Goal: Task Accomplishment & Management: Manage account settings

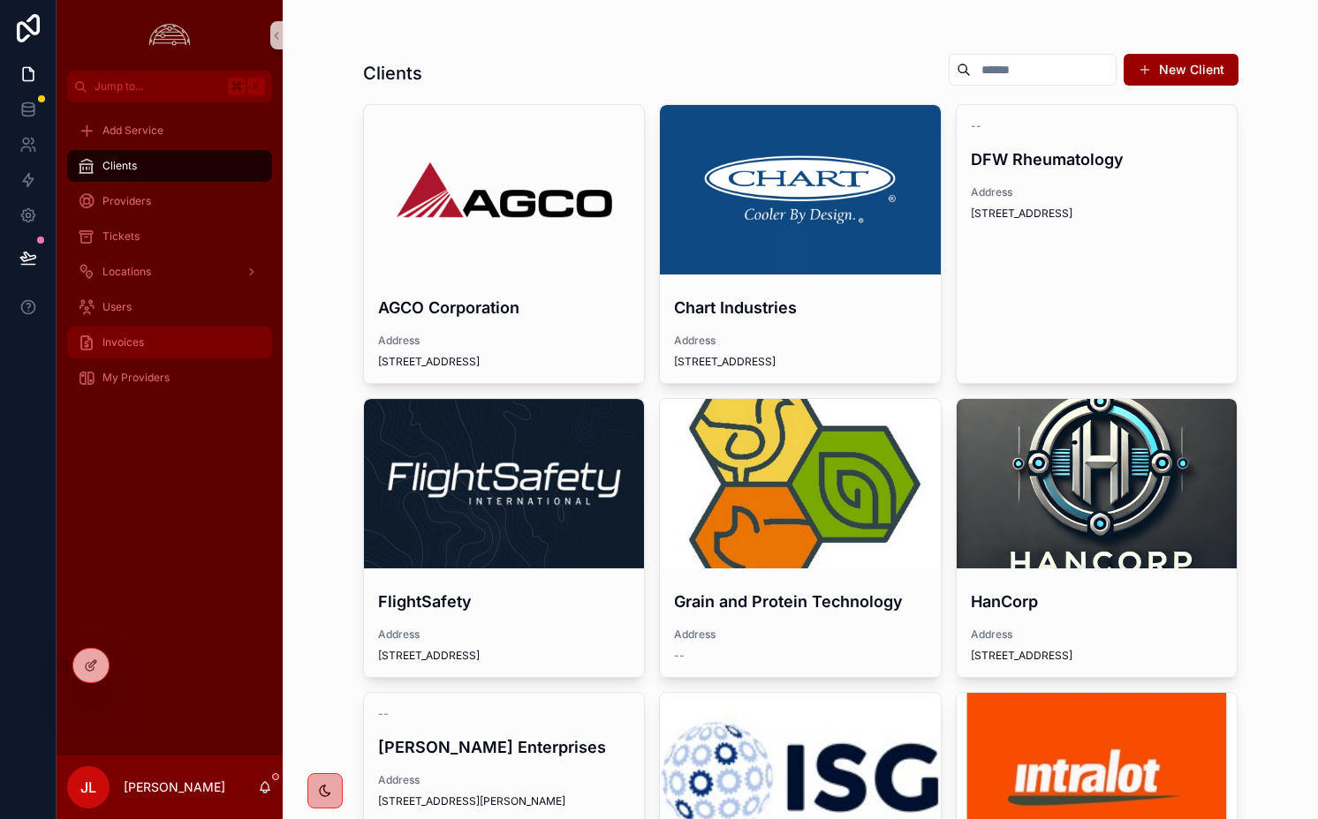
click at [191, 333] on div "Invoices" at bounding box center [170, 342] width 184 height 28
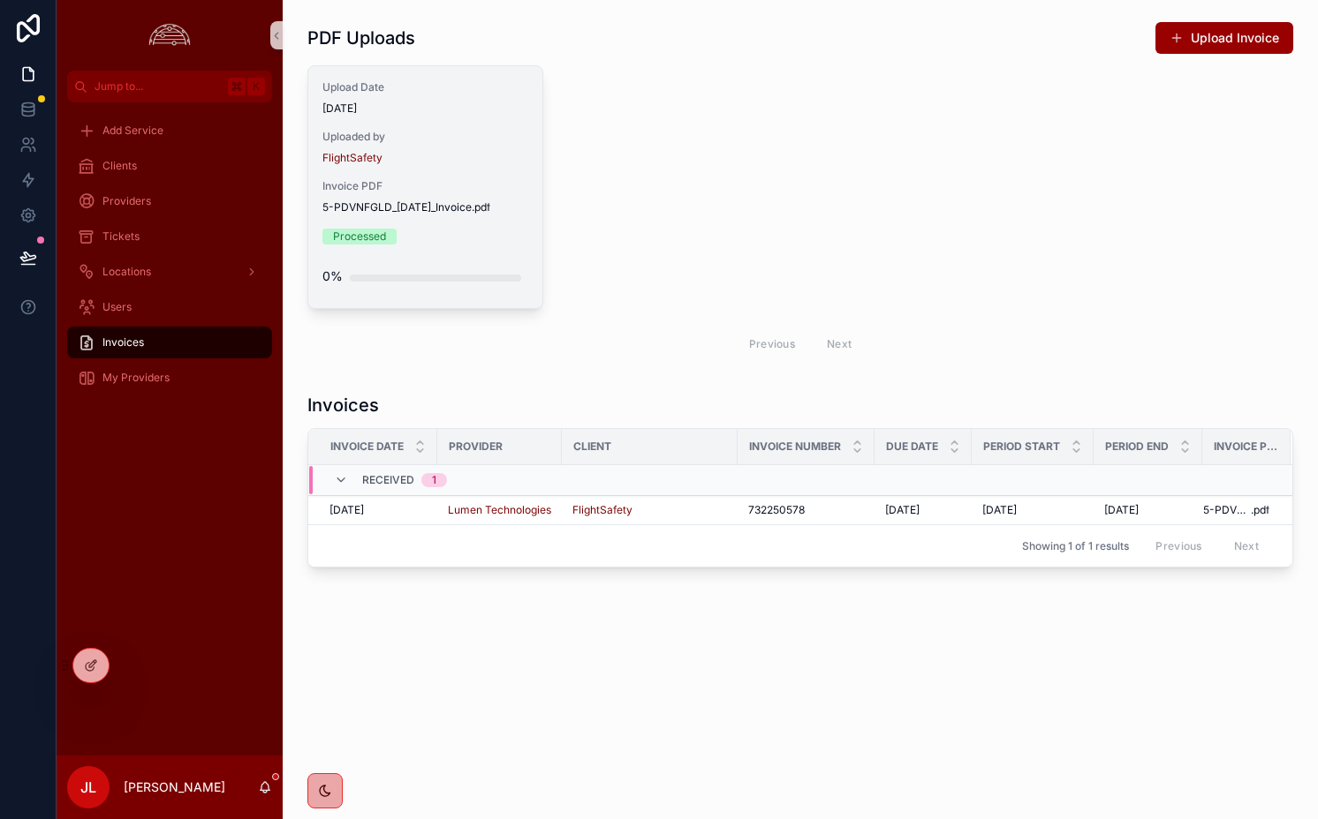
click at [459, 124] on div "Upload Date 8/11/2025 Uploaded by FlightSafety Invoice PDF 5-PDVNFGLD_2025-04-0…" at bounding box center [425, 187] width 234 height 242
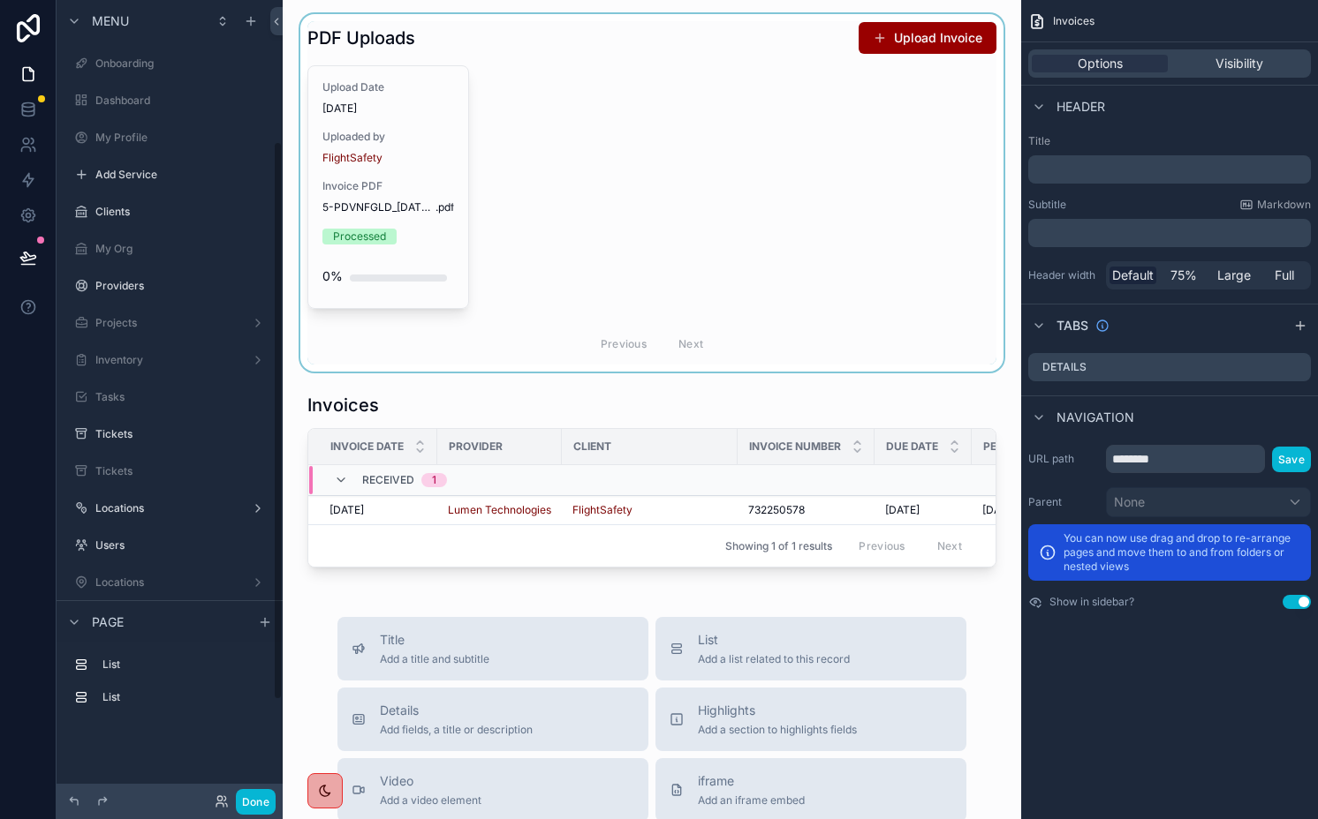
scroll to position [201, 0]
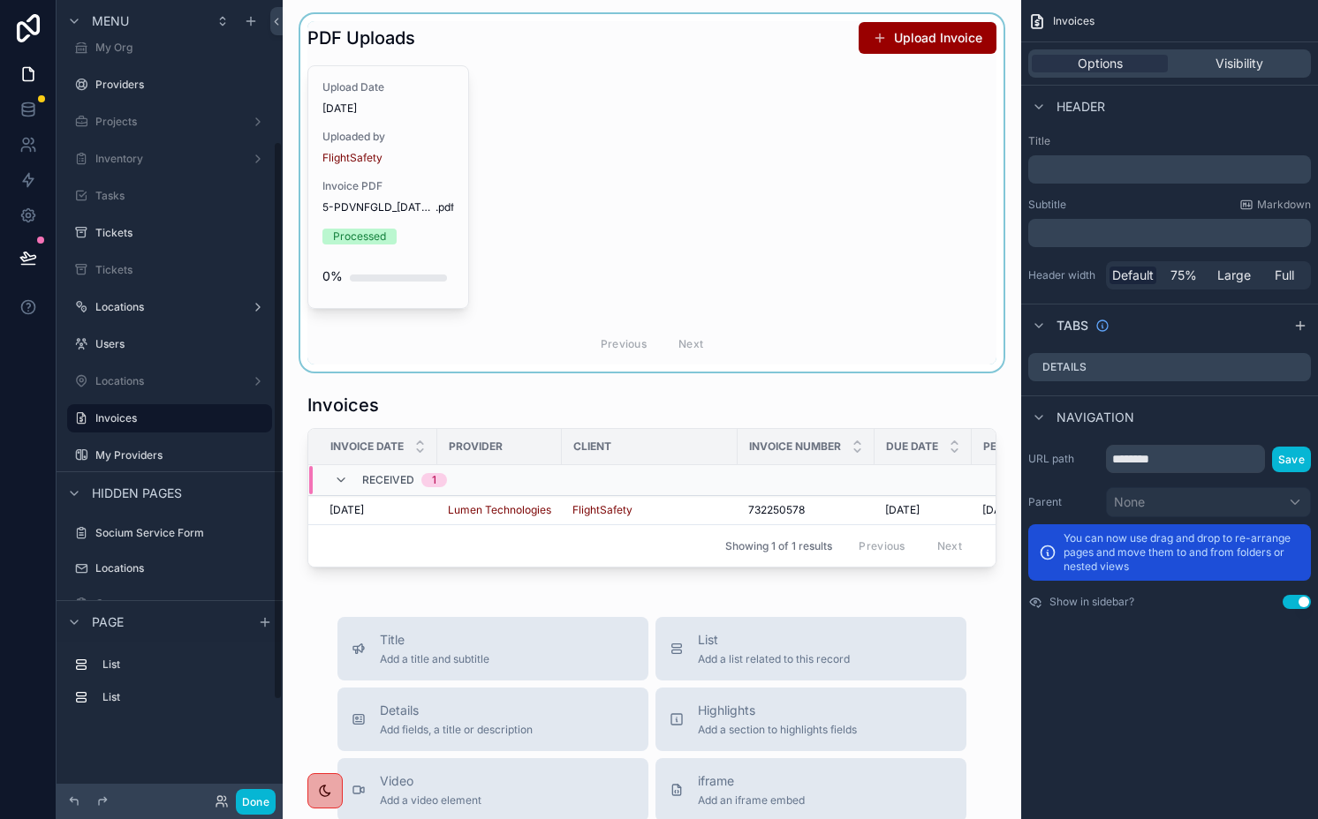
click at [484, 178] on div "scrollable content" at bounding box center [652, 193] width 710 height 358
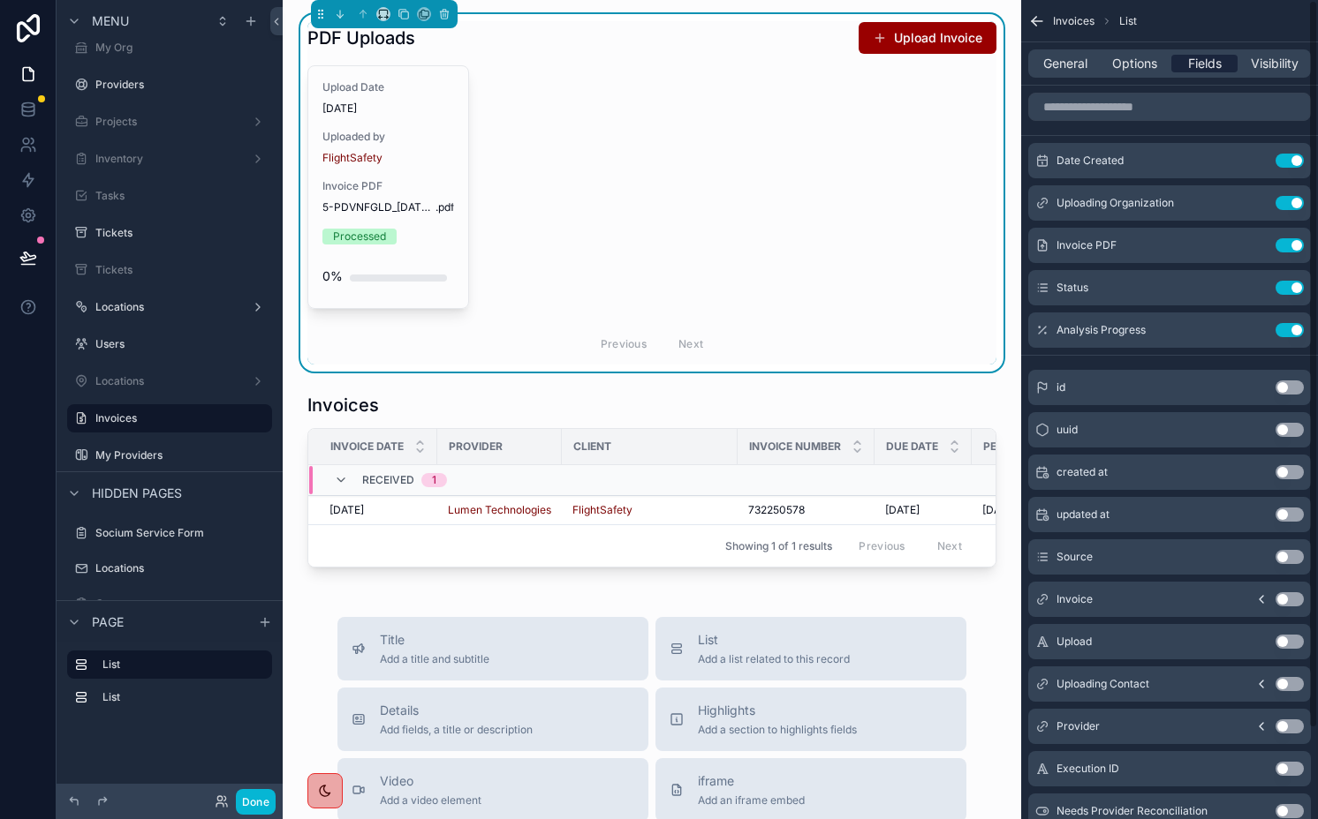
click at [1200, 64] on span "Fields" at bounding box center [1205, 64] width 34 height 18
click at [1289, 331] on button "Use setting" at bounding box center [1289, 330] width 28 height 14
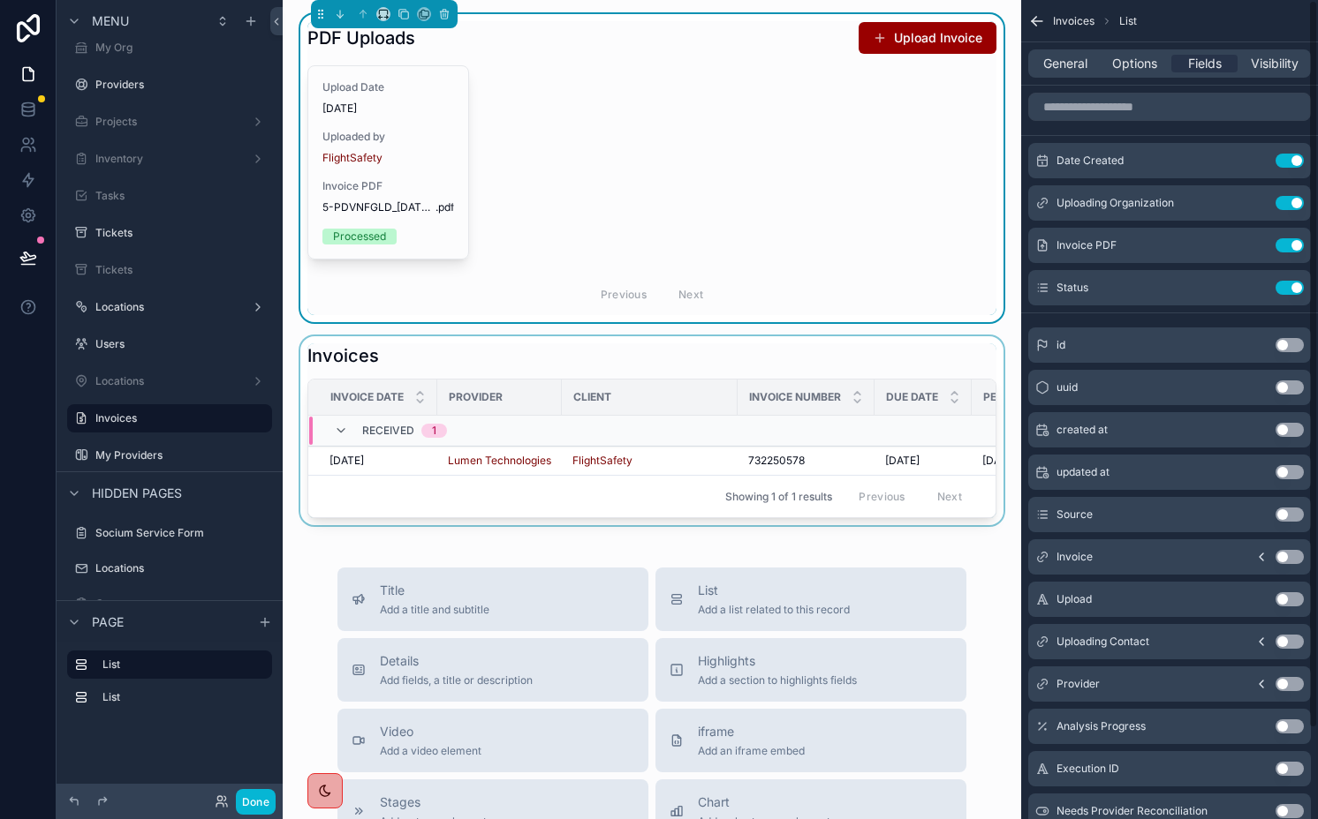
click at [735, 384] on div "Client" at bounding box center [650, 397] width 174 height 28
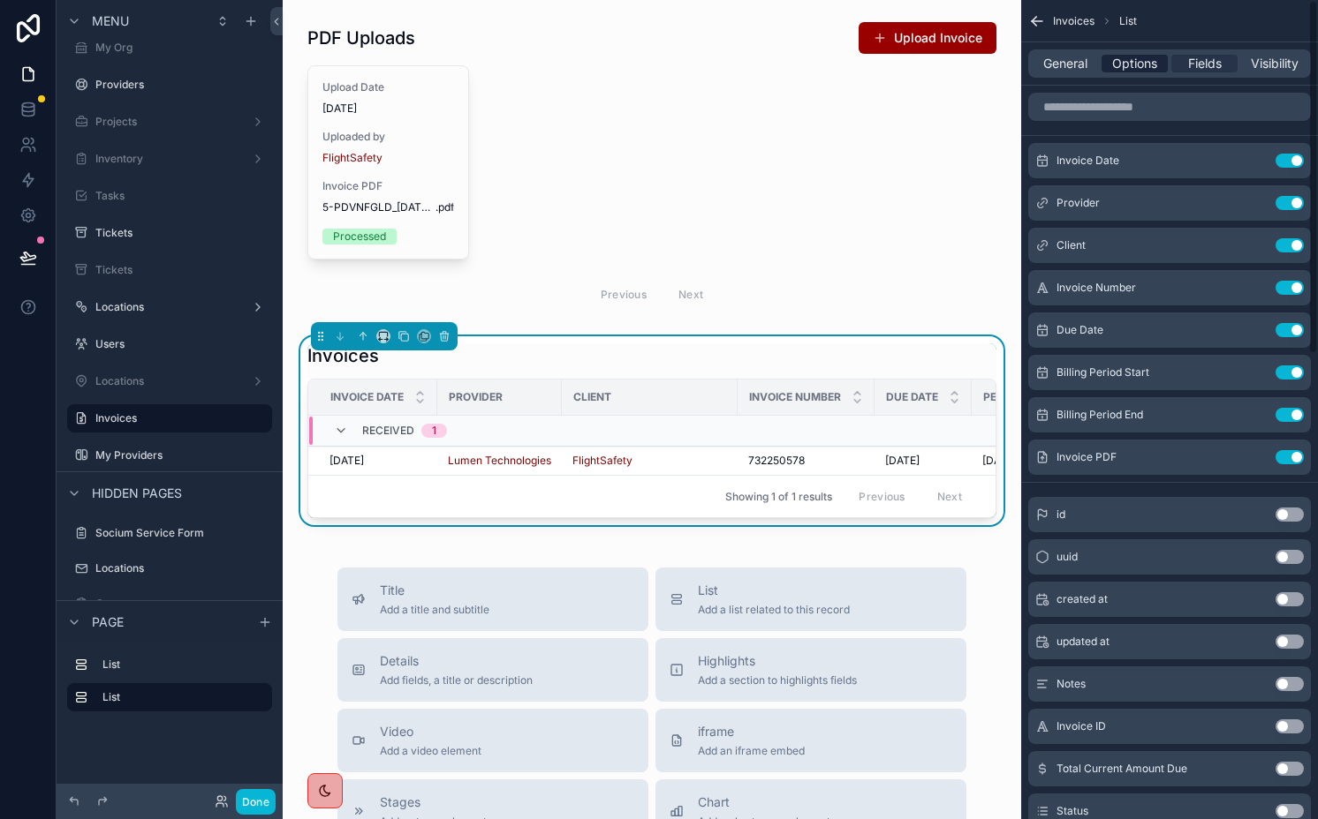
click at [1114, 72] on span "Options" at bounding box center [1134, 64] width 45 height 18
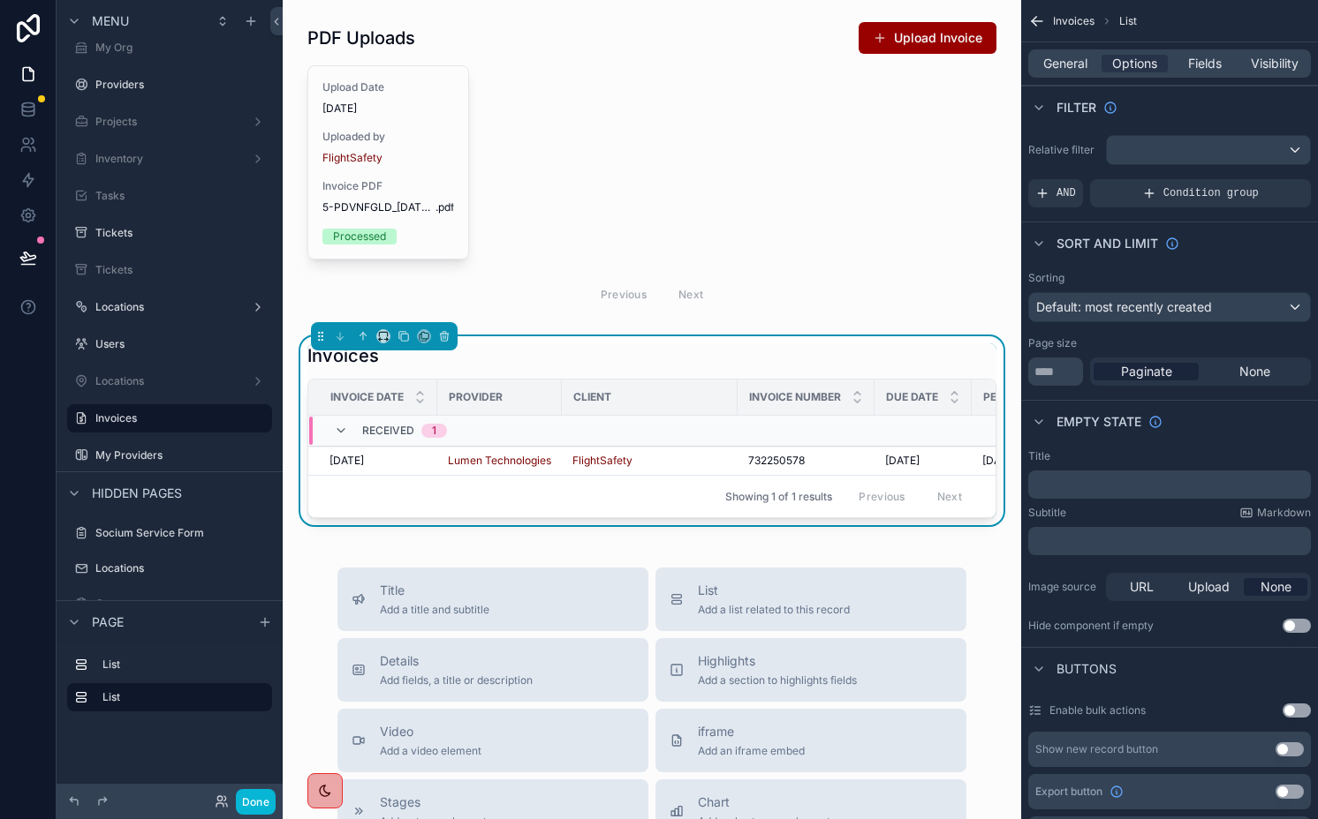
click at [1066, 147] on label "Relative filter" at bounding box center [1063, 150] width 71 height 14
click at [1056, 193] on span "AND" at bounding box center [1065, 193] width 19 height 14
click at [1259, 188] on div "scrollable content" at bounding box center [1266, 181] width 25 height 25
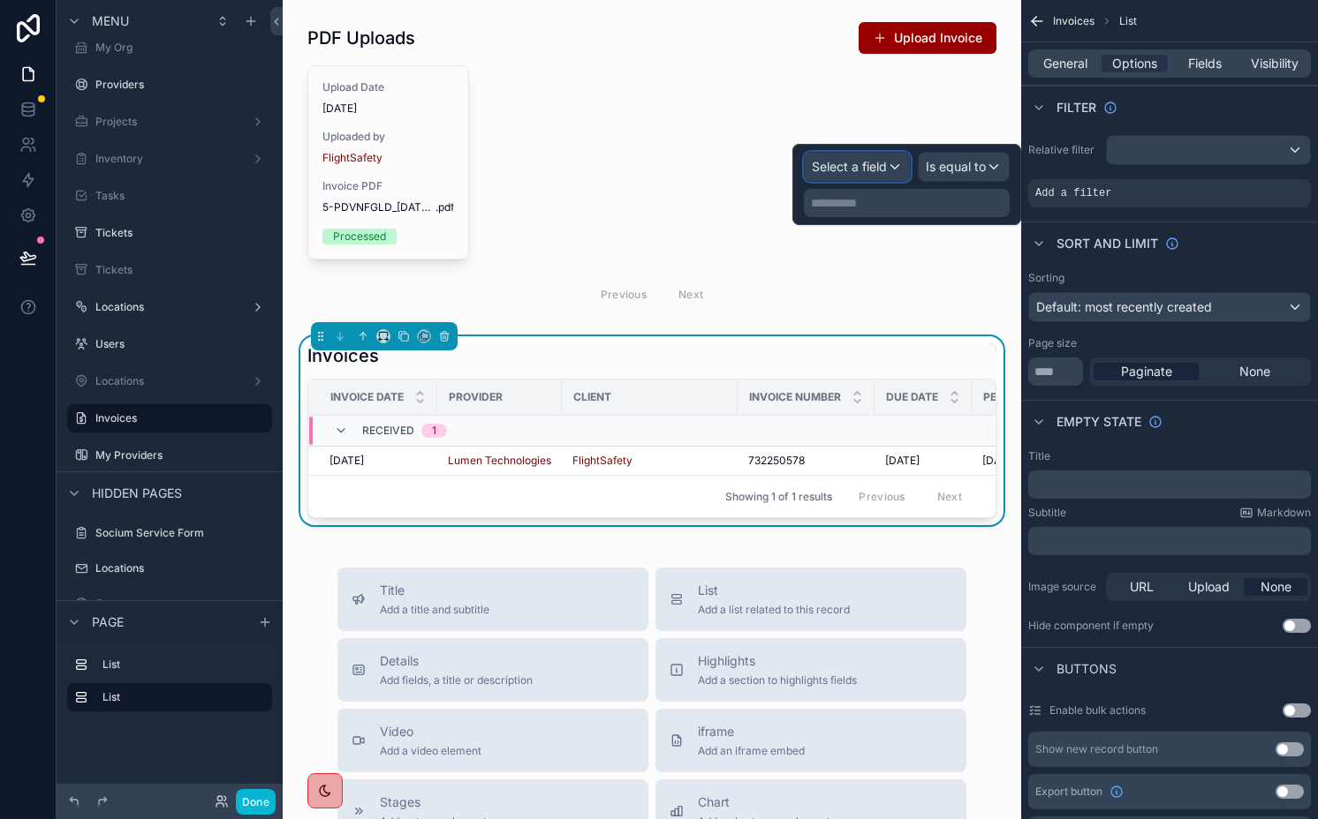
click at [822, 175] on span "Select a field" at bounding box center [849, 167] width 75 height 18
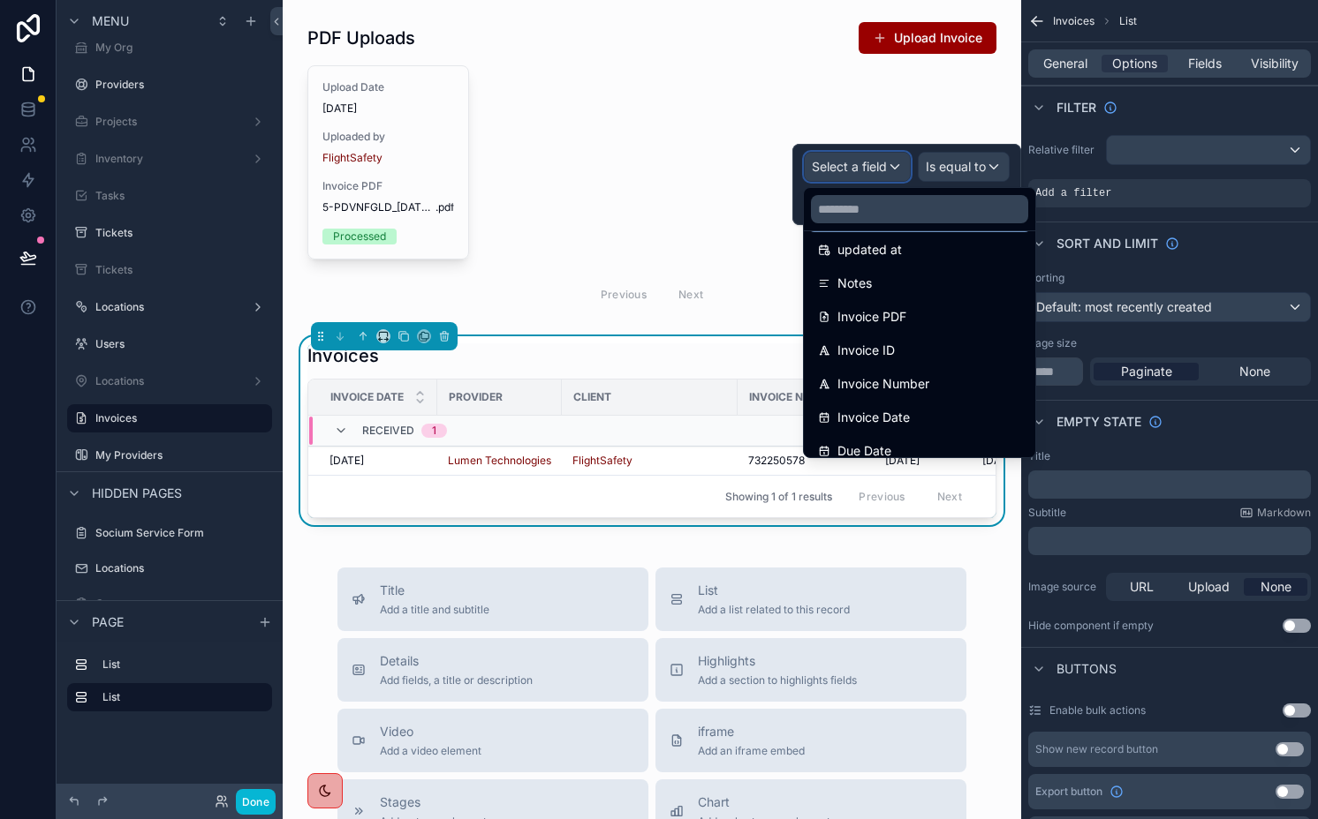
scroll to position [132, 0]
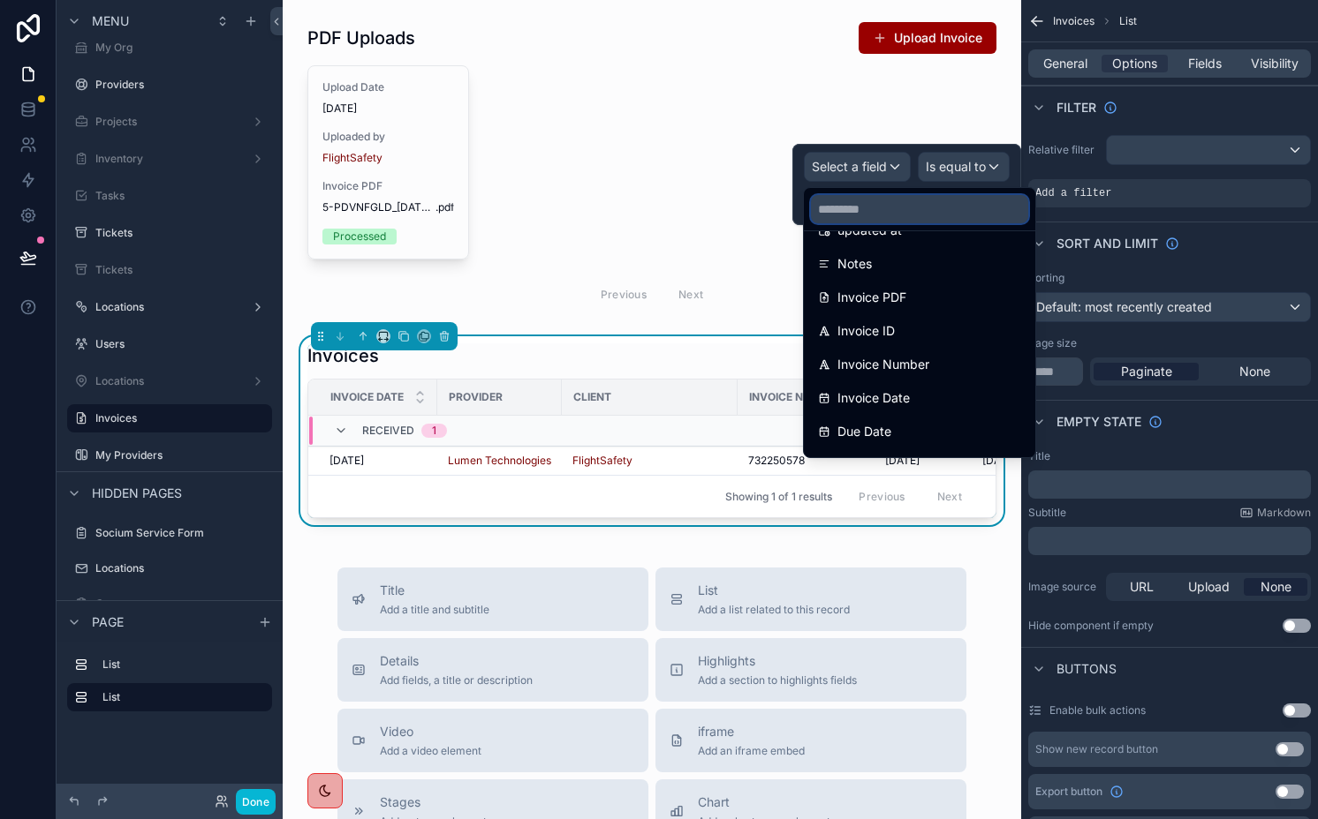
click at [903, 201] on input "text" at bounding box center [919, 209] width 217 height 28
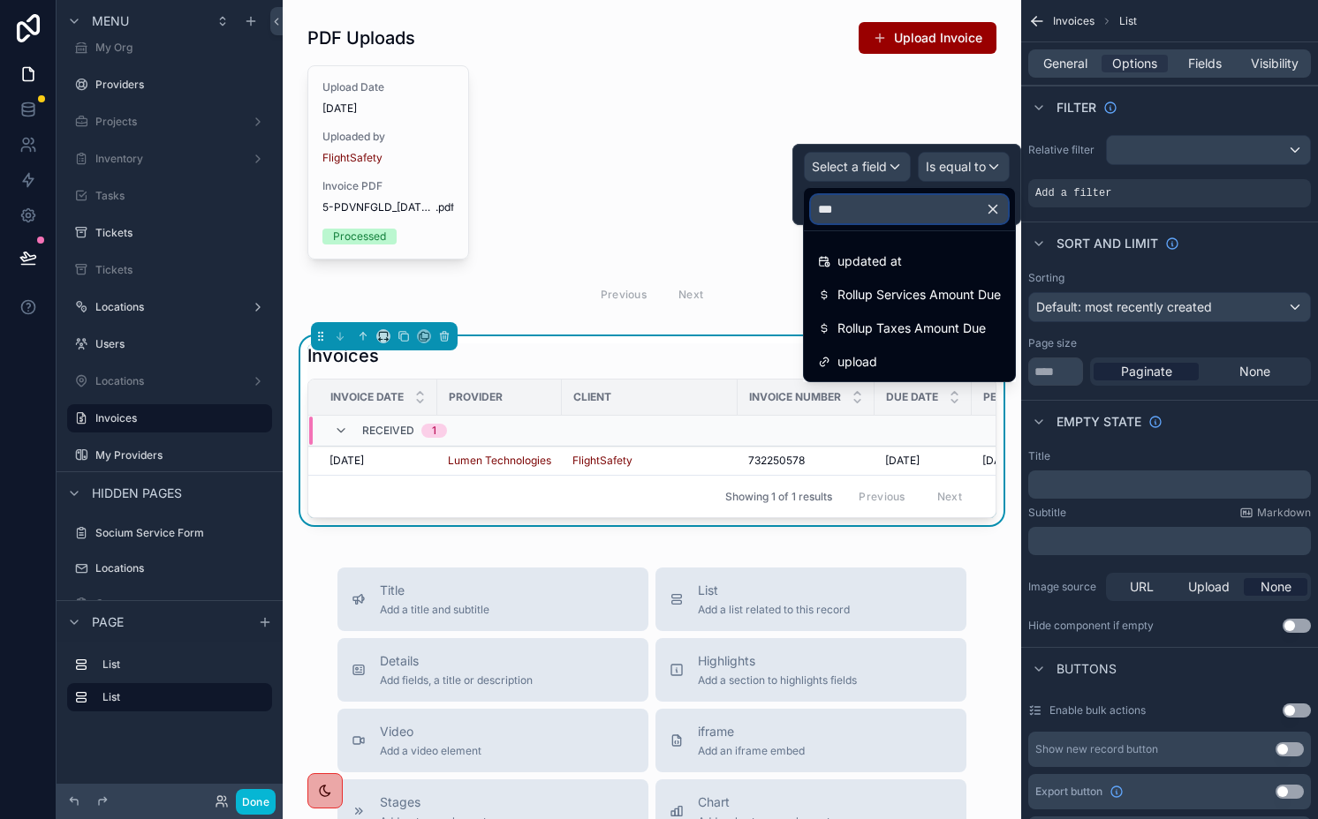
scroll to position [0, 0]
type input "****"
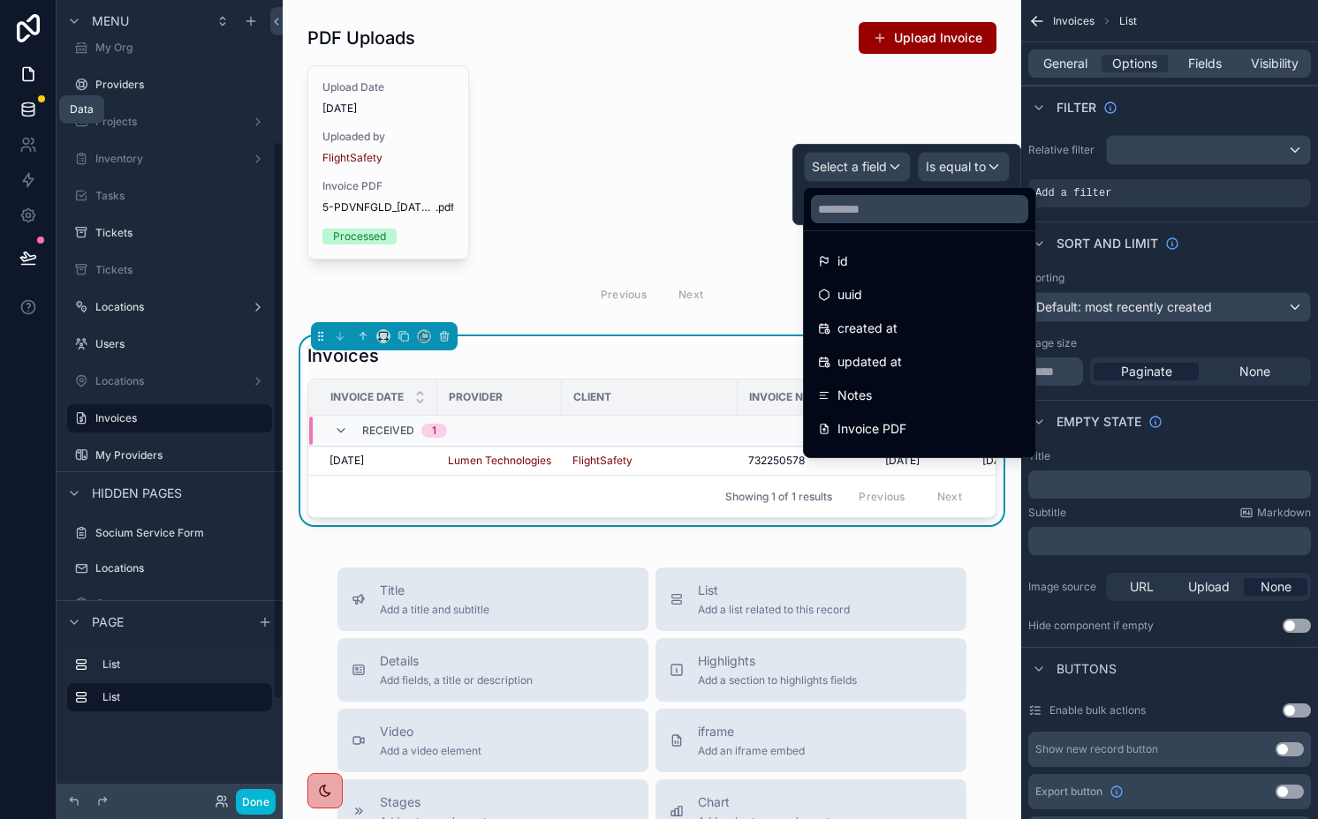
click at [19, 119] on link at bounding box center [28, 109] width 56 height 35
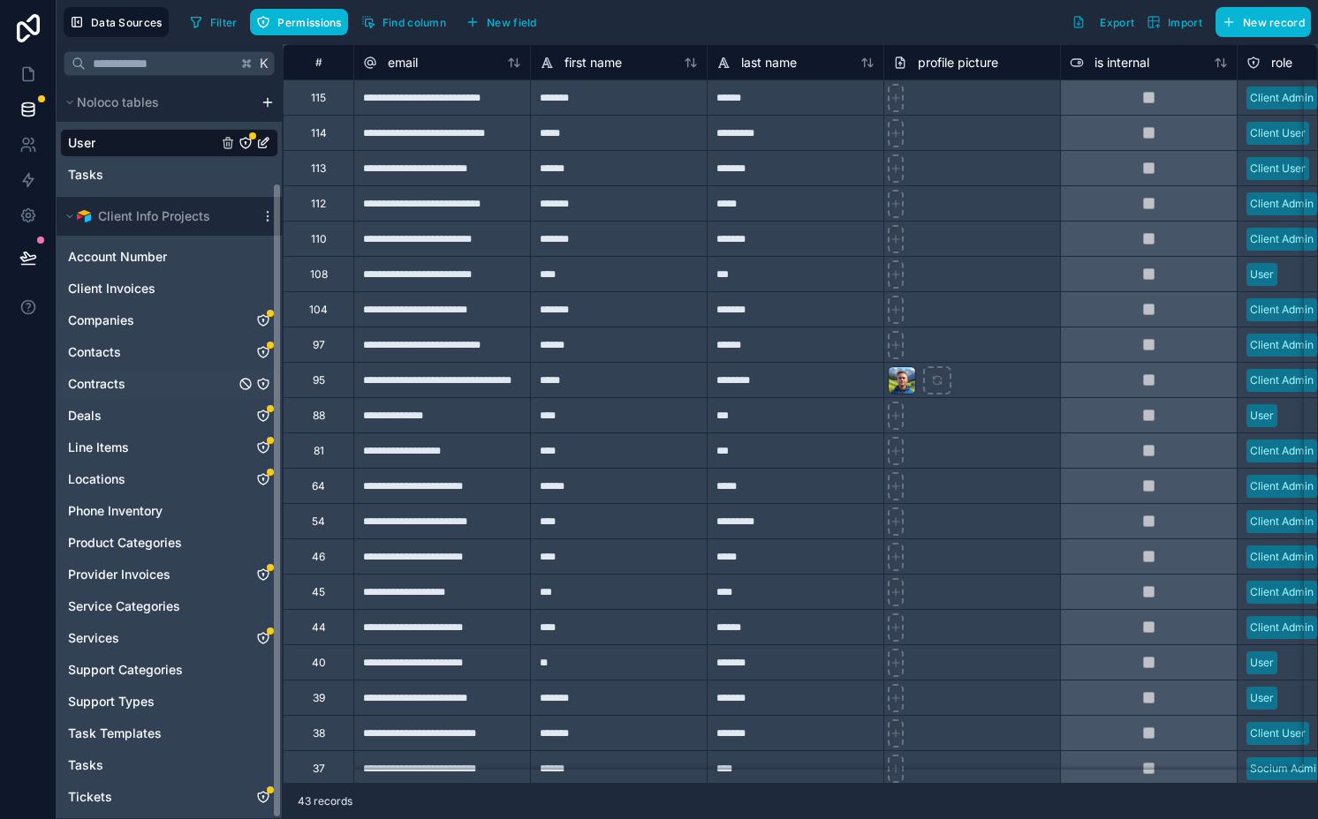
scroll to position [115, 0]
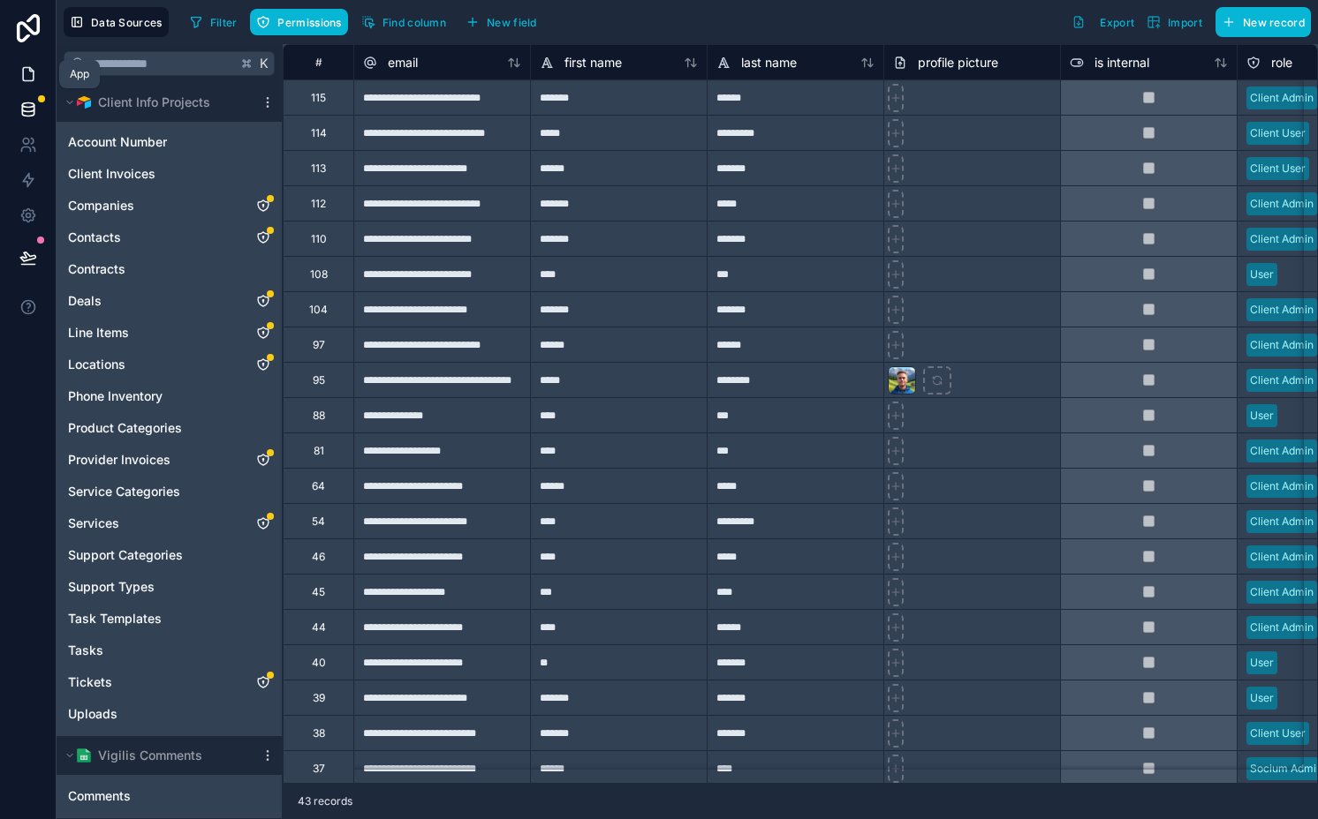
click at [31, 72] on icon at bounding box center [28, 74] width 18 height 18
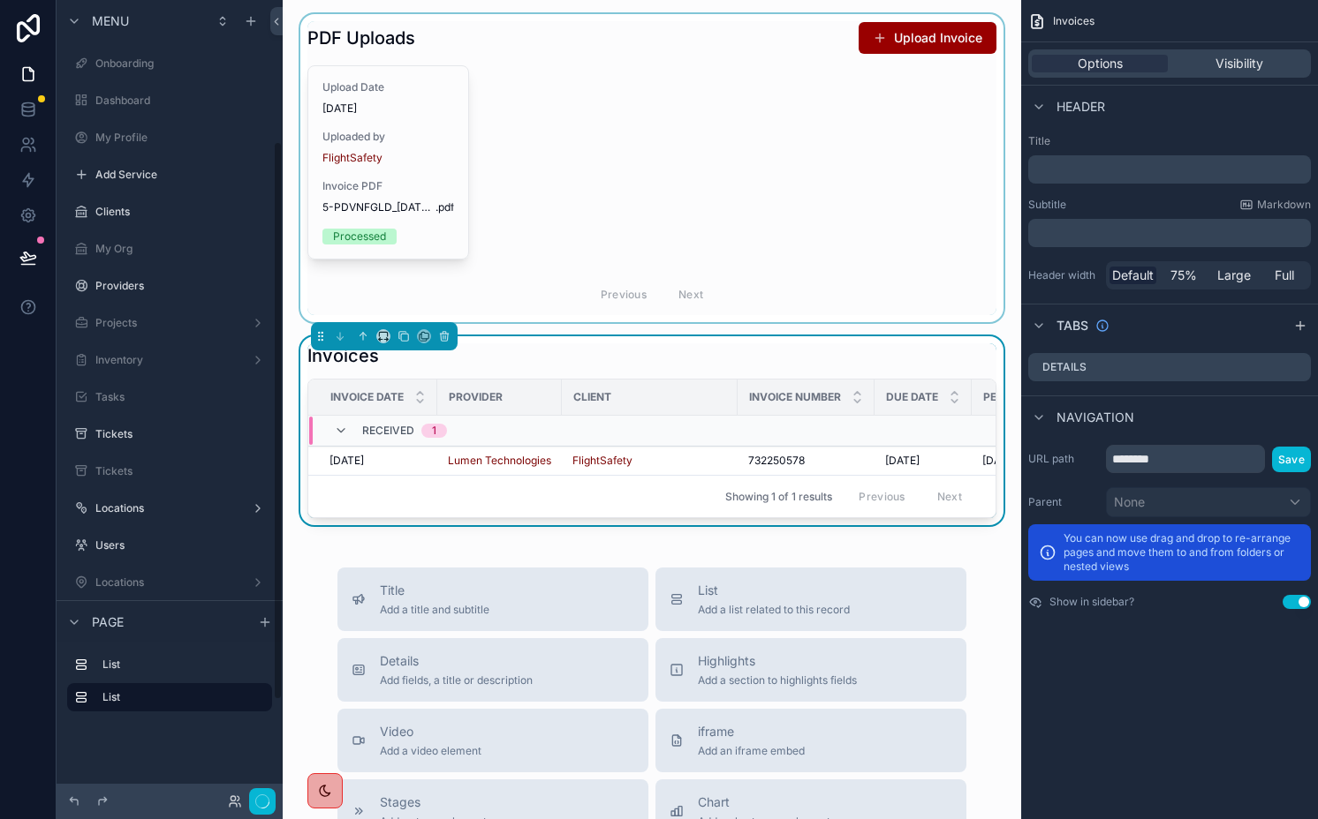
scroll to position [201, 0]
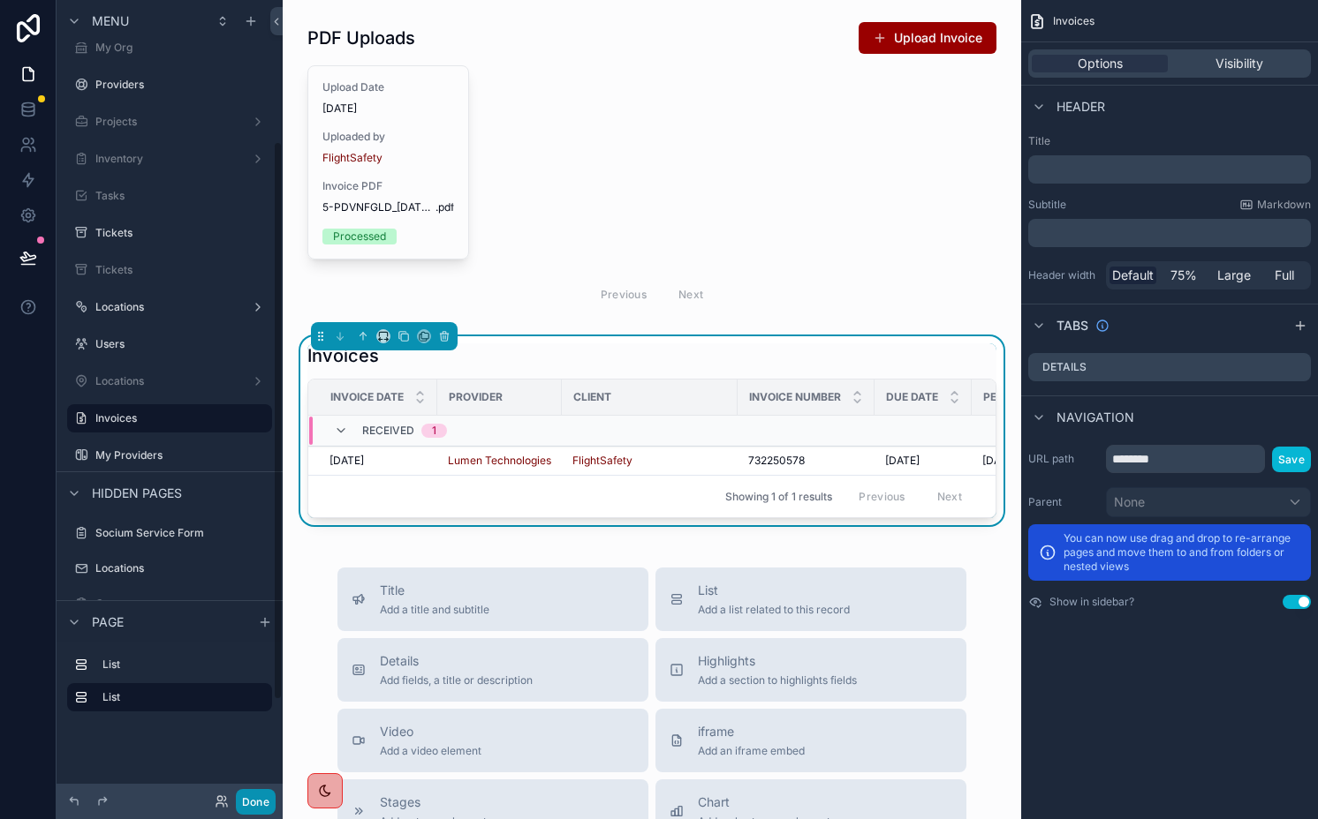
click at [267, 797] on button "Done" at bounding box center [256, 802] width 40 height 26
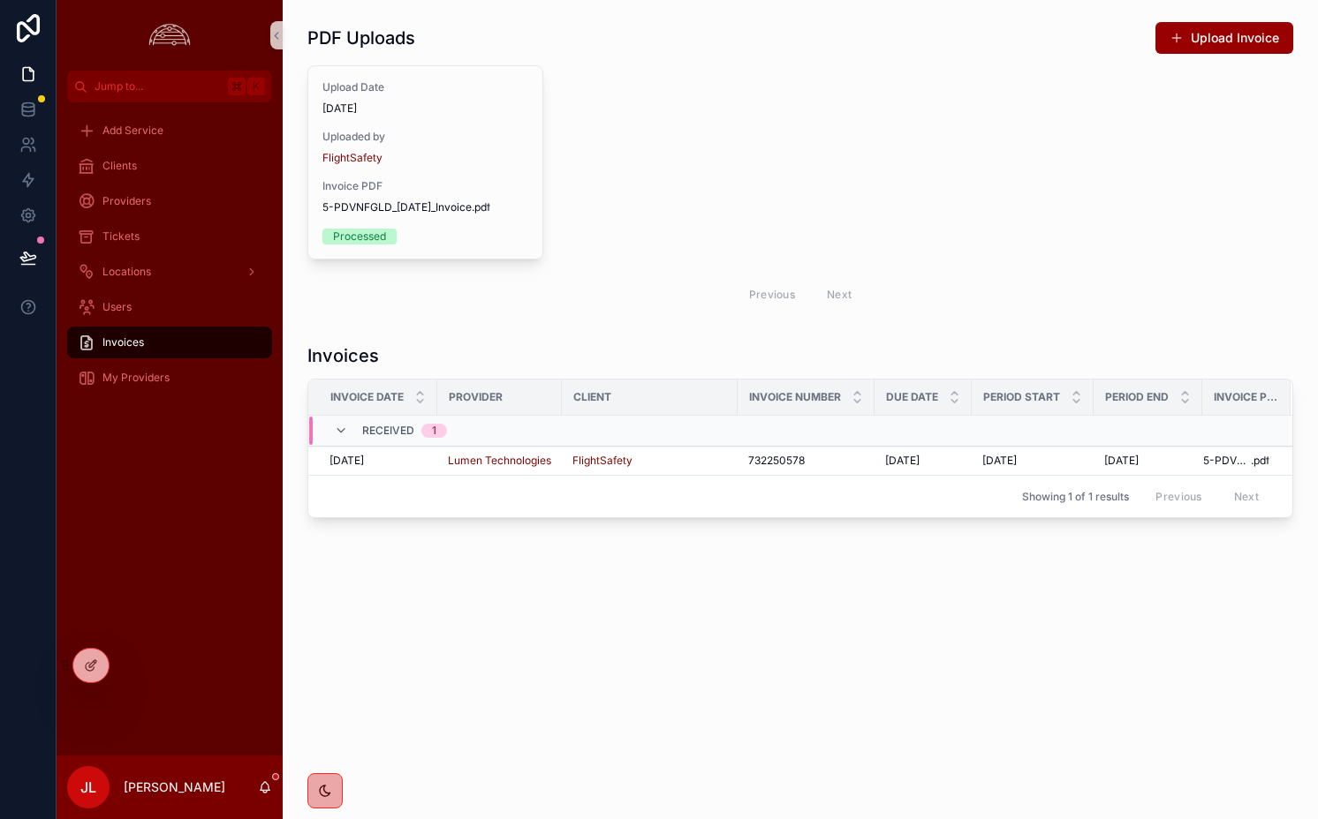
drag, startPoint x: 128, startPoint y: 348, endPoint x: 137, endPoint y: 345, distance: 9.2
click at [127, 348] on span "Invoices" at bounding box center [123, 343] width 42 height 14
click at [31, 111] on icon at bounding box center [27, 108] width 11 height 7
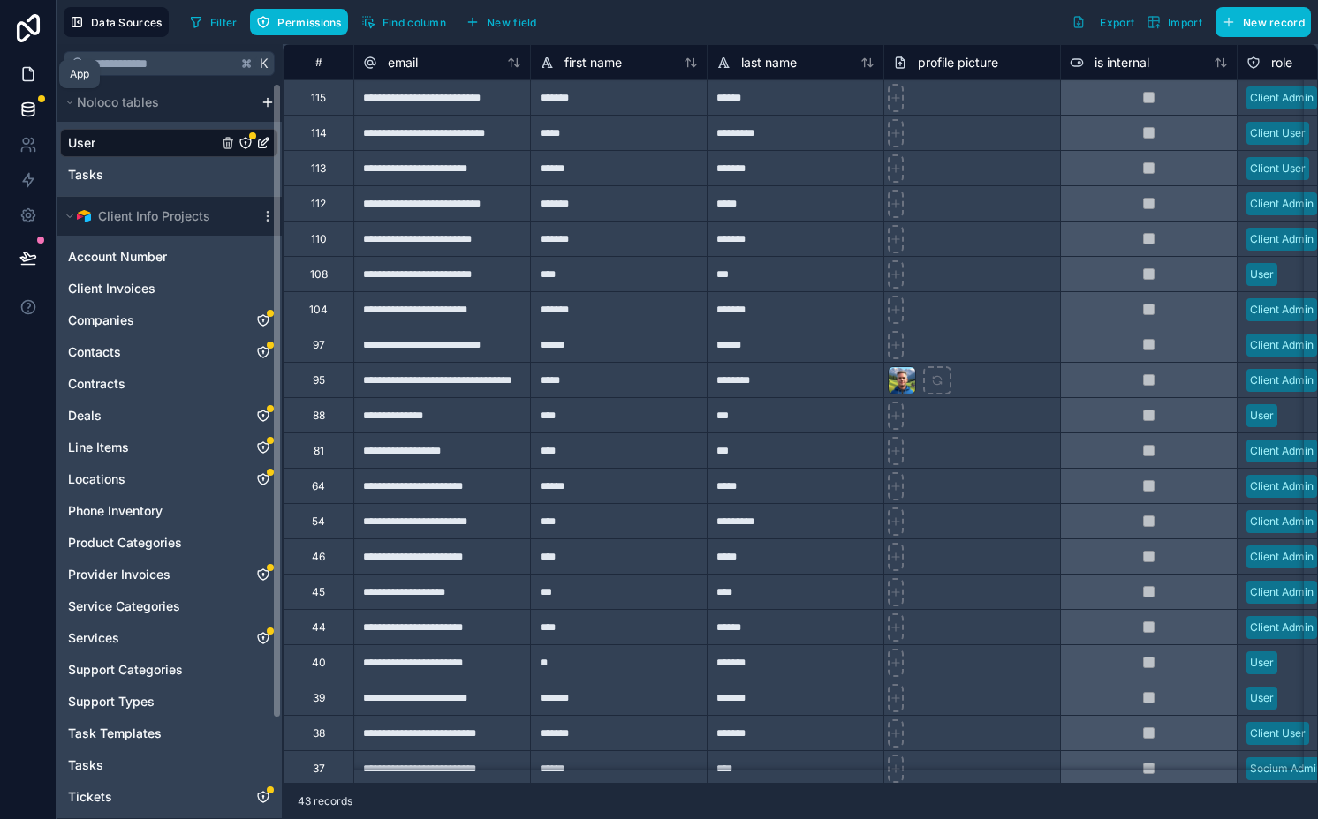
click at [37, 64] on link at bounding box center [28, 74] width 56 height 35
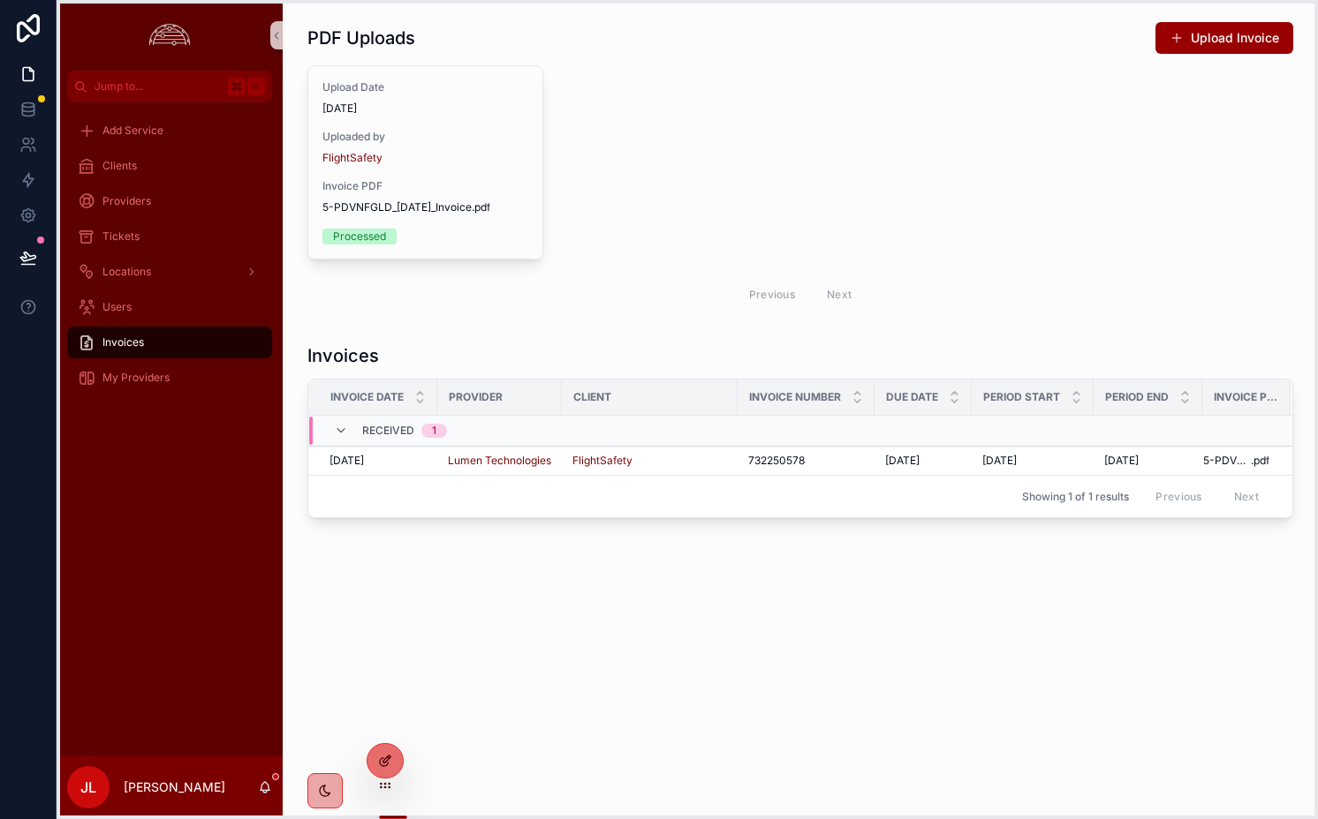
drag, startPoint x: 68, startPoint y: 663, endPoint x: 379, endPoint y: 760, distance: 325.7
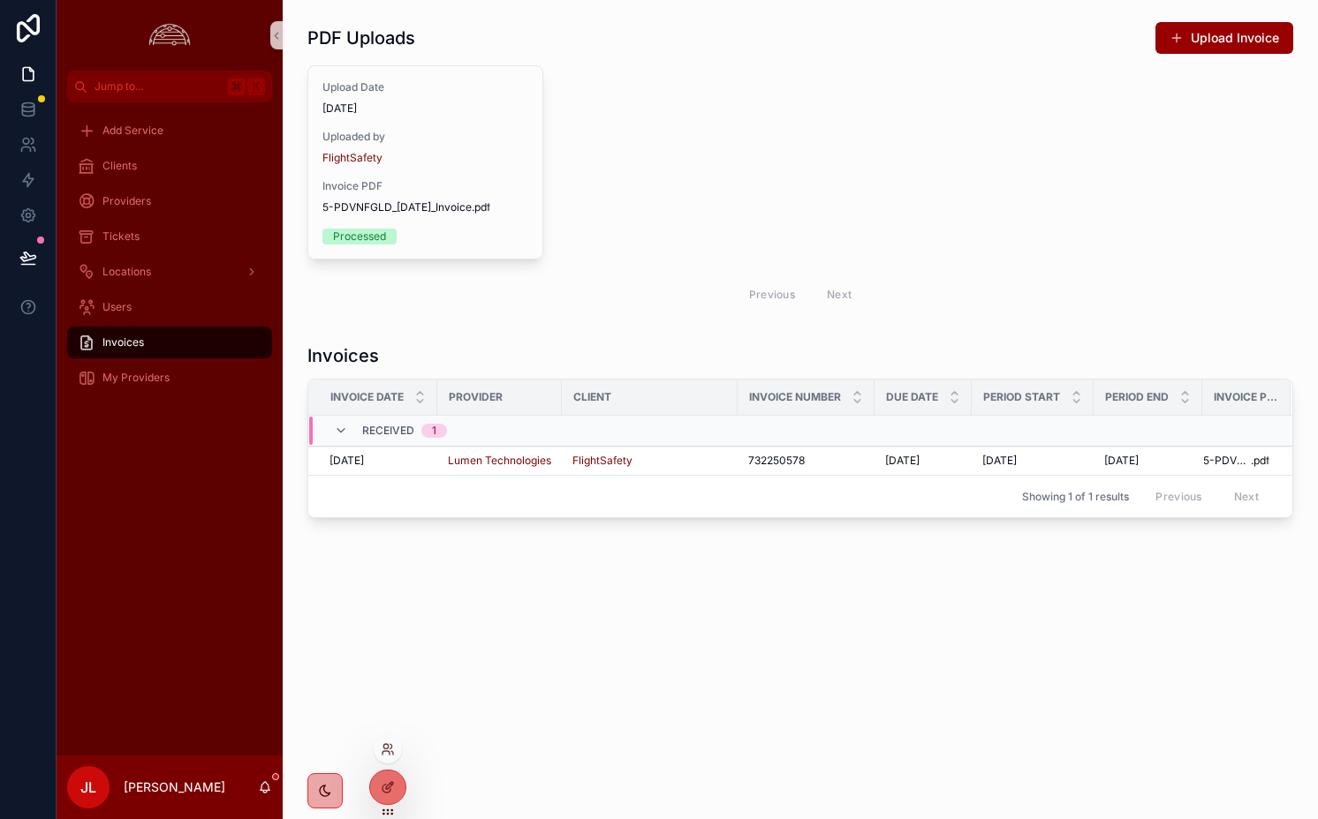
click at [379, 756] on div at bounding box center [388, 750] width 28 height 28
click at [381, 747] on icon at bounding box center [388, 750] width 14 height 14
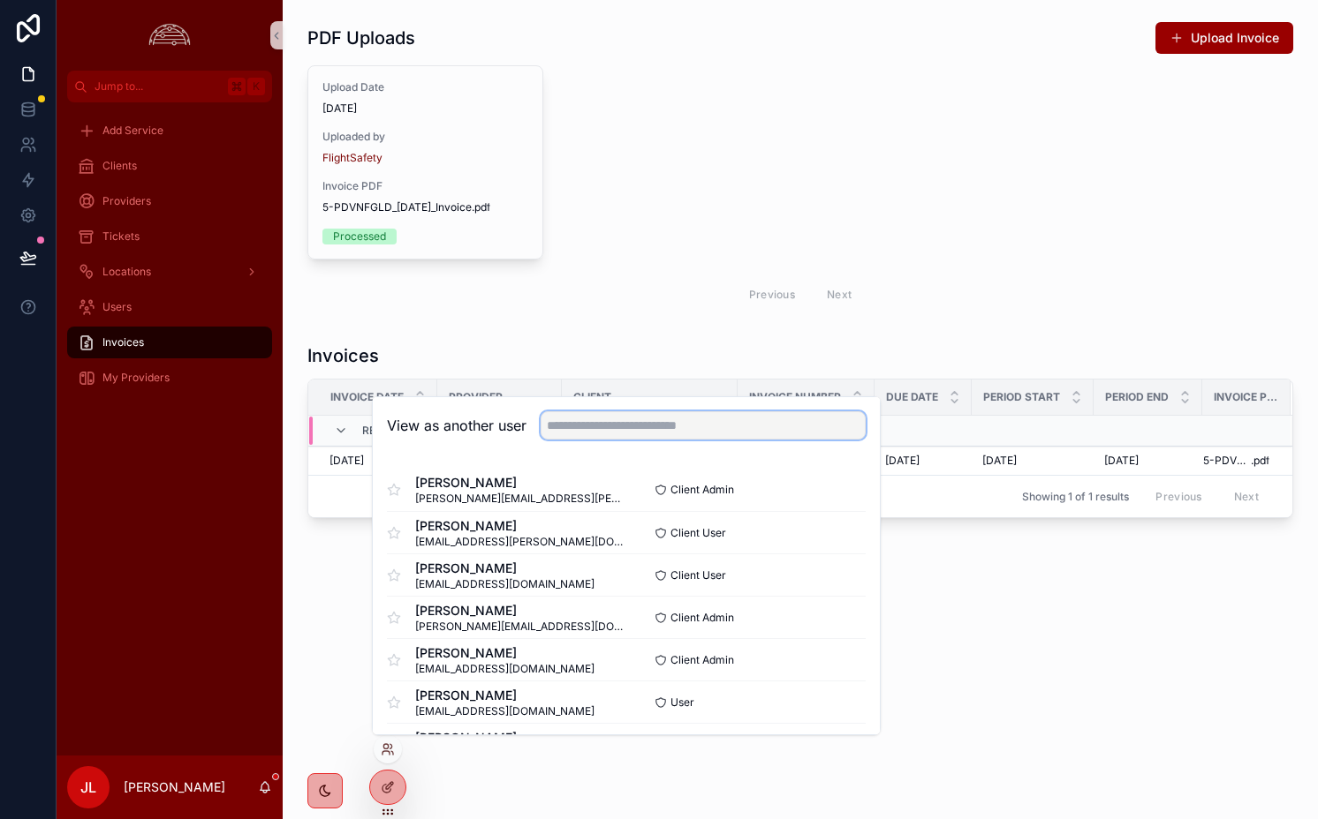
click at [561, 427] on input "text" at bounding box center [702, 426] width 325 height 28
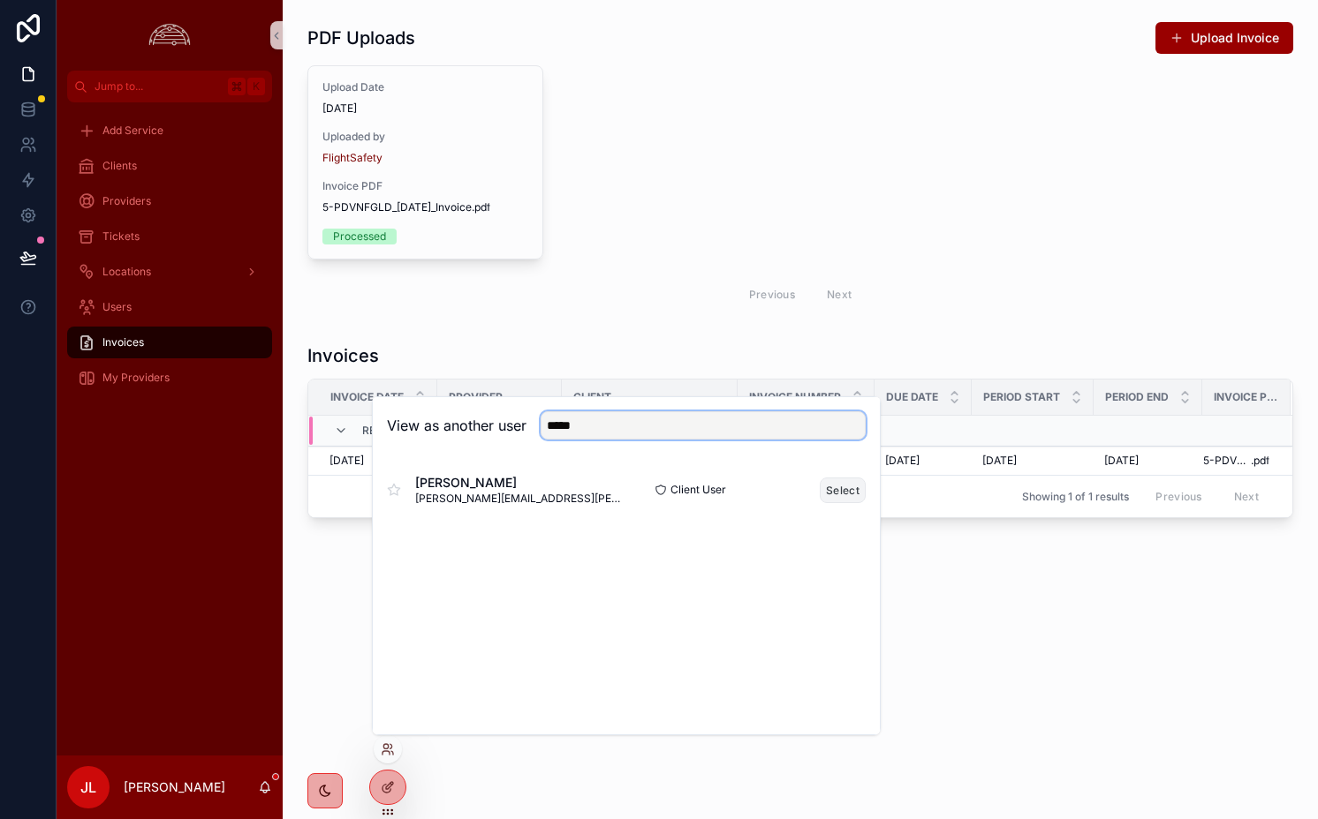
type input "*****"
click at [839, 490] on button "Select" at bounding box center [842, 491] width 46 height 26
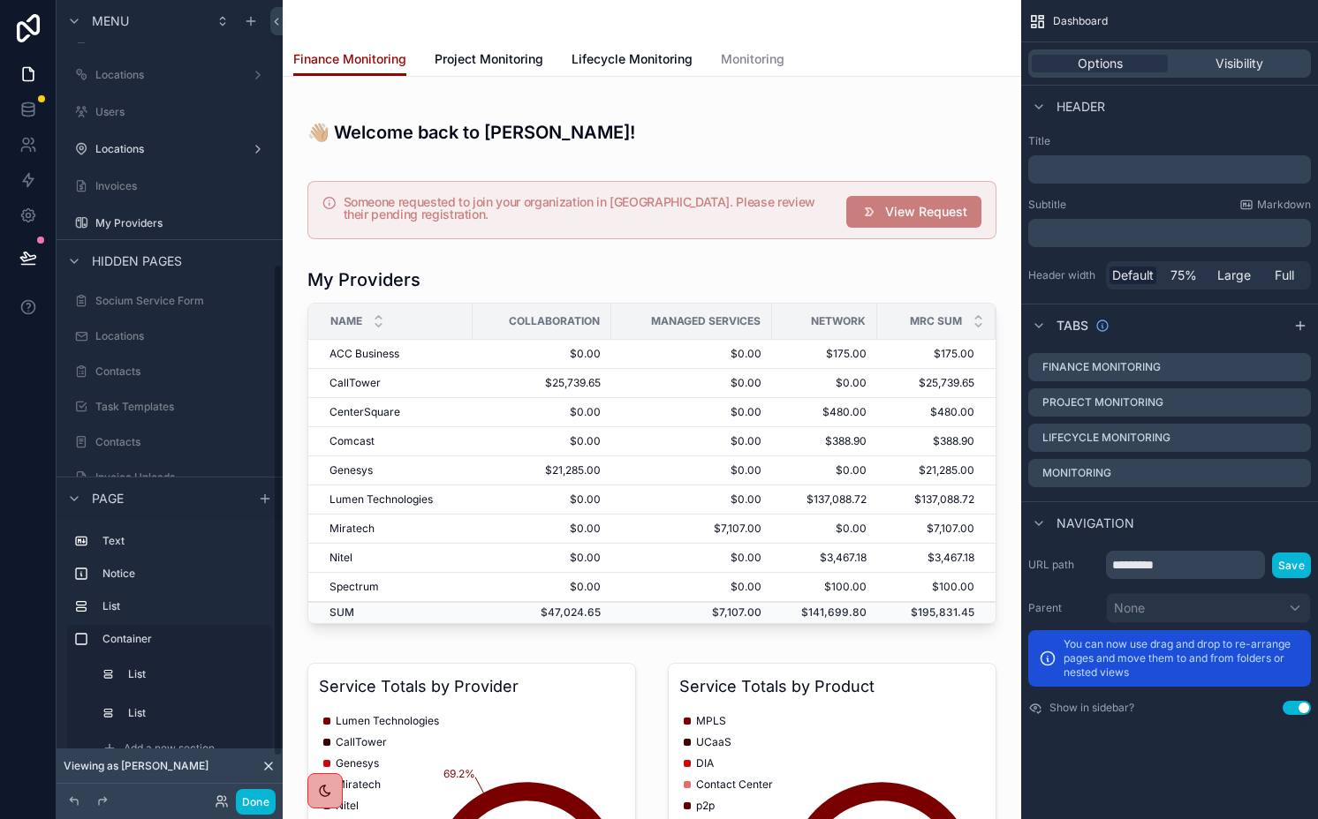
scroll to position [426, 0]
click at [163, 200] on label "Invoices" at bounding box center [165, 194] width 141 height 14
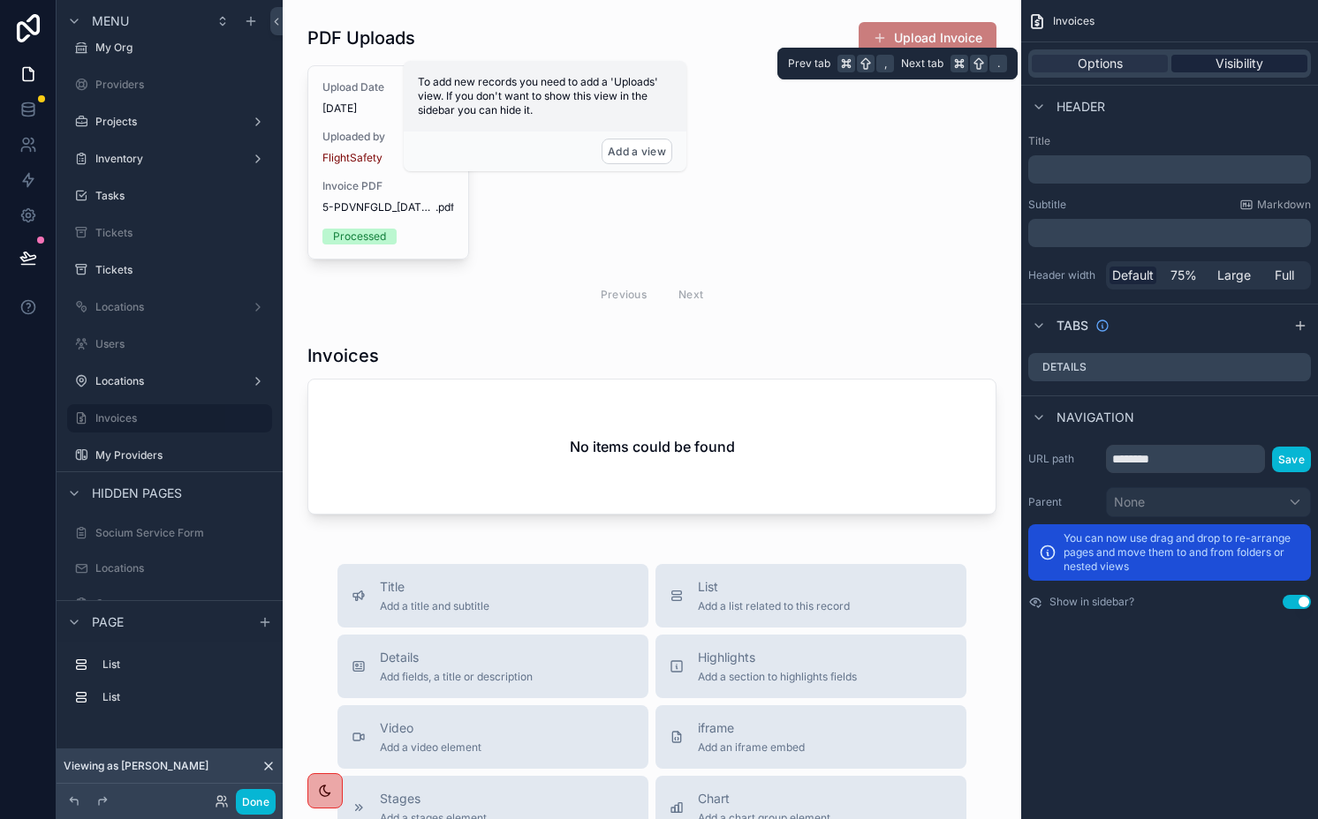
click at [1213, 59] on div "Visibility" at bounding box center [1239, 64] width 136 height 18
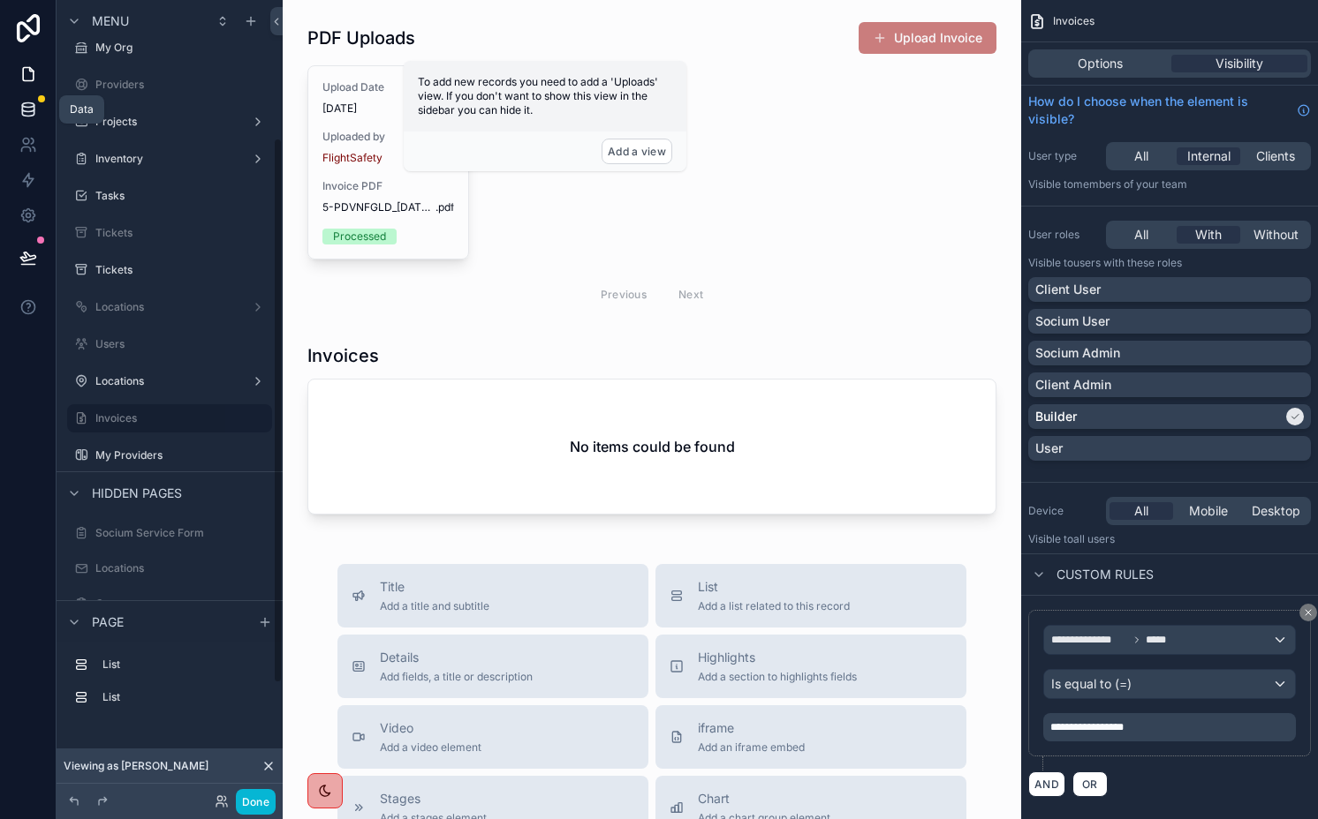
click at [29, 109] on icon at bounding box center [28, 110] width 18 height 18
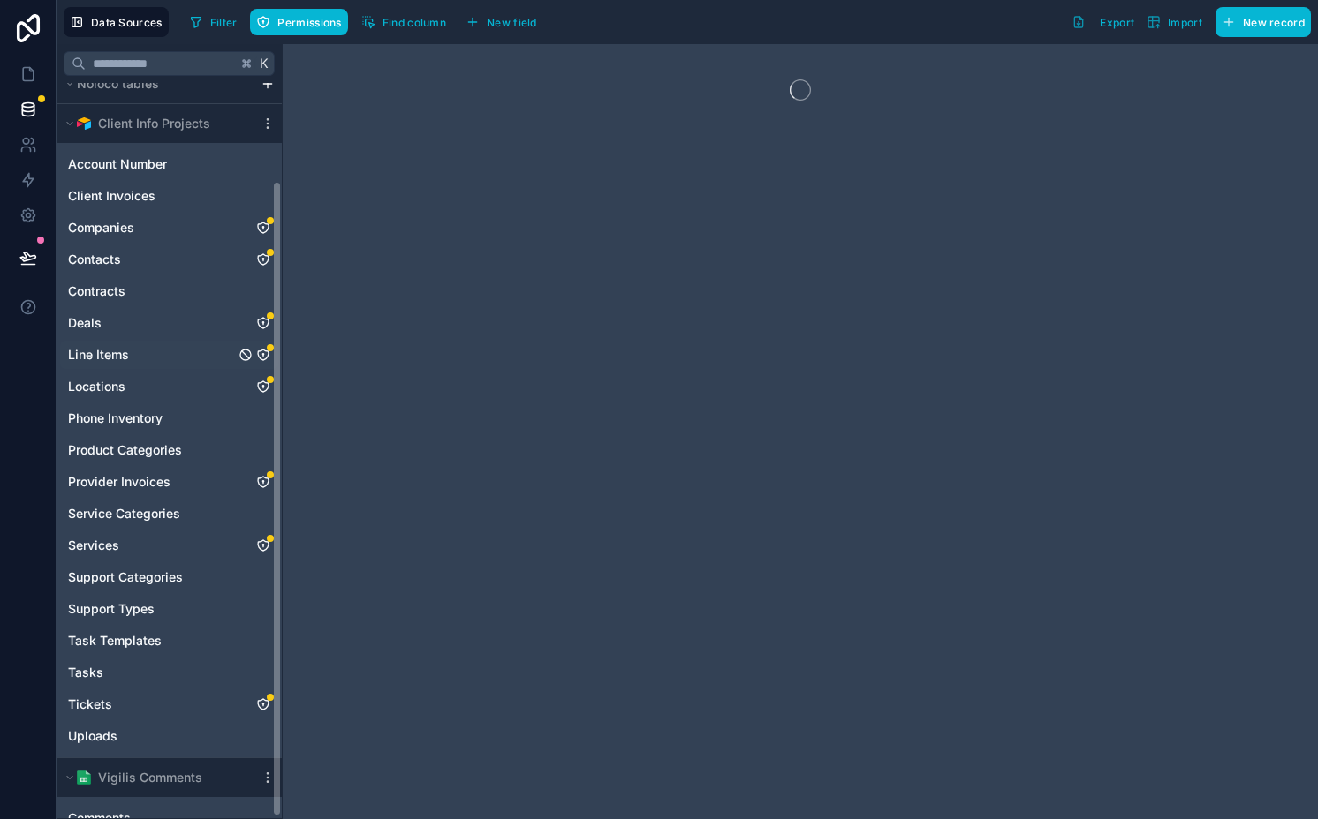
scroll to position [115, 0]
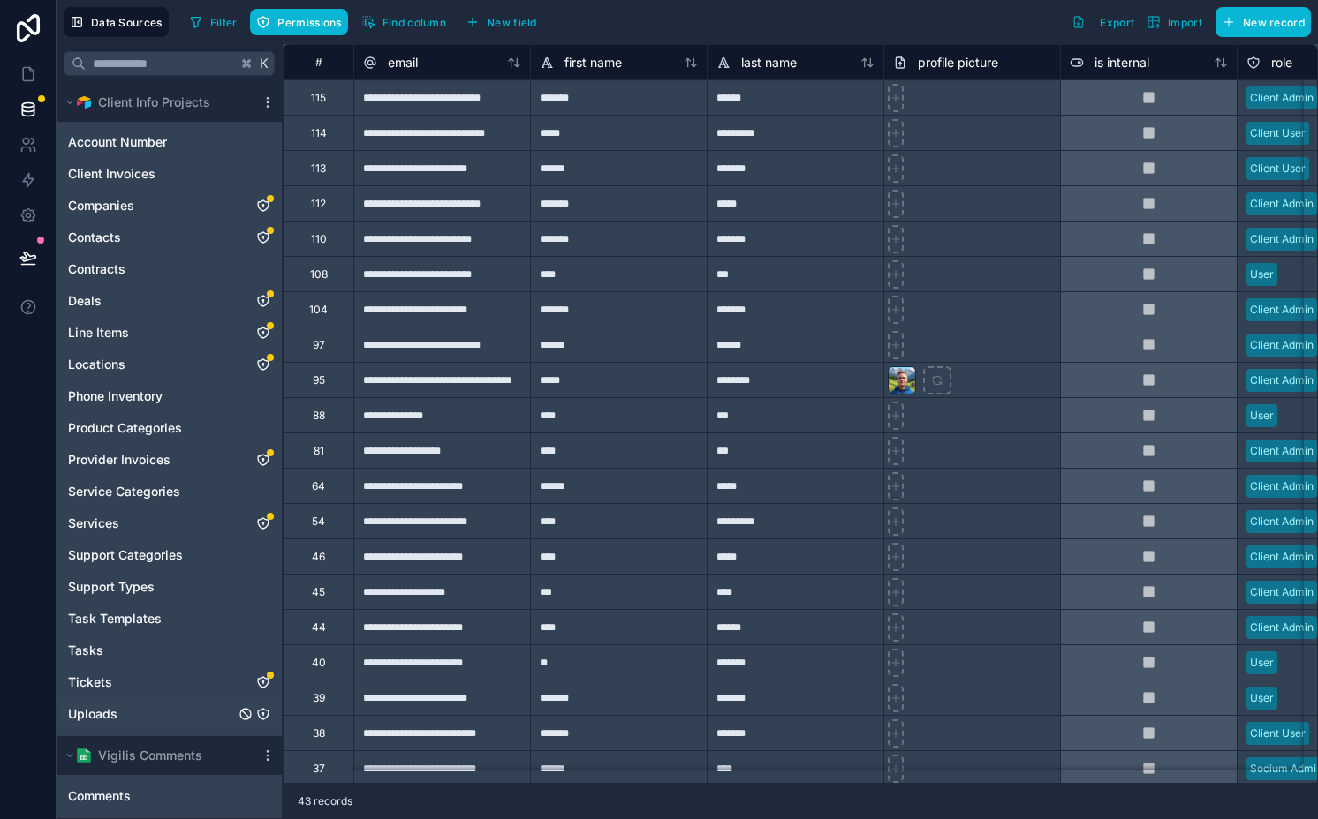
click at [262, 716] on icon "Uploads" at bounding box center [263, 714] width 14 height 14
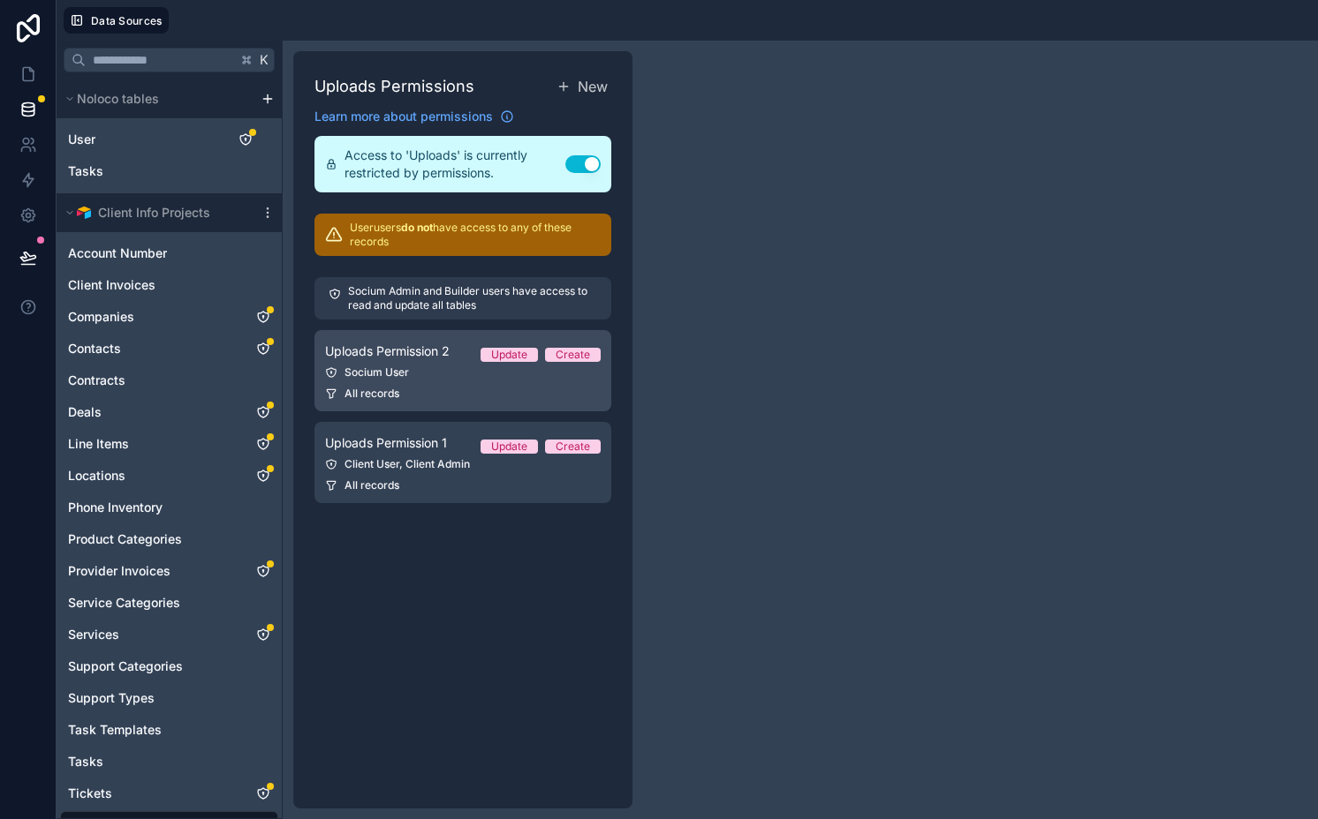
click at [473, 362] on link "Uploads Permission 2 Update Create Socium User All records" at bounding box center [462, 370] width 297 height 81
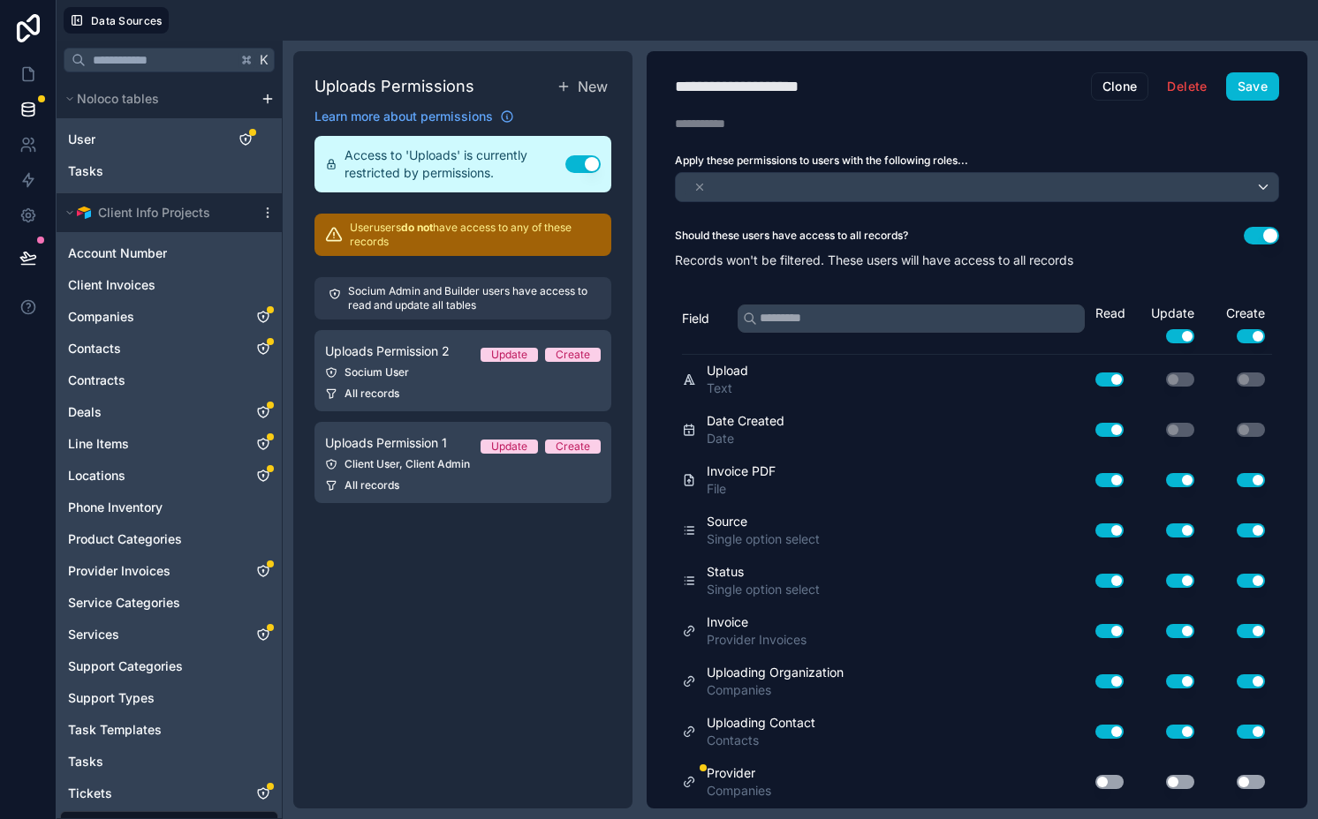
click at [804, 75] on div "**********" at bounding box center [763, 86] width 177 height 25
type div "**********"
drag, startPoint x: 1238, startPoint y: 91, endPoint x: 1218, endPoint y: 101, distance: 22.5
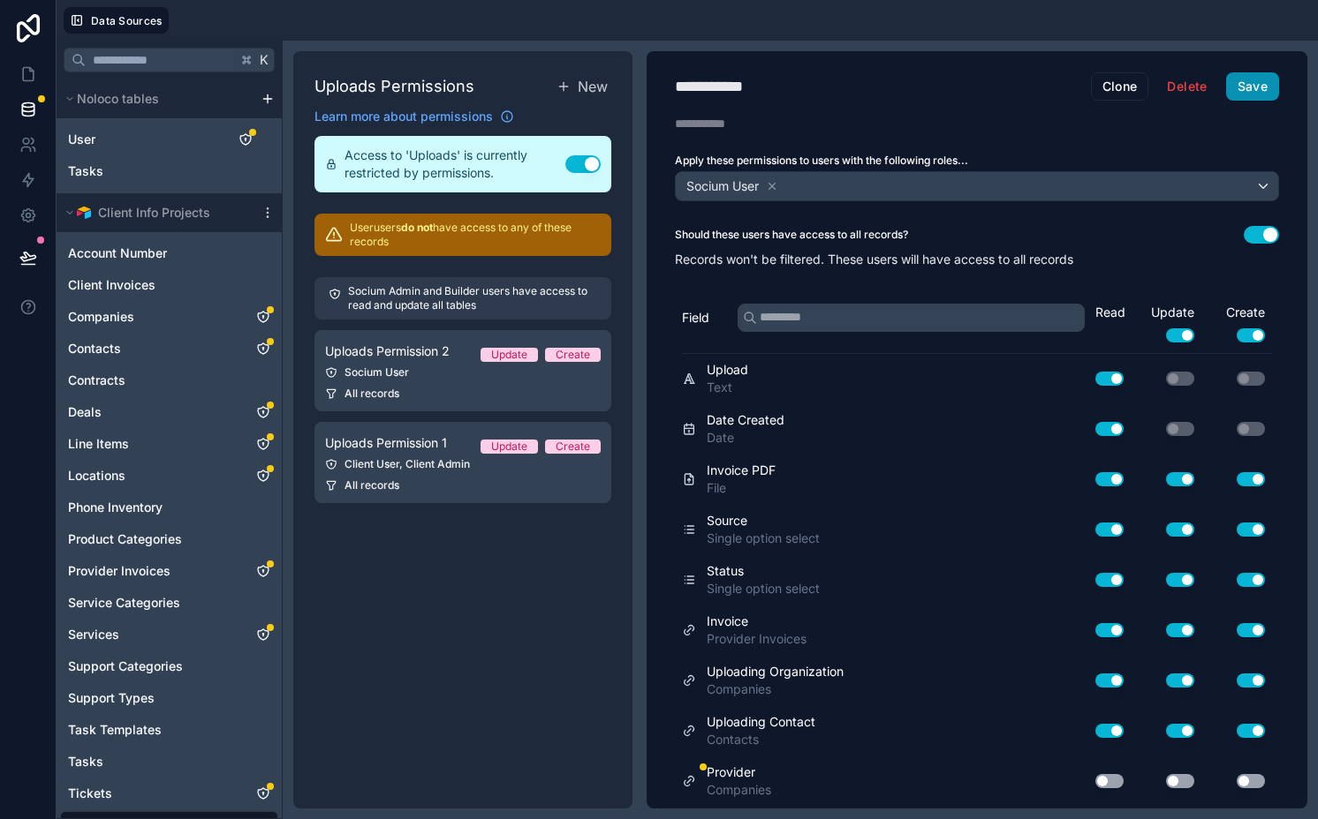
click at [1237, 91] on button "Save" at bounding box center [1252, 86] width 53 height 28
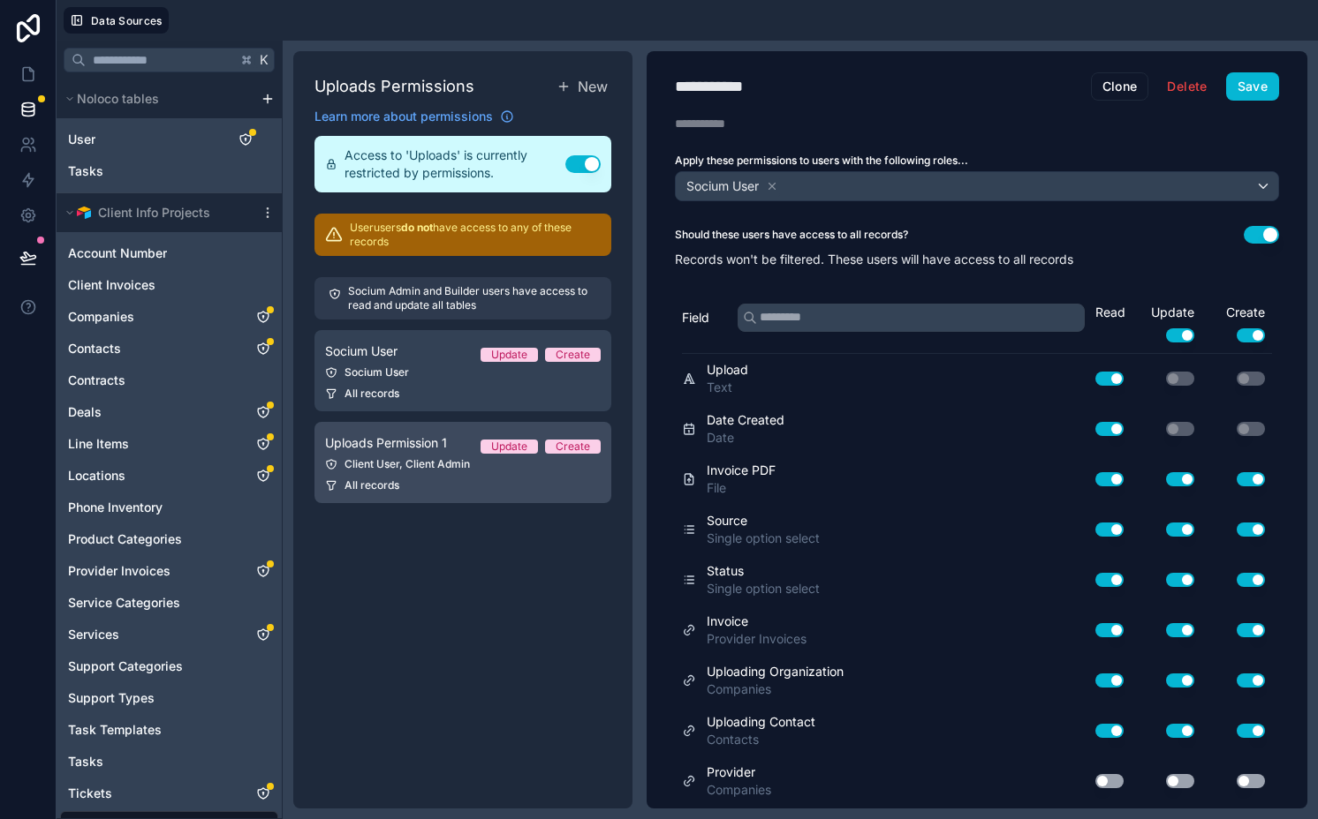
click at [435, 469] on div "Client User, Client Admin" at bounding box center [463, 464] width 276 height 14
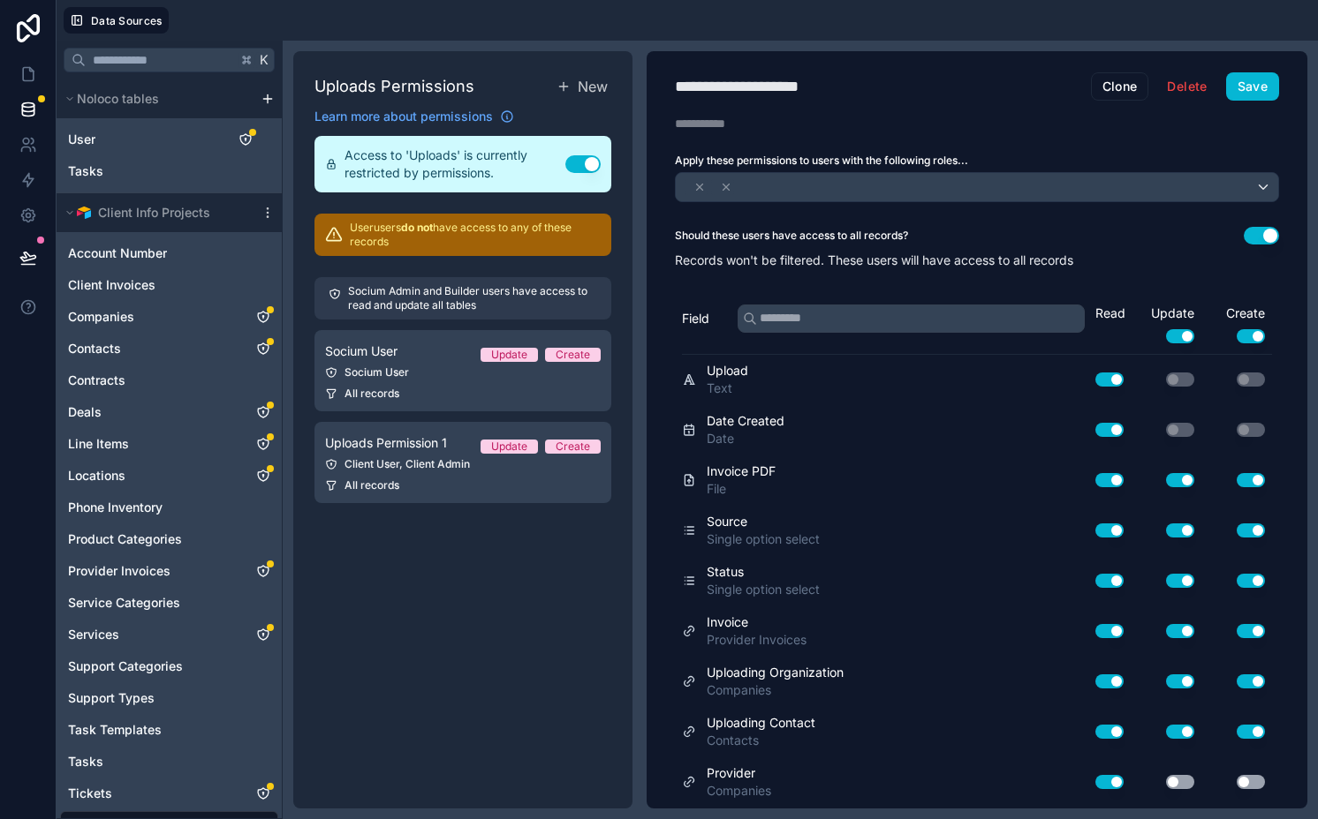
click at [839, 82] on div "**********" at bounding box center [762, 86] width 175 height 25
click at [840, 82] on div "**********" at bounding box center [762, 86] width 175 height 25
type div "**********"
click at [1245, 87] on button "Save" at bounding box center [1252, 86] width 53 height 28
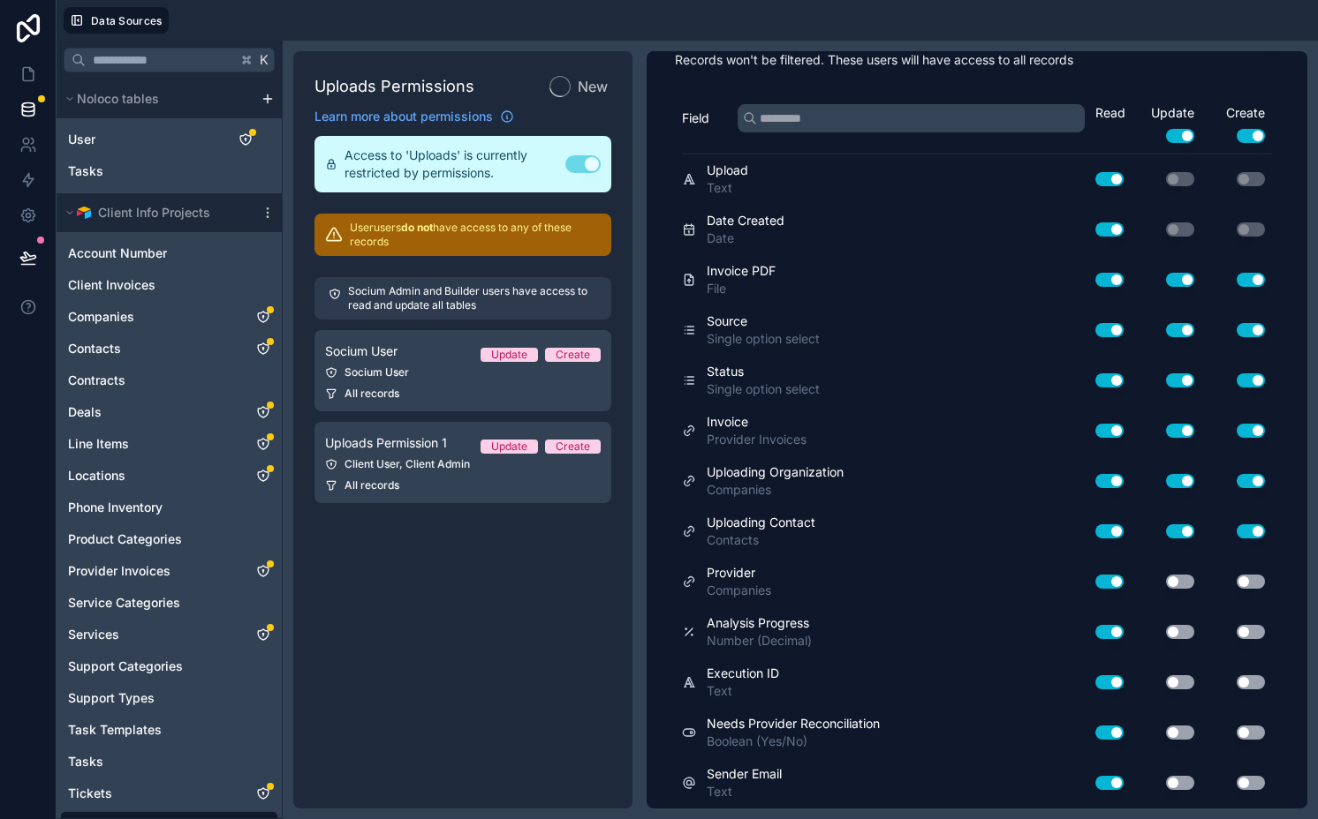
scroll to position [199, 0]
click at [1166, 581] on button "Use setting" at bounding box center [1180, 583] width 28 height 14
click at [1237, 584] on button "Use setting" at bounding box center [1250, 583] width 28 height 14
click at [1095, 732] on button "Use setting" at bounding box center [1109, 734] width 28 height 14
click at [1095, 780] on button "Use setting" at bounding box center [1109, 784] width 28 height 14
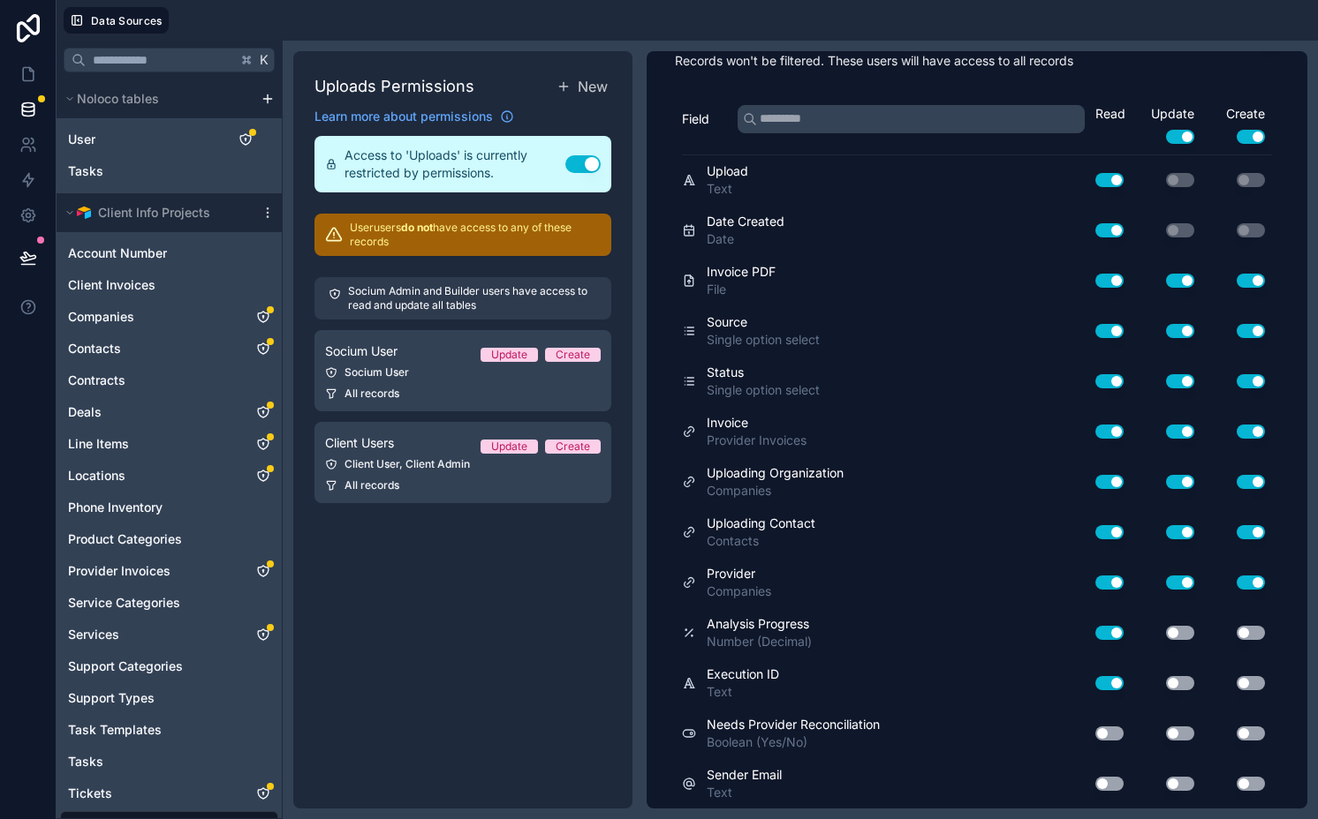
click at [1095, 677] on button "Use setting" at bounding box center [1109, 683] width 28 height 14
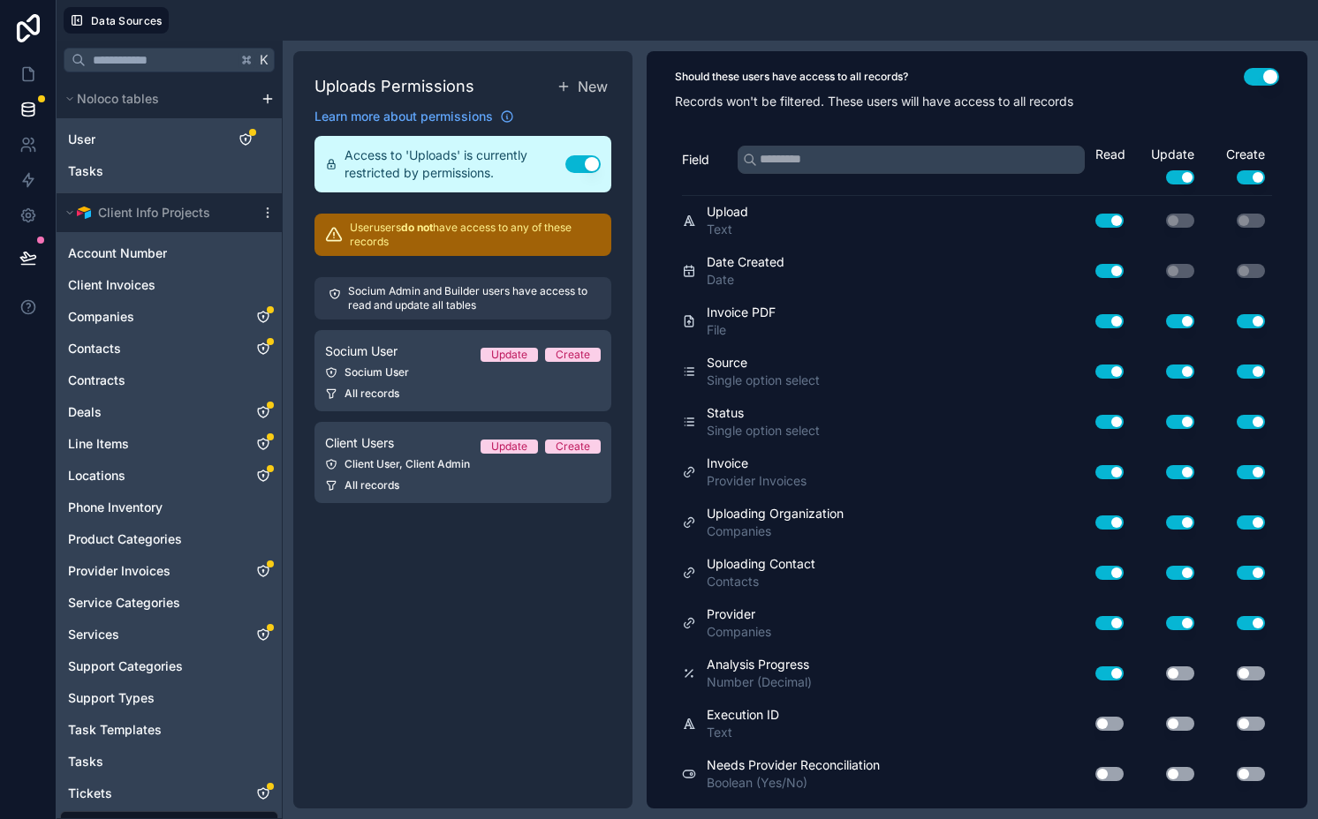
scroll to position [0, 0]
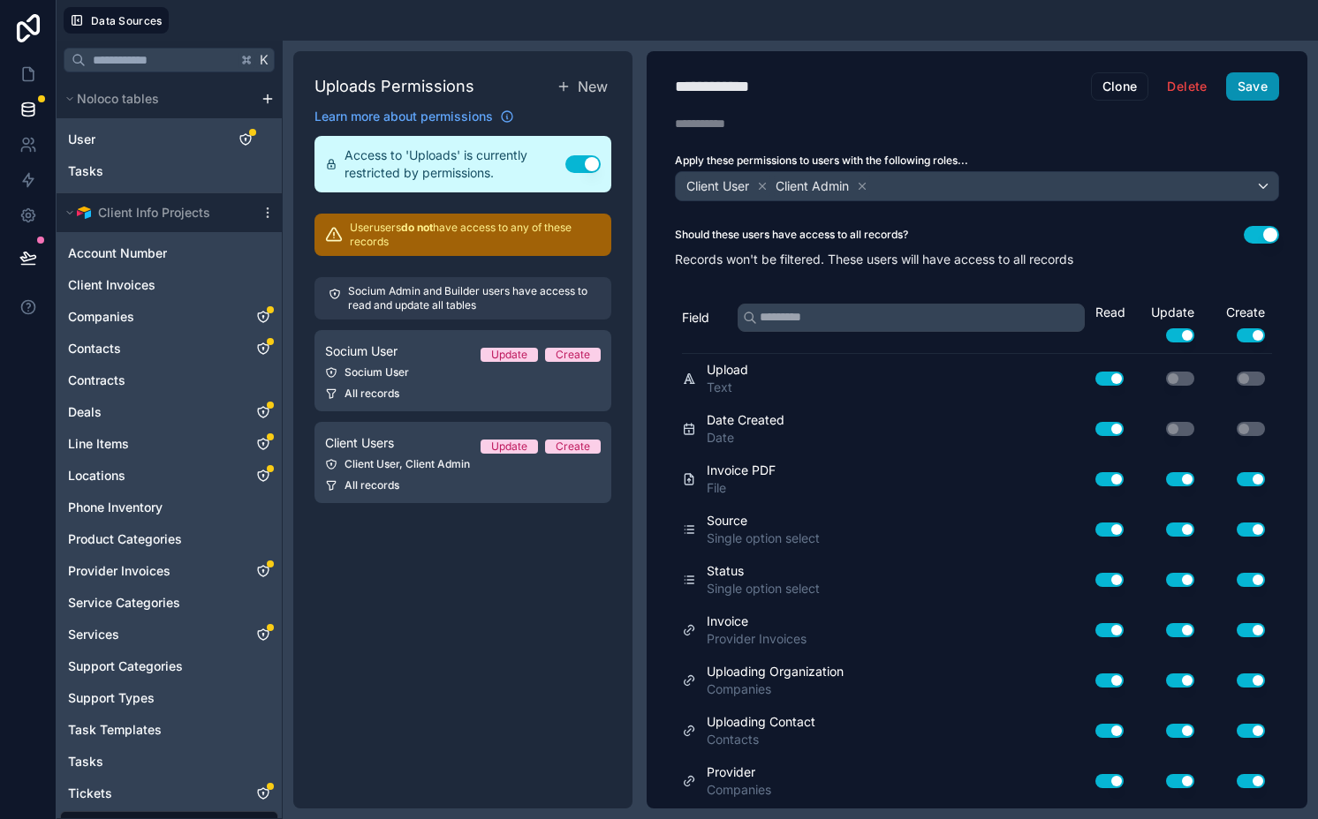
click at [1226, 85] on button "Save" at bounding box center [1252, 86] width 53 height 28
click at [1255, 231] on button "Use setting" at bounding box center [1260, 235] width 35 height 18
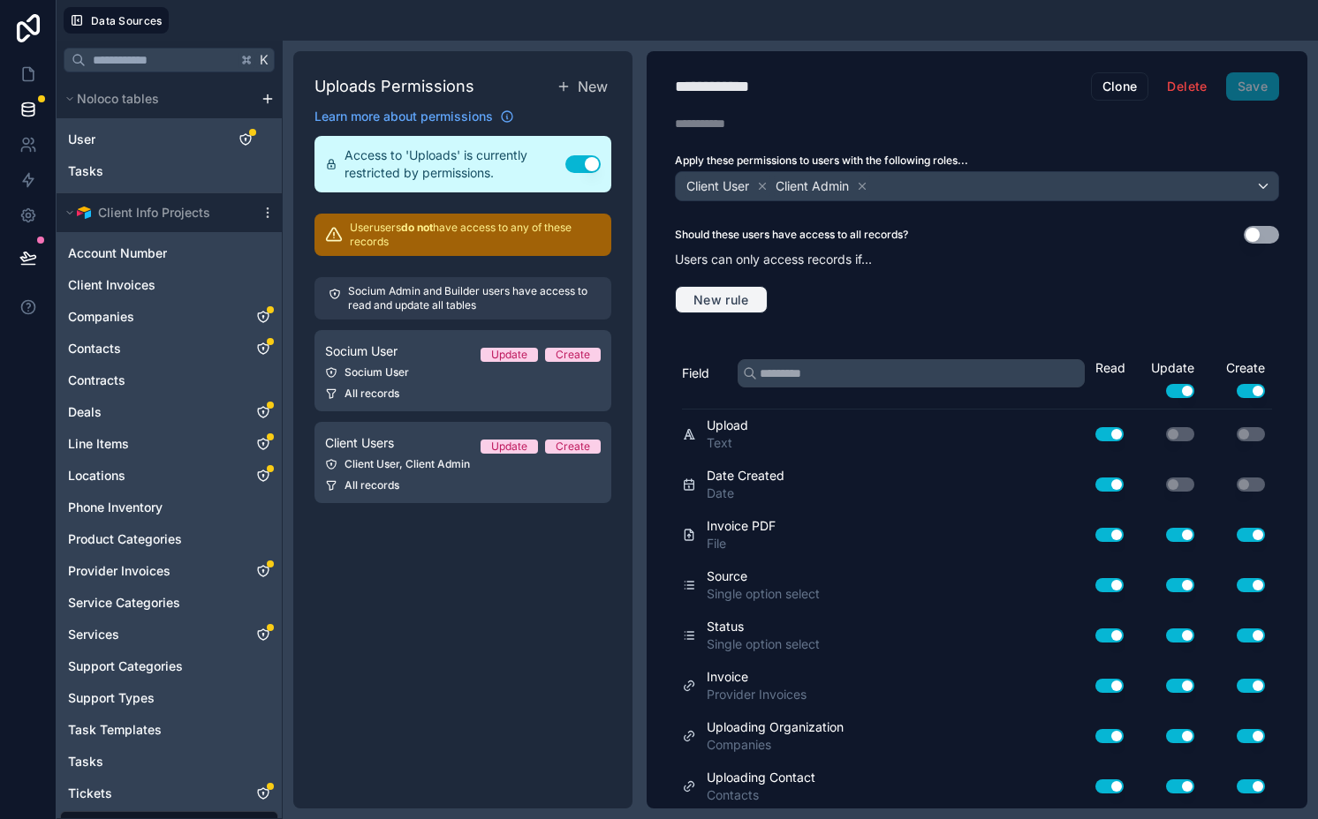
click at [739, 297] on span "New rule" at bounding box center [721, 300] width 70 height 16
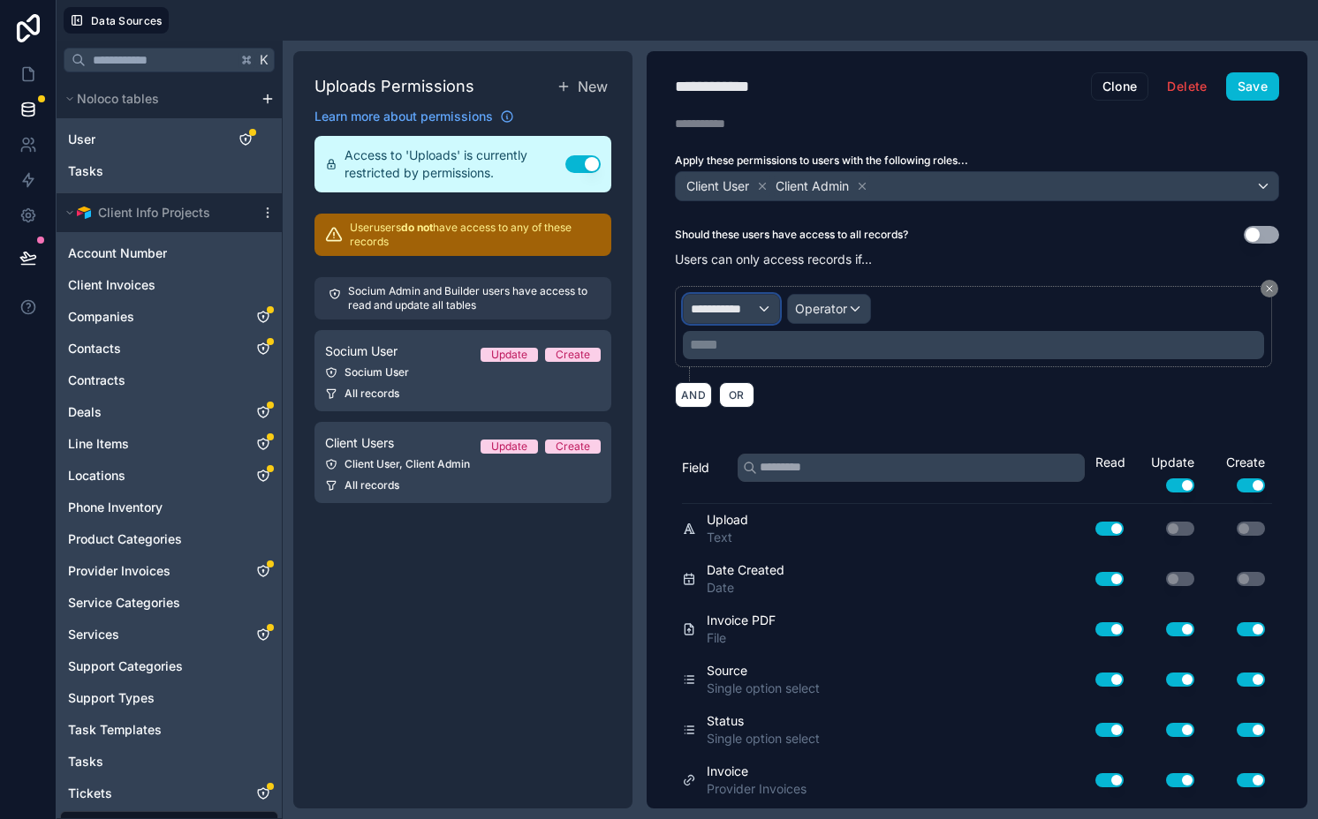
click at [743, 312] on span "**********" at bounding box center [723, 309] width 65 height 18
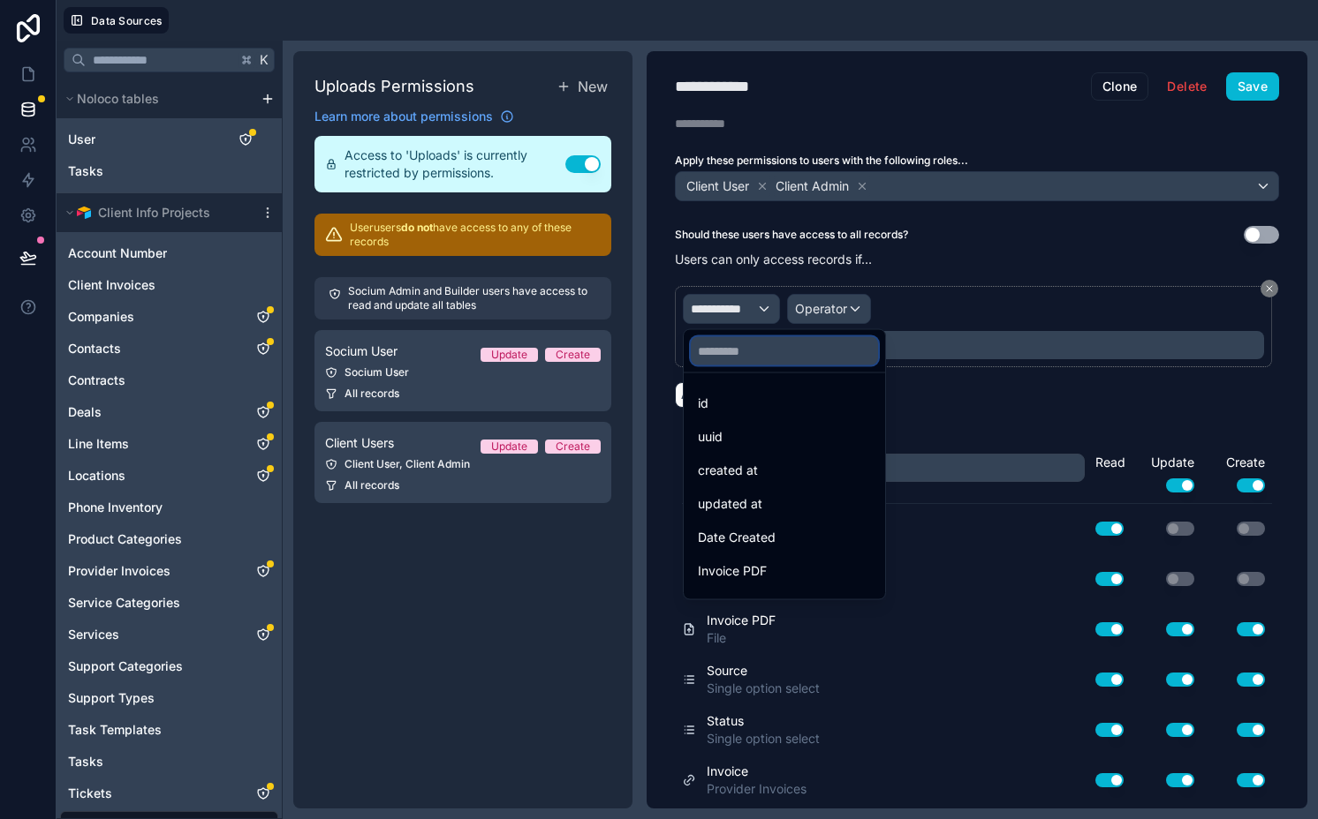
click at [768, 354] on input "text" at bounding box center [784, 351] width 187 height 28
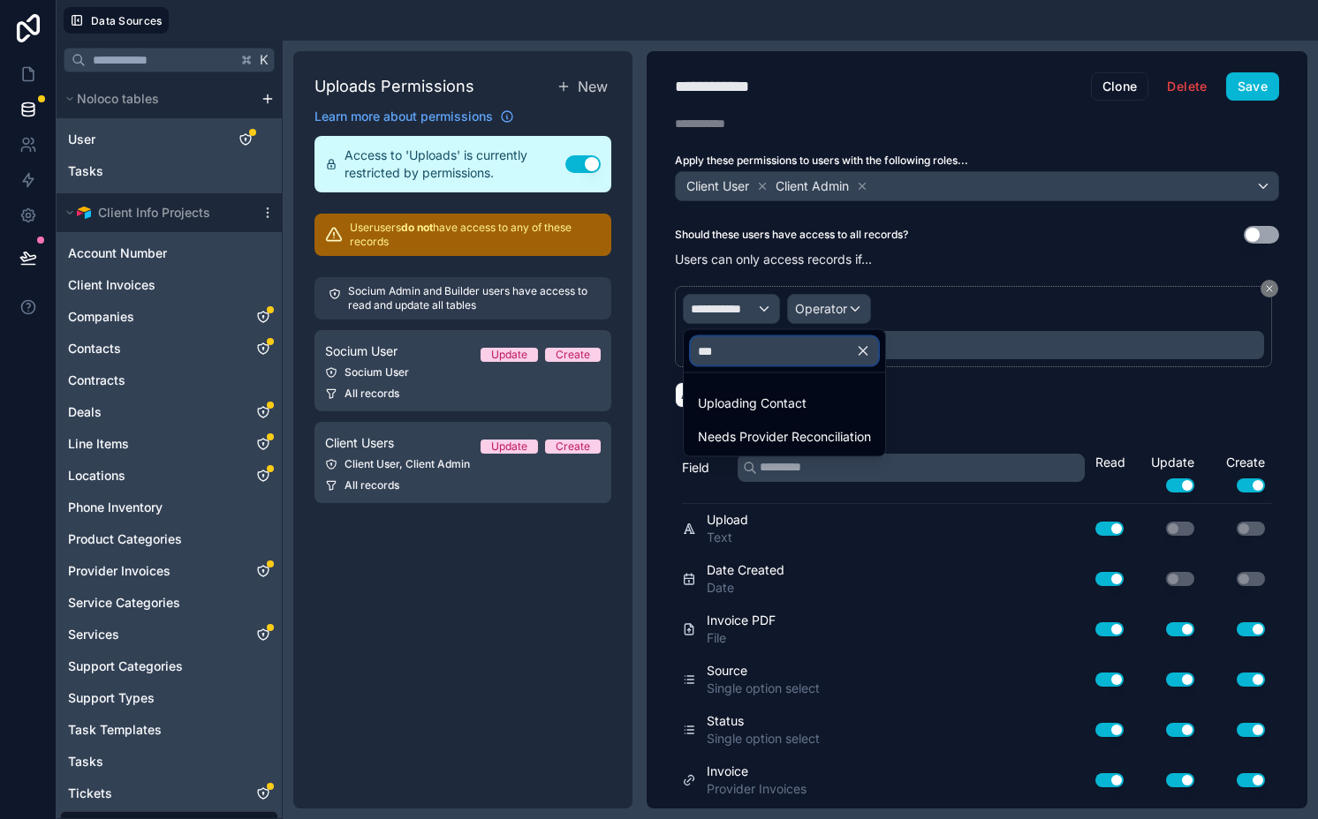
type input "****"
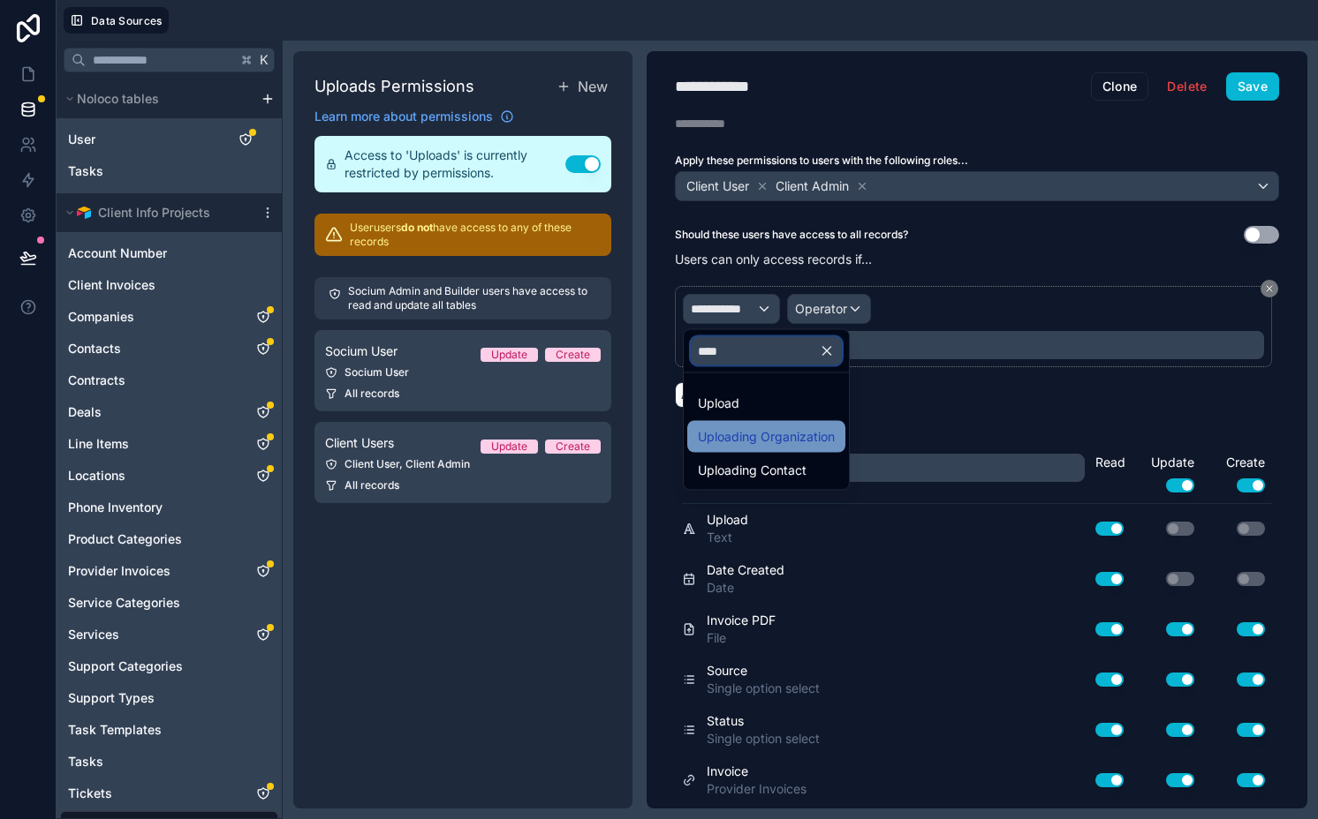
type input "****"
click at [766, 437] on span "Uploading Organization" at bounding box center [766, 437] width 137 height 21
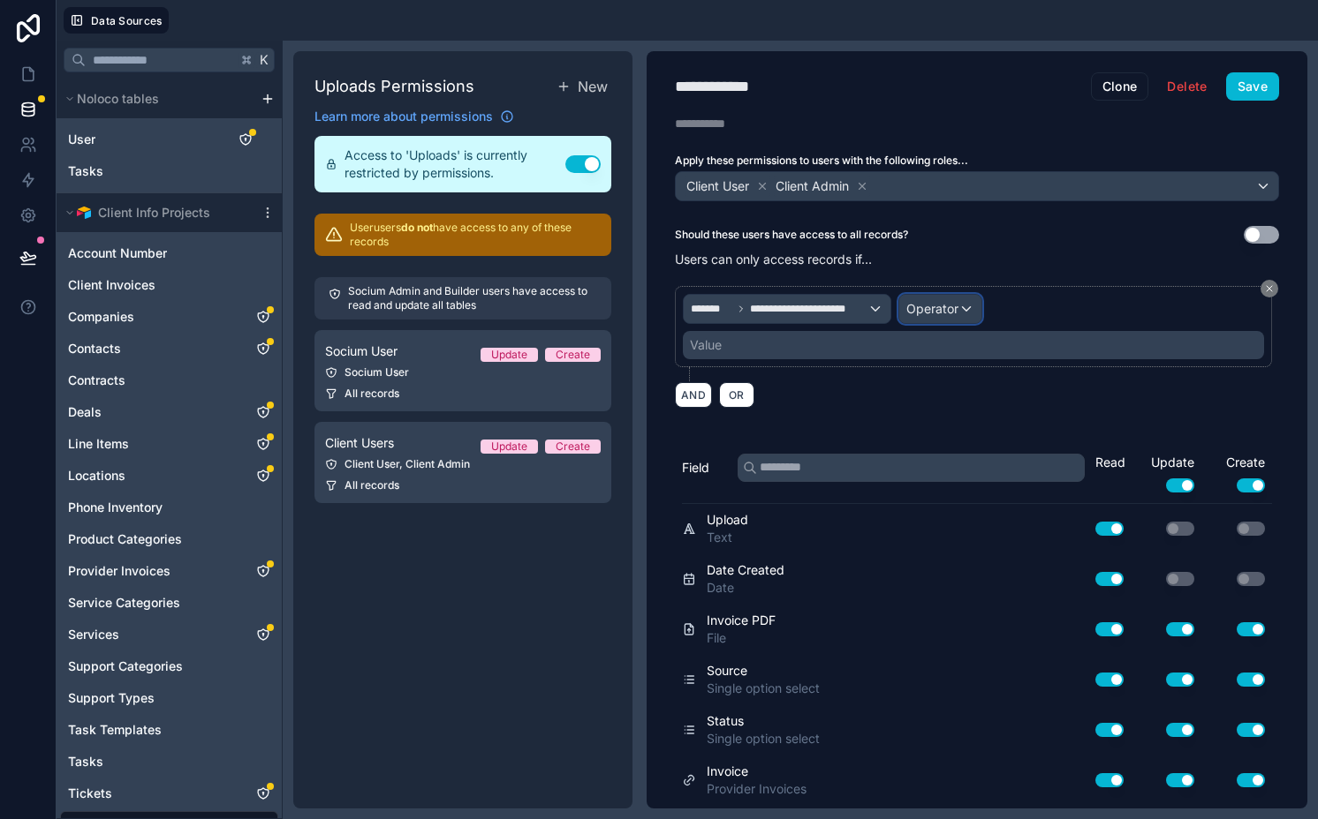
click at [933, 308] on span "Operator" at bounding box center [932, 308] width 52 height 15
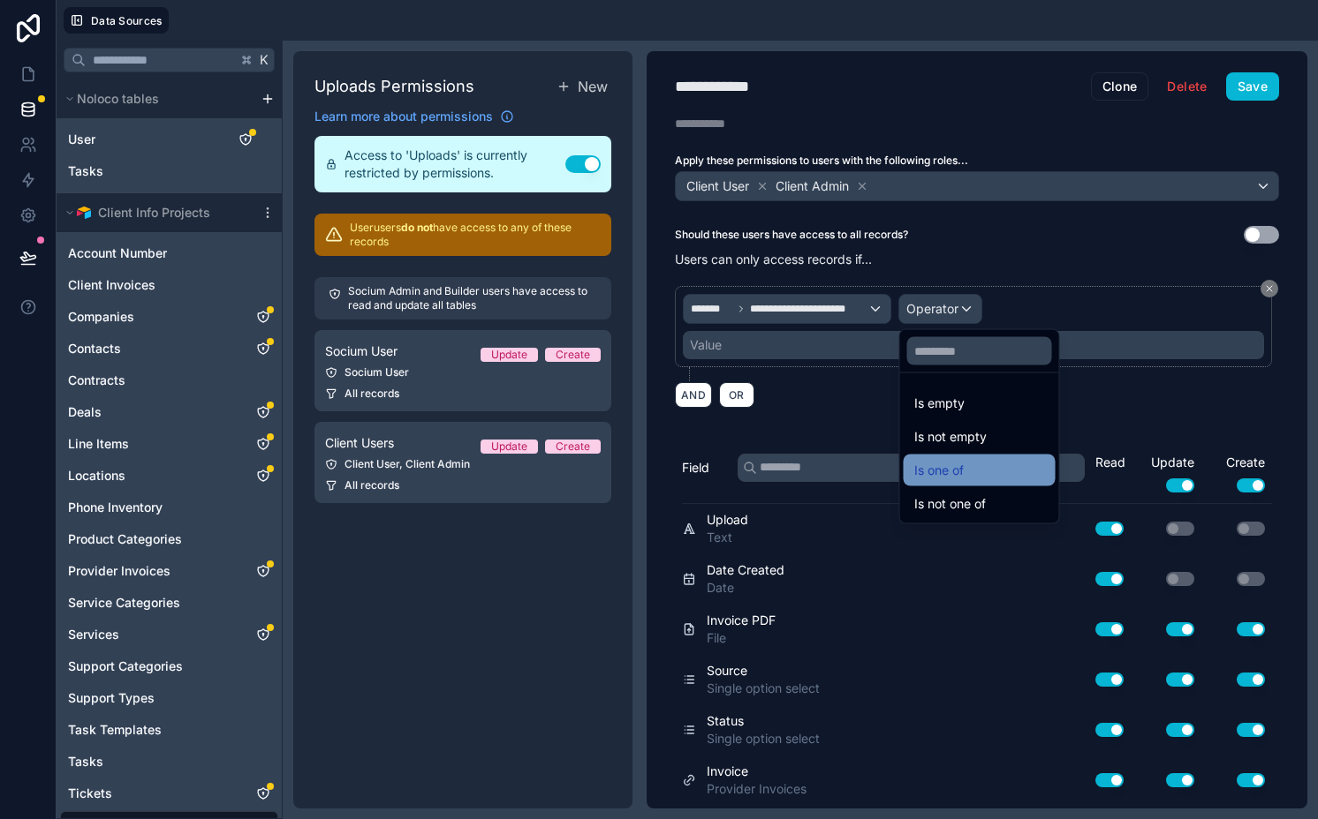
click at [933, 475] on span "Is one of" at bounding box center [938, 470] width 49 height 21
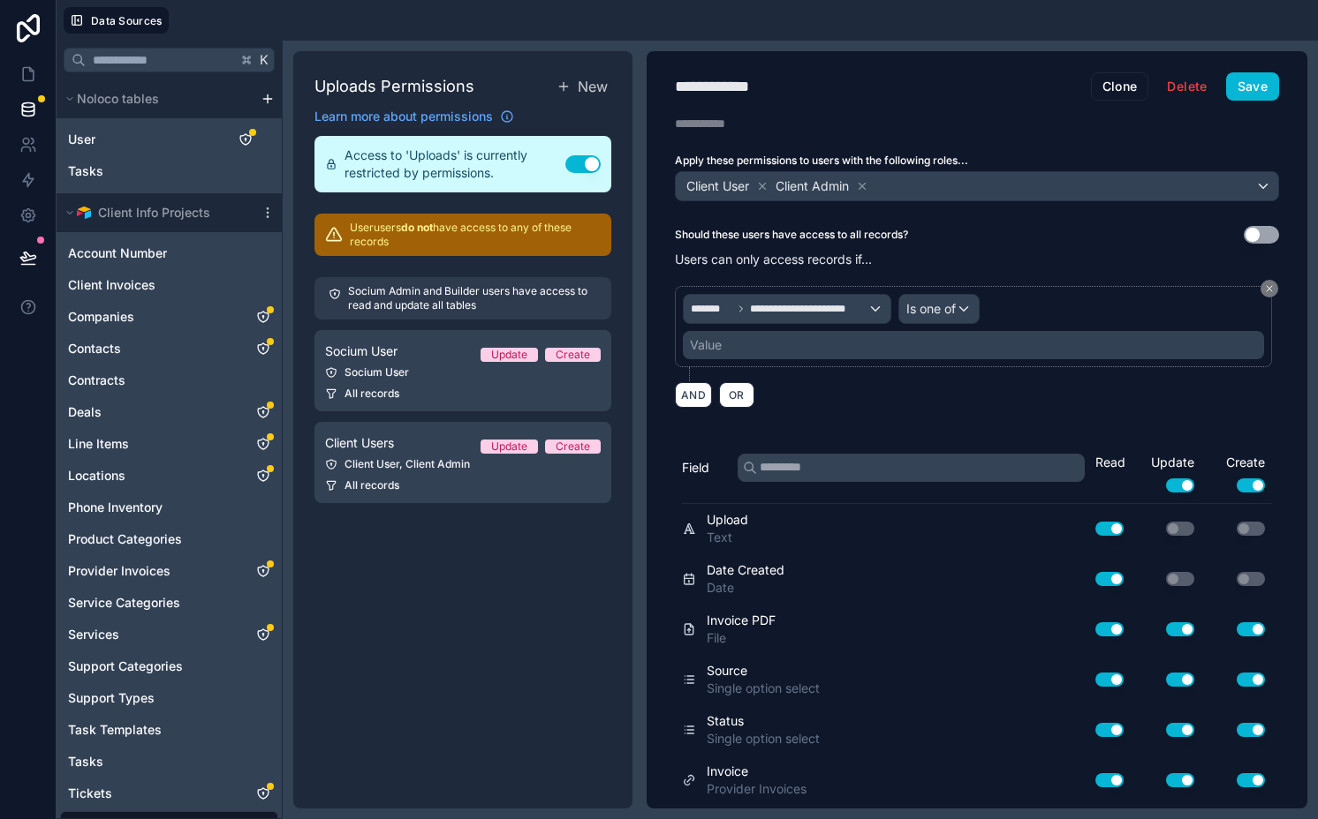
click at [782, 345] on div "Value" at bounding box center [973, 345] width 581 height 28
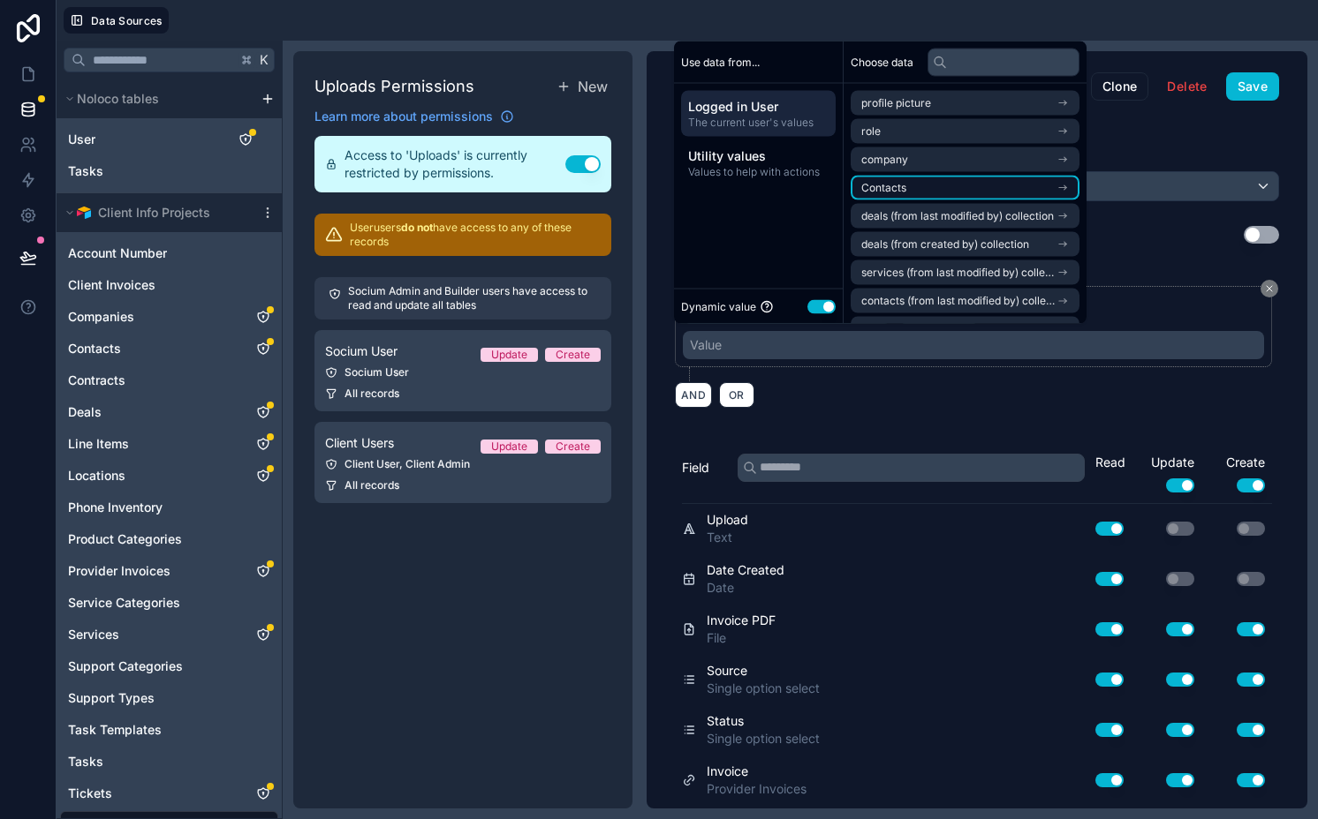
click at [920, 193] on li "Contacts" at bounding box center [964, 188] width 229 height 25
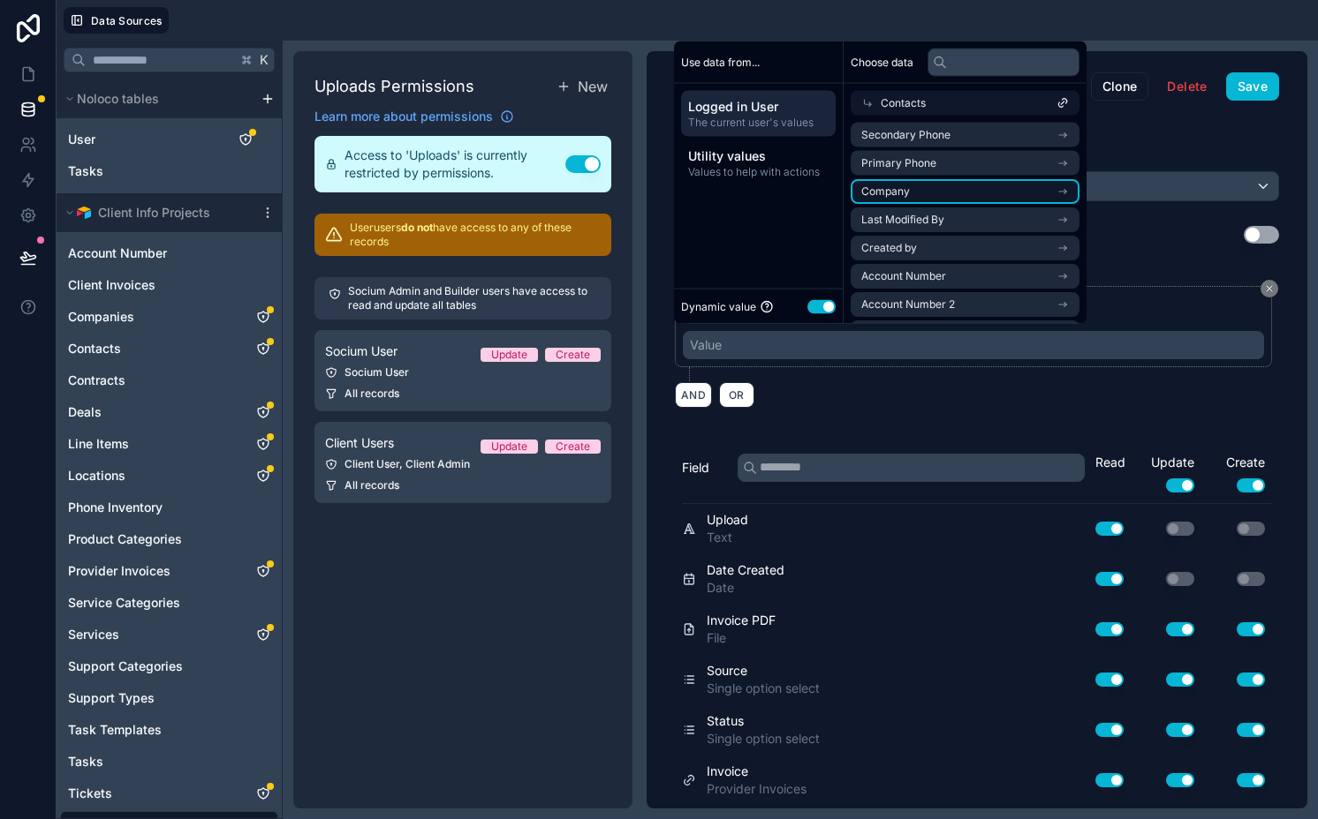
click at [957, 190] on li "Company" at bounding box center [964, 191] width 229 height 25
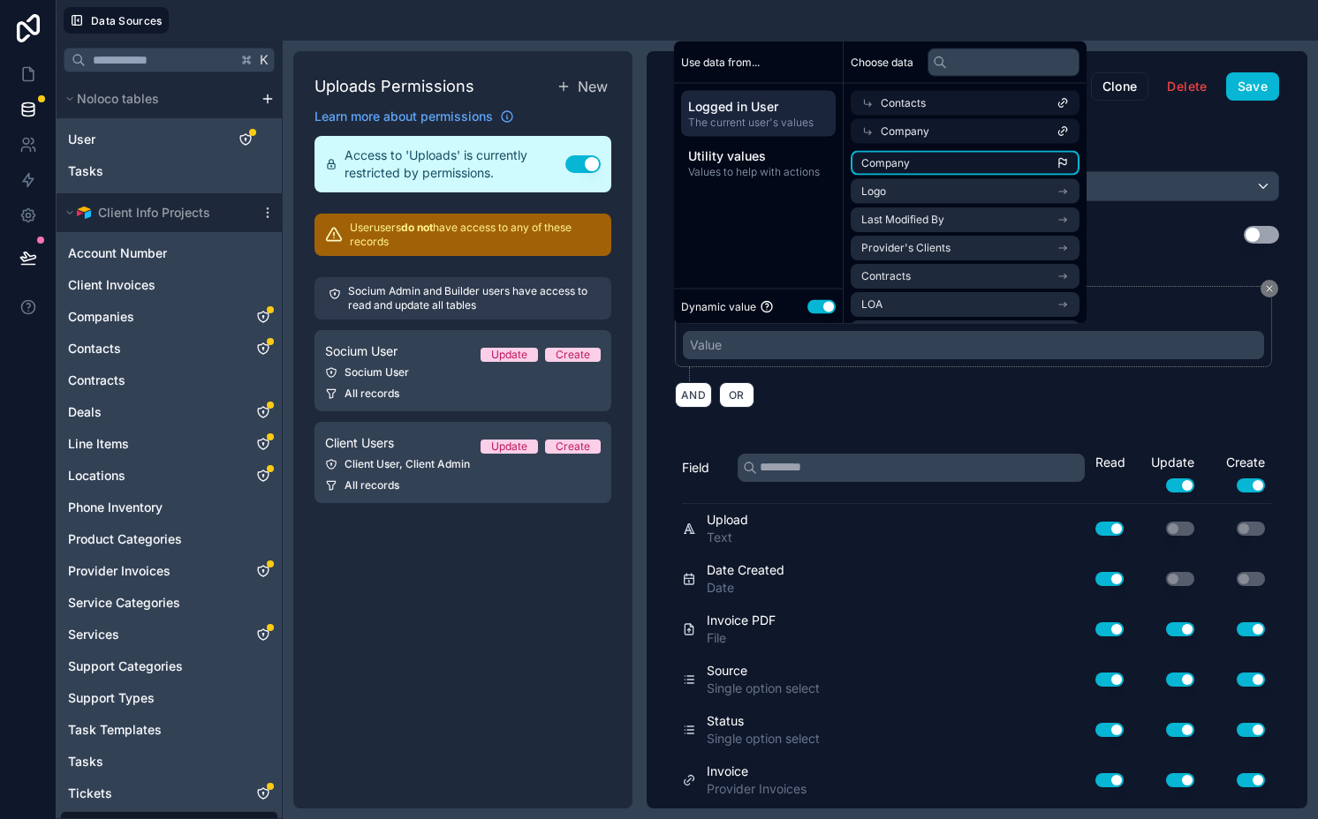
click at [903, 165] on span "Company" at bounding box center [885, 163] width 49 height 14
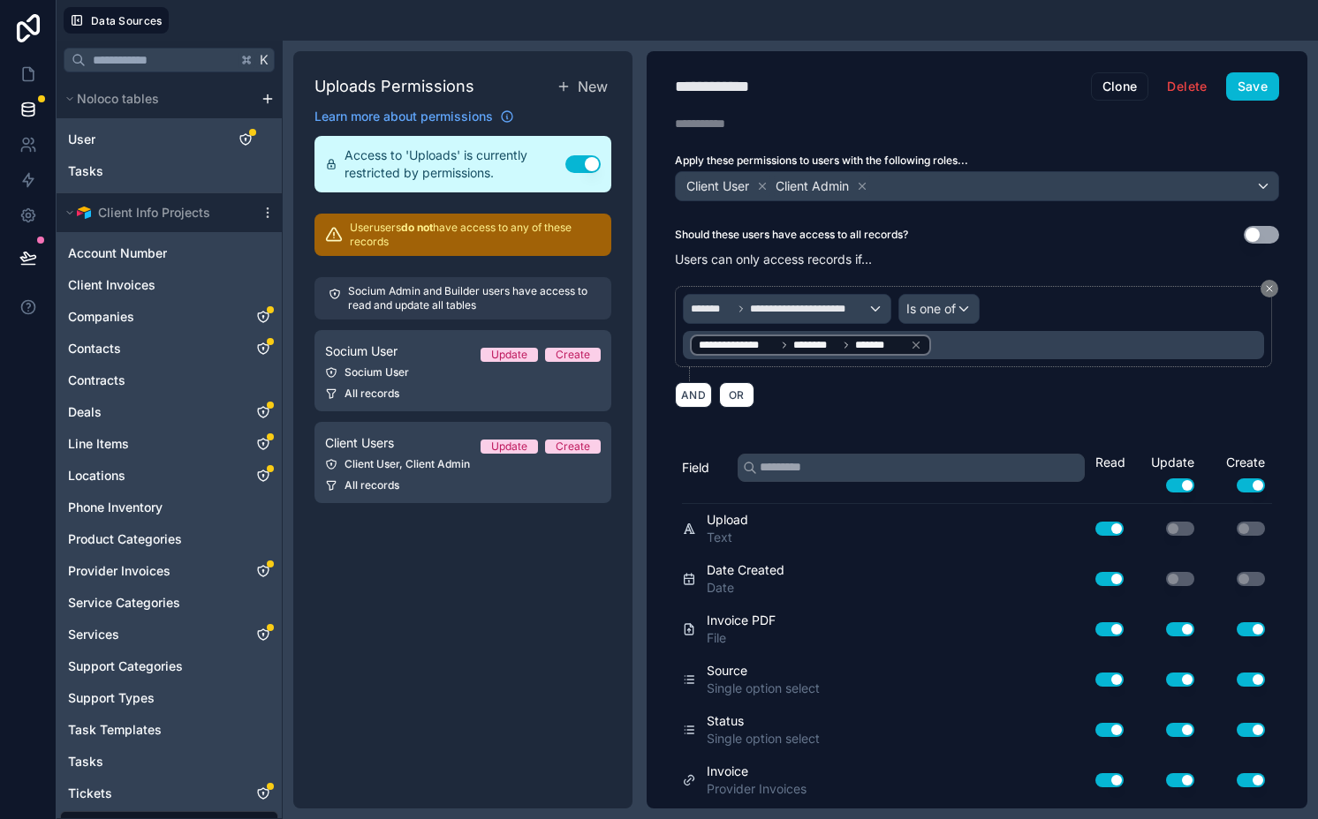
click at [504, 686] on div "Uploads Permissions New Learn more about permissions Access to 'Uploads' is cur…" at bounding box center [462, 430] width 339 height 758
click at [1227, 95] on button "Save" at bounding box center [1252, 86] width 53 height 28
click at [730, 395] on span "OR" at bounding box center [736, 395] width 23 height 13
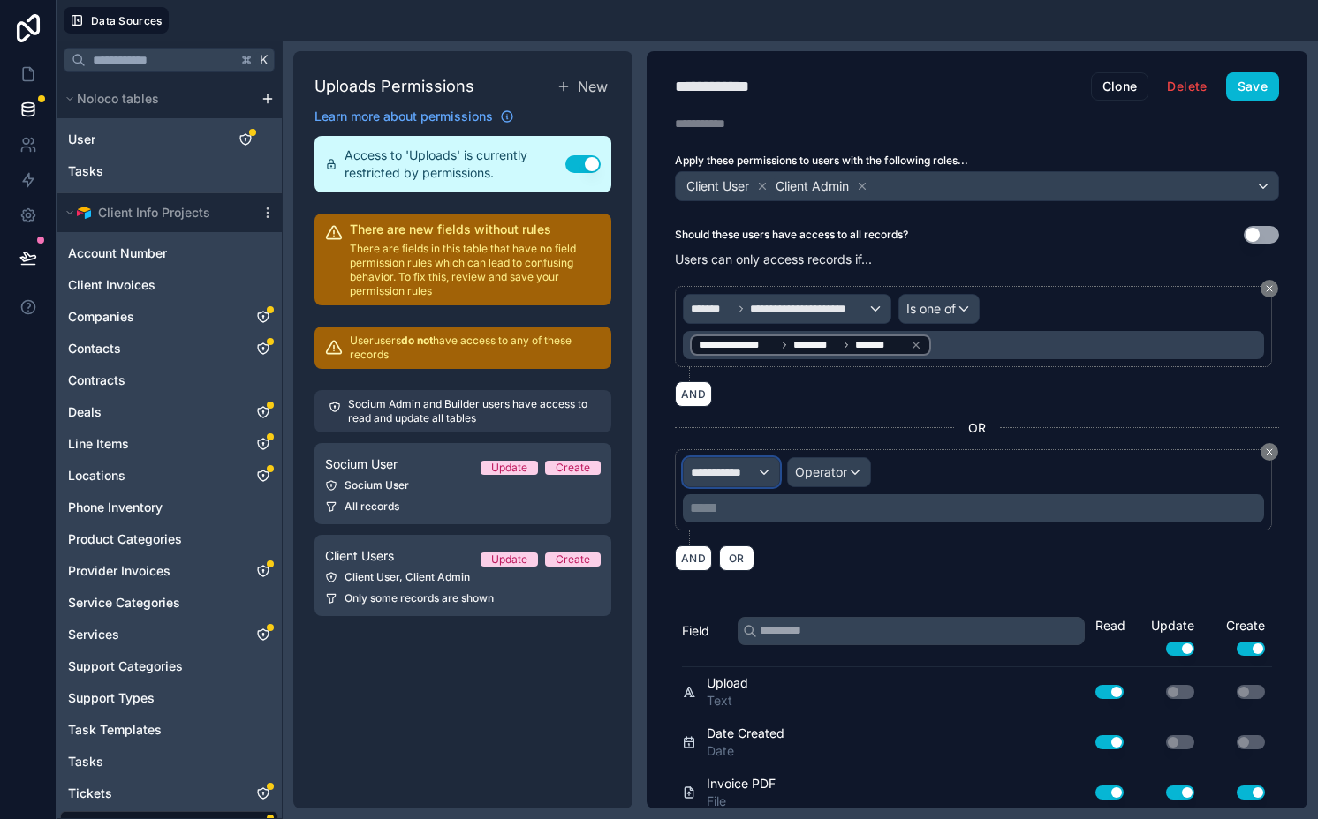
click at [739, 467] on span "**********" at bounding box center [723, 473] width 65 height 18
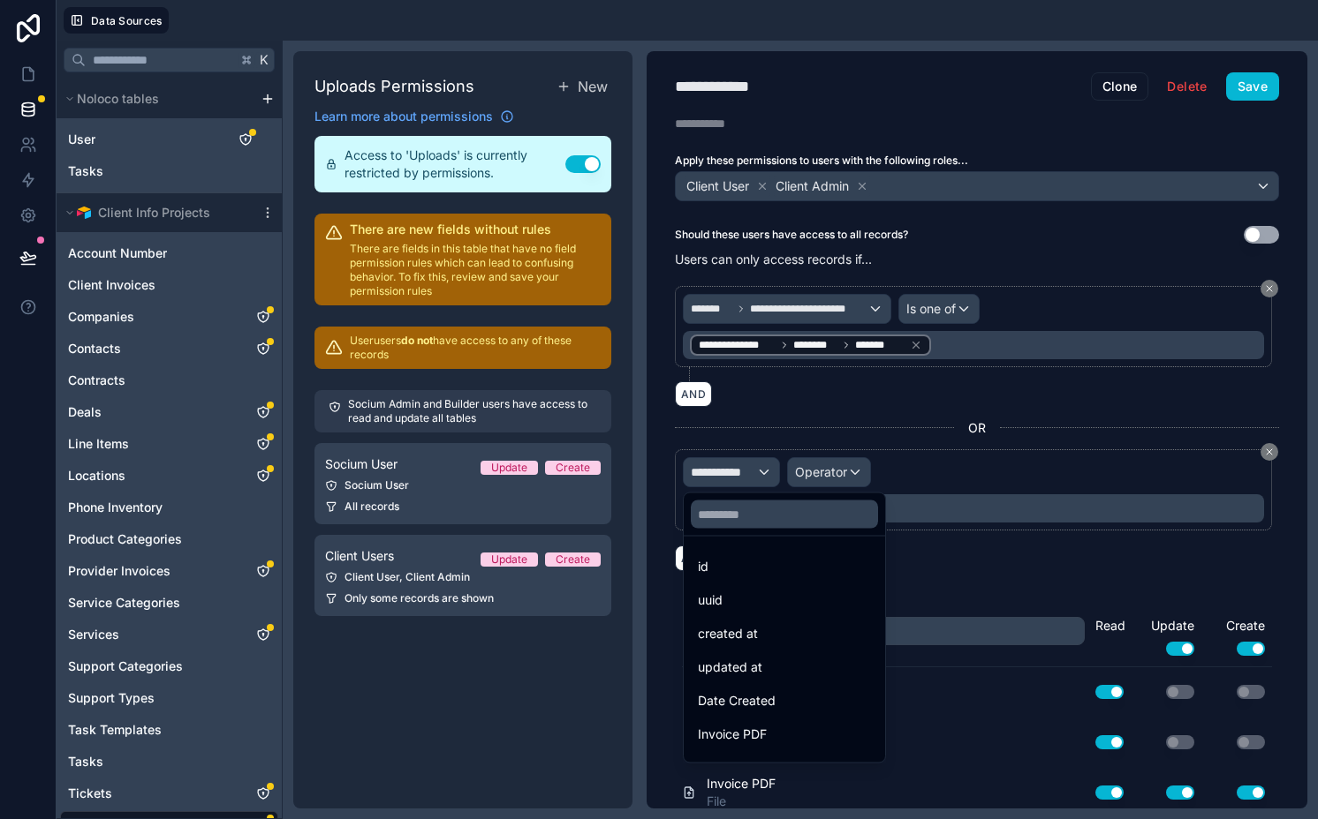
click at [757, 533] on div at bounding box center [783, 515] width 201 height 42
click at [738, 516] on input "text" at bounding box center [784, 515] width 187 height 28
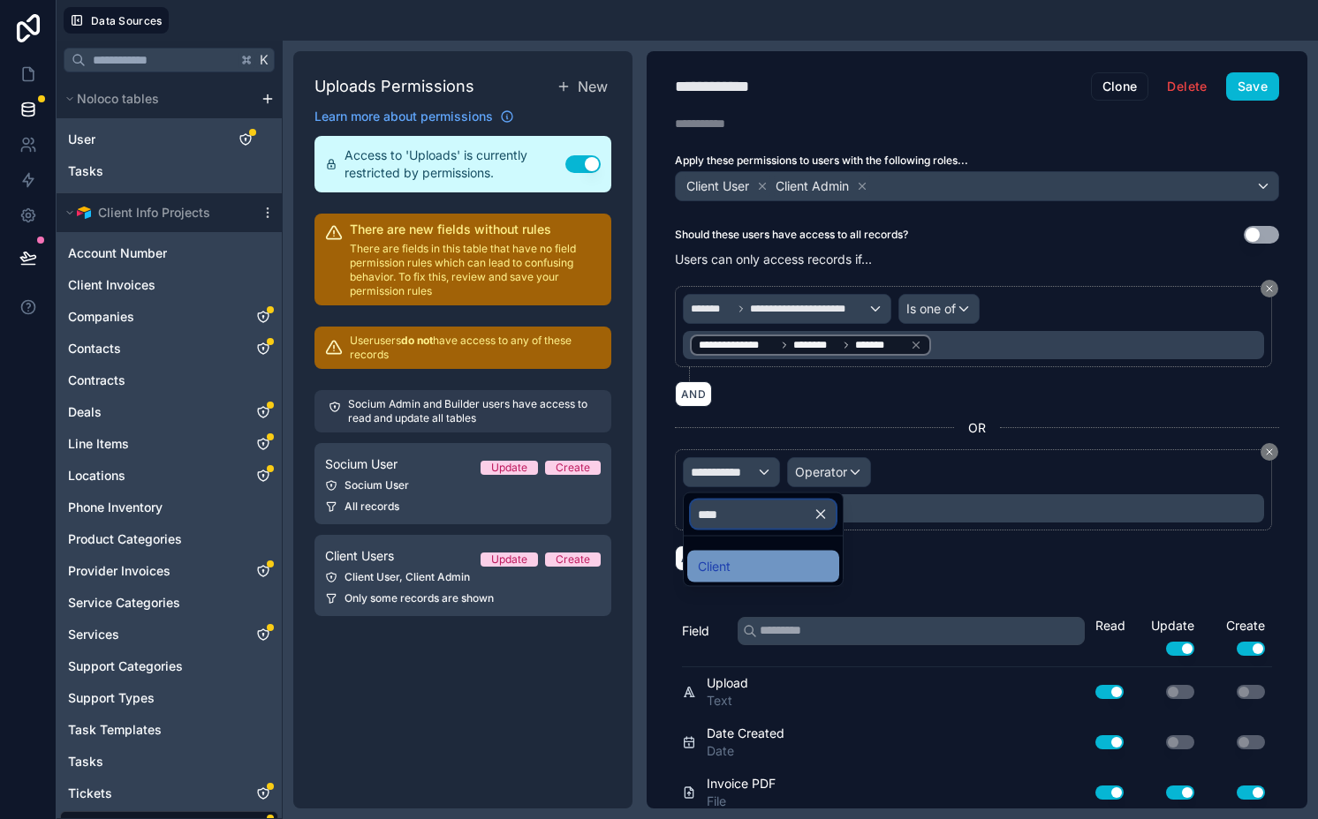
type input "****"
click at [747, 556] on div "Client" at bounding box center [763, 566] width 131 height 21
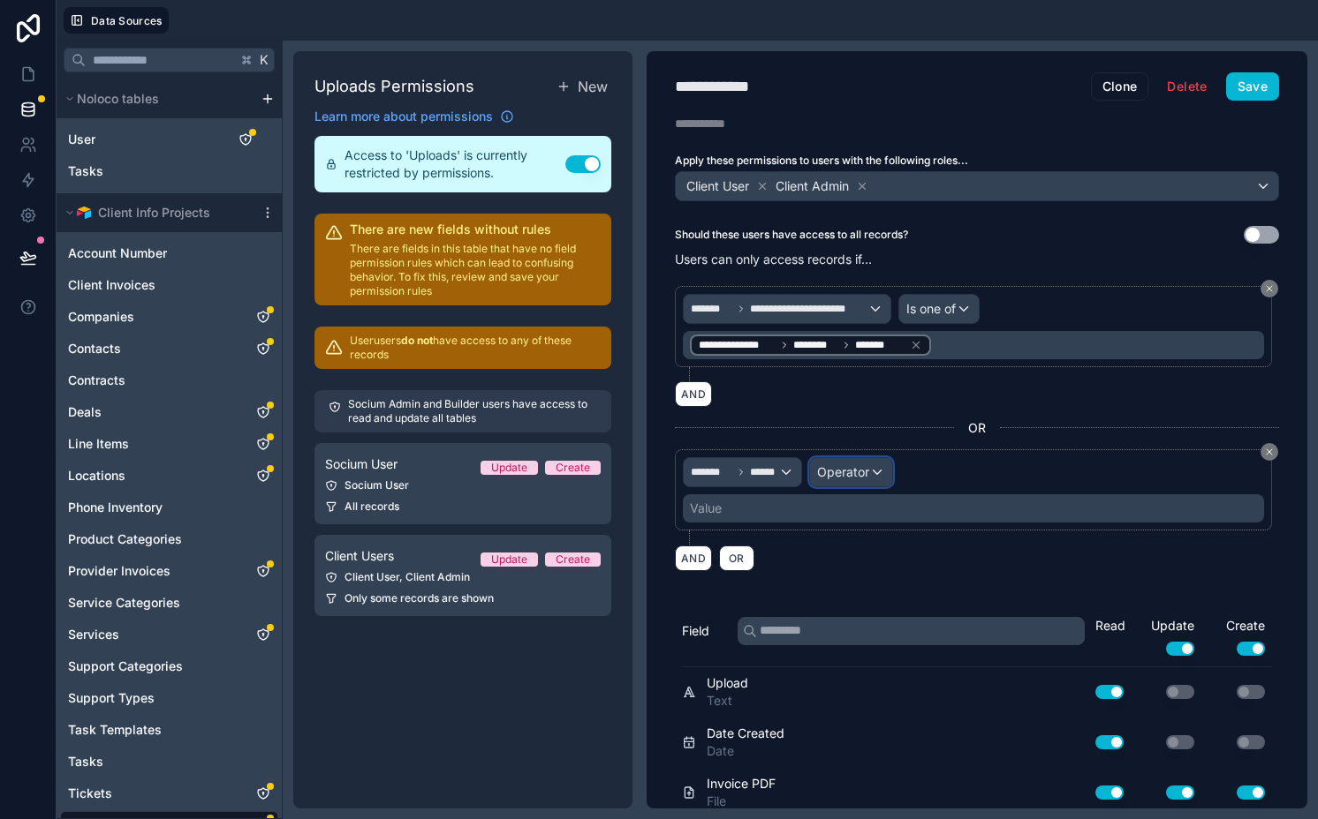
click at [843, 481] on div "Operator" at bounding box center [851, 472] width 82 height 28
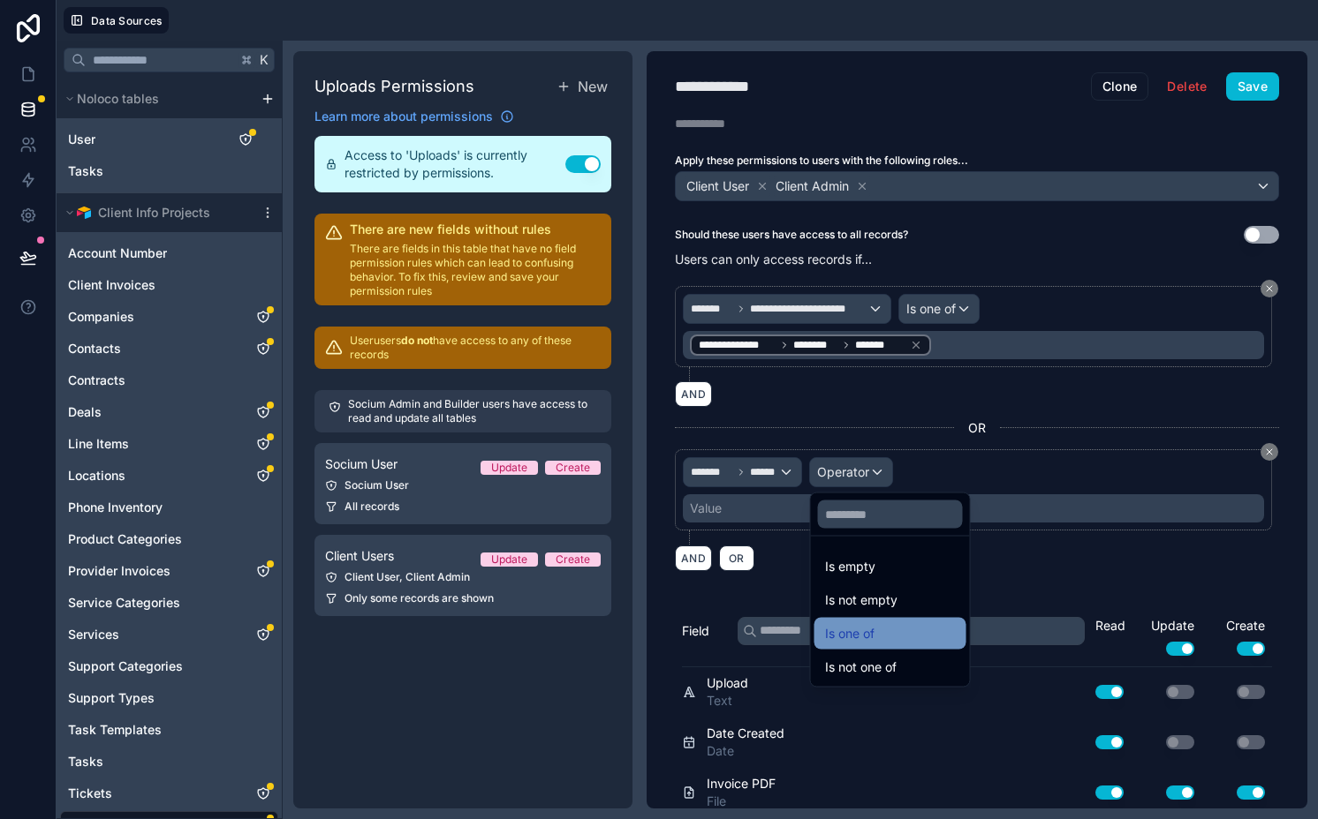
click at [859, 637] on span "Is one of" at bounding box center [849, 633] width 49 height 21
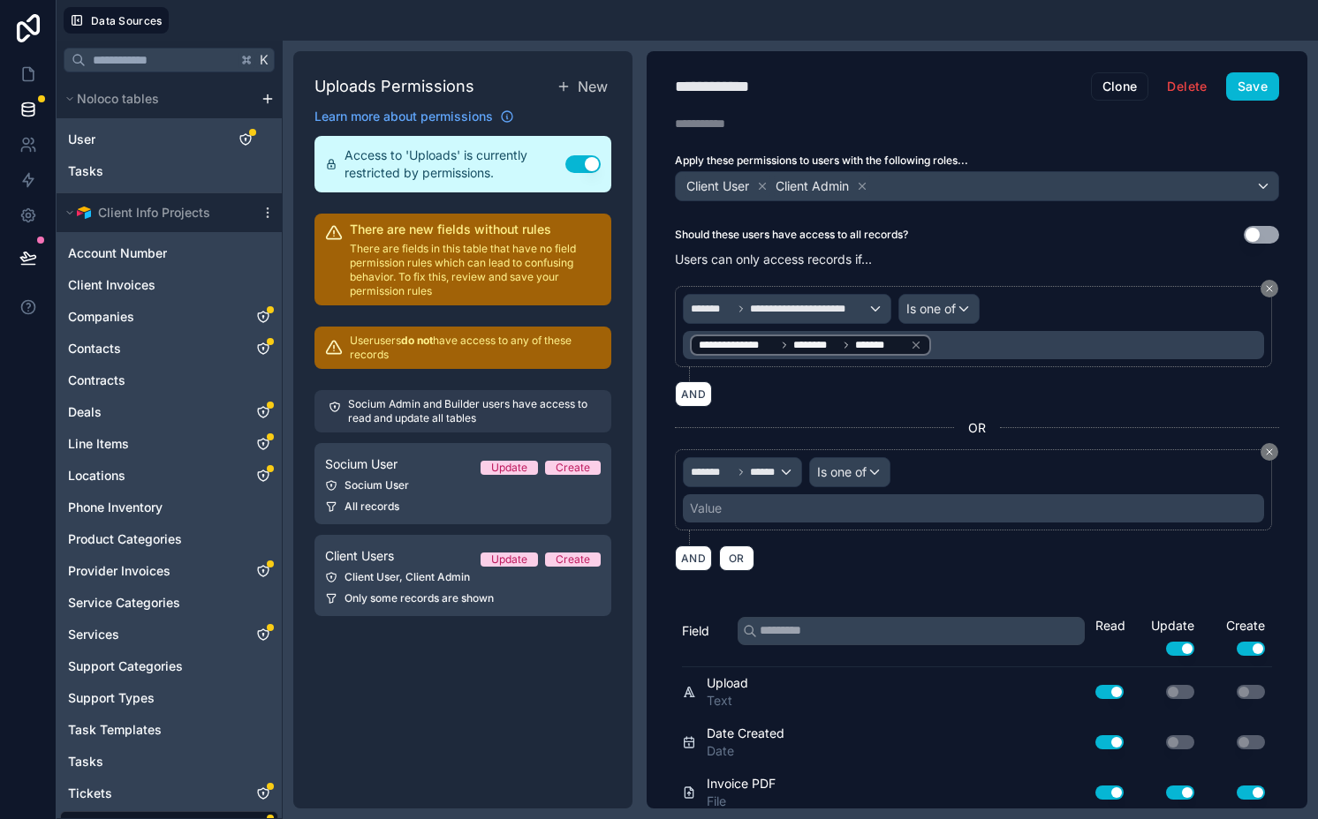
click at [851, 512] on div "Value" at bounding box center [973, 509] width 581 height 28
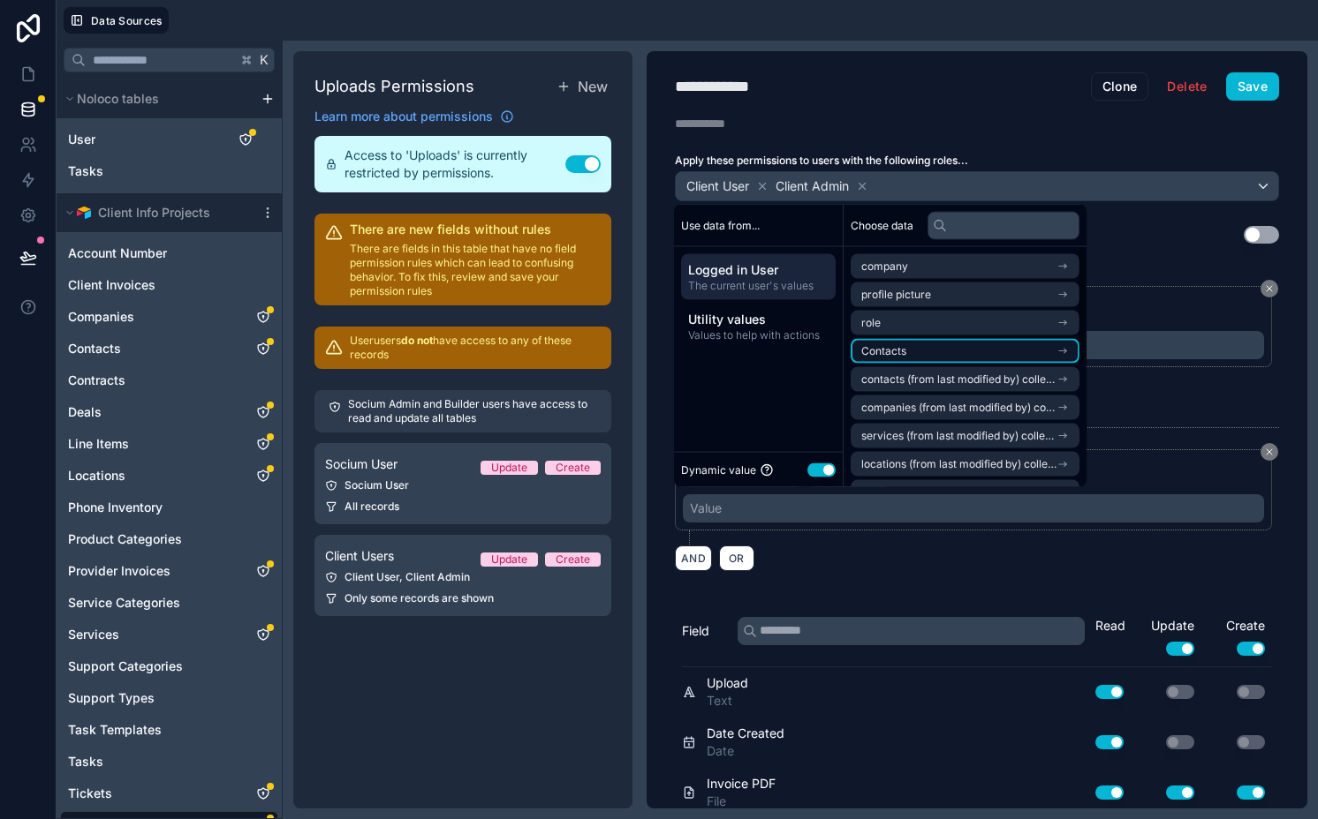
click at [894, 352] on span "Contacts" at bounding box center [883, 351] width 45 height 14
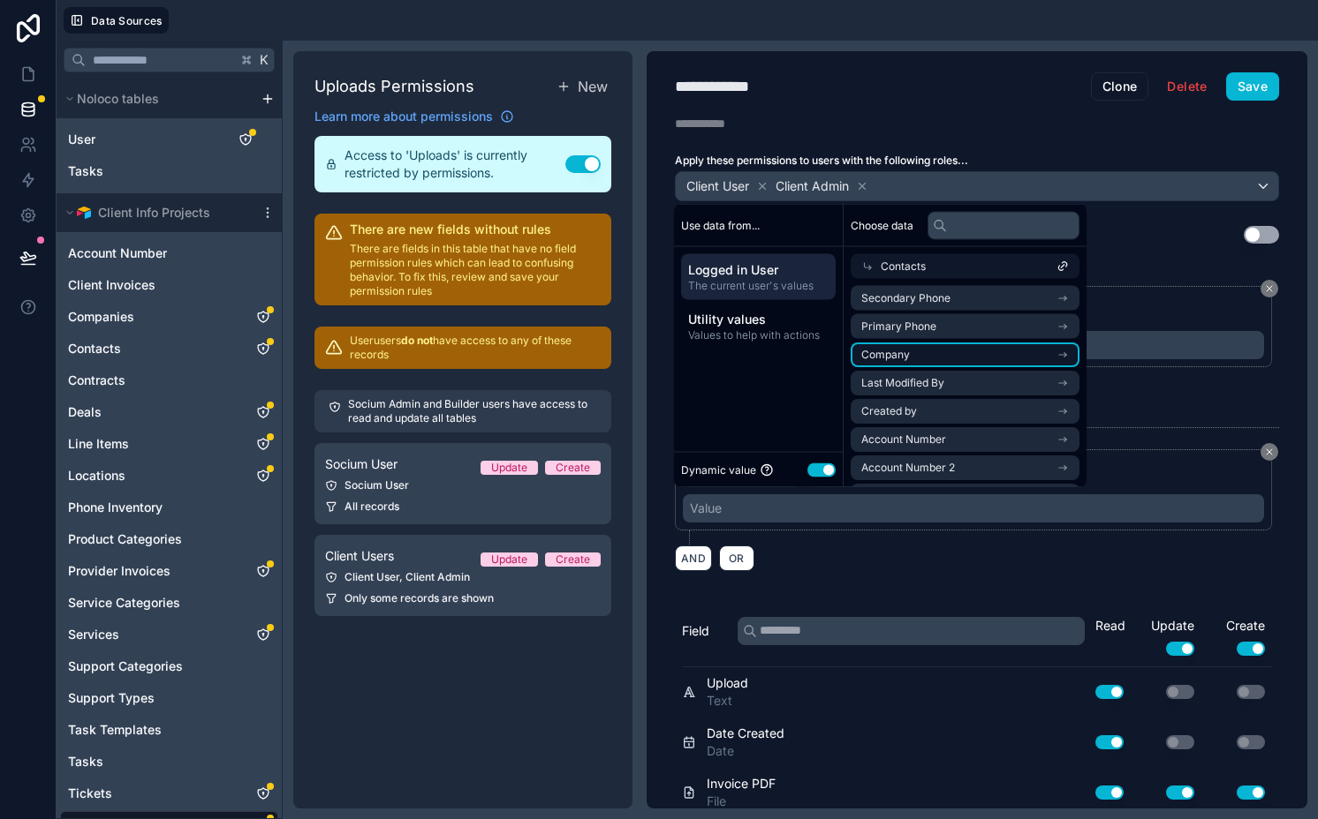
click at [918, 354] on li "Company" at bounding box center [964, 355] width 229 height 25
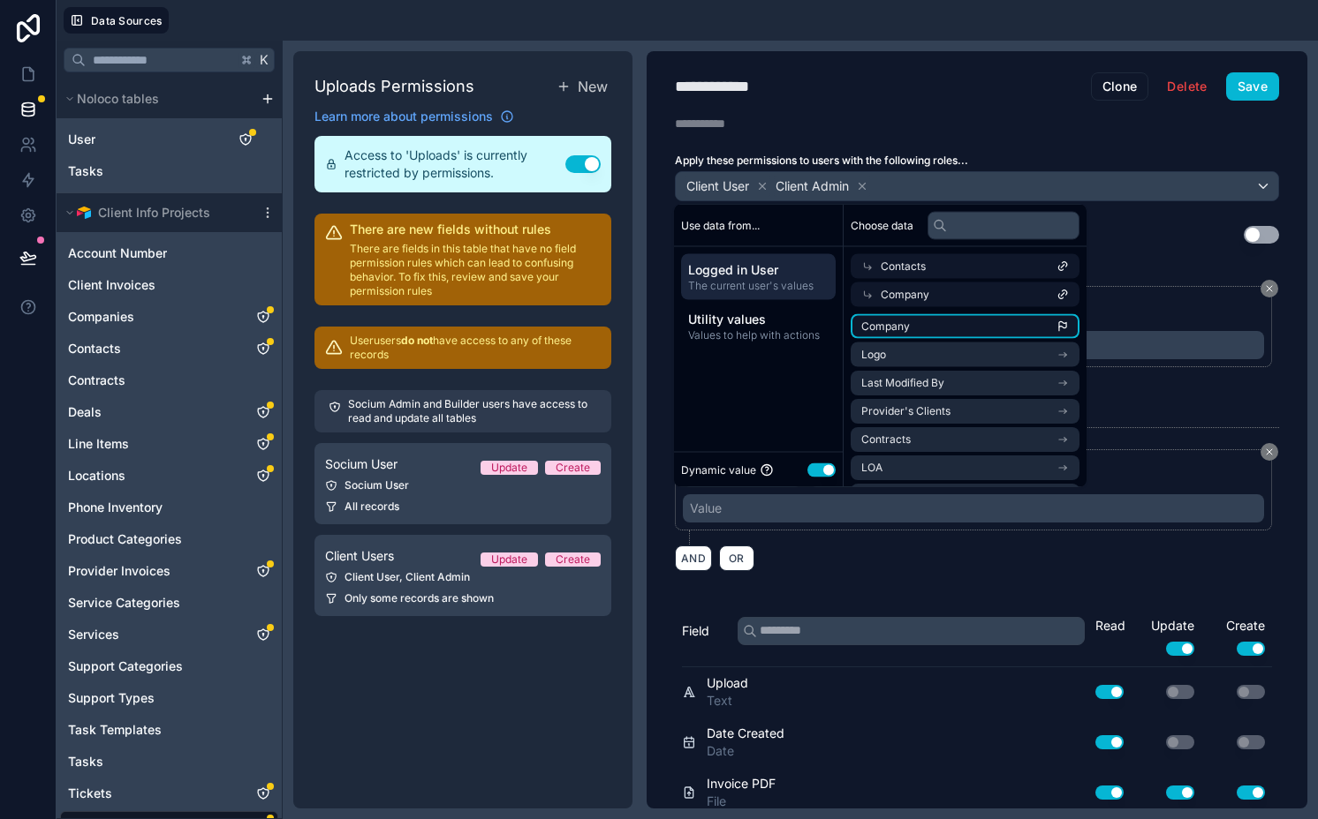
click at [895, 329] on span "Company" at bounding box center [885, 327] width 49 height 14
click at [1029, 565] on div "AND OR" at bounding box center [977, 558] width 604 height 26
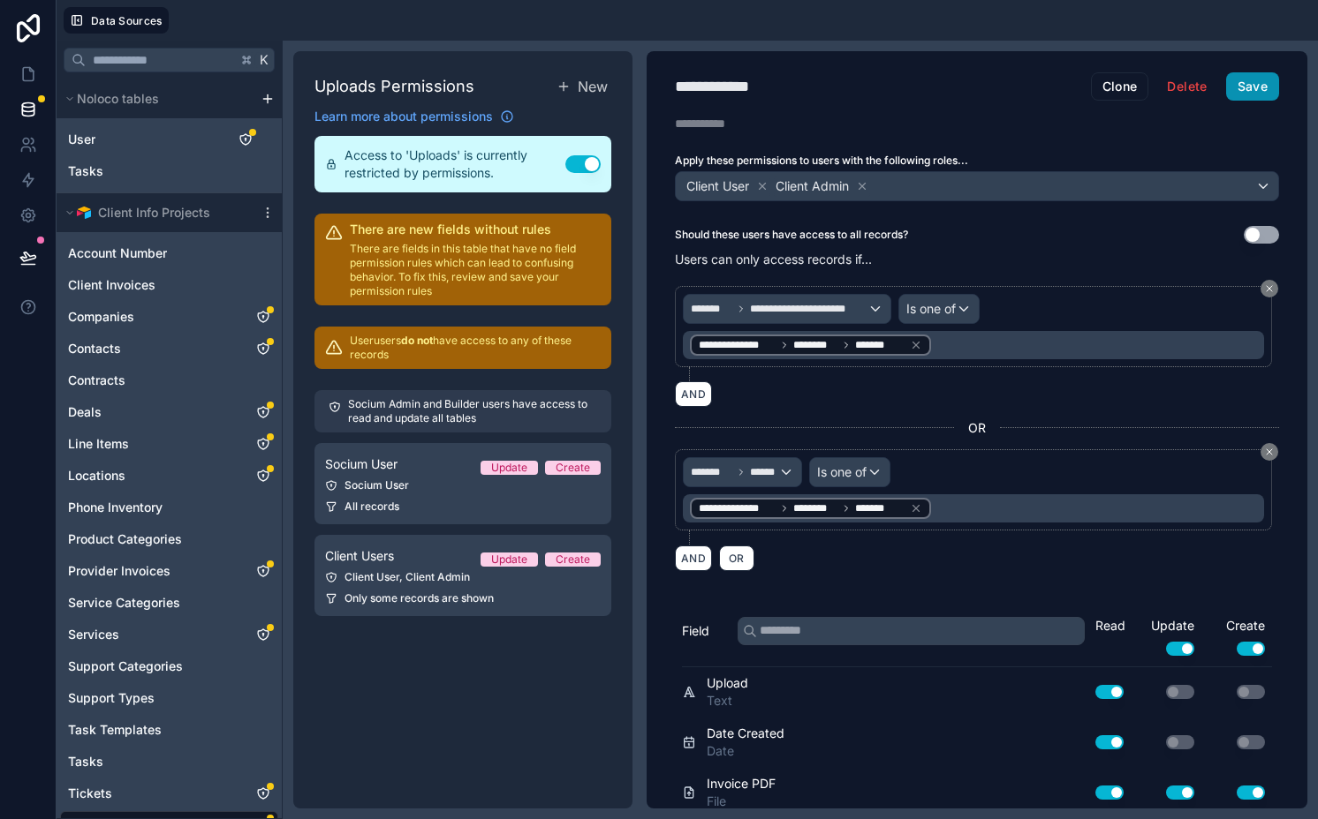
click at [1235, 85] on button "Save" at bounding box center [1252, 86] width 53 height 28
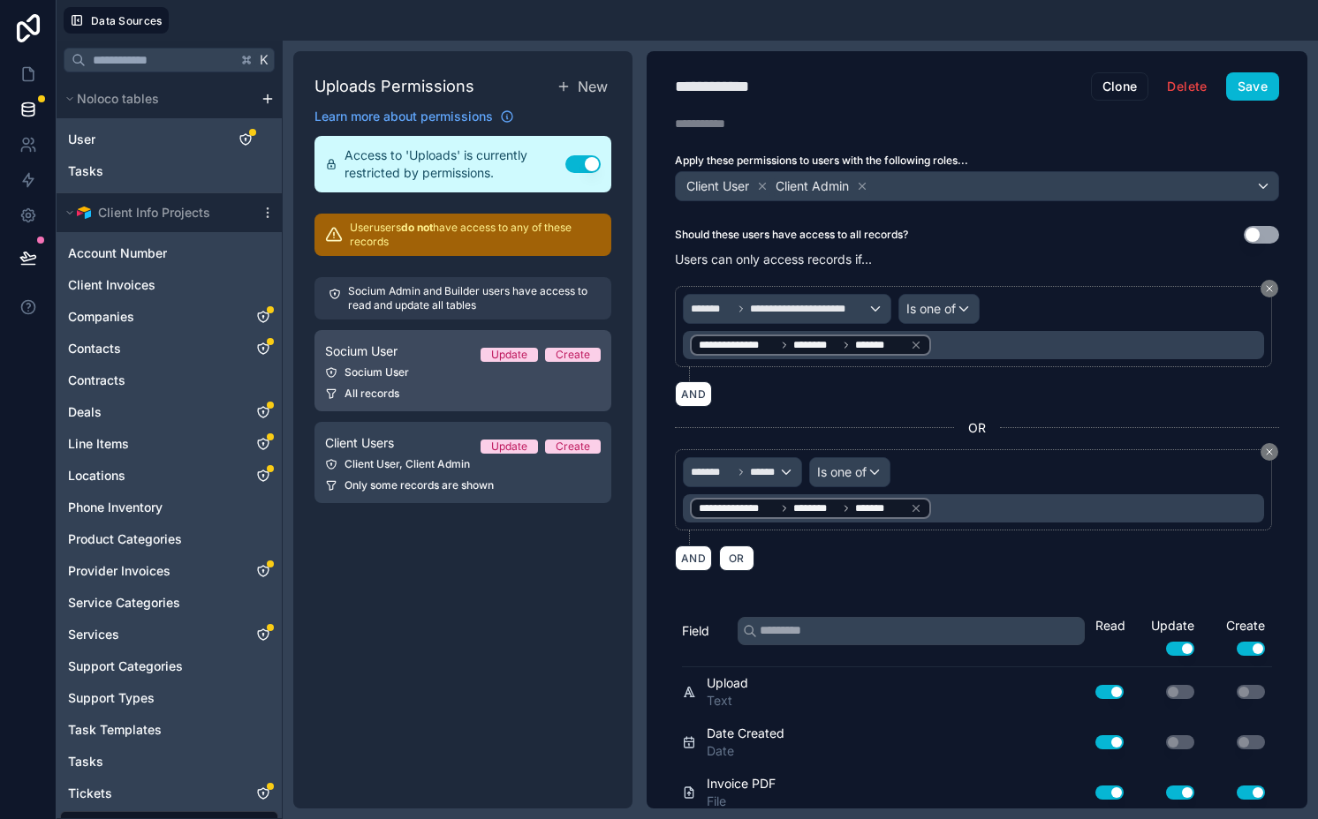
click at [405, 375] on div "Socium User" at bounding box center [463, 373] width 276 height 14
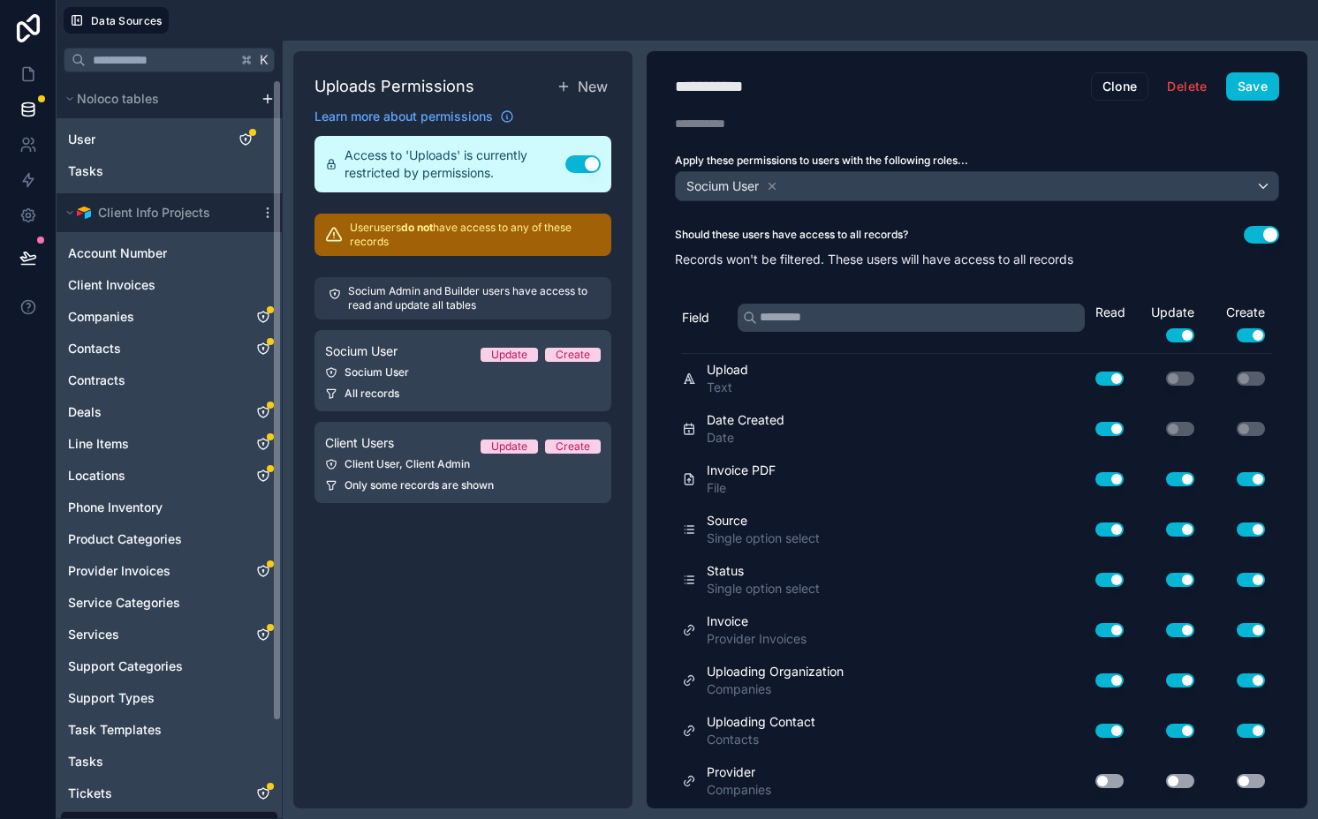
scroll to position [111, 0]
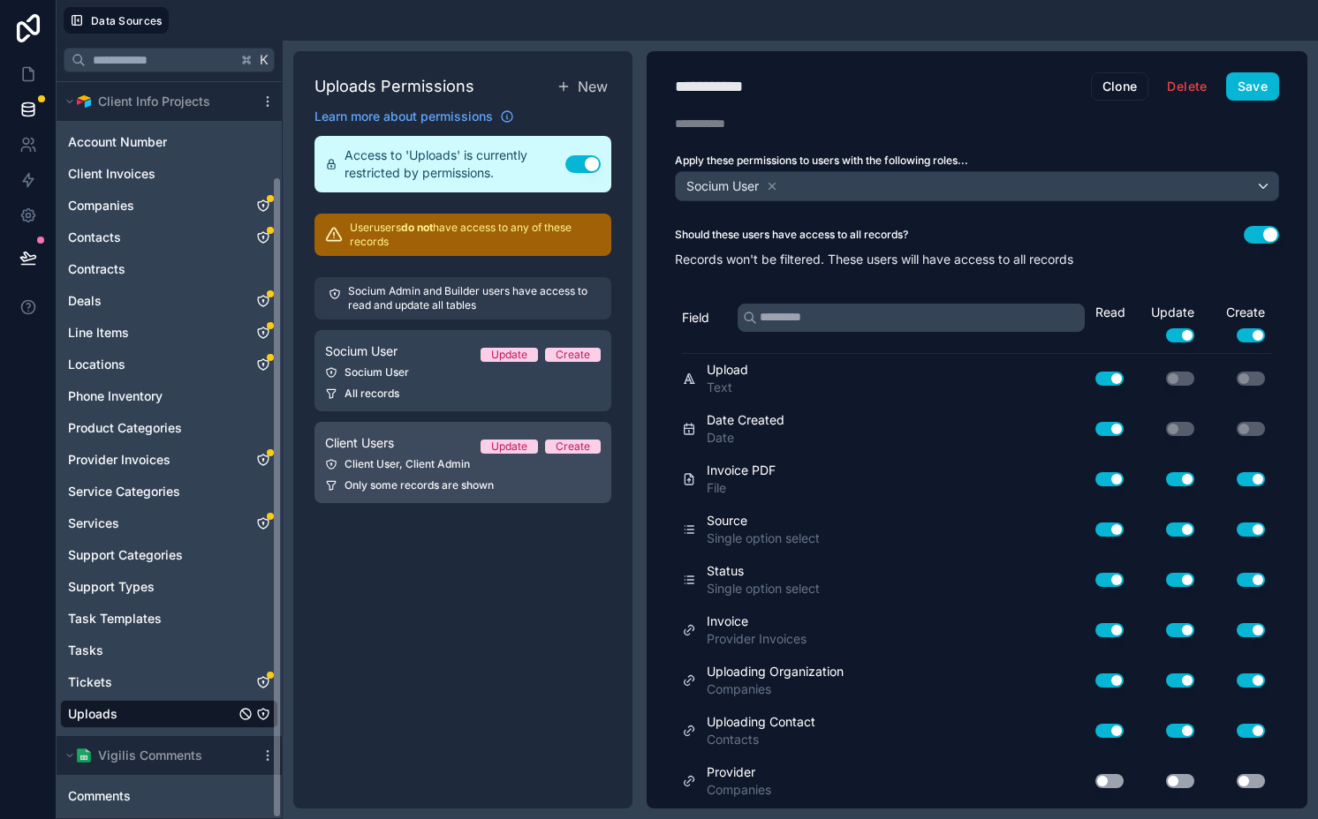
drag, startPoint x: 396, startPoint y: 442, endPoint x: 431, endPoint y: 464, distance: 41.4
click at [396, 442] on div "Client Users Update Create" at bounding box center [463, 443] width 276 height 21
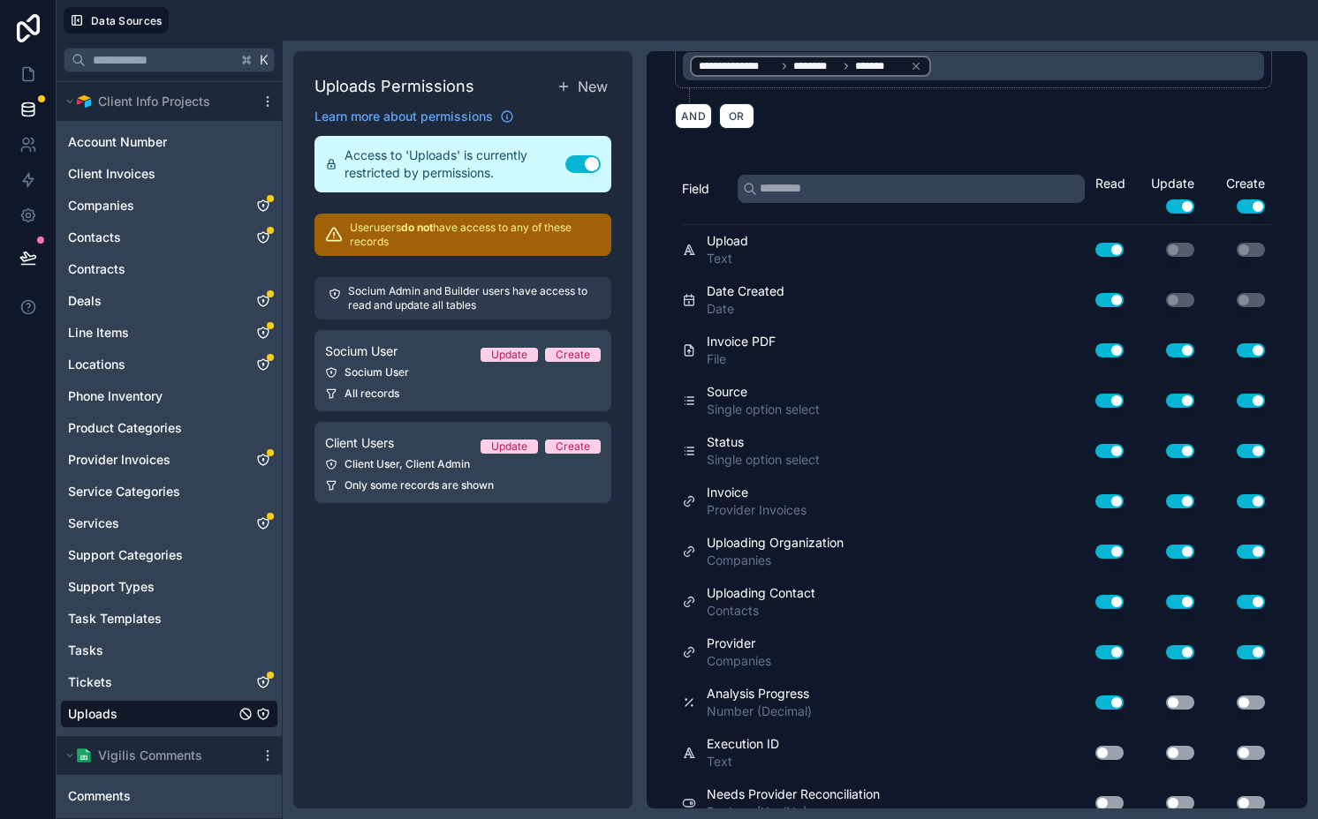
scroll to position [563, 0]
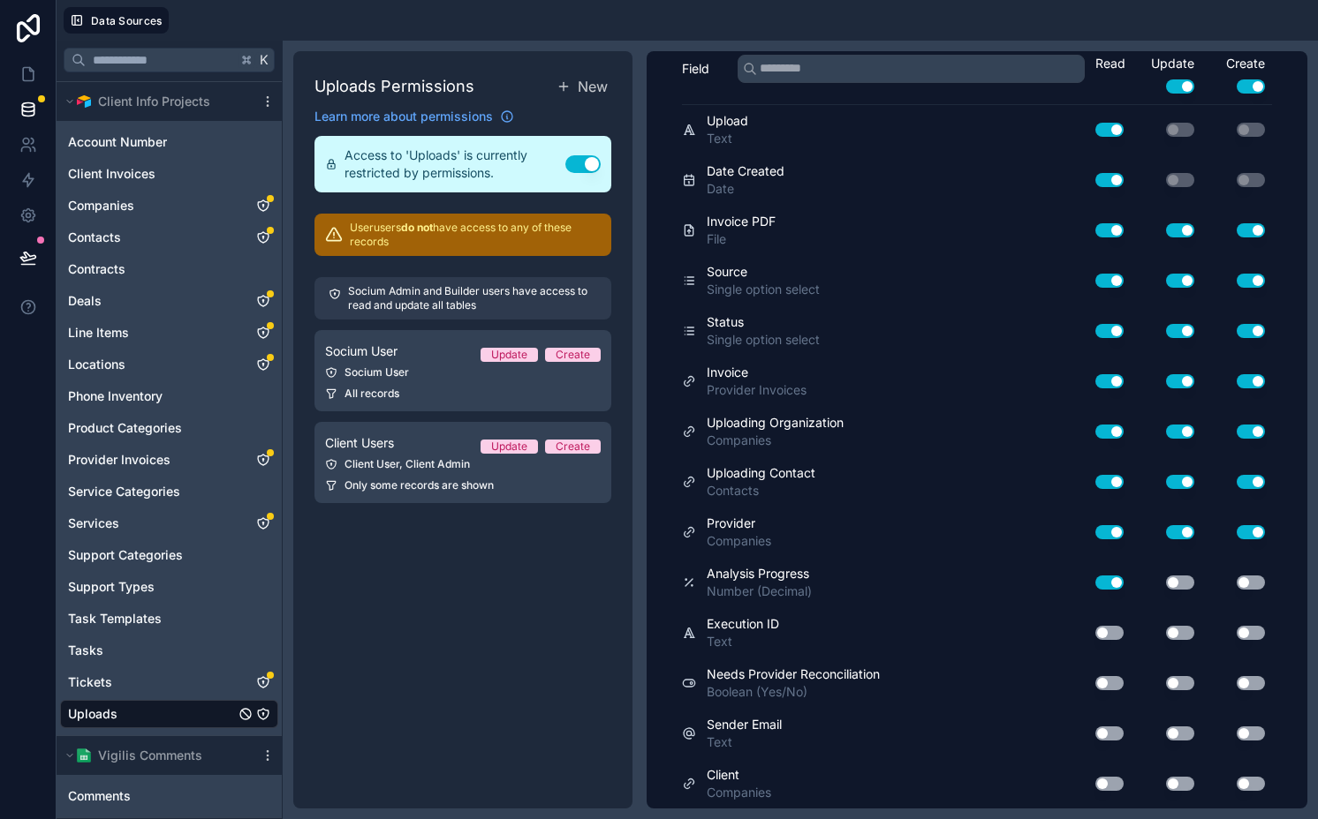
click at [1095, 780] on button "Use setting" at bounding box center [1109, 784] width 28 height 14
click at [1167, 779] on button "Use setting" at bounding box center [1180, 784] width 28 height 14
click at [1236, 779] on button "Use setting" at bounding box center [1250, 784] width 28 height 14
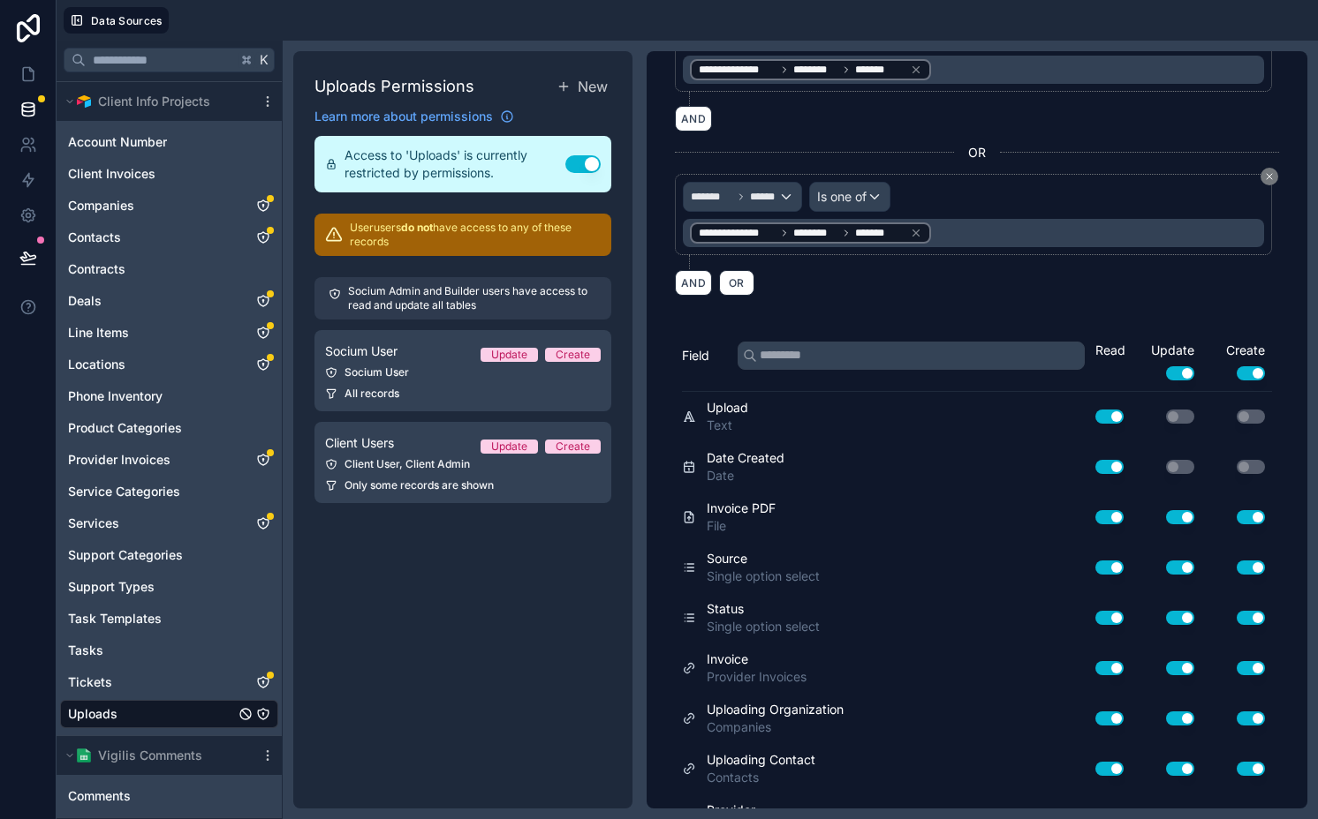
scroll to position [0, 0]
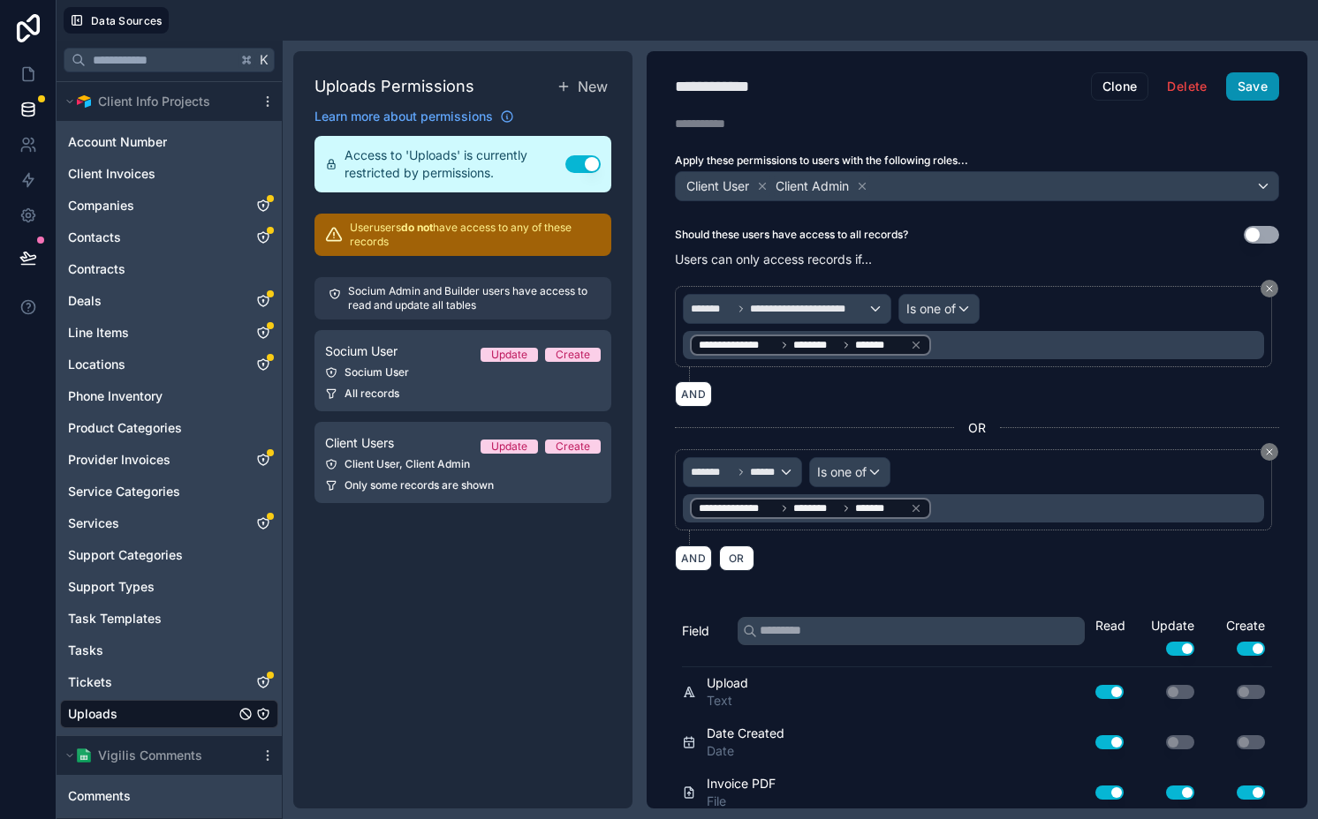
click at [1226, 86] on button "Save" at bounding box center [1252, 86] width 53 height 28
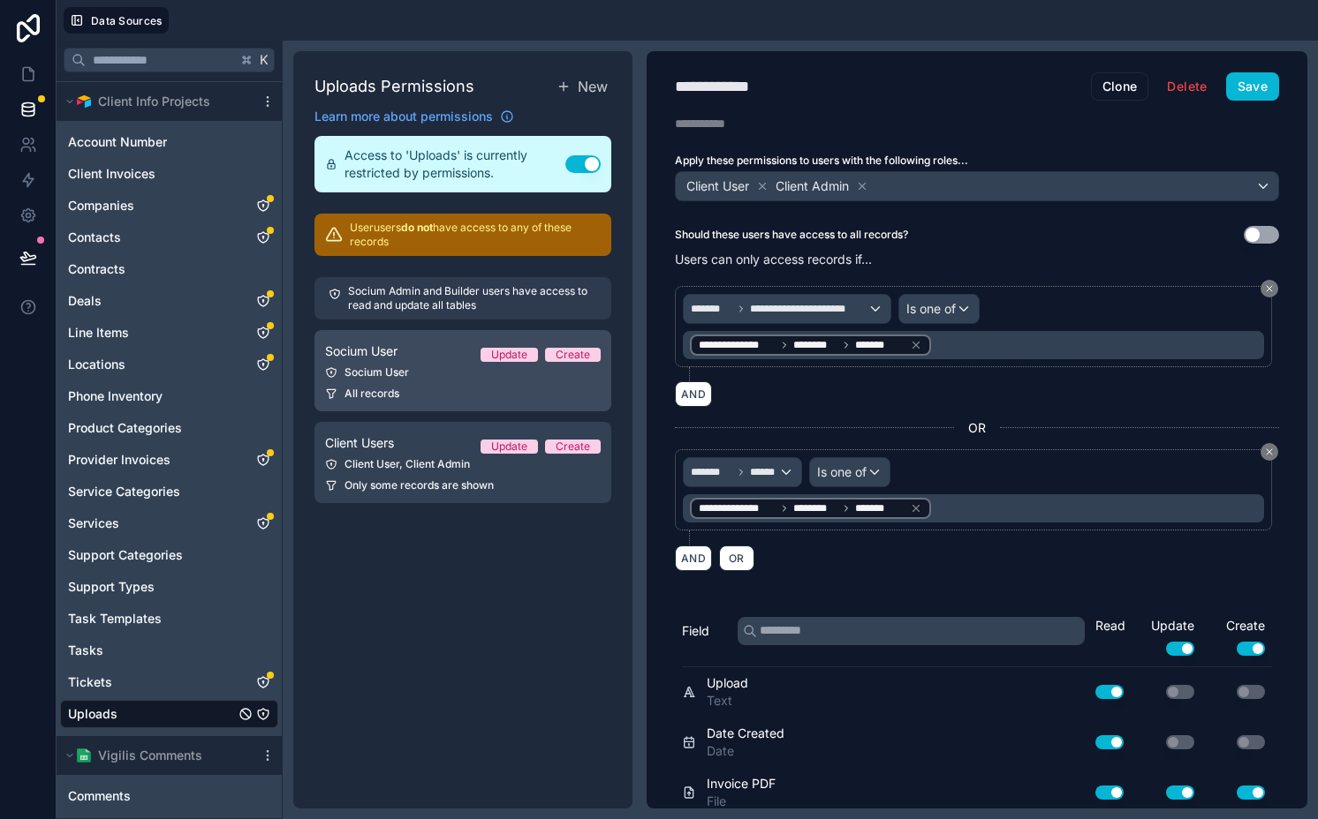
click at [387, 357] on span "Socium User" at bounding box center [361, 352] width 72 height 18
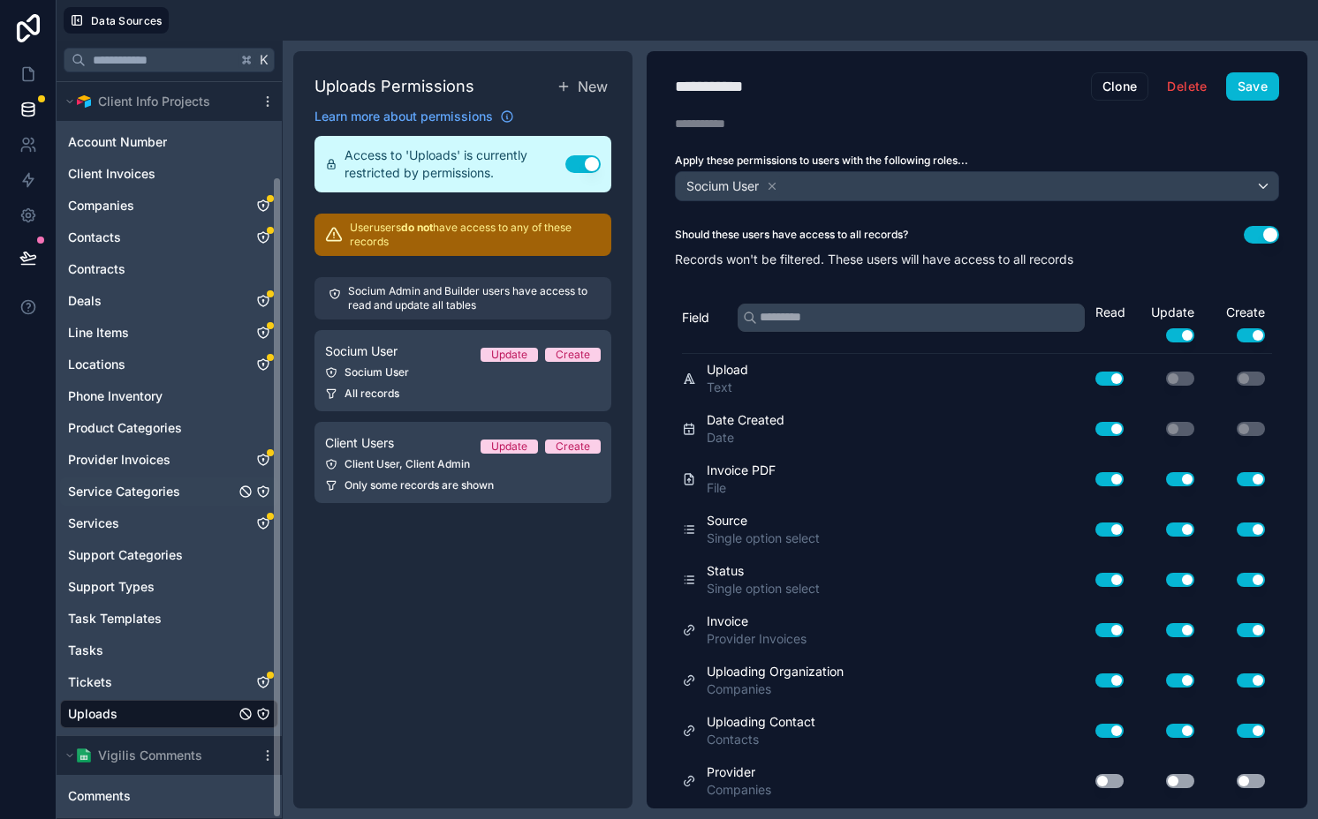
scroll to position [249, 0]
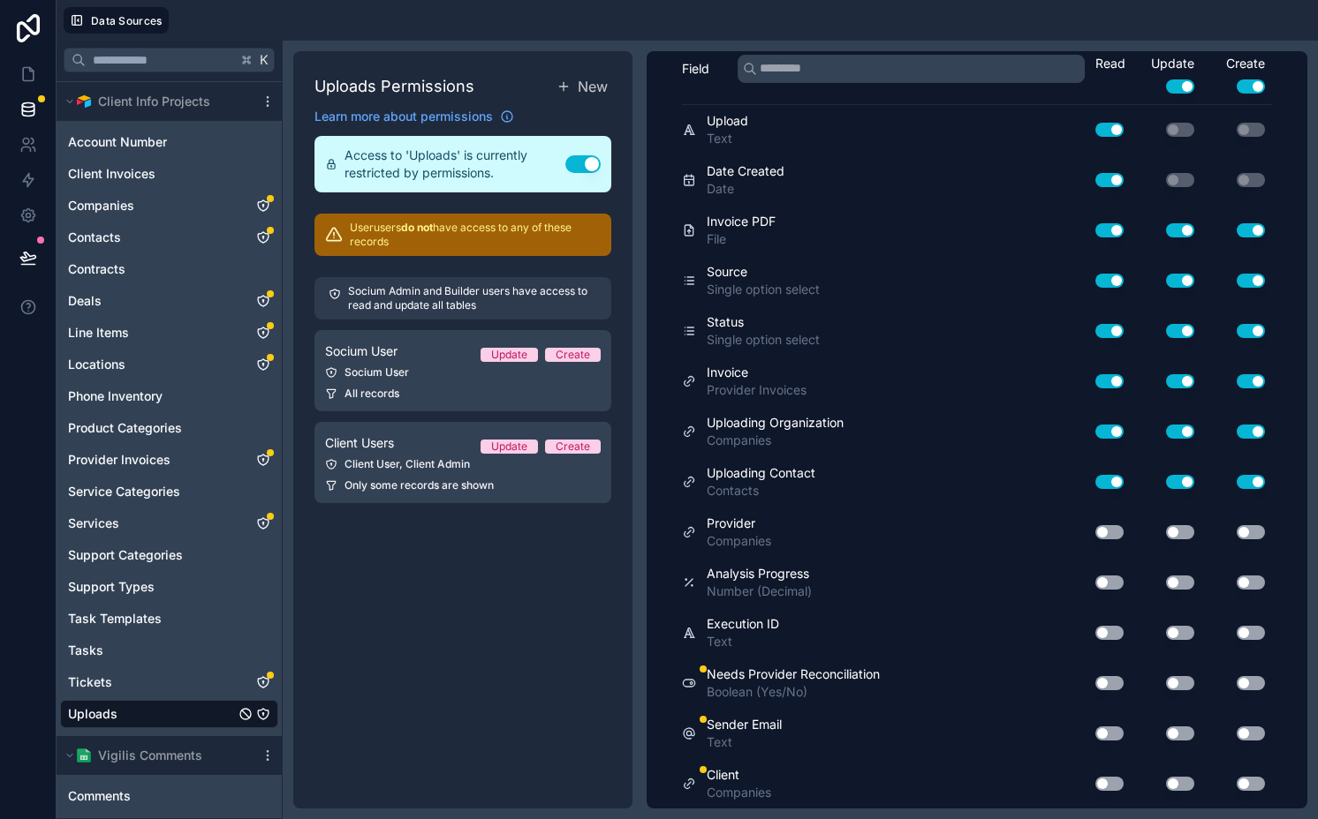
click at [1095, 788] on button "Use setting" at bounding box center [1109, 784] width 28 height 14
click at [1166, 788] on button "Use setting" at bounding box center [1180, 784] width 28 height 14
click at [1245, 788] on button "Use setting" at bounding box center [1250, 784] width 28 height 14
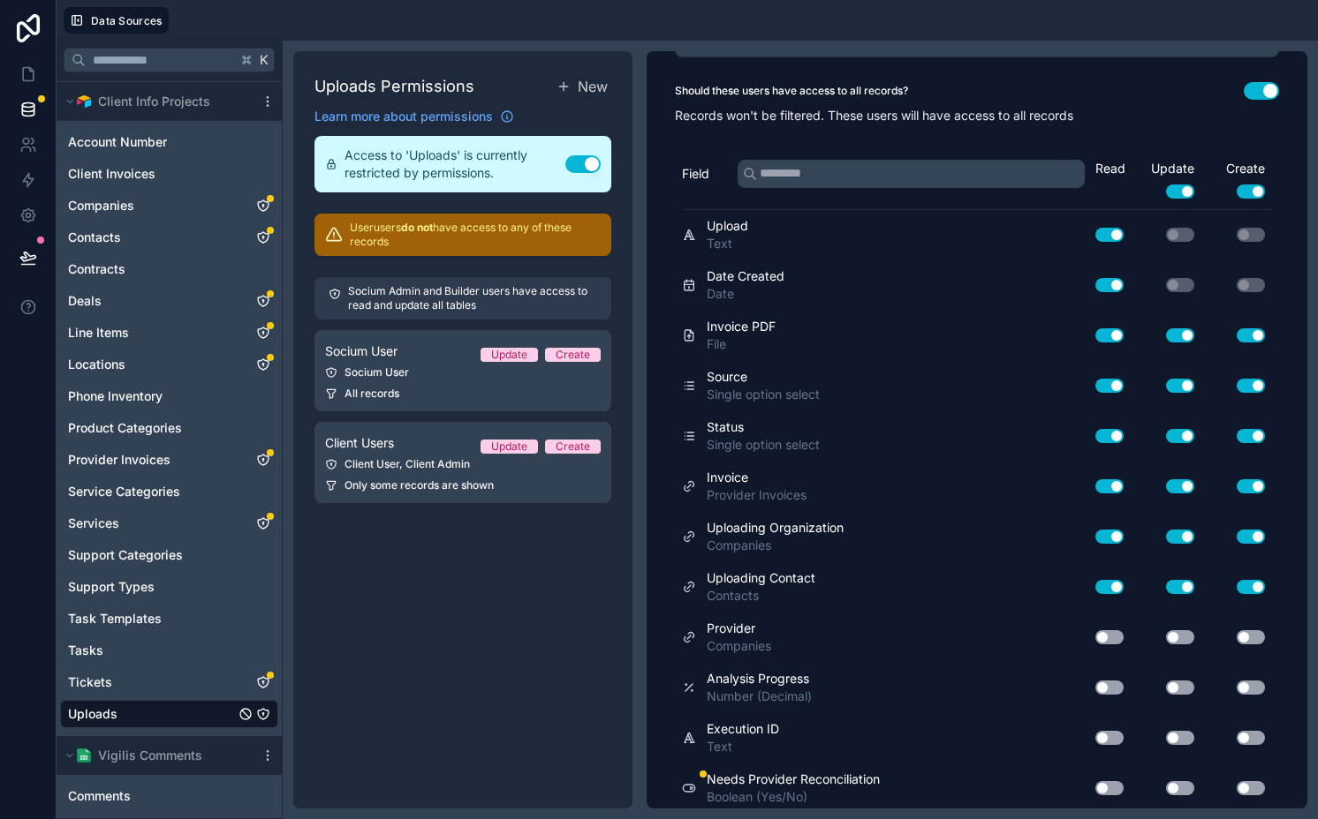
scroll to position [0, 0]
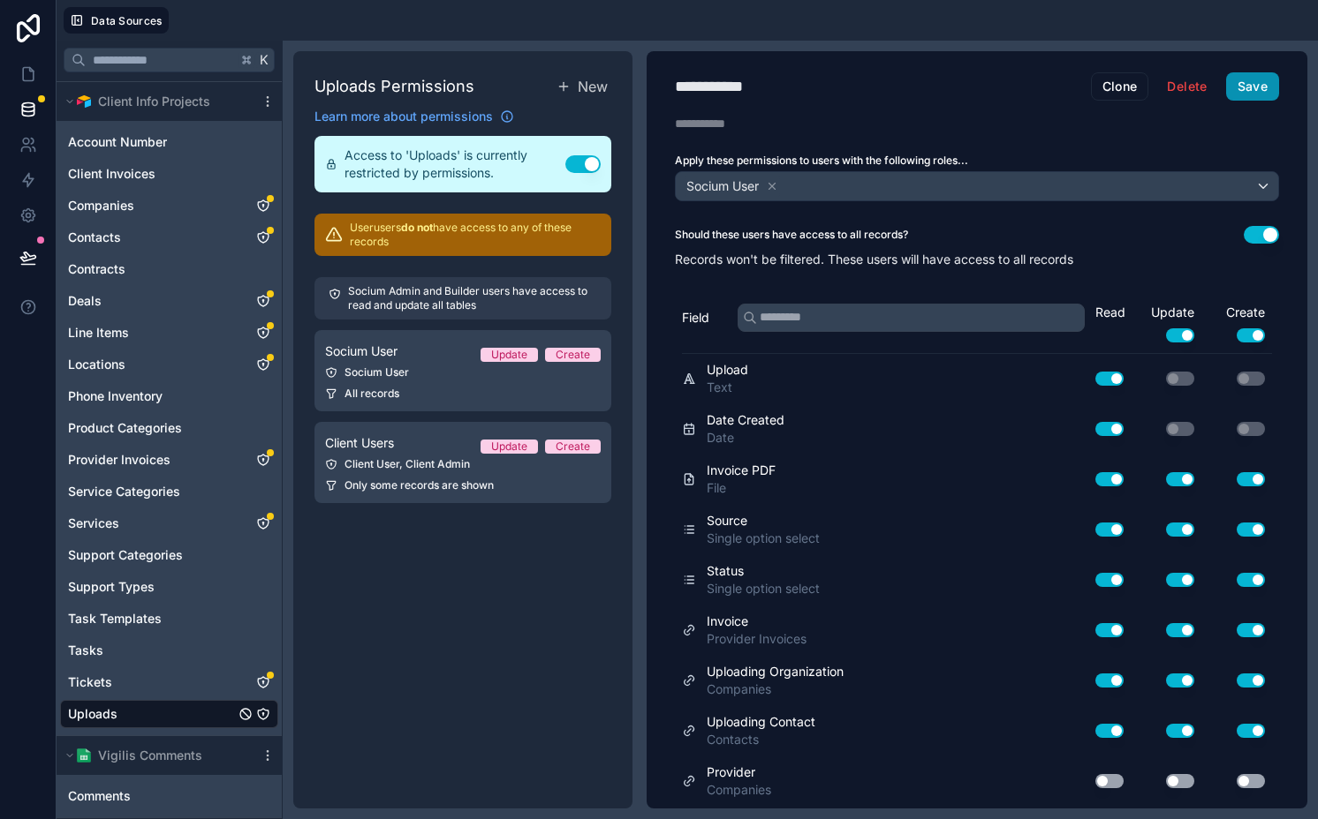
click at [1242, 82] on button "Save" at bounding box center [1252, 86] width 53 height 28
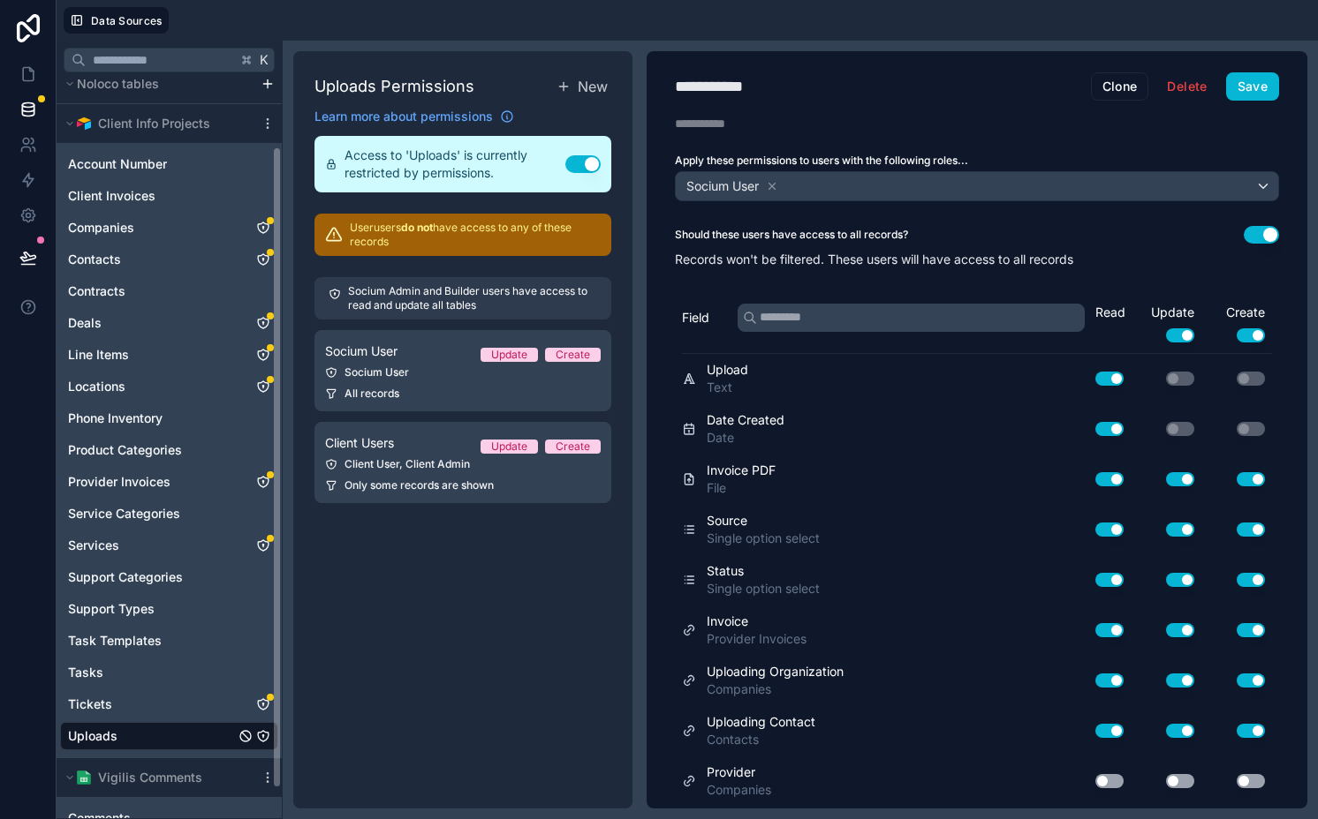
scroll to position [72, 0]
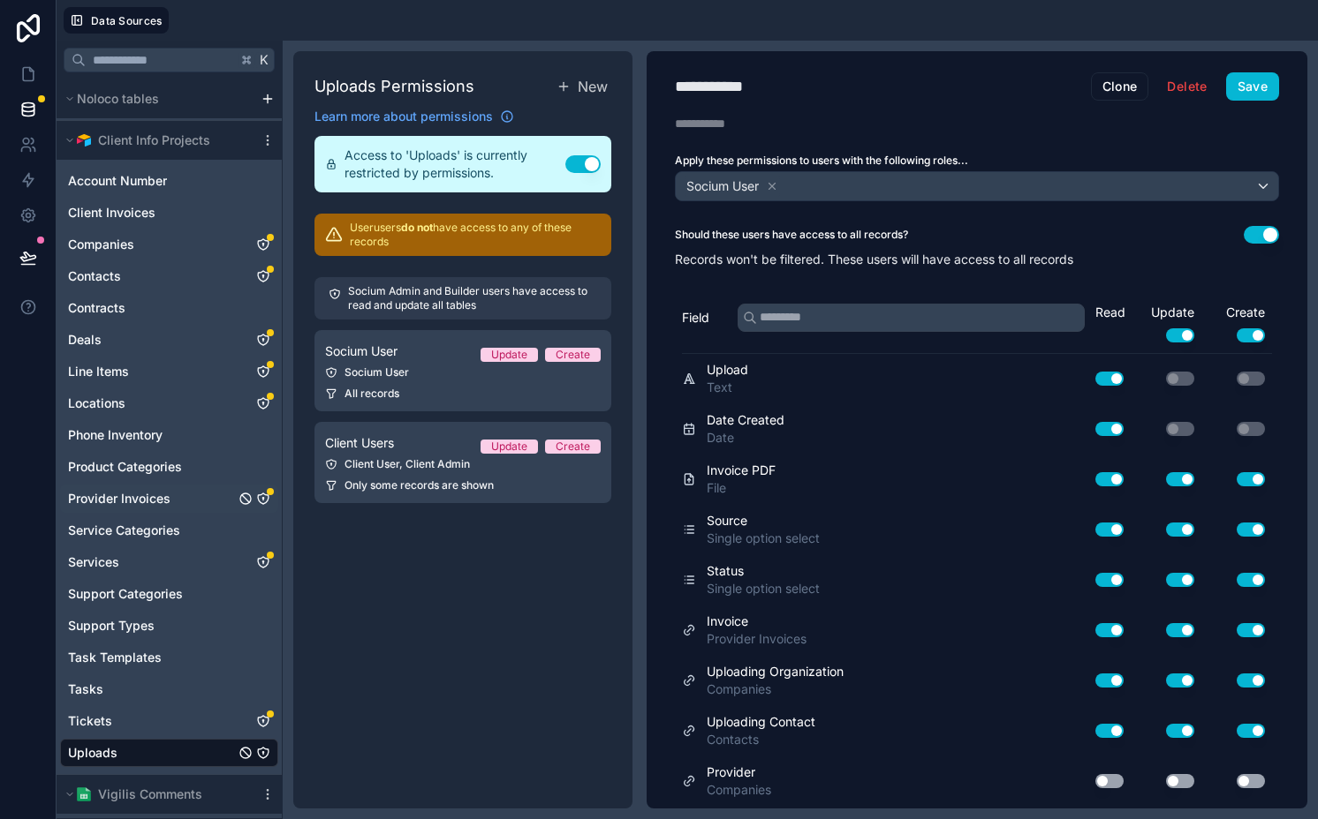
click at [148, 500] on span "Provider Invoices" at bounding box center [119, 499] width 102 height 18
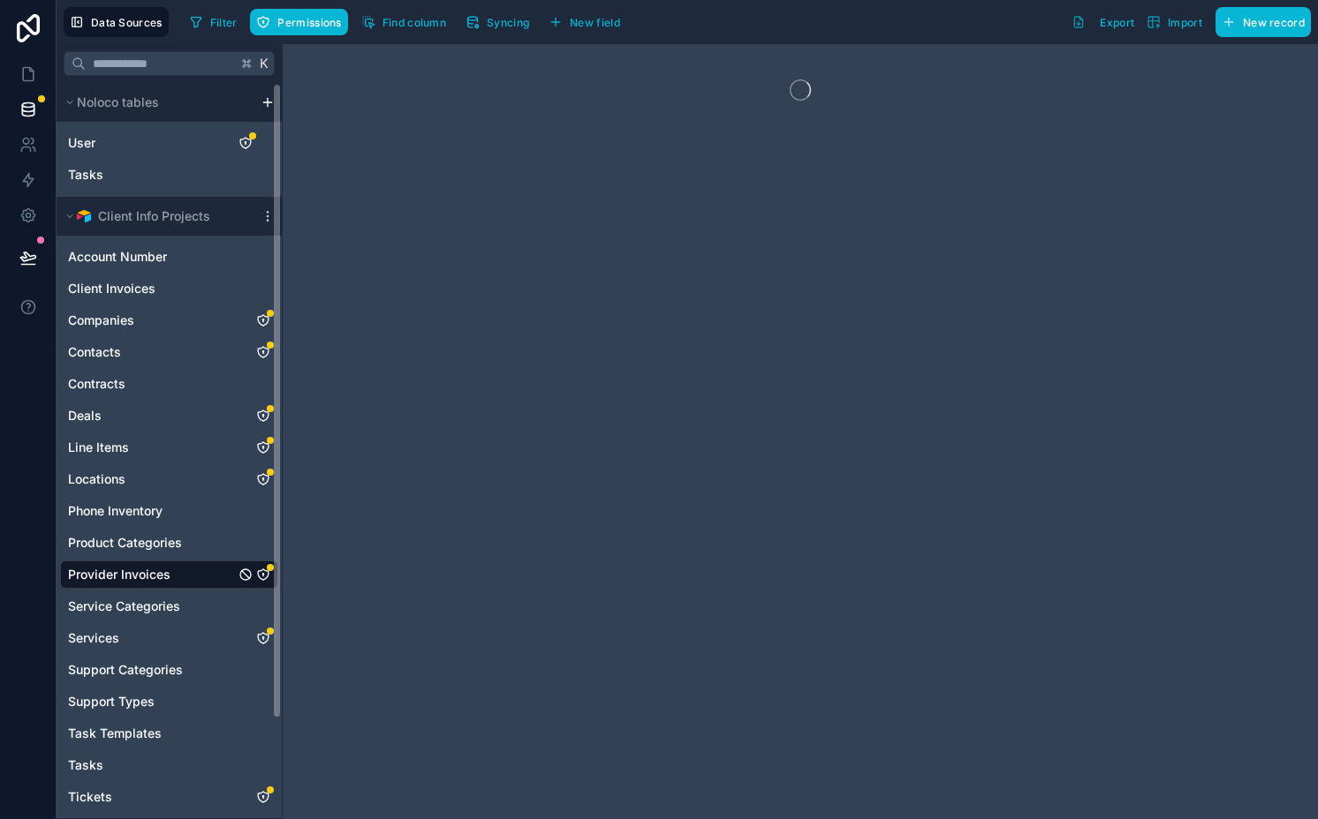
click at [262, 575] on icon "Provider Invoices" at bounding box center [262, 574] width 1 height 1
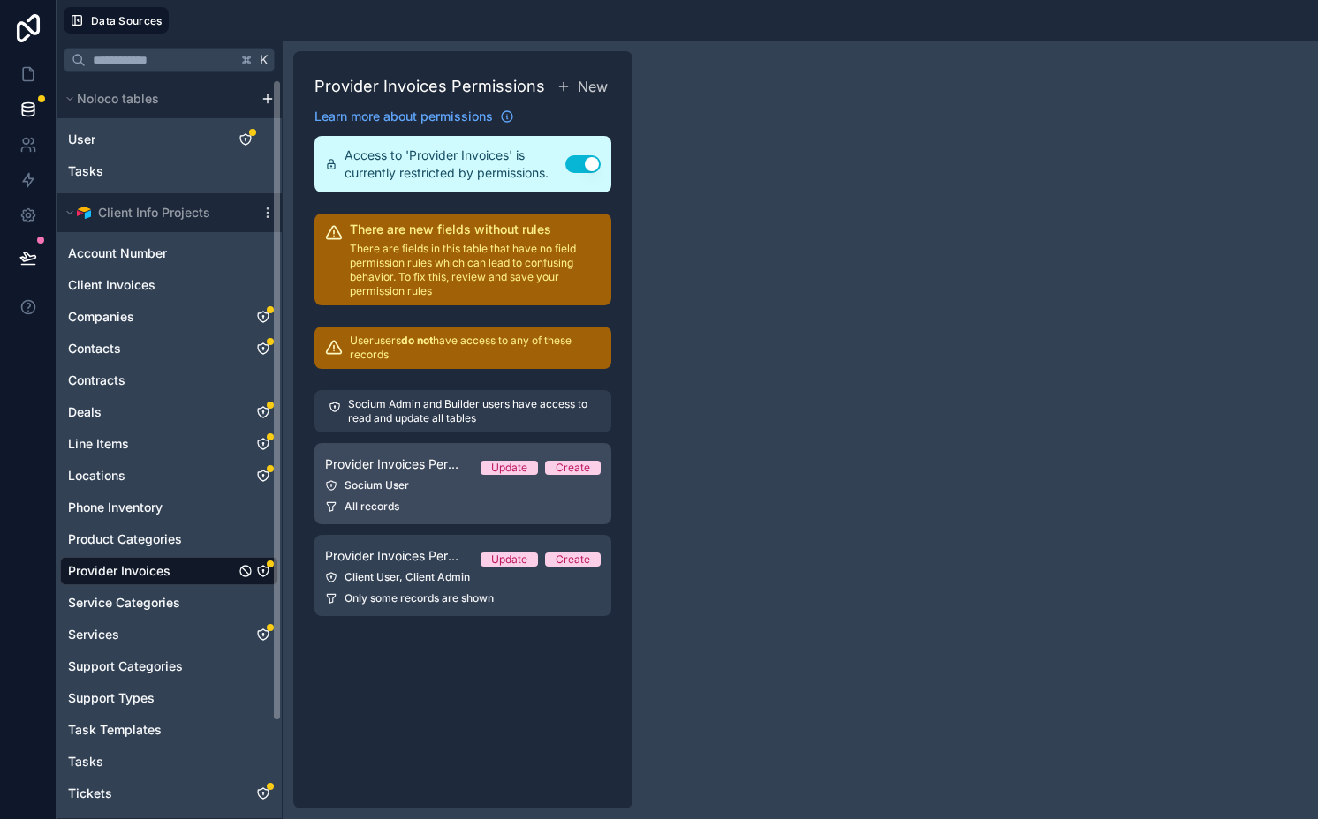
click at [434, 480] on div "Socium User" at bounding box center [463, 486] width 276 height 14
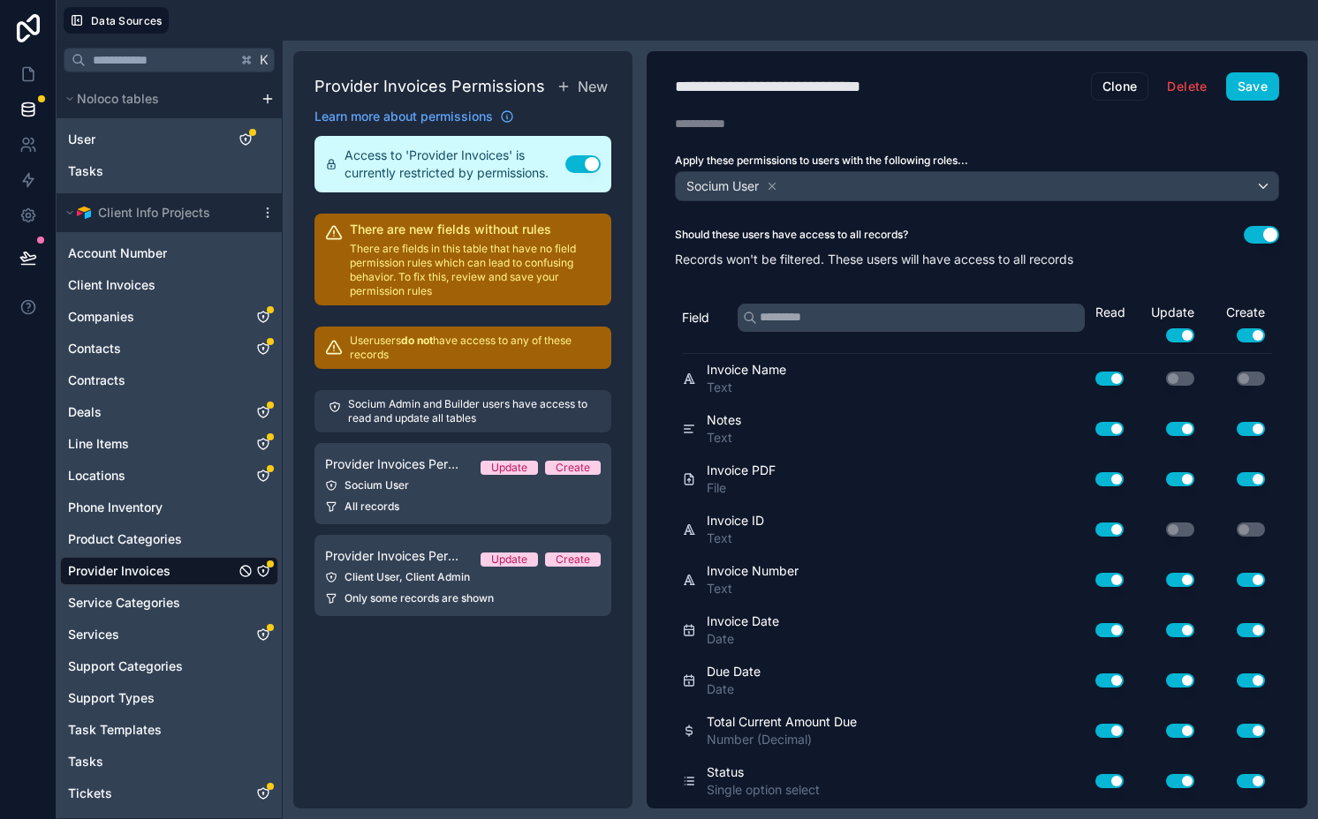
click at [859, 87] on div "**********" at bounding box center [797, 86] width 245 height 25
type div "**********"
click at [1255, 77] on button "Save" at bounding box center [1252, 86] width 53 height 28
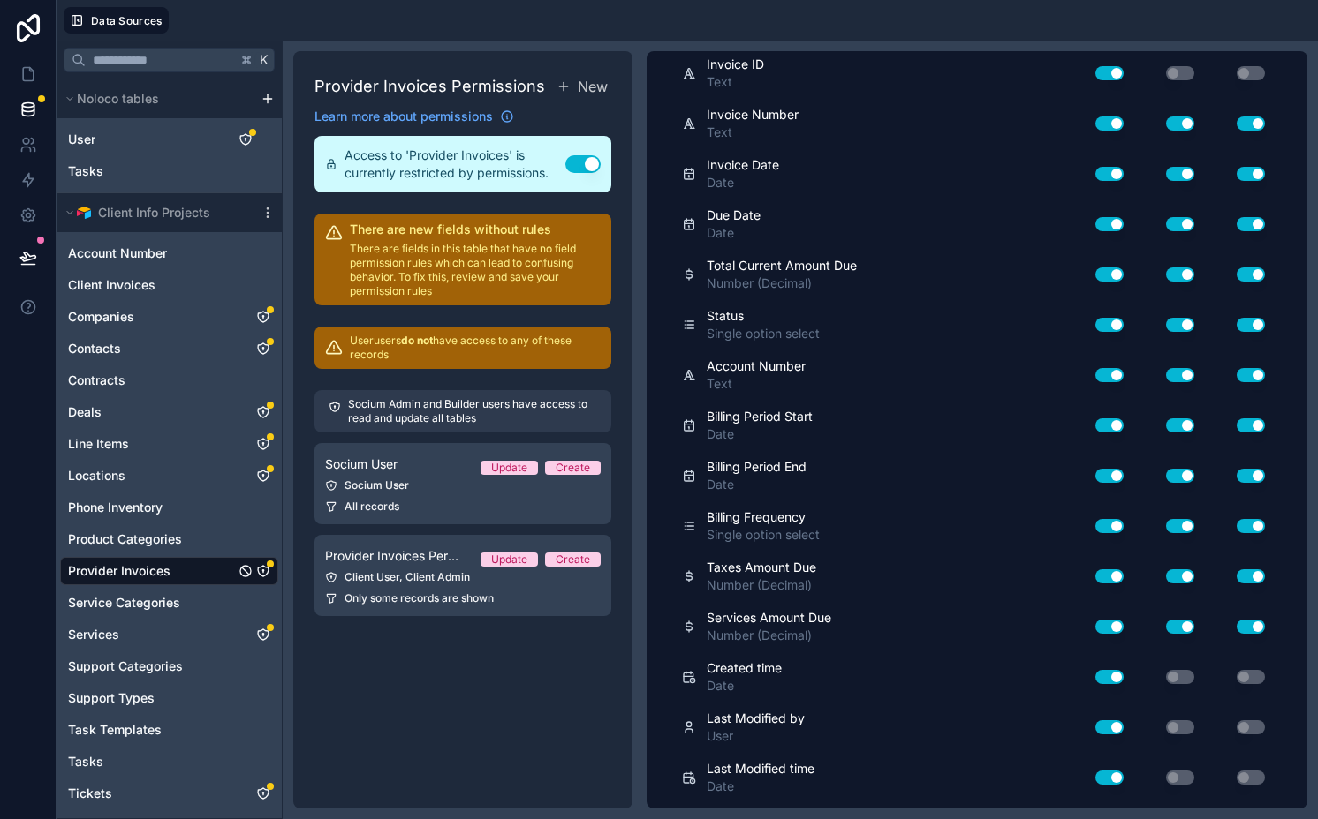
scroll to position [1407, 0]
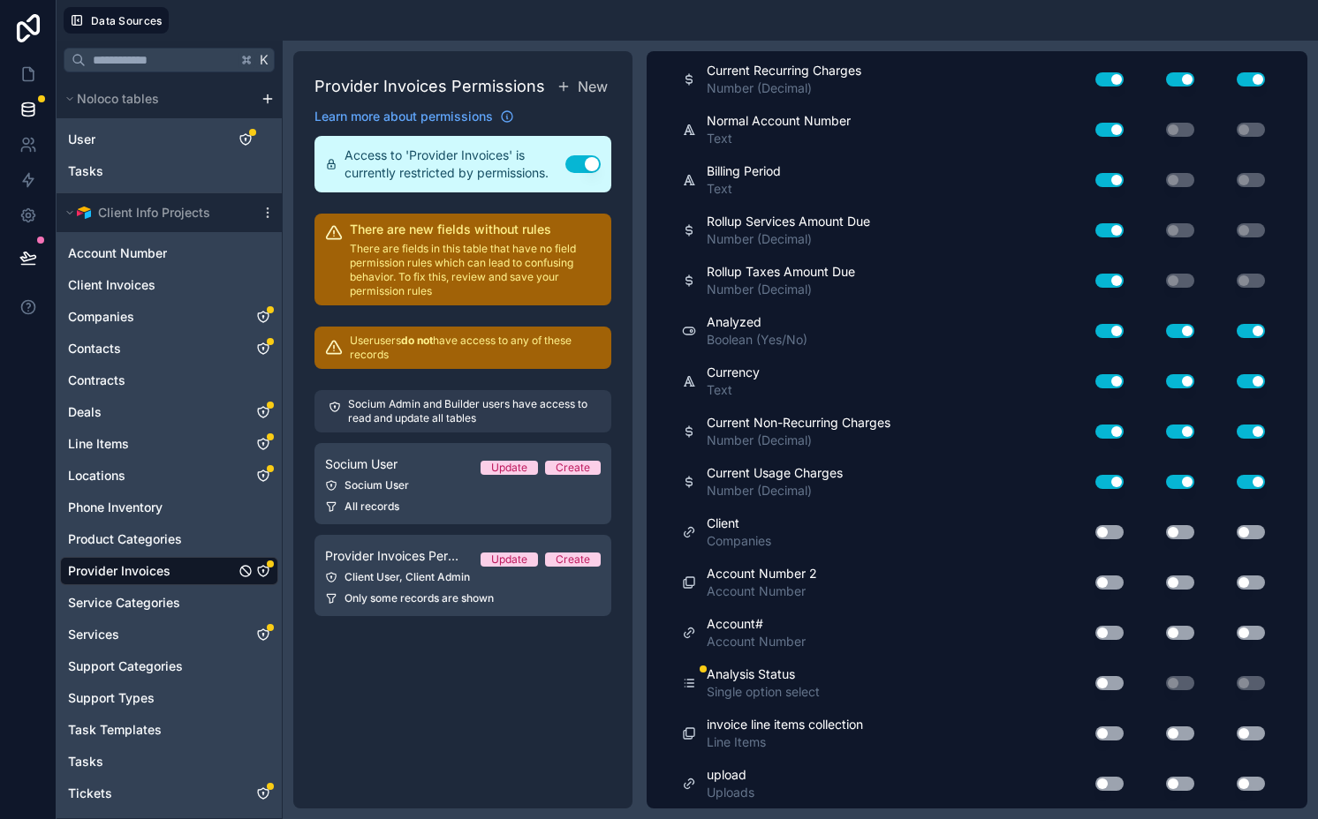
click at [1110, 680] on div "Use setting" at bounding box center [1102, 683] width 57 height 28
click at [1095, 683] on button "Use setting" at bounding box center [1109, 683] width 28 height 14
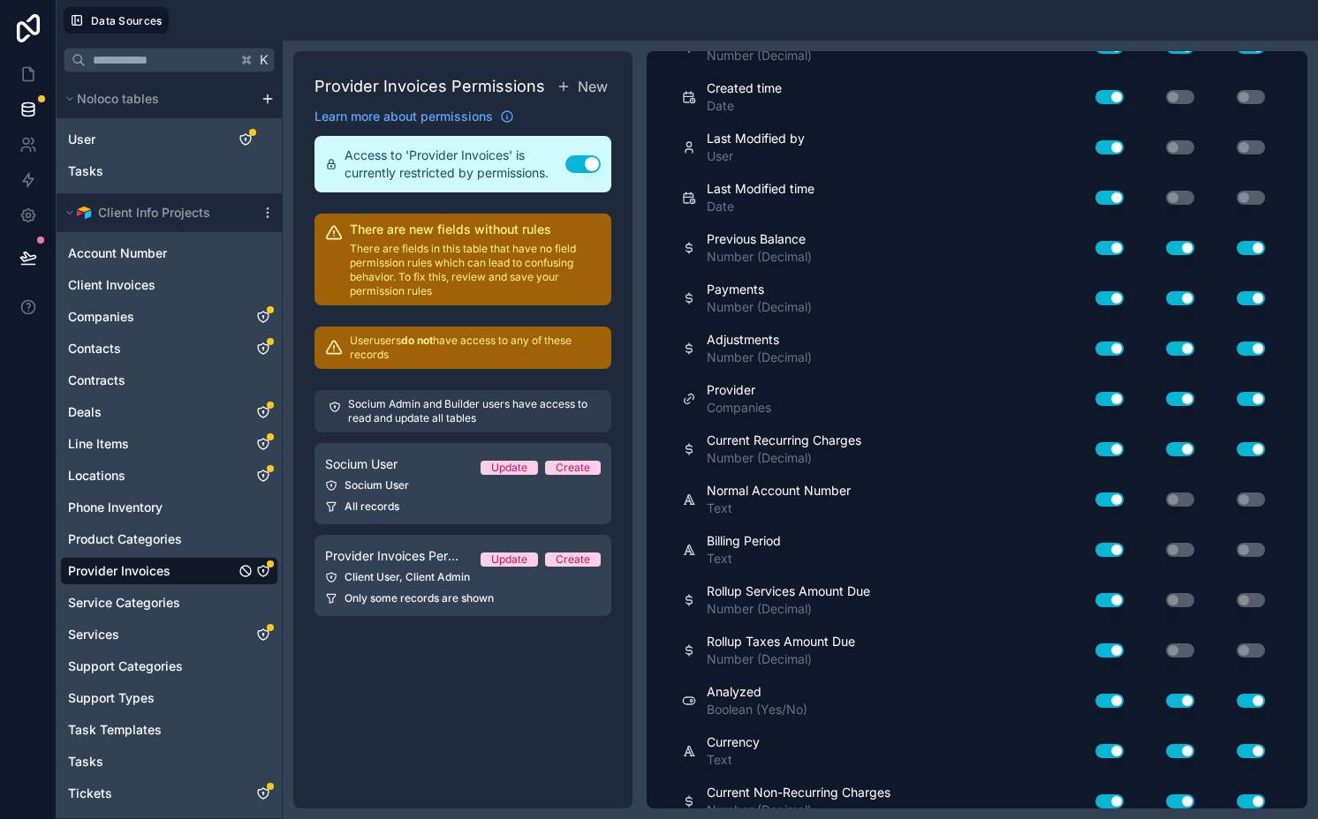
scroll to position [0, 0]
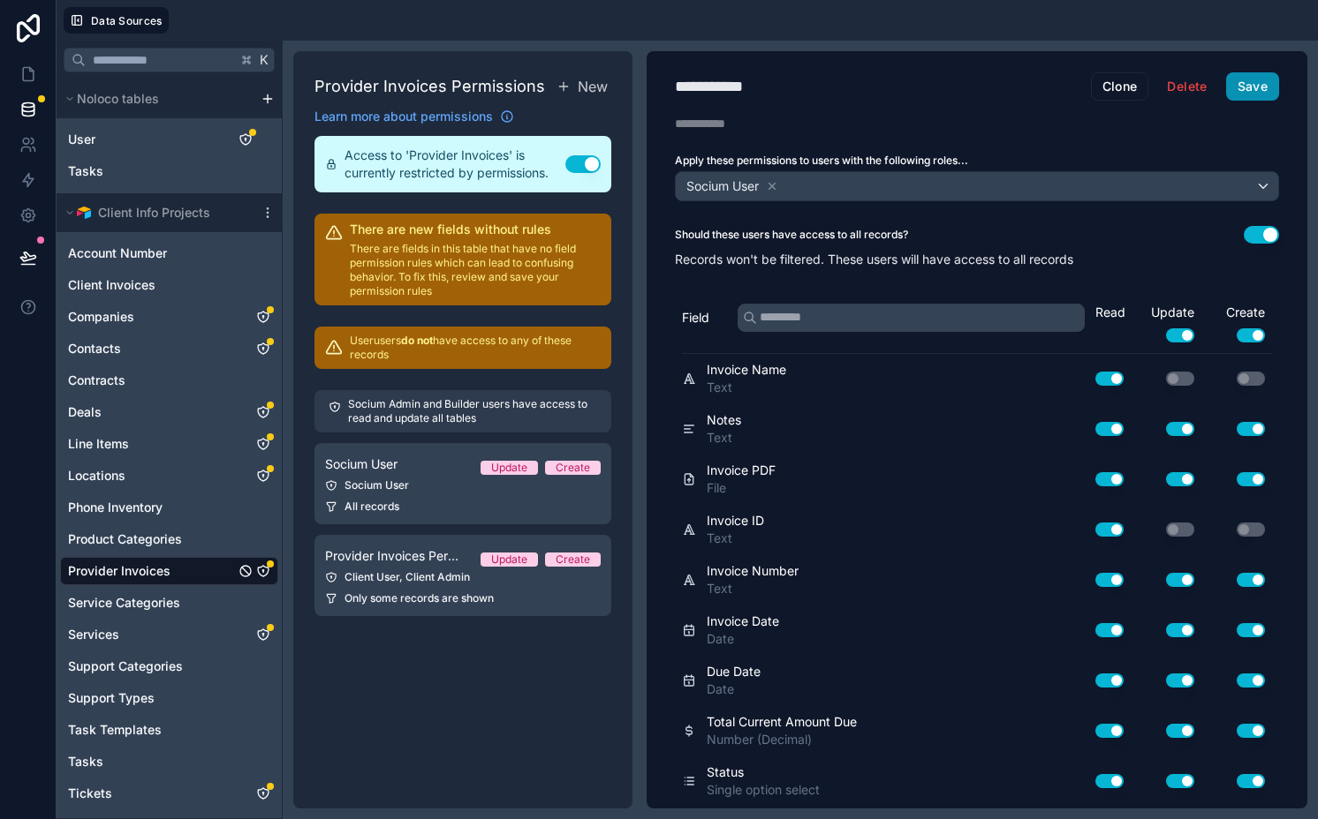
click at [1246, 94] on button "Save" at bounding box center [1252, 86] width 53 height 28
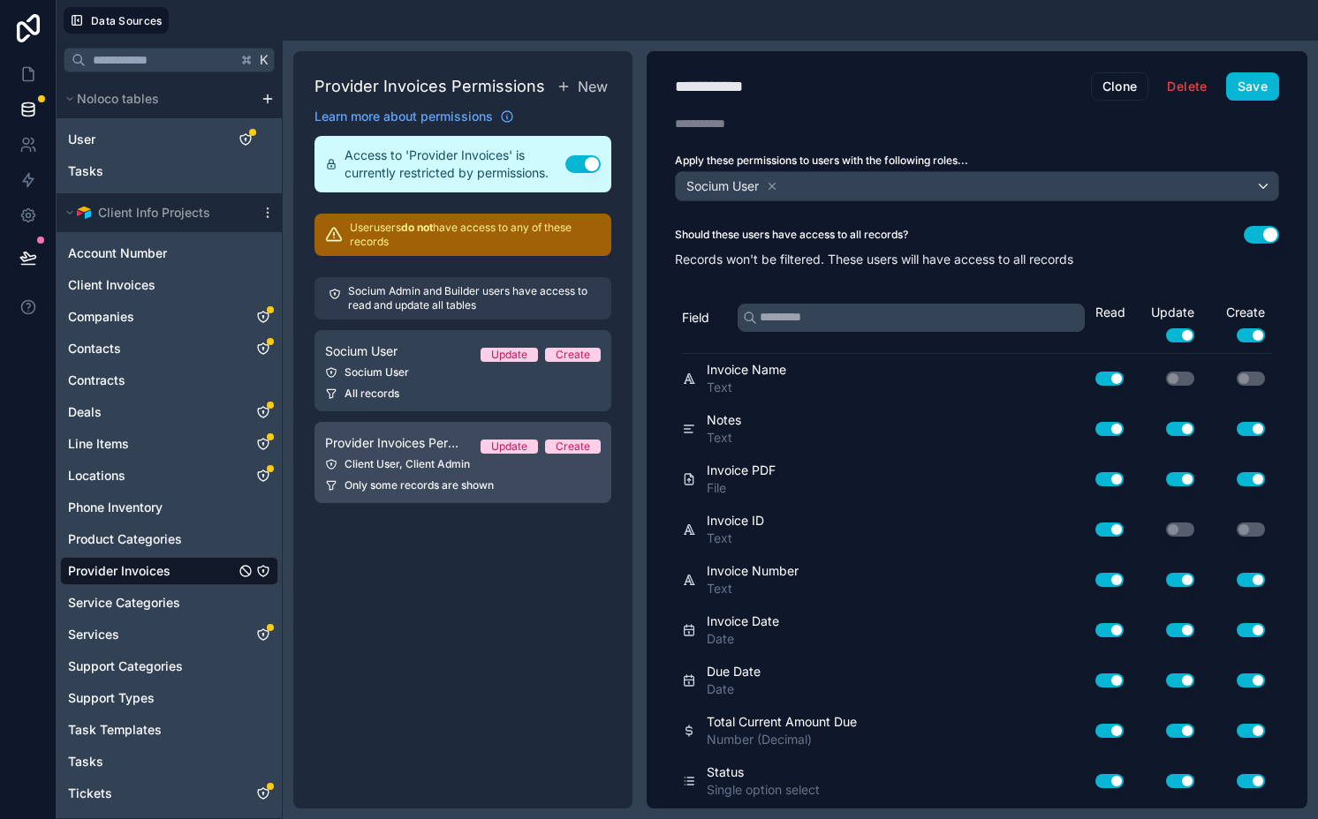
click at [404, 452] on div "Provider Invoices Permission 1 Update Create" at bounding box center [463, 443] width 276 height 21
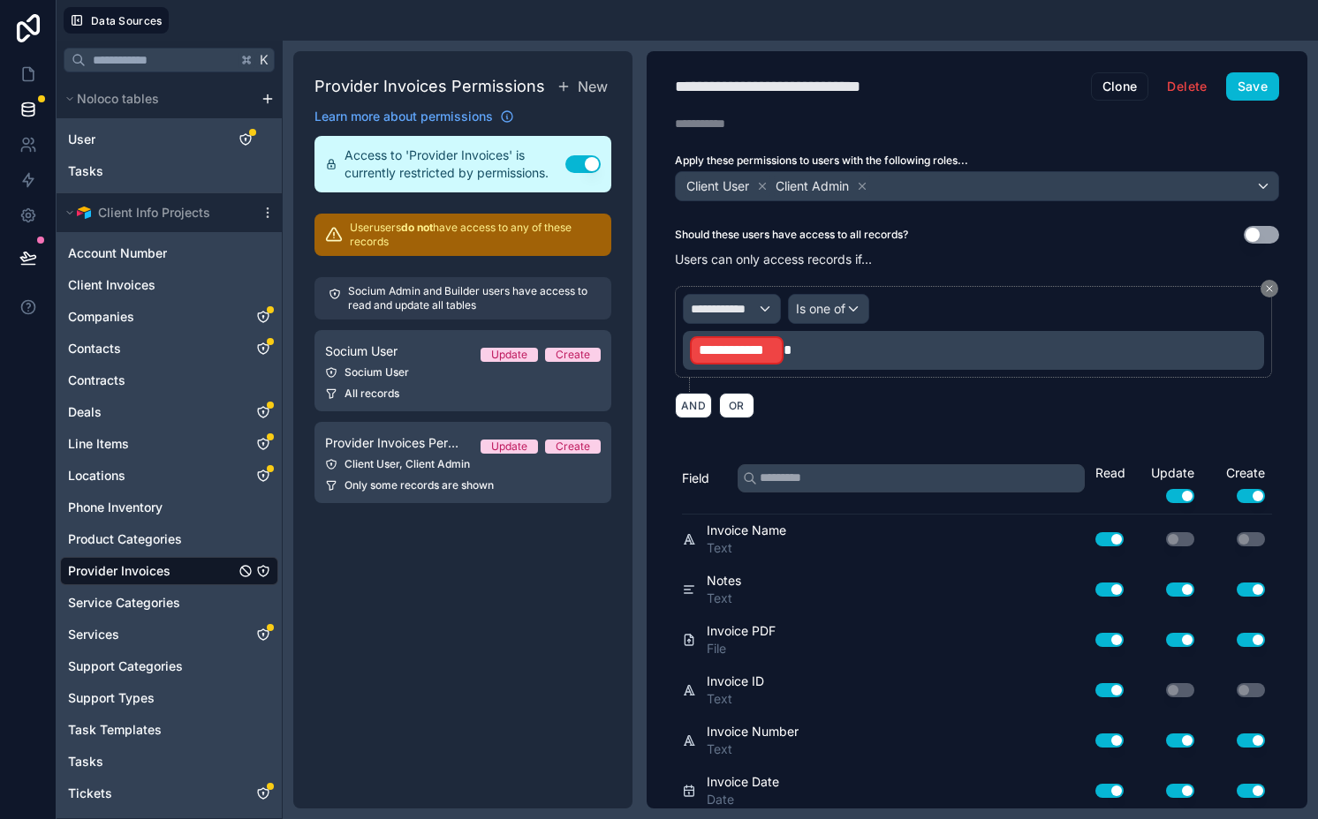
click at [819, 94] on div "**********" at bounding box center [796, 86] width 242 height 25
type div "**********"
click at [1239, 78] on button "Save" at bounding box center [1252, 86] width 53 height 28
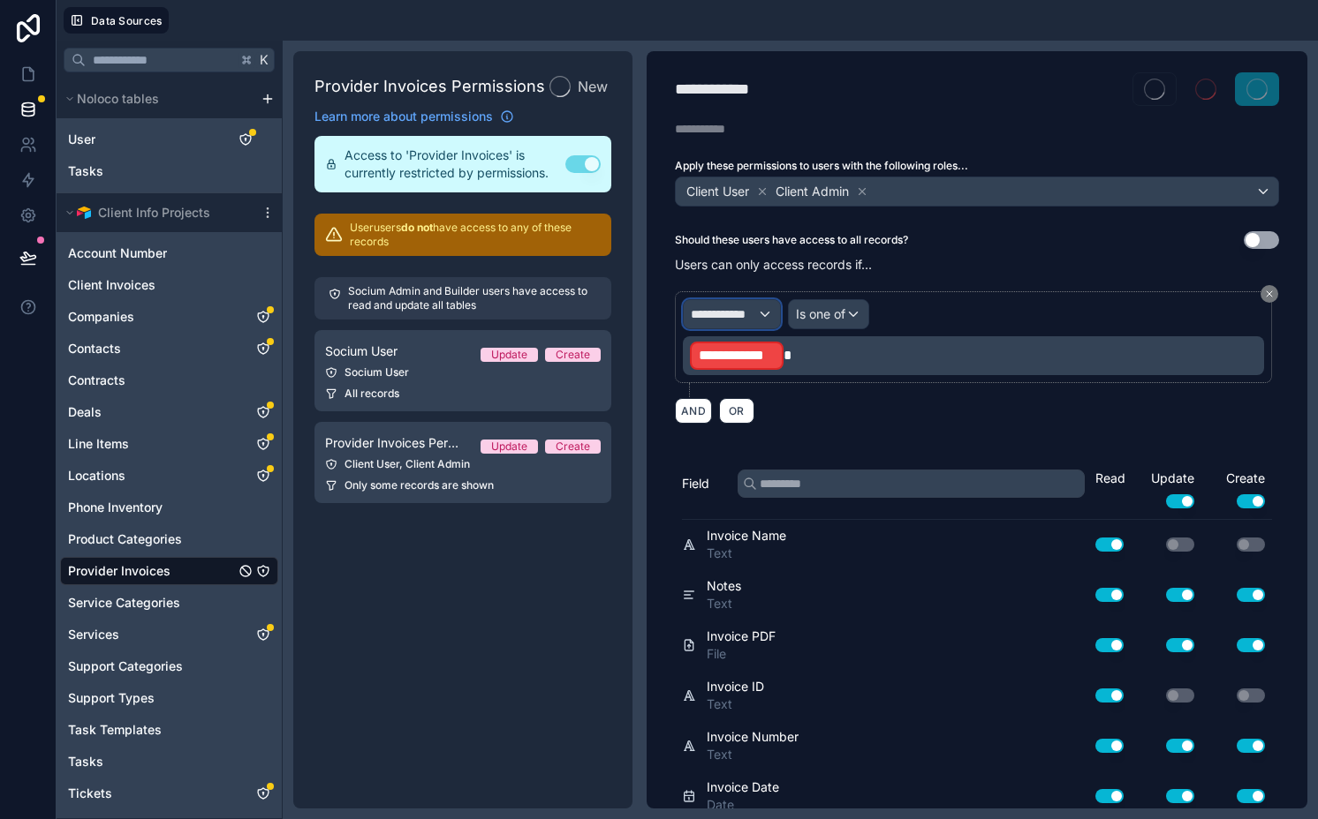
click at [749, 316] on span "**********" at bounding box center [724, 315] width 66 height 18
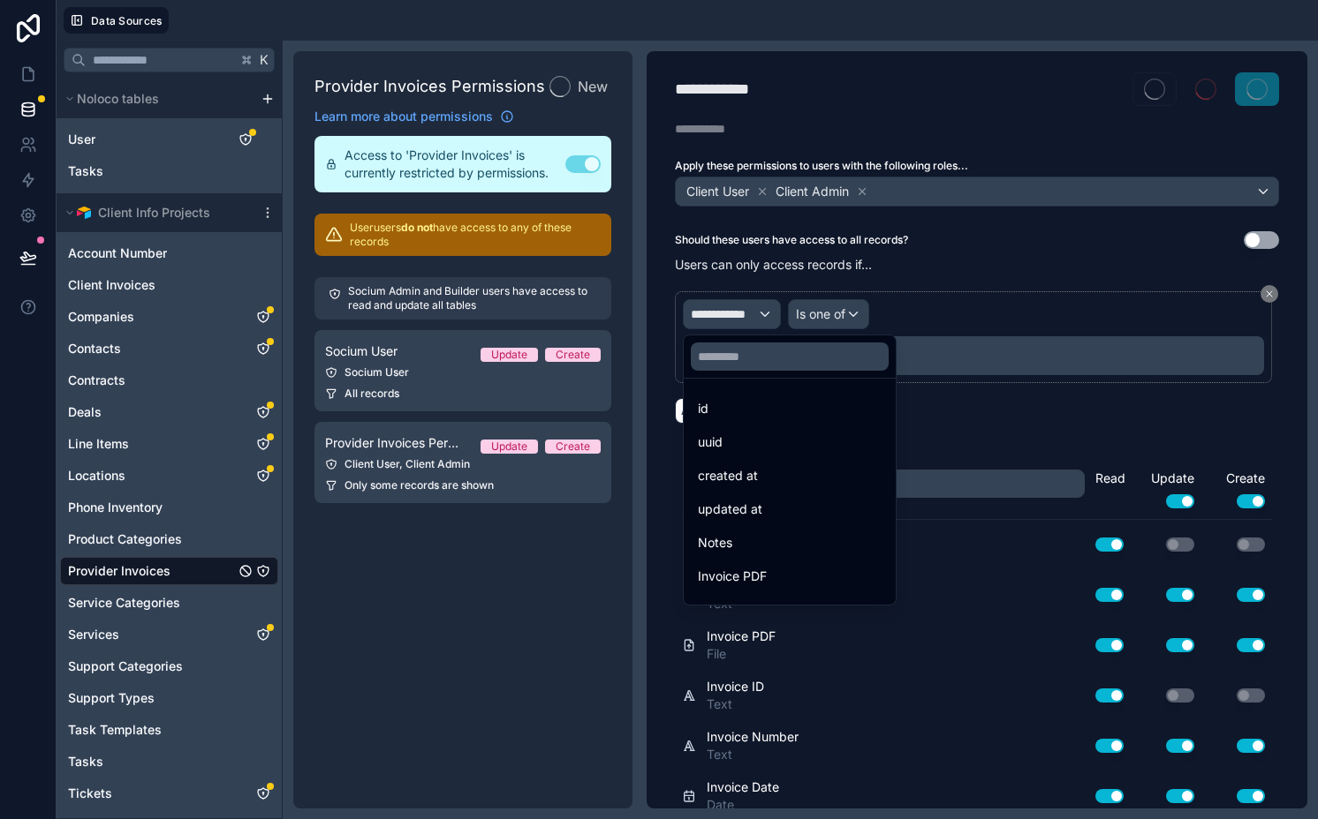
click at [749, 317] on div at bounding box center [659, 409] width 1318 height 819
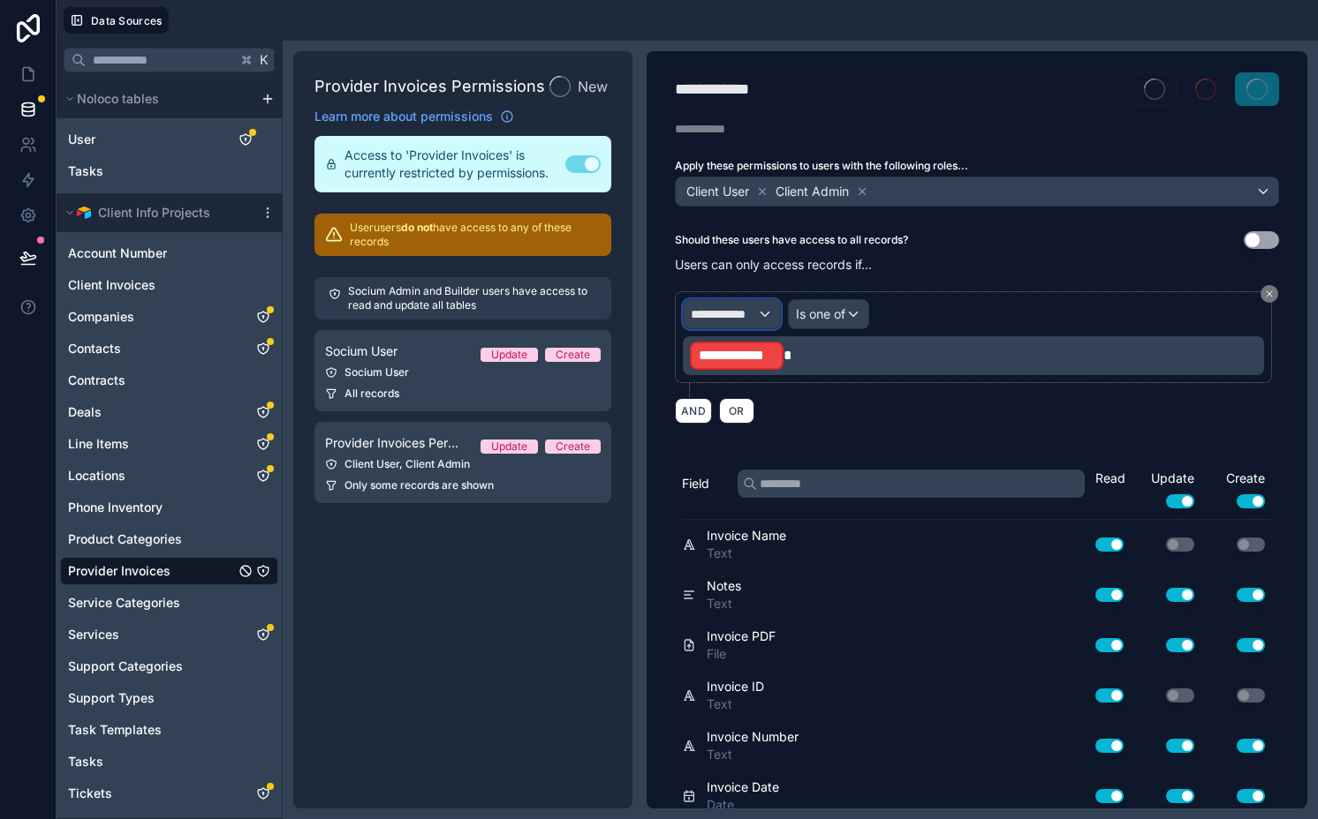
click at [749, 317] on span "**********" at bounding box center [724, 315] width 66 height 18
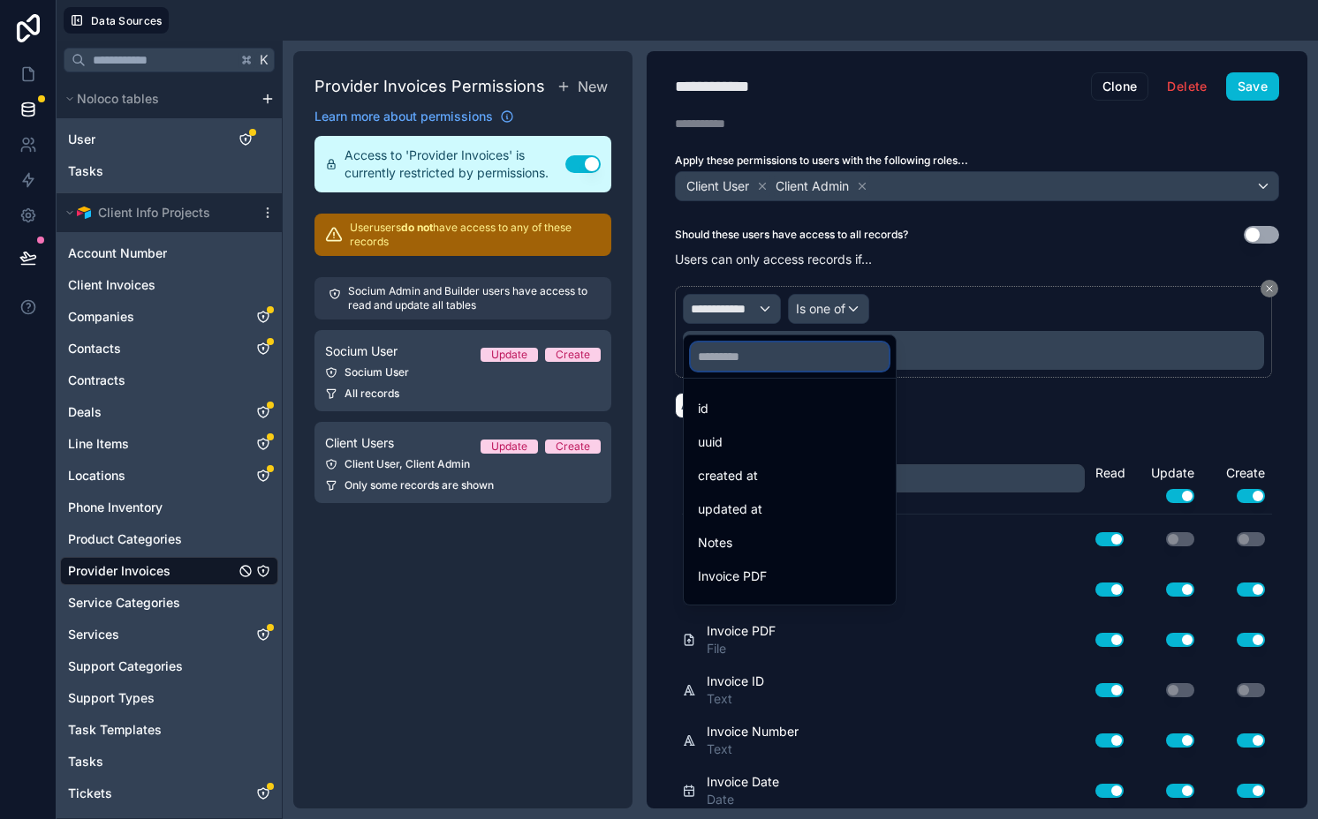
click at [774, 365] on input "text" at bounding box center [790, 357] width 198 height 28
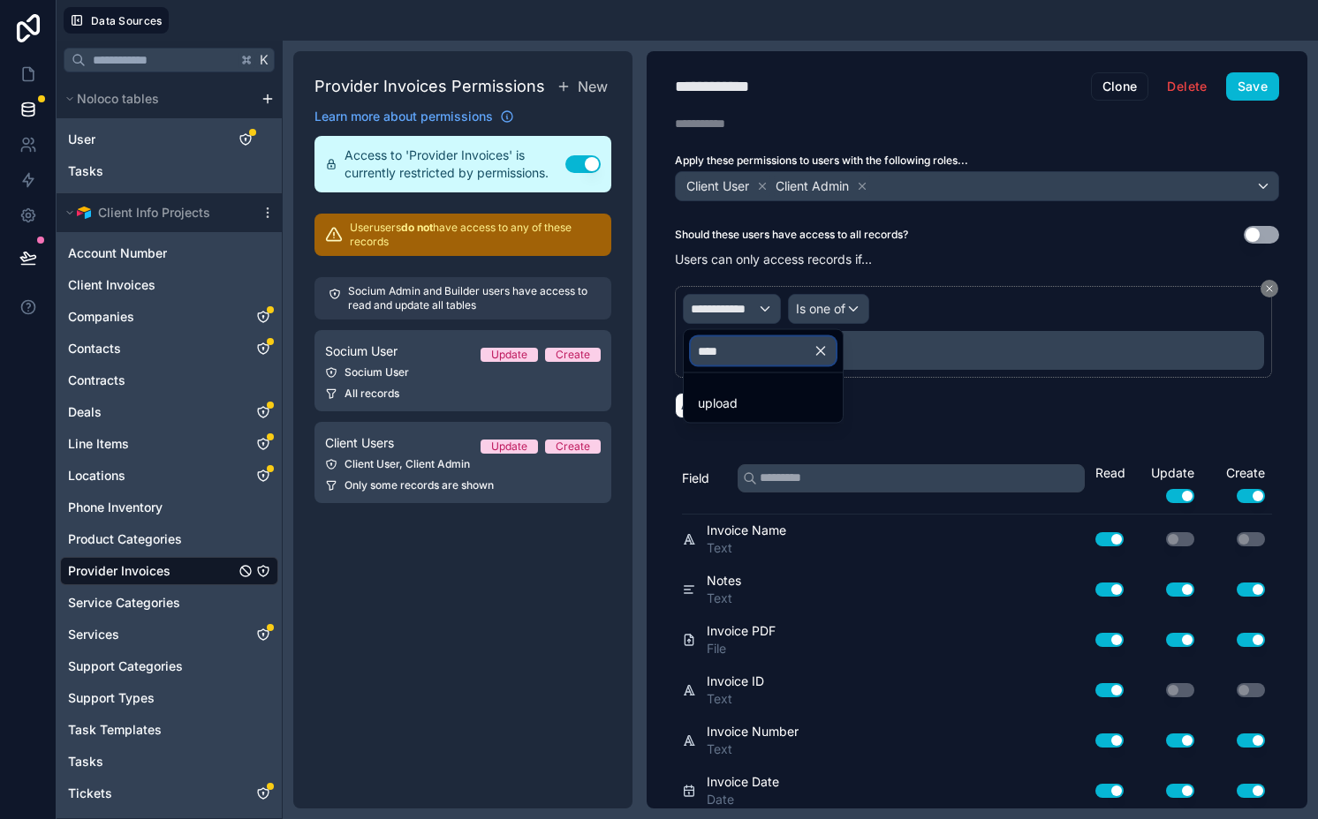
click at [748, 351] on input "****" at bounding box center [763, 351] width 145 height 28
type input "****"
click at [753, 415] on div "Client" at bounding box center [763, 404] width 152 height 32
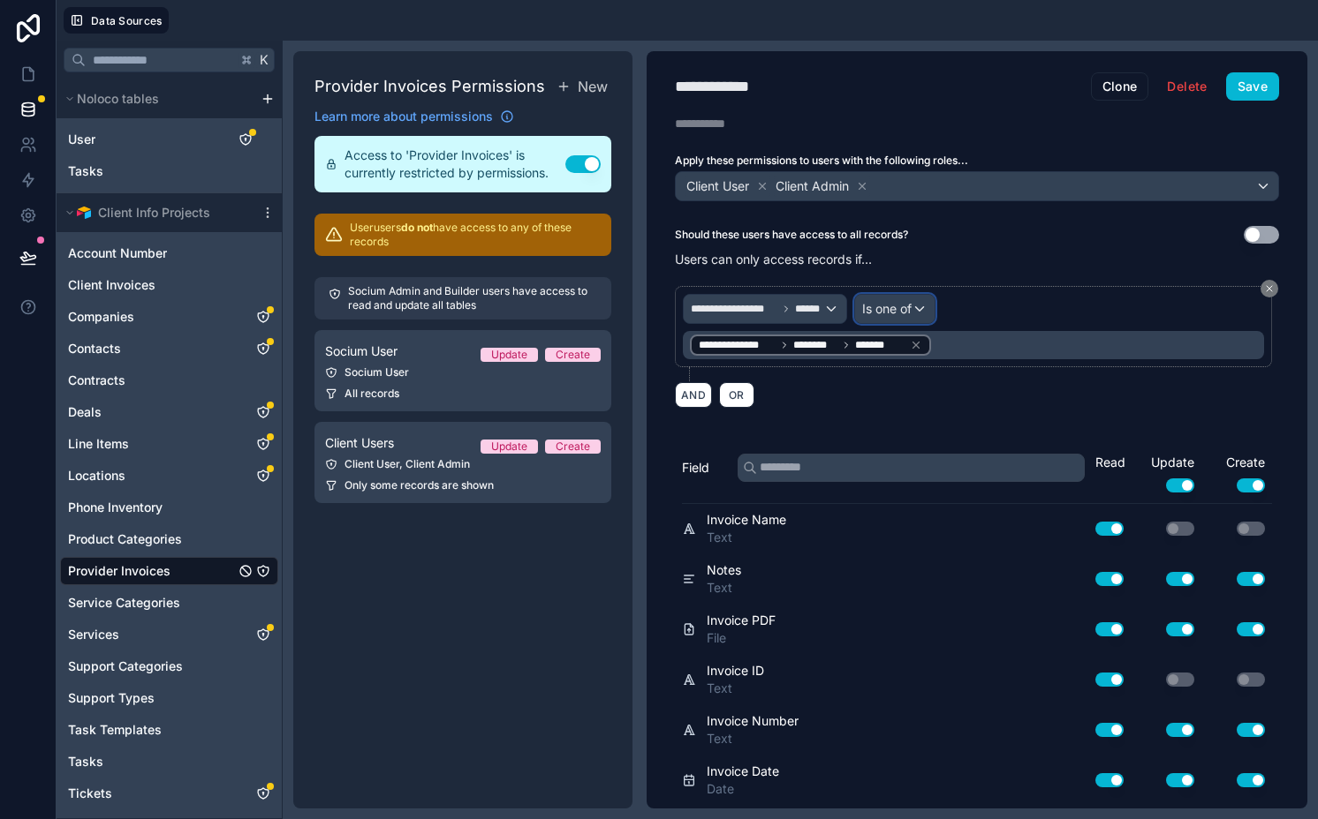
click at [876, 319] on div "Is one of" at bounding box center [894, 309] width 79 height 28
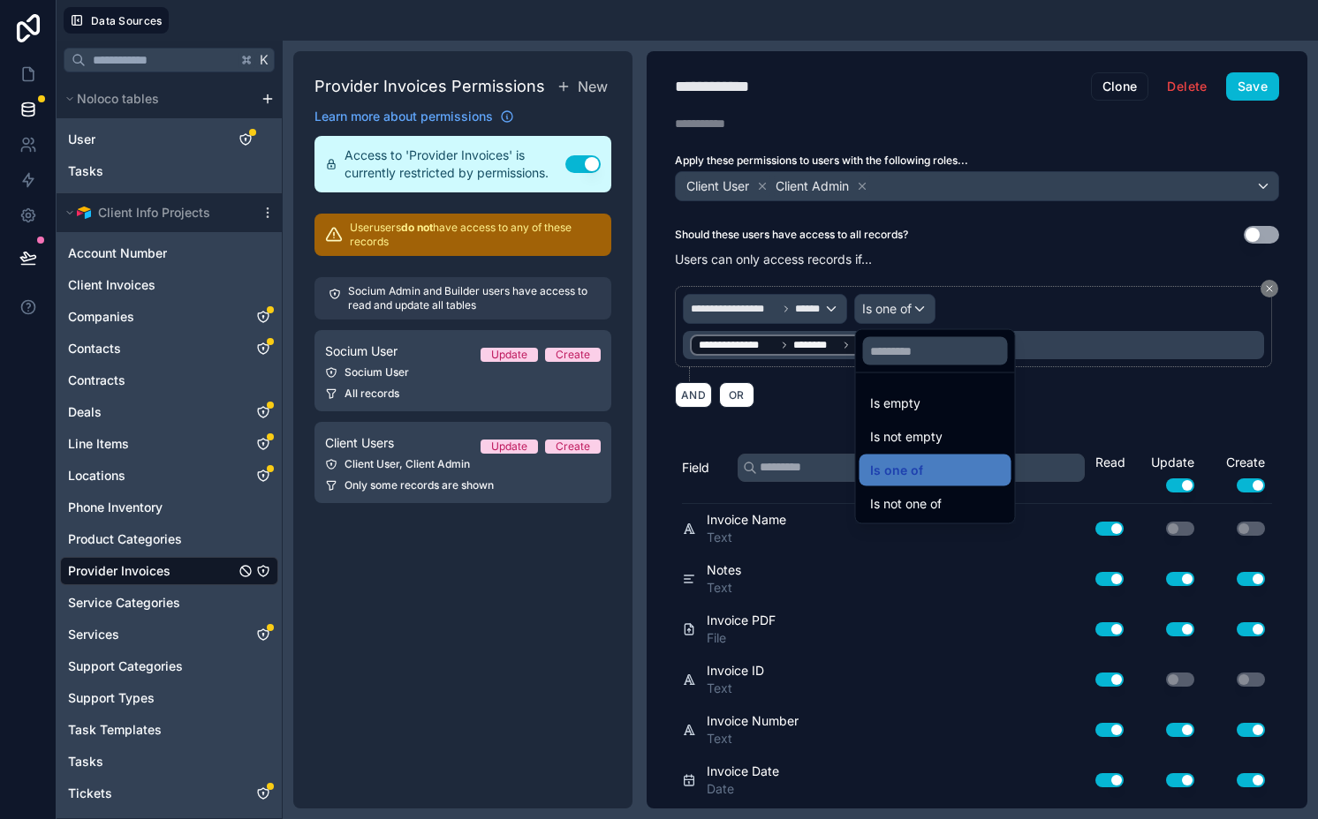
click at [876, 319] on div at bounding box center [659, 409] width 1318 height 819
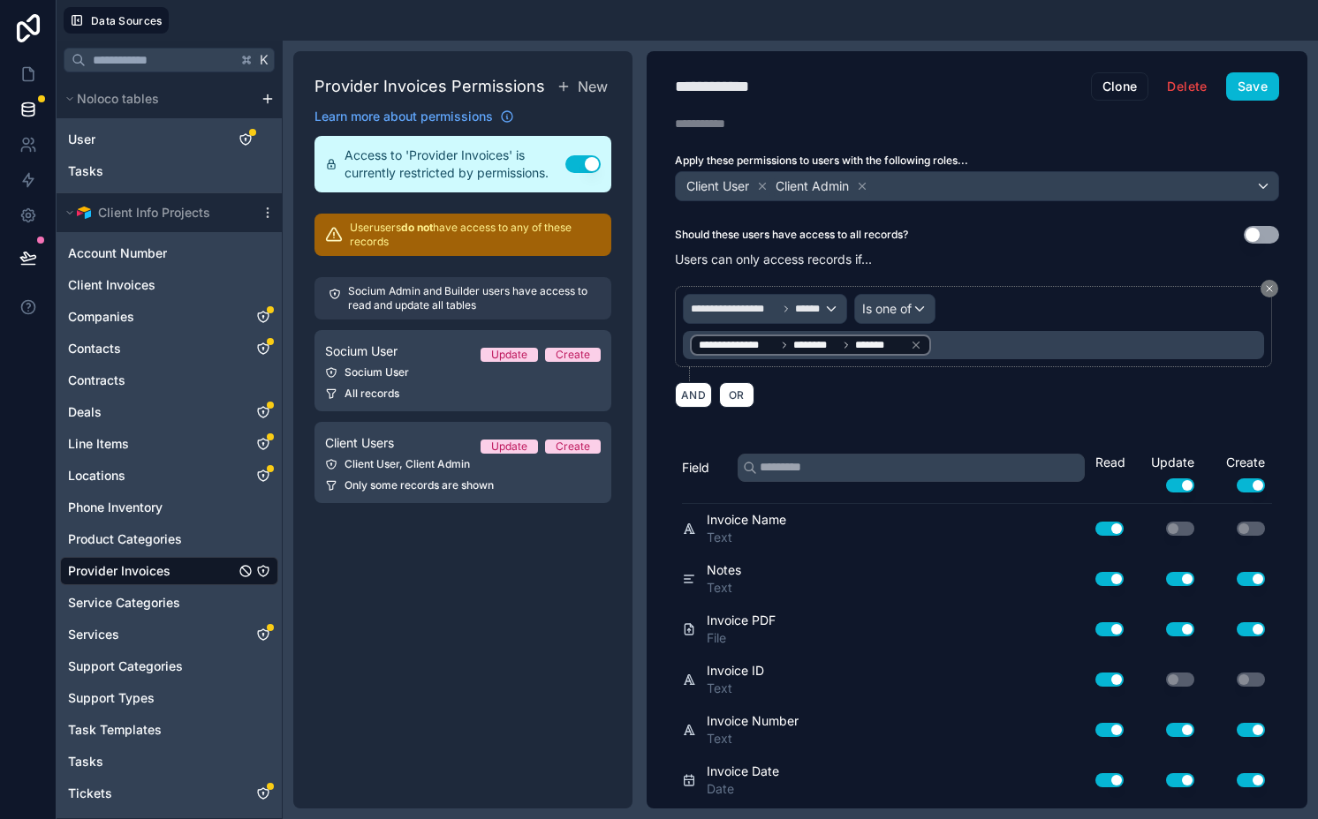
click at [915, 364] on div "**********" at bounding box center [973, 326] width 597 height 81
click at [1245, 77] on button "Save" at bounding box center [1252, 86] width 53 height 28
click at [1226, 90] on button "Save" at bounding box center [1252, 86] width 53 height 28
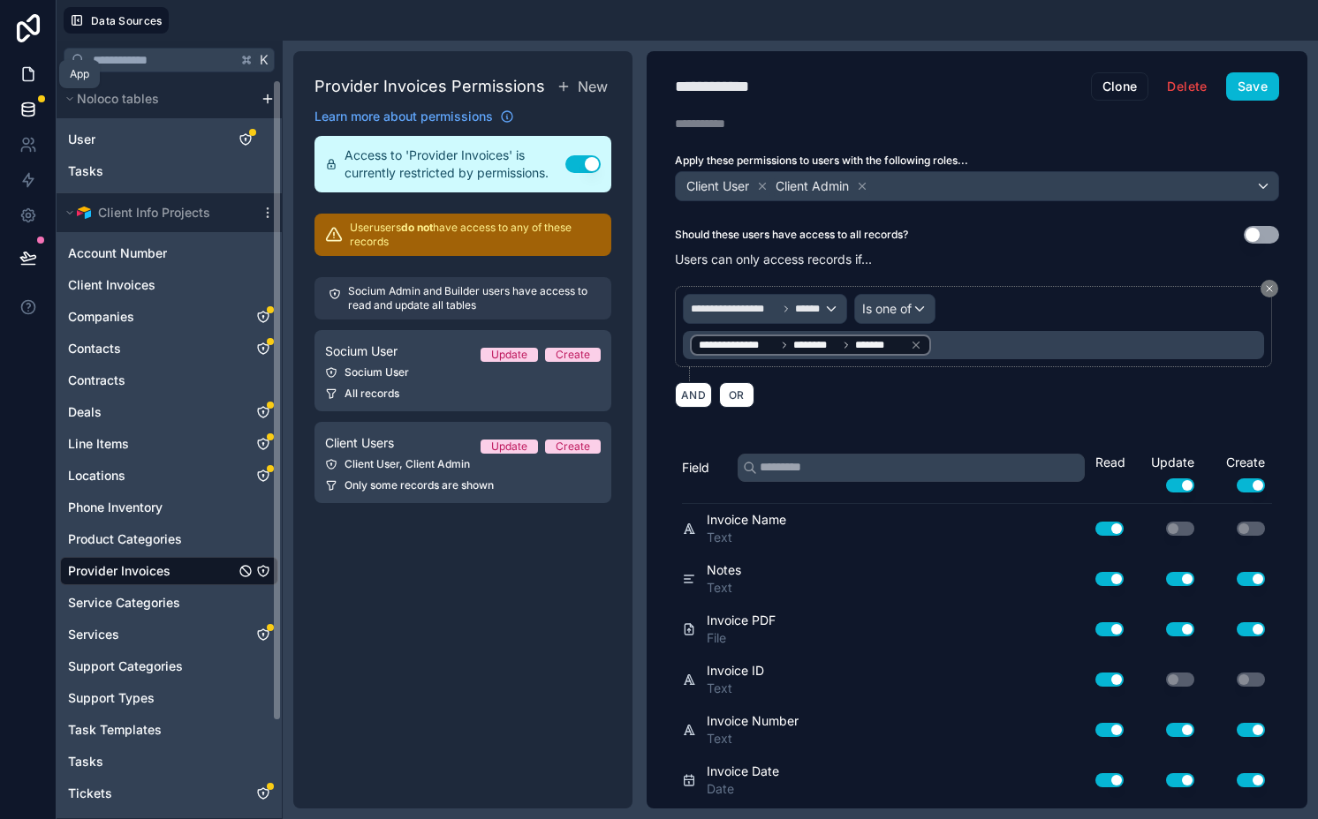
click at [19, 67] on icon at bounding box center [28, 74] width 18 height 18
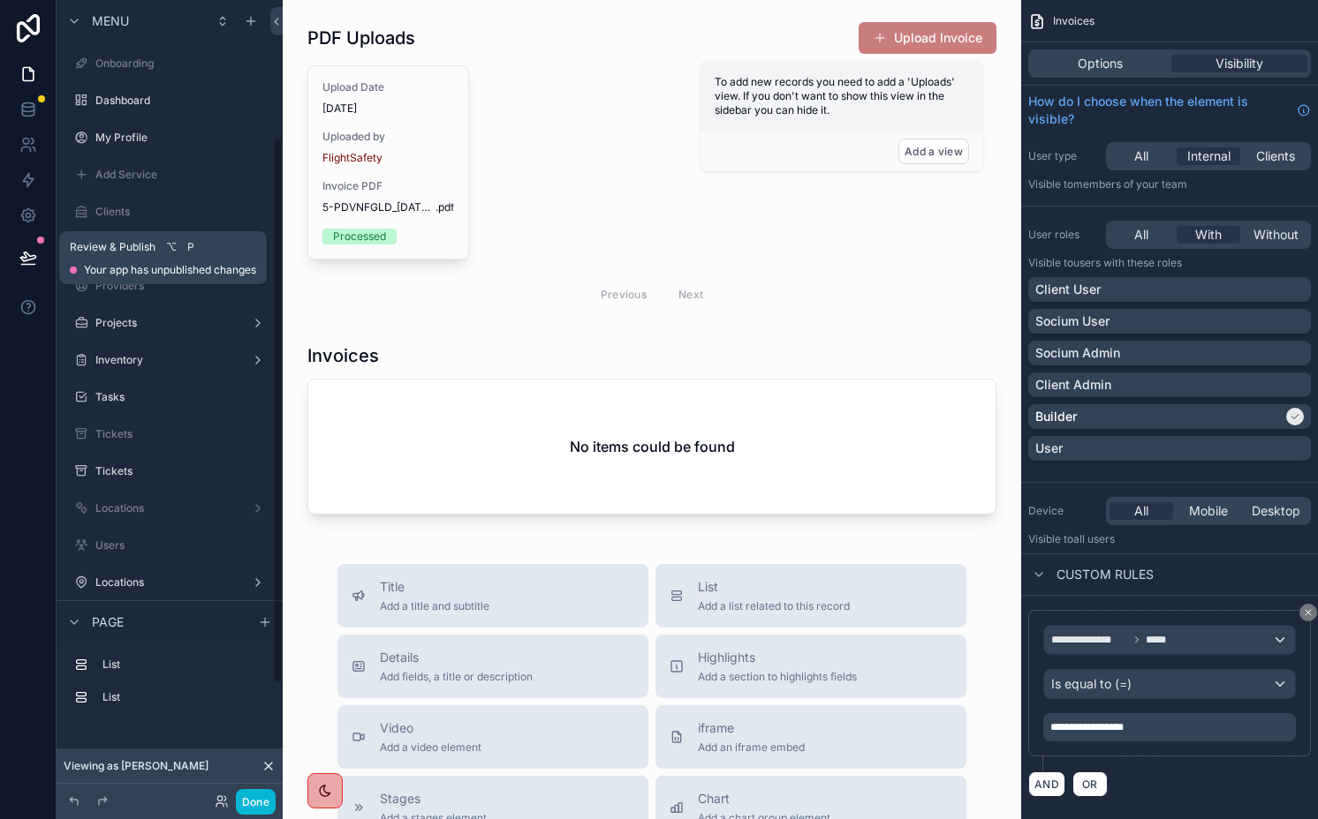
scroll to position [201, 0]
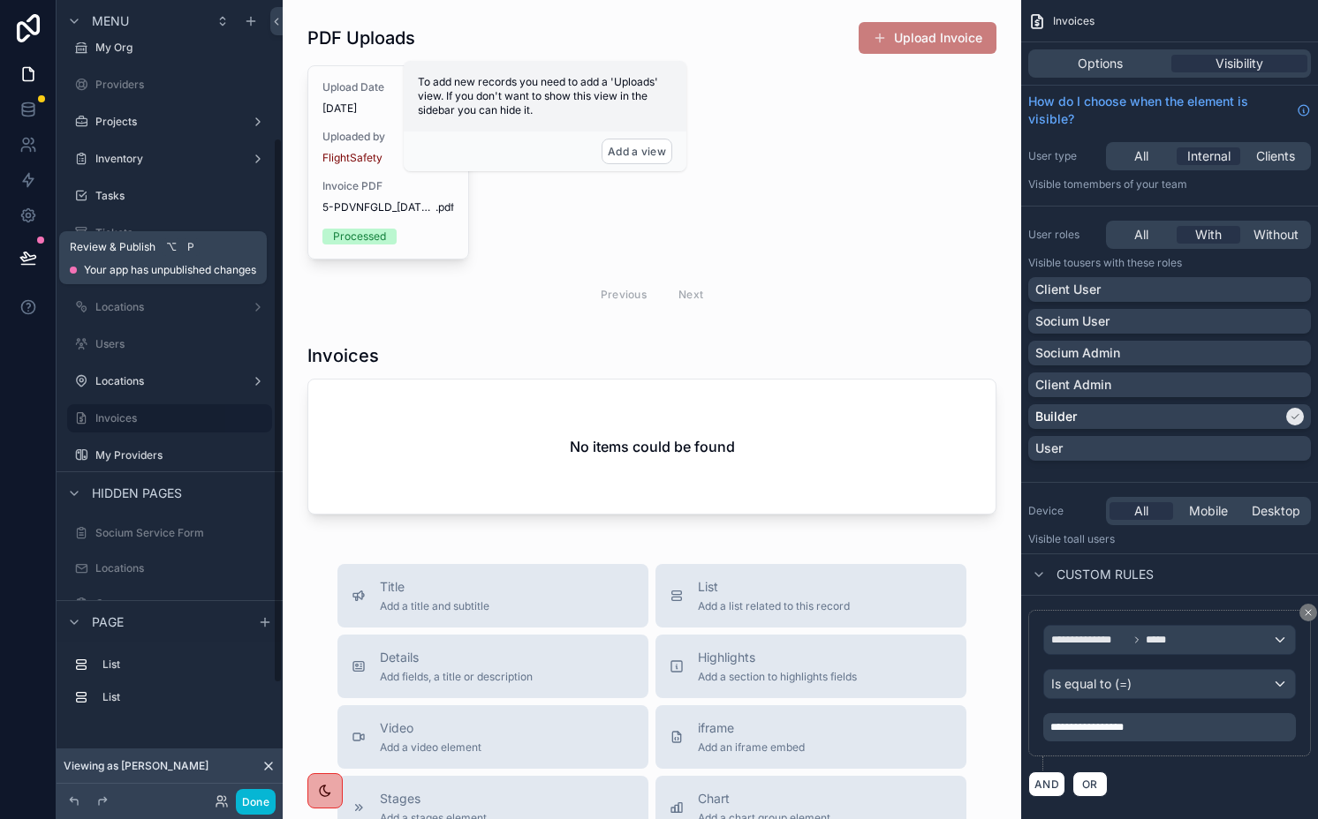
click at [25, 261] on icon at bounding box center [27, 257] width 15 height 9
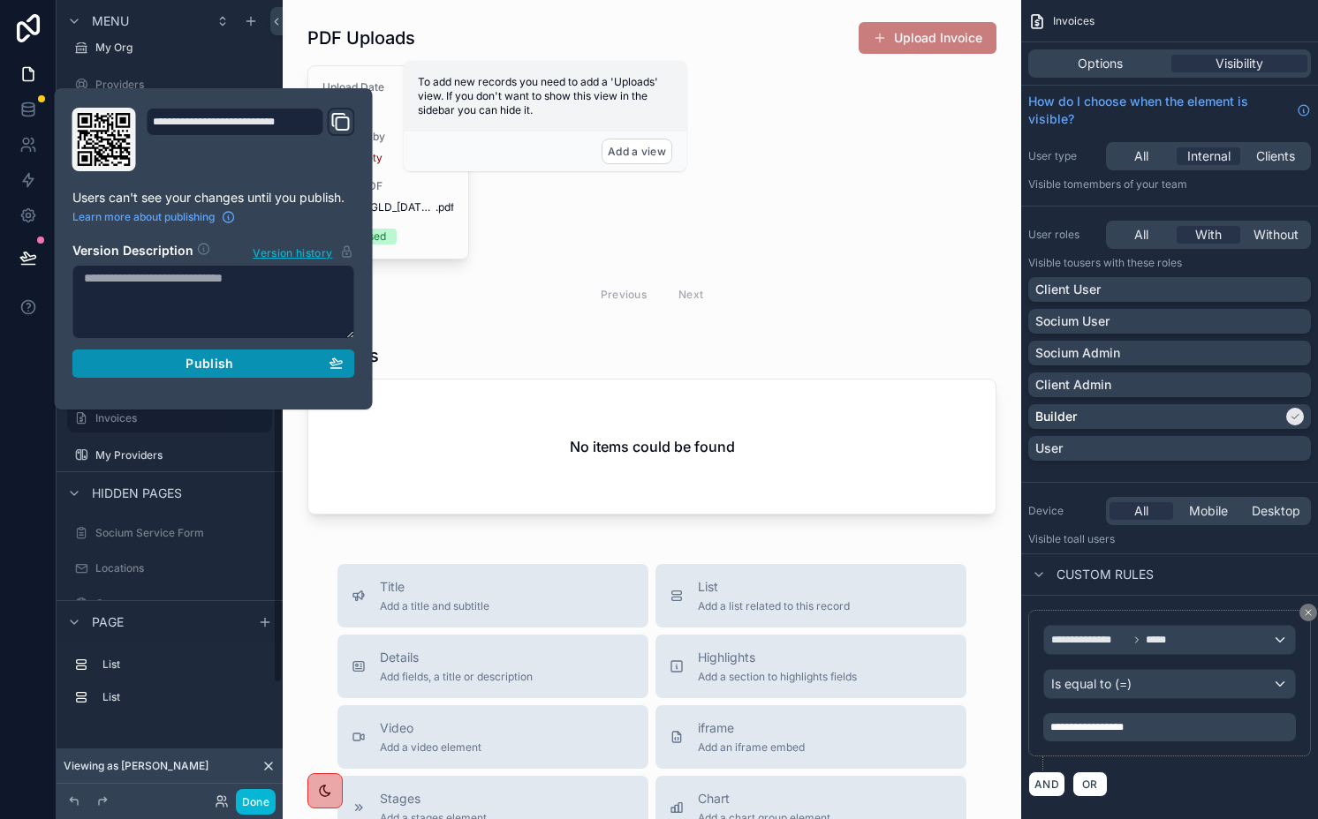
click at [278, 359] on div "Publish" at bounding box center [214, 364] width 260 height 16
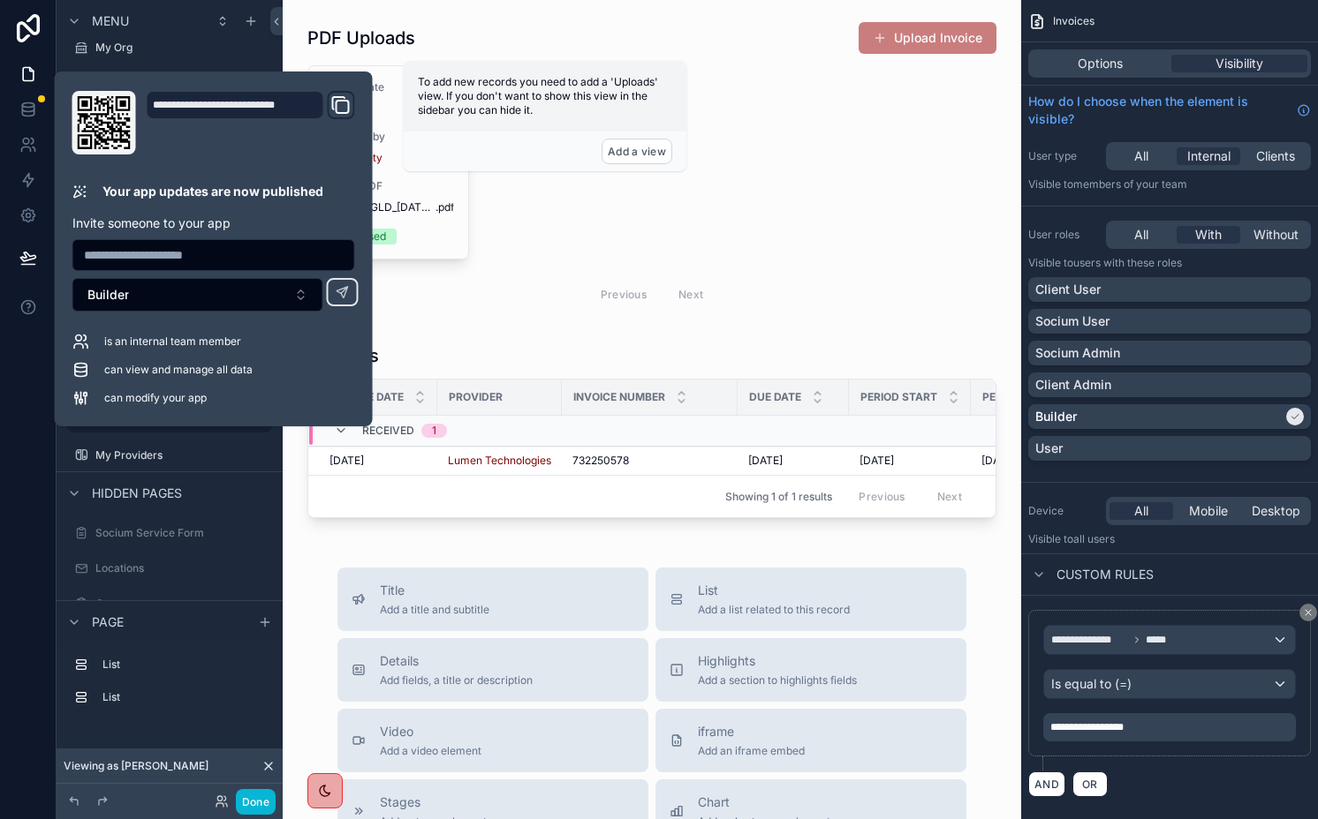
click at [135, 770] on span "Viewing as [PERSON_NAME]" at bounding box center [136, 766] width 145 height 14
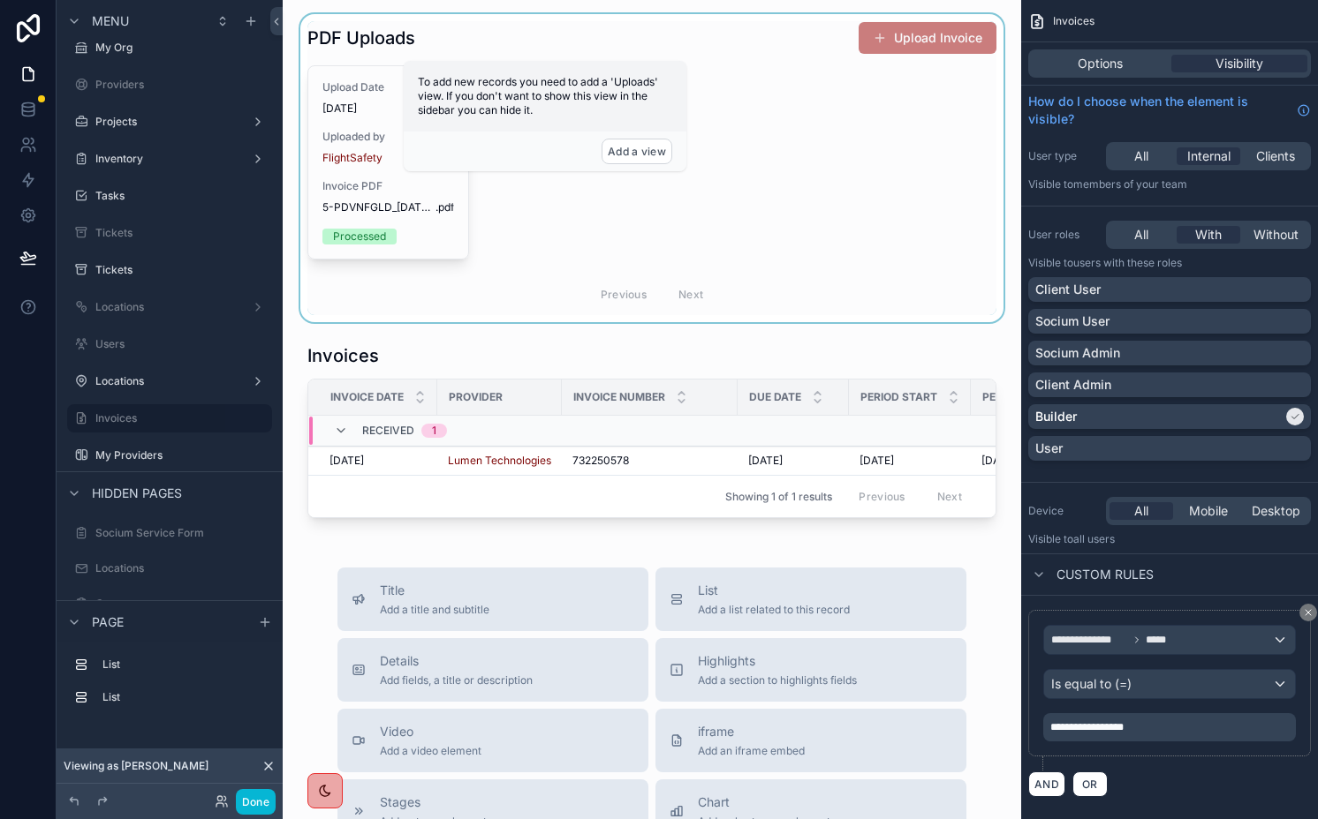
click at [362, 39] on div "scrollable content" at bounding box center [652, 168] width 710 height 308
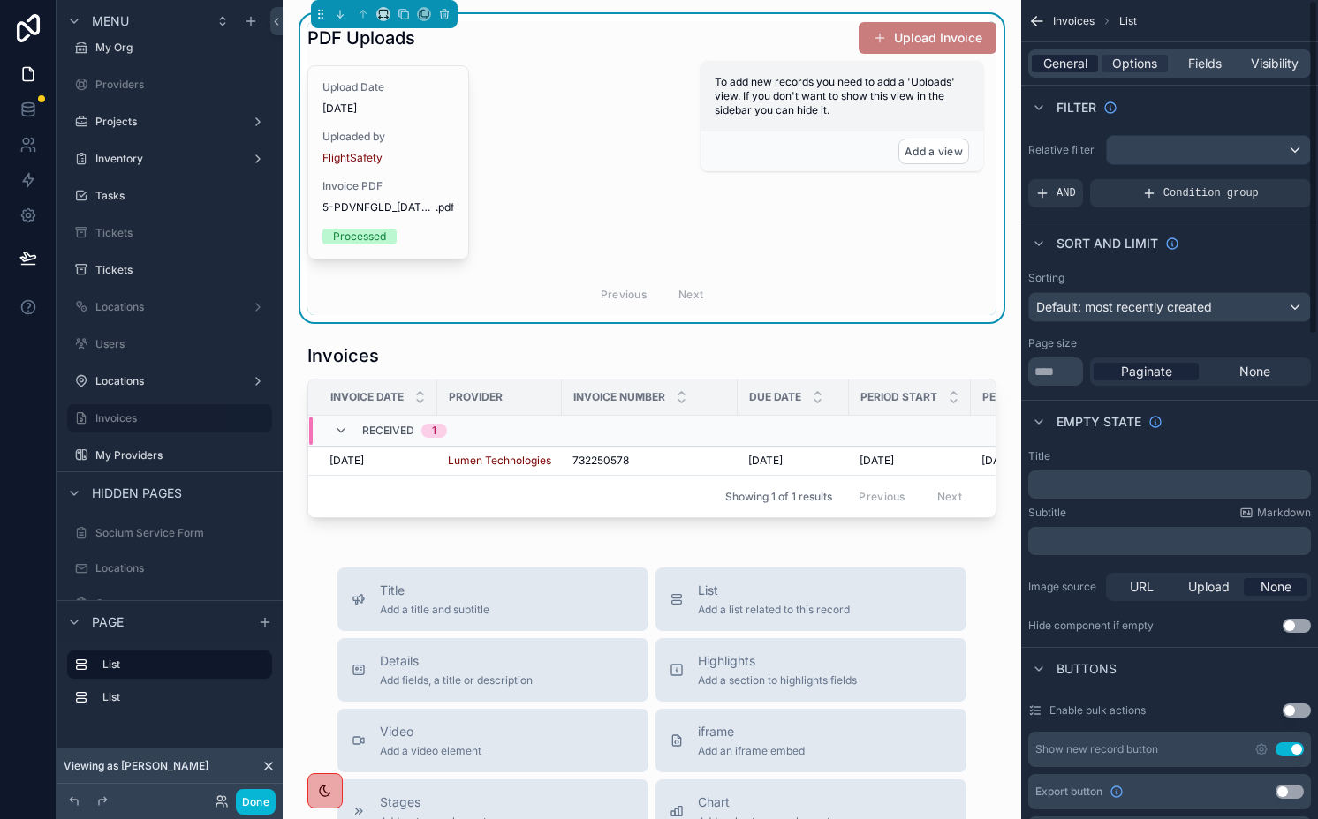
click at [1061, 58] on span "General" at bounding box center [1065, 64] width 44 height 18
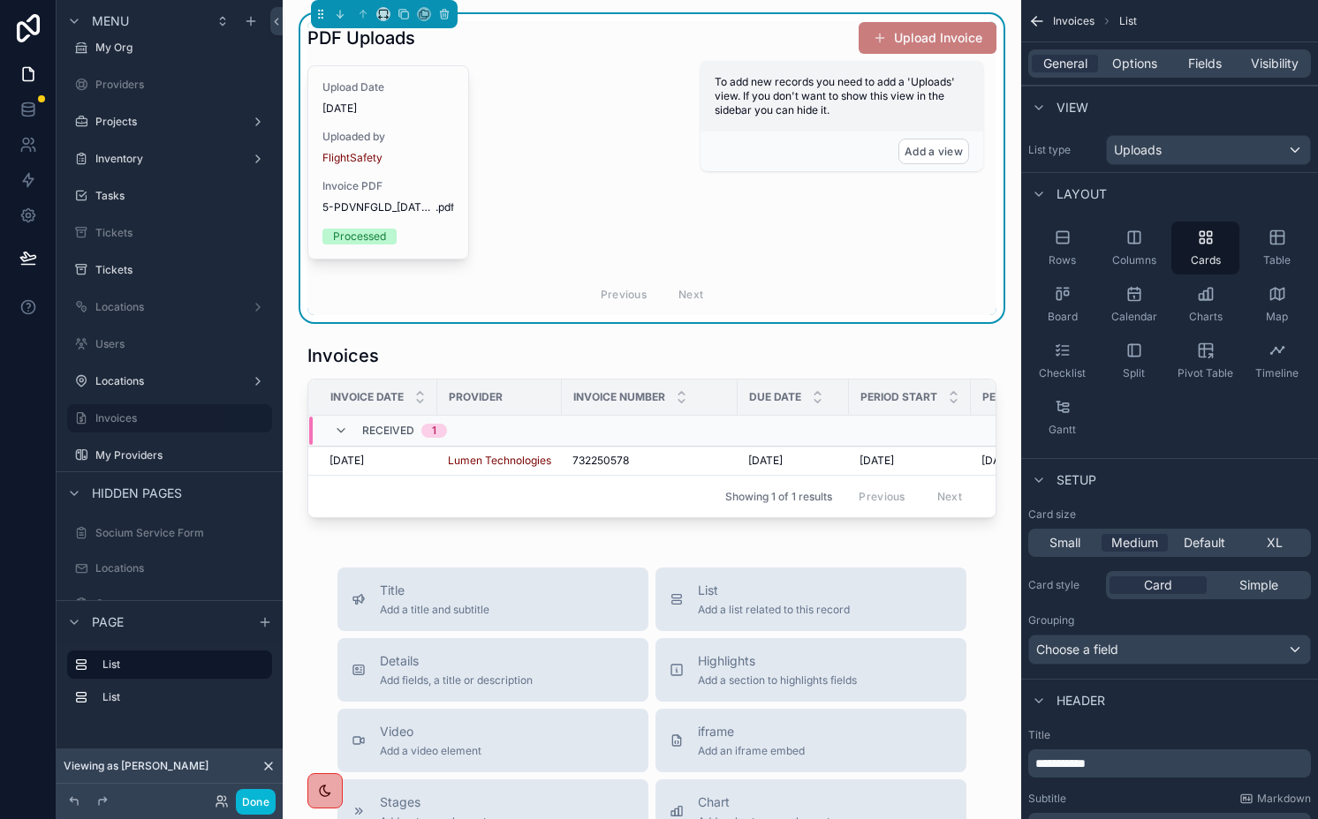
click at [1066, 758] on span "**********" at bounding box center [1060, 764] width 50 height 12
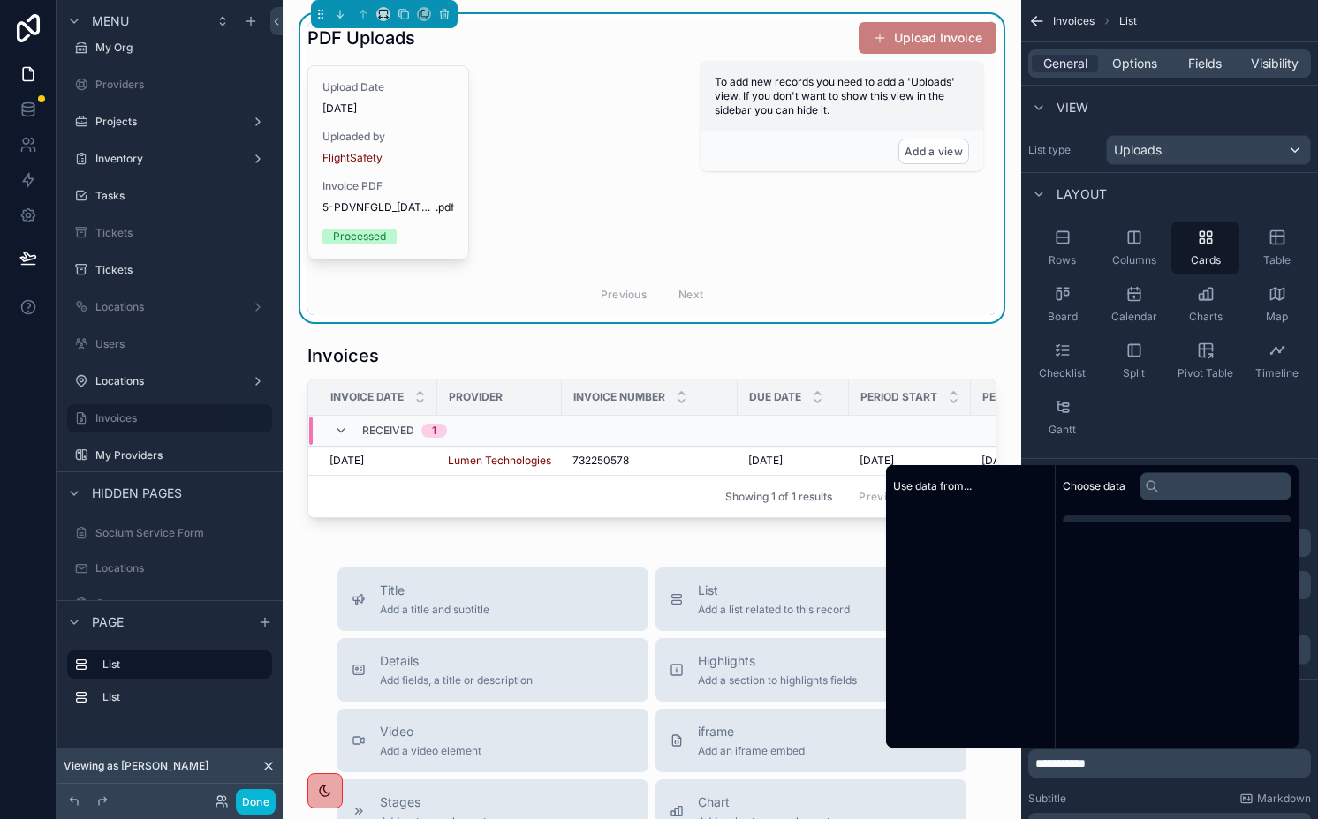
click at [1066, 758] on span "**********" at bounding box center [1060, 764] width 50 height 12
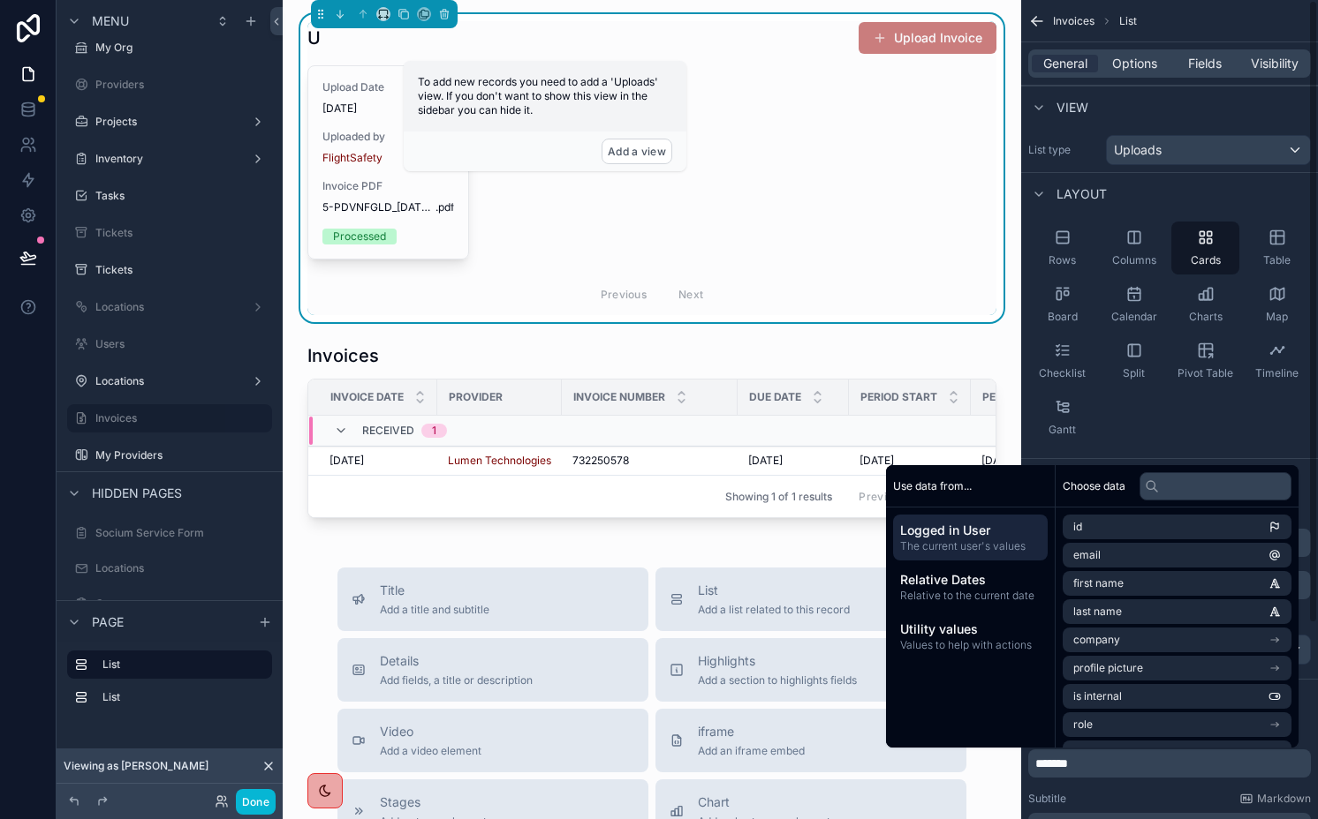
click at [1099, 789] on div "Title ******* Subtitle Markdown ﻿ Cover photo URL Upload Field None" at bounding box center [1169, 809] width 297 height 177
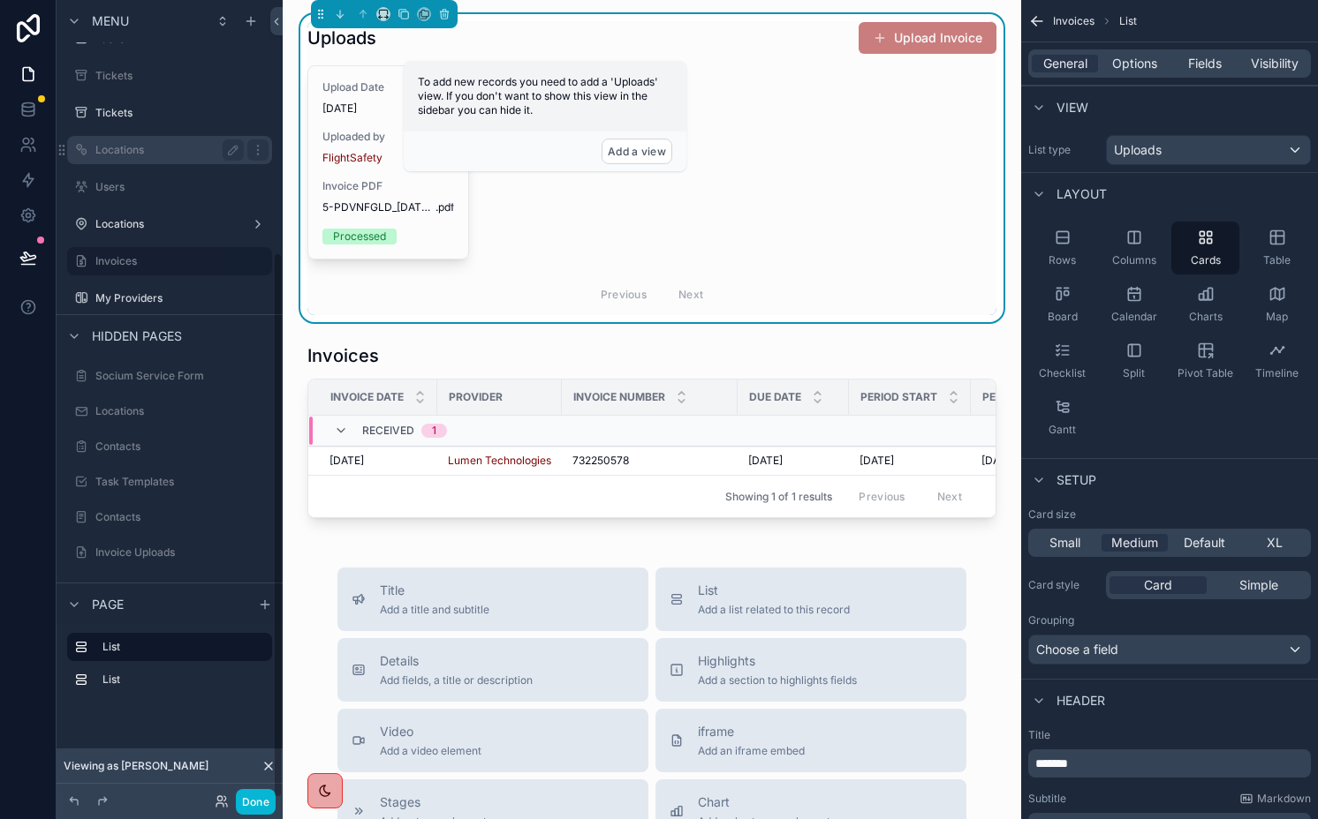
scroll to position [369, 0]
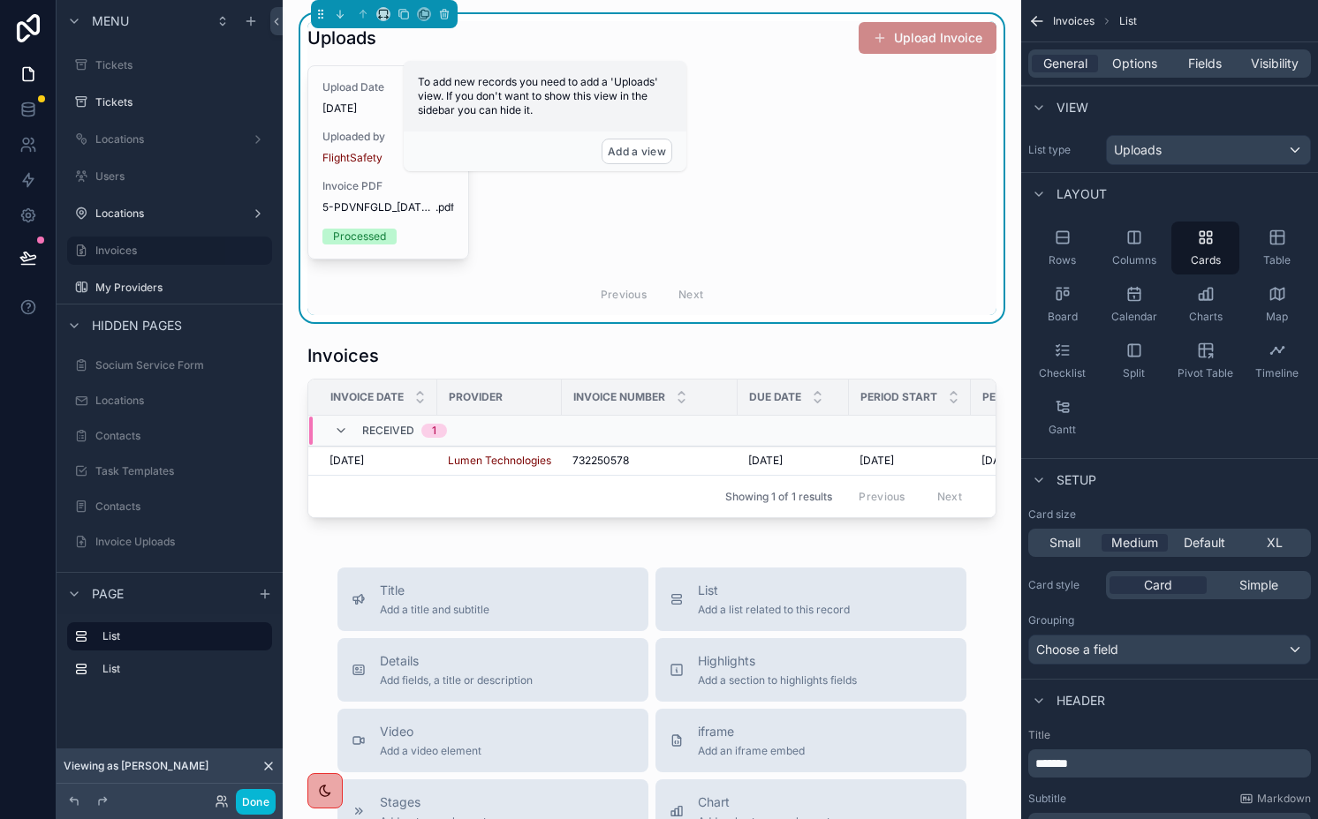
click at [928, 37] on button "Upload Invoice" at bounding box center [927, 38] width 138 height 32
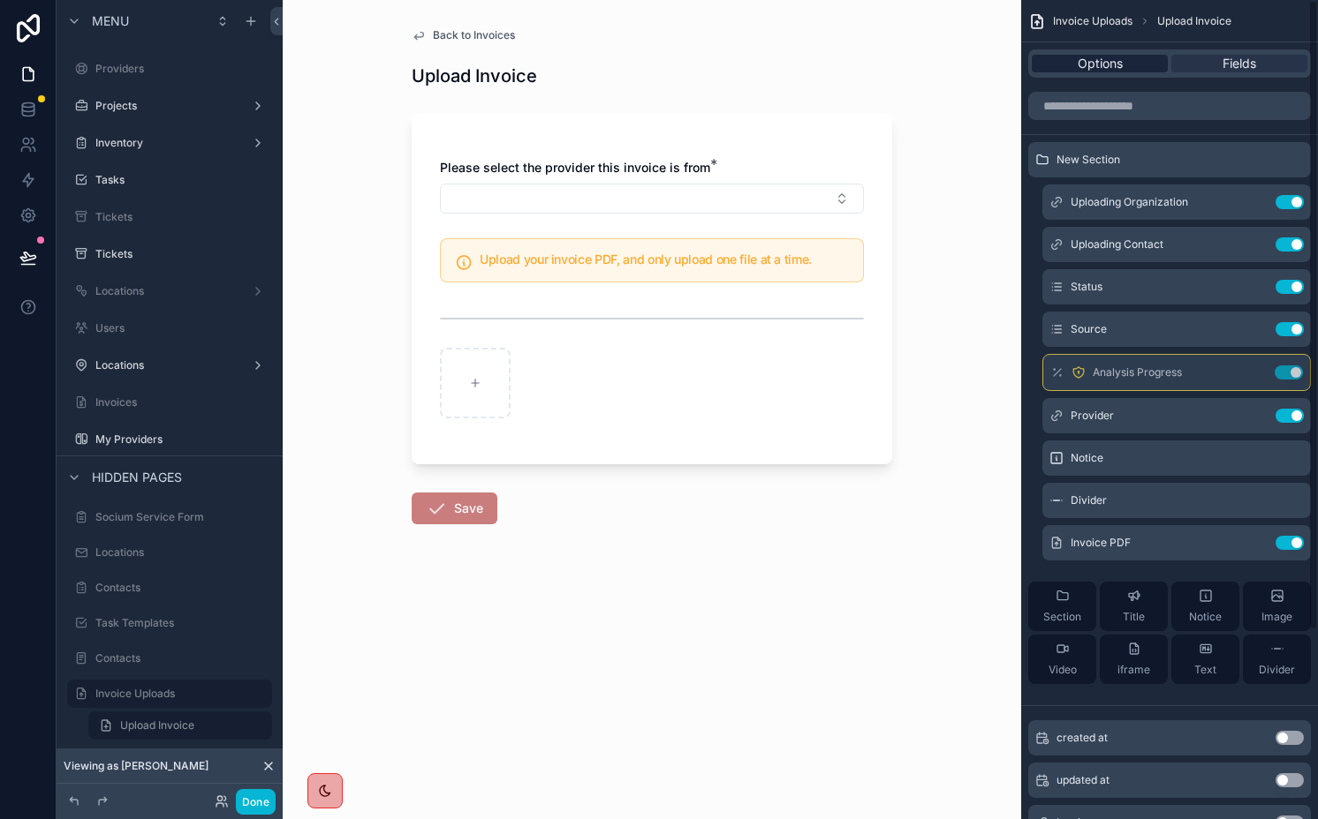
click at [1098, 58] on span "Options" at bounding box center [1099, 64] width 45 height 18
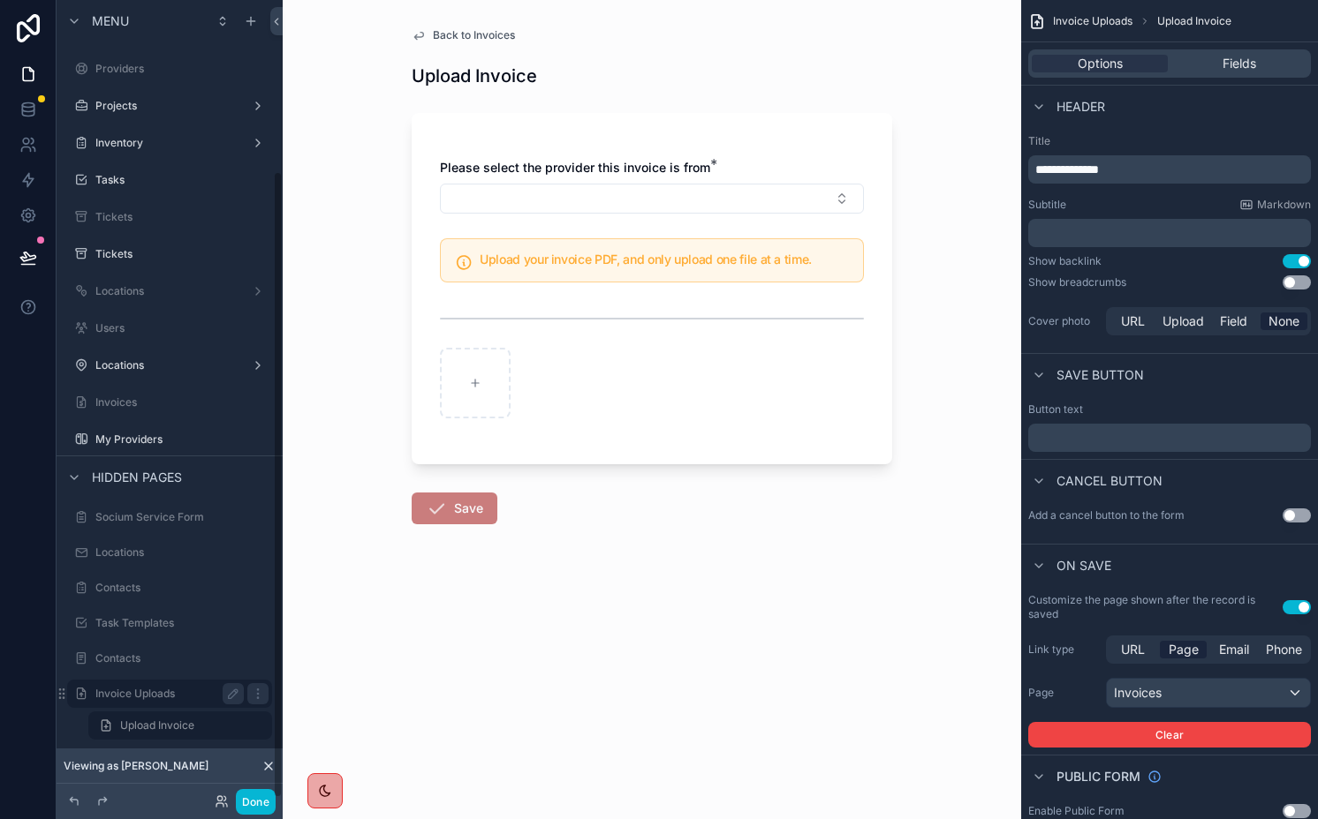
click at [119, 698] on label "Invoice Uploads" at bounding box center [165, 694] width 141 height 14
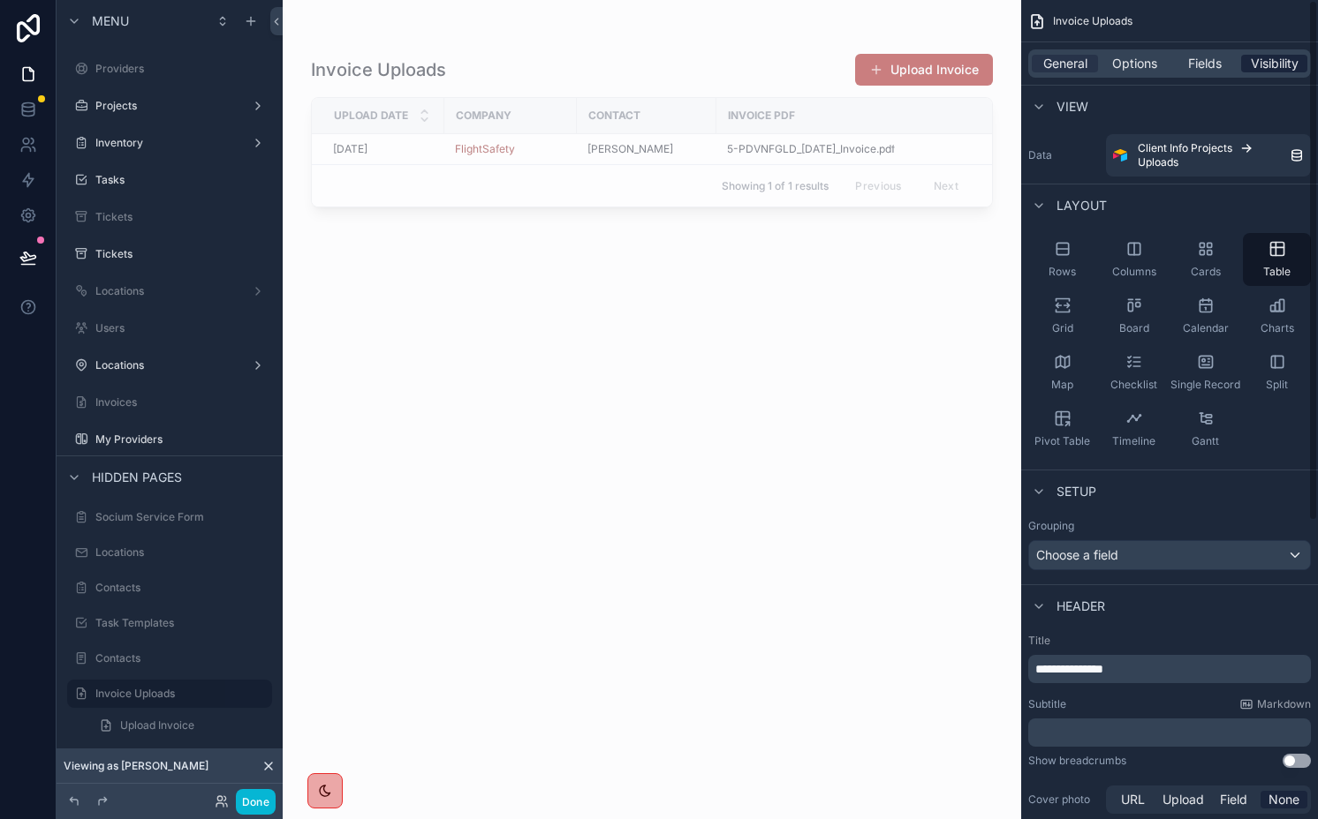
click at [1262, 66] on span "Visibility" at bounding box center [1274, 64] width 48 height 18
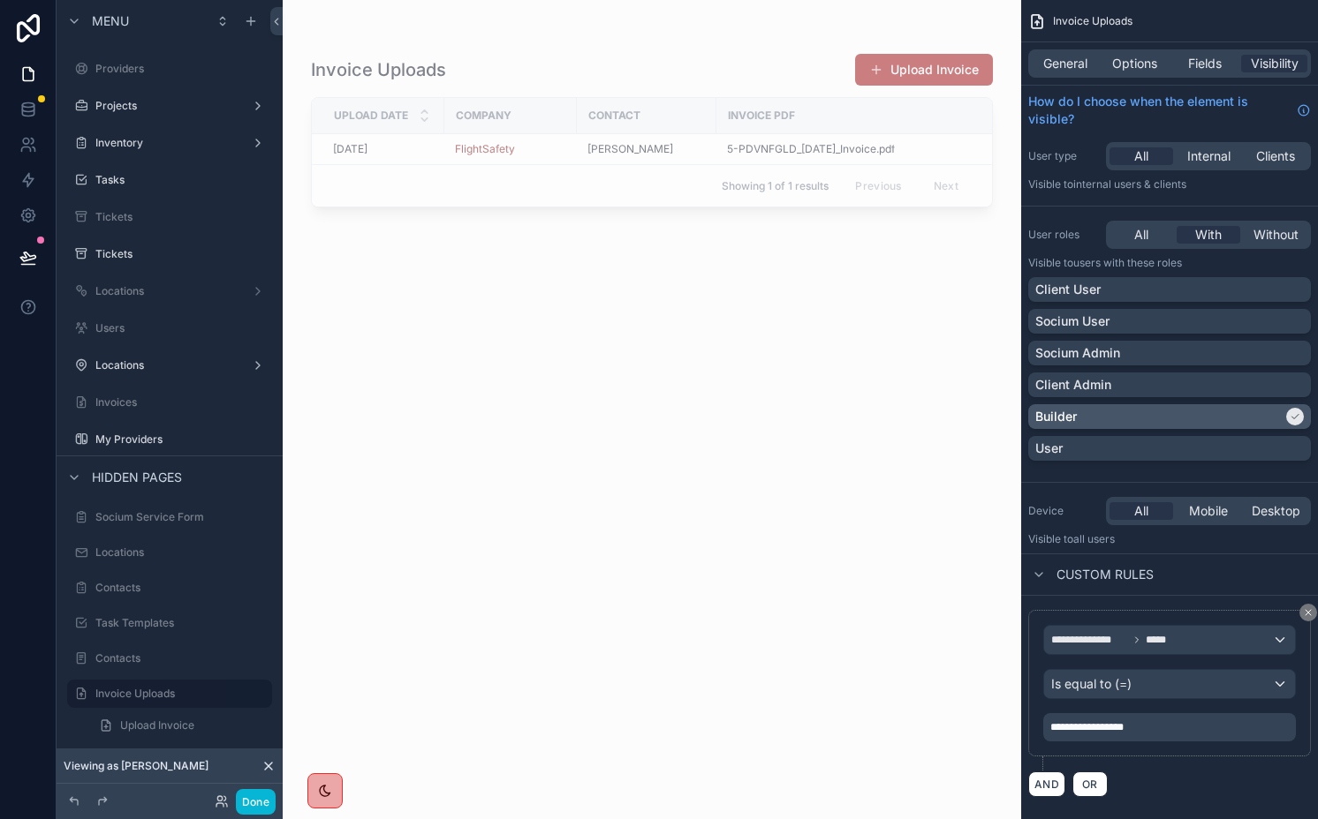
click at [1141, 418] on div "Builder" at bounding box center [1158, 417] width 247 height 18
click at [1091, 380] on p "Client Admin" at bounding box center [1073, 385] width 76 height 18
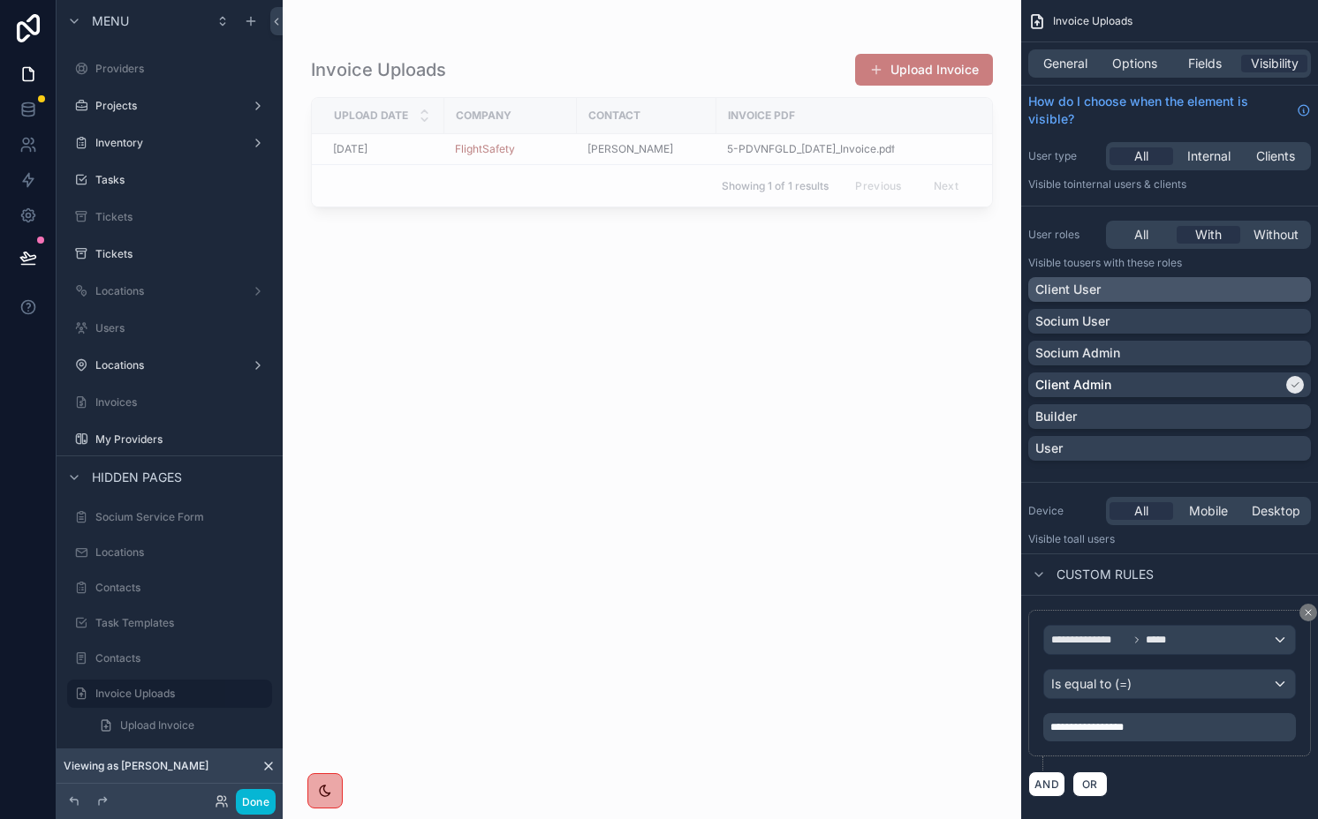
click at [1078, 297] on p "Client User" at bounding box center [1067, 290] width 65 height 18
click at [1306, 614] on icon "scrollable content" at bounding box center [1308, 613] width 11 height 11
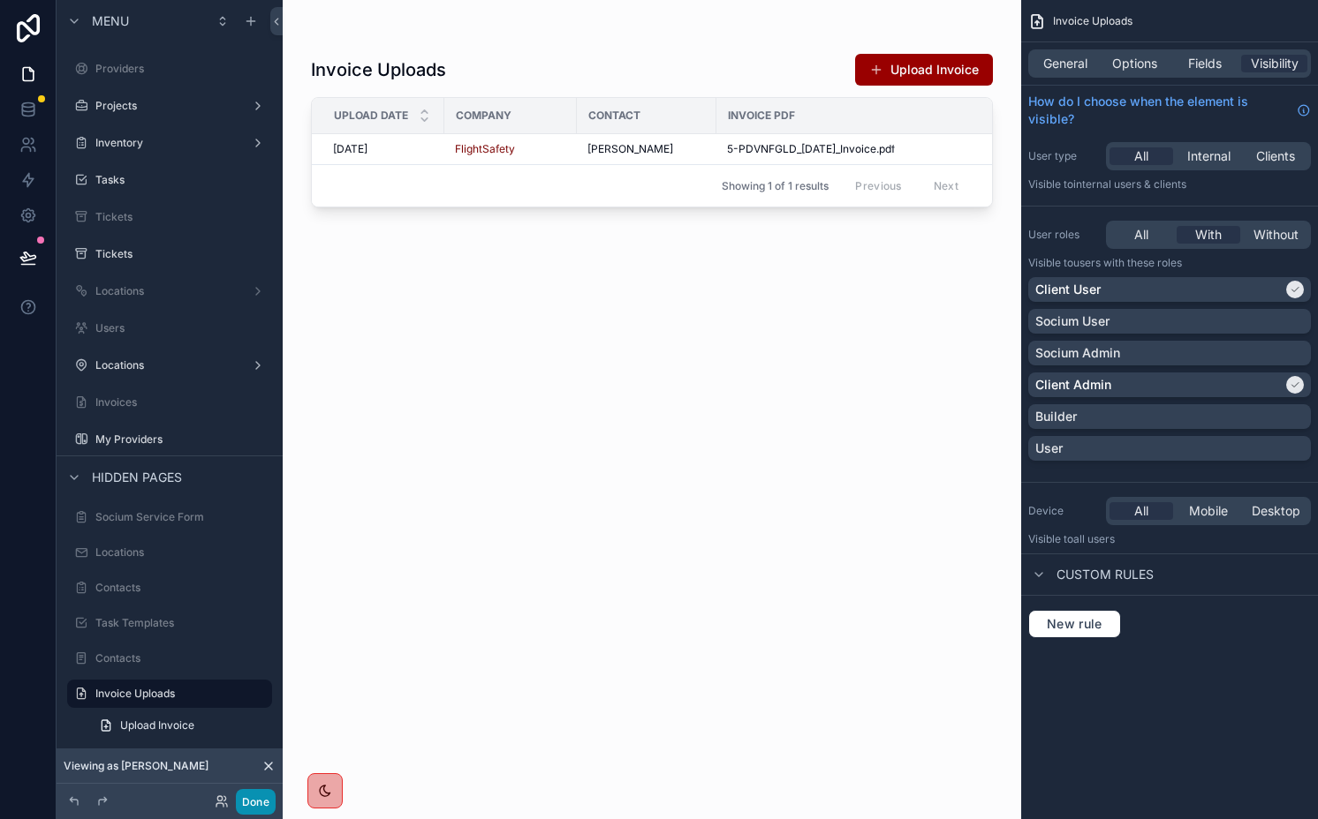
click at [259, 797] on button "Done" at bounding box center [256, 802] width 40 height 26
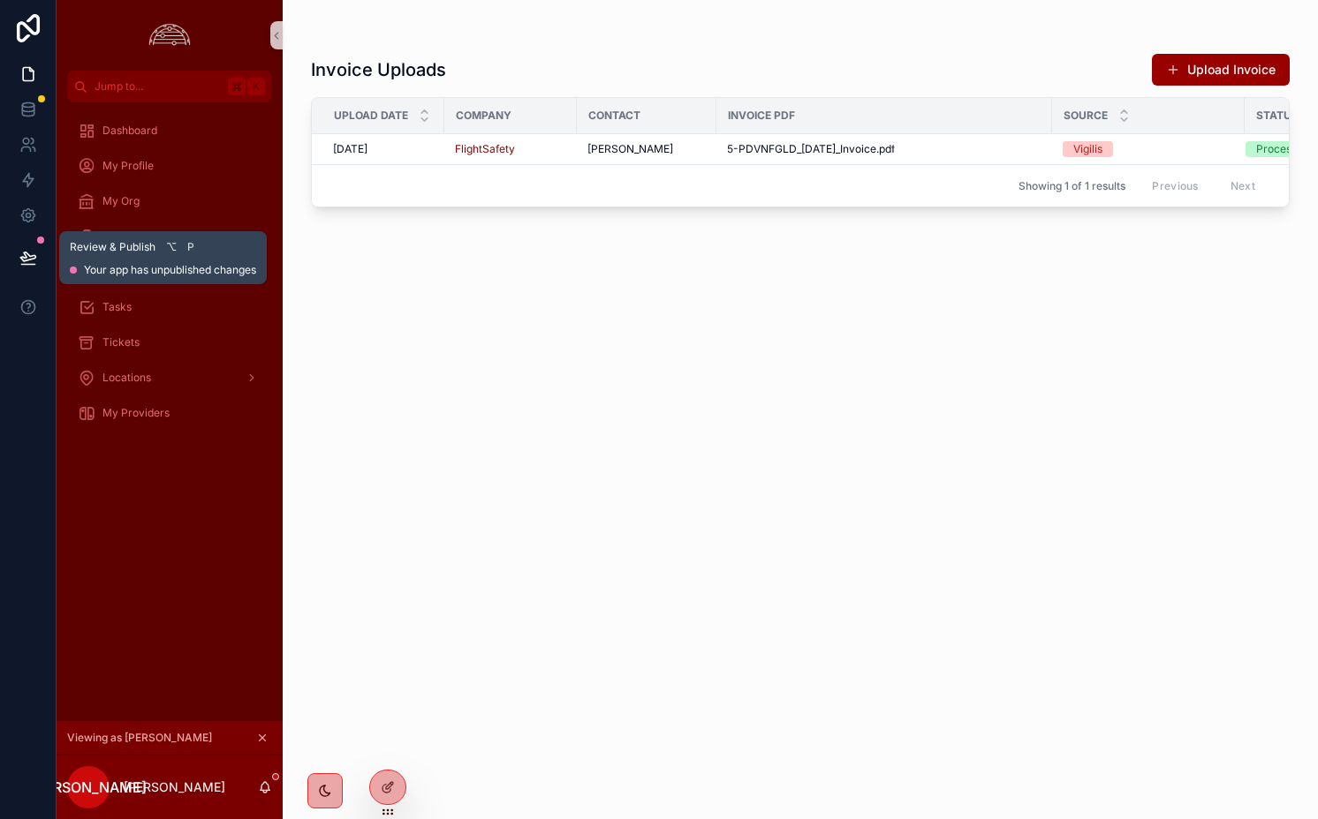
click at [33, 257] on icon at bounding box center [28, 258] width 18 height 18
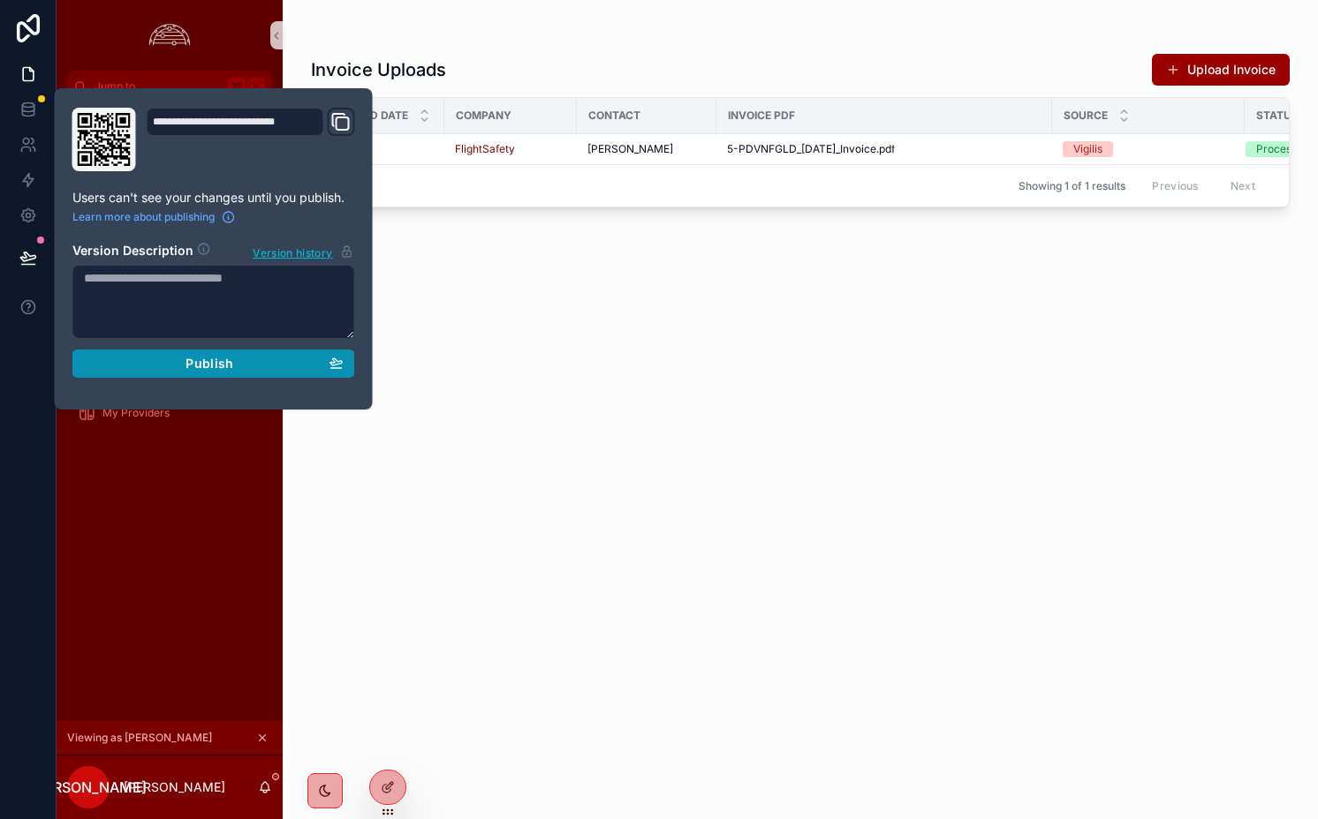
click at [125, 359] on div "Publish" at bounding box center [214, 364] width 260 height 16
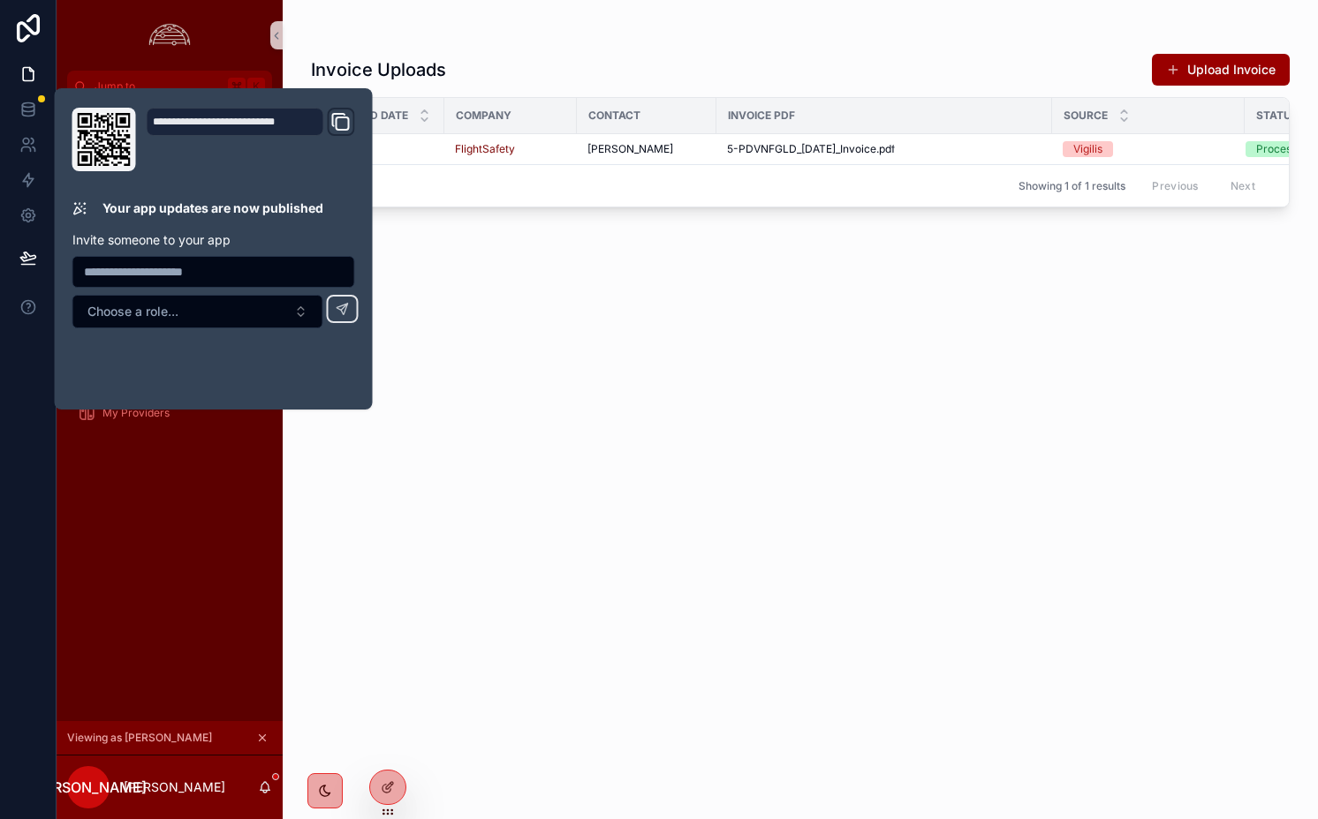
click at [504, 426] on div "Invoice Uploads Upload Invoice Upload Date Company Contact Invoice PDF Source S…" at bounding box center [800, 420] width 978 height 756
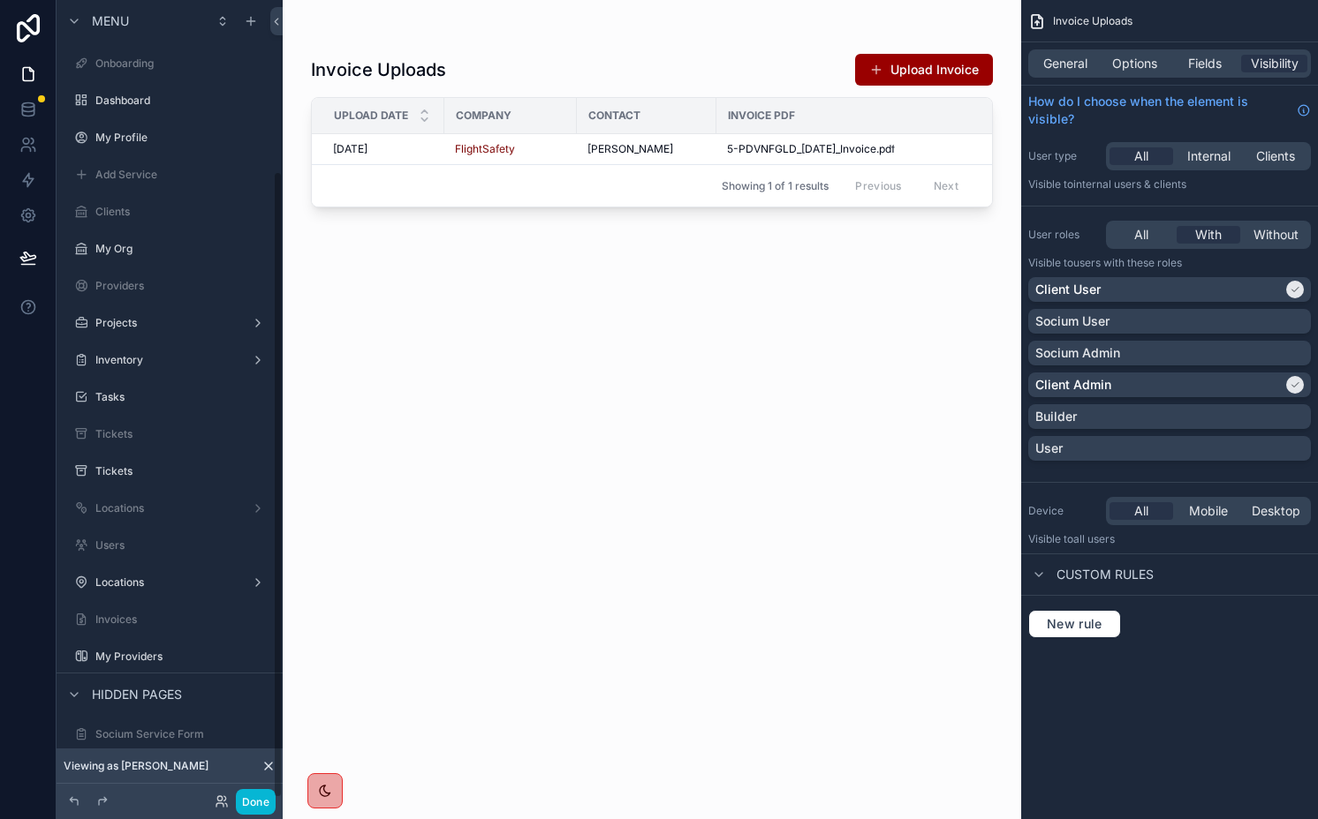
scroll to position [217, 0]
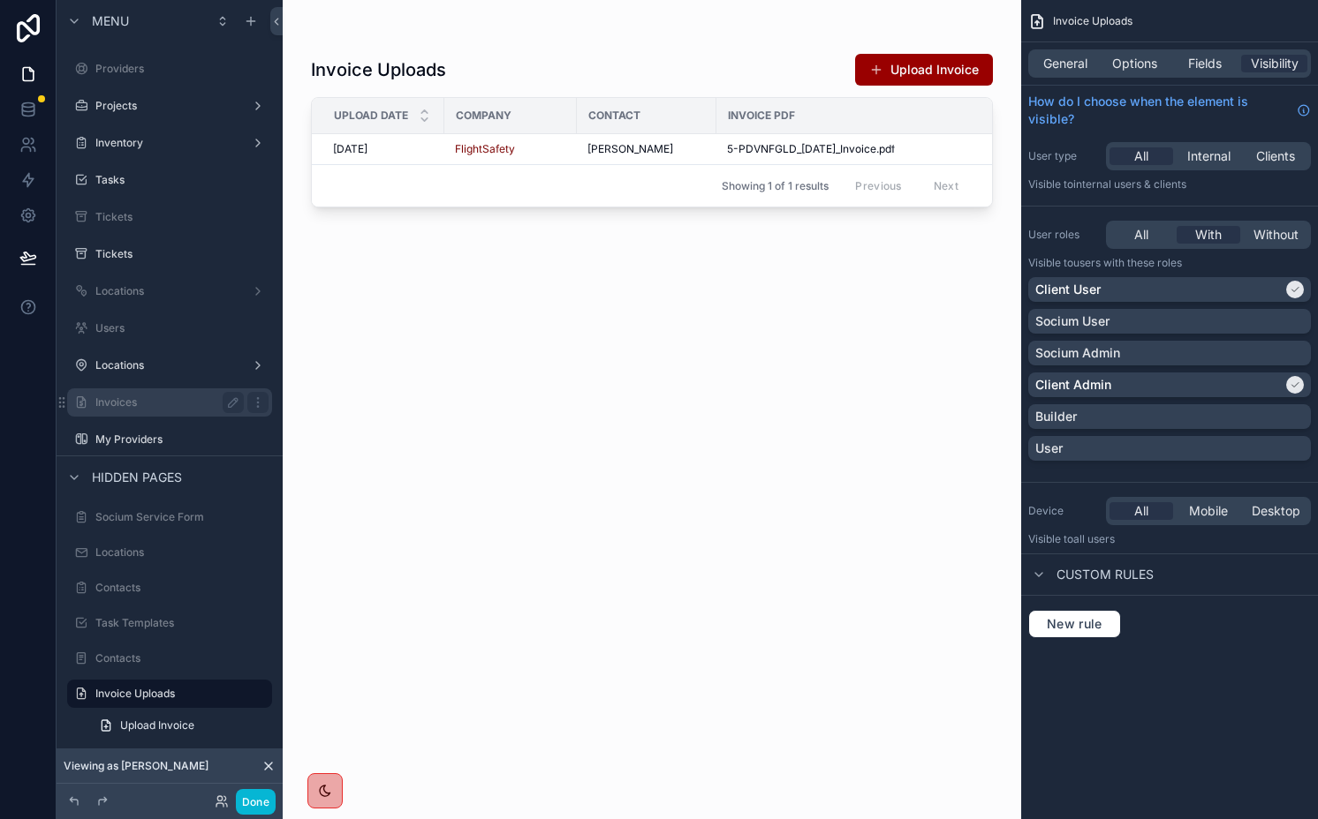
click at [128, 412] on div "Invoices" at bounding box center [169, 402] width 148 height 21
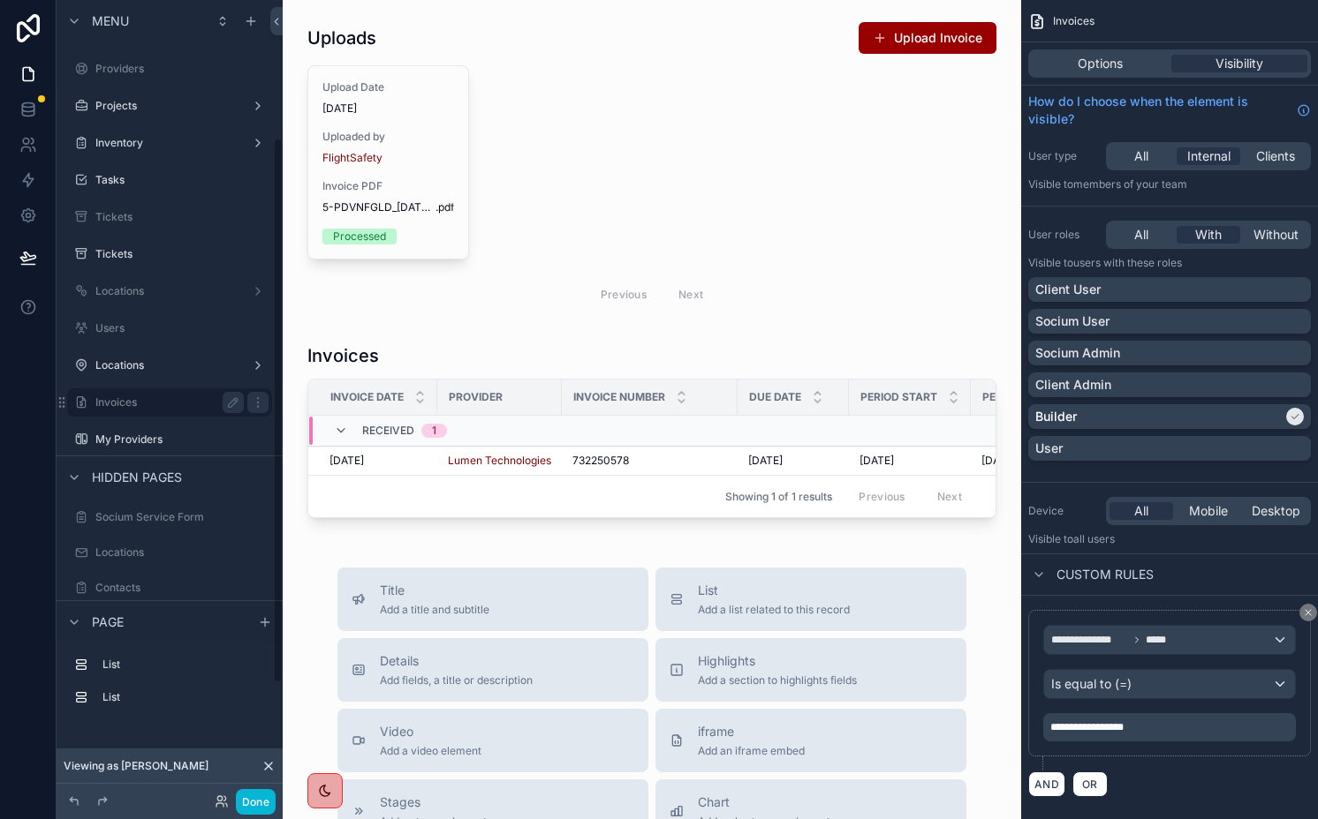
scroll to position [201, 0]
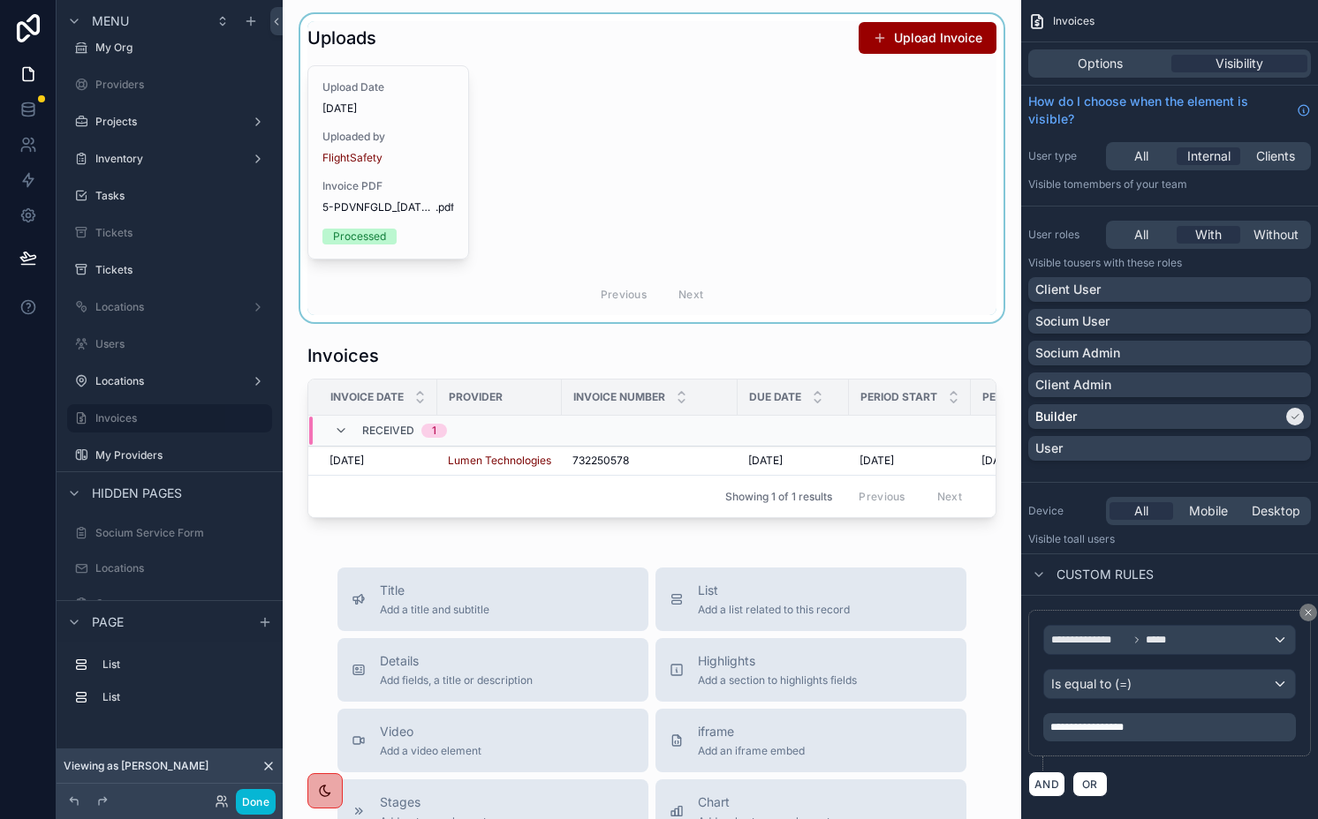
click at [930, 48] on div "scrollable content" at bounding box center [652, 168] width 710 height 308
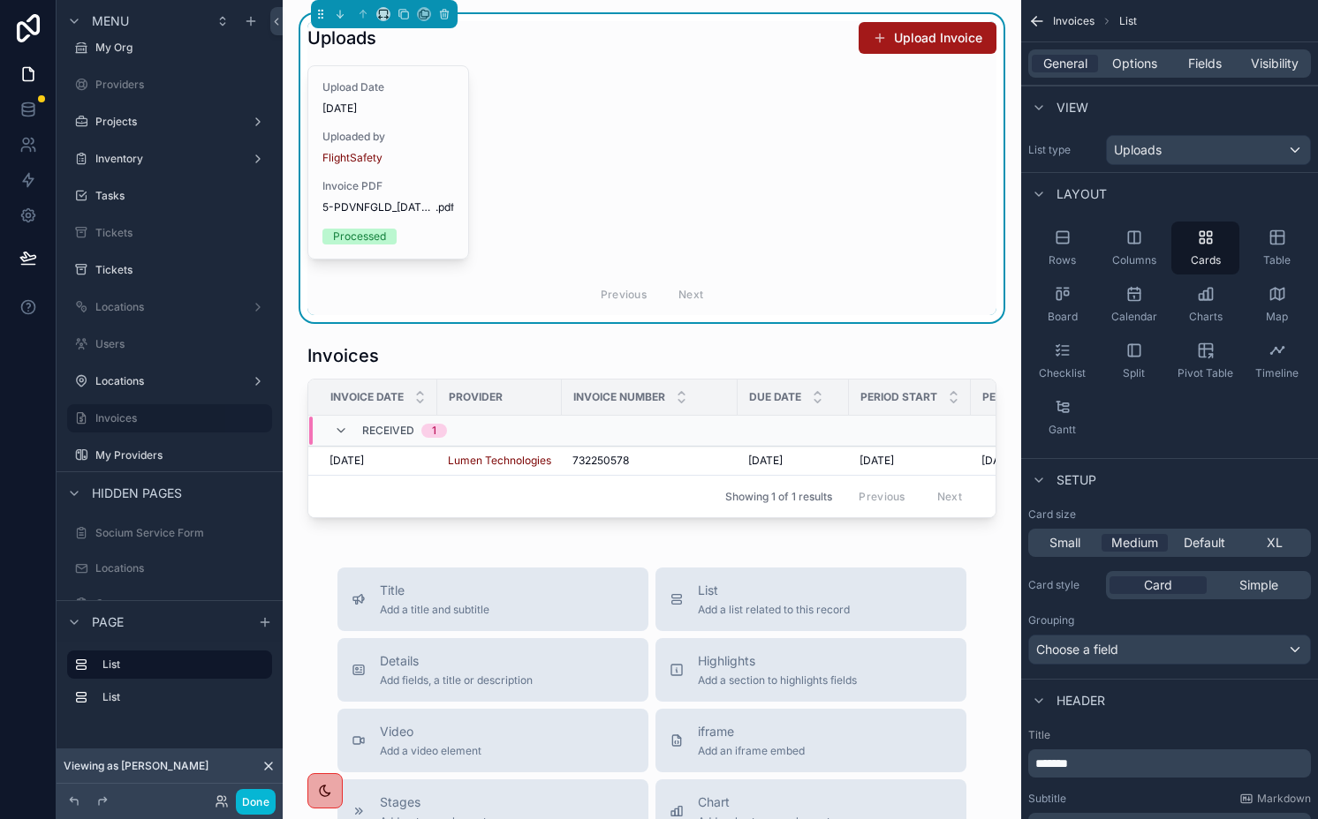
click at [917, 44] on button "Upload Invoice" at bounding box center [927, 38] width 138 height 32
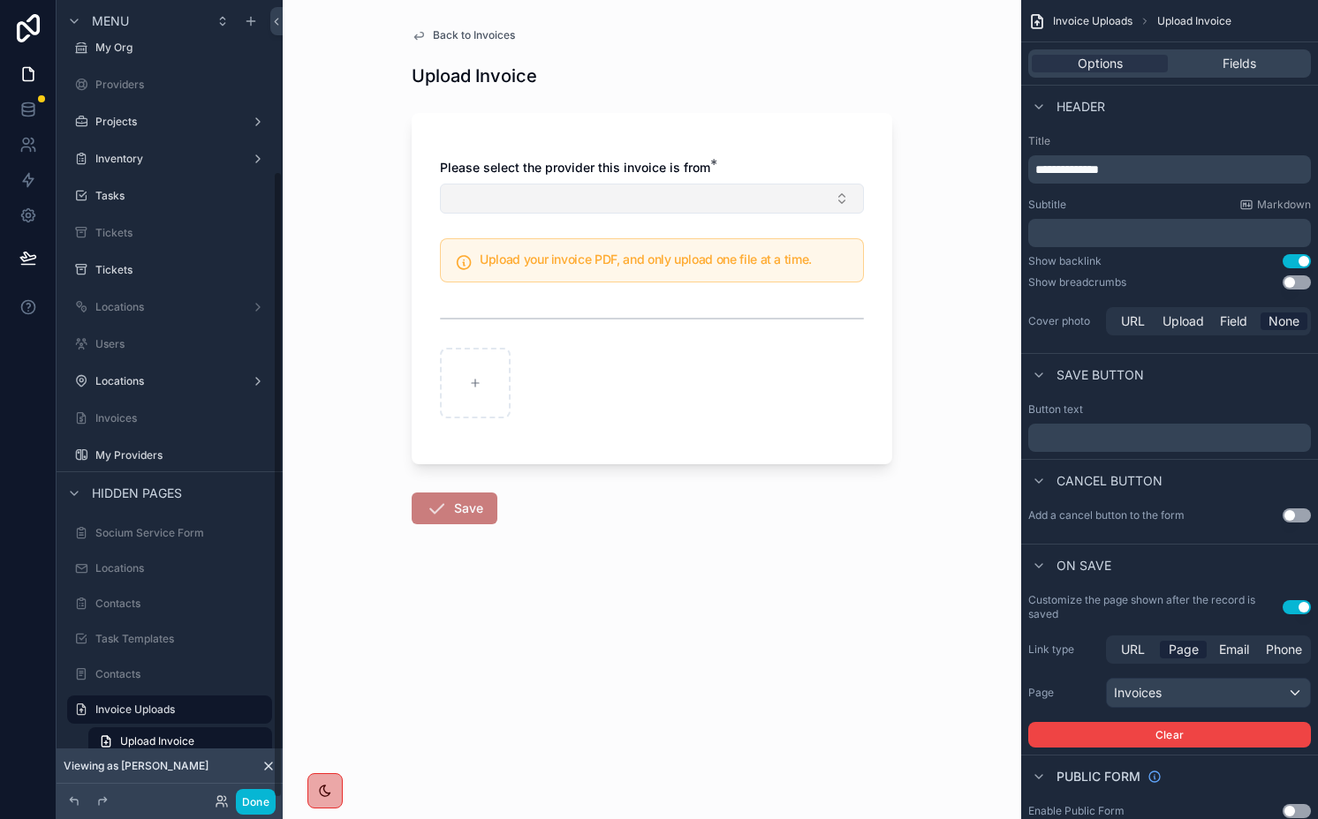
scroll to position [217, 0]
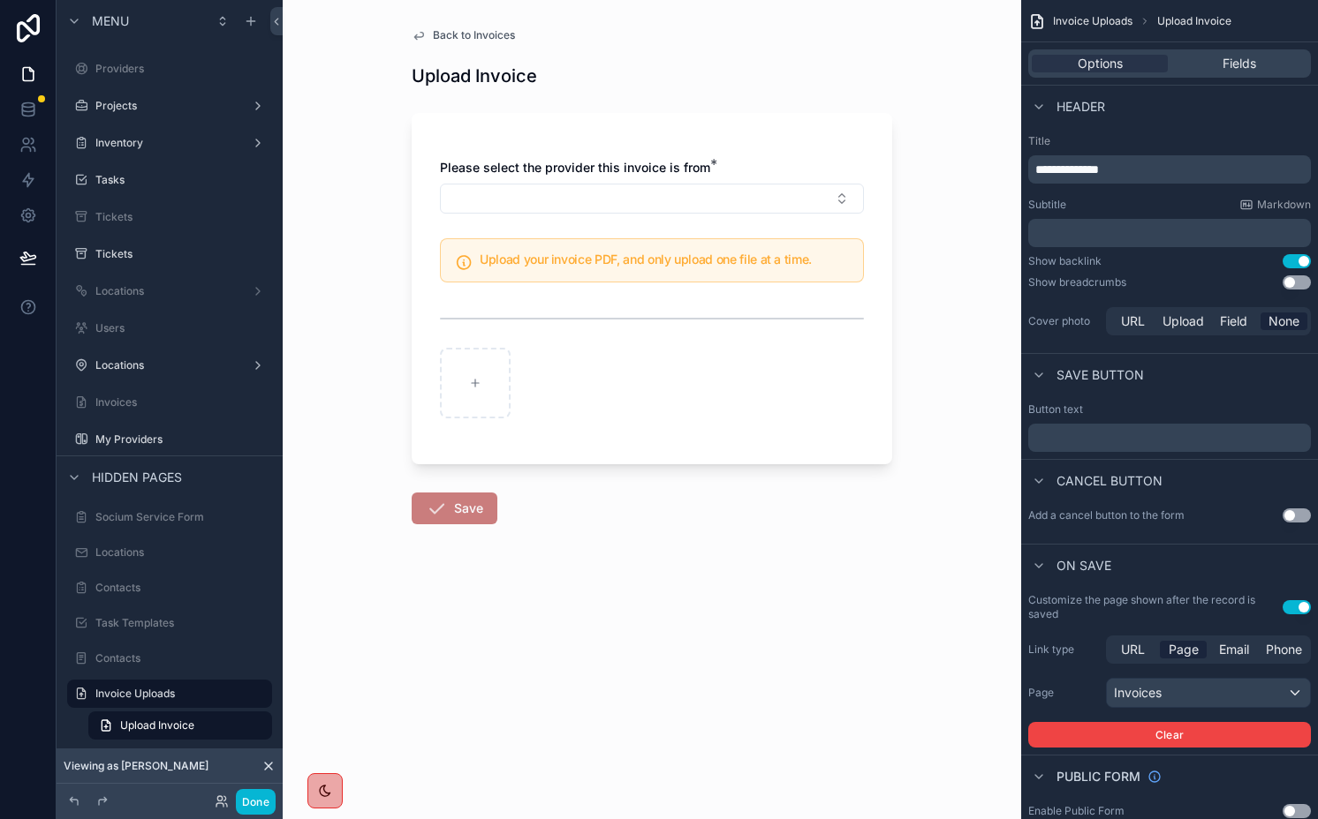
scroll to position [201, 0]
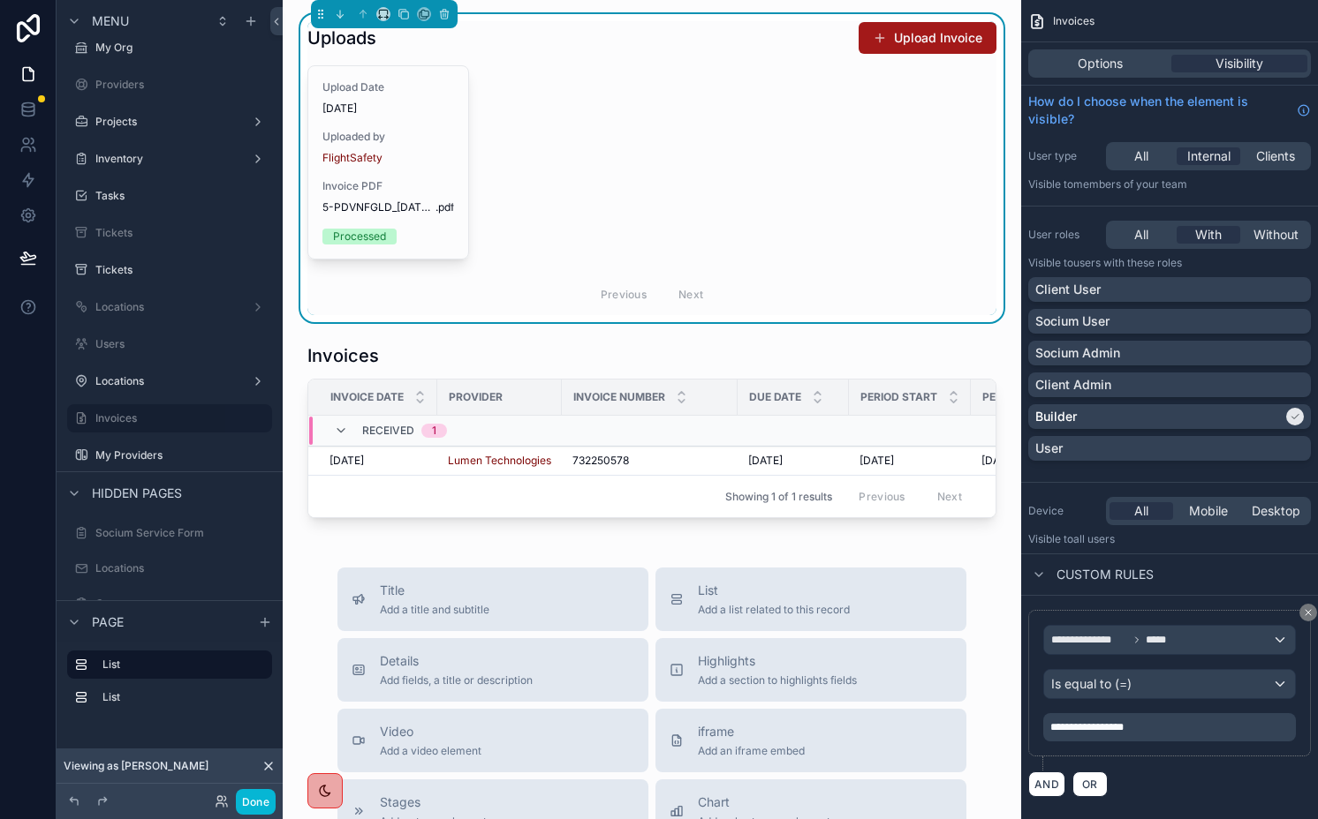
click at [878, 41] on button "Upload Invoice" at bounding box center [927, 38] width 138 height 32
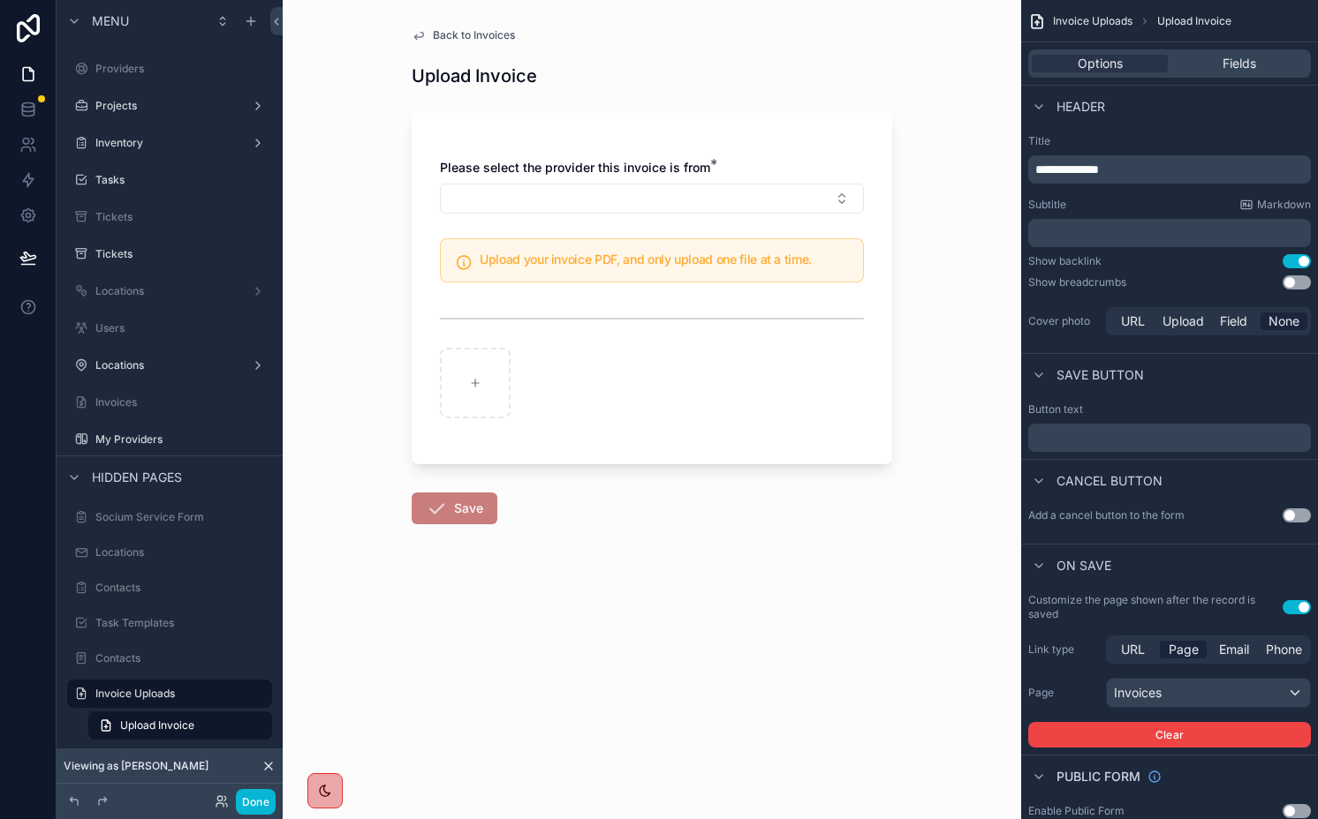
click at [1294, 267] on button "Use setting" at bounding box center [1296, 261] width 28 height 14
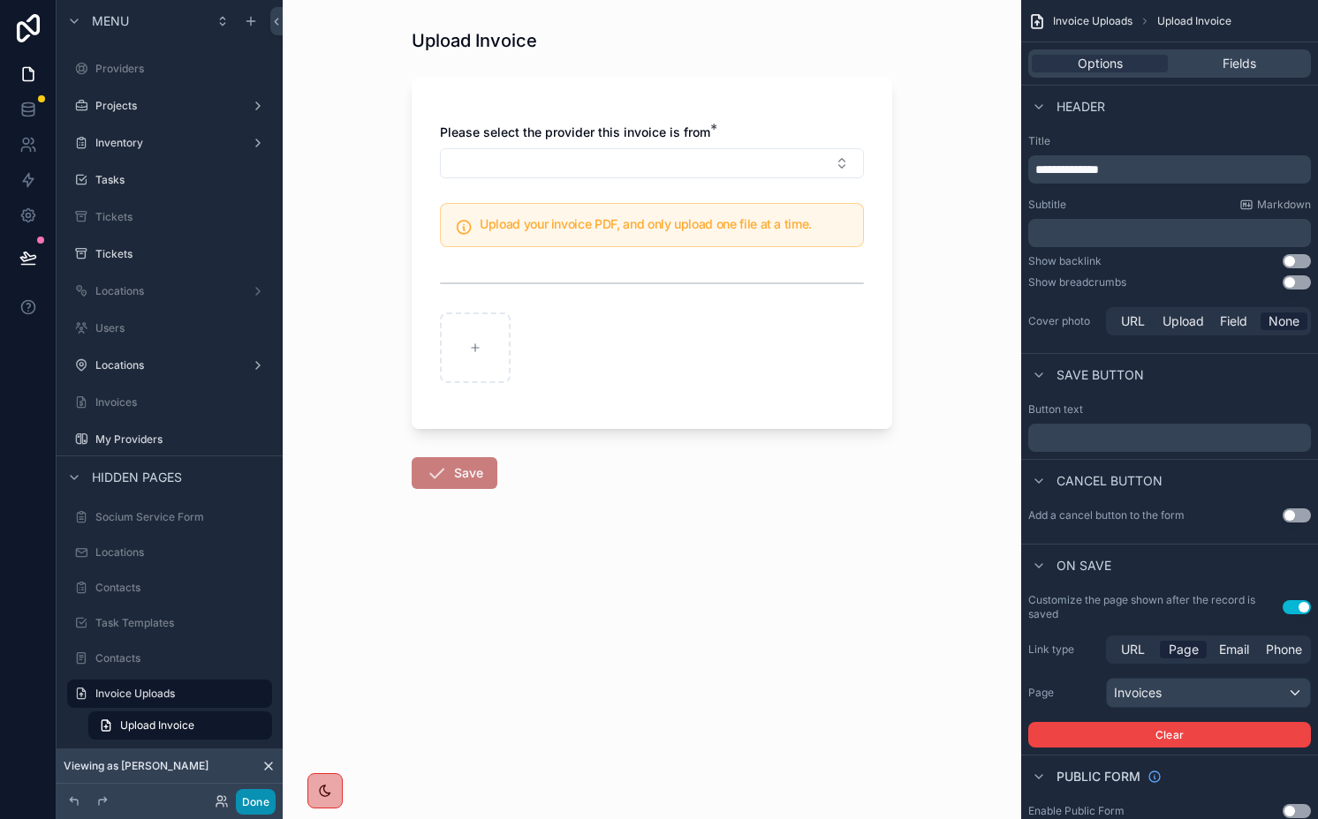
drag, startPoint x: 259, startPoint y: 798, endPoint x: 236, endPoint y: 614, distance: 186.0
click at [259, 798] on button "Done" at bounding box center [256, 802] width 40 height 26
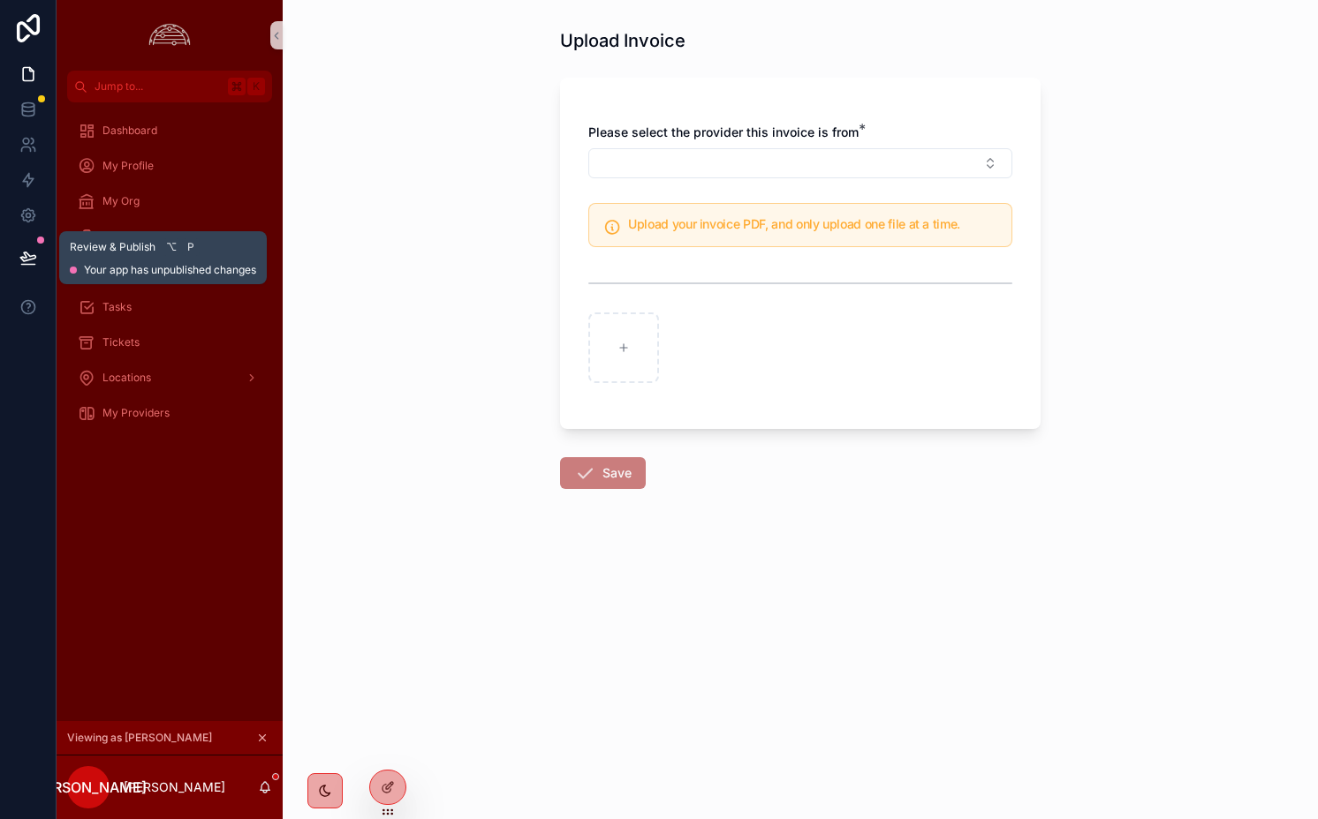
click at [29, 252] on icon at bounding box center [28, 258] width 18 height 18
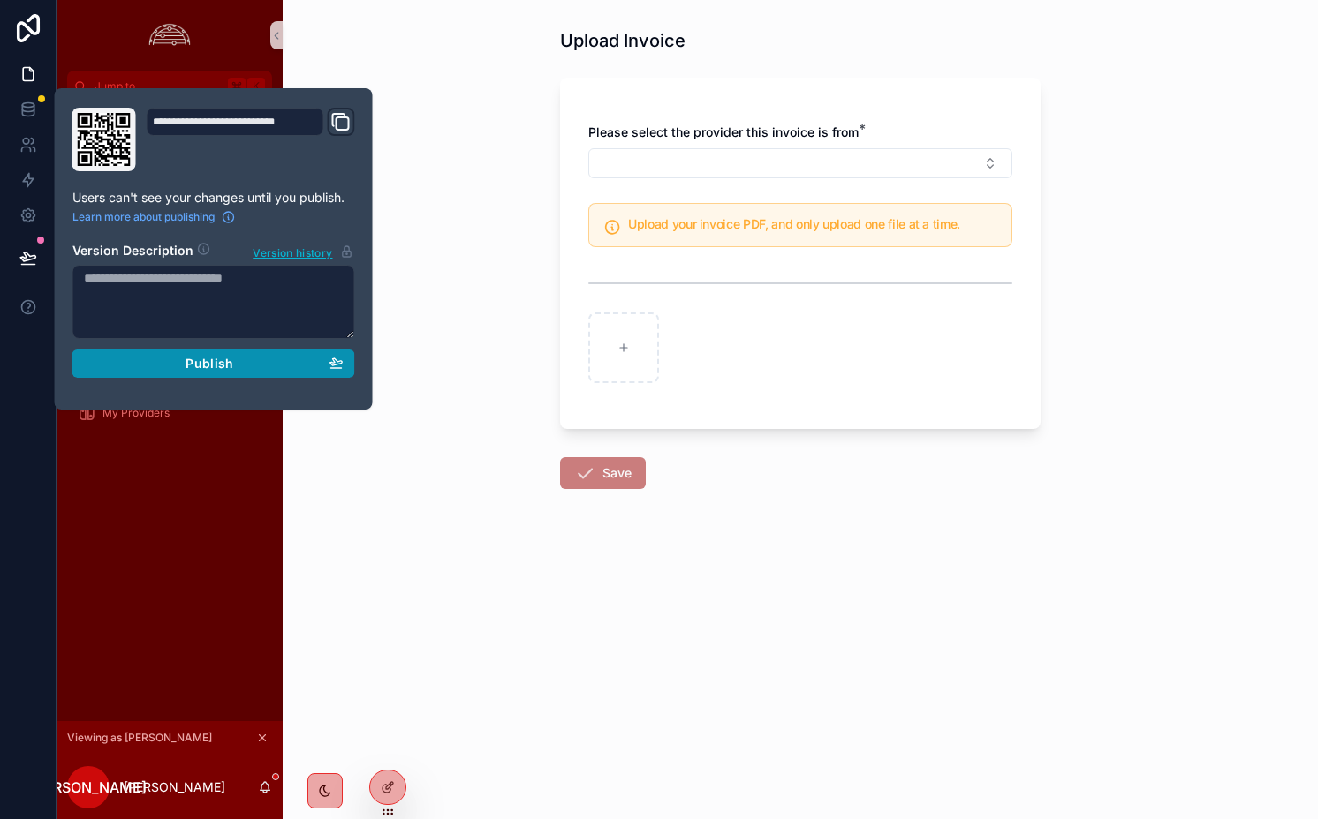
click at [154, 356] on div "Publish" at bounding box center [214, 364] width 260 height 16
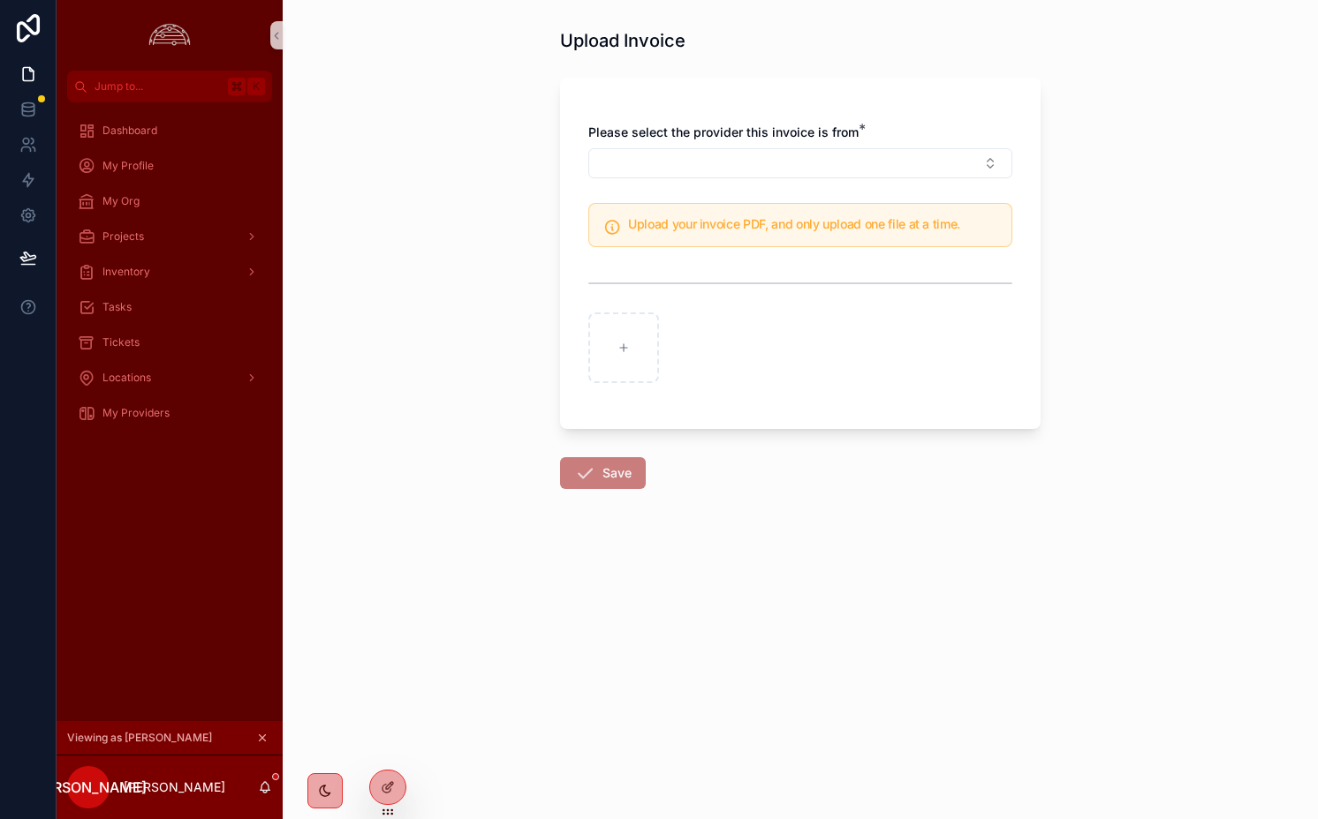
click at [383, 493] on div "Upload Invoice Please select the provider this invoice is from * Upload your in…" at bounding box center [800, 409] width 1035 height 819
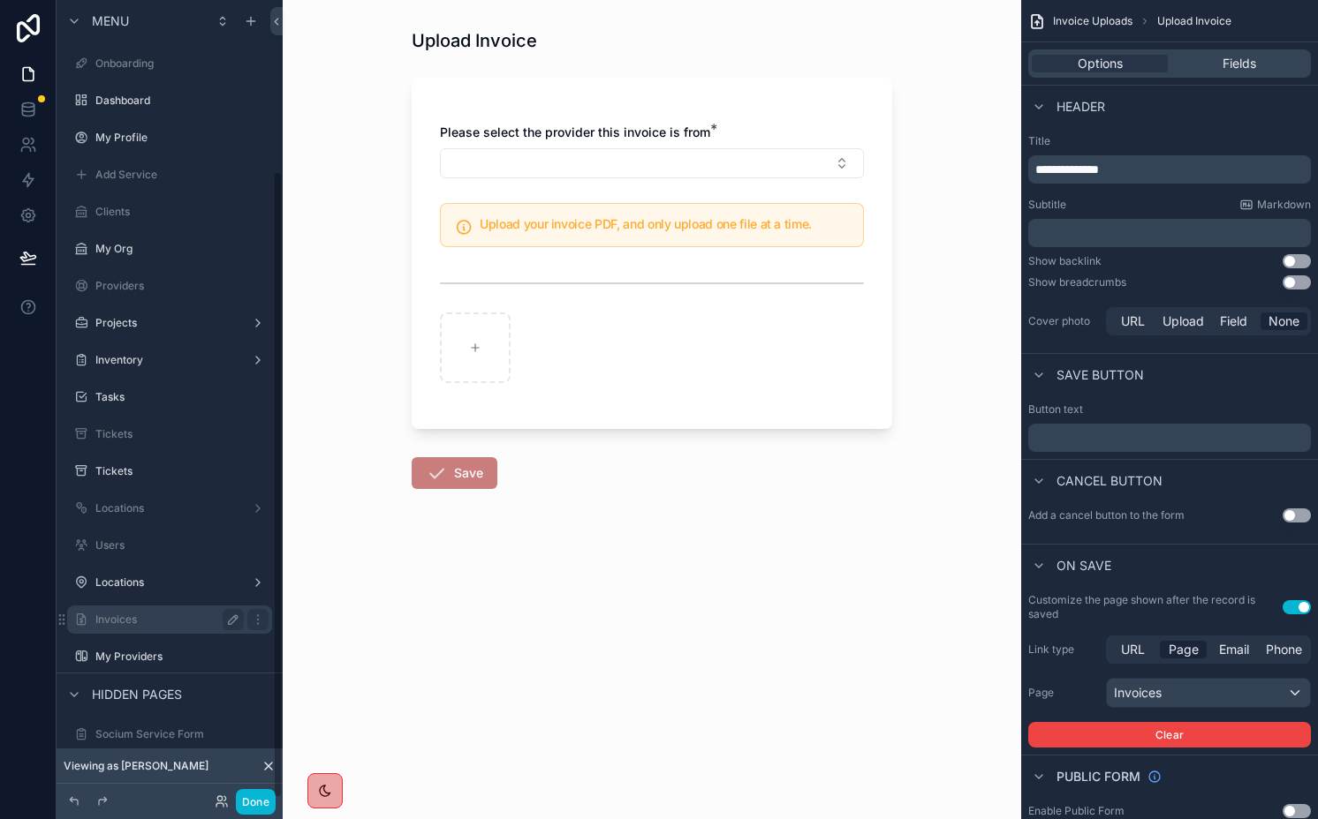
scroll to position [217, 0]
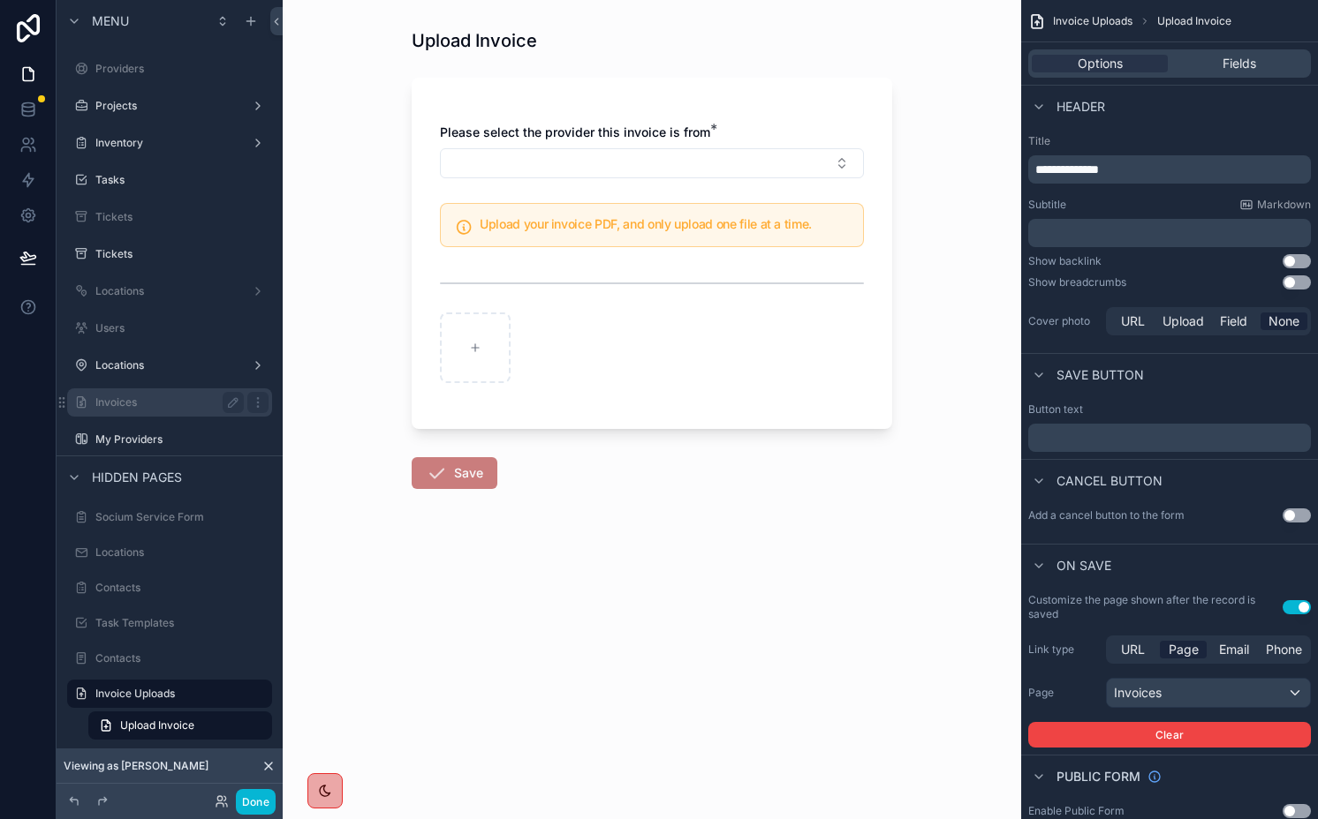
click at [117, 409] on label "Invoices" at bounding box center [165, 403] width 141 height 14
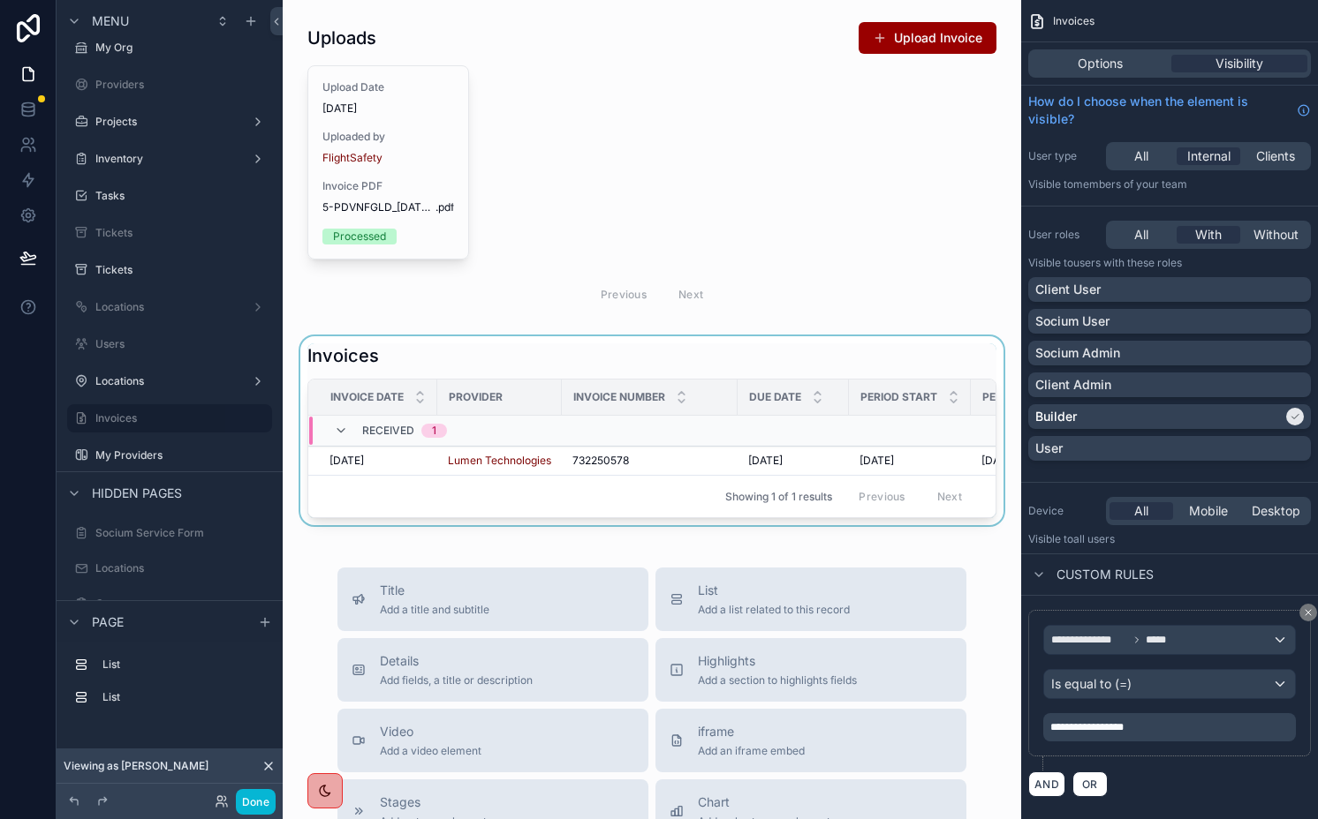
click at [547, 359] on div "scrollable content" at bounding box center [652, 430] width 710 height 189
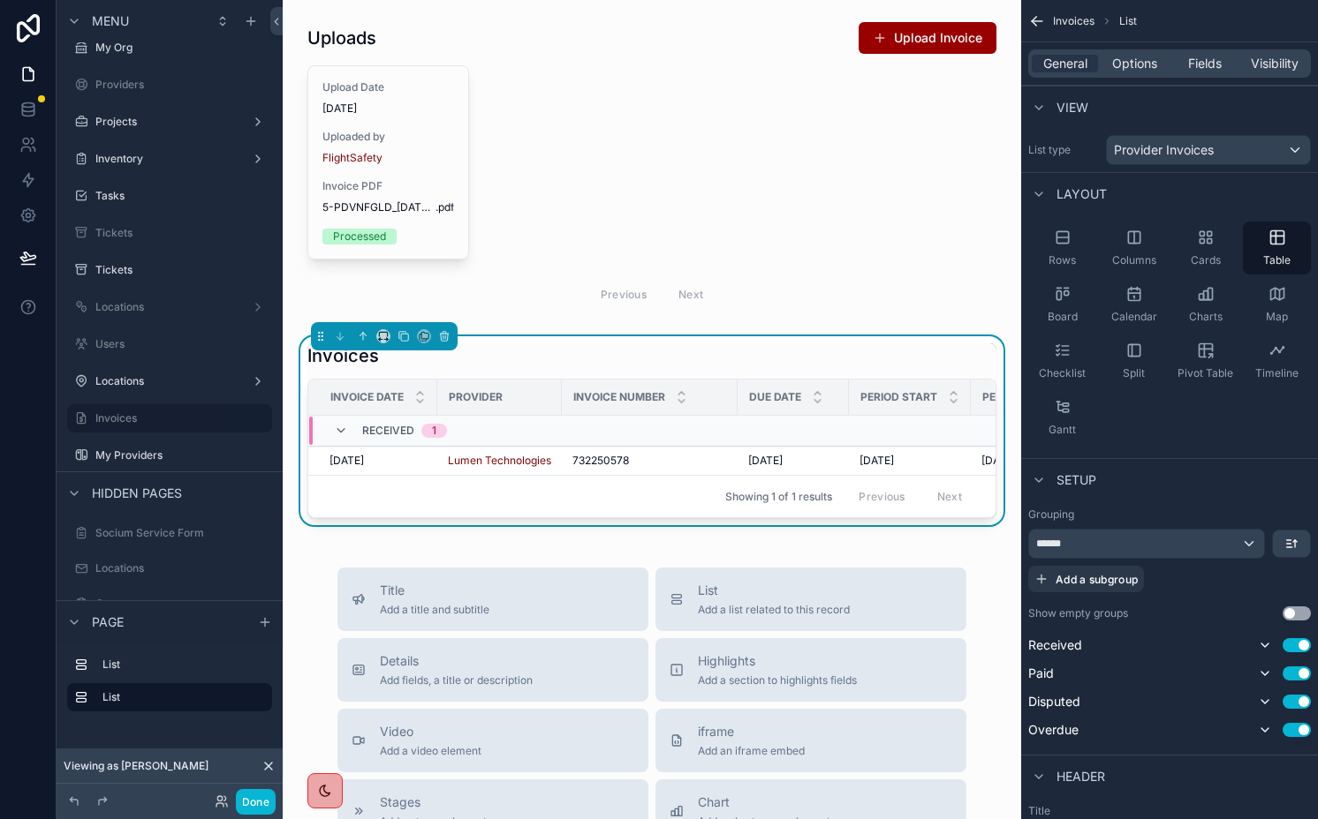
click at [550, 345] on div "Invoices" at bounding box center [651, 356] width 689 height 25
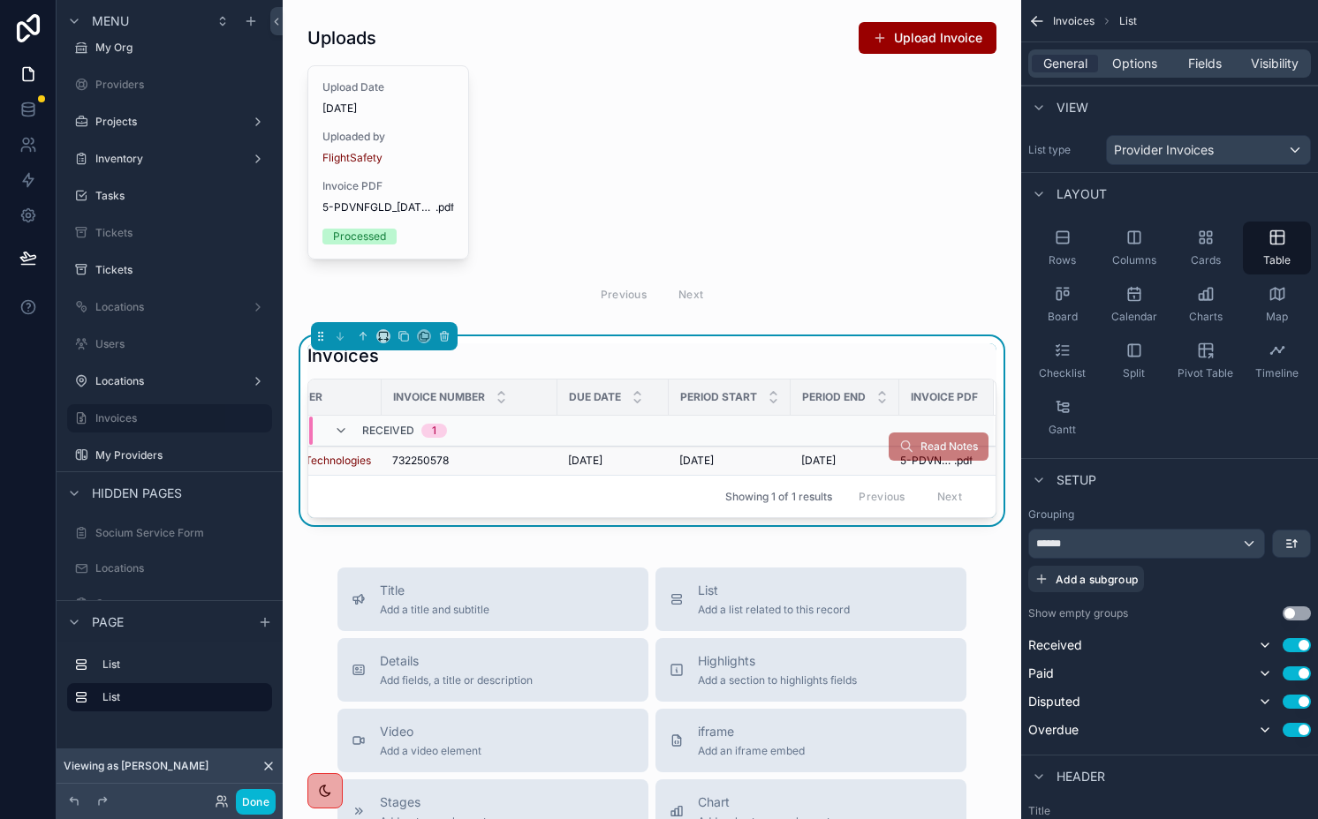
scroll to position [0, 194]
drag, startPoint x: 243, startPoint y: 798, endPoint x: 407, endPoint y: 690, distance: 196.9
click at [407, 690] on div "Menu Onboarding Dashboard My Profile Add Service Clients My Org Providers Proje…" at bounding box center [687, 409] width 1261 height 819
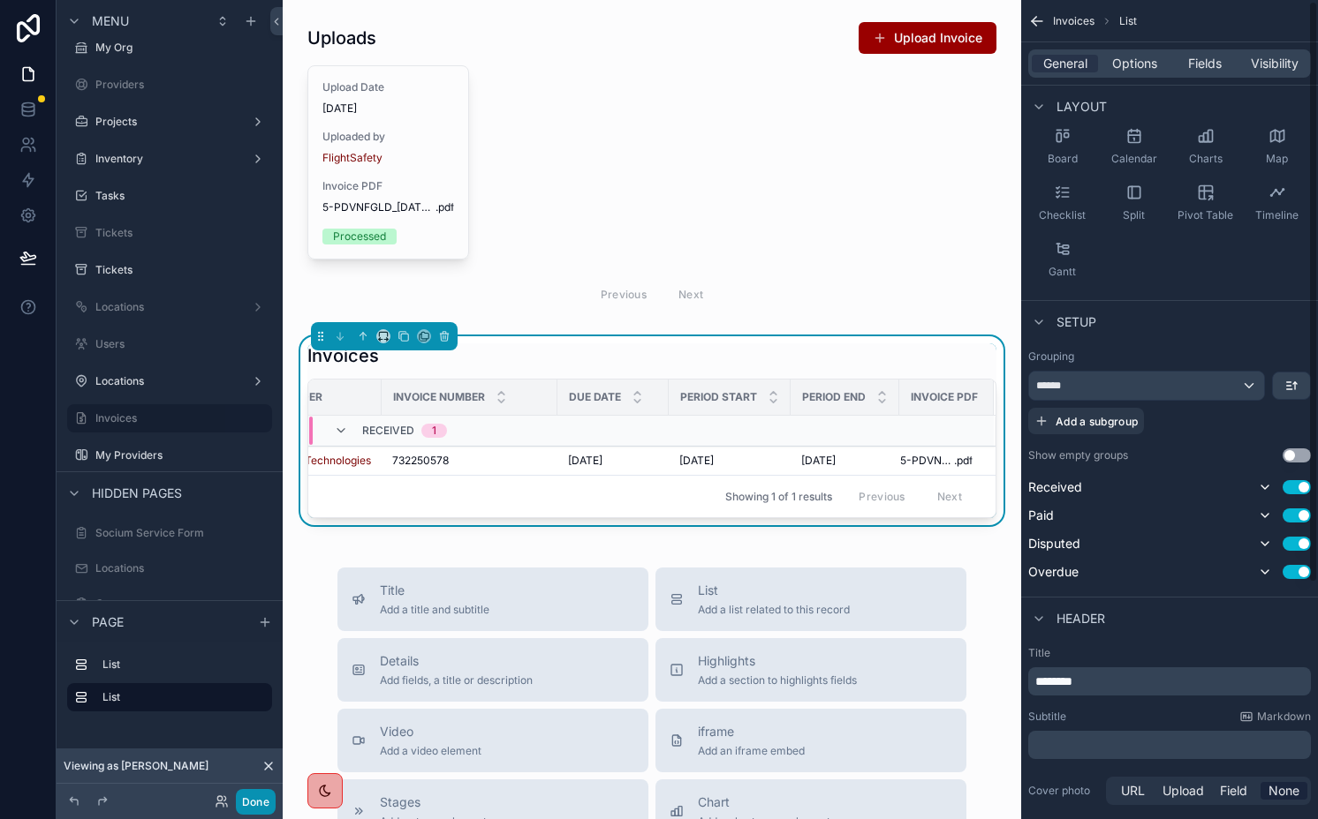
scroll to position [333, 0]
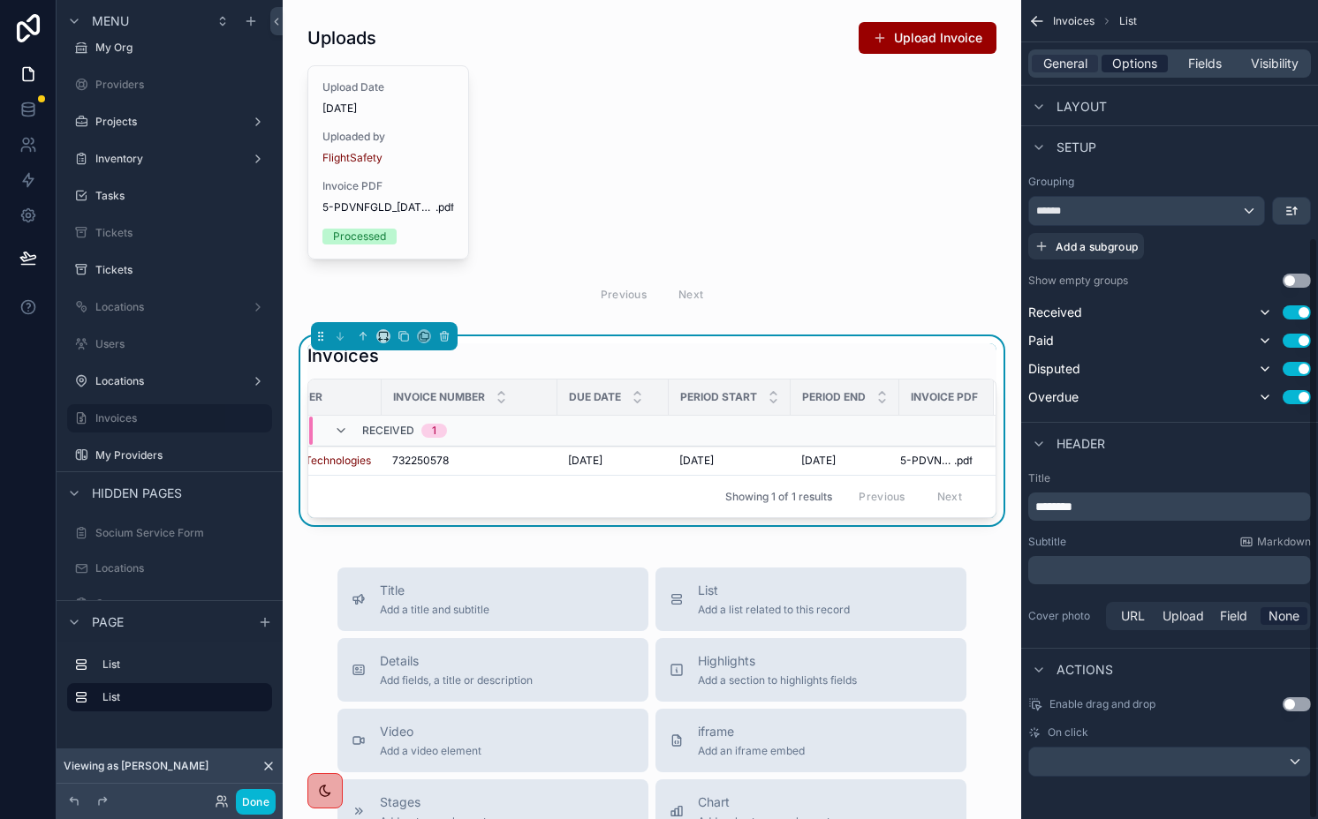
click at [1134, 57] on span "Options" at bounding box center [1134, 64] width 45 height 18
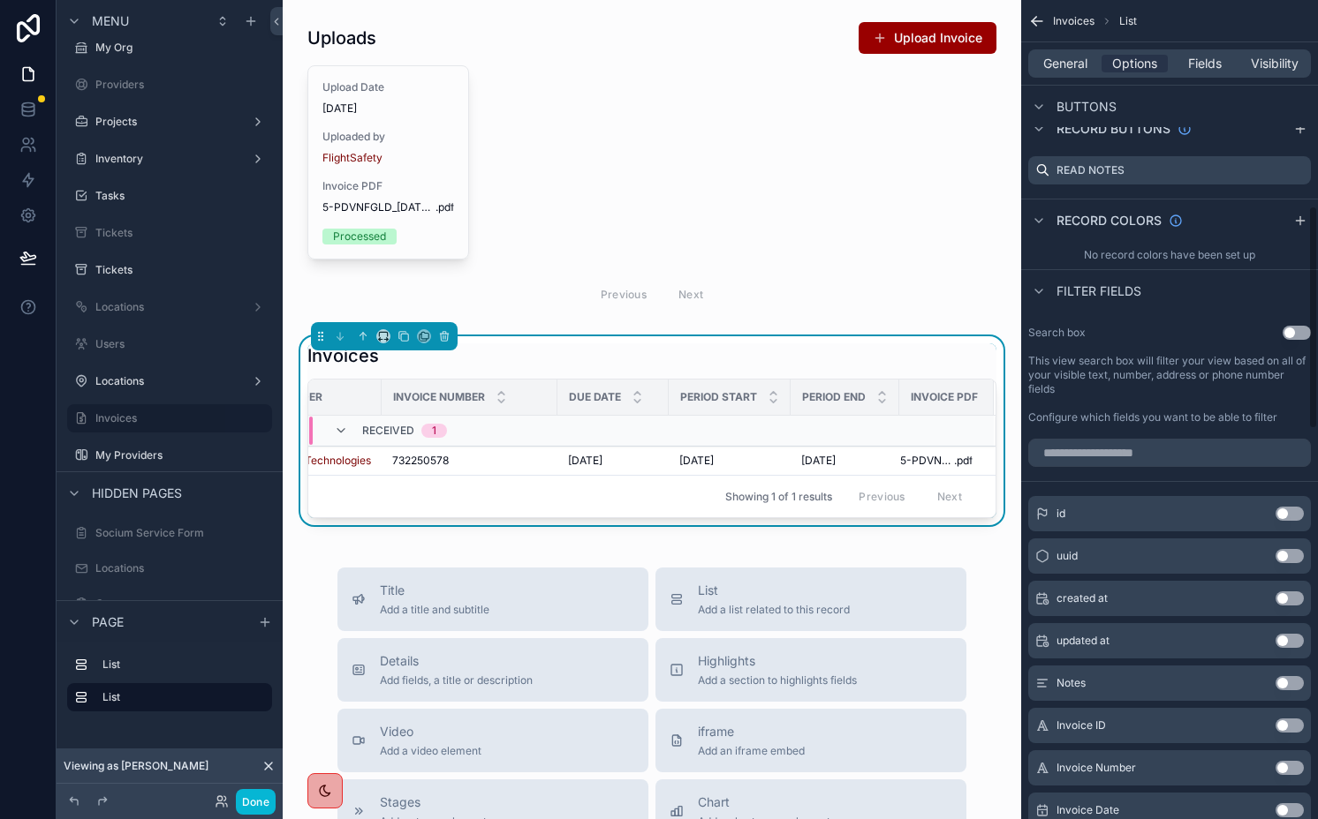
scroll to position [756, 0]
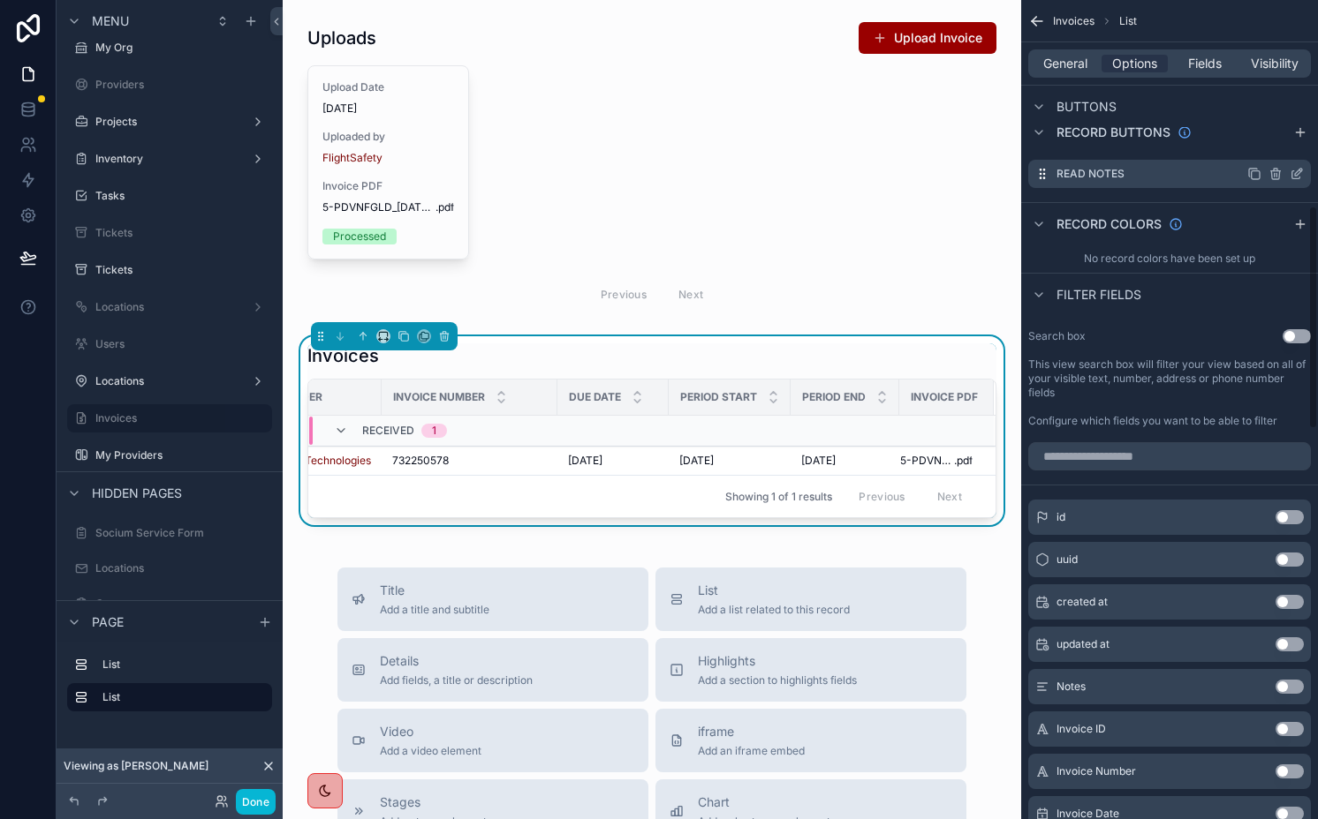
click at [1295, 174] on icon "scrollable content" at bounding box center [1298, 172] width 7 height 7
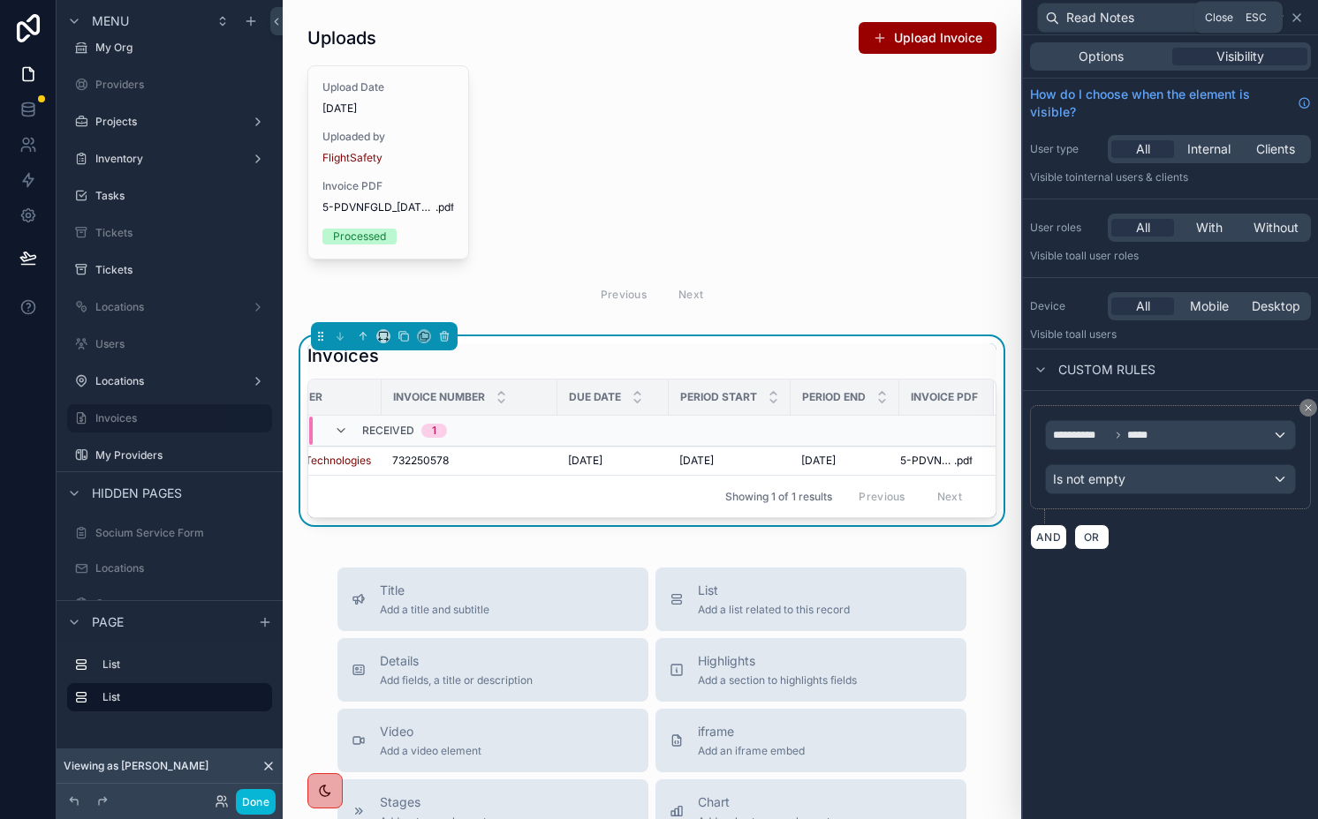
click at [1297, 13] on icon at bounding box center [1296, 18] width 14 height 14
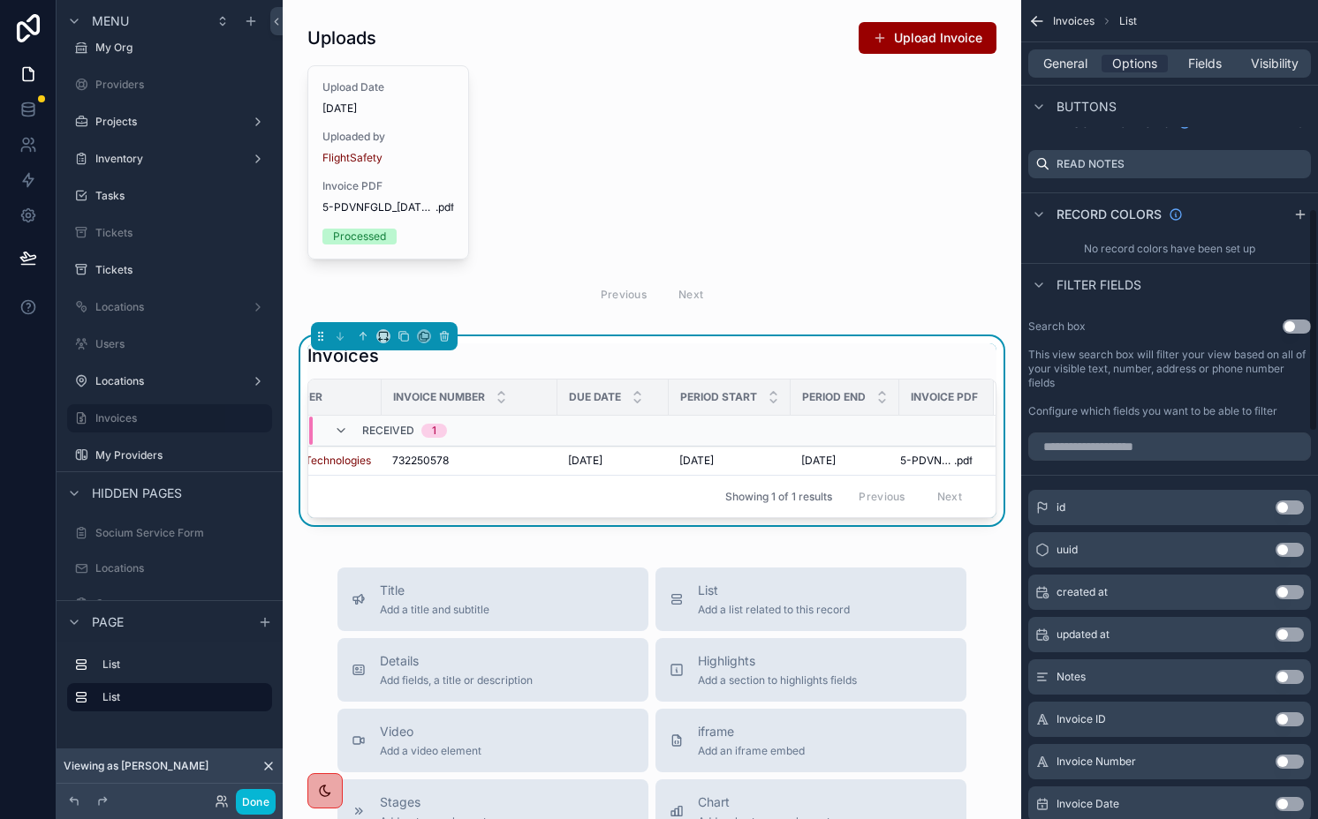
scroll to position [764, 0]
drag, startPoint x: 1295, startPoint y: 325, endPoint x: 1266, endPoint y: 343, distance: 33.3
click at [1295, 325] on button "Use setting" at bounding box center [1296, 328] width 28 height 14
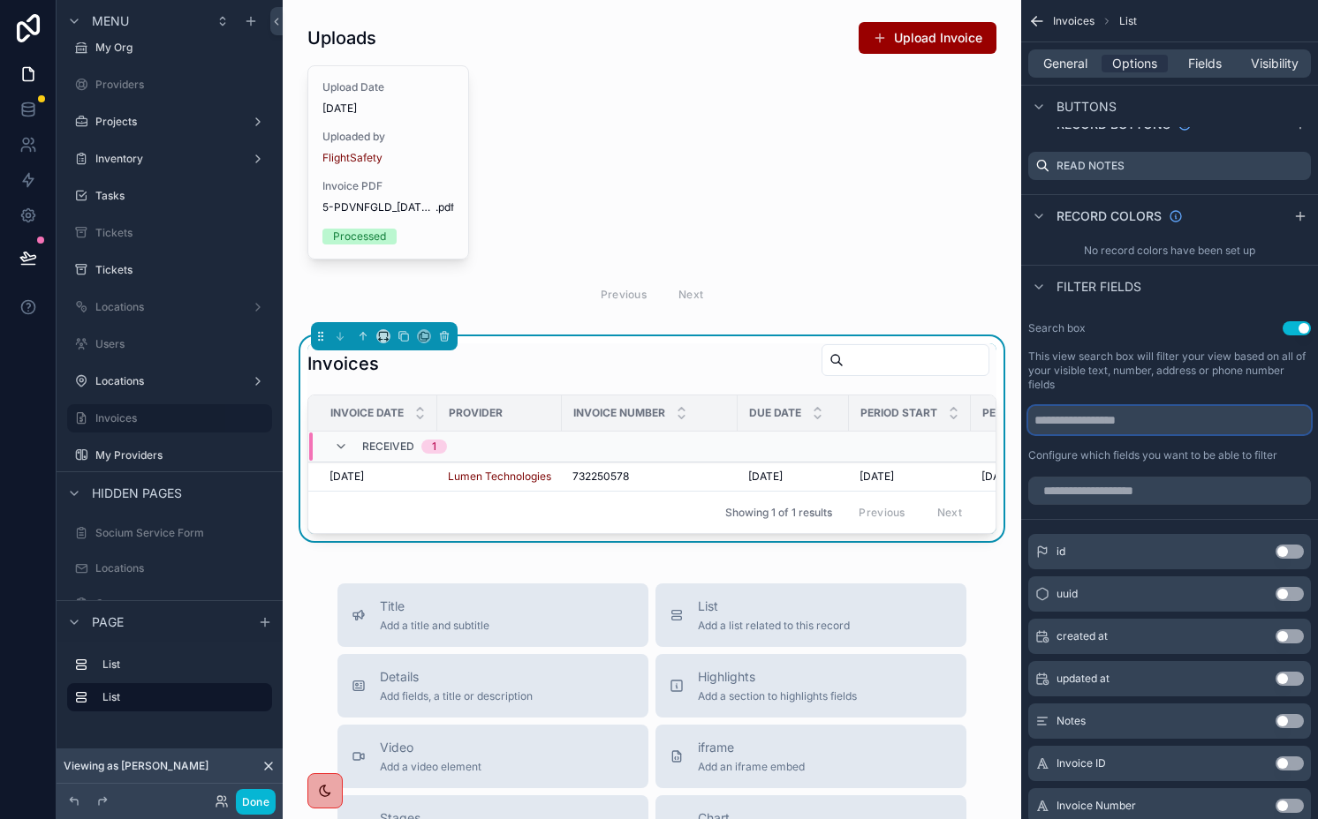
click at [1132, 410] on input "scrollable content" at bounding box center [1169, 420] width 283 height 28
click at [1278, 803] on button "Use setting" at bounding box center [1289, 806] width 28 height 14
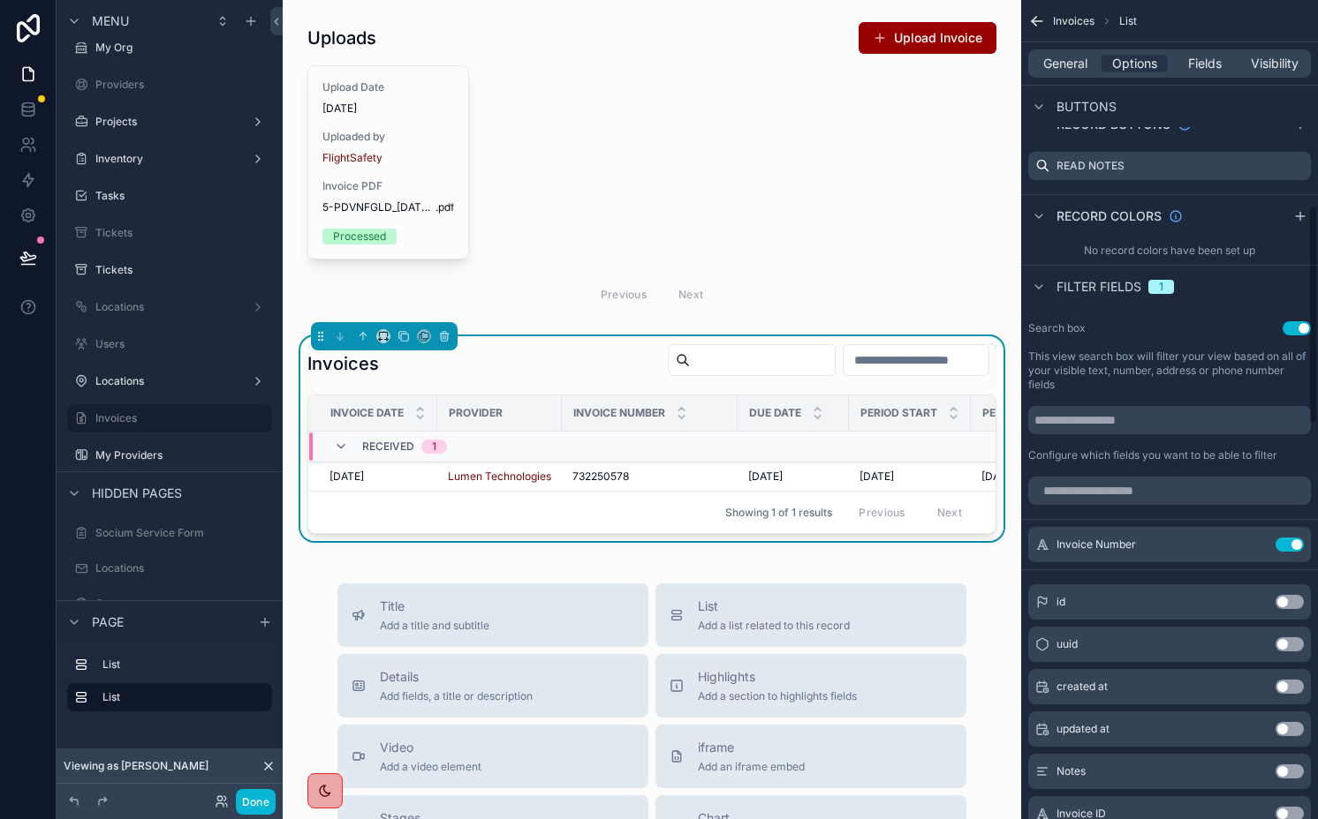
click at [1288, 324] on button "Use setting" at bounding box center [1296, 328] width 28 height 14
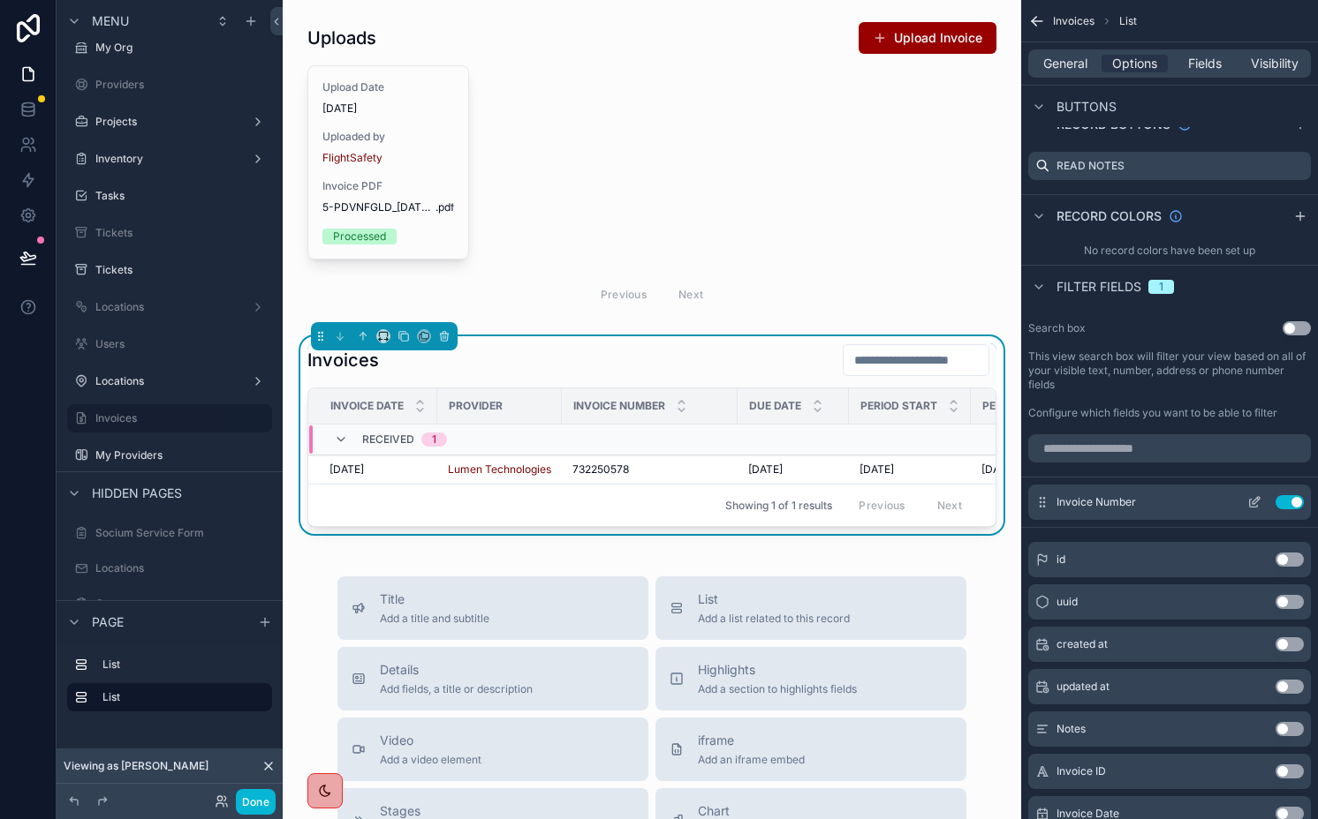
click at [1245, 500] on button "scrollable content" at bounding box center [1254, 502] width 28 height 14
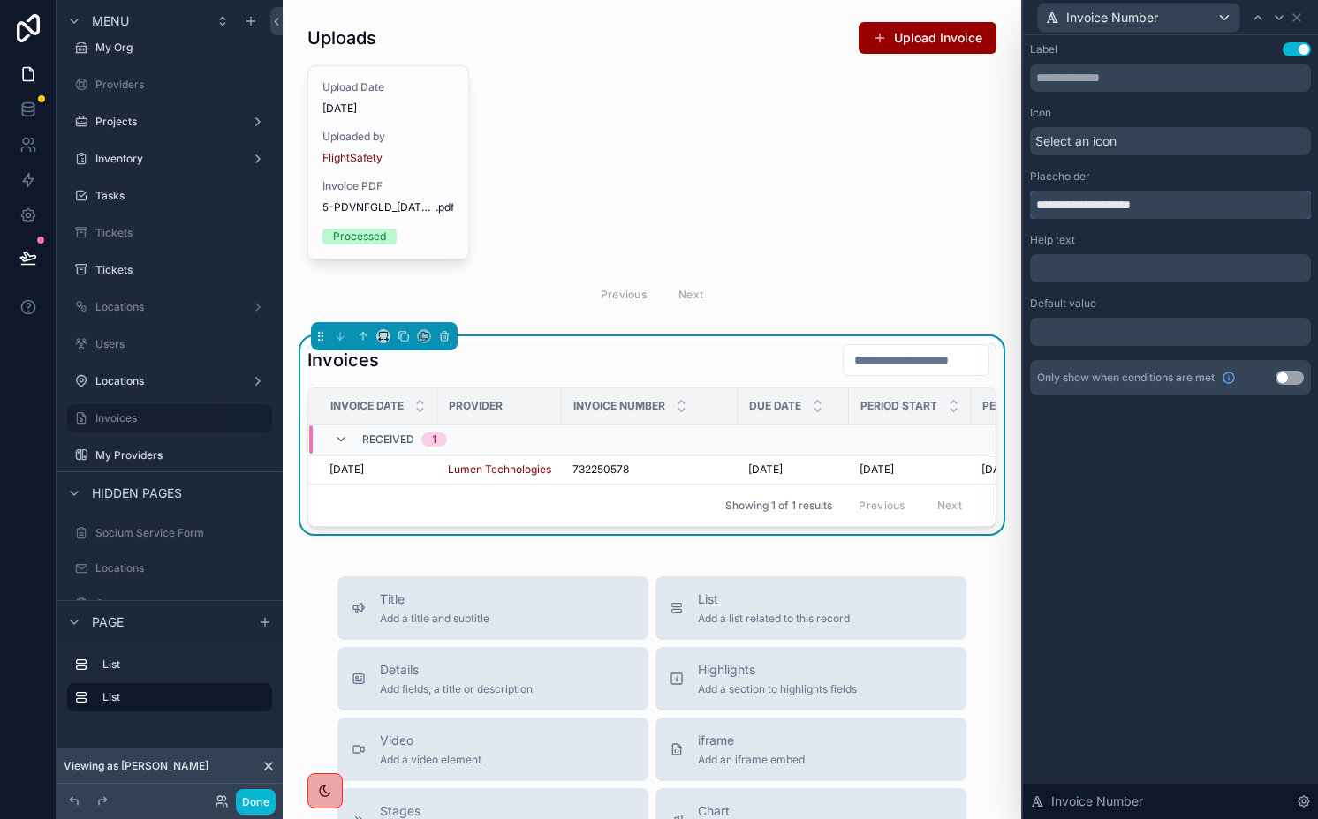
click at [1049, 201] on input "**********" at bounding box center [1170, 205] width 281 height 28
type input "**********"
click at [1301, 13] on icon at bounding box center [1296, 18] width 14 height 14
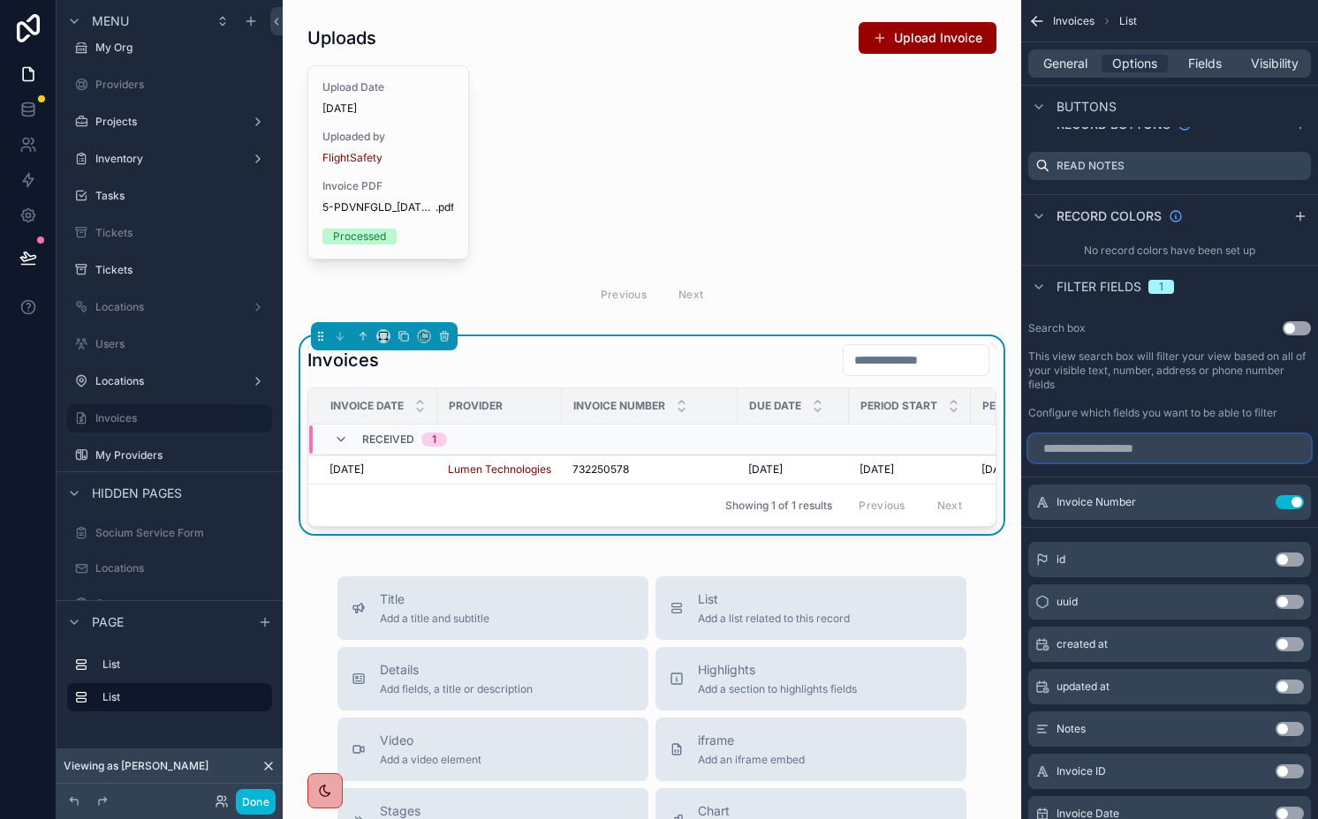
click at [1123, 457] on input "scrollable content" at bounding box center [1169, 448] width 283 height 28
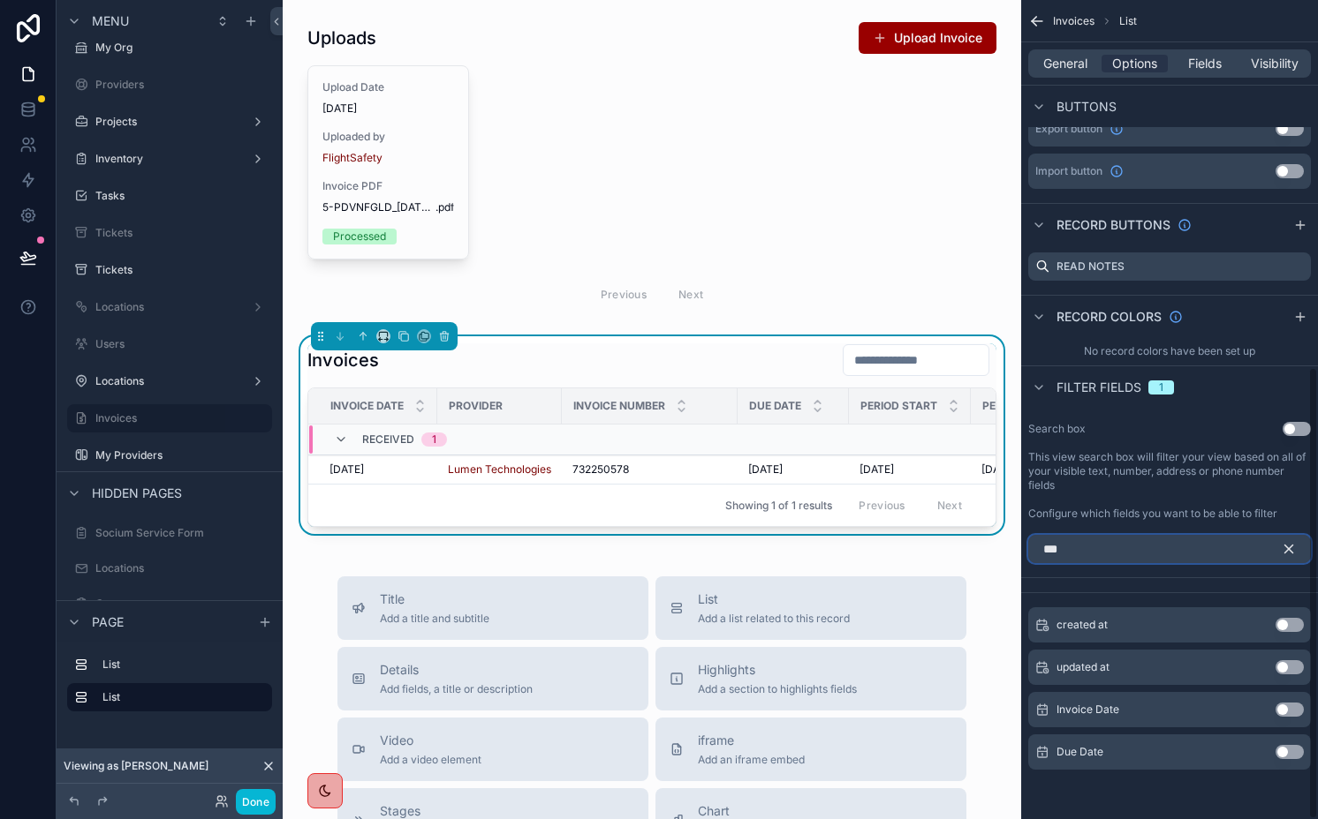
scroll to position [621, 0]
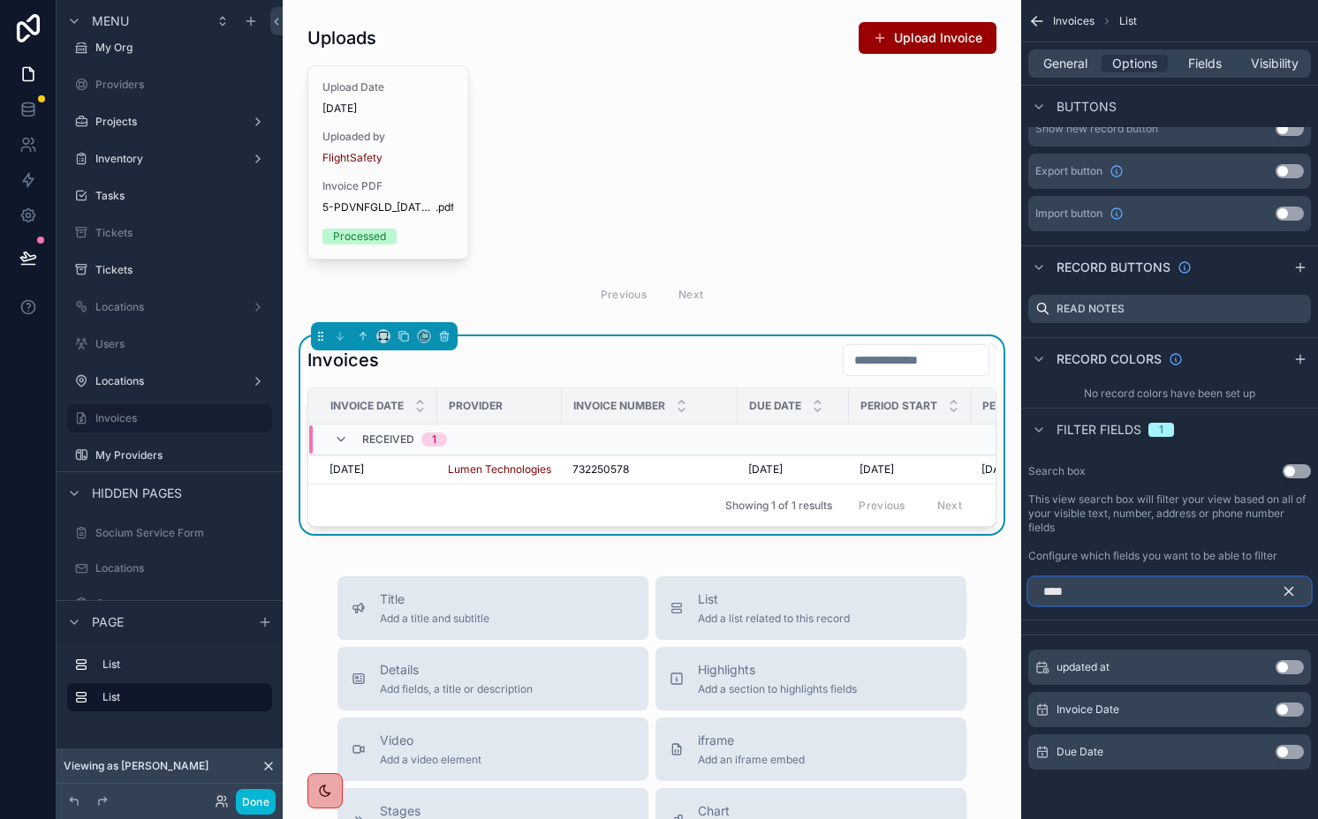
type input "****"
click at [1285, 754] on button "Use setting" at bounding box center [1289, 752] width 28 height 14
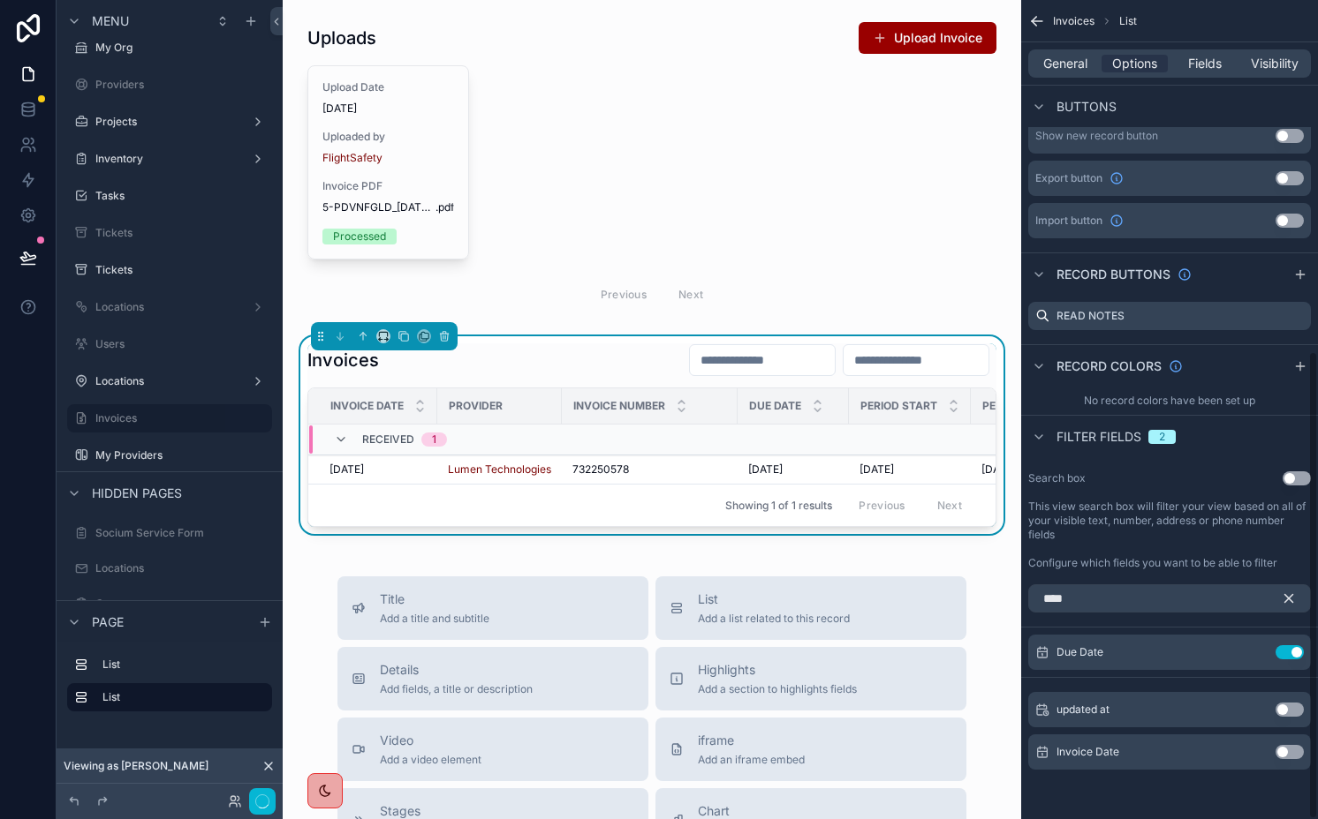
scroll to position [614, 0]
click at [1289, 596] on icon "scrollable content" at bounding box center [1288, 599] width 16 height 16
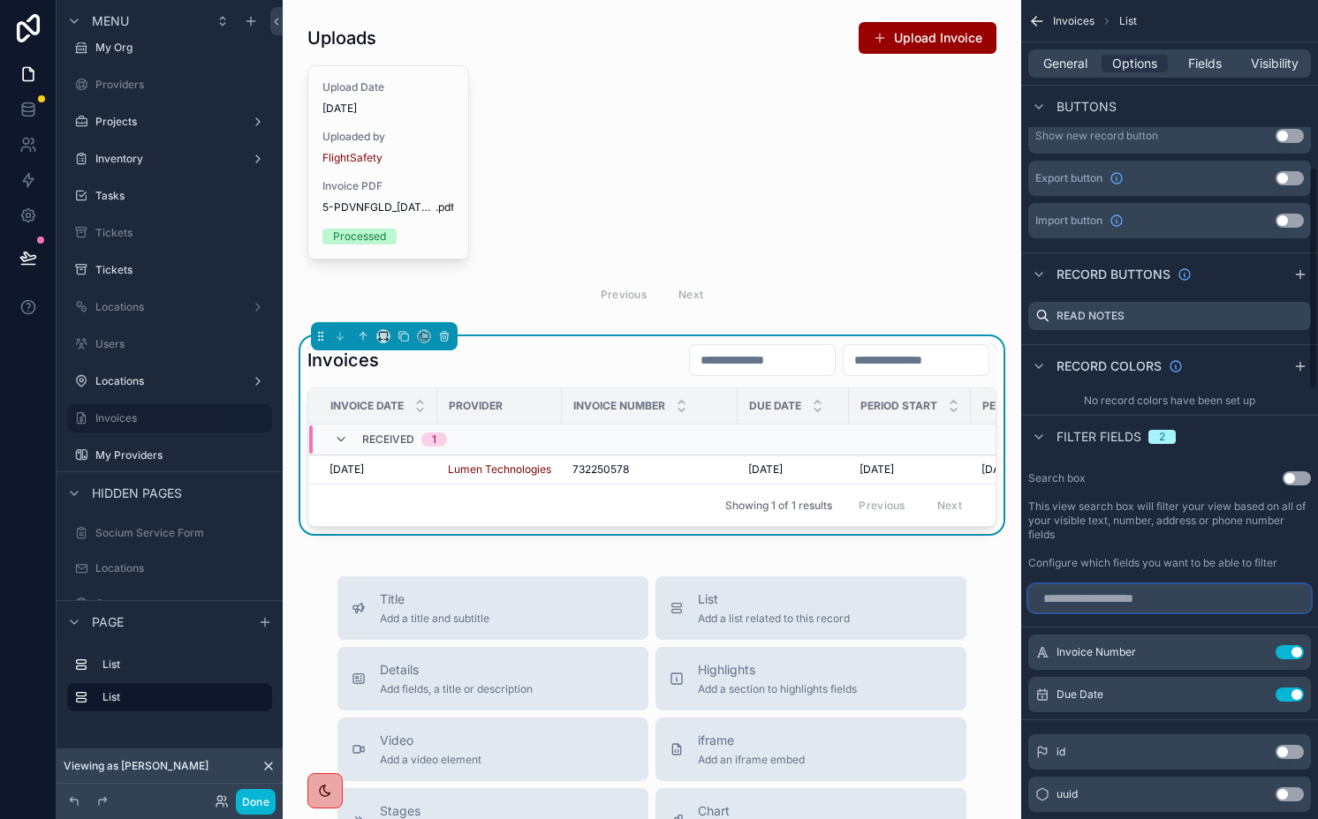
click at [1228, 596] on input "scrollable content" at bounding box center [1169, 599] width 283 height 28
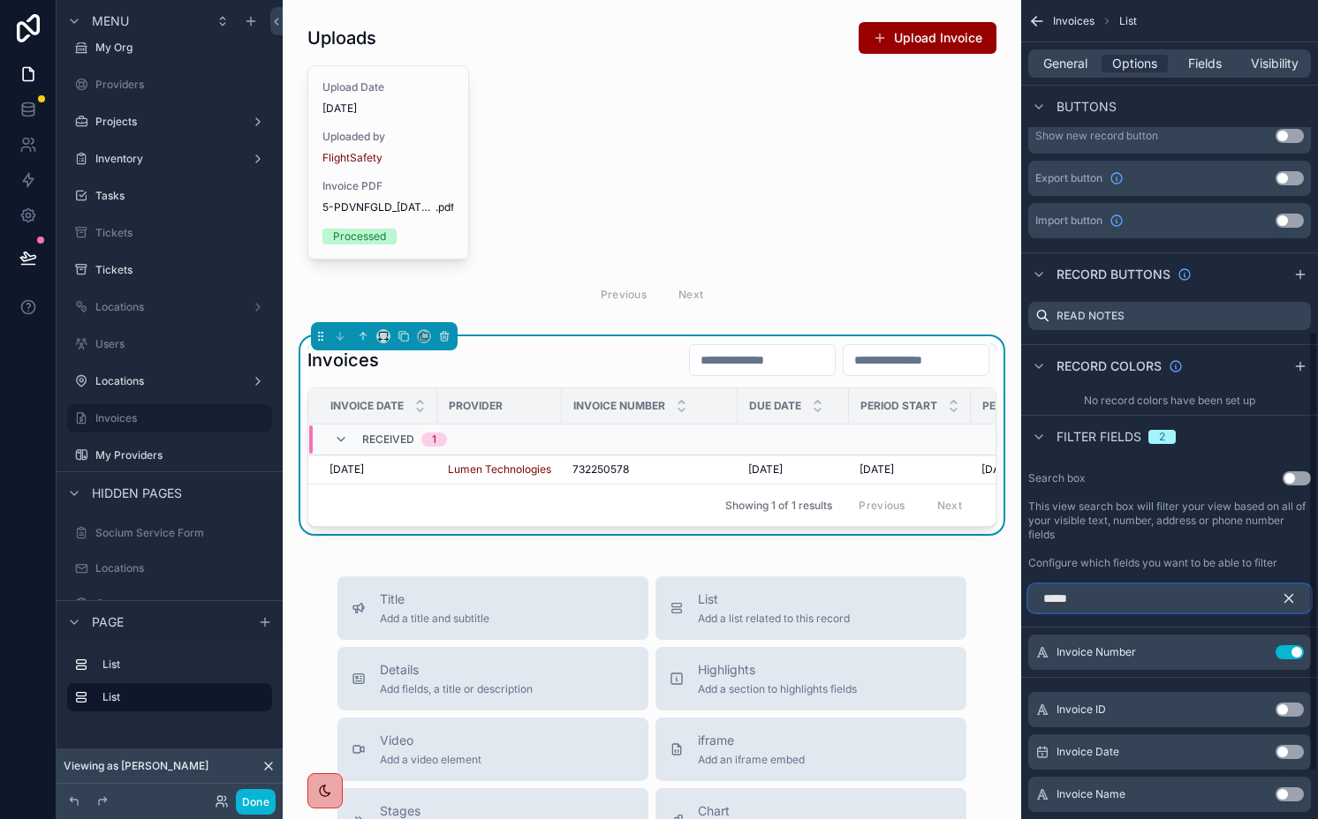
type input "*****"
click at [1286, 751] on button "Use setting" at bounding box center [1289, 752] width 28 height 14
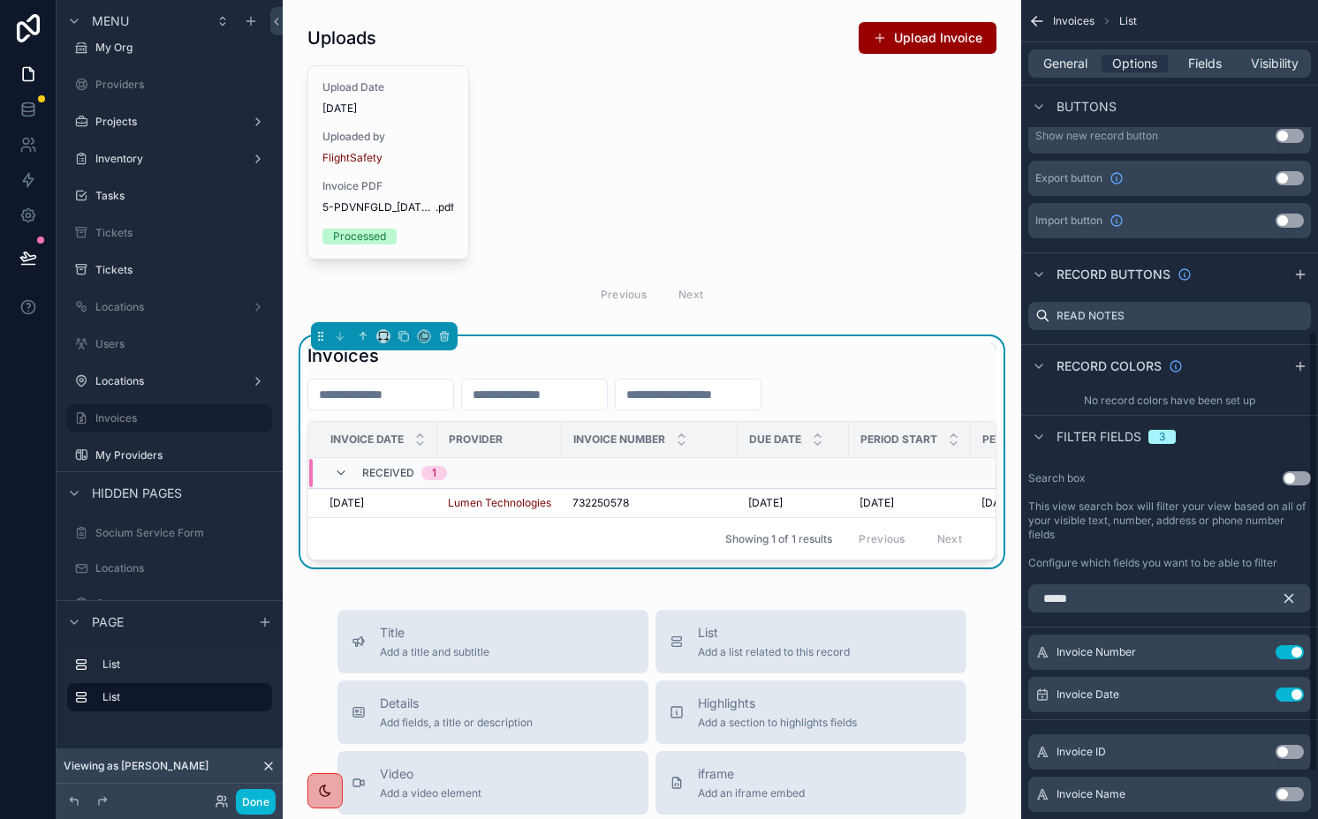
click at [1285, 600] on icon "scrollable content" at bounding box center [1288, 599] width 16 height 16
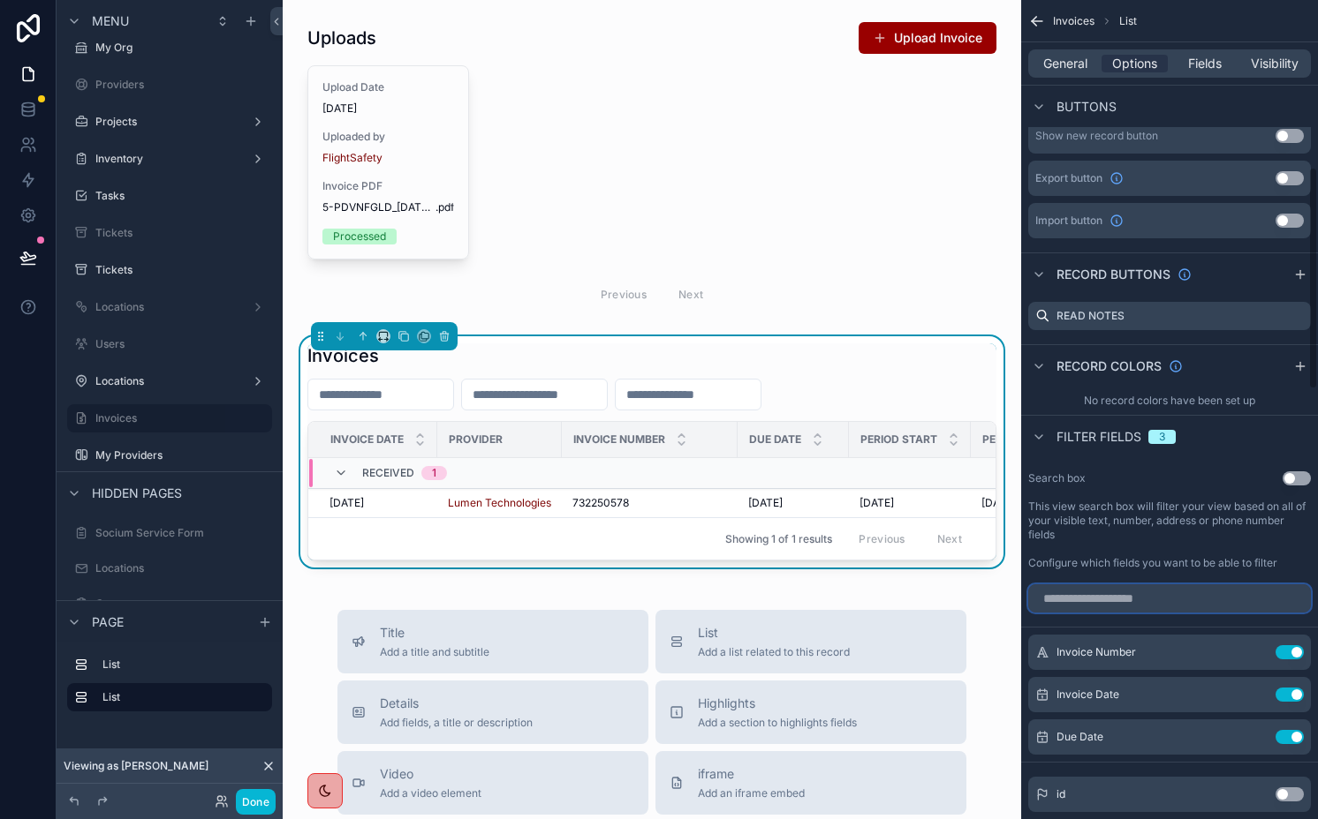
click at [1072, 600] on input "scrollable content" at bounding box center [1169, 599] width 283 height 28
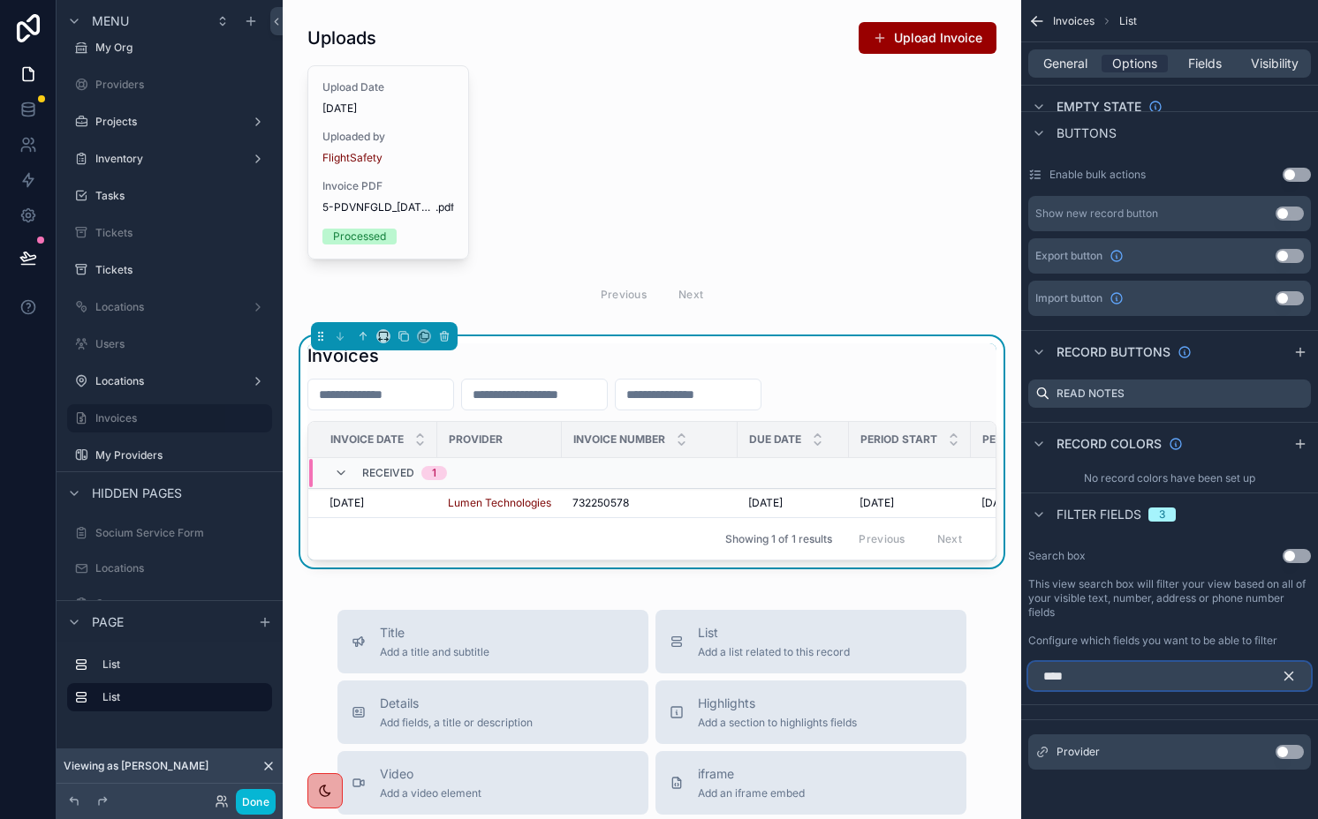
type input "****"
click at [1282, 752] on button "Use setting" at bounding box center [1289, 752] width 28 height 14
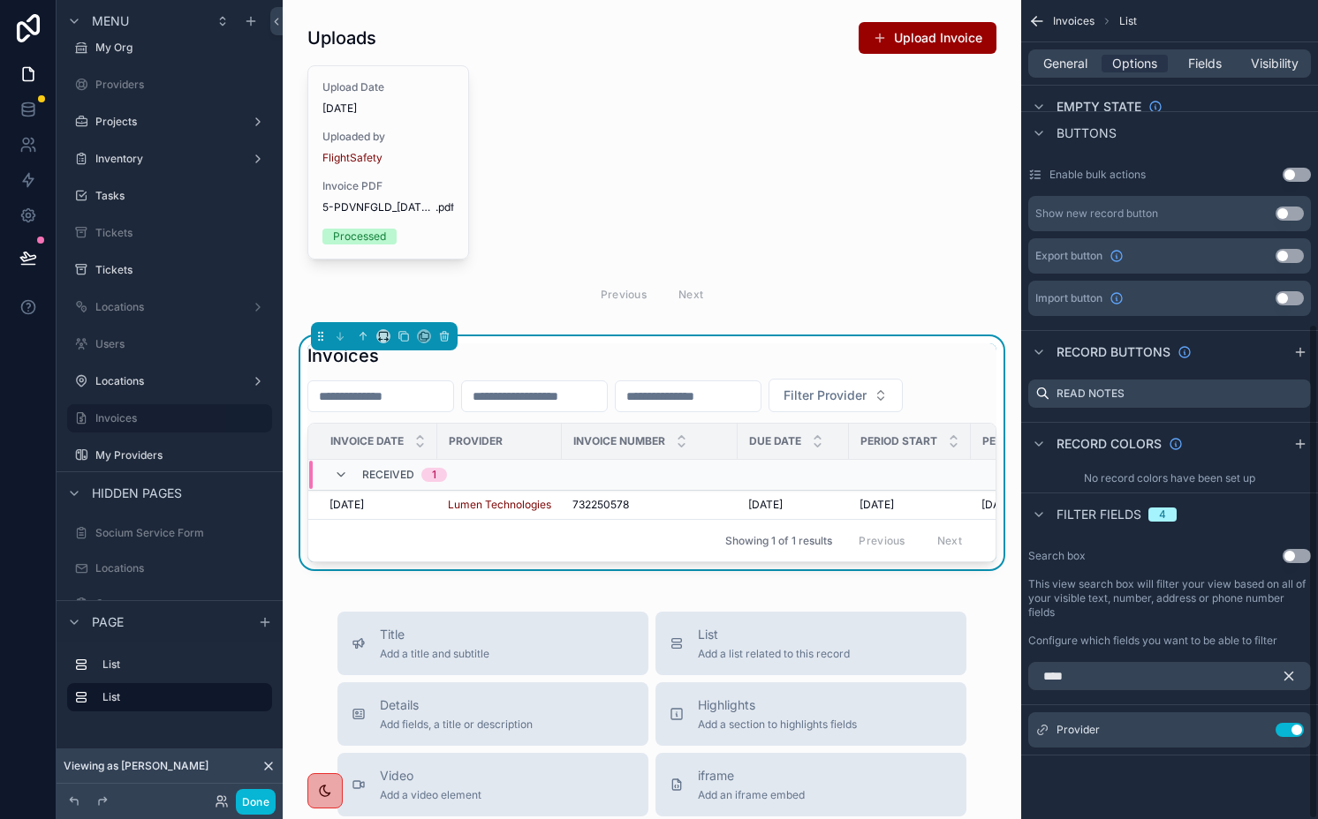
click at [1289, 662] on button "scrollable content" at bounding box center [1295, 676] width 30 height 28
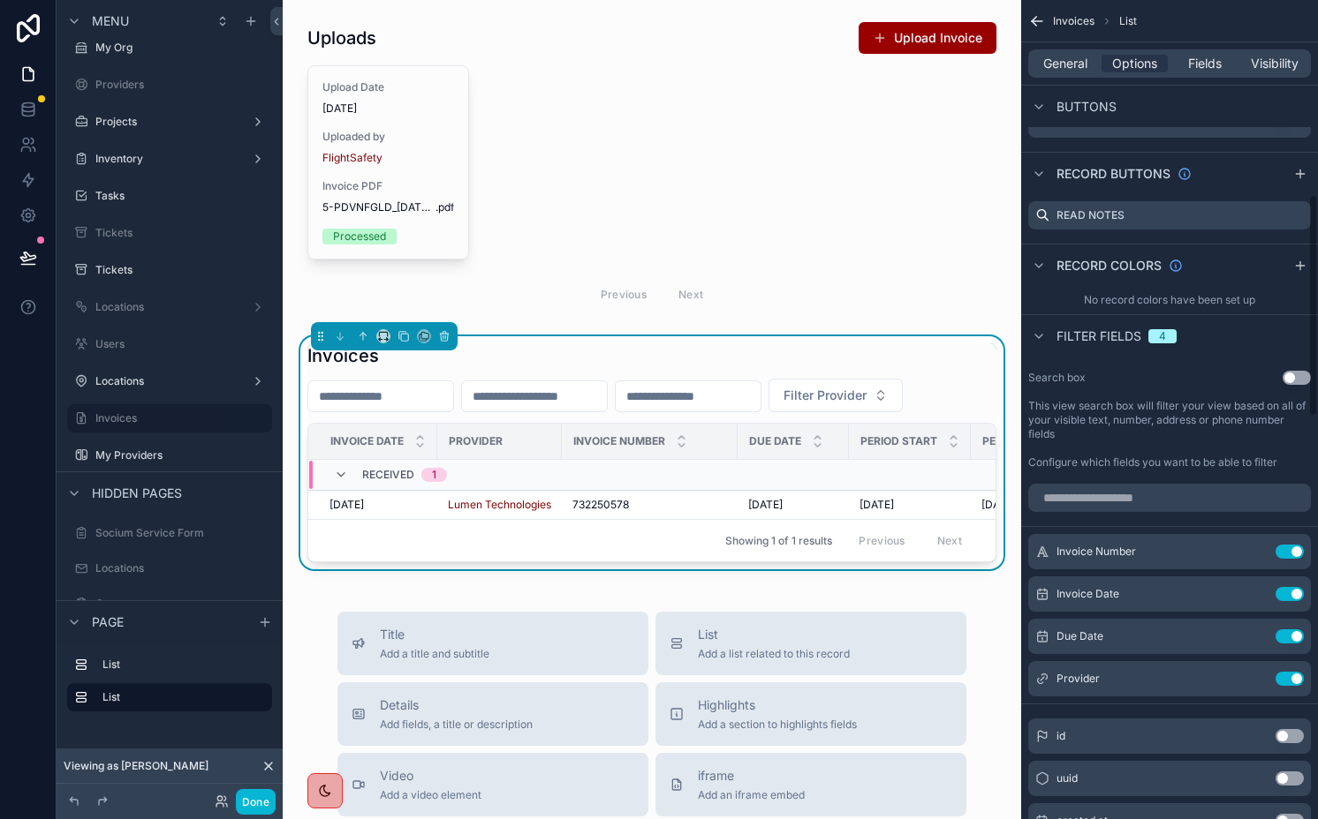
scroll to position [720, 0]
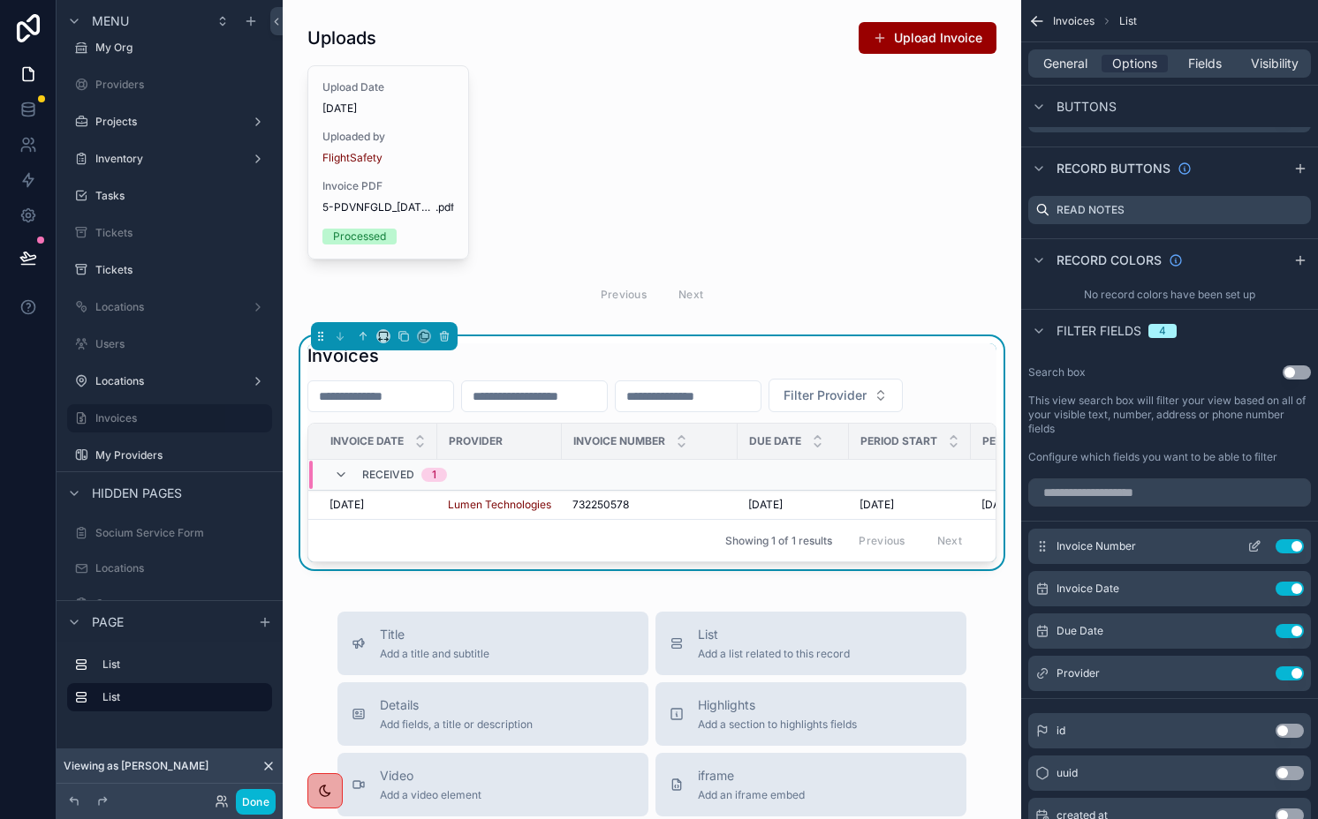
click at [1254, 546] on icon "scrollable content" at bounding box center [1254, 547] width 14 height 14
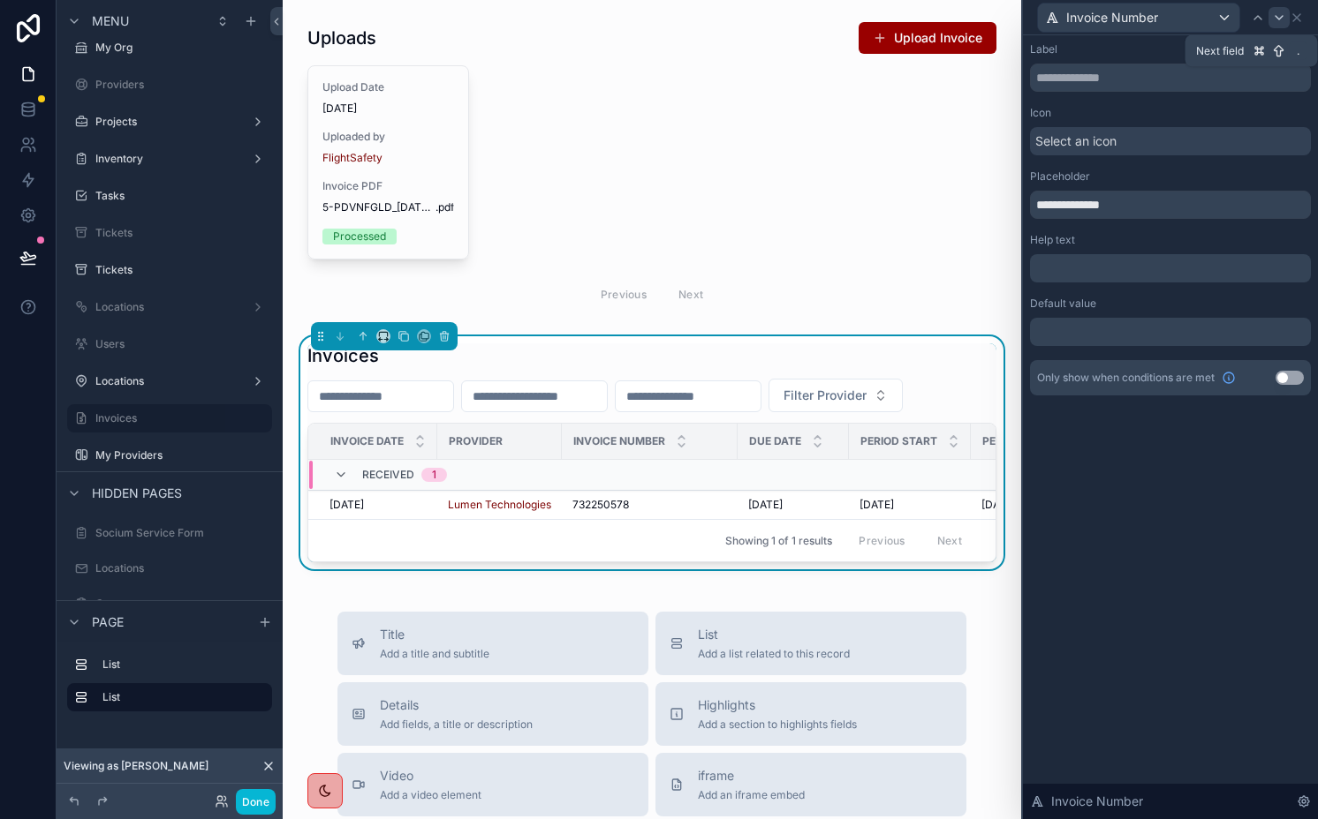
click at [1273, 16] on icon at bounding box center [1279, 18] width 14 height 14
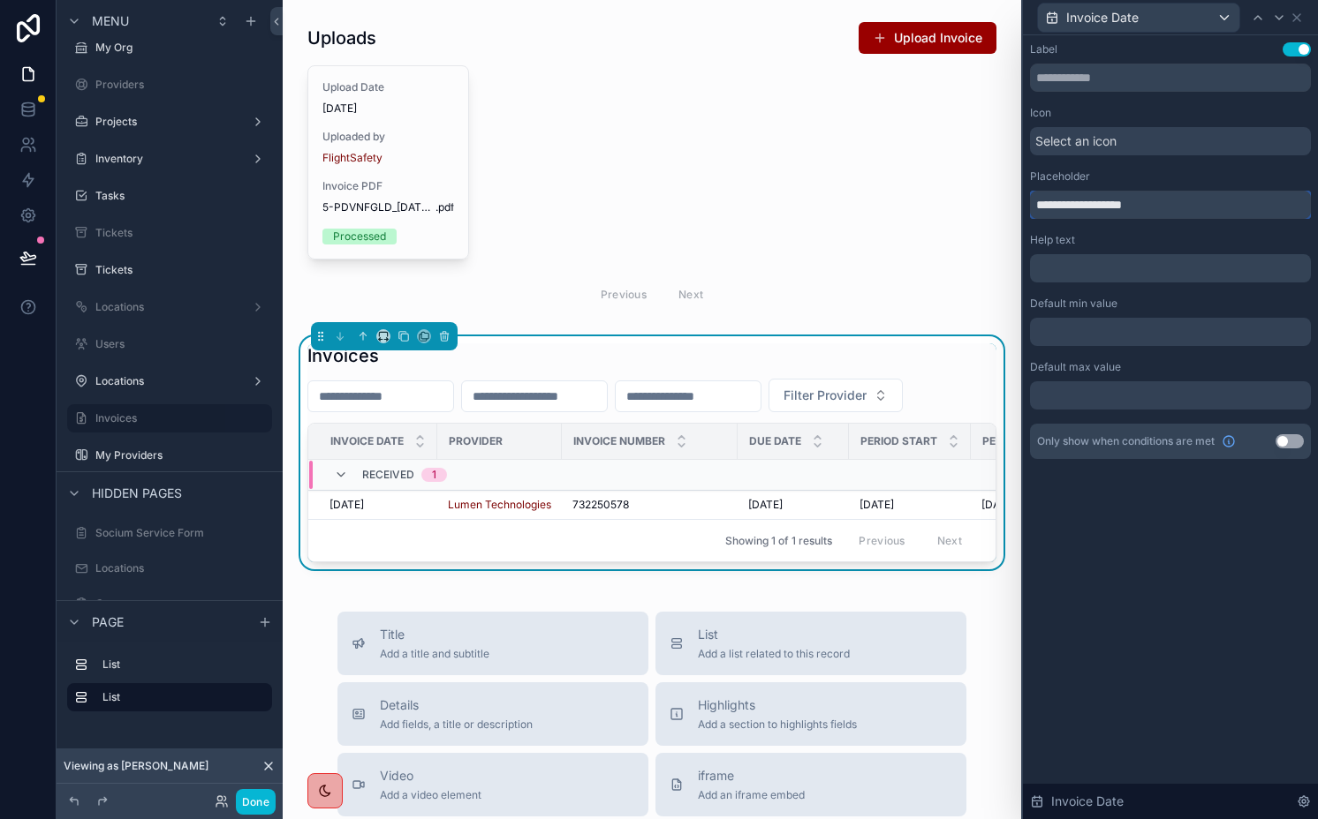
click at [1039, 202] on input "**********" at bounding box center [1170, 205] width 281 height 28
type input "**********"
click at [1278, 14] on icon at bounding box center [1279, 18] width 14 height 14
click at [1043, 201] on input "**********" at bounding box center [1170, 205] width 281 height 28
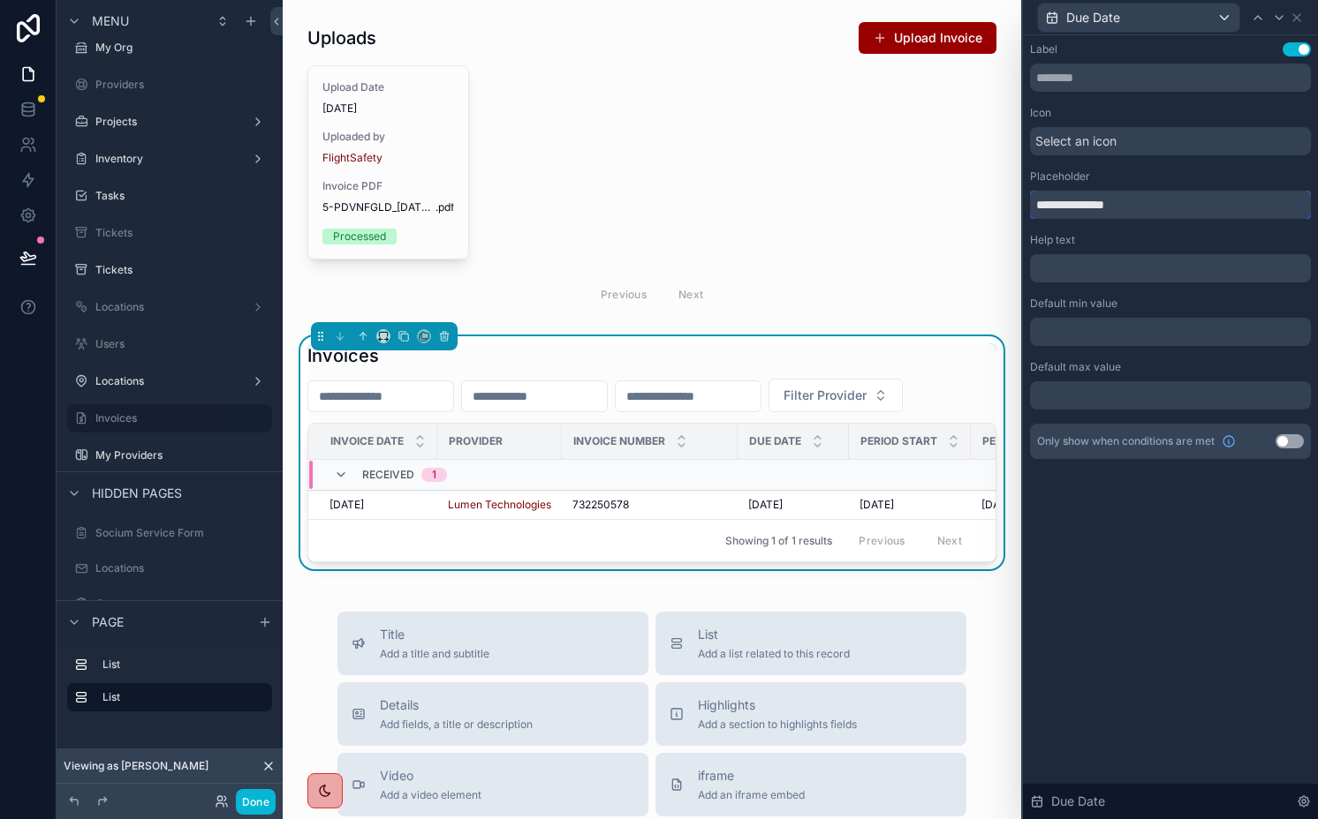
click at [1043, 201] on input "**********" at bounding box center [1170, 205] width 281 height 28
type input "********"
click at [1275, 21] on icon at bounding box center [1279, 18] width 14 height 14
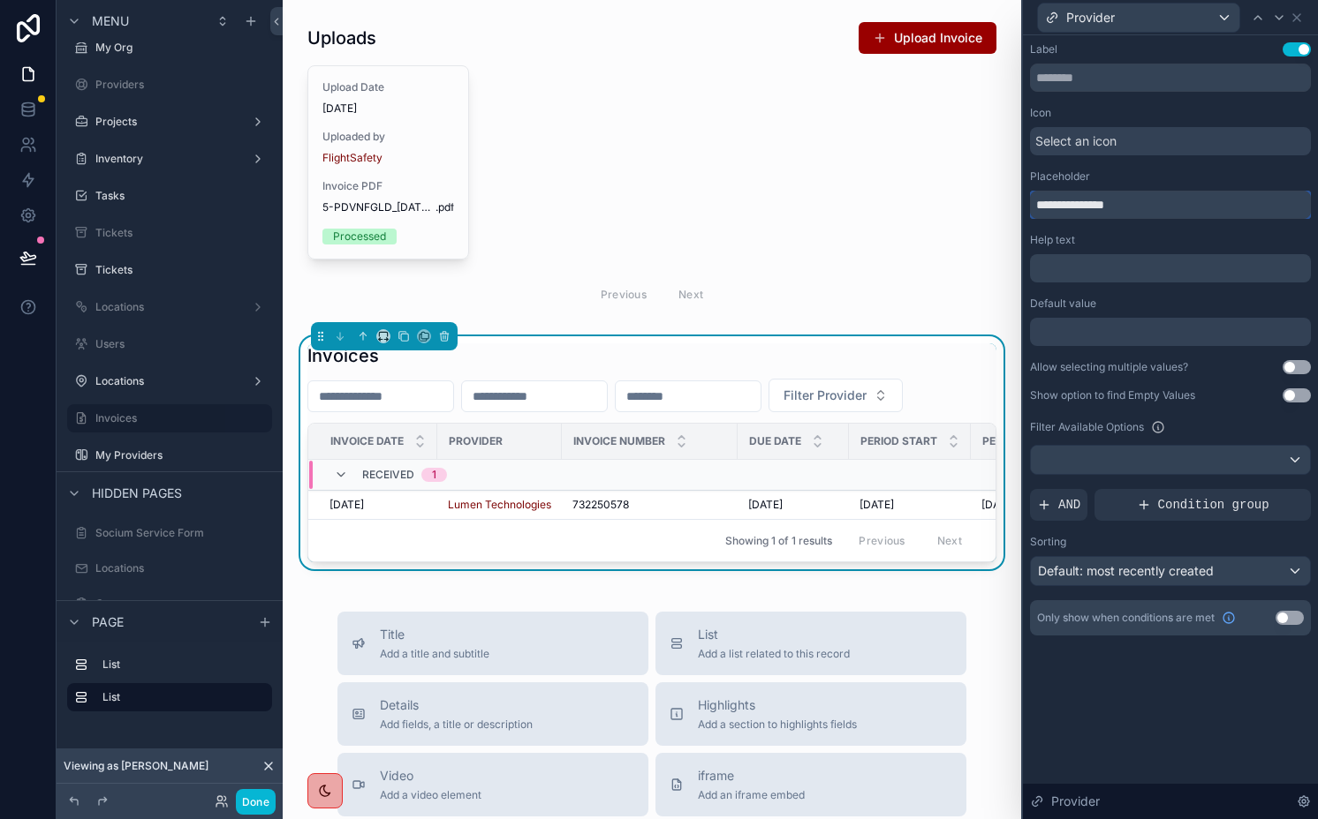
click at [1041, 207] on input "**********" at bounding box center [1170, 205] width 281 height 28
type input "********"
click at [1152, 567] on span "Default: most recently created" at bounding box center [1126, 570] width 176 height 15
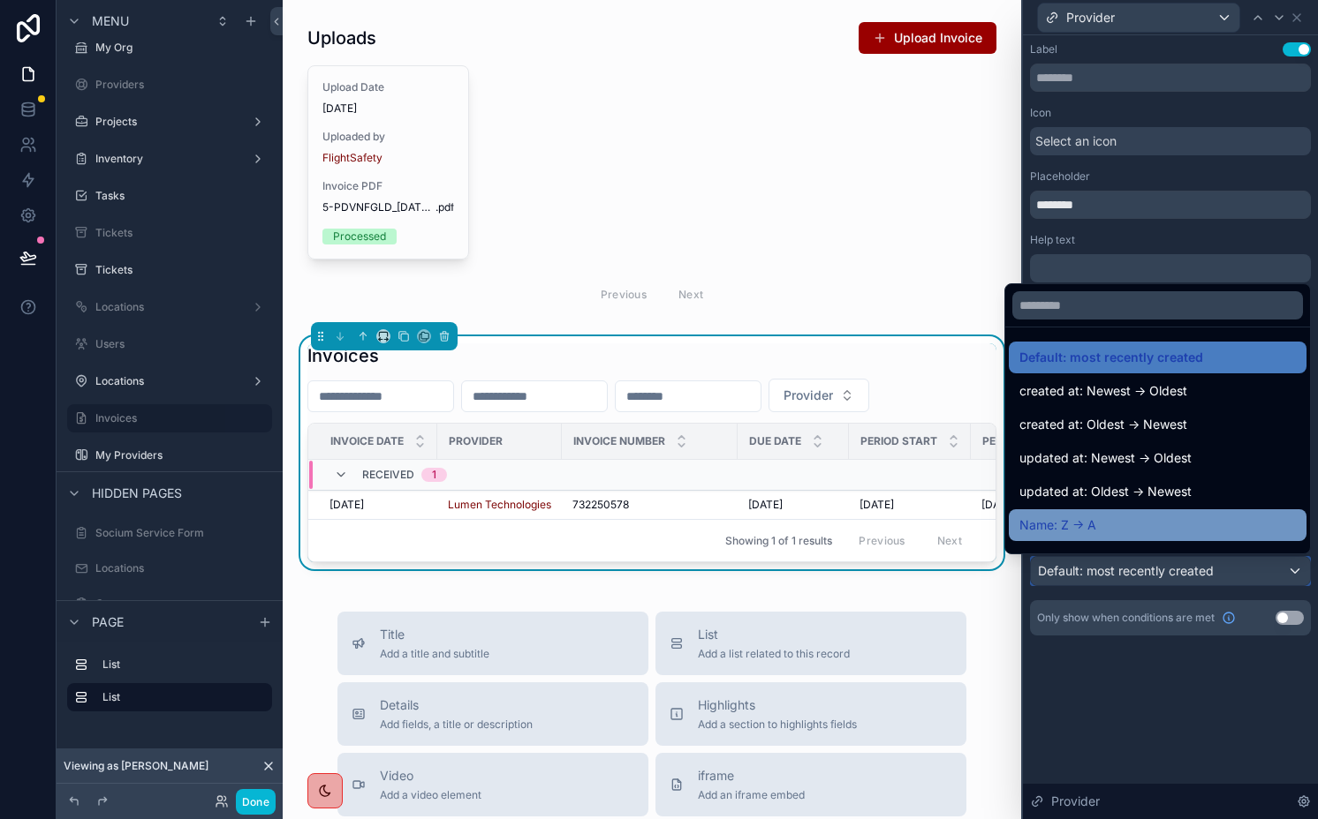
scroll to position [79, 0]
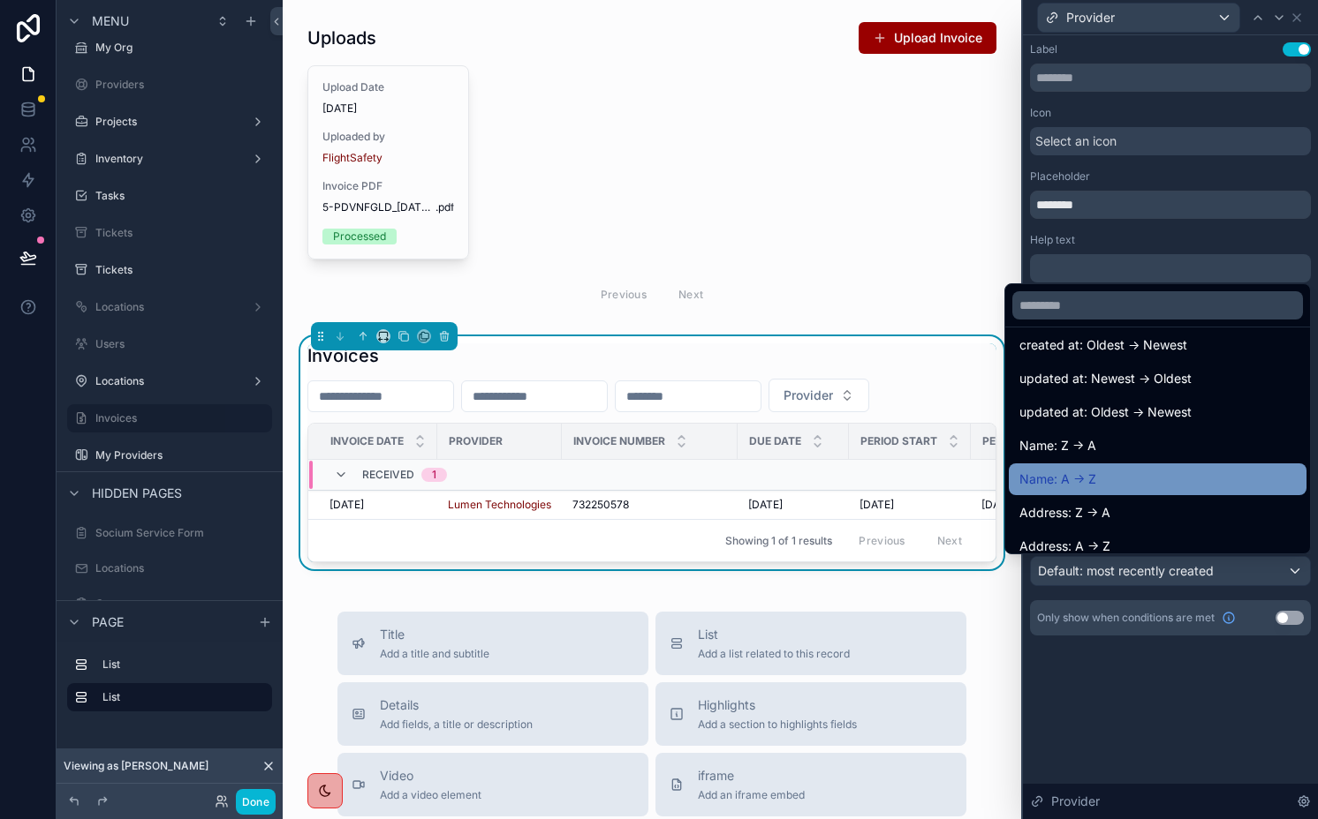
click at [1041, 485] on span "Name: A -> Z" at bounding box center [1057, 479] width 77 height 21
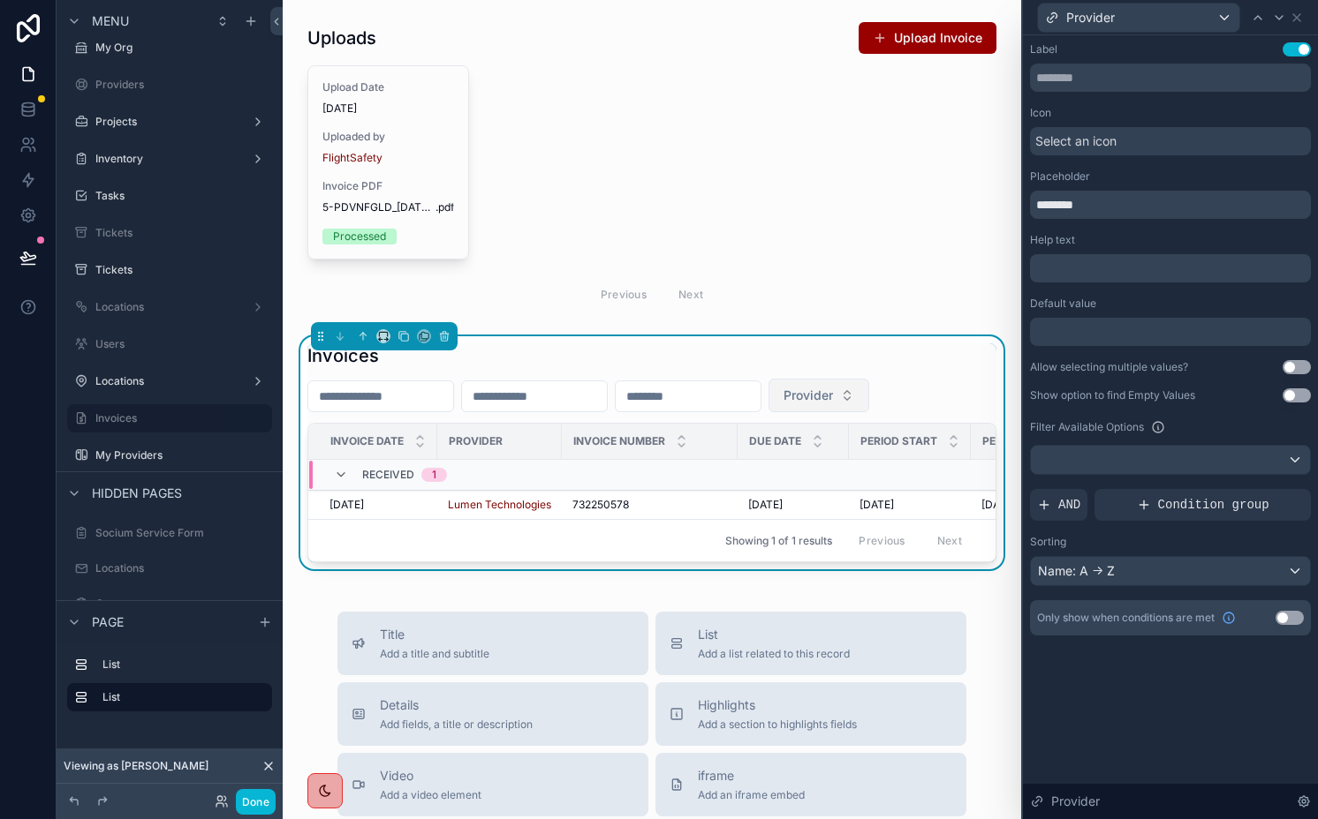
click at [869, 386] on button "Provider" at bounding box center [818, 396] width 101 height 34
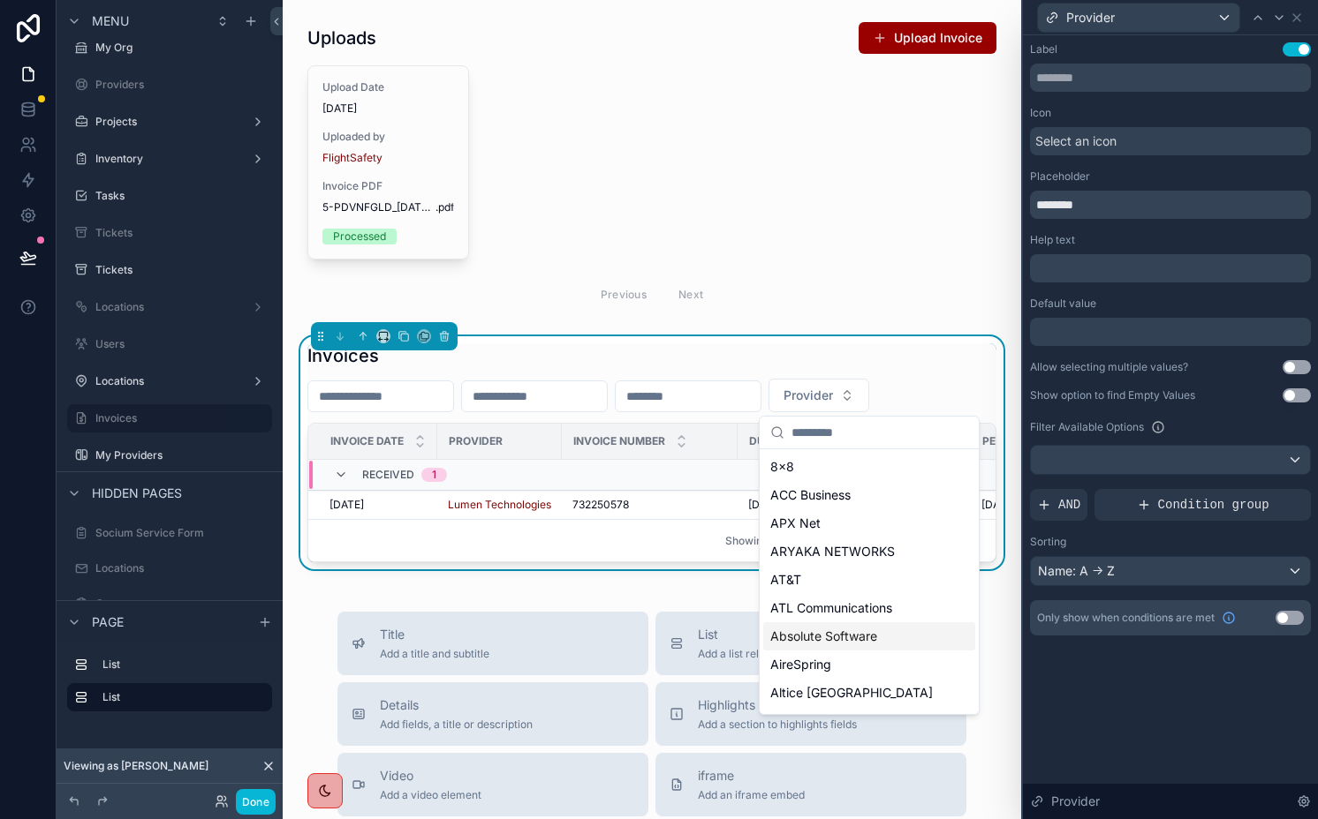
drag, startPoint x: 1103, startPoint y: 534, endPoint x: 1110, endPoint y: 523, distance: 13.5
click at [1103, 534] on div "Label Use setting Icon Select an icon Placeholder ******** Help text ﻿ Default …" at bounding box center [1170, 338] width 281 height 593
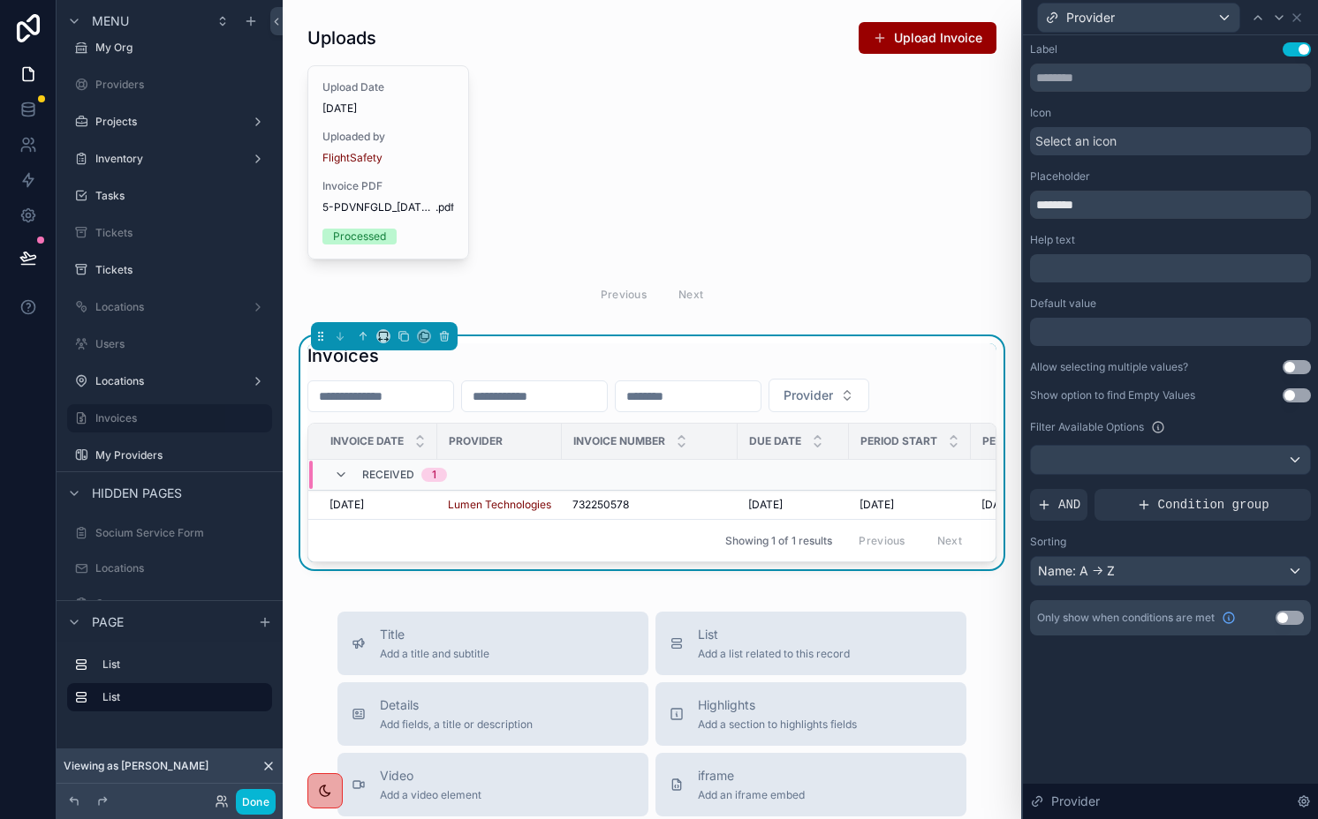
click at [1053, 487] on div "Label Use setting Icon Select an icon Placeholder ******** Help text ﻿ Default …" at bounding box center [1170, 338] width 281 height 593
click at [1053, 497] on div "AND" at bounding box center [1058, 505] width 57 height 32
click at [1262, 489] on icon at bounding box center [1266, 491] width 11 height 11
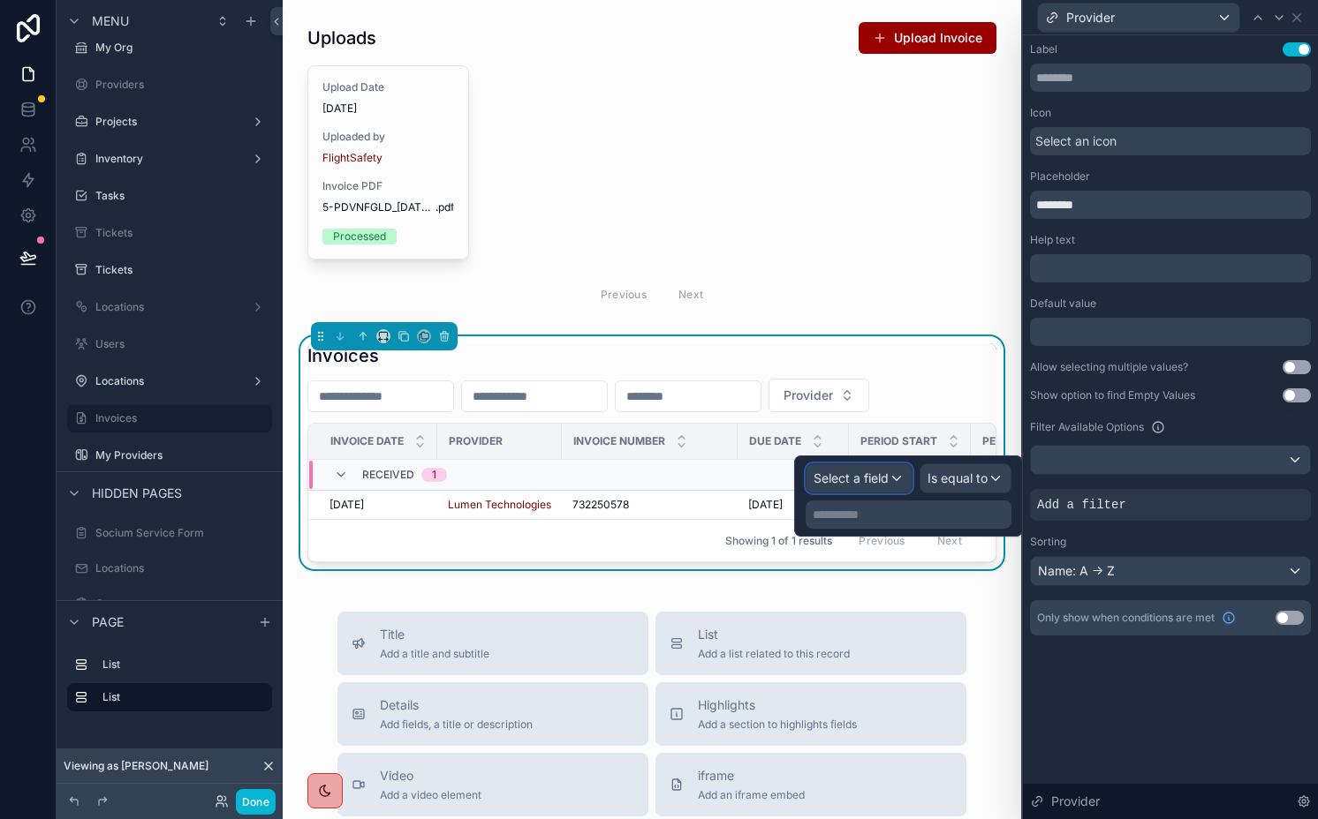
click at [868, 487] on div "Select a field" at bounding box center [858, 478] width 105 height 28
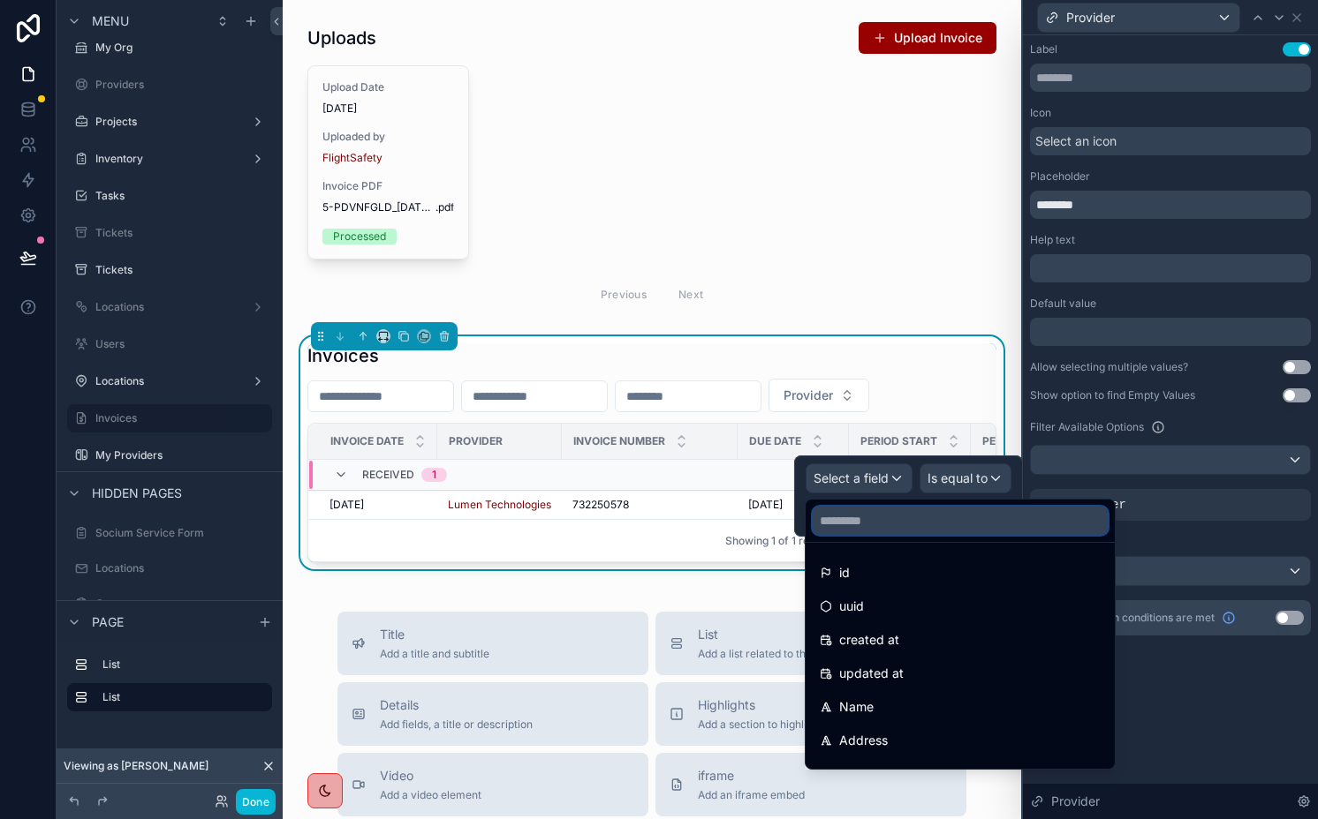
click at [902, 510] on input "text" at bounding box center [959, 521] width 295 height 28
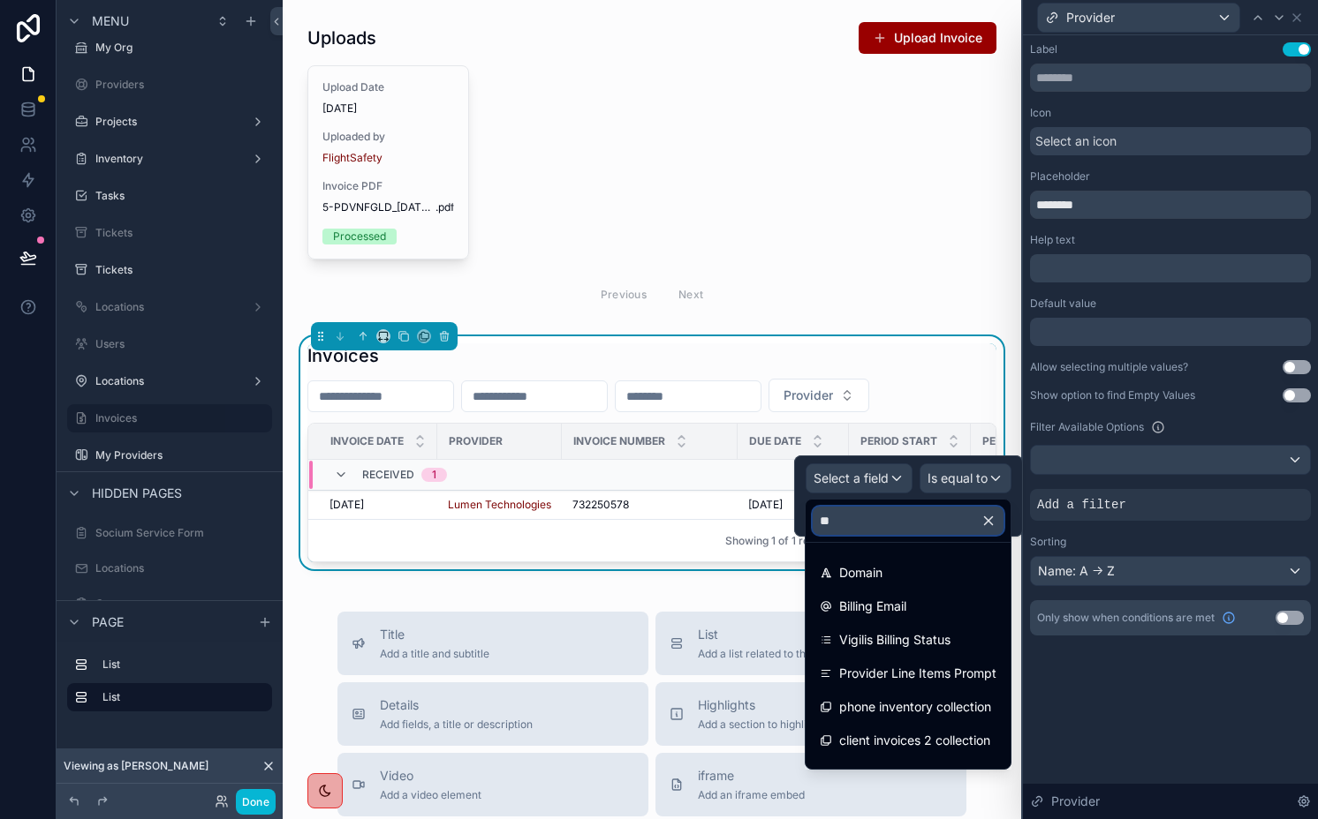
type input "***"
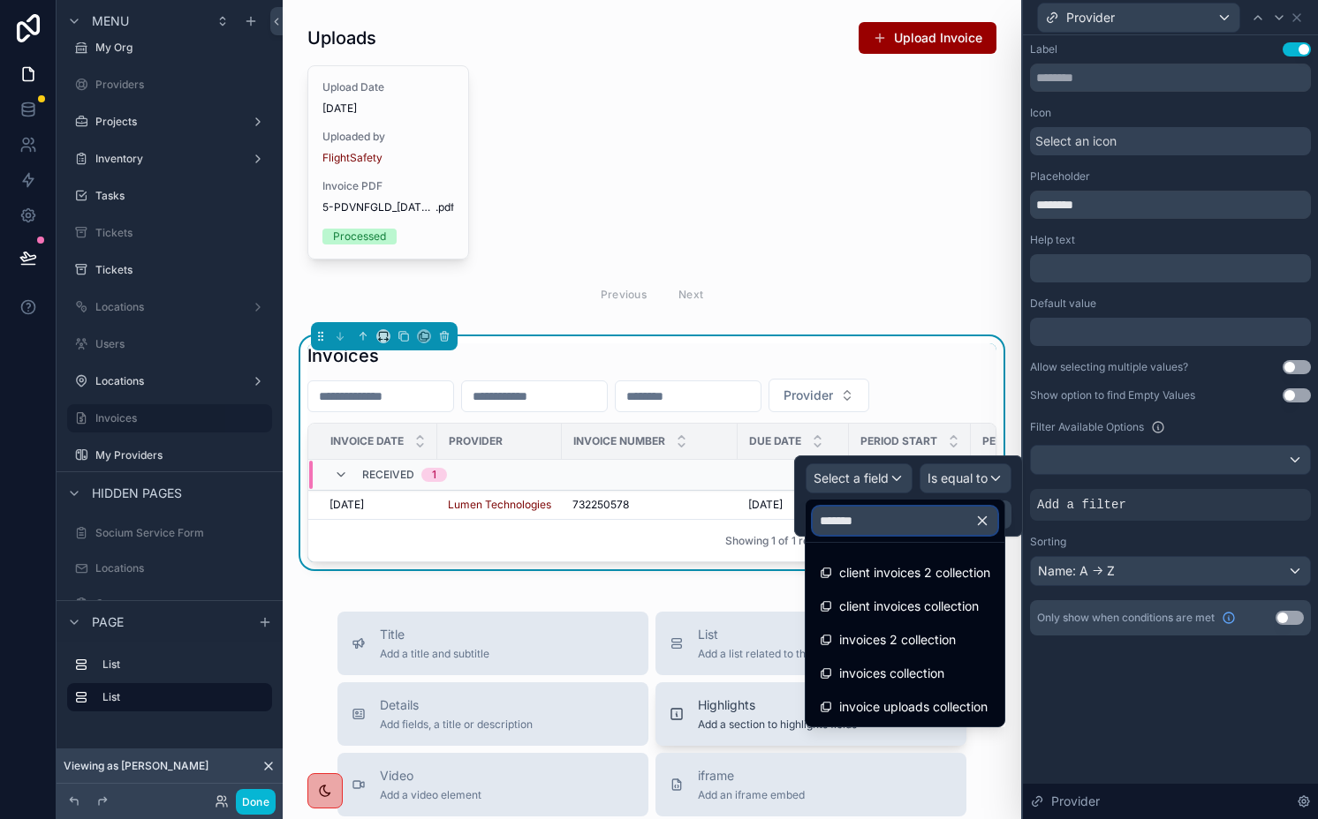
type input "*******"
click at [1095, 687] on div "Label Use setting Icon Select an icon Placeholder ******** Help text ﻿ Default …" at bounding box center [1170, 427] width 295 height 784
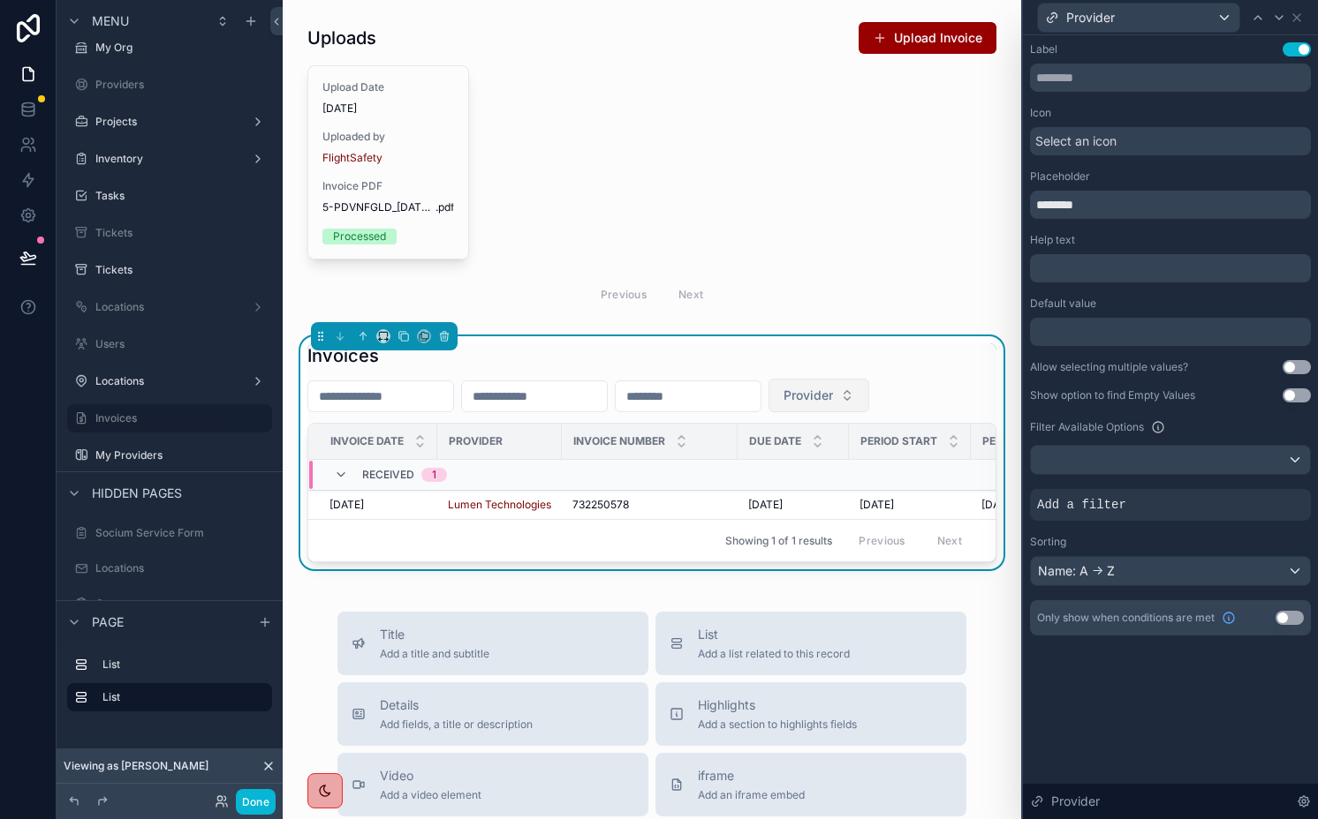
click at [833, 391] on span "Provider" at bounding box center [807, 396] width 49 height 18
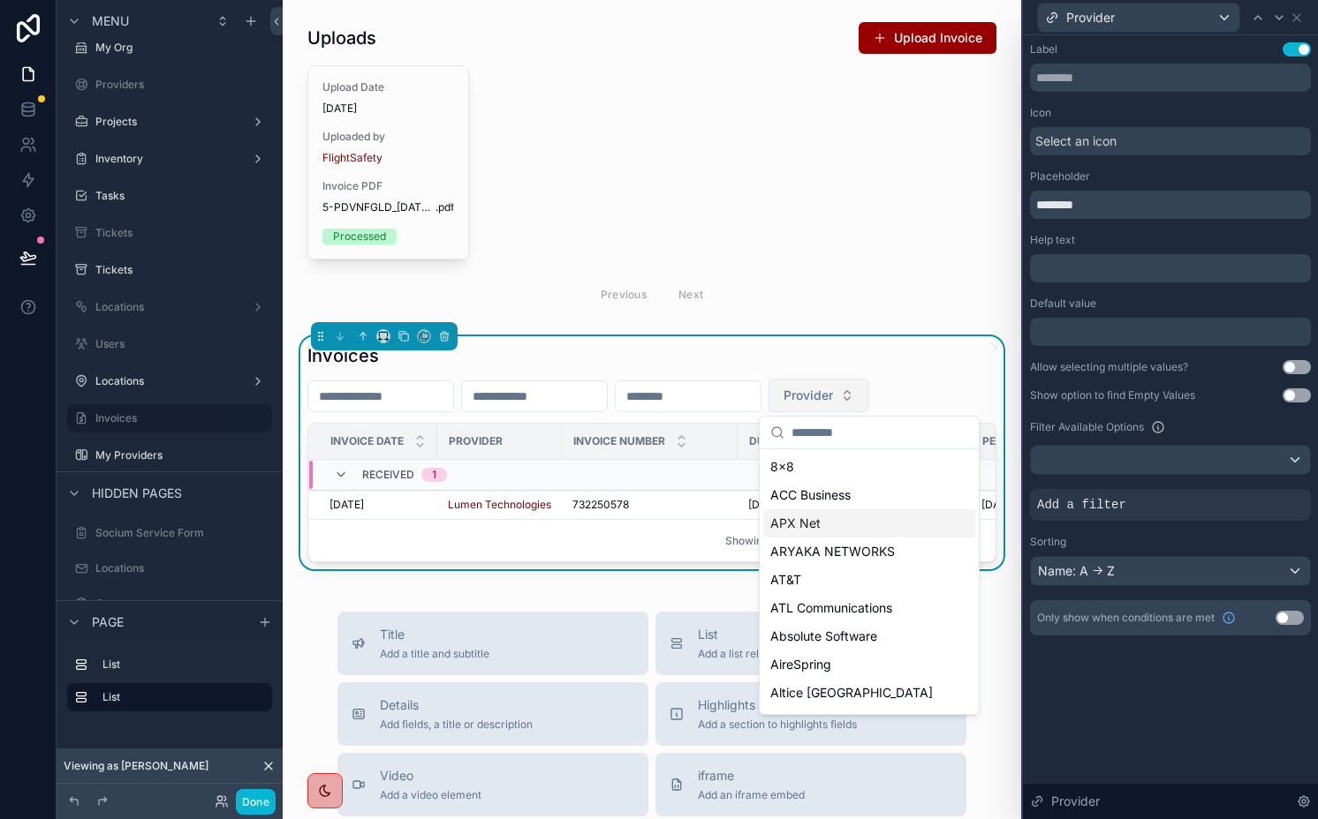
click at [833, 396] on span "Provider" at bounding box center [807, 396] width 49 height 18
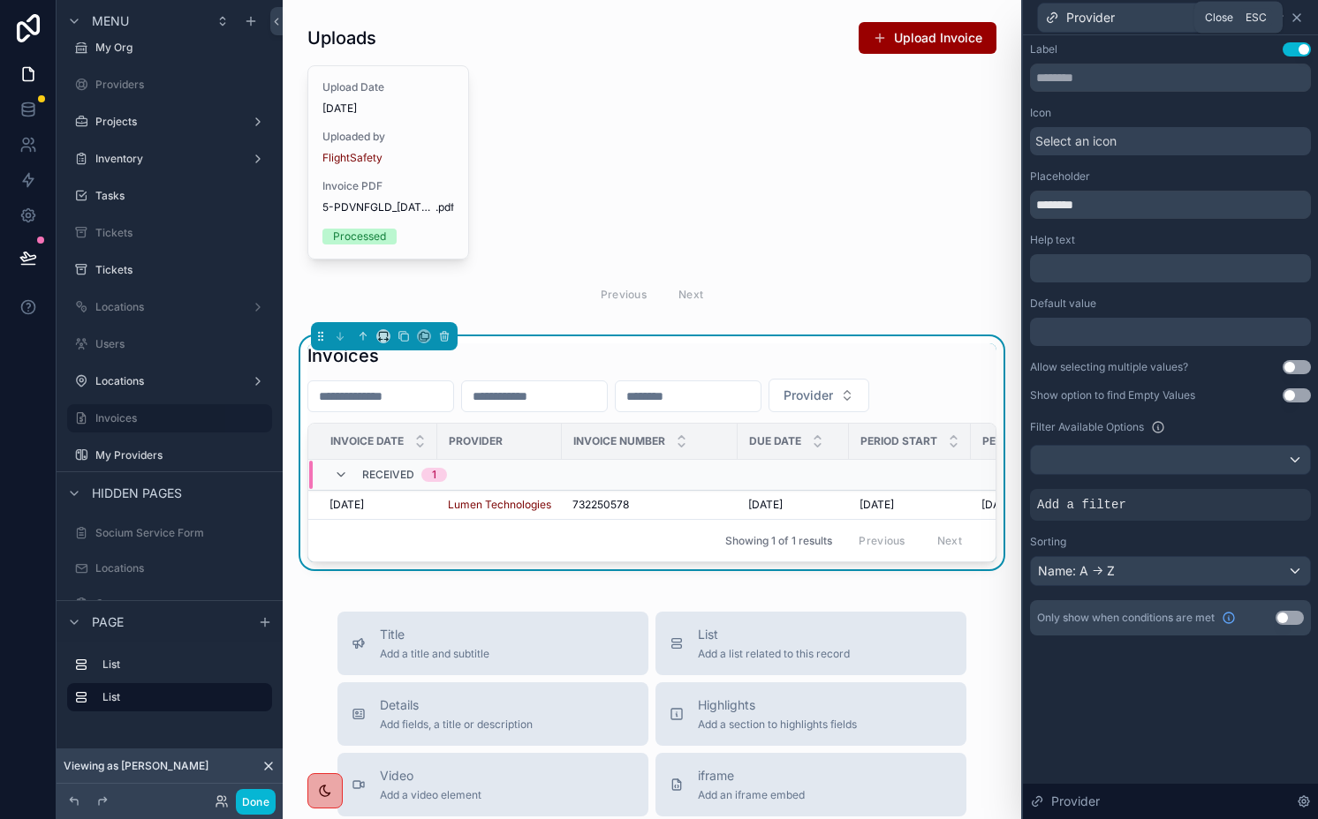
click at [1294, 18] on icon at bounding box center [1296, 18] width 14 height 14
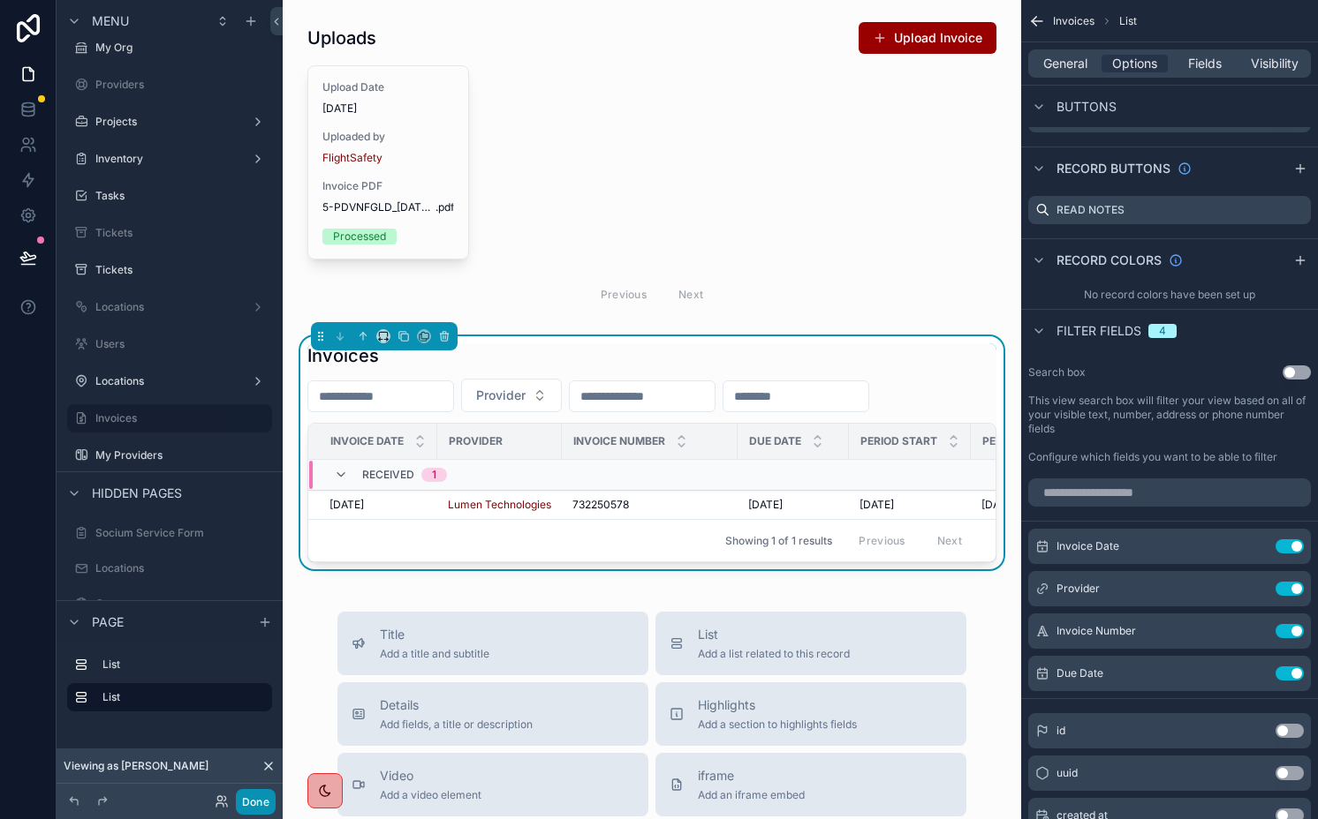
click at [252, 804] on button "Done" at bounding box center [256, 802] width 40 height 26
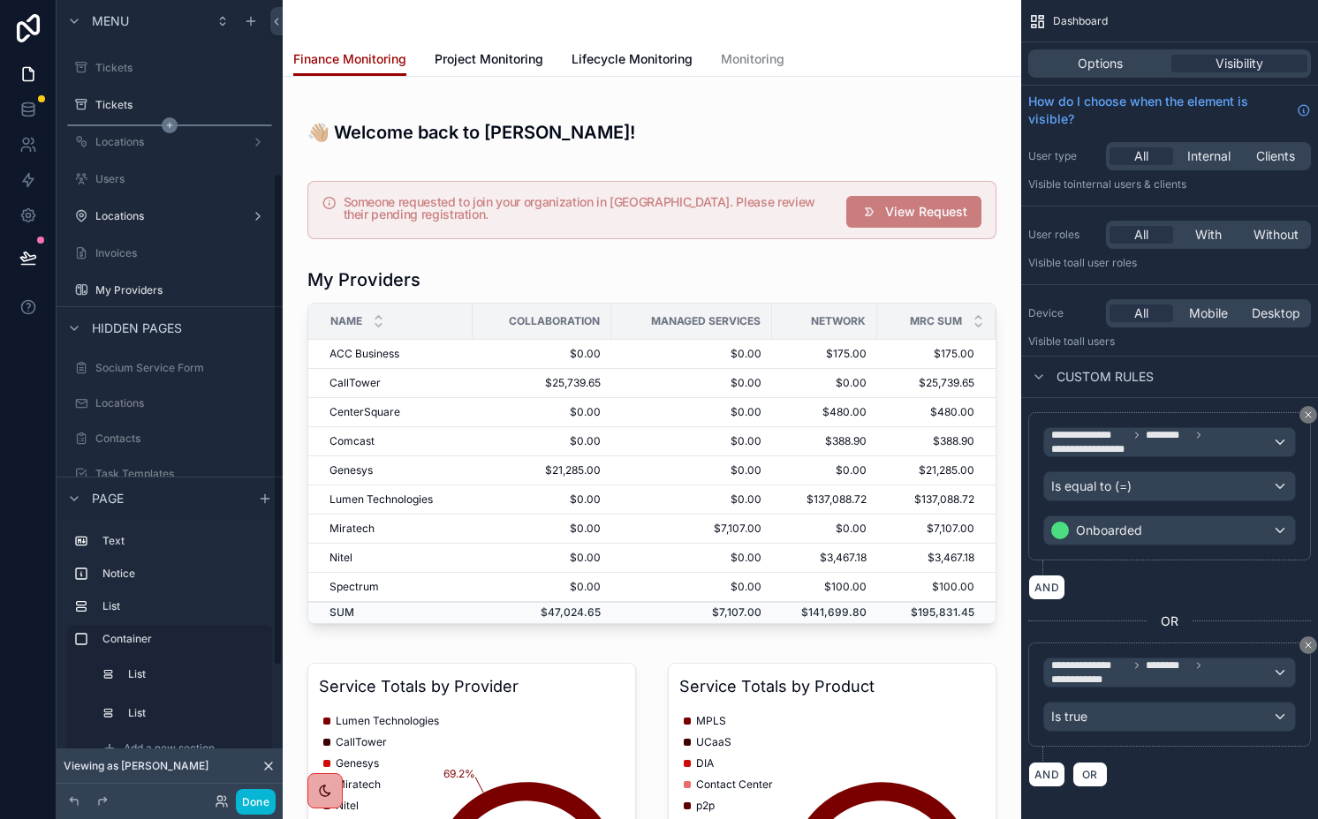
scroll to position [465, 0]
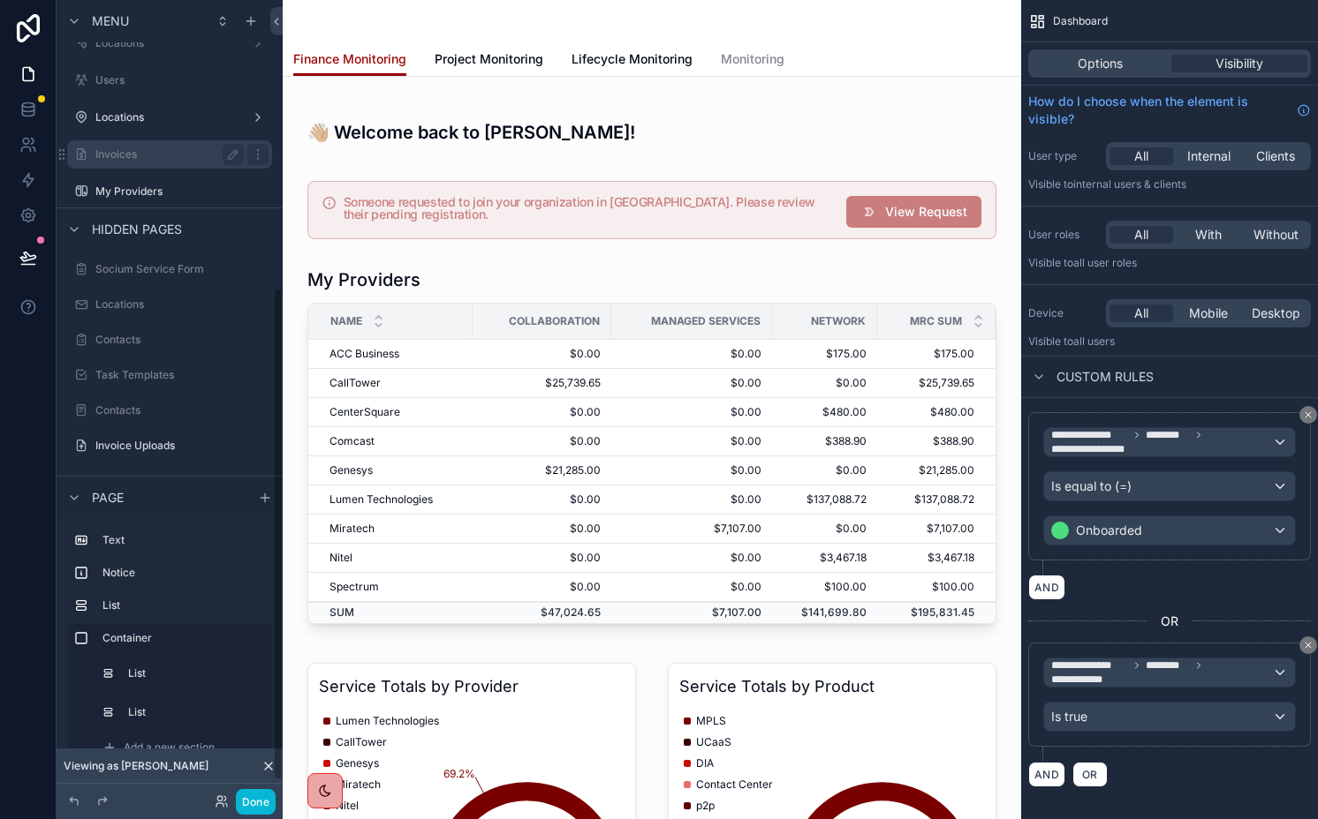
click at [151, 159] on label "Invoices" at bounding box center [165, 154] width 141 height 14
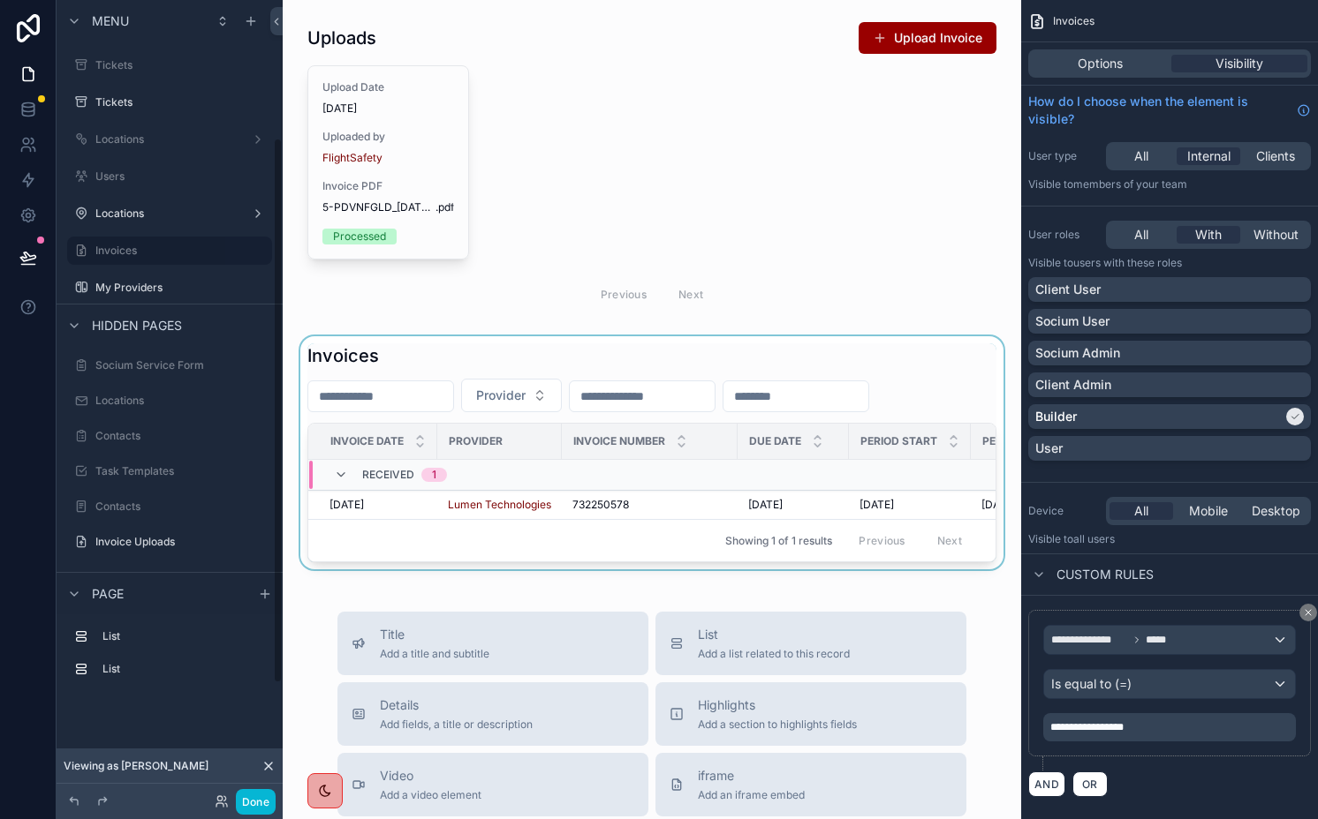
scroll to position [201, 0]
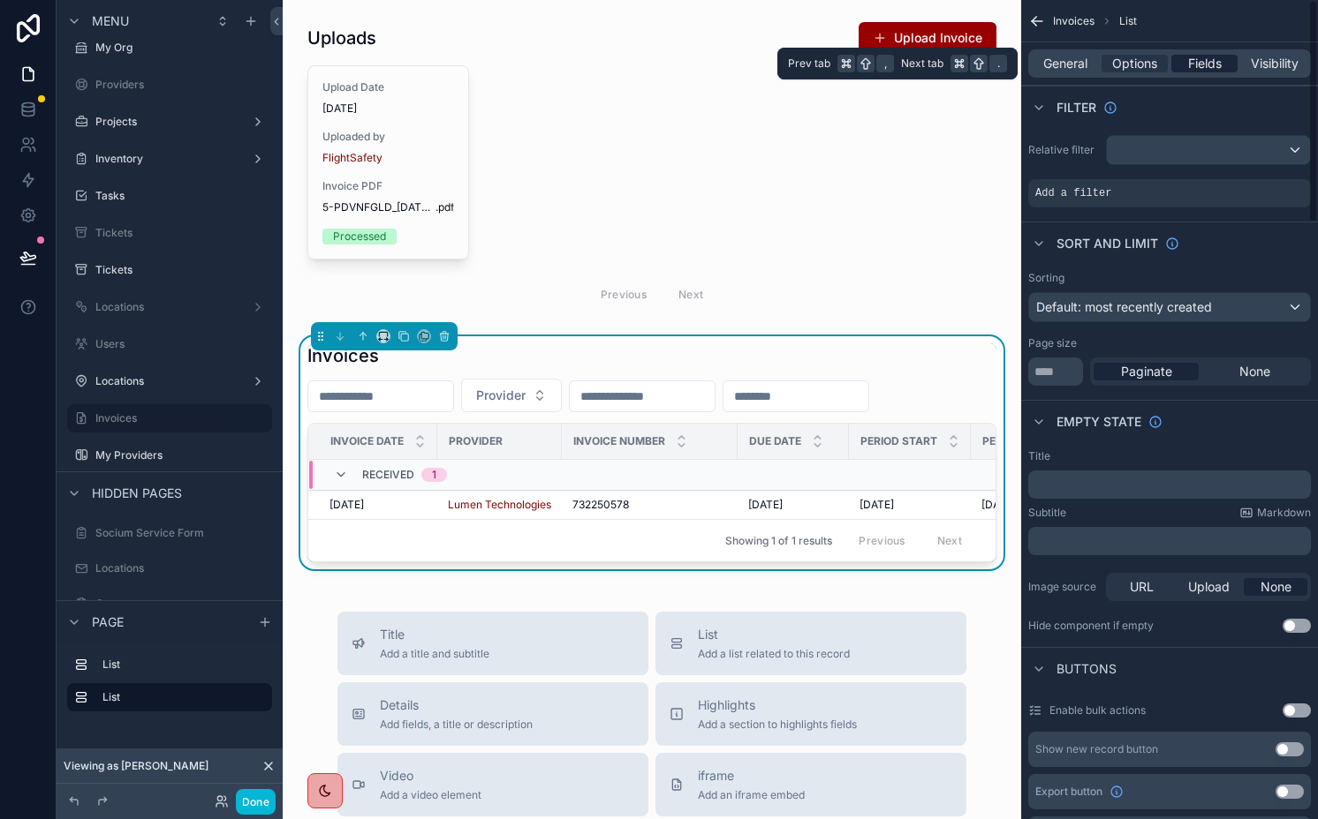
click at [1198, 60] on span "Fields" at bounding box center [1205, 64] width 34 height 18
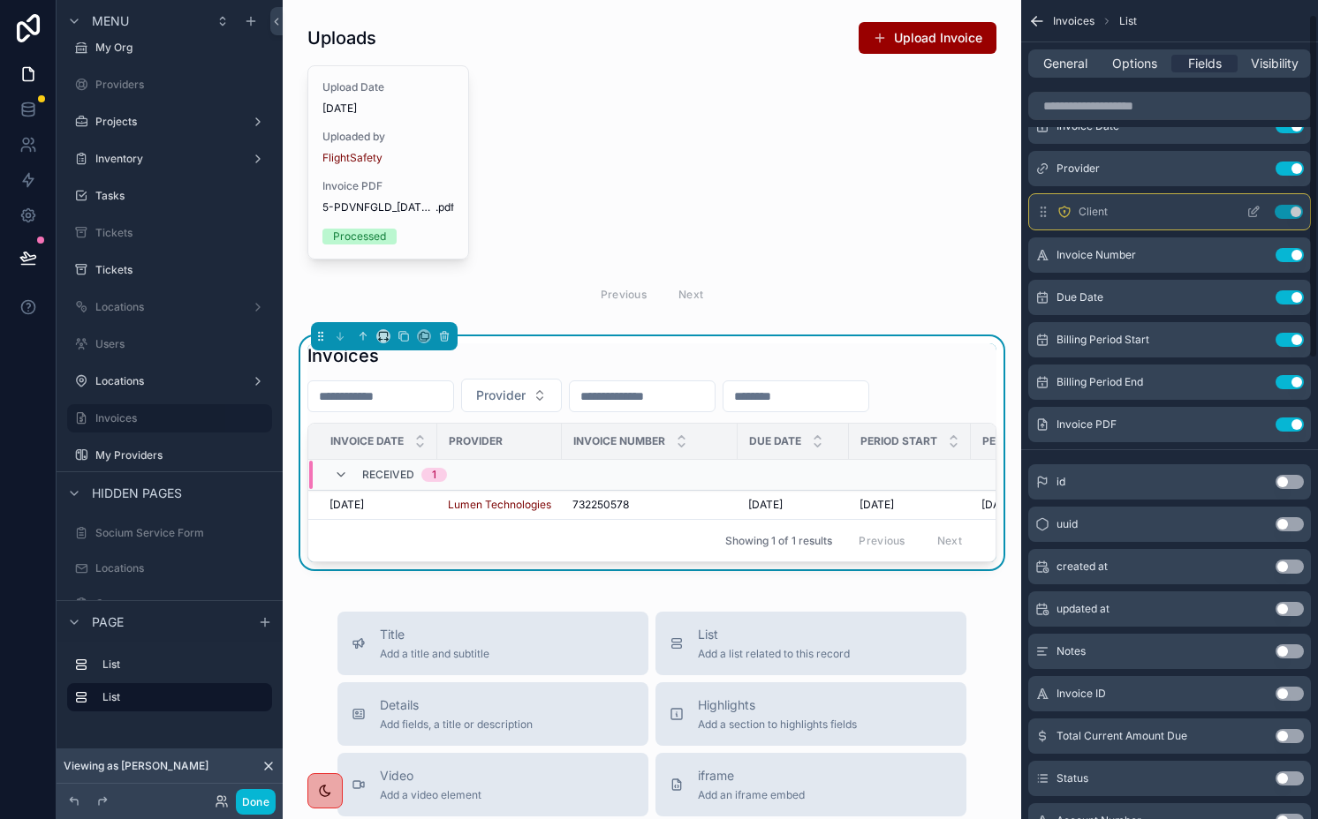
scroll to position [0, 0]
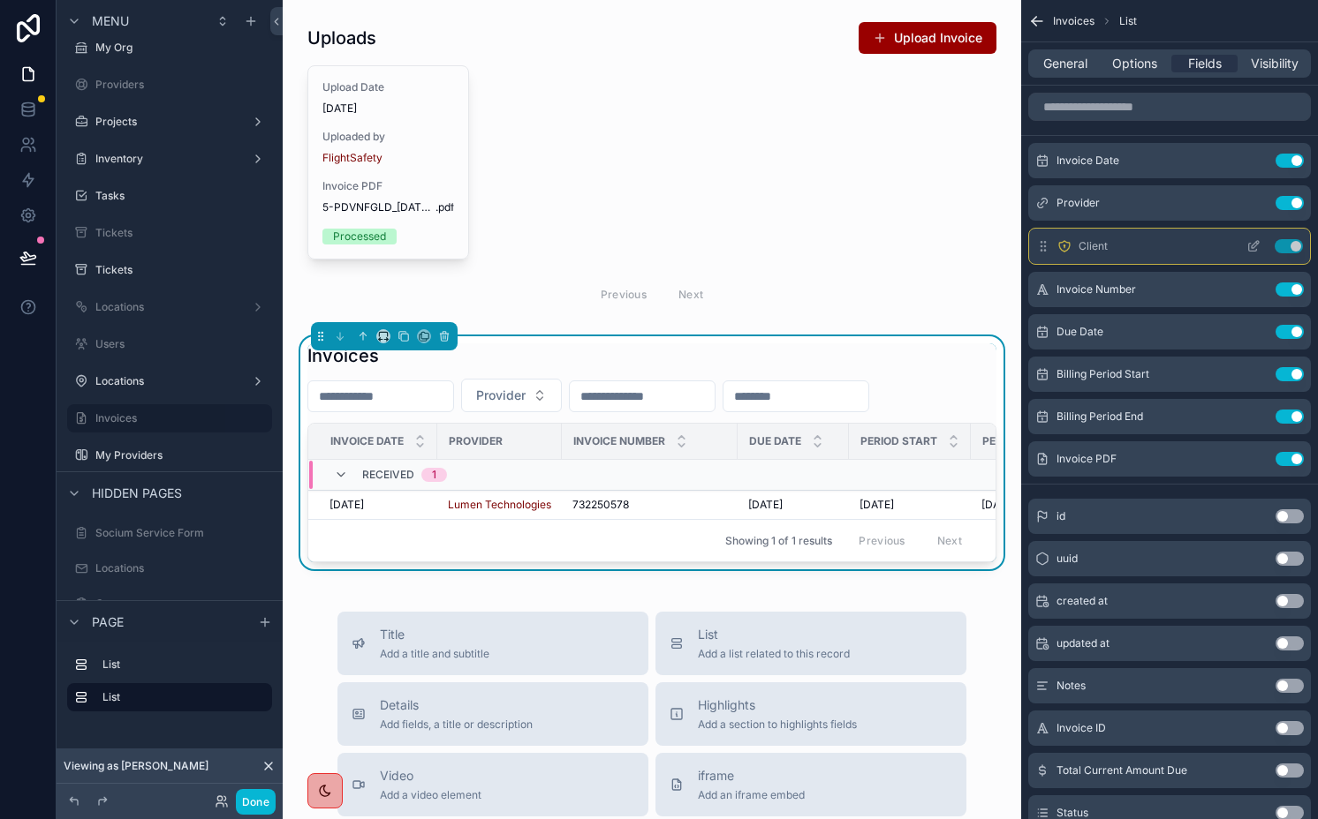
click at [1291, 244] on button "Use setting" at bounding box center [1288, 246] width 28 height 14
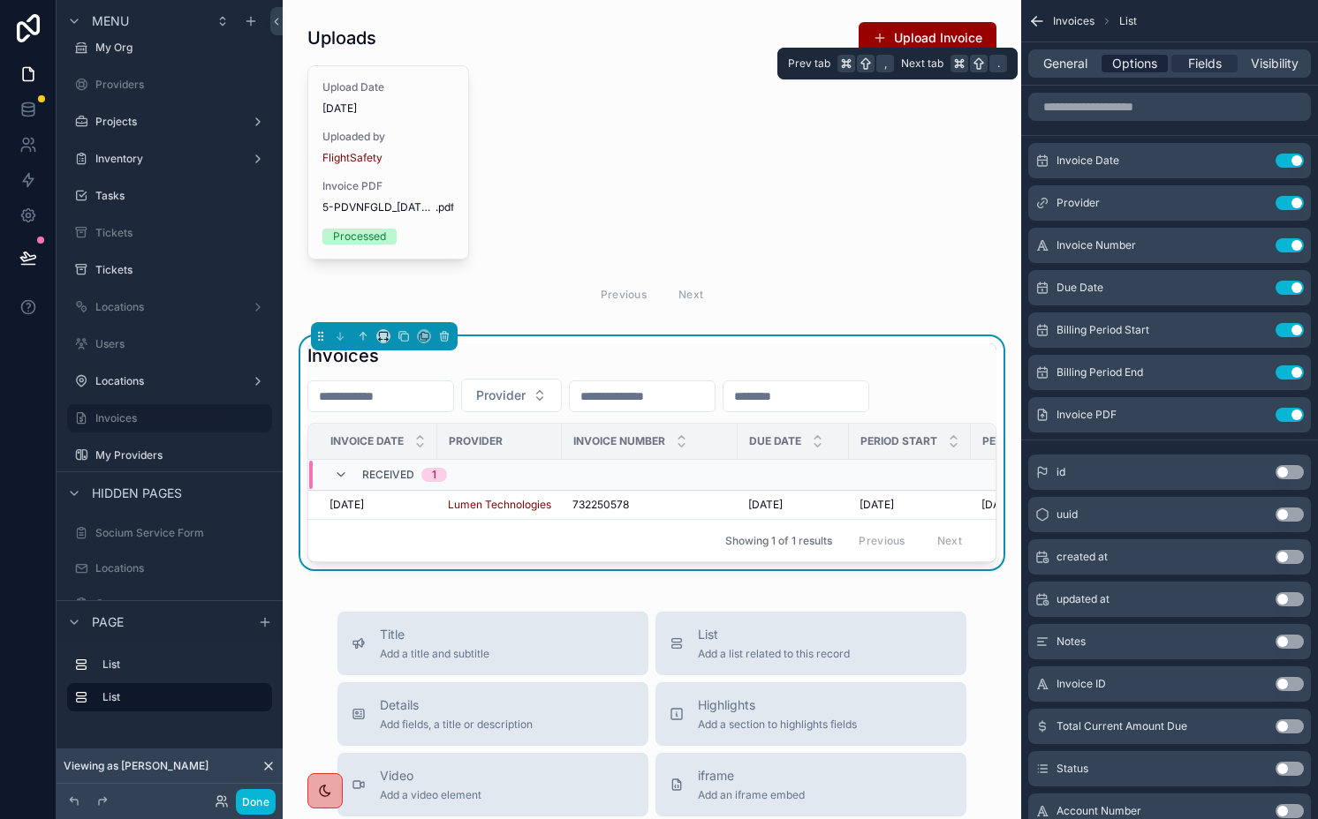
click at [1138, 62] on span "Options" at bounding box center [1134, 64] width 45 height 18
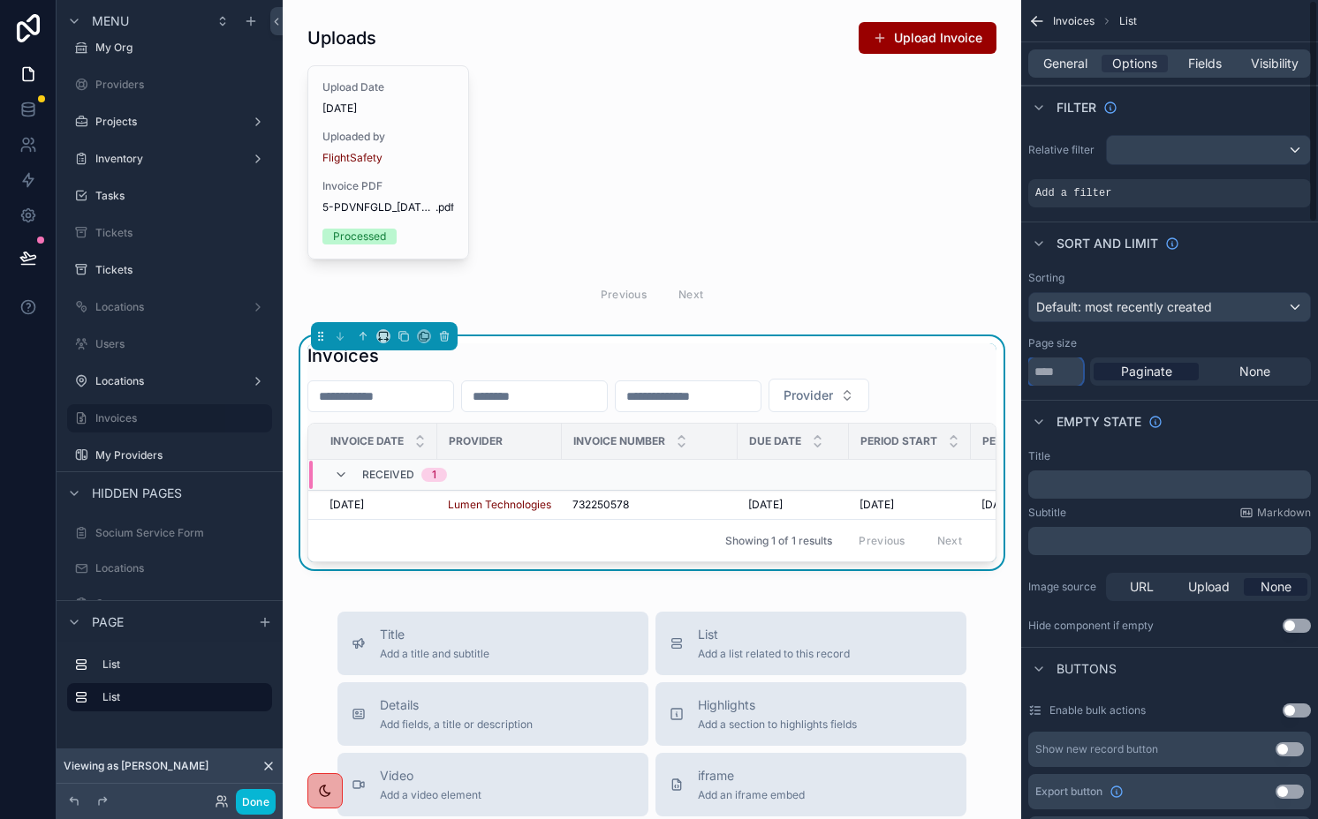
click at [1068, 366] on input "**" at bounding box center [1055, 372] width 55 height 28
type input "**"
click at [1109, 314] on span "Default: most recently created" at bounding box center [1124, 307] width 176 height 18
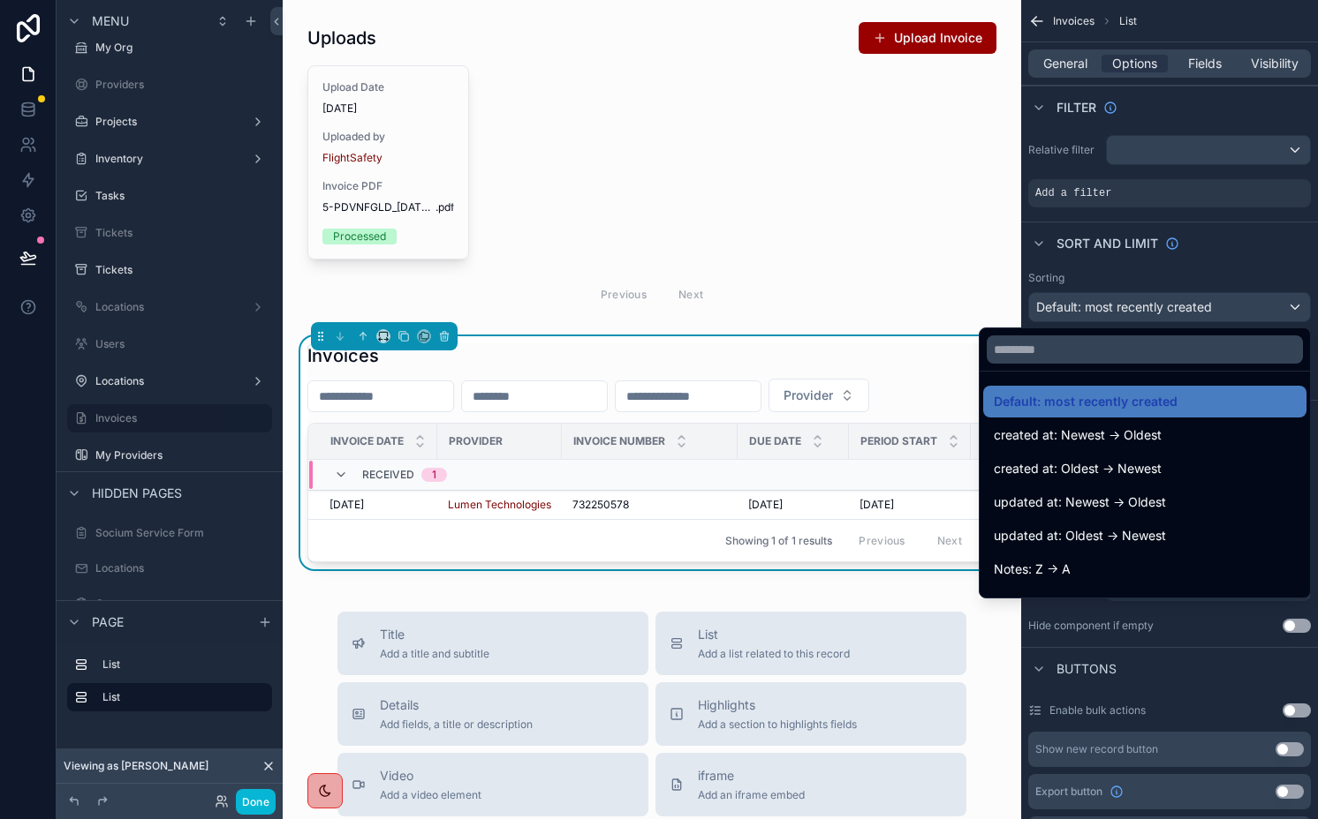
click at [1070, 365] on div at bounding box center [1144, 349] width 330 height 42
click at [1063, 347] on input "text" at bounding box center [1144, 350] width 316 height 28
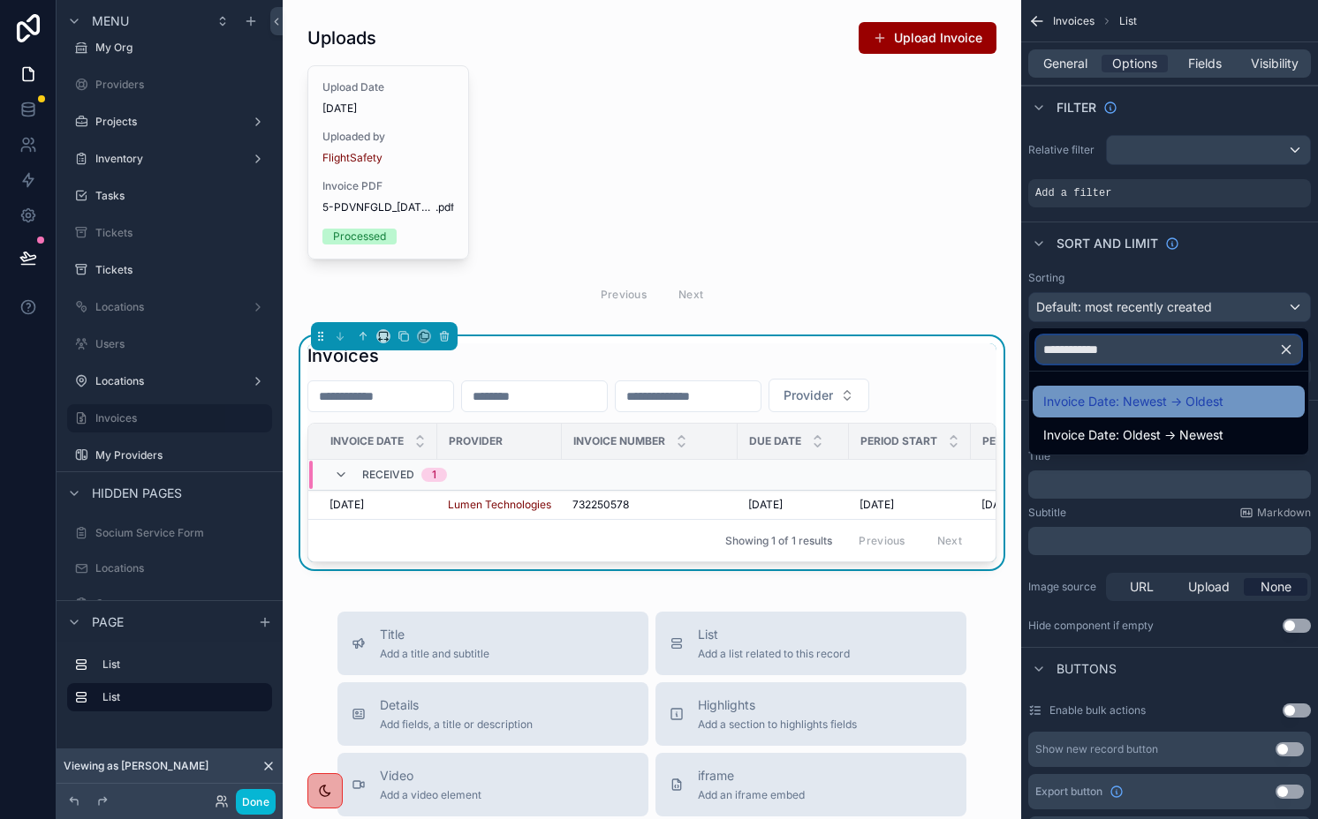
type input "**********"
click at [1167, 405] on span "Invoice Date: Newest -> Oldest" at bounding box center [1133, 401] width 180 height 21
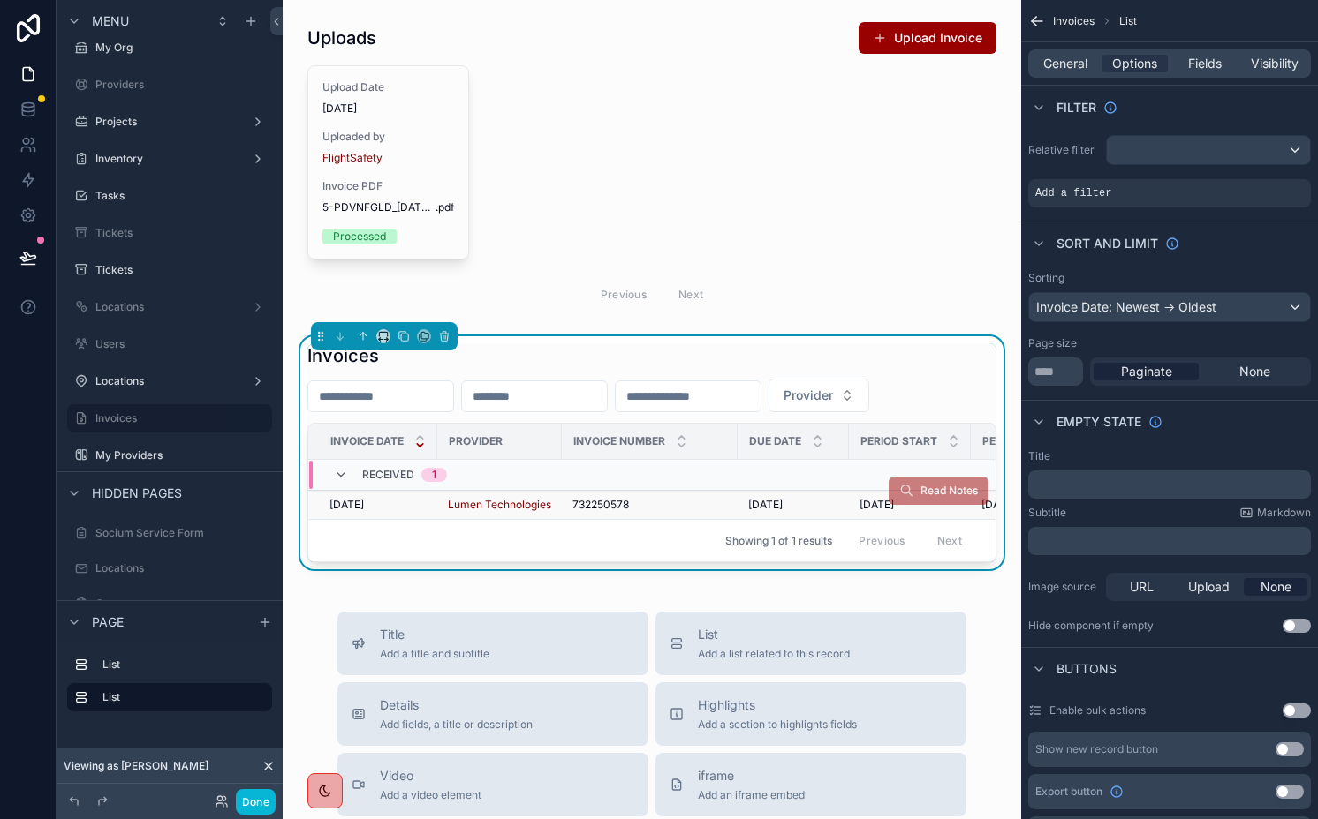
click at [617, 503] on span "732250578" at bounding box center [600, 505] width 57 height 14
click at [599, 503] on span "732250578" at bounding box center [600, 505] width 57 height 14
click at [260, 806] on button "Done" at bounding box center [256, 802] width 40 height 26
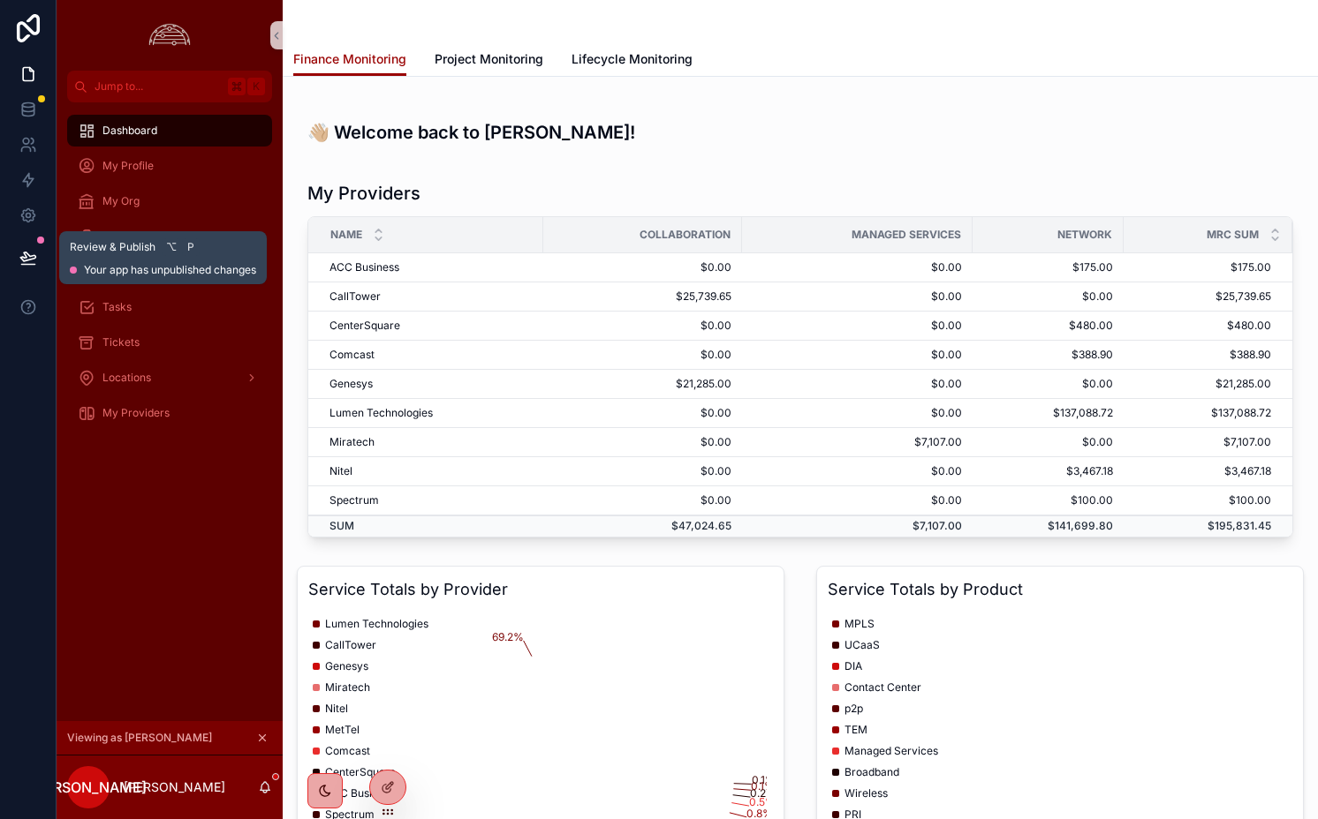
click at [30, 243] on button at bounding box center [28, 257] width 39 height 49
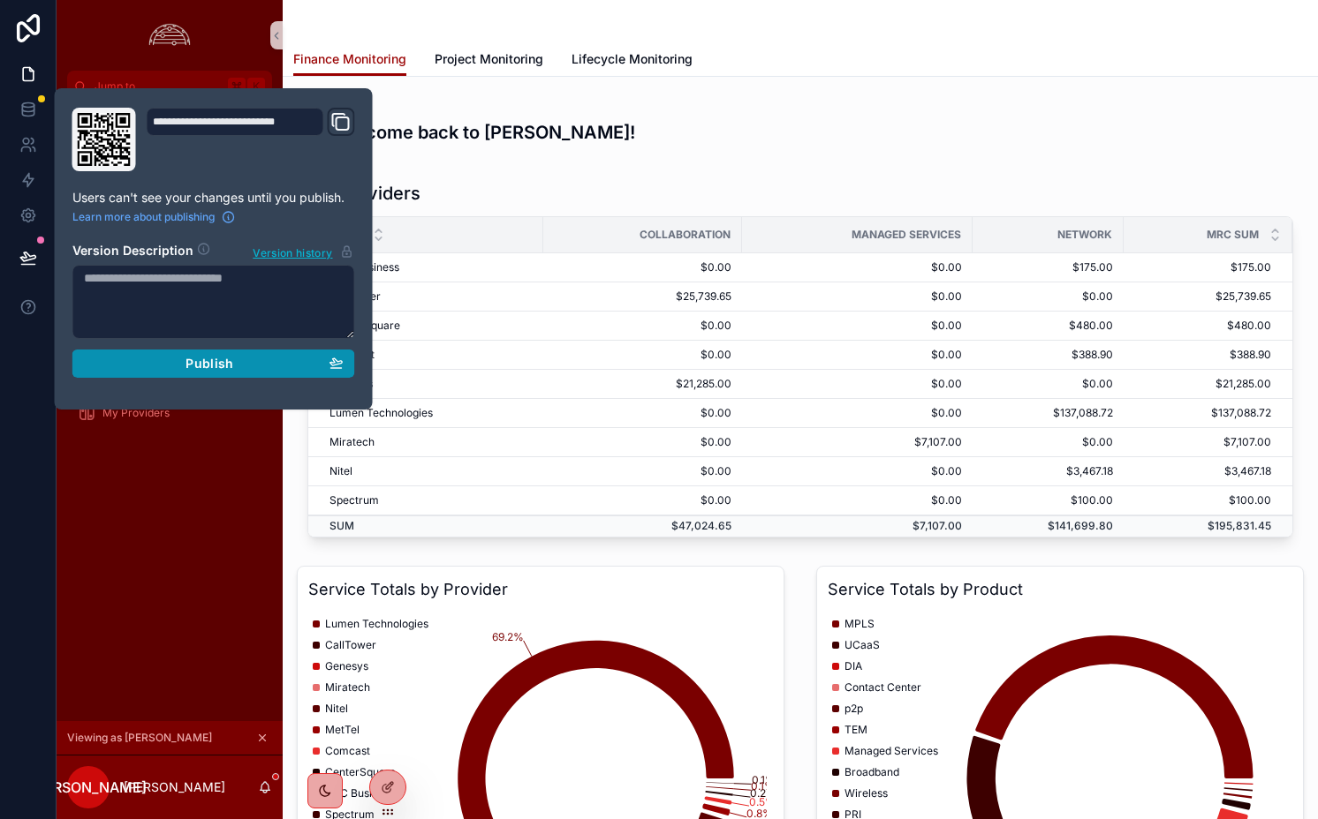
click at [310, 363] on div "Publish" at bounding box center [214, 364] width 260 height 16
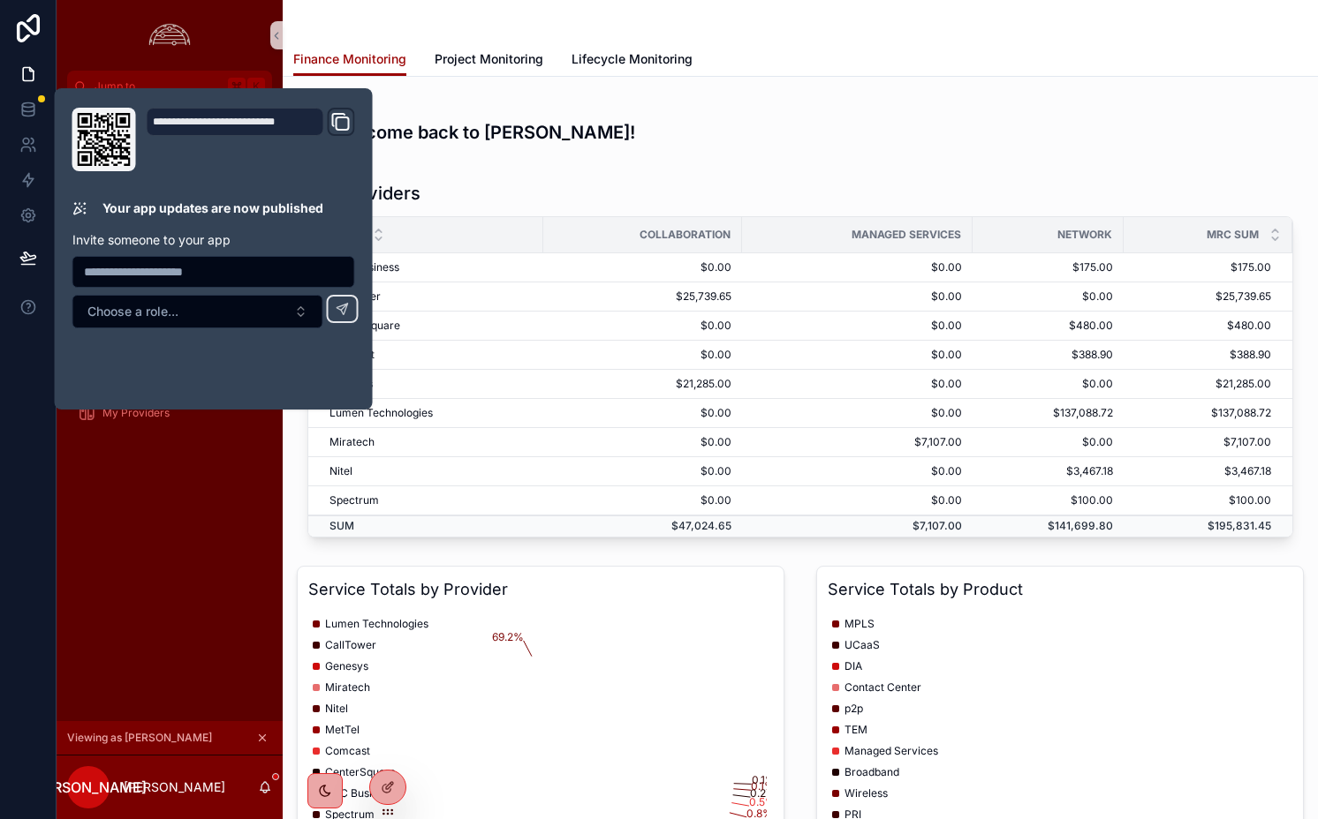
click at [839, 149] on div "👋🏼 Welcome back to [PERSON_NAME]!" at bounding box center [800, 125] width 1007 height 69
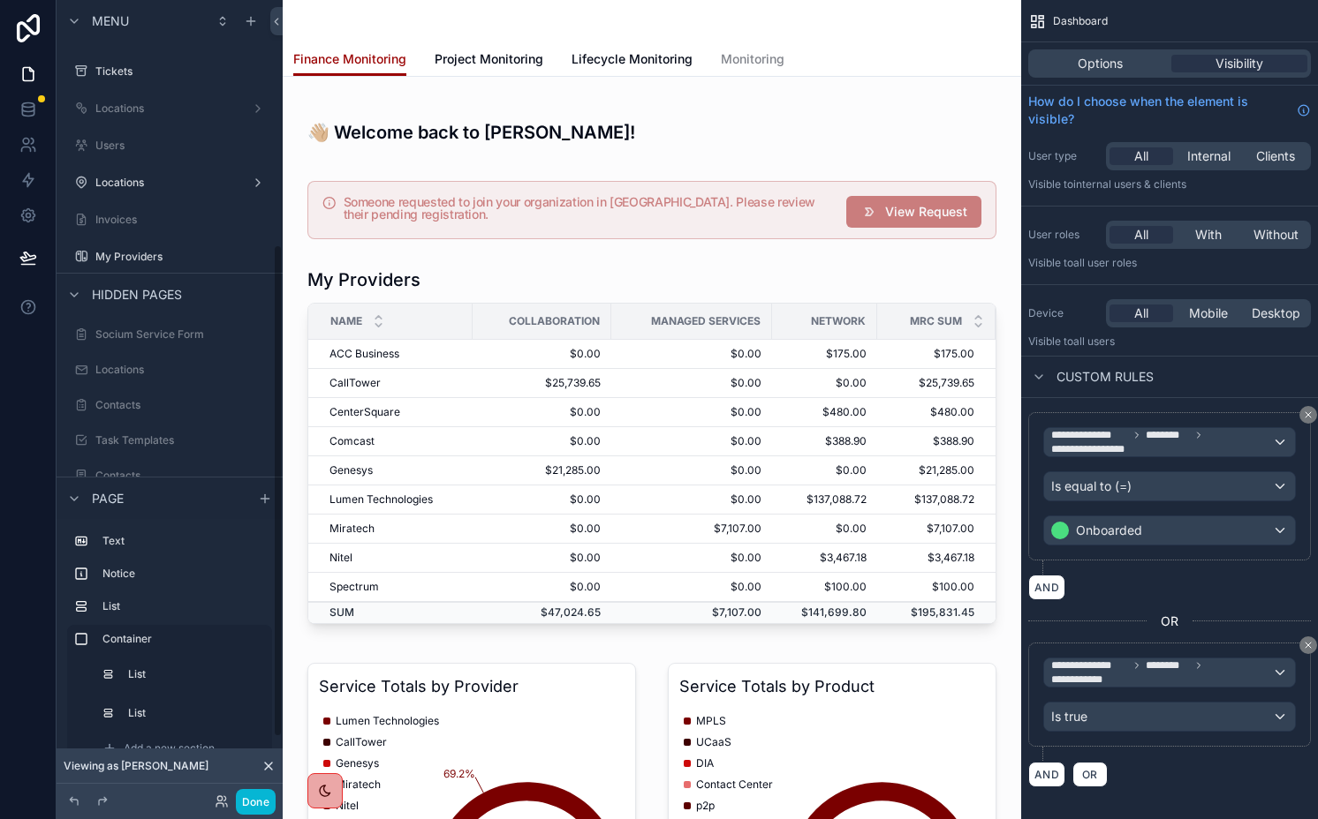
scroll to position [395, 0]
click at [153, 229] on label "Invoices" at bounding box center [165, 225] width 141 height 14
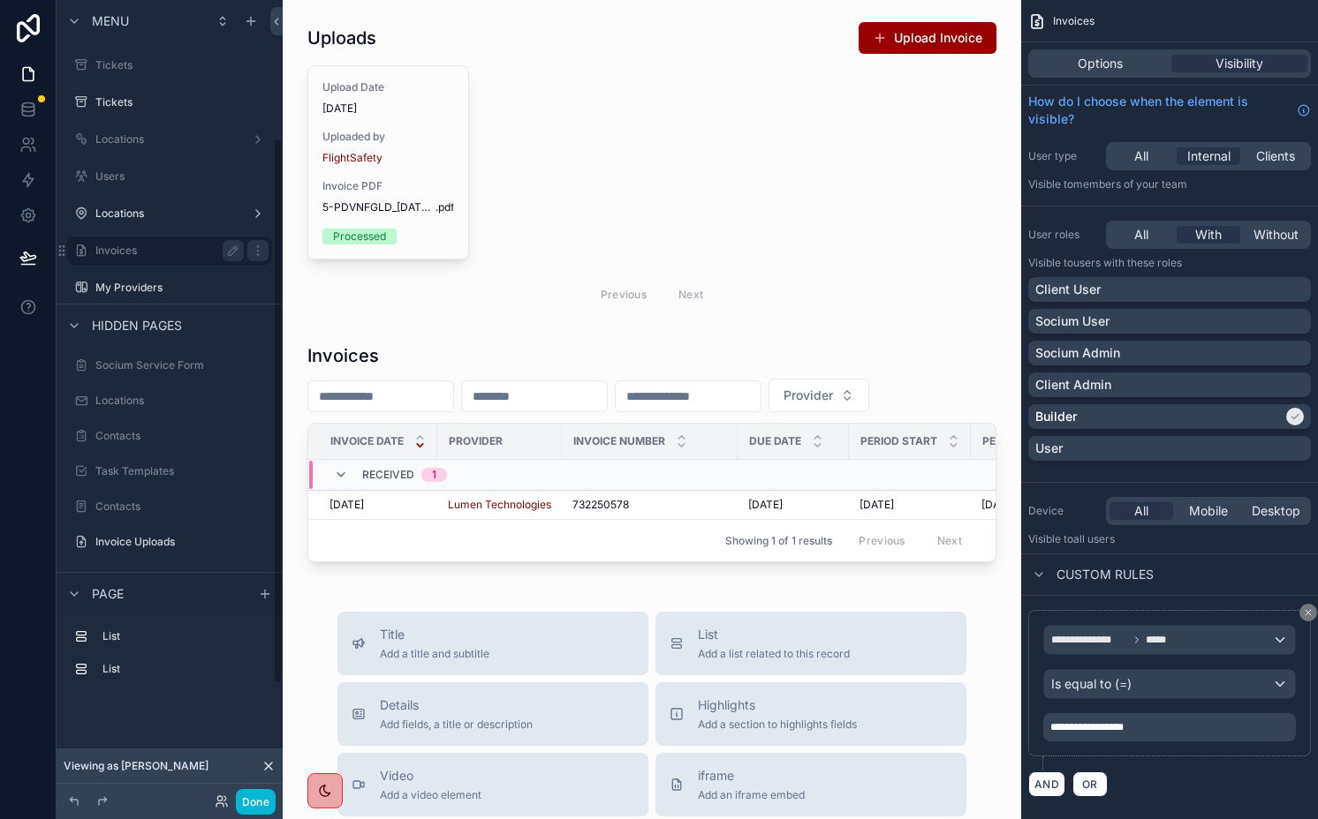
scroll to position [201, 0]
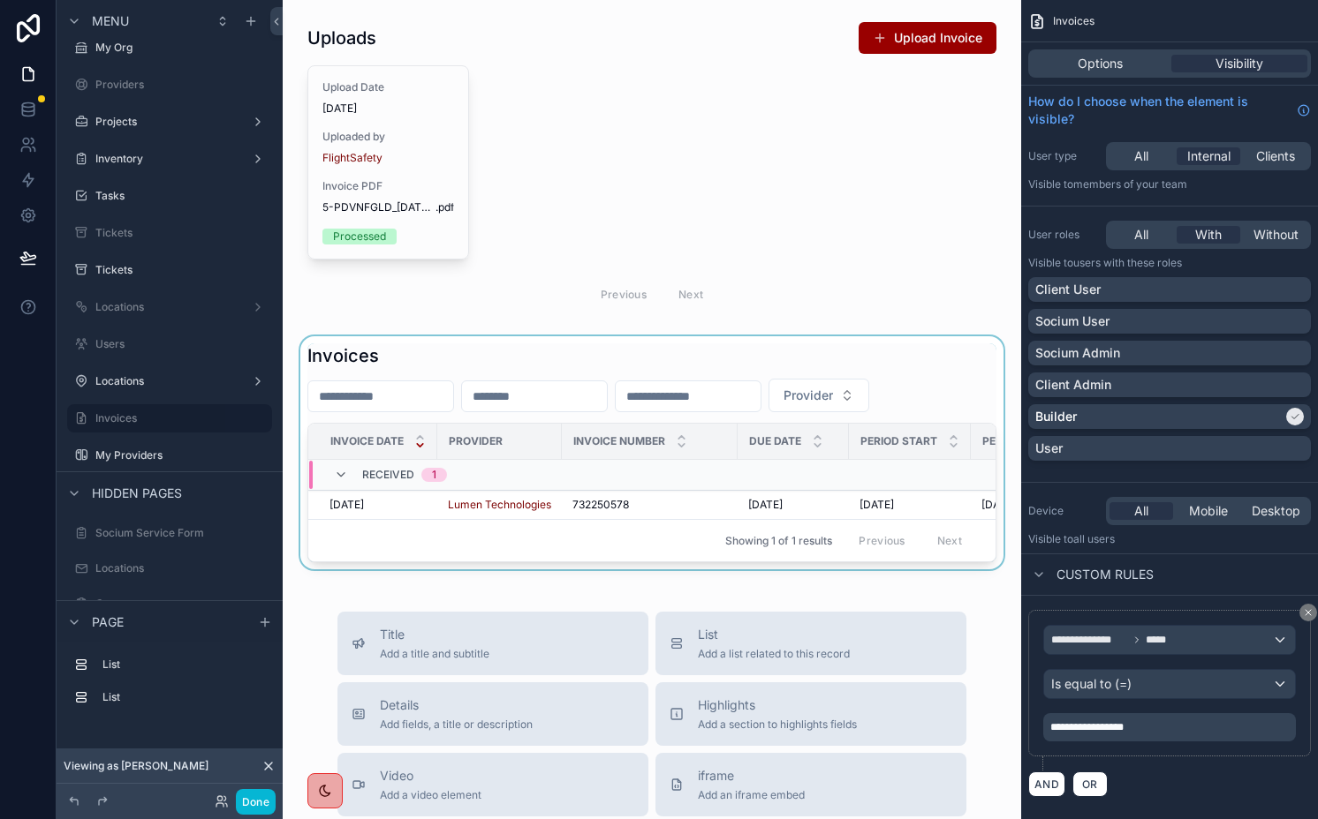
click at [722, 461] on div "Received 1" at bounding box center [522, 475] width 427 height 28
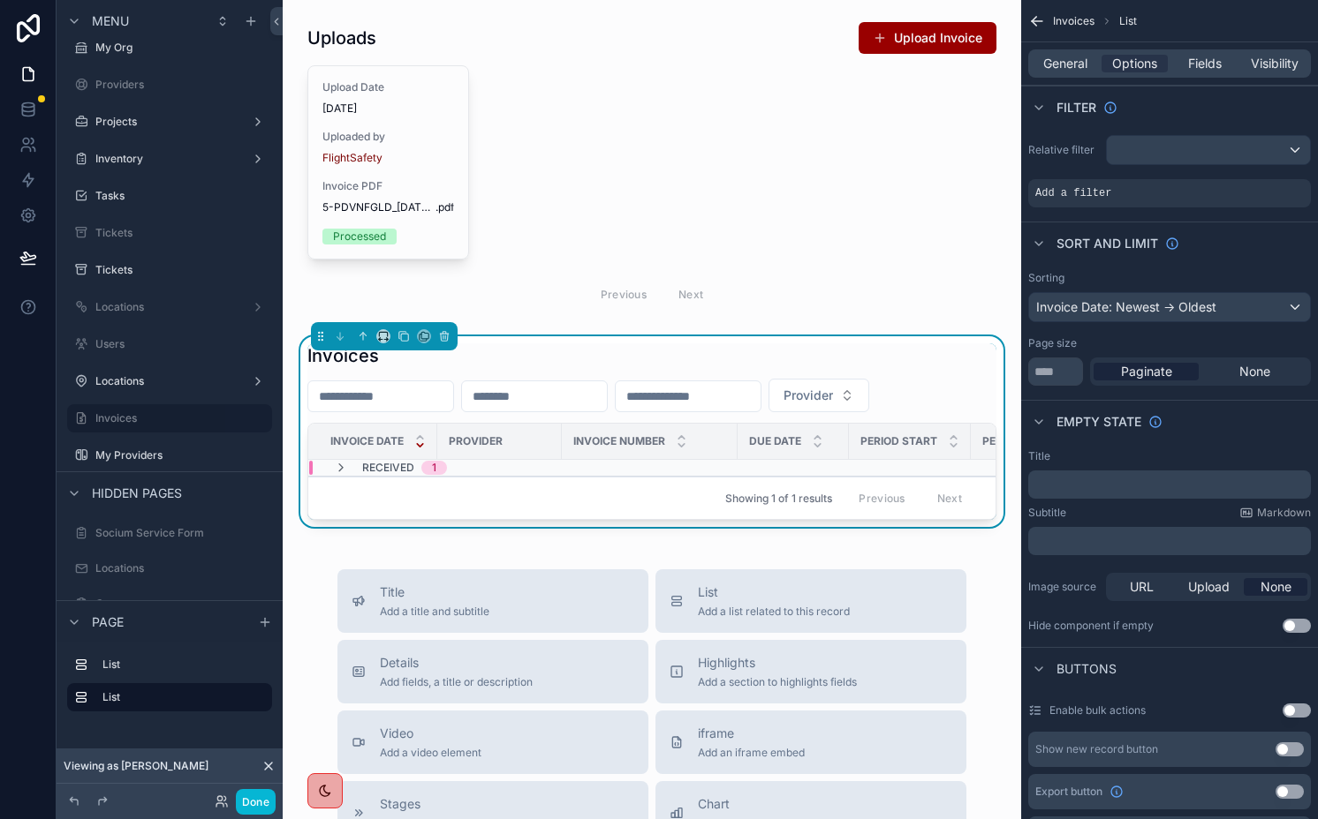
click at [691, 463] on div "Received 1" at bounding box center [522, 468] width 427 height 14
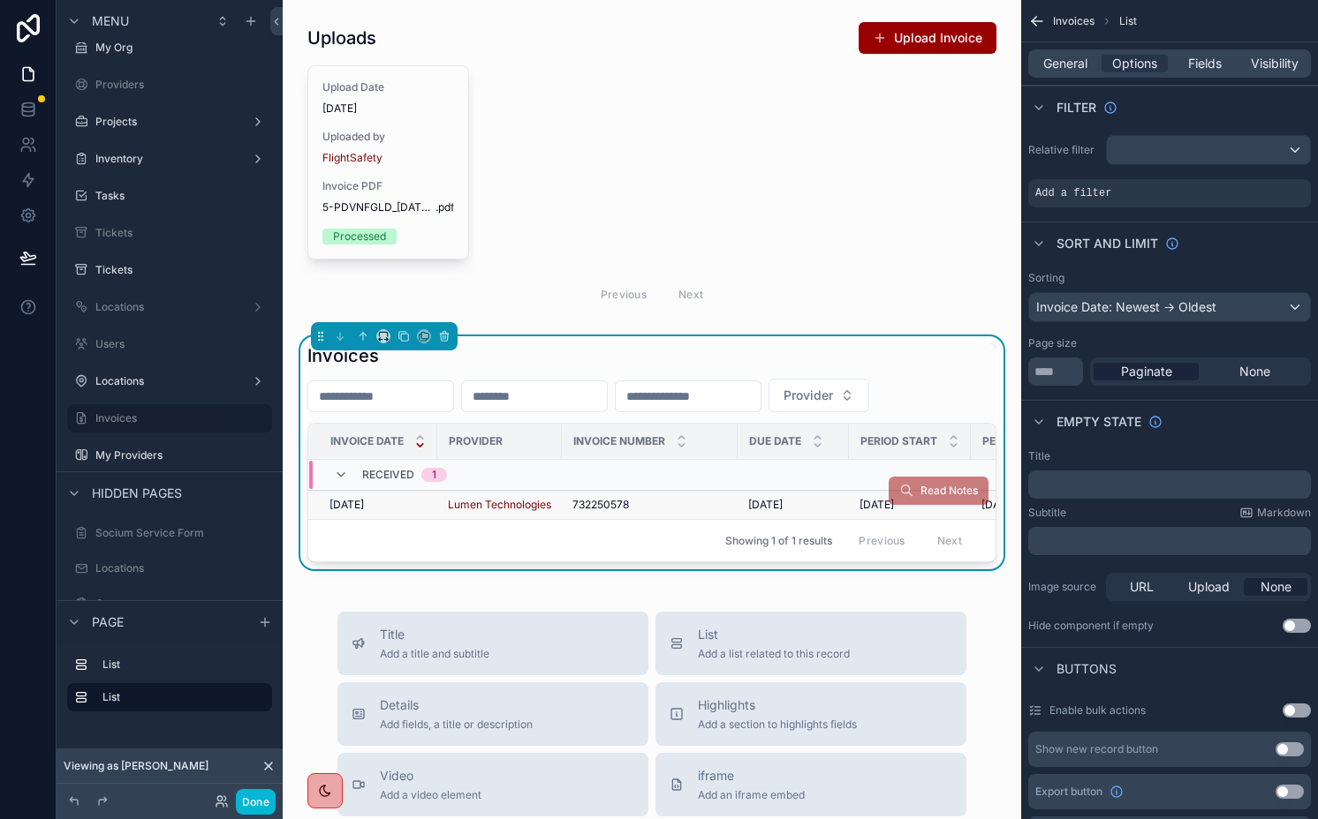
click at [665, 507] on div "732250578 732250578" at bounding box center [649, 505] width 155 height 14
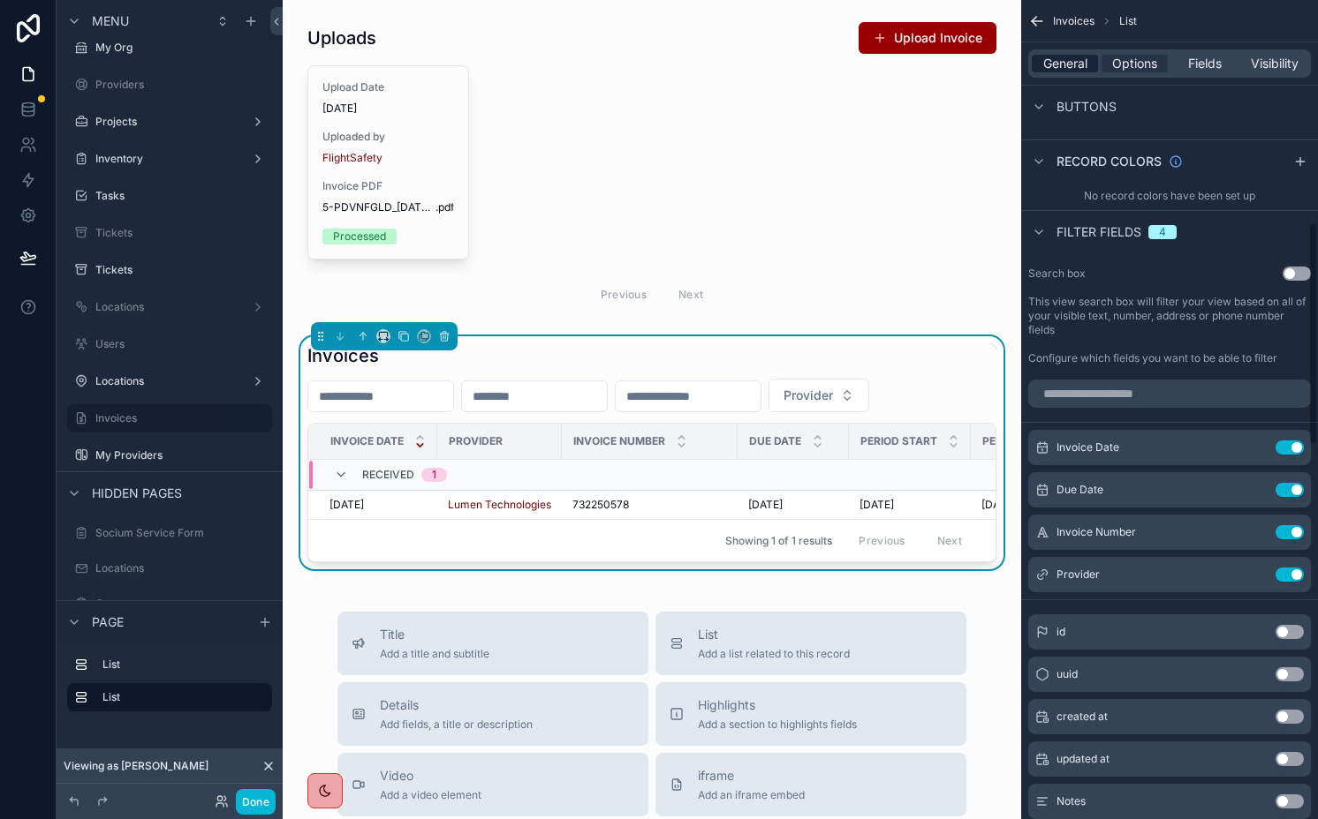
click at [1072, 57] on span "General" at bounding box center [1065, 64] width 44 height 18
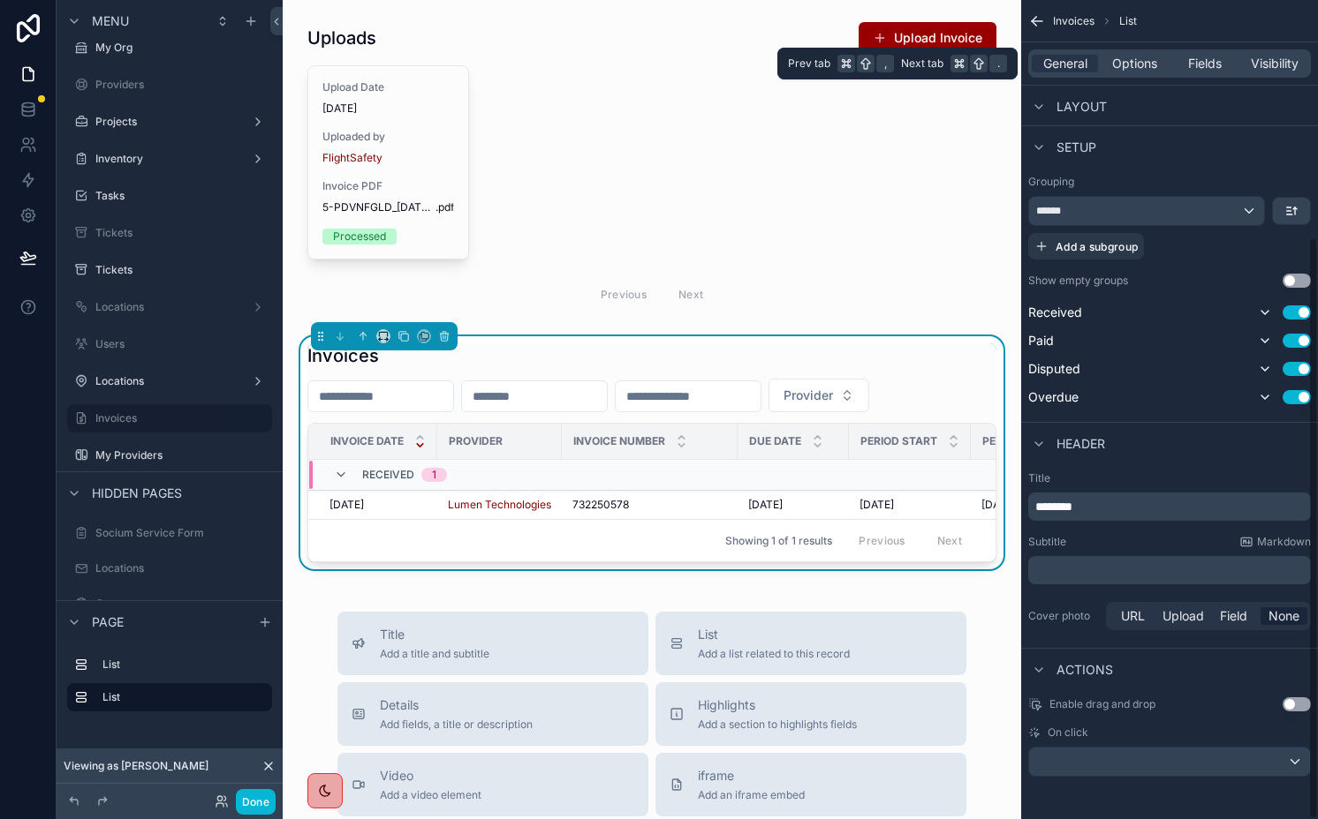
scroll to position [333, 0]
click at [1085, 762] on div "scrollable content" at bounding box center [1169, 762] width 281 height 28
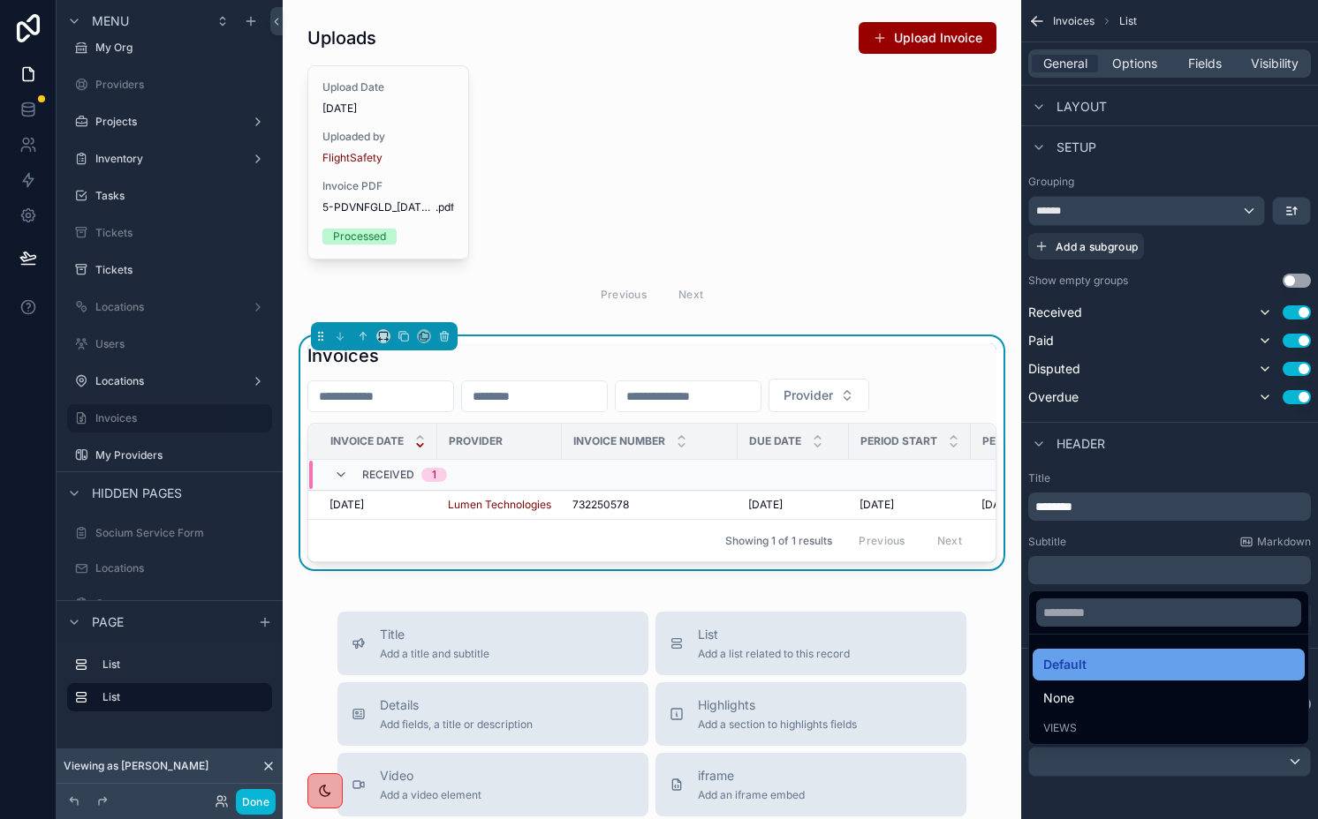
click at [1051, 663] on span "Default" at bounding box center [1064, 664] width 43 height 21
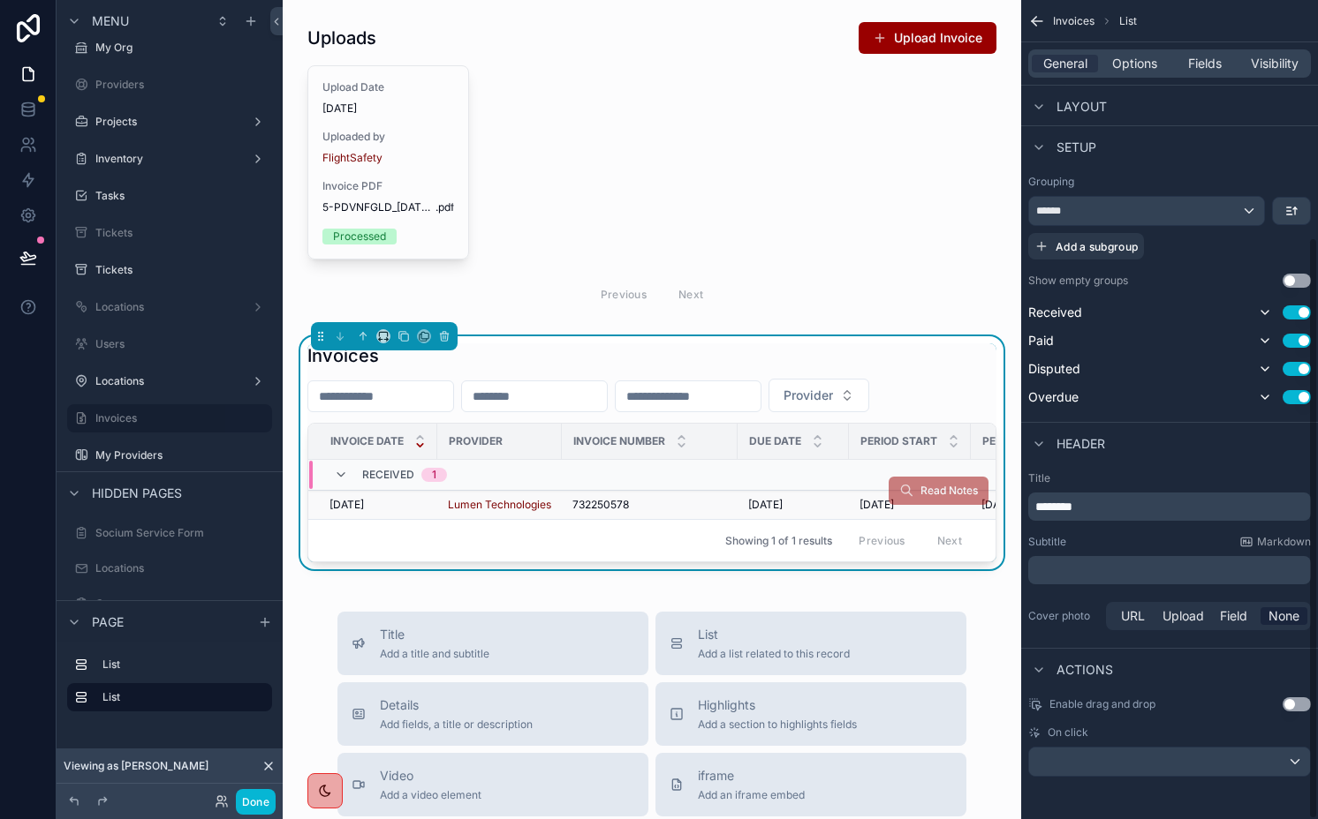
click at [389, 503] on div "4/1/2025 4/1/2025" at bounding box center [377, 505] width 97 height 14
click at [364, 503] on span "[DATE]" at bounding box center [346, 505] width 34 height 14
click at [177, 420] on label "Invoices" at bounding box center [165, 419] width 141 height 14
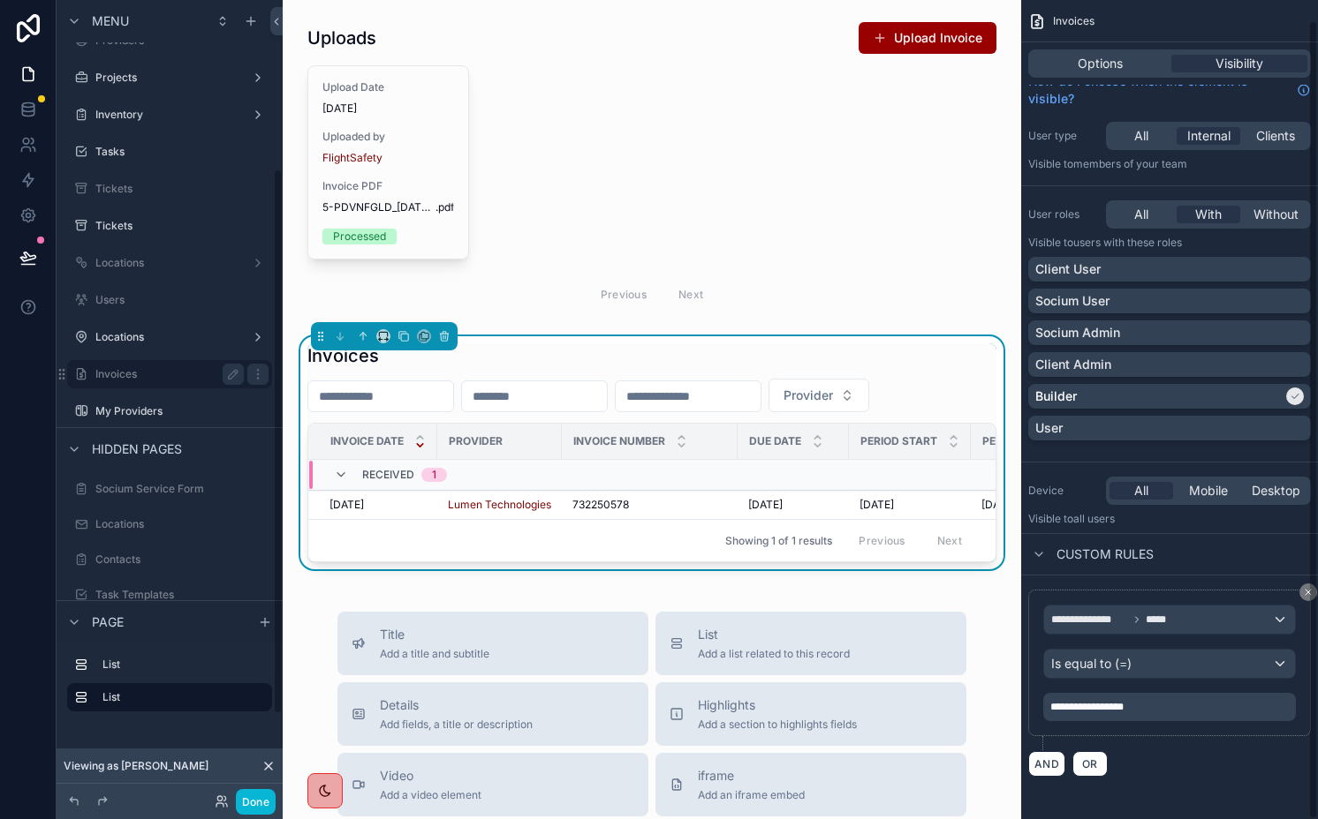
scroll to position [247, 0]
click at [139, 380] on div "Invoices" at bounding box center [169, 372] width 148 height 21
click at [155, 372] on label "Invoices" at bounding box center [165, 373] width 141 height 14
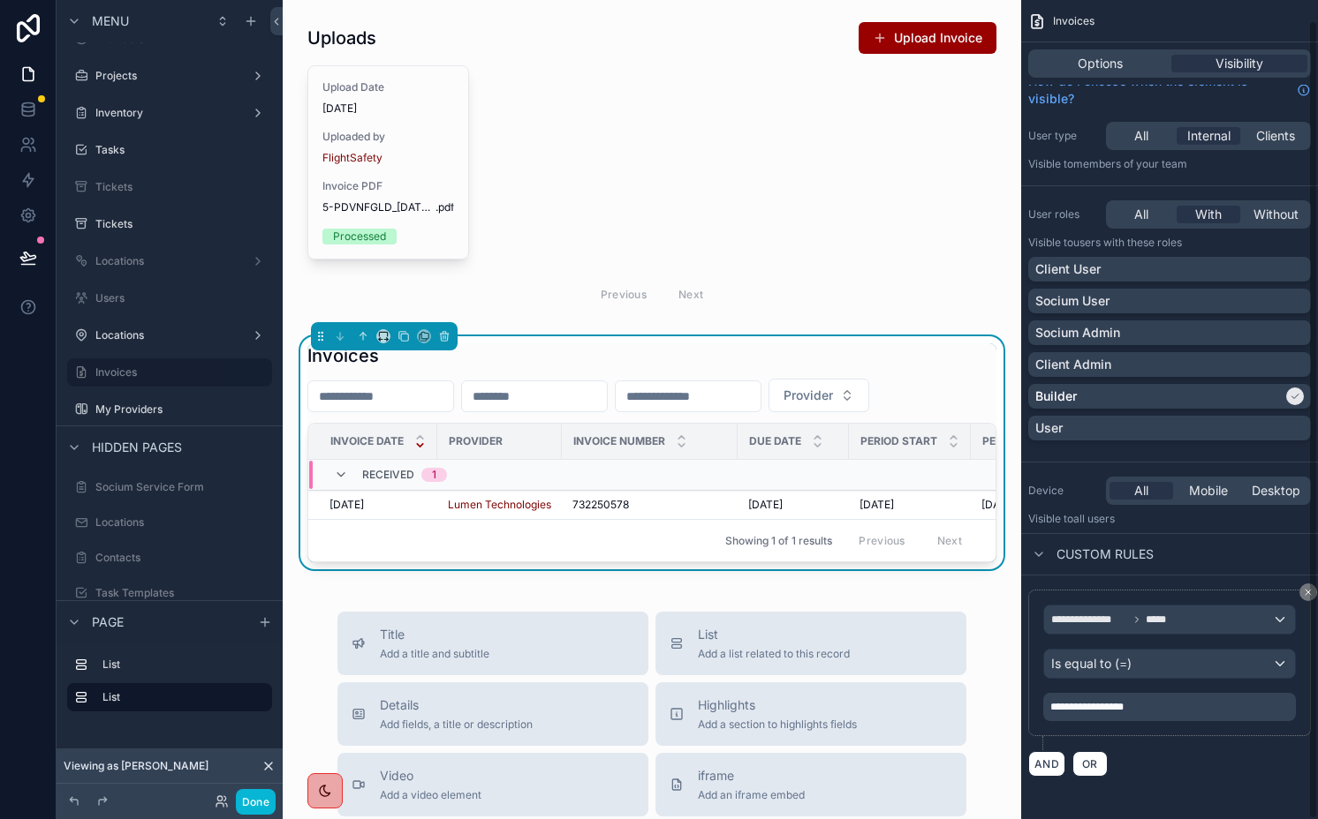
click at [1229, 50] on div "Options Visibility" at bounding box center [1169, 63] width 283 height 28
click at [149, 372] on label "Invoices" at bounding box center [165, 373] width 141 height 14
click at [1251, 395] on div "Builder" at bounding box center [1158, 397] width 247 height 18
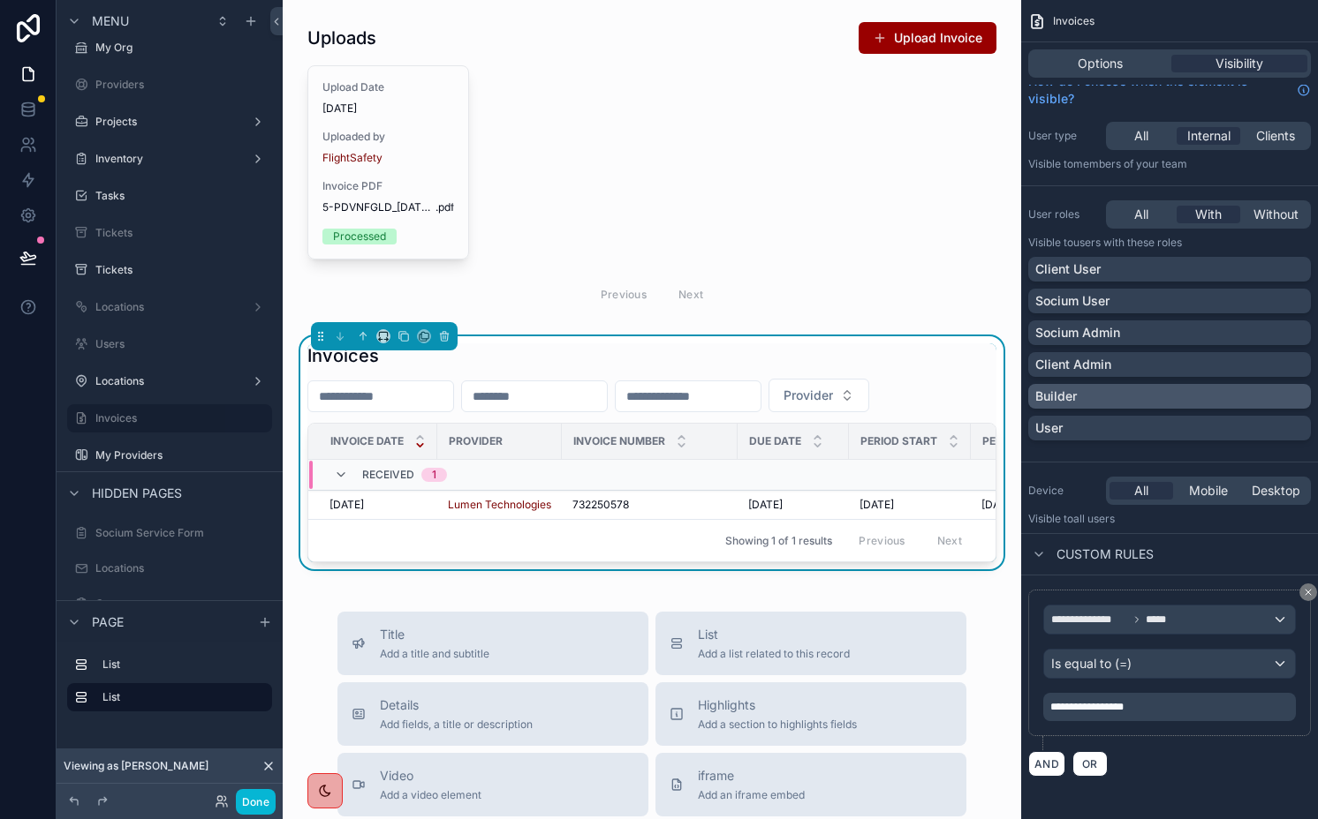
click at [1189, 388] on div "Builder" at bounding box center [1169, 397] width 268 height 18
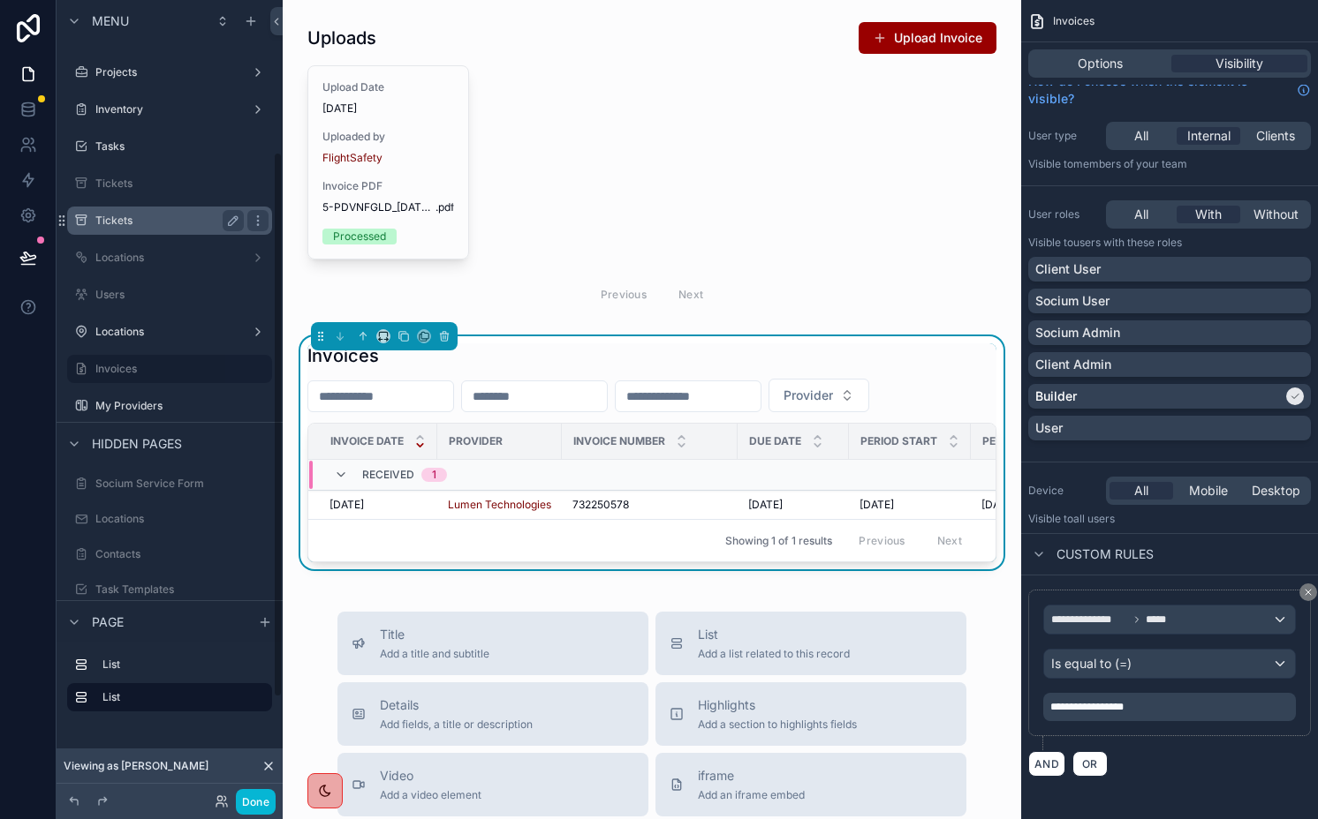
scroll to position [274, 0]
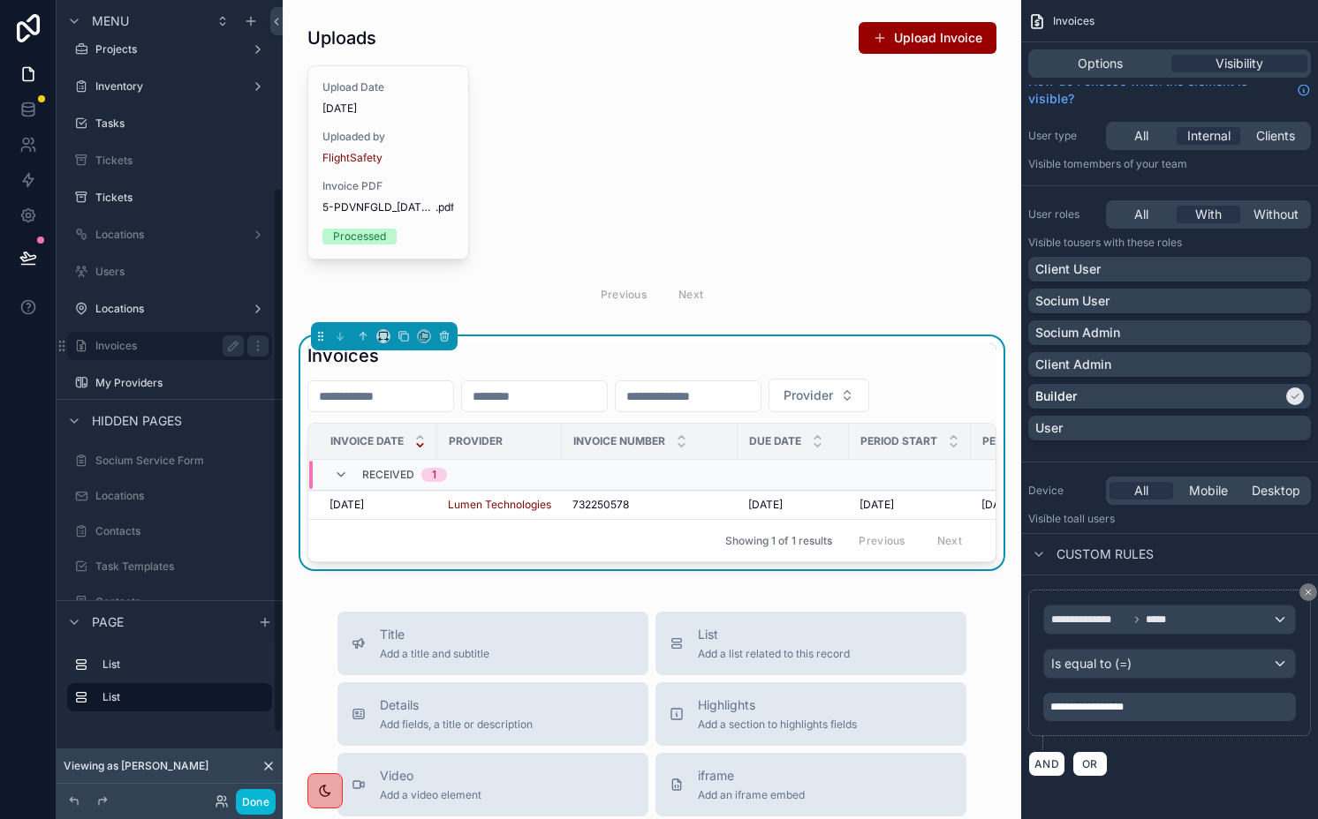
click at [157, 340] on label "Invoices" at bounding box center [165, 346] width 141 height 14
click at [219, 797] on icon at bounding box center [222, 802] width 14 height 14
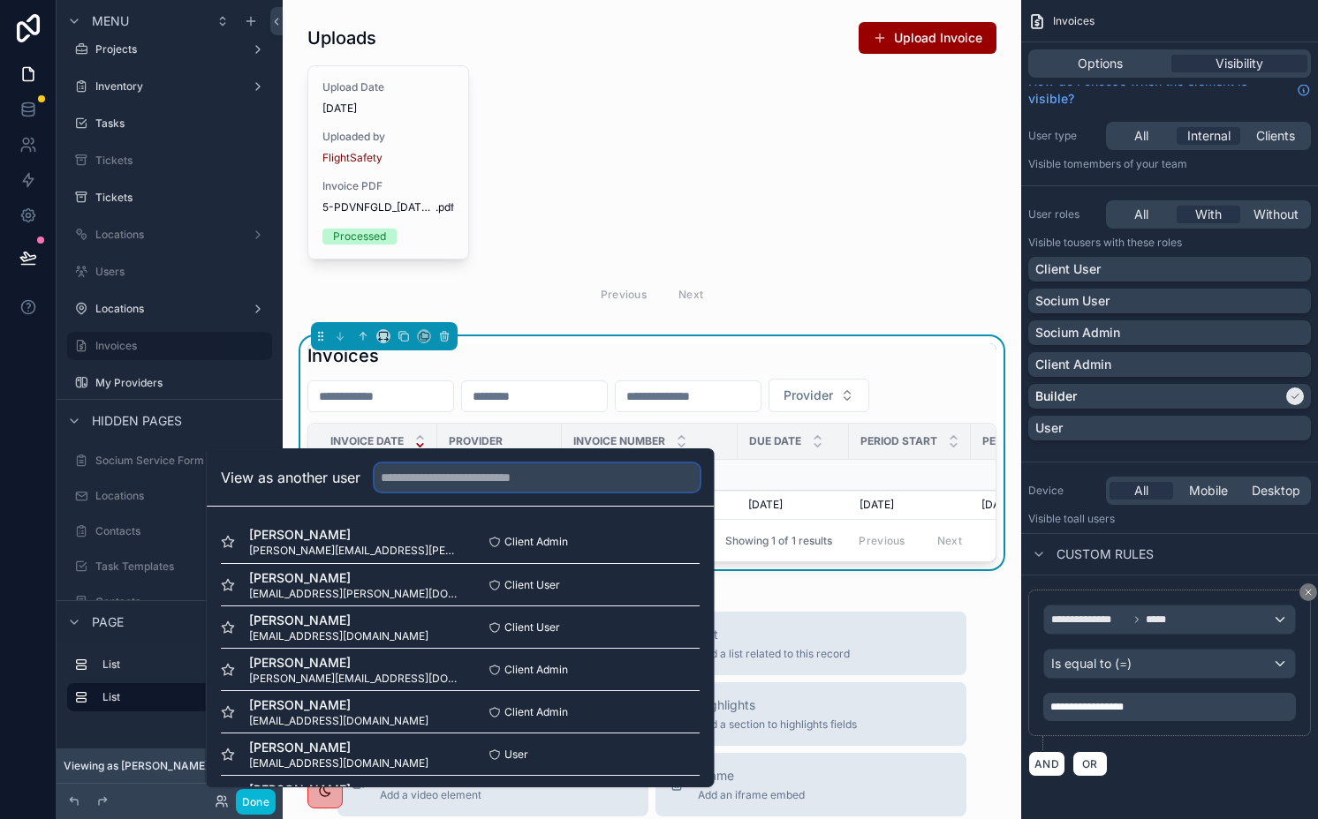
click at [419, 472] on input "text" at bounding box center [536, 478] width 325 height 28
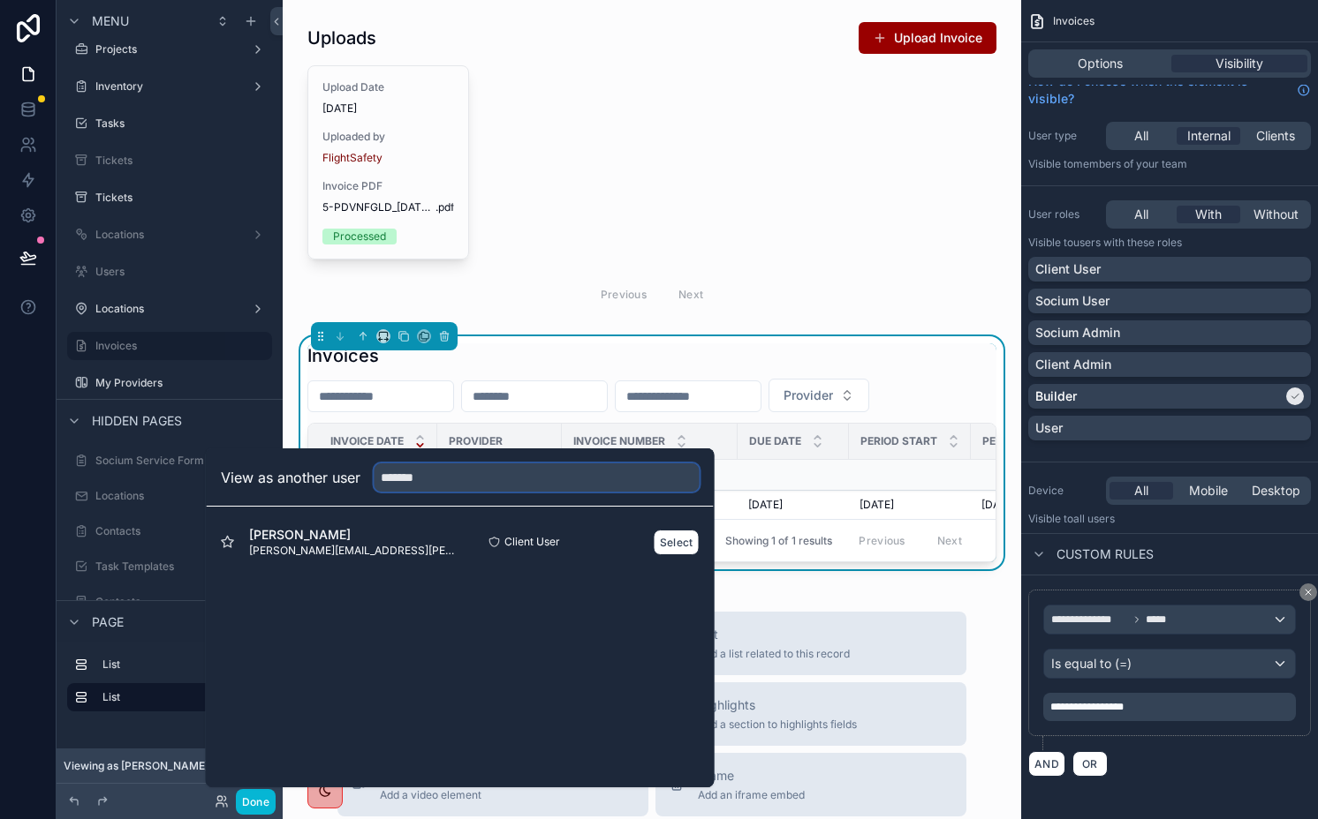
type input "*******"
click at [318, 552] on span "jamison.ables@flightsafety.com" at bounding box center [354, 551] width 211 height 14
copy div "jamison.ables@flightsafety.com"
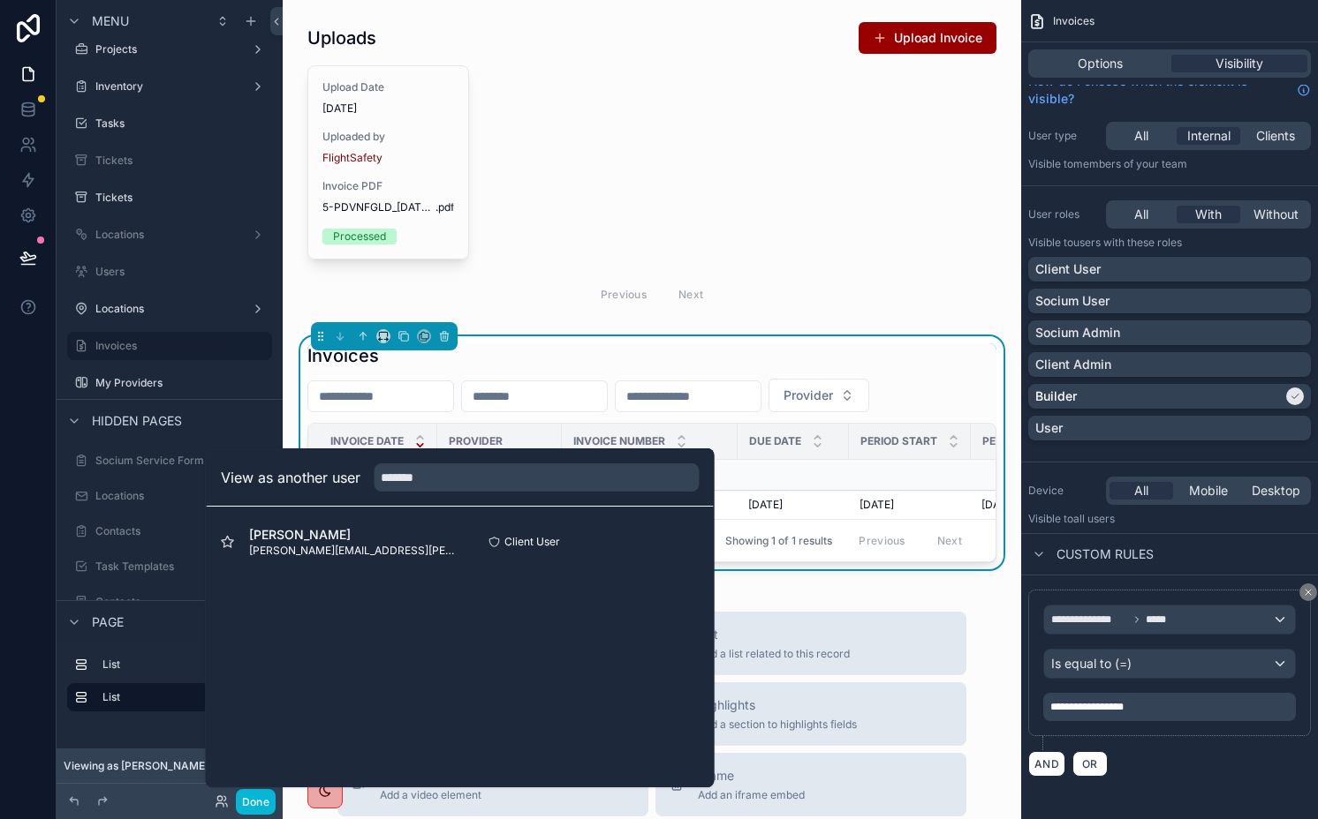
drag, startPoint x: 536, startPoint y: 631, endPoint x: 634, endPoint y: 631, distance: 98.0
click at [536, 631] on div "View as another user ******* Jamison Ables jamison.ables@flightsafety.com Clien…" at bounding box center [460, 618] width 509 height 339
click at [1180, 706] on p "**********" at bounding box center [1171, 707] width 242 height 14
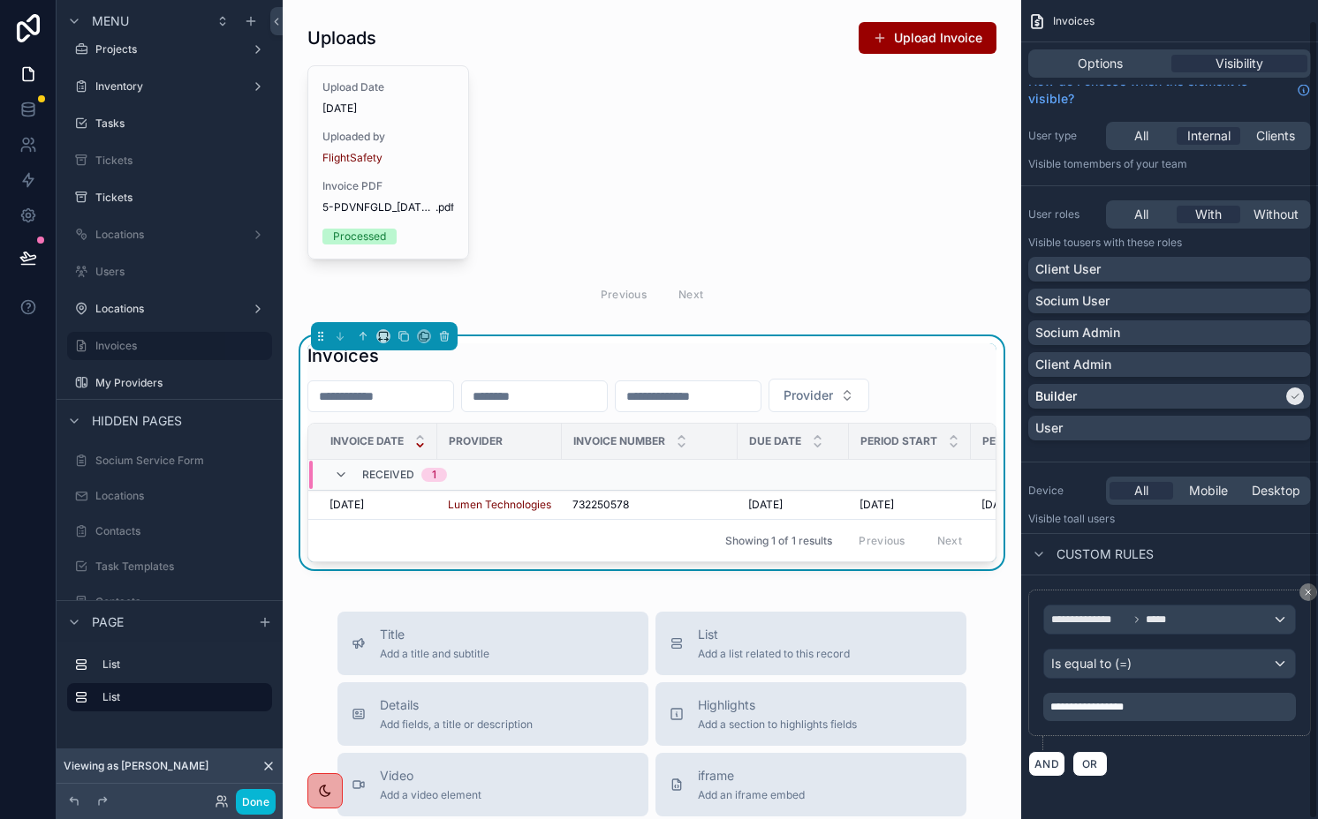
click at [1180, 706] on p "**********" at bounding box center [1171, 707] width 242 height 14
click at [1187, 774] on div "AND OR" at bounding box center [1169, 764] width 283 height 26
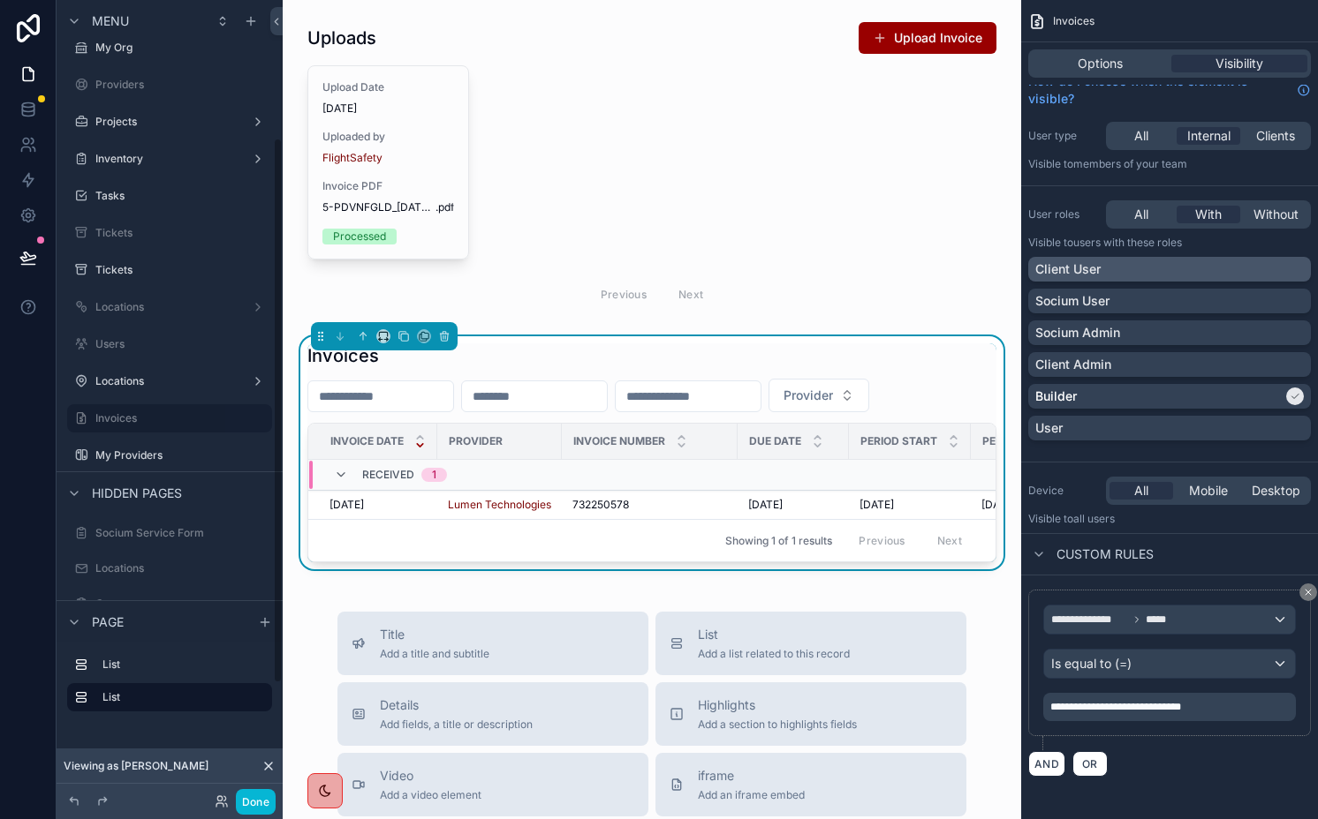
click at [1102, 269] on div "Client User" at bounding box center [1169, 270] width 268 height 18
click at [1118, 396] on div "Builder" at bounding box center [1158, 397] width 247 height 18
click at [1155, 398] on div "Builder" at bounding box center [1169, 397] width 268 height 18
click at [247, 804] on button "Done" at bounding box center [256, 802] width 40 height 26
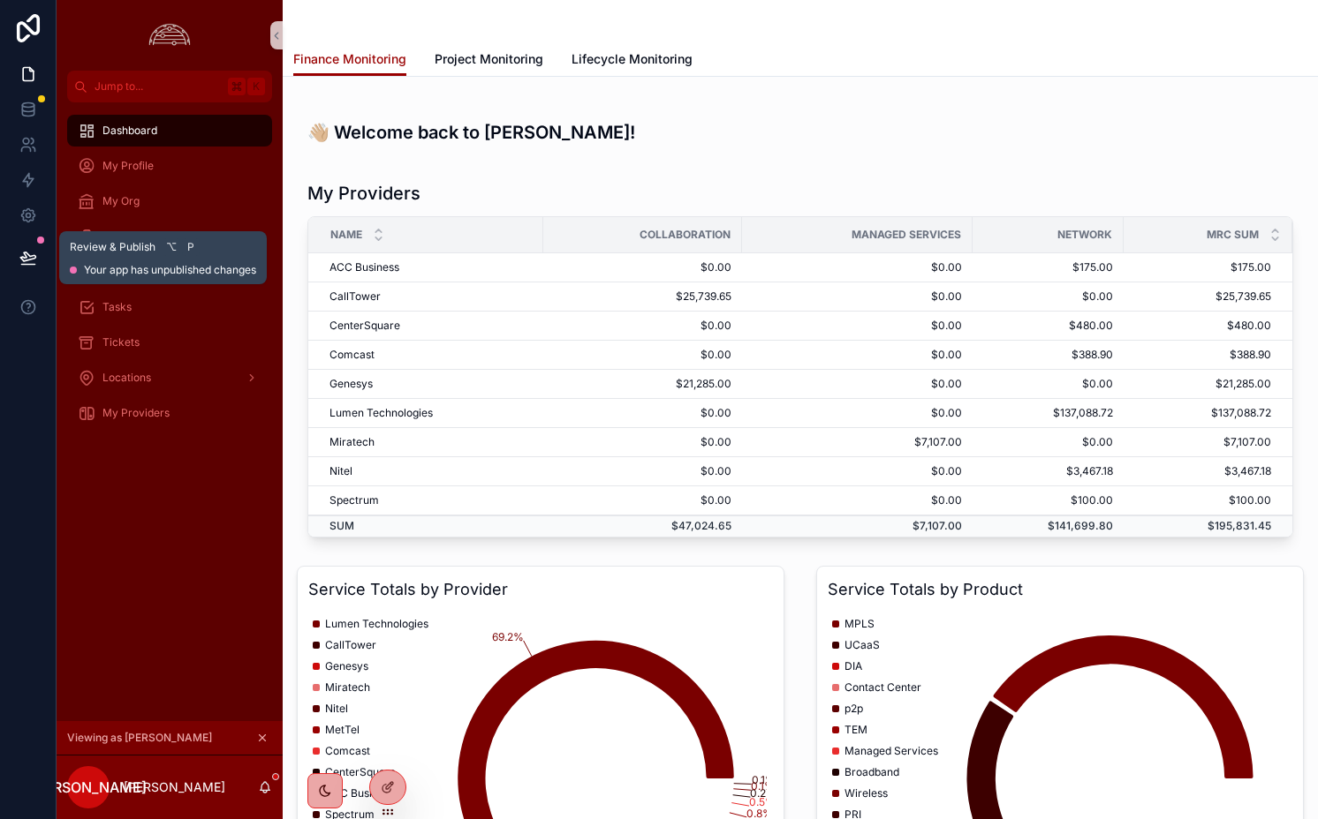
click at [26, 245] on button at bounding box center [28, 257] width 39 height 49
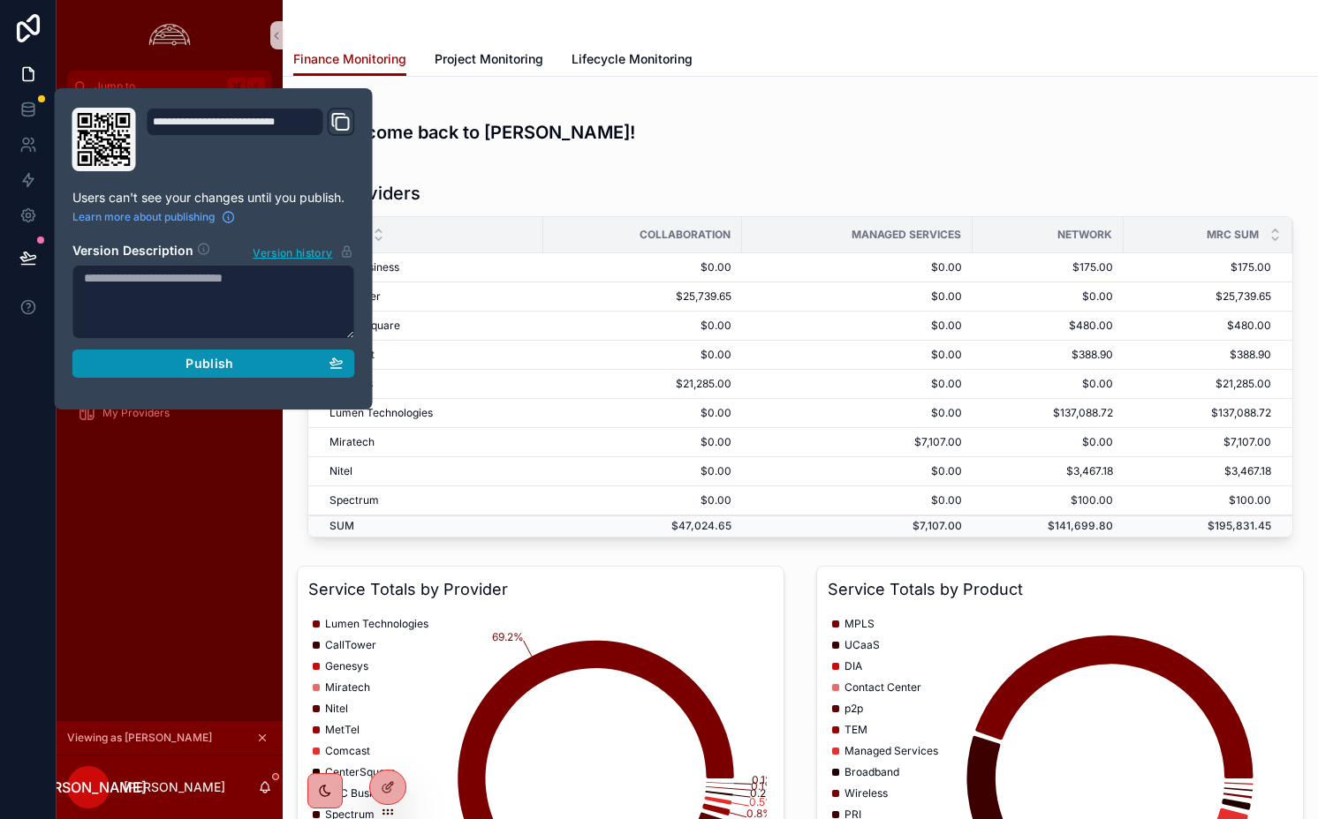
click at [214, 359] on span "Publish" at bounding box center [209, 364] width 48 height 16
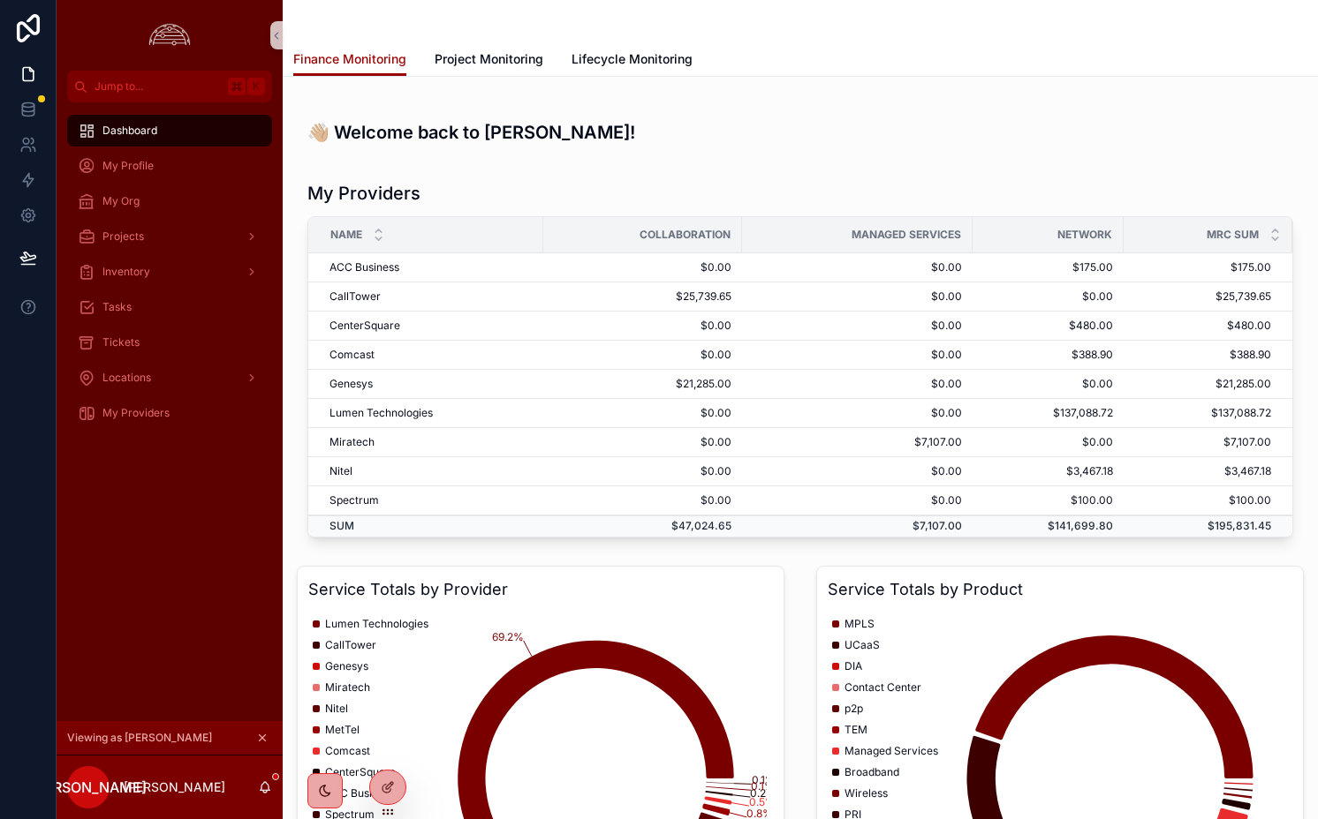
click at [214, 525] on div "Dashboard My Profile My Org Projects Inventory Tasks Tickets Locations My Provi…" at bounding box center [170, 411] width 226 height 619
click at [224, 396] on div "My Providers" at bounding box center [170, 413] width 226 height 35
click at [148, 153] on div "My Profile" at bounding box center [170, 166] width 184 height 28
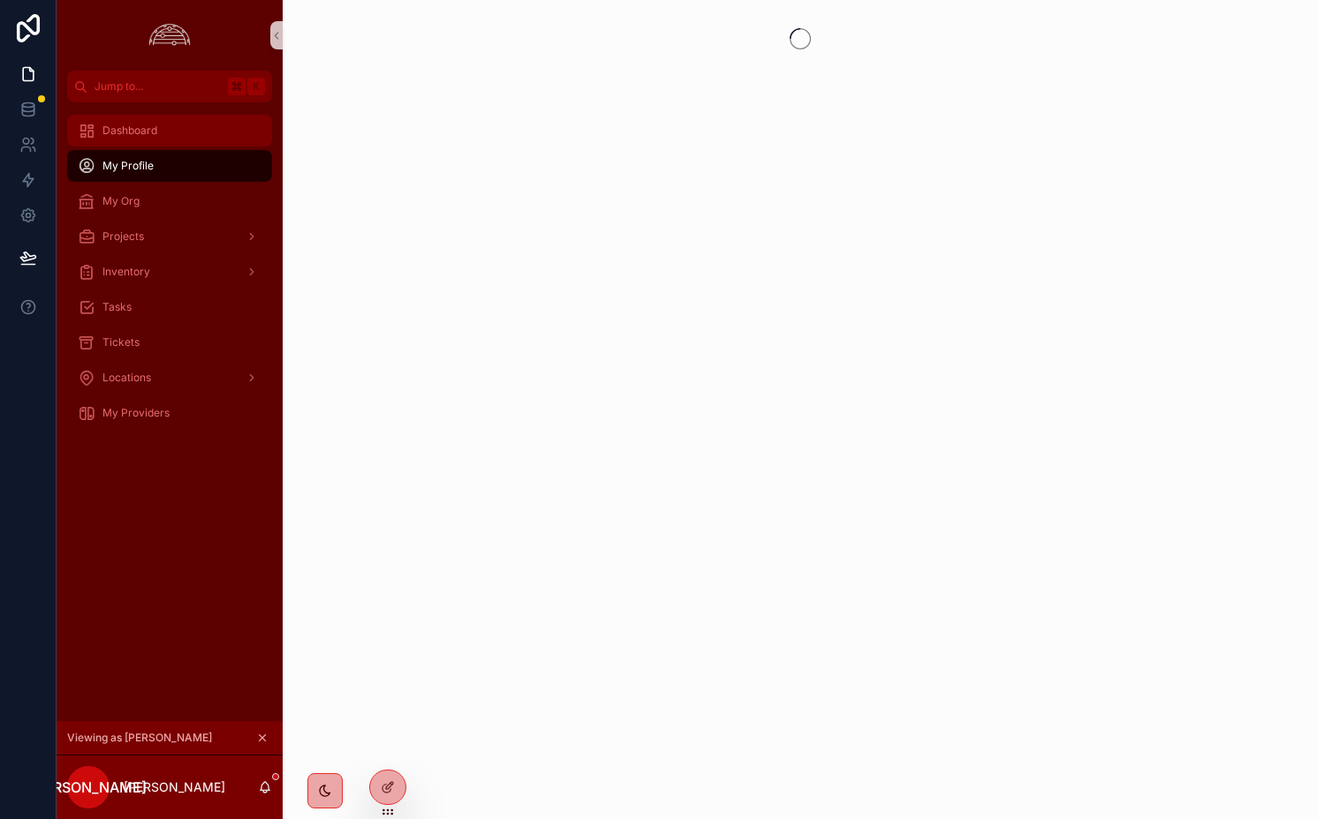
click at [148, 132] on span "Dashboard" at bounding box center [129, 131] width 55 height 14
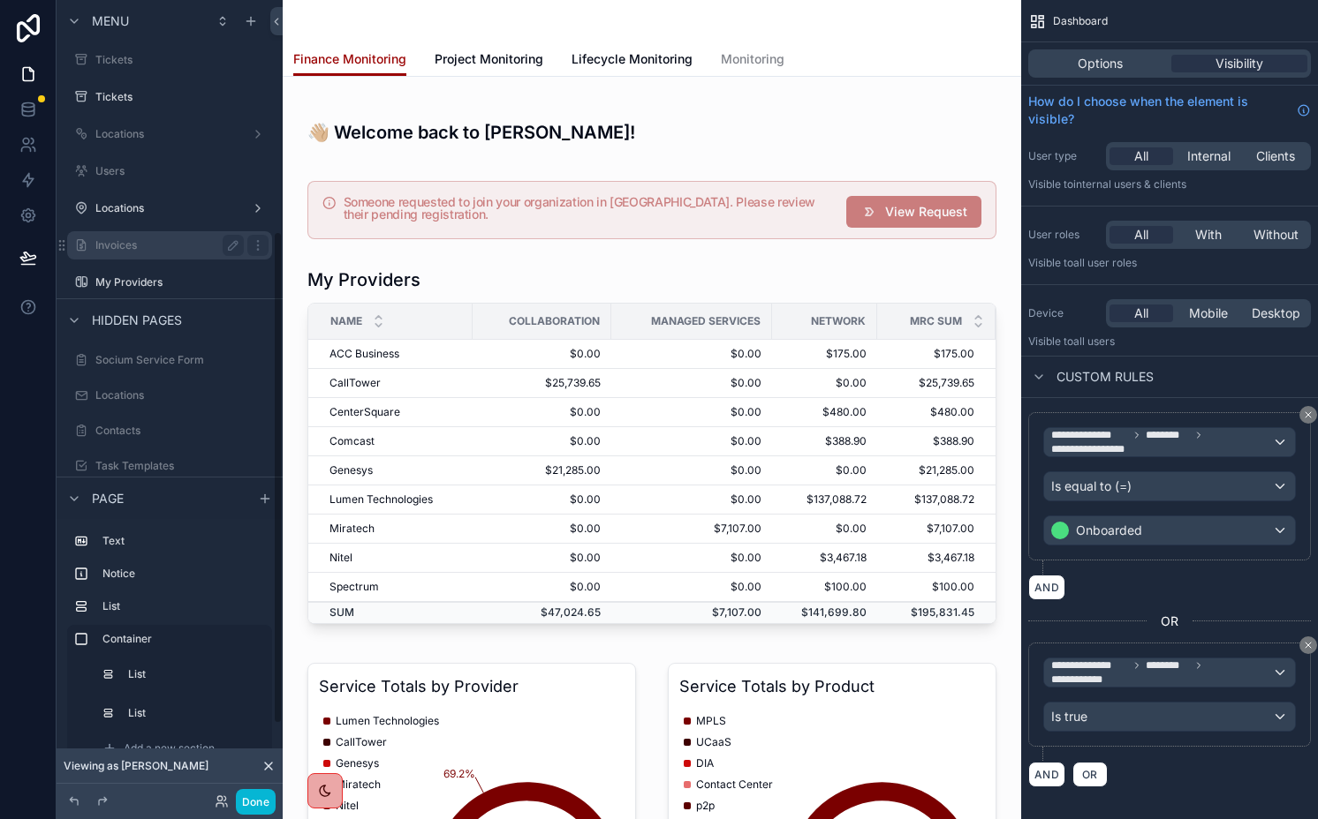
click at [161, 249] on label "Invoices" at bounding box center [165, 245] width 141 height 14
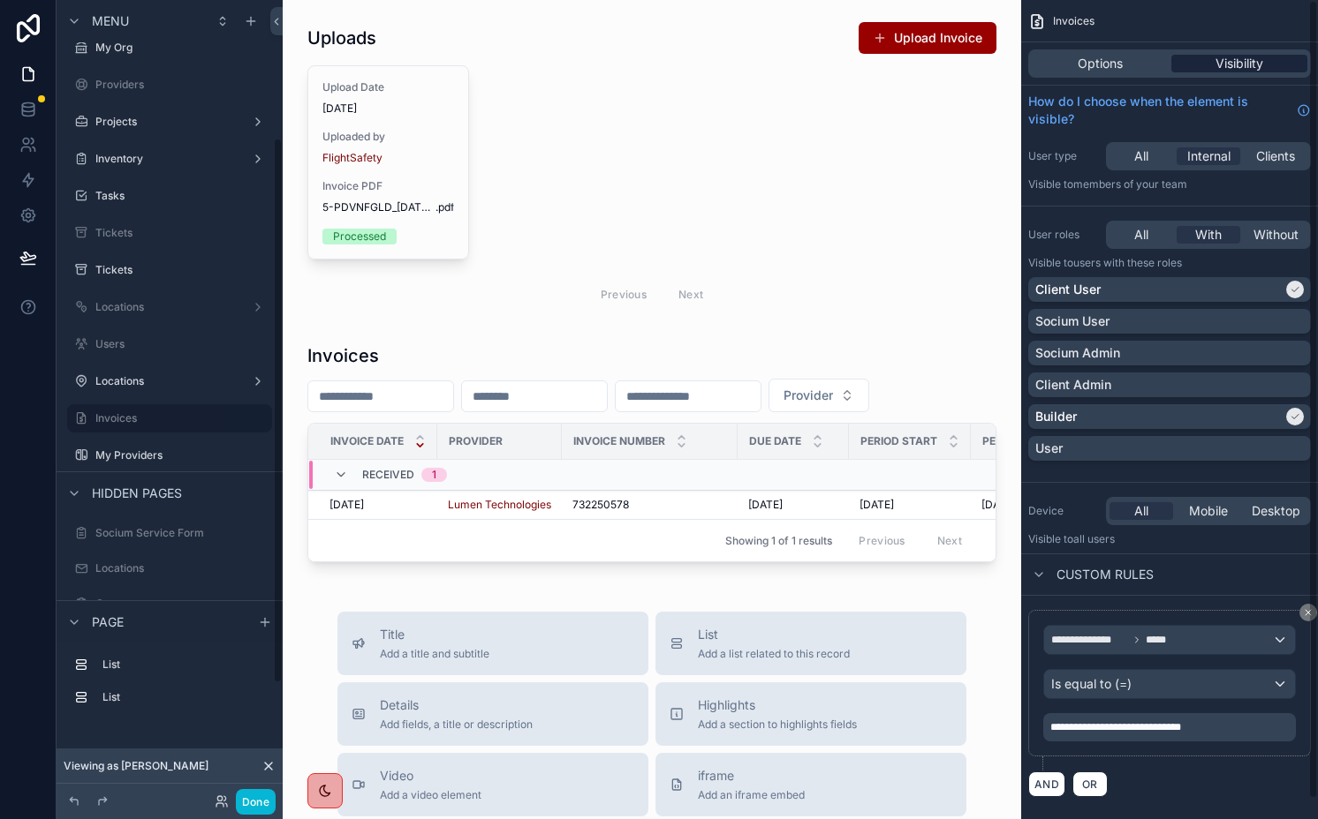
click at [1216, 62] on span "Visibility" at bounding box center [1239, 64] width 48 height 18
click at [1242, 728] on p "**********" at bounding box center [1171, 728] width 242 height 14
click at [247, 811] on button "Done" at bounding box center [256, 802] width 40 height 26
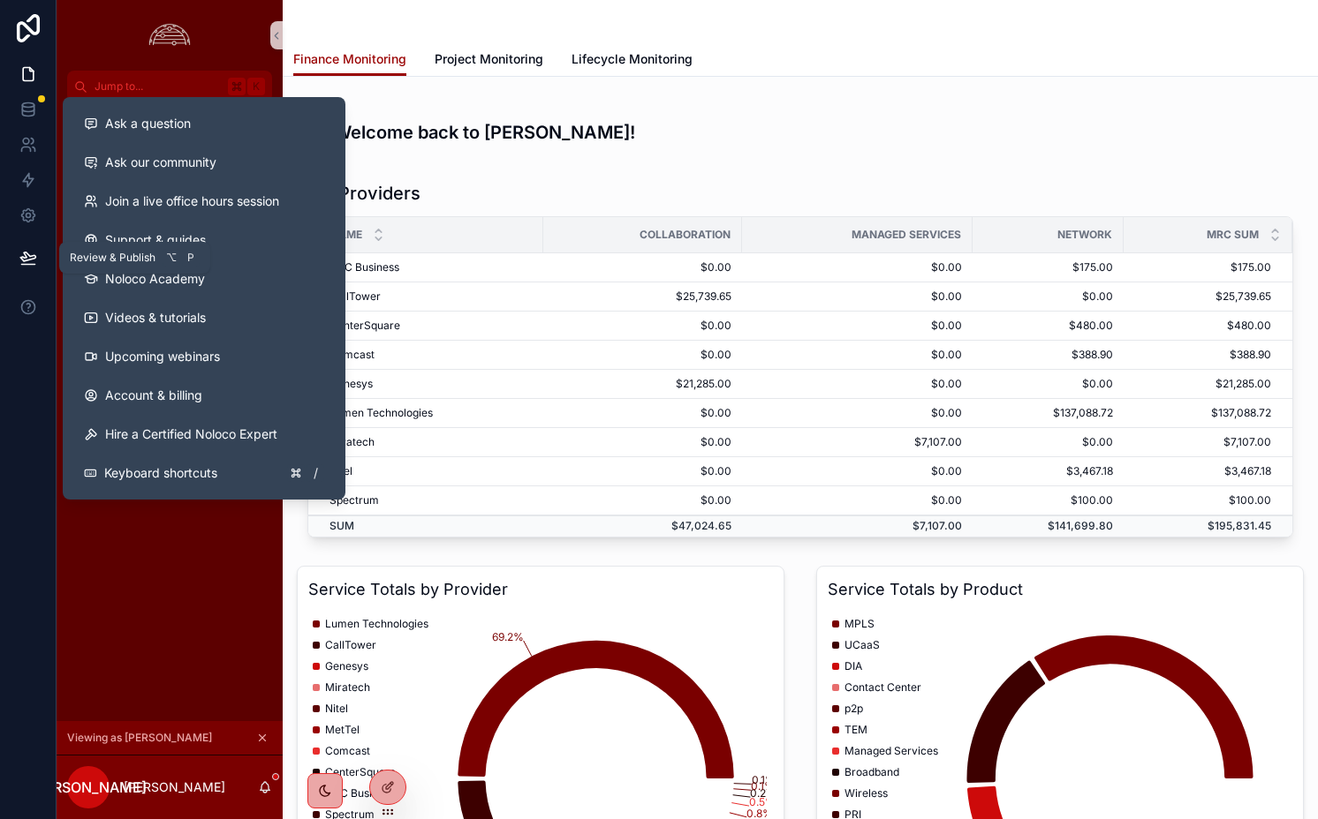
click at [13, 256] on button at bounding box center [28, 257] width 39 height 49
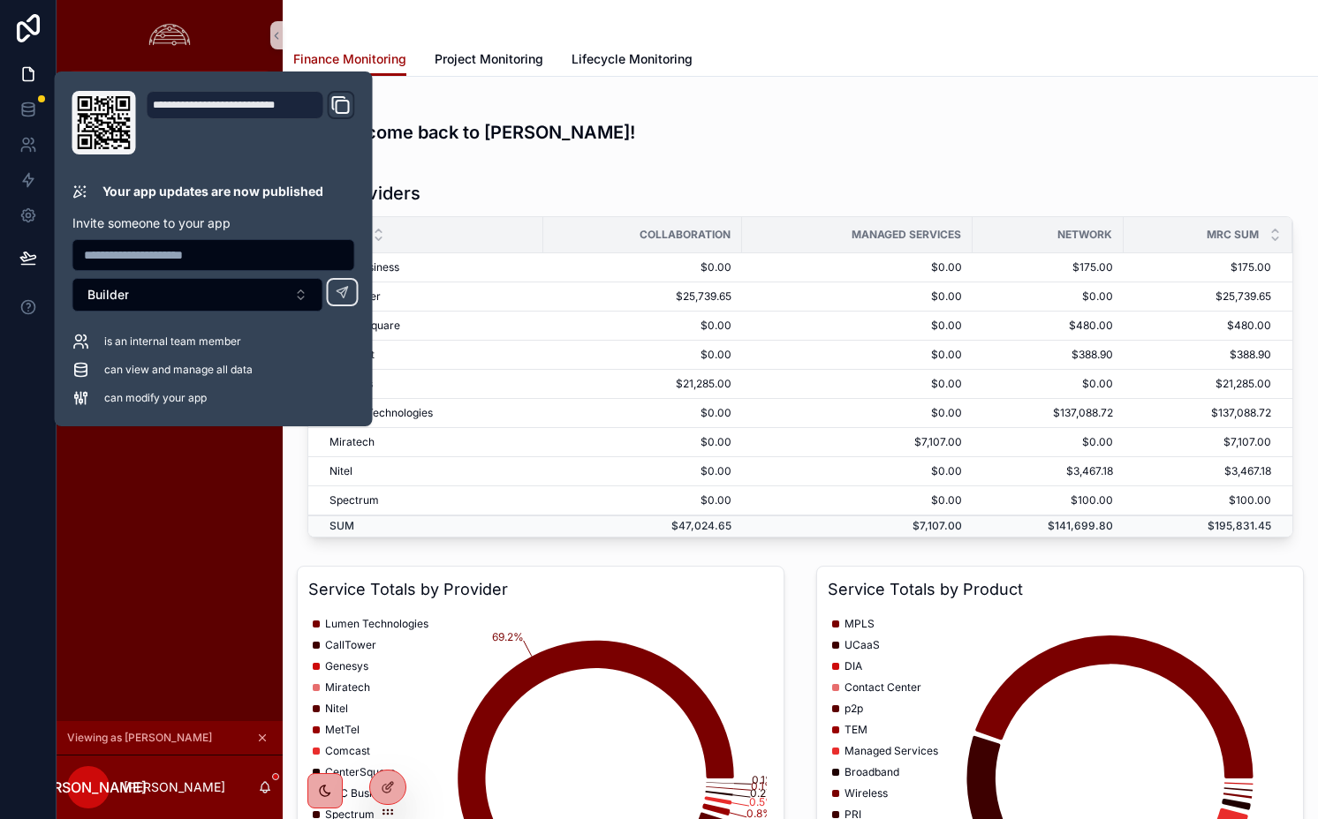
click at [216, 473] on div "Dashboard My Profile My Org Projects Inventory Tasks Tickets Locations My Provi…" at bounding box center [170, 411] width 226 height 619
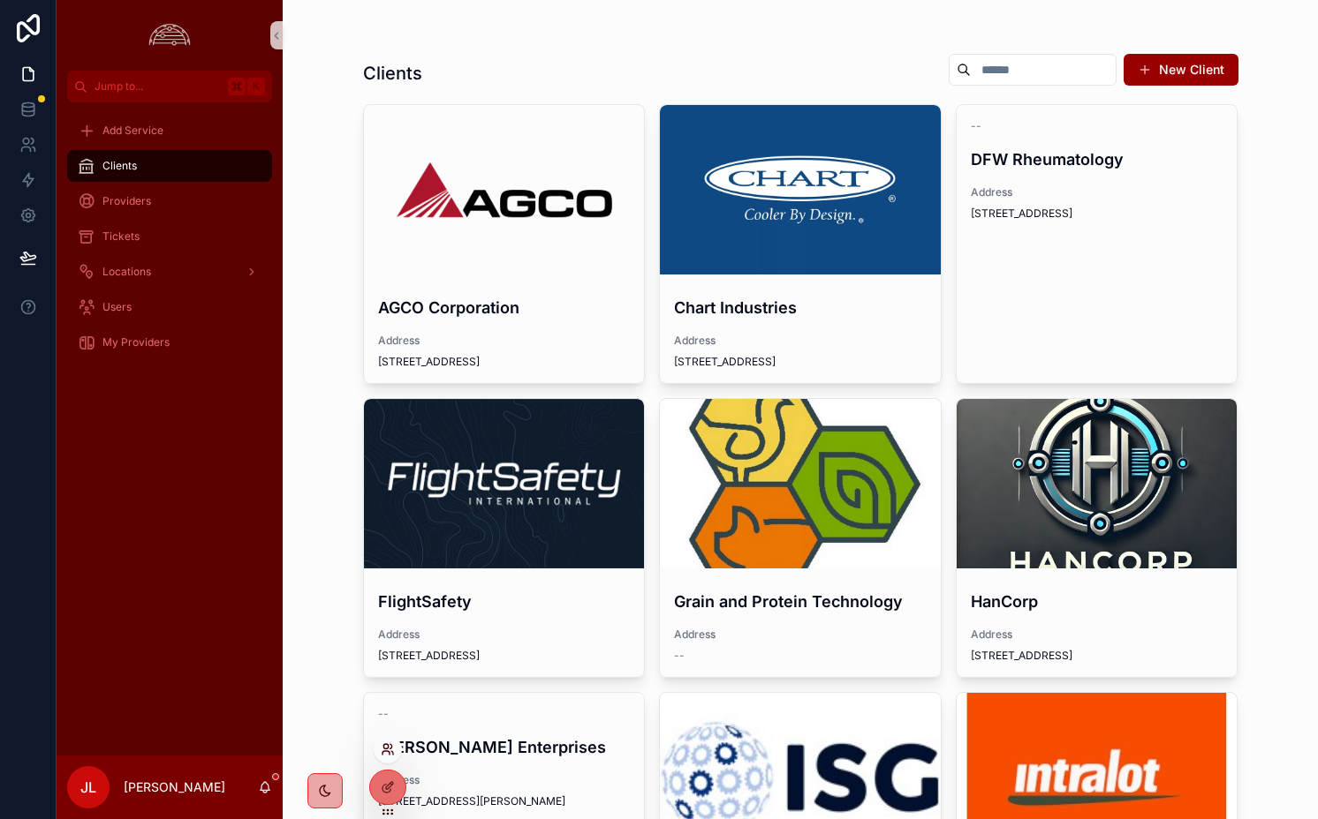
click at [384, 751] on icon at bounding box center [385, 753] width 7 height 4
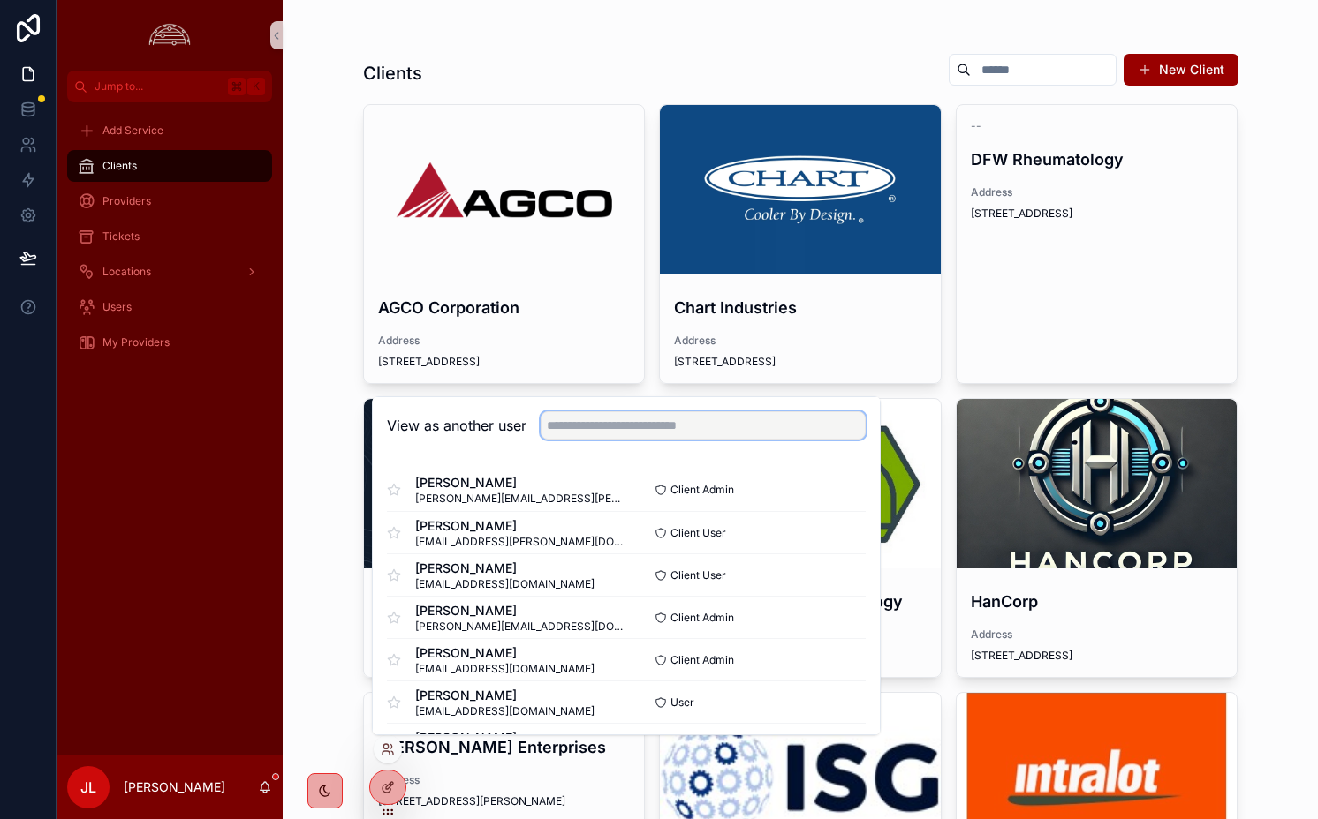
click at [605, 420] on input "text" at bounding box center [702, 426] width 325 height 28
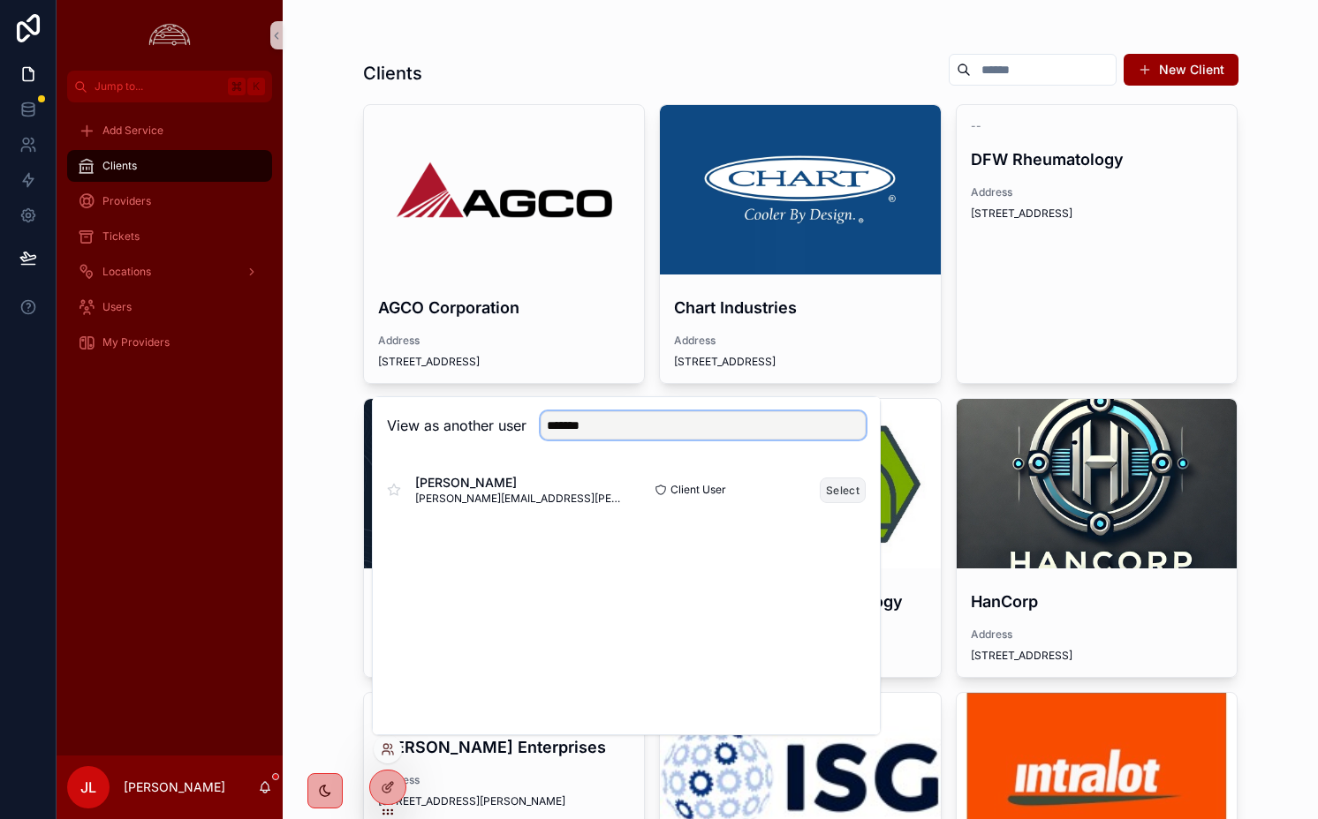
type input "*******"
click at [841, 495] on button "Select" at bounding box center [842, 491] width 46 height 26
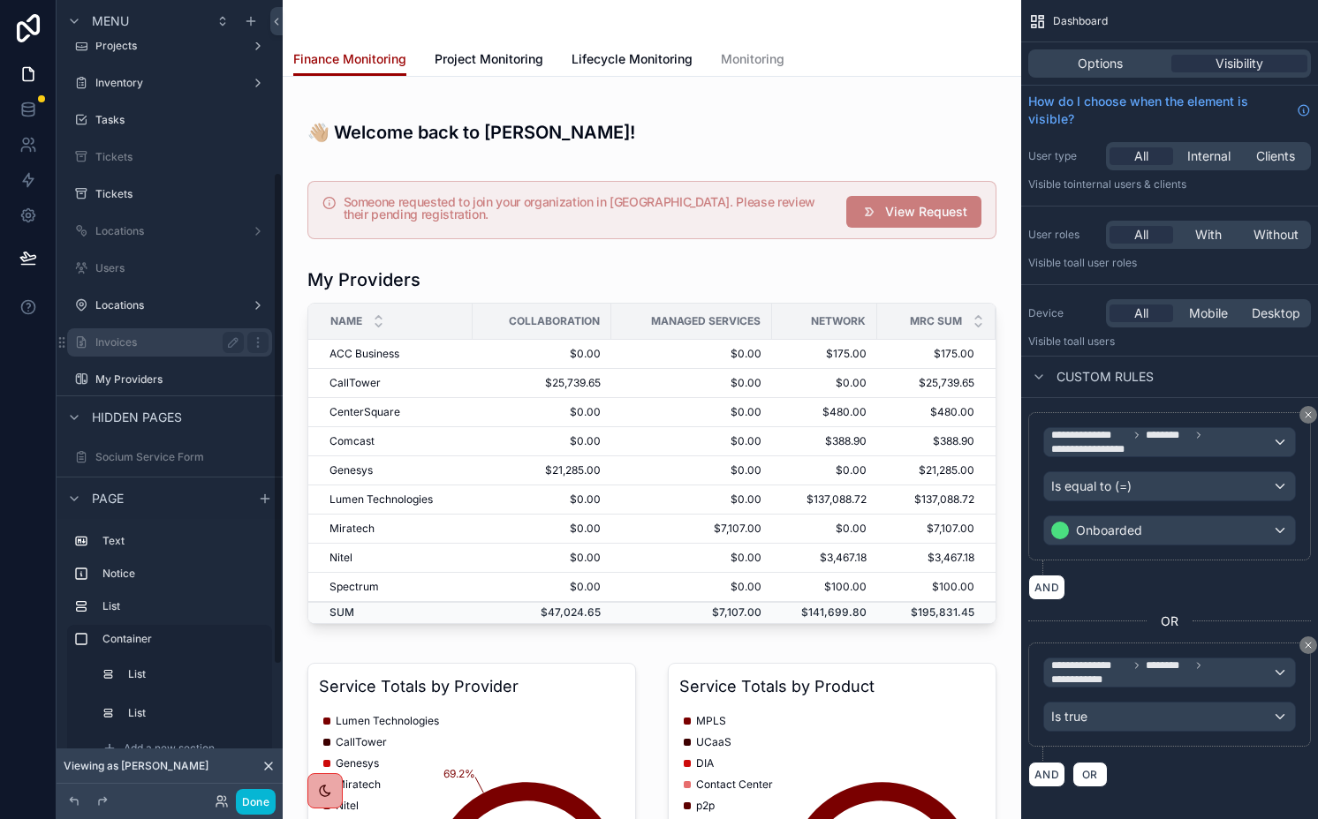
click at [164, 355] on div "Invoices" at bounding box center [170, 342] width 198 height 28
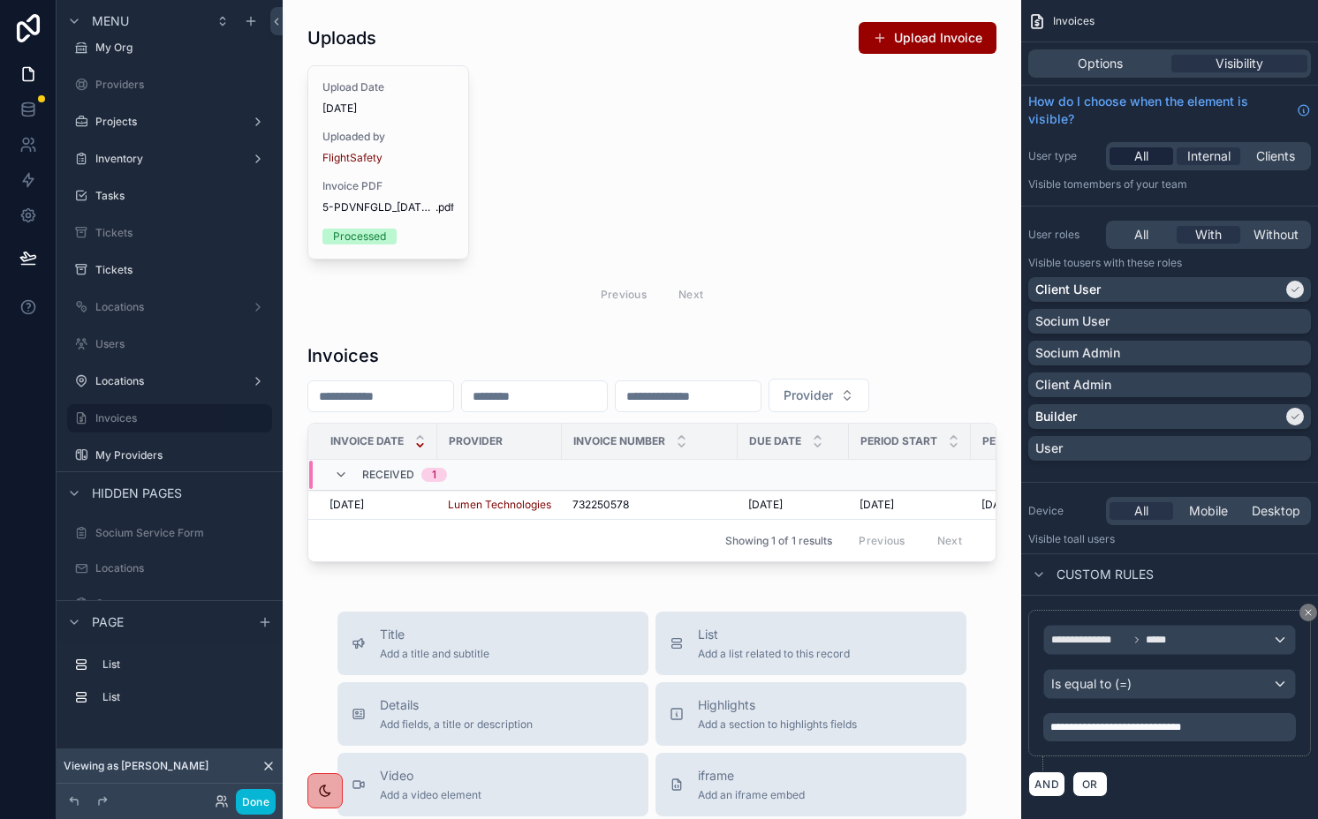
click at [1145, 152] on span "All" at bounding box center [1141, 156] width 14 height 18
click at [247, 798] on button "Done" at bounding box center [256, 802] width 40 height 26
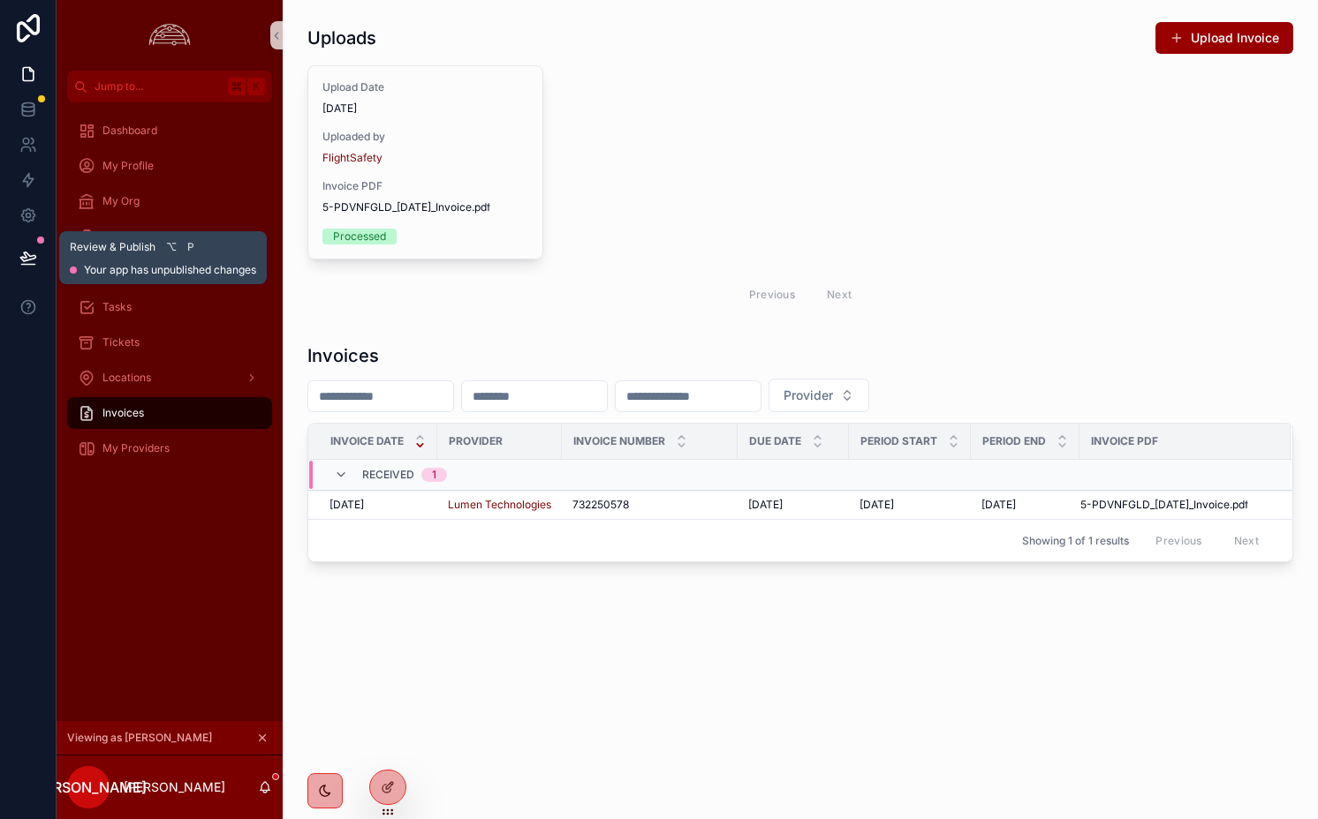
click at [33, 261] on icon at bounding box center [28, 258] width 18 height 18
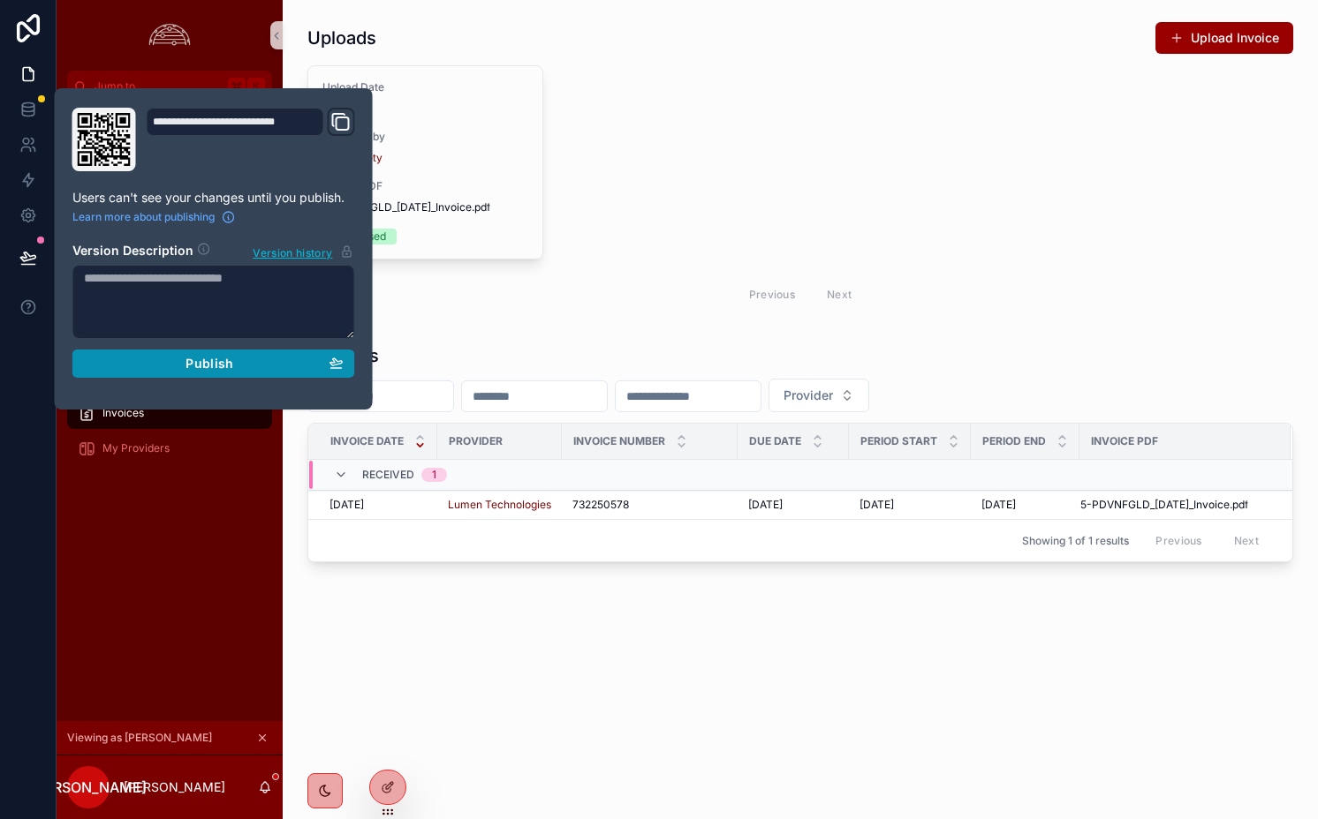
click at [172, 363] on div "Publish" at bounding box center [214, 364] width 260 height 16
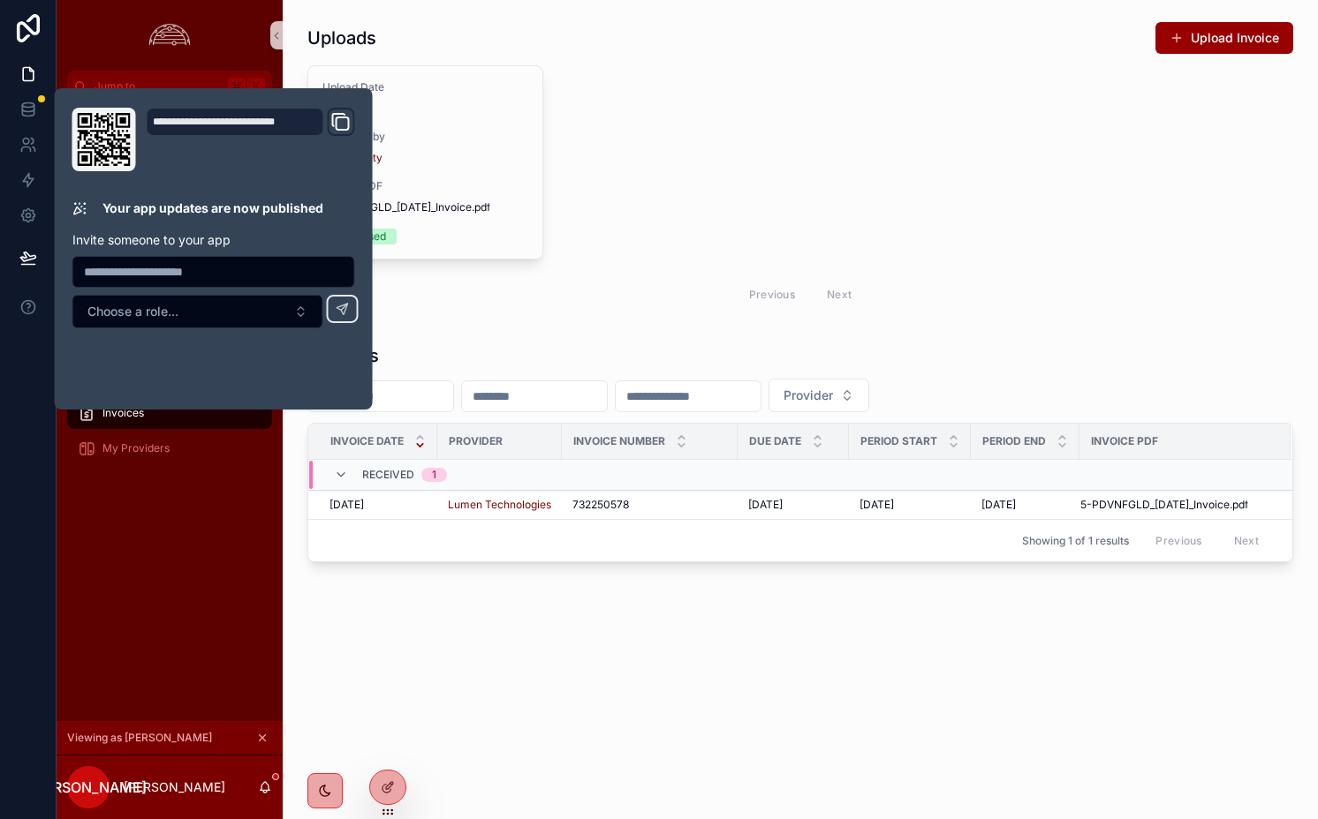
click at [889, 199] on div "Upload Date 8/11/2025 Uploaded by FlightSafety Invoice PDF 5-PDVNFGLD_2025-04-0…" at bounding box center [799, 190] width 985 height 250
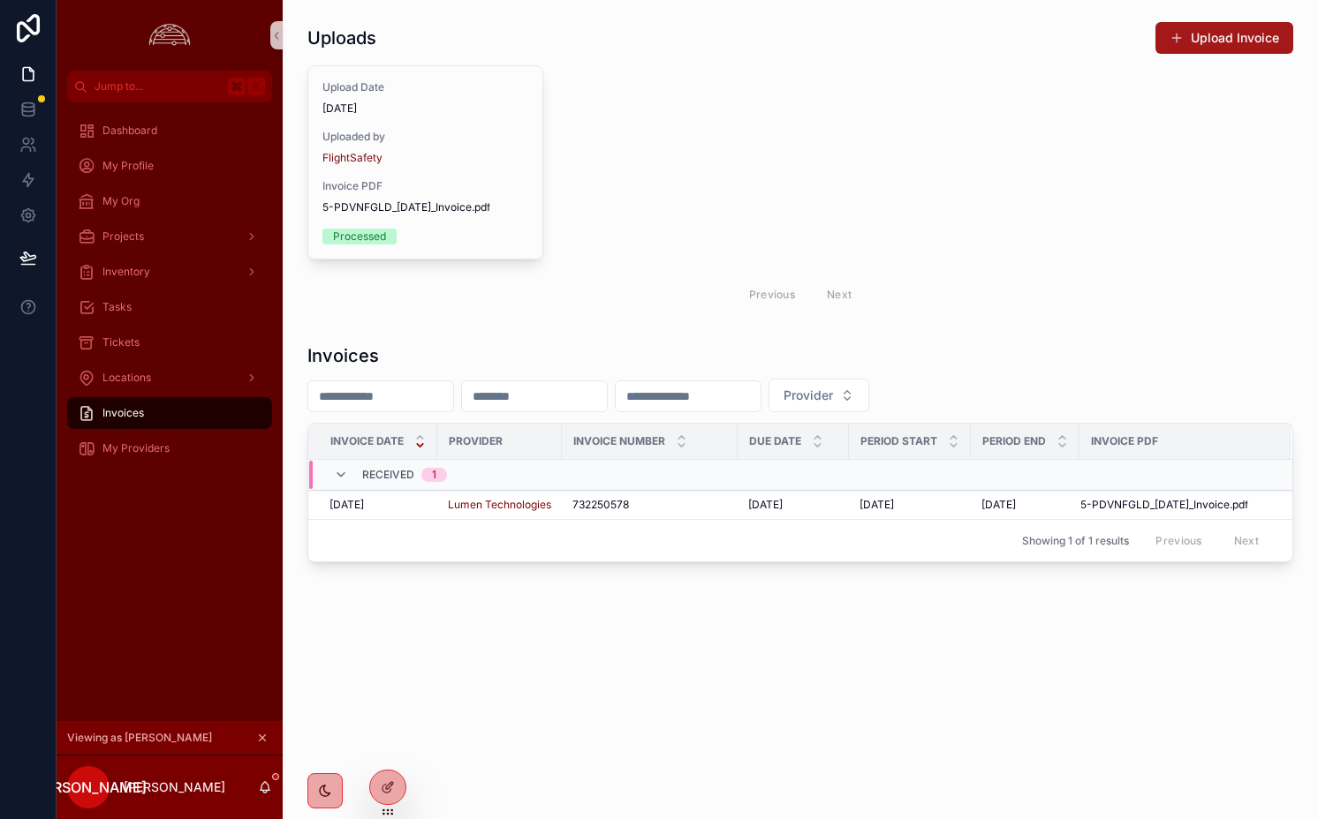
click at [1232, 39] on button "Upload Invoice" at bounding box center [1224, 38] width 138 height 32
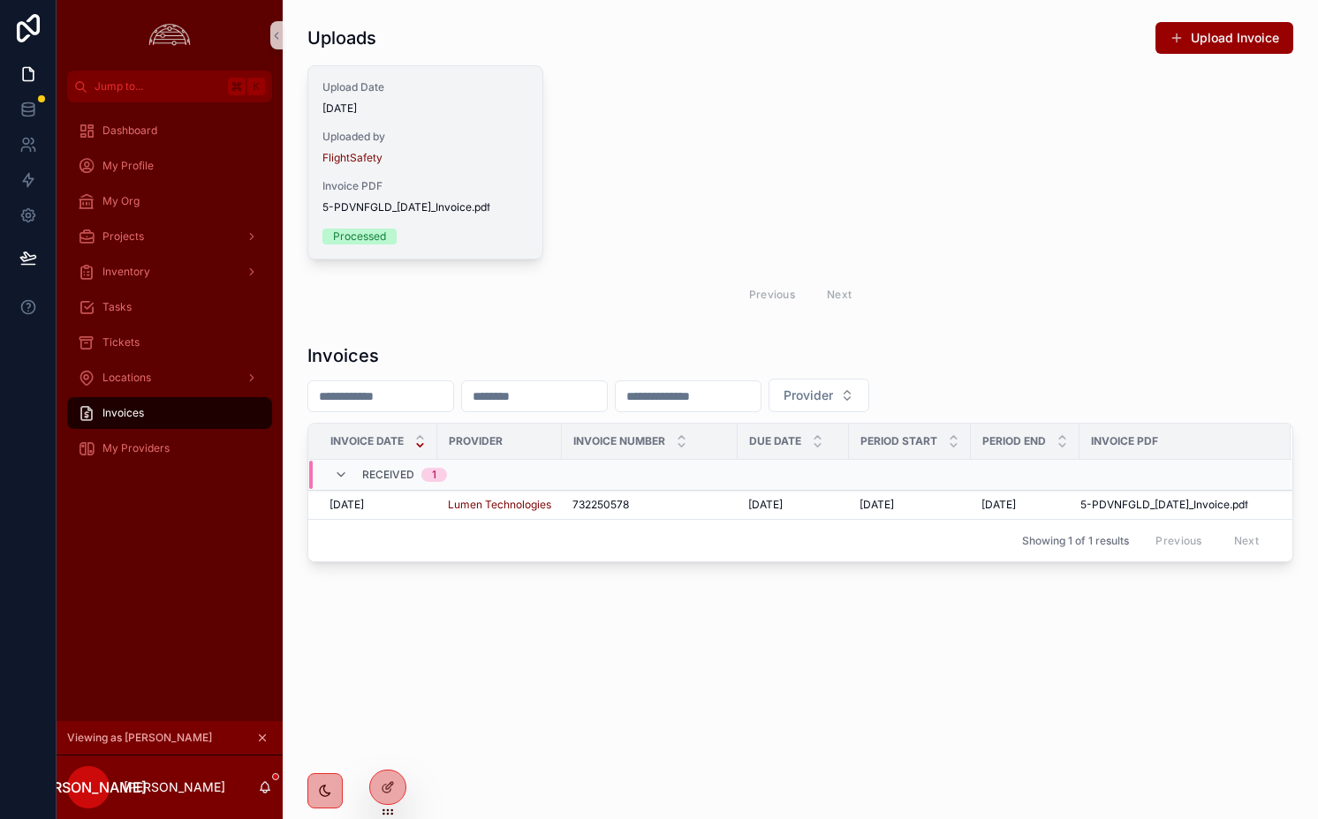
click at [380, 100] on div "Upload Date 8/11/2025" at bounding box center [425, 97] width 206 height 35
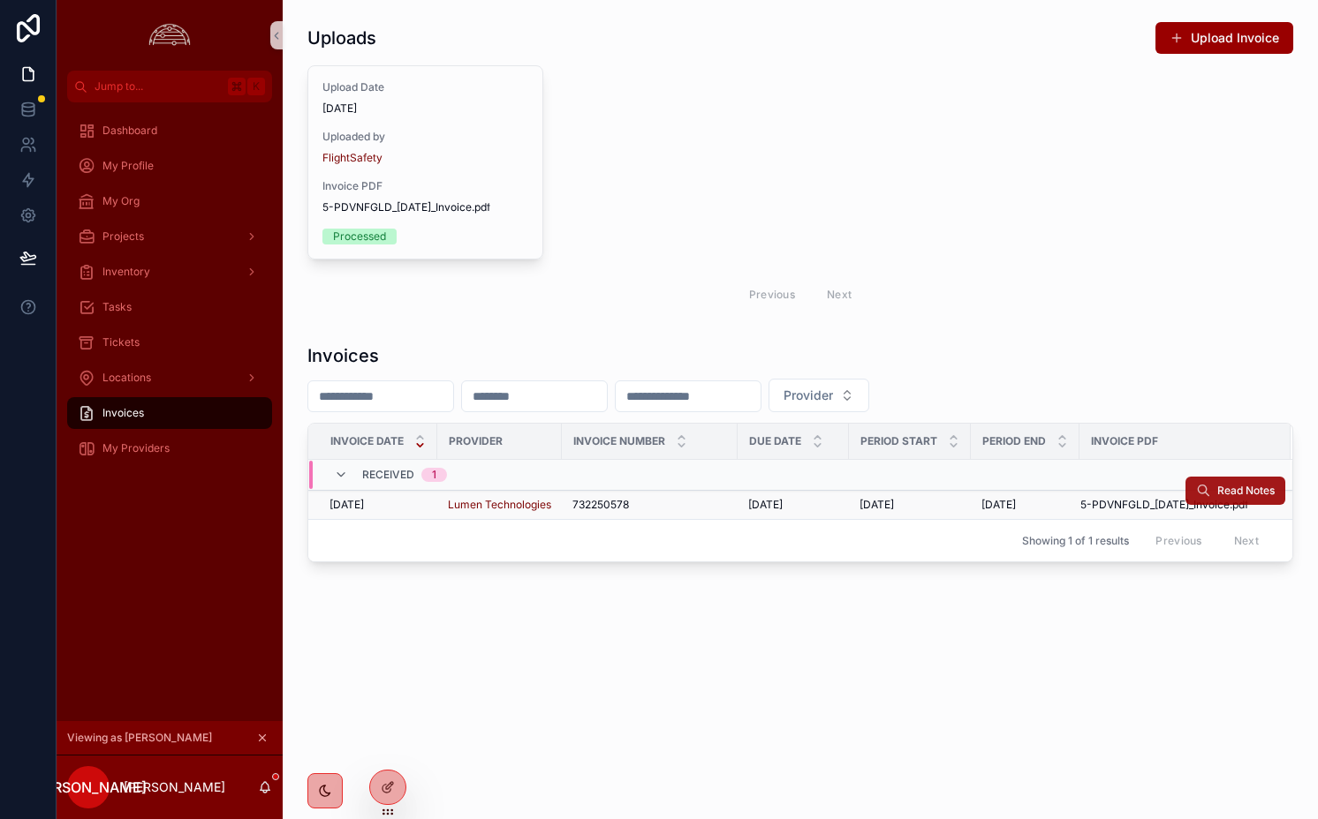
click at [1259, 494] on span "Read Notes" at bounding box center [1245, 491] width 57 height 14
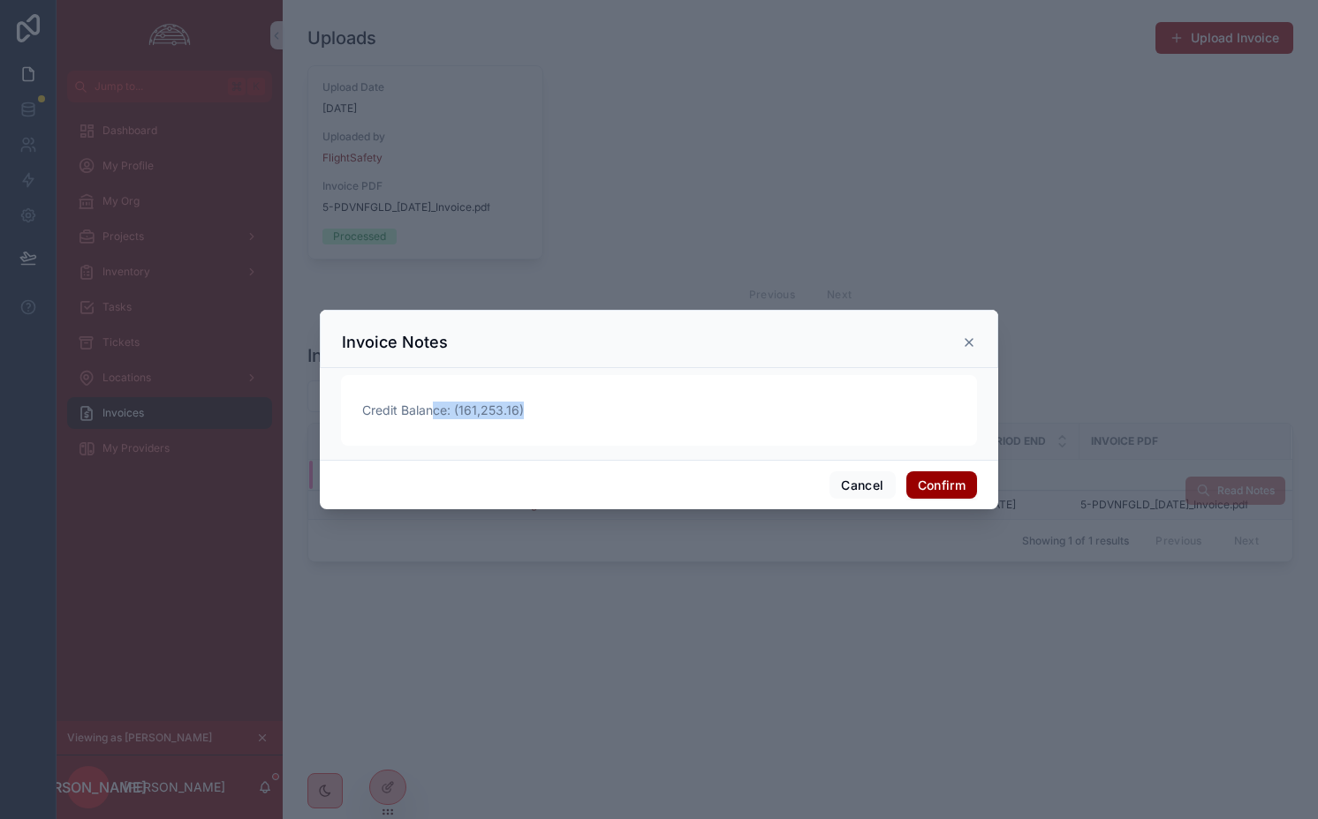
drag, startPoint x: 432, startPoint y: 413, endPoint x: 738, endPoint y: 414, distance: 306.4
click at [738, 414] on span "Credit Balance: (161,253.16)" at bounding box center [658, 411] width 593 height 18
click at [739, 414] on span "Credit Balance: (161,253.16)" at bounding box center [658, 411] width 593 height 18
click at [863, 483] on button "Cancel" at bounding box center [861, 486] width 65 height 28
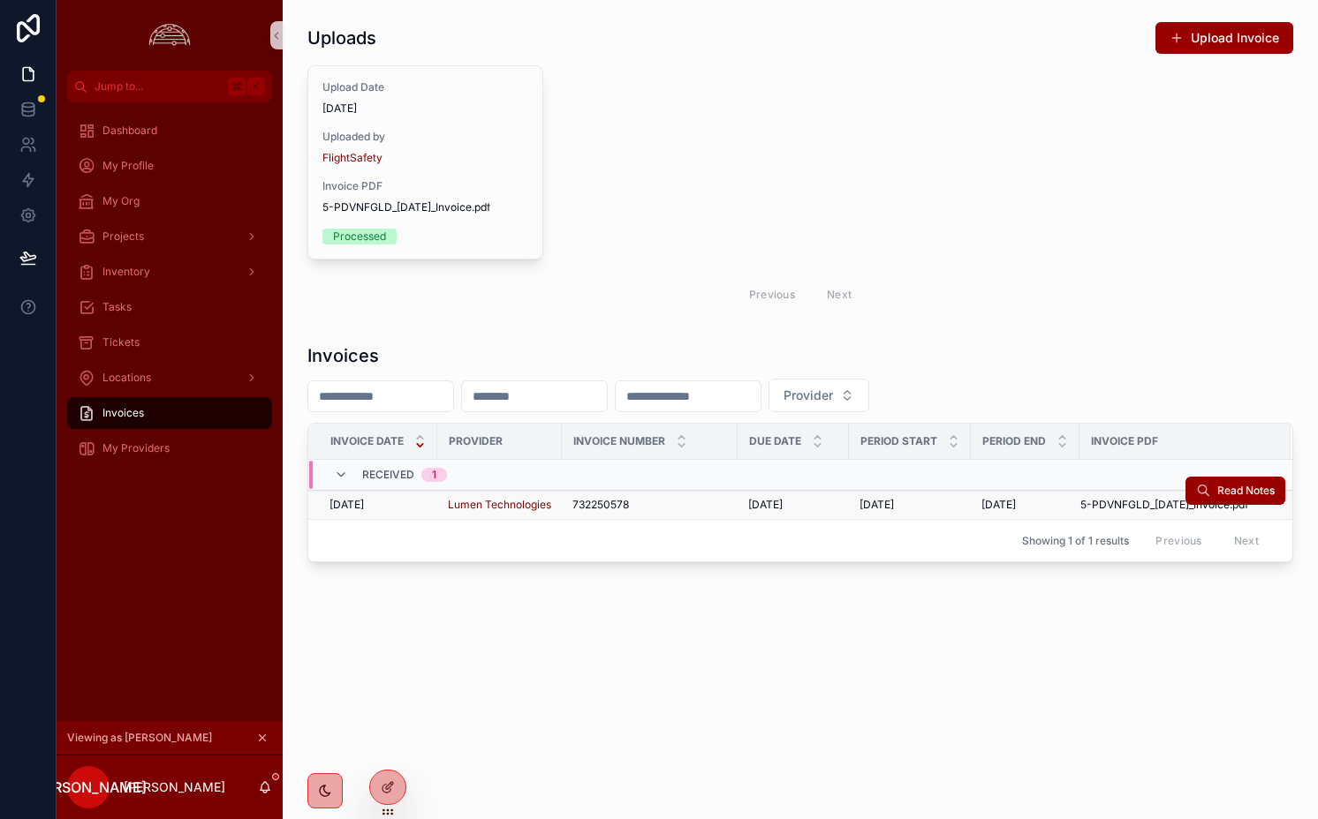
click at [654, 500] on div "732250578 732250578" at bounding box center [649, 505] width 155 height 14
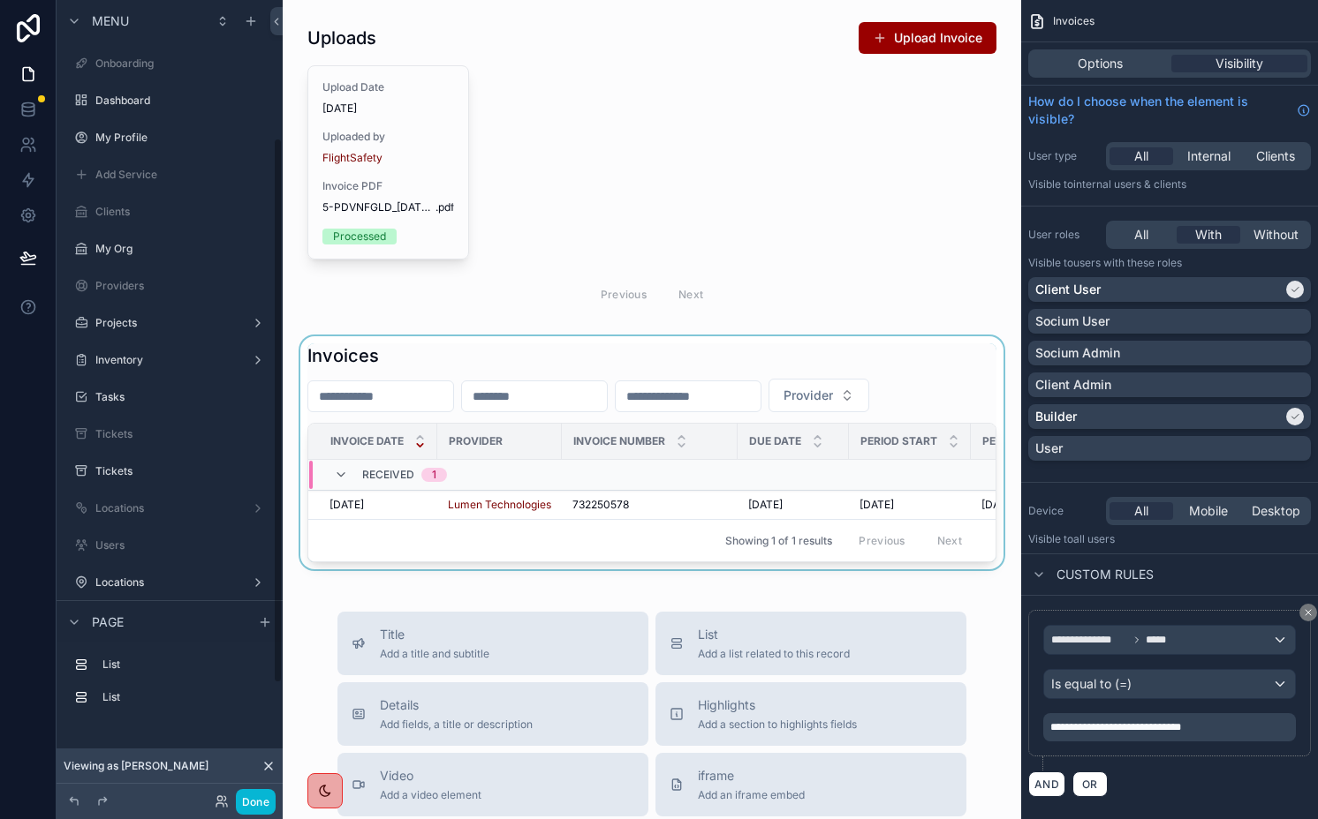
scroll to position [201, 0]
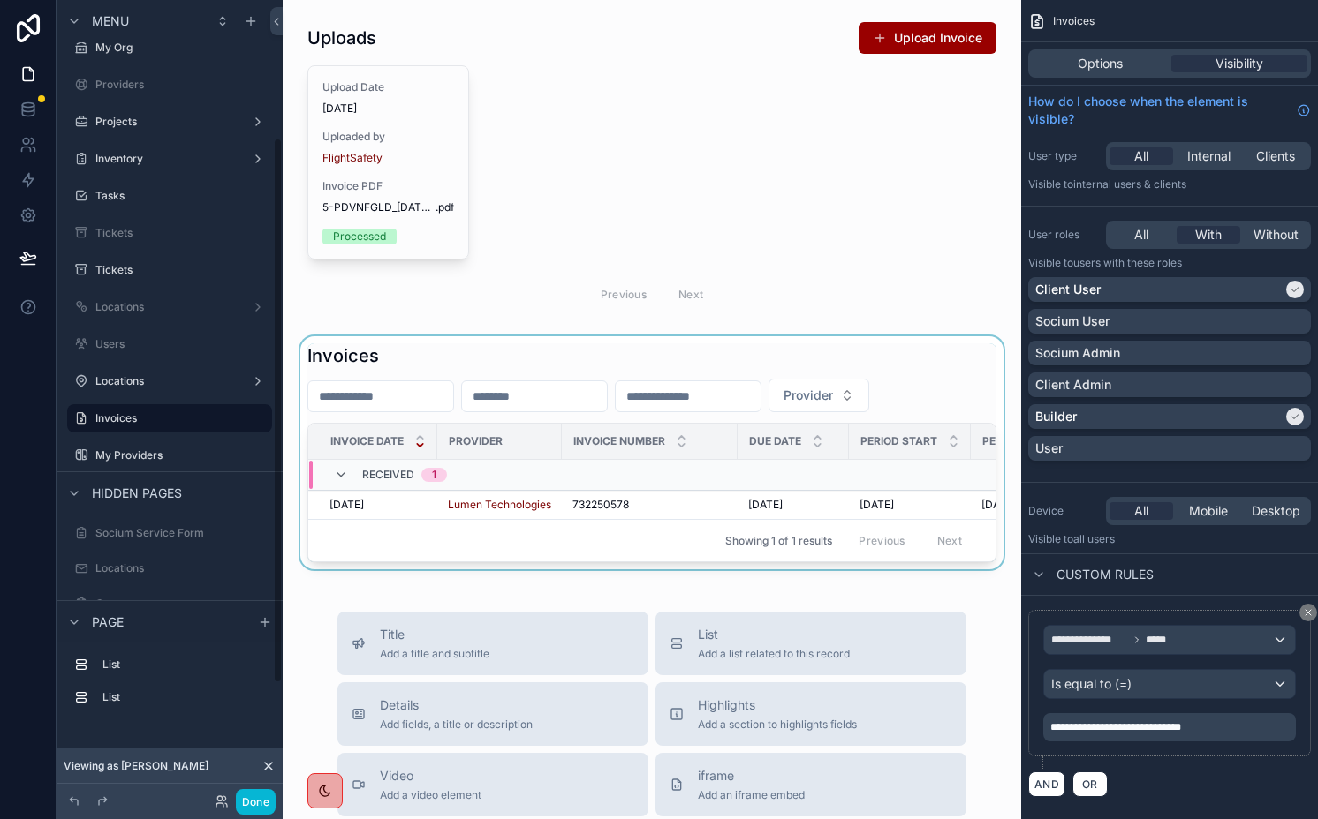
click at [612, 500] on div "scrollable content" at bounding box center [652, 452] width 710 height 233
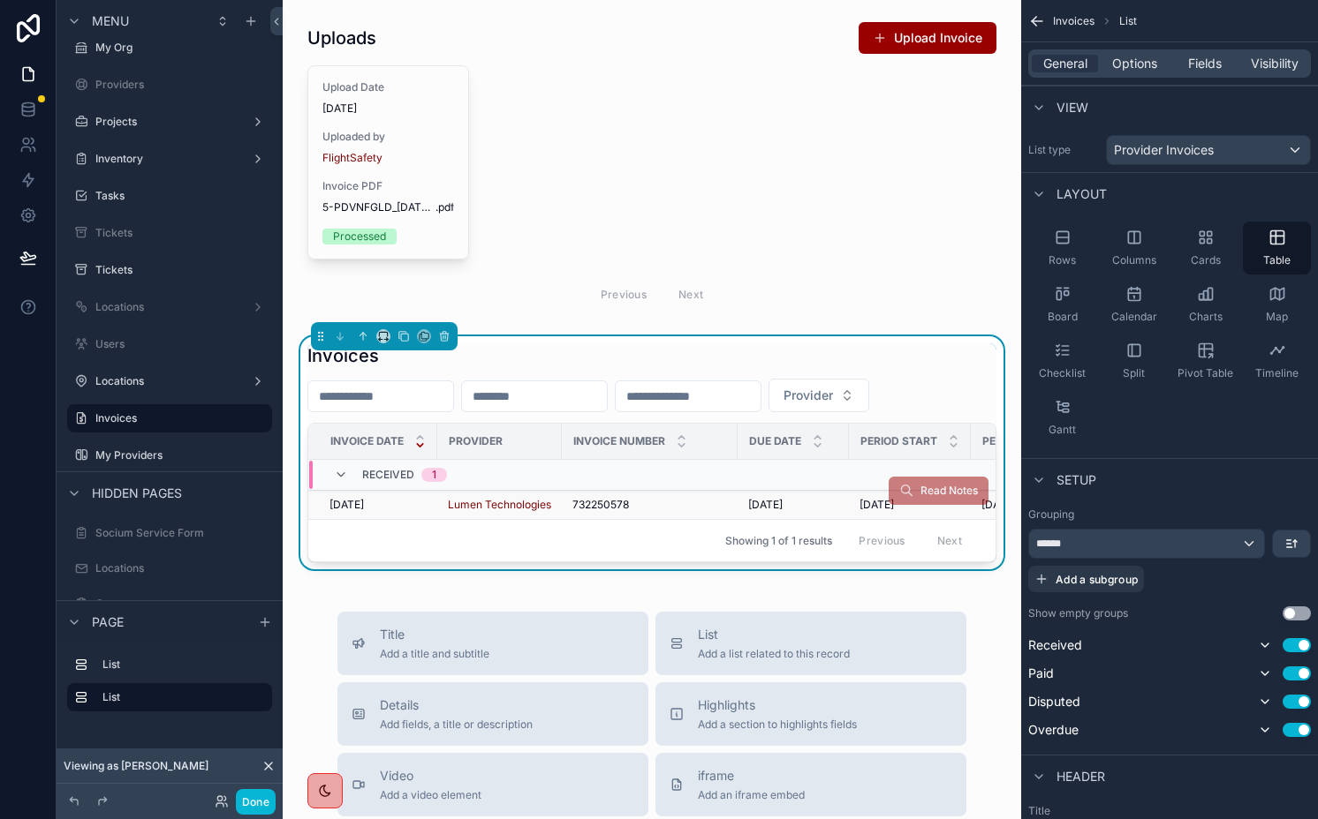
click at [643, 500] on div "732250578 732250578" at bounding box center [649, 505] width 155 height 14
click at [641, 500] on div "732250578 732250578" at bounding box center [649, 505] width 155 height 14
click at [640, 500] on div "732250578 732250578" at bounding box center [649, 505] width 155 height 14
click at [635, 500] on div "732250578 732250578" at bounding box center [649, 505] width 155 height 14
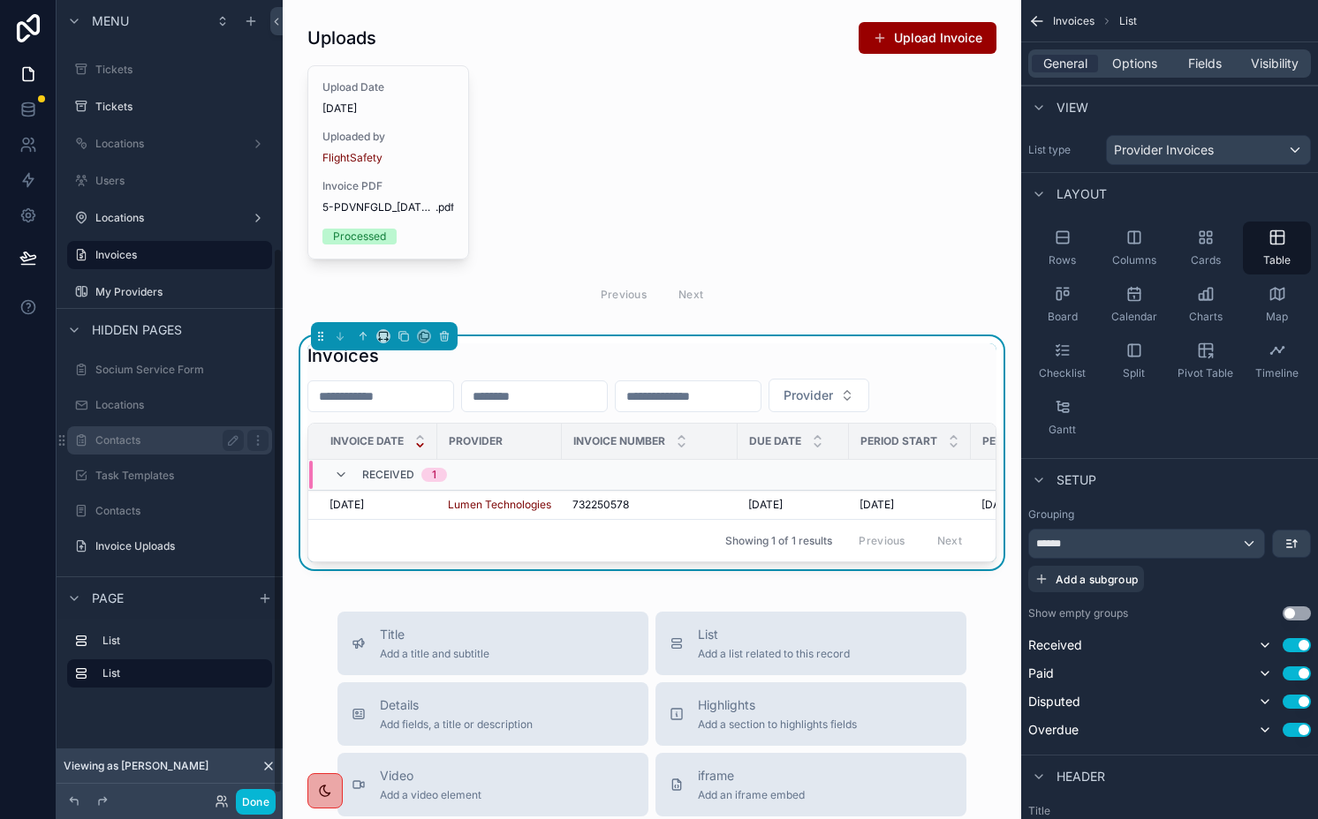
scroll to position [362, 0]
click at [165, 542] on label "Invoice Uploads" at bounding box center [165, 549] width 141 height 14
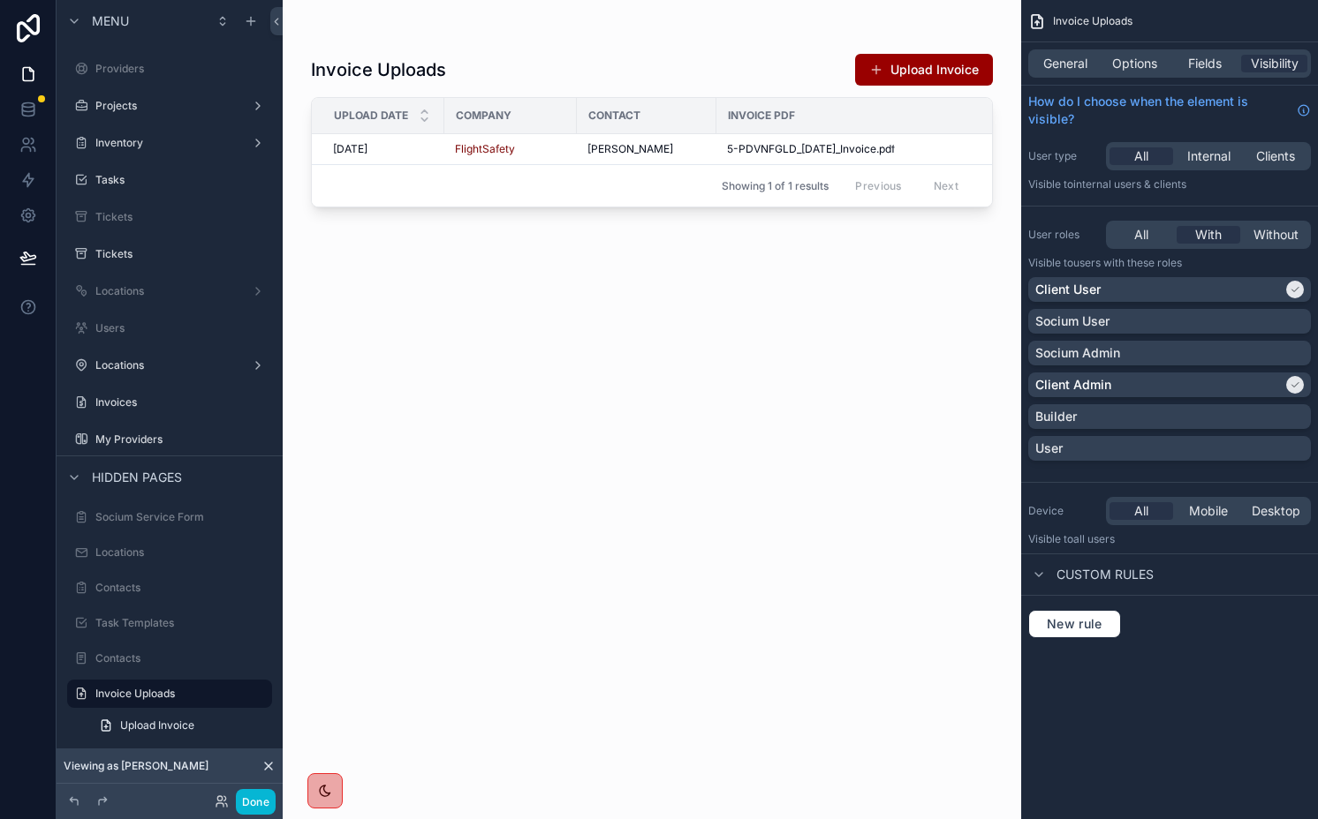
click at [438, 144] on div "scrollable content" at bounding box center [652, 399] width 738 height 798
click at [430, 150] on div "8/11/2025 8/11/2025" at bounding box center [383, 149] width 101 height 14
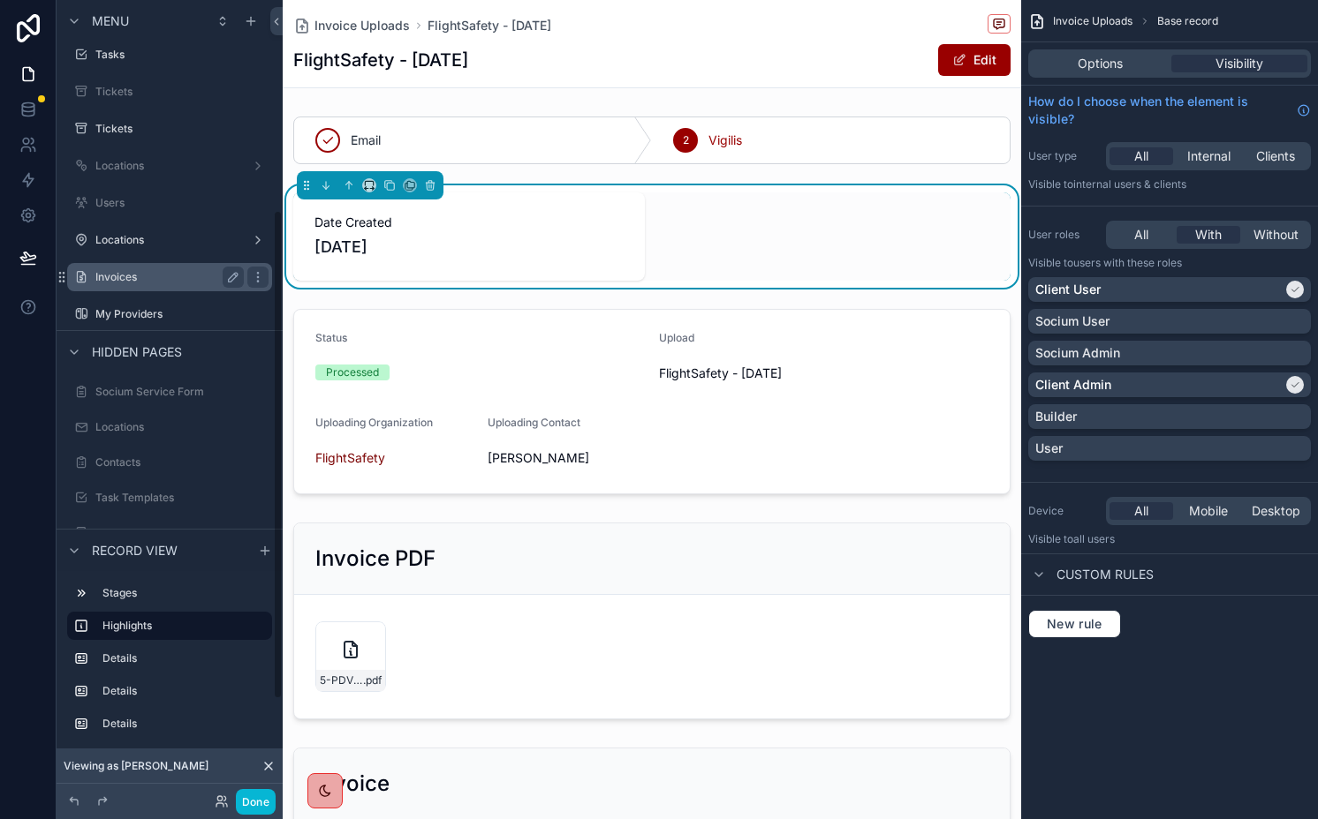
click at [194, 277] on label "Invoices" at bounding box center [165, 277] width 141 height 14
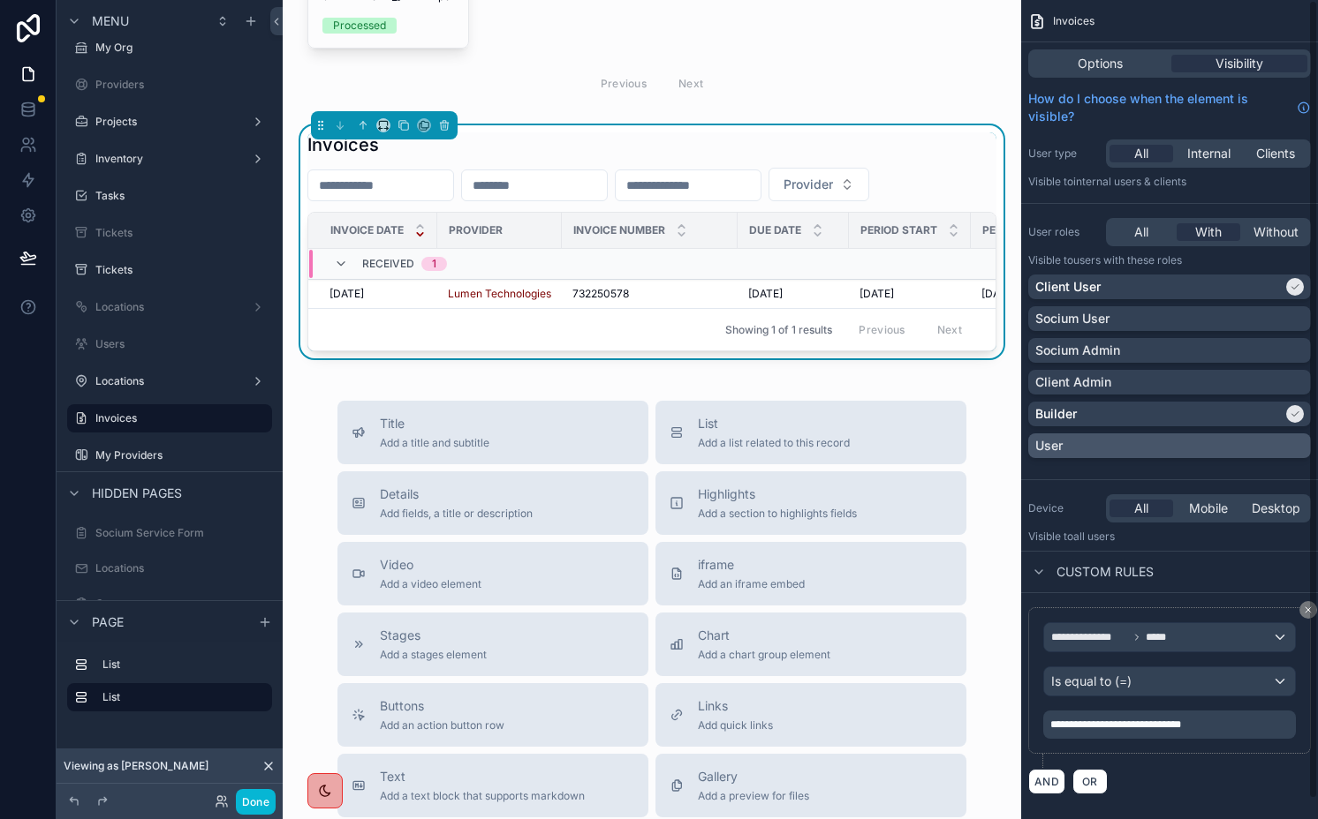
scroll to position [4, 0]
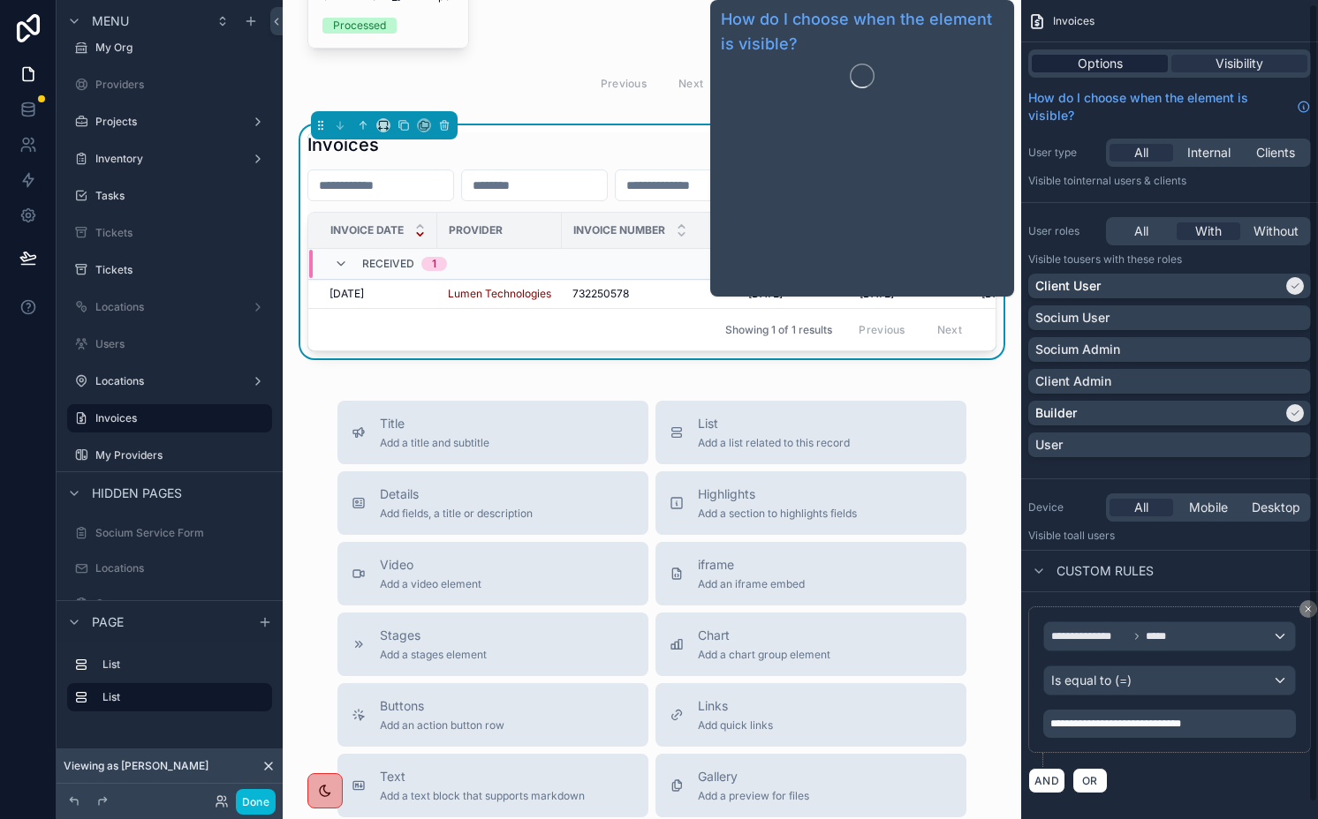
click at [1083, 67] on span "Options" at bounding box center [1099, 64] width 45 height 18
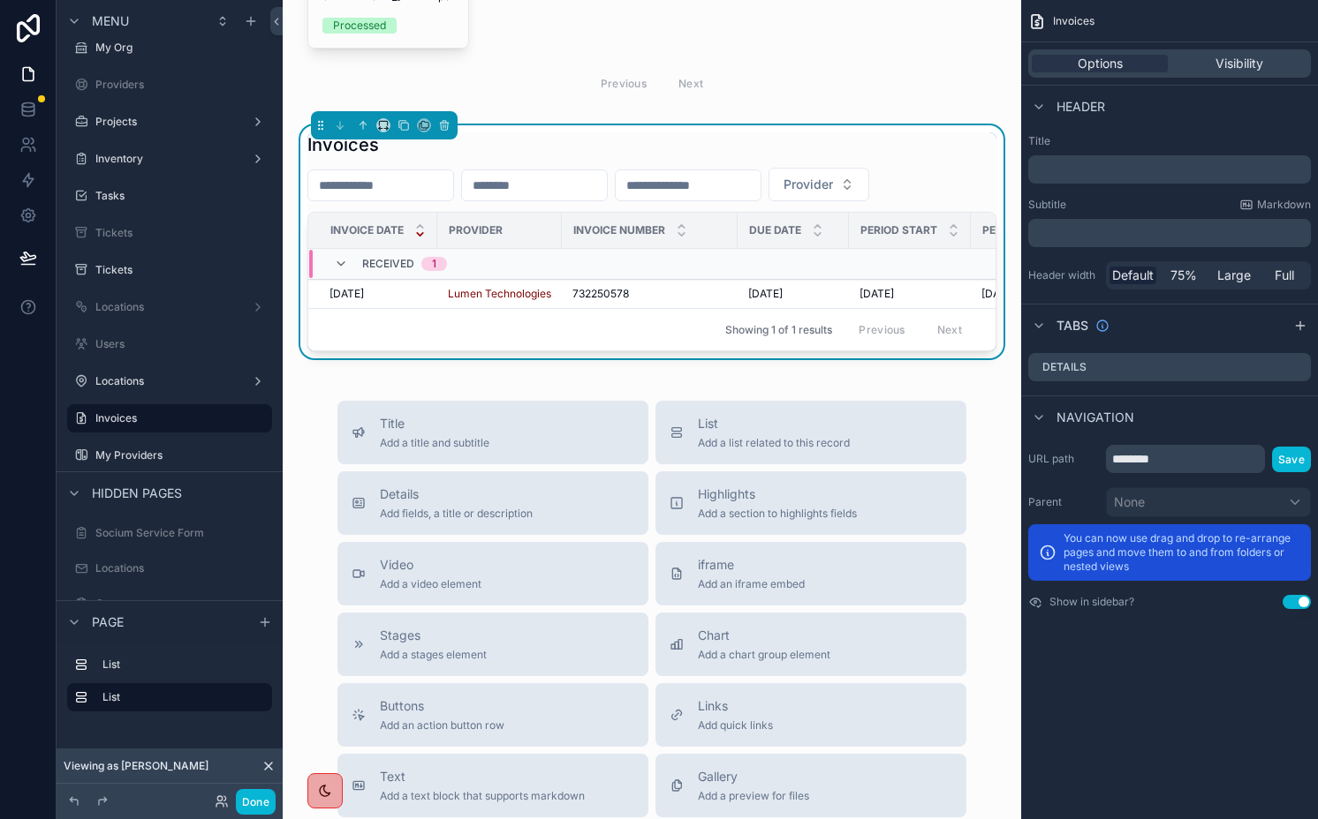
scroll to position [0, 0]
click at [623, 136] on div "Invoices" at bounding box center [651, 144] width 689 height 25
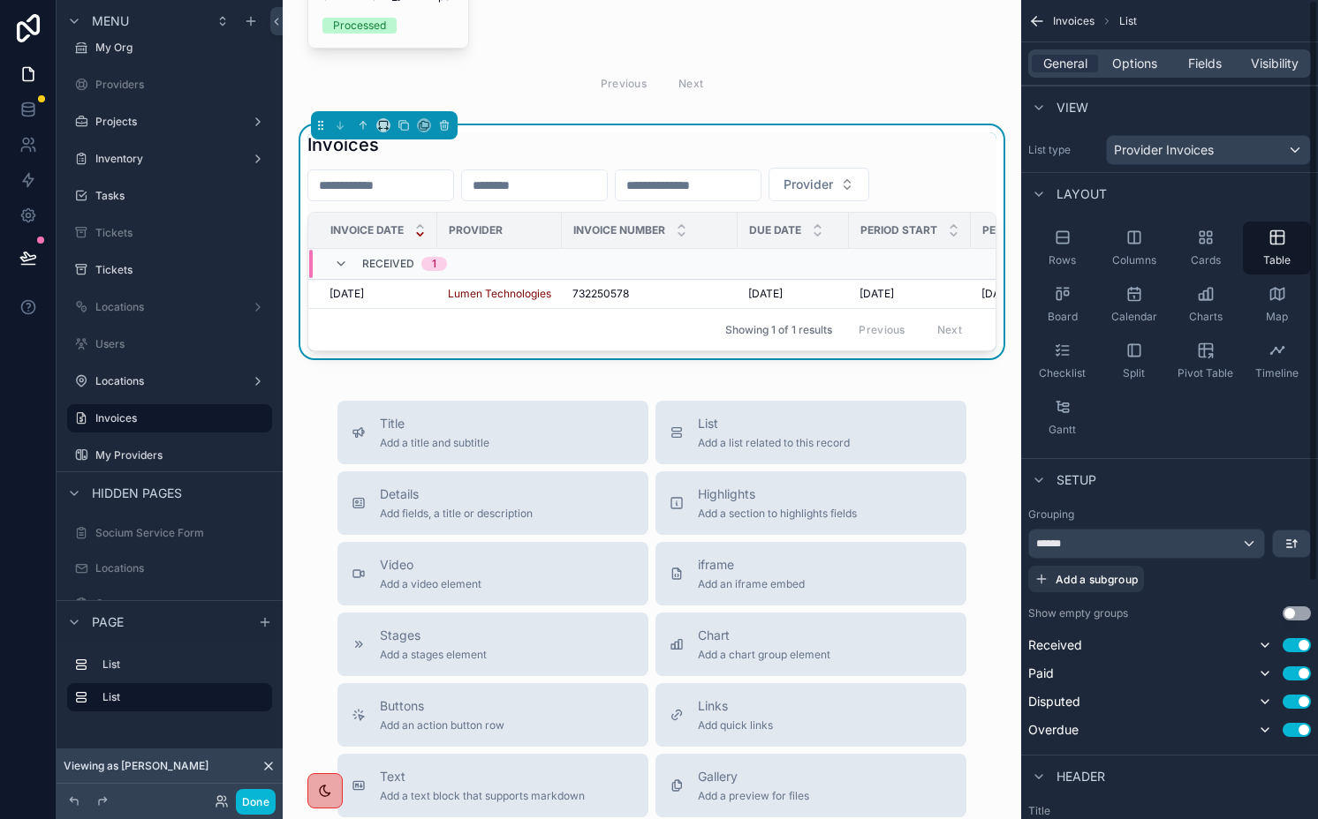
scroll to position [333, 0]
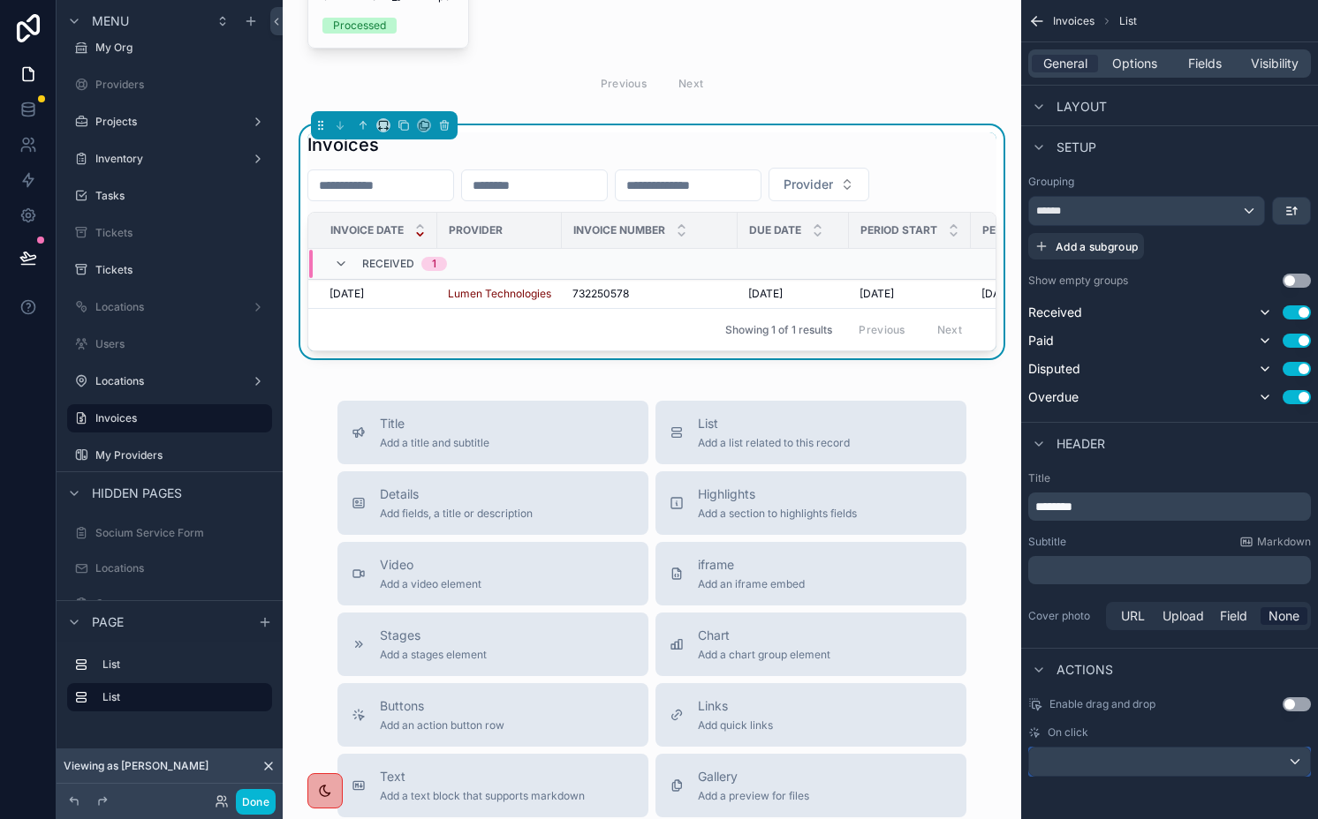
click at [1140, 760] on div "scrollable content" at bounding box center [1169, 762] width 281 height 28
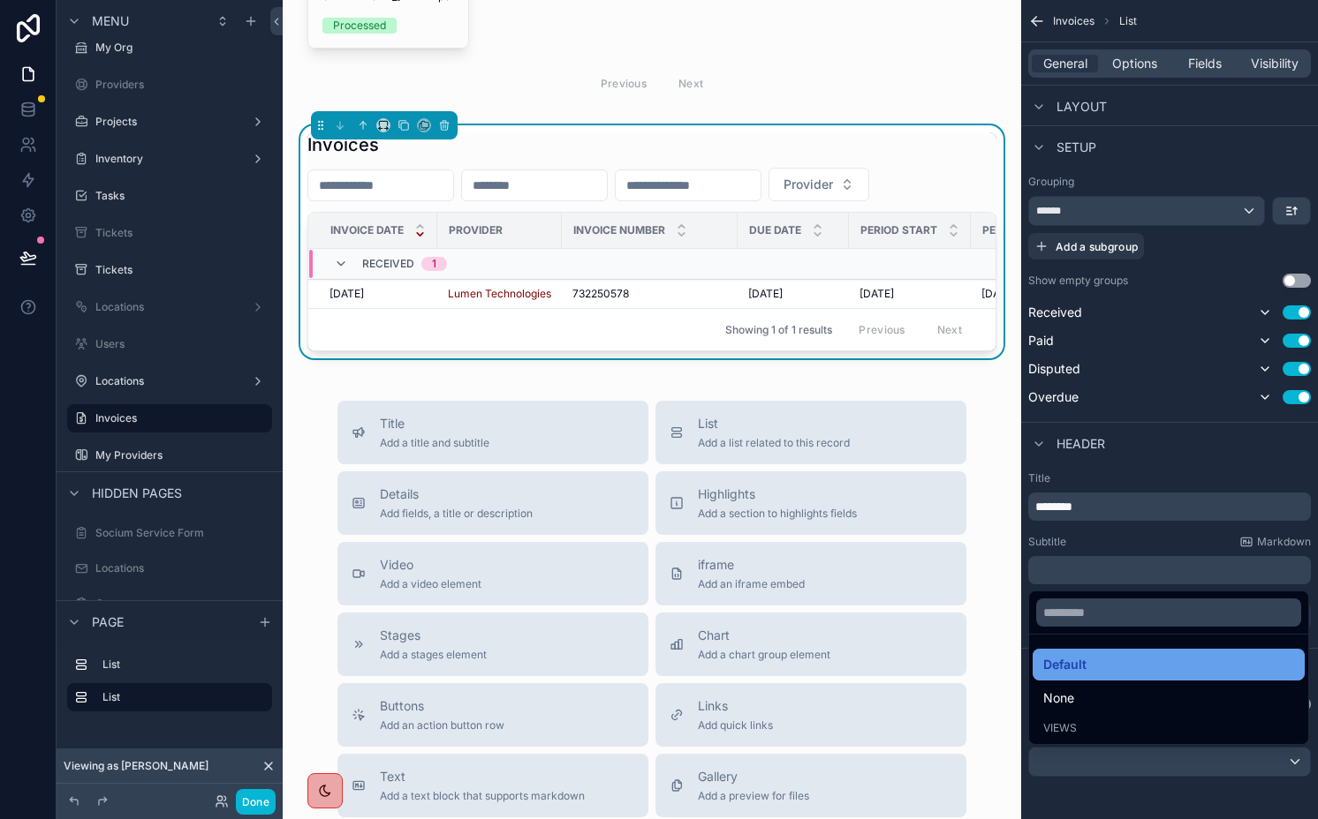
click at [1088, 668] on div "Default" at bounding box center [1168, 664] width 251 height 21
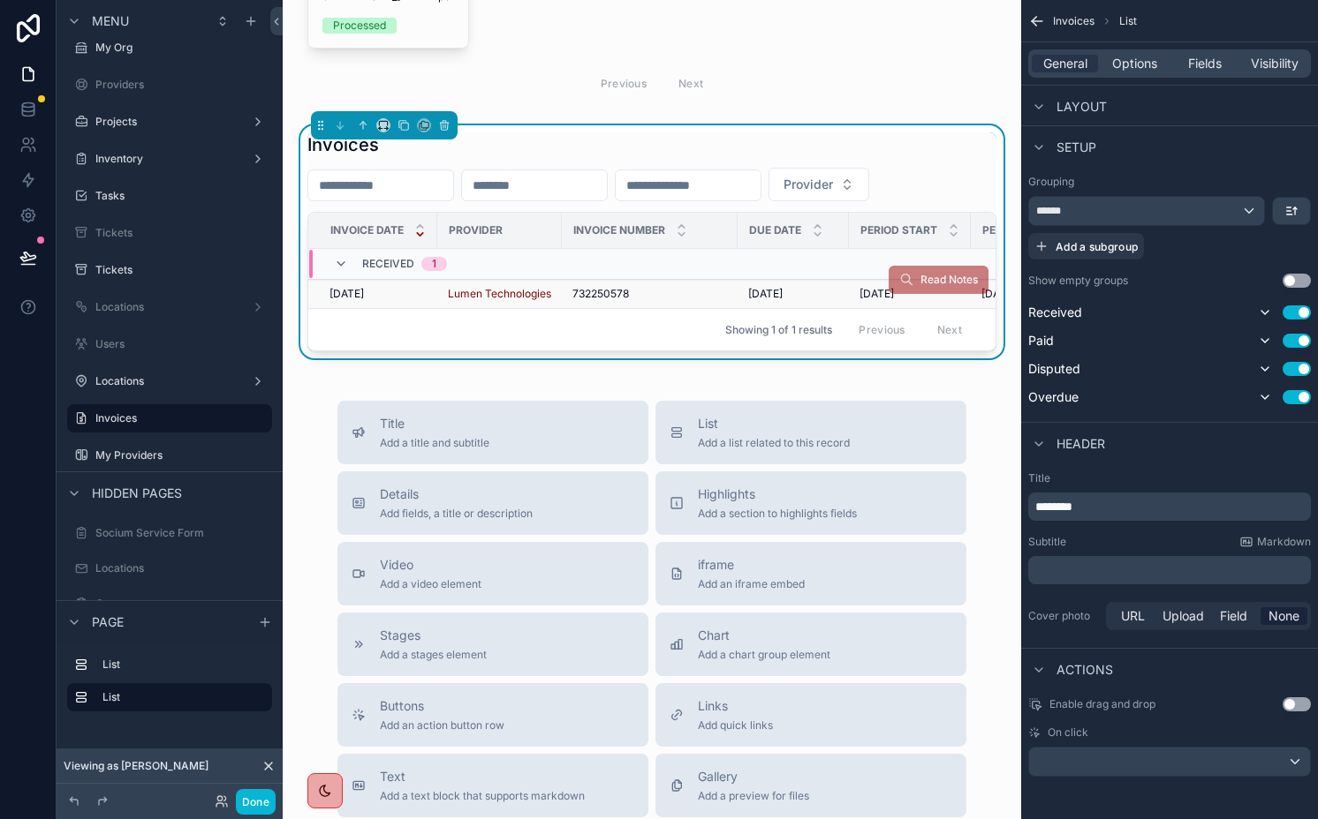
click at [638, 298] on div "732250578 732250578" at bounding box center [649, 294] width 155 height 14
click at [1121, 63] on span "Options" at bounding box center [1134, 64] width 45 height 18
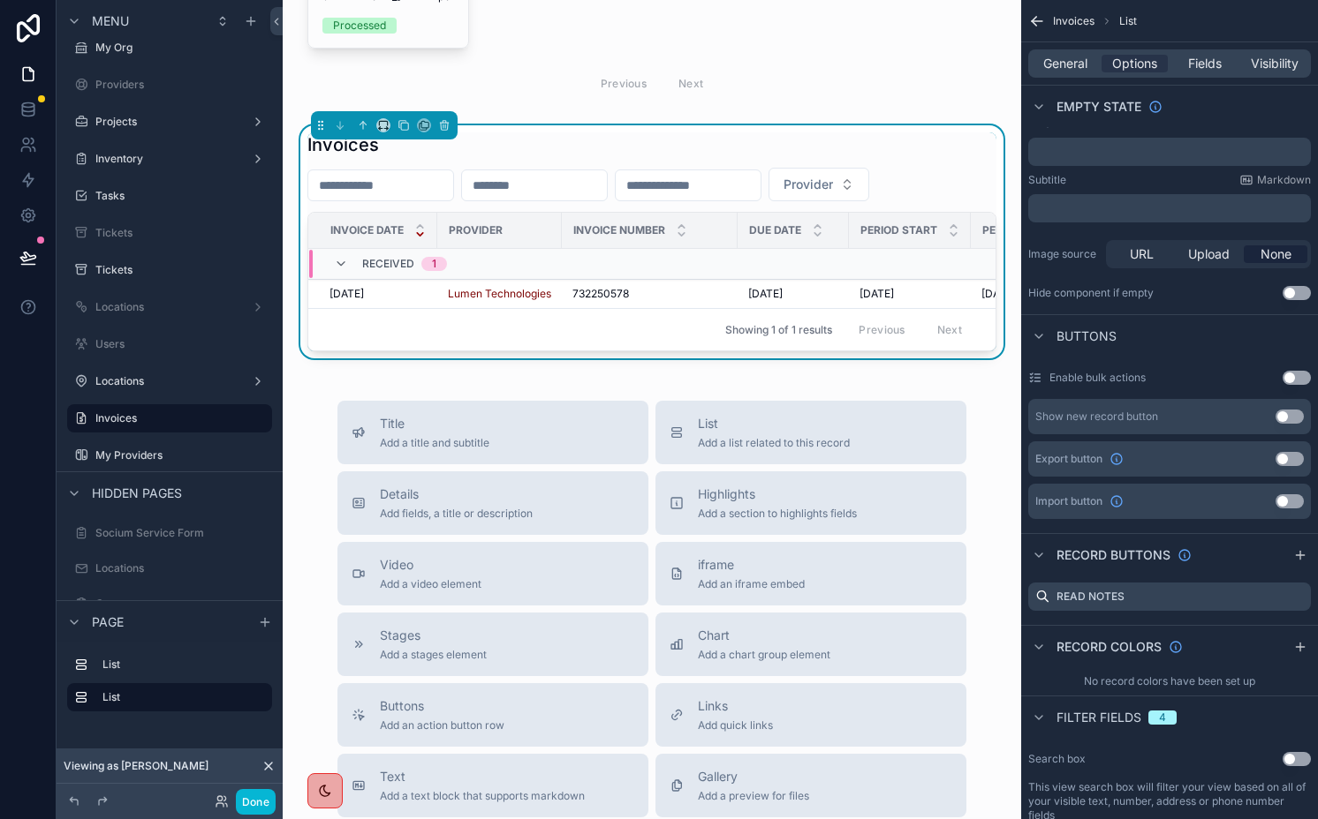
click at [1300, 415] on button "Use setting" at bounding box center [1289, 417] width 28 height 14
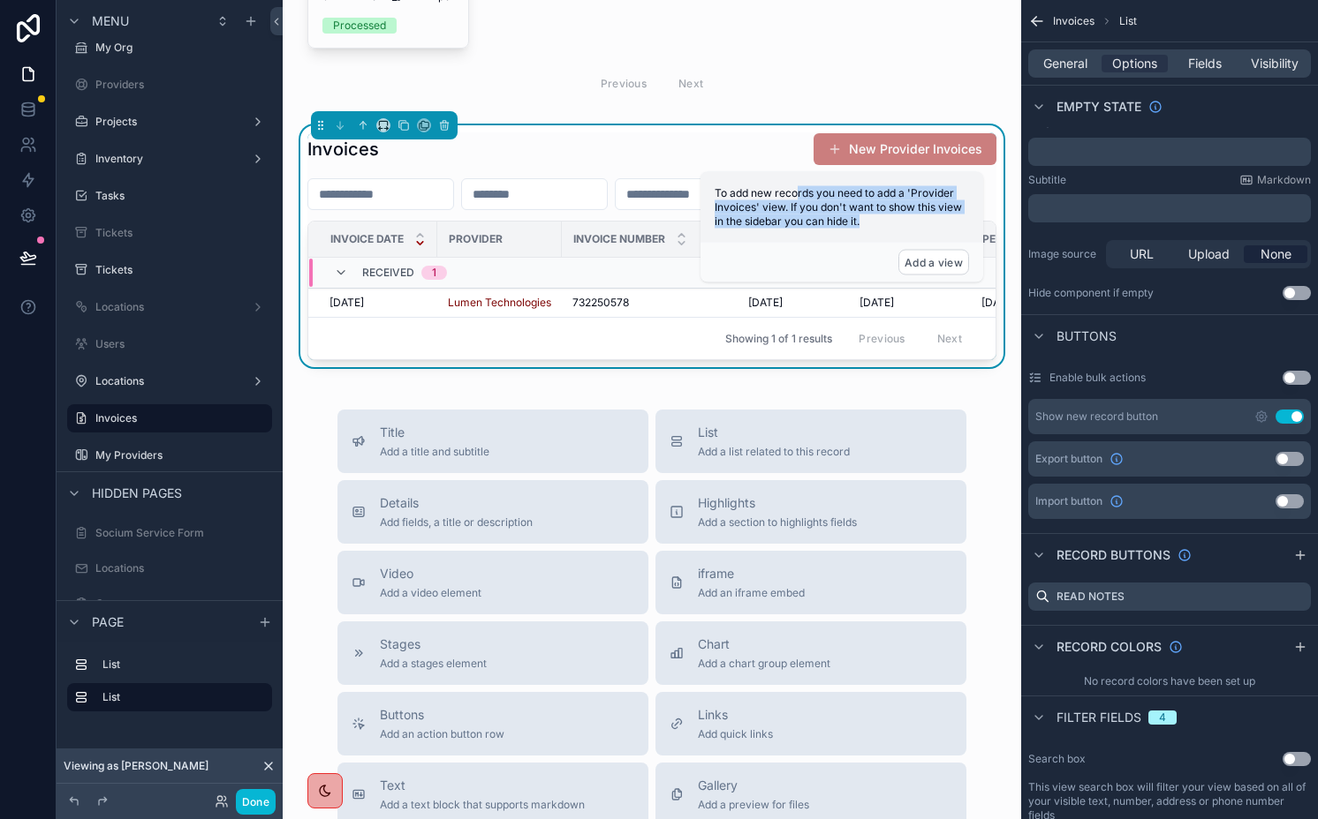
drag, startPoint x: 798, startPoint y: 196, endPoint x: 867, endPoint y: 216, distance: 71.8
click at [867, 216] on div "To add new records you need to add a 'Provider Invoices' view. If you don't wan…" at bounding box center [841, 207] width 283 height 71
click at [842, 216] on span "To add new records you need to add a 'Provider Invoices' view. If you don't wan…" at bounding box center [837, 207] width 247 height 42
click at [928, 264] on button "Add a view" at bounding box center [933, 263] width 71 height 26
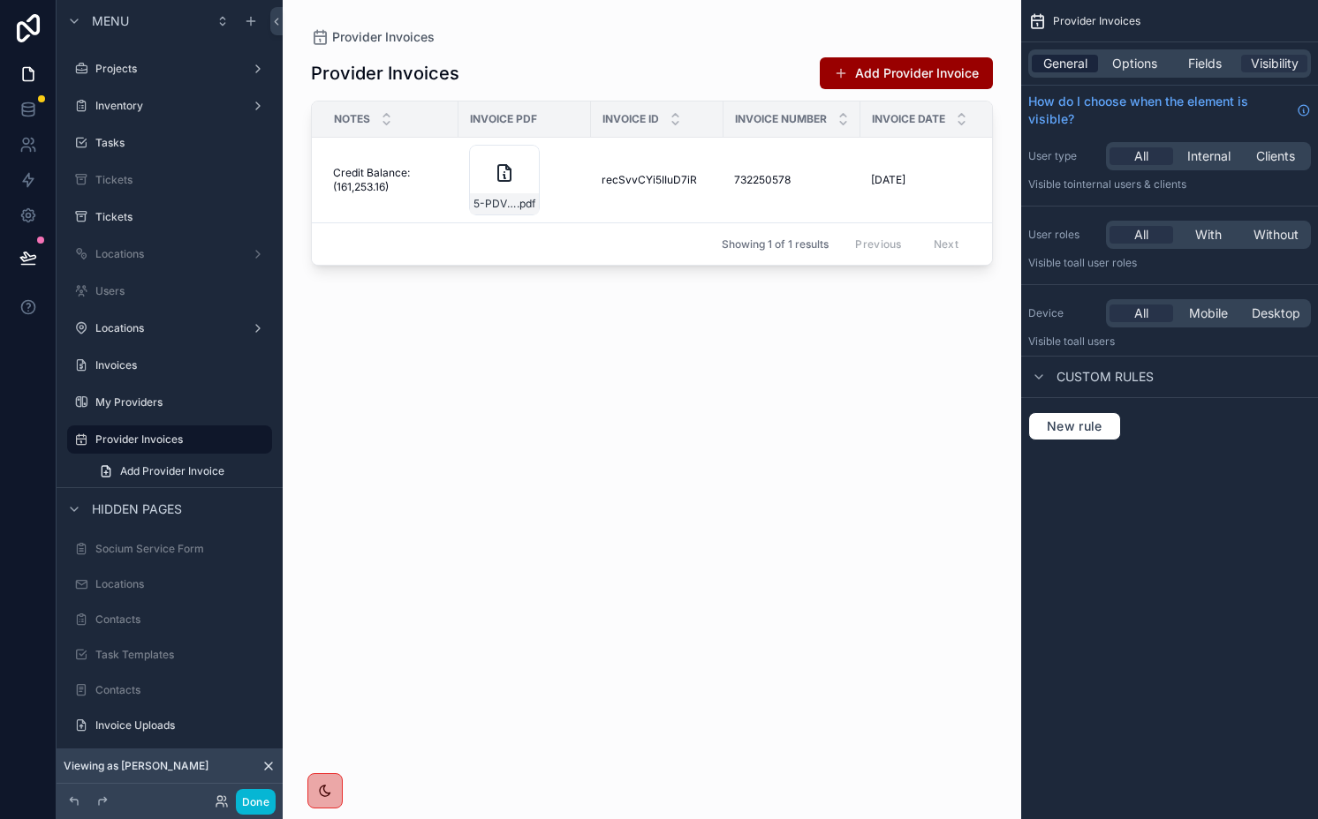
click at [1068, 60] on span "General" at bounding box center [1065, 64] width 44 height 18
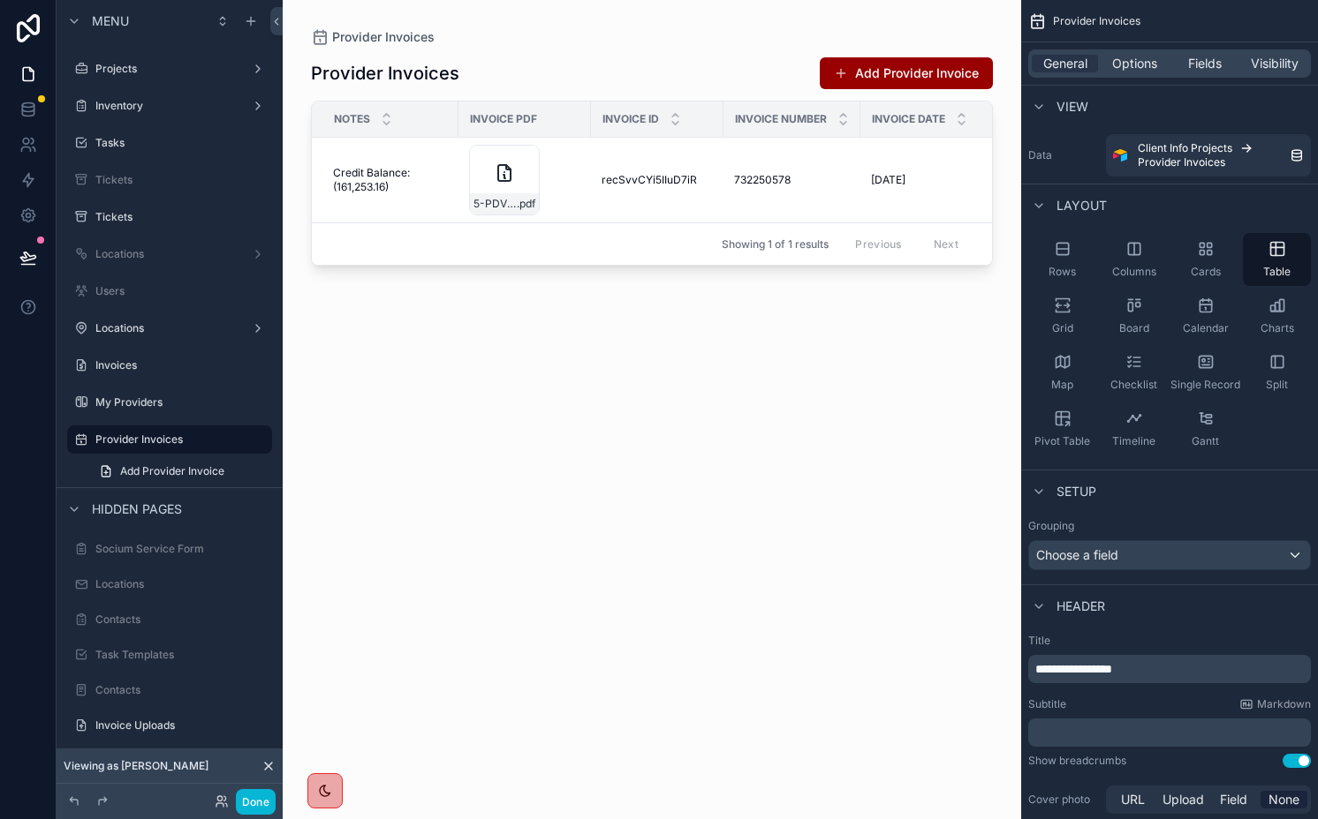
scroll to position [278, 0]
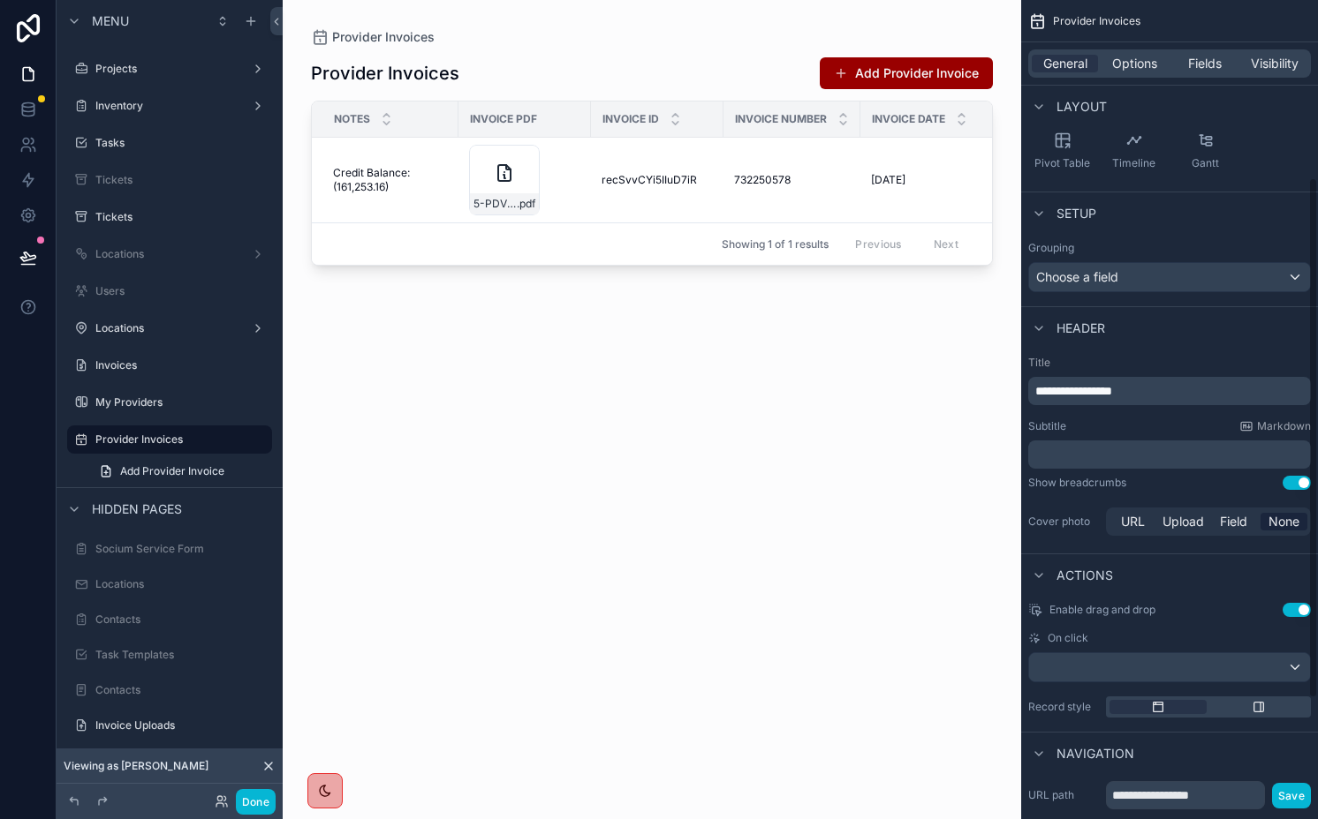
click at [1299, 485] on button "Use setting" at bounding box center [1296, 483] width 28 height 14
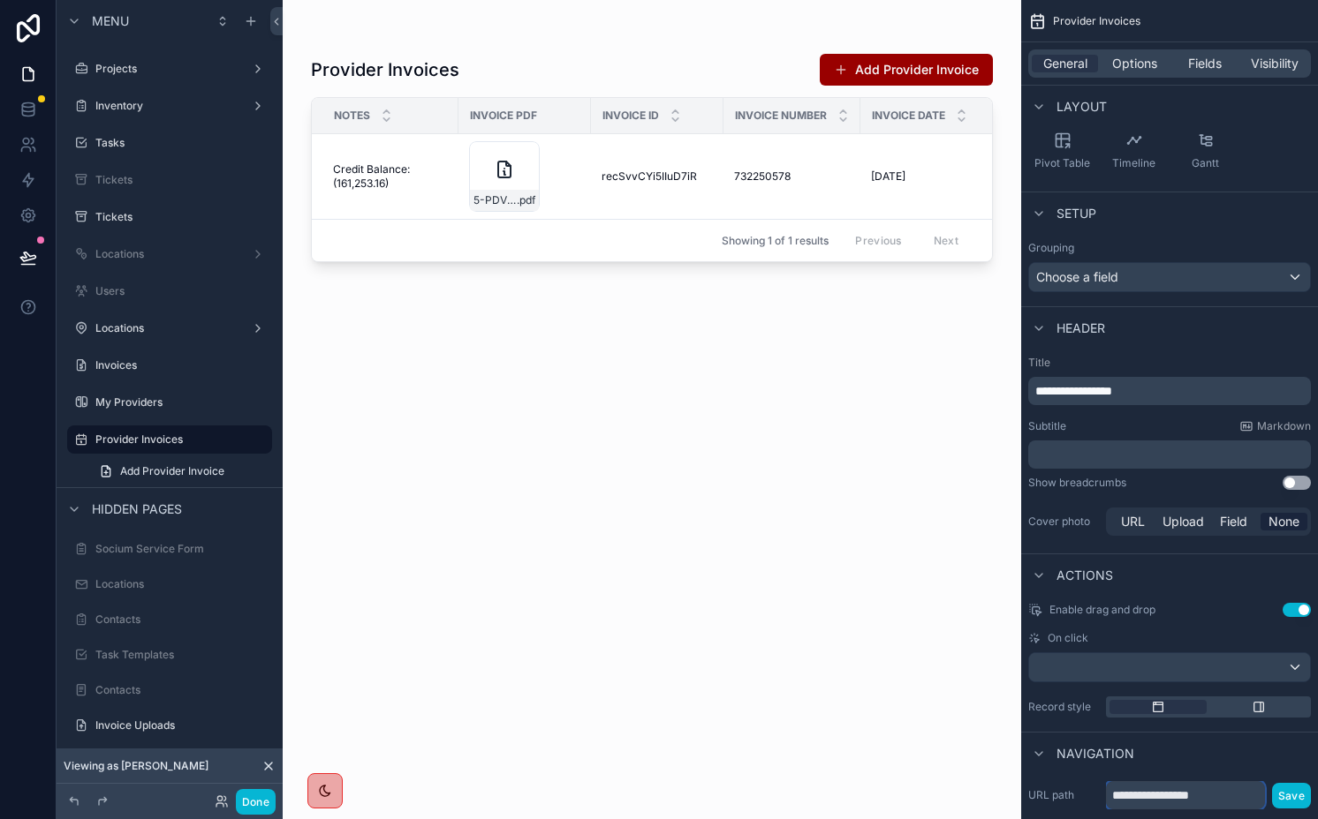
click at [1220, 798] on input "**********" at bounding box center [1185, 796] width 159 height 28
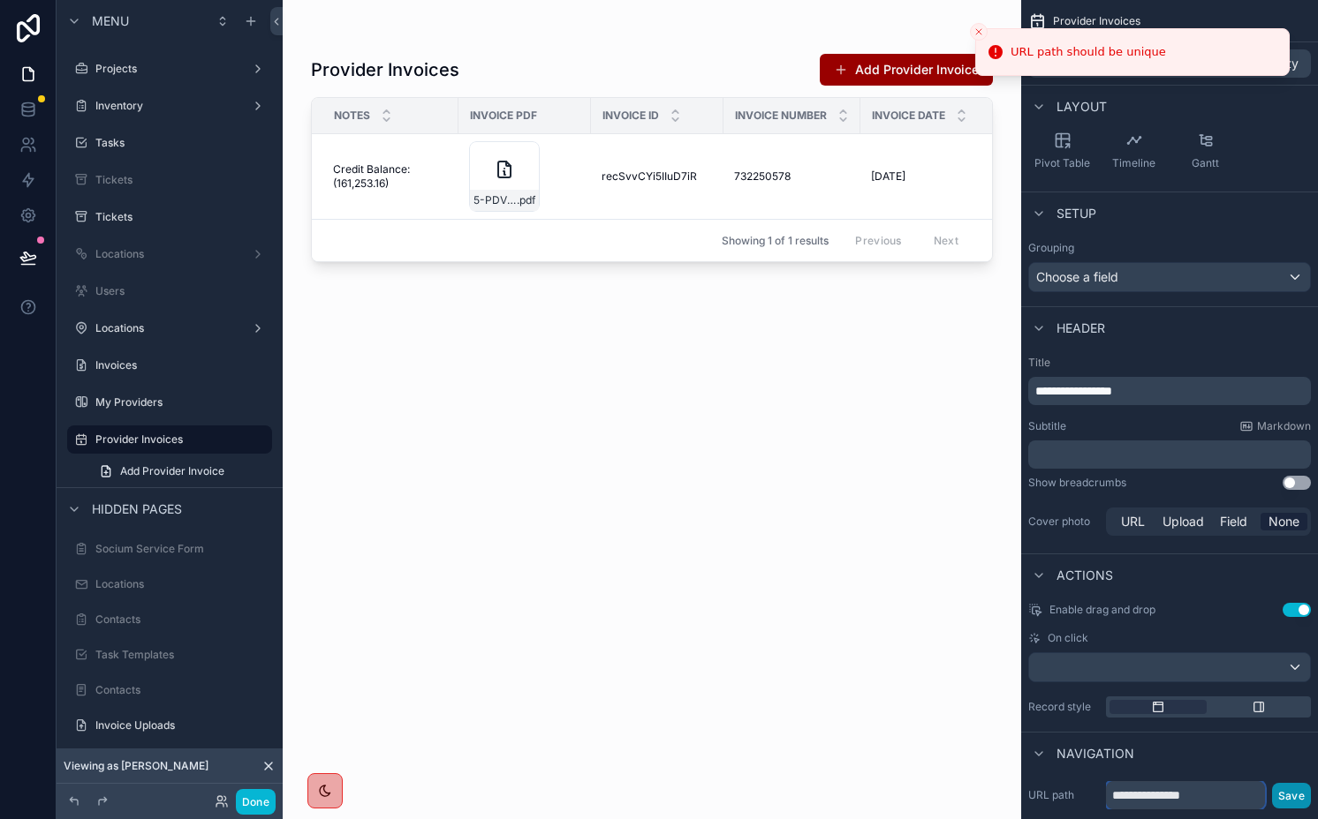
type input "**********"
click at [1291, 797] on button "Save" at bounding box center [1291, 796] width 39 height 26
click at [1294, 612] on button "Use setting" at bounding box center [1296, 610] width 28 height 14
click at [1213, 657] on div "scrollable content" at bounding box center [1169, 667] width 281 height 28
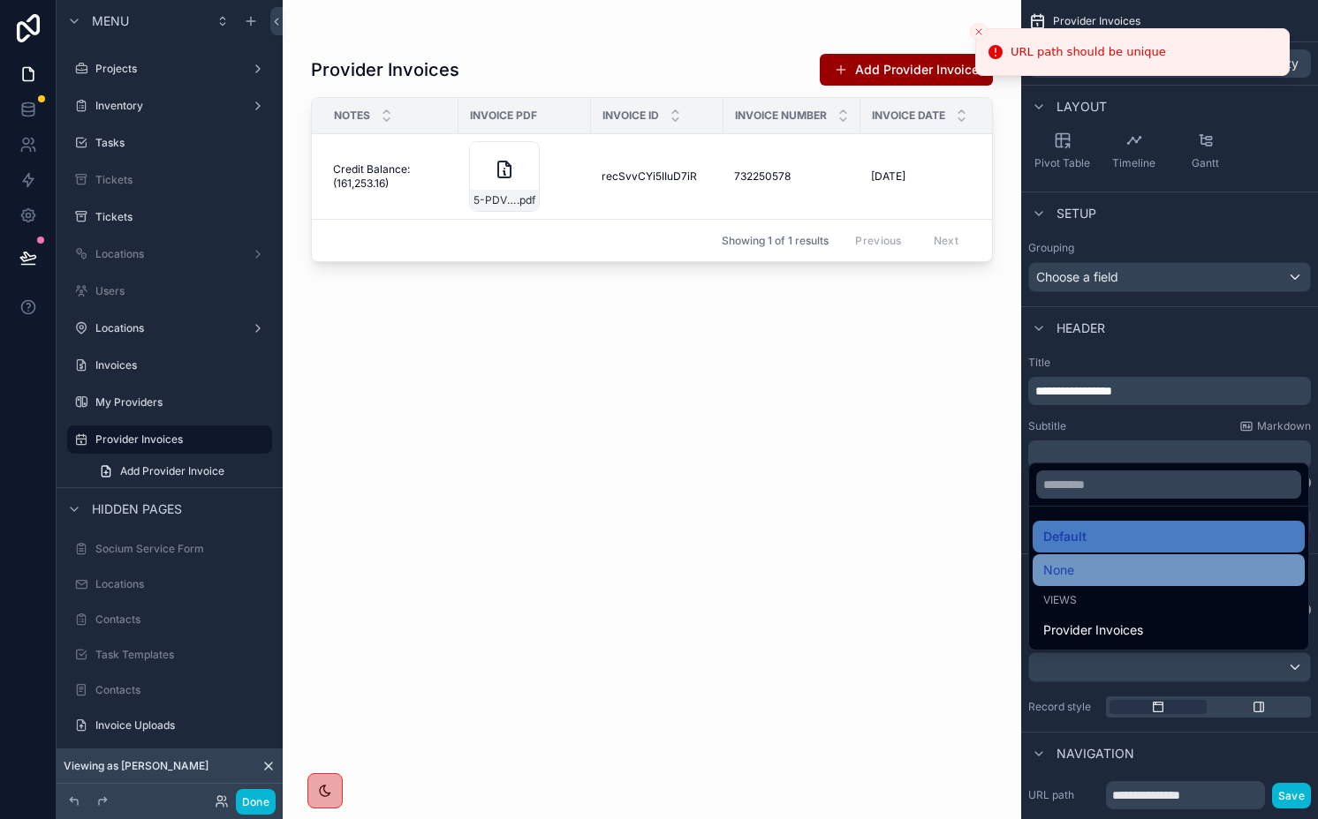
click at [1132, 570] on div "None" at bounding box center [1168, 570] width 251 height 21
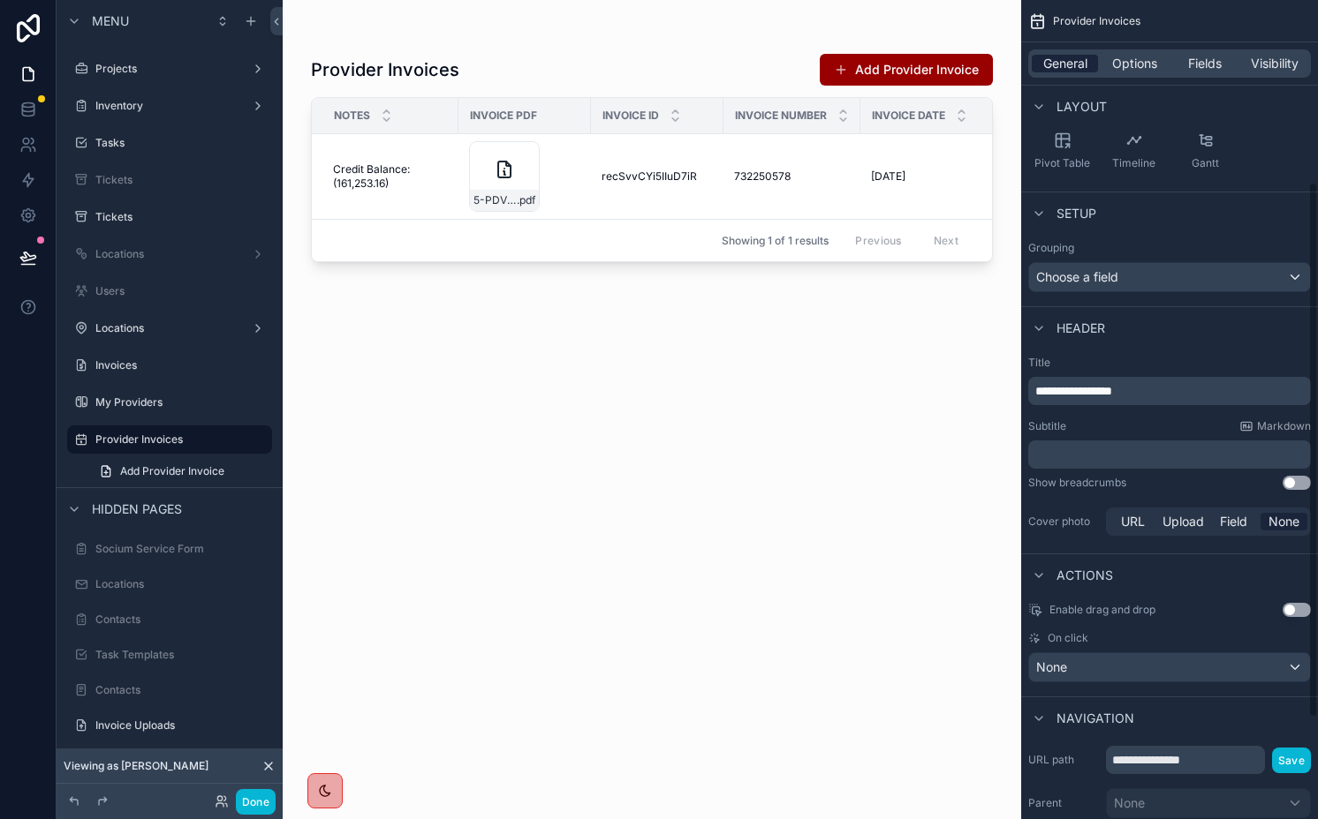
click at [1064, 67] on span "General" at bounding box center [1065, 64] width 44 height 18
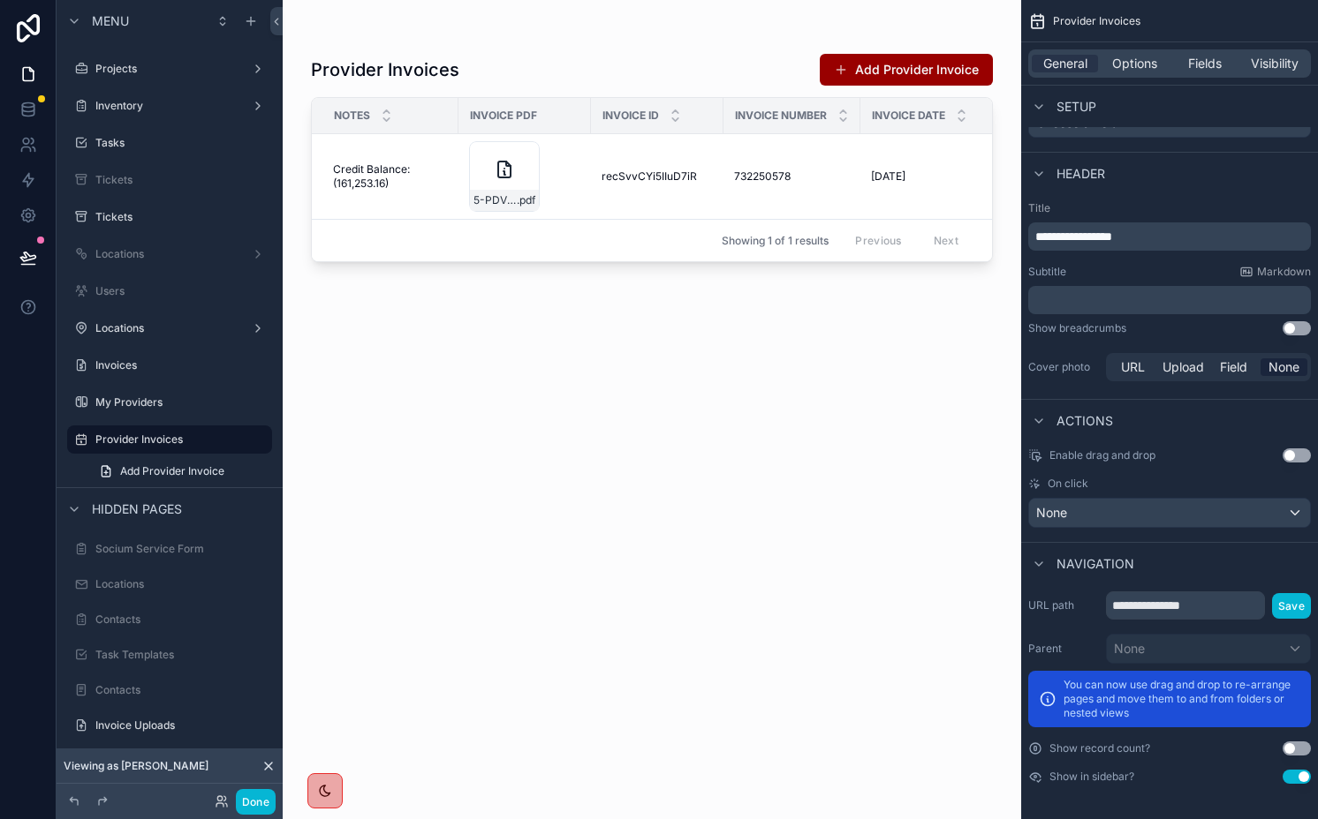
click at [1301, 774] on button "Use setting" at bounding box center [1296, 777] width 28 height 14
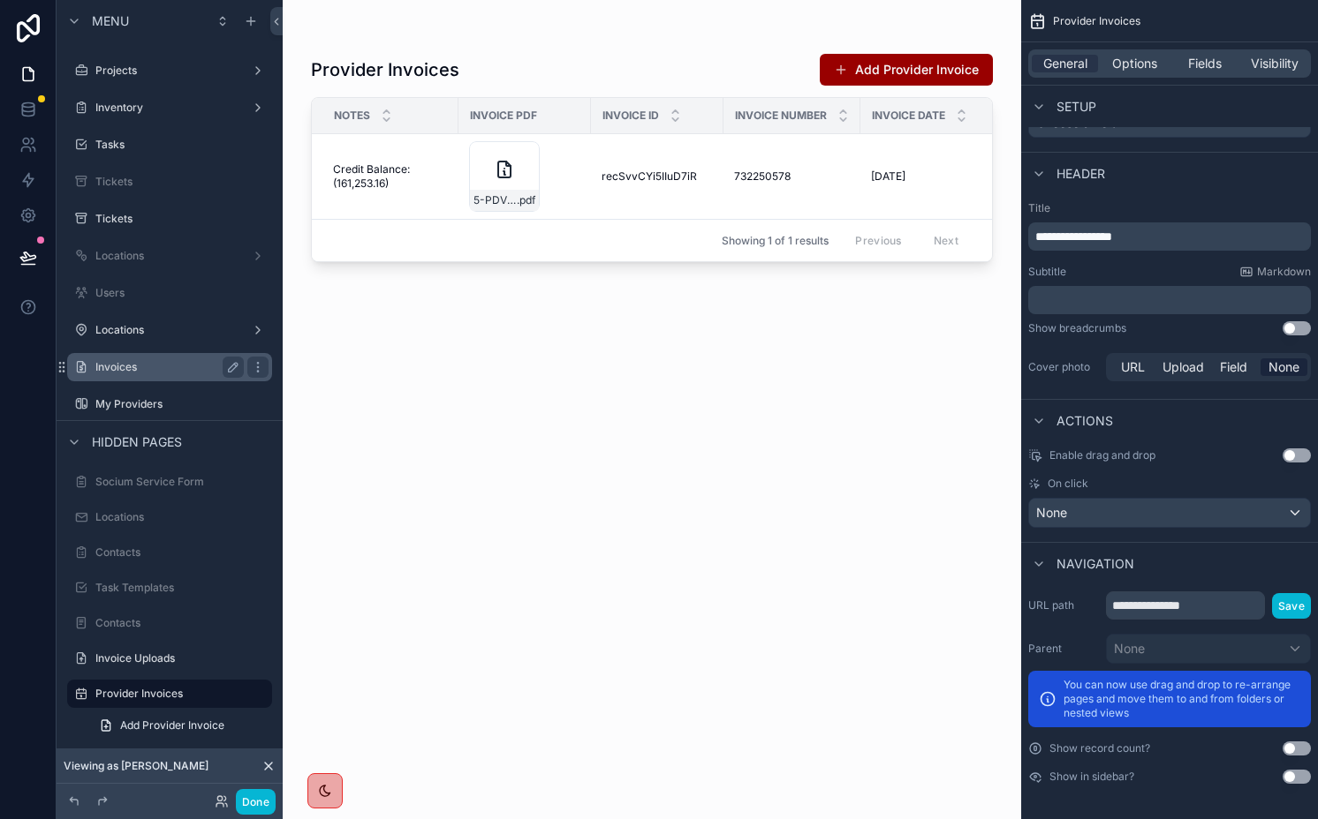
click at [145, 359] on div "Invoices" at bounding box center [169, 367] width 148 height 21
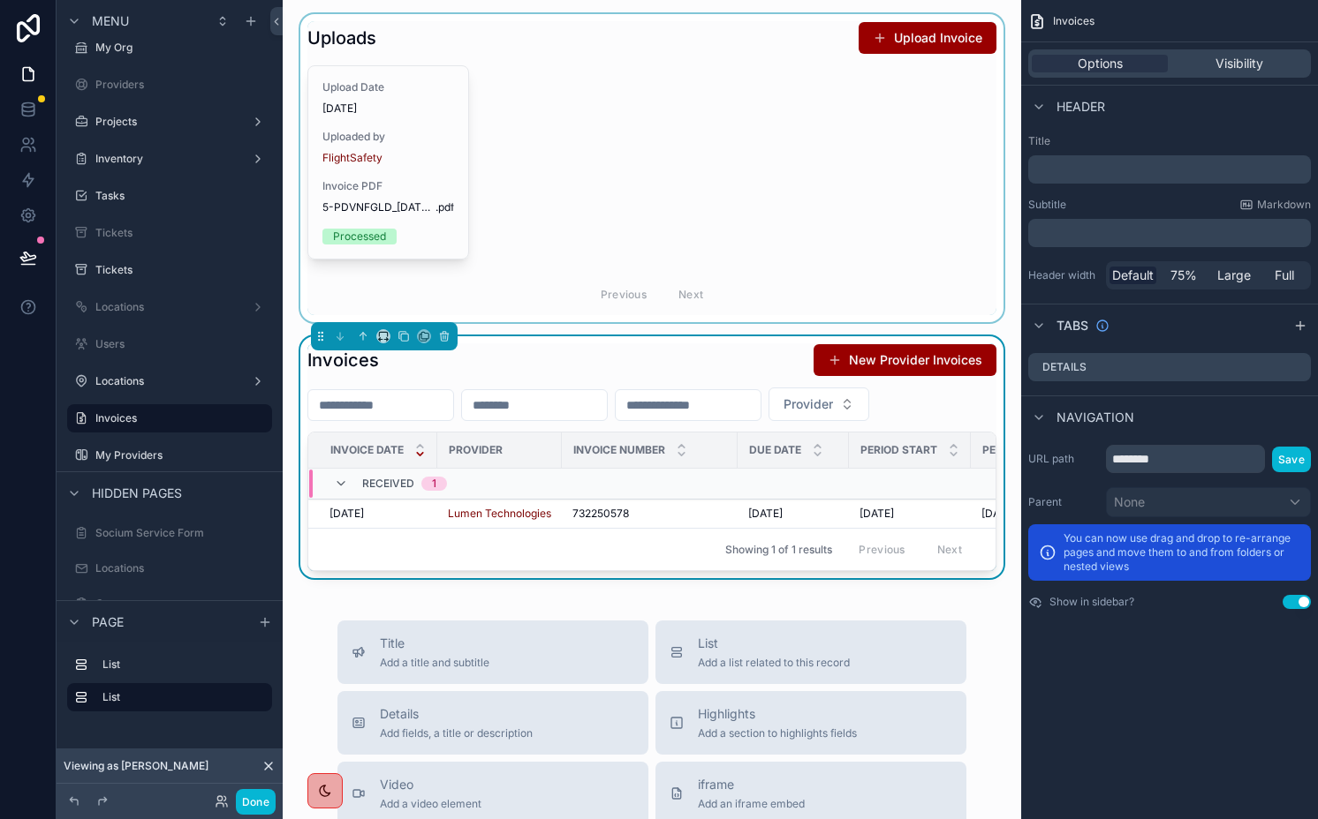
click at [552, 175] on div "scrollable content" at bounding box center [652, 168] width 710 height 308
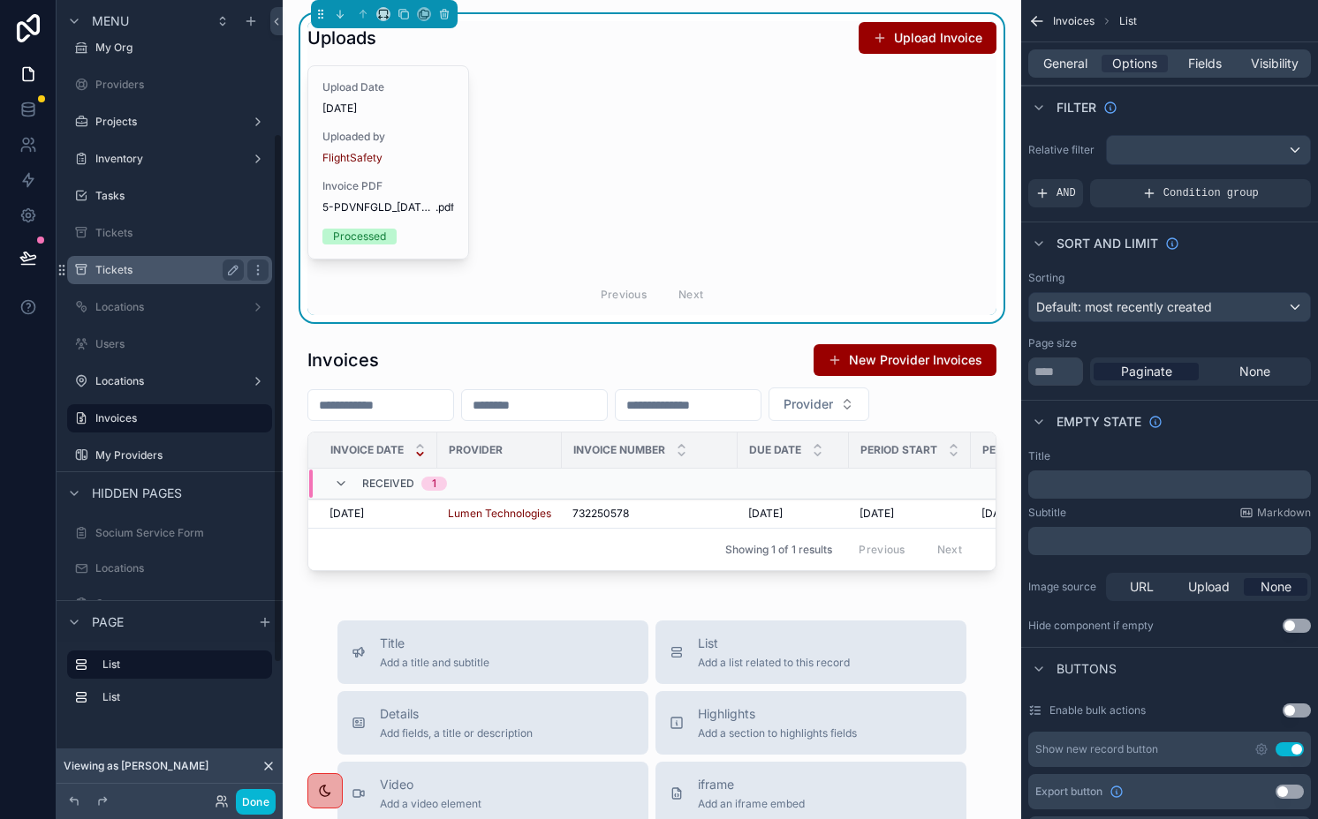
click at [160, 269] on label "Tickets" at bounding box center [165, 270] width 141 height 14
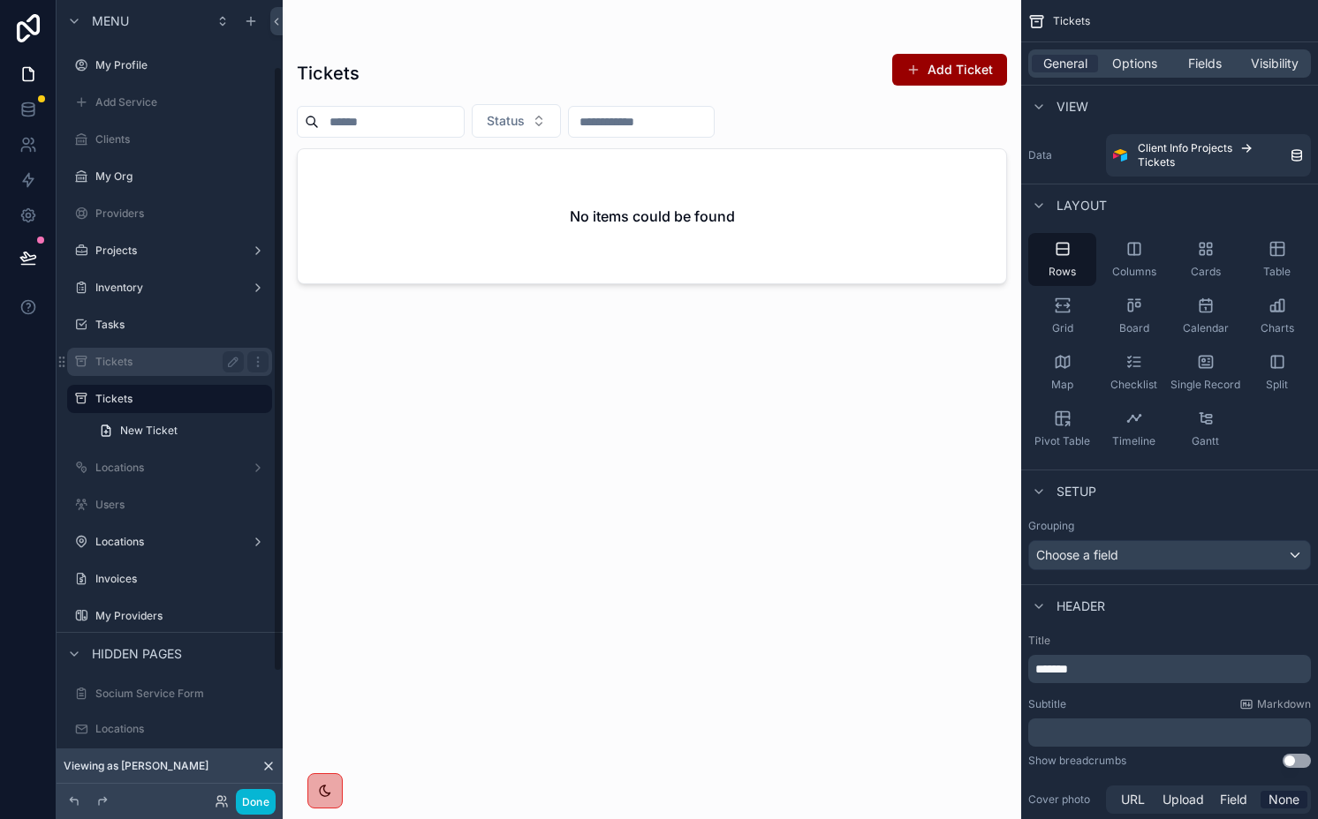
scroll to position [90, 0]
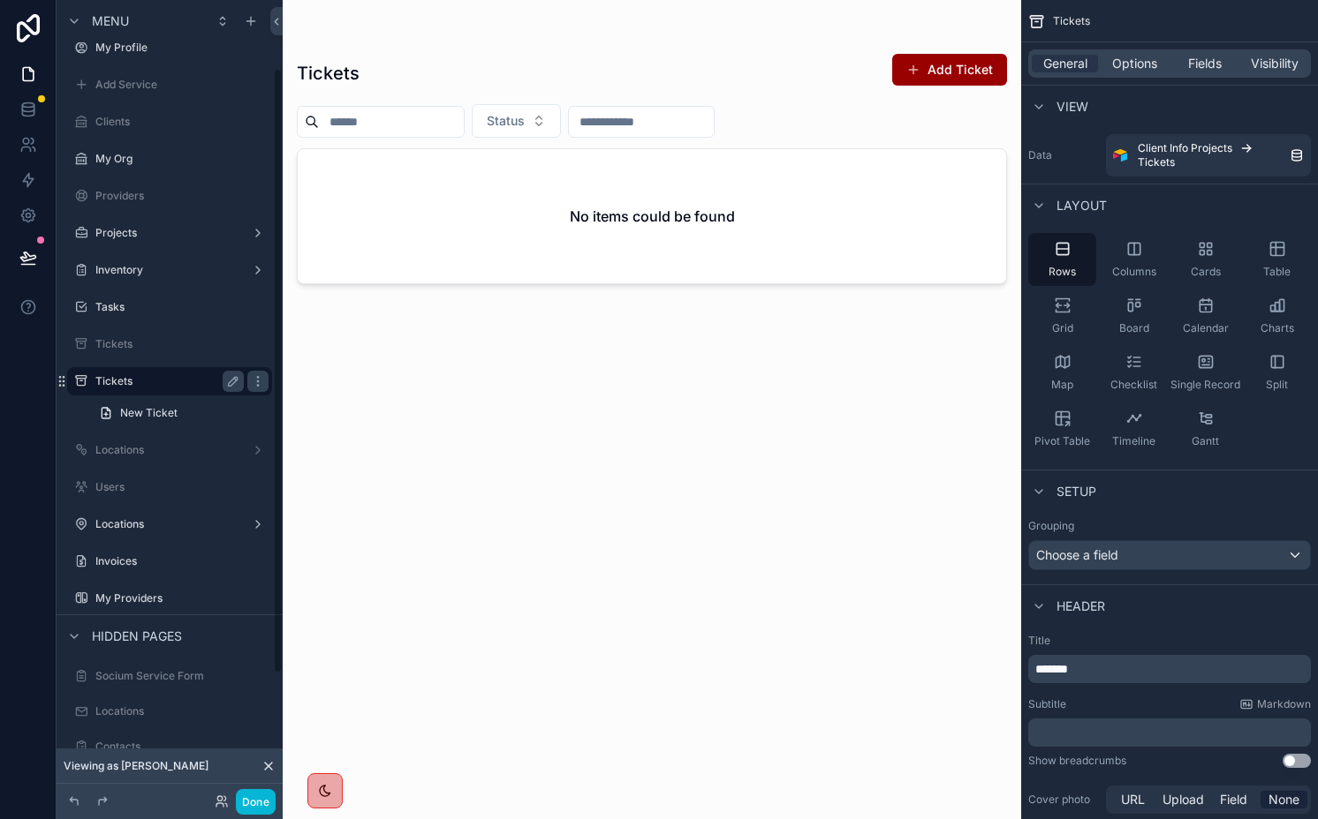
click at [170, 381] on label "Tickets" at bounding box center [165, 381] width 141 height 14
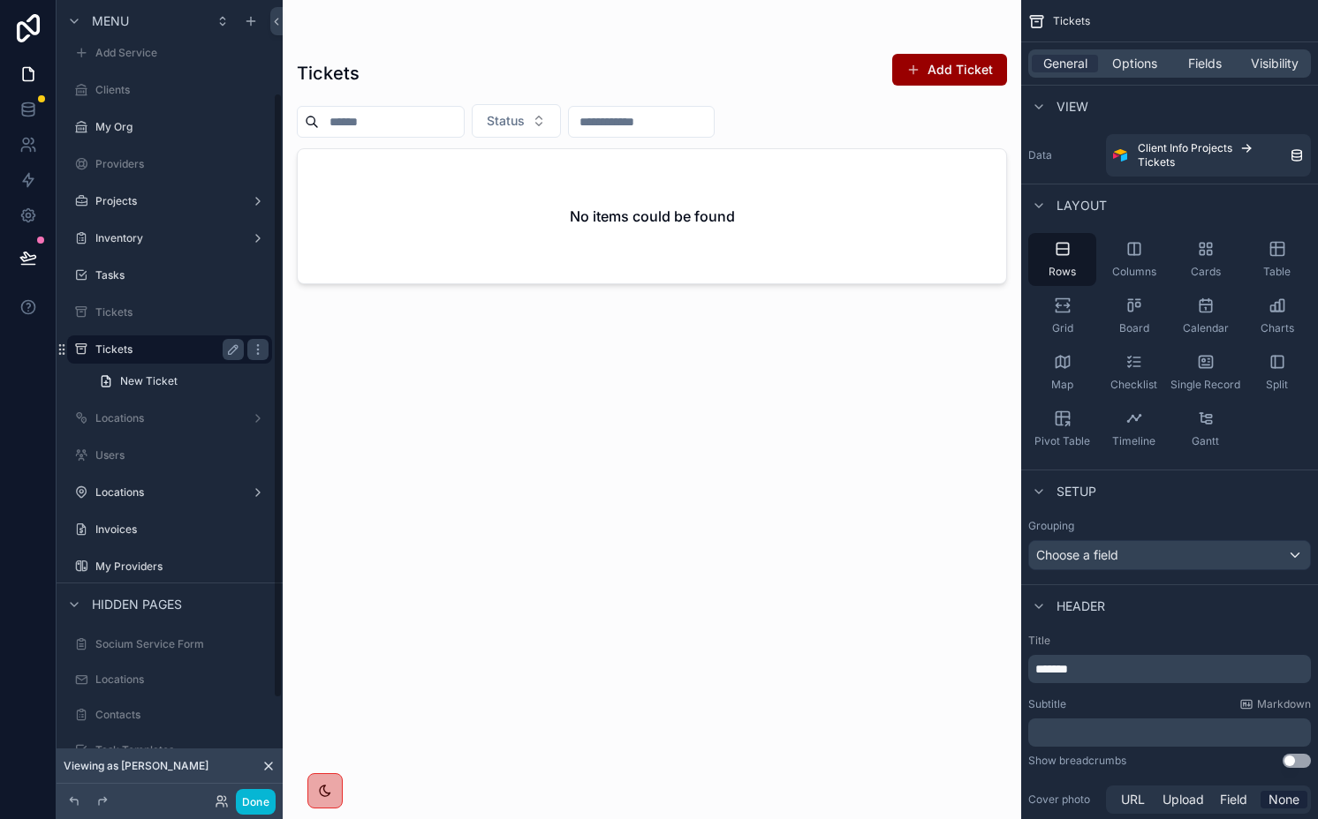
click at [151, 353] on label "Tickets" at bounding box center [165, 350] width 141 height 14
click at [170, 314] on label "Tickets" at bounding box center [165, 313] width 141 height 14
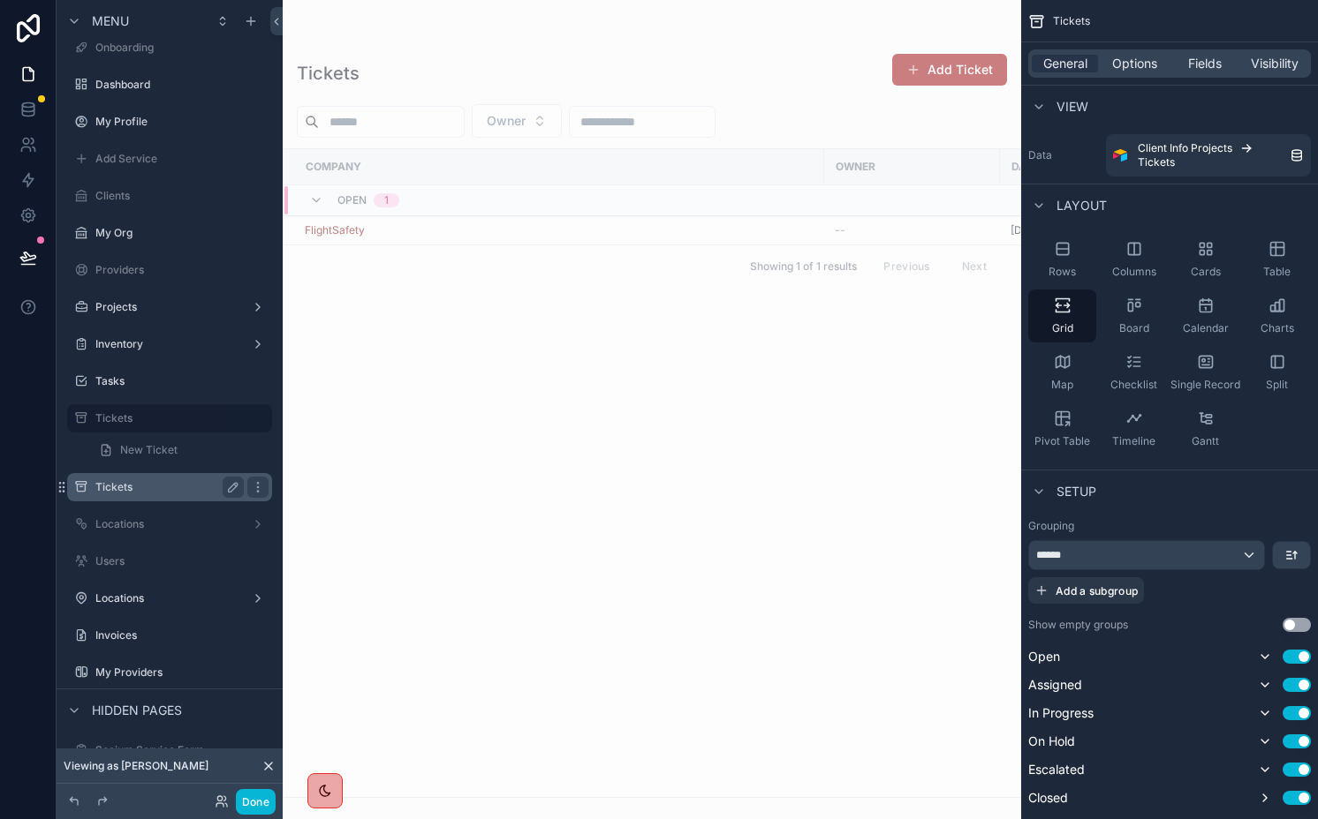
click at [150, 489] on label "Tickets" at bounding box center [165, 487] width 141 height 14
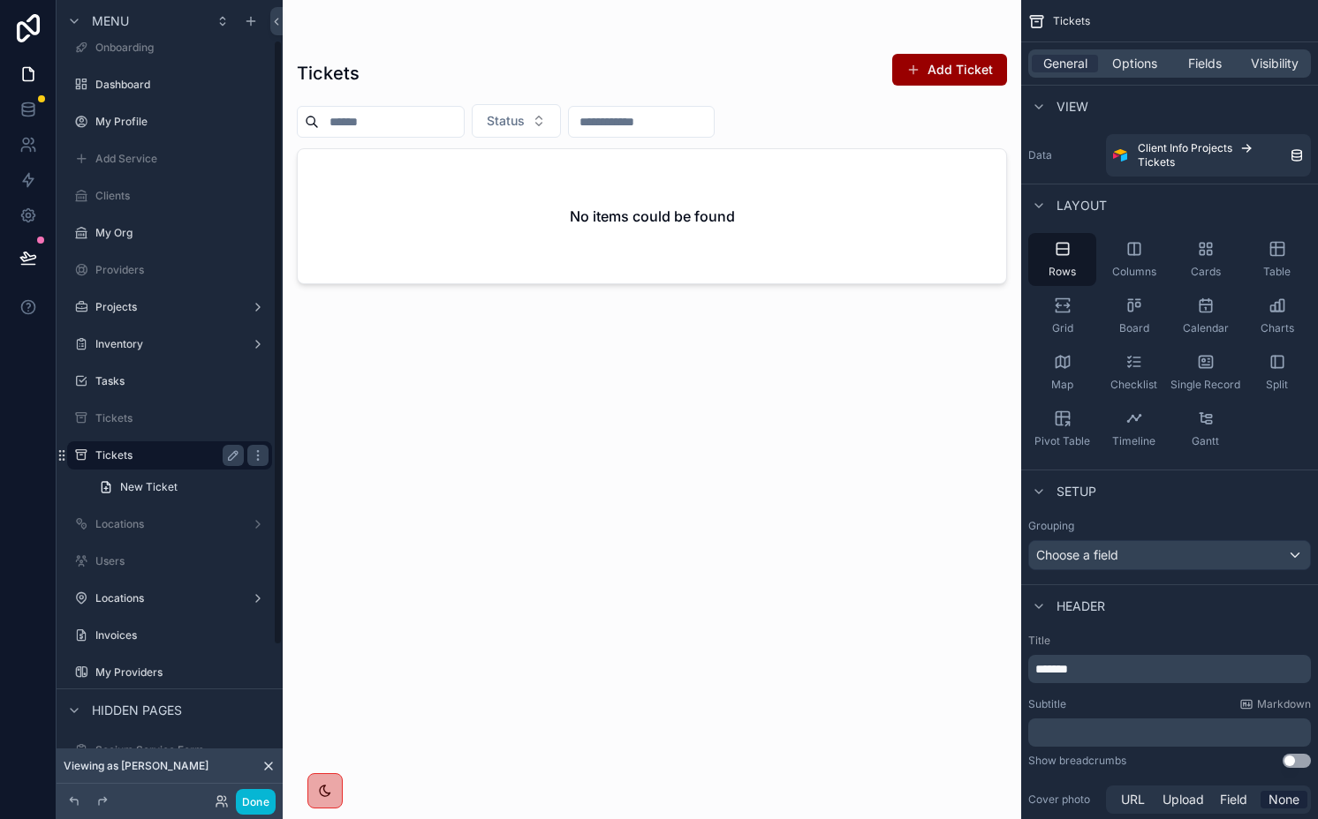
scroll to position [53, 0]
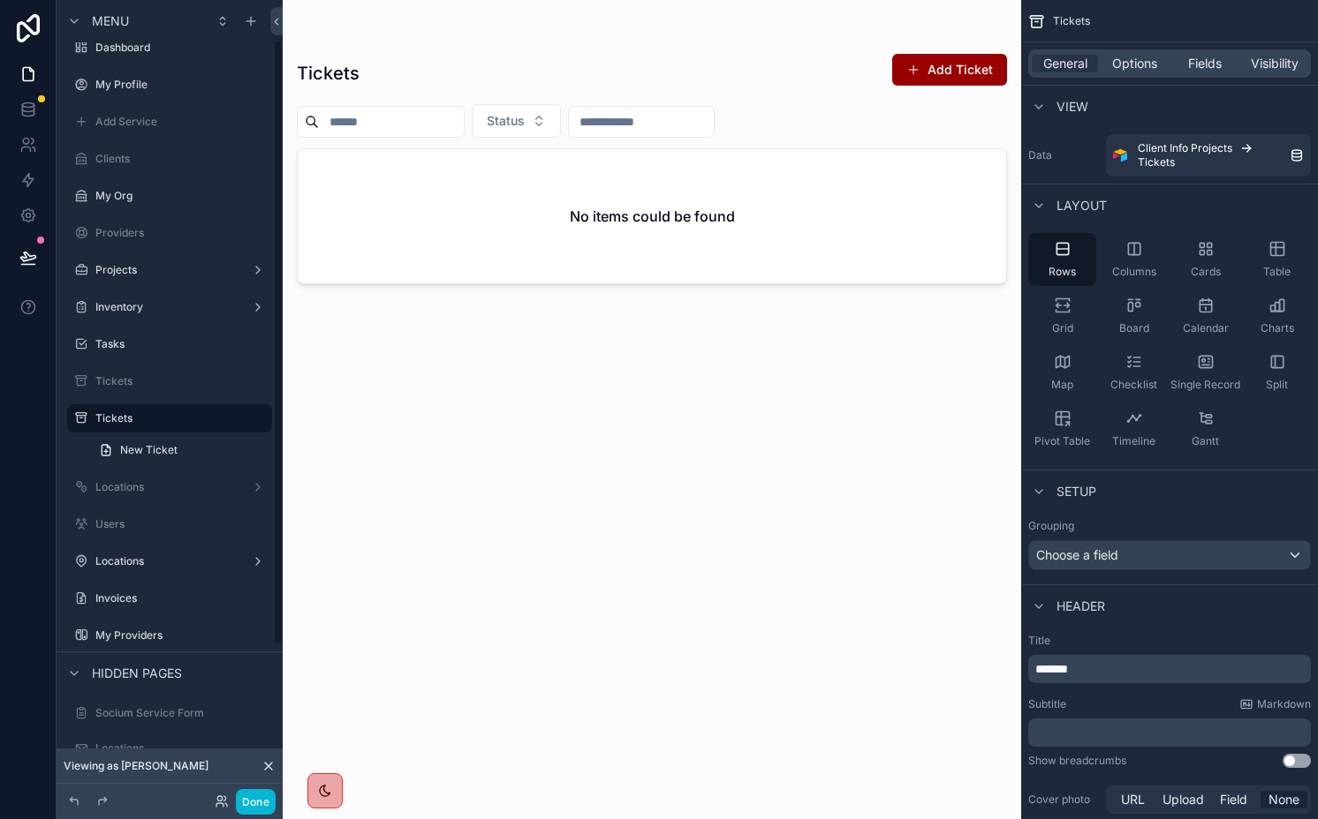
click at [555, 221] on div "scrollable content" at bounding box center [652, 399] width 738 height 798
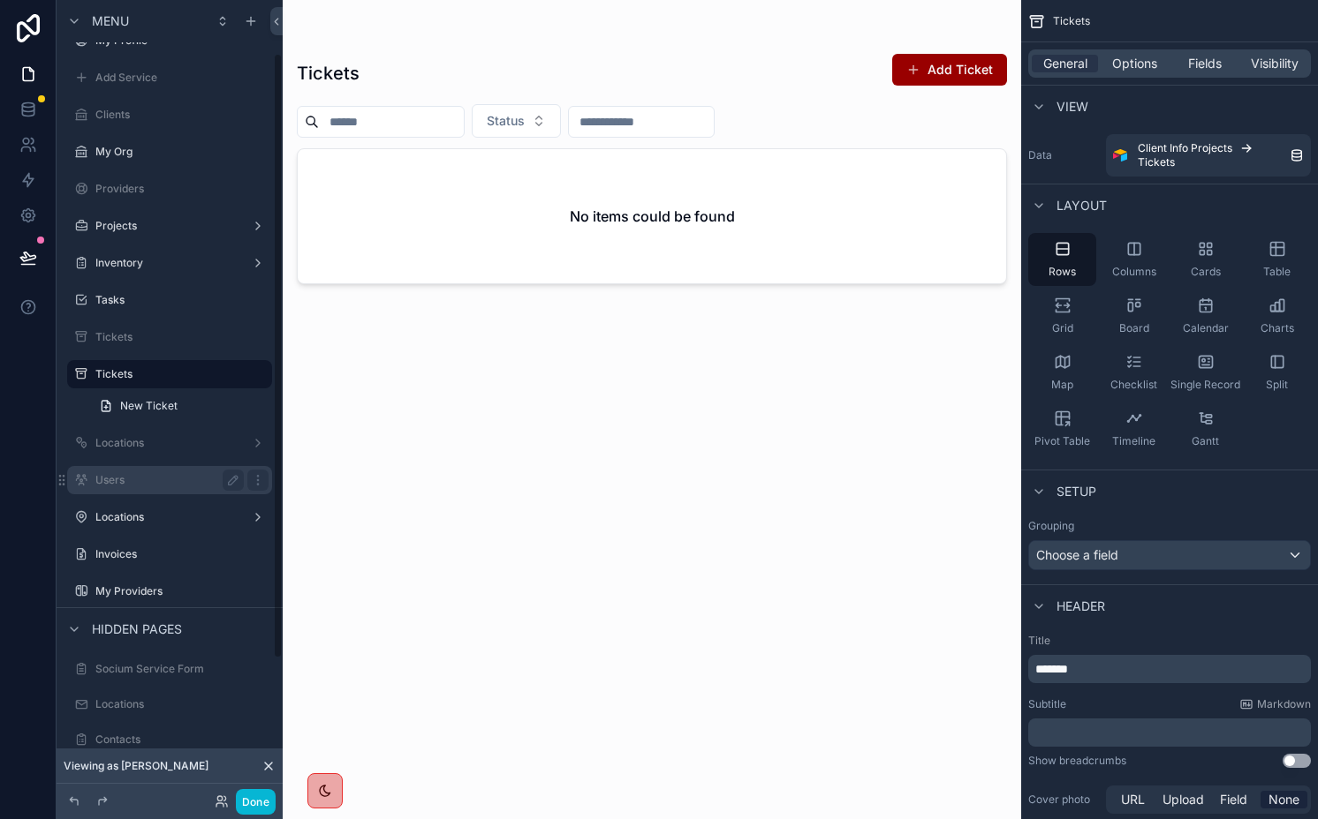
scroll to position [98, 0]
click at [188, 510] on label "Locations" at bounding box center [165, 517] width 141 height 14
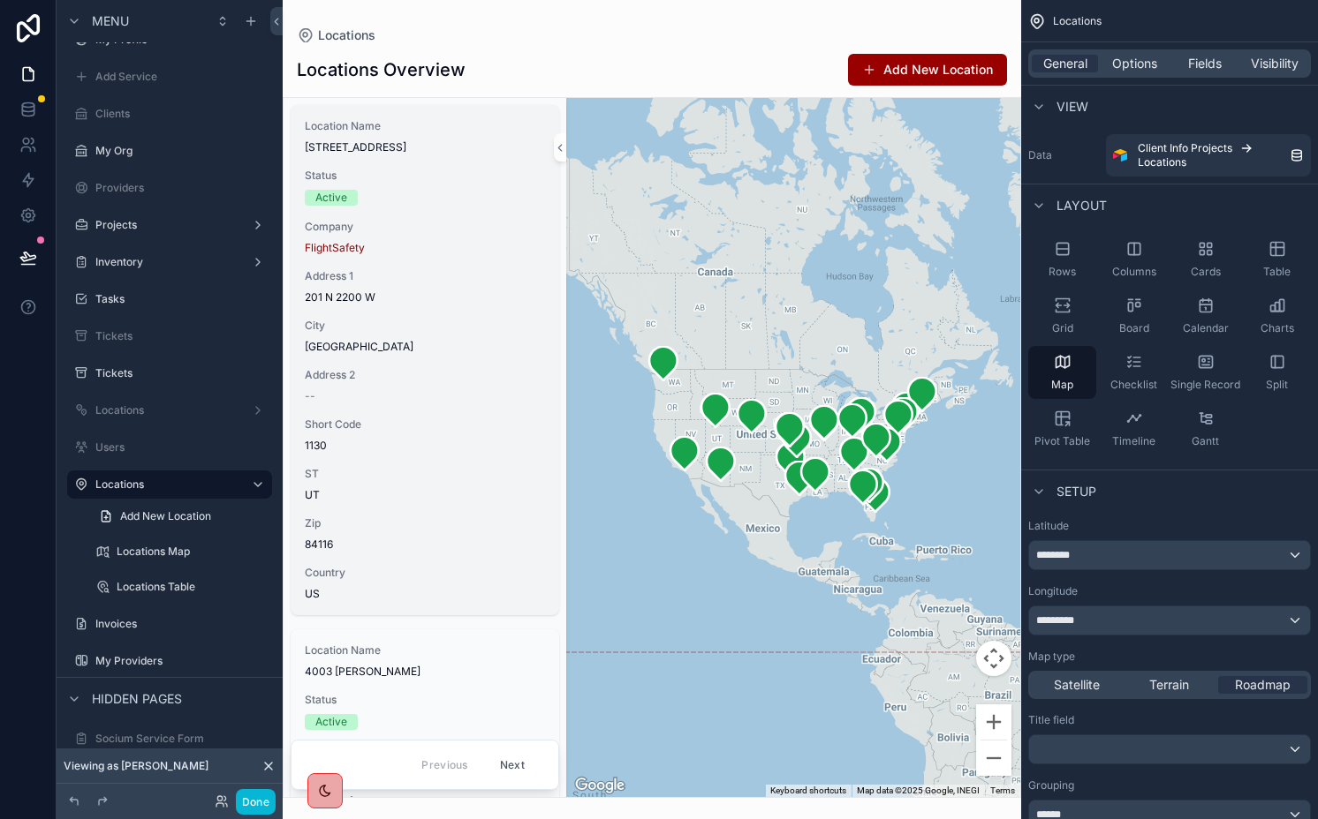
click at [451, 193] on div "Active" at bounding box center [425, 198] width 240 height 16
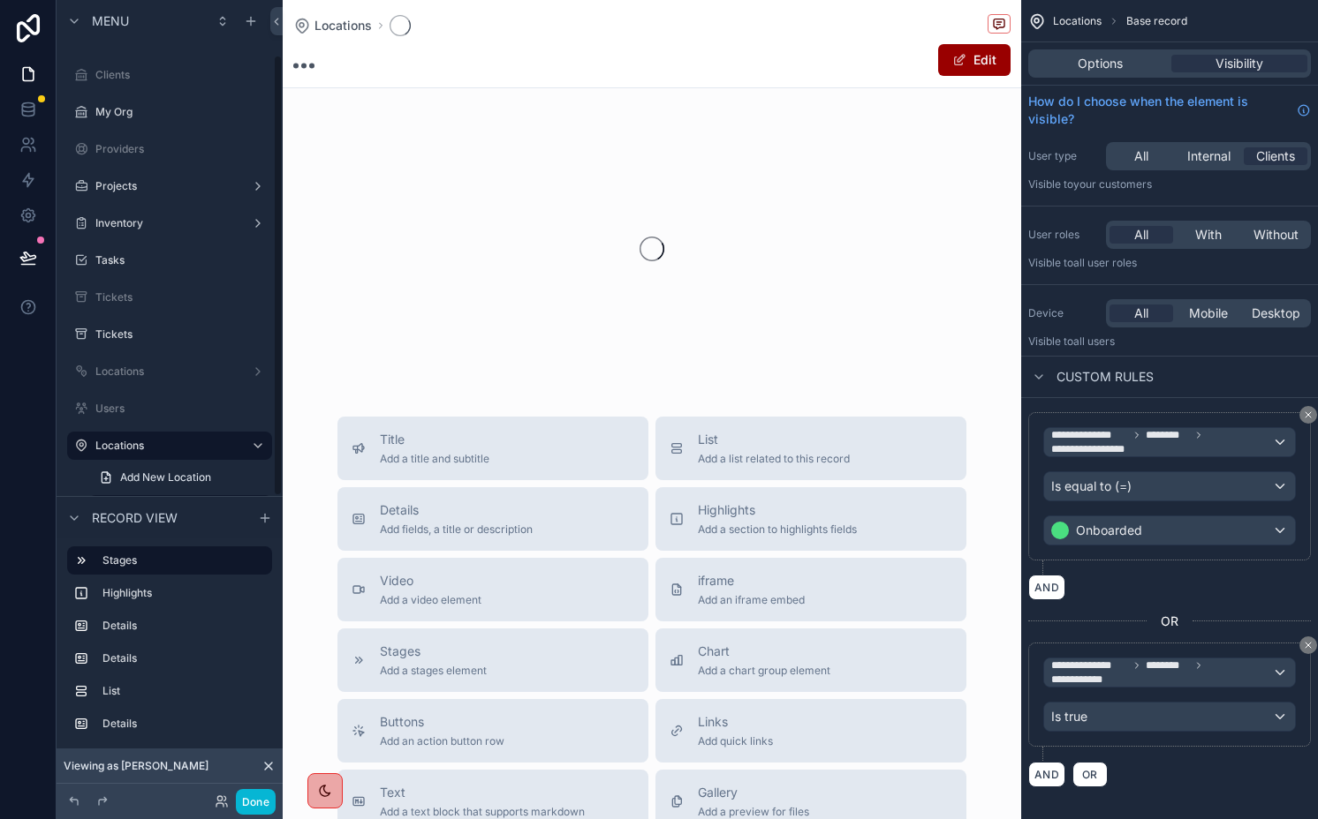
scroll to position [276, 0]
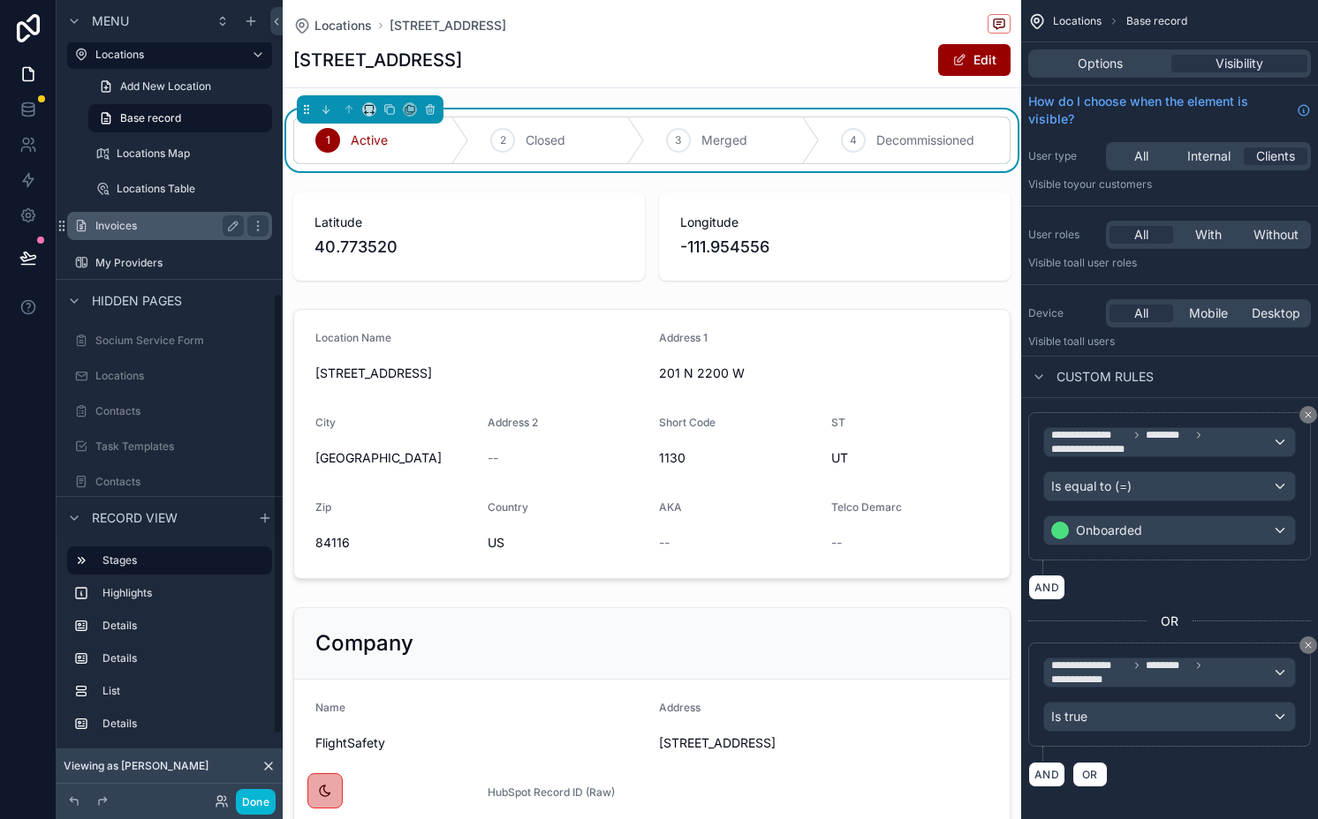
click at [199, 225] on label "Invoices" at bounding box center [165, 226] width 141 height 14
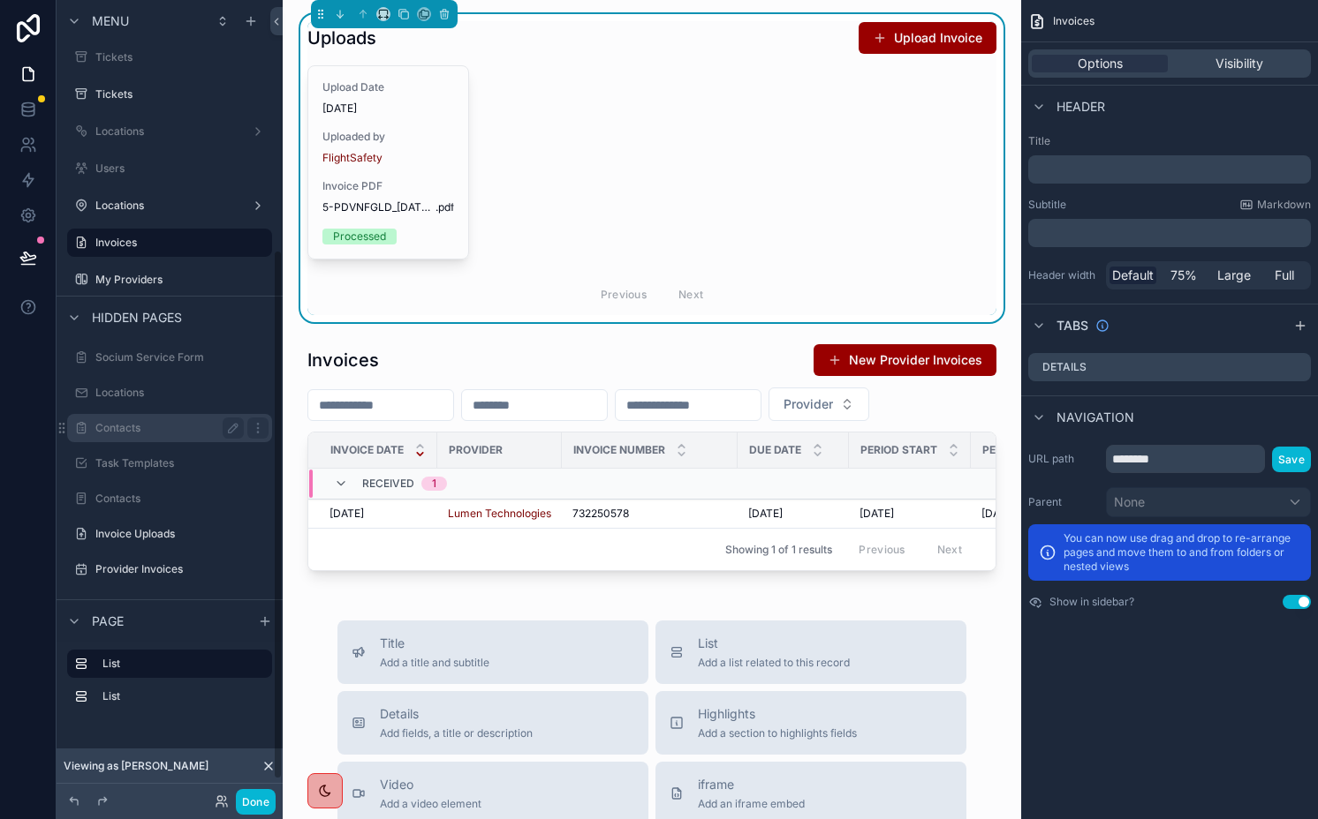
scroll to position [404, 0]
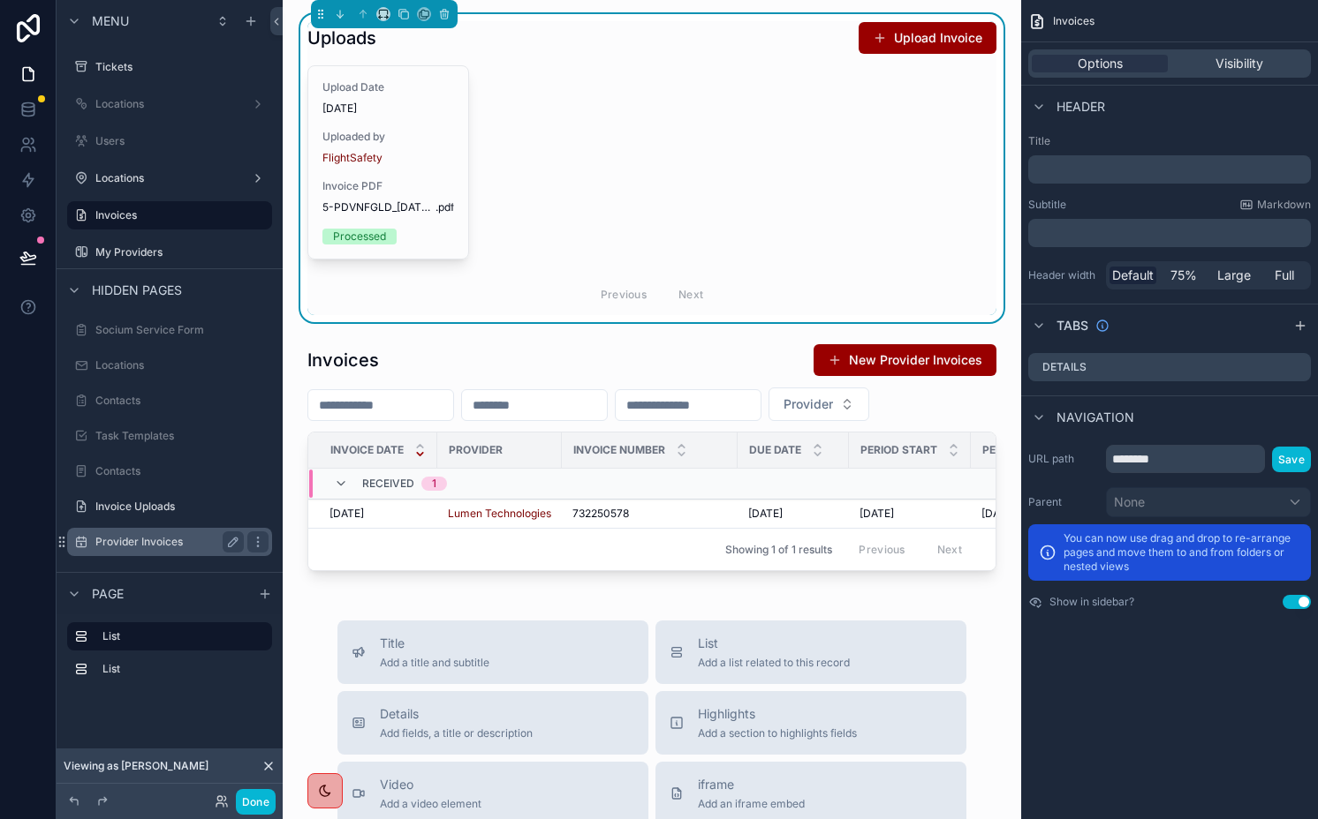
click at [166, 547] on label "Provider Invoices" at bounding box center [165, 542] width 141 height 14
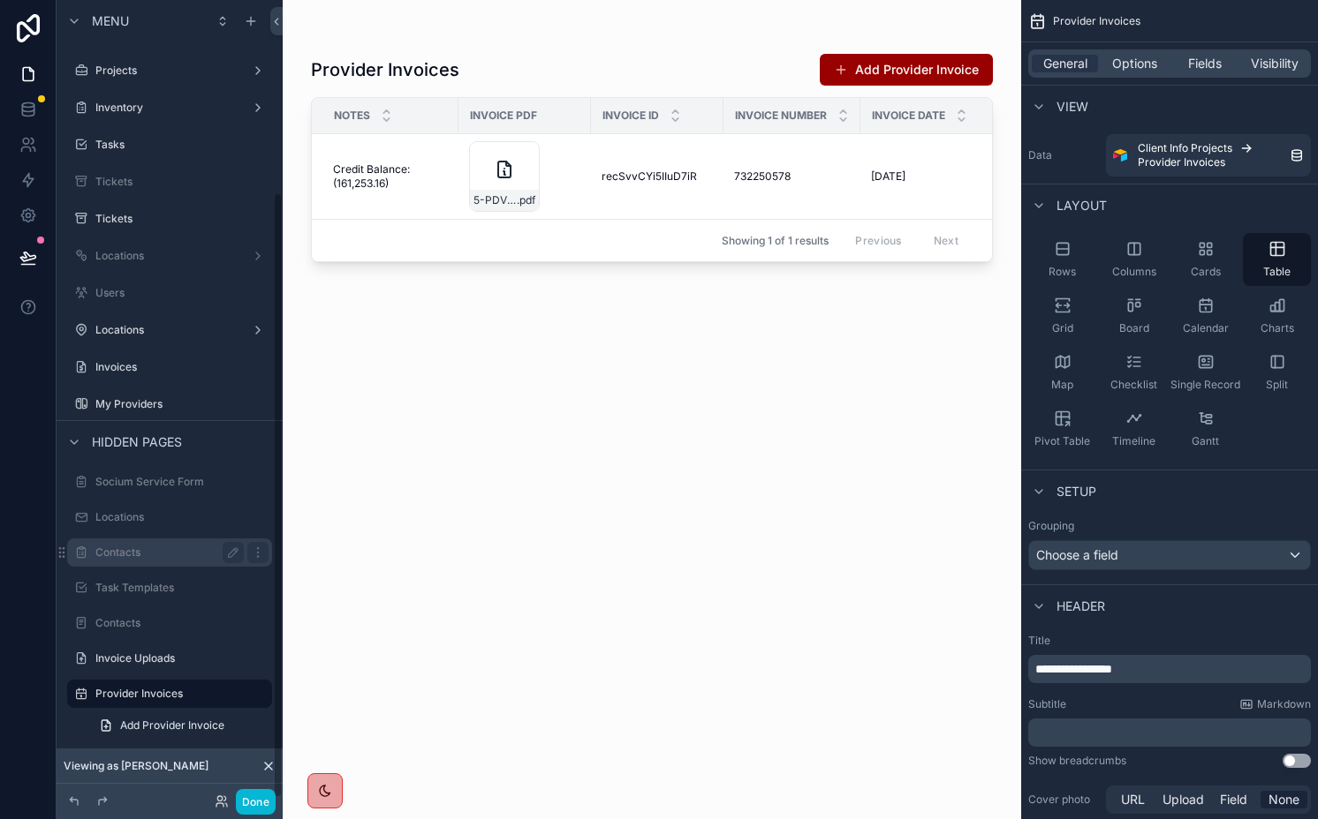
scroll to position [253, 0]
click at [235, 691] on icon "scrollable content" at bounding box center [235, 692] width 3 height 3
click at [201, 691] on input "**********" at bounding box center [155, 693] width 120 height 21
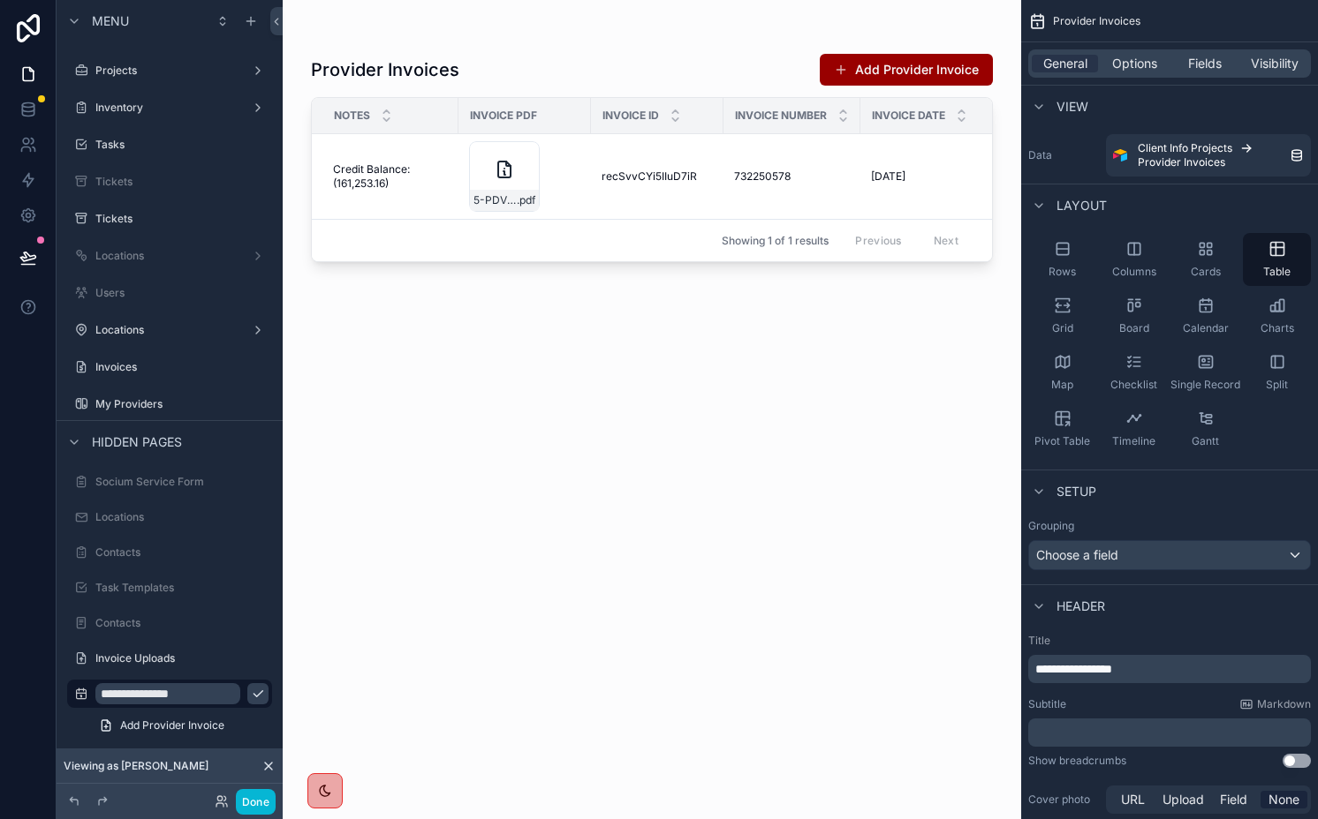
type input "**********"
click at [247, 683] on button "scrollable content" at bounding box center [257, 693] width 21 height 21
click at [69, 697] on link "Invoice Details" at bounding box center [169, 694] width 205 height 28
click at [80, 694] on icon "scrollable content" at bounding box center [81, 694] width 14 height 14
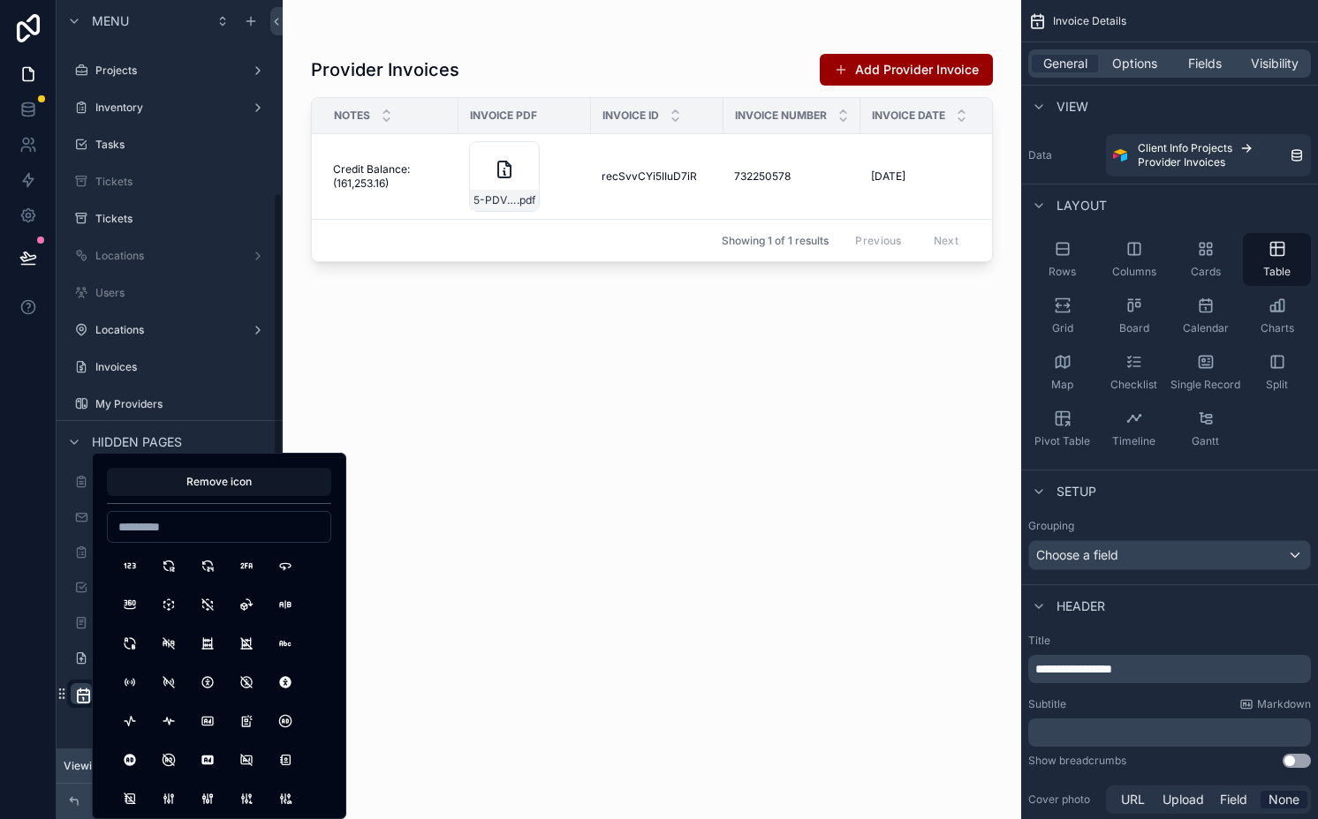
click at [215, 517] on input at bounding box center [219, 527] width 223 height 25
type input "******"
click at [241, 607] on button "ClipboardText" at bounding box center [246, 605] width 32 height 32
click at [1255, 65] on span "Visibility" at bounding box center [1274, 64] width 48 height 18
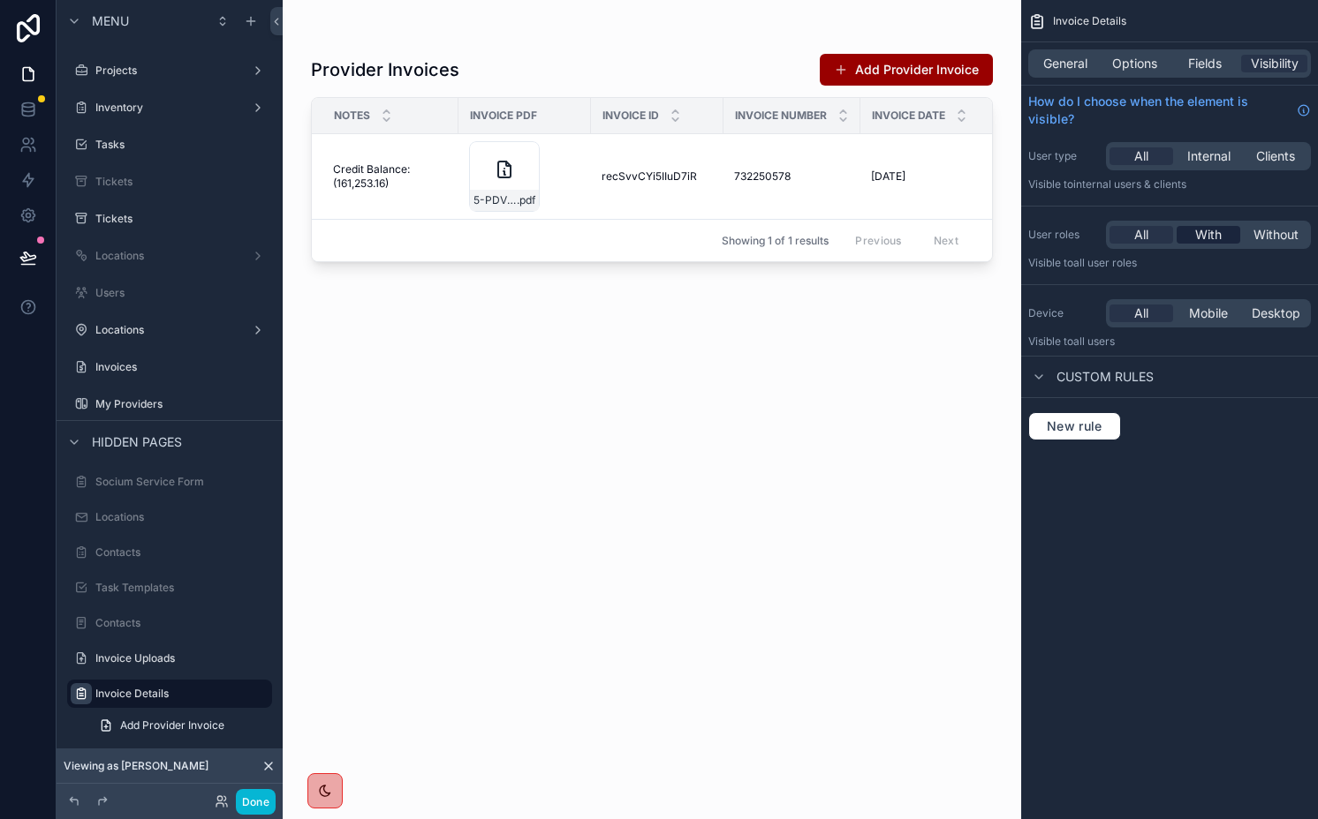
click at [1215, 229] on span "With" at bounding box center [1208, 235] width 26 height 18
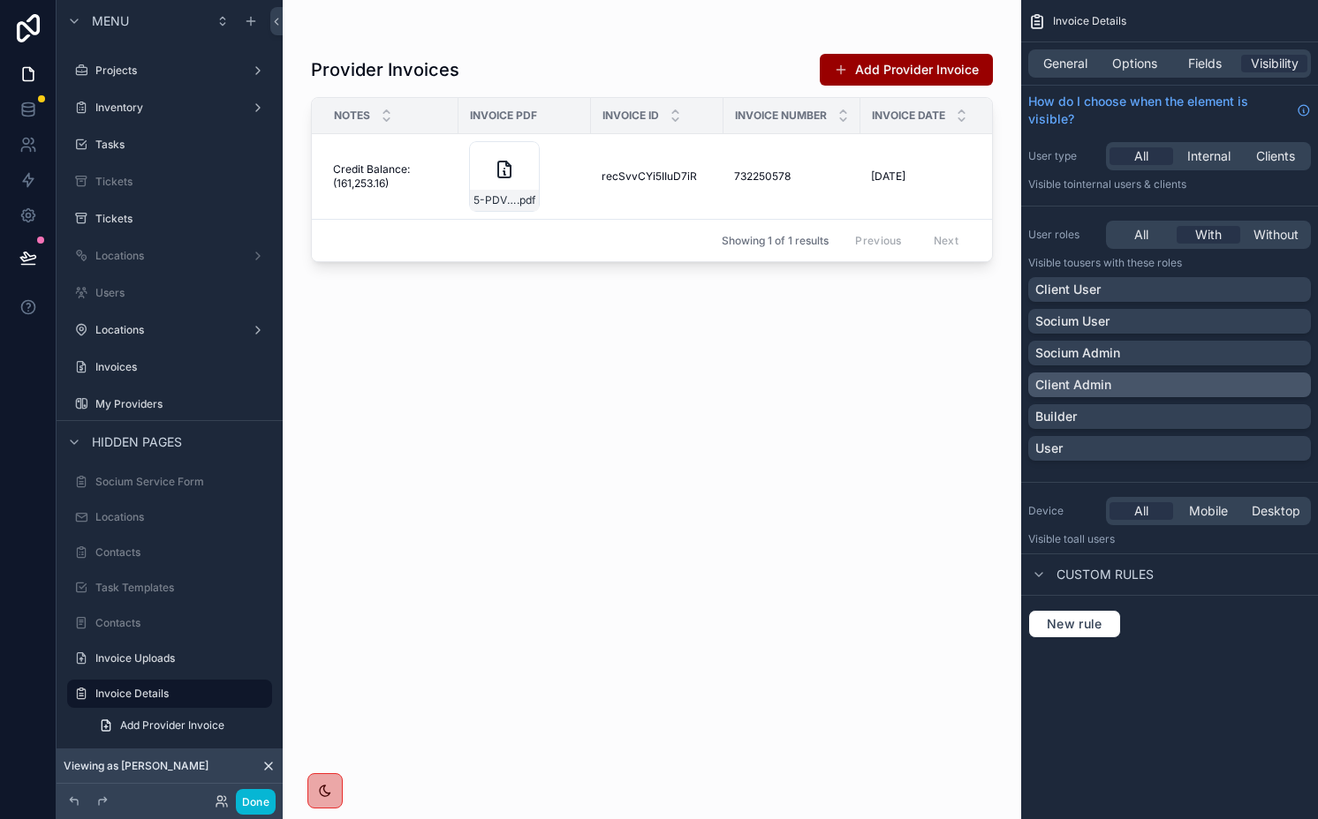
click at [1142, 396] on div "Client Admin" at bounding box center [1169, 385] width 283 height 25
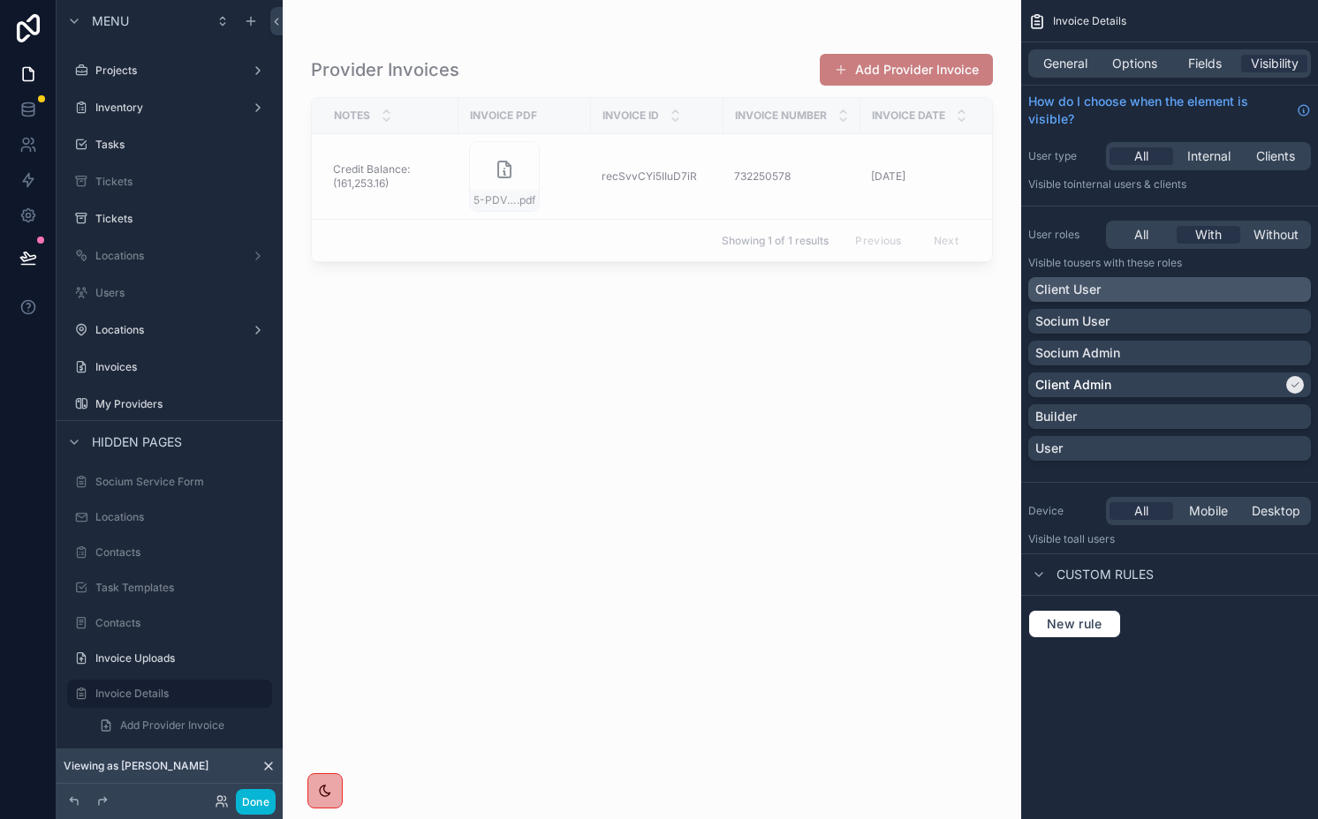
click at [1111, 301] on div "Client User Socium User Socium Admin Client Admin Builder User" at bounding box center [1169, 372] width 283 height 191
click at [1106, 298] on div "Client User" at bounding box center [1169, 290] width 268 height 18
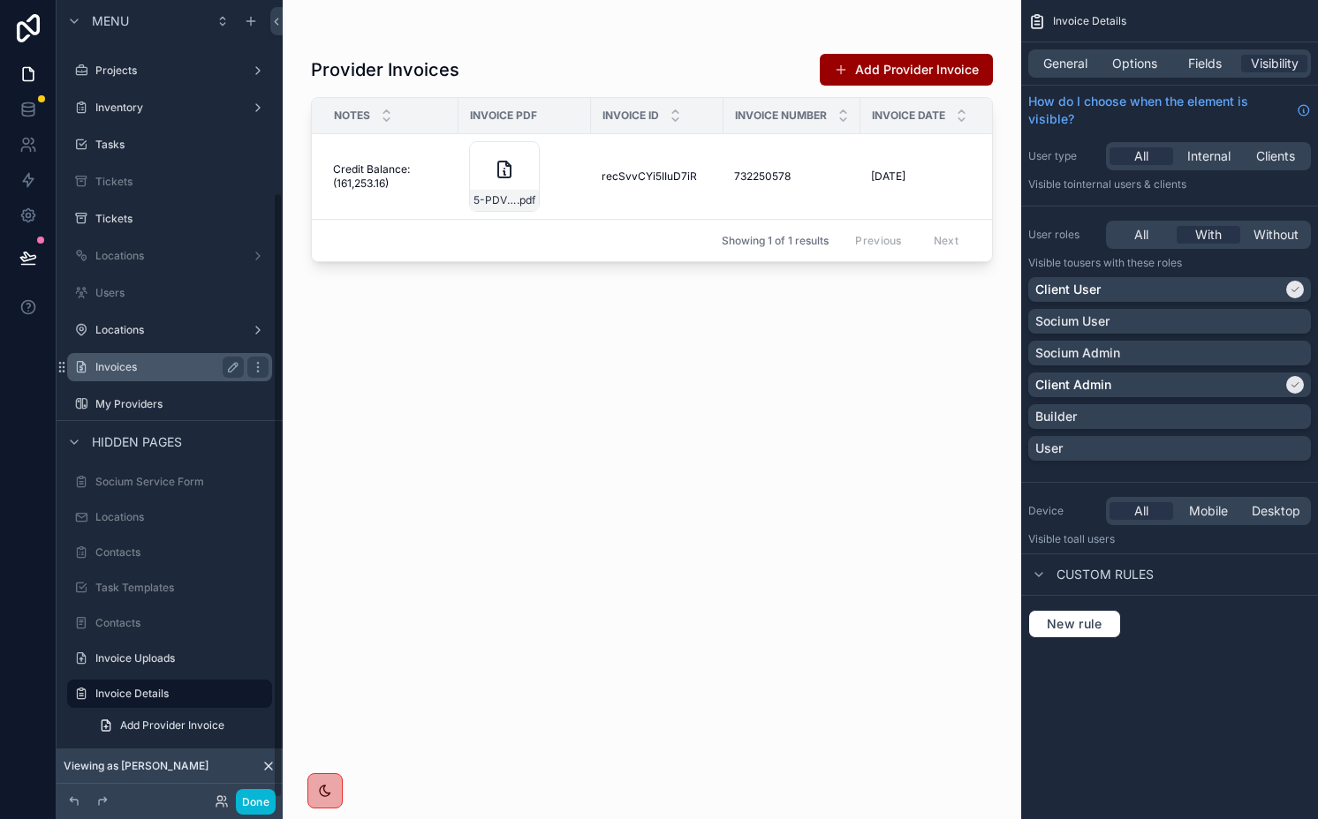
click at [144, 357] on div "Invoices" at bounding box center [169, 367] width 148 height 21
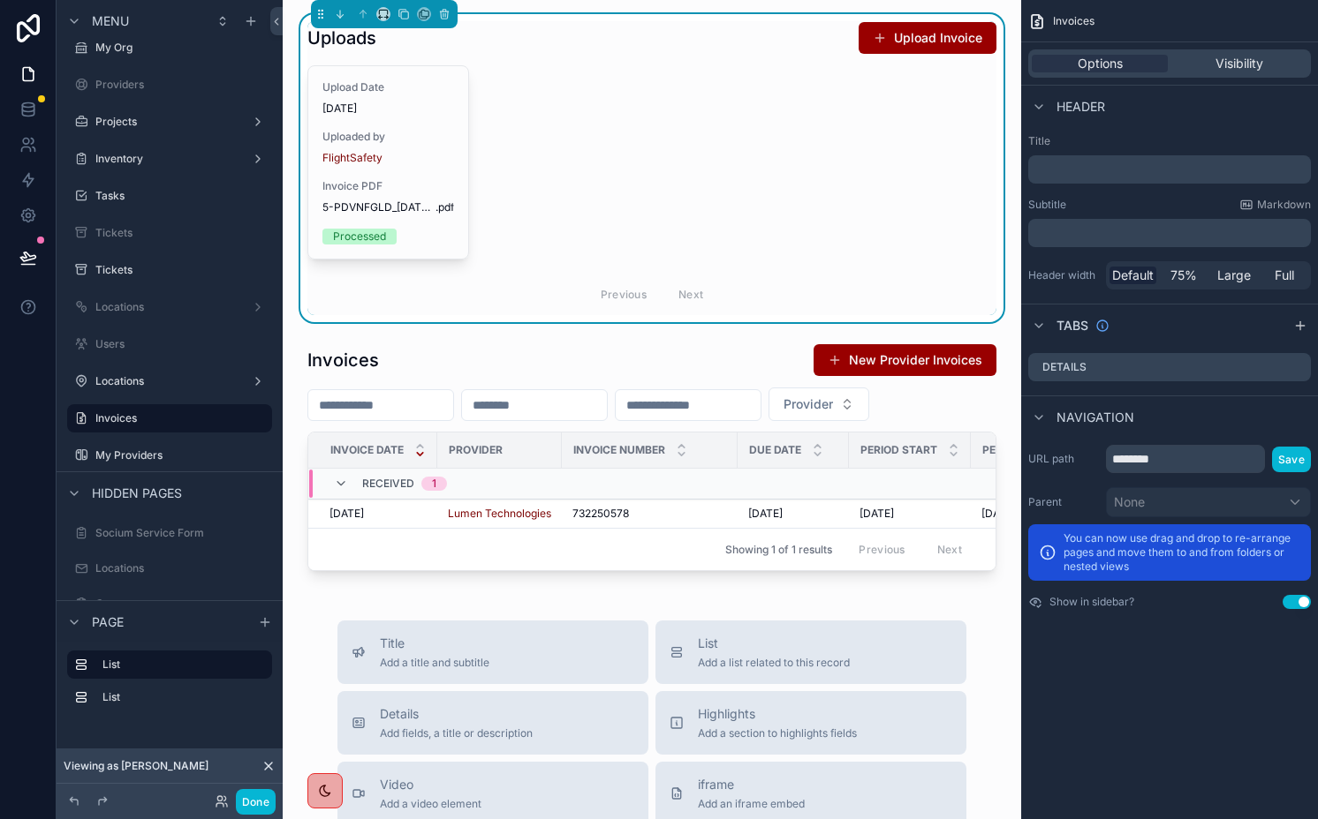
click at [1244, 53] on div "Options Visibility" at bounding box center [1169, 63] width 283 height 28
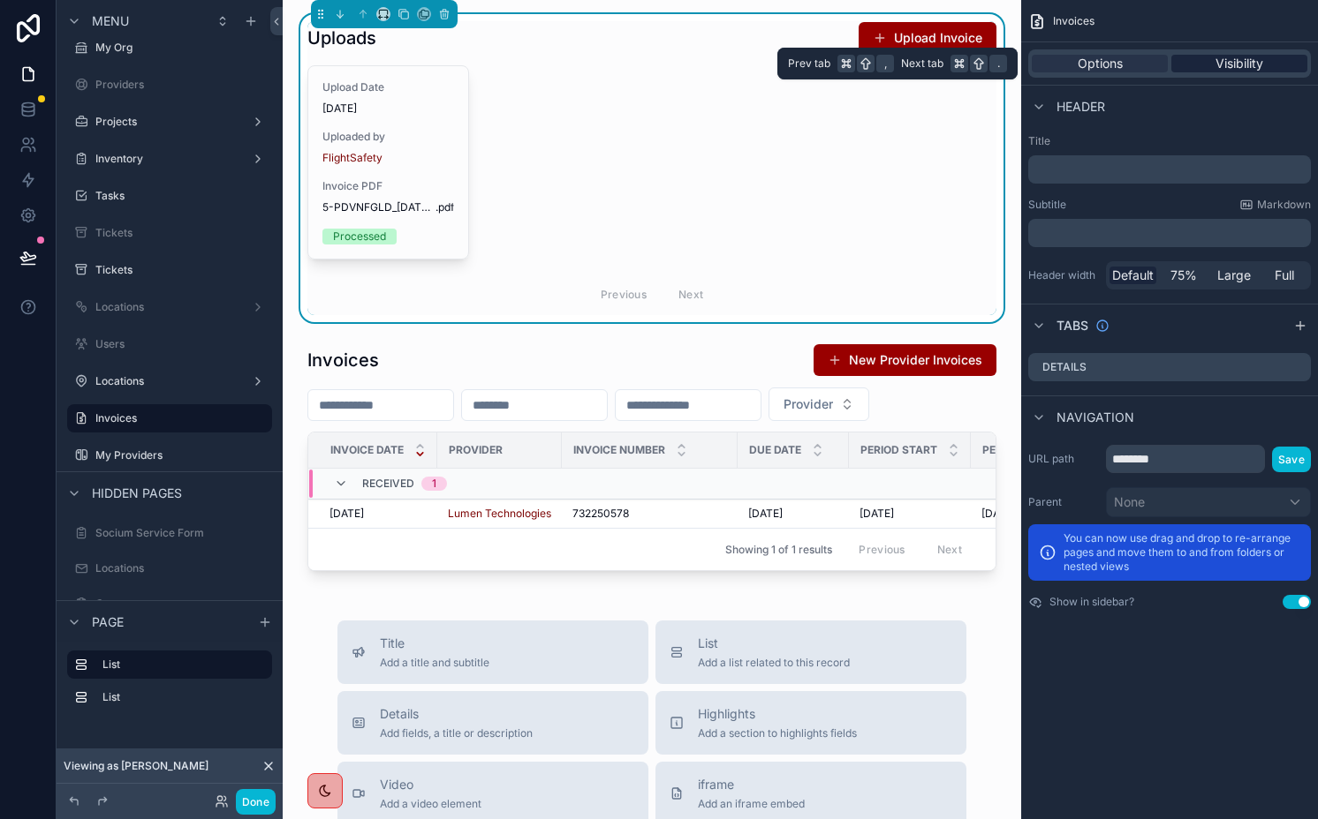
click at [1244, 62] on span "Visibility" at bounding box center [1239, 64] width 48 height 18
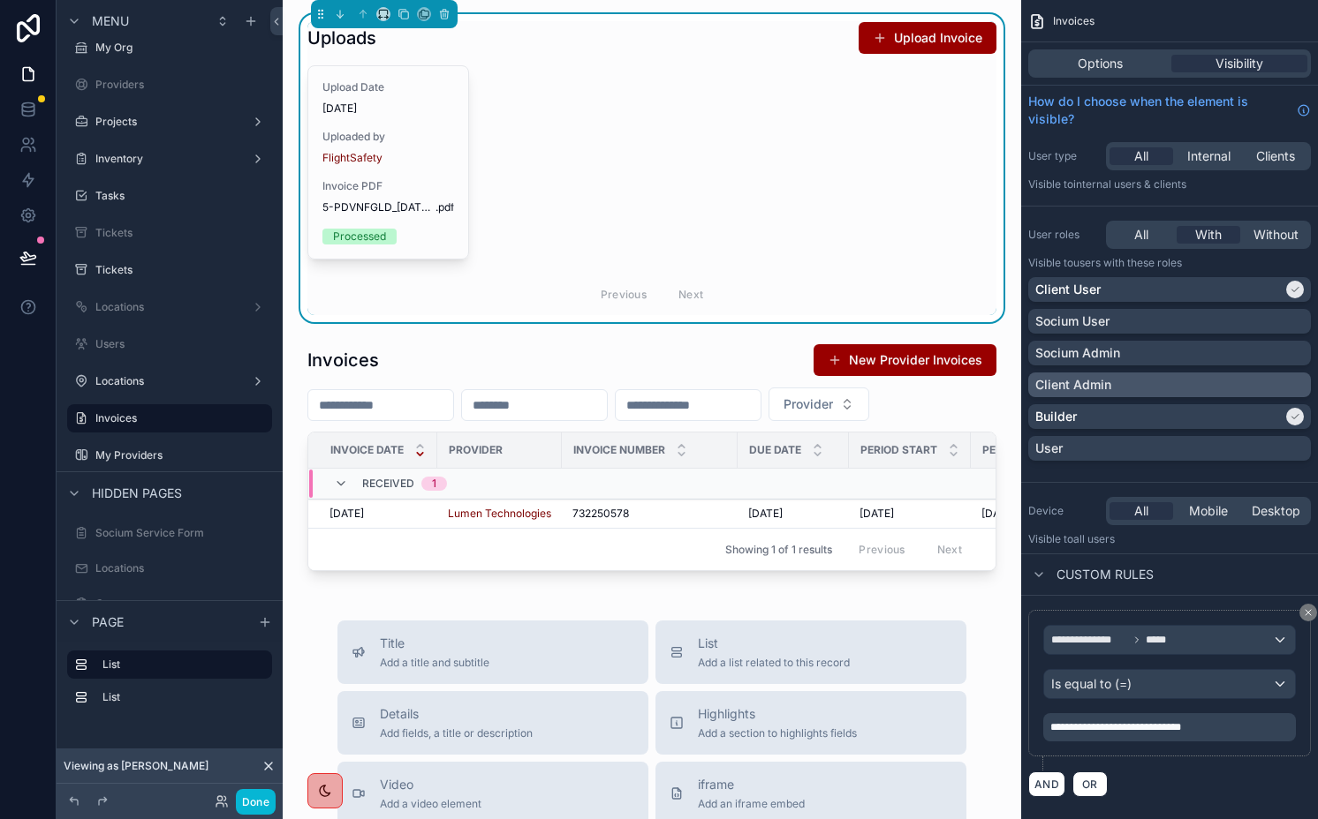
click at [1148, 378] on div "Client Admin" at bounding box center [1169, 385] width 268 height 18
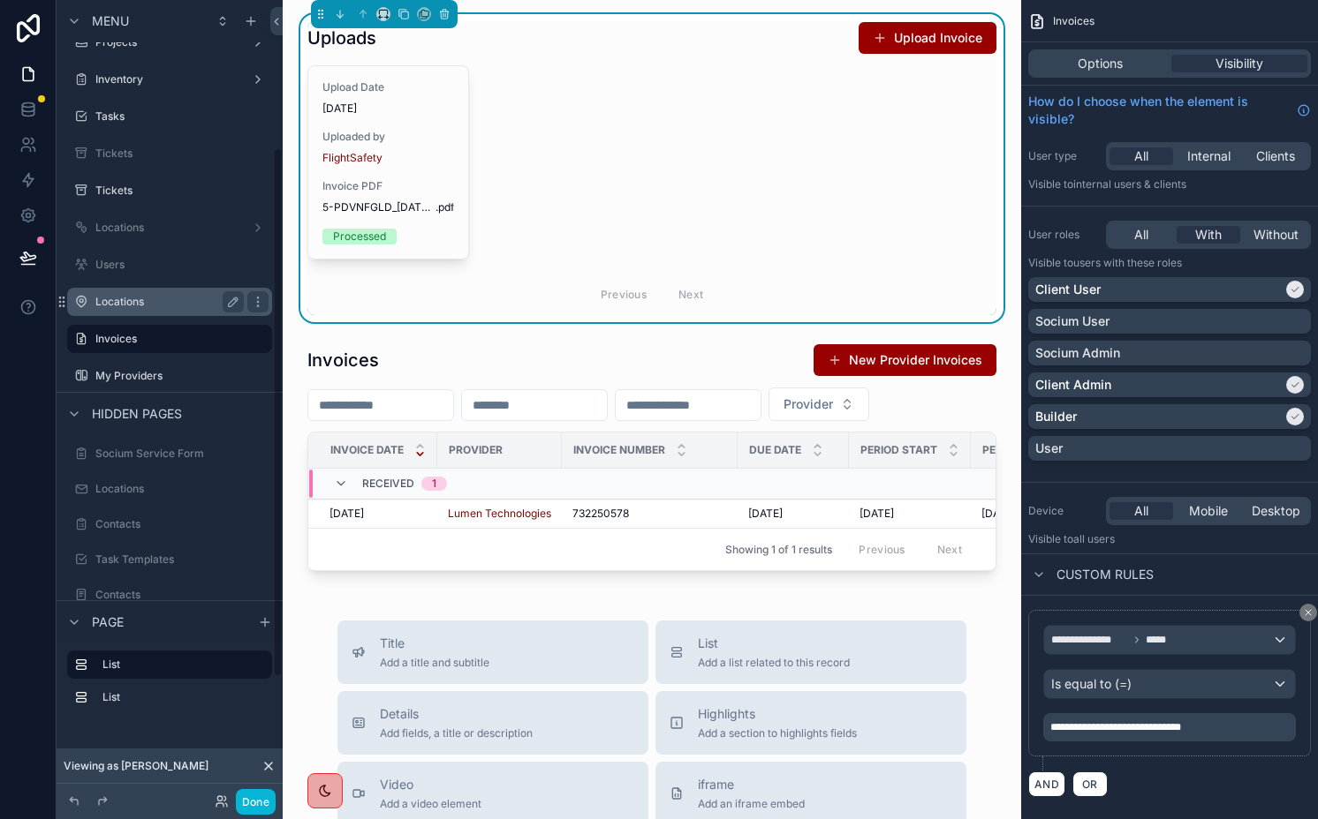
scroll to position [291, 0]
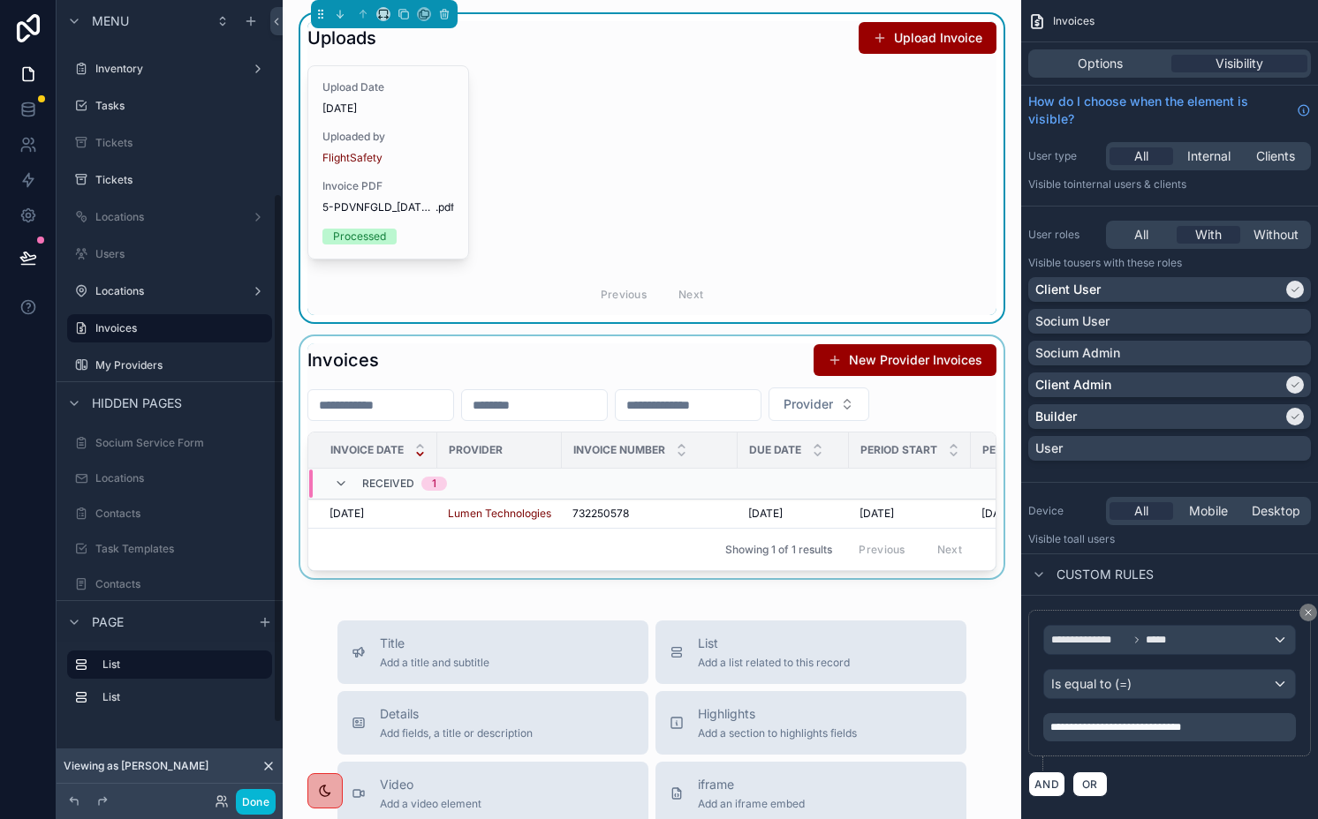
click at [612, 360] on div "scrollable content" at bounding box center [652, 457] width 710 height 242
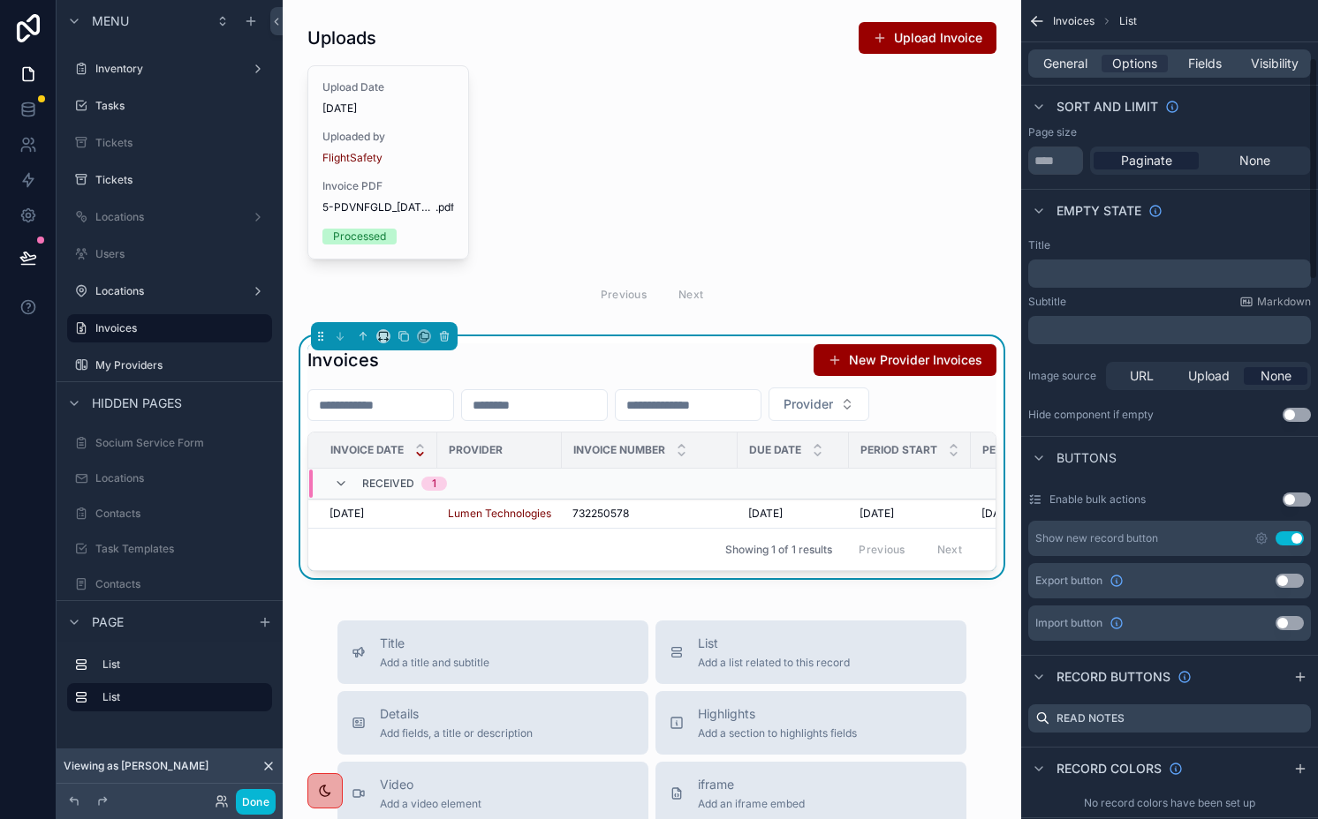
scroll to position [1097, 0]
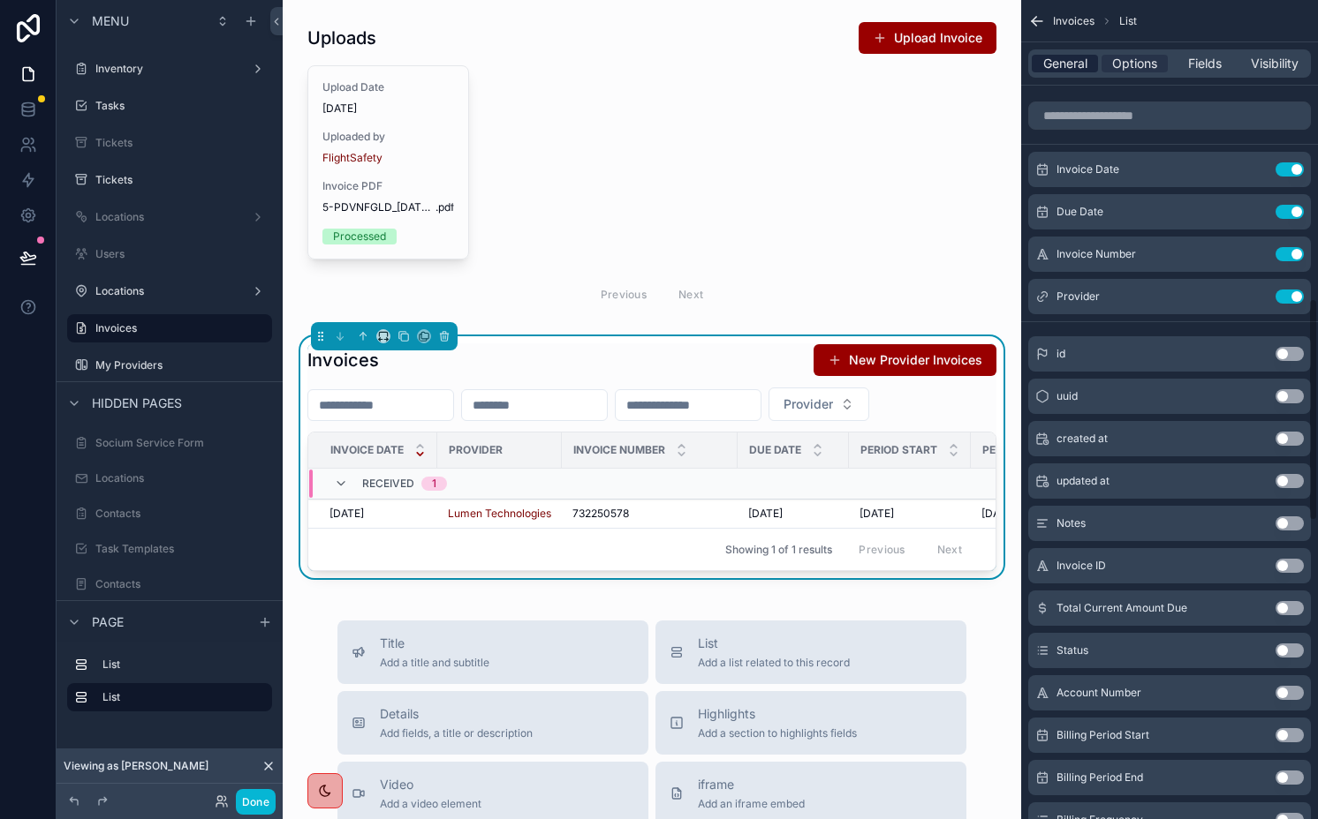
click at [1082, 68] on span "General" at bounding box center [1065, 64] width 44 height 18
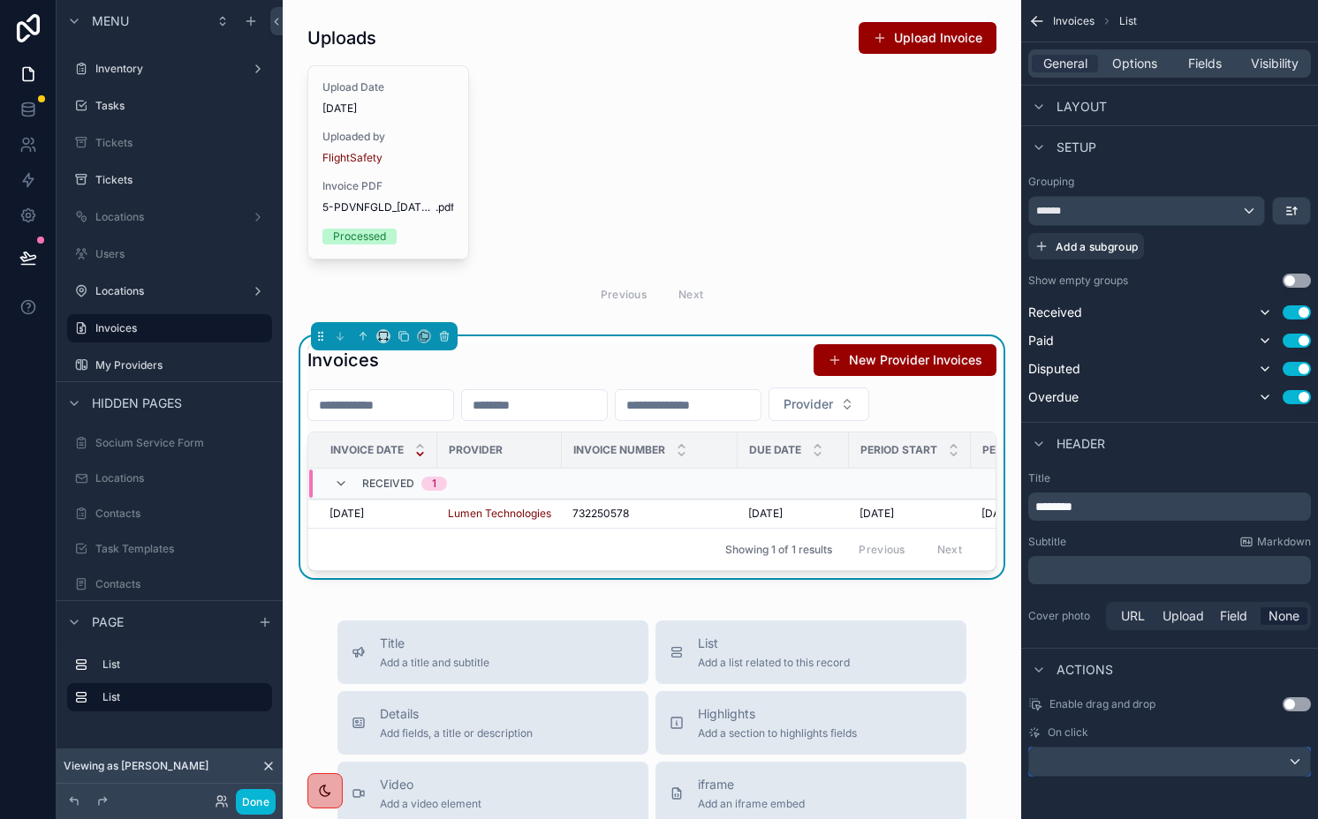
click at [1097, 767] on div "scrollable content" at bounding box center [1169, 762] width 281 height 28
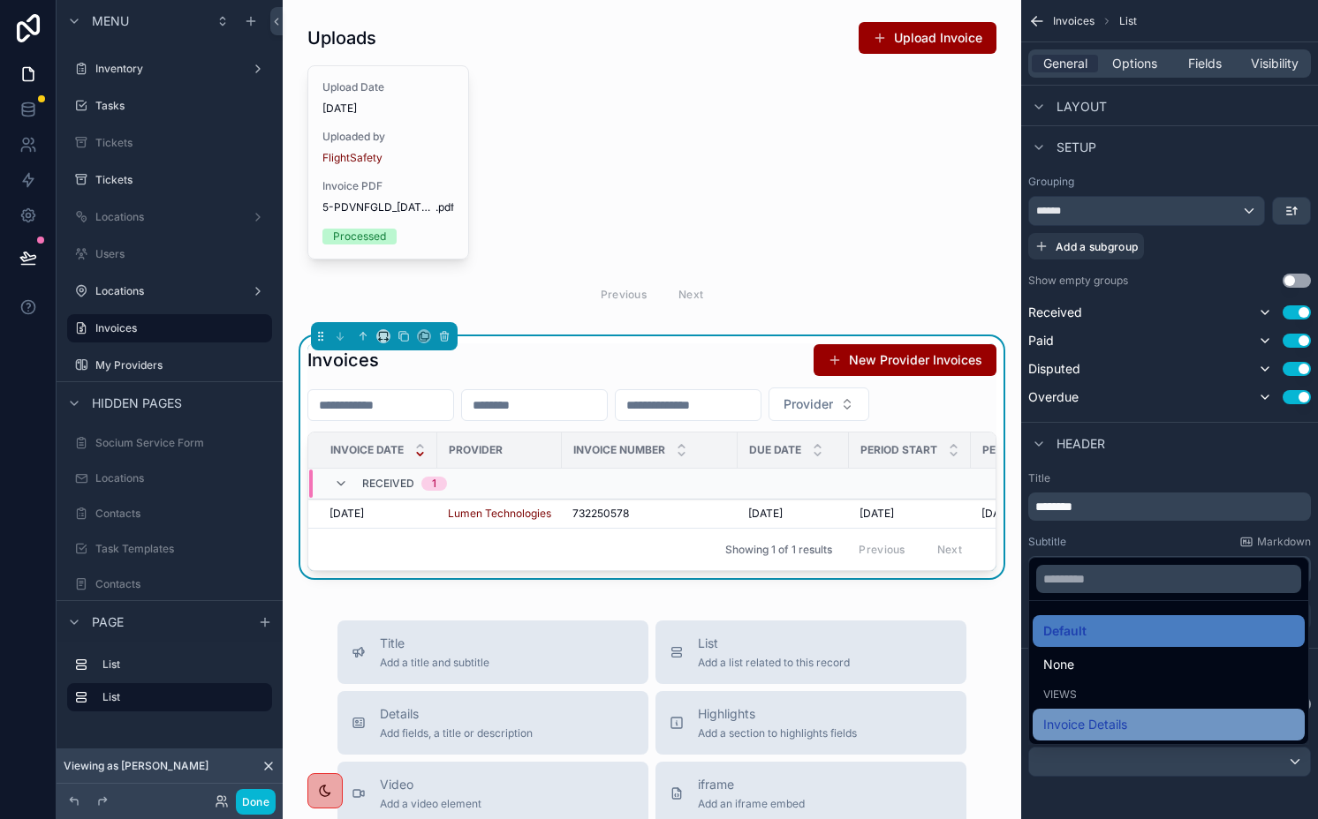
click at [1094, 730] on span "Invoice Details" at bounding box center [1085, 724] width 84 height 21
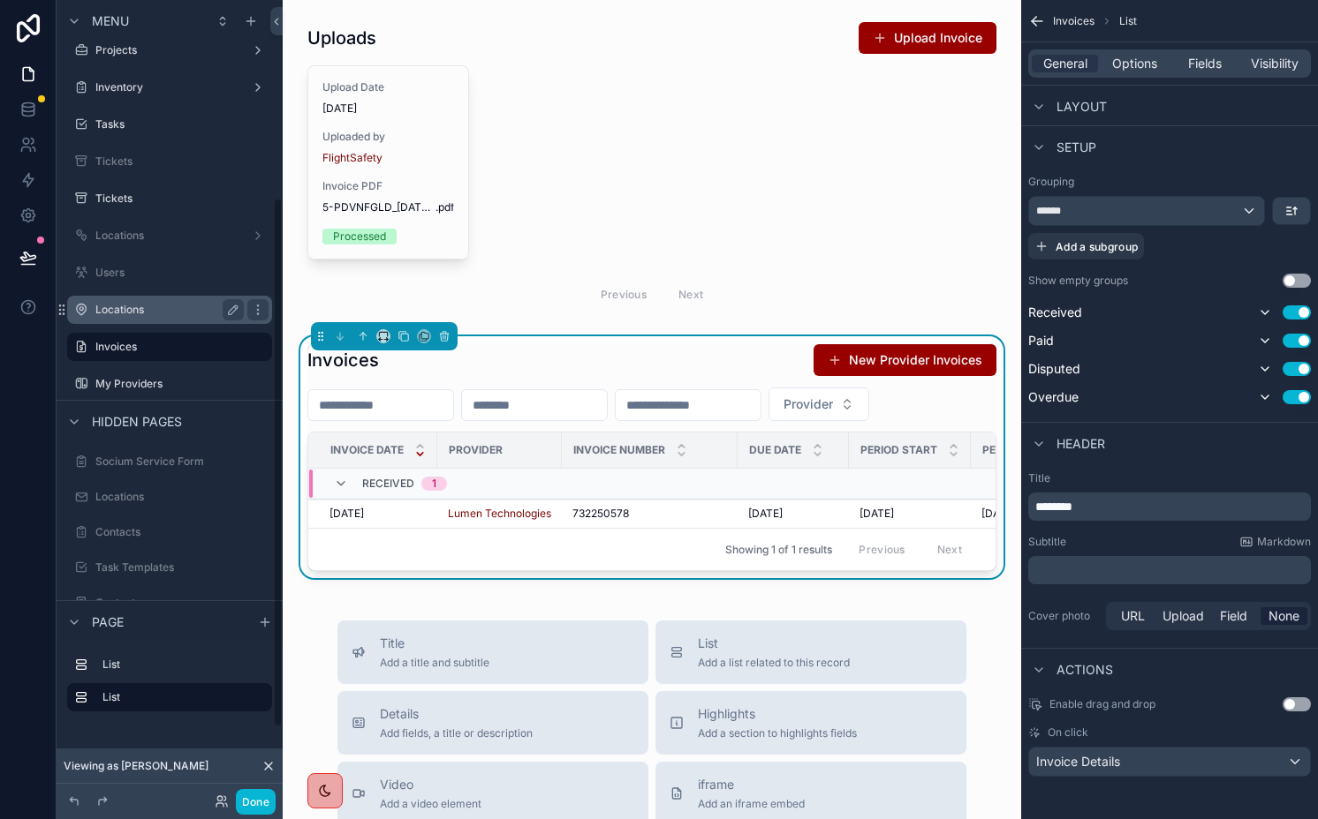
scroll to position [319, 0]
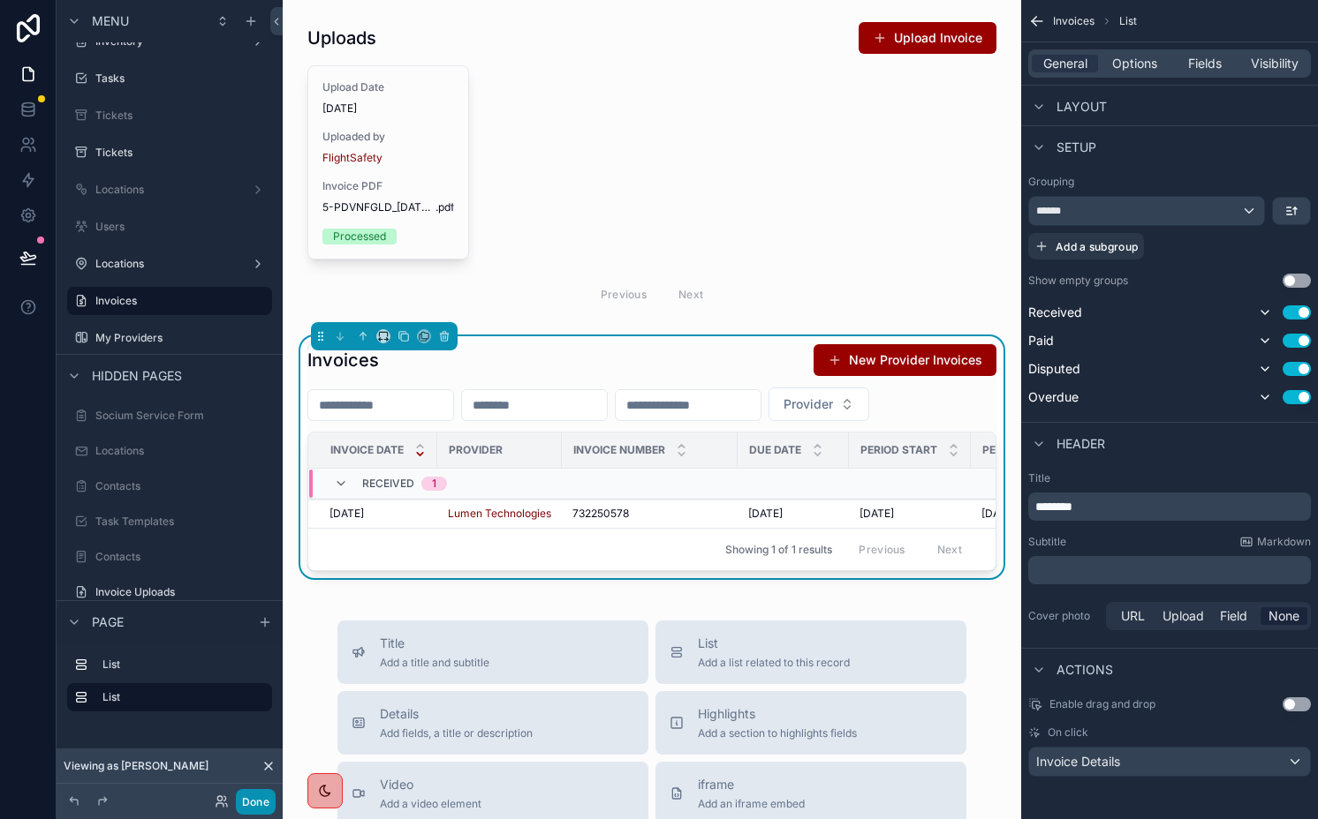
click at [249, 804] on button "Done" at bounding box center [256, 802] width 40 height 26
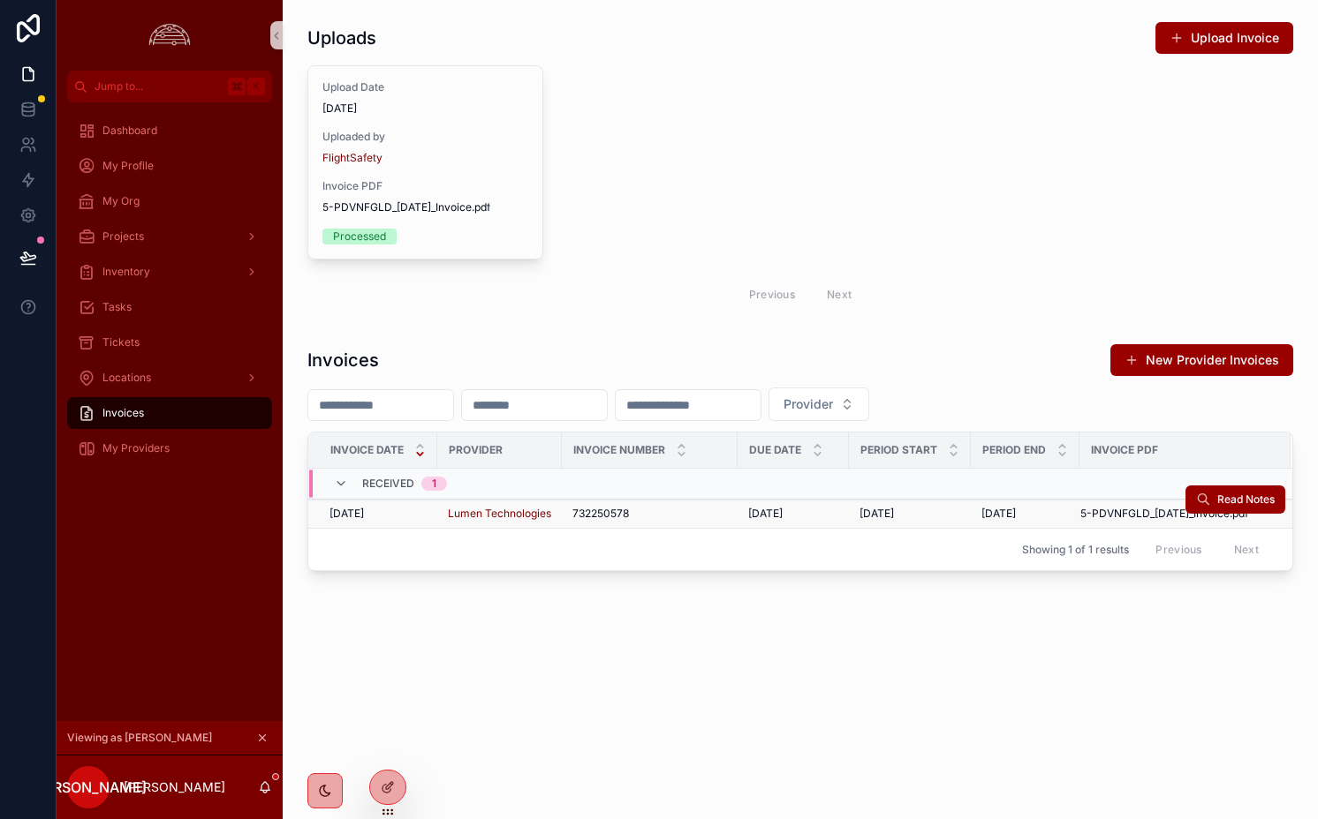
click at [623, 507] on span "732250578" at bounding box center [600, 514] width 57 height 14
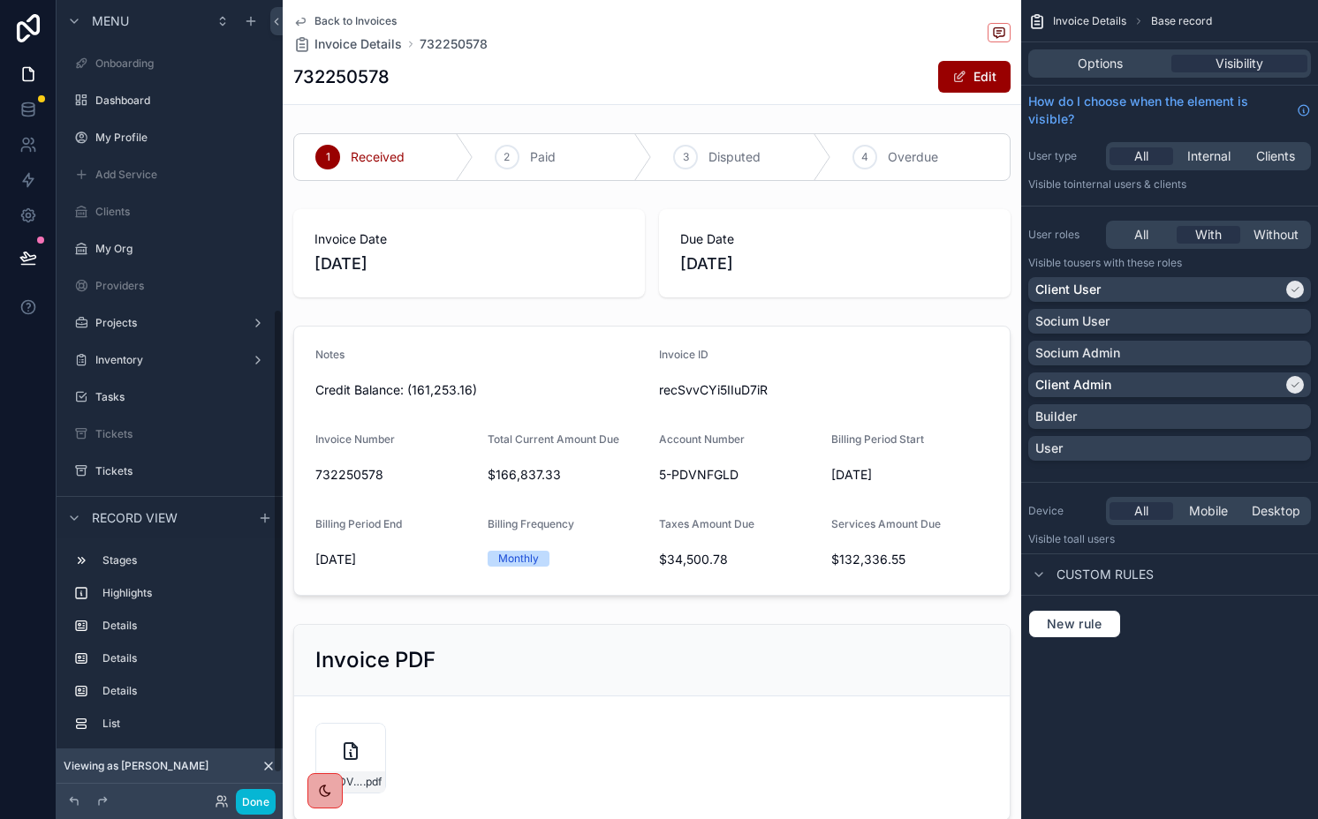
scroll to position [530, 0]
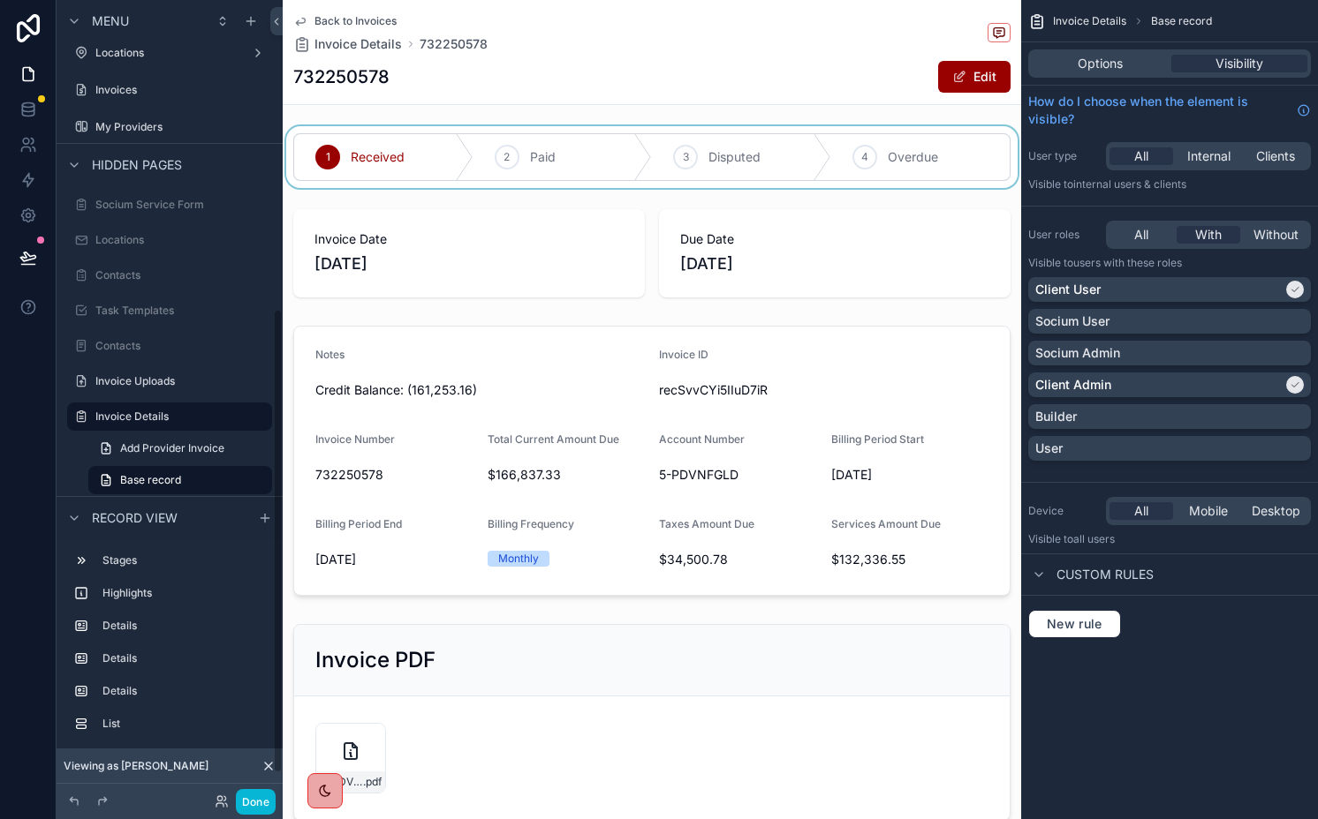
click at [721, 176] on div "scrollable content" at bounding box center [652, 157] width 738 height 62
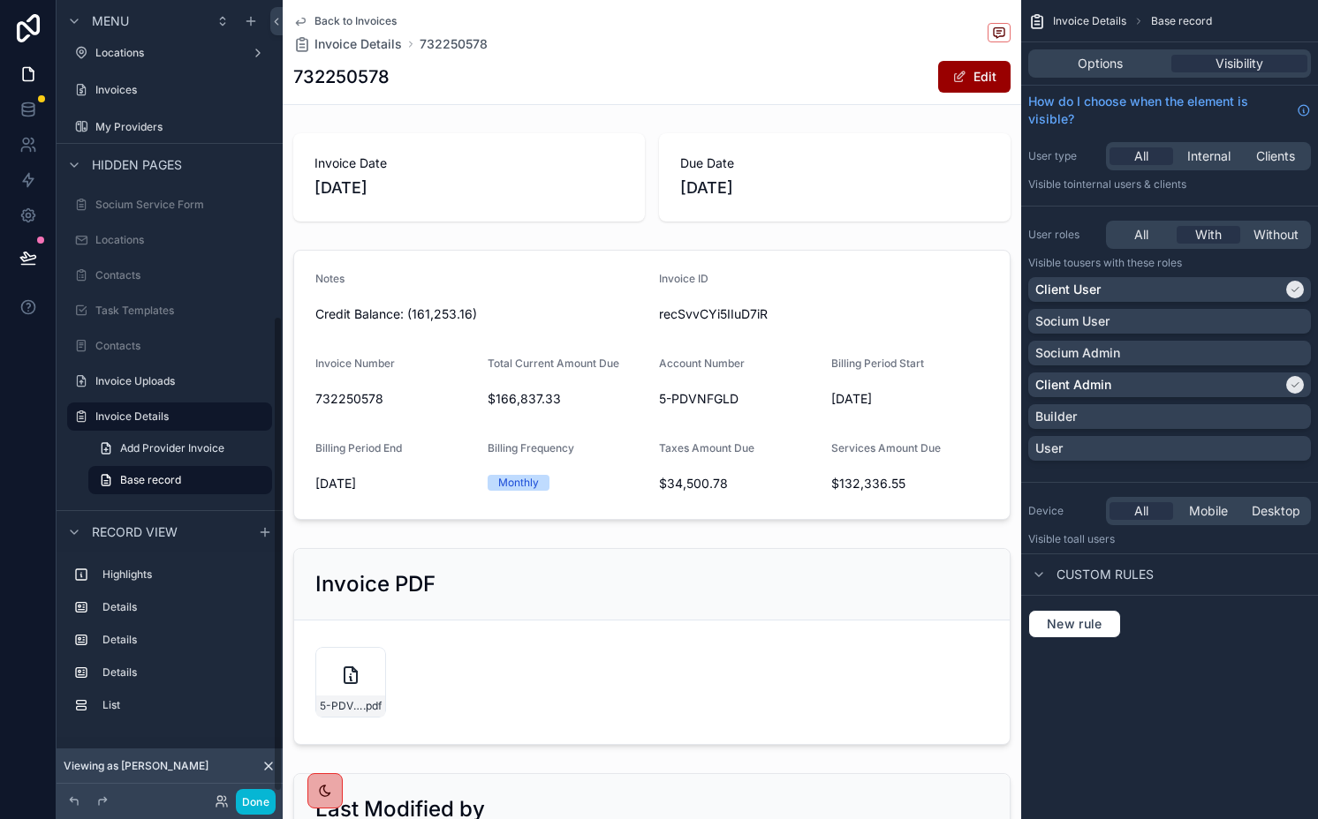
click at [721, 176] on div "scrollable content" at bounding box center [652, 177] width 738 height 102
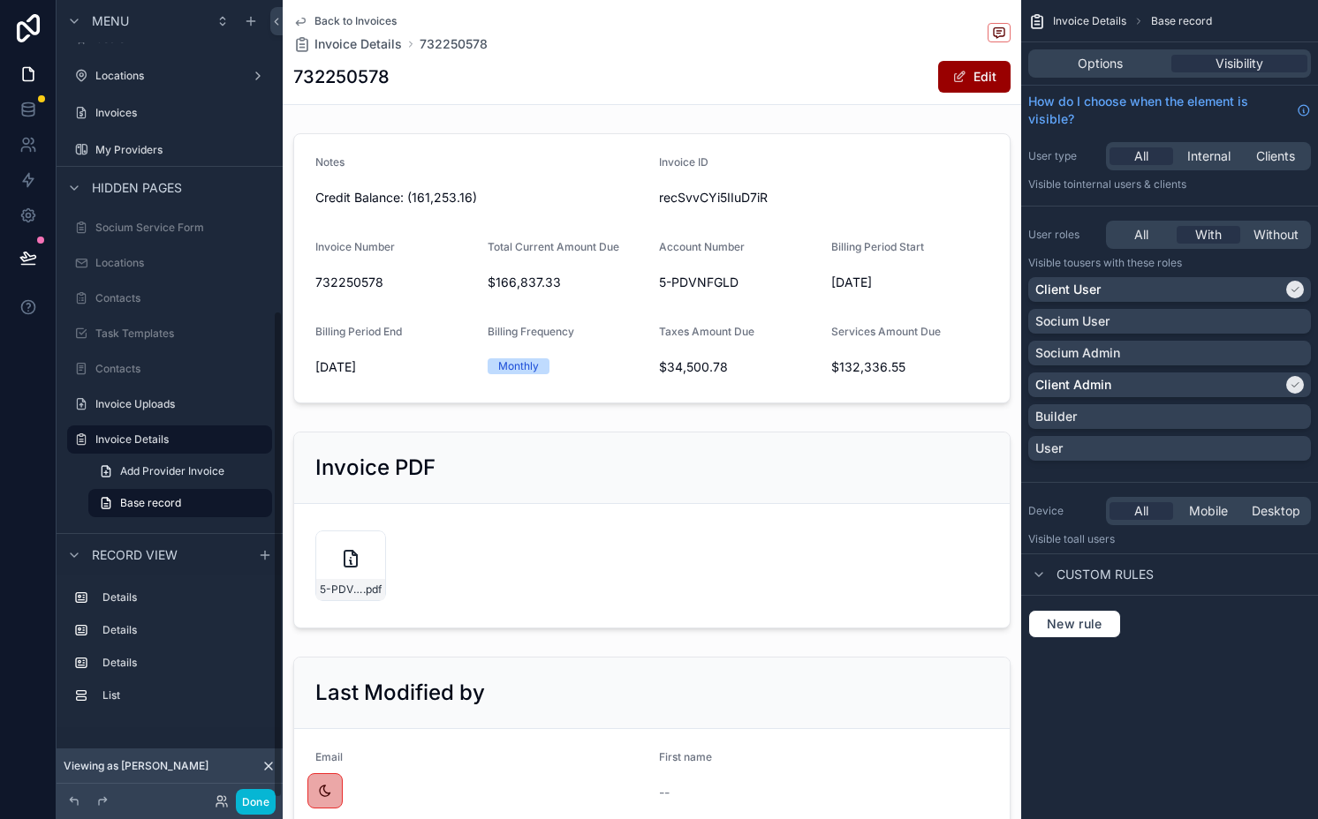
click at [721, 176] on div "scrollable content" at bounding box center [652, 268] width 738 height 284
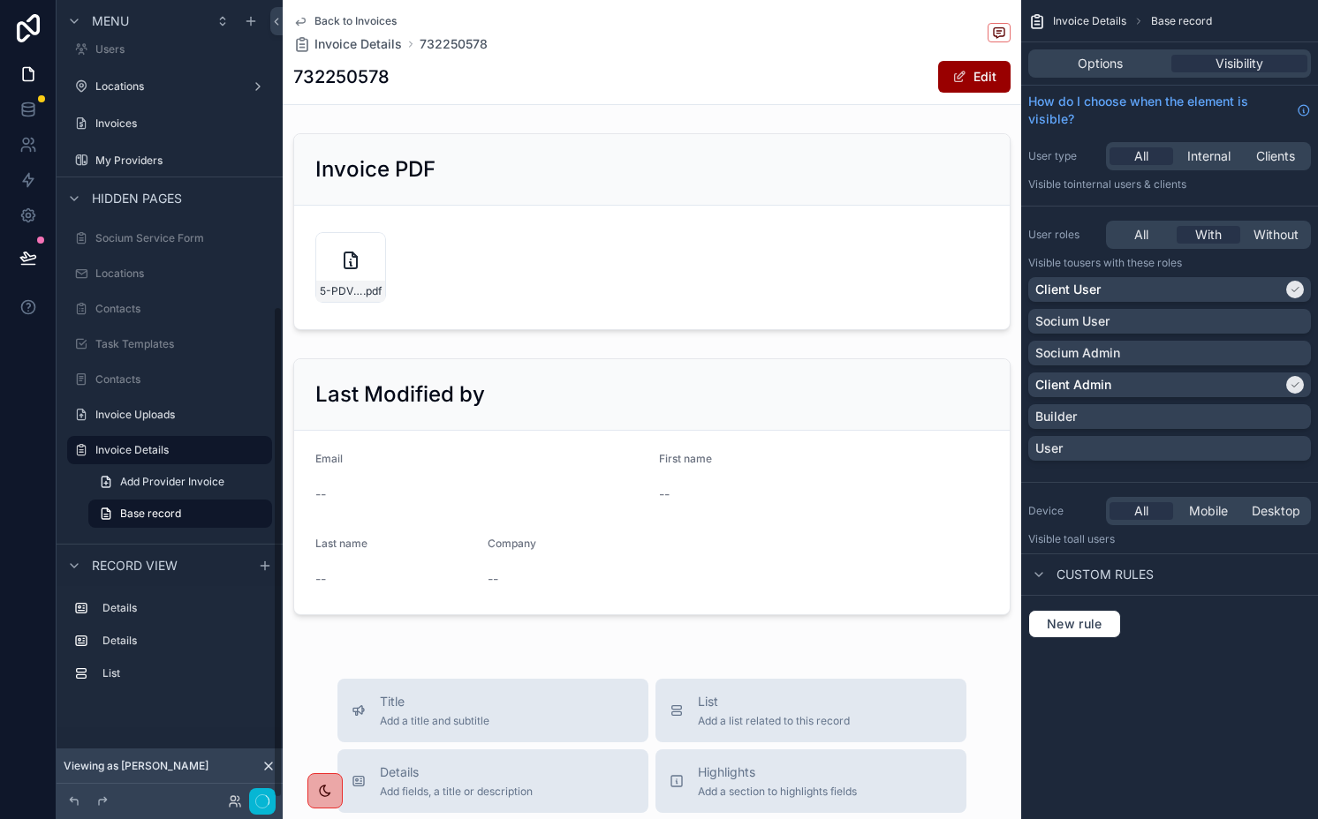
scroll to position [496, 0]
click at [721, 176] on div "scrollable content" at bounding box center [652, 231] width 738 height 211
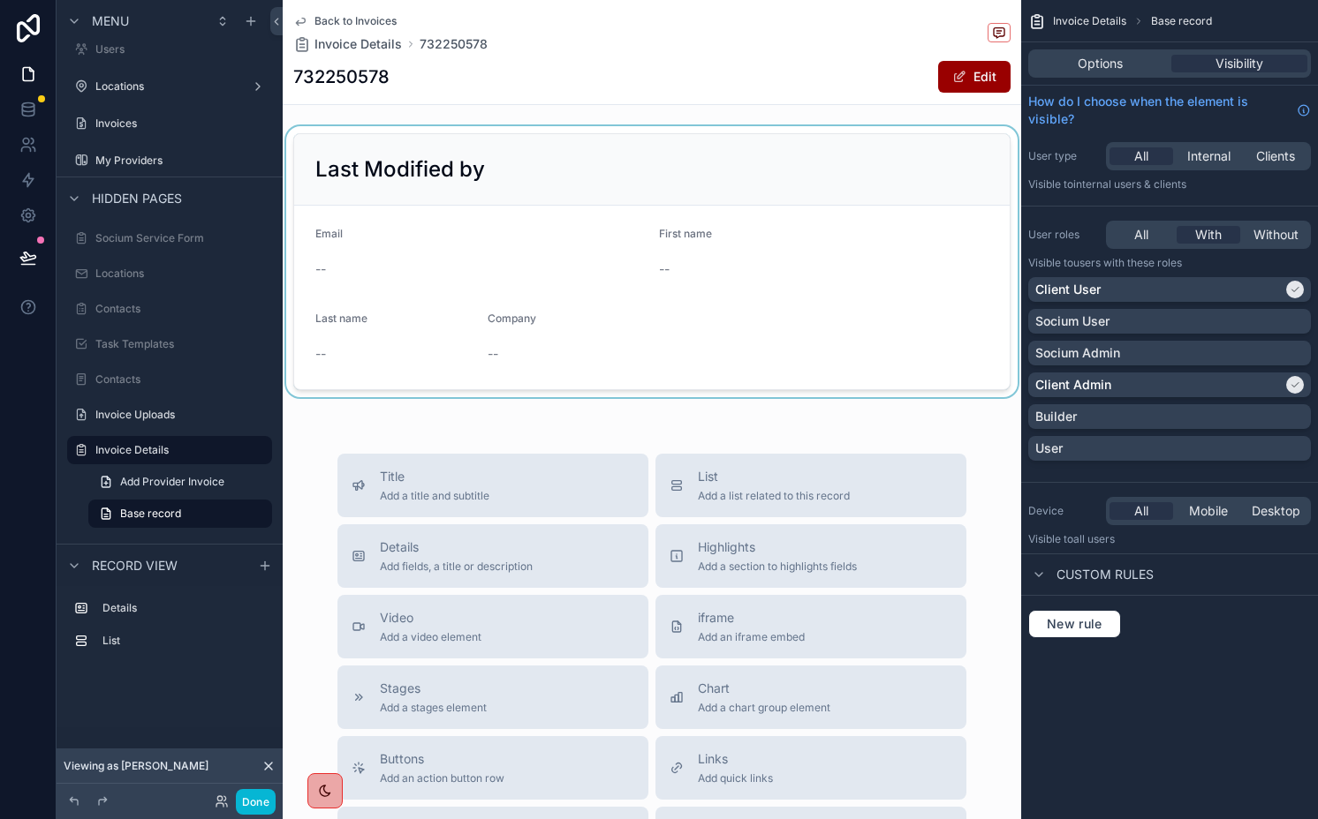
click at [692, 260] on div "scrollable content" at bounding box center [652, 261] width 738 height 271
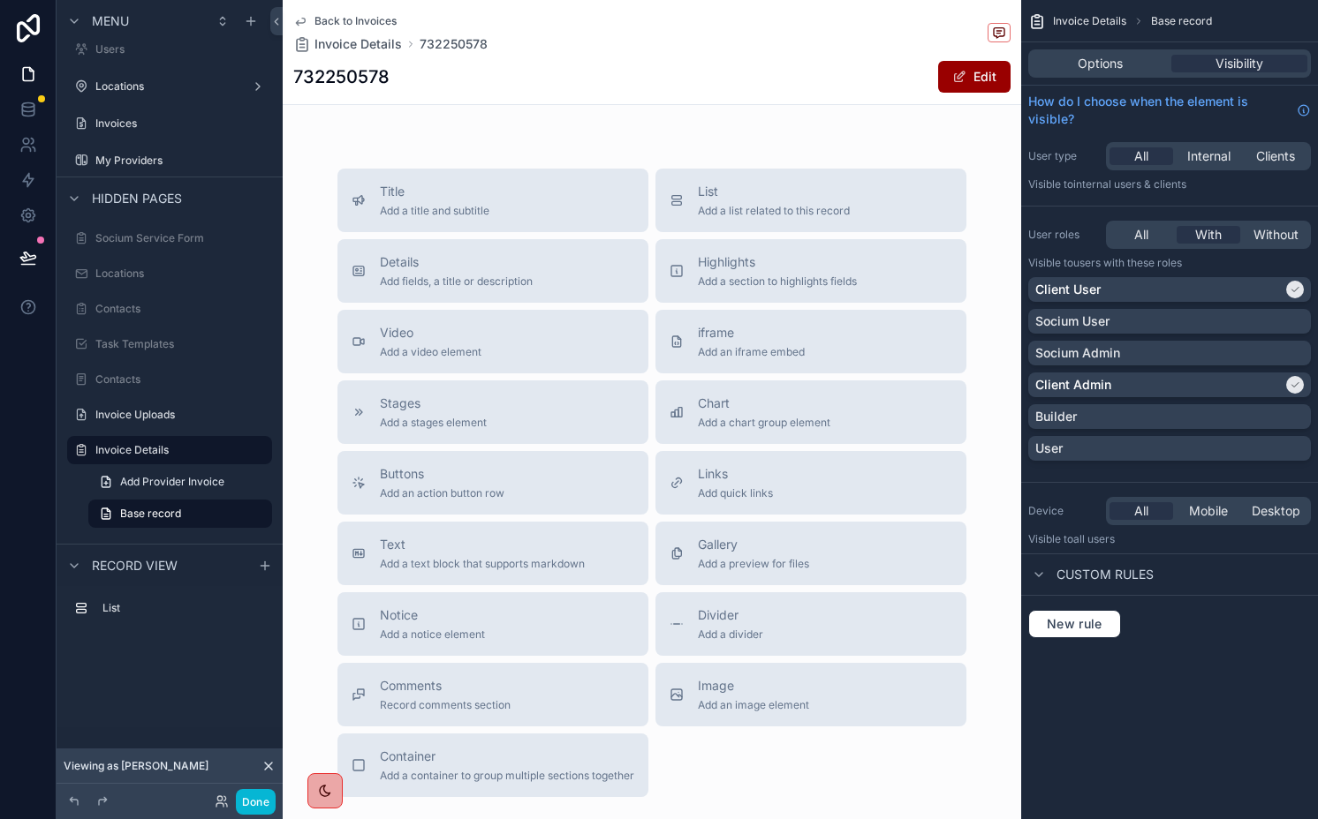
click at [671, 77] on div "732250578 Edit" at bounding box center [651, 77] width 717 height 34
click at [1085, 64] on span "Options" at bounding box center [1099, 64] width 45 height 18
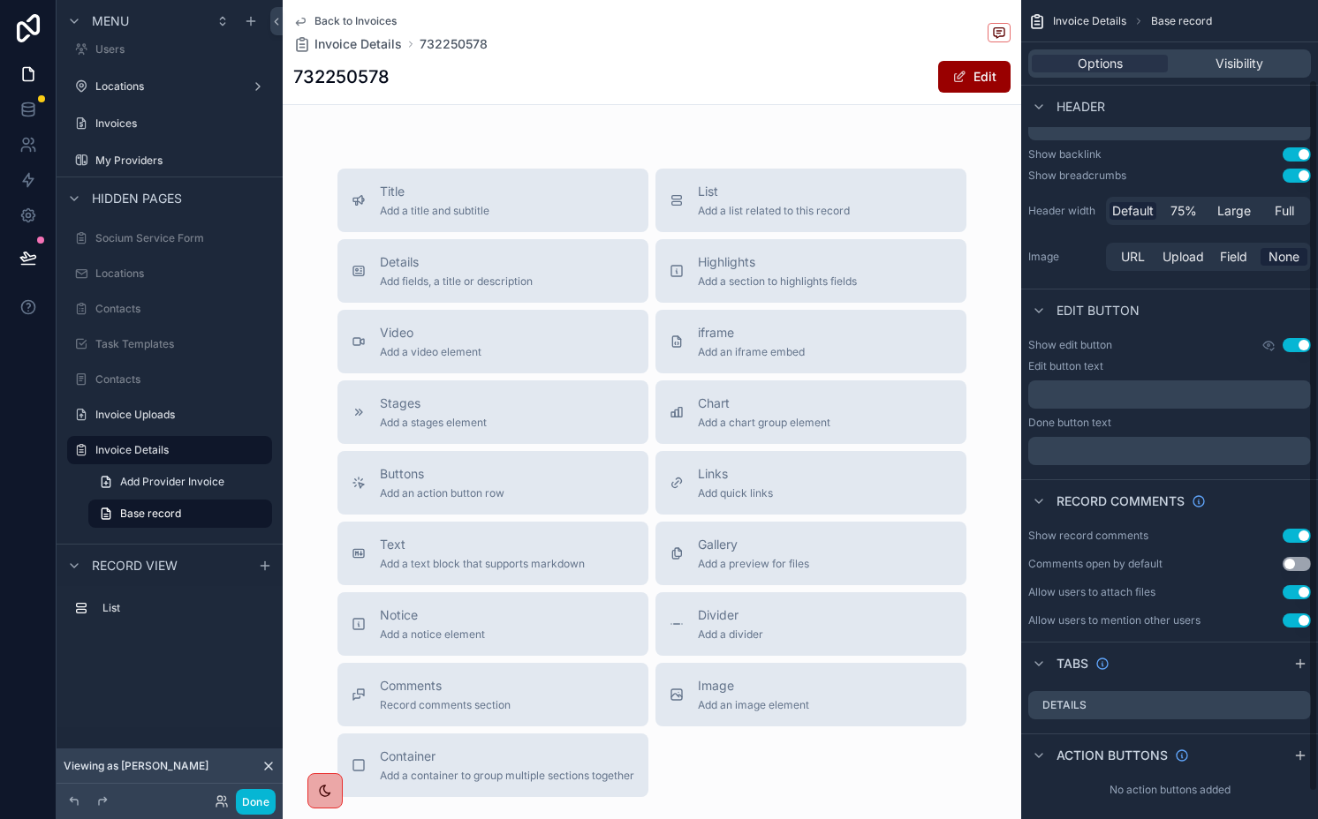
scroll to position [122, 0]
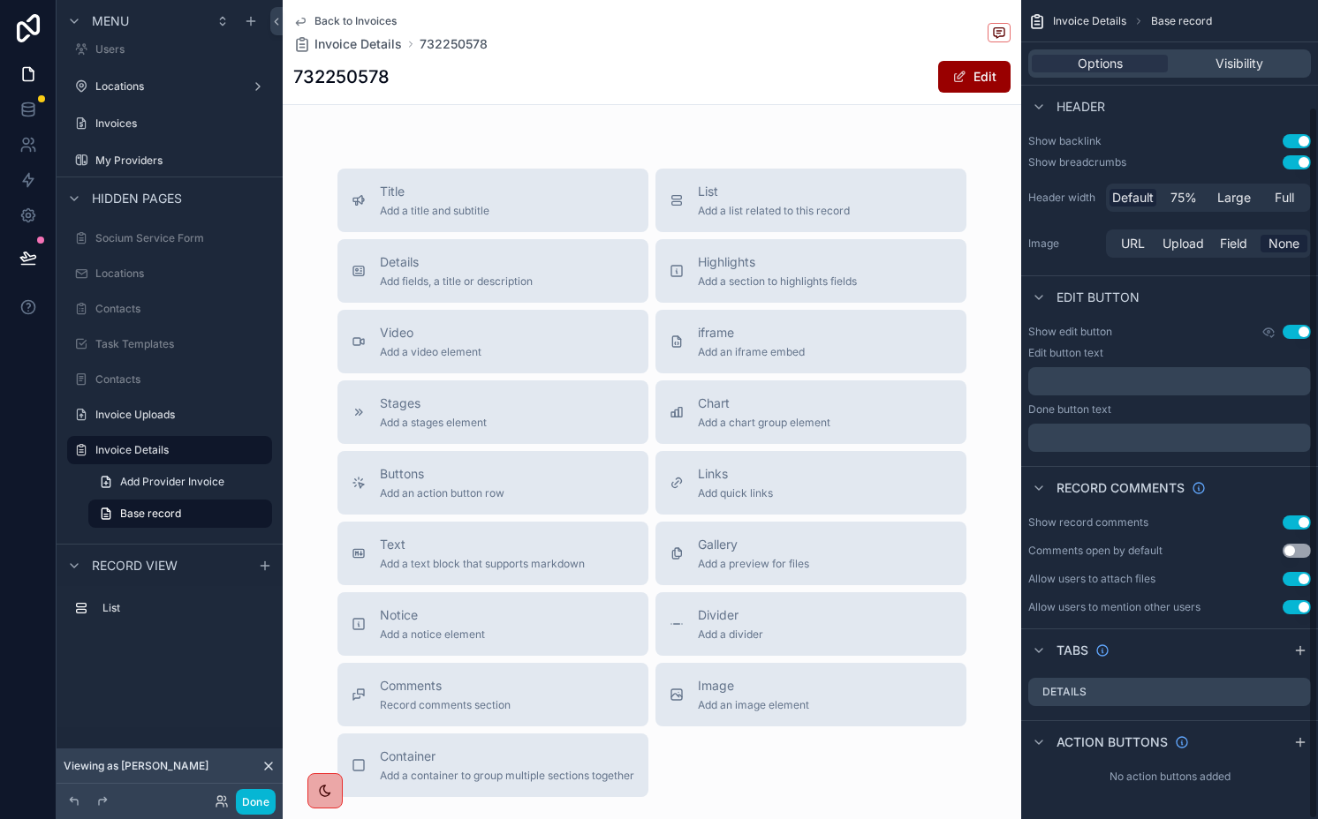
click at [1290, 523] on button "Use setting" at bounding box center [1296, 523] width 28 height 14
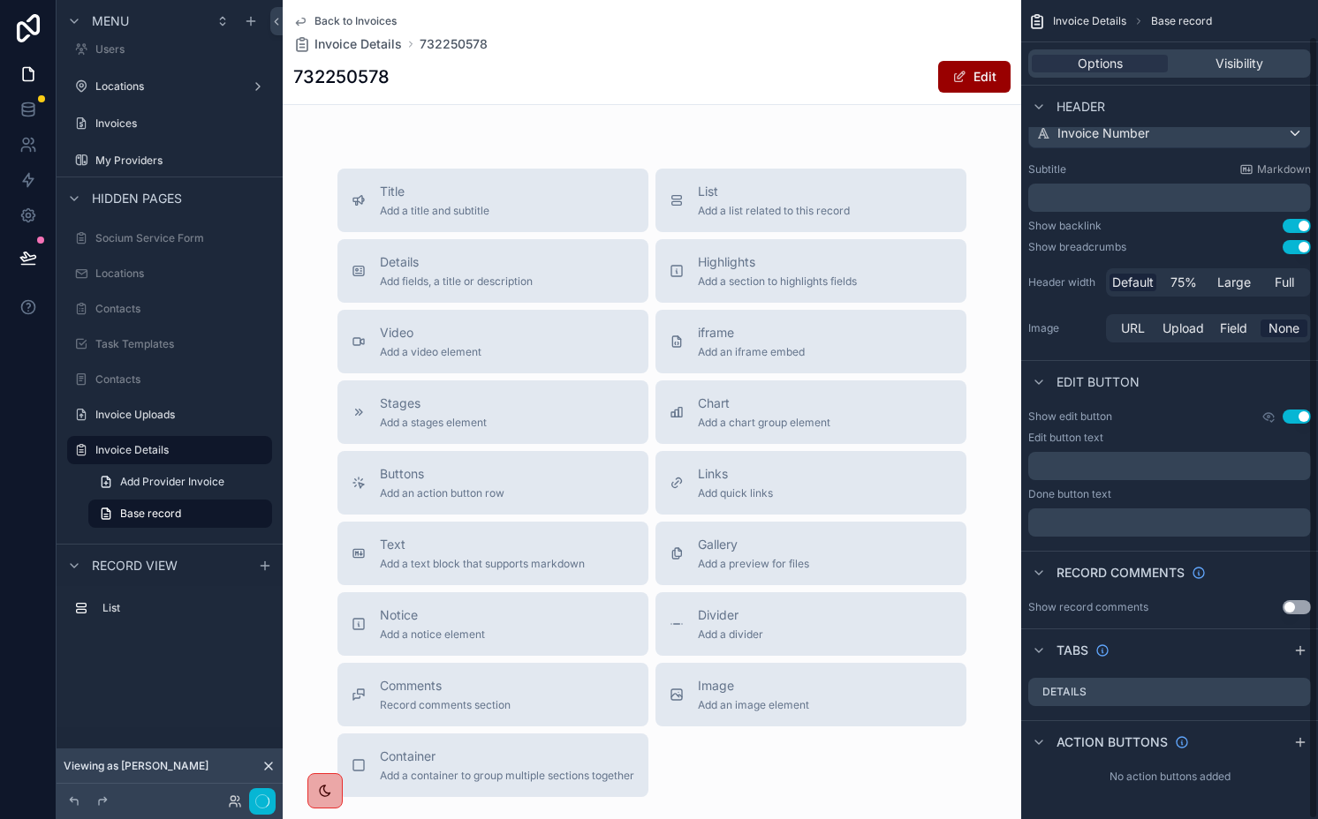
scroll to position [37, 0]
click at [1294, 413] on button "Use setting" at bounding box center [1296, 417] width 28 height 14
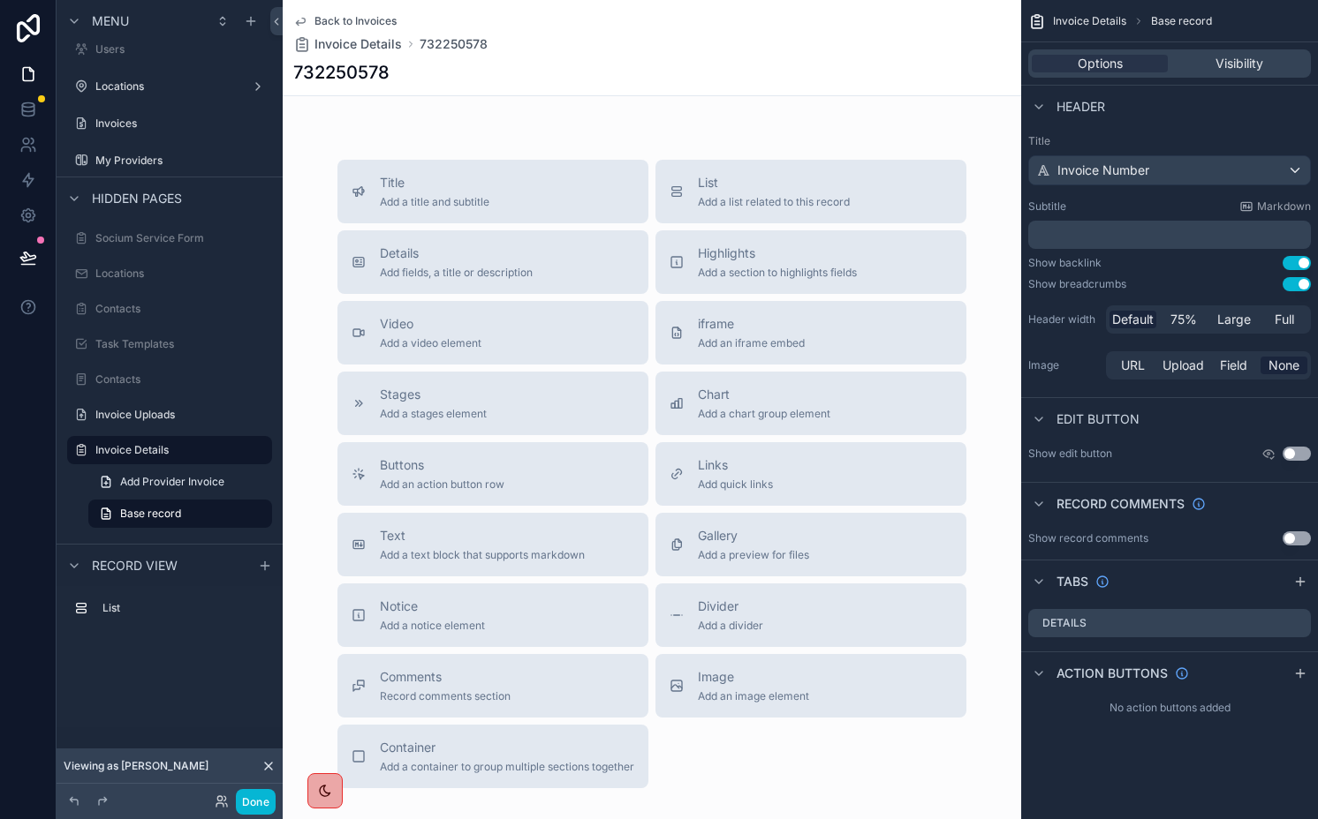
click at [1294, 264] on button "Use setting" at bounding box center [1296, 263] width 28 height 14
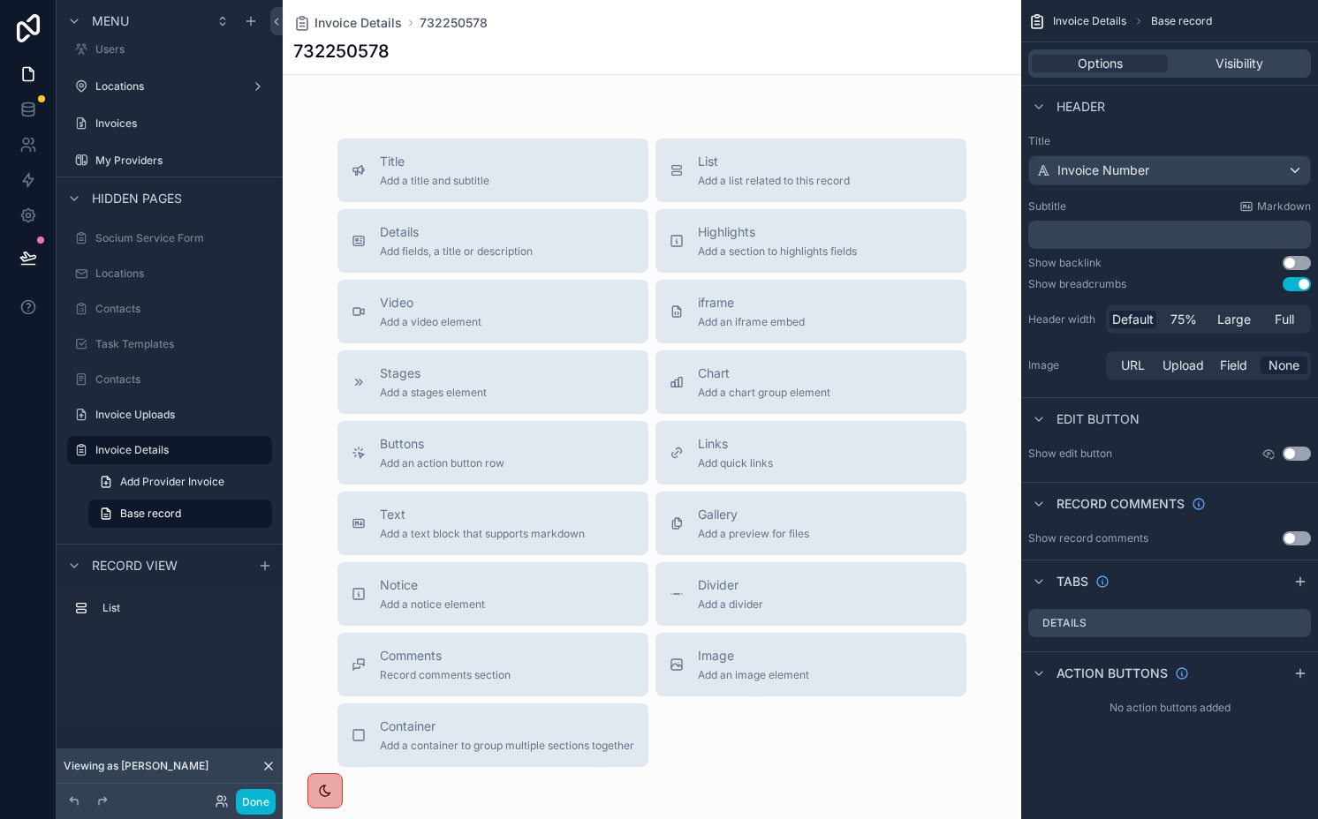
click at [1292, 283] on button "Use setting" at bounding box center [1296, 284] width 28 height 14
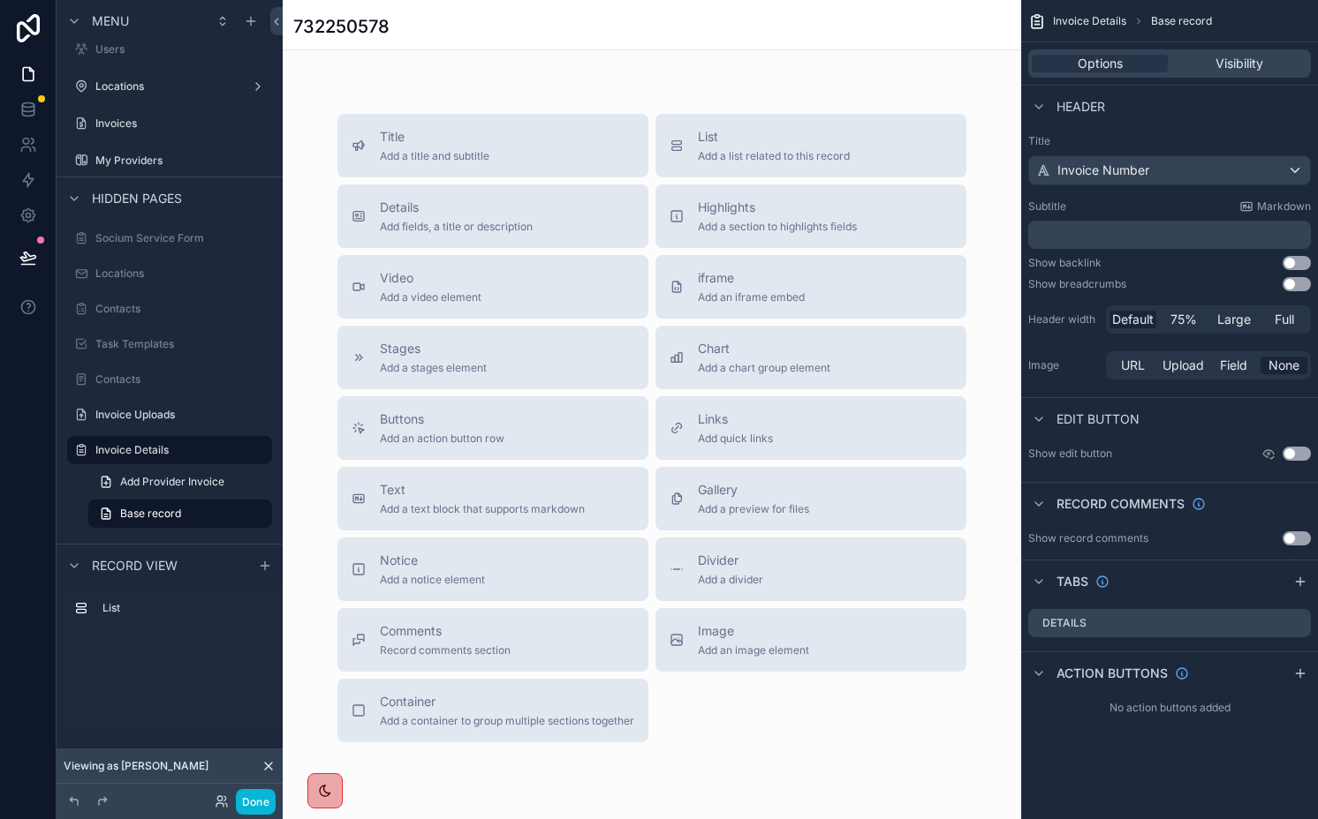
click at [1292, 283] on button "Use setting" at bounding box center [1296, 284] width 28 height 14
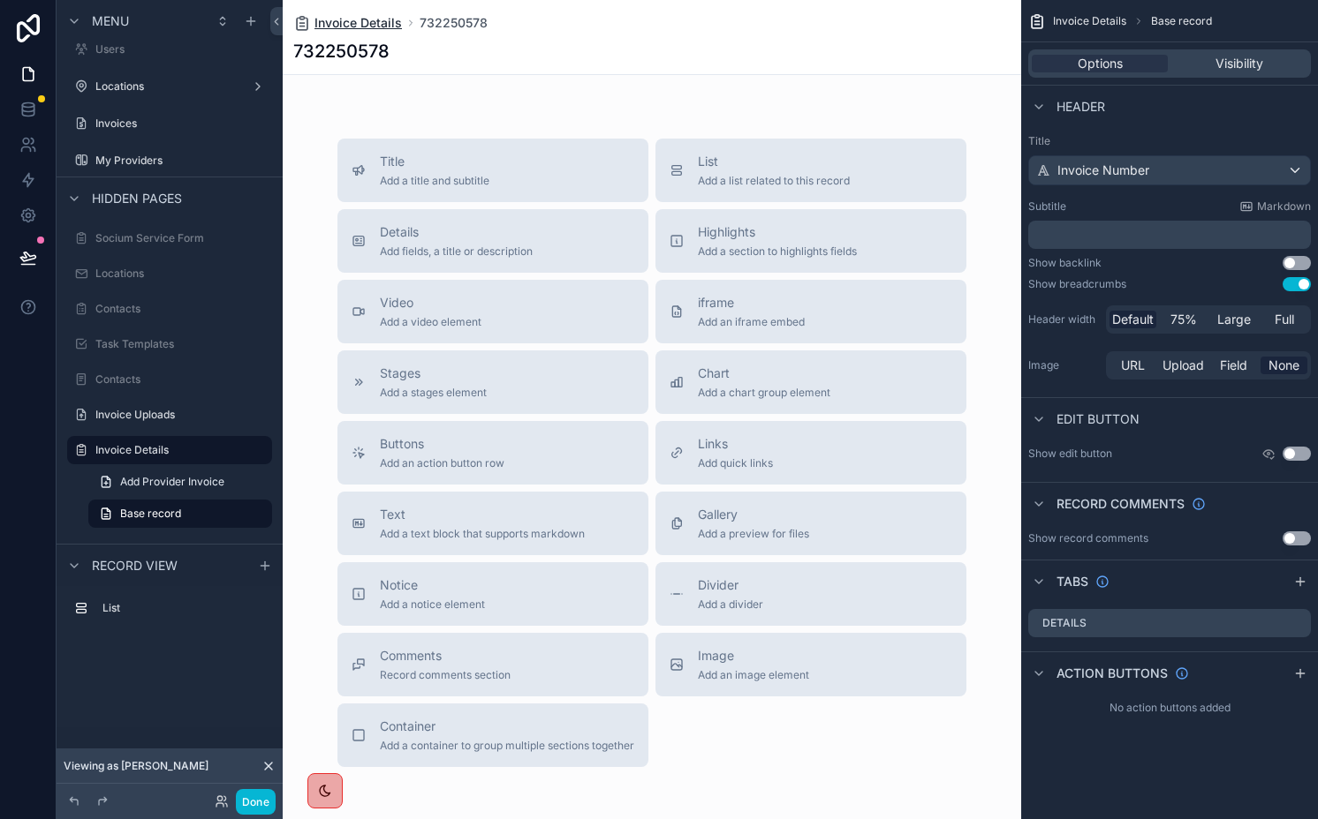
click at [360, 24] on span "Invoice Details" at bounding box center [357, 23] width 87 height 18
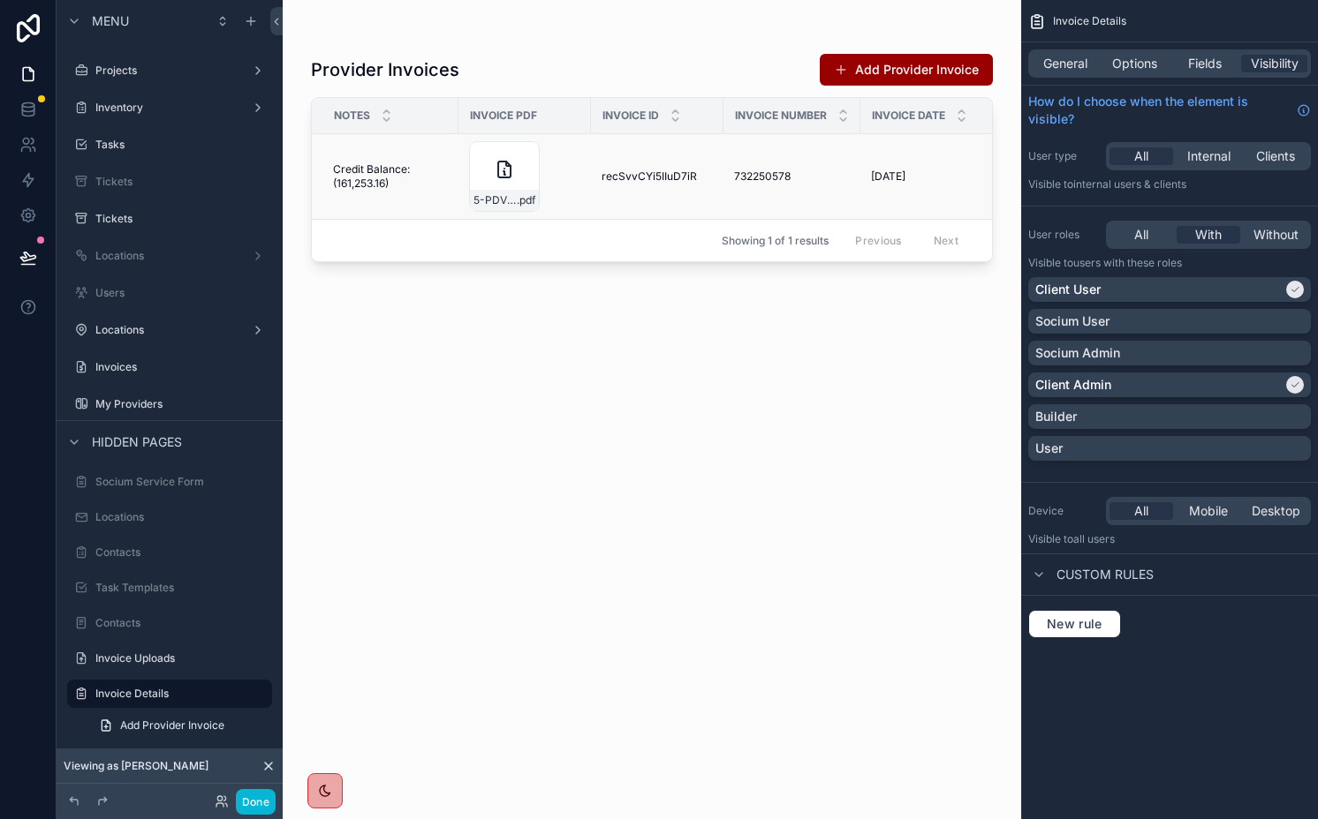
scroll to position [496, 0]
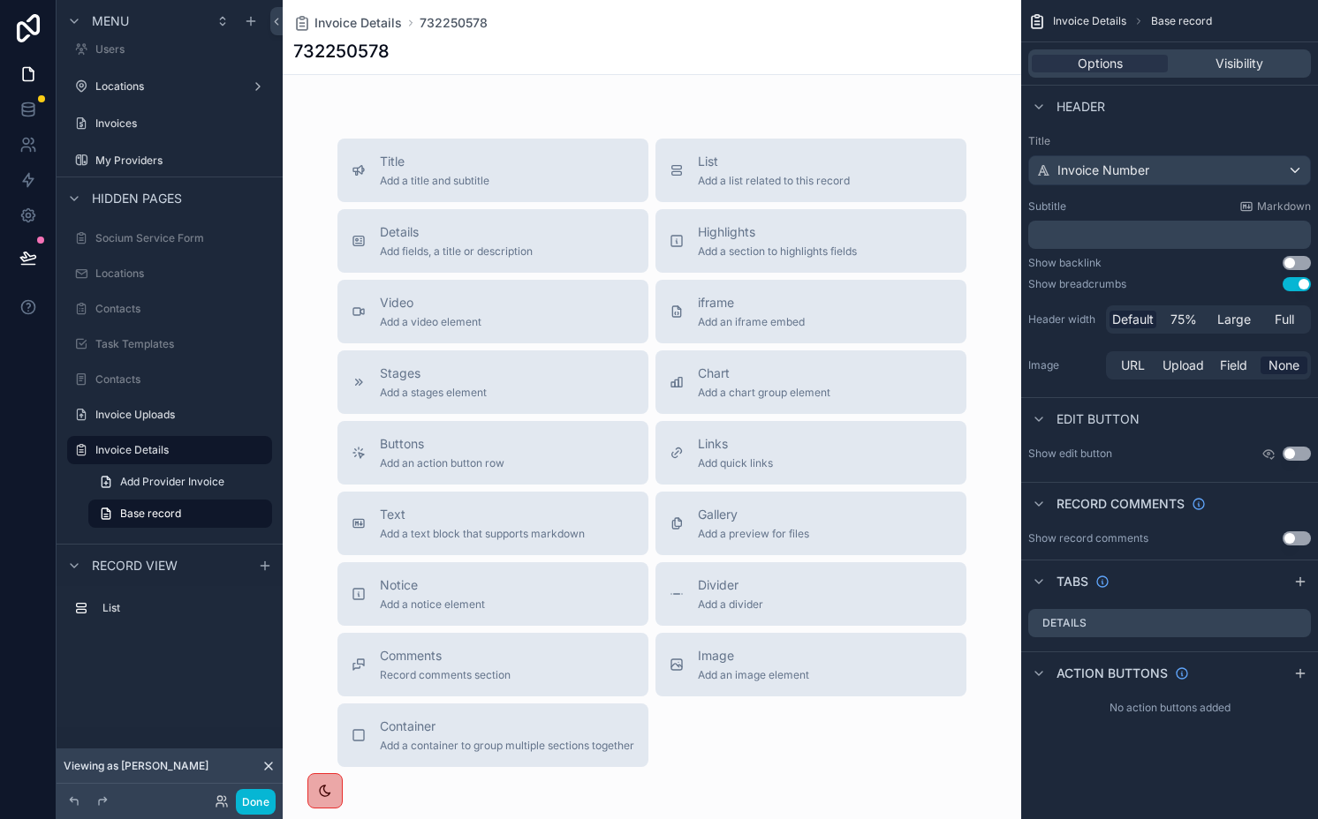
click at [1292, 283] on button "Use setting" at bounding box center [1296, 284] width 28 height 14
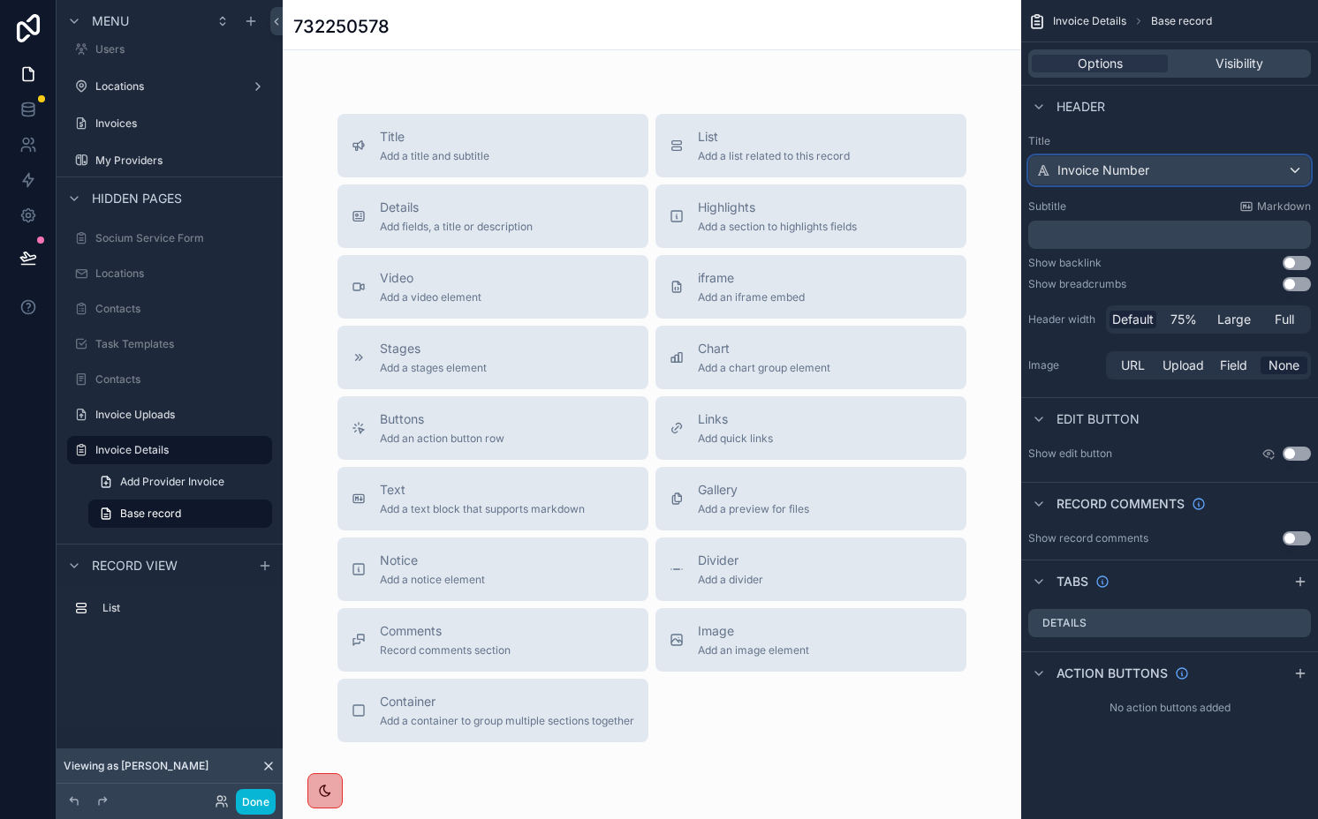
click at [1141, 181] on div "Invoice Number" at bounding box center [1169, 170] width 281 height 28
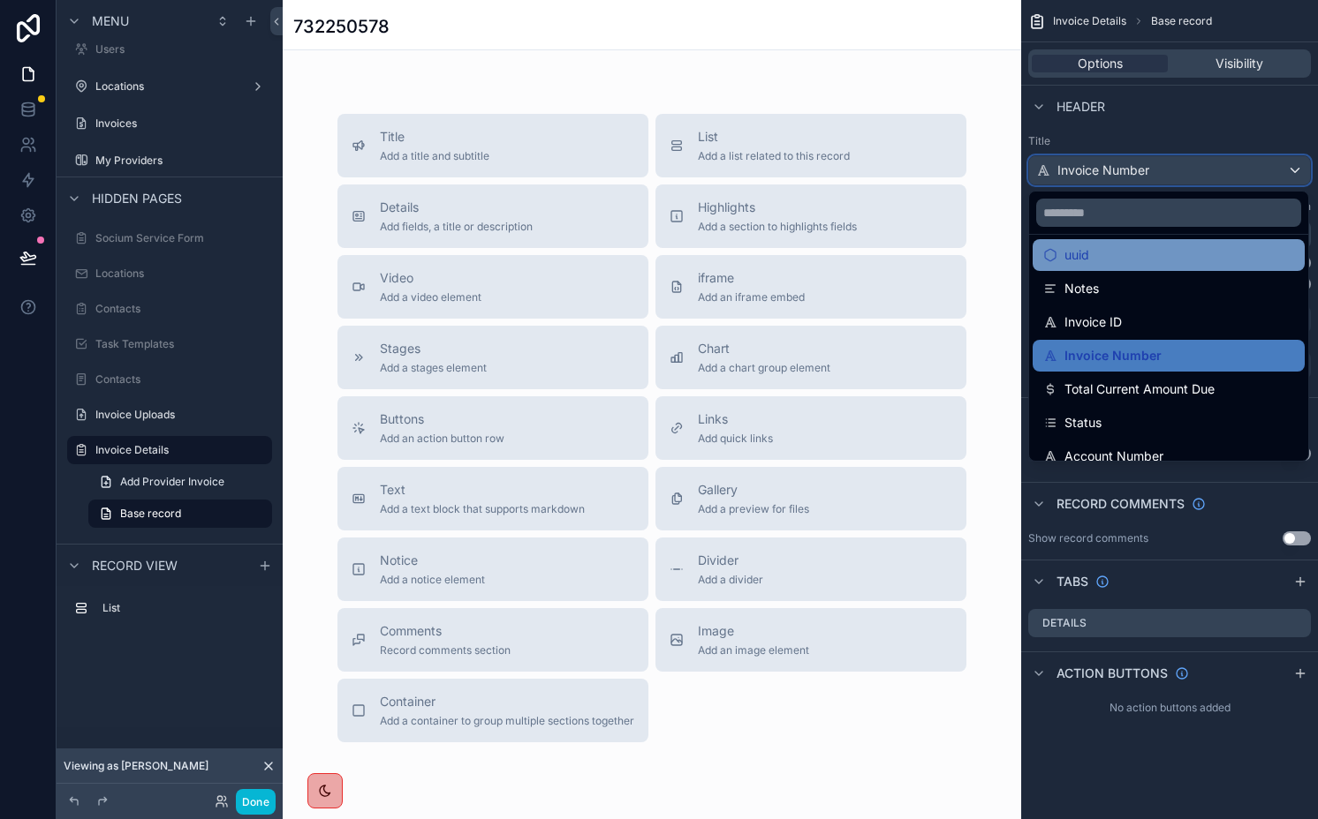
scroll to position [49, 0]
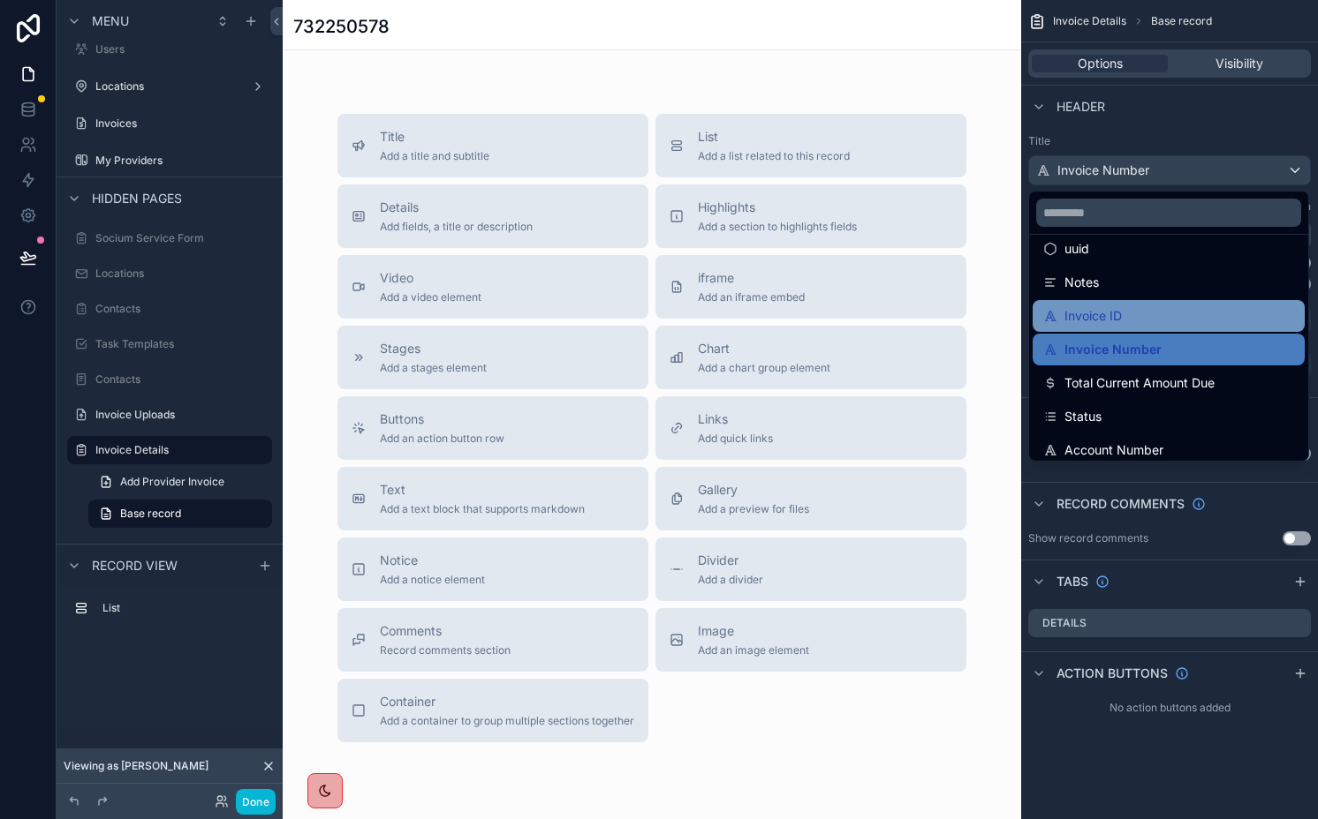
click at [1106, 317] on span "Invoice ID" at bounding box center [1092, 316] width 57 height 21
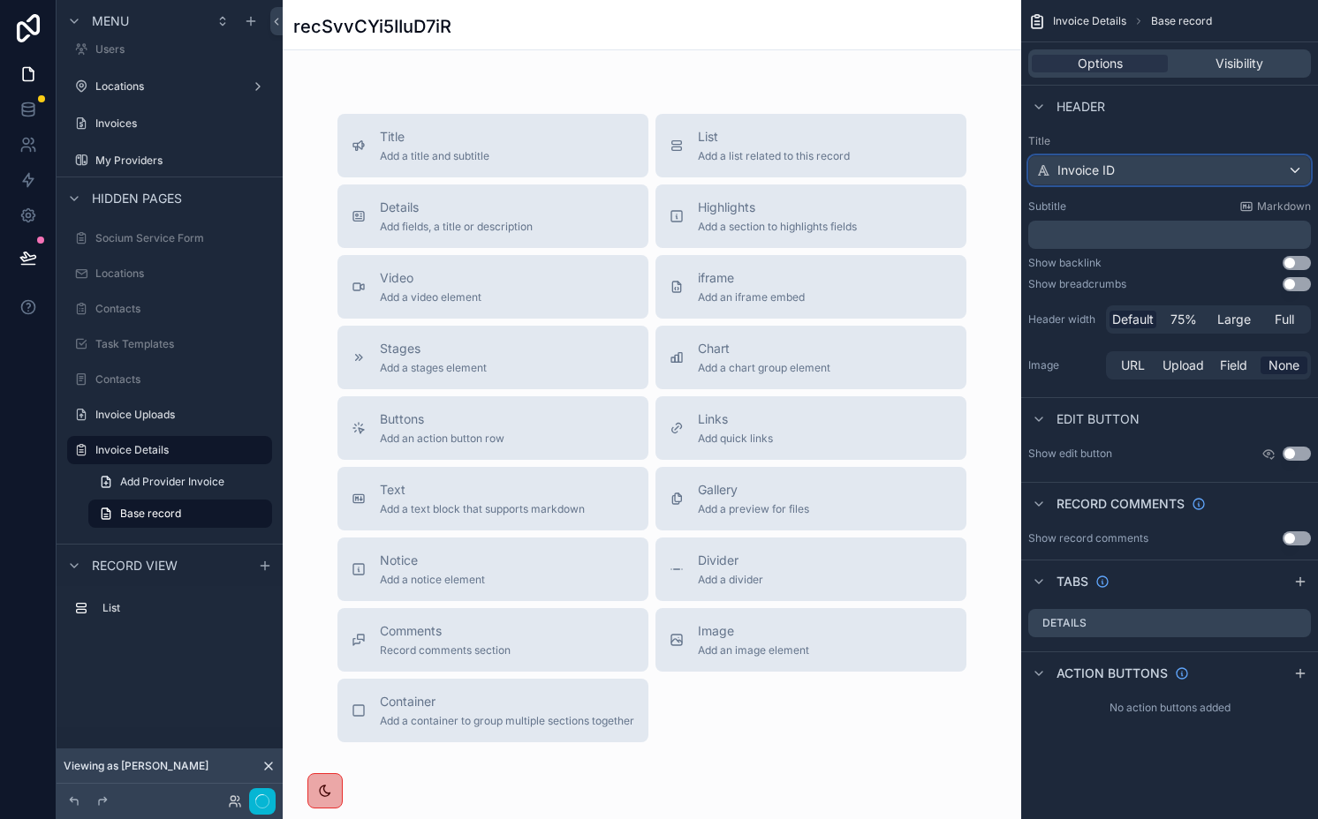
click at [1109, 180] on div "Invoice ID" at bounding box center [1169, 170] width 281 height 28
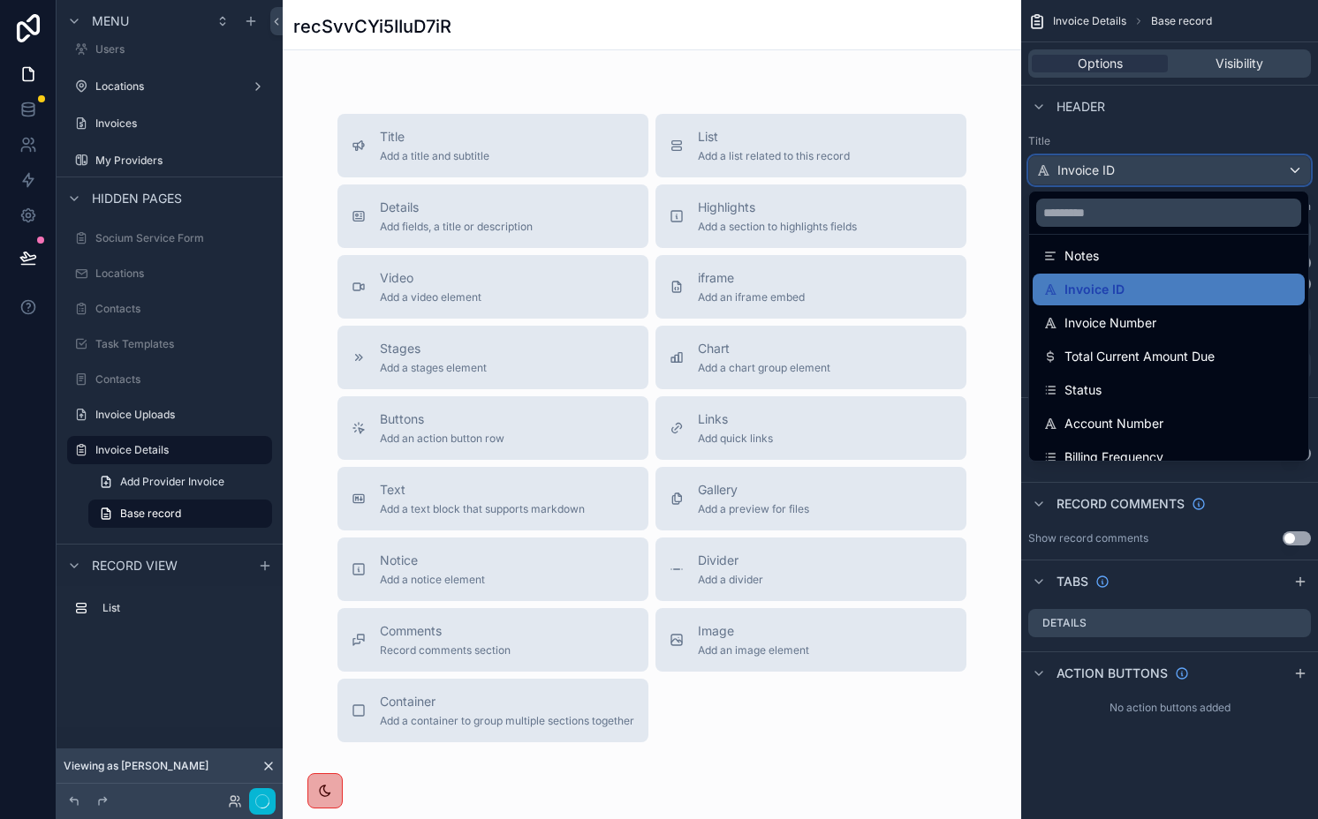
scroll to position [102, 0]
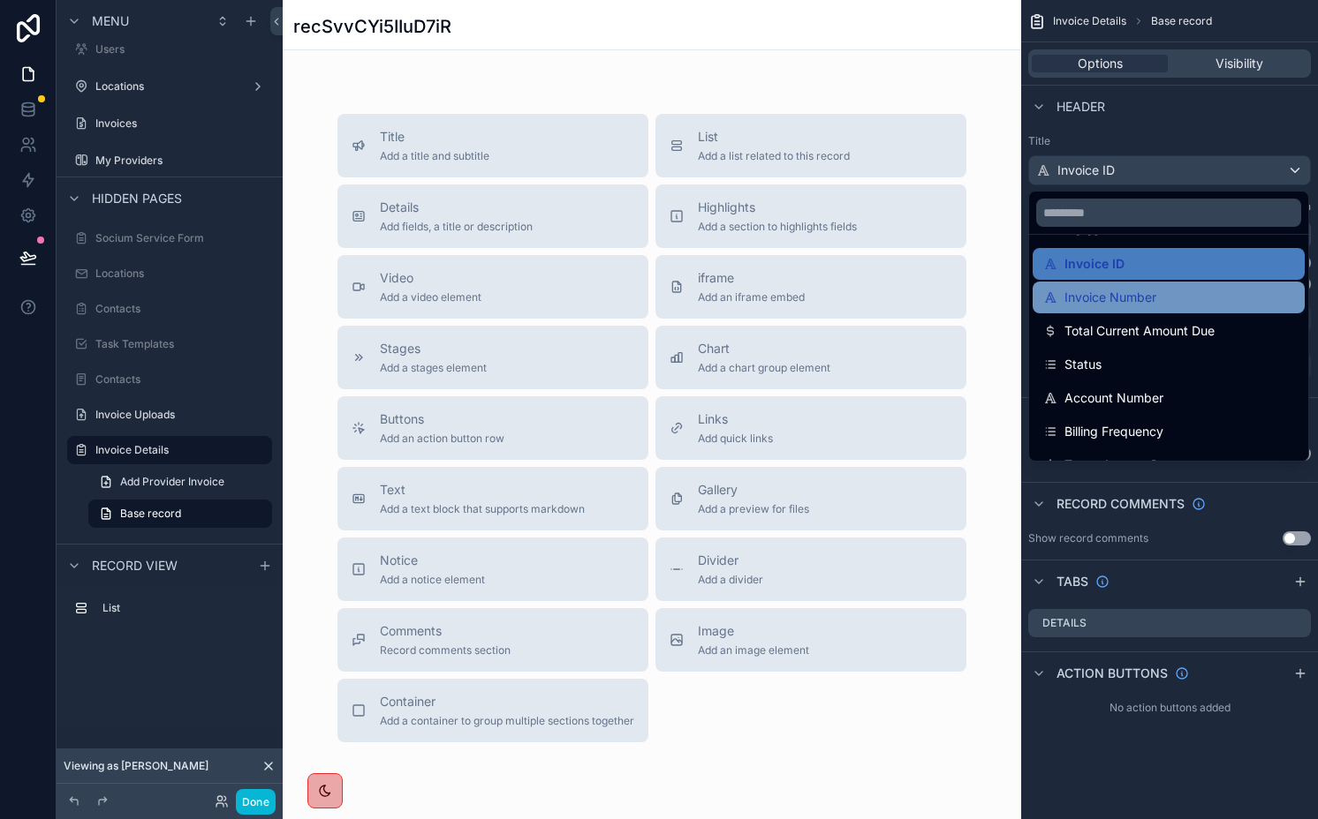
click at [1119, 291] on span "Invoice Number" at bounding box center [1110, 297] width 92 height 21
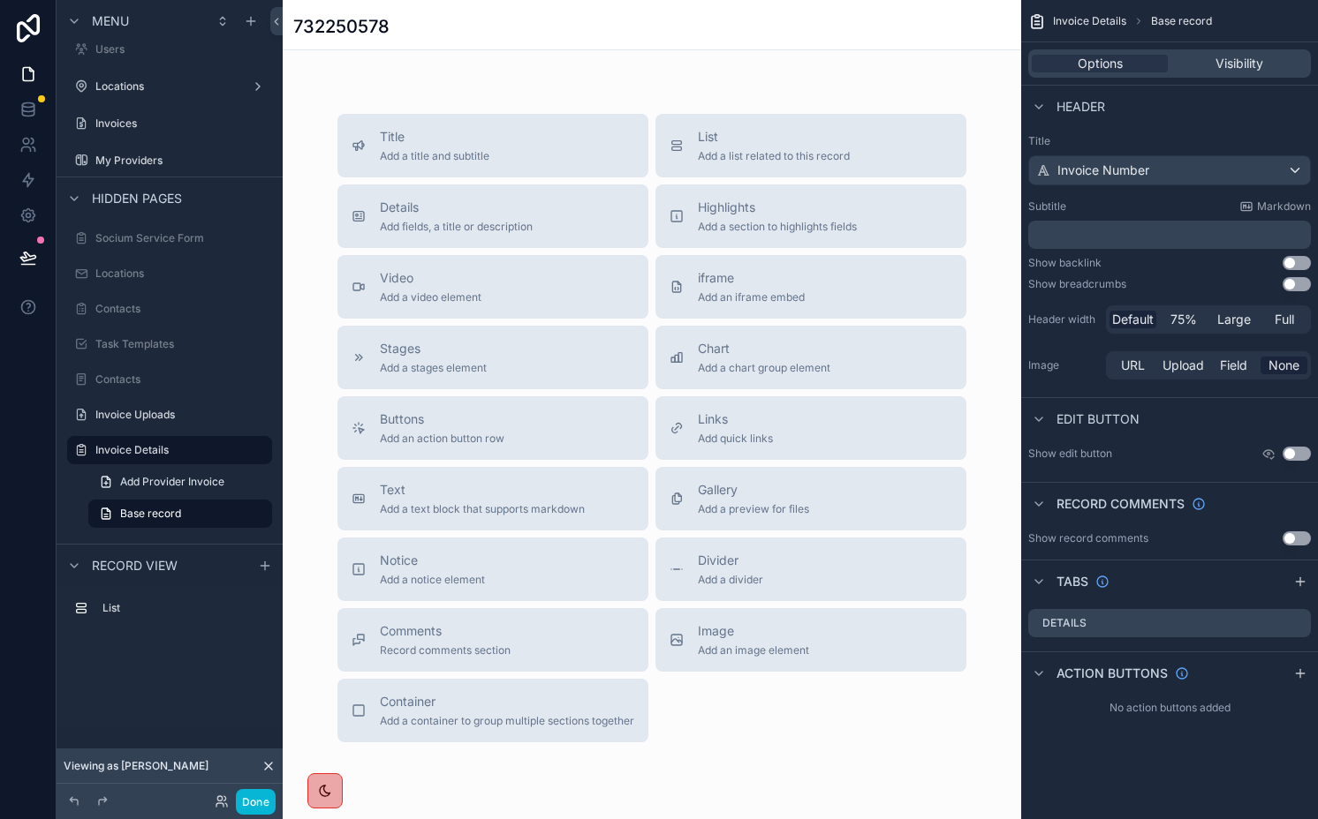
click at [720, 36] on div "732250578" at bounding box center [651, 26] width 717 height 25
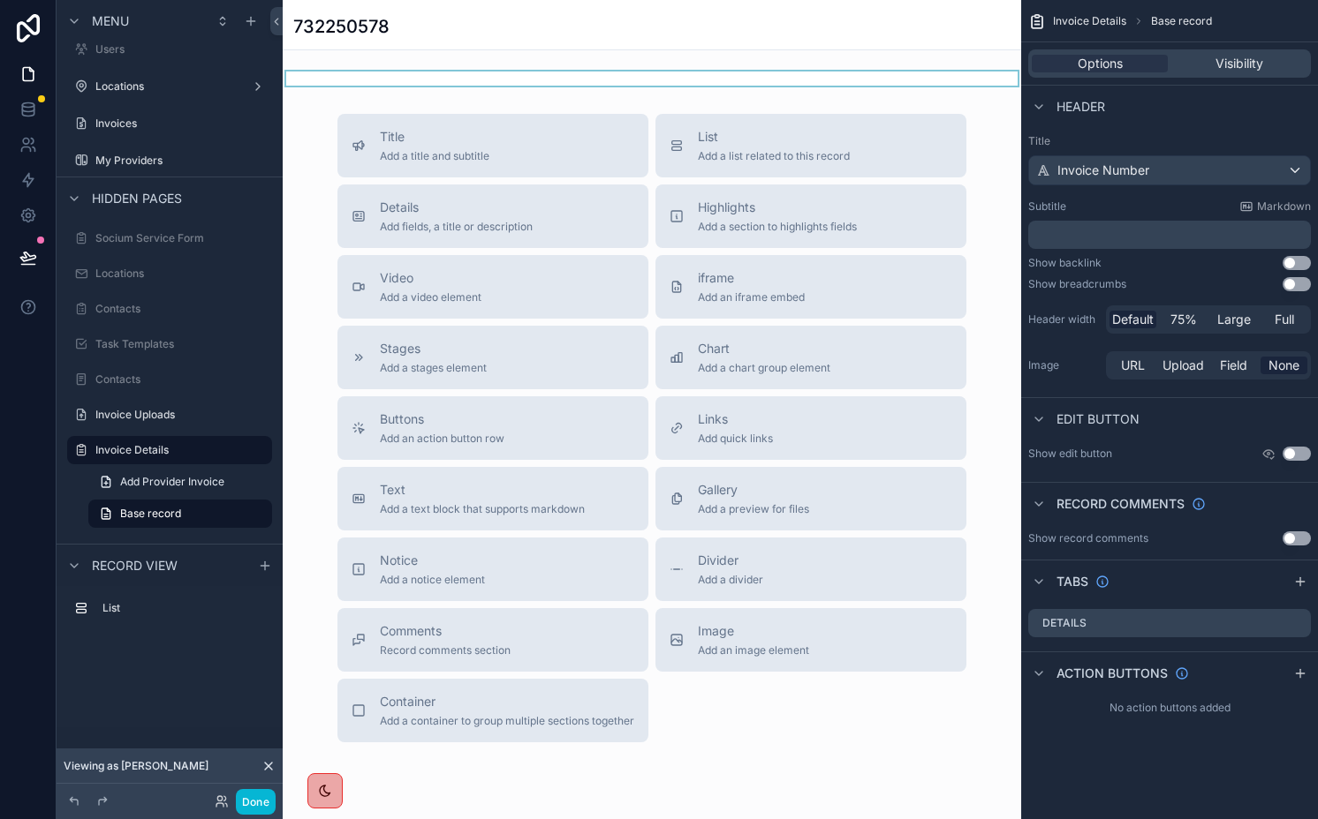
click at [685, 82] on div "scrollable content" at bounding box center [652, 79] width 738 height 14
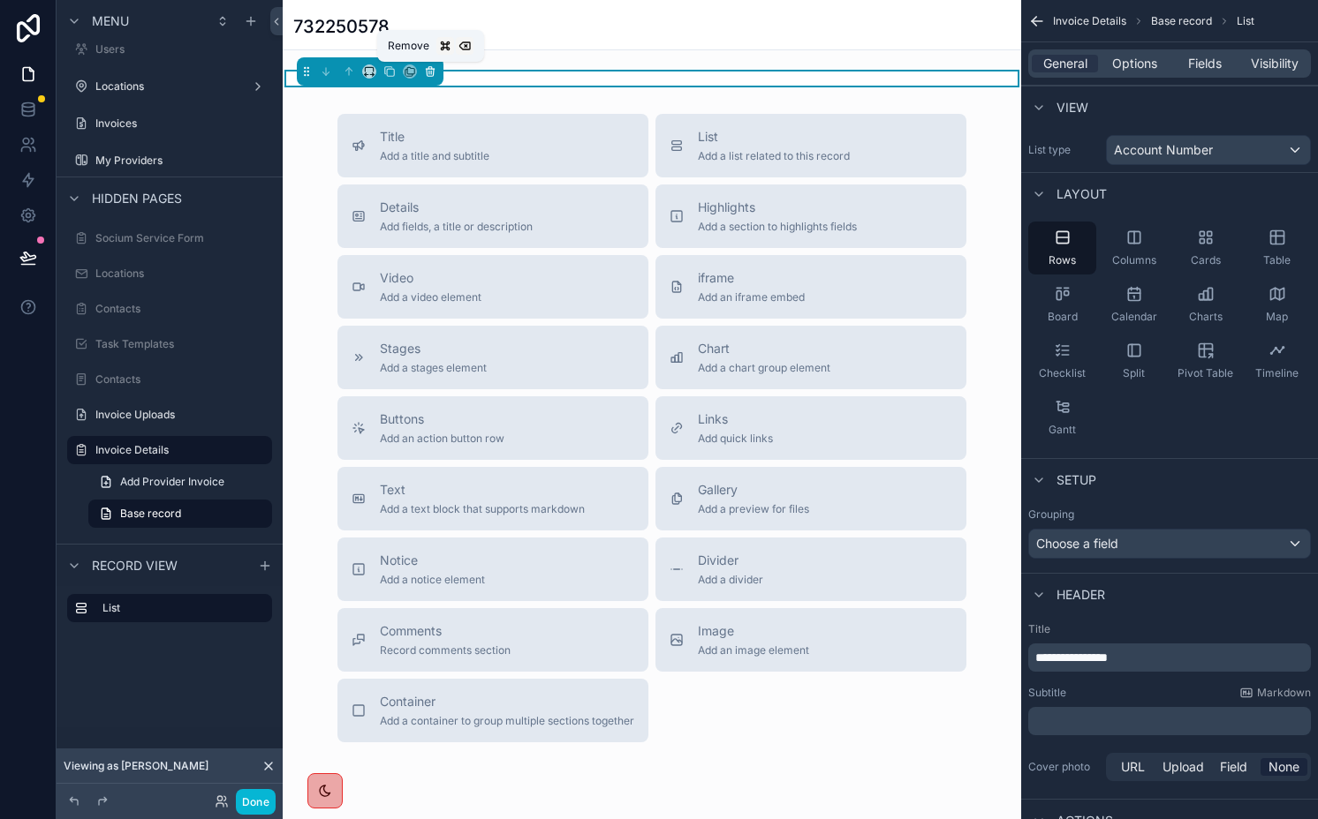
click at [433, 71] on icon "scrollable content" at bounding box center [430, 72] width 7 height 7
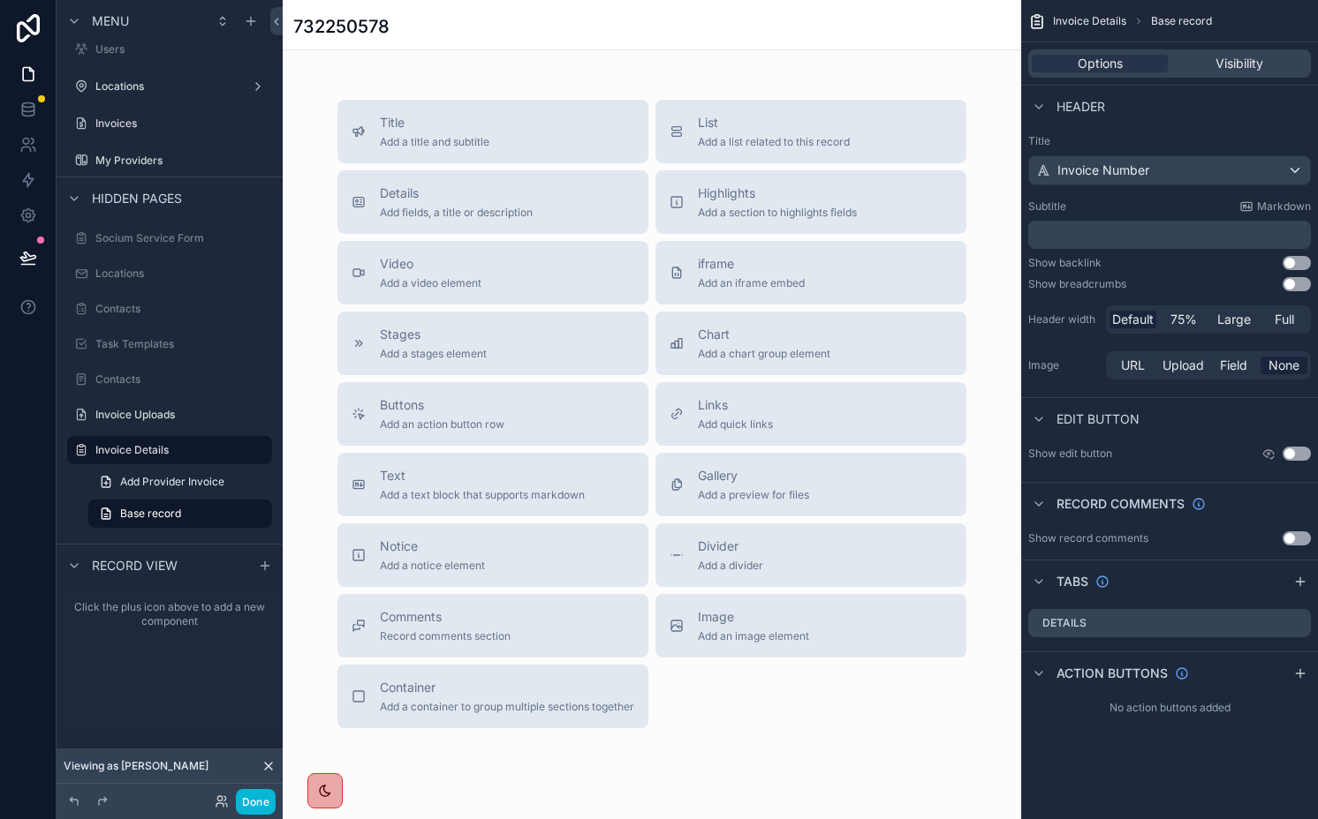
click at [902, 46] on div "732250578" at bounding box center [651, 24] width 717 height 49
click at [1297, 680] on icon "scrollable content" at bounding box center [1300, 674] width 14 height 14
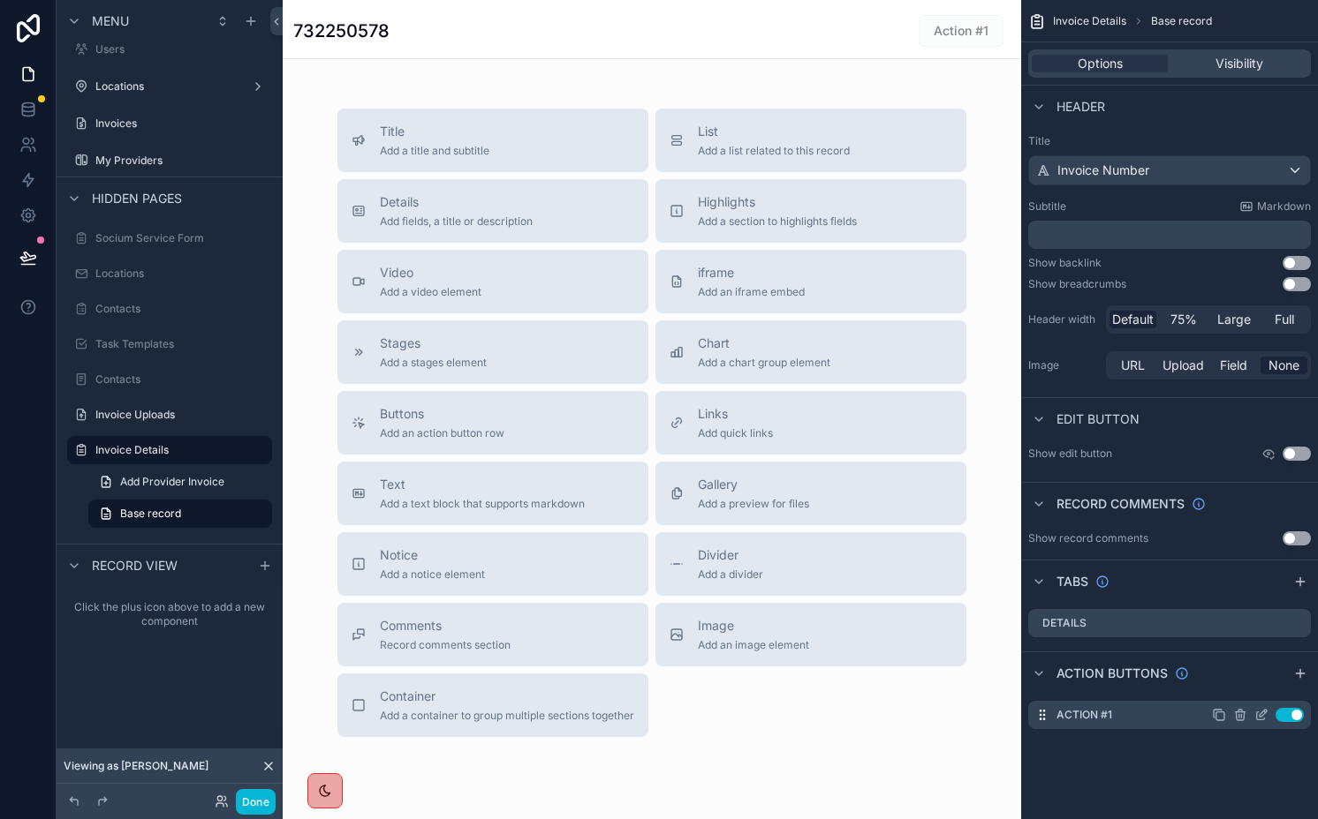
click at [1261, 716] on icon "scrollable content" at bounding box center [1262, 713] width 7 height 7
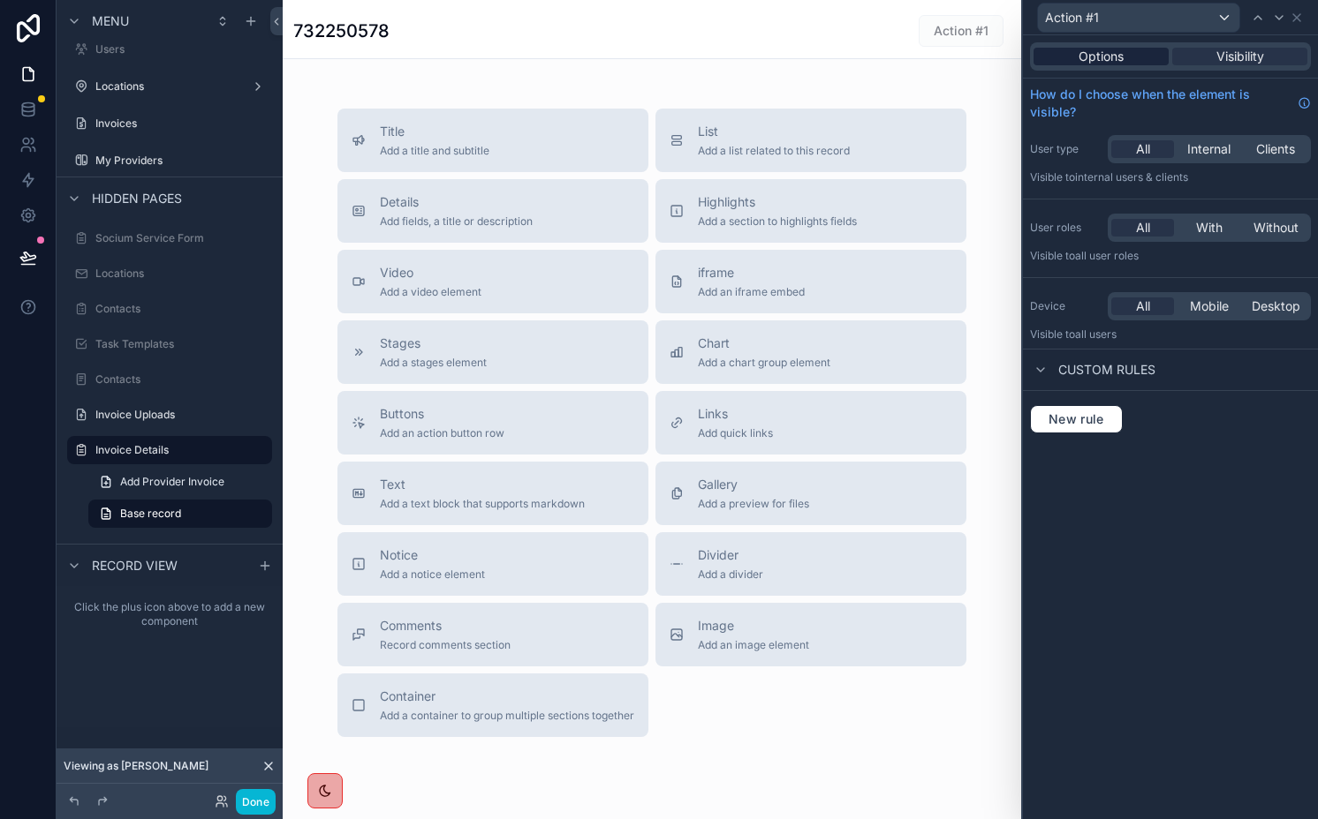
click at [1093, 50] on span "Options" at bounding box center [1100, 57] width 45 height 18
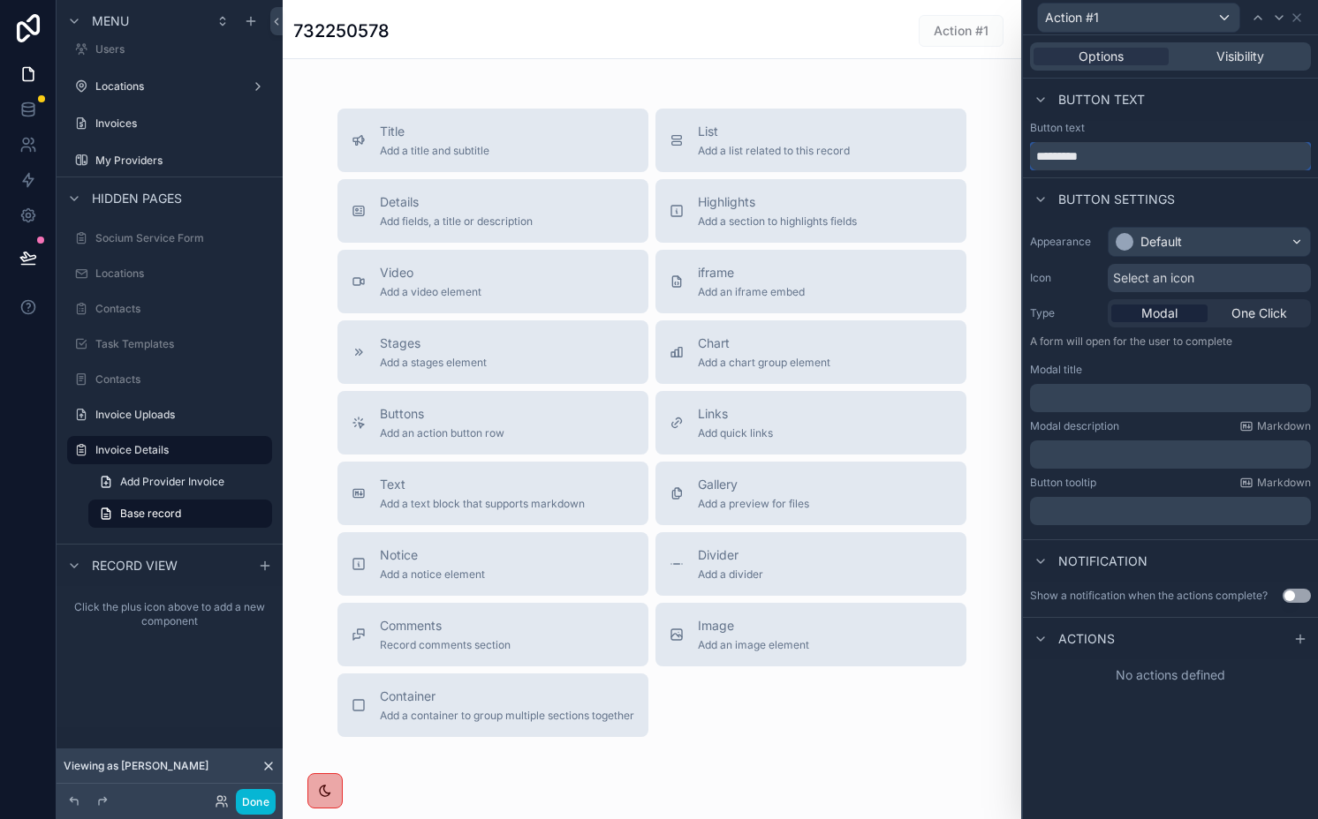
click at [1086, 154] on input "*********" at bounding box center [1170, 156] width 281 height 28
type input "**********"
click at [1135, 248] on div "Default" at bounding box center [1148, 242] width 66 height 18
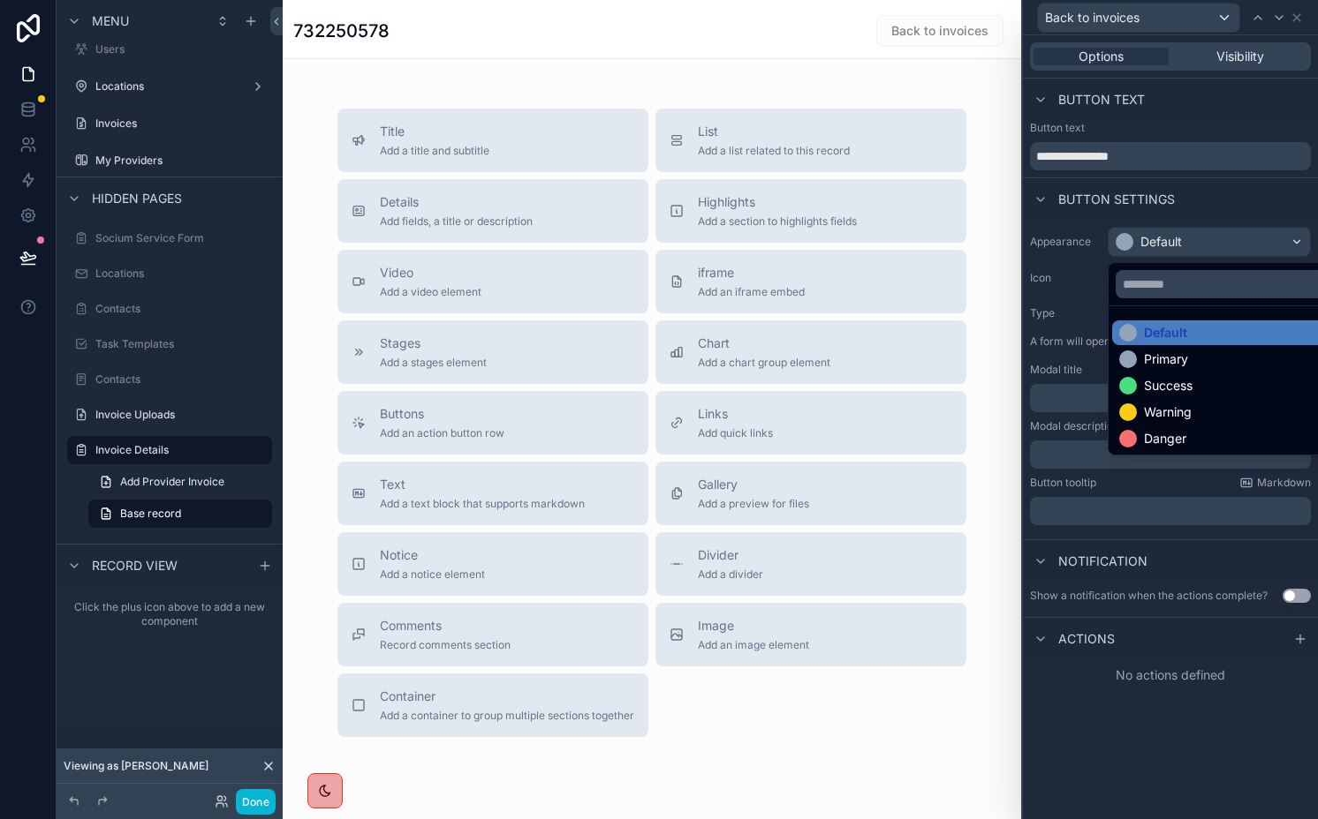
drag, startPoint x: 1154, startPoint y: 359, endPoint x: 1154, endPoint y: 303, distance: 55.6
click at [1154, 359] on div "Primary" at bounding box center [1166, 360] width 44 height 18
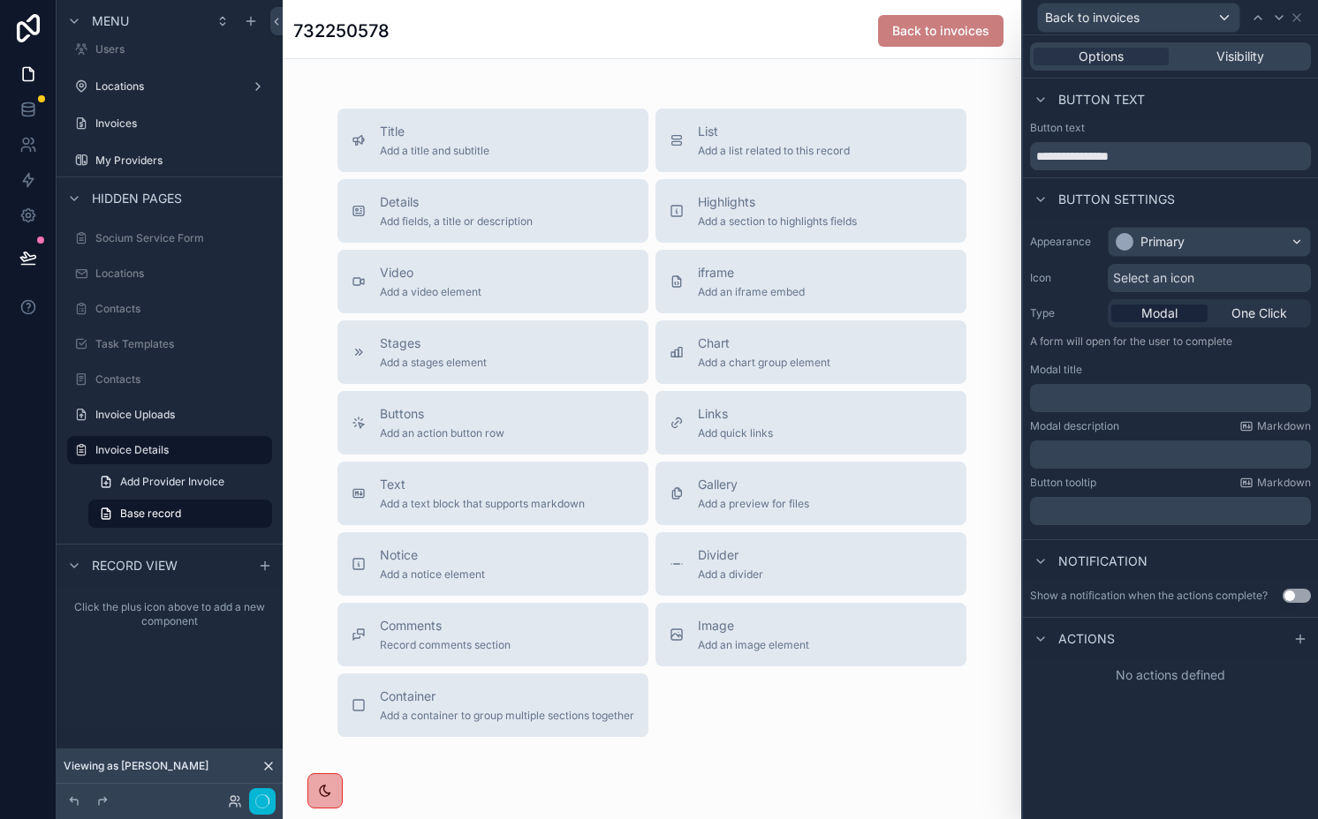
click at [1149, 281] on span "Select an icon" at bounding box center [1153, 278] width 81 height 18
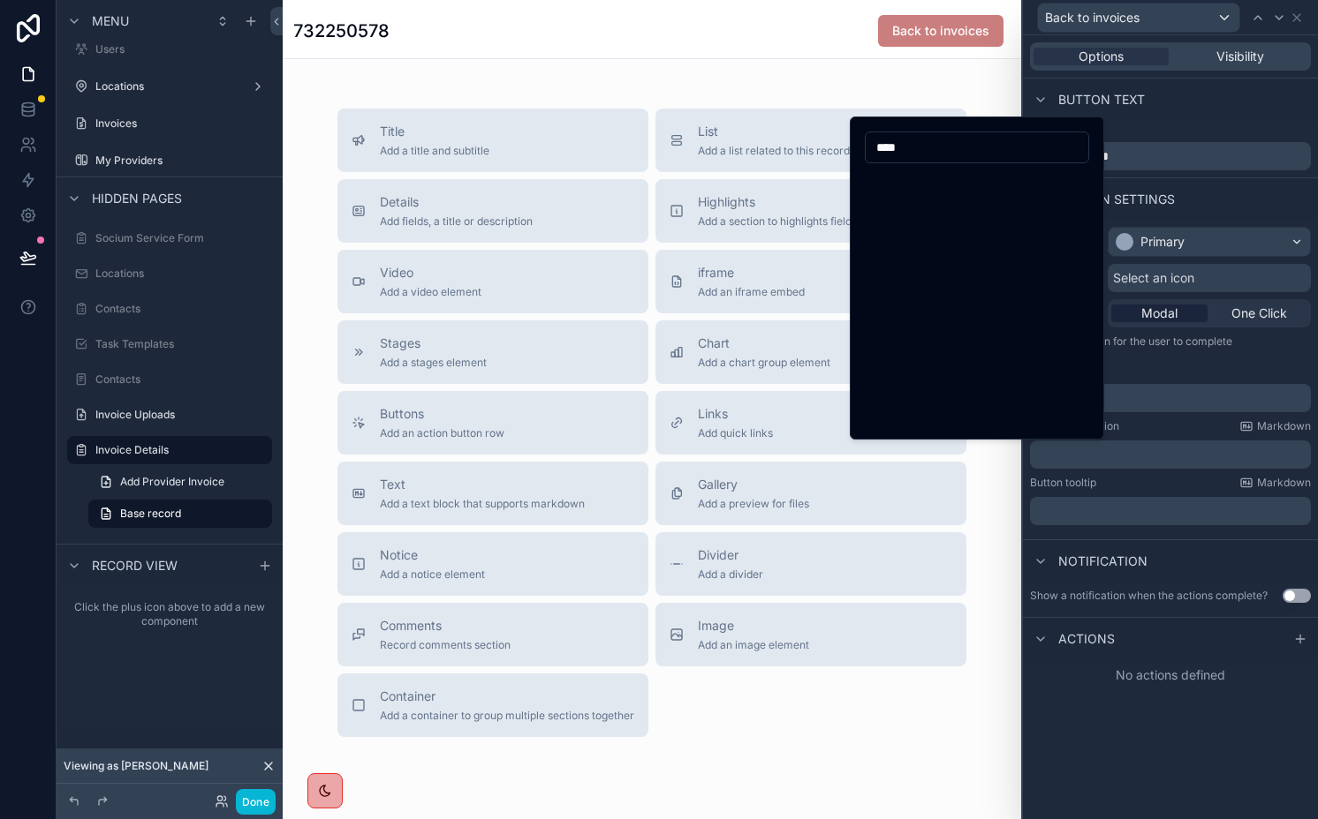
scroll to position [0, 0]
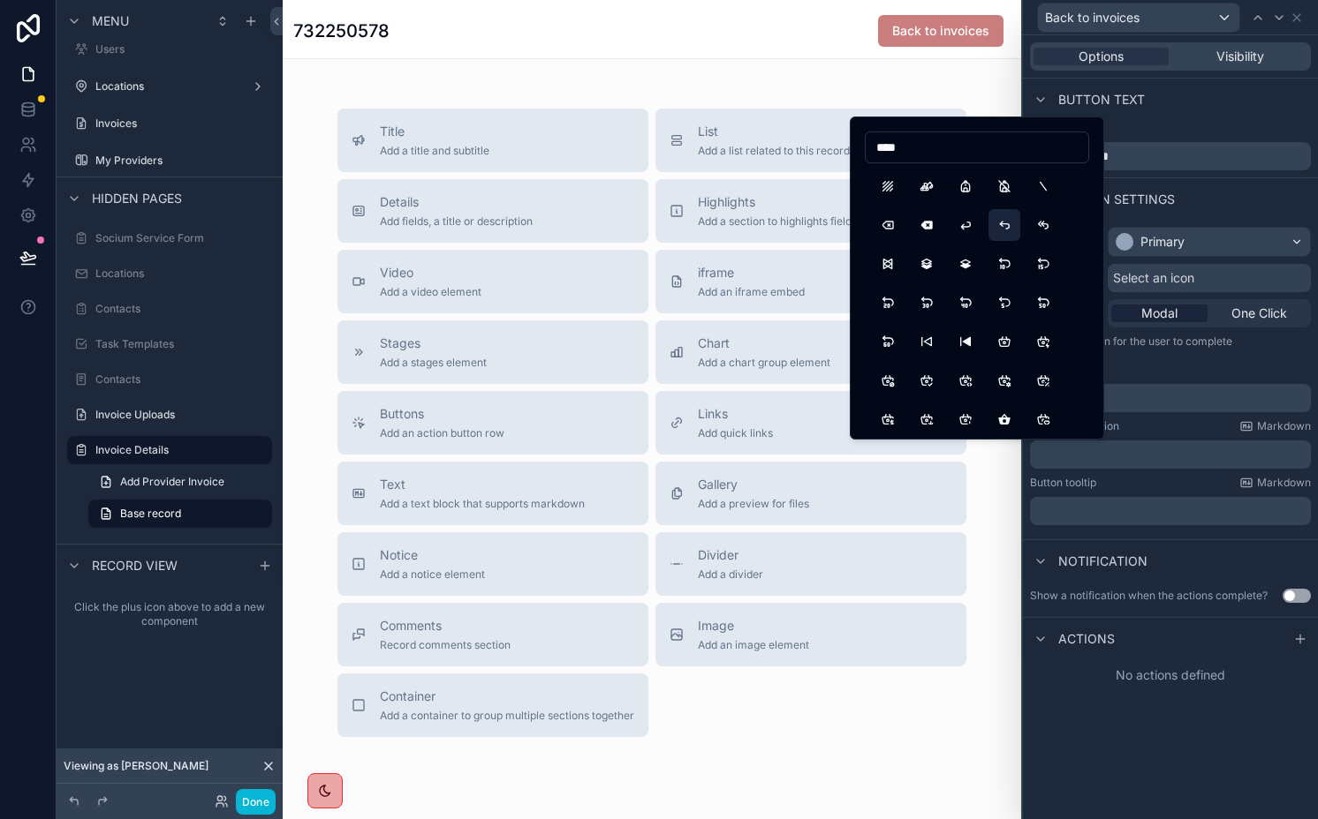
type input "****"
drag, startPoint x: 1004, startPoint y: 220, endPoint x: 1111, endPoint y: 344, distance: 163.4
click at [1004, 220] on button "ArrowBackUp" at bounding box center [1004, 225] width 32 height 32
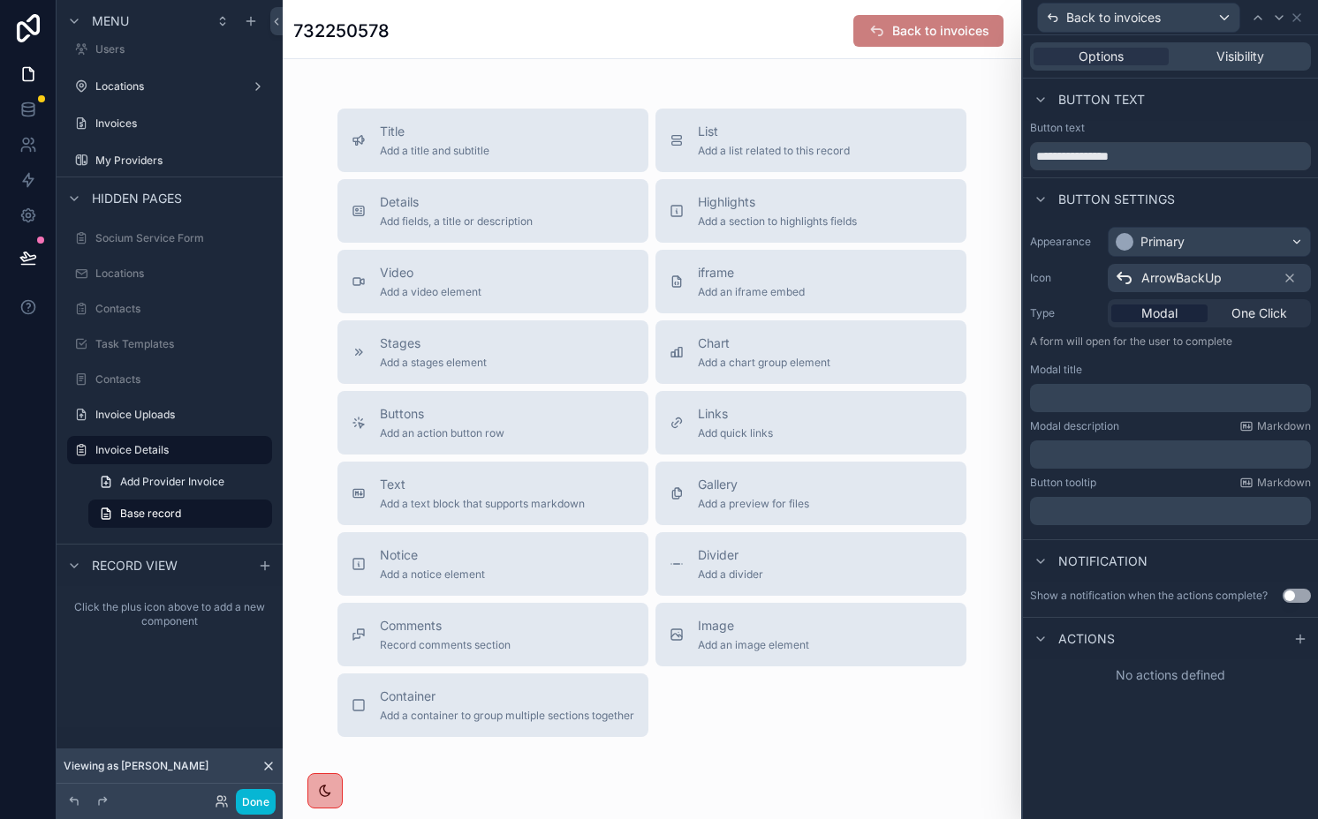
click at [1245, 299] on div "Modal One Click" at bounding box center [1208, 313] width 203 height 28
click at [1242, 325] on div "Modal One Click" at bounding box center [1208, 313] width 203 height 28
click at [1255, 320] on span "One Click" at bounding box center [1259, 314] width 56 height 18
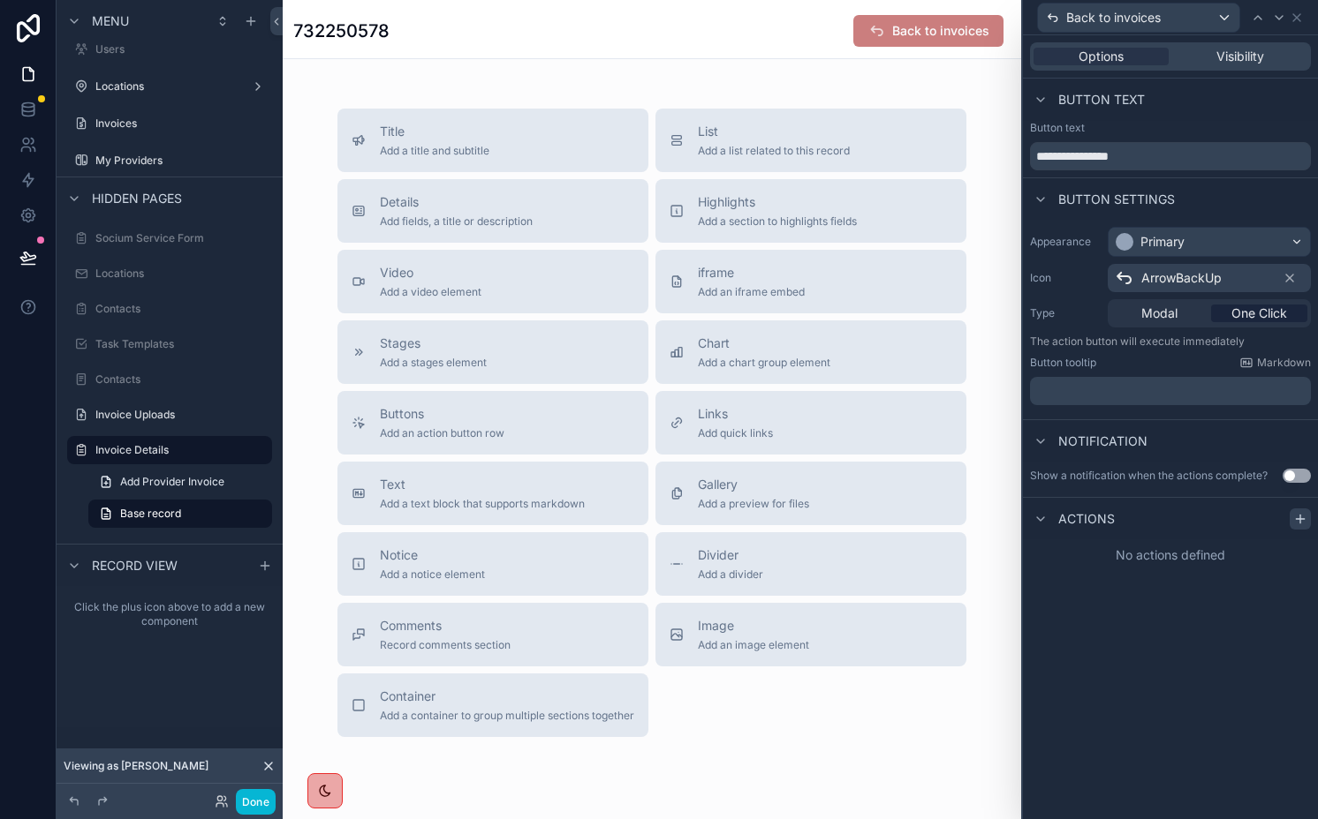
click at [1294, 509] on div at bounding box center [1299, 519] width 21 height 21
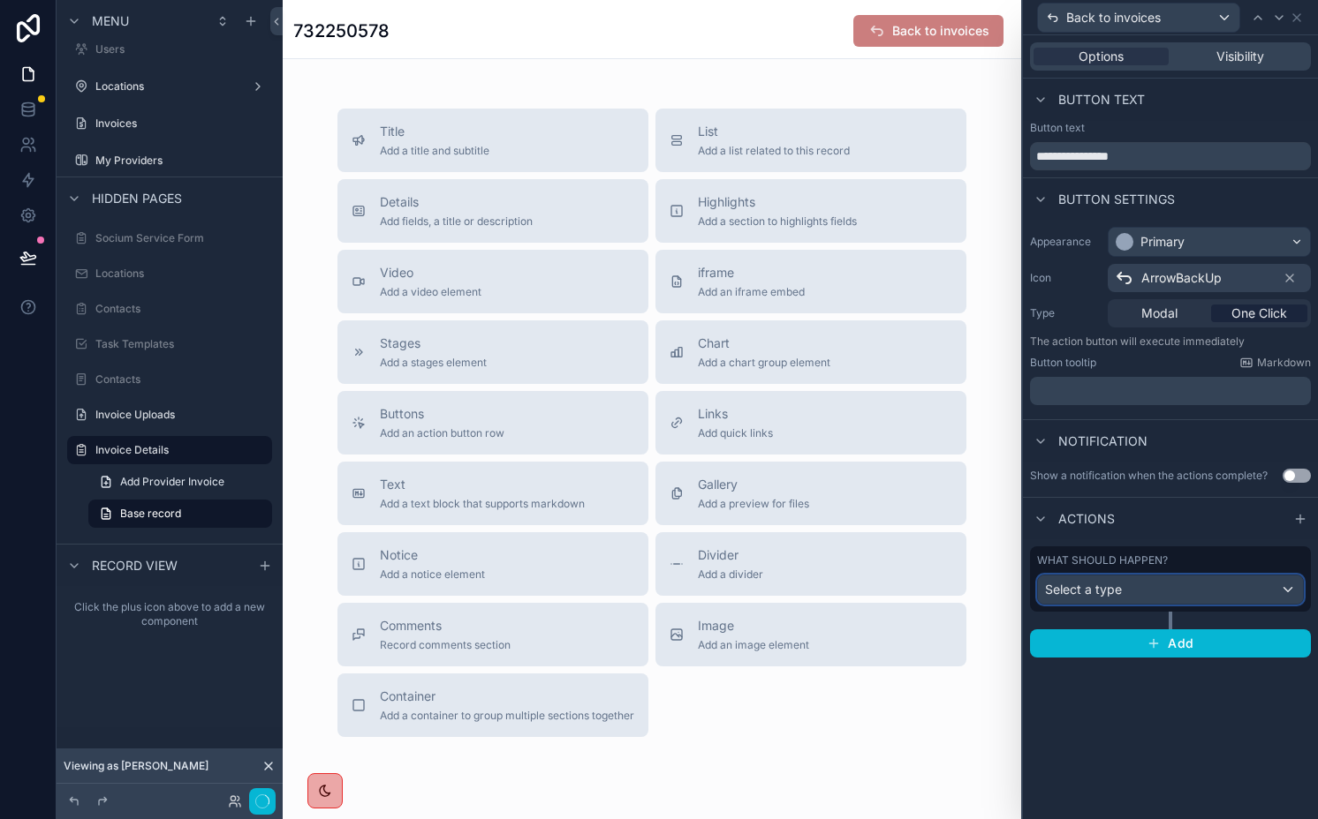
click at [1130, 594] on div "Select a type" at bounding box center [1170, 590] width 265 height 28
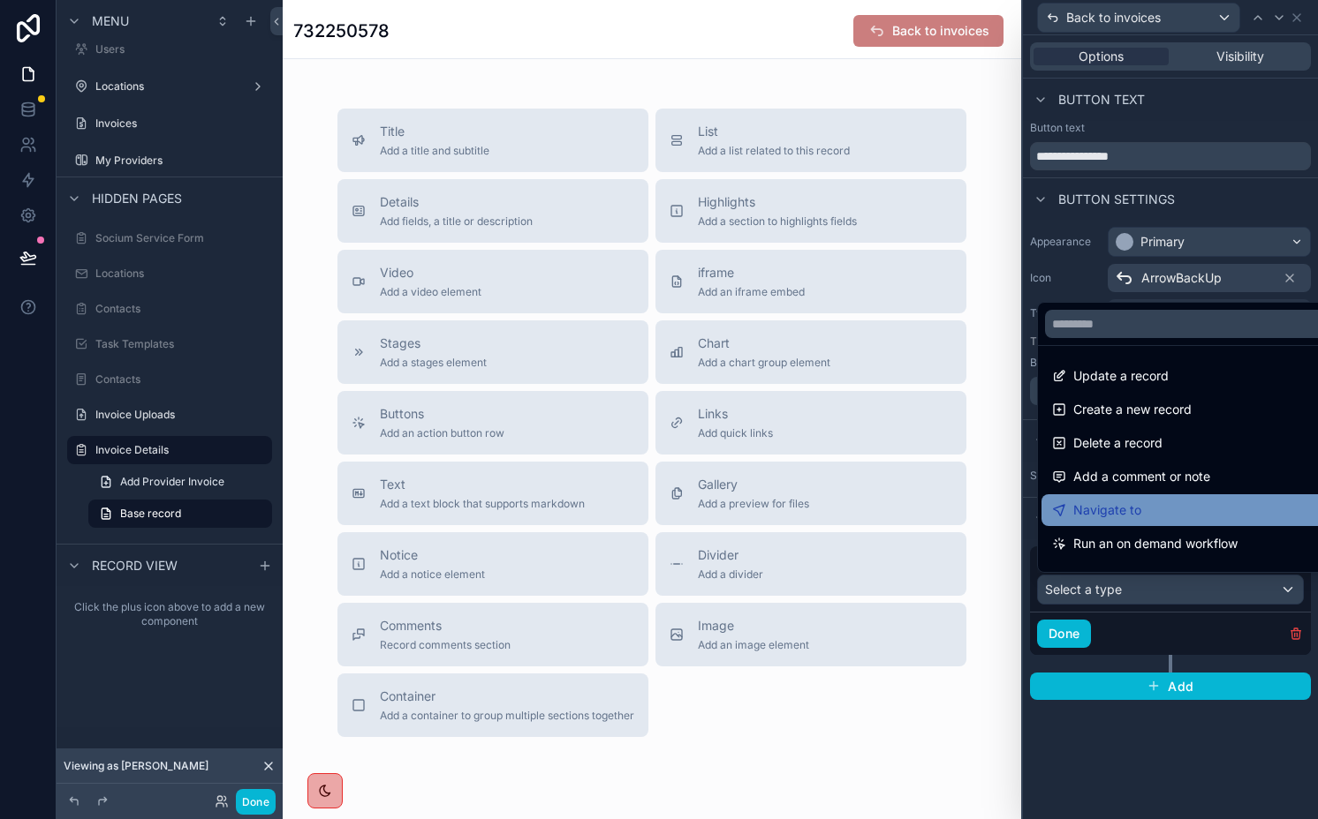
click at [1119, 506] on span "Navigate to" at bounding box center [1107, 510] width 68 height 21
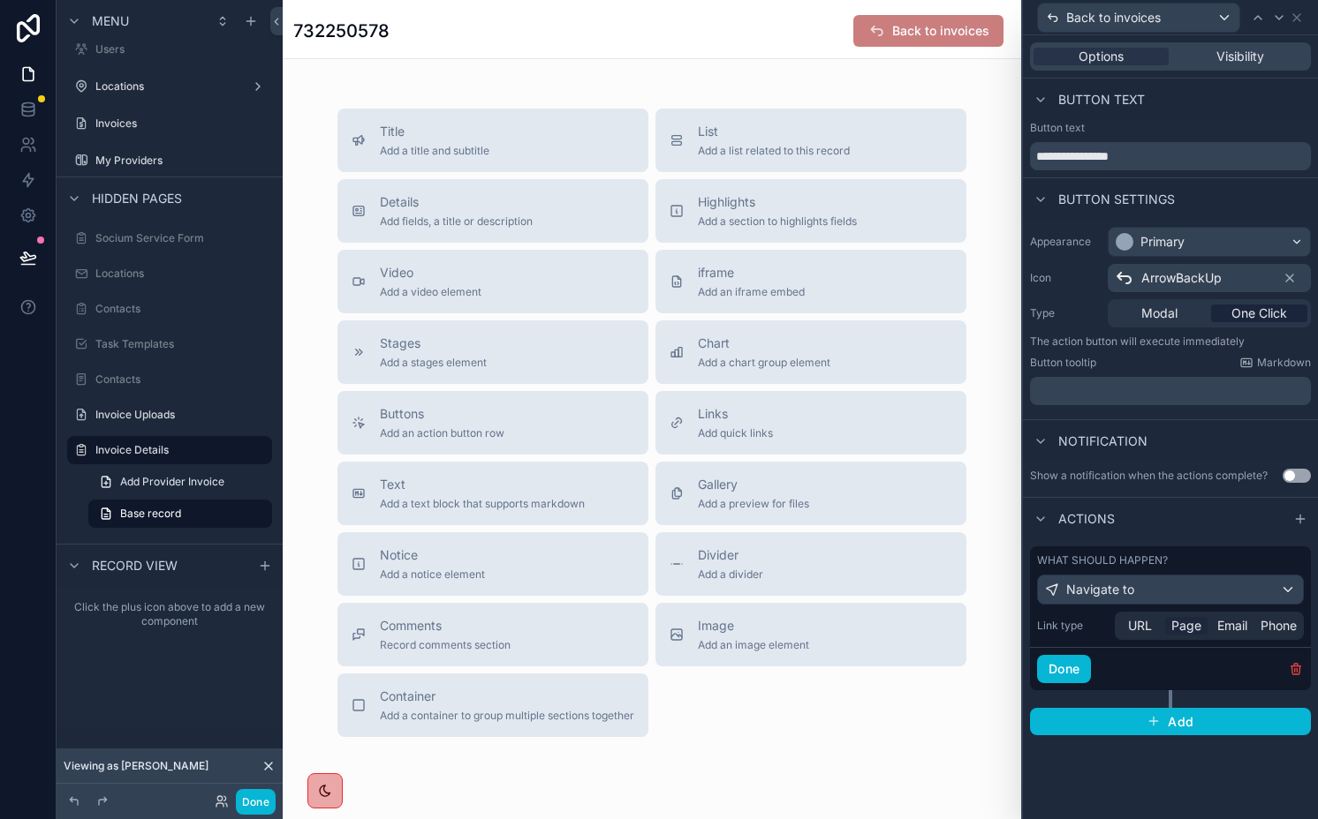
click at [1193, 626] on span "Page" at bounding box center [1186, 626] width 30 height 18
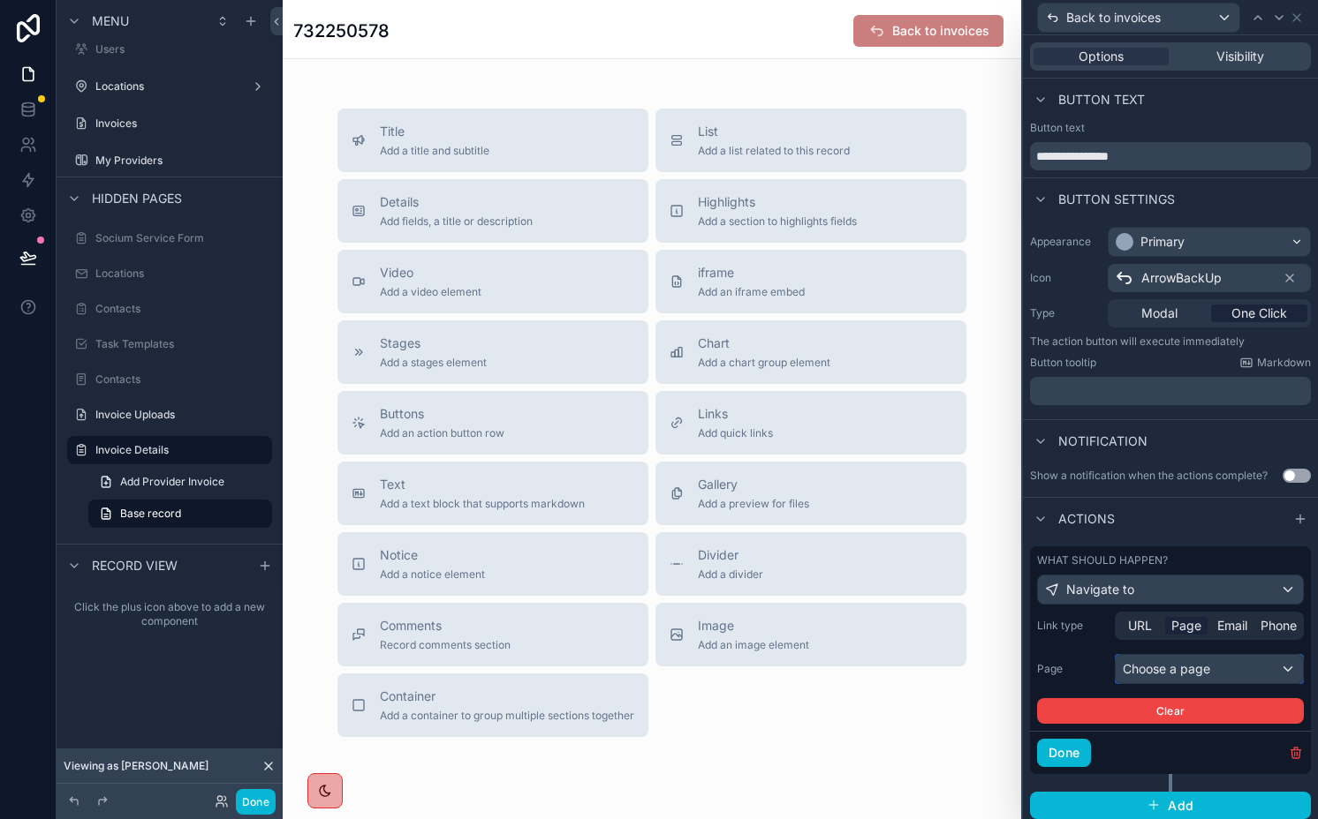
click at [1132, 663] on div "Choose a page" at bounding box center [1208, 669] width 187 height 28
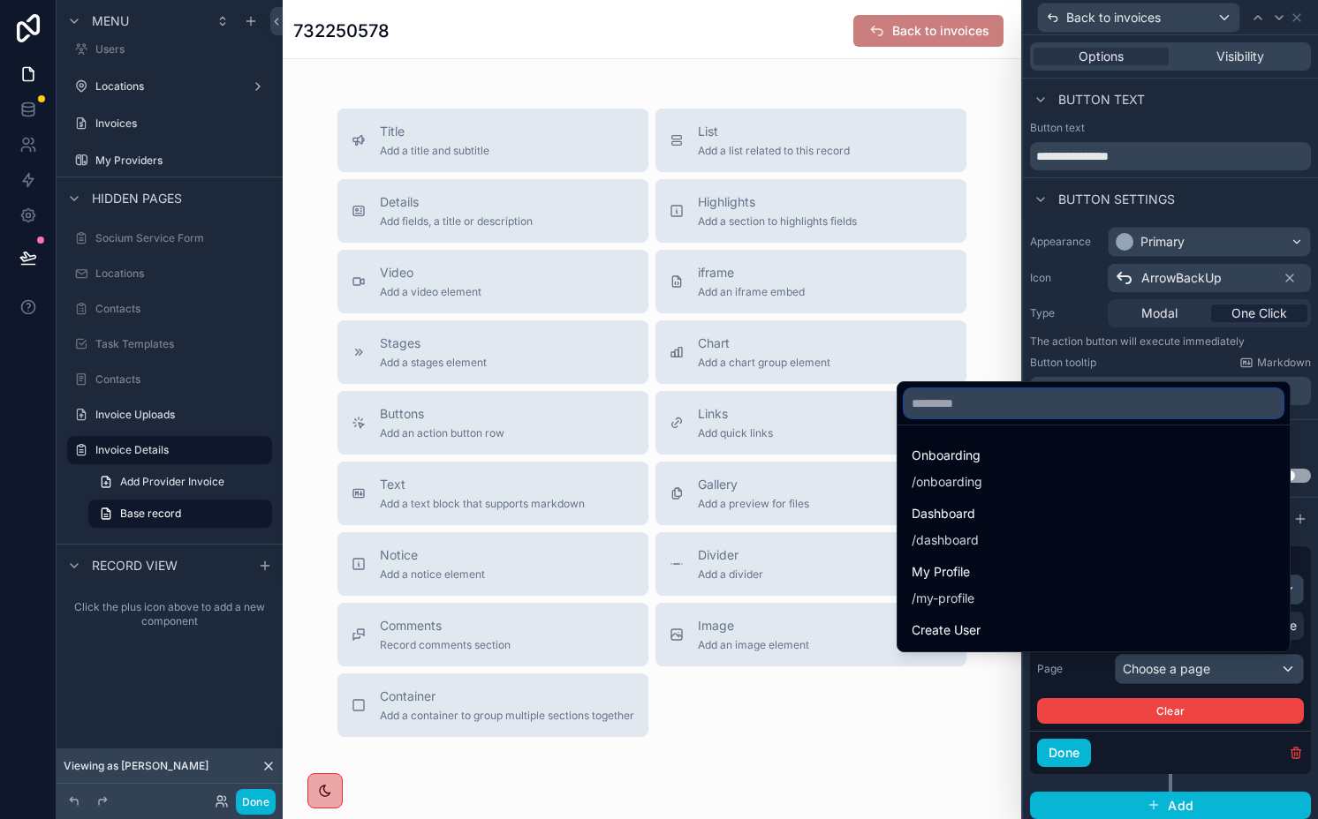
click at [998, 411] on input "text" at bounding box center [1093, 403] width 378 height 28
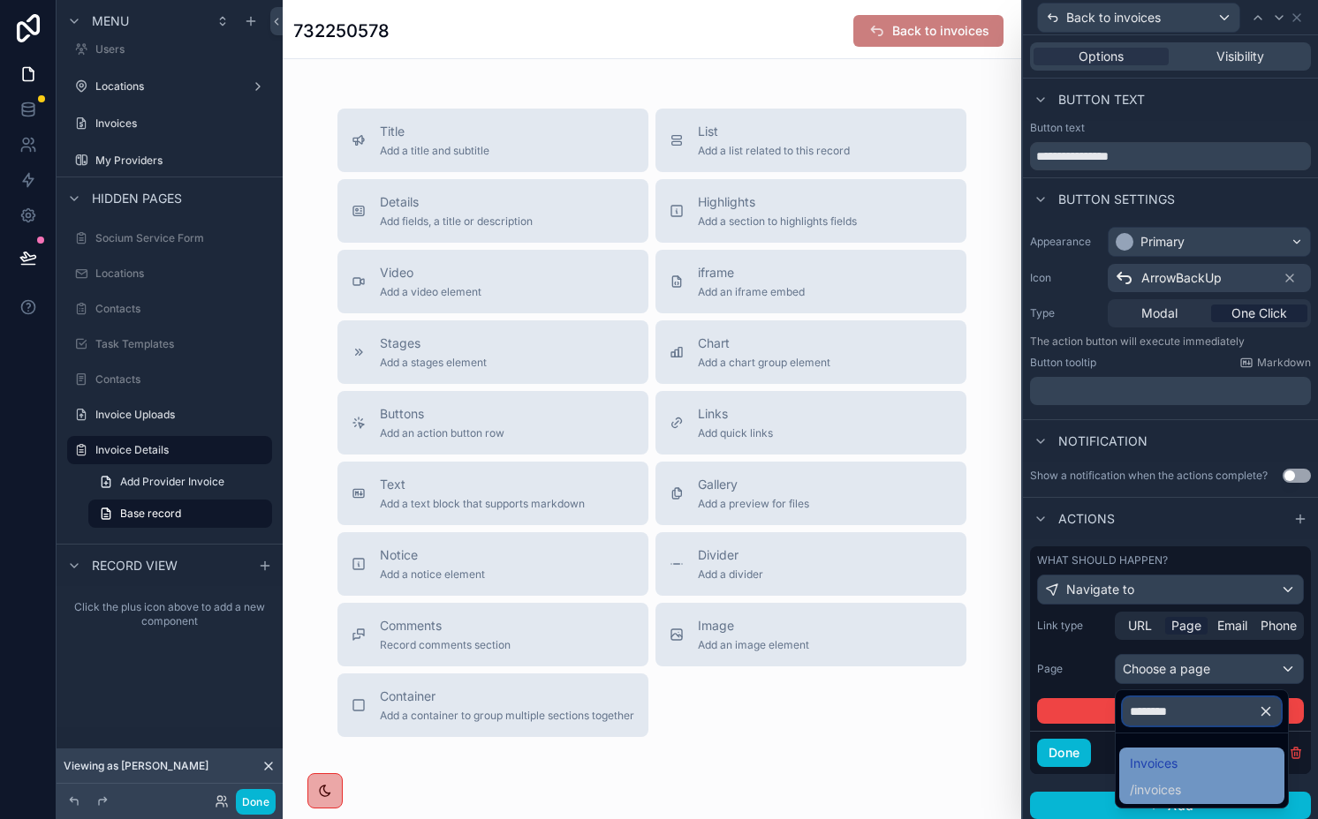
type input "********"
click at [1150, 767] on span "Invoices" at bounding box center [1154, 763] width 51 height 21
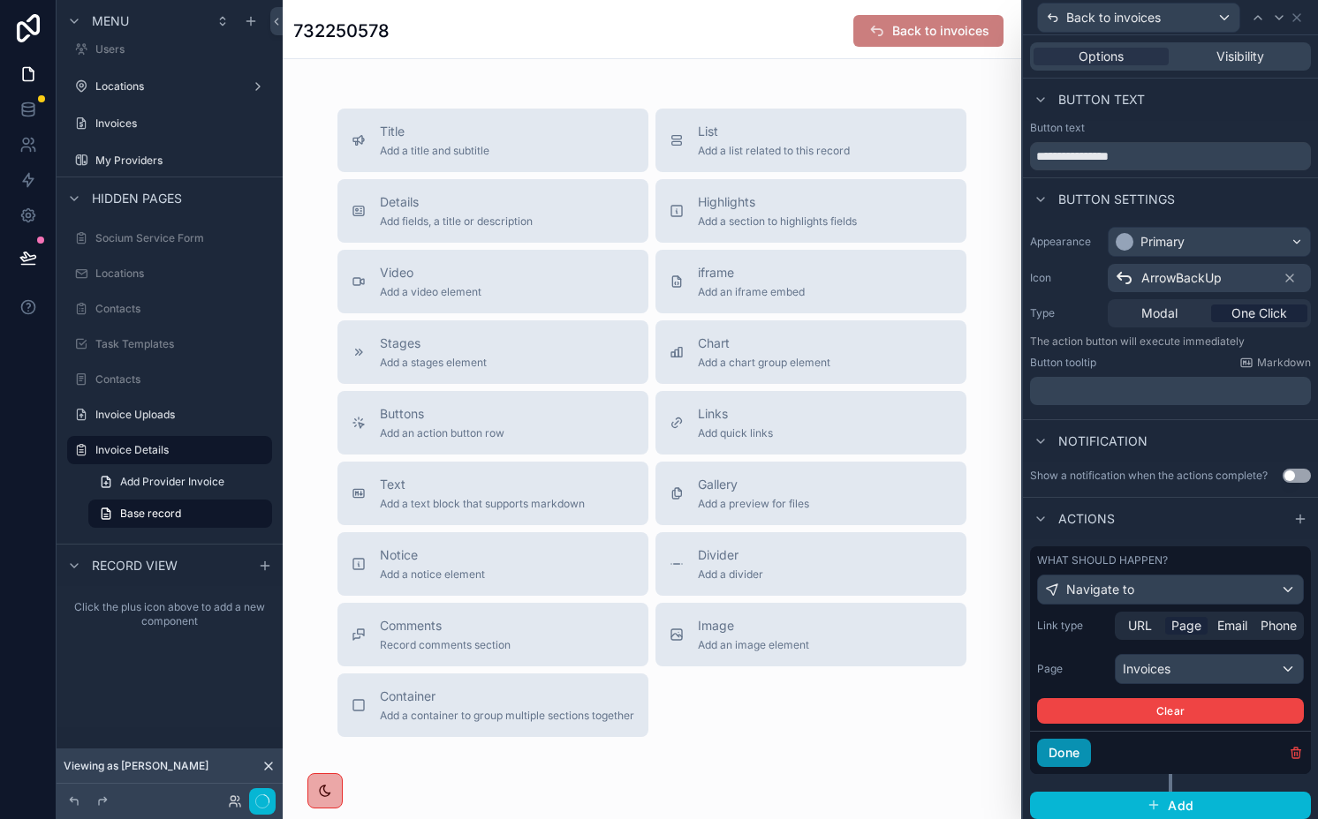
click at [1057, 765] on button "Done" at bounding box center [1064, 753] width 54 height 28
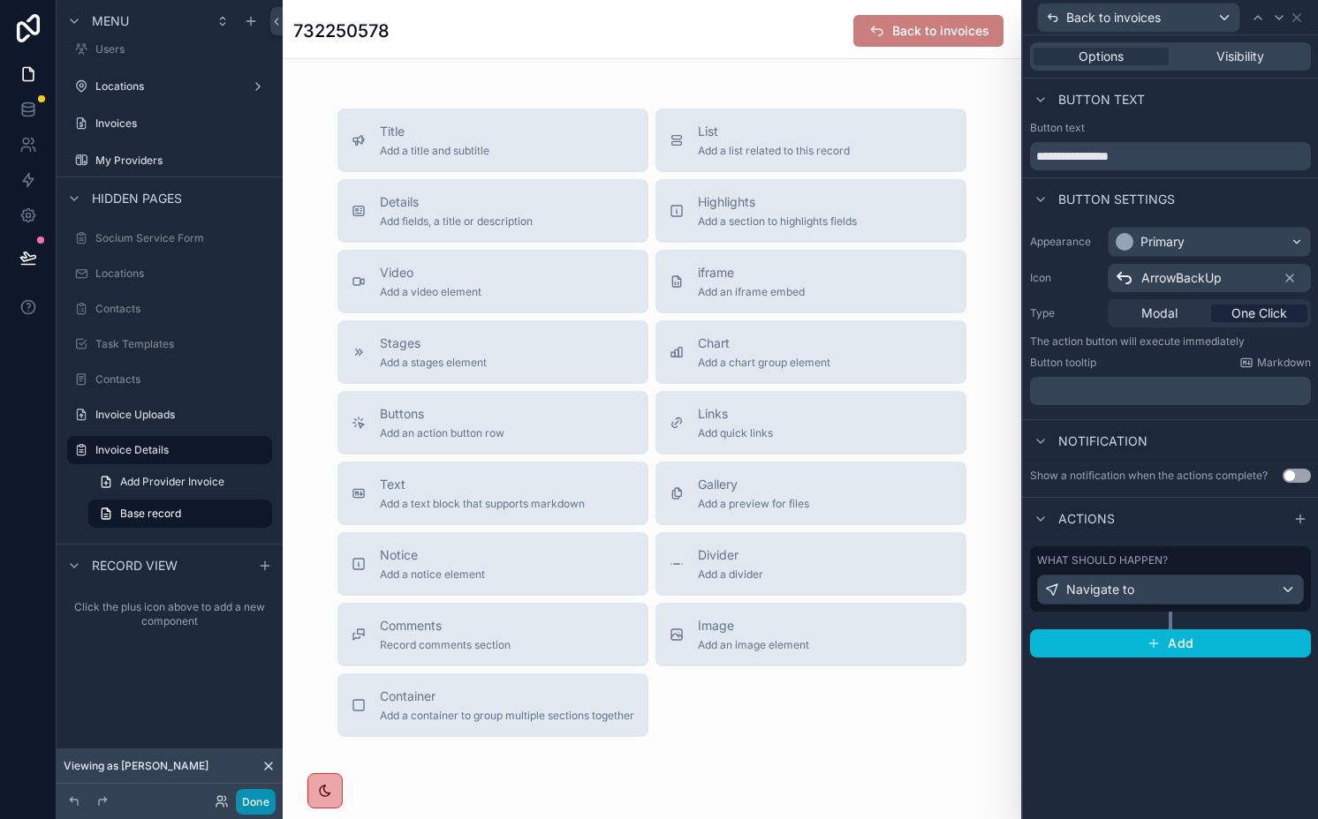
click at [245, 802] on button "Done" at bounding box center [256, 802] width 40 height 26
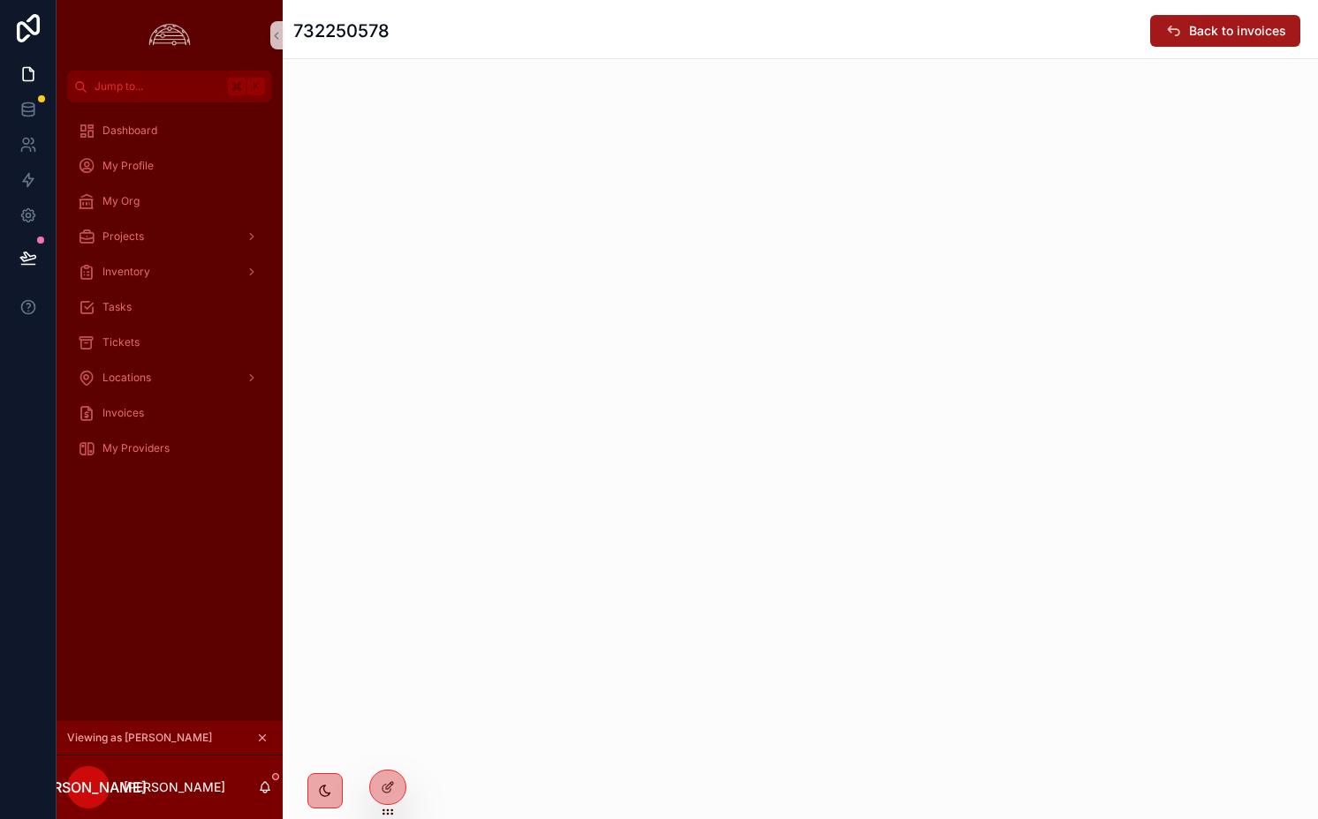
click at [1216, 36] on span "Back to invoices" at bounding box center [1237, 31] width 97 height 18
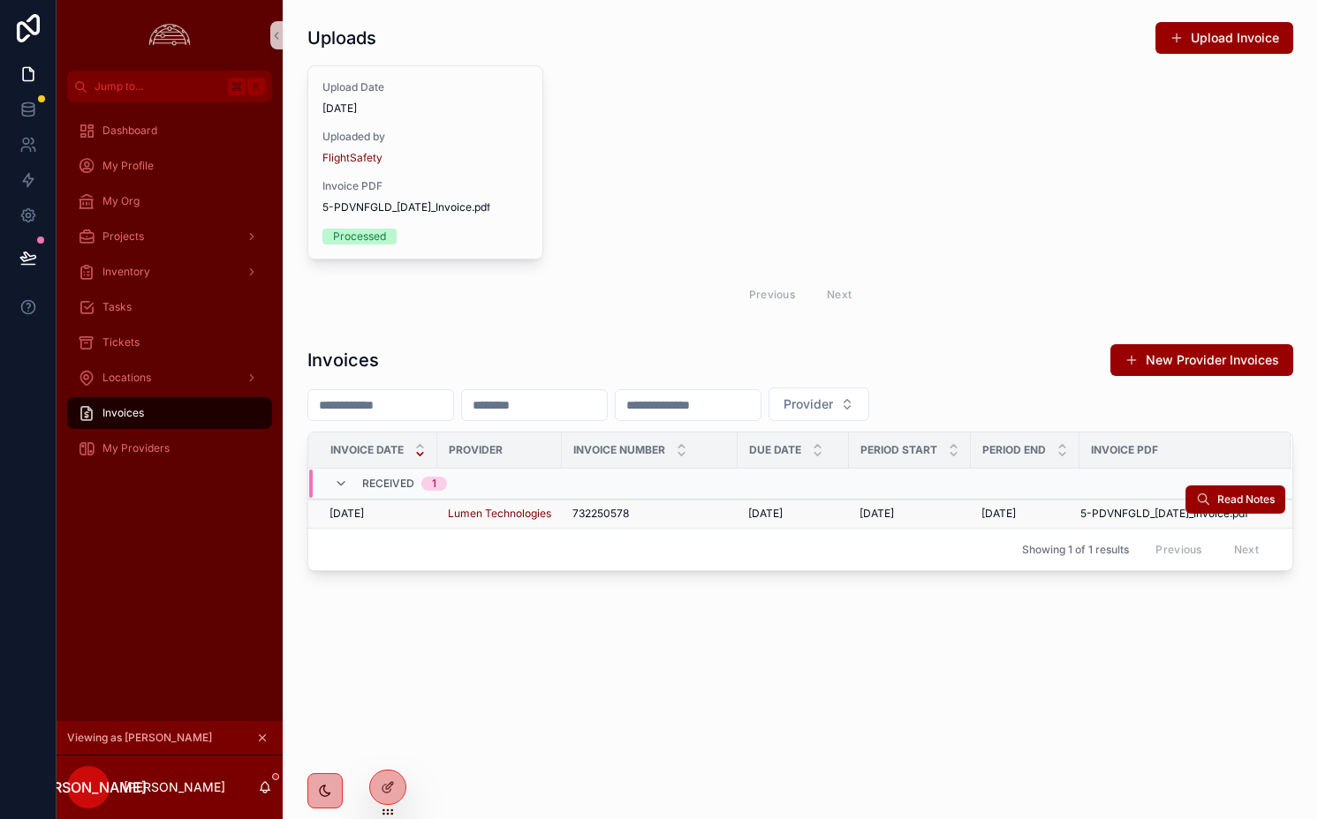
click at [615, 518] on span "732250578" at bounding box center [600, 514] width 57 height 14
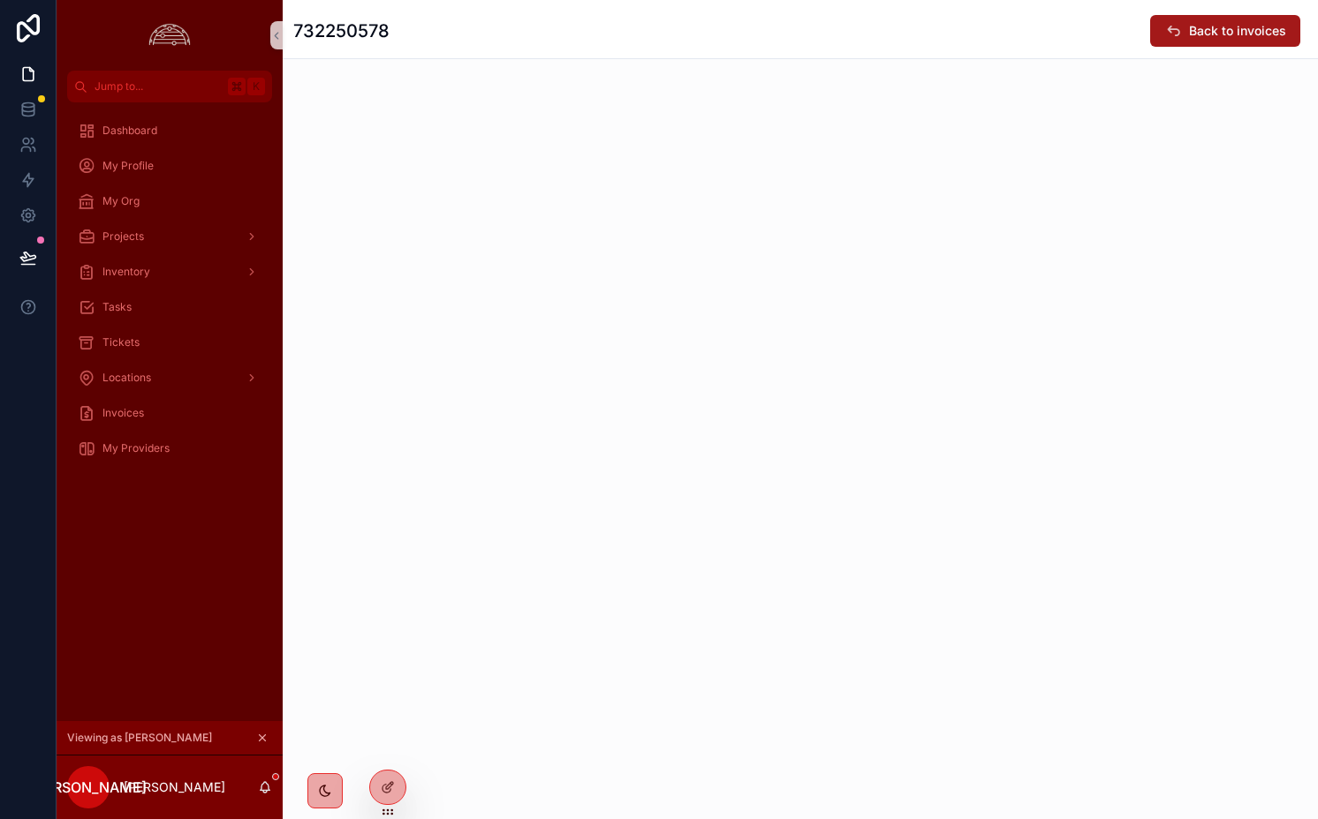
click at [1213, 34] on span "Back to invoices" at bounding box center [1237, 31] width 97 height 18
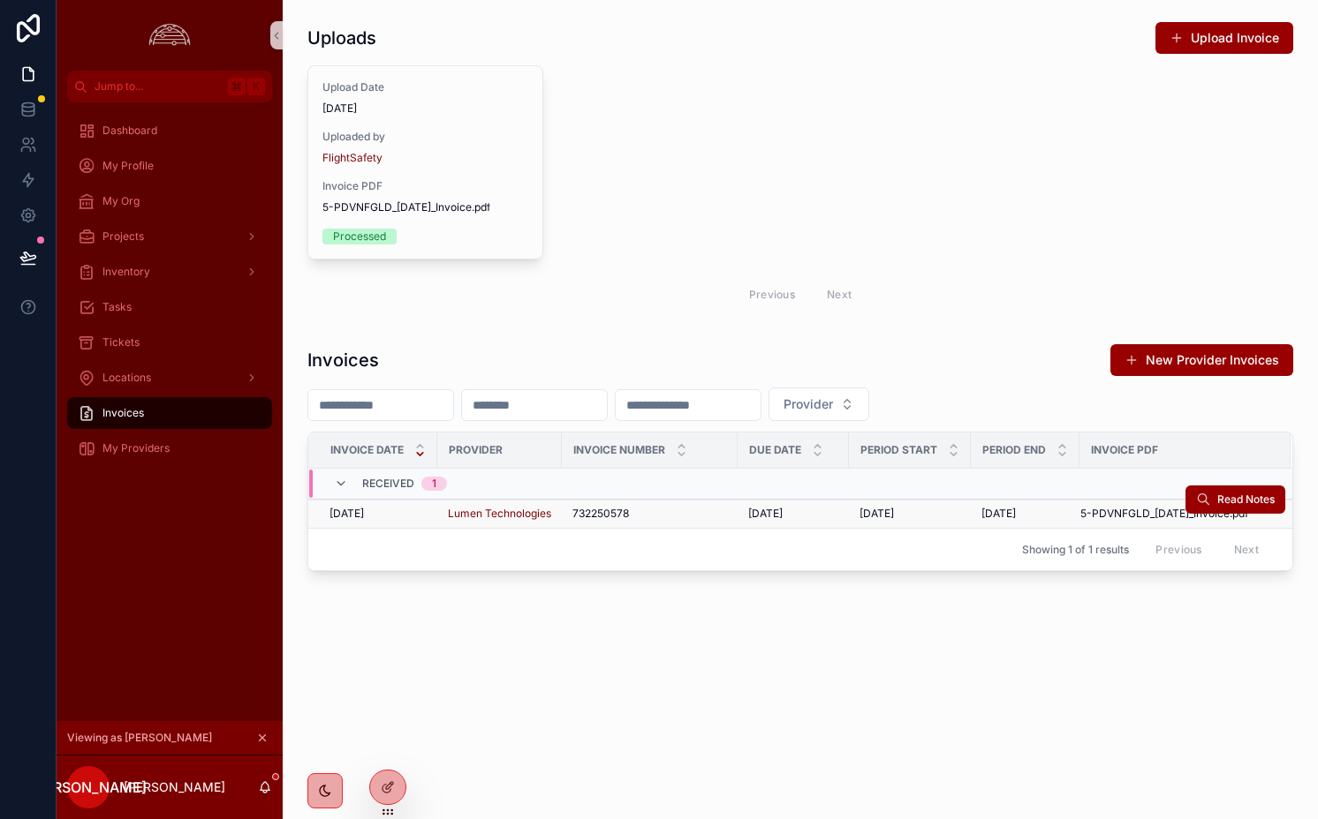
click at [679, 516] on div "732250578 732250578" at bounding box center [649, 514] width 155 height 14
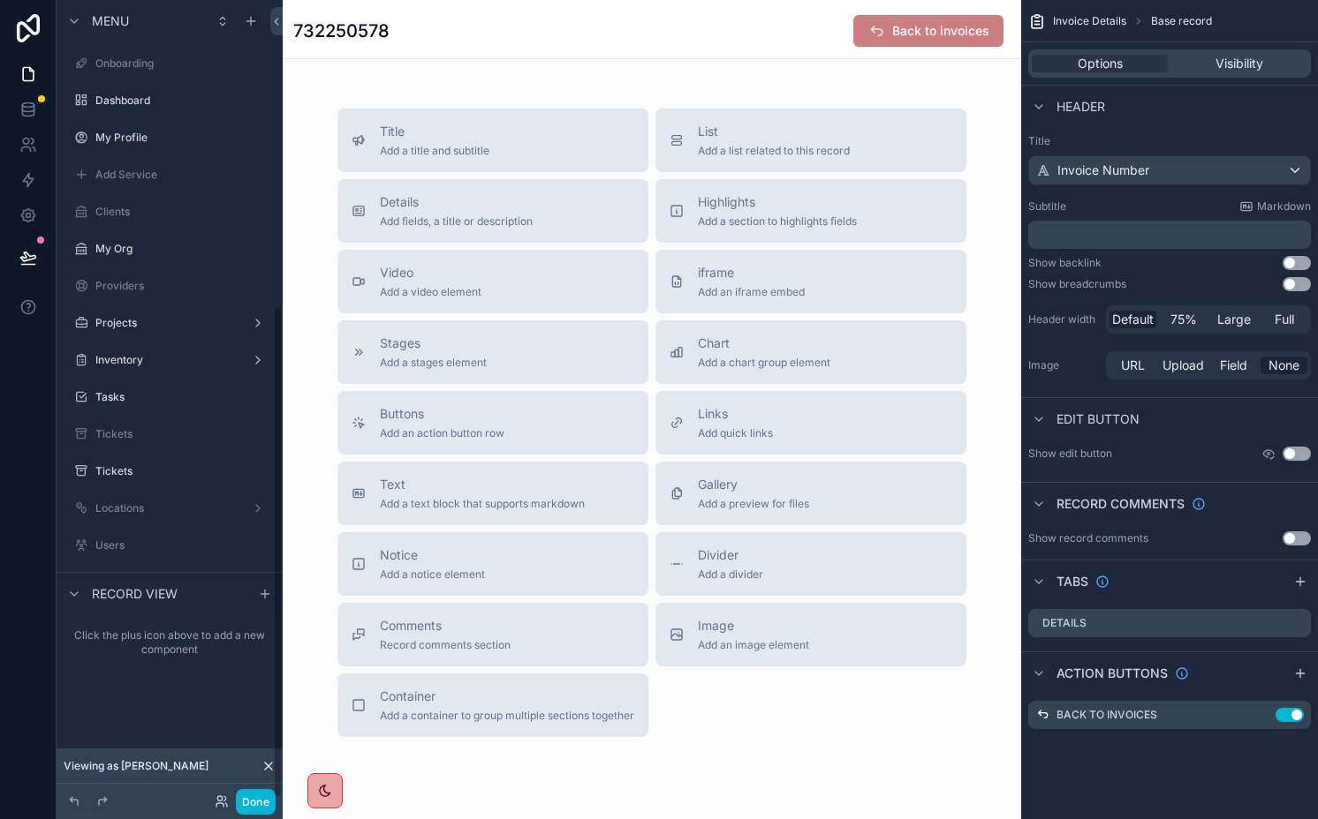
scroll to position [496, 0]
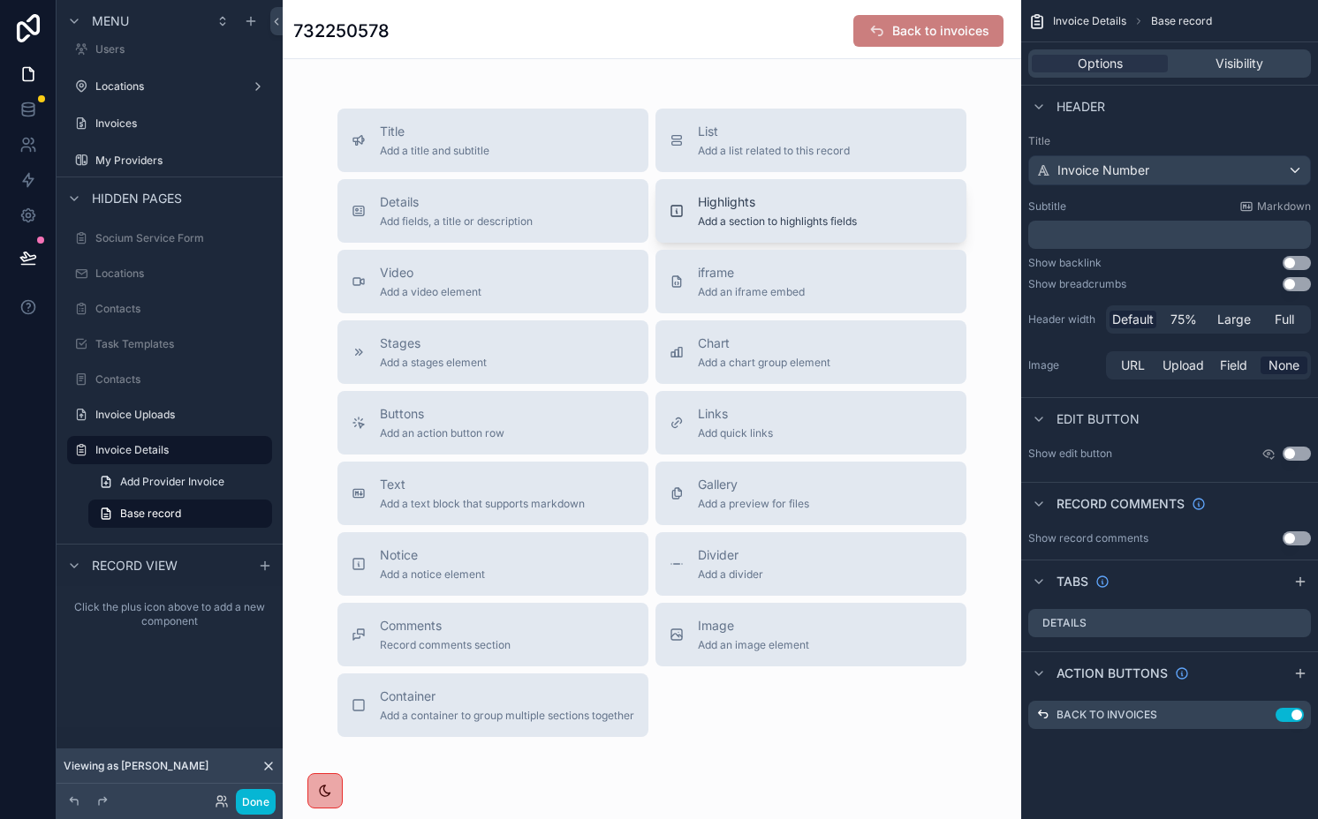
click at [764, 208] on span "Highlights" at bounding box center [777, 202] width 159 height 18
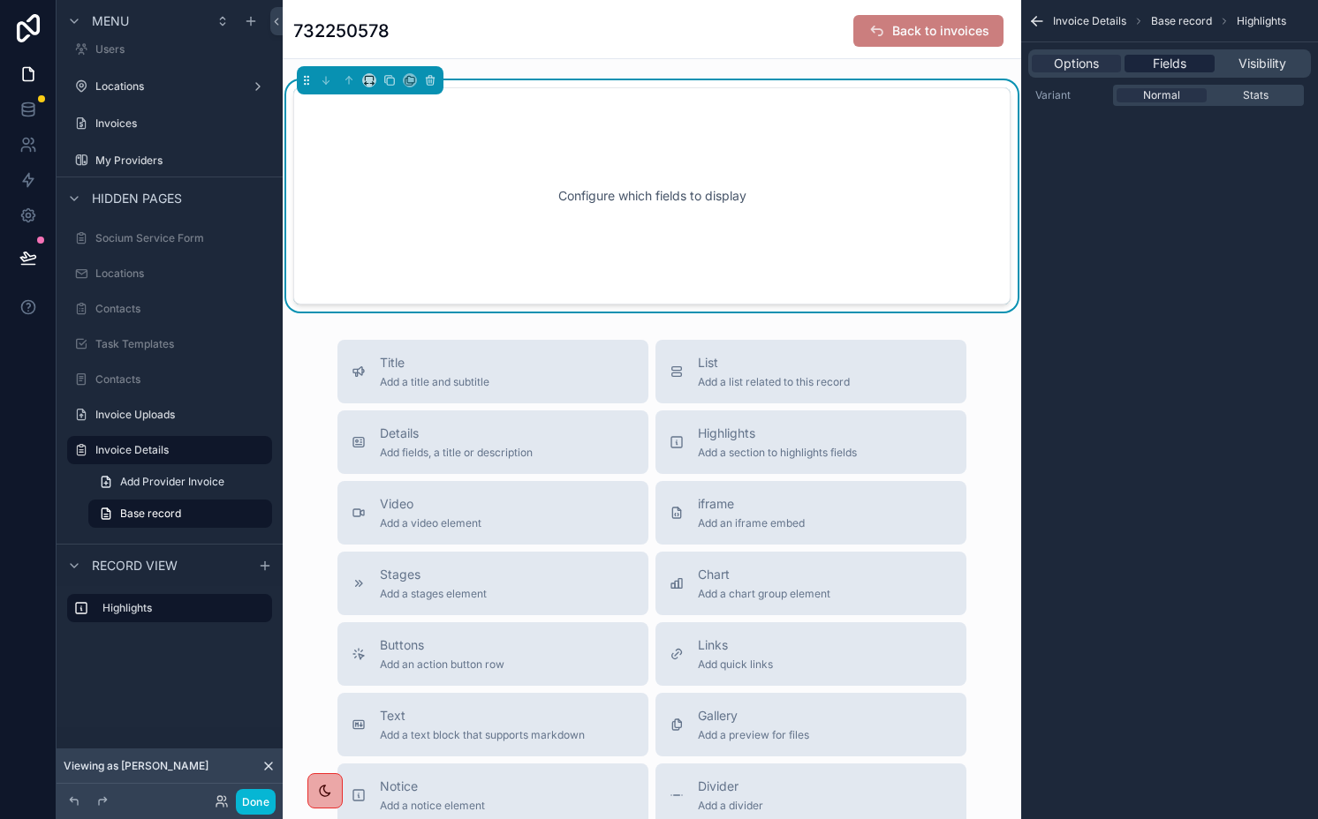
click at [1165, 62] on span "Fields" at bounding box center [1169, 64] width 34 height 18
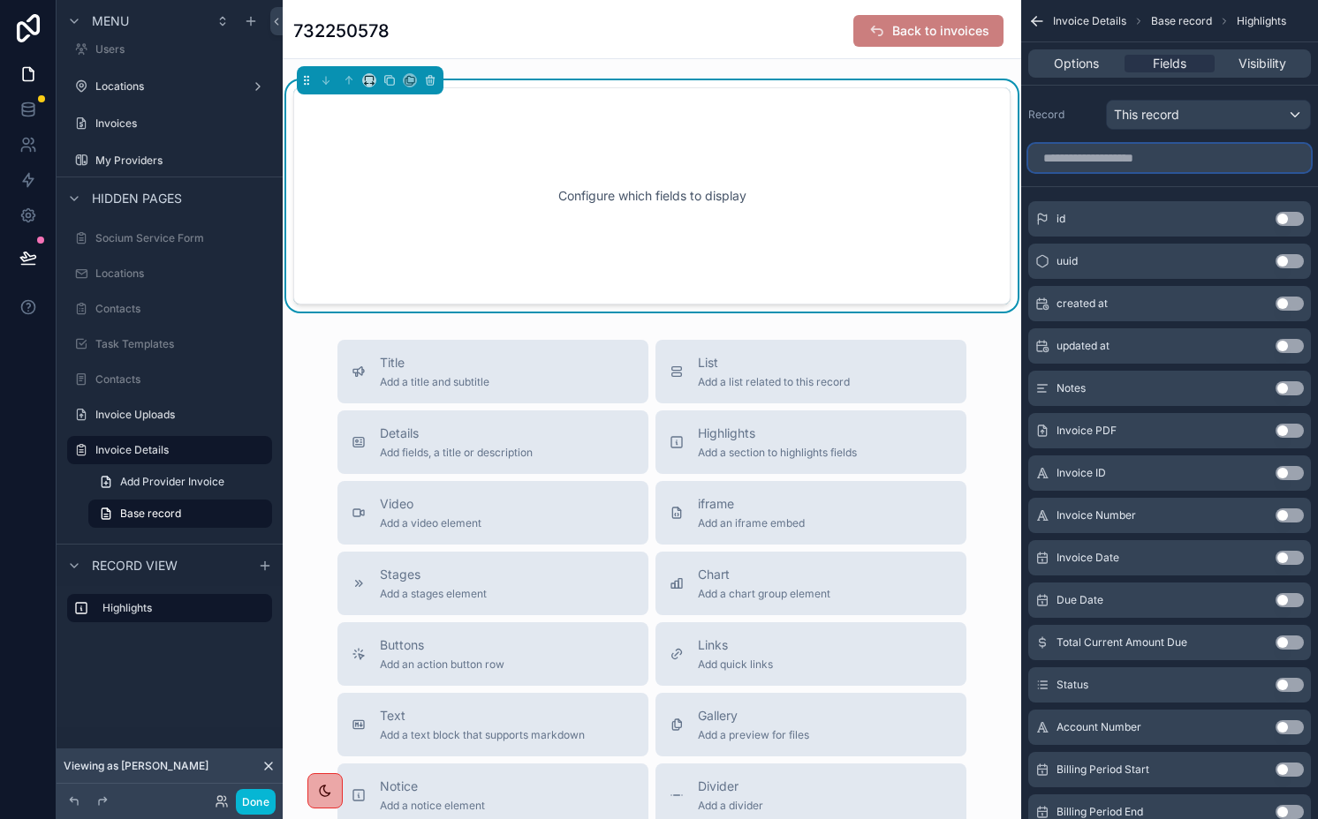
click at [1167, 155] on input "scrollable content" at bounding box center [1169, 158] width 283 height 28
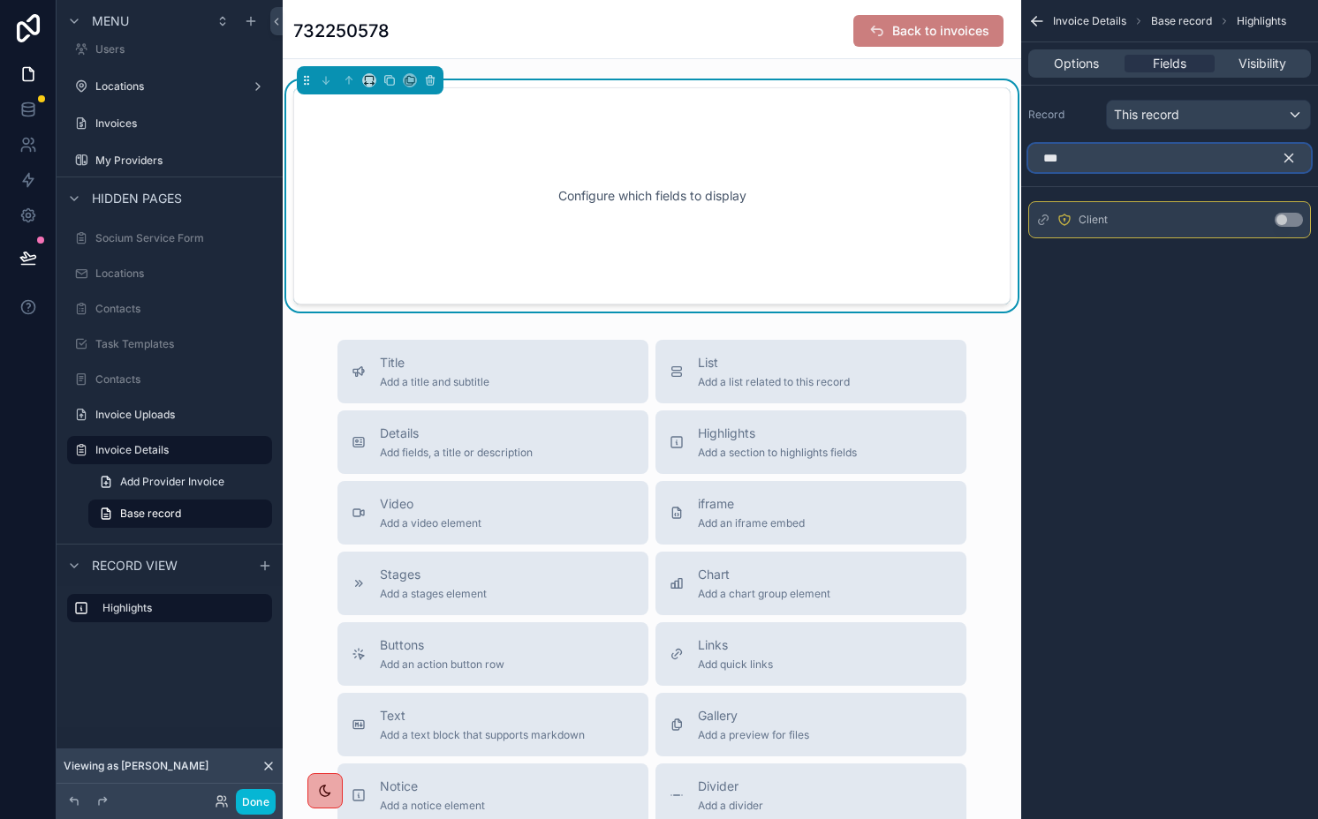
type input "***"
click at [1295, 221] on button "Use setting" at bounding box center [1288, 220] width 28 height 14
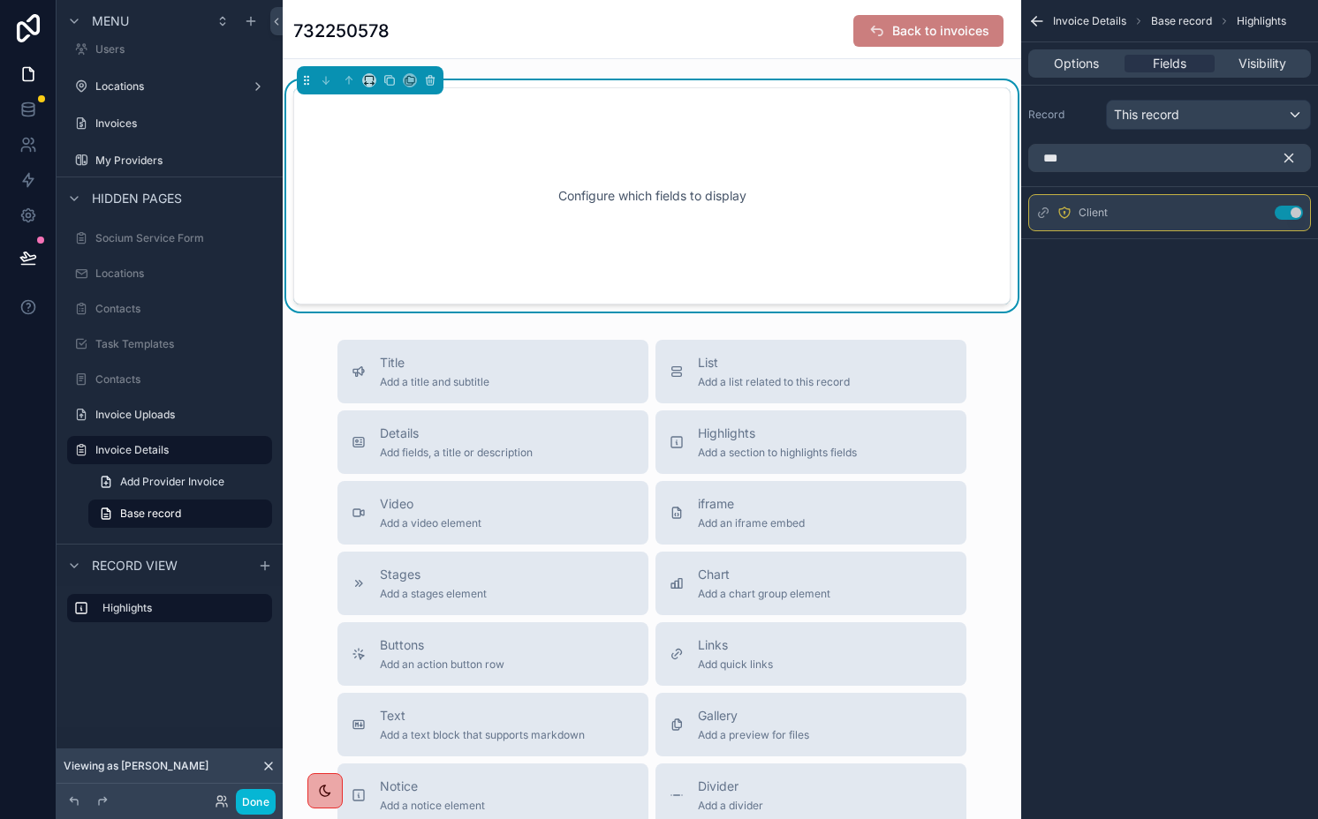
click at [1287, 172] on div "***" at bounding box center [1169, 158] width 297 height 42
click at [1304, 165] on button "scrollable content" at bounding box center [1295, 158] width 30 height 28
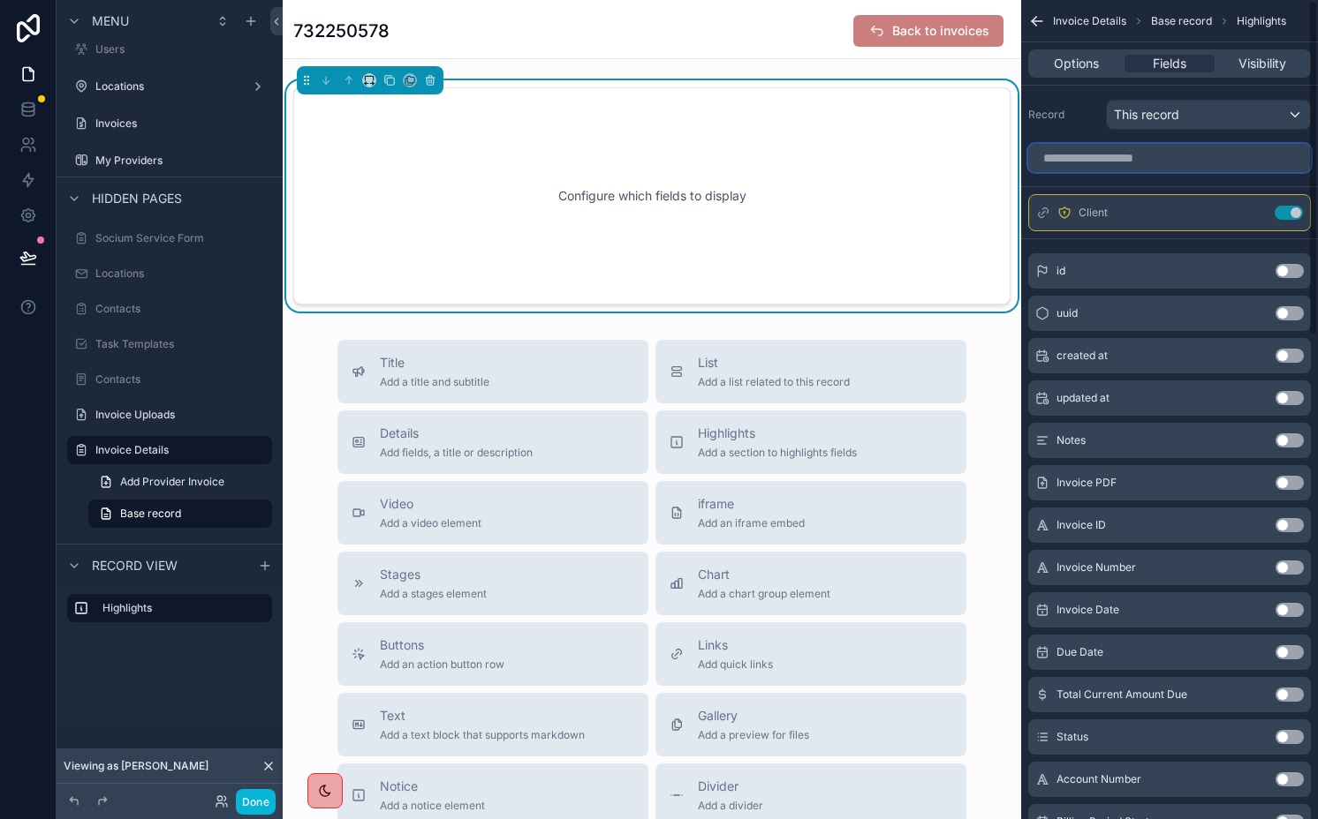
click at [1260, 160] on input "scrollable content" at bounding box center [1169, 158] width 283 height 28
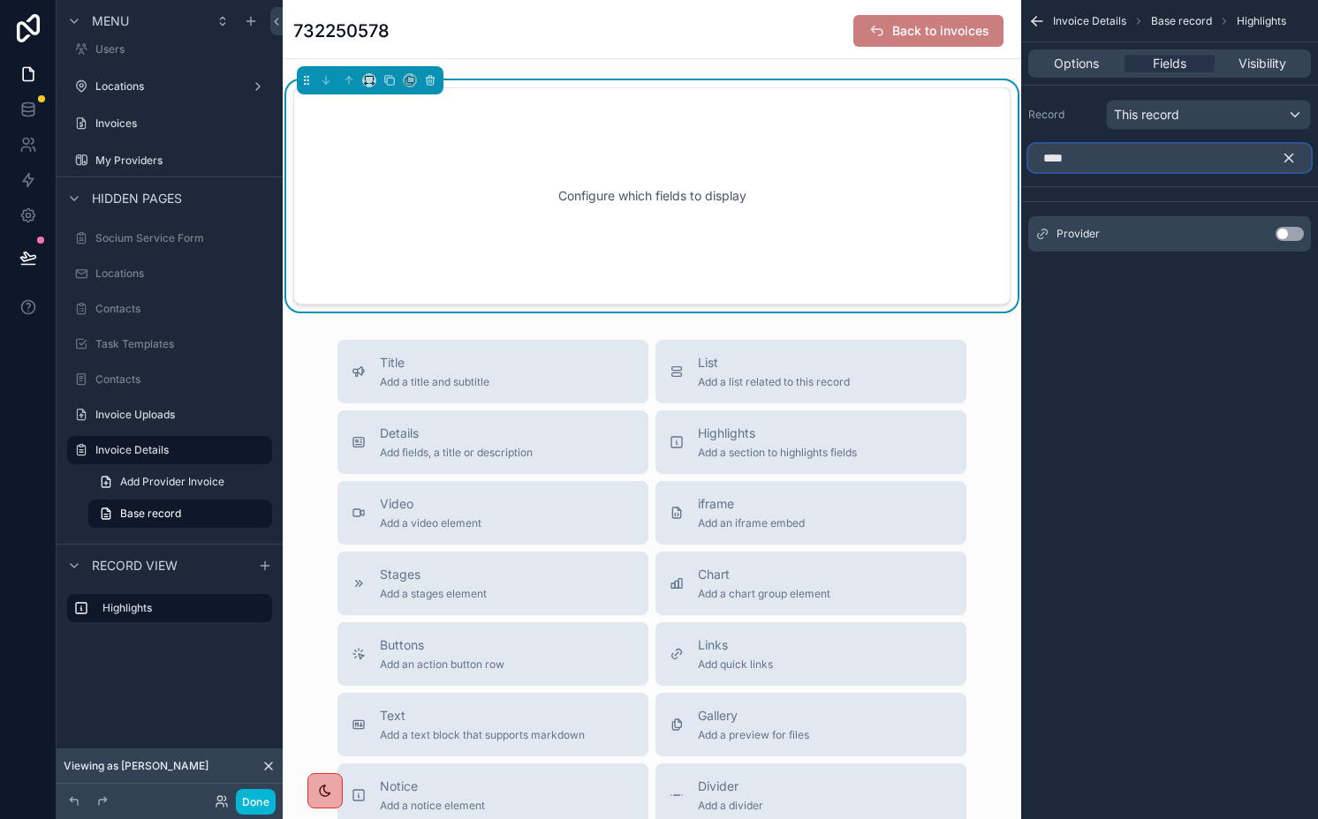
type input "****"
click at [1288, 232] on button "Use setting" at bounding box center [1289, 234] width 28 height 14
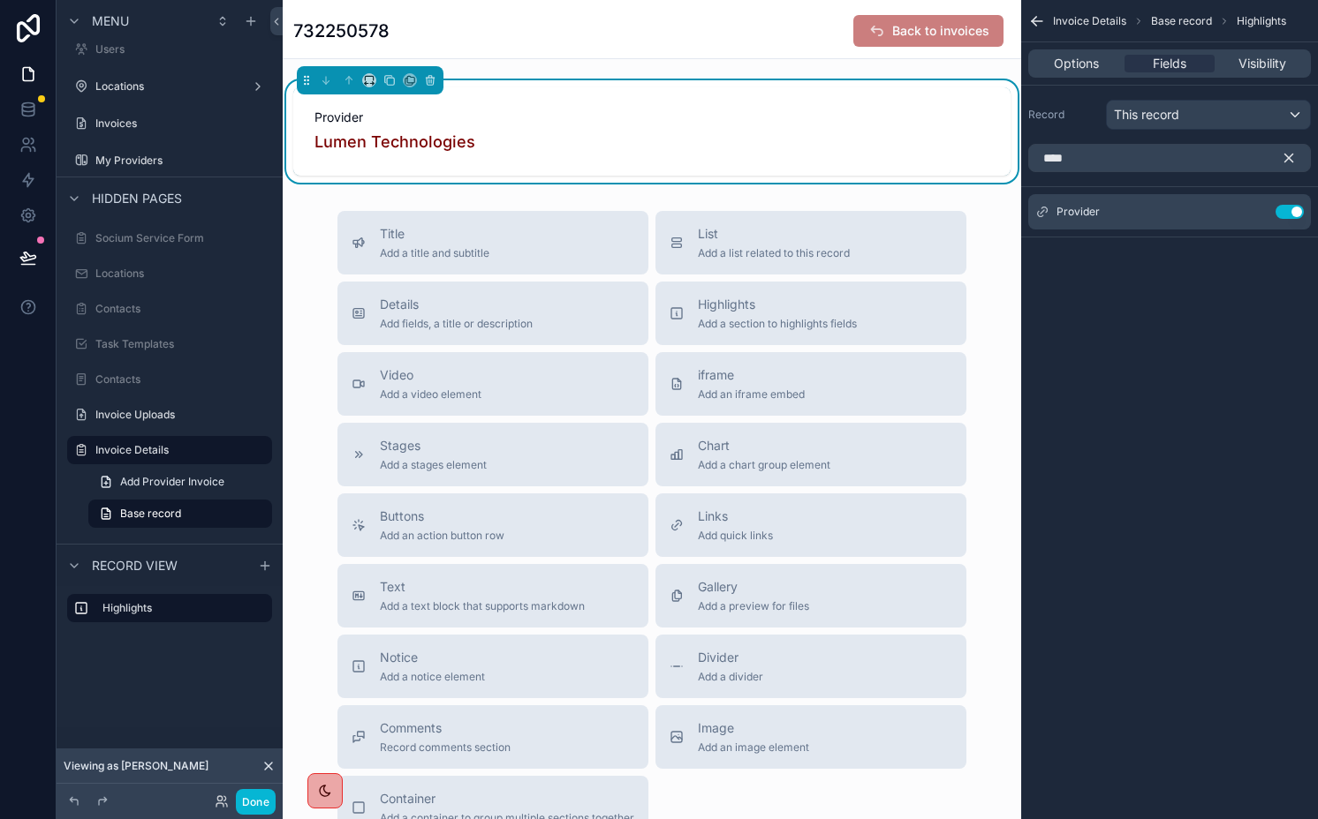
click at [1287, 161] on icon "scrollable content" at bounding box center [1288, 158] width 16 height 16
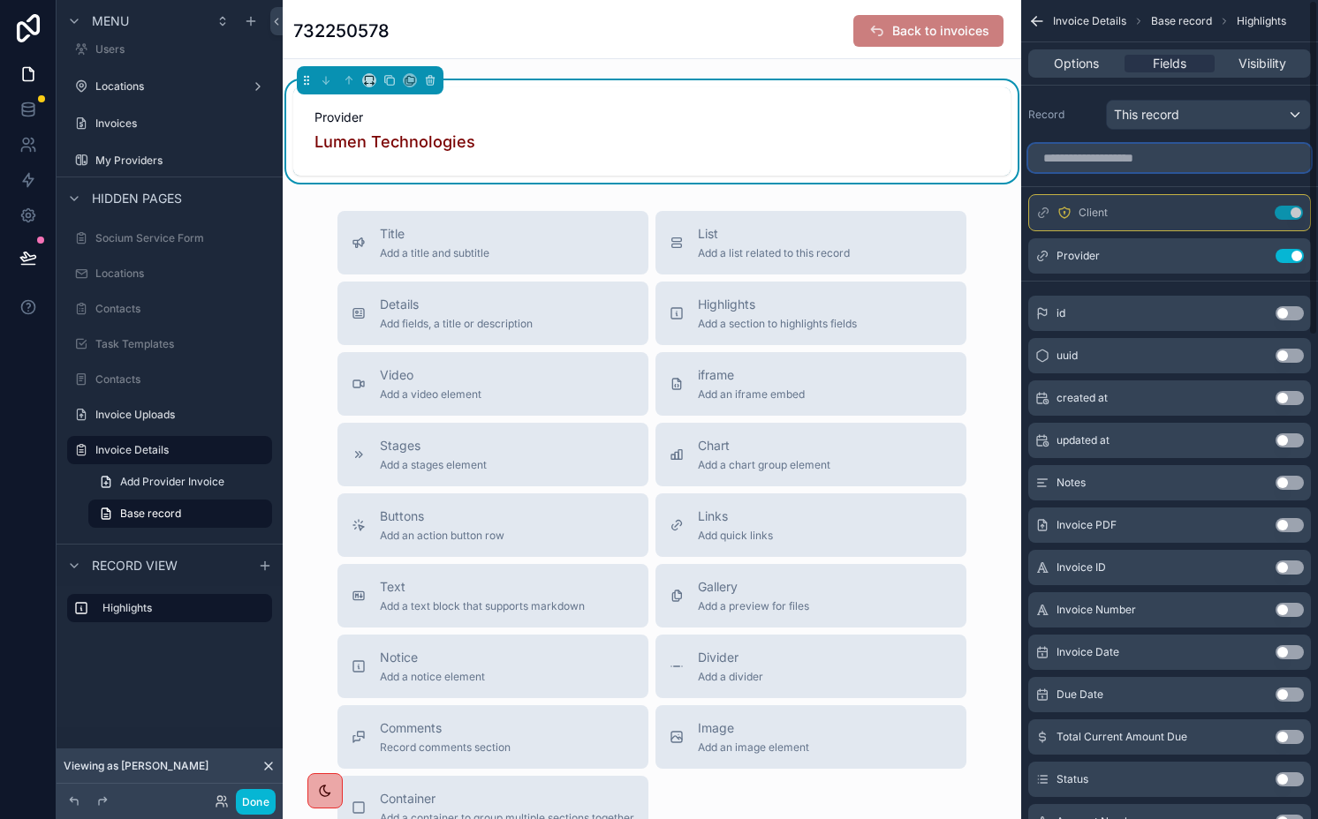
click at [1224, 161] on input "scrollable content" at bounding box center [1169, 158] width 283 height 28
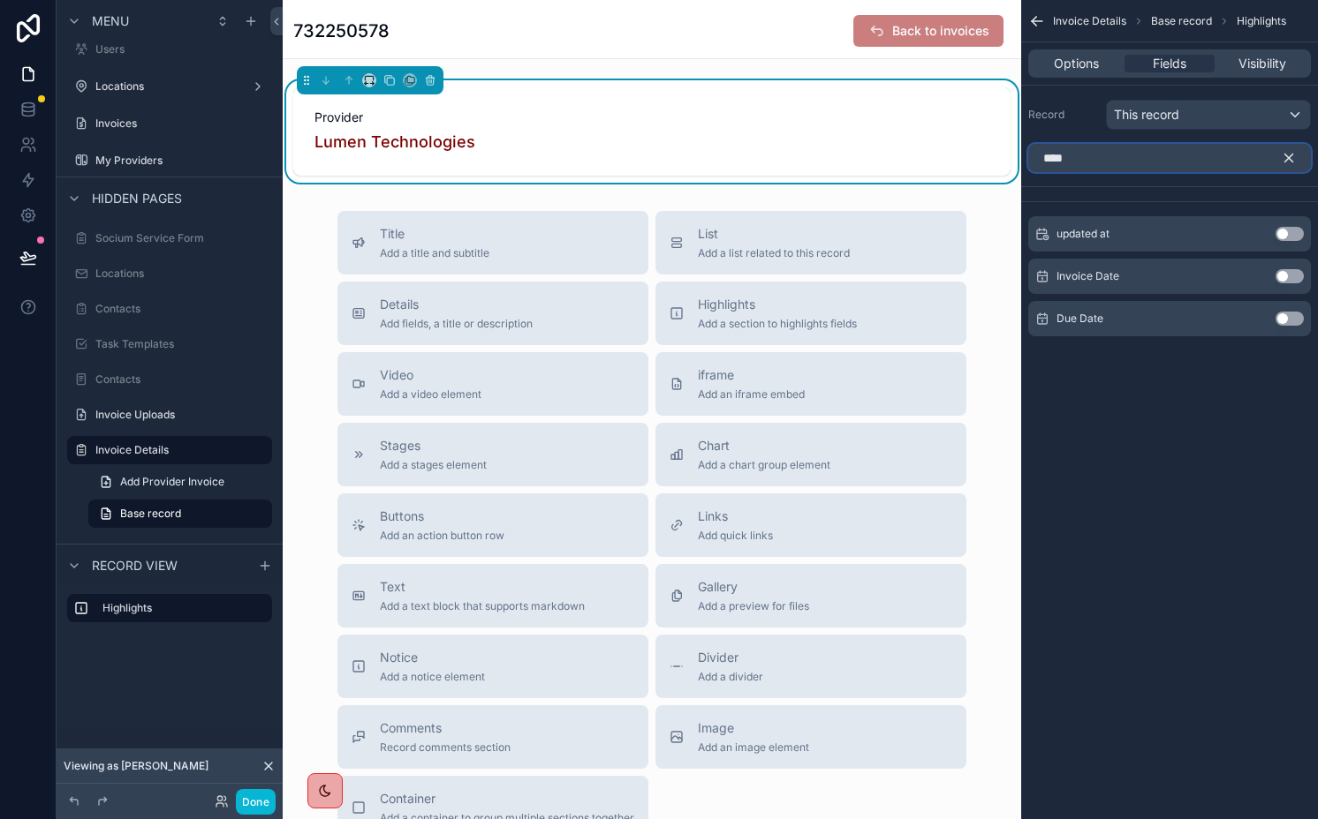
type input "****"
click at [1283, 283] on div "Invoice Date Use setting" at bounding box center [1169, 276] width 283 height 35
click at [1284, 276] on button "Use setting" at bounding box center [1289, 276] width 28 height 14
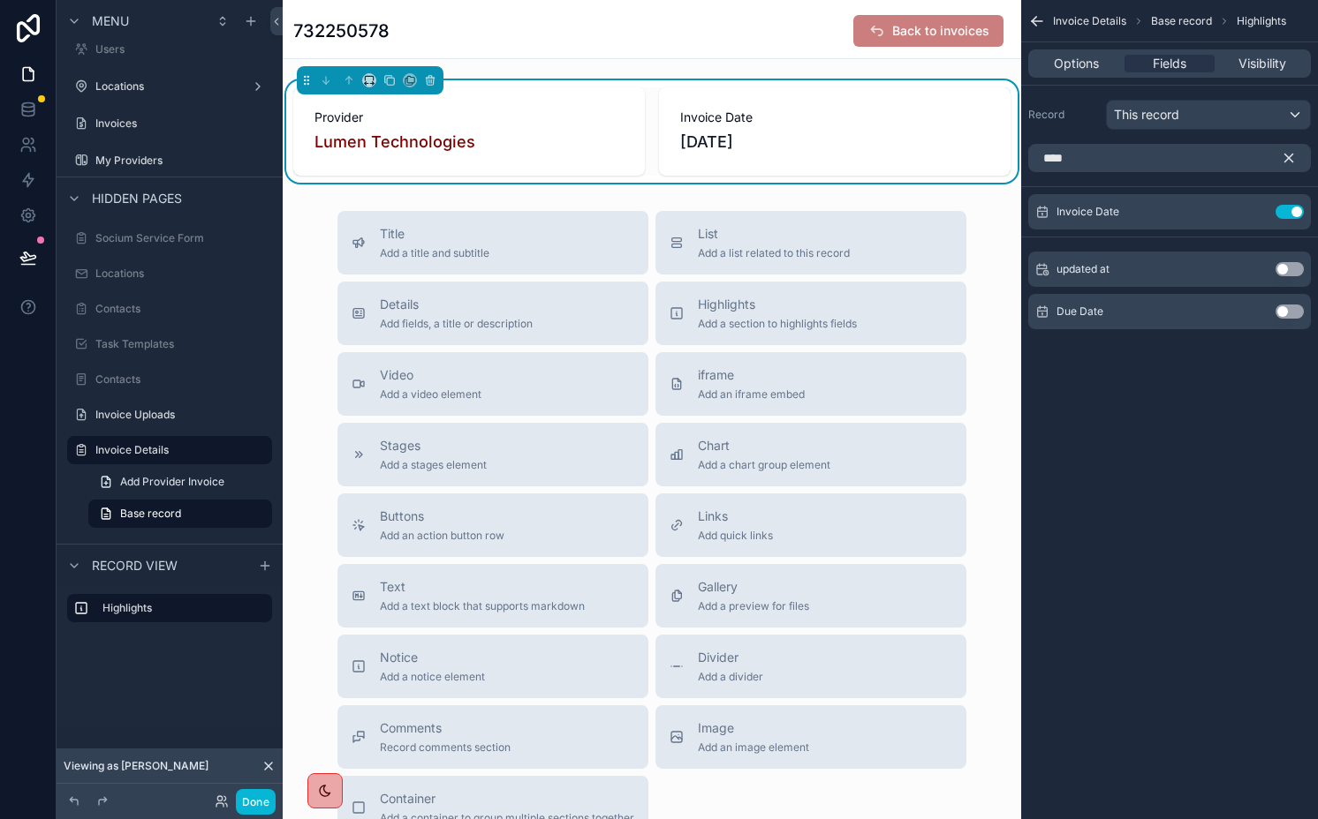
click at [1285, 307] on button "Use setting" at bounding box center [1289, 312] width 28 height 14
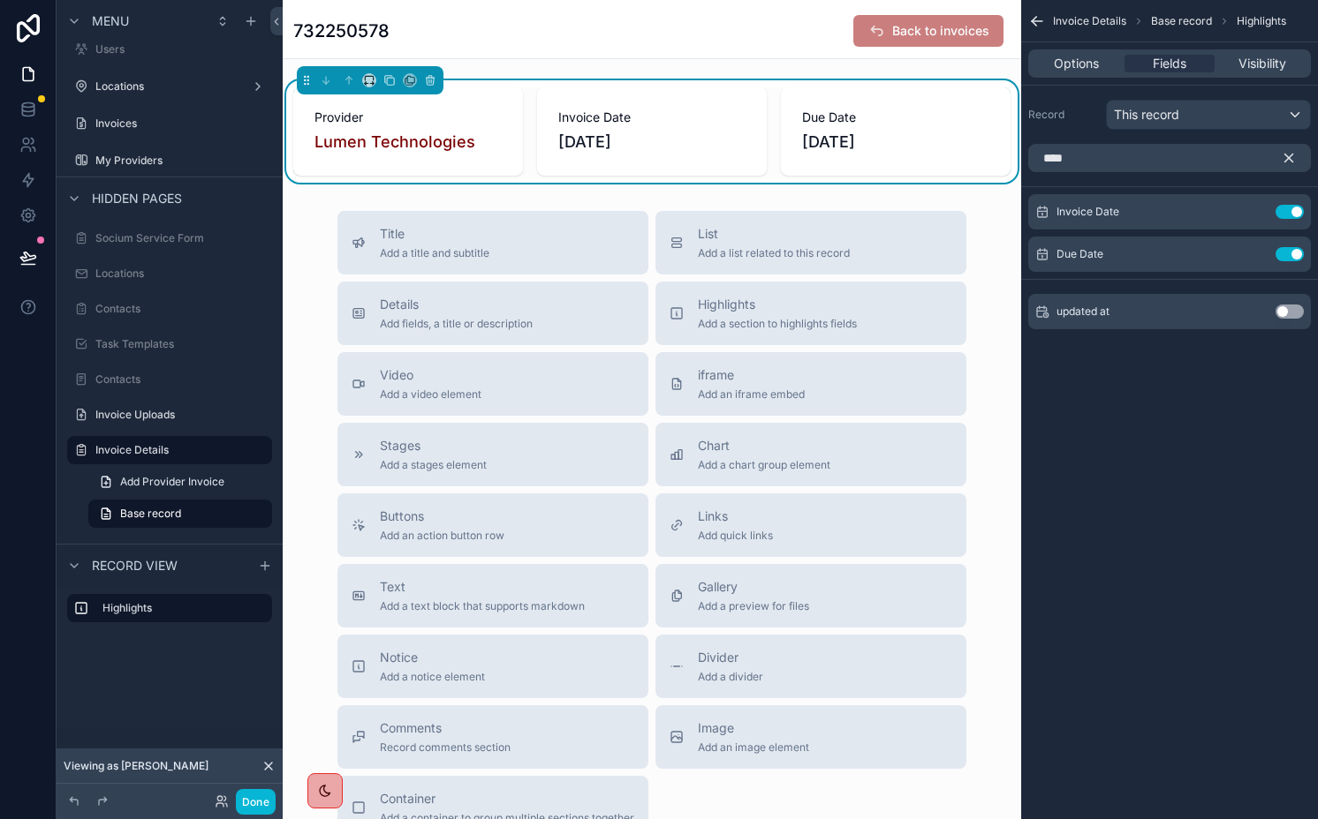
click at [669, 88] on div "Invoice Date 4/1/2025" at bounding box center [652, 131] width 230 height 88
drag, startPoint x: 23, startPoint y: 102, endPoint x: 45, endPoint y: 182, distance: 83.3
click at [22, 102] on icon at bounding box center [28, 110] width 18 height 18
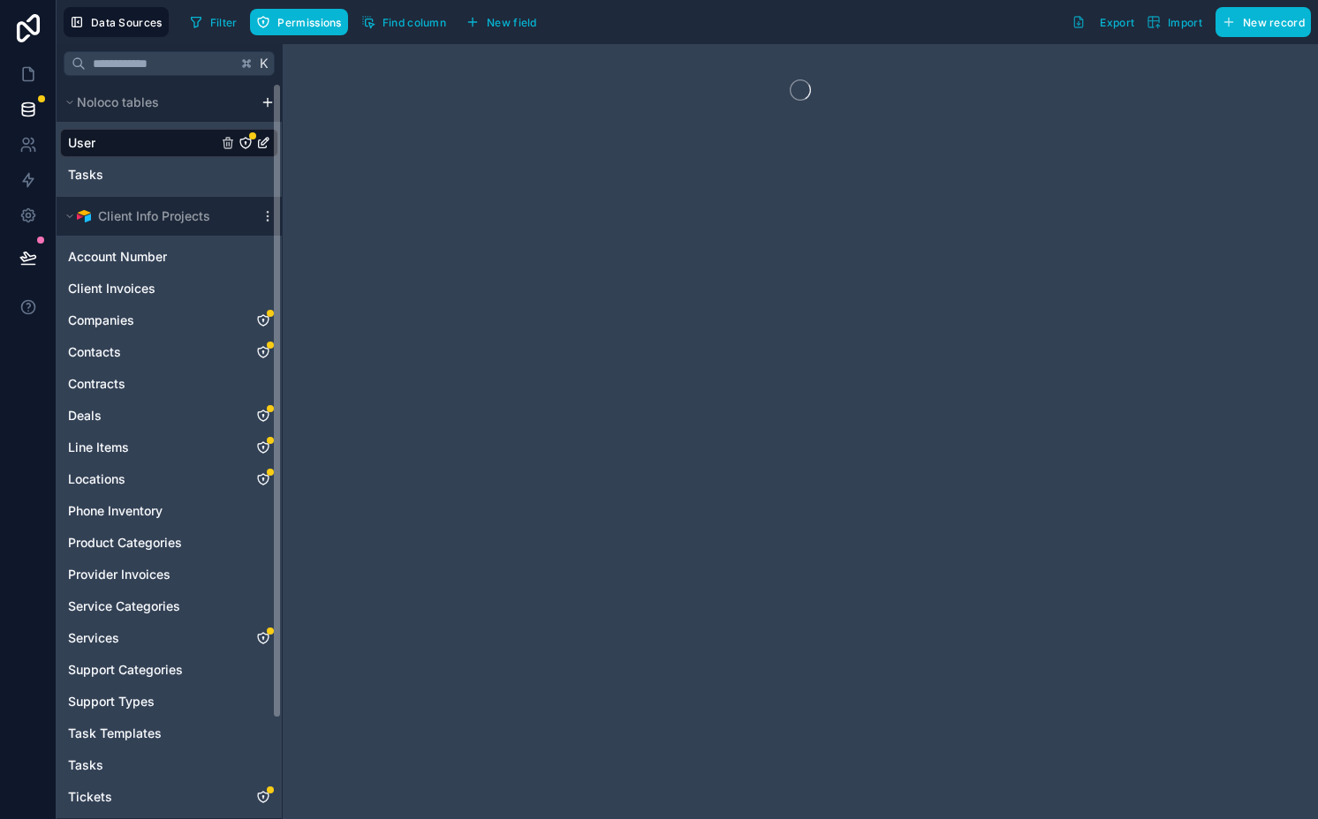
scroll to position [115, 0]
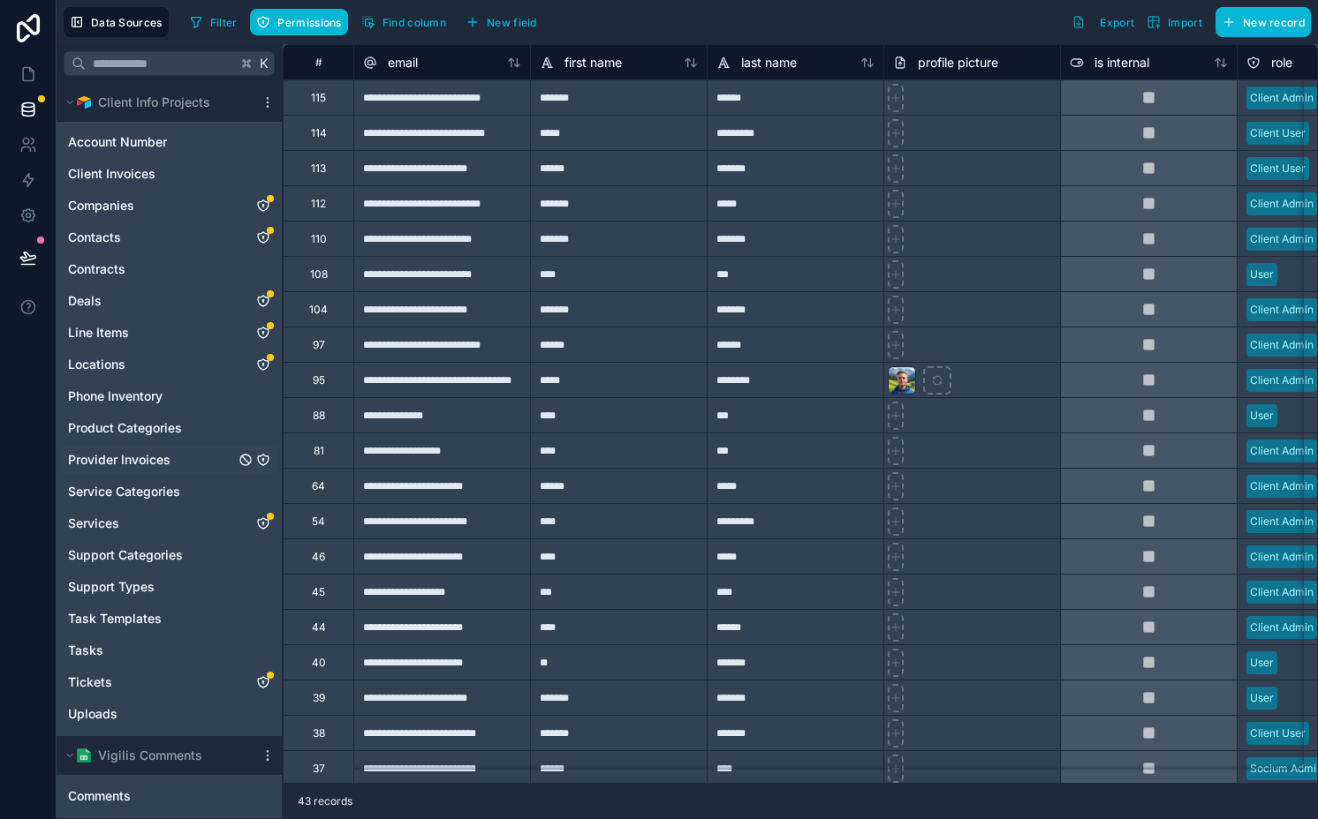
click at [262, 464] on icon "Provider Invoices" at bounding box center [263, 460] width 11 height 11
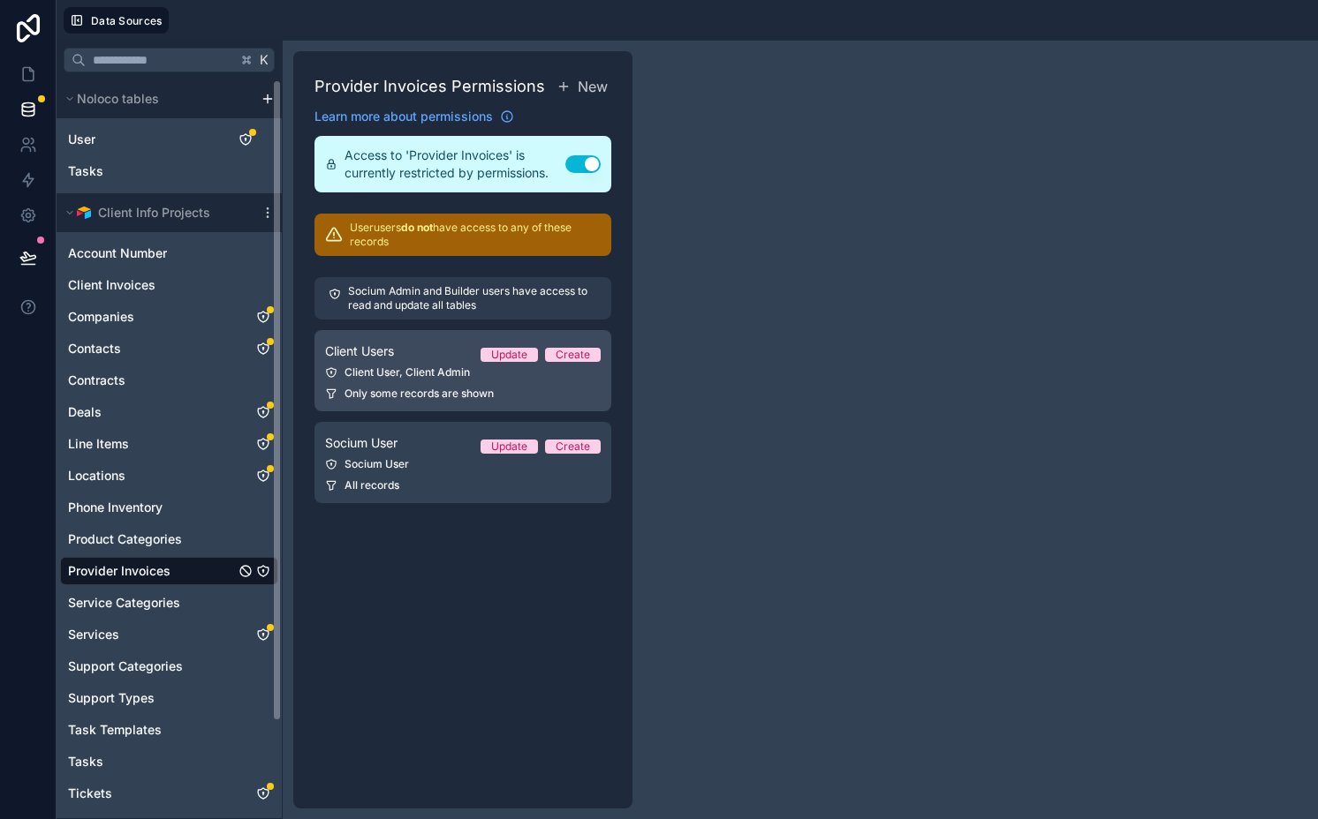
click at [379, 391] on span "Only some records are shown" at bounding box center [418, 394] width 149 height 14
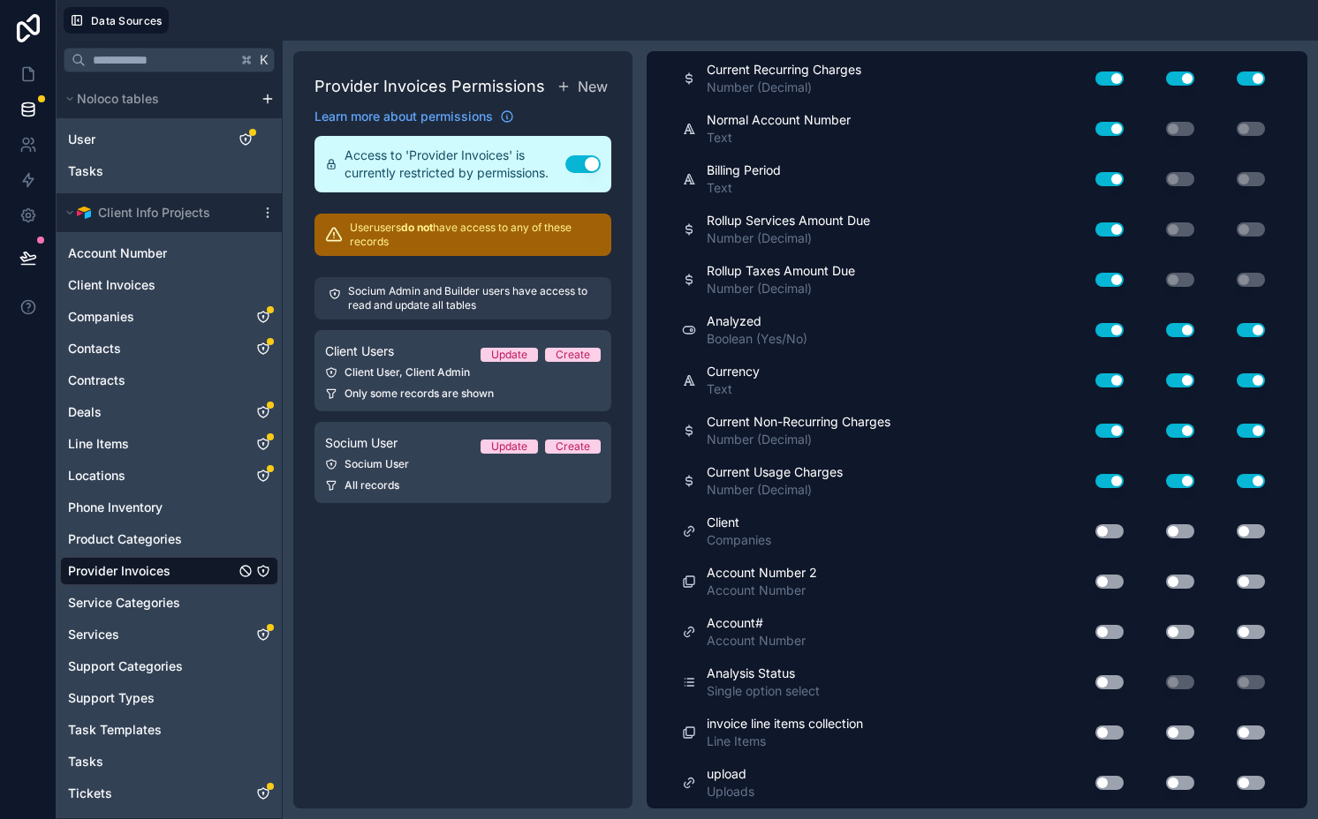
scroll to position [1557, 0]
click at [1089, 524] on div "Use setting" at bounding box center [1102, 532] width 57 height 28
click at [1166, 531] on button "Use setting" at bounding box center [1180, 532] width 28 height 14
click at [1236, 526] on button "Use setting" at bounding box center [1250, 532] width 28 height 14
drag, startPoint x: 1103, startPoint y: 534, endPoint x: 1140, endPoint y: 460, distance: 82.9
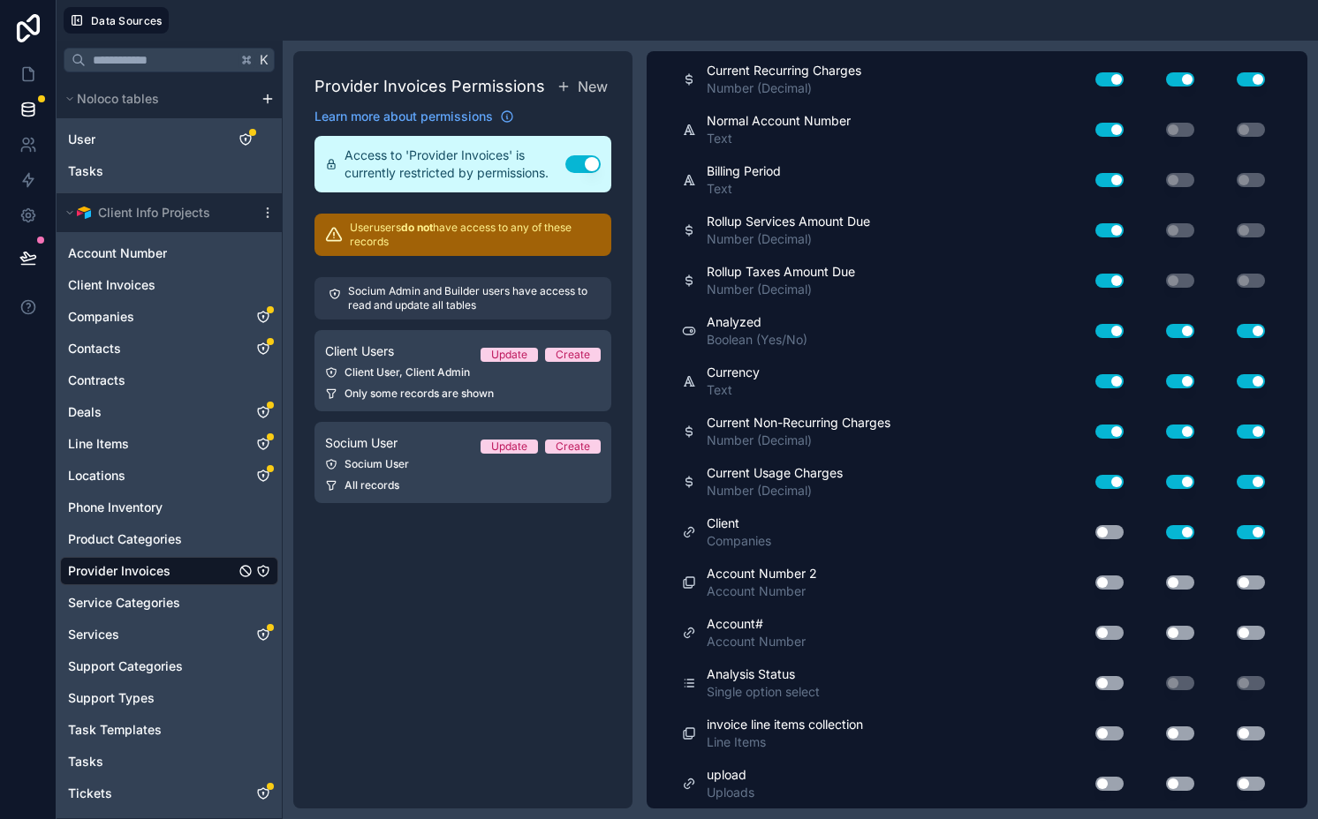
click at [1102, 535] on button "Use setting" at bounding box center [1109, 532] width 28 height 14
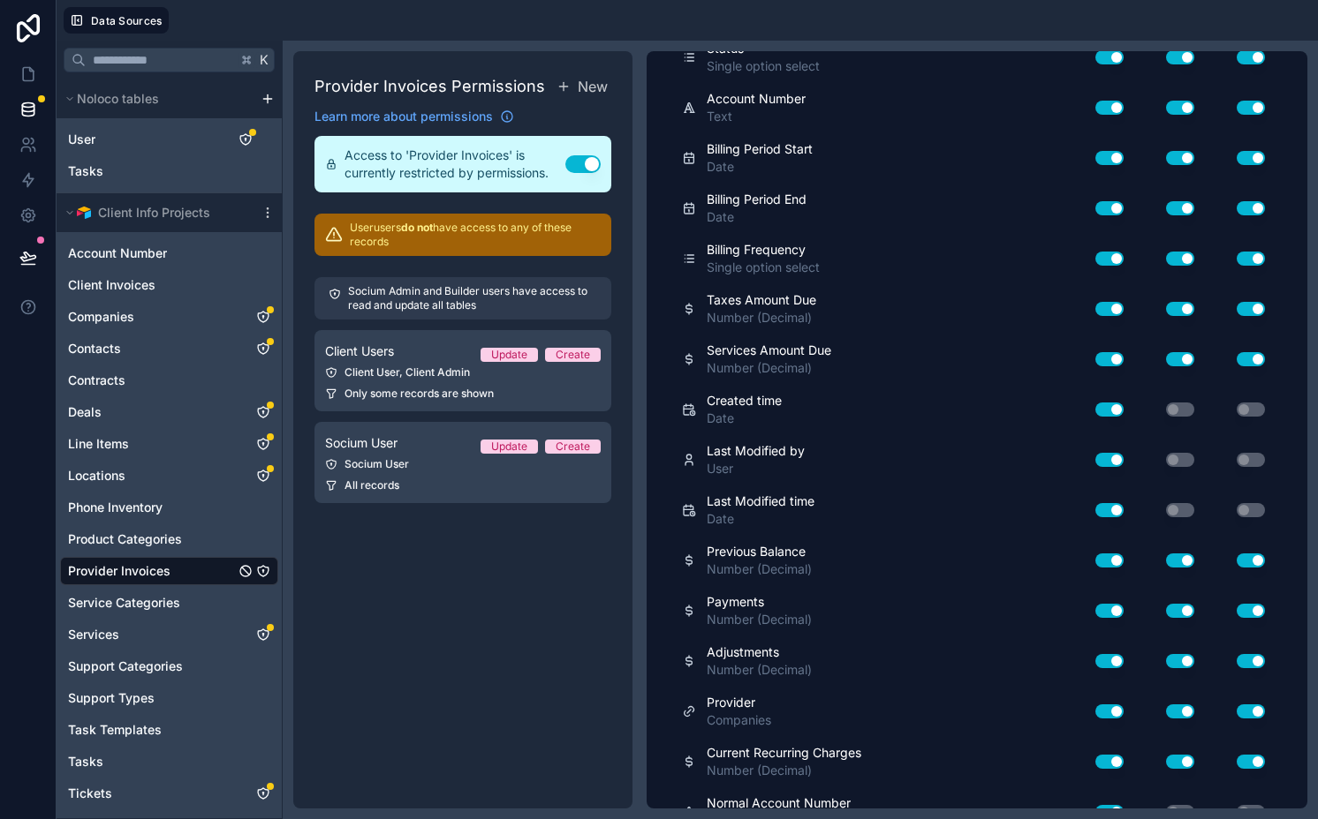
scroll to position [0, 0]
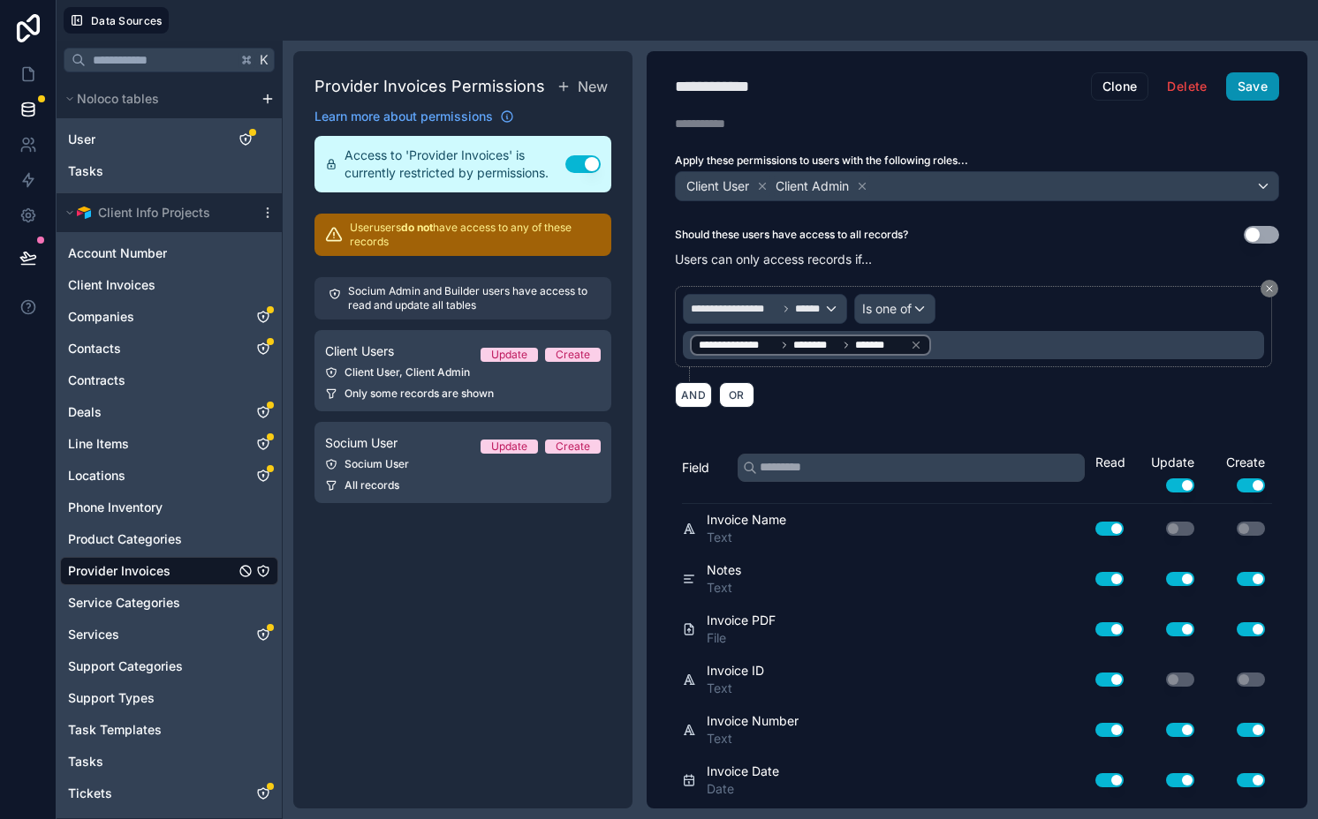
click at [1226, 85] on button "Save" at bounding box center [1252, 86] width 53 height 28
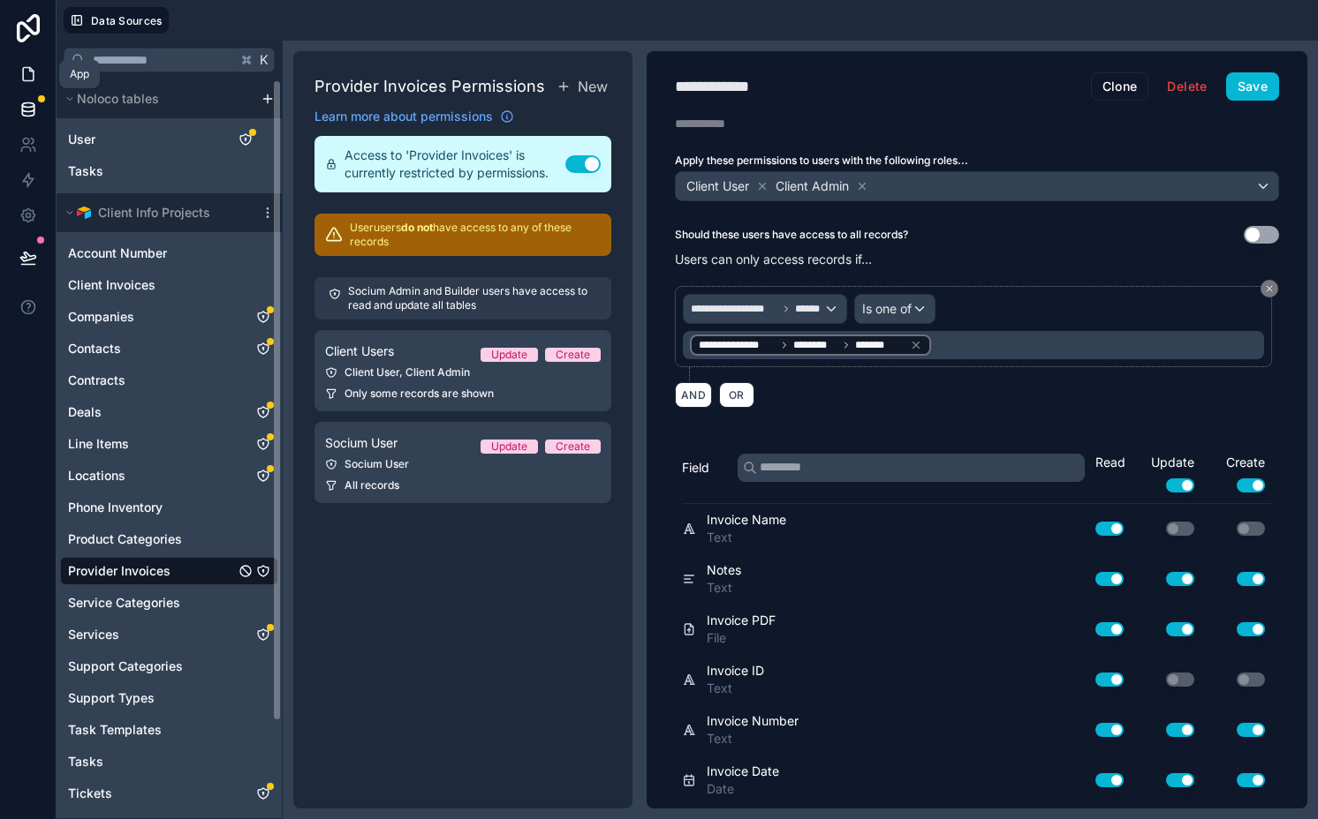
click at [43, 79] on link at bounding box center [28, 74] width 56 height 35
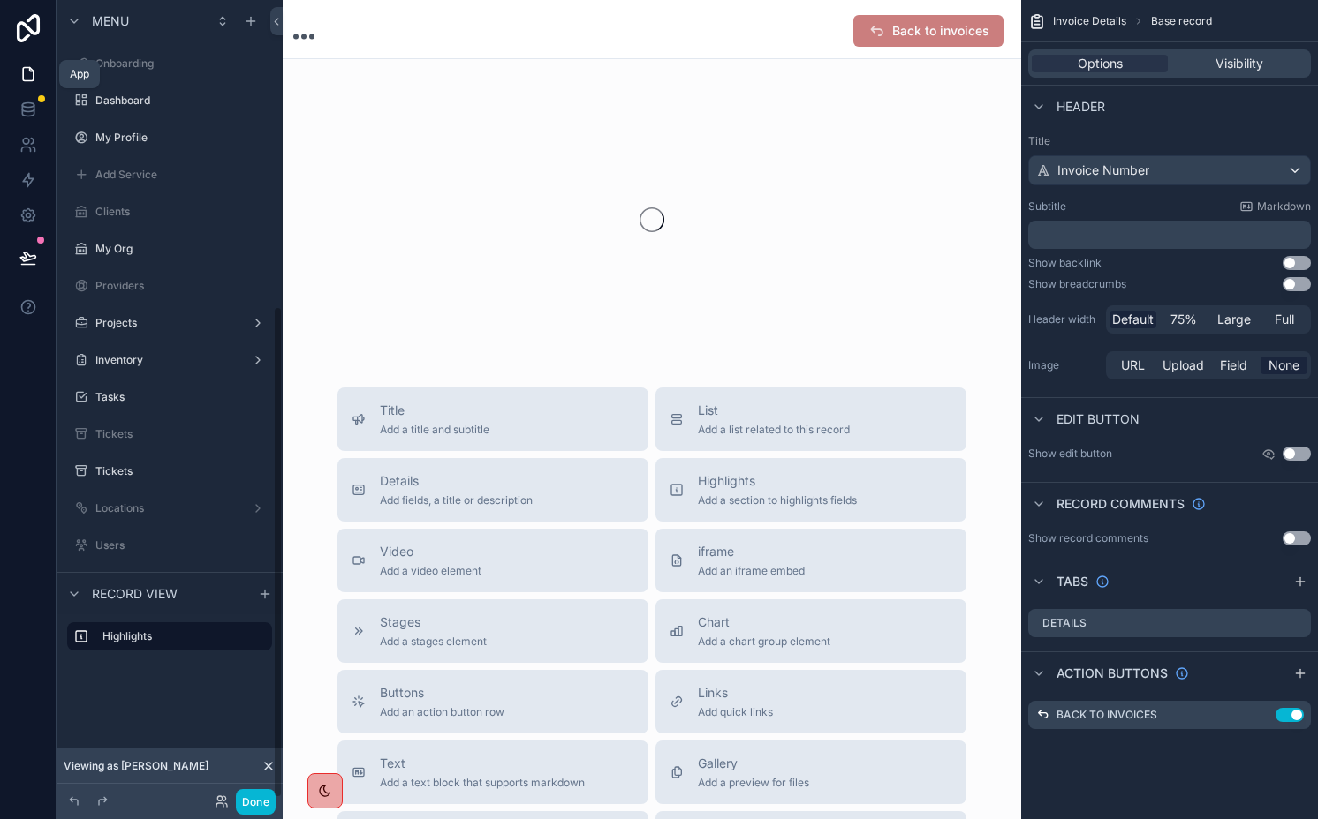
scroll to position [496, 0]
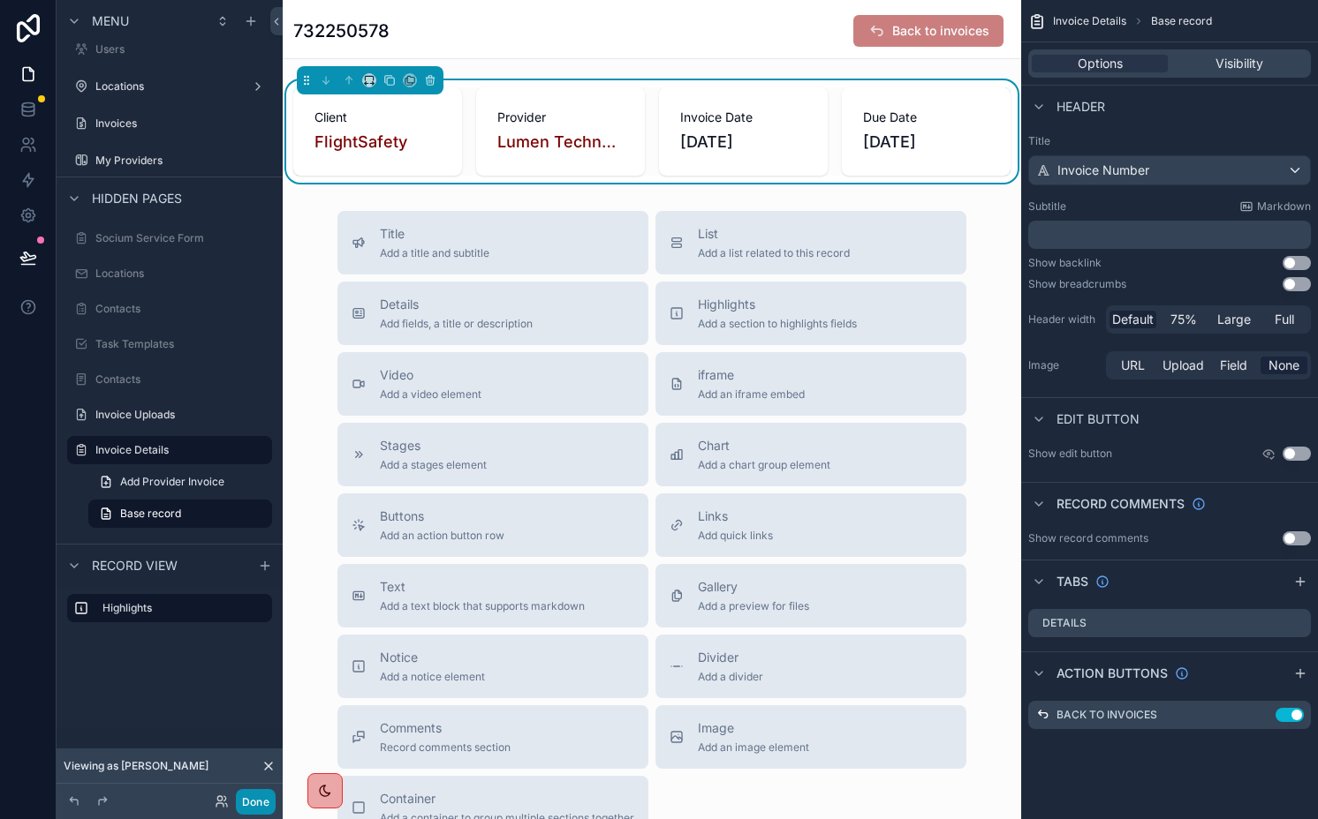
click at [262, 797] on button "Done" at bounding box center [256, 802] width 40 height 26
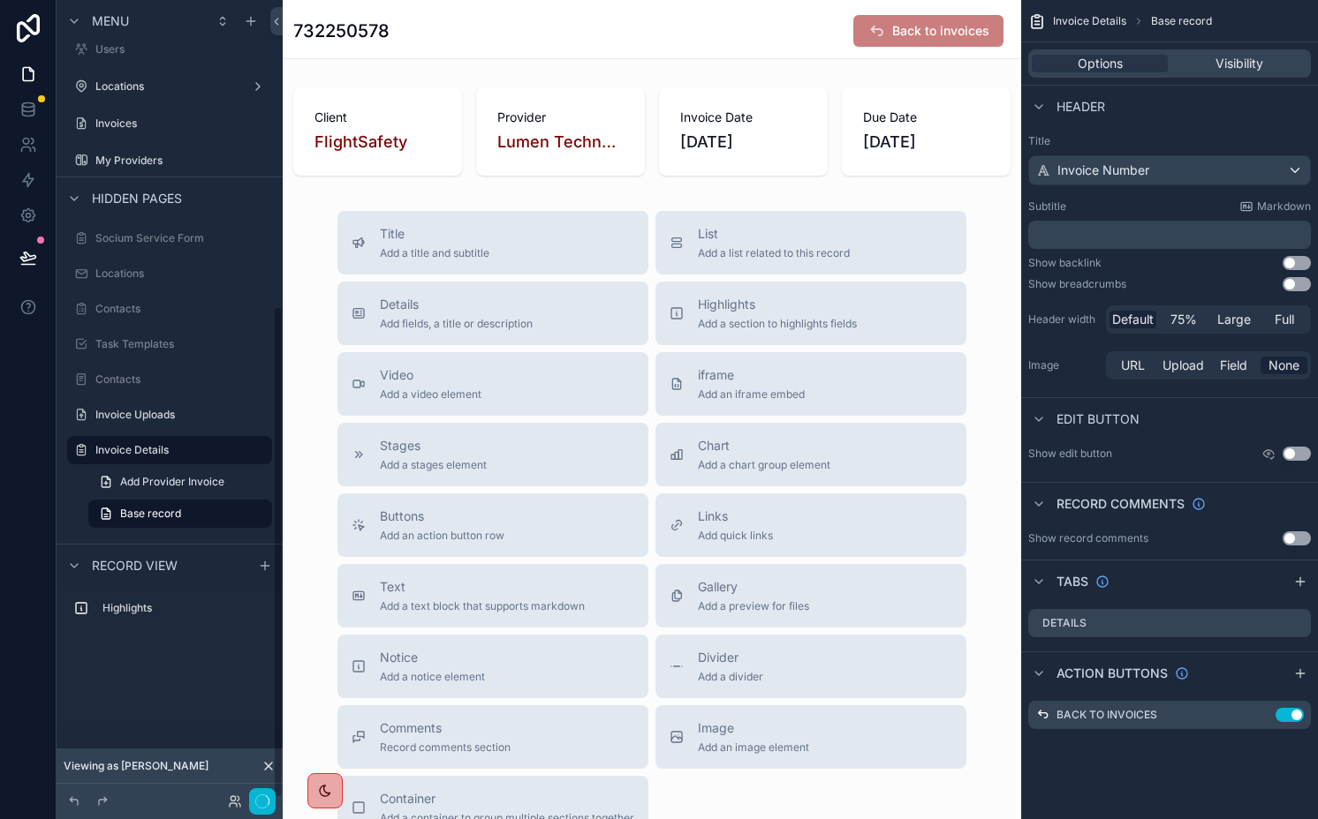
click at [896, 129] on div "scrollable content" at bounding box center [652, 131] width 738 height 102
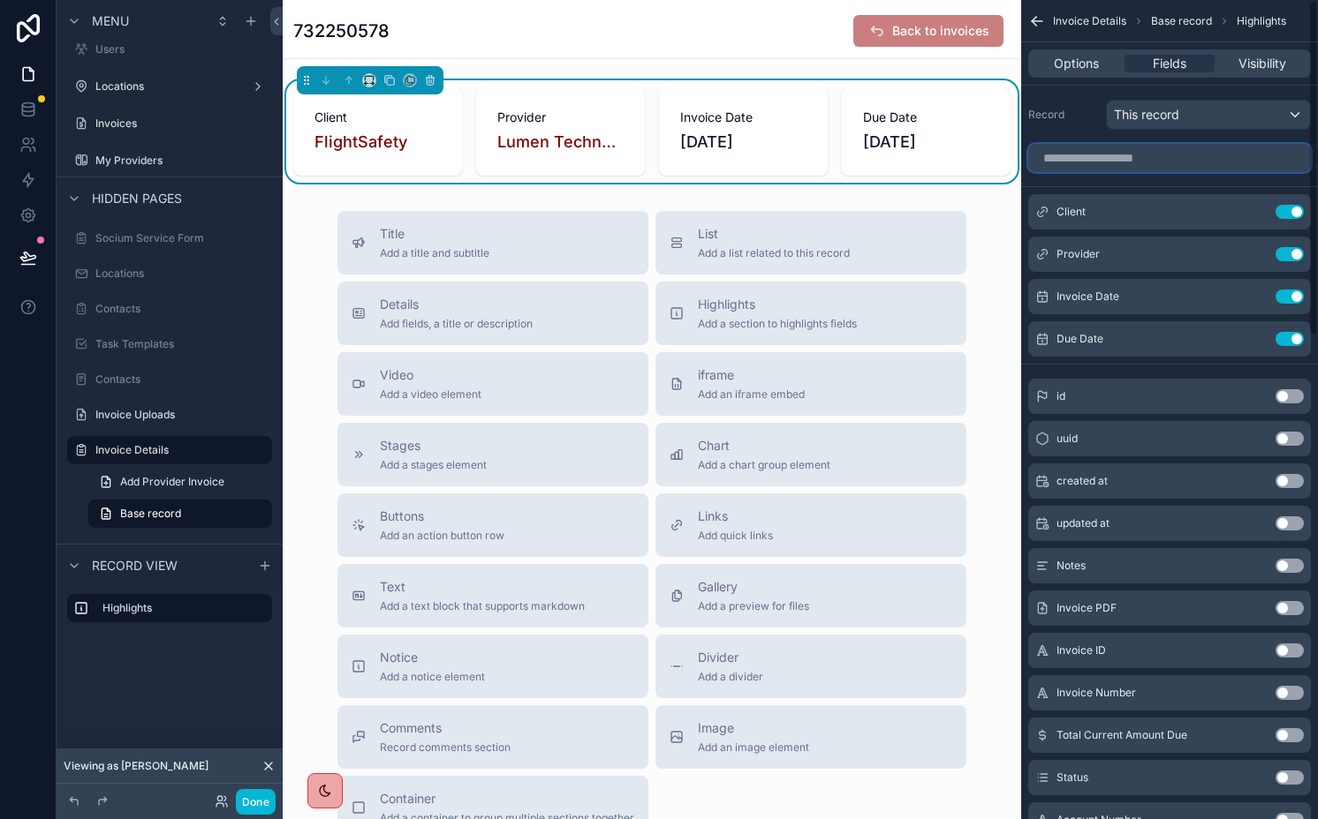
click at [1148, 153] on input "scrollable content" at bounding box center [1169, 158] width 283 height 28
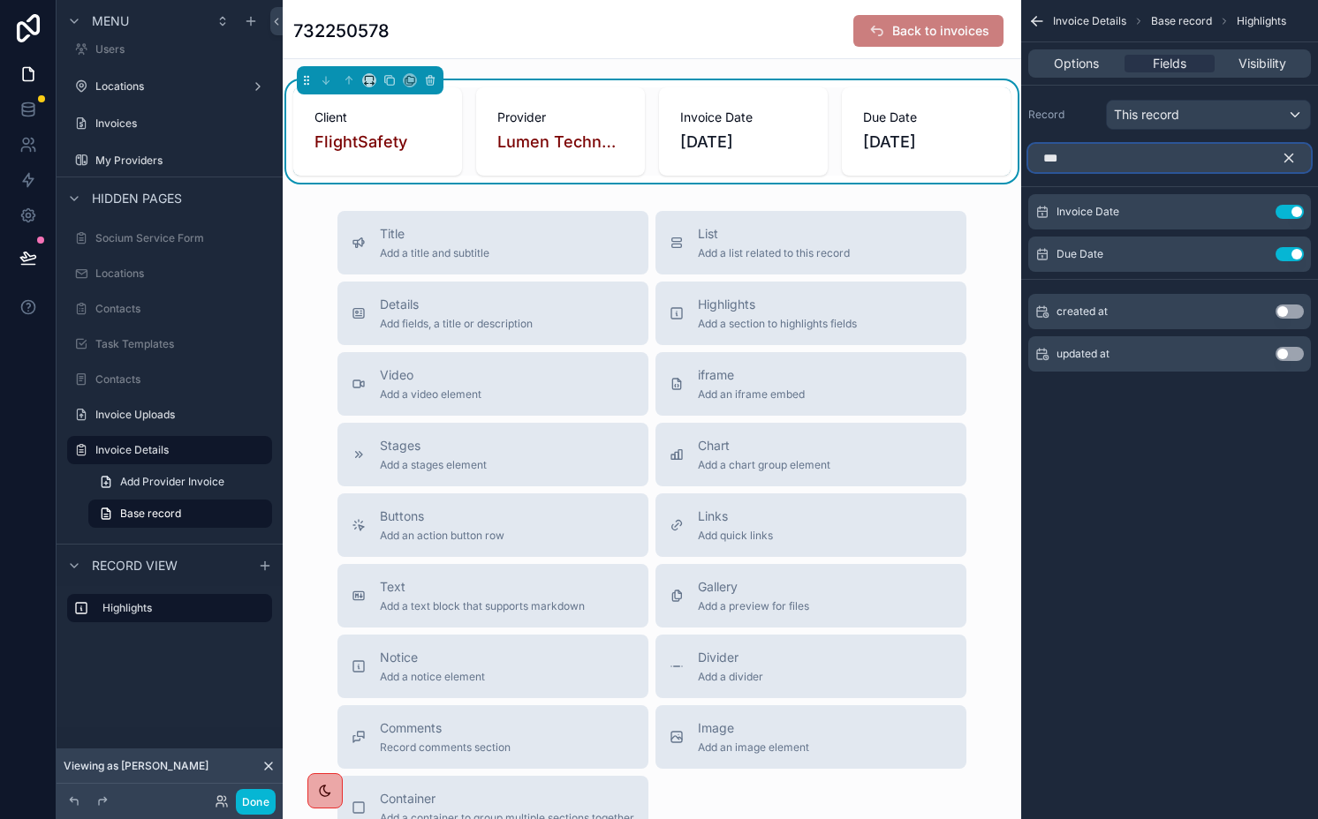
type input "****"
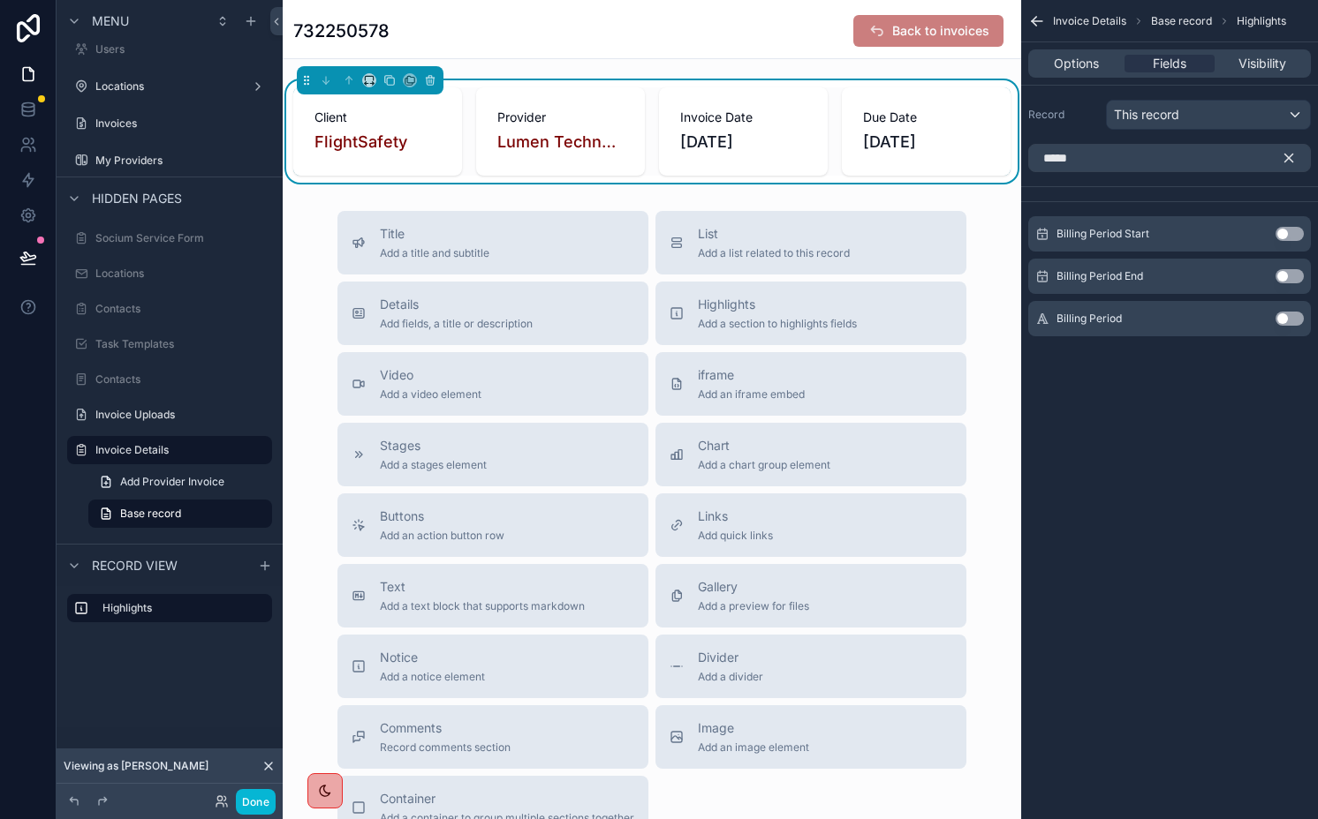
click at [1282, 231] on button "Use setting" at bounding box center [1289, 234] width 28 height 14
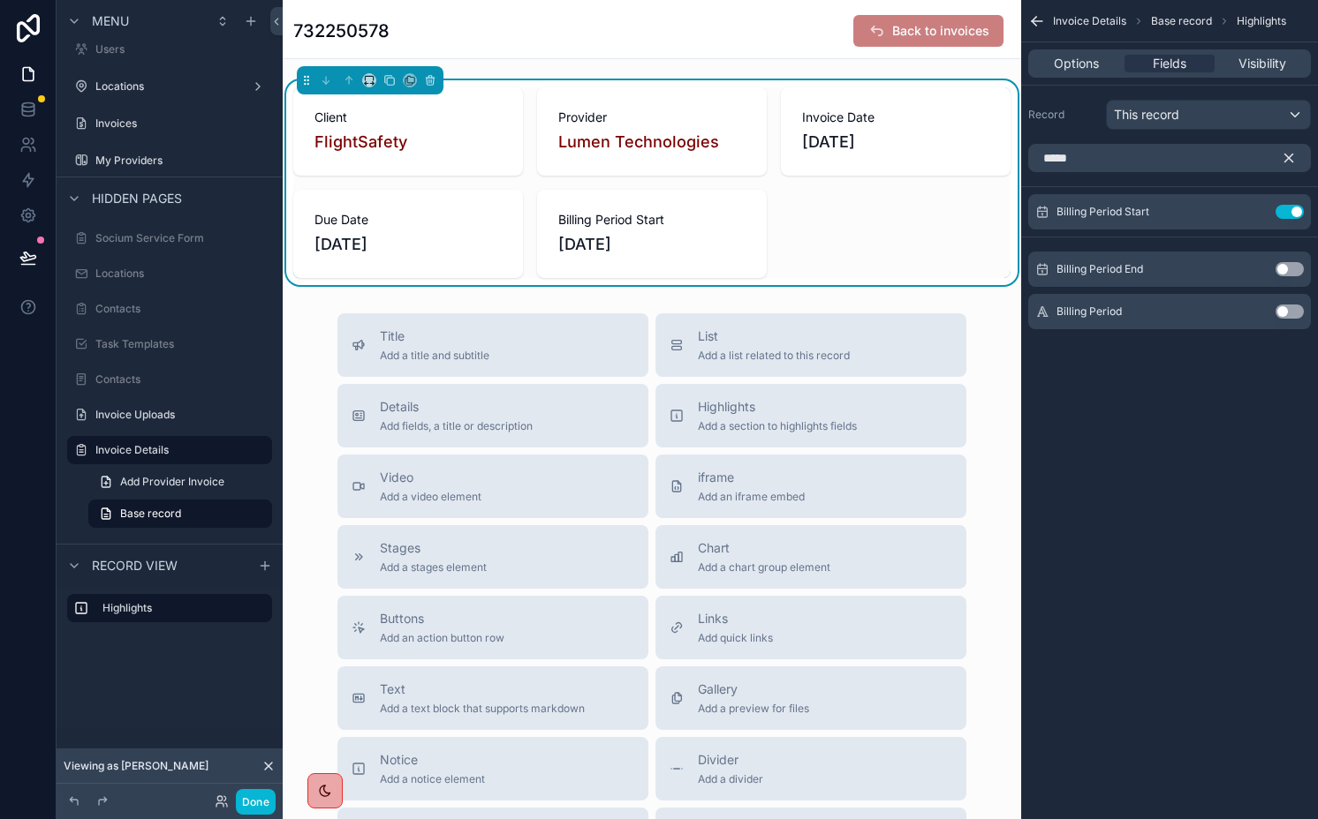
click at [1283, 261] on div "Billing Period End Use setting" at bounding box center [1169, 269] width 283 height 35
click at [1283, 273] on button "Use setting" at bounding box center [1289, 269] width 28 height 14
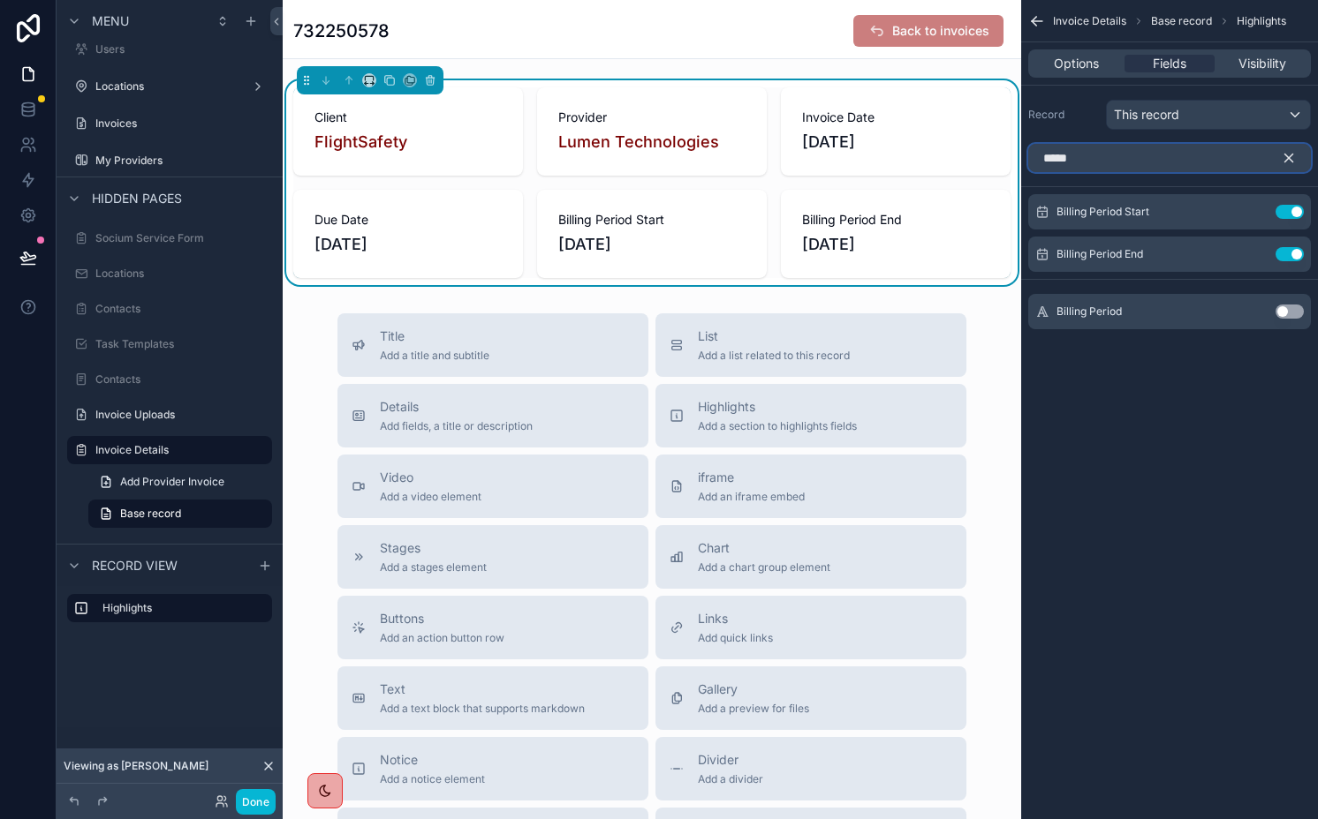
click at [1202, 158] on input "*****" at bounding box center [1169, 158] width 283 height 28
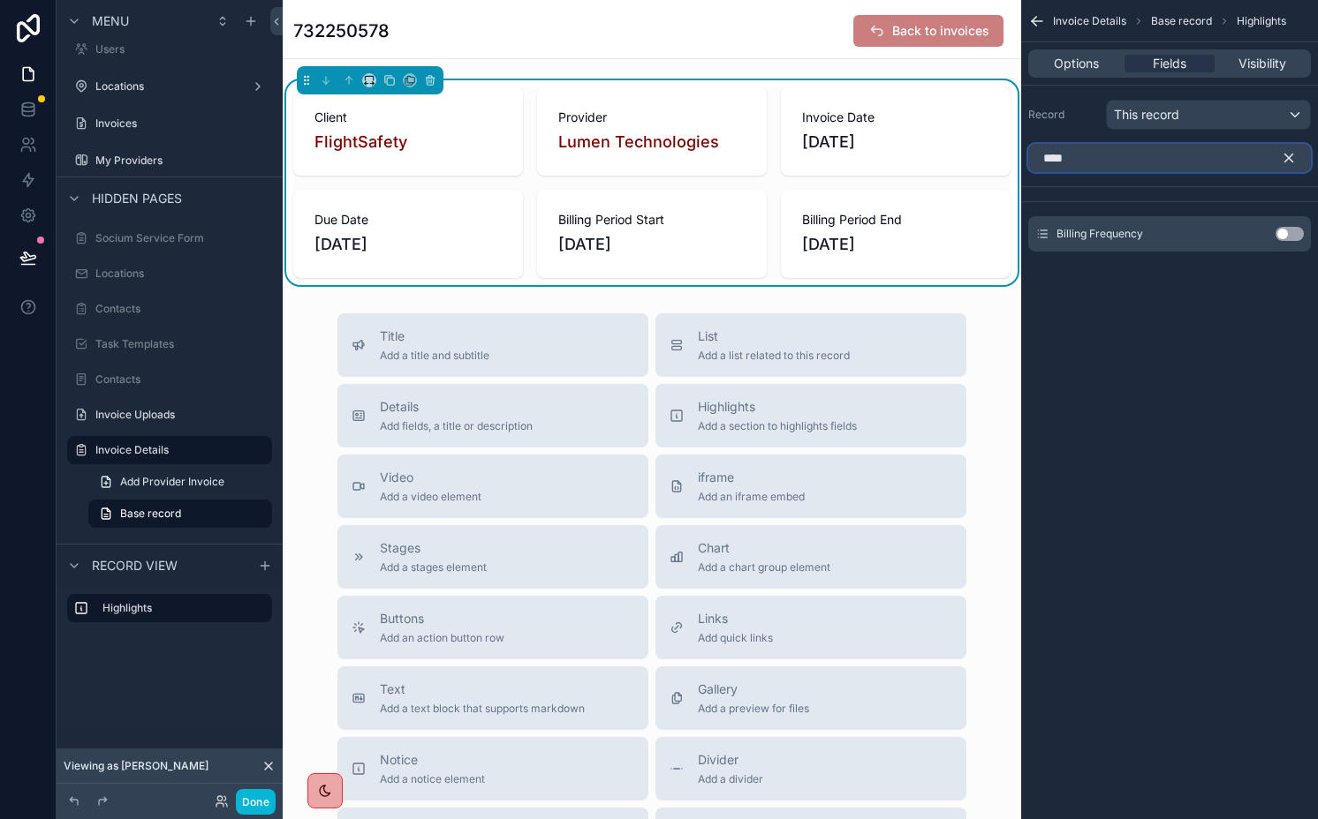
type input "****"
click at [1286, 233] on button "Use setting" at bounding box center [1289, 234] width 28 height 14
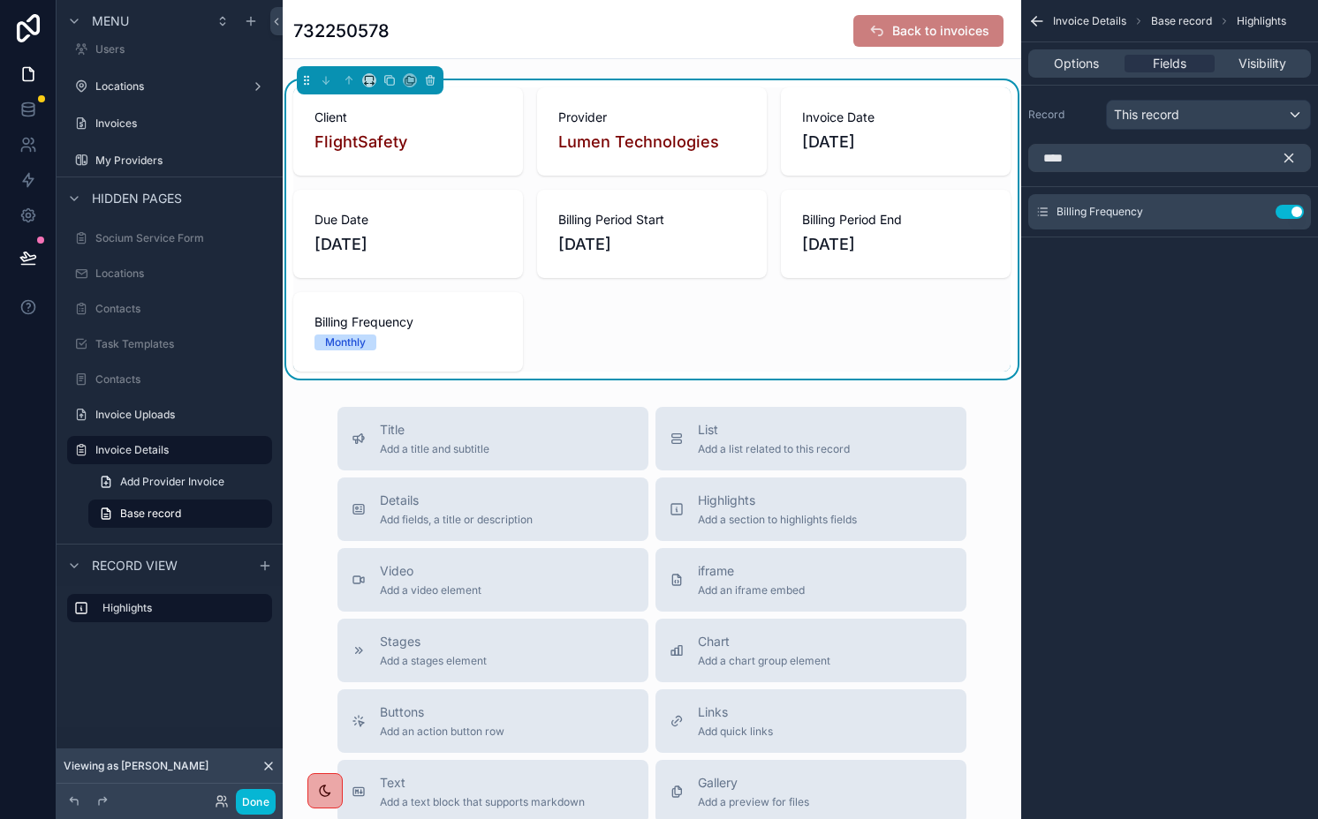
click at [1286, 153] on icon "scrollable content" at bounding box center [1288, 158] width 16 height 16
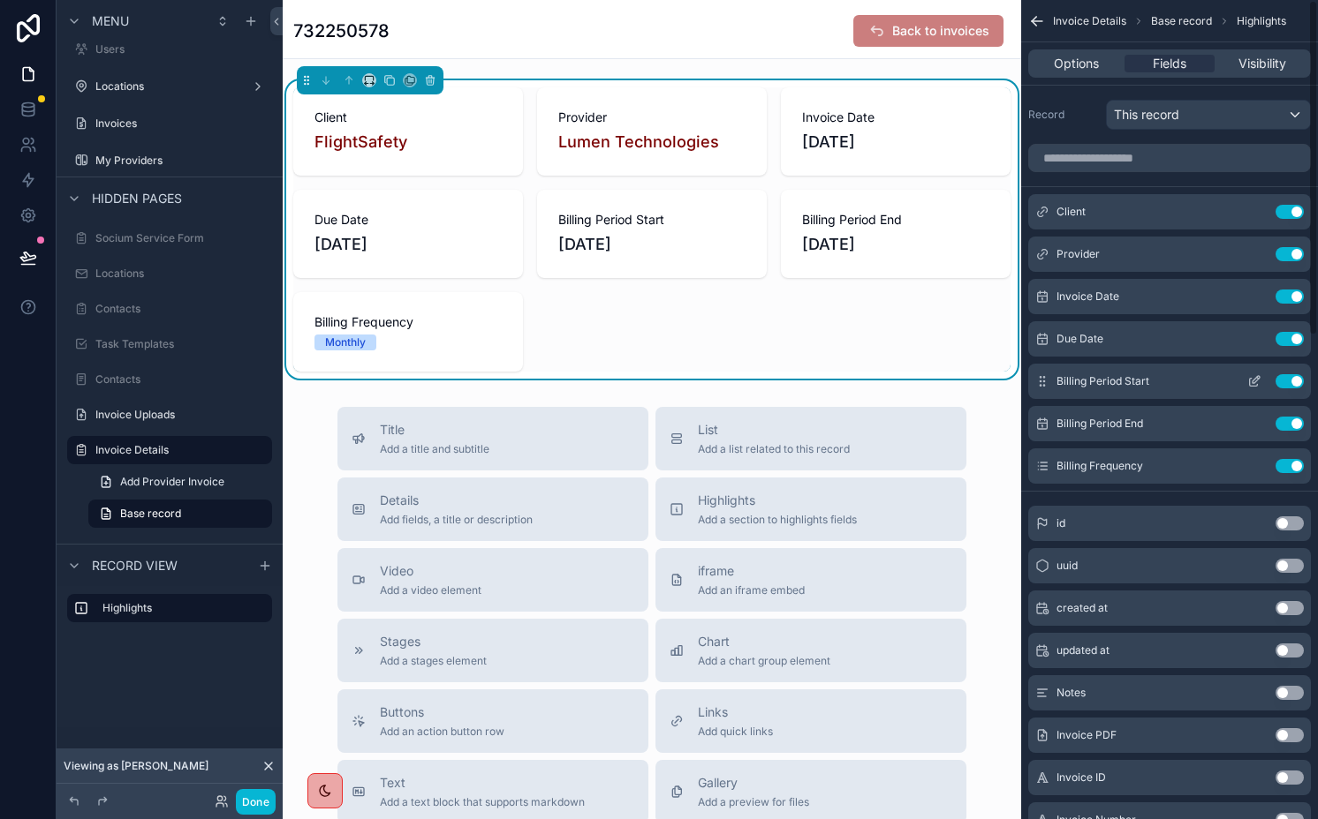
click at [1290, 381] on button "Use setting" at bounding box center [1289, 381] width 28 height 14
click at [1290, 417] on button "Use setting" at bounding box center [1289, 424] width 28 height 14
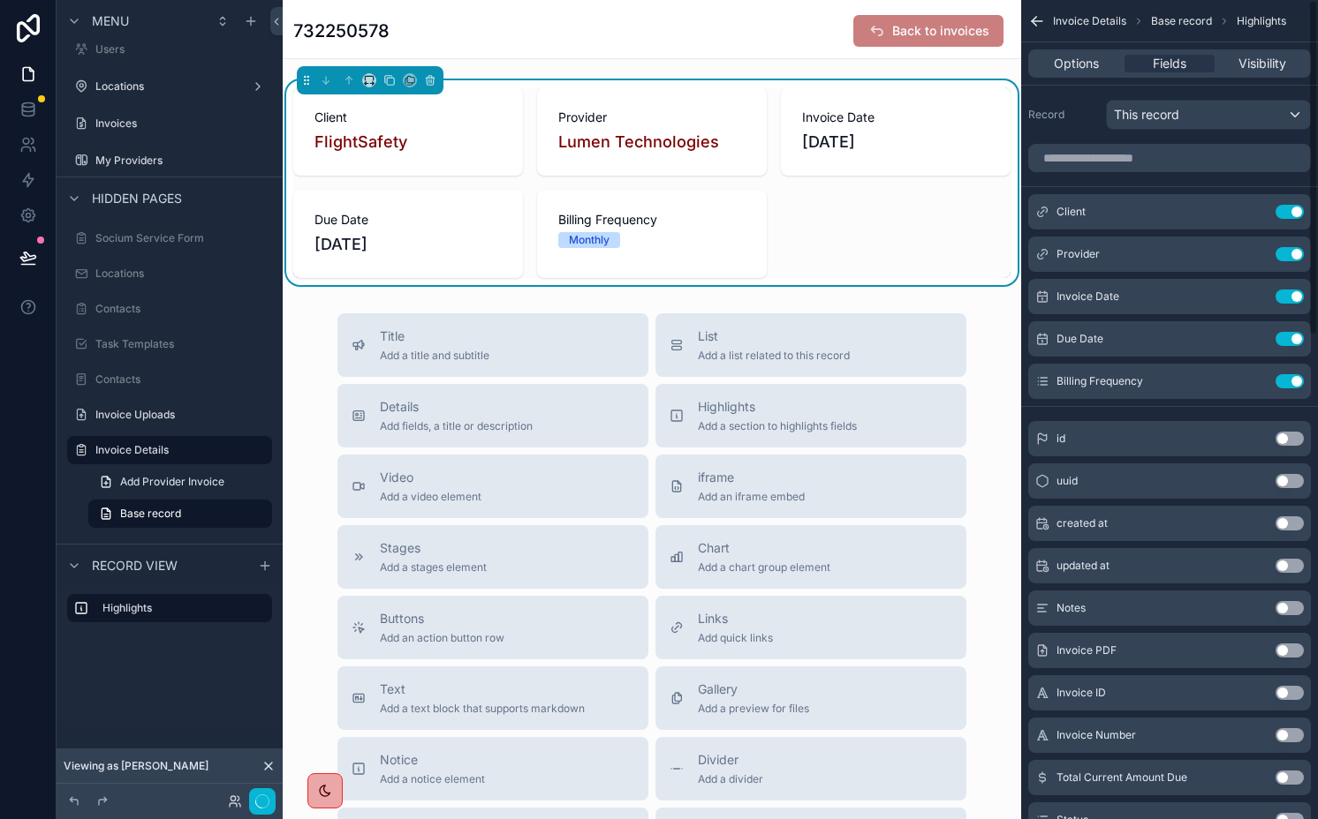
click at [1290, 381] on button "Use setting" at bounding box center [1289, 381] width 28 height 14
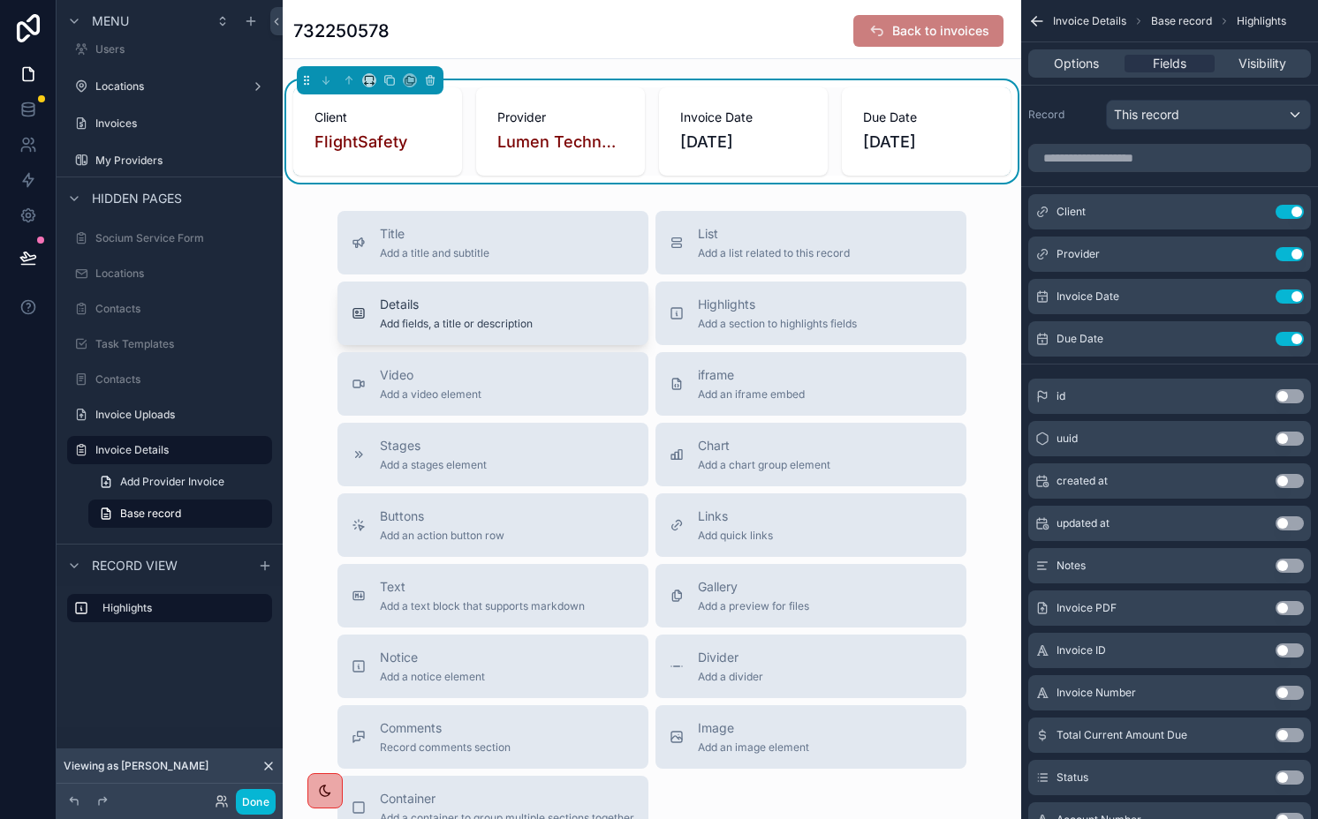
click at [515, 292] on button "Details Add fields, a title or description" at bounding box center [492, 314] width 311 height 64
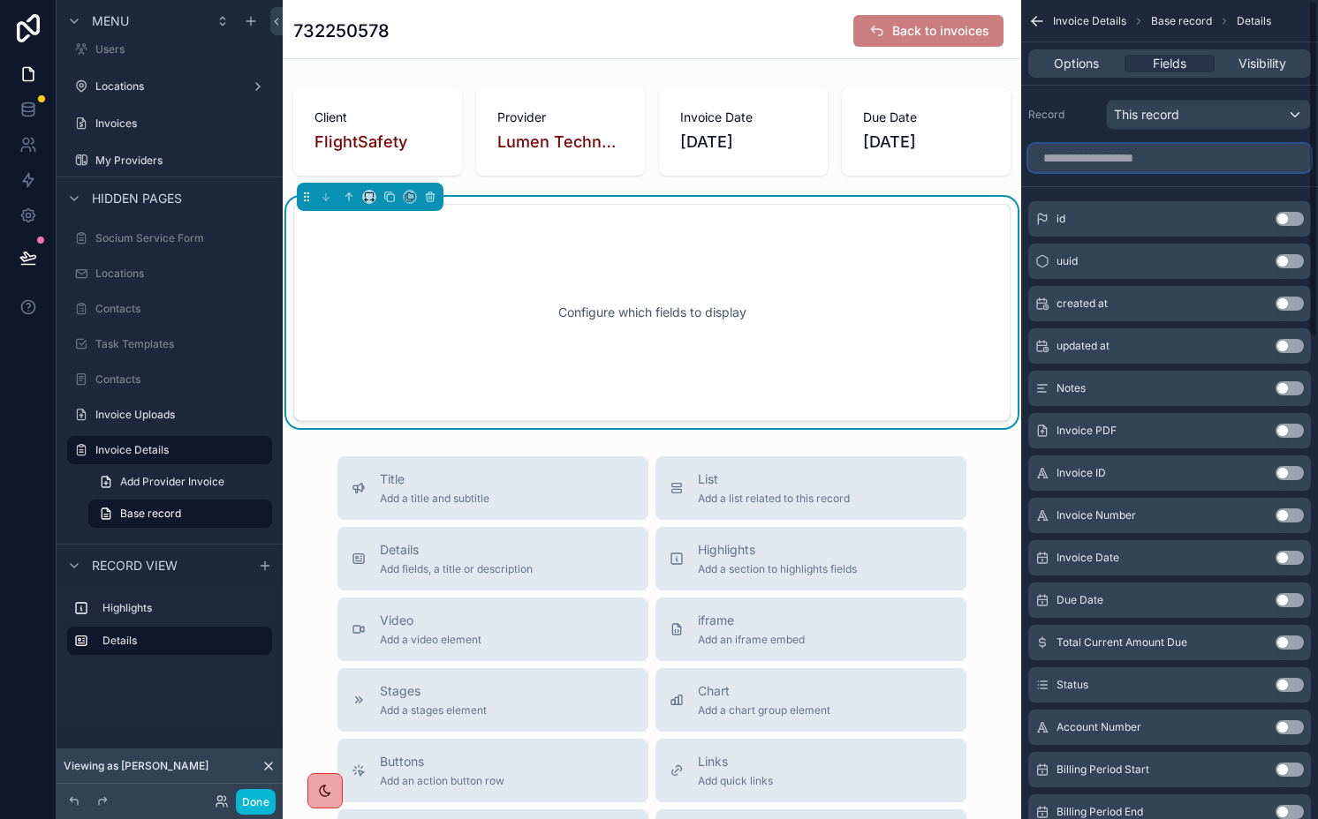
click at [1122, 161] on input "scrollable content" at bounding box center [1169, 158] width 283 height 28
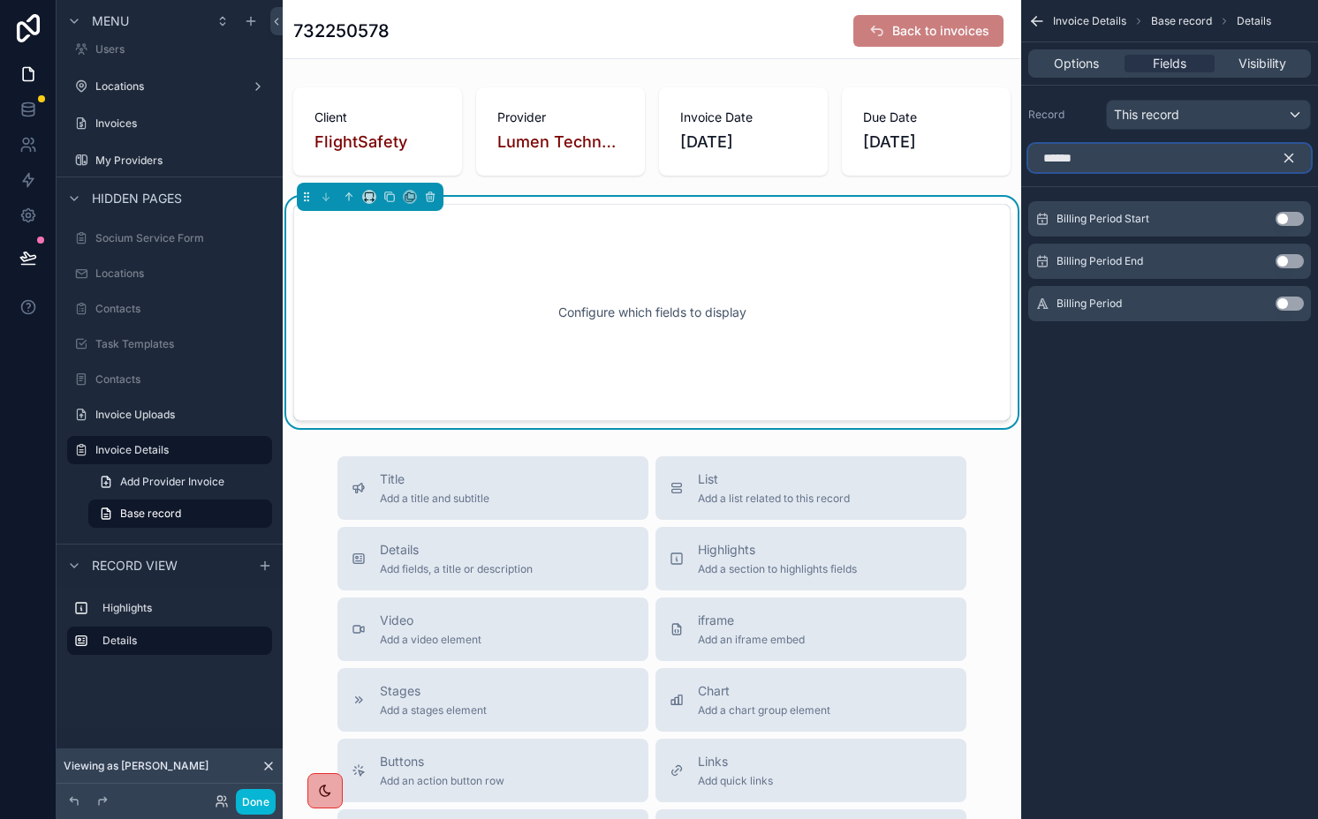
type input "******"
click at [1292, 210] on div "Billing Period Start Use setting" at bounding box center [1169, 218] width 283 height 35
click at [1287, 221] on button "Use setting" at bounding box center [1289, 219] width 28 height 14
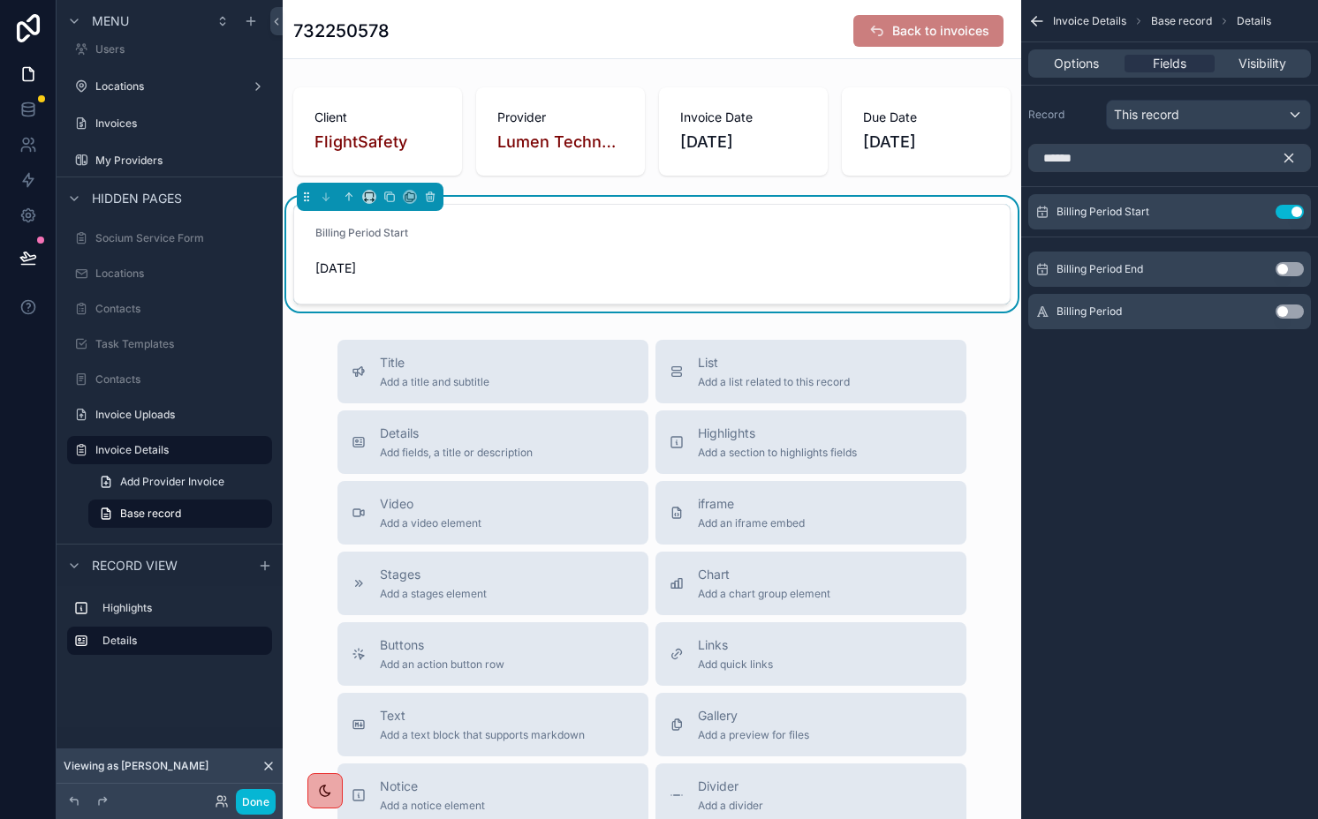
click at [1294, 268] on button "Use setting" at bounding box center [1289, 269] width 28 height 14
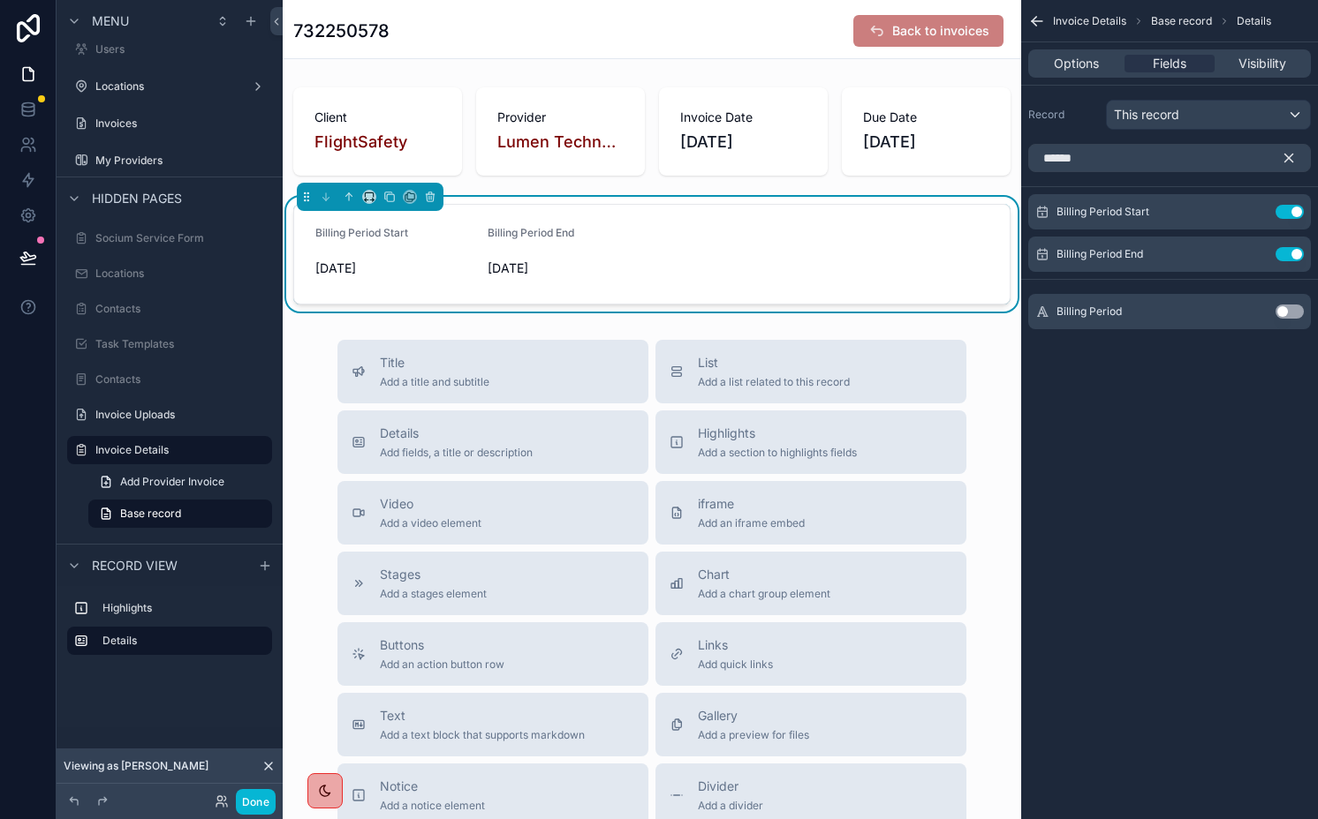
click at [1289, 159] on icon "scrollable content" at bounding box center [1289, 159] width 8 height 8
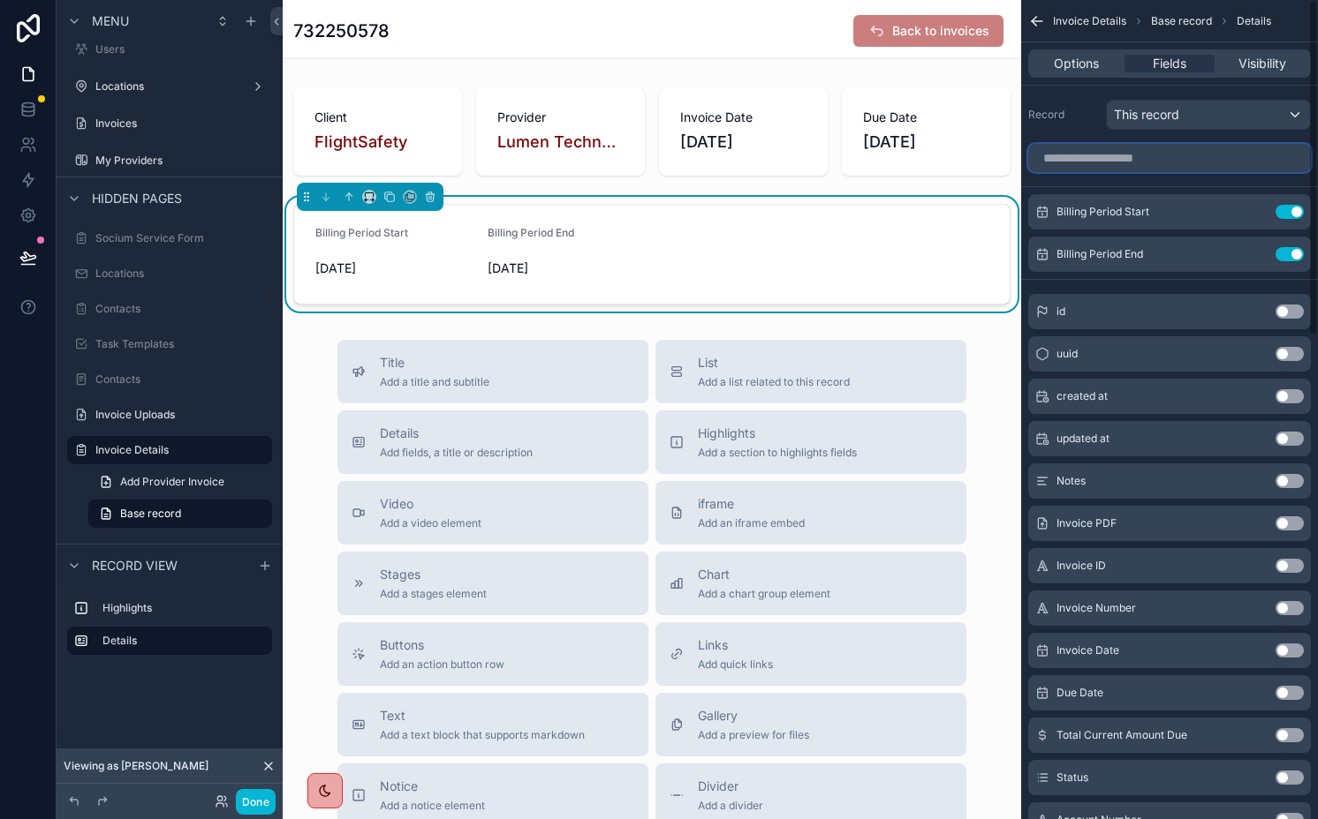
click at [1266, 159] on input "scrollable content" at bounding box center [1169, 158] width 283 height 28
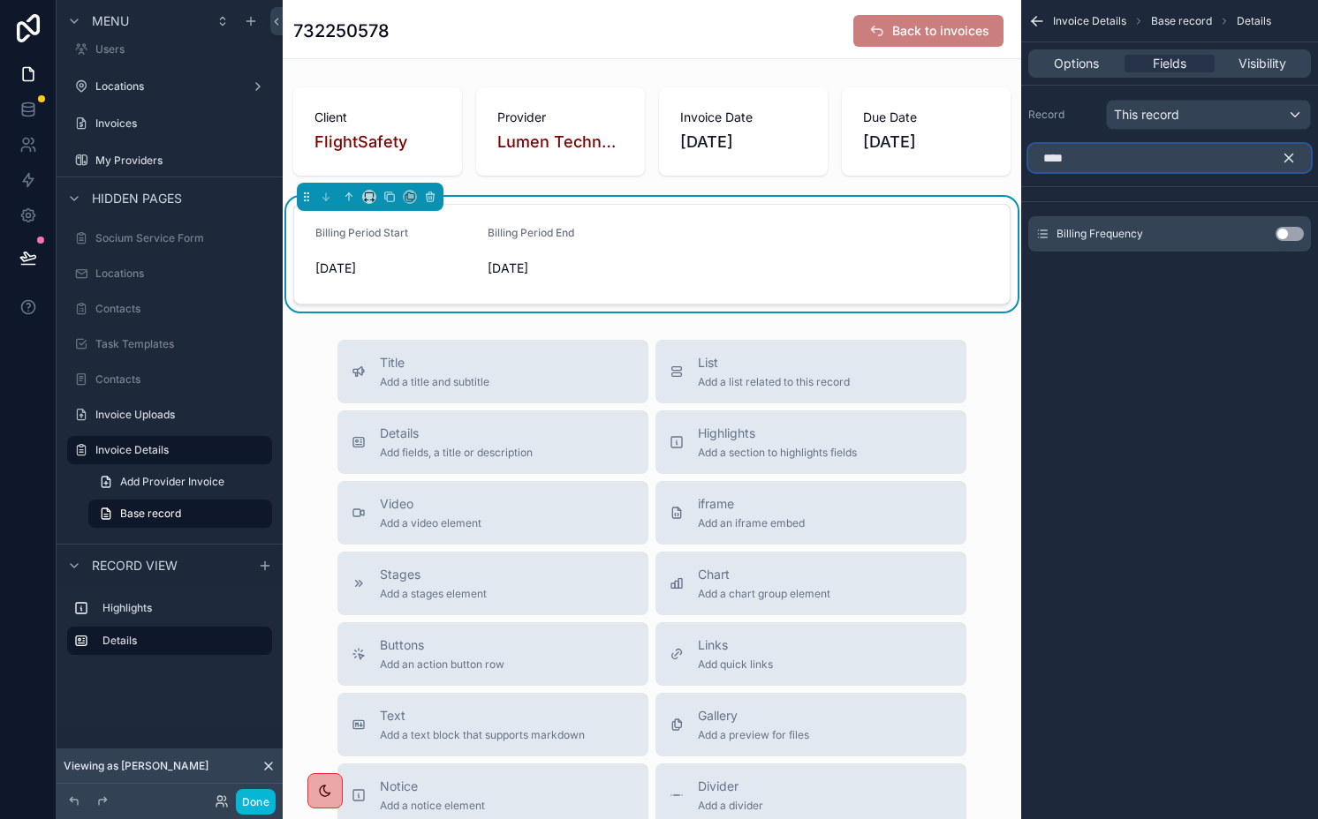
type input "****"
click at [1294, 233] on button "Use setting" at bounding box center [1289, 234] width 28 height 14
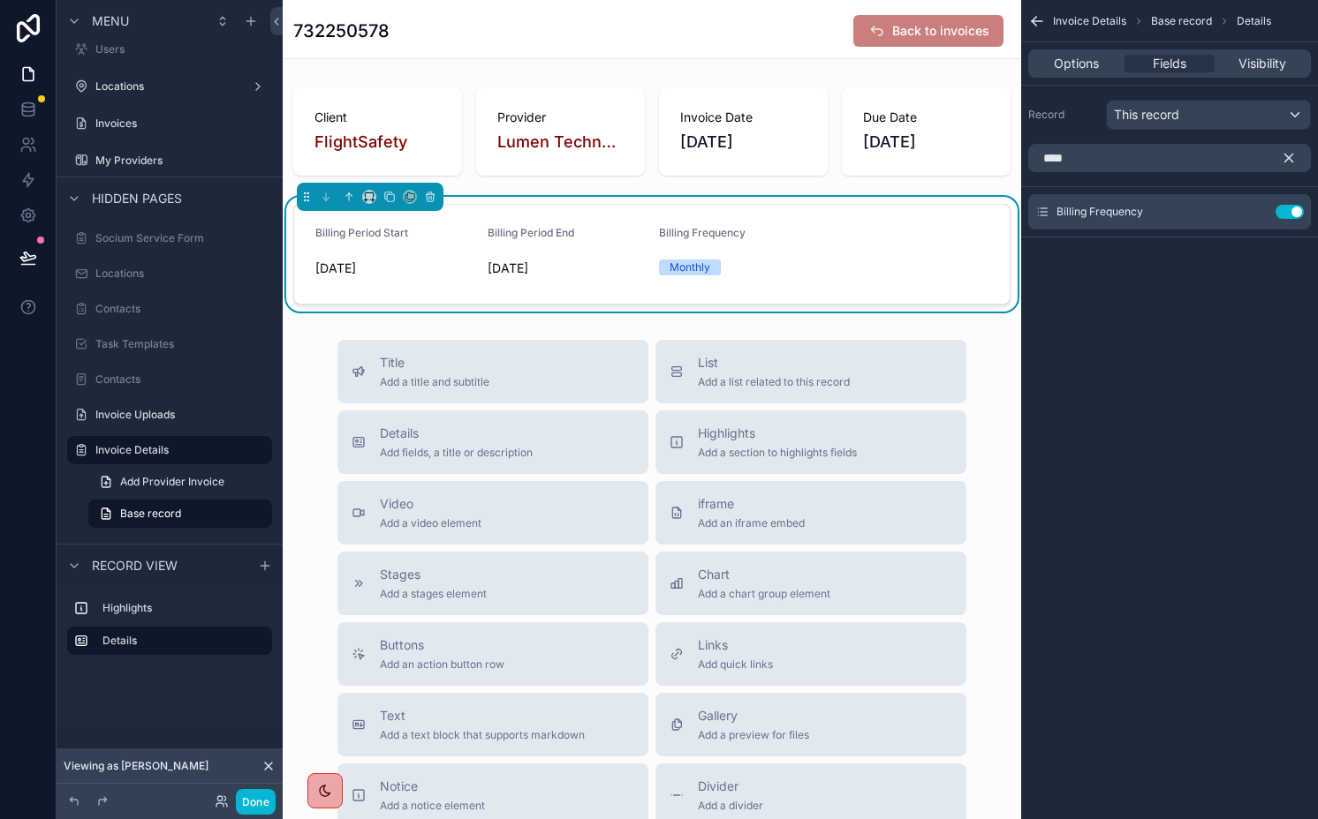
click at [1292, 155] on icon "scrollable content" at bounding box center [1289, 159] width 8 height 8
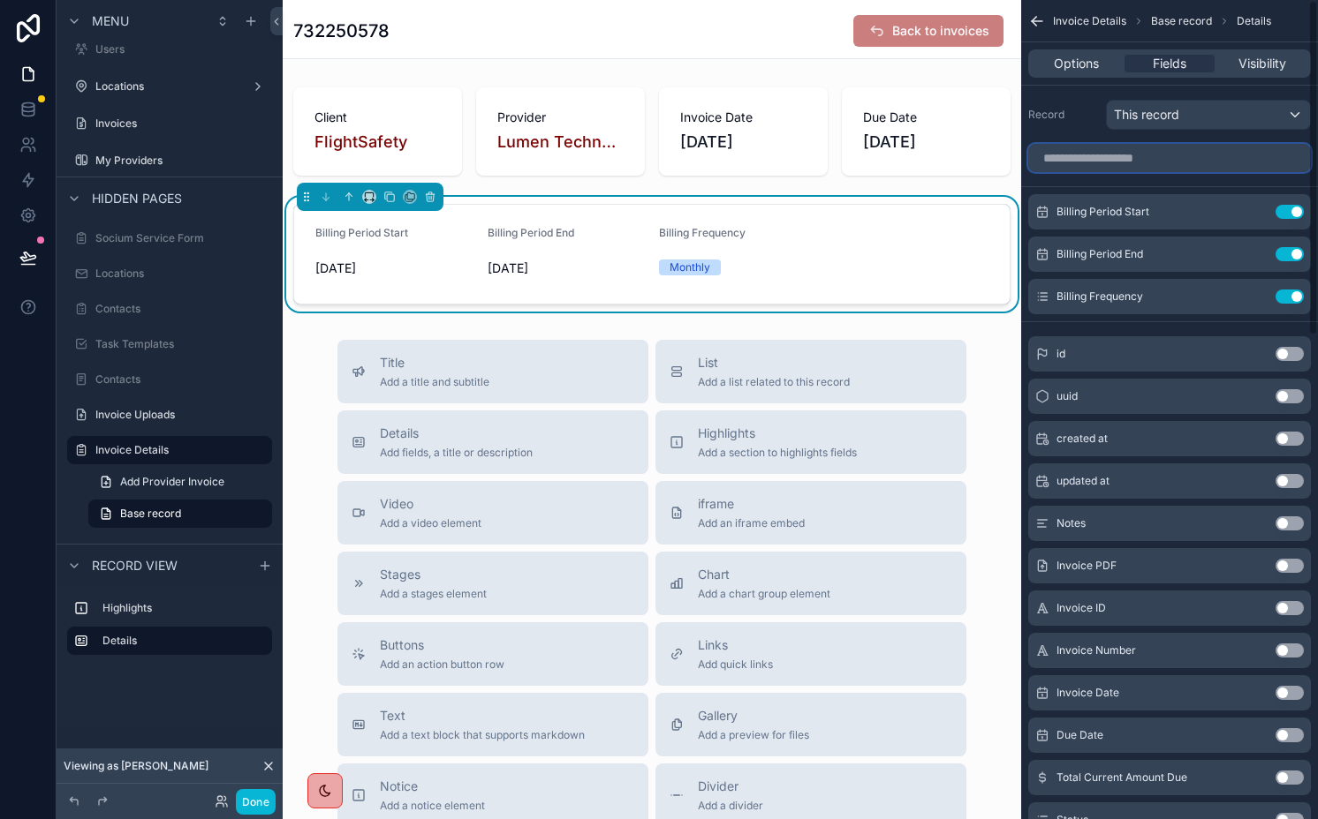
click at [1272, 155] on input "scrollable content" at bounding box center [1169, 158] width 283 height 28
click at [1066, 66] on span "Options" at bounding box center [1075, 64] width 45 height 18
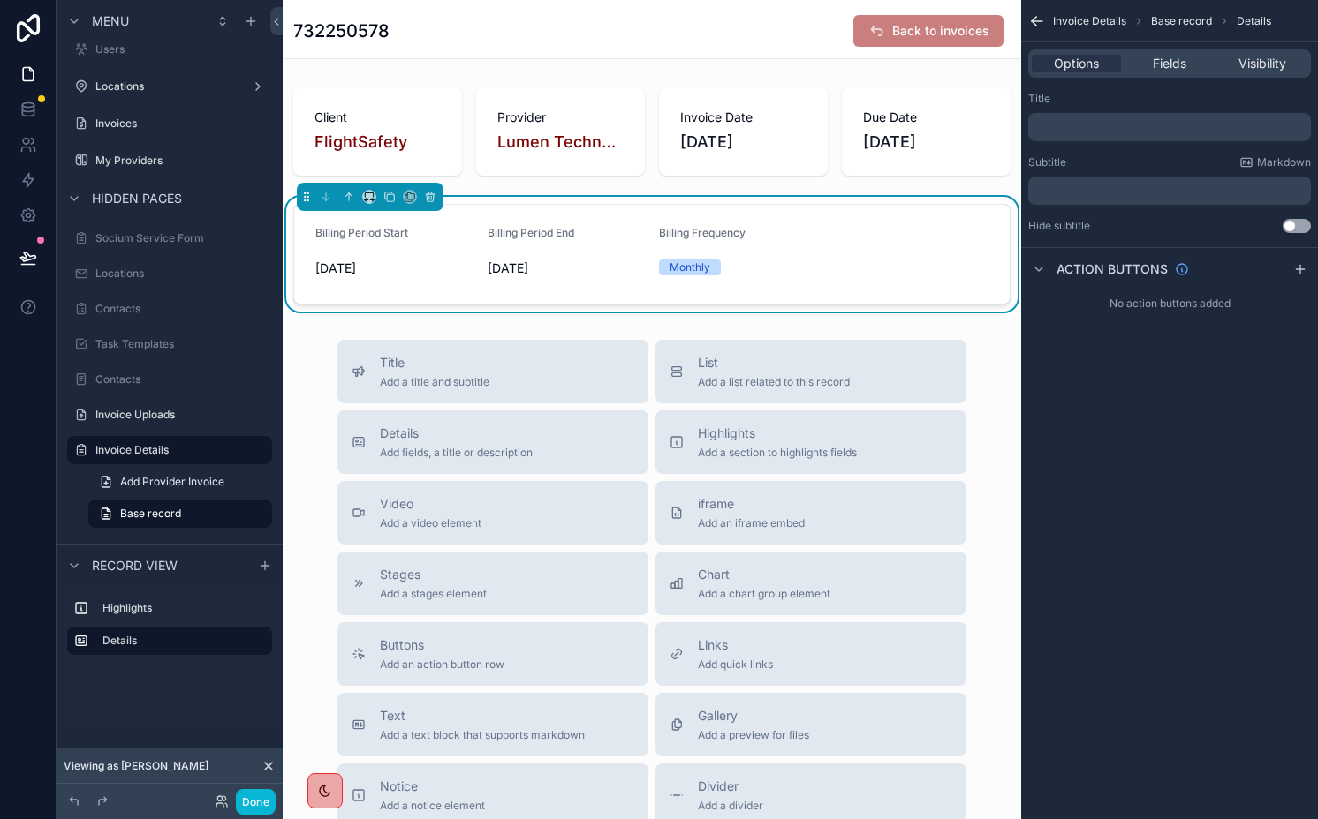
click at [1099, 117] on div "﻿" at bounding box center [1169, 127] width 283 height 28
click at [1102, 130] on p "﻿" at bounding box center [1171, 127] width 272 height 14
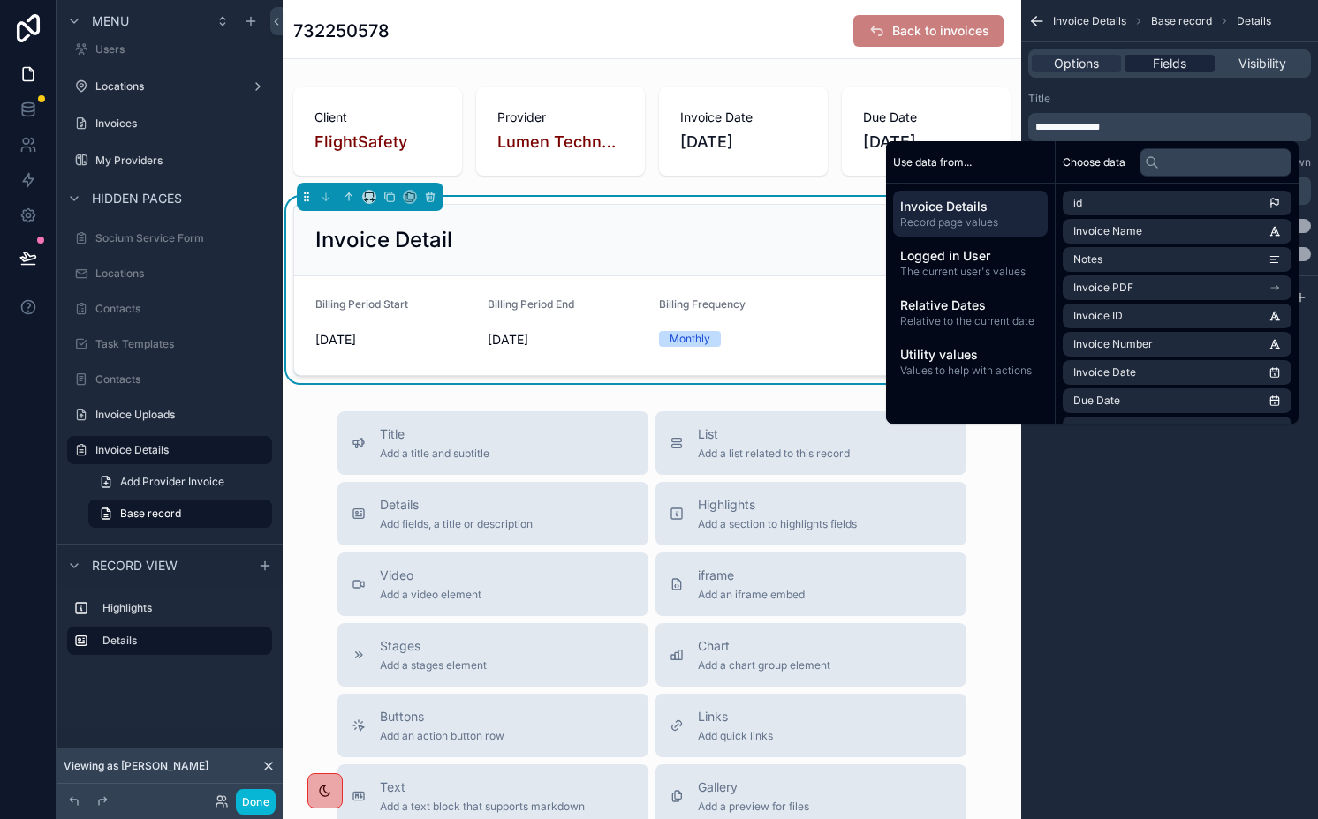
click at [1154, 64] on span "Fields" at bounding box center [1169, 64] width 34 height 18
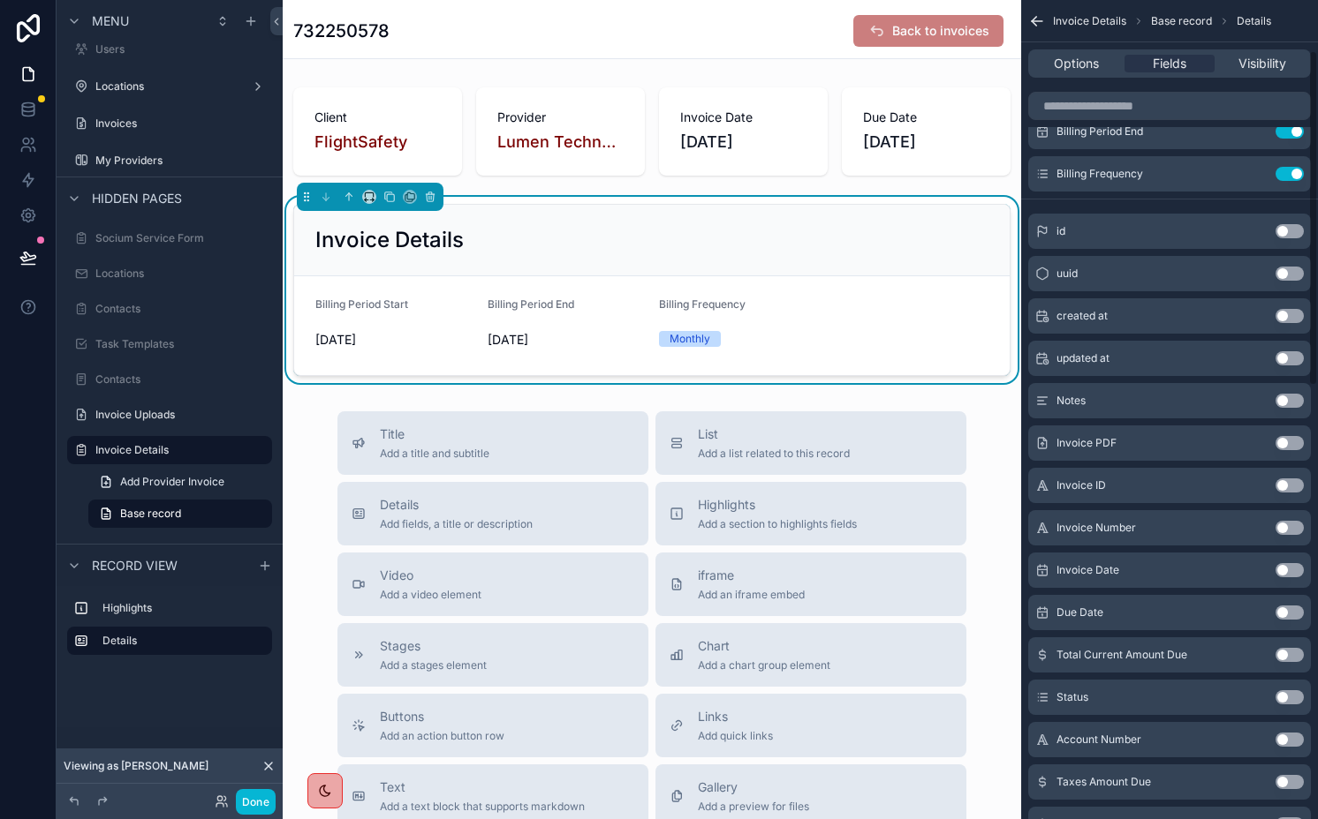
scroll to position [125, 0]
click at [1283, 440] on button "Use setting" at bounding box center [1289, 441] width 28 height 14
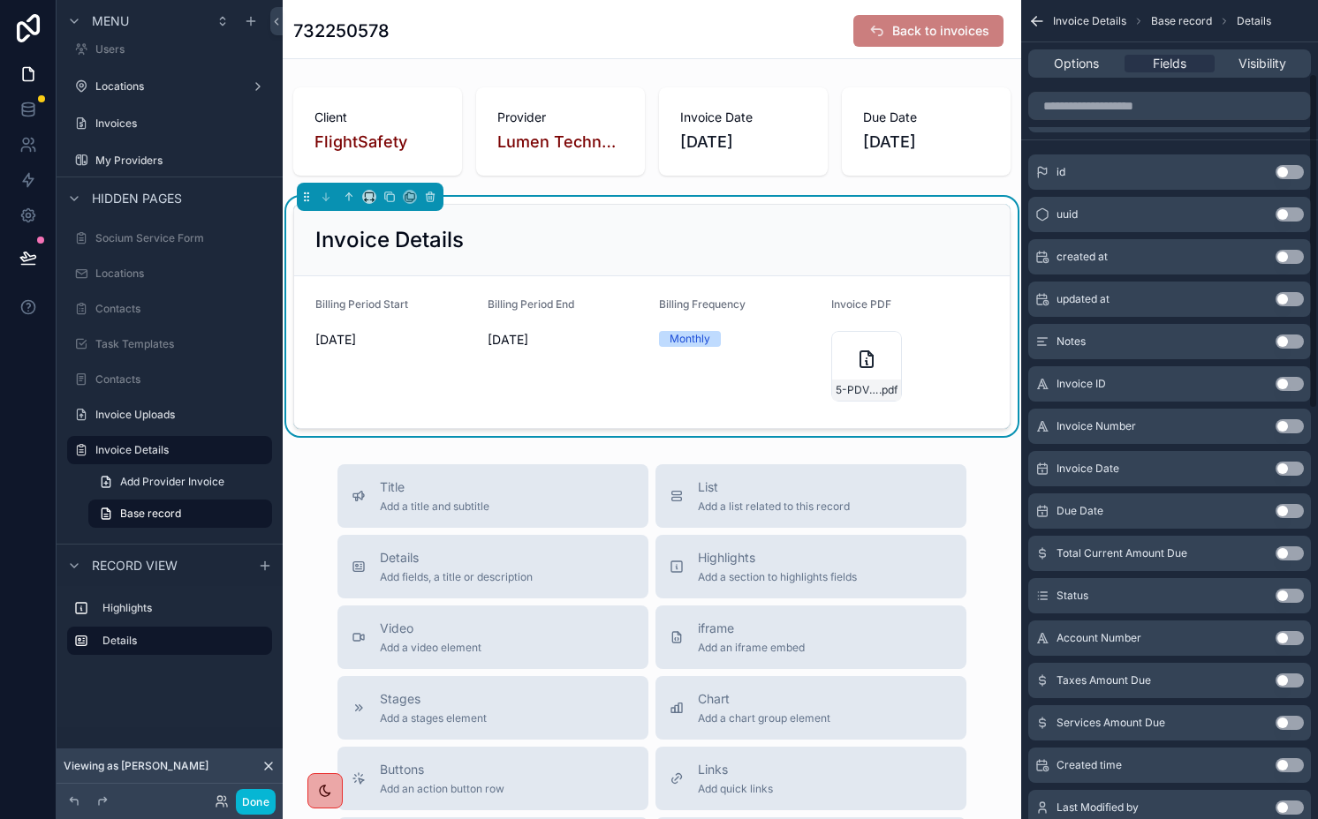
scroll to position [234, 0]
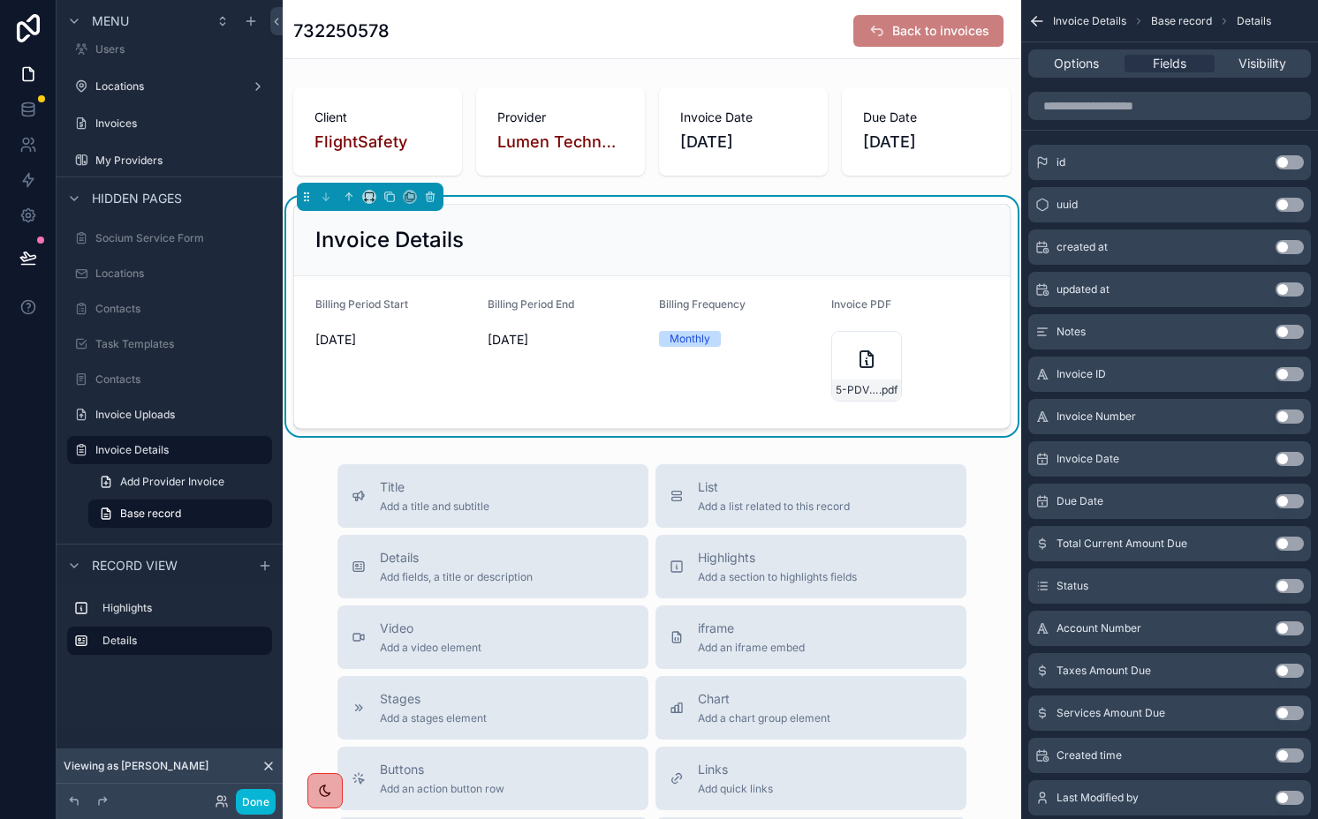
click at [1288, 547] on button "Use setting" at bounding box center [1289, 544] width 28 height 14
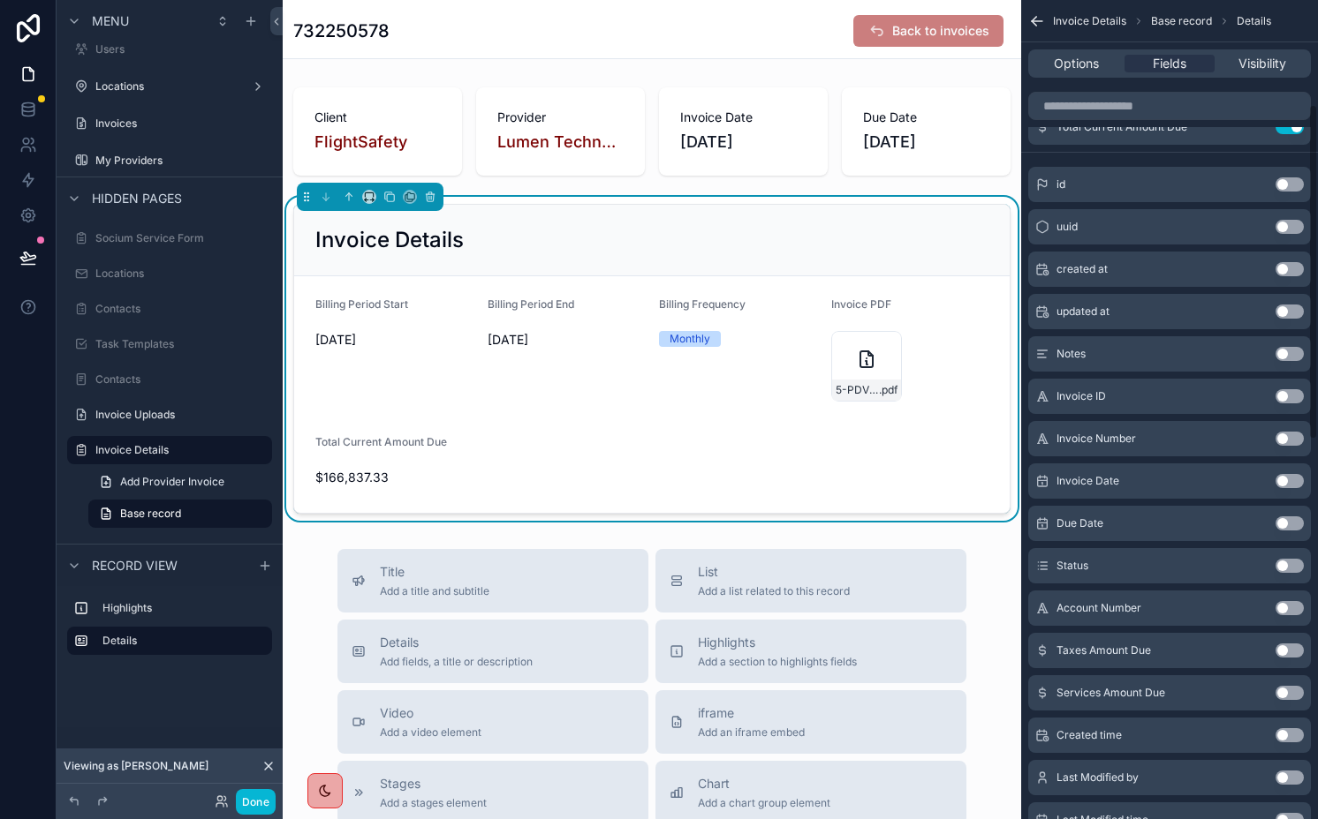
scroll to position [271, 0]
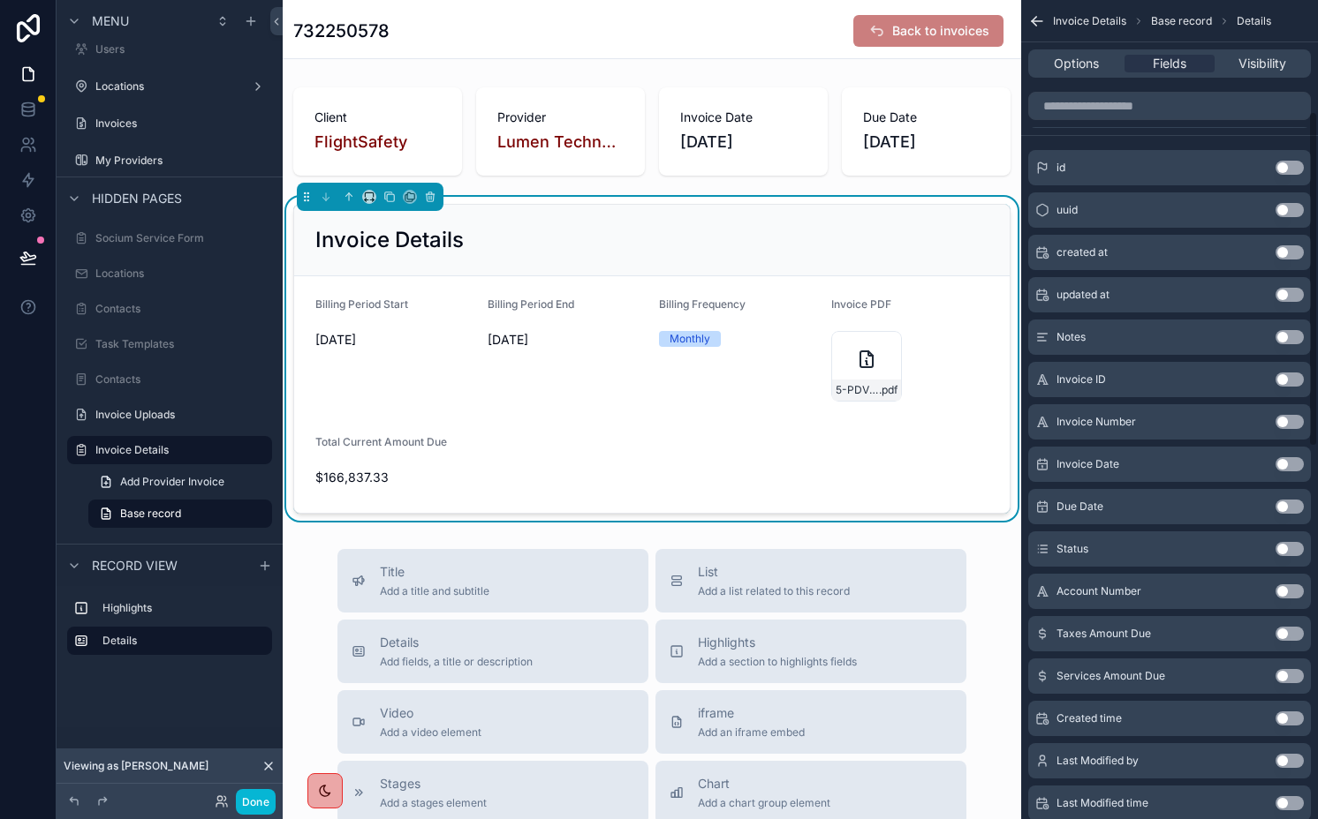
click at [1288, 544] on button "Use setting" at bounding box center [1289, 549] width 28 height 14
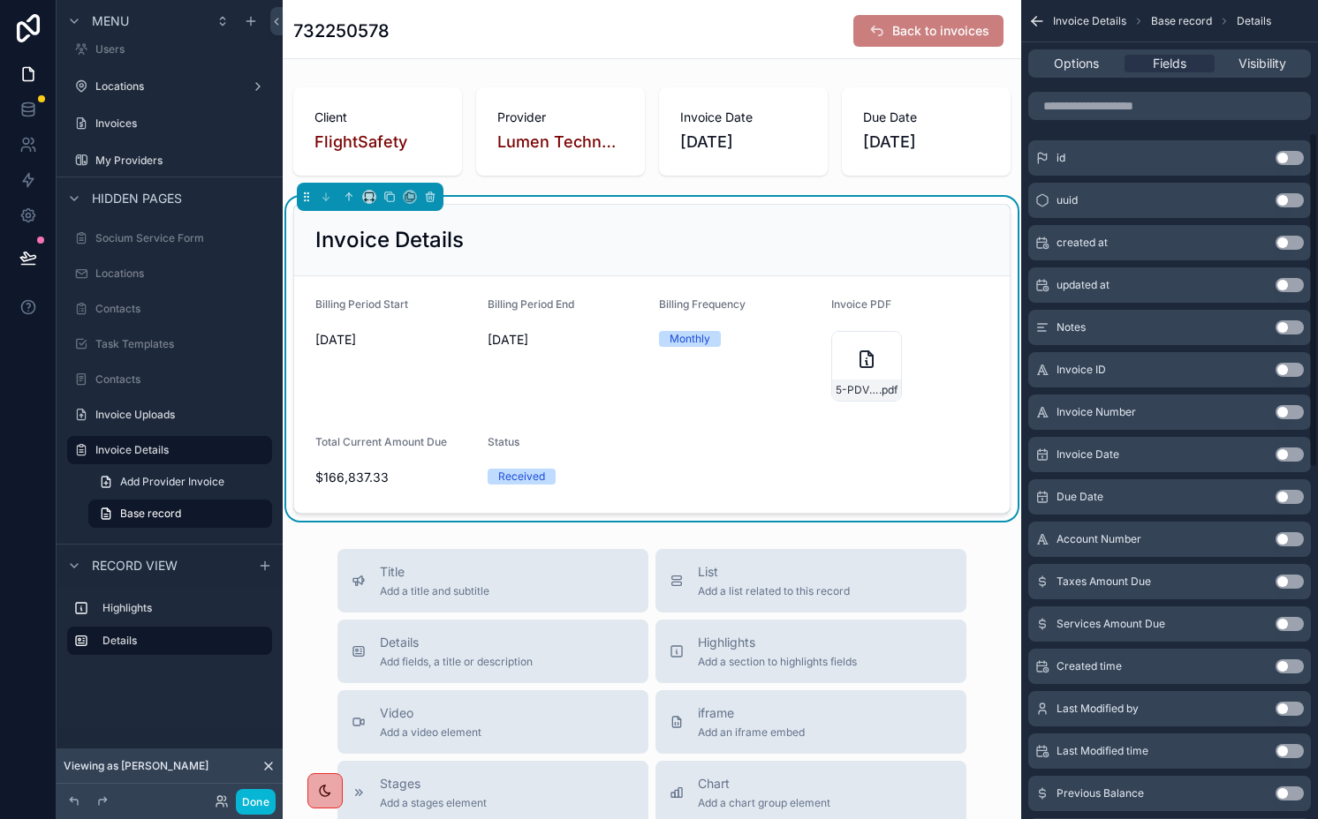
scroll to position [325, 0]
click at [1287, 540] on button "Use setting" at bounding box center [1289, 538] width 28 height 14
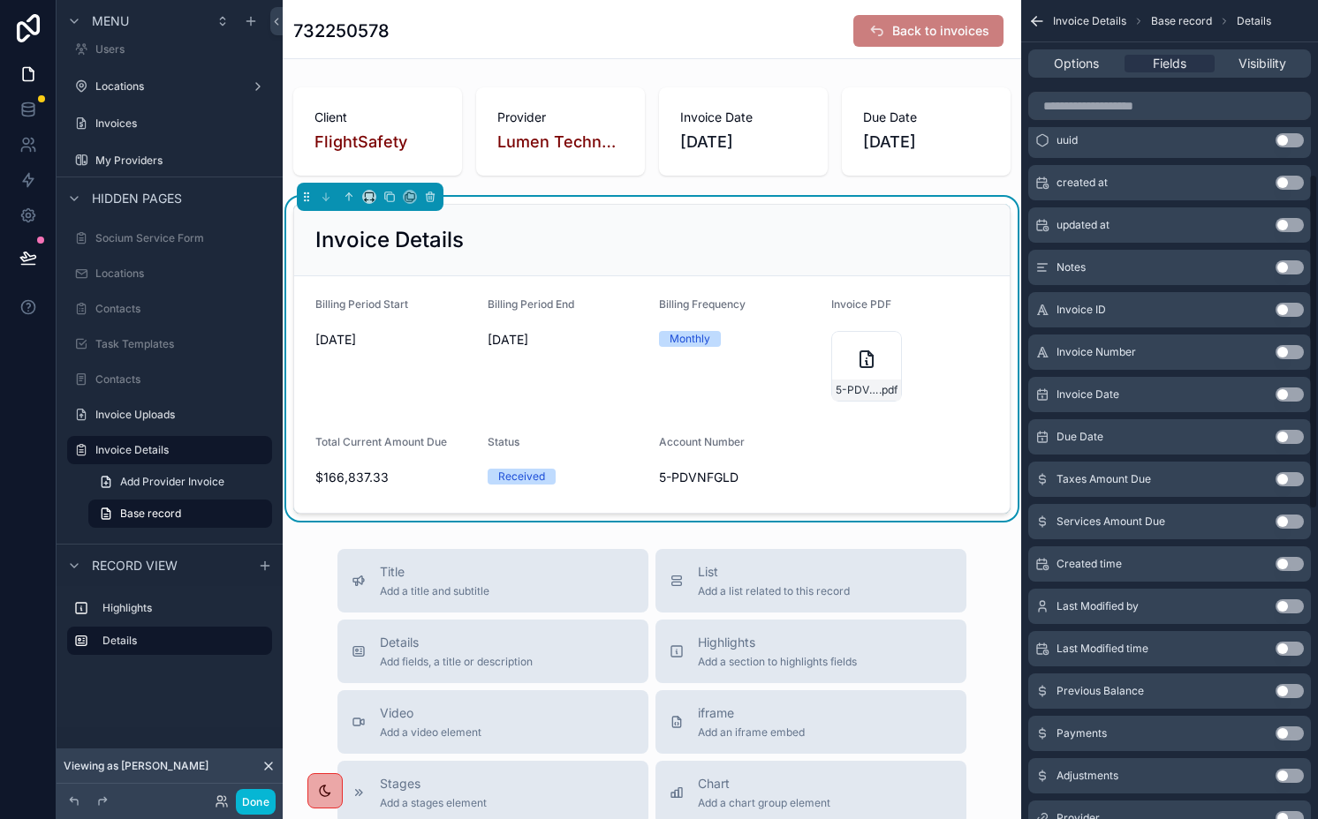
scroll to position [425, 0]
click at [1286, 480] on button "Use setting" at bounding box center [1289, 480] width 28 height 14
click at [1281, 525] on button "Use setting" at bounding box center [1289, 523] width 28 height 14
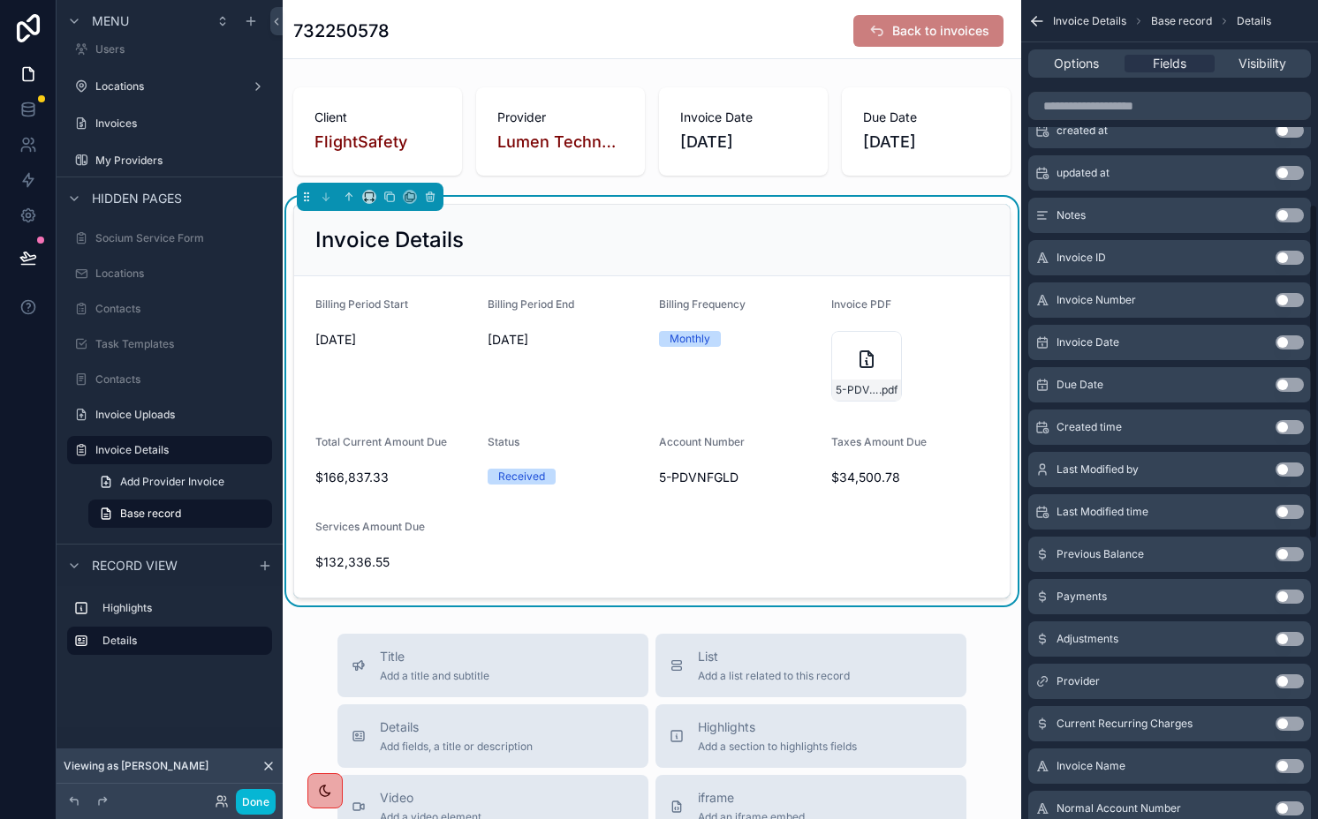
scroll to position [565, 0]
click at [1287, 552] on button "Use setting" at bounding box center [1289, 552] width 28 height 14
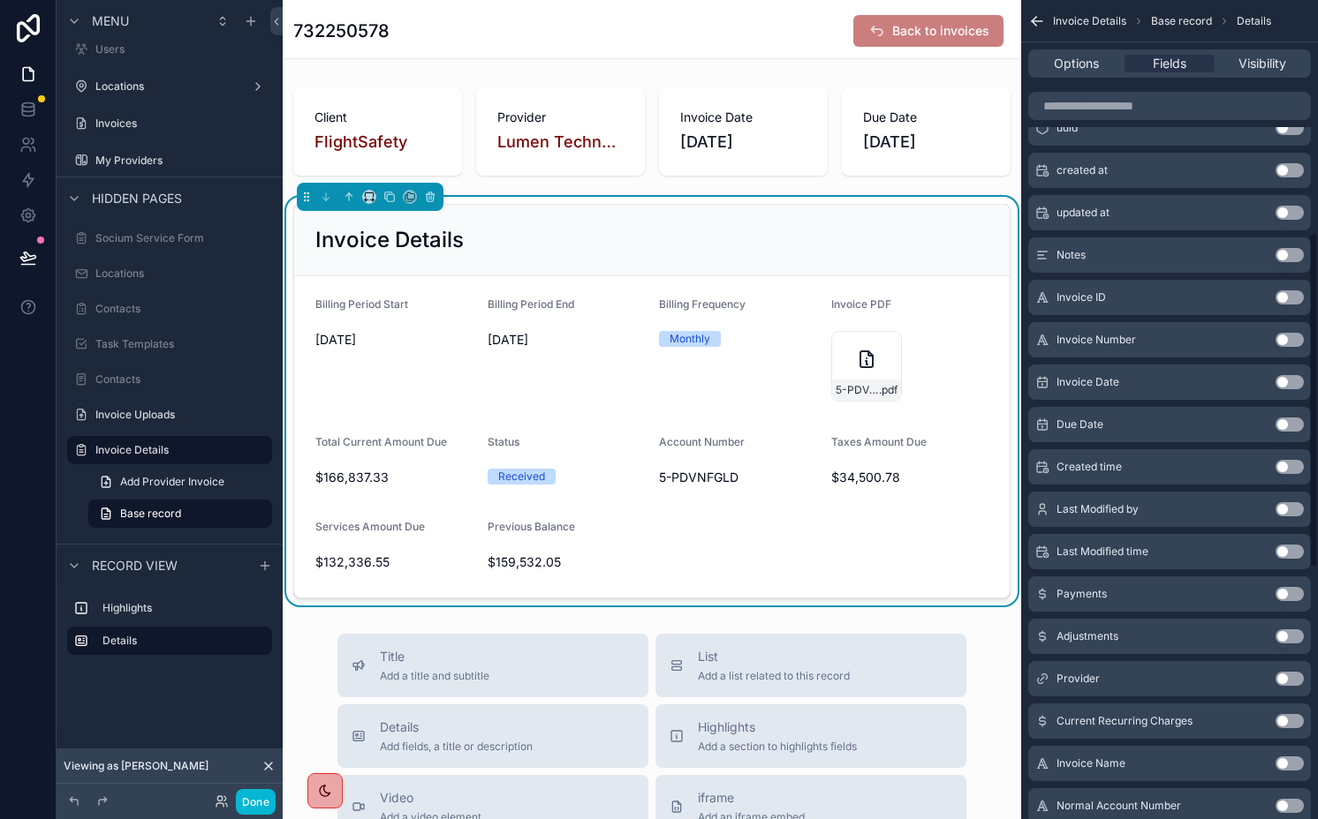
scroll to position [604, 0]
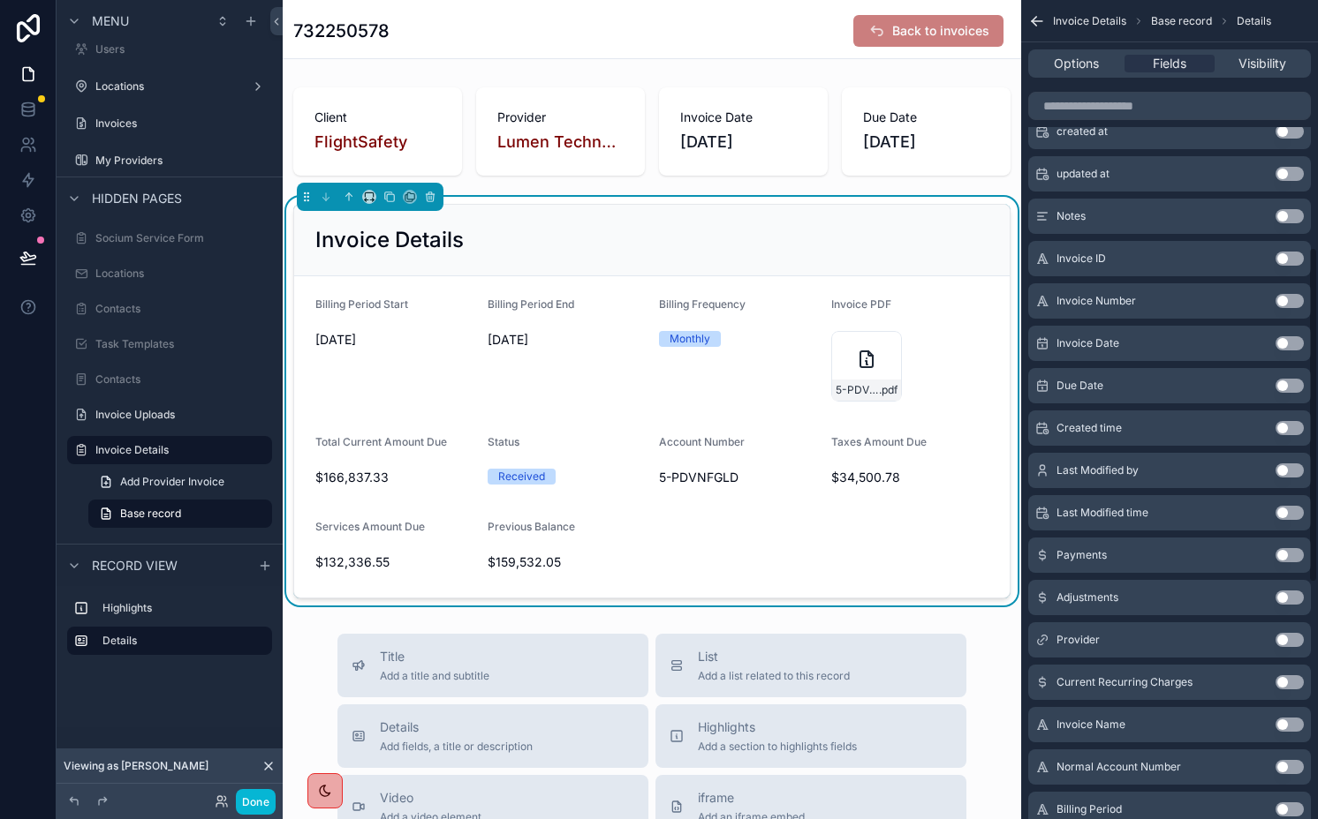
click at [1287, 549] on button "Use setting" at bounding box center [1289, 555] width 28 height 14
click at [1283, 594] on button "Use setting" at bounding box center [1289, 598] width 28 height 14
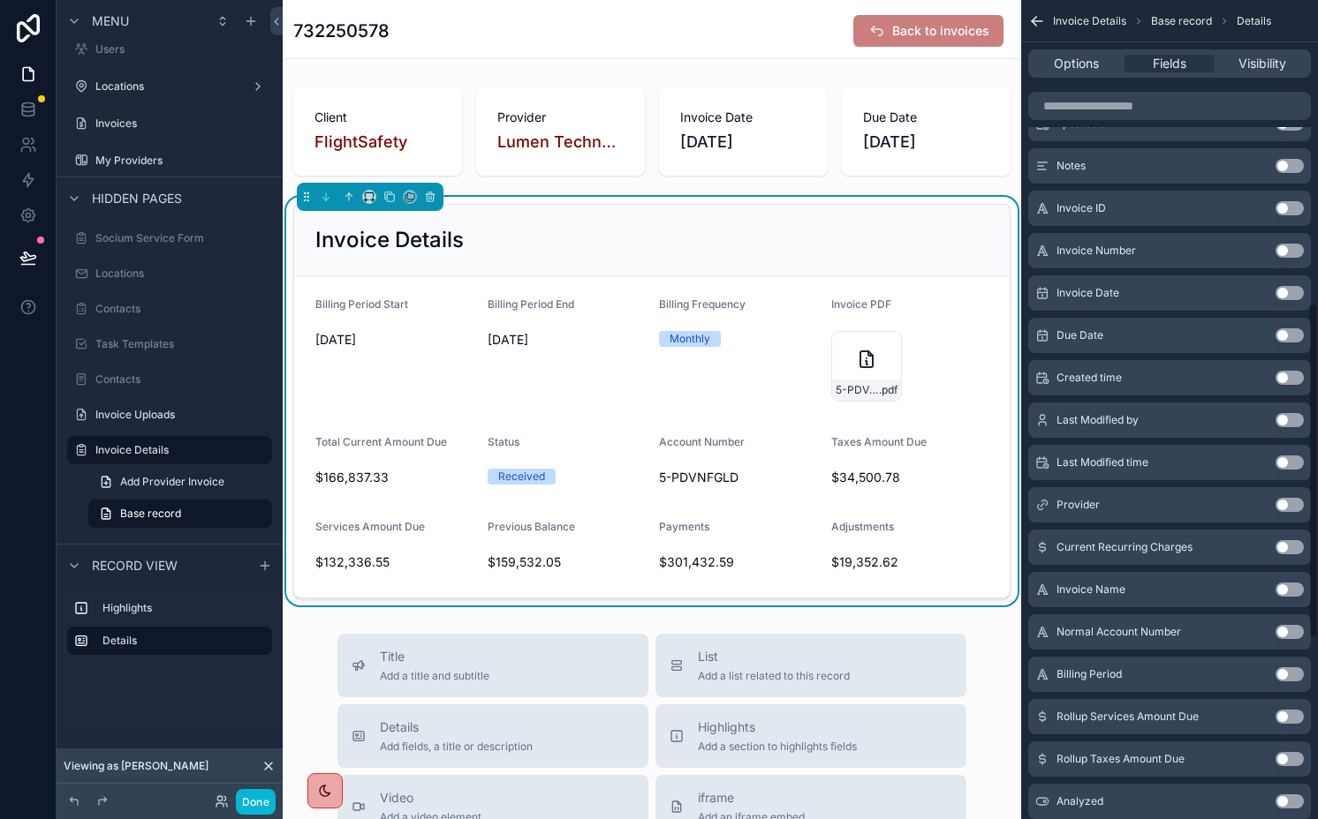
click at [1284, 547] on button "Use setting" at bounding box center [1289, 547] width 28 height 14
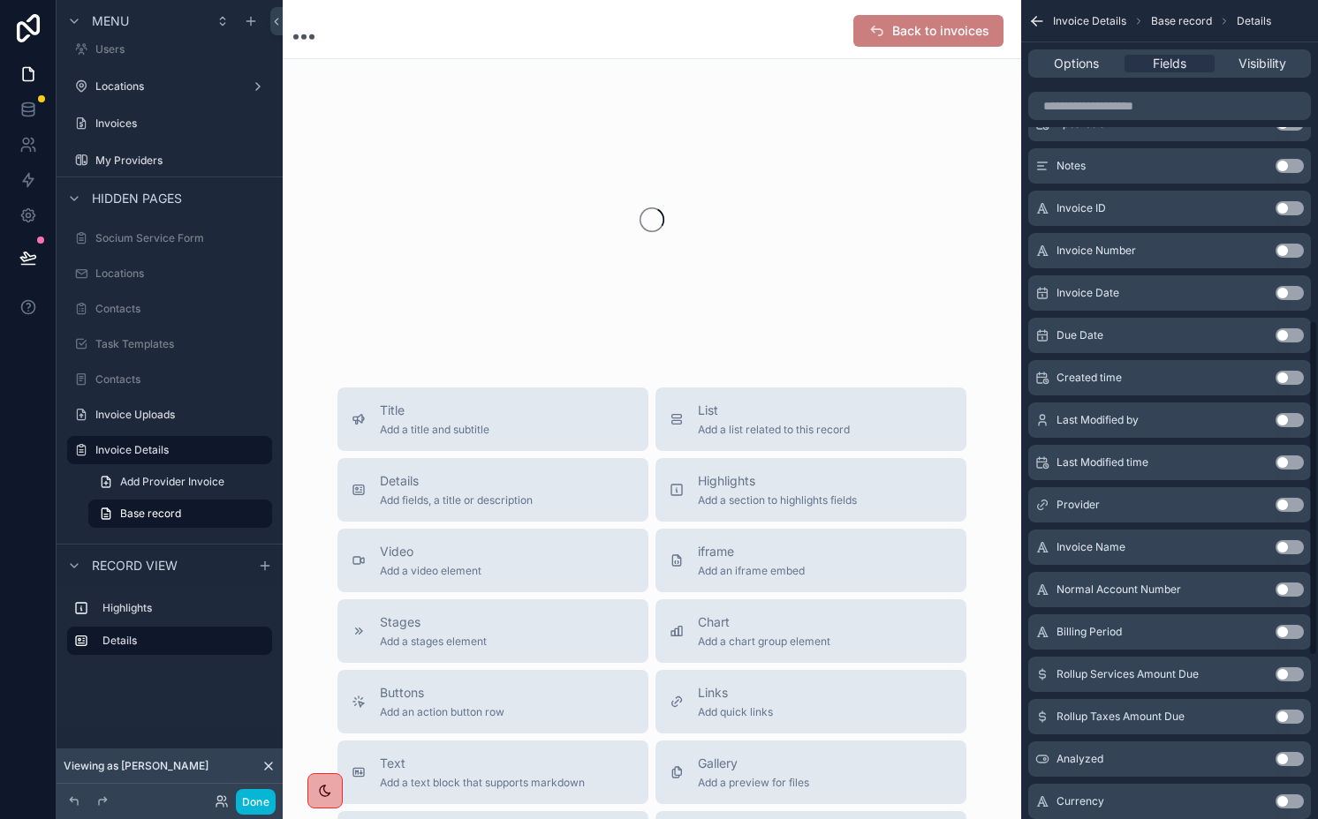
scroll to position [817, 0]
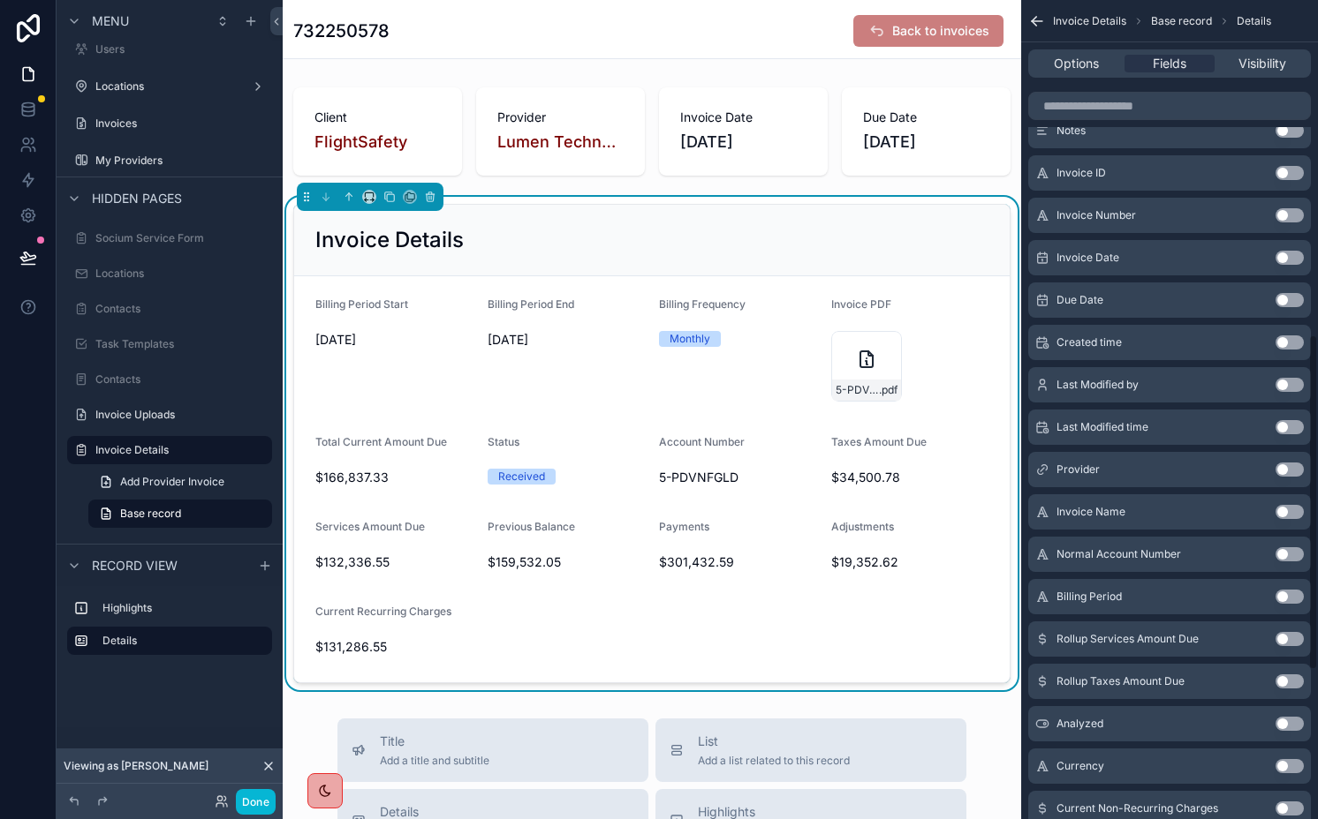
click at [1296, 511] on button "Use setting" at bounding box center [1289, 512] width 28 height 14
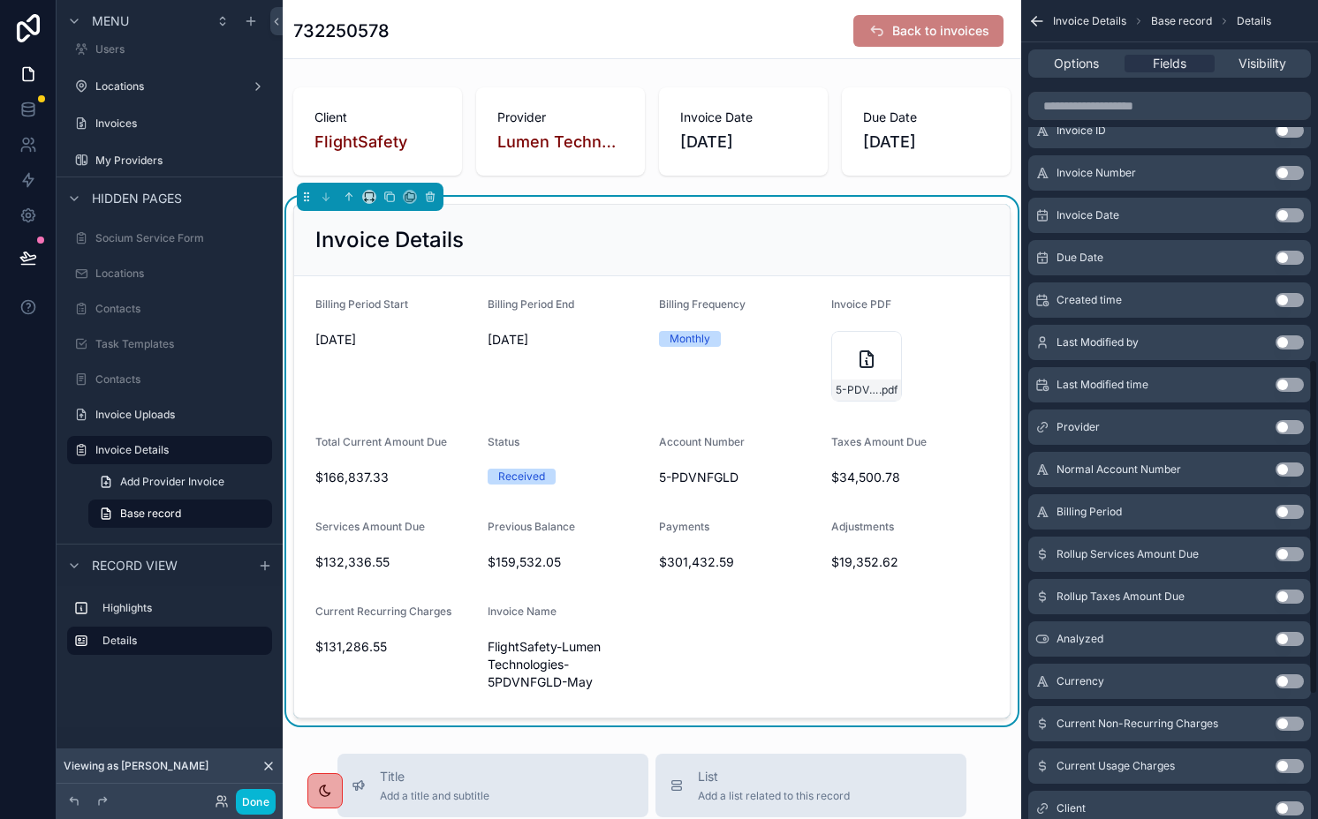
scroll to position [904, 0]
click at [576, 665] on span "FlightSafety-Lumen Technologies-5PDVNFGLD-May" at bounding box center [566, 664] width 158 height 53
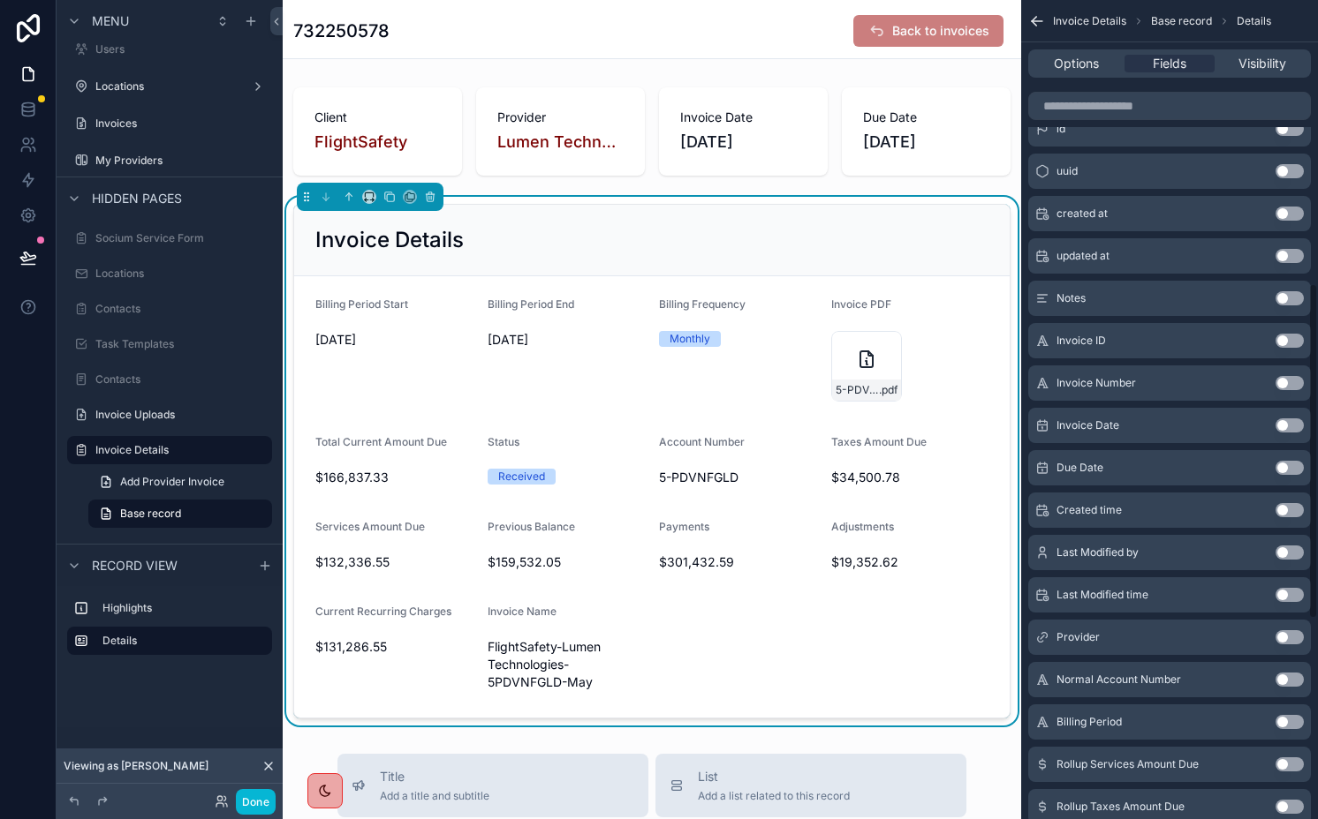
scroll to position [0, 0]
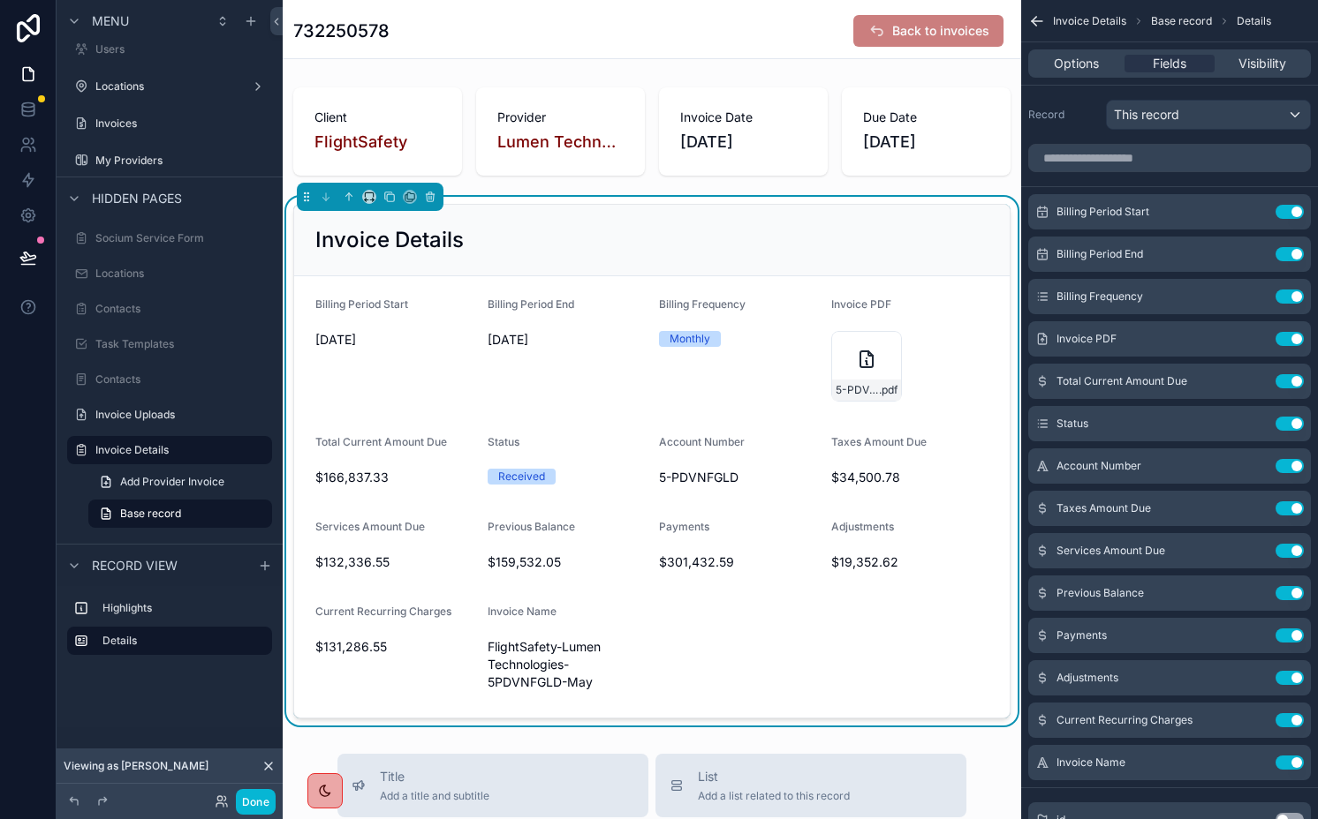
drag, startPoint x: 1298, startPoint y: 759, endPoint x: 1289, endPoint y: 751, distance: 11.9
click at [1298, 759] on button "Use setting" at bounding box center [1289, 763] width 28 height 14
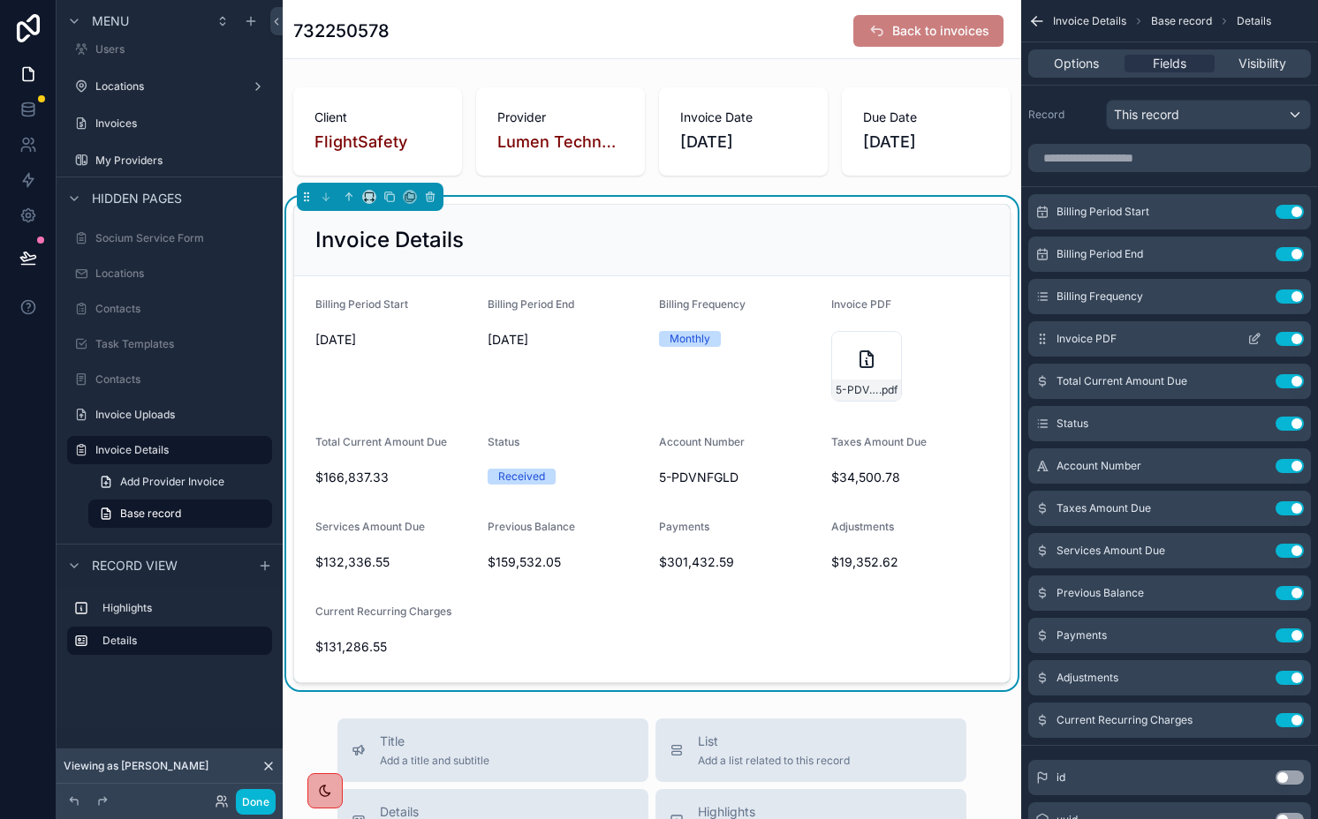
click at [1252, 336] on icon "scrollable content" at bounding box center [1254, 339] width 14 height 14
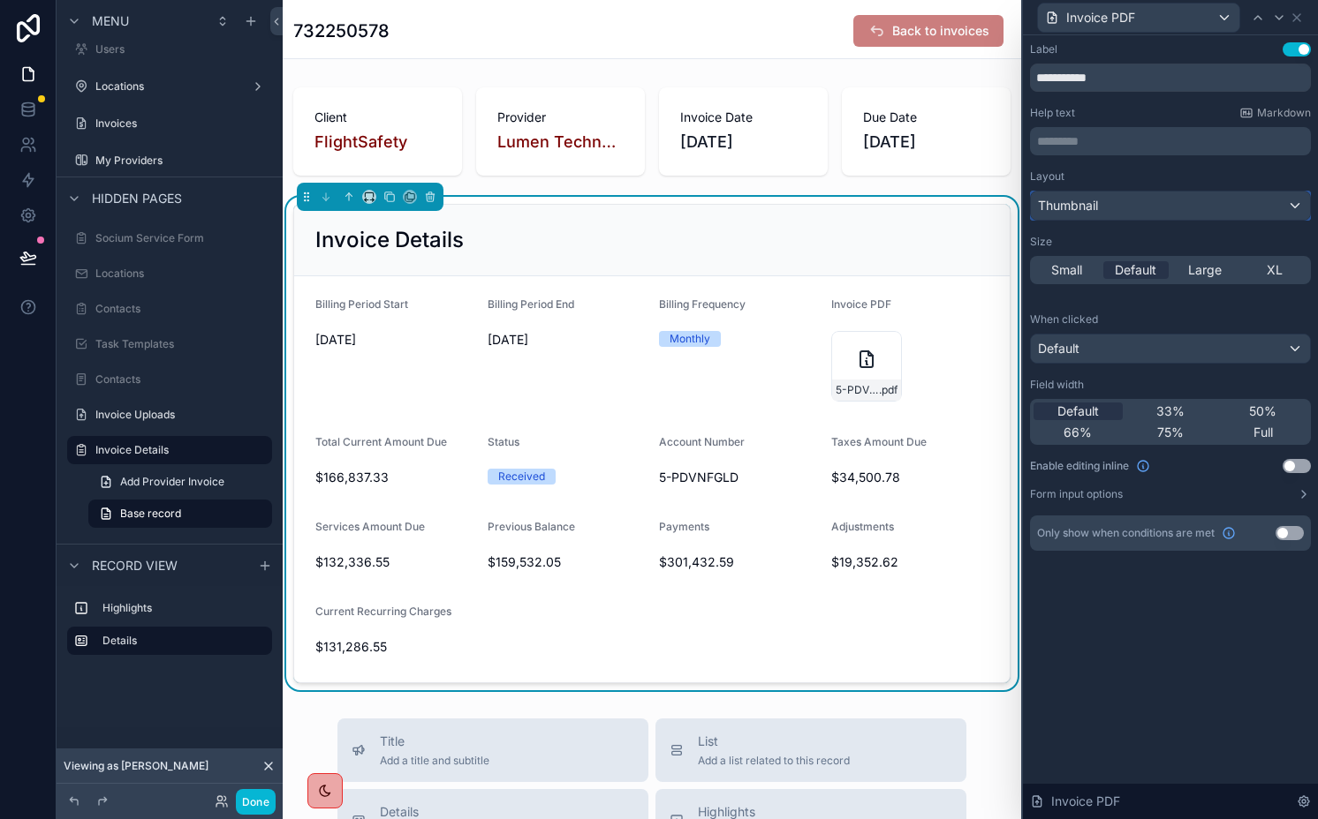
click at [1096, 206] on span "Thumbnail" at bounding box center [1068, 206] width 60 height 18
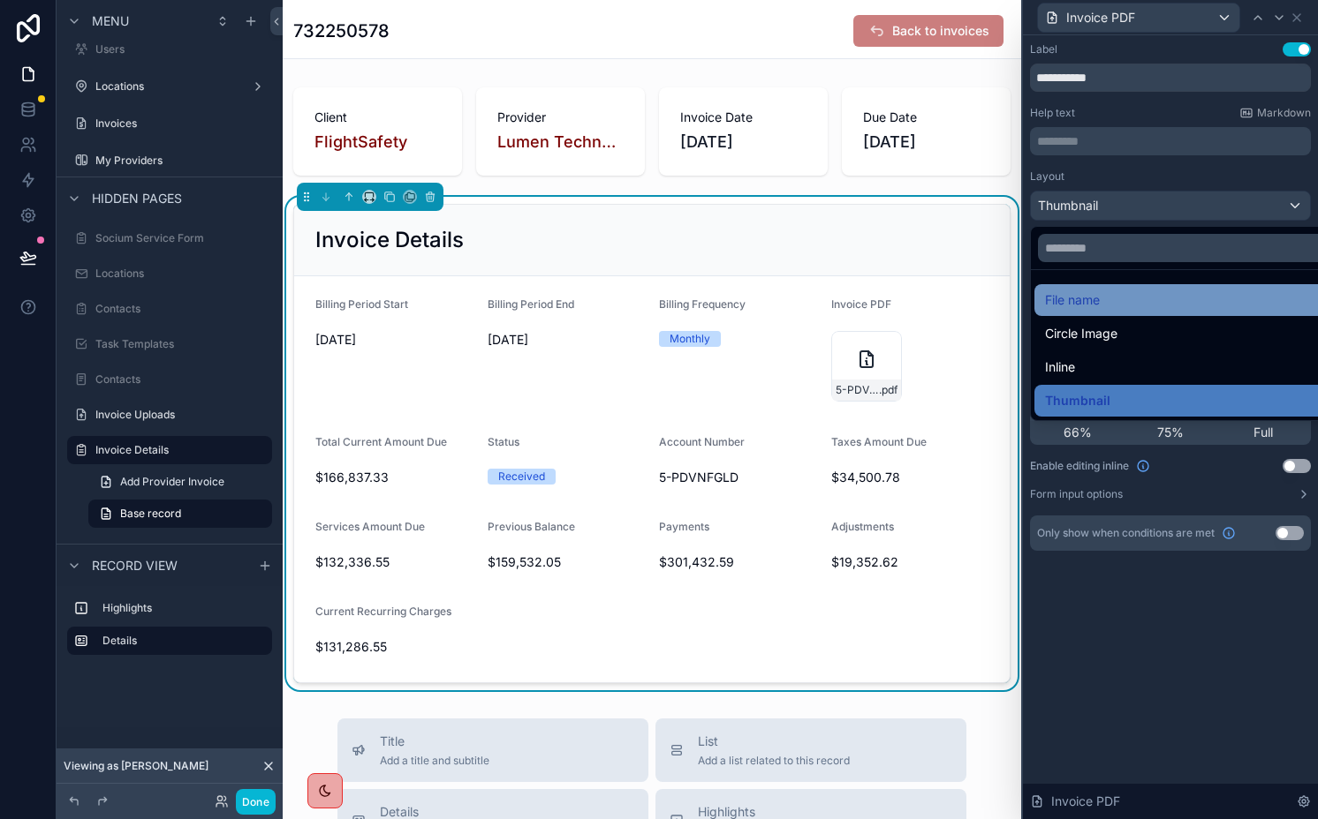
click at [1085, 292] on span "File name" at bounding box center [1072, 300] width 55 height 21
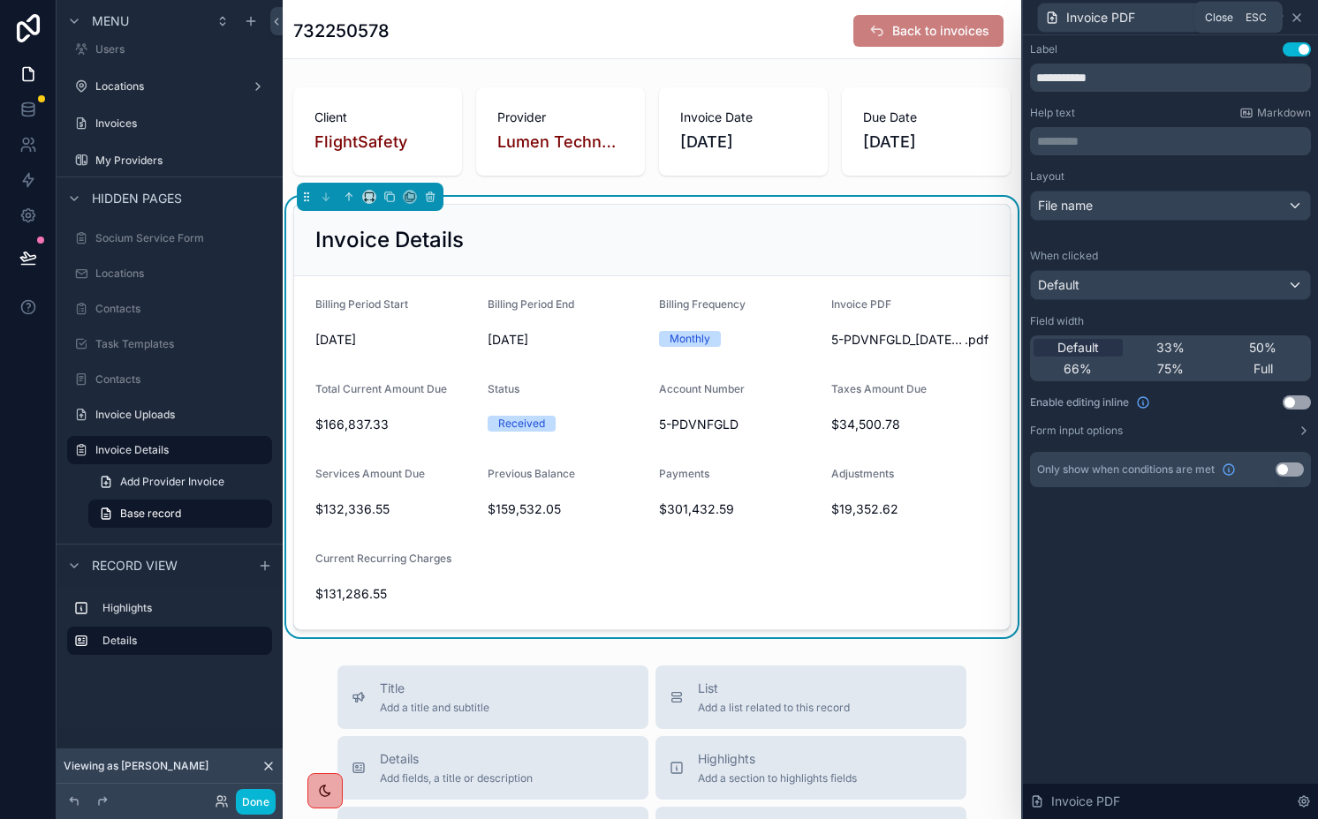
click at [1291, 21] on icon at bounding box center [1296, 18] width 14 height 14
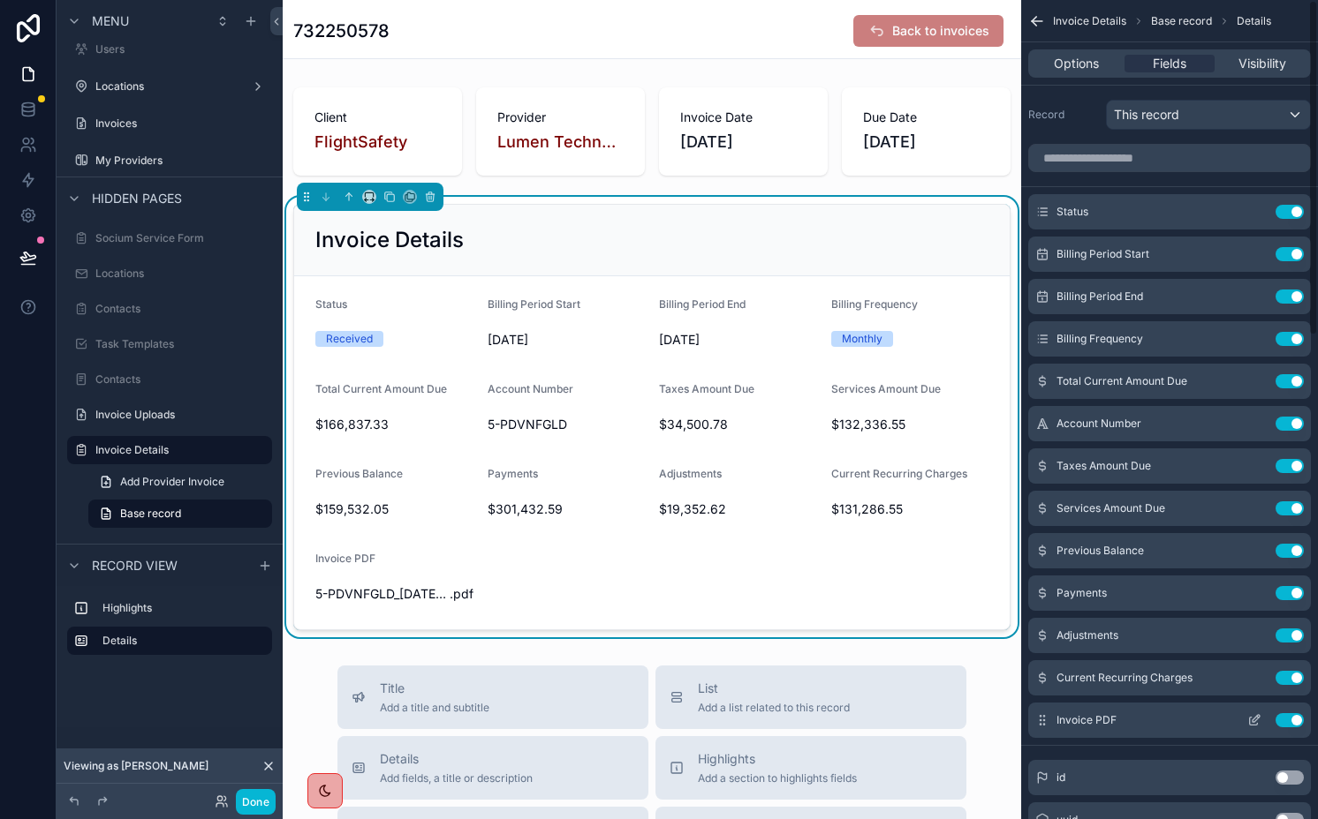
click at [1255, 719] on icon "scrollable content" at bounding box center [1254, 721] width 14 height 14
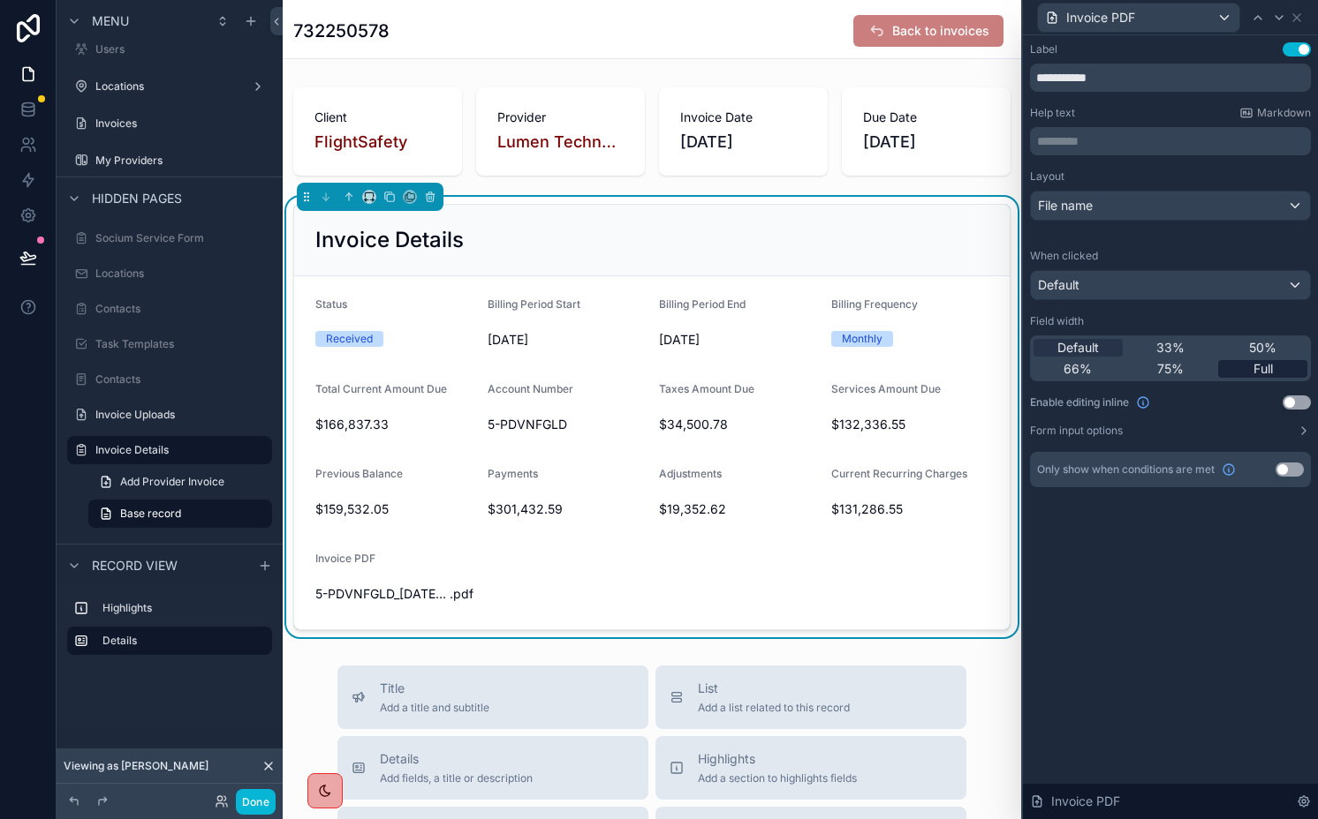
click at [1262, 367] on span "Full" at bounding box center [1262, 369] width 19 height 18
click at [1063, 344] on span "Default" at bounding box center [1078, 348] width 42 height 18
click at [1250, 362] on div "Full" at bounding box center [1262, 369] width 89 height 18
click at [1291, 19] on icon at bounding box center [1296, 18] width 14 height 14
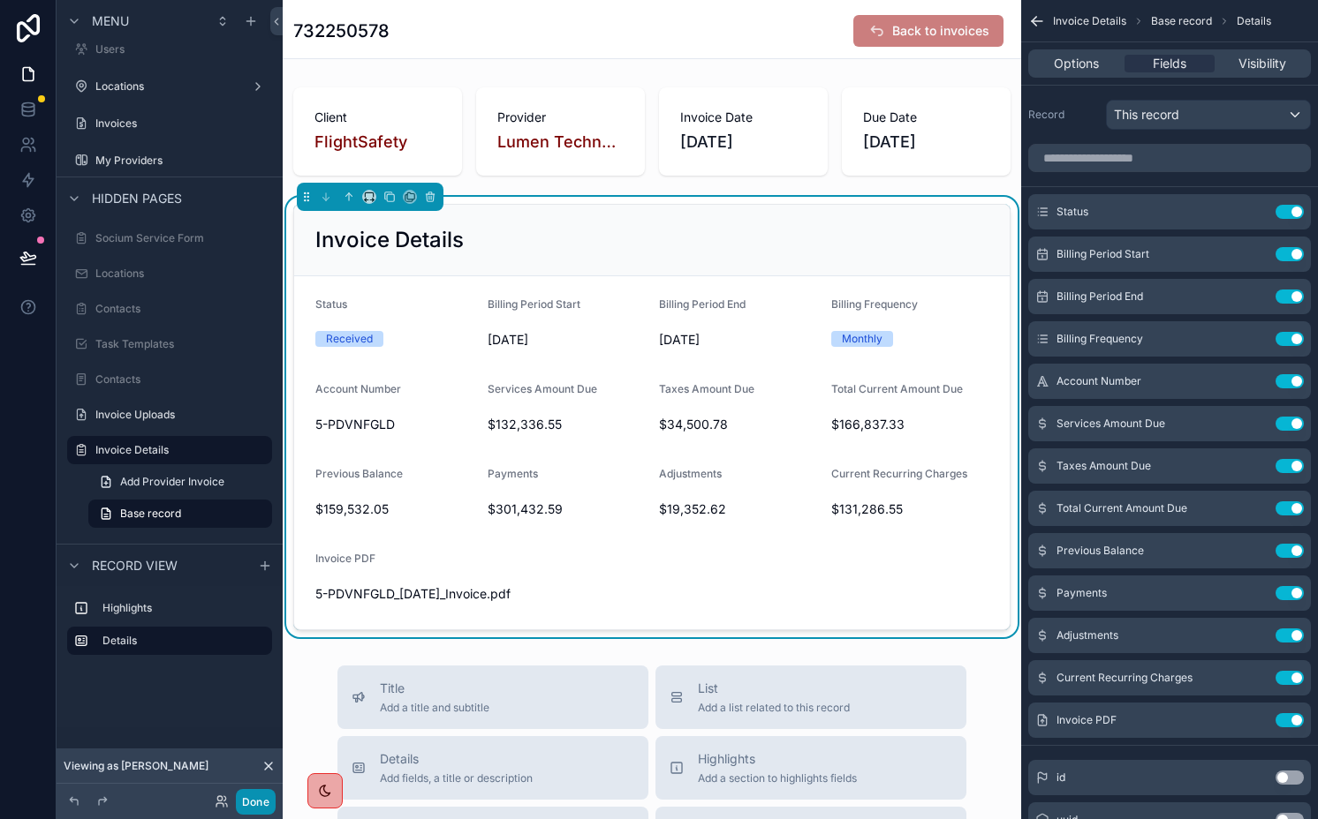
click at [258, 799] on button "Done" at bounding box center [256, 802] width 40 height 26
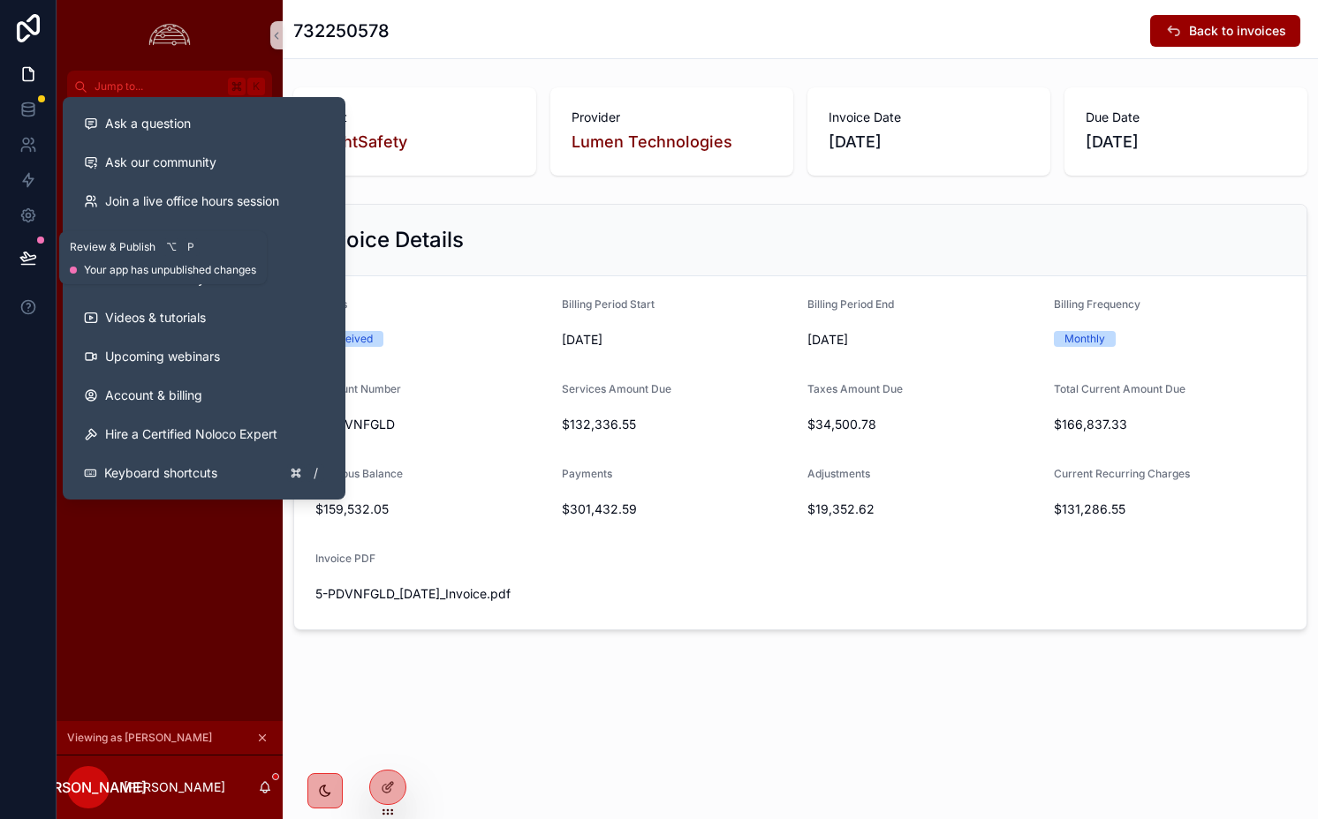
click at [29, 257] on icon at bounding box center [28, 258] width 18 height 18
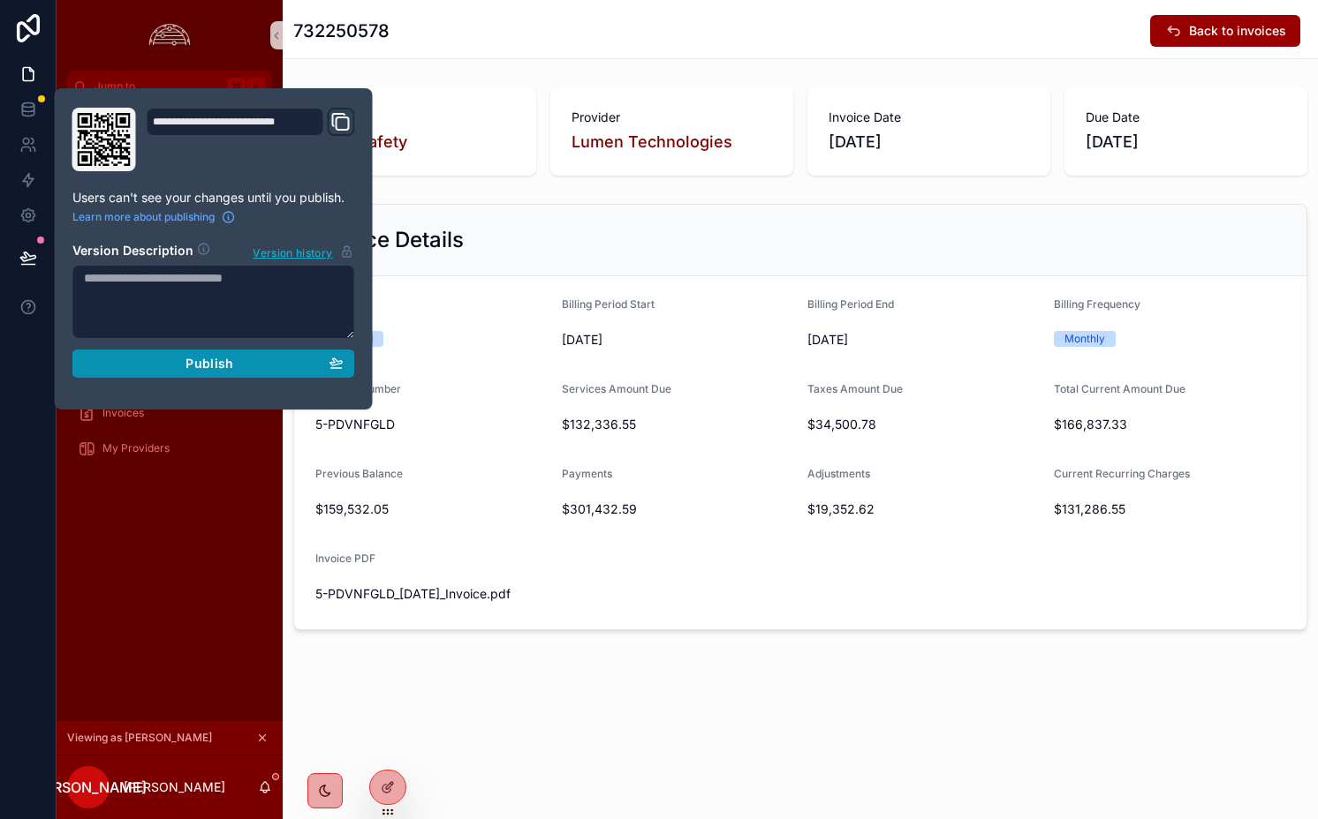
click at [208, 366] on span "Publish" at bounding box center [209, 364] width 48 height 16
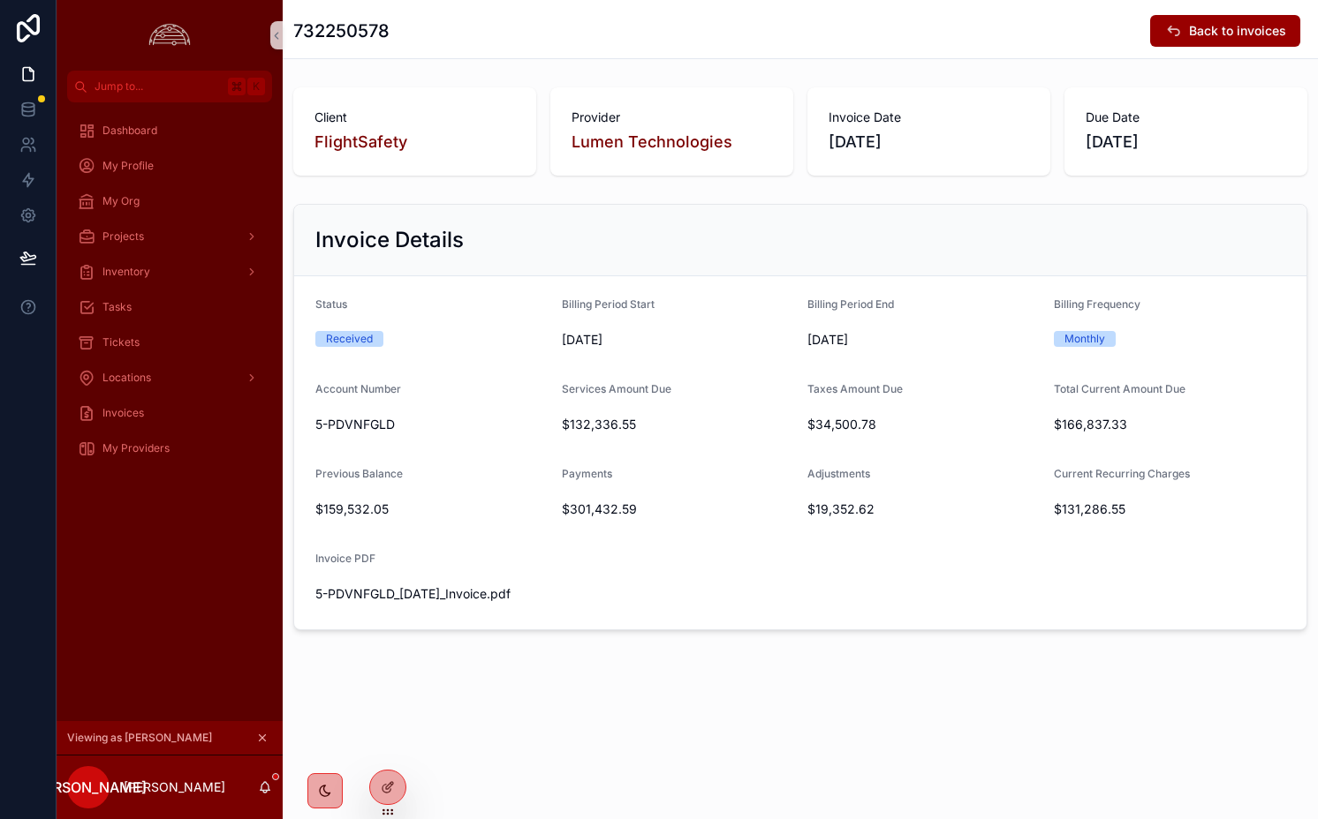
click at [795, 647] on div "732250578 Back to invoices Client FlightSafety Provider Lumen Technologies Invo…" at bounding box center [800, 375] width 1035 height 751
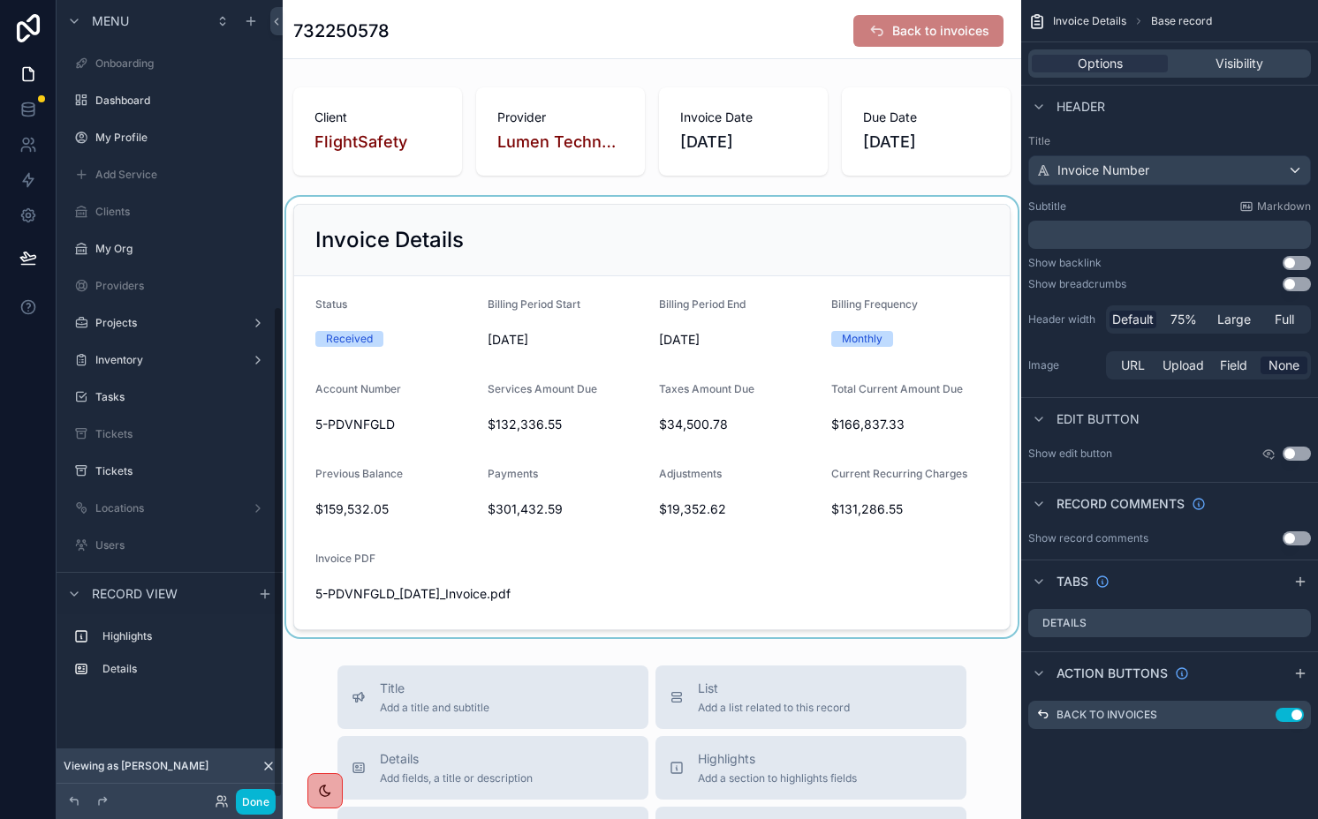
scroll to position [496, 0]
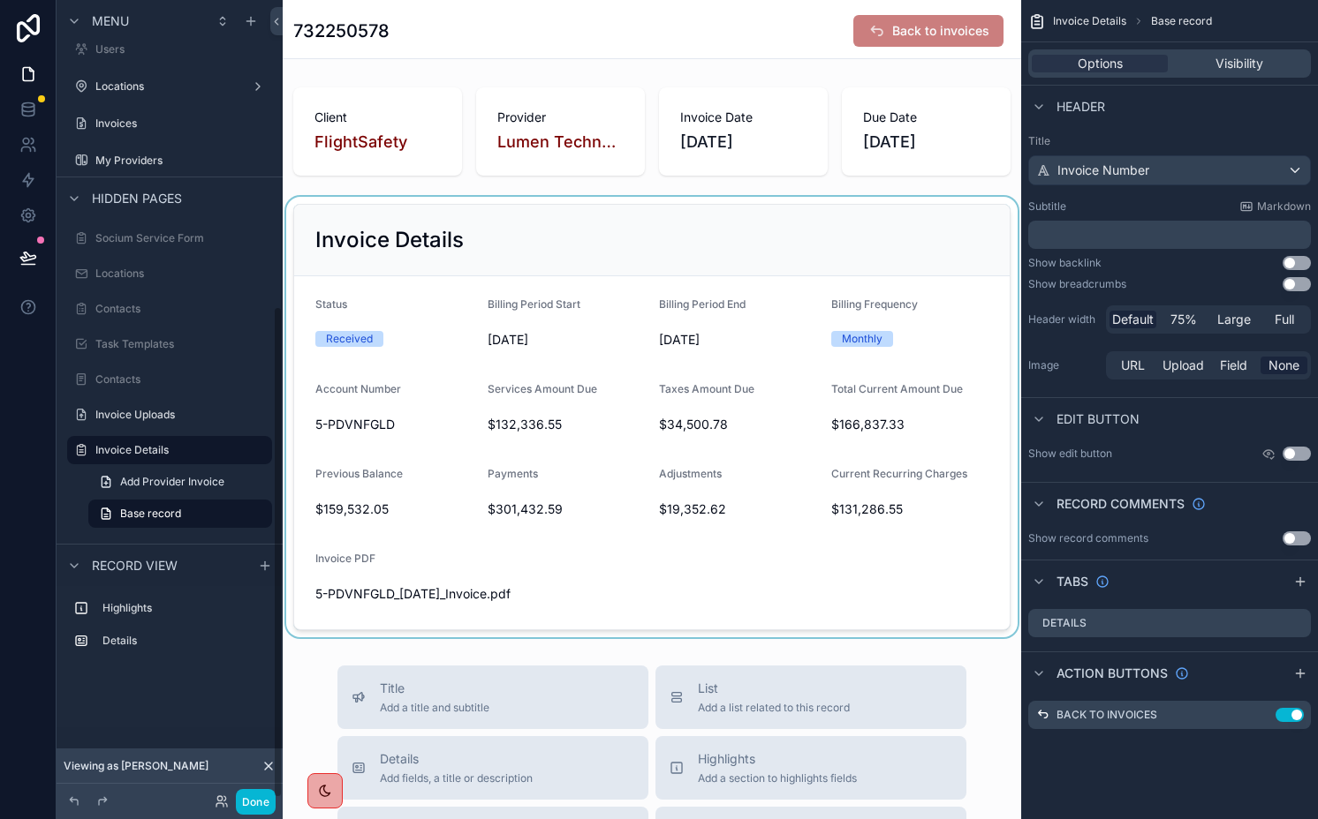
click at [526, 248] on div "scrollable content" at bounding box center [652, 417] width 738 height 441
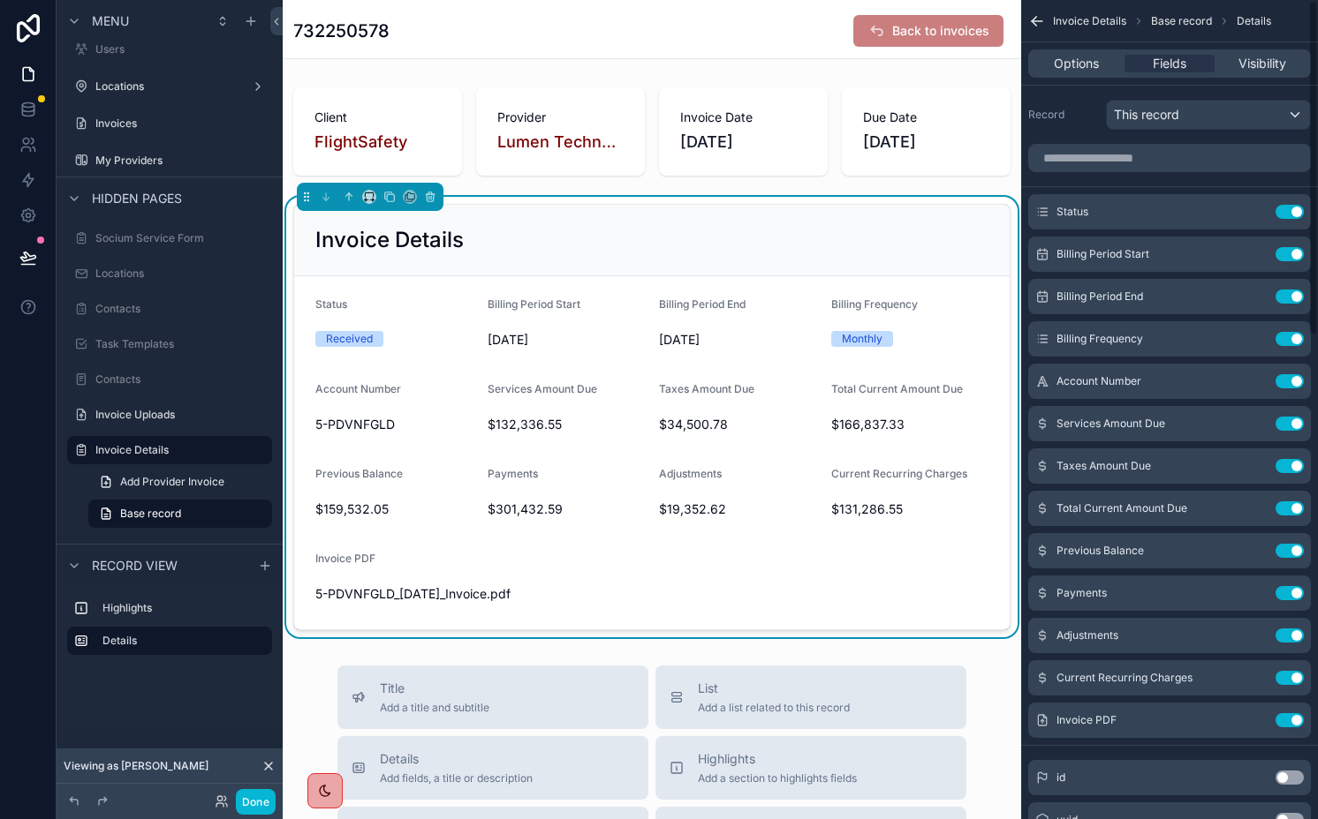
click at [1067, 48] on div "Options Fields Visibility" at bounding box center [1169, 63] width 297 height 42
click at [1067, 61] on span "Options" at bounding box center [1075, 64] width 45 height 18
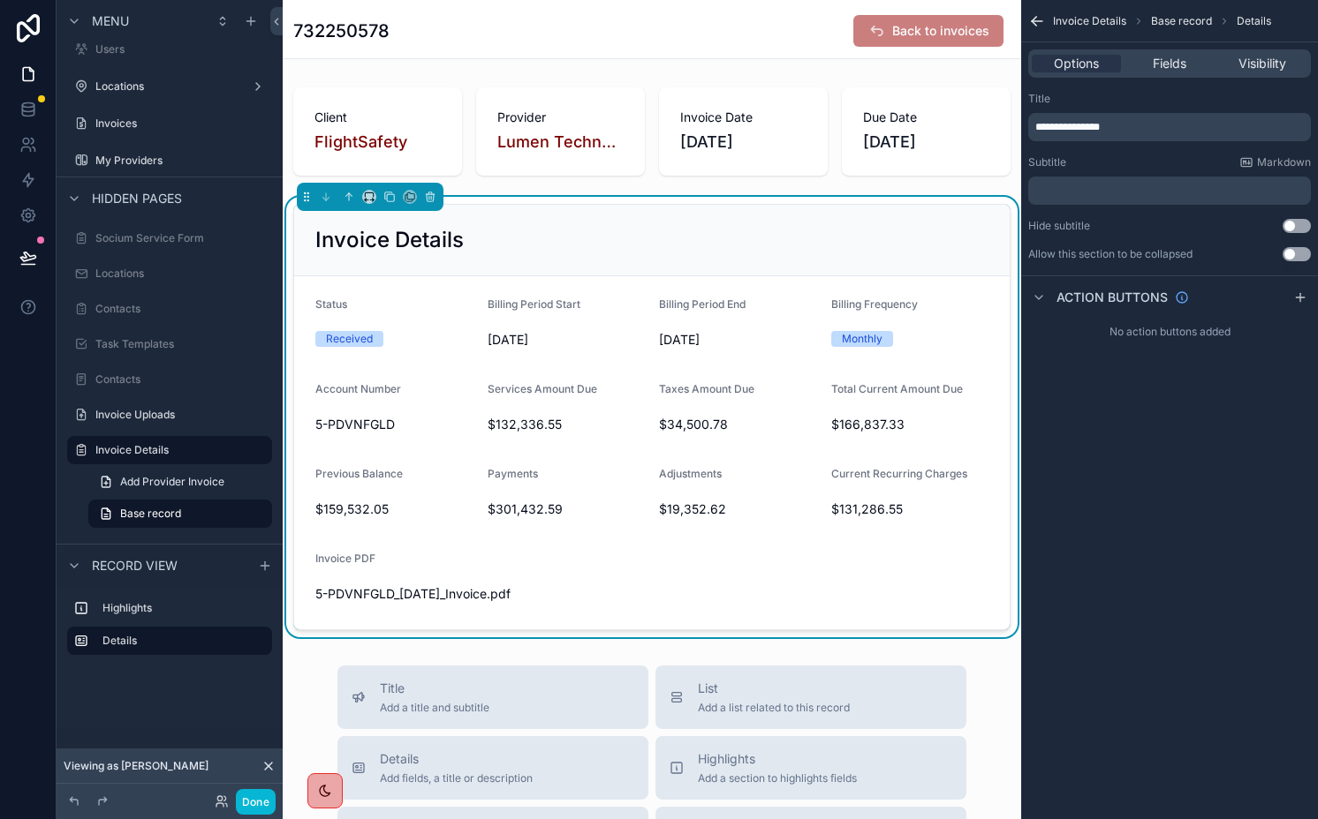
click at [736, 212] on div "Invoice Details" at bounding box center [651, 241] width 715 height 72
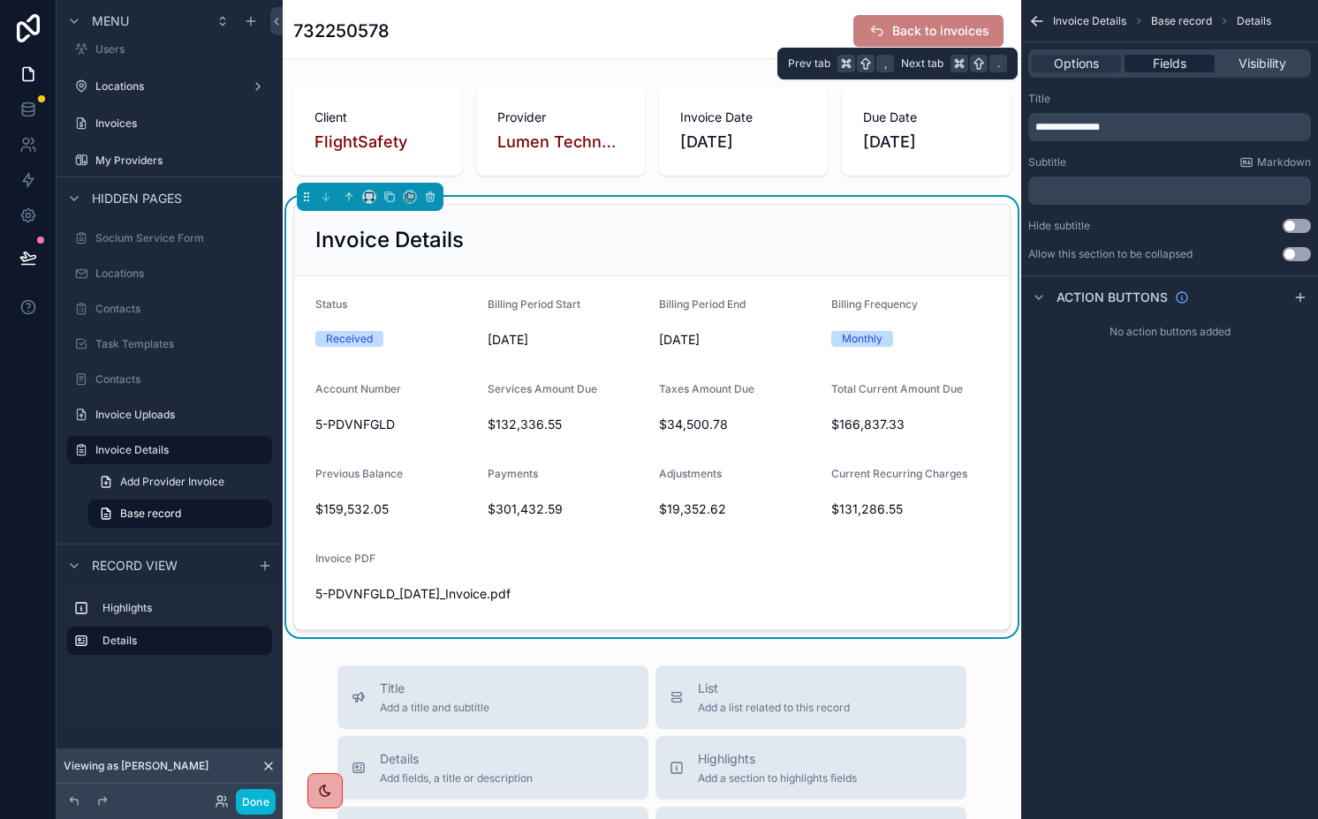
click at [1170, 67] on span "Fields" at bounding box center [1169, 64] width 34 height 18
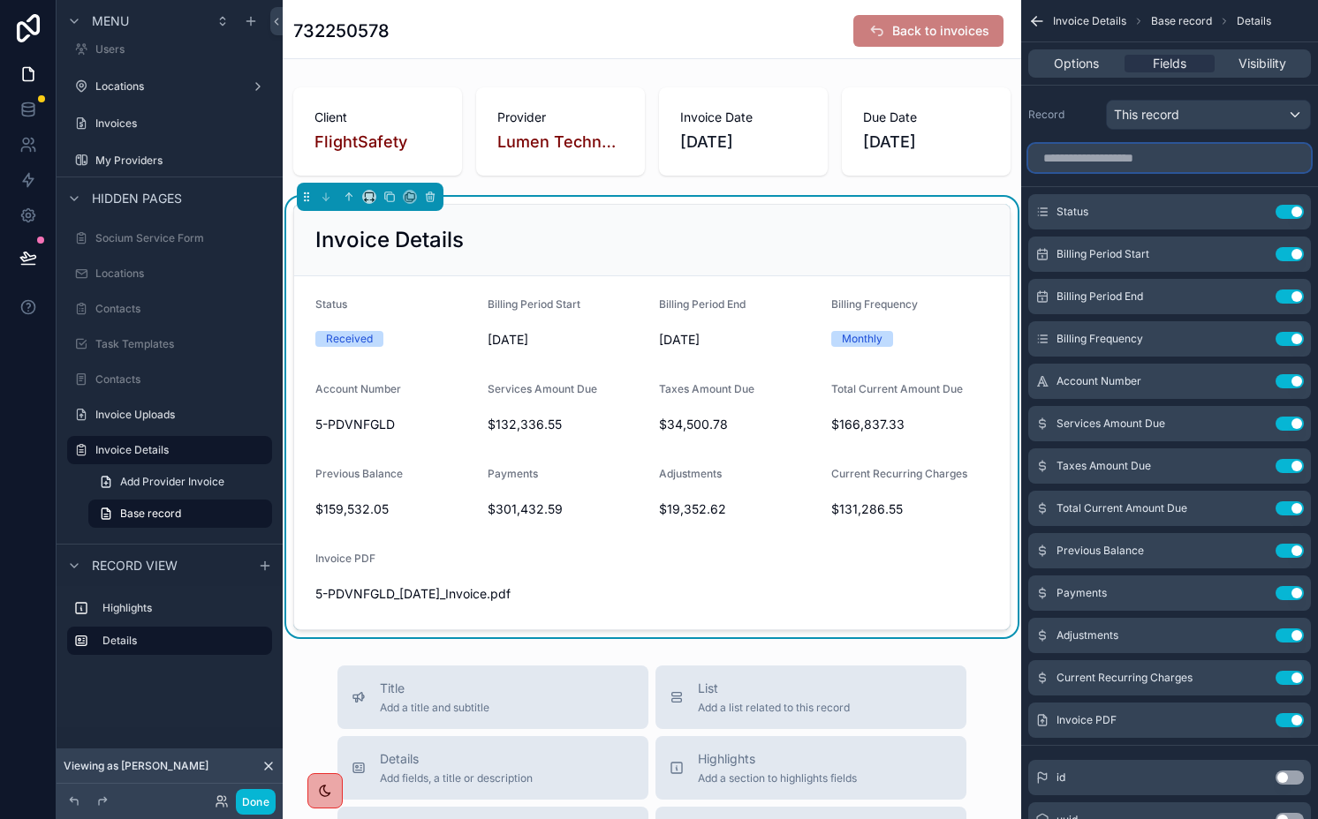
click at [1125, 154] on input "scrollable content" at bounding box center [1169, 158] width 283 height 28
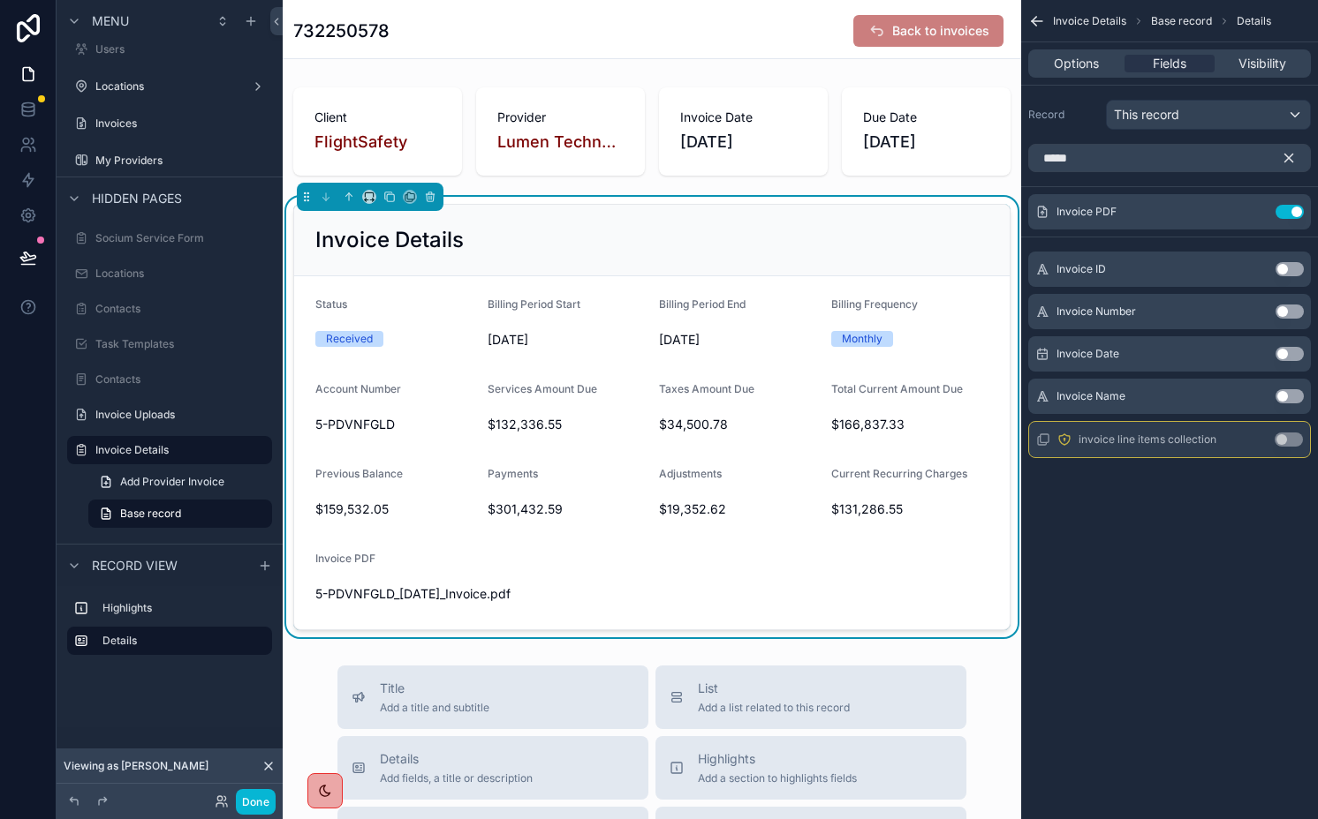
click at [1283, 352] on button "Use setting" at bounding box center [1289, 354] width 28 height 14
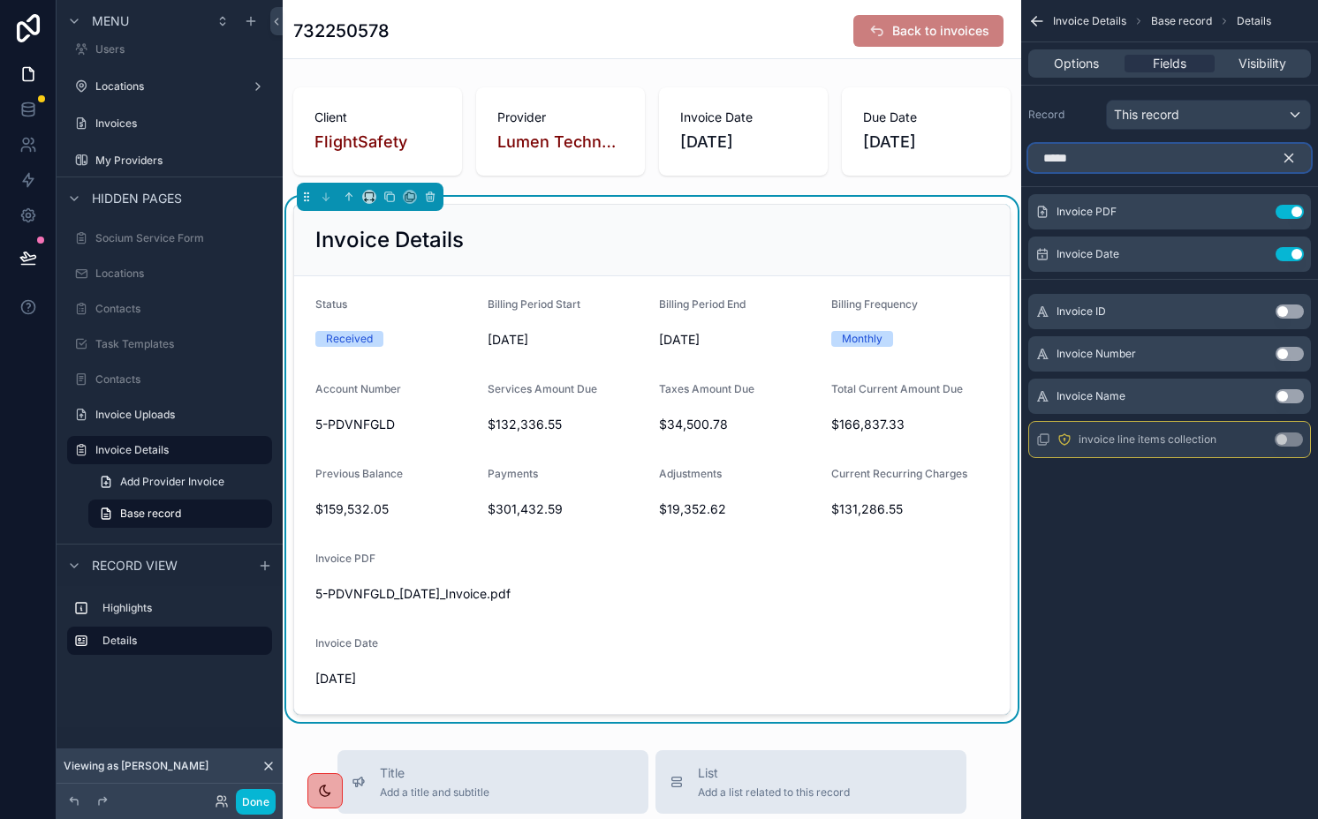
click at [1220, 158] on input "*****" at bounding box center [1169, 158] width 283 height 28
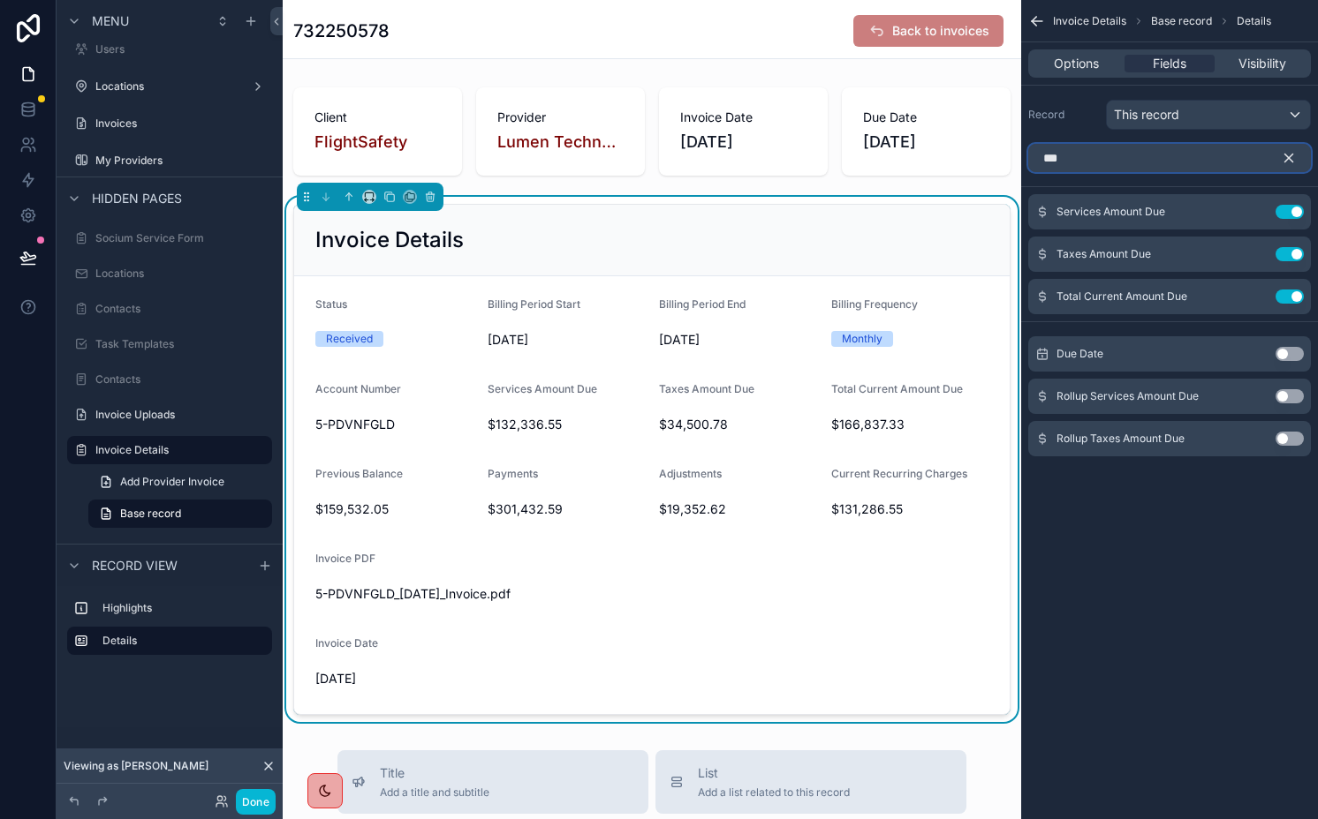
type input "***"
click at [1294, 355] on button "Use setting" at bounding box center [1289, 354] width 28 height 14
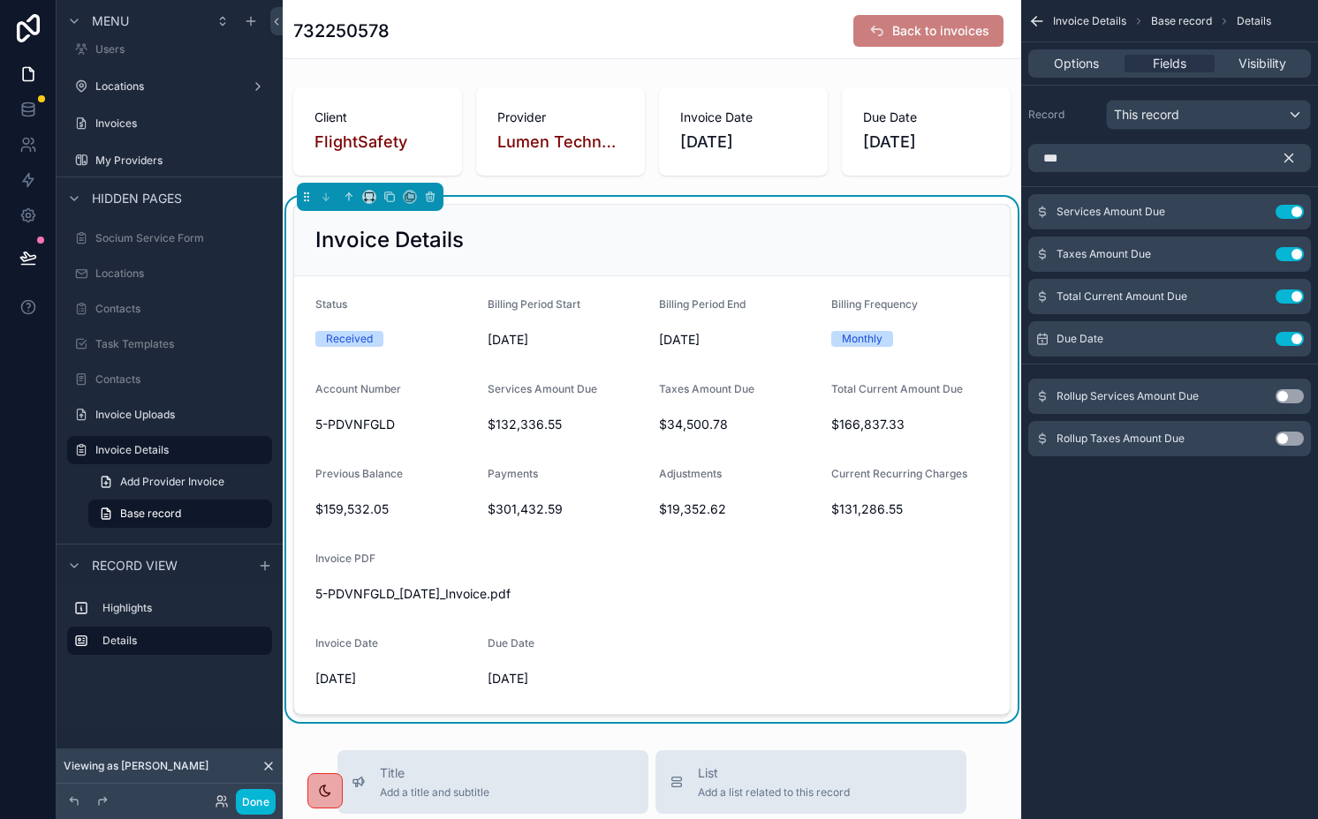
click at [1291, 157] on icon "scrollable content" at bounding box center [1288, 158] width 16 height 16
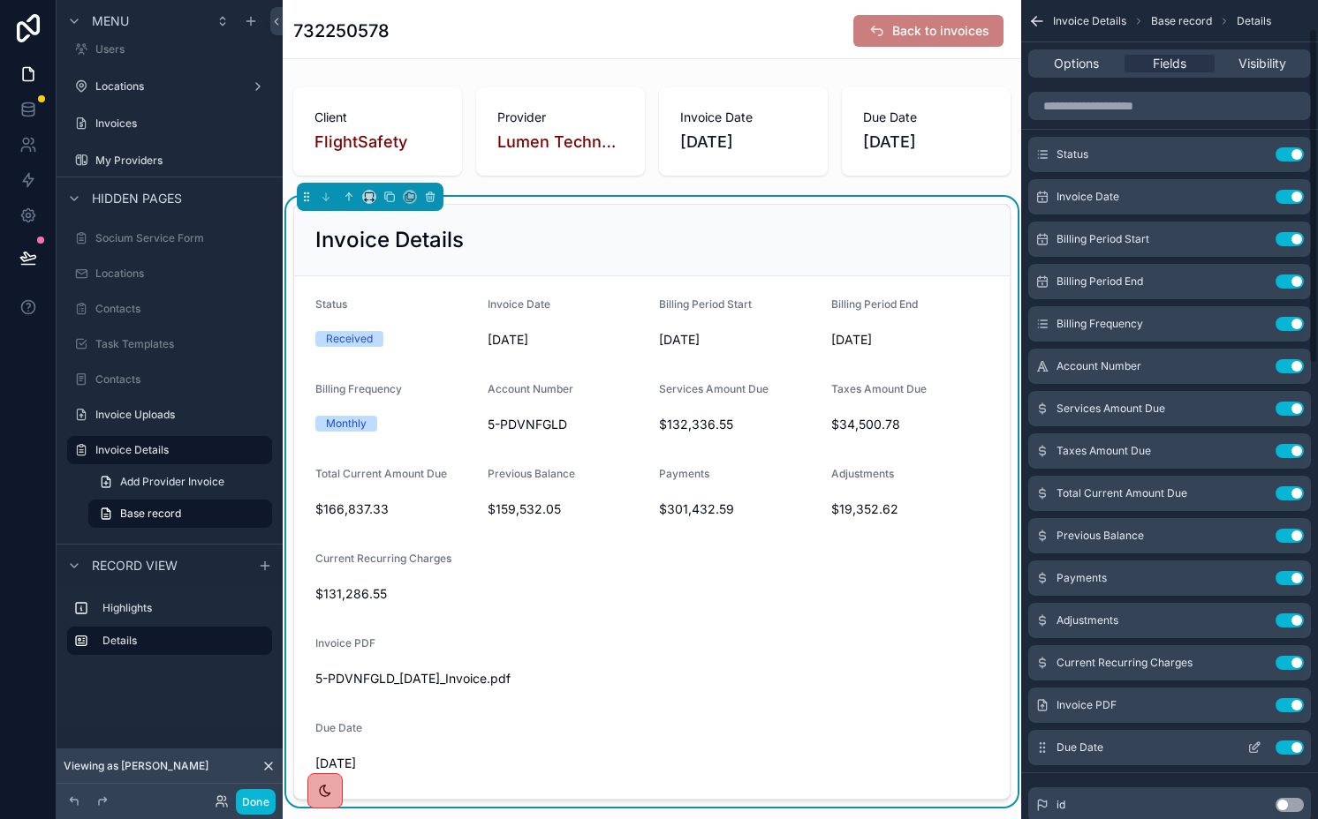
scroll to position [57, 0]
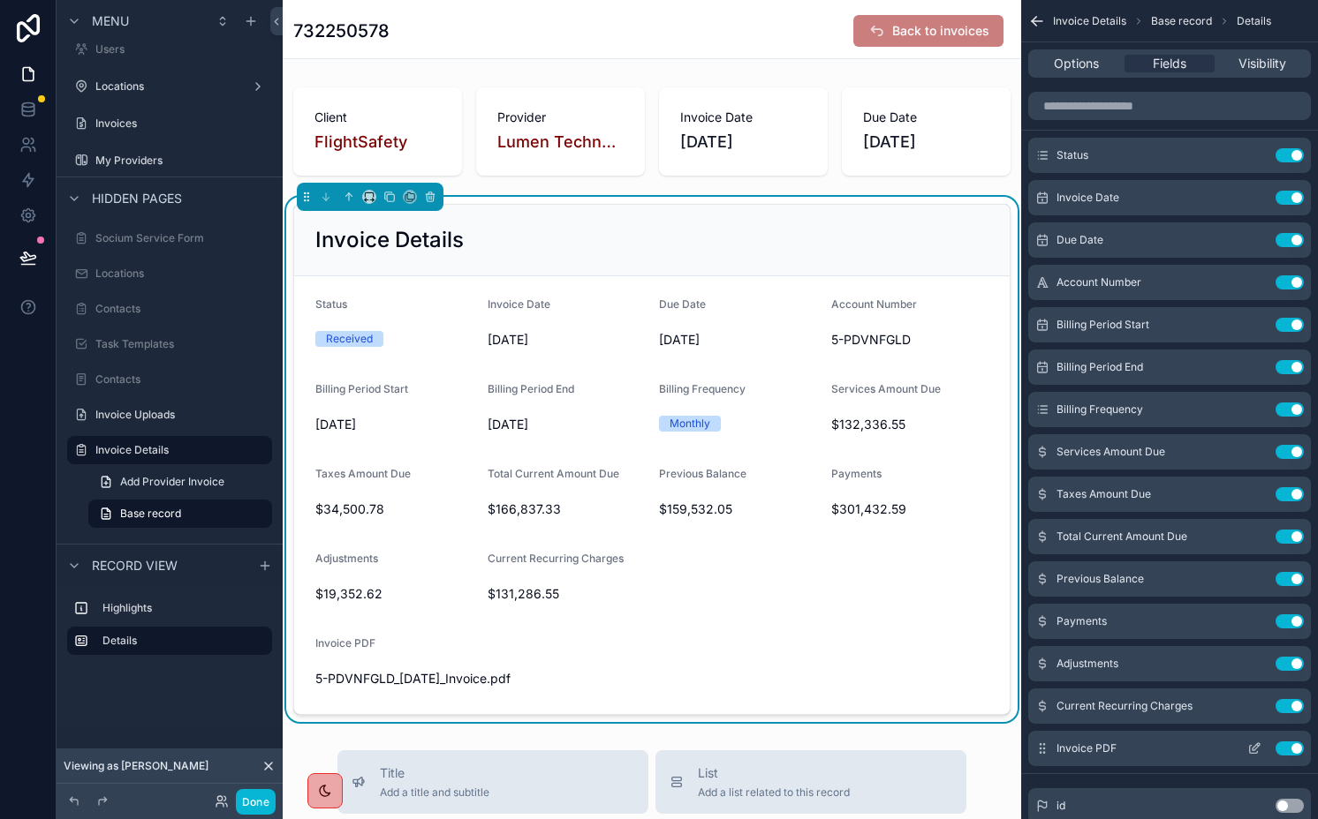
click at [1258, 748] on icon "scrollable content" at bounding box center [1254, 749] width 14 height 14
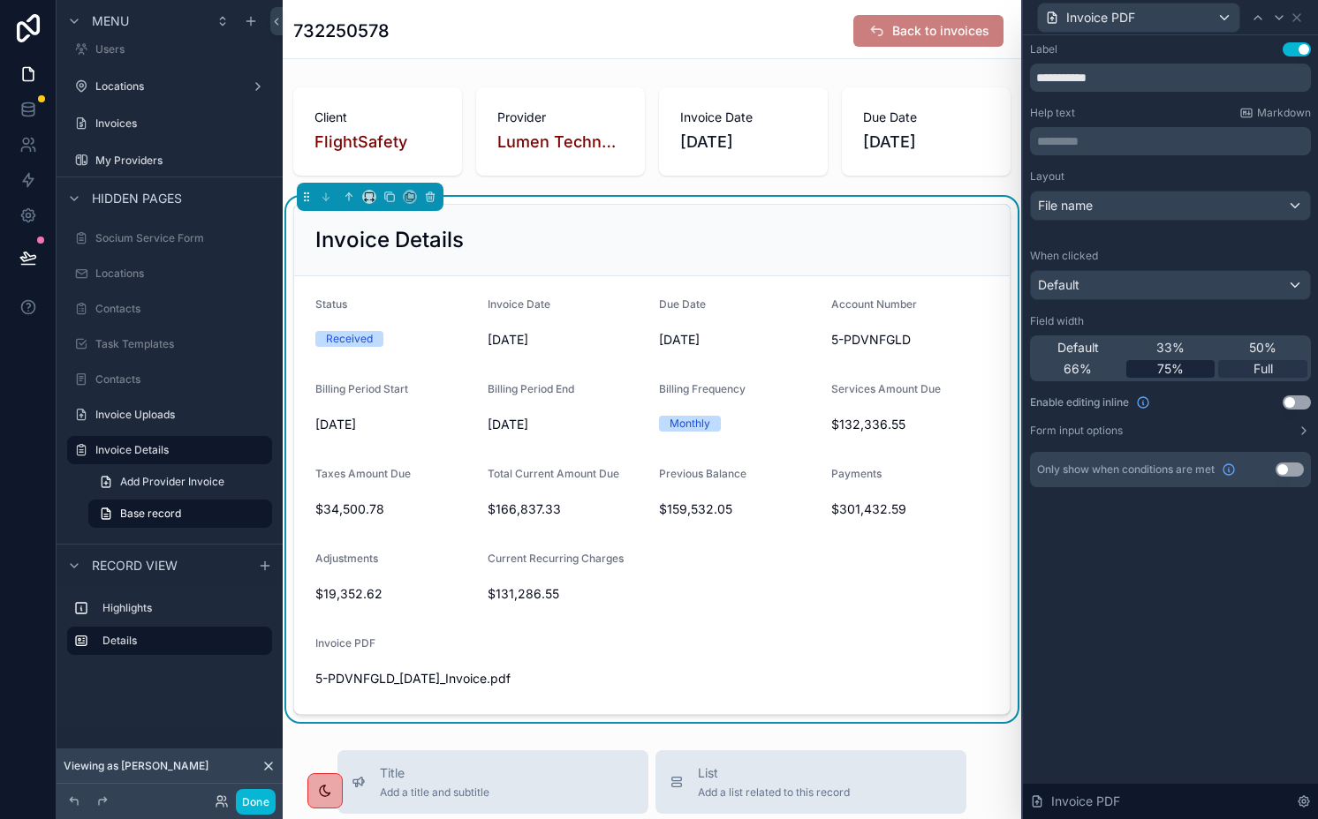
click at [1166, 371] on span "75%" at bounding box center [1170, 369] width 26 height 18
click at [1091, 371] on div "66%" at bounding box center [1077, 369] width 89 height 18
click at [1253, 344] on span "50%" at bounding box center [1262, 348] width 27 height 18
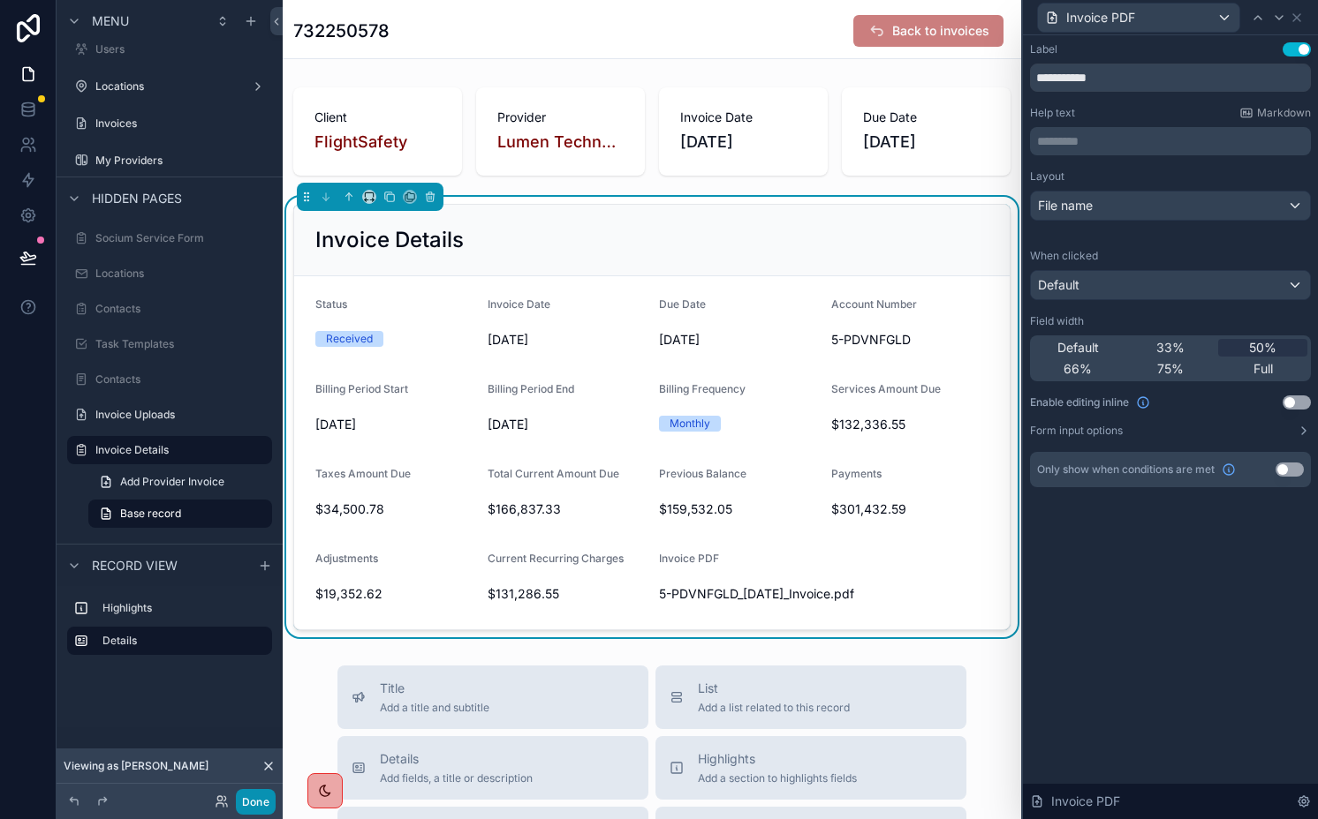
click at [260, 811] on button "Done" at bounding box center [256, 802] width 40 height 26
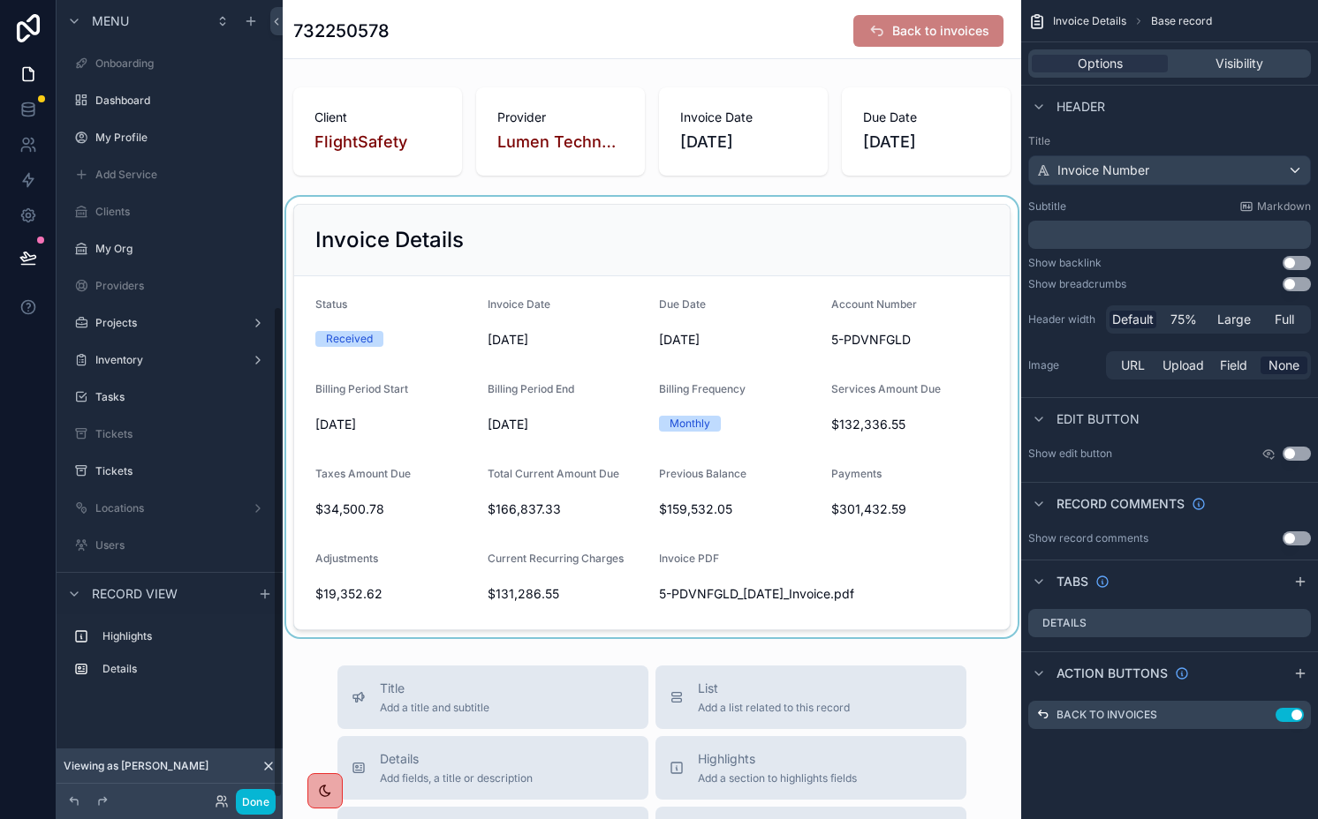
scroll to position [496, 0]
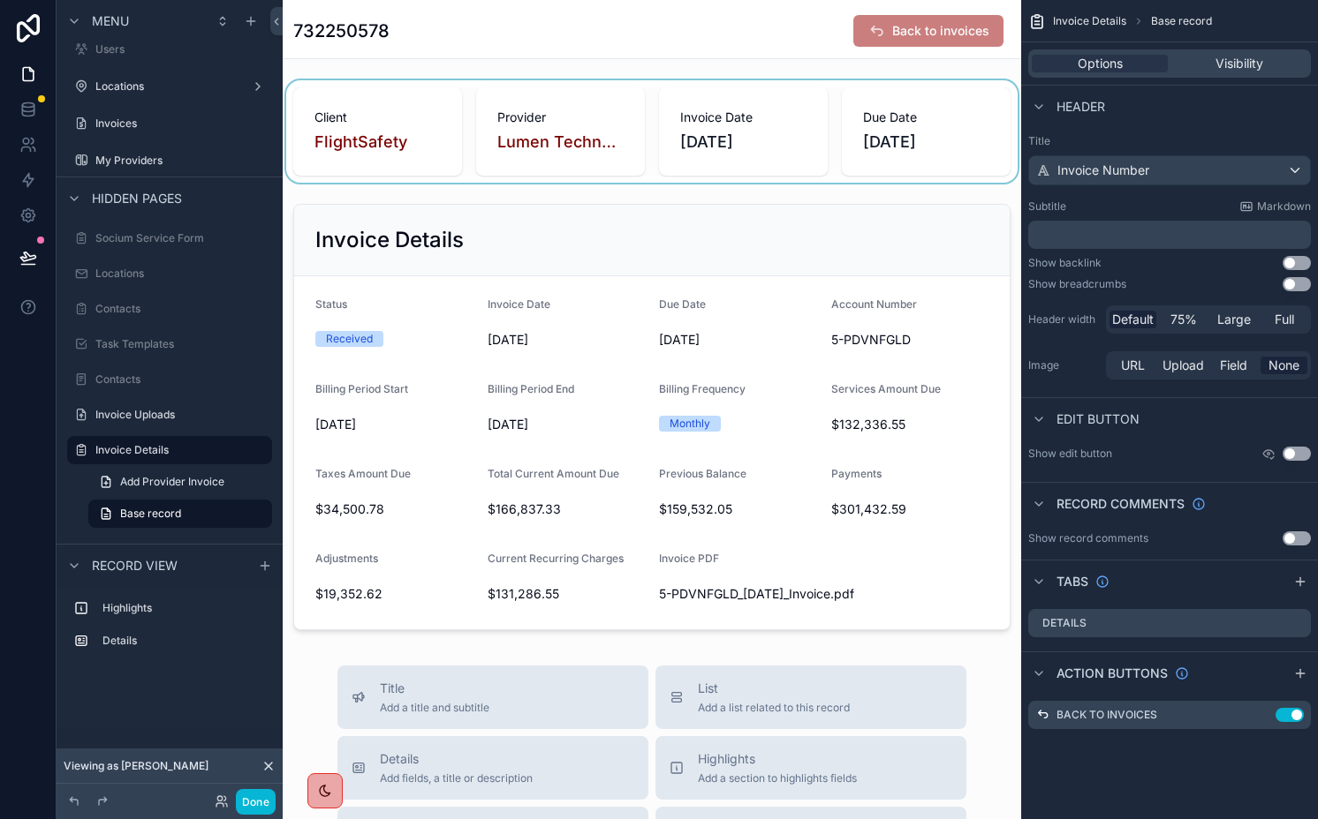
click at [578, 146] on div "scrollable content" at bounding box center [652, 131] width 738 height 102
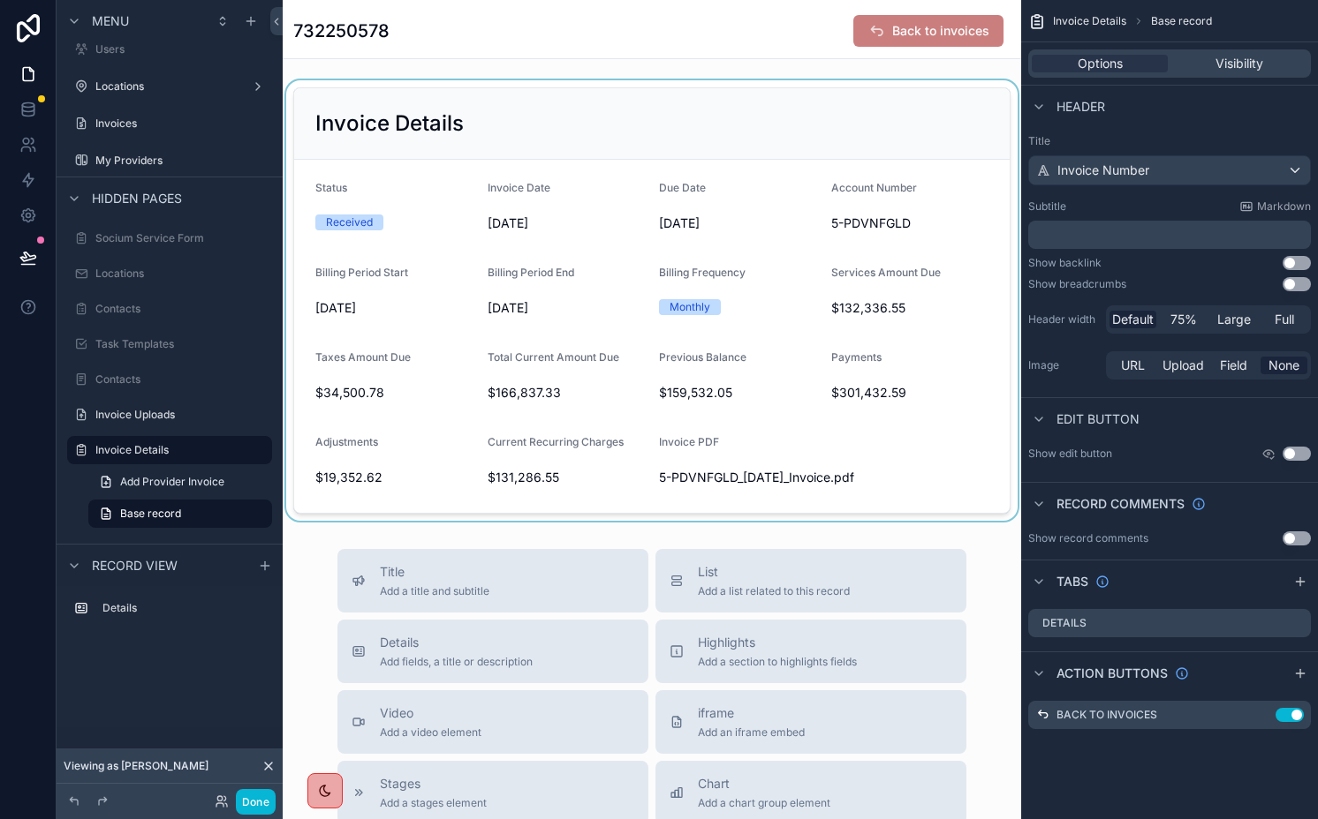
click at [561, 102] on div "scrollable content" at bounding box center [652, 300] width 738 height 441
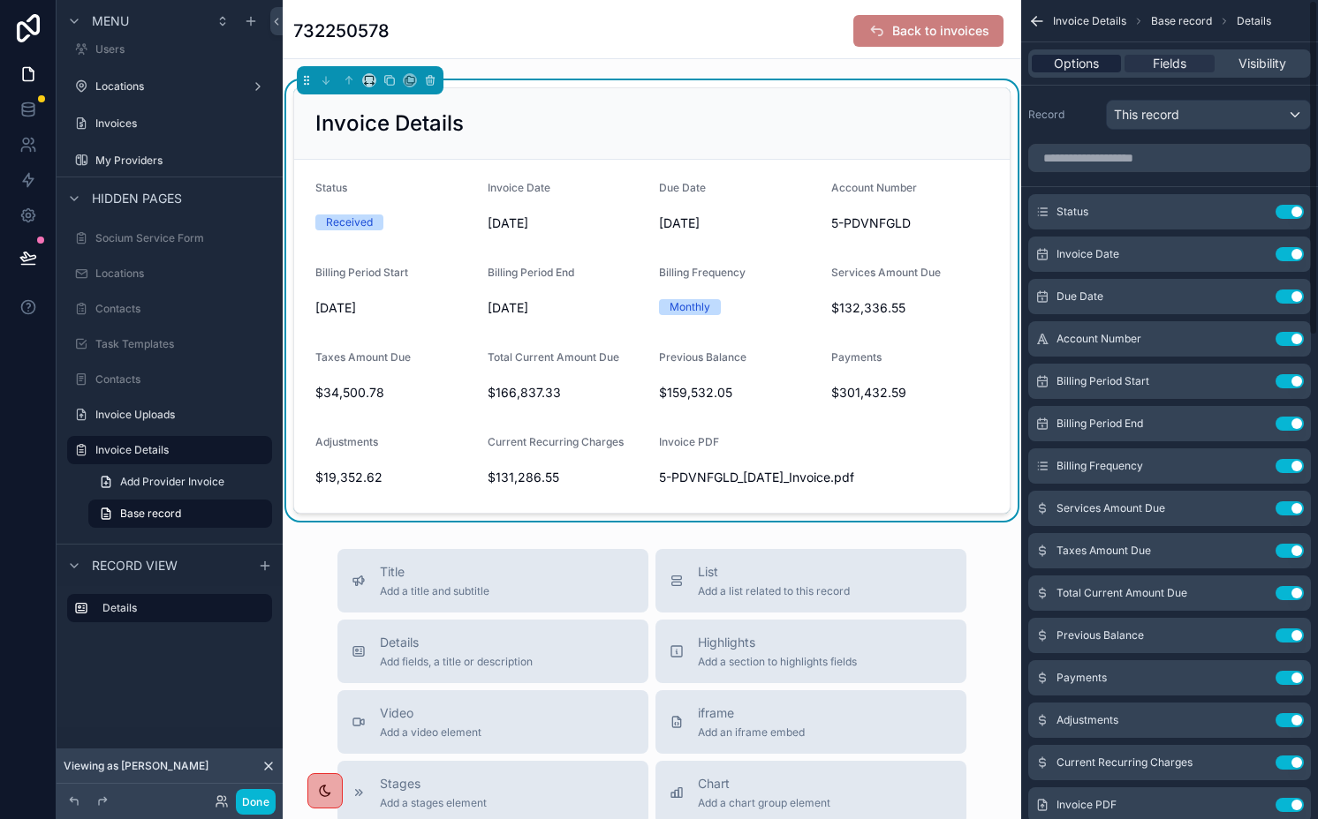
click at [1083, 65] on span "Options" at bounding box center [1075, 64] width 45 height 18
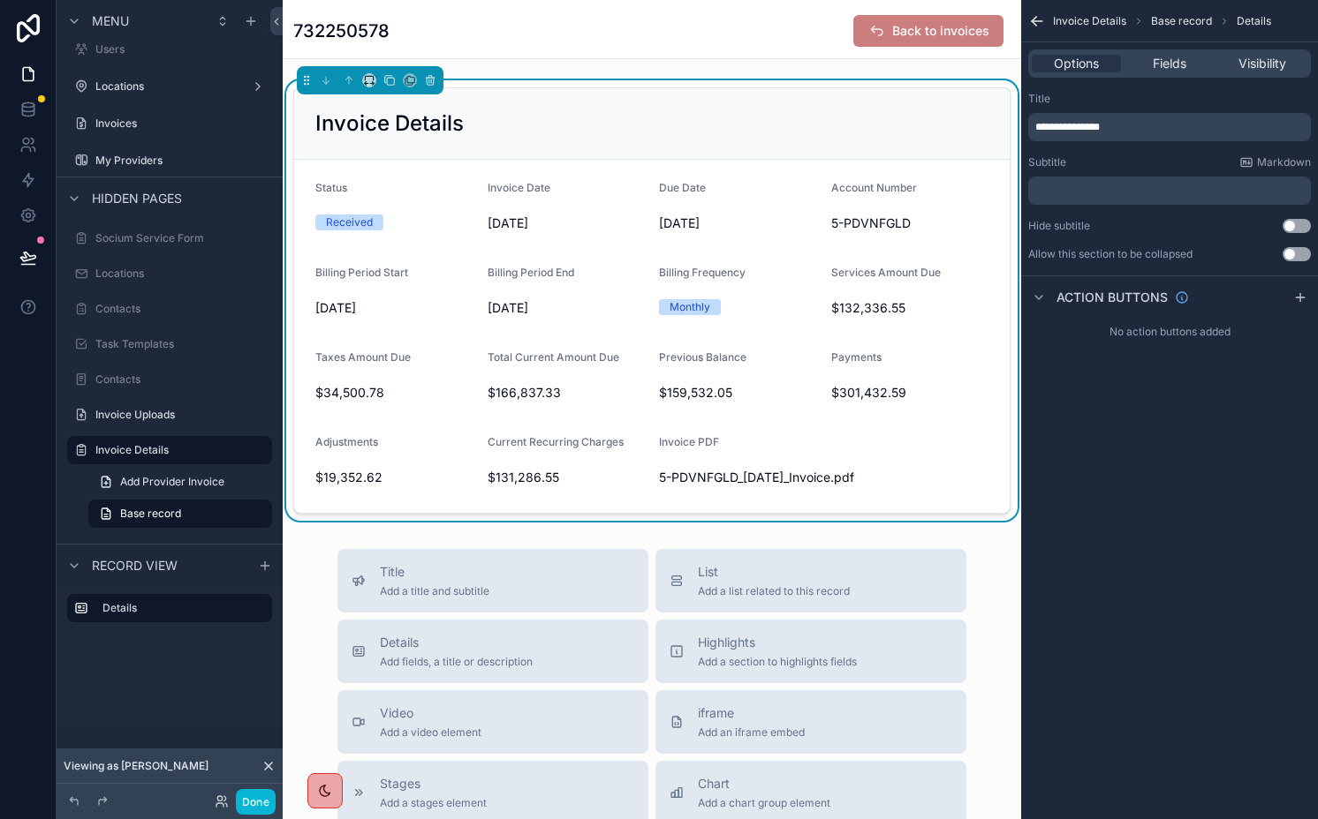
click at [1089, 190] on p "﻿" at bounding box center [1171, 191] width 272 height 14
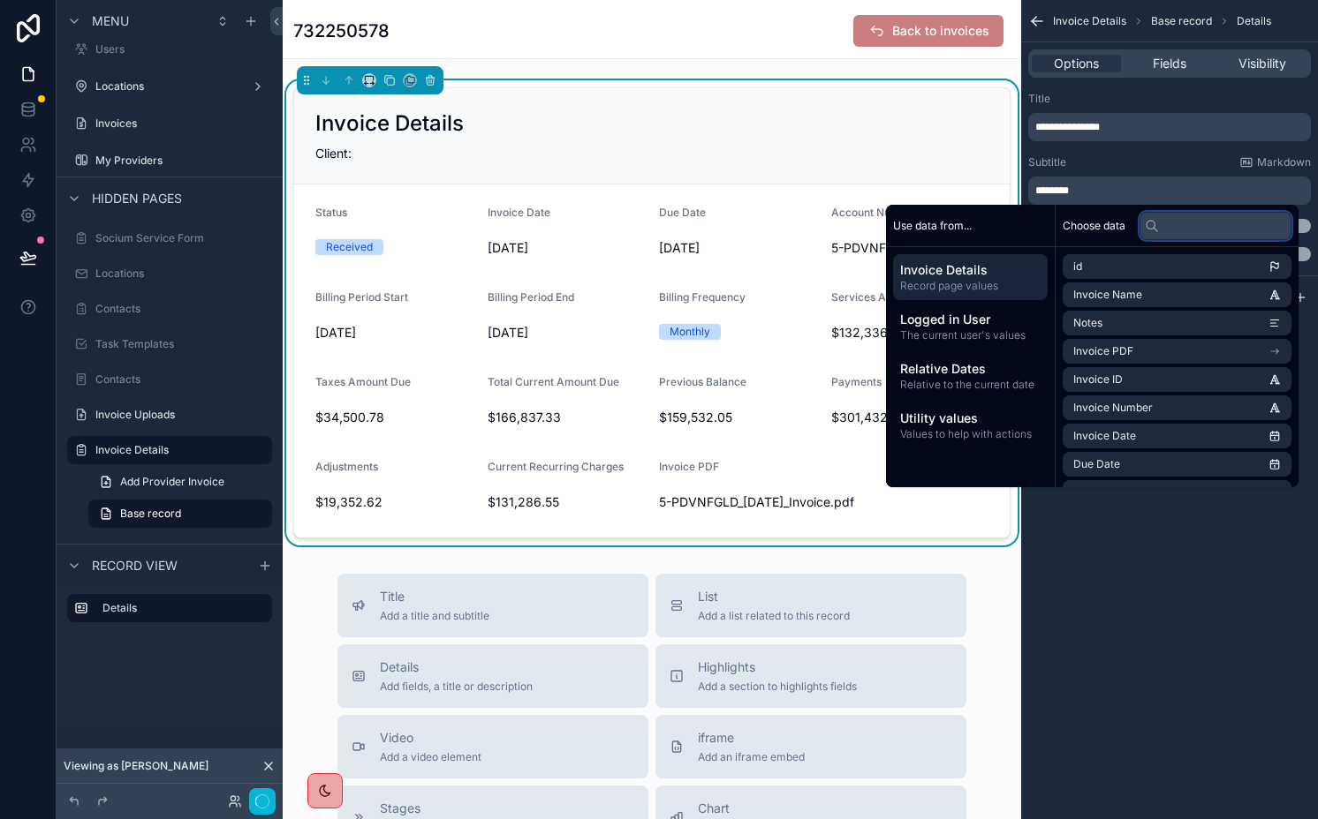
click at [1189, 224] on input "text" at bounding box center [1215, 226] width 152 height 28
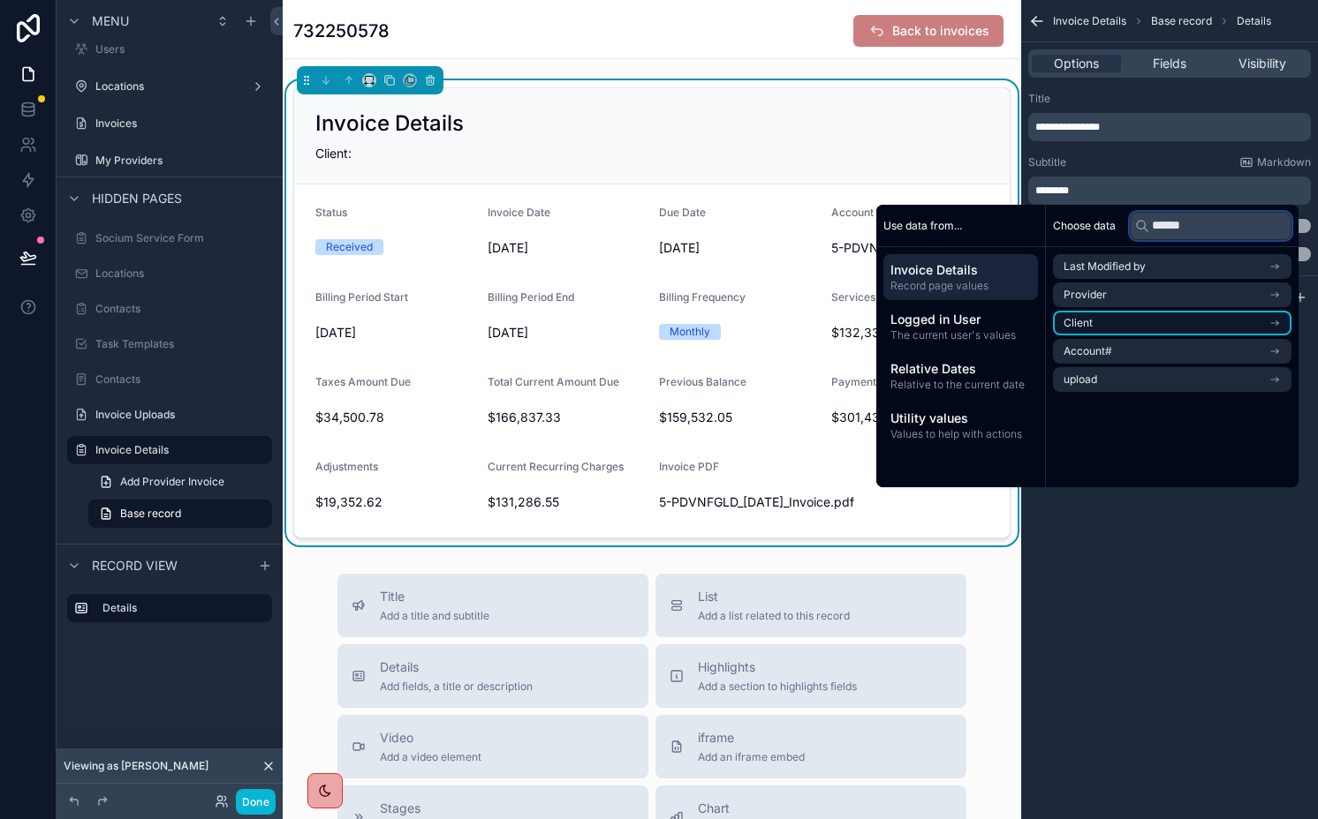
type input "******"
click at [1128, 326] on li "Client" at bounding box center [1172, 323] width 238 height 25
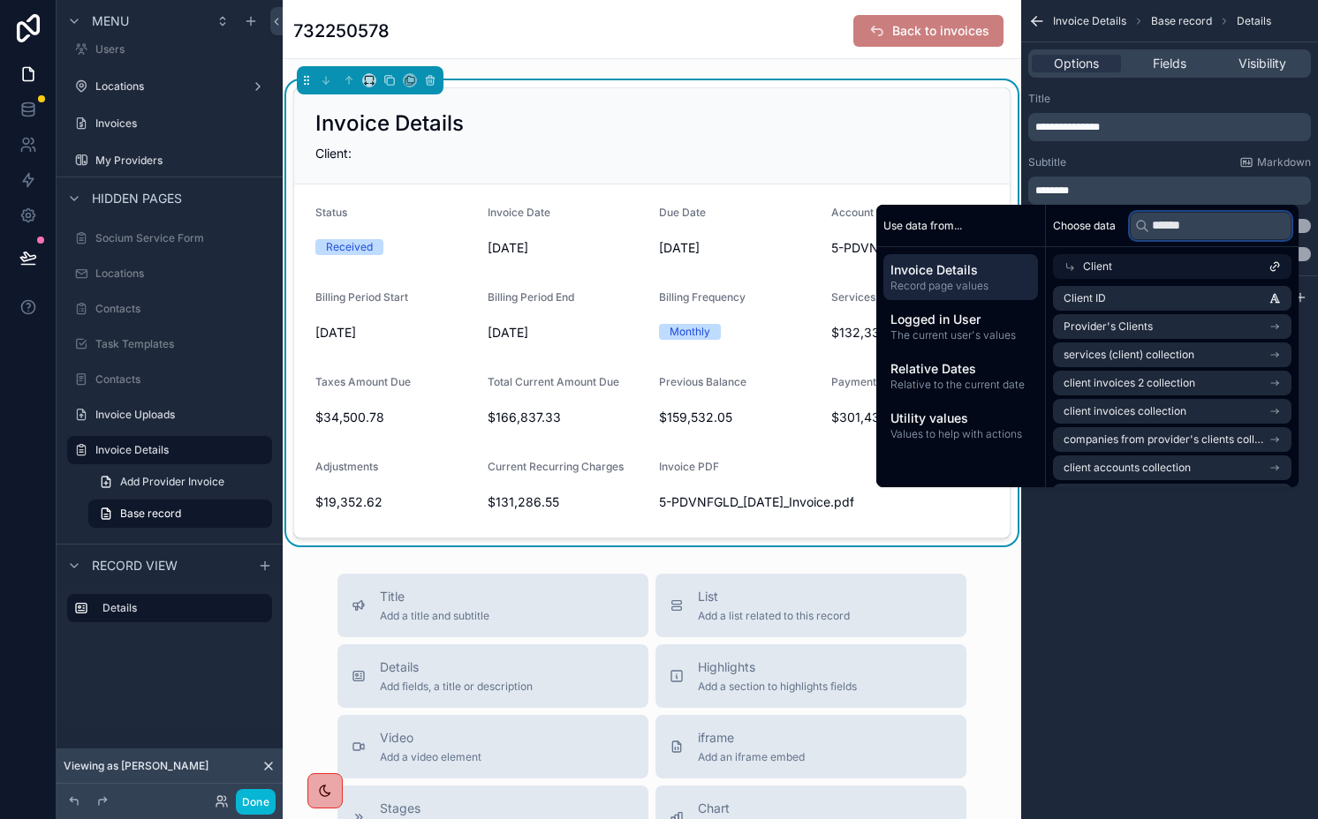
click at [1165, 232] on input "******" at bounding box center [1210, 226] width 162 height 28
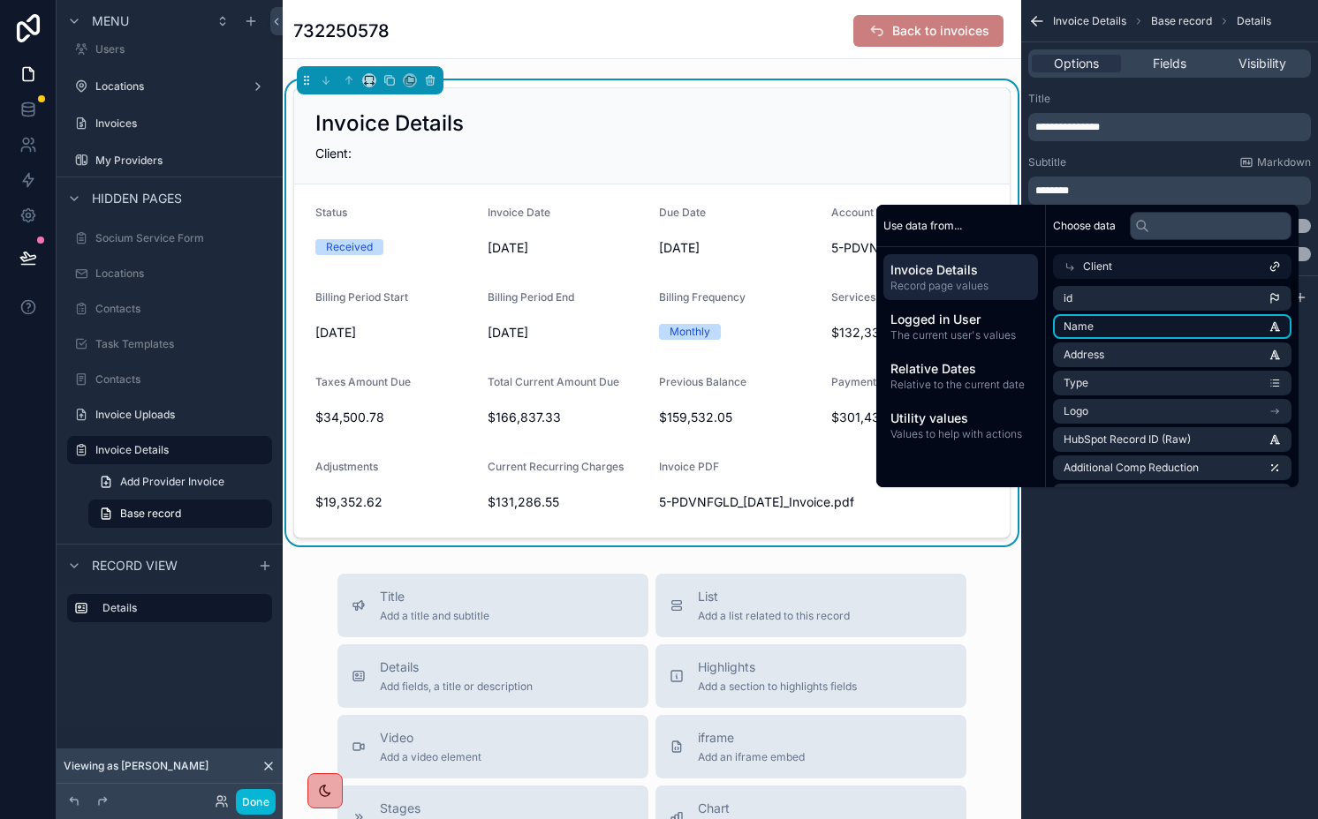
click at [1146, 333] on li "Name" at bounding box center [1172, 326] width 238 height 25
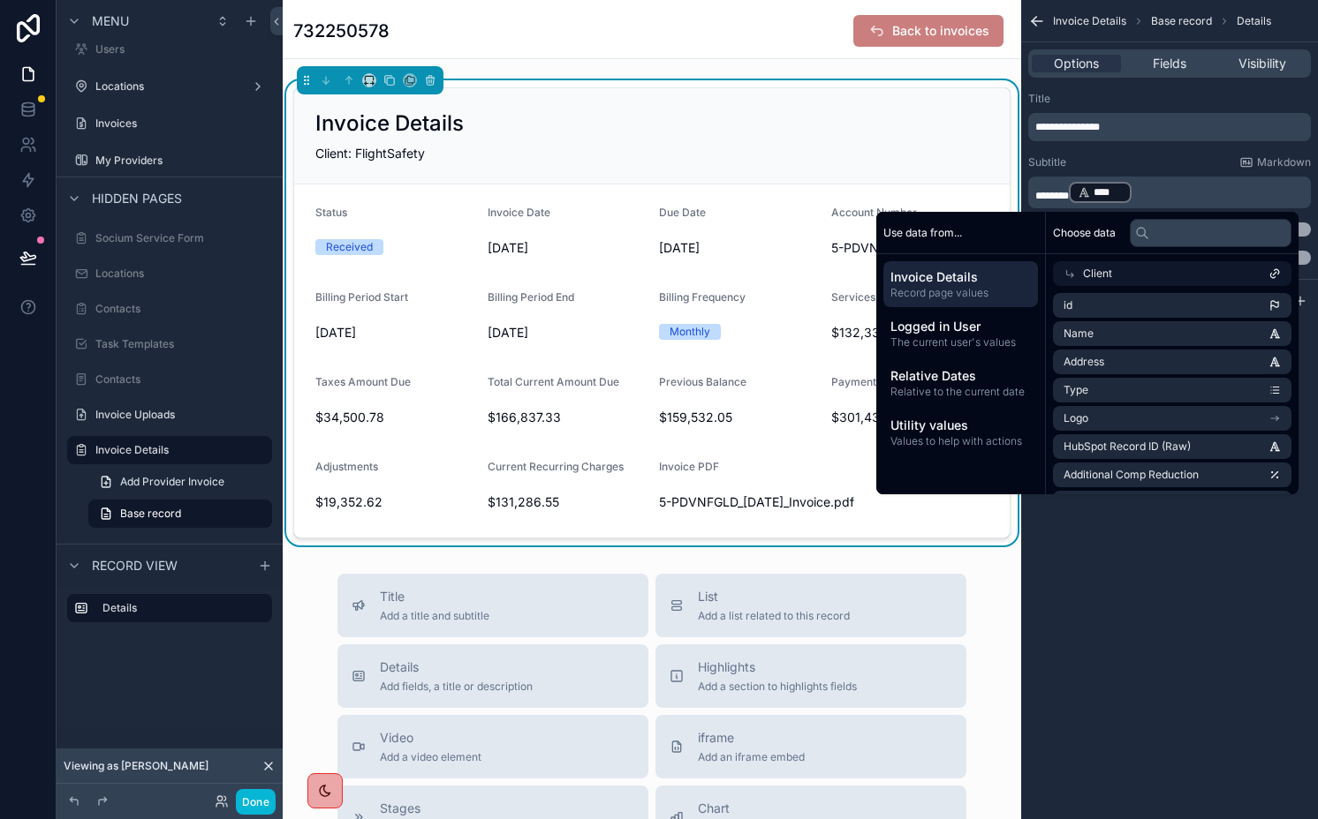
click at [1189, 190] on p "******* **** ﻿ ﻿" at bounding box center [1171, 192] width 272 height 25
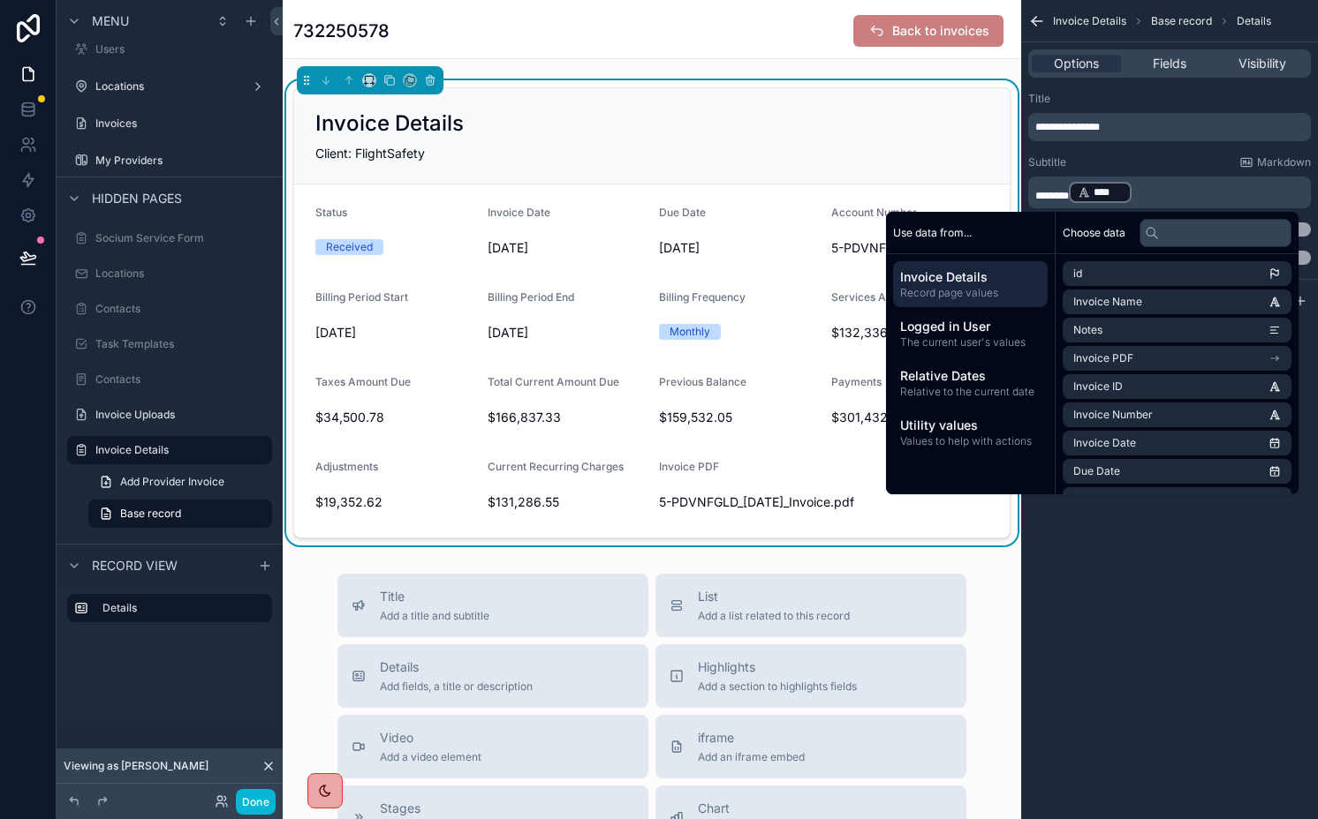
scroll to position [0, 0]
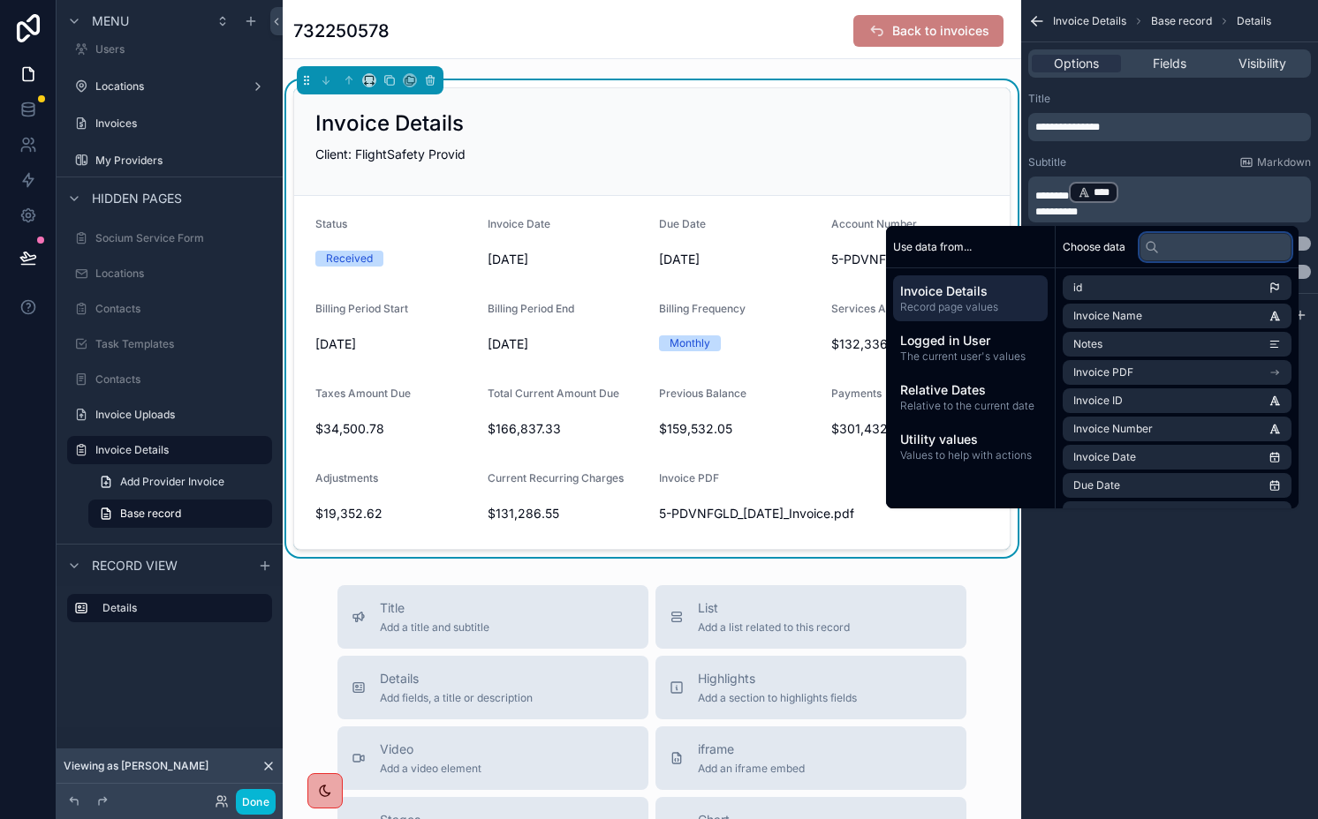
click at [1200, 239] on input "text" at bounding box center [1215, 247] width 152 height 28
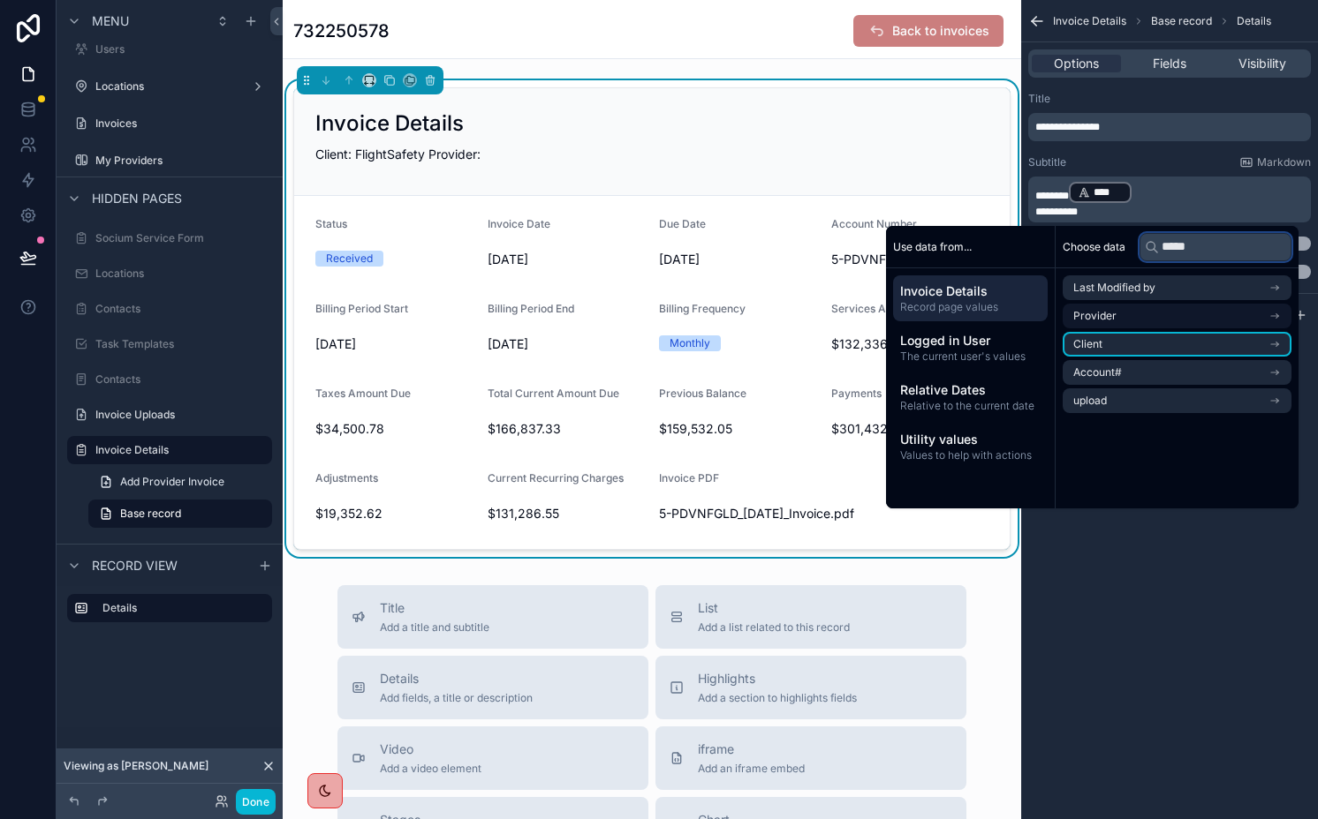
type input "*****"
click at [1162, 311] on li "Provider" at bounding box center [1176, 316] width 229 height 25
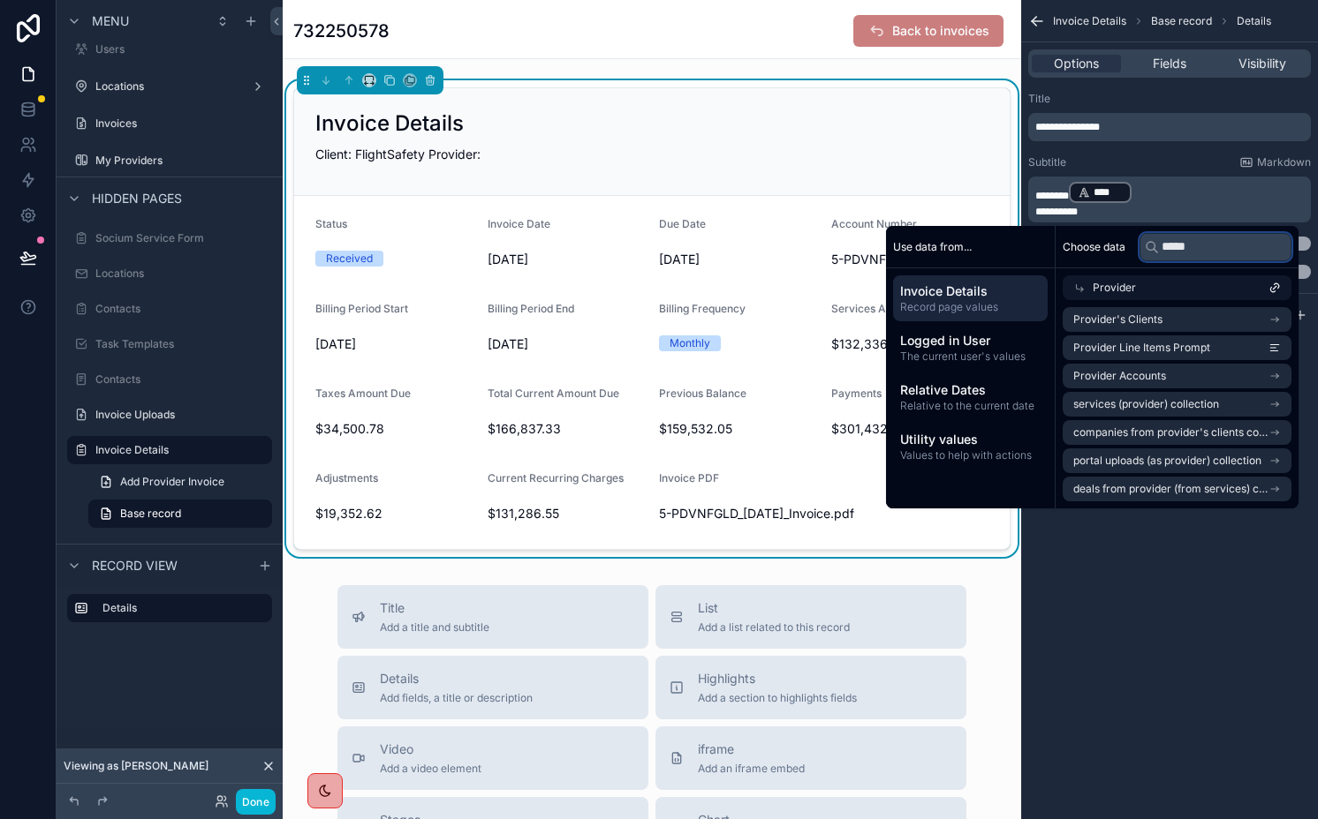
click at [1171, 245] on input "*****" at bounding box center [1215, 247] width 152 height 28
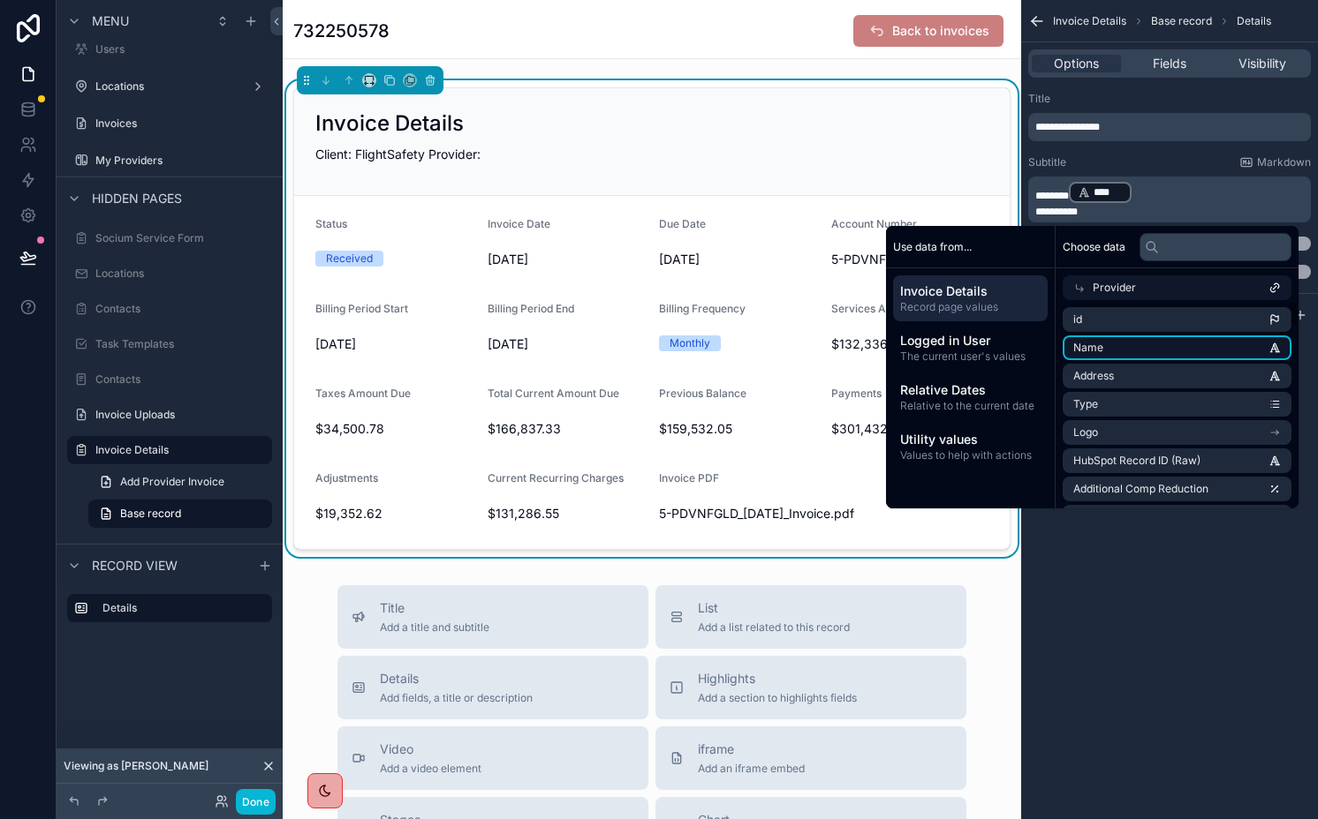
click at [1103, 347] on li "Name" at bounding box center [1176, 348] width 229 height 25
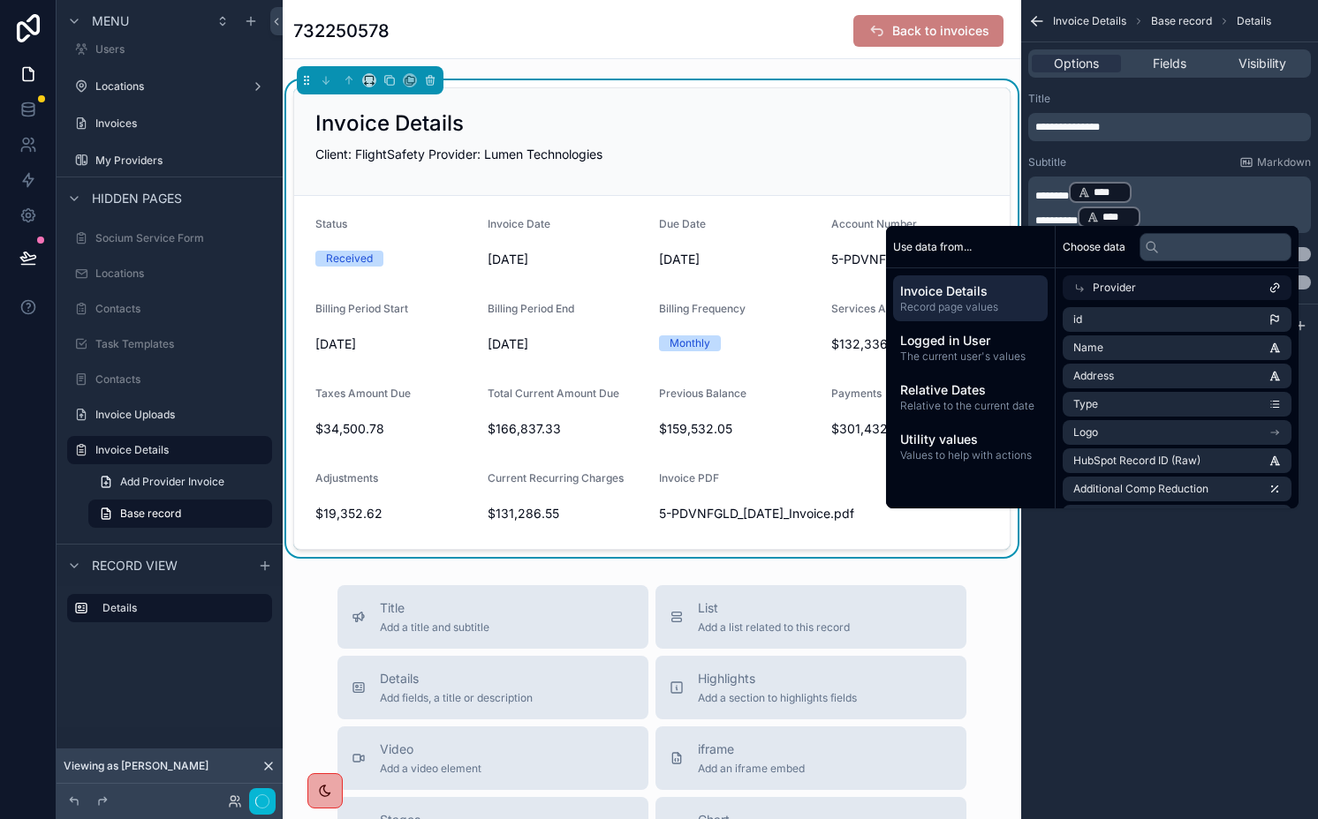
click at [1125, 155] on div "**********" at bounding box center [1169, 191] width 297 height 212
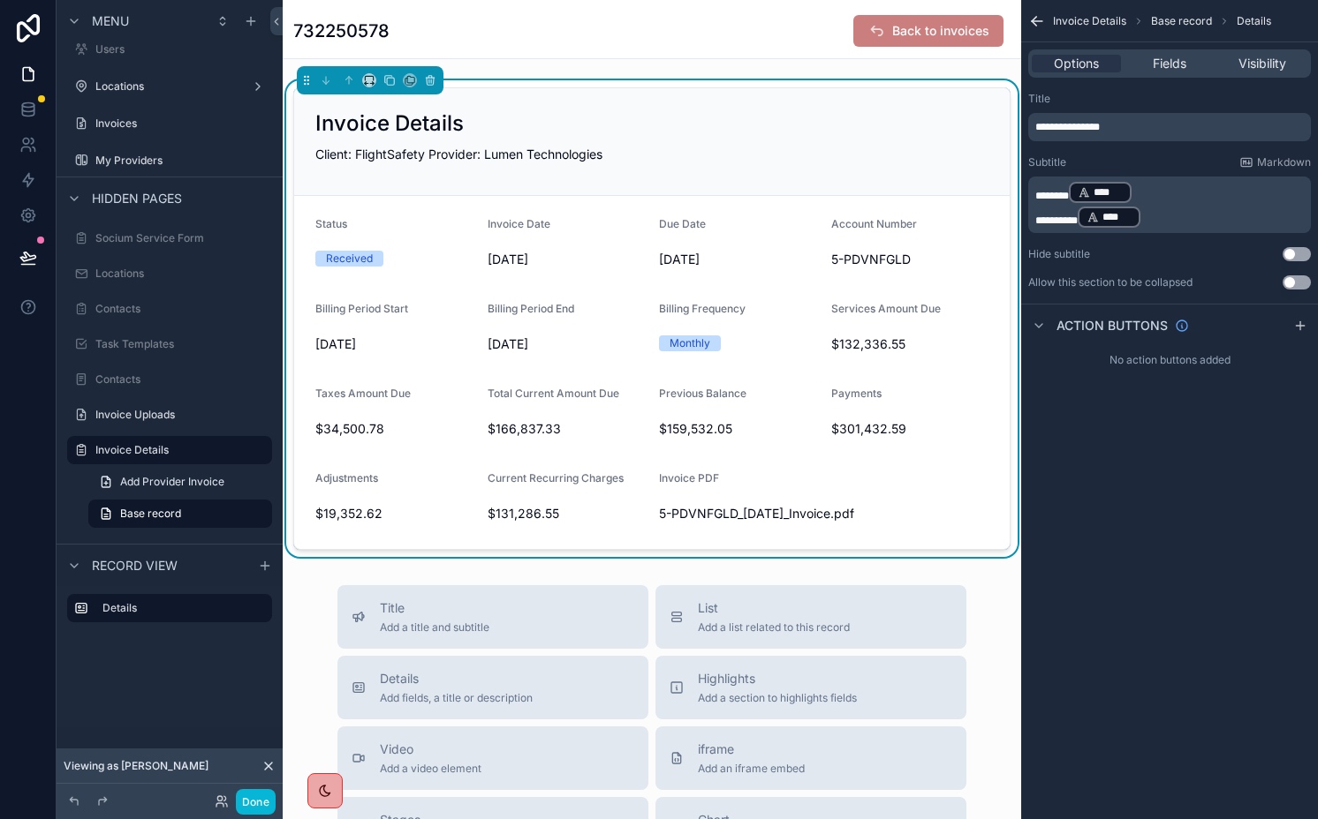
click at [1178, 189] on p "******* **** ﻿ ﻿" at bounding box center [1171, 192] width 272 height 25
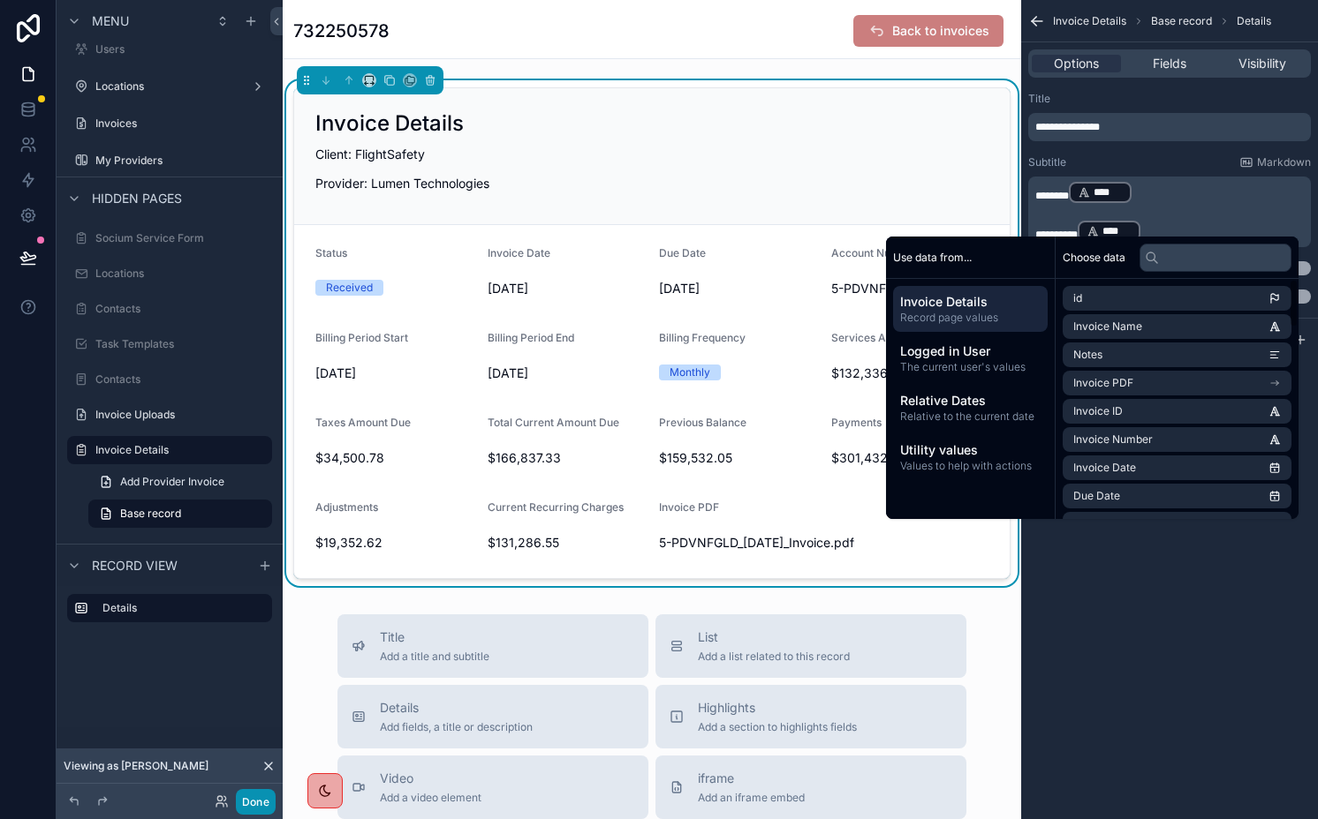
click at [253, 789] on button "Done" at bounding box center [256, 802] width 40 height 26
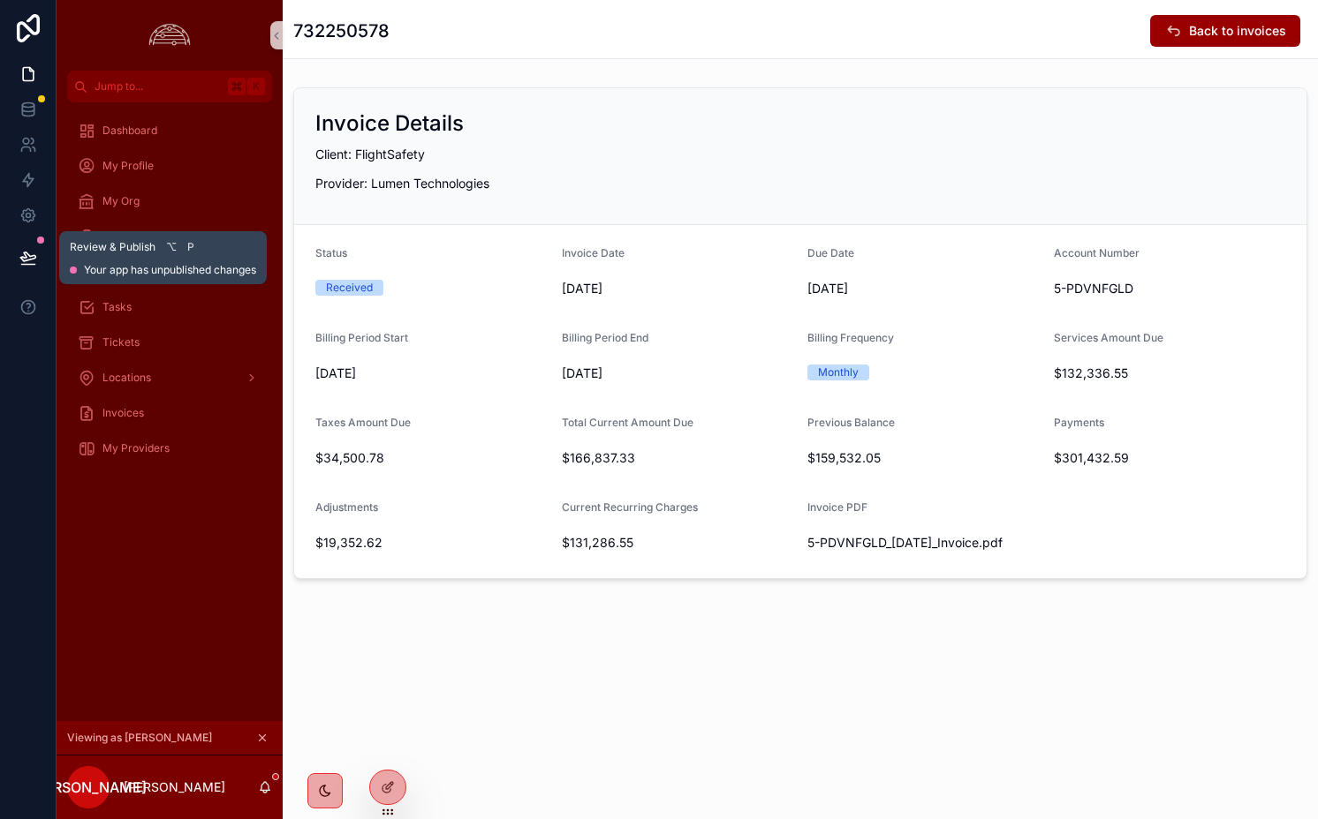
click at [23, 252] on icon at bounding box center [28, 258] width 18 height 18
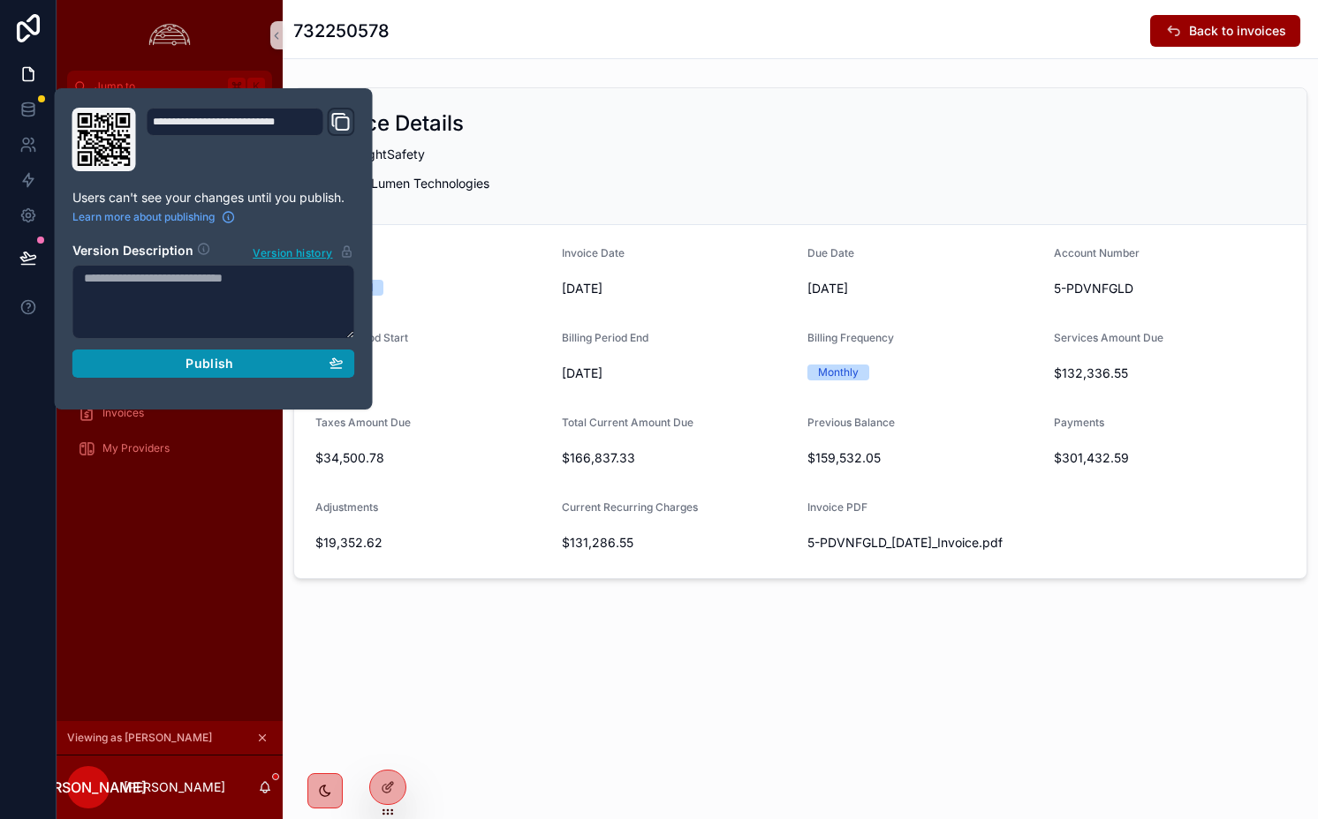
click at [184, 366] on div "Publish" at bounding box center [214, 364] width 260 height 16
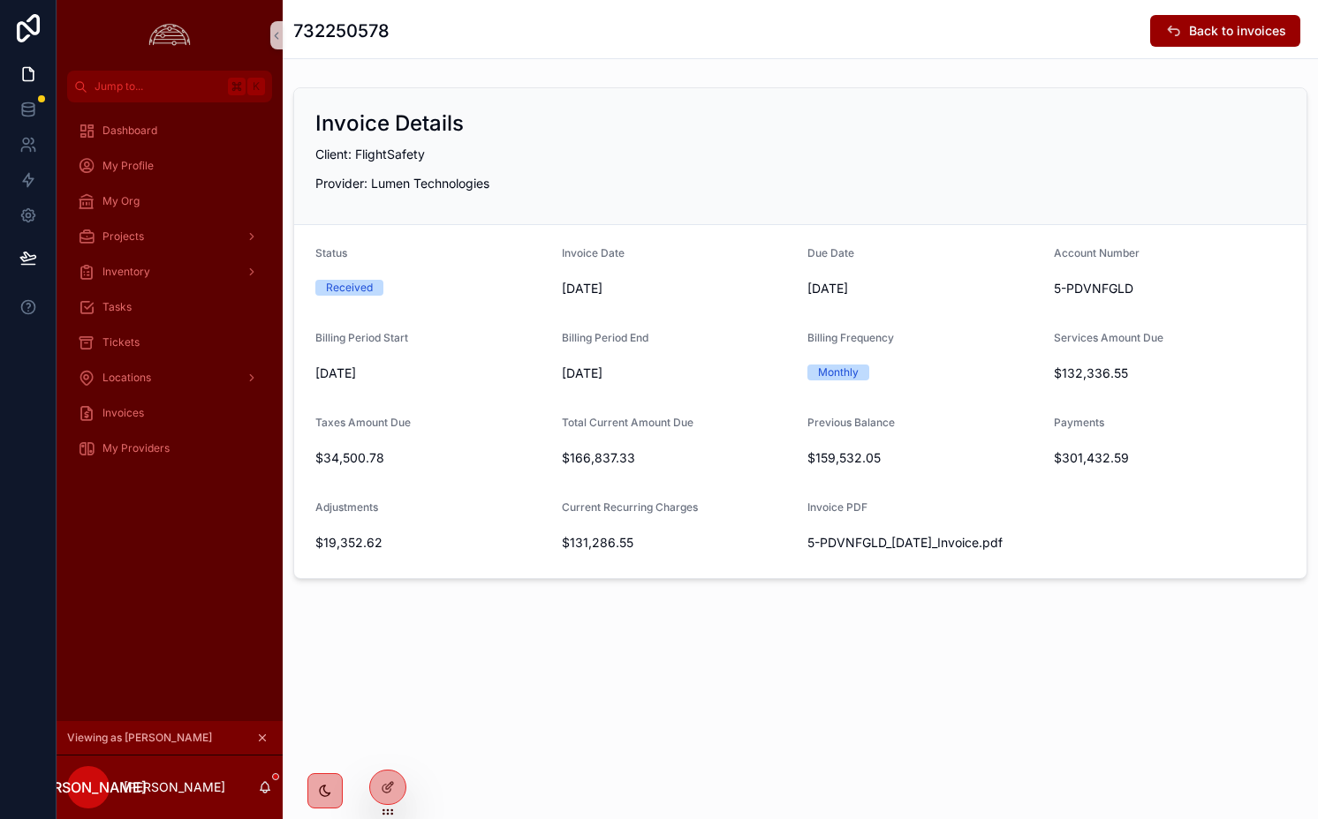
click at [781, 142] on div "Invoice Details Client: FlightSafety Provider: Lumen Technologies" at bounding box center [800, 156] width 1012 height 137
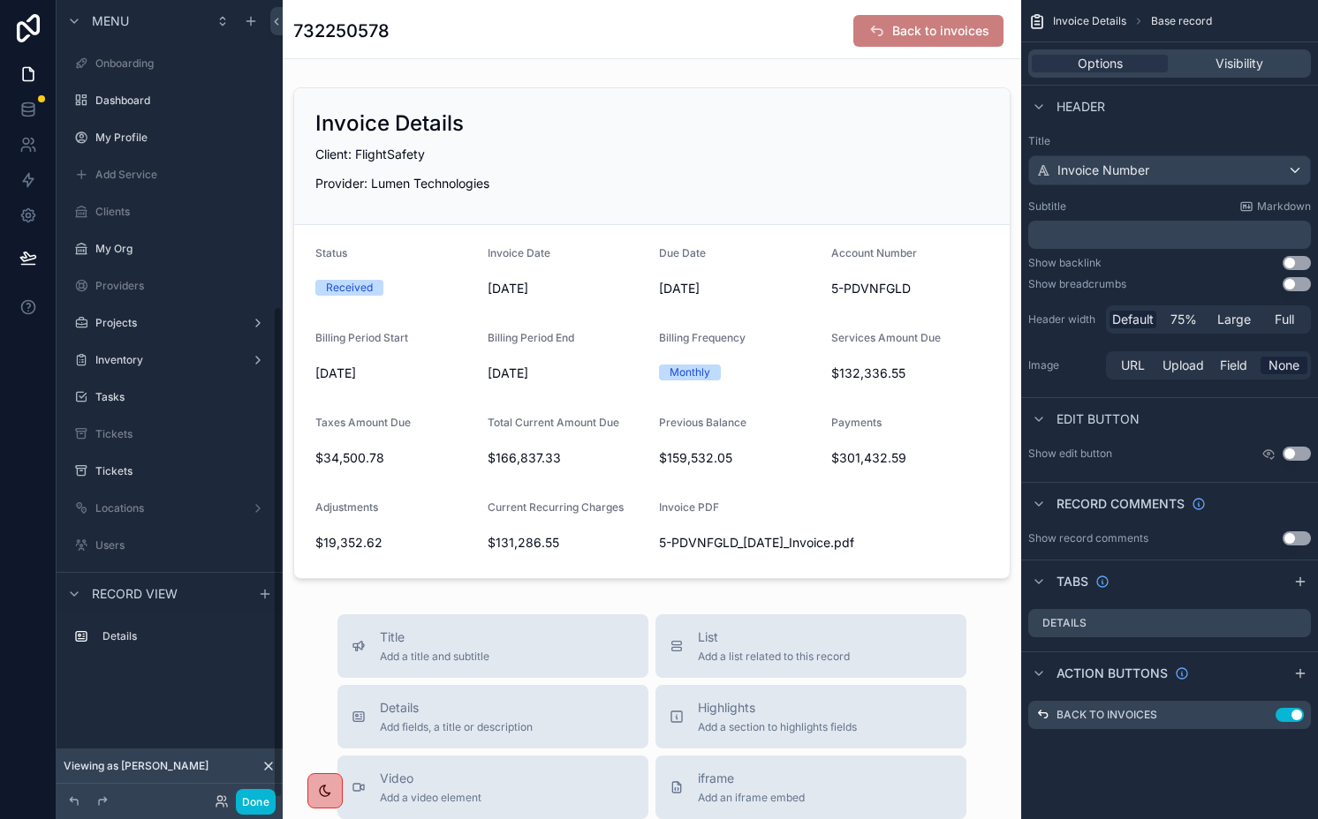
scroll to position [496, 0]
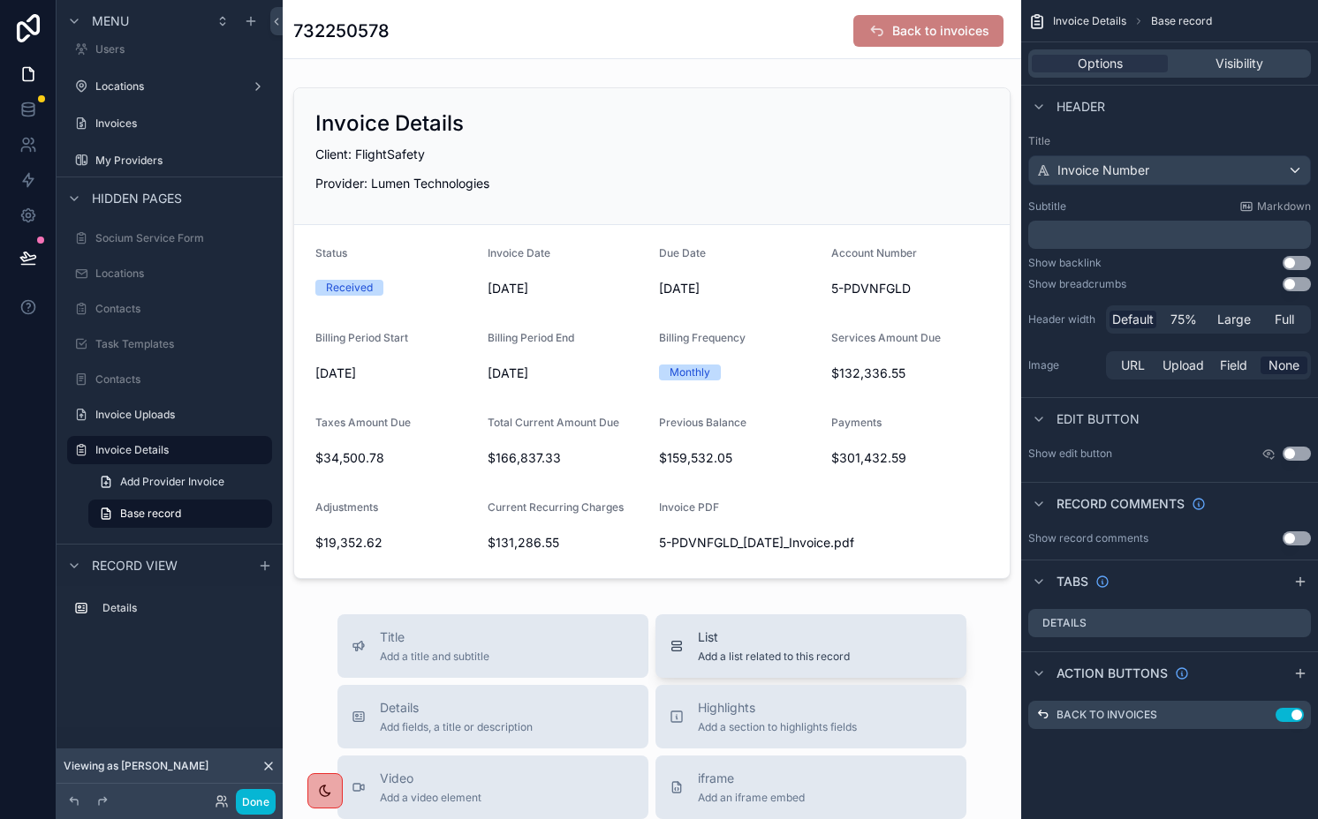
click at [773, 656] on span "Add a list related to this record" at bounding box center [774, 657] width 152 height 14
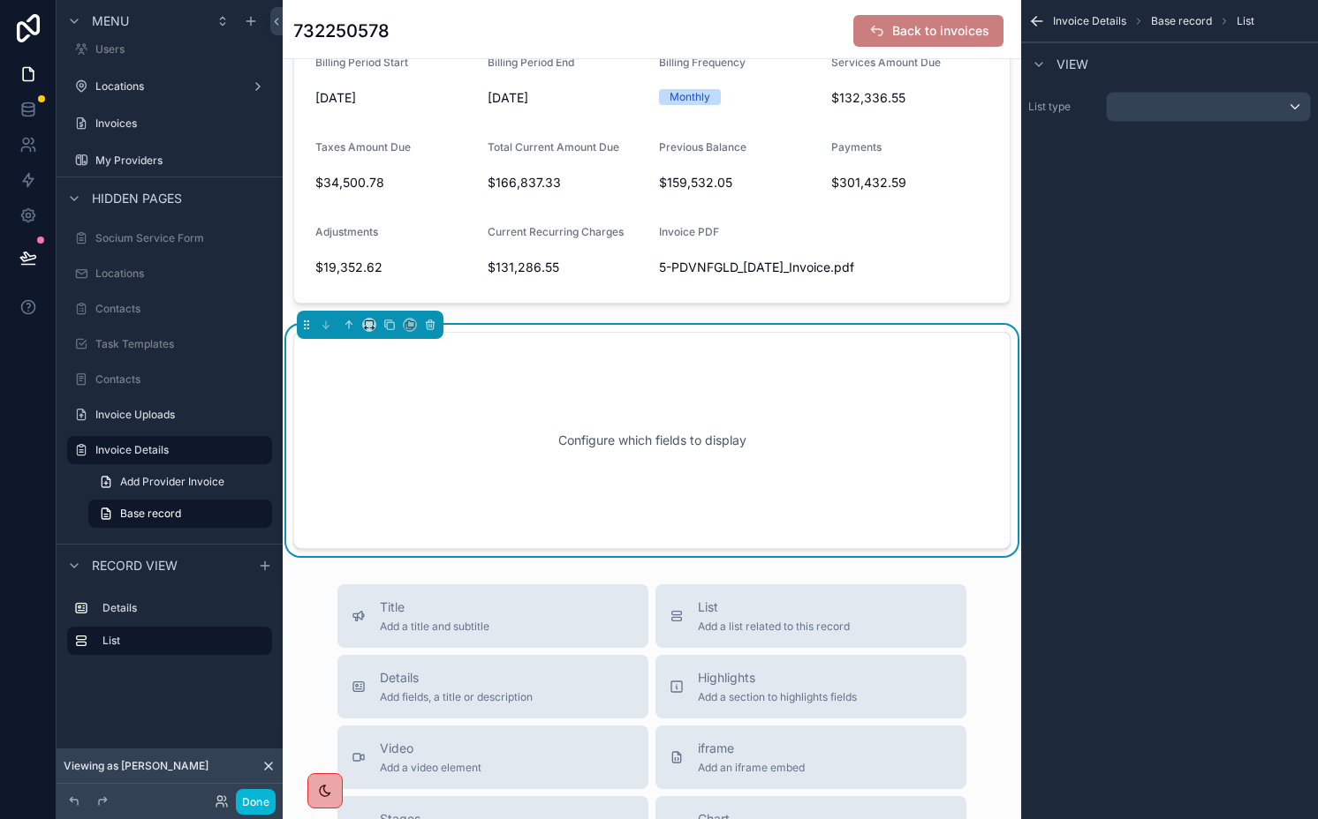
scroll to position [306, 0]
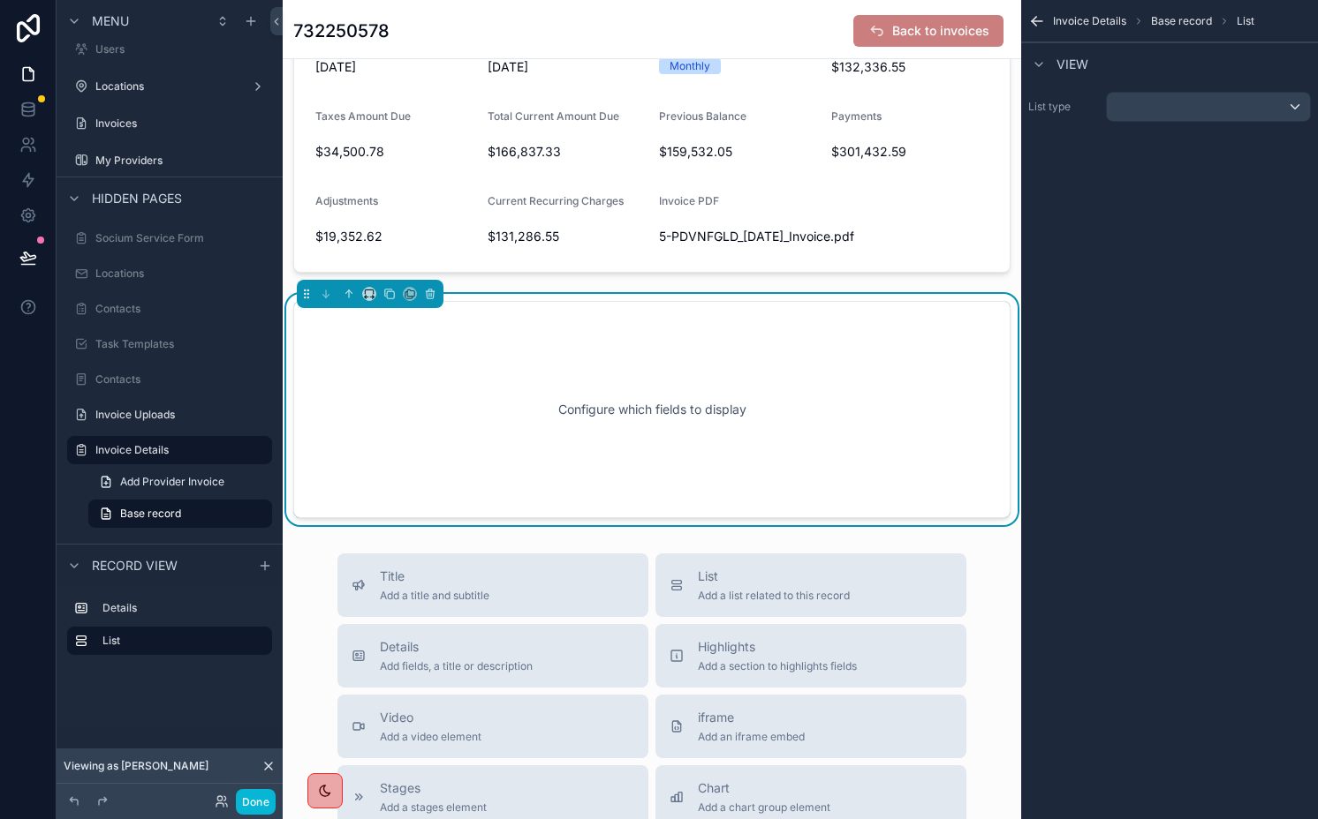
click at [1145, 89] on div "List type" at bounding box center [1169, 107] width 297 height 44
click at [1153, 107] on div "scrollable content" at bounding box center [1207, 107] width 203 height 28
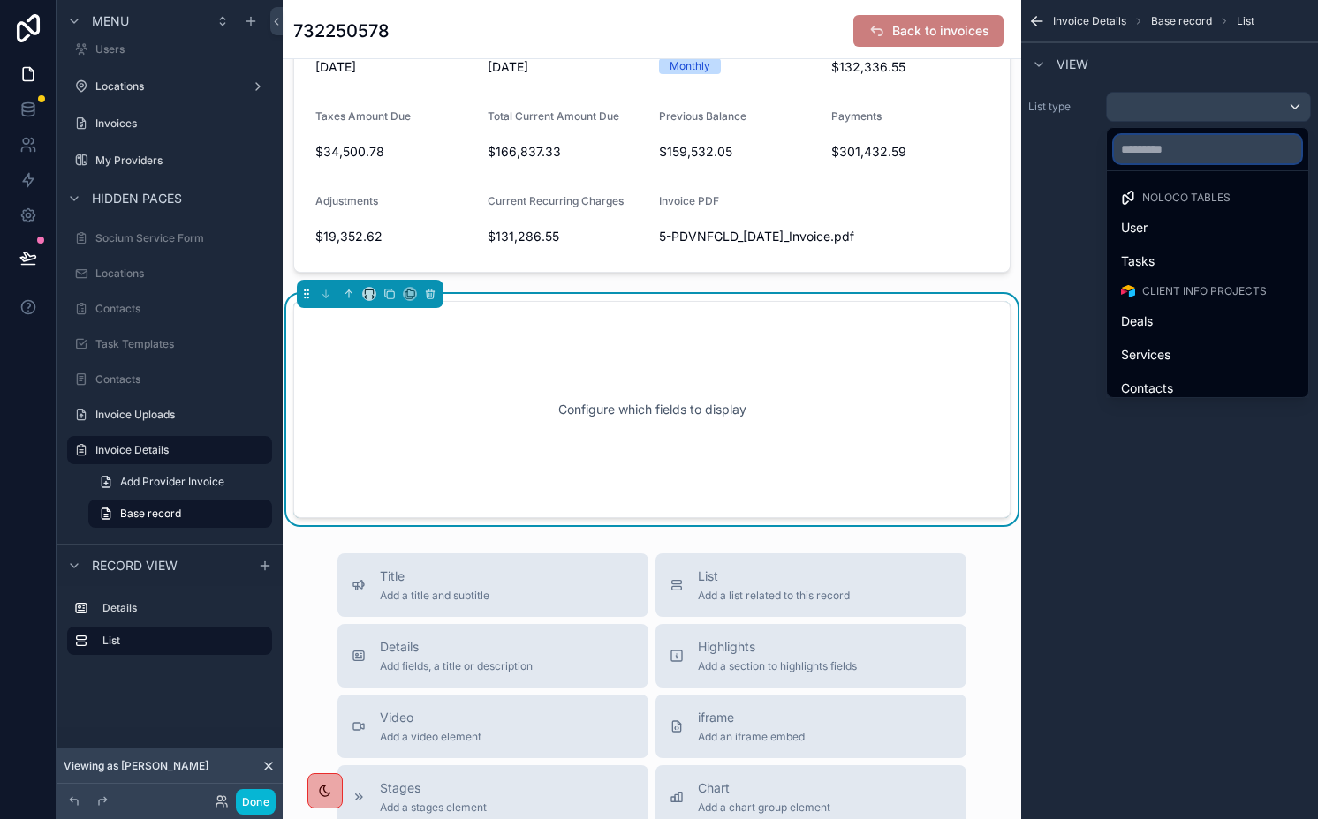
click at [1144, 144] on input "text" at bounding box center [1207, 149] width 187 height 28
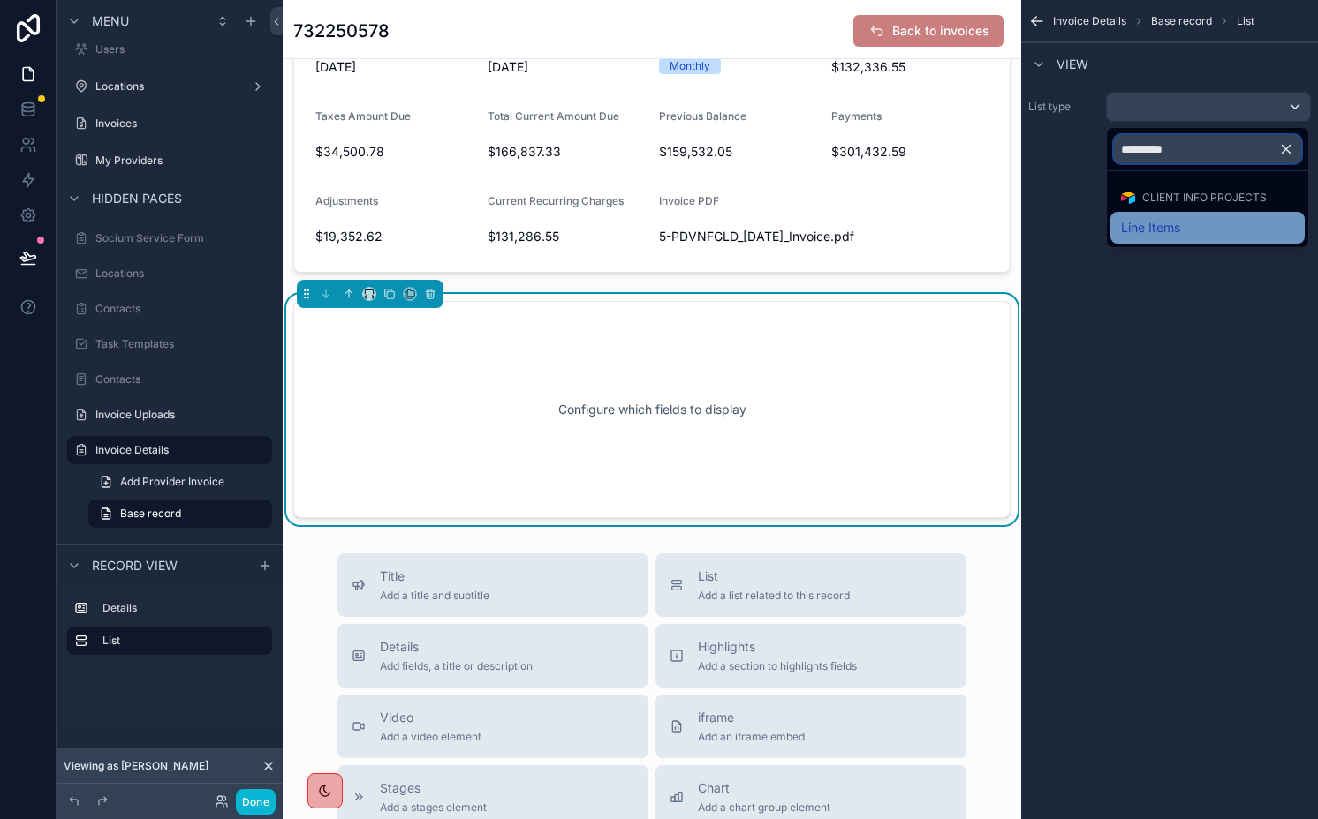
type input "*********"
click at [1165, 223] on span "Line Items" at bounding box center [1150, 227] width 59 height 21
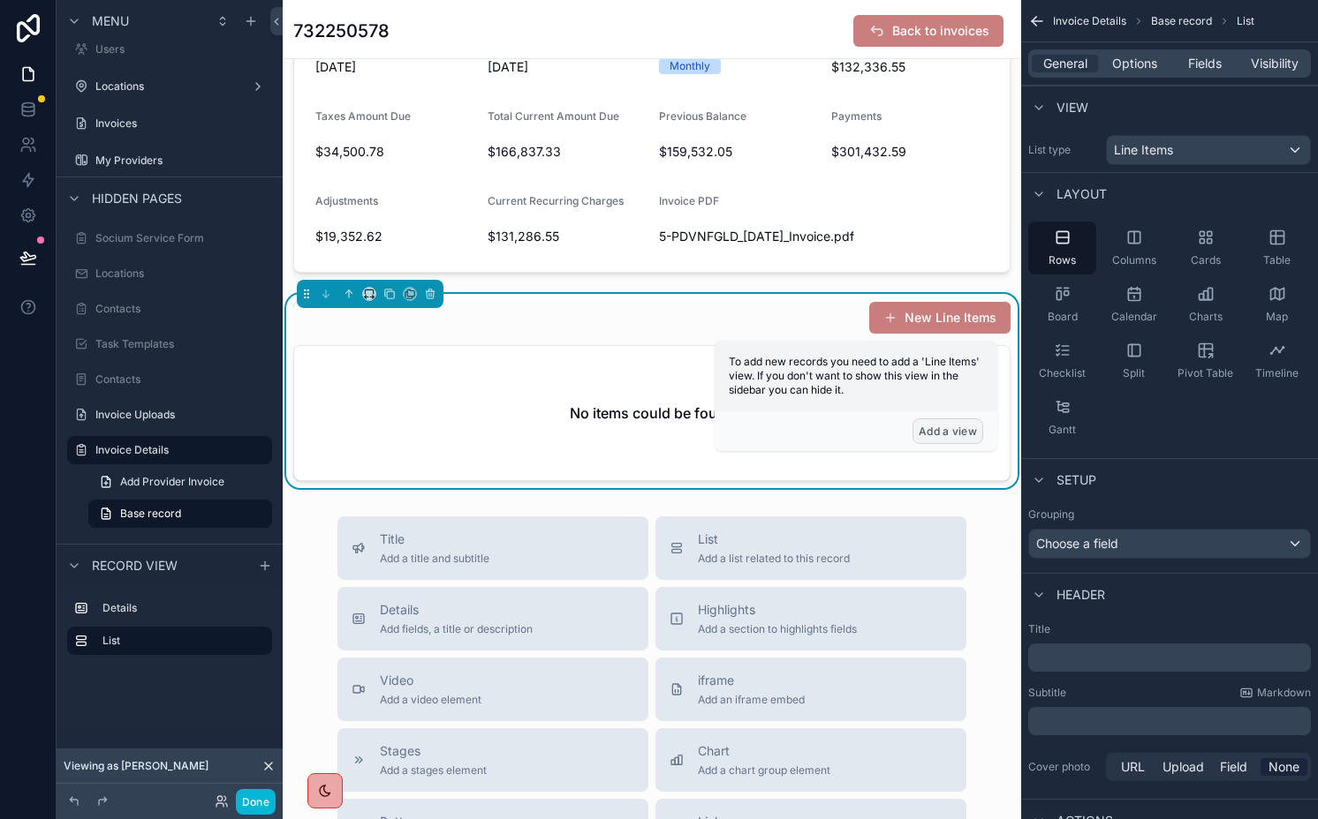
click at [949, 430] on button "Add a view" at bounding box center [947, 432] width 71 height 26
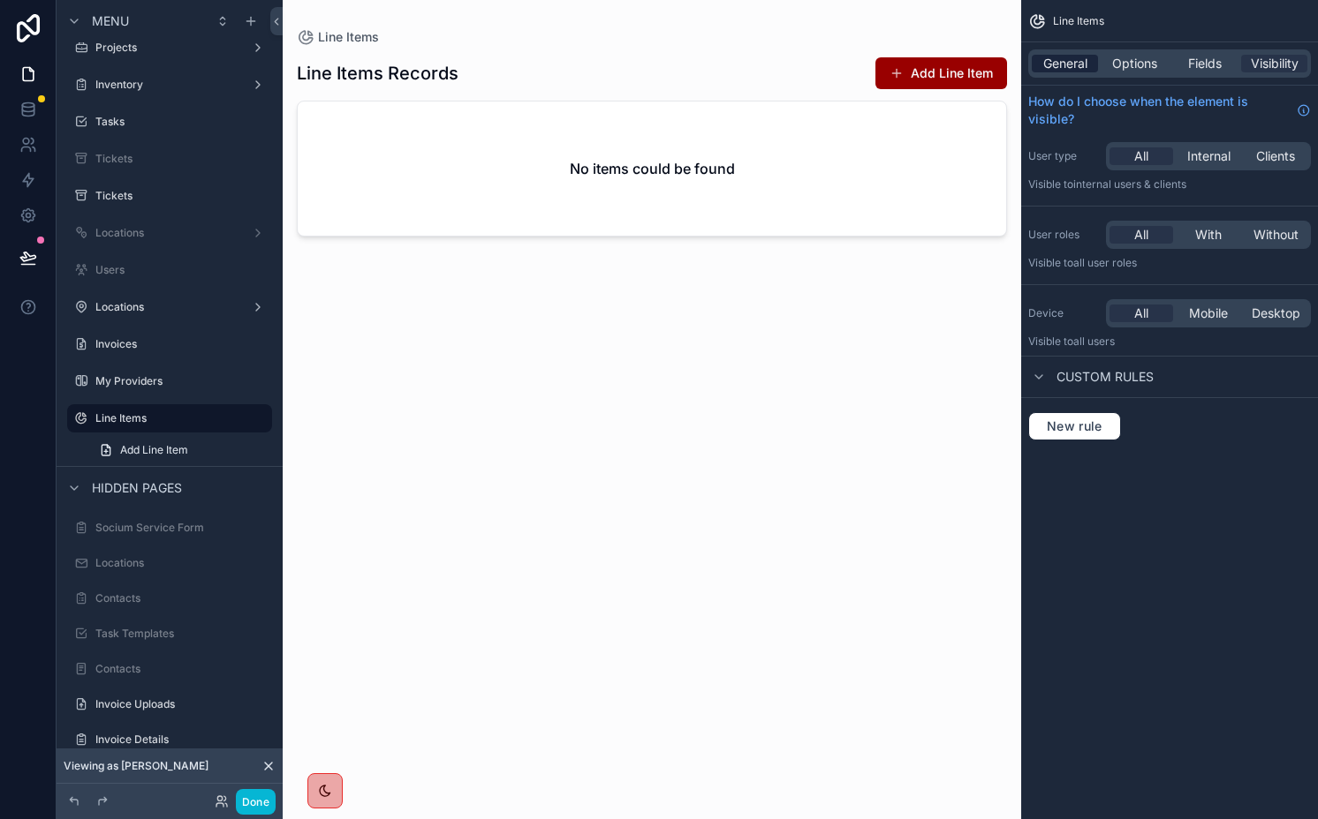
click at [1071, 60] on span "General" at bounding box center [1065, 64] width 44 height 18
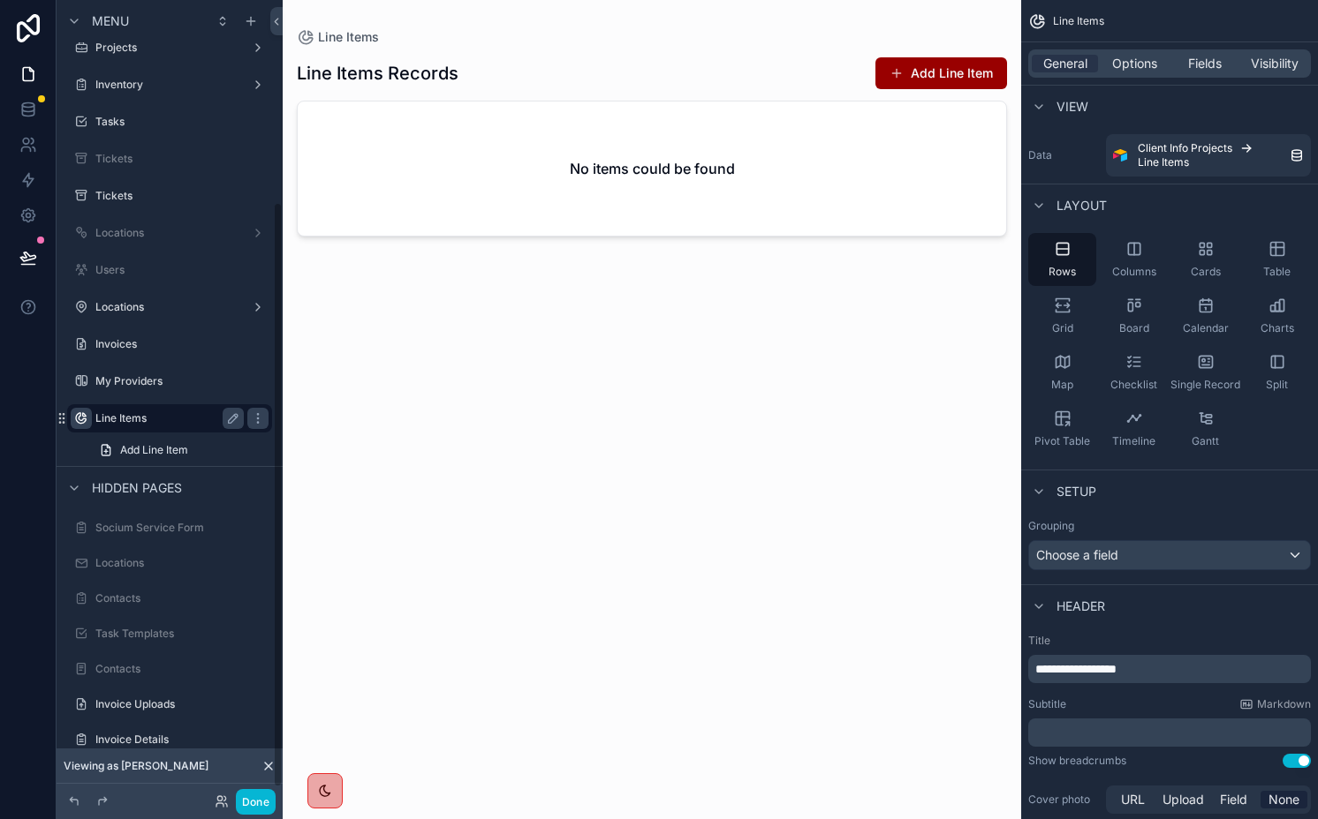
click at [76, 419] on icon "scrollable content" at bounding box center [81, 419] width 14 height 14
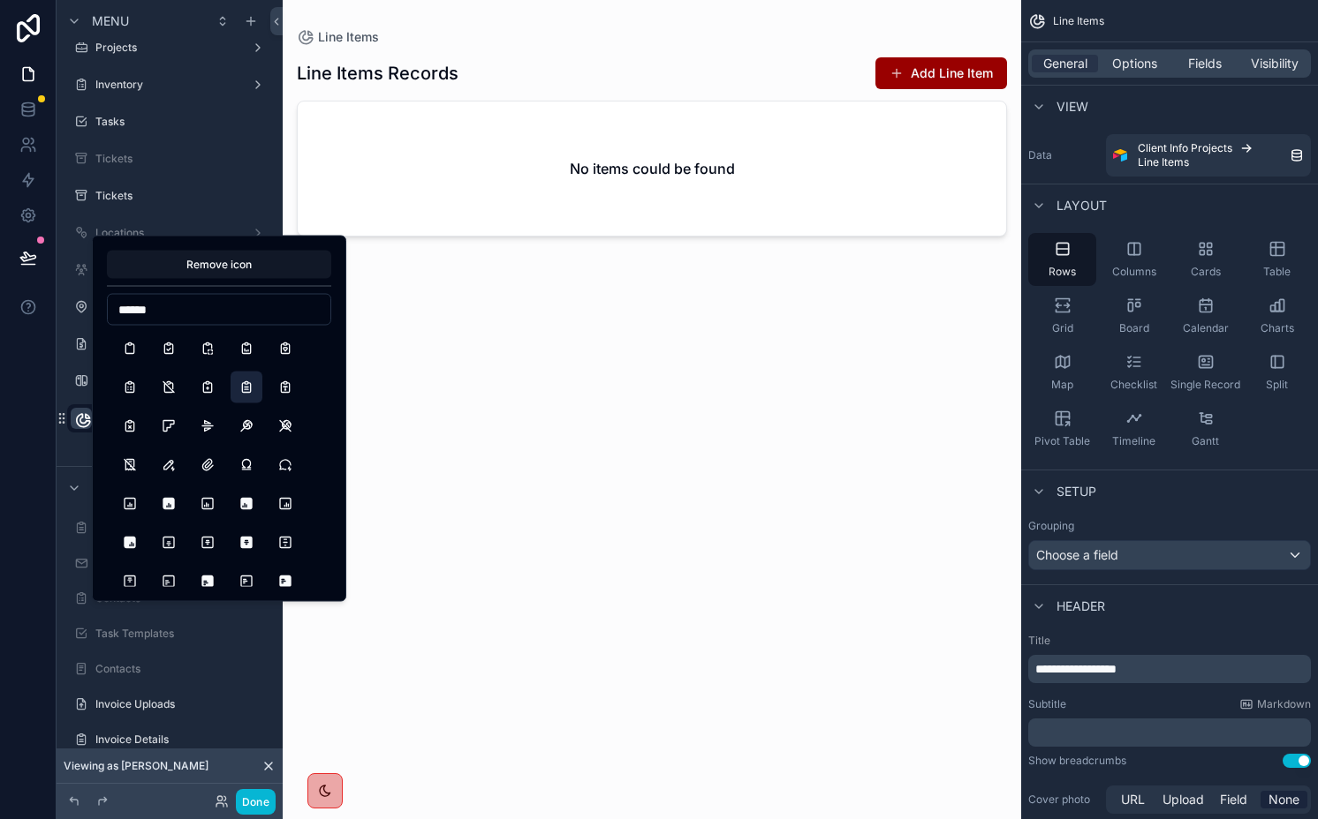
type input "******"
click at [244, 393] on button "ClipboardText" at bounding box center [246, 388] width 32 height 32
click at [523, 447] on div "scrollable content" at bounding box center [652, 399] width 738 height 798
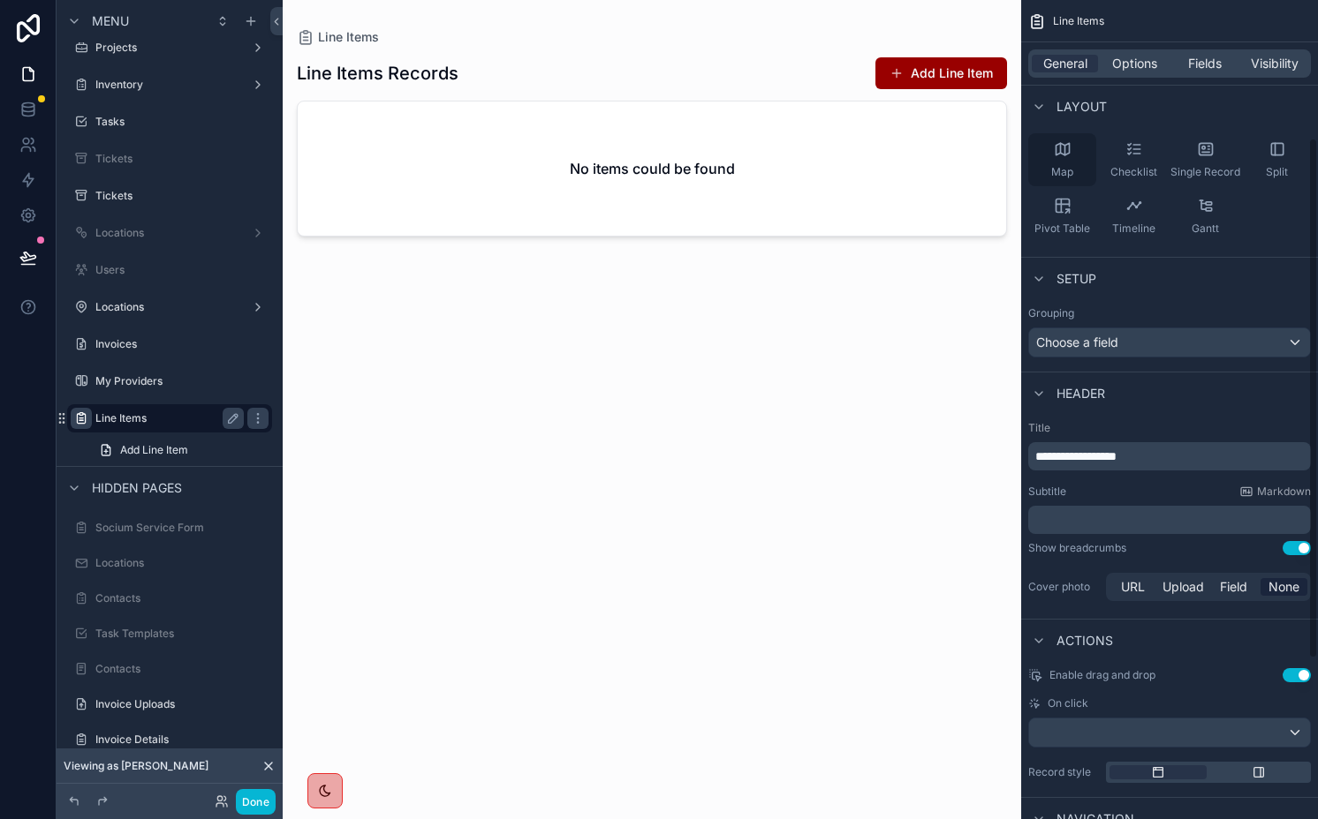
scroll to position [217, 0]
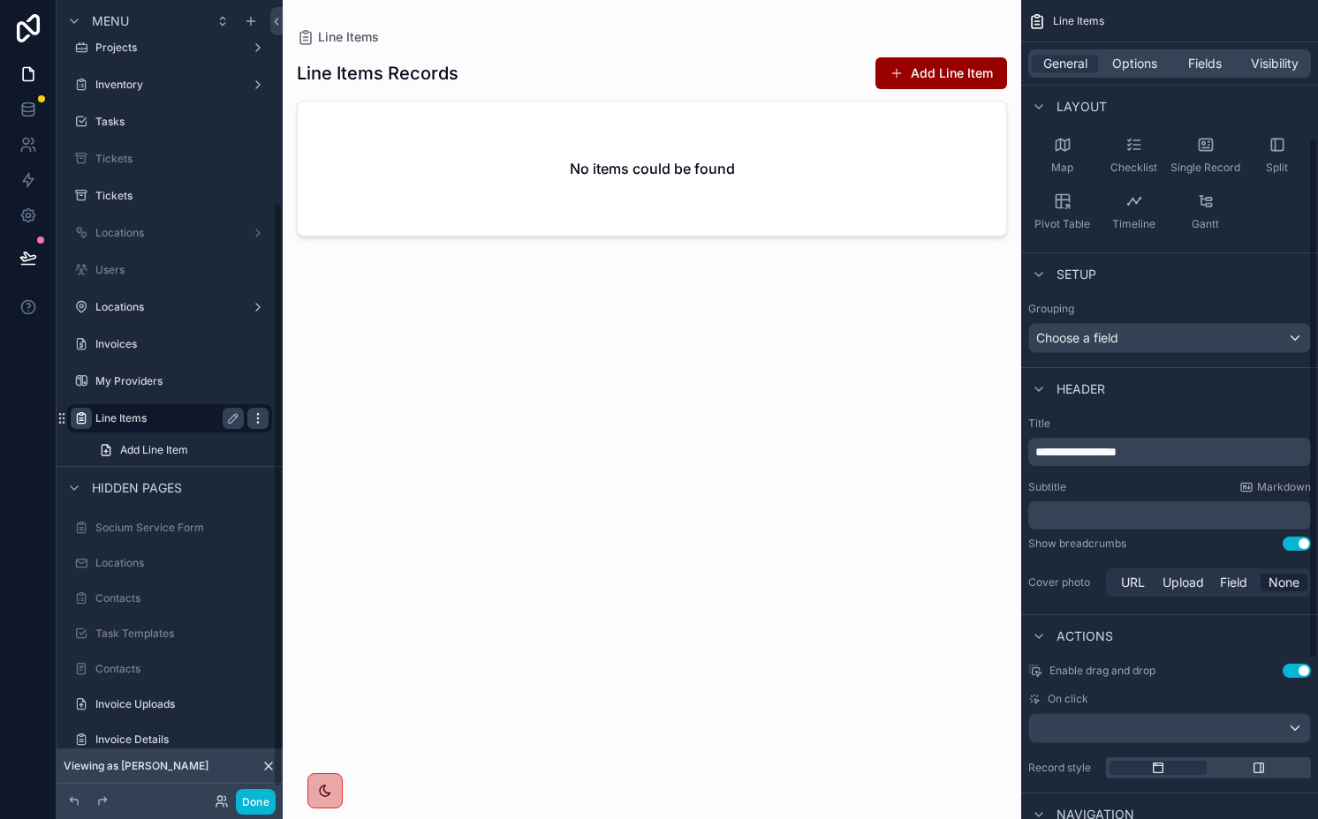
click at [255, 421] on icon "scrollable content" at bounding box center [258, 419] width 14 height 14
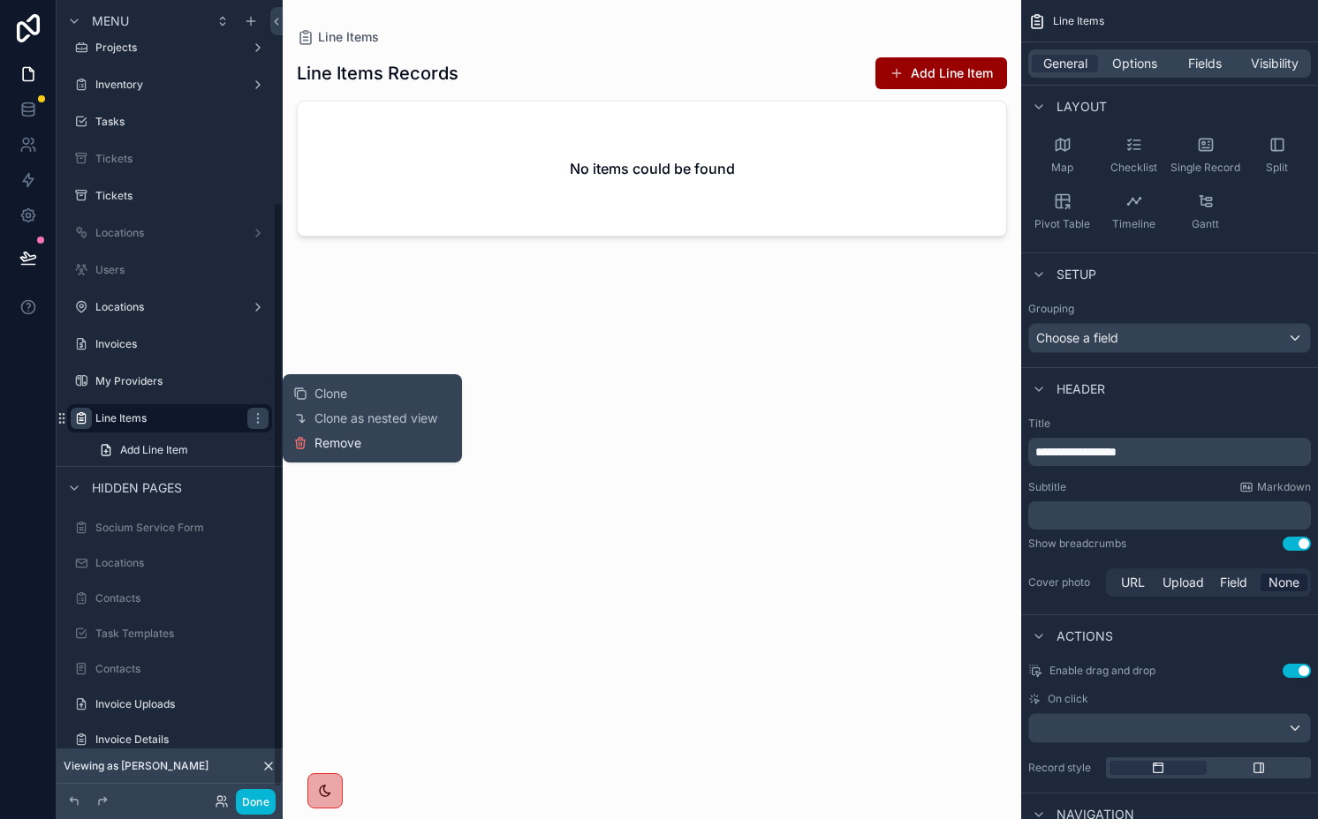
click at [332, 450] on span "Remove" at bounding box center [337, 443] width 47 height 18
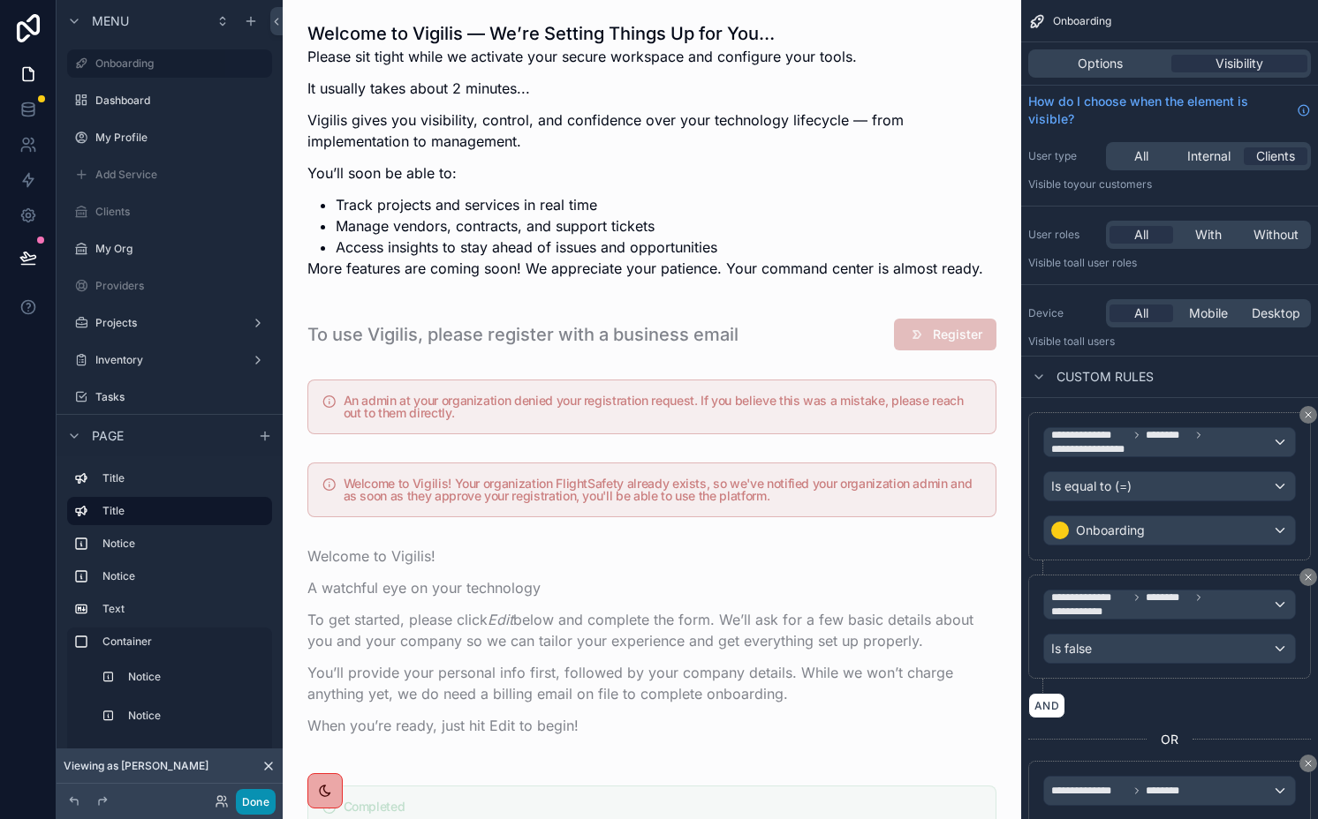
click at [245, 811] on button "Done" at bounding box center [256, 802] width 40 height 26
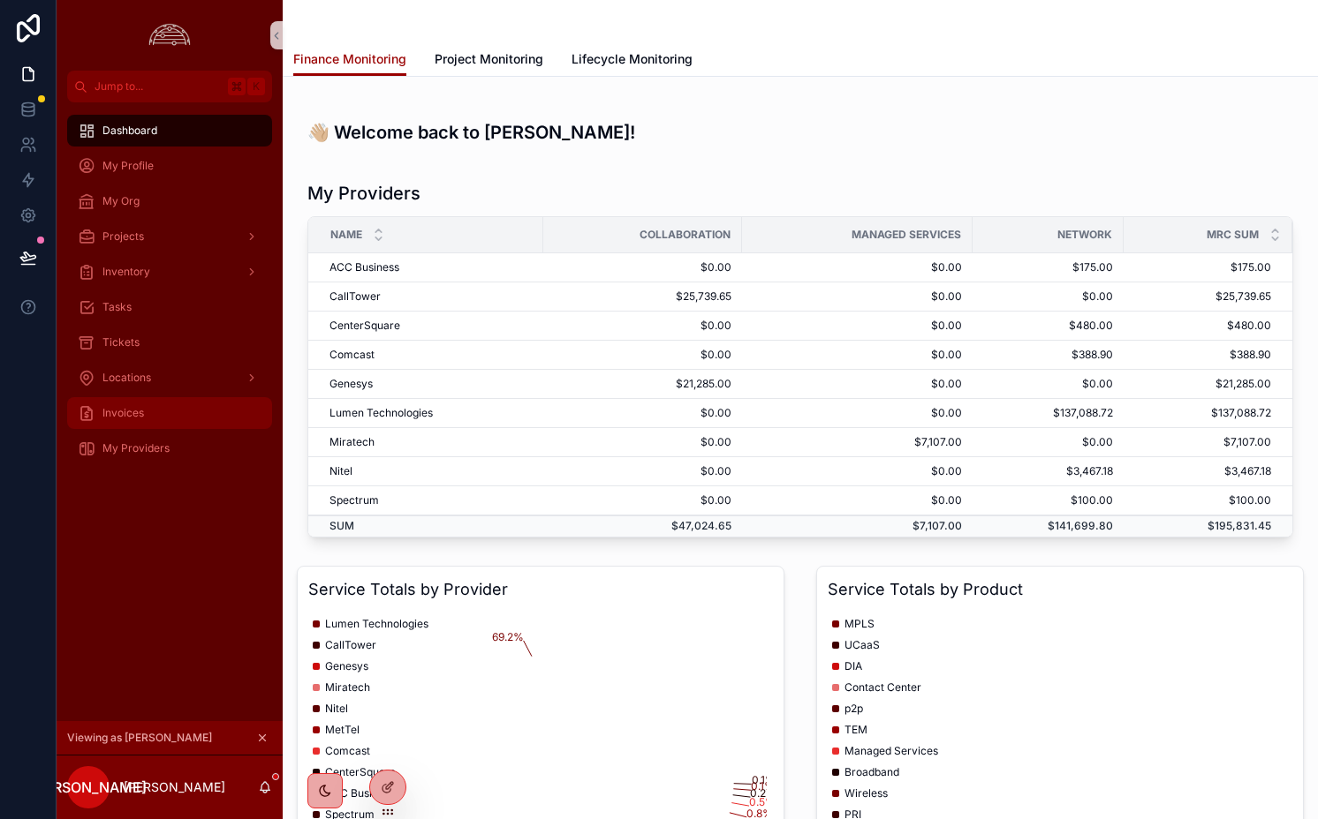
click at [173, 419] on div "Invoices" at bounding box center [170, 413] width 184 height 28
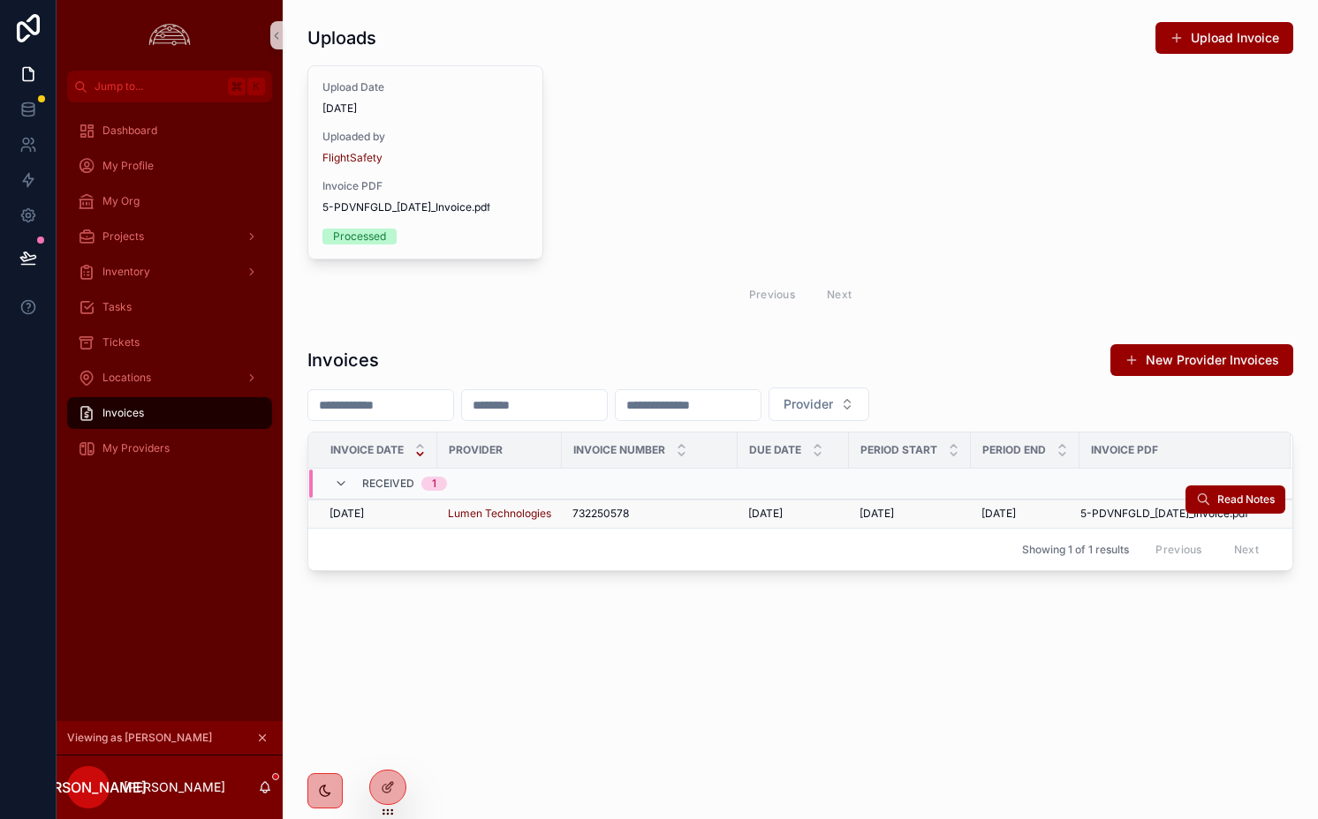
click at [700, 510] on div "732250578 732250578" at bounding box center [649, 514] width 155 height 14
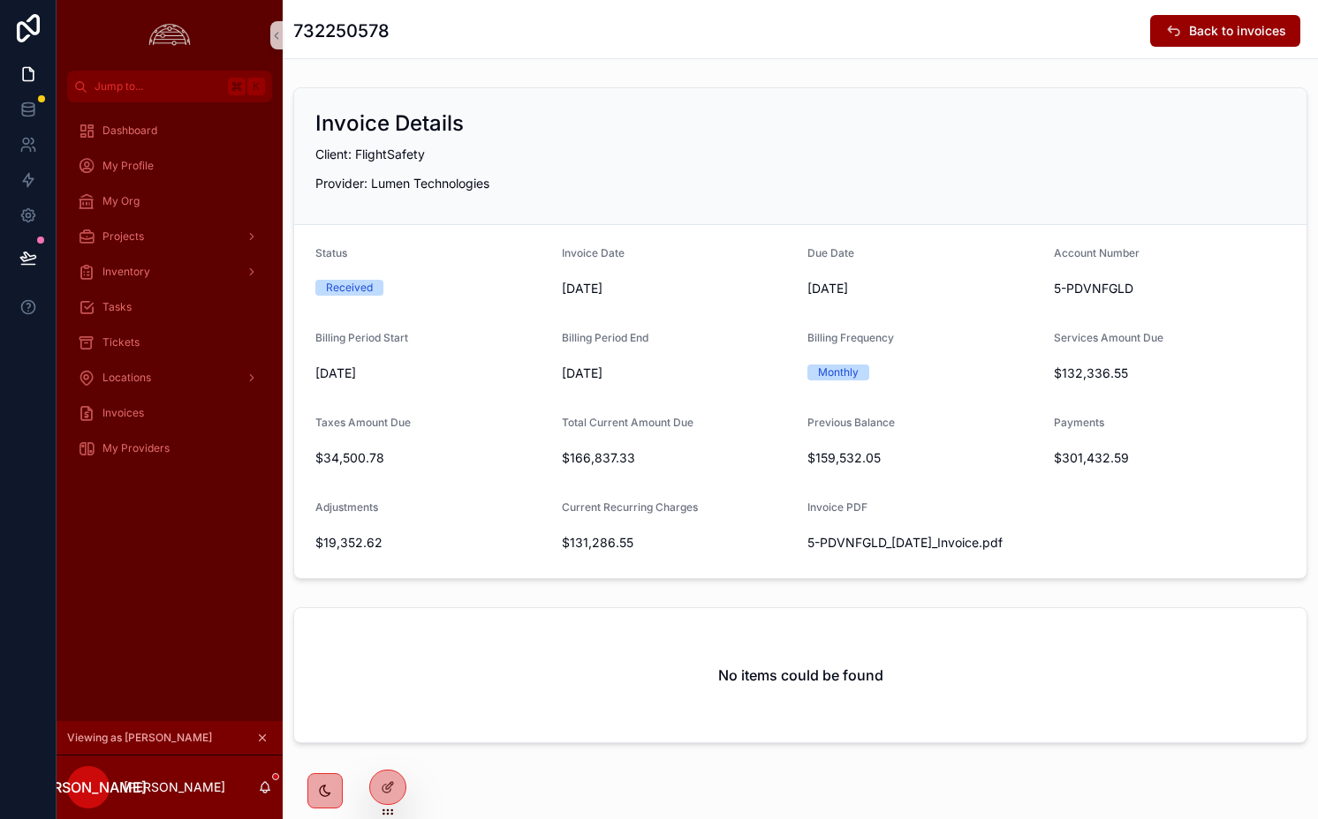
click at [798, 670] on h2 "No items could be found" at bounding box center [800, 675] width 165 height 21
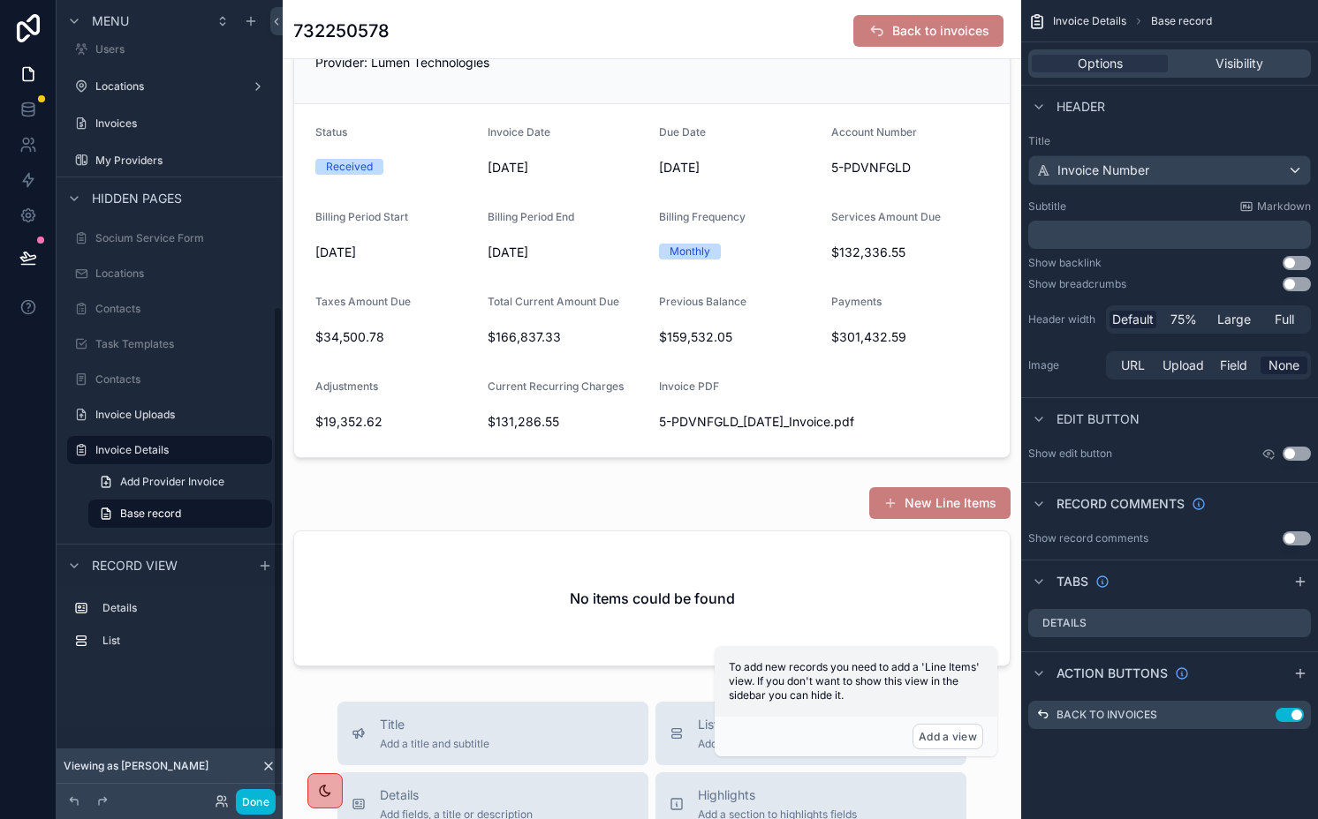
scroll to position [133, 0]
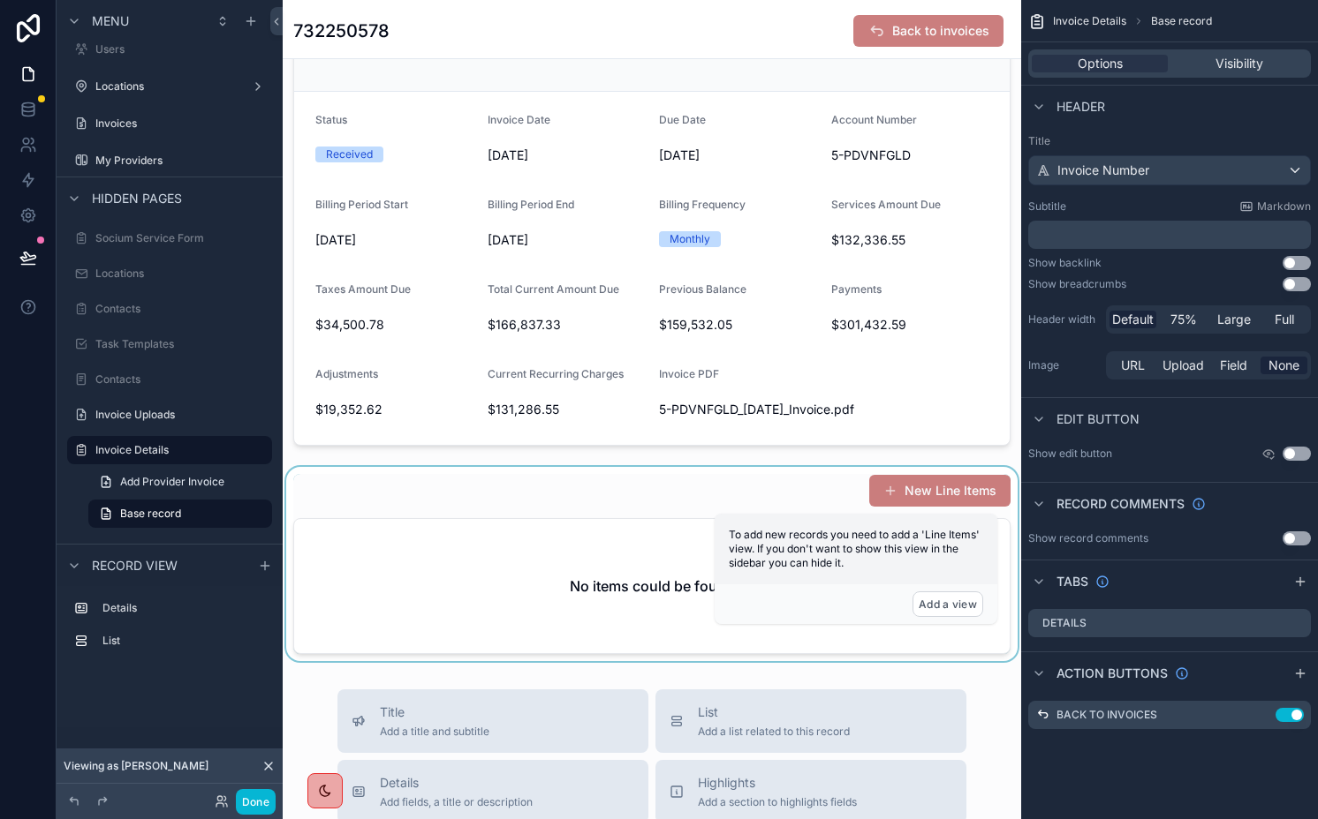
click at [742, 486] on div "scrollable content" at bounding box center [652, 564] width 738 height 194
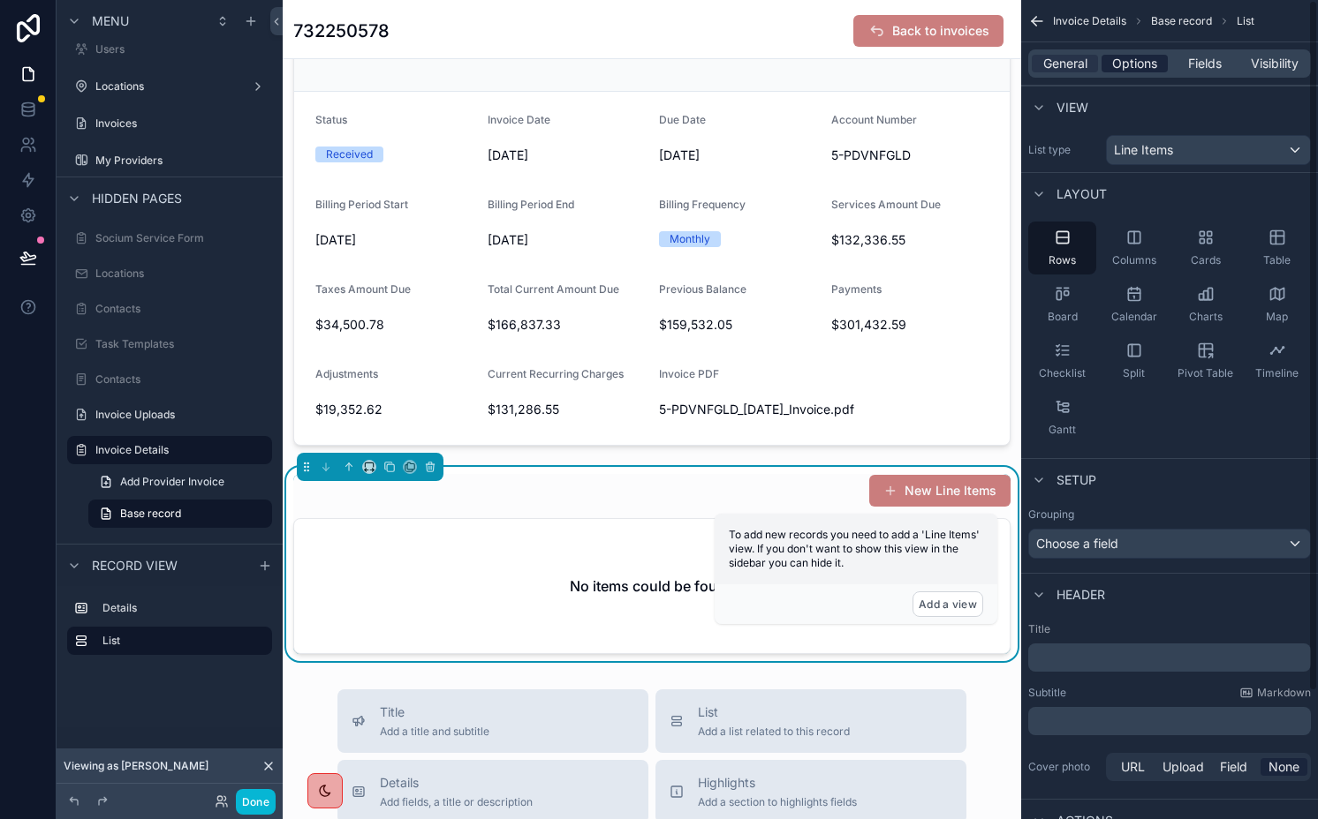
click at [1160, 60] on div "Options" at bounding box center [1134, 64] width 66 height 18
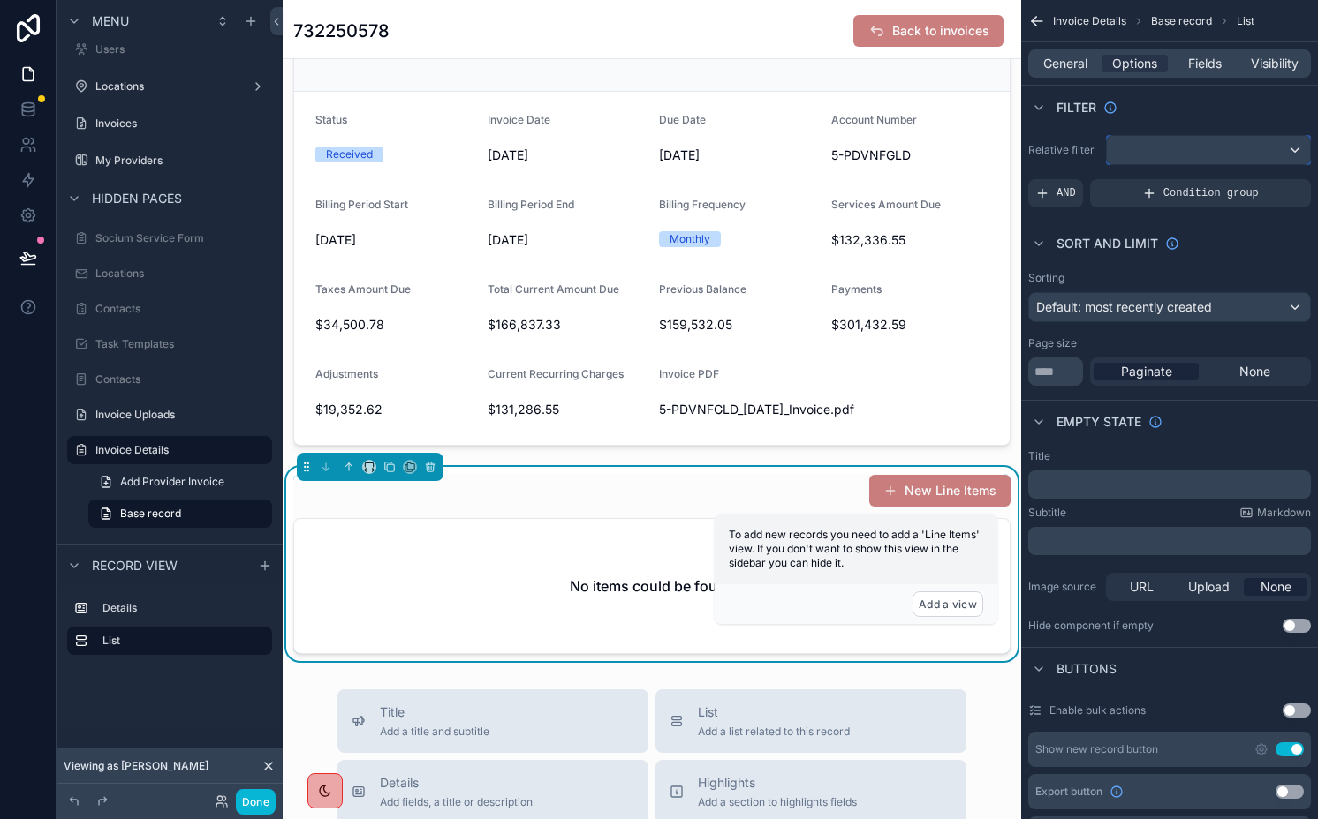
click at [1161, 153] on div "scrollable content" at bounding box center [1207, 150] width 203 height 28
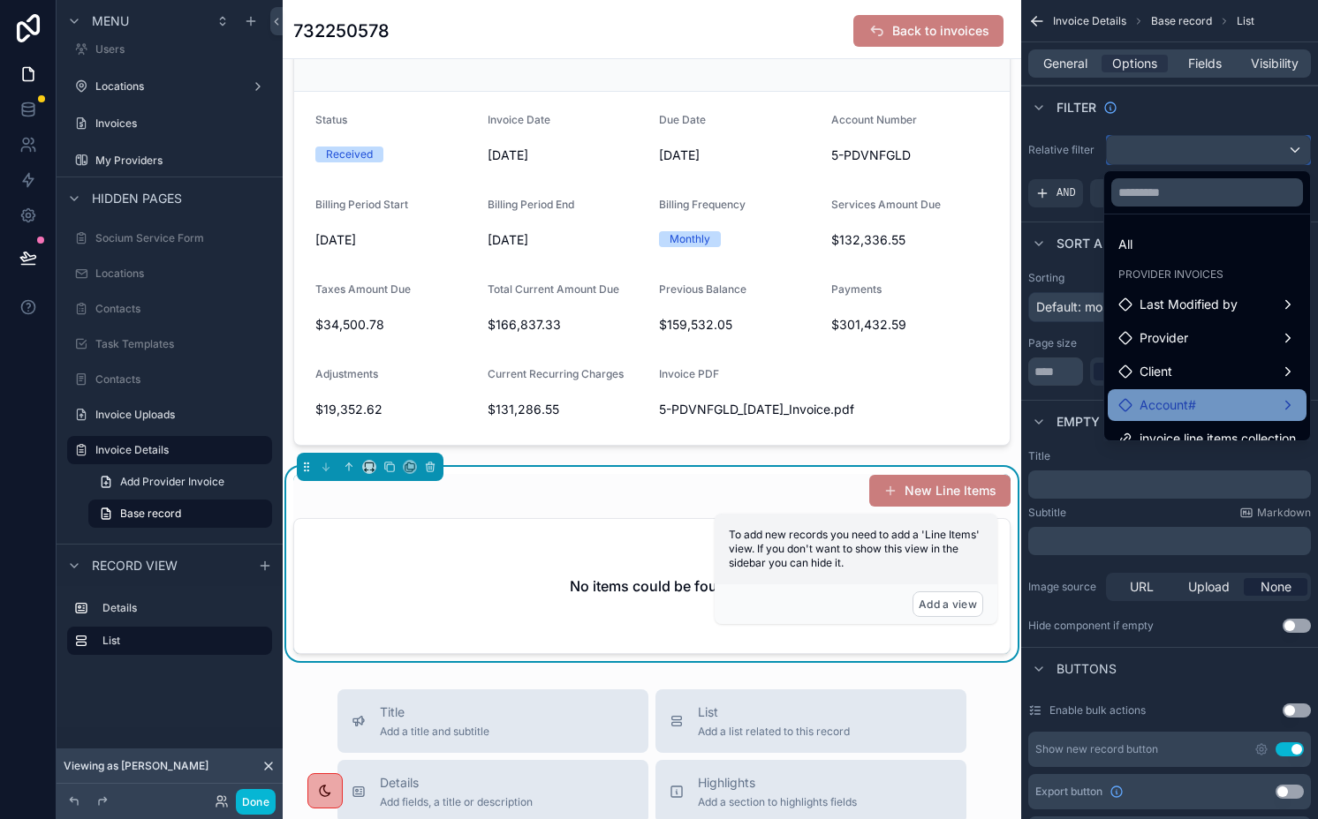
scroll to position [51, 0]
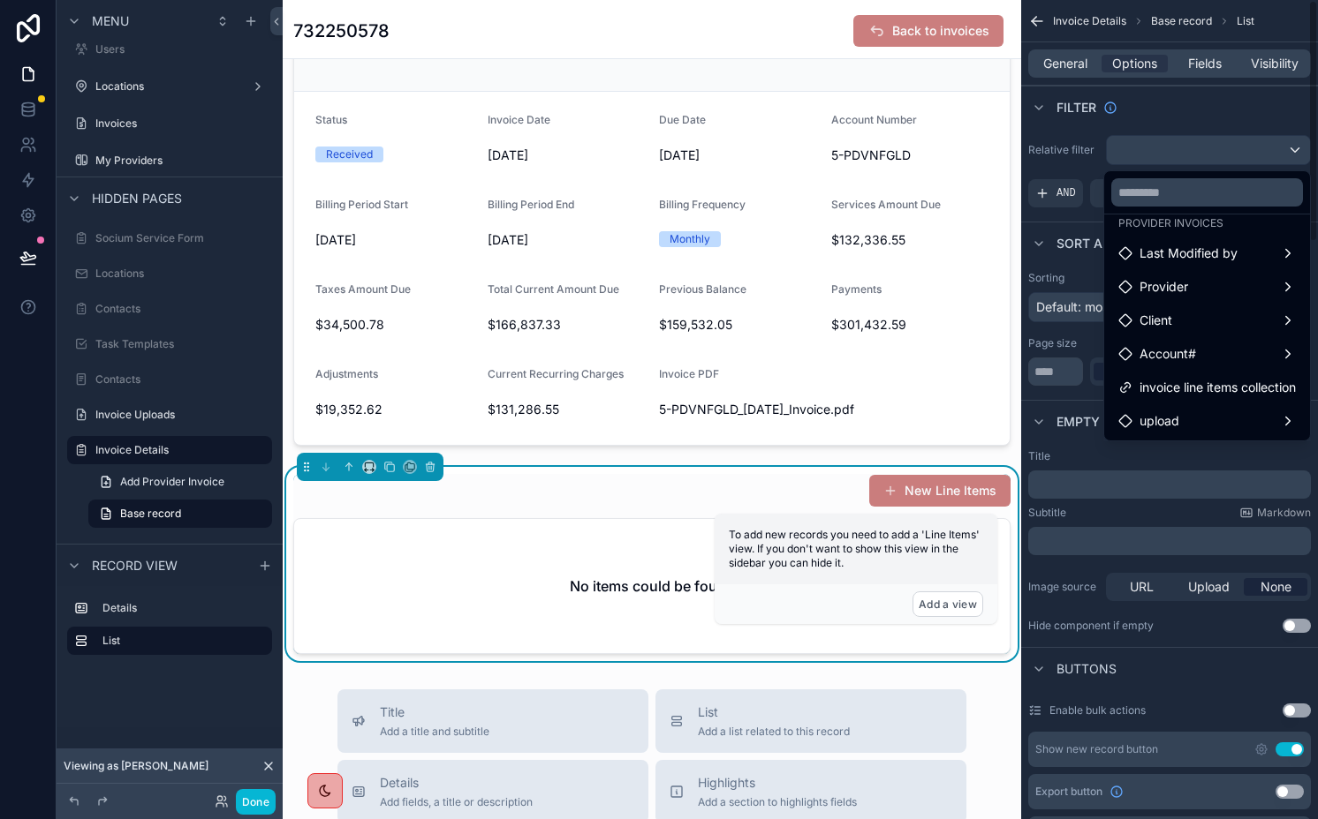
click at [1129, 149] on div "scrollable content" at bounding box center [659, 409] width 1318 height 819
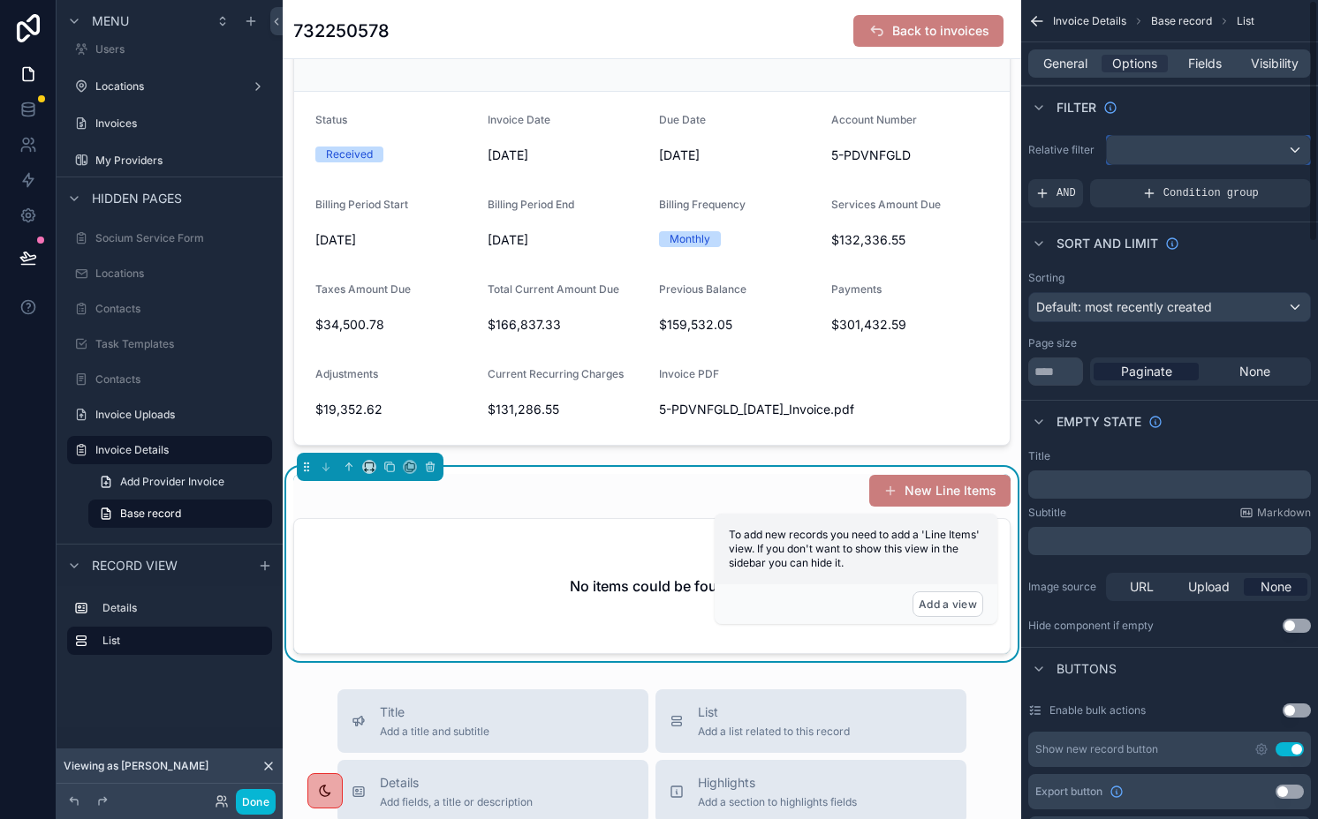
click at [1127, 147] on div "scrollable content" at bounding box center [1207, 150] width 203 height 28
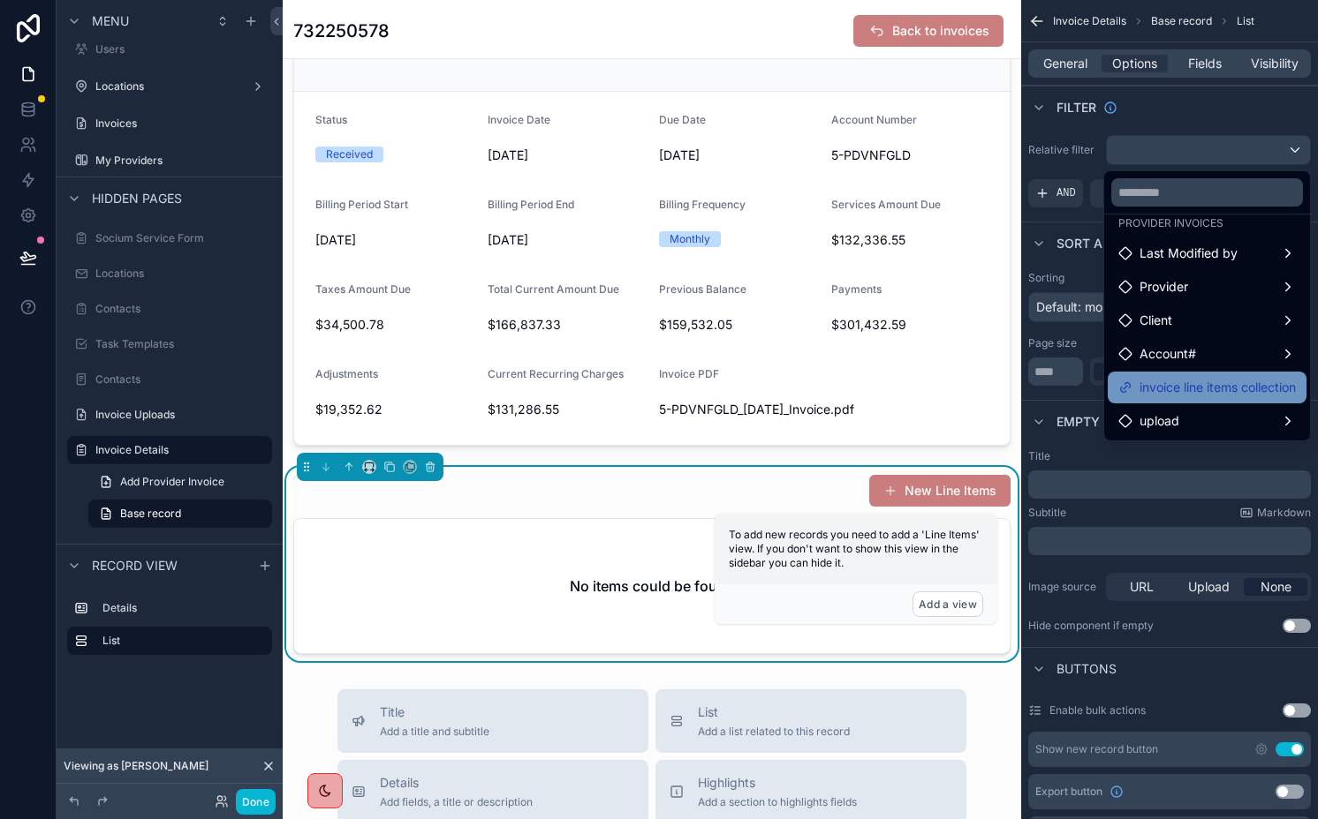
click at [1192, 392] on span "invoice line items collection" at bounding box center [1217, 387] width 156 height 21
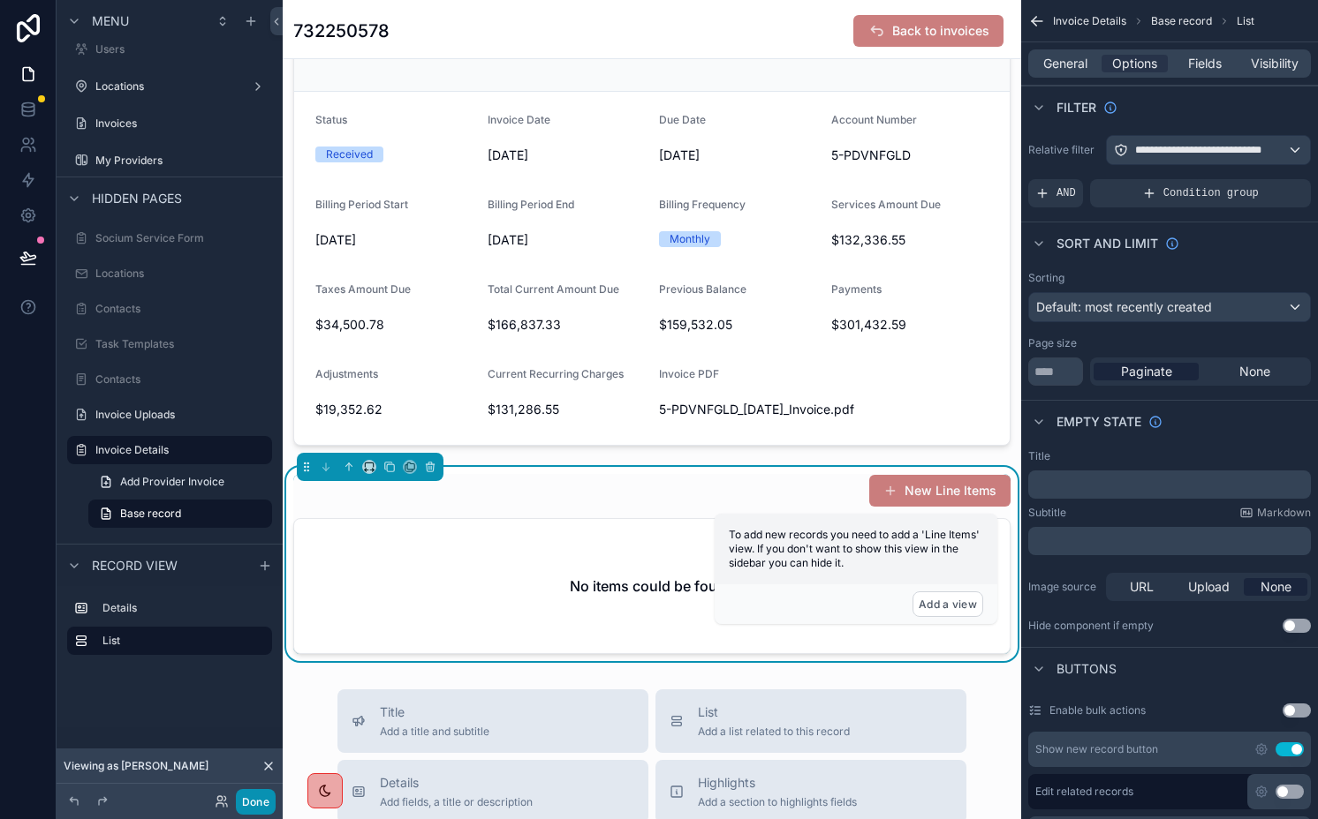
click at [263, 804] on button "Done" at bounding box center [256, 802] width 40 height 26
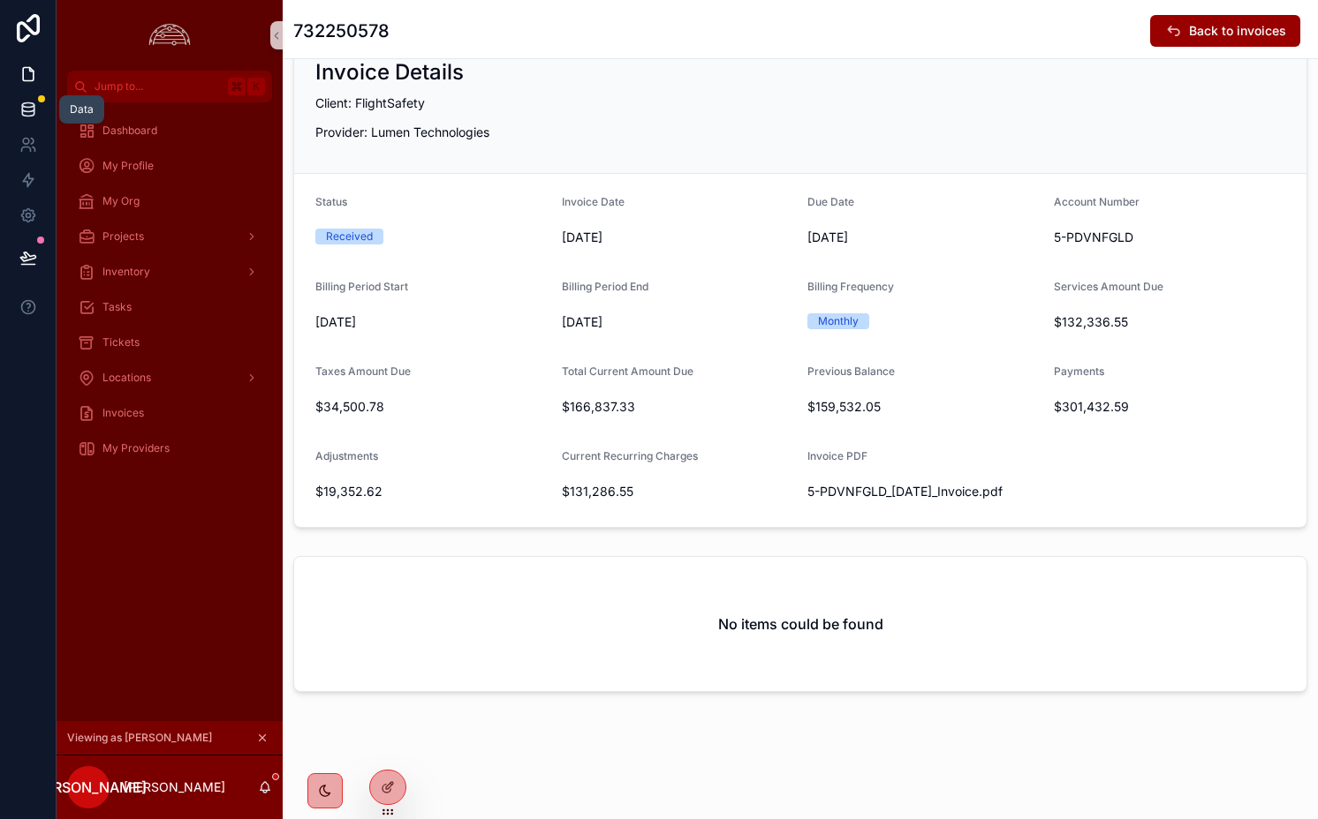
click at [38, 114] on link at bounding box center [28, 109] width 56 height 35
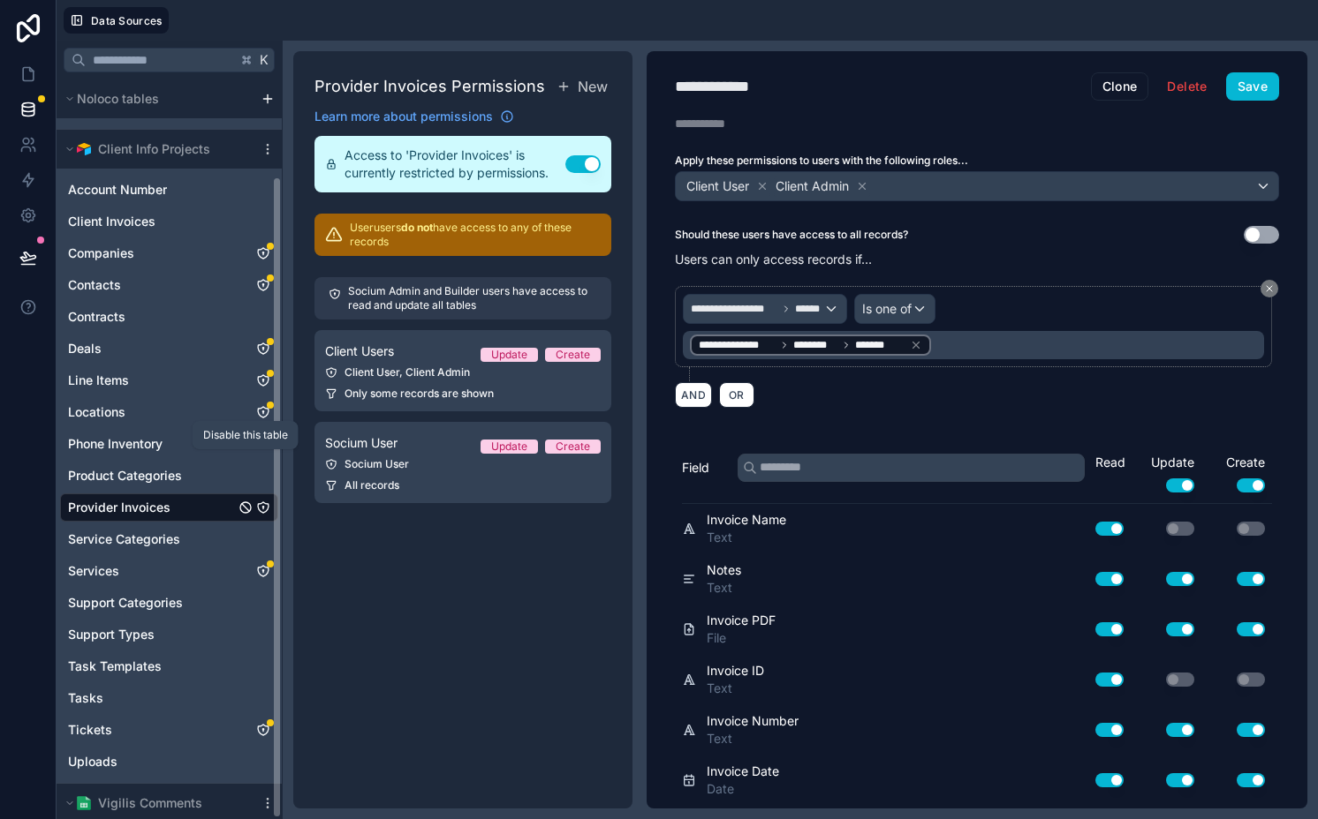
scroll to position [111, 0]
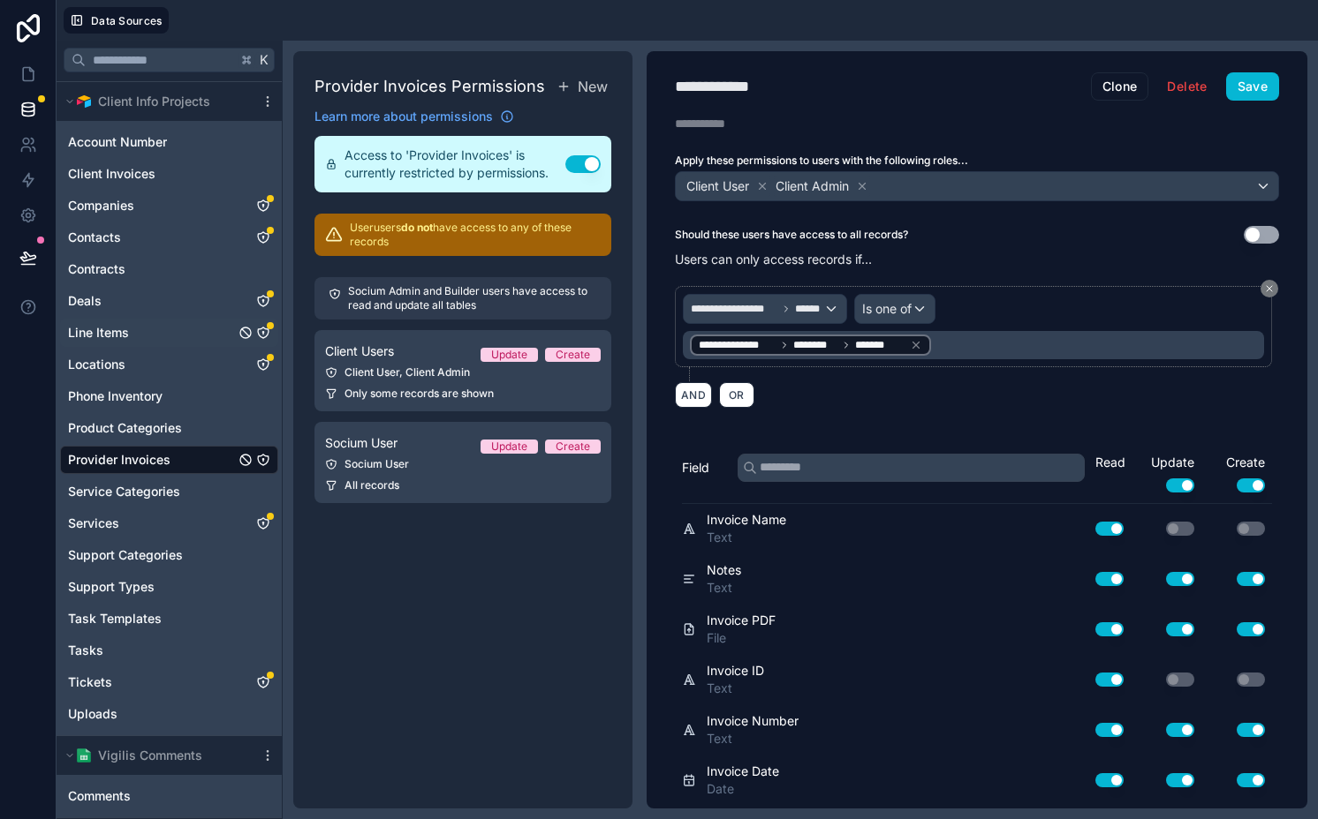
click at [262, 332] on icon "Line Items" at bounding box center [262, 332] width 1 height 1
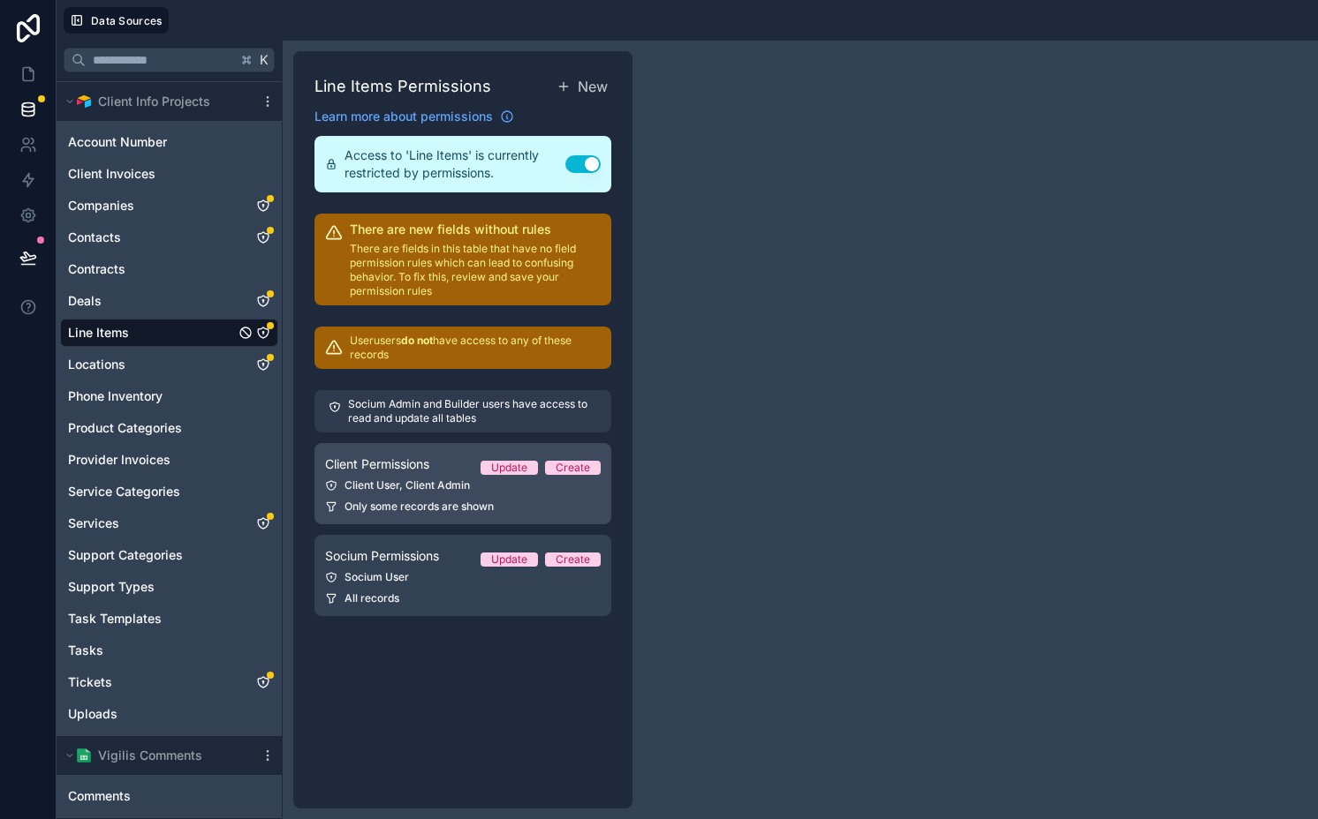
click at [366, 465] on span "Client Permissions" at bounding box center [377, 465] width 104 height 18
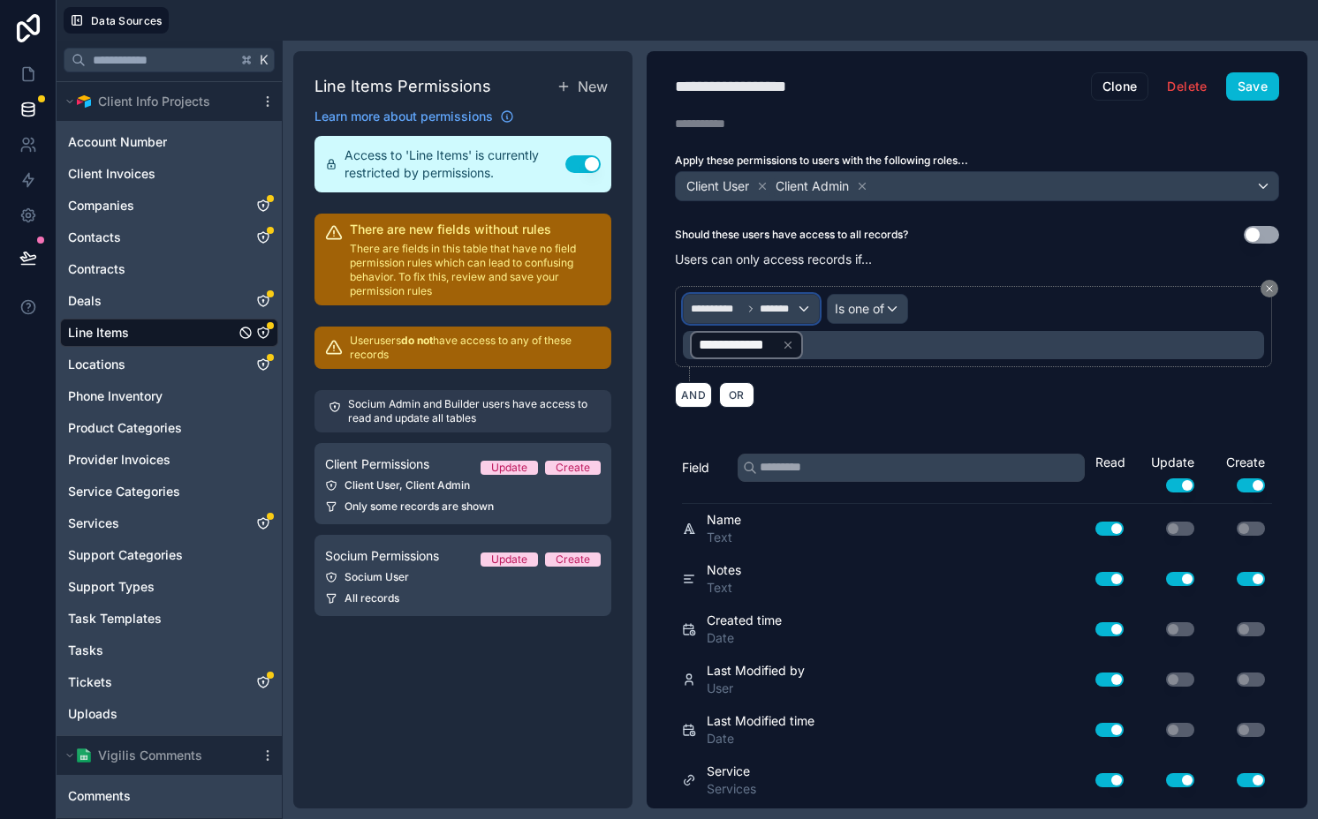
click at [749, 307] on icon at bounding box center [750, 309] width 11 height 11
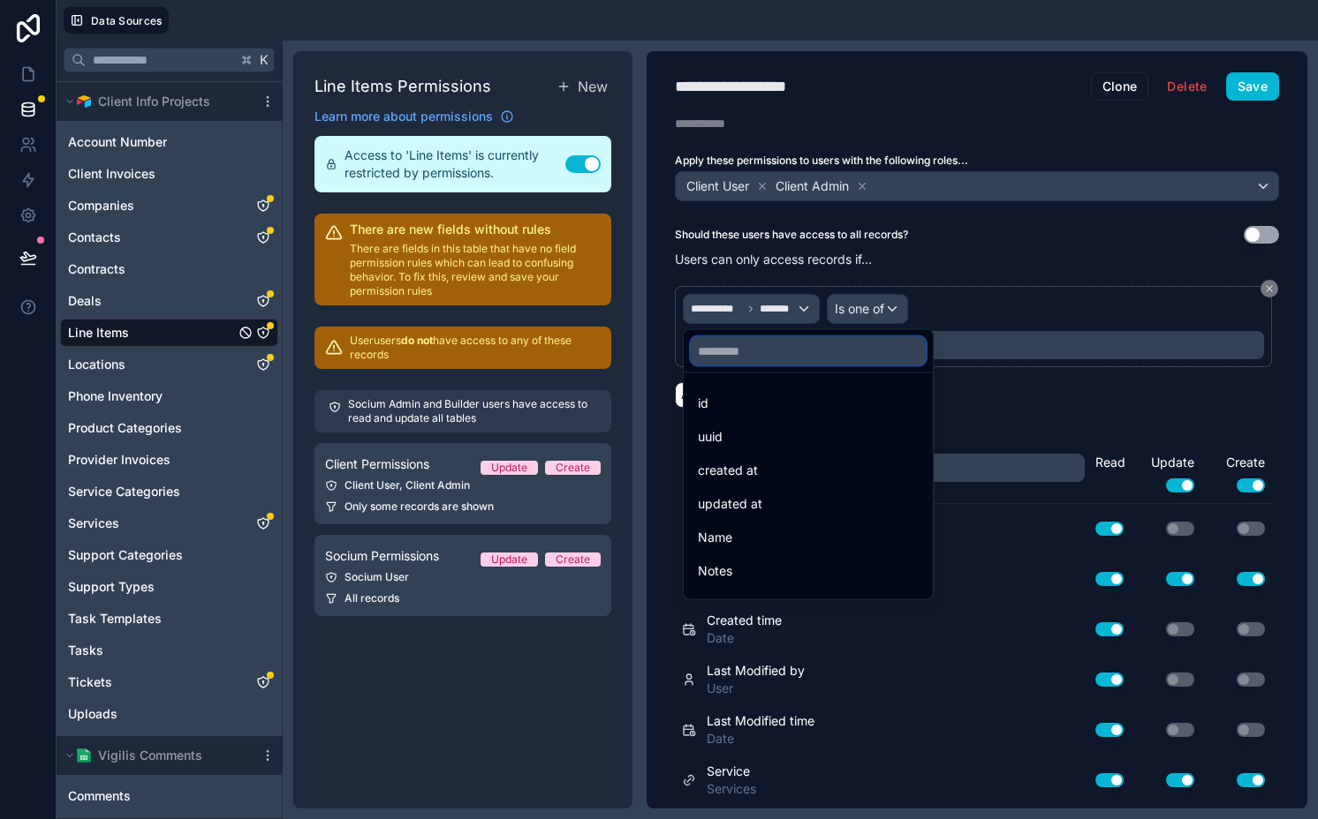
click at [767, 350] on input "text" at bounding box center [808, 351] width 235 height 28
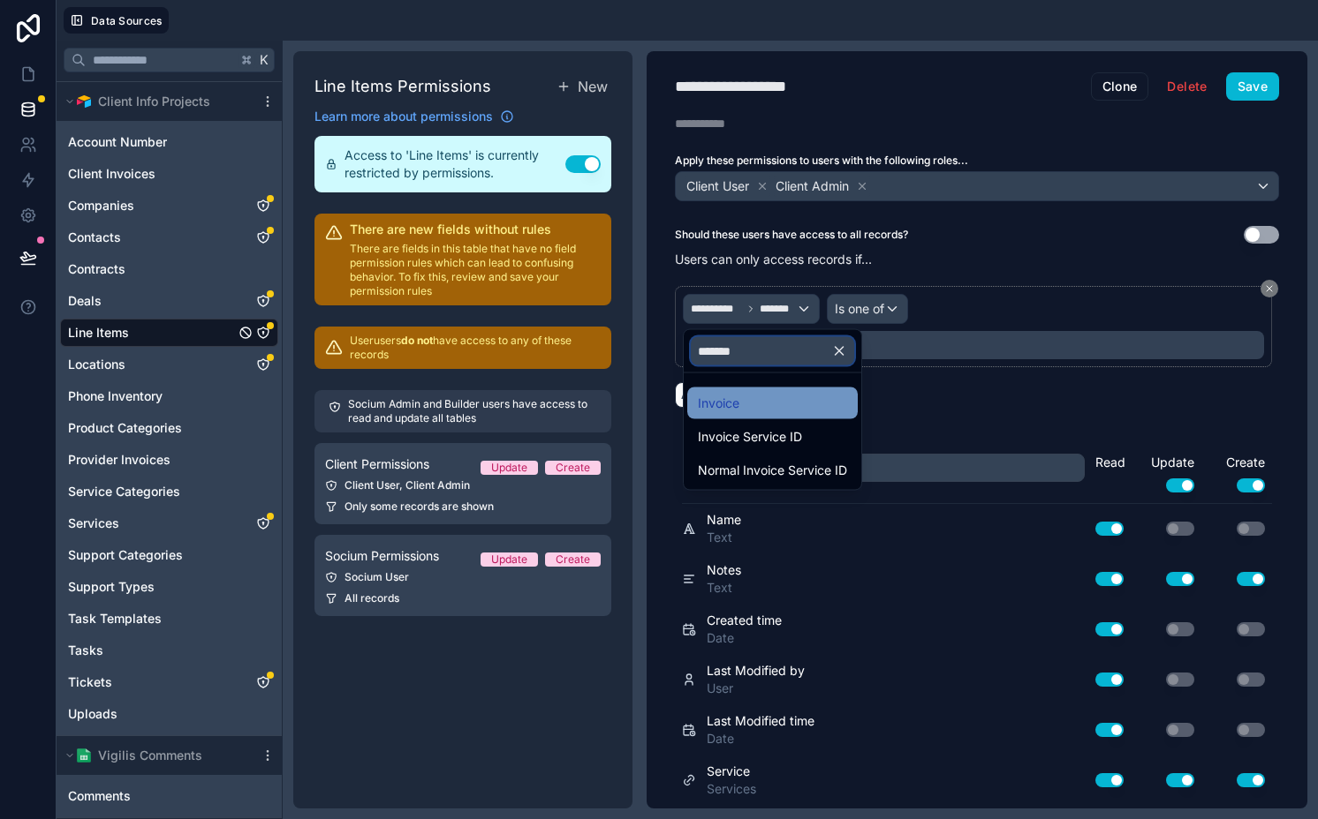
type input "*******"
click at [769, 402] on div "Invoice" at bounding box center [772, 403] width 149 height 21
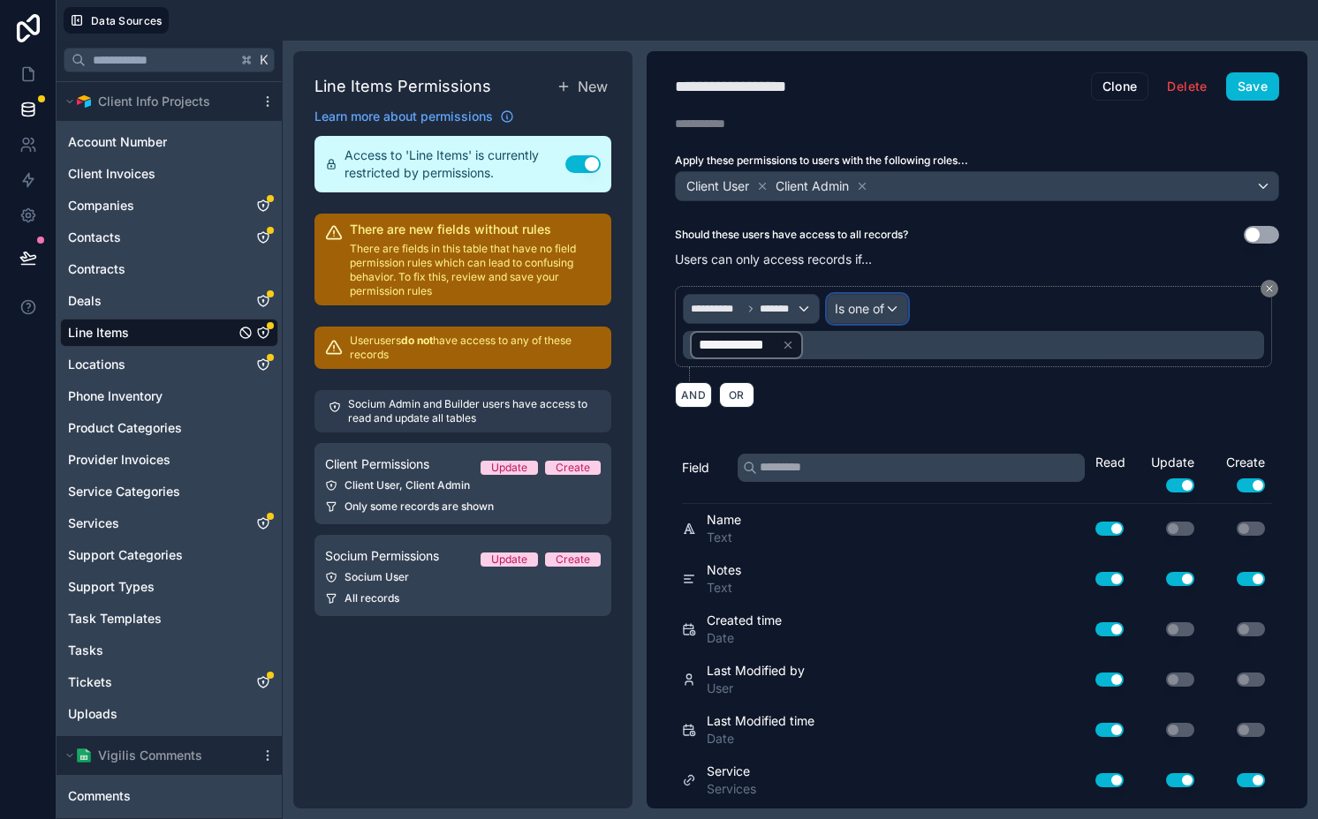
click at [861, 308] on span "Is one of" at bounding box center [858, 309] width 49 height 18
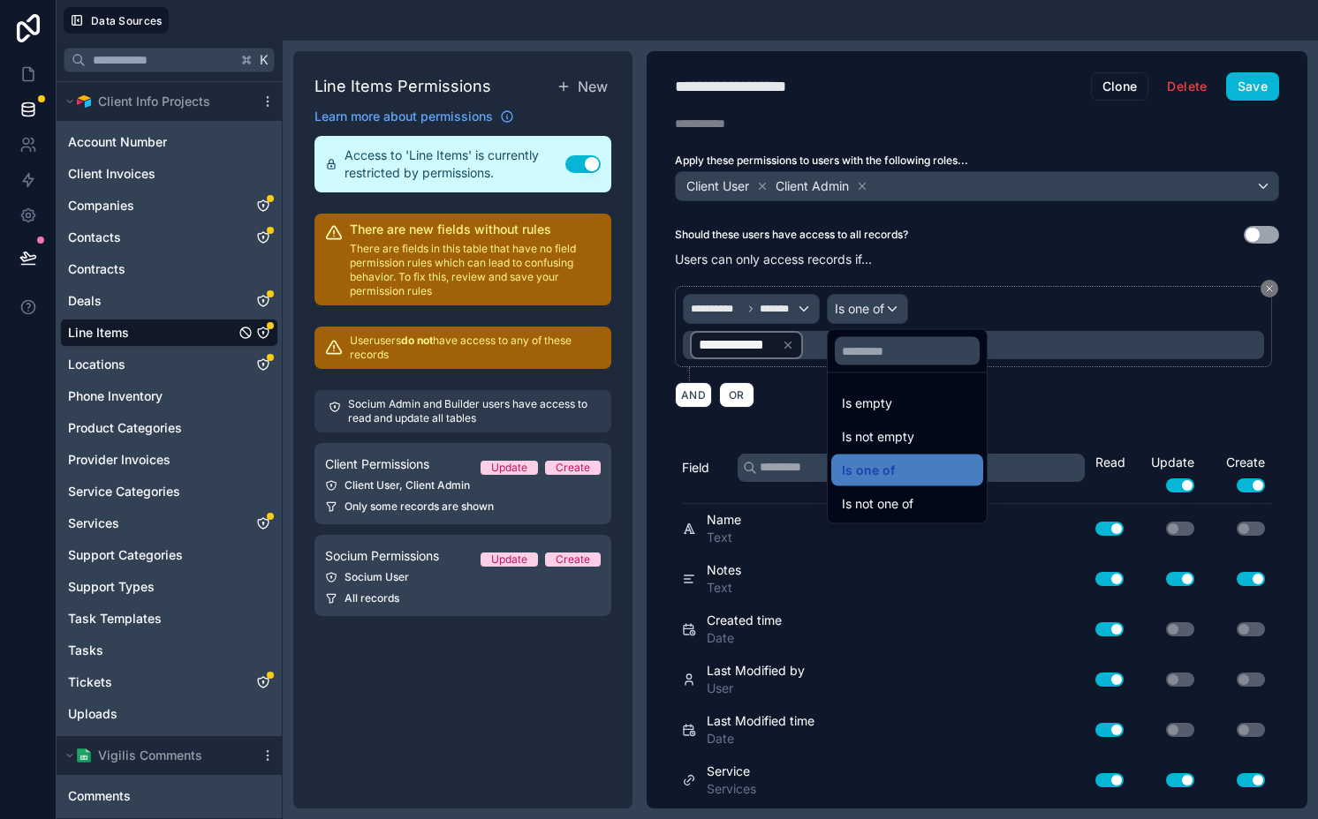
click at [861, 308] on div at bounding box center [659, 409] width 1318 height 819
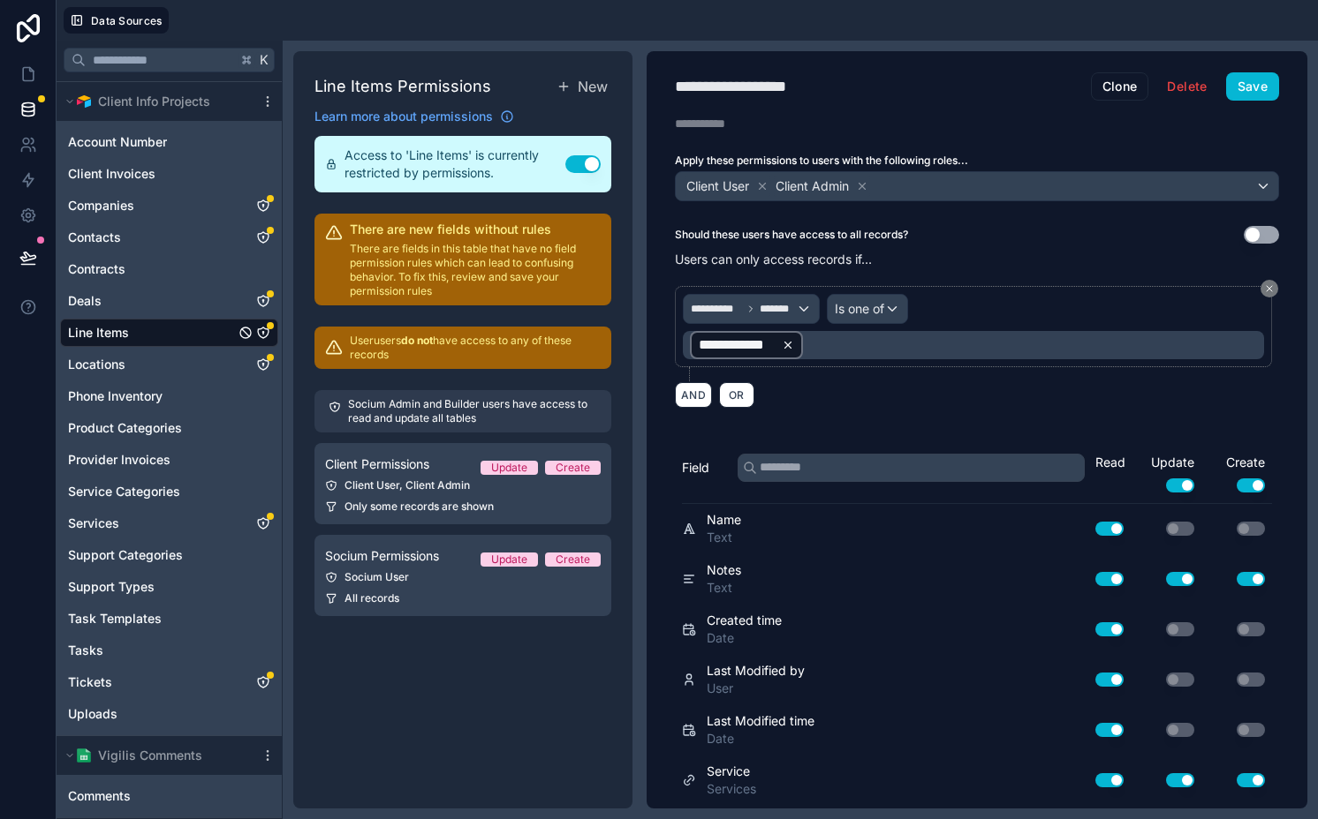
click at [790, 339] on icon at bounding box center [788, 345] width 12 height 12
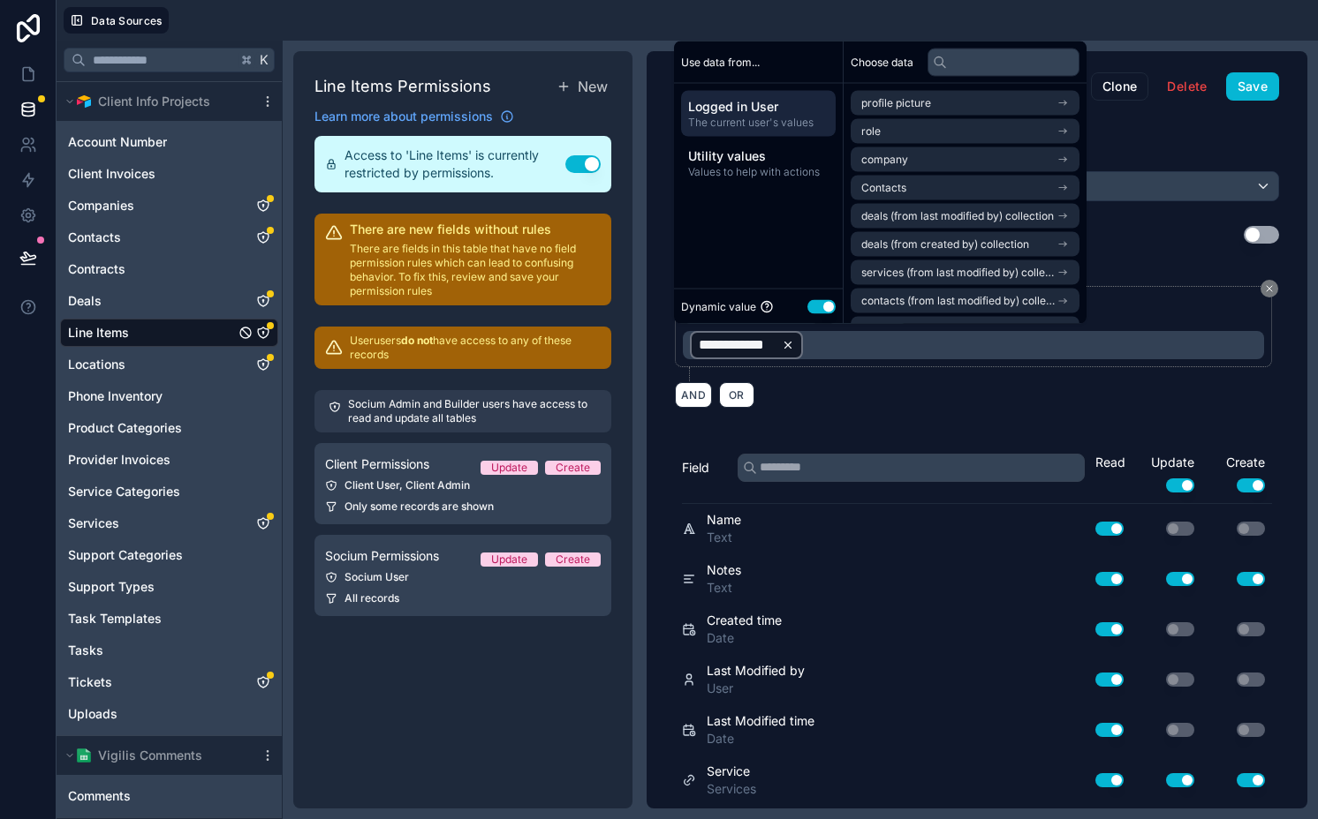
click at [790, 344] on div "**********" at bounding box center [973, 345] width 581 height 28
click at [790, 378] on div "**********" at bounding box center [977, 333] width 604 height 95
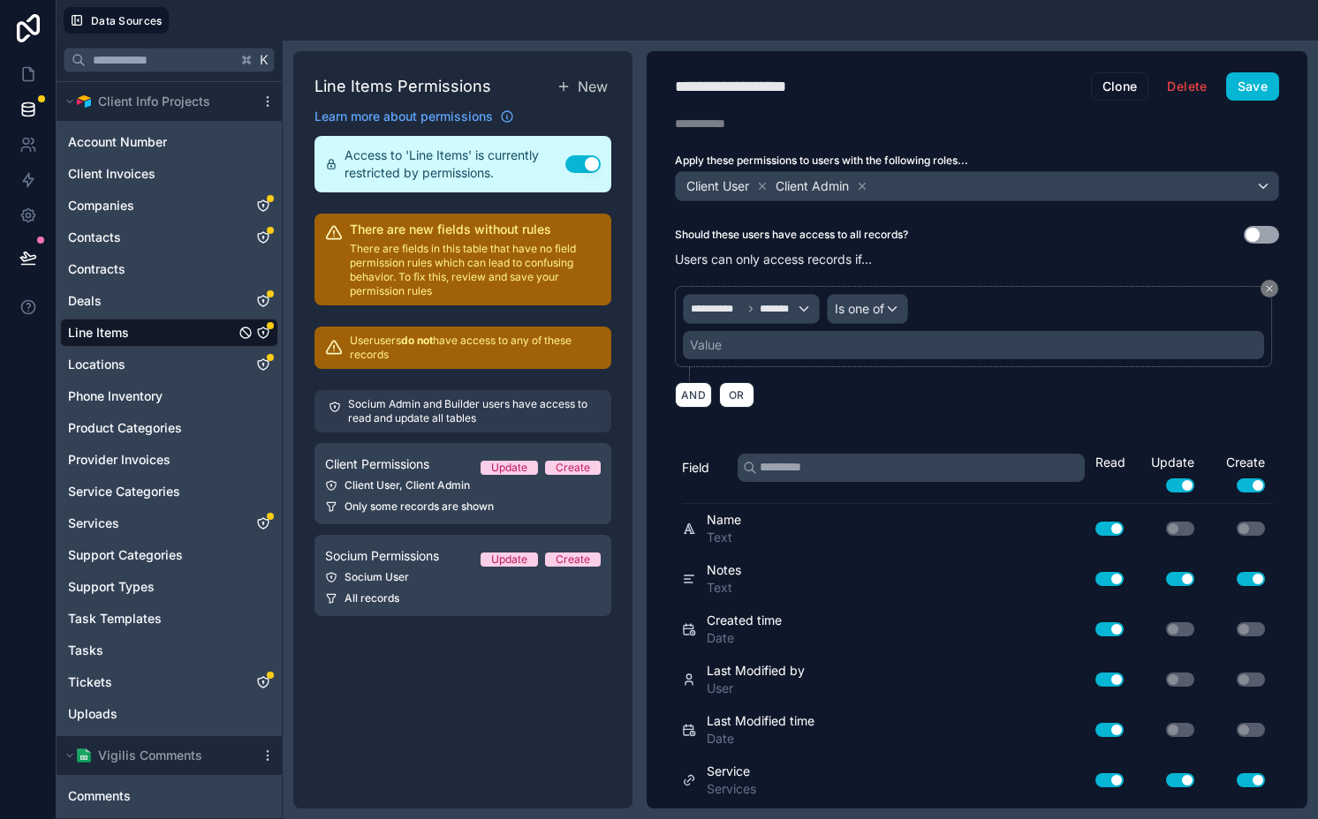
click at [785, 340] on div "Value" at bounding box center [973, 345] width 581 height 28
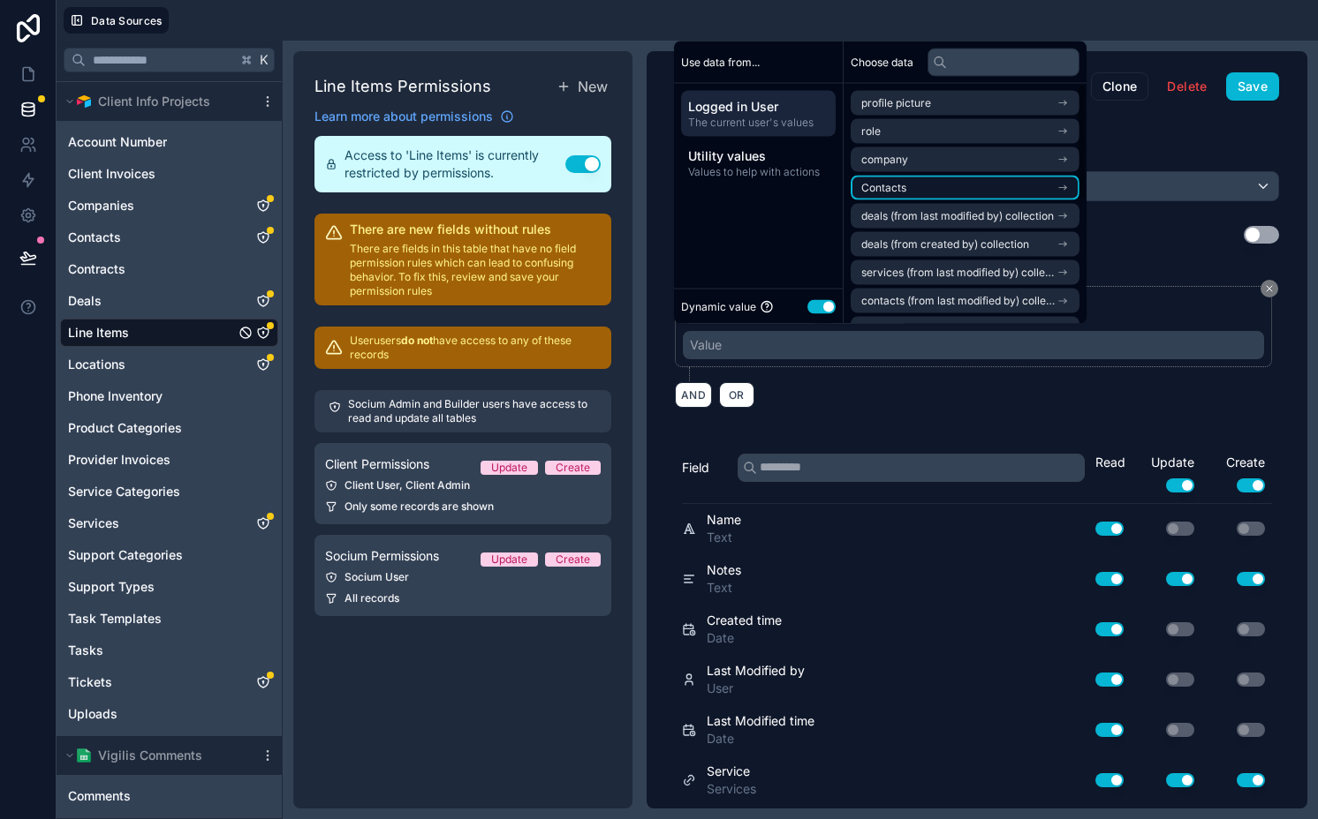
click at [895, 185] on span "Contacts" at bounding box center [883, 188] width 45 height 14
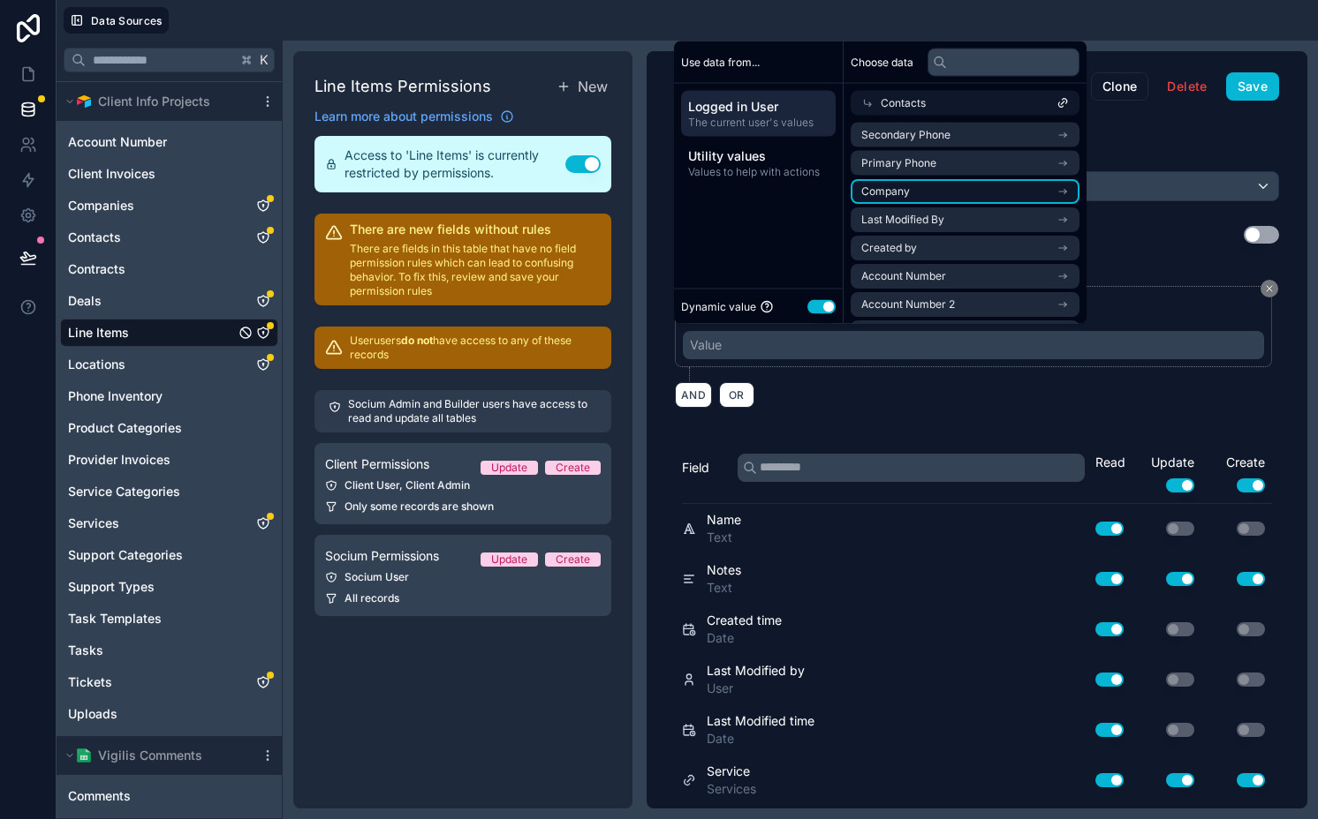
click at [922, 192] on li "Company" at bounding box center [964, 191] width 229 height 25
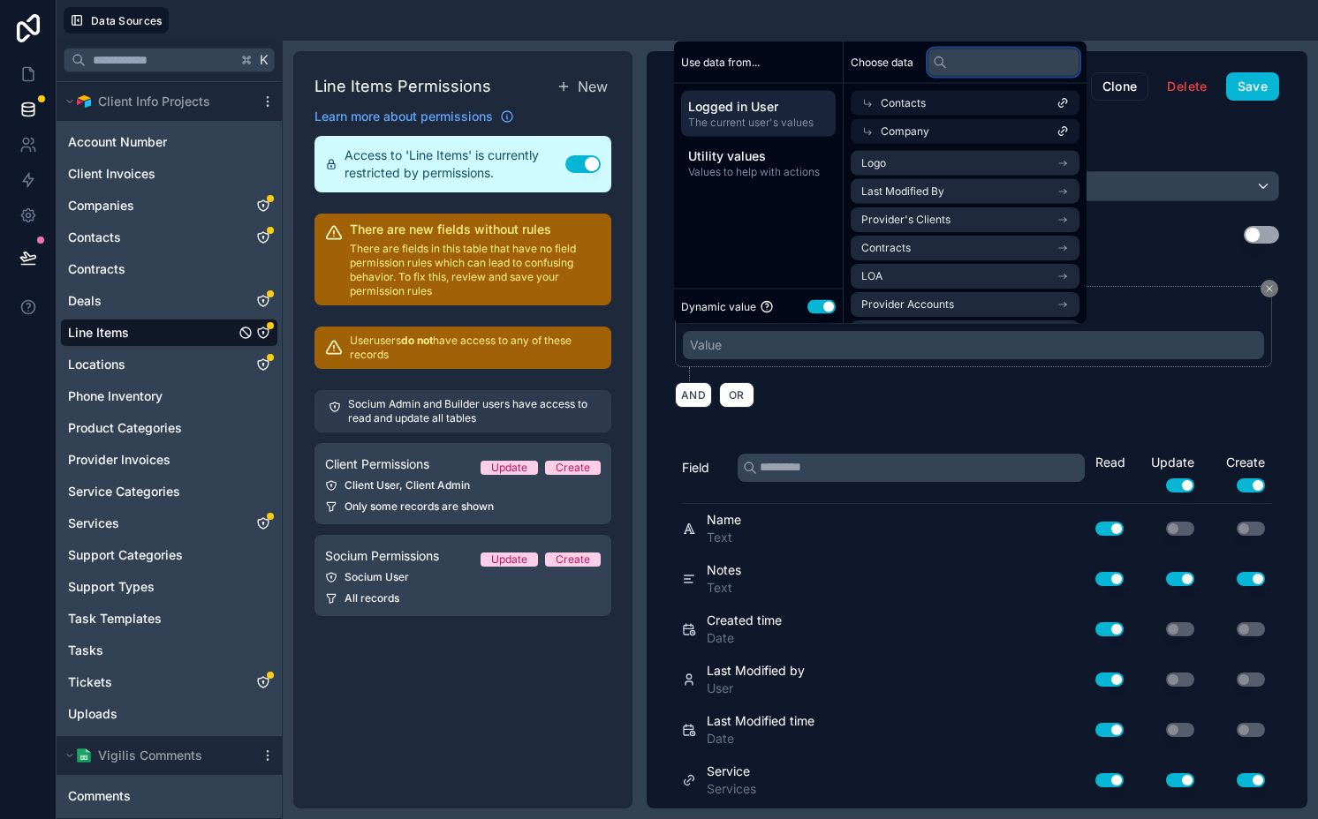
click at [988, 57] on input "text" at bounding box center [1003, 62] width 152 height 28
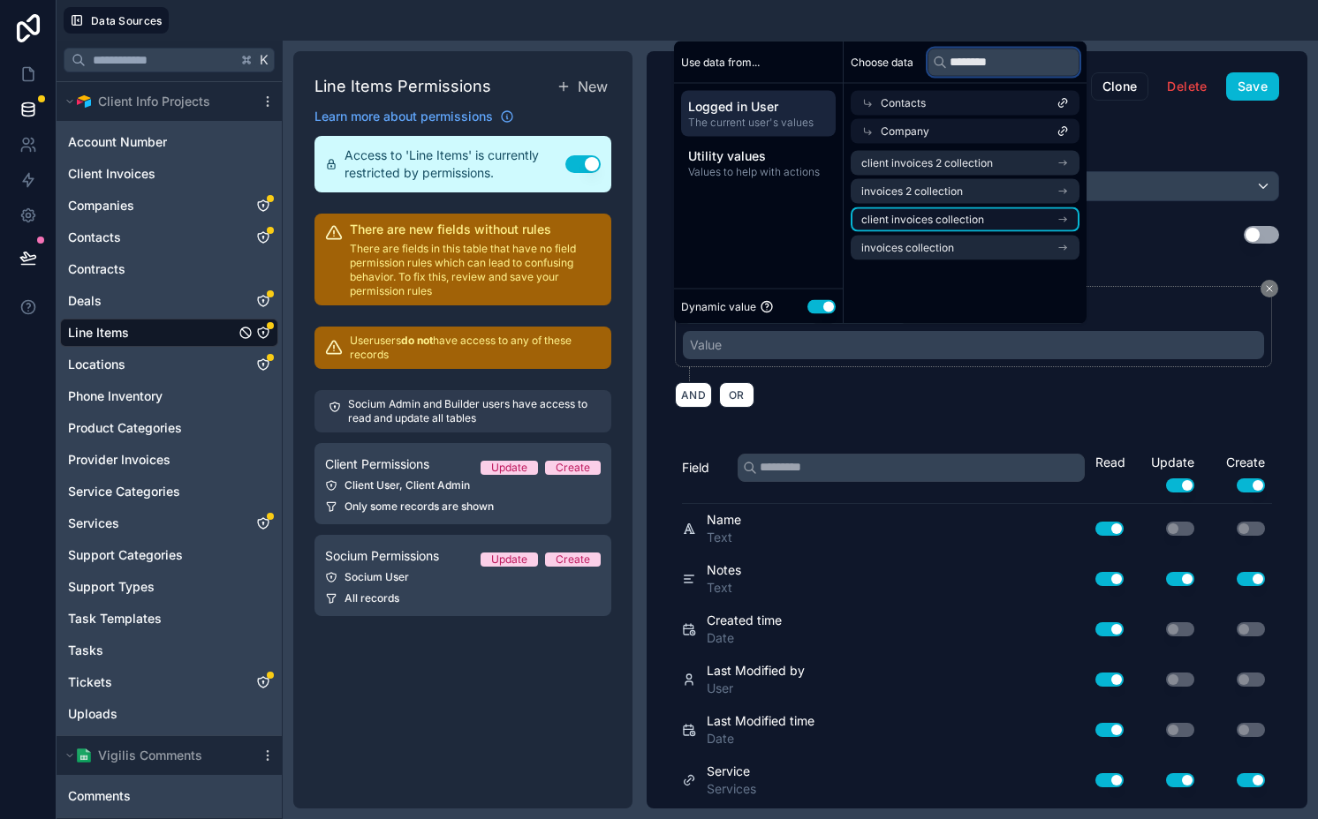
type input "********"
click at [957, 215] on span "client invoices collection" at bounding box center [922, 220] width 123 height 14
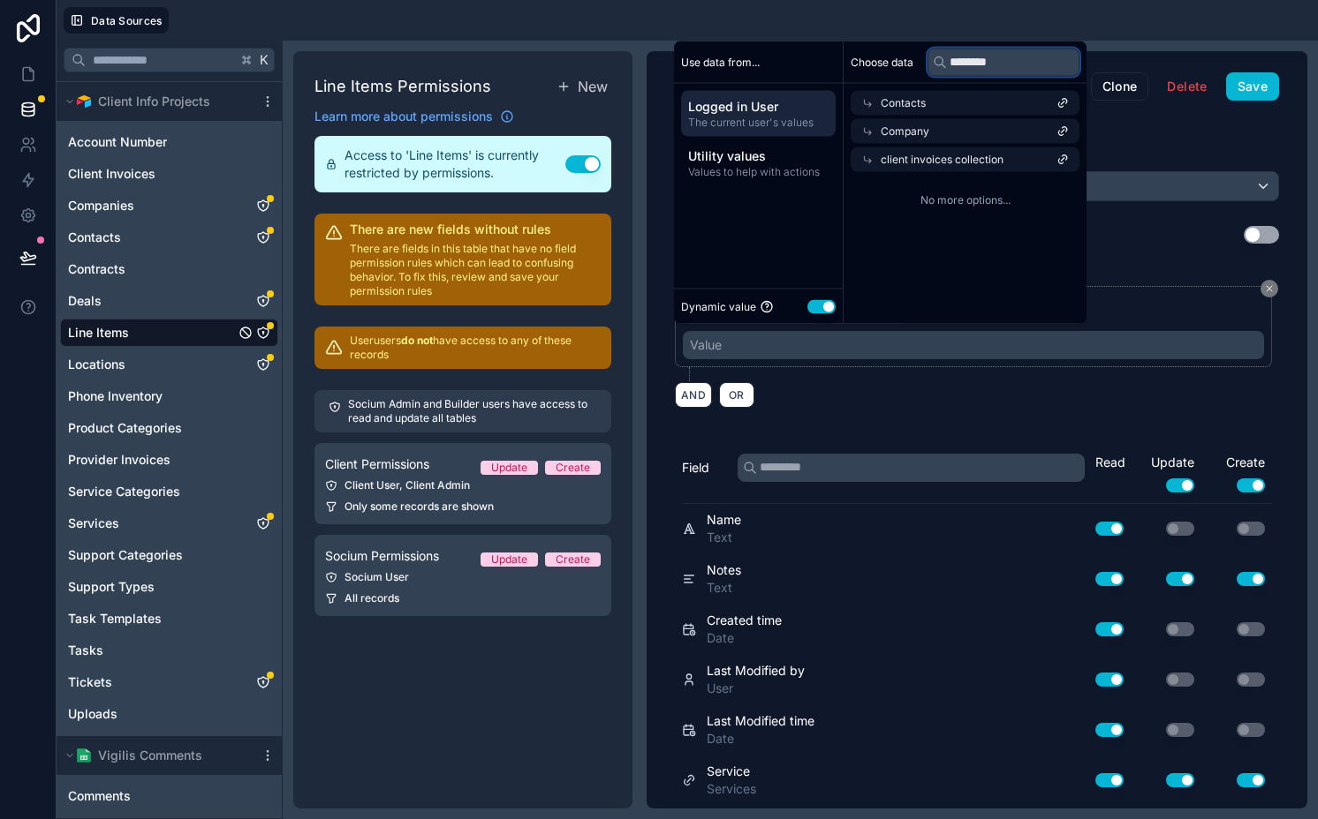
click at [991, 68] on input "********" at bounding box center [1003, 62] width 152 height 28
click at [977, 151] on div "client invoices collection" at bounding box center [964, 159] width 229 height 25
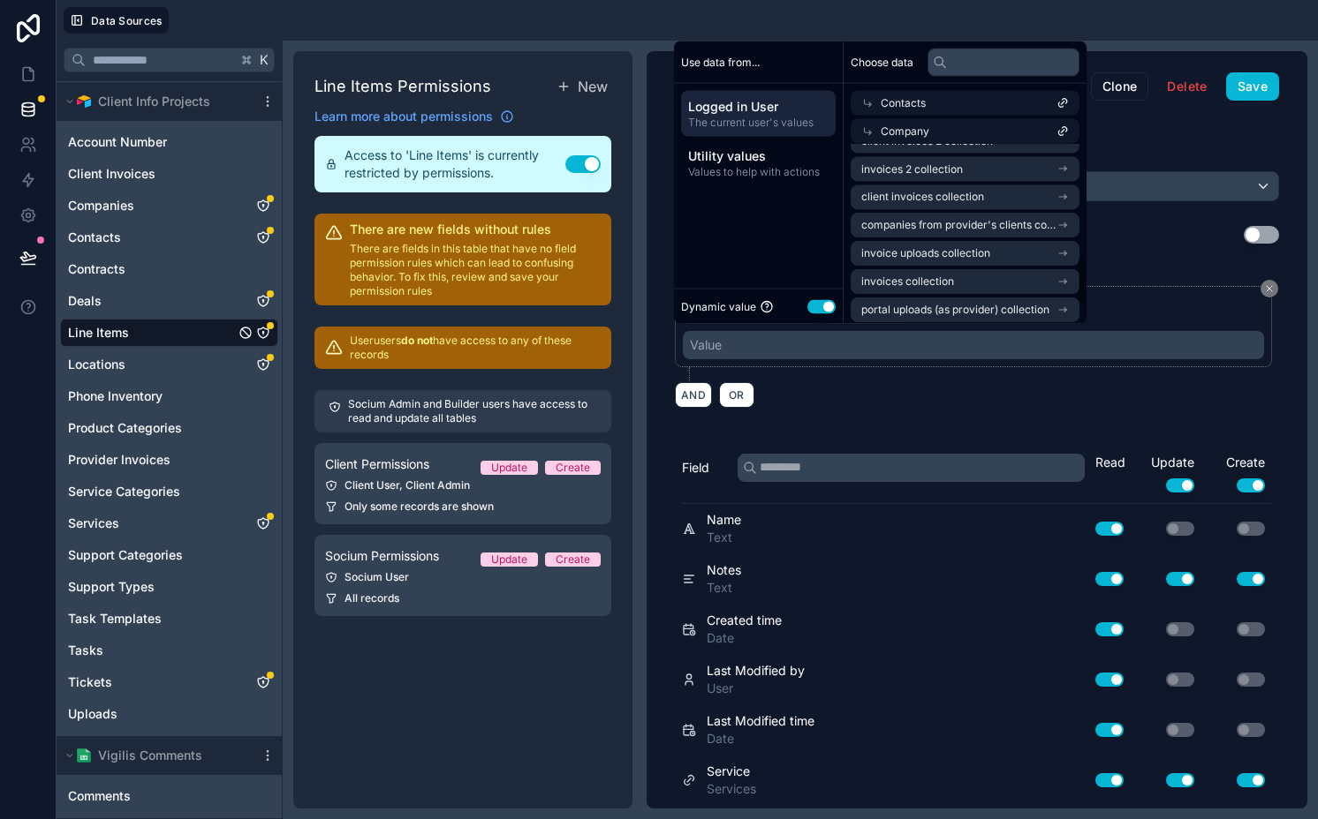
scroll to position [387, 0]
click at [961, 279] on li "invoices collection" at bounding box center [964, 285] width 229 height 25
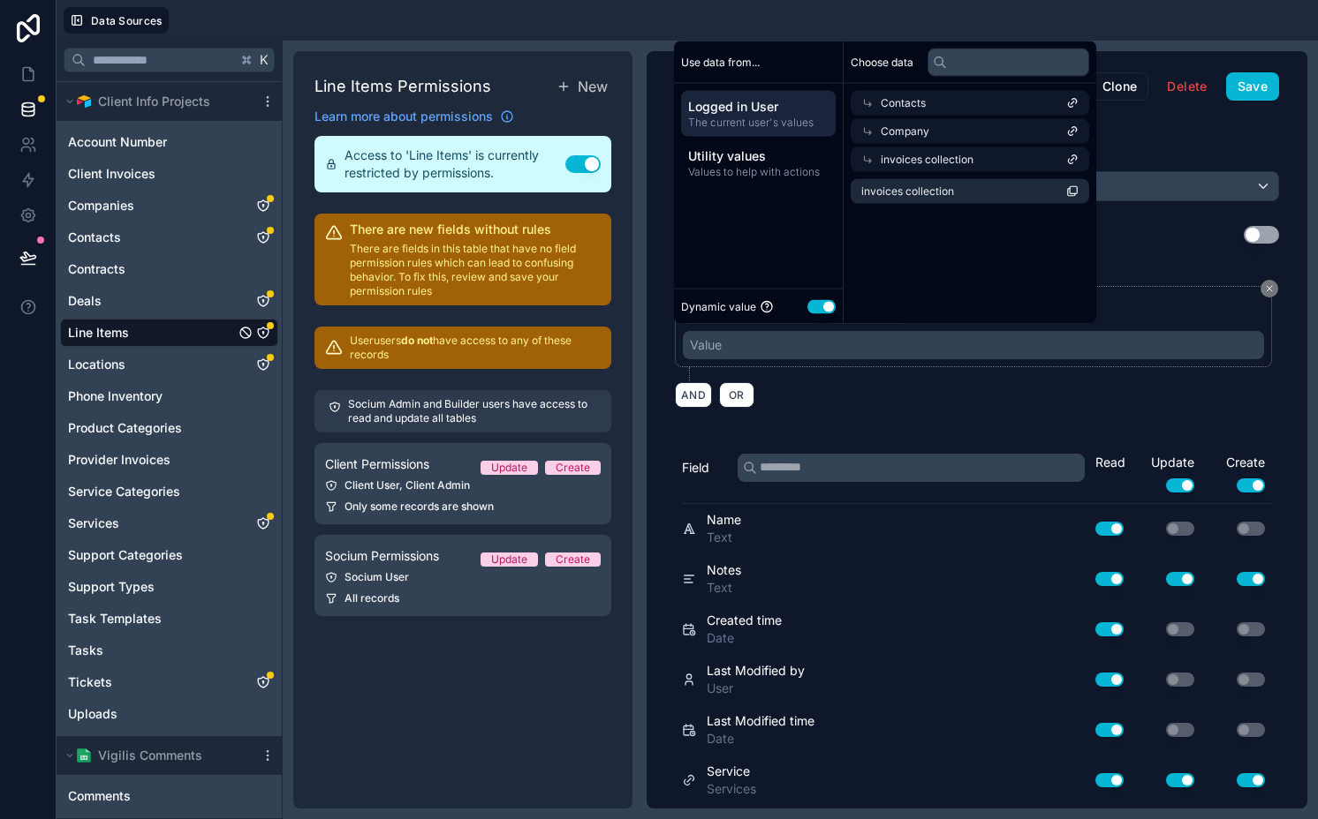
scroll to position [0, 0]
click at [955, 188] on li "invoices collection" at bounding box center [964, 191] width 229 height 25
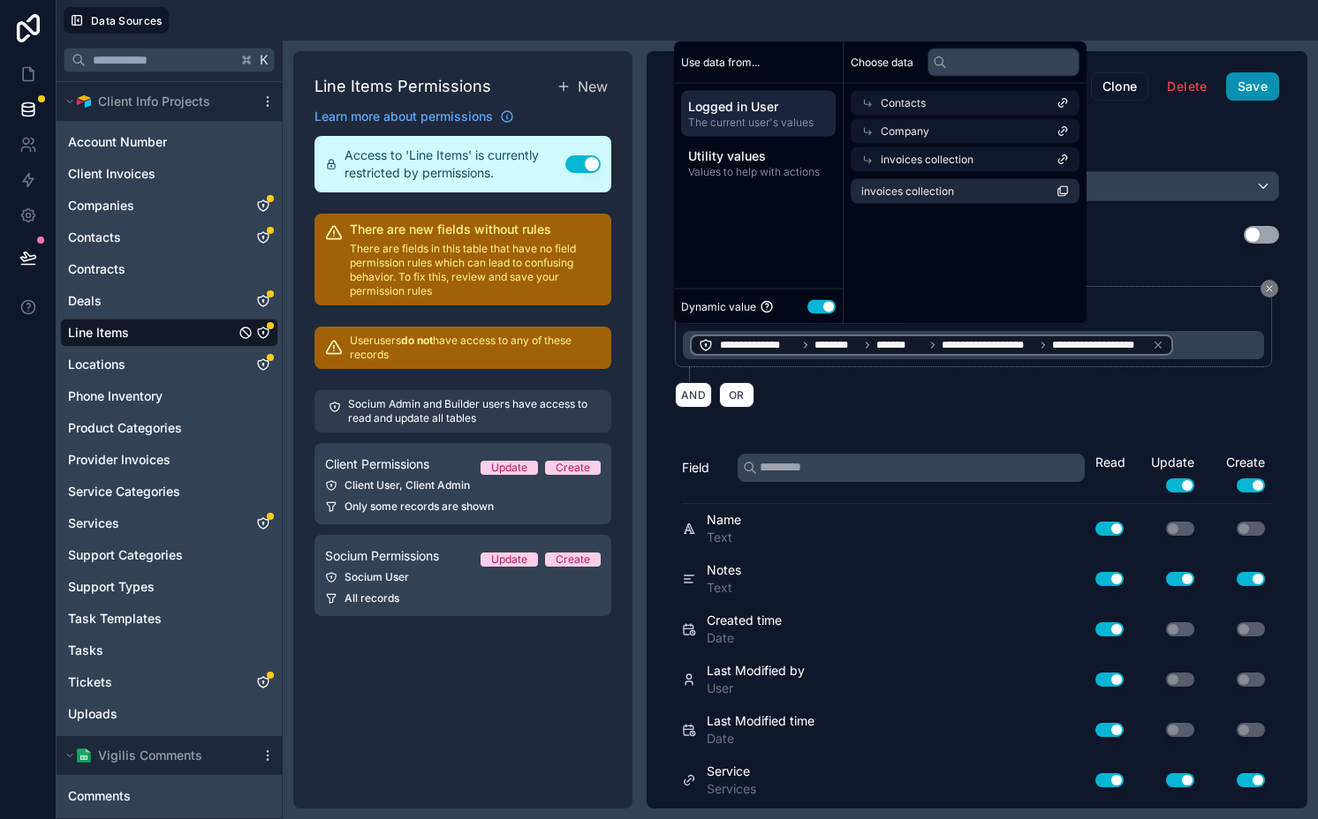
click at [1240, 85] on button "Save" at bounding box center [1252, 86] width 53 height 28
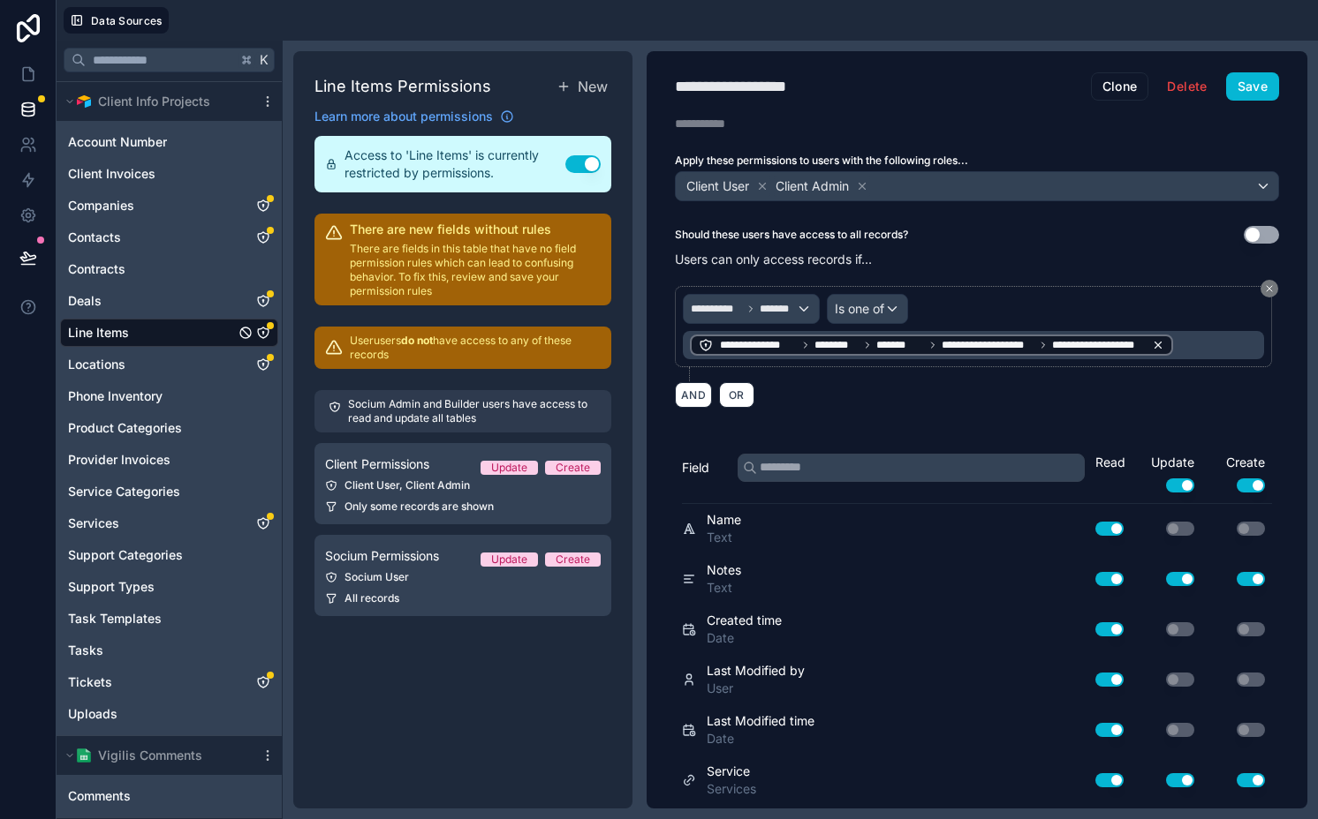
click at [1160, 343] on icon at bounding box center [1158, 345] width 6 height 6
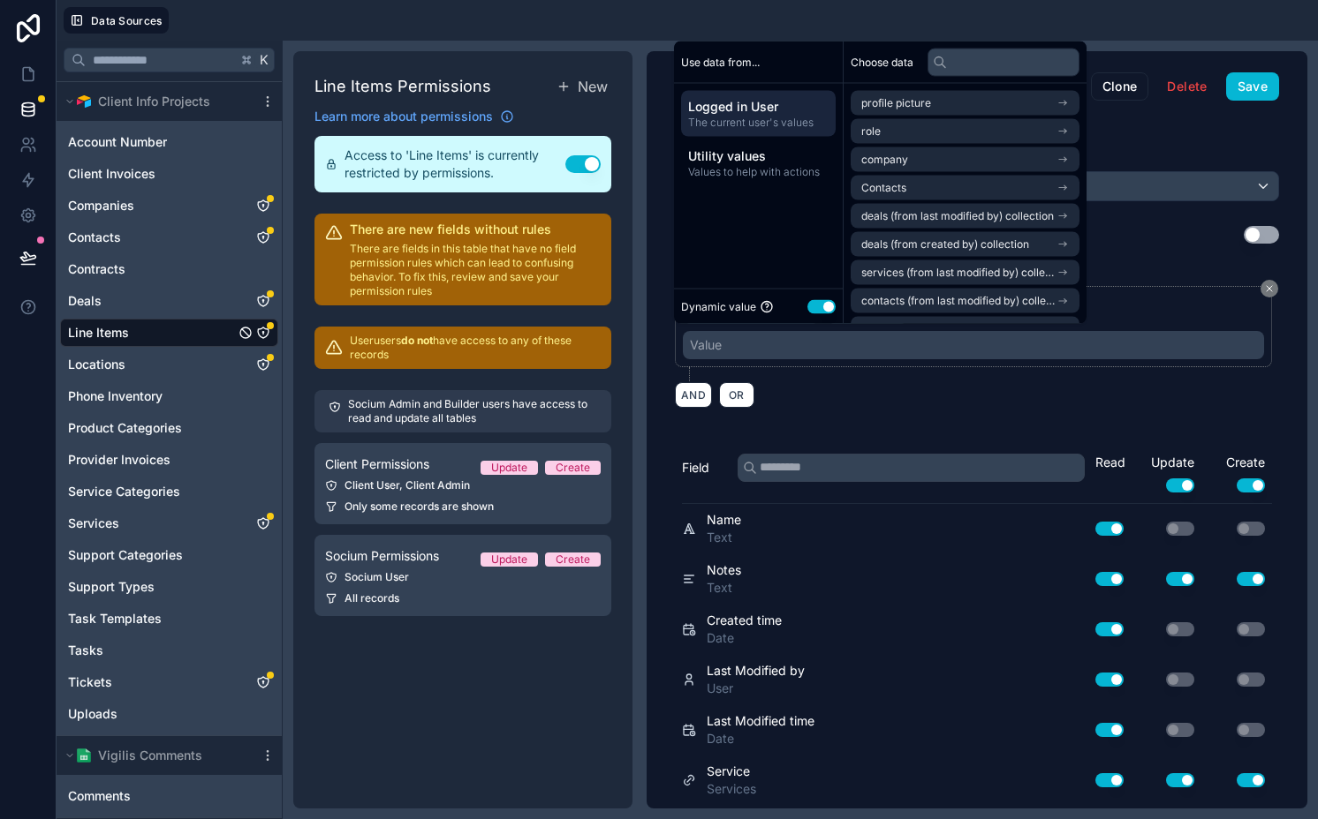
click at [990, 344] on div "Value" at bounding box center [973, 345] width 581 height 28
click at [1001, 57] on input "text" at bounding box center [1003, 62] width 152 height 28
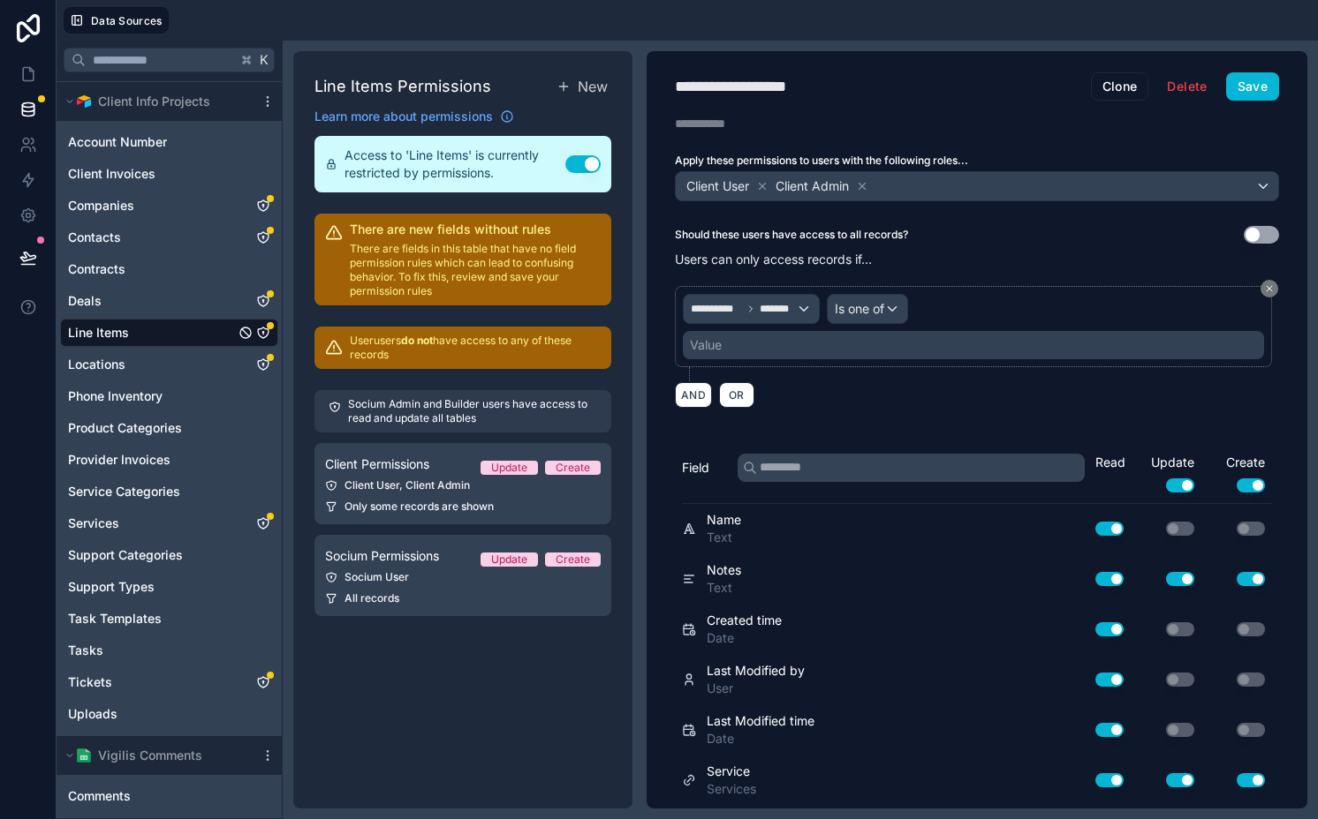
click at [891, 352] on div "Value" at bounding box center [973, 345] width 581 height 28
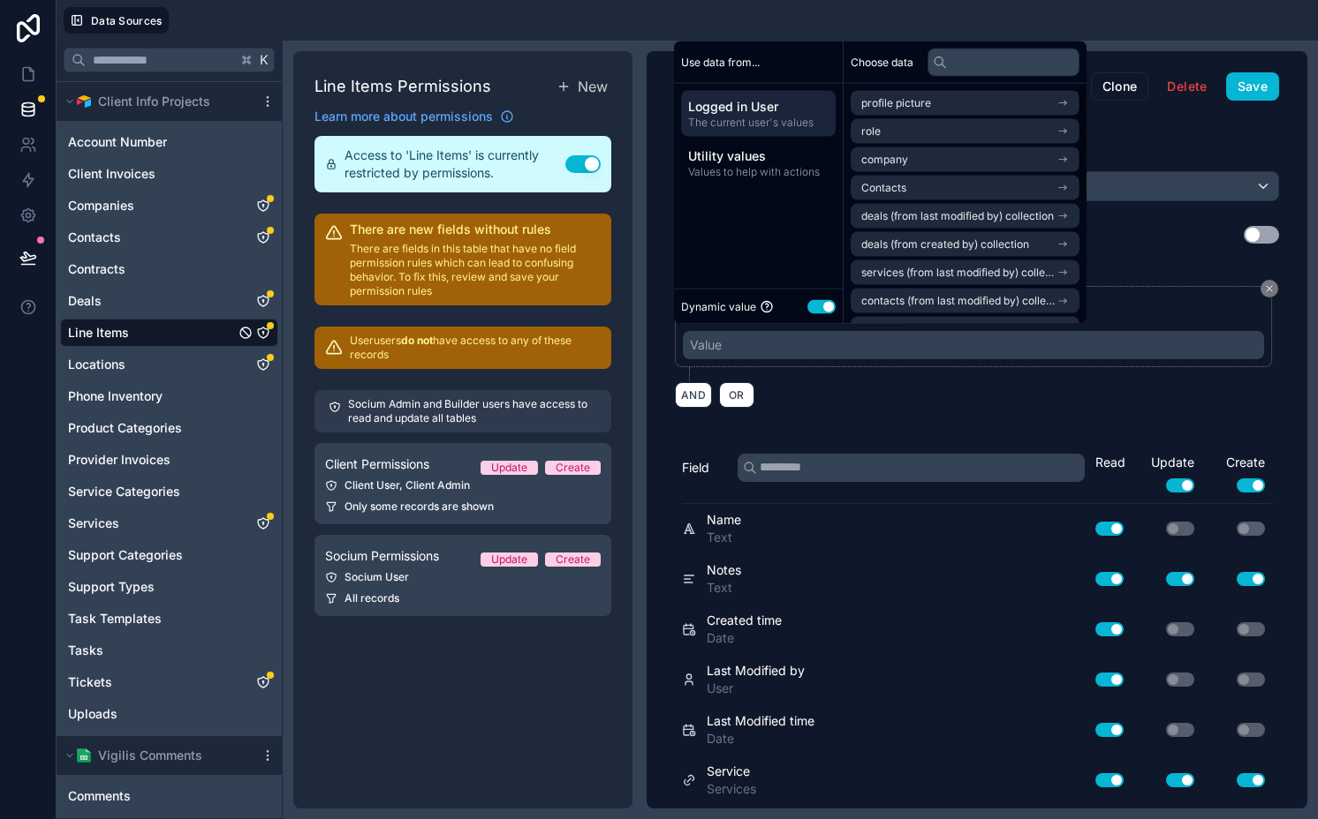
click at [1154, 221] on div "**********" at bounding box center [976, 430] width 661 height 758
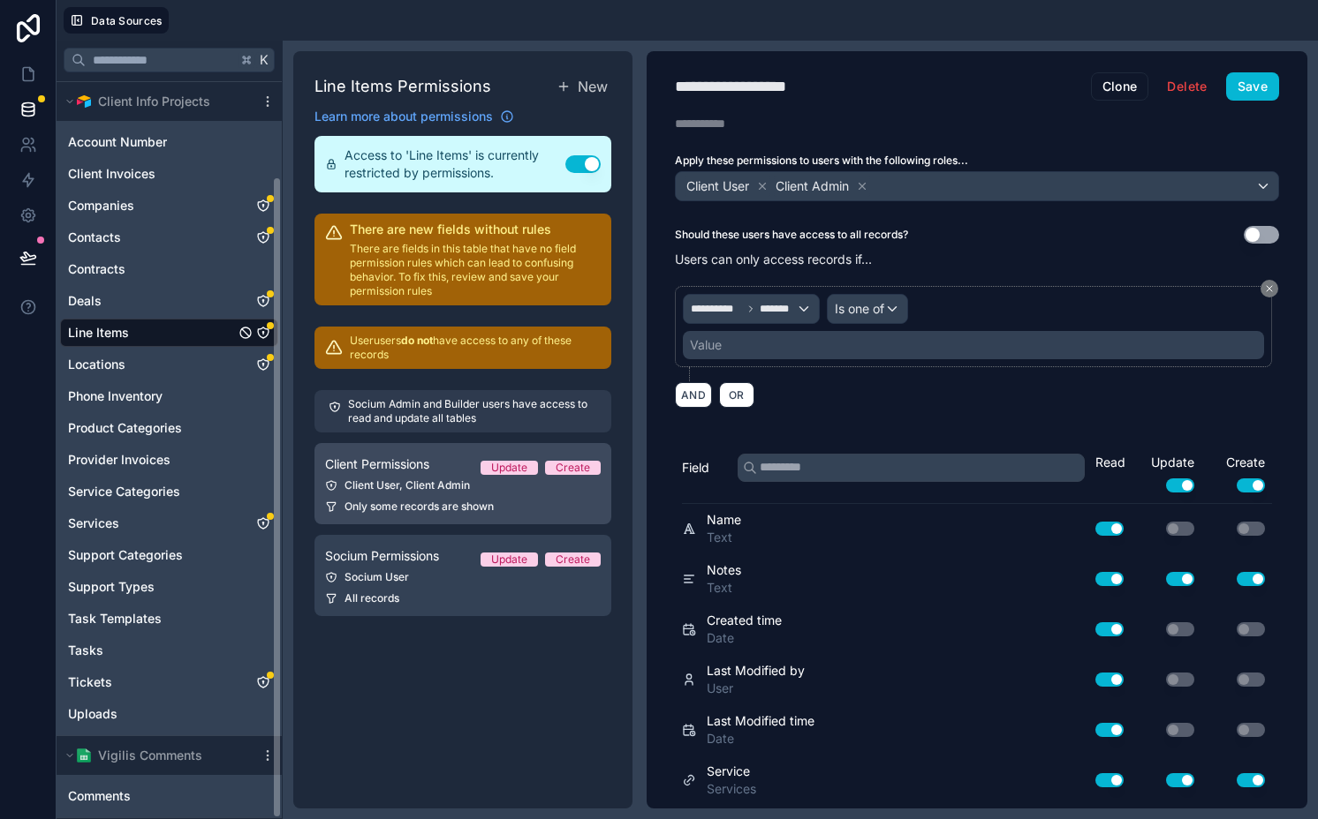
click at [467, 483] on div "Client User, Client Admin" at bounding box center [463, 486] width 276 height 14
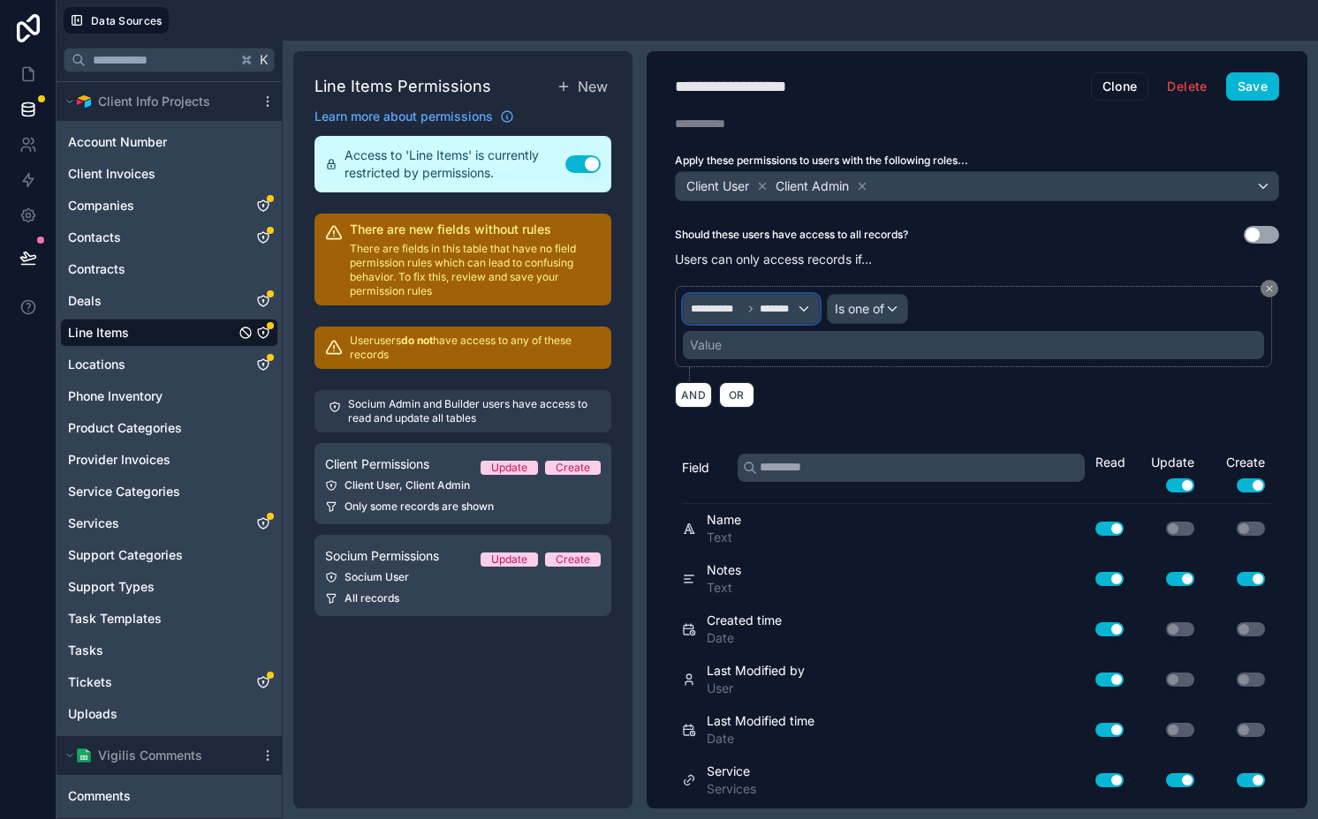
click at [762, 313] on span "*******" at bounding box center [777, 309] width 36 height 14
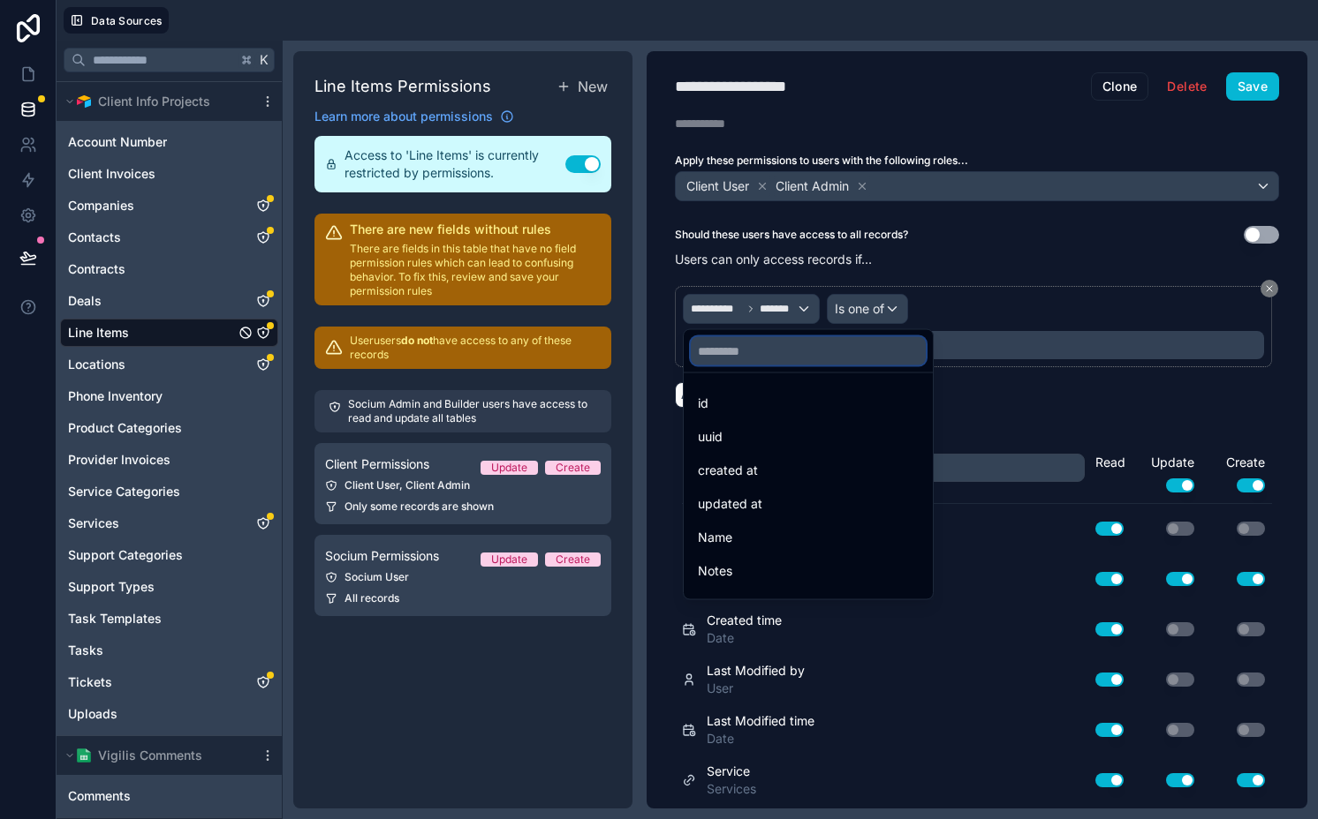
click at [762, 361] on input "text" at bounding box center [808, 351] width 235 height 28
click at [763, 311] on div at bounding box center [659, 409] width 1318 height 819
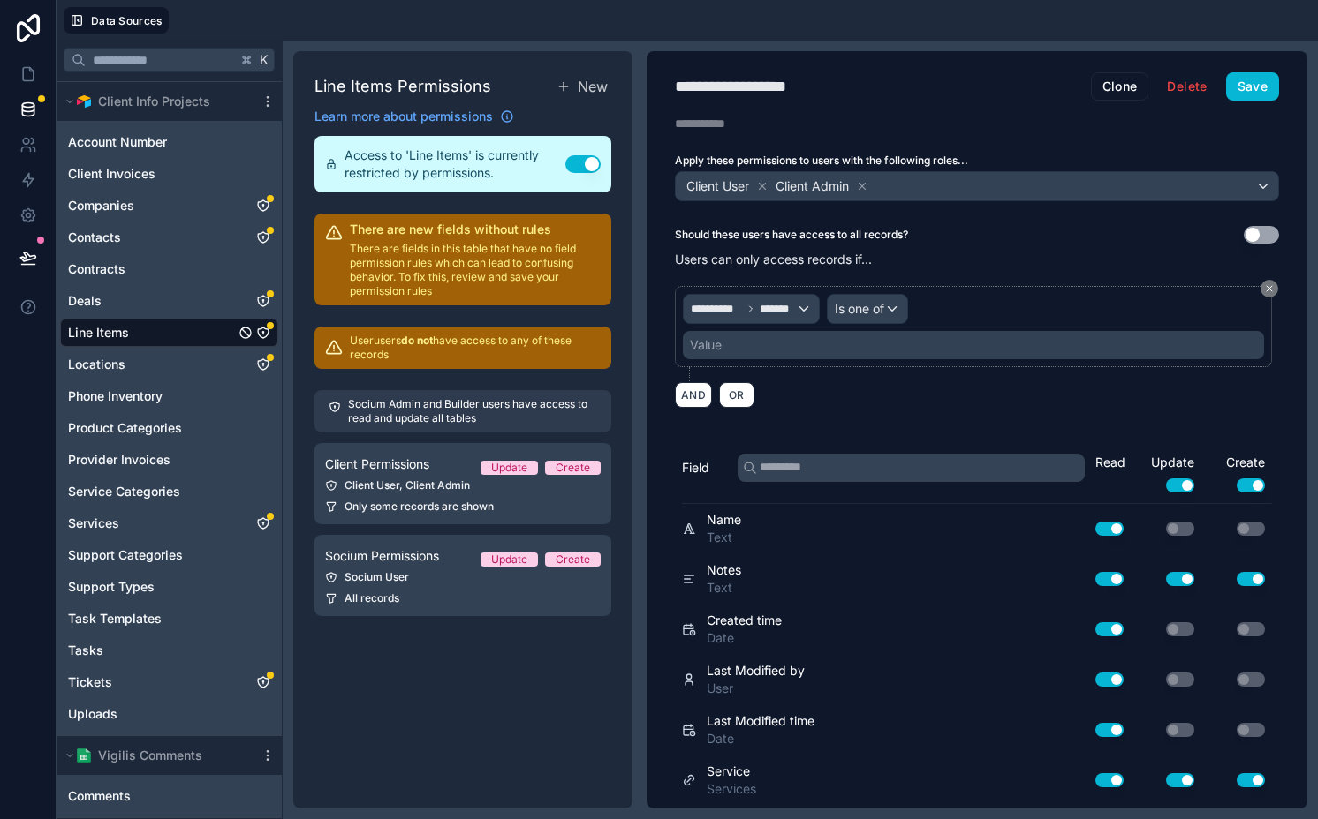
click at [751, 352] on div "Value" at bounding box center [973, 345] width 581 height 28
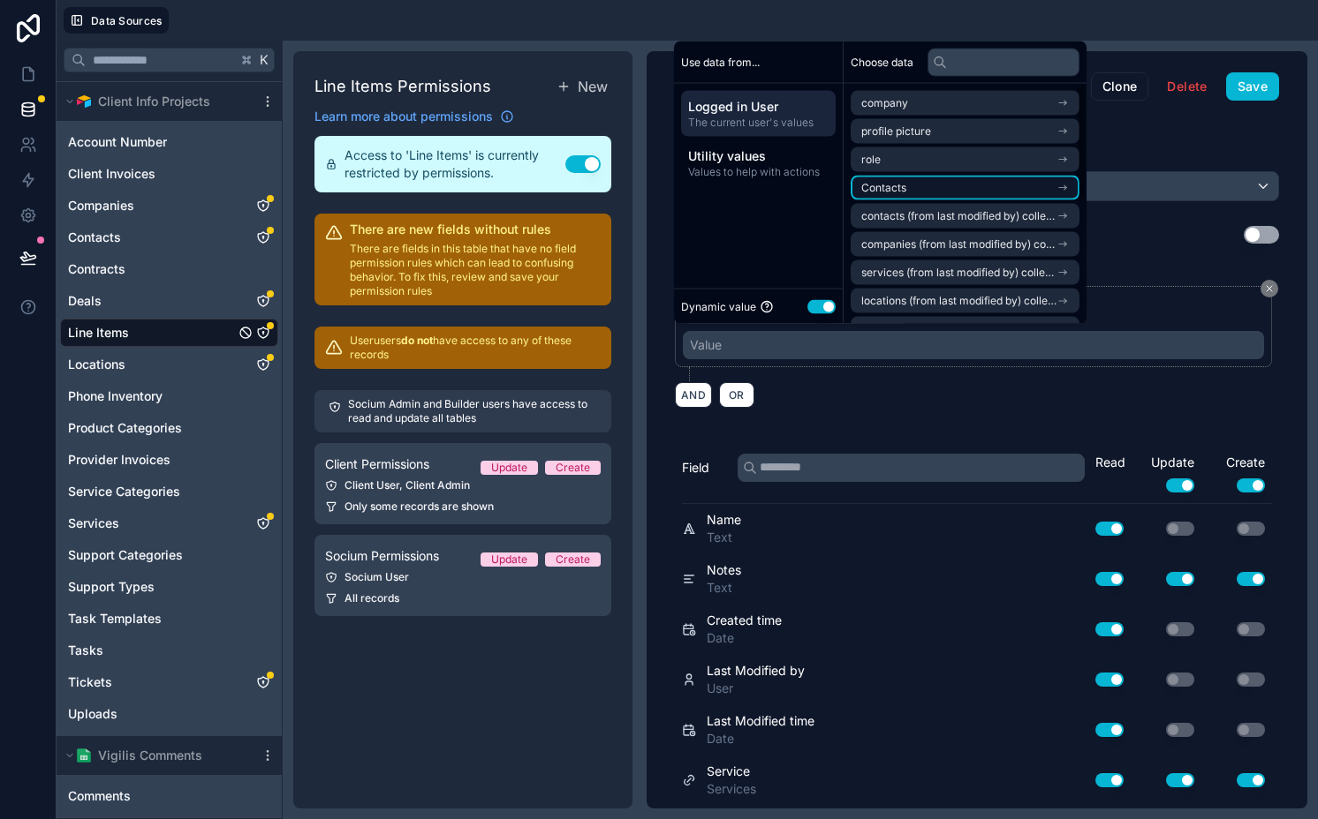
click at [916, 184] on li "Contacts" at bounding box center [964, 188] width 229 height 25
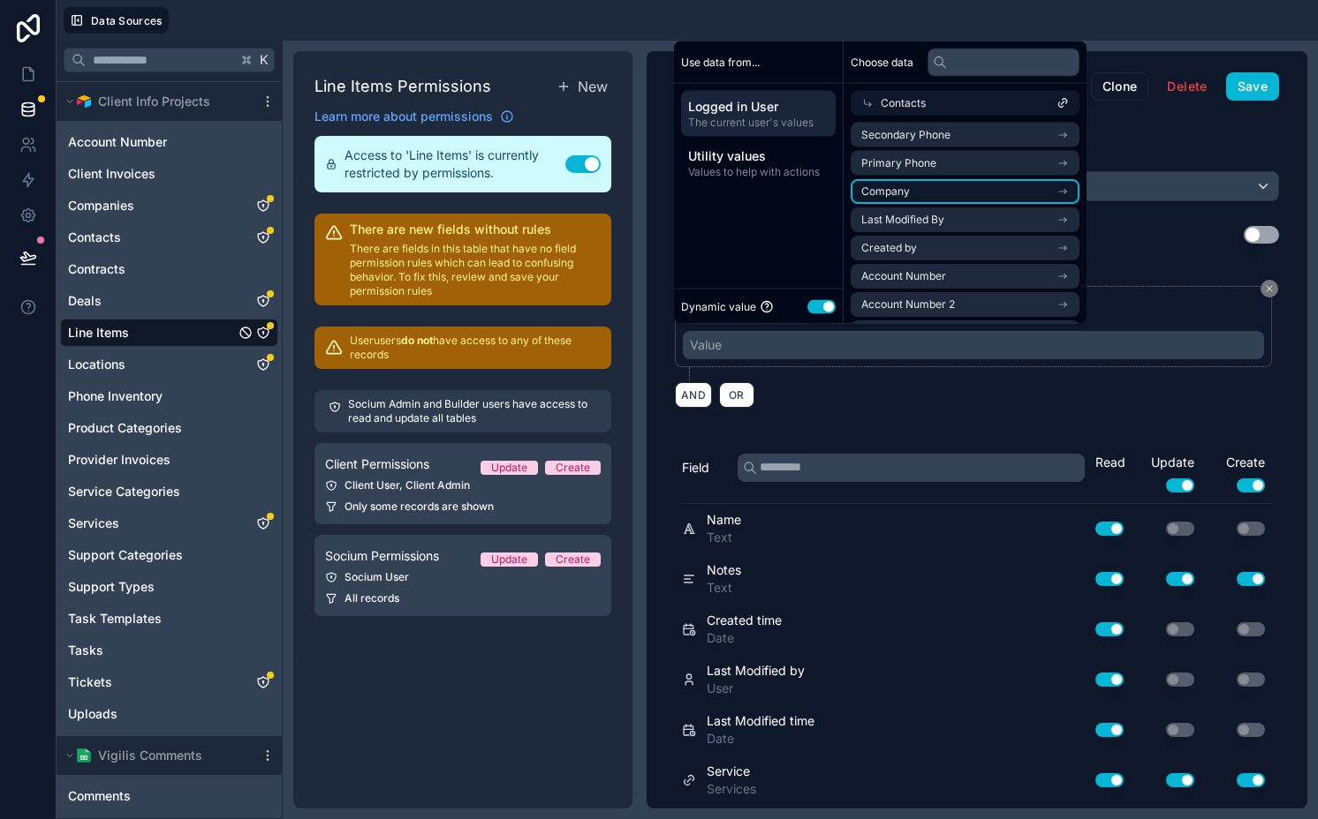
click at [945, 194] on li "Company" at bounding box center [964, 191] width 229 height 25
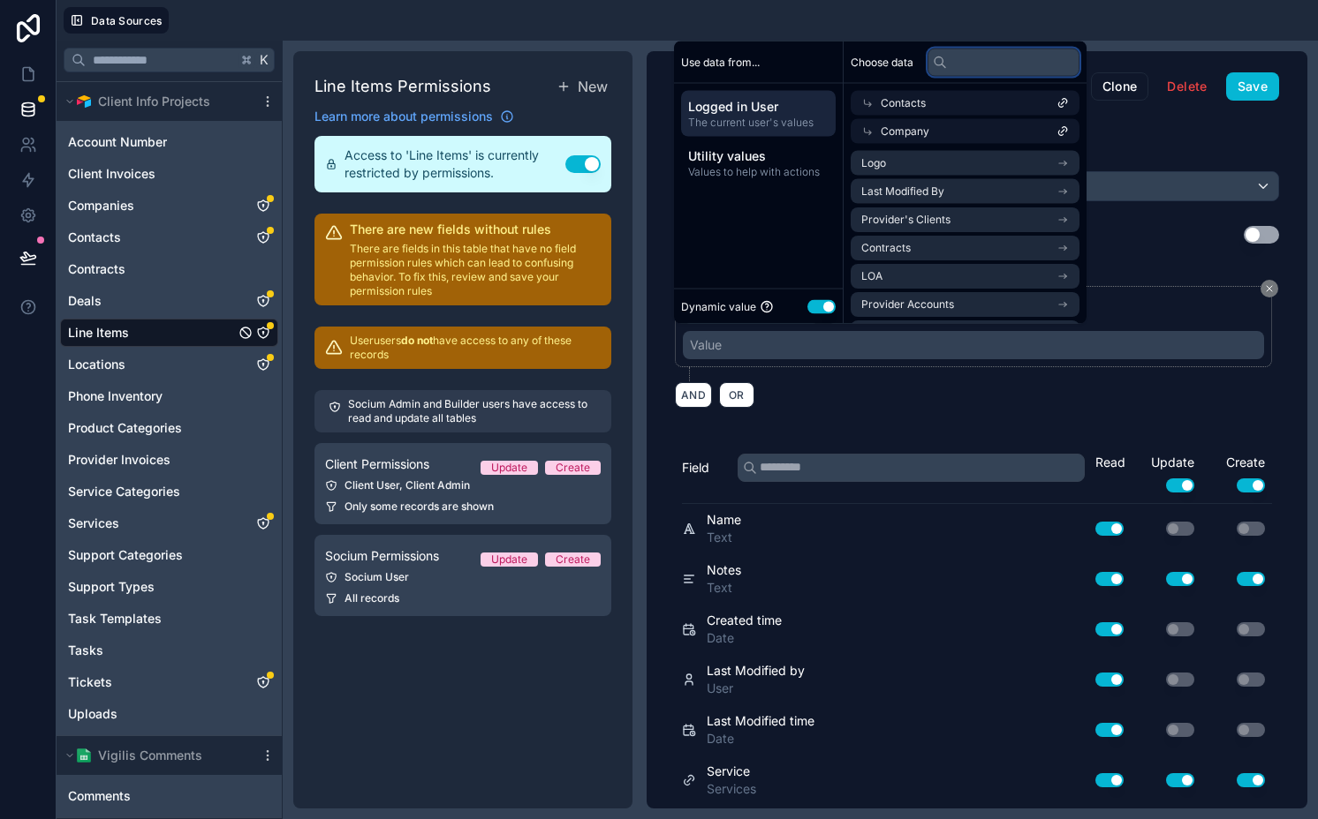
click at [984, 58] on input "text" at bounding box center [1003, 62] width 152 height 28
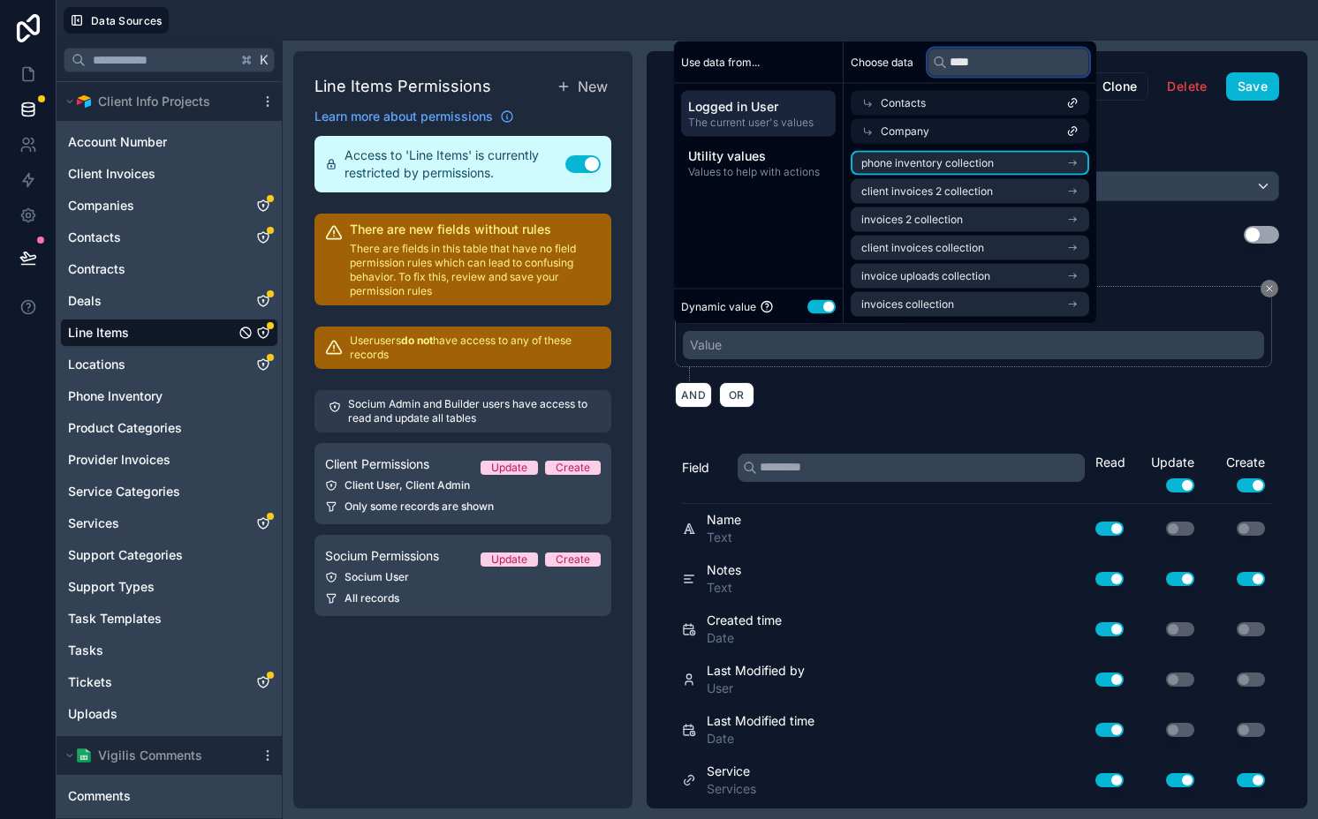
type input "*****"
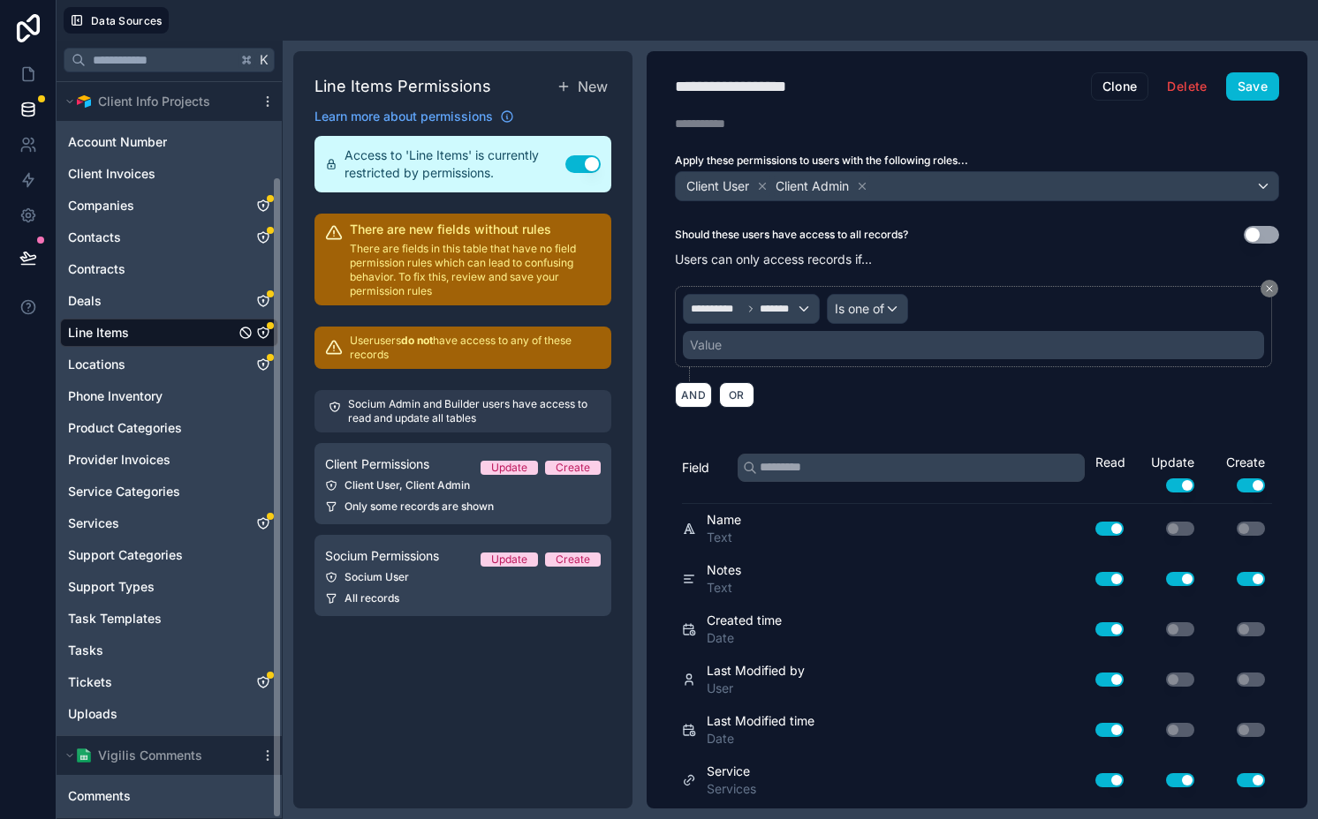
click at [103, 320] on div "Line Items" at bounding box center [169, 333] width 218 height 28
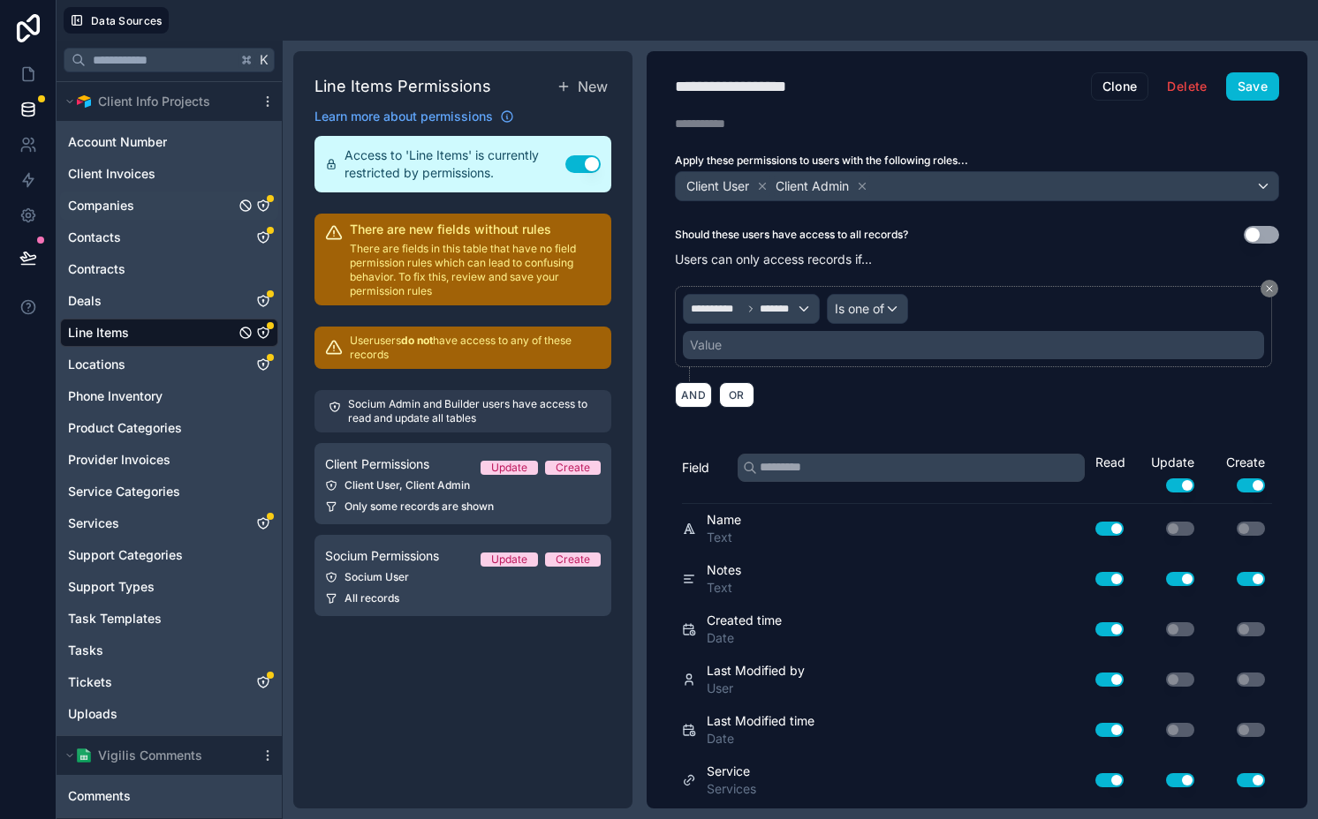
click at [154, 208] on link "Companies" at bounding box center [151, 206] width 167 height 18
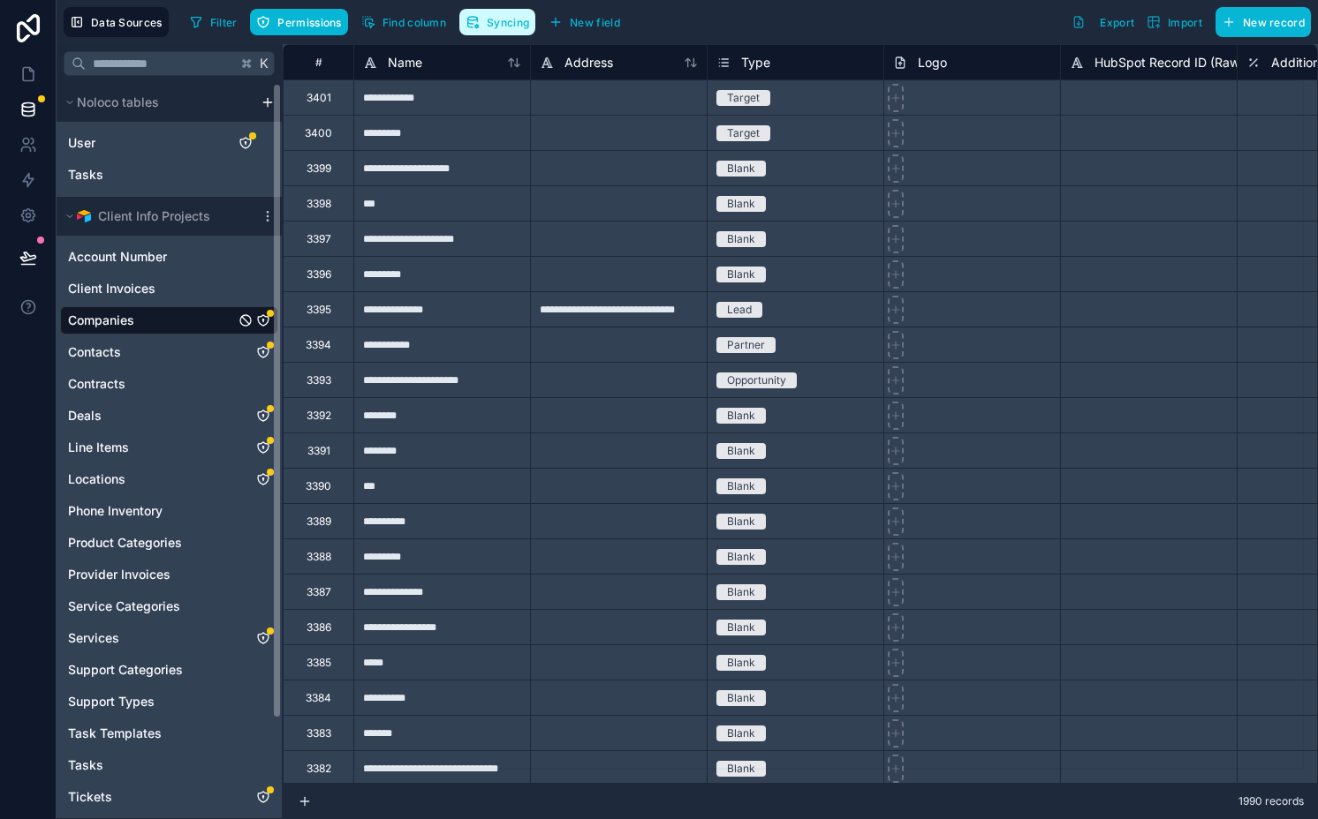
click at [505, 16] on span "Syncing" at bounding box center [508, 22] width 42 height 13
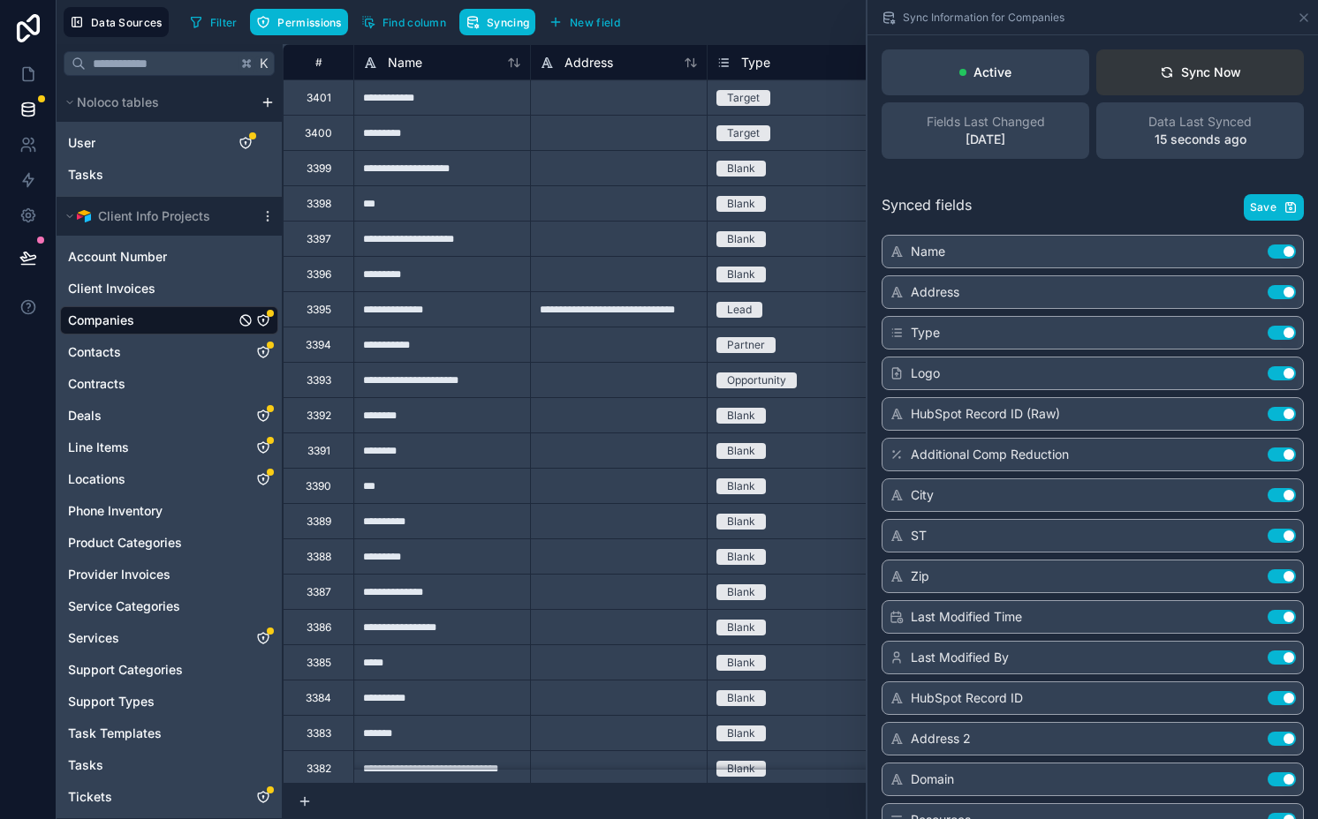
click at [1195, 82] on button "Sync Now" at bounding box center [1200, 72] width 208 height 46
click at [1250, 209] on span "Save" at bounding box center [1263, 207] width 26 height 14
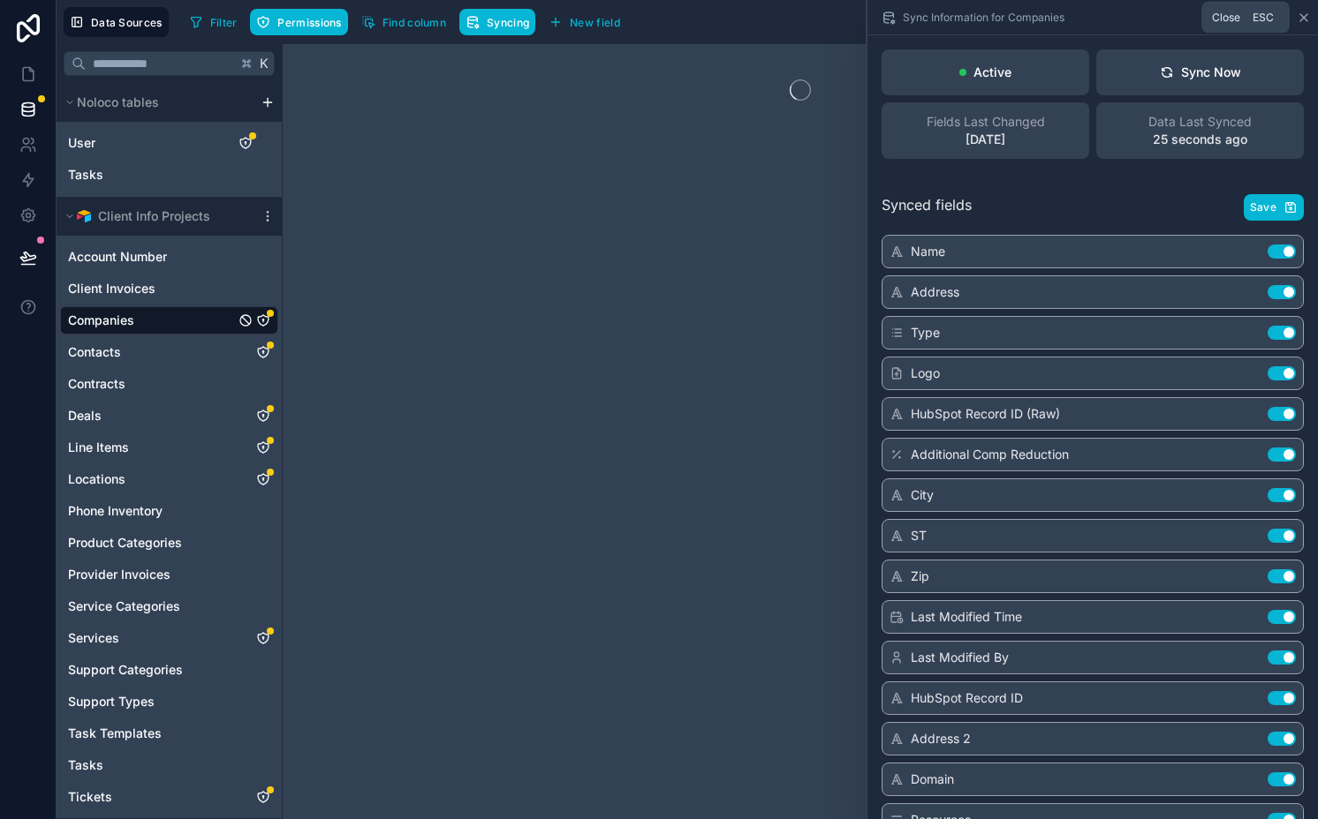
click at [1302, 18] on icon at bounding box center [1303, 17] width 7 height 7
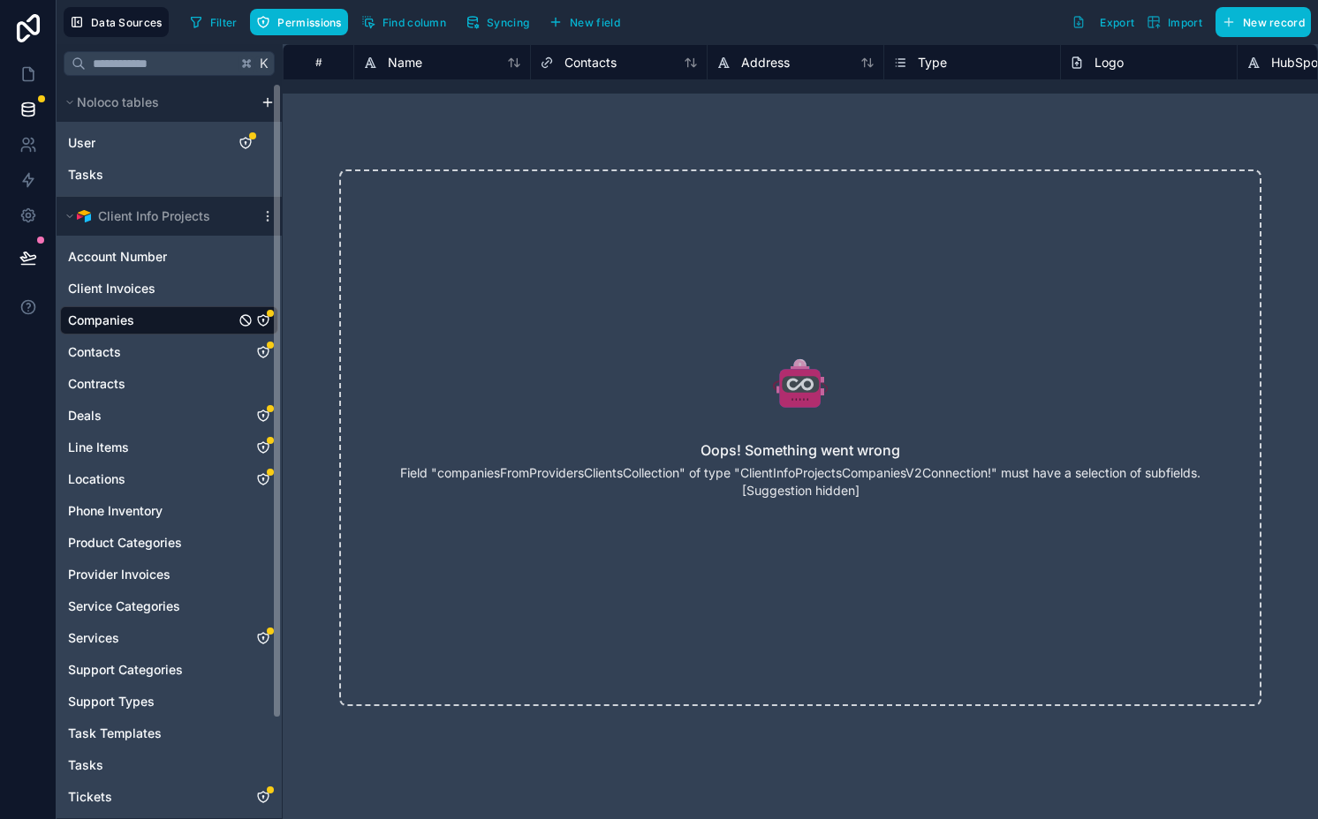
click at [265, 317] on icon "Companies" at bounding box center [263, 320] width 14 height 14
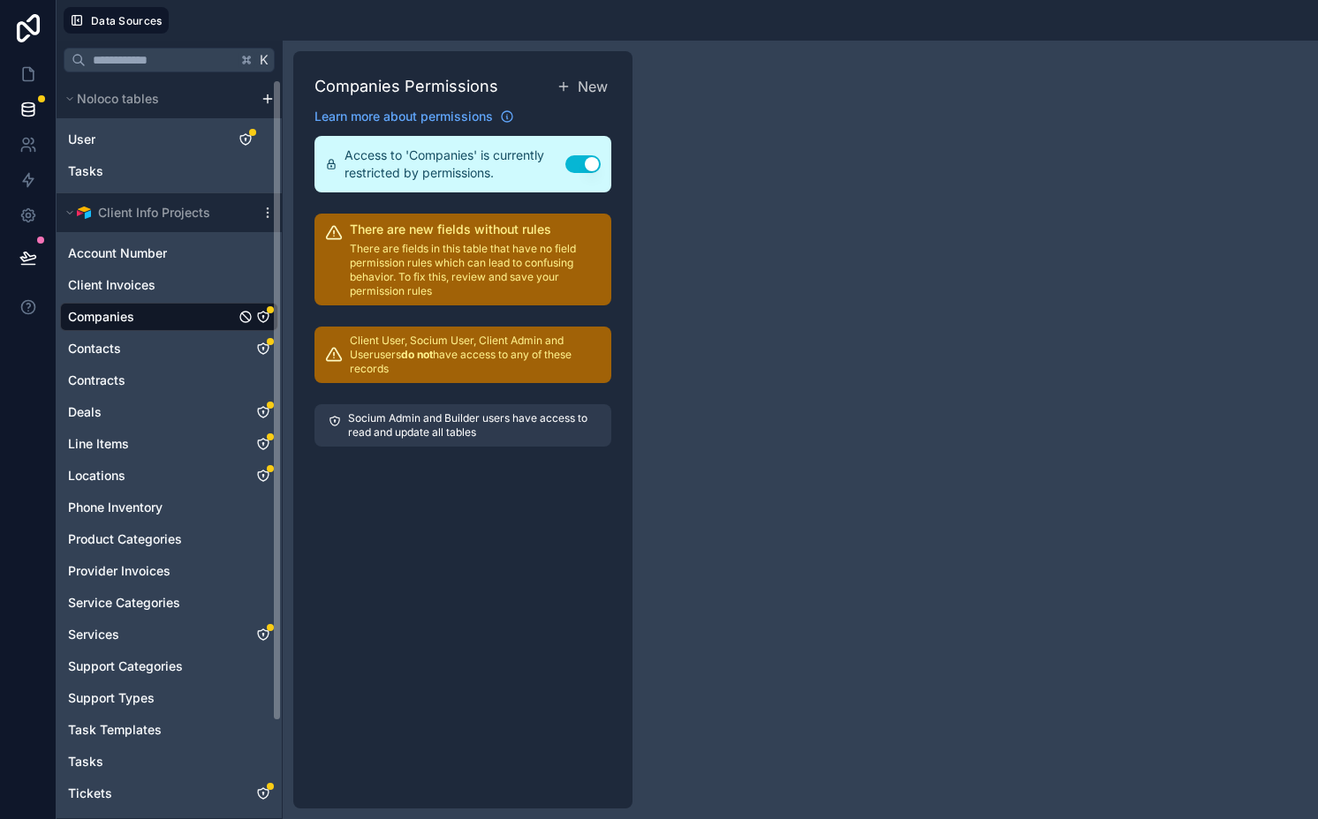
click at [187, 325] on link "Companies" at bounding box center [151, 317] width 167 height 18
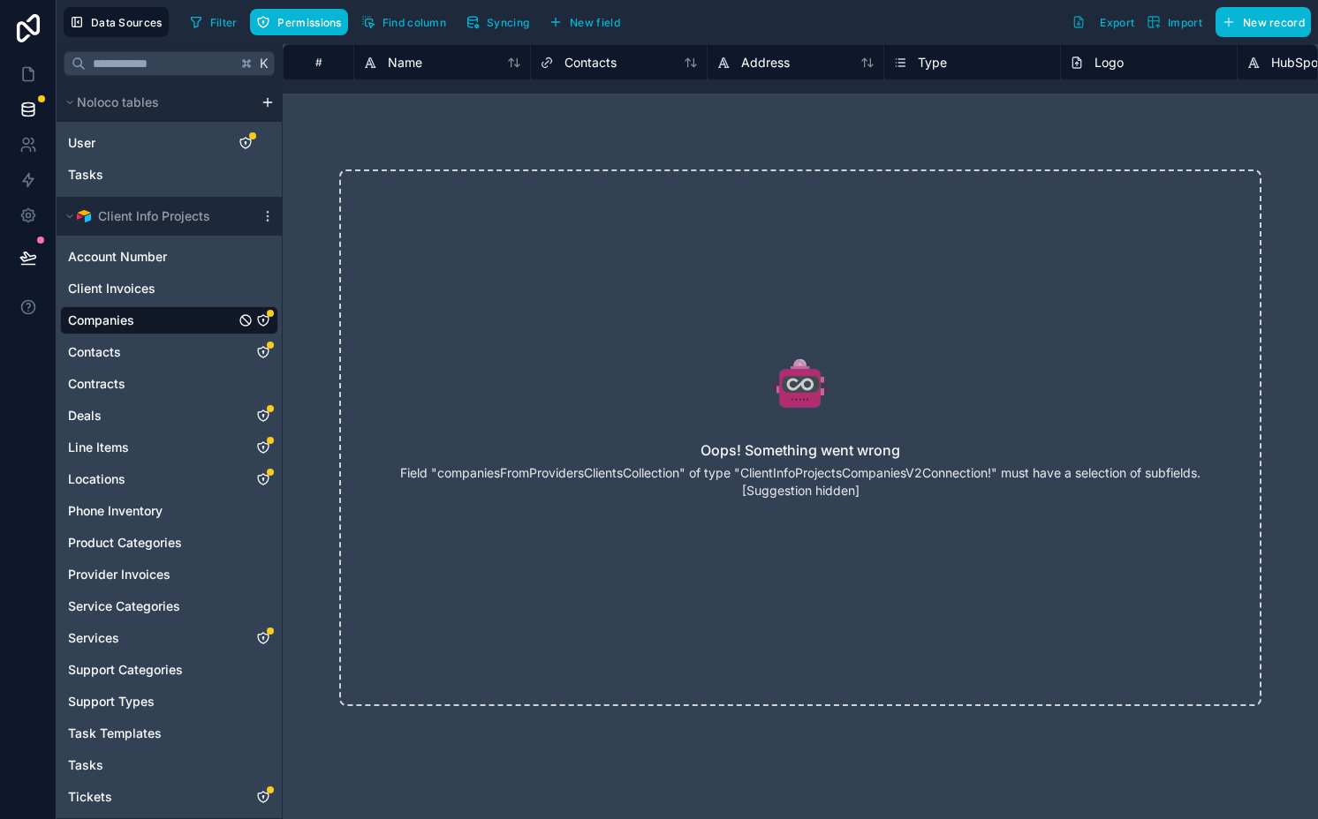
click at [187, 325] on link "Companies" at bounding box center [151, 321] width 167 height 18
click at [265, 318] on icon "Companies" at bounding box center [263, 320] width 14 height 14
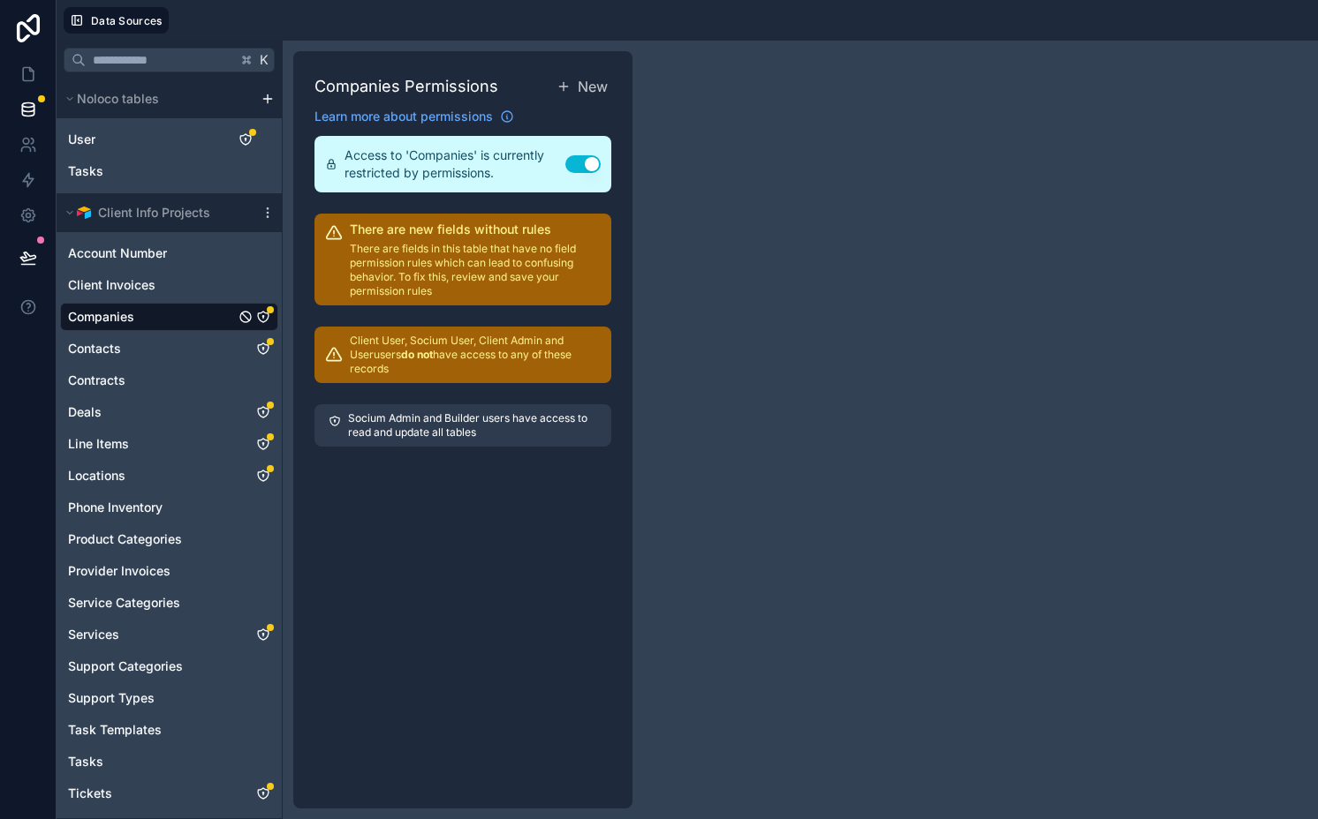
click at [429, 419] on p "Socium Admin and Builder users have access to read and update all tables" at bounding box center [472, 426] width 249 height 28
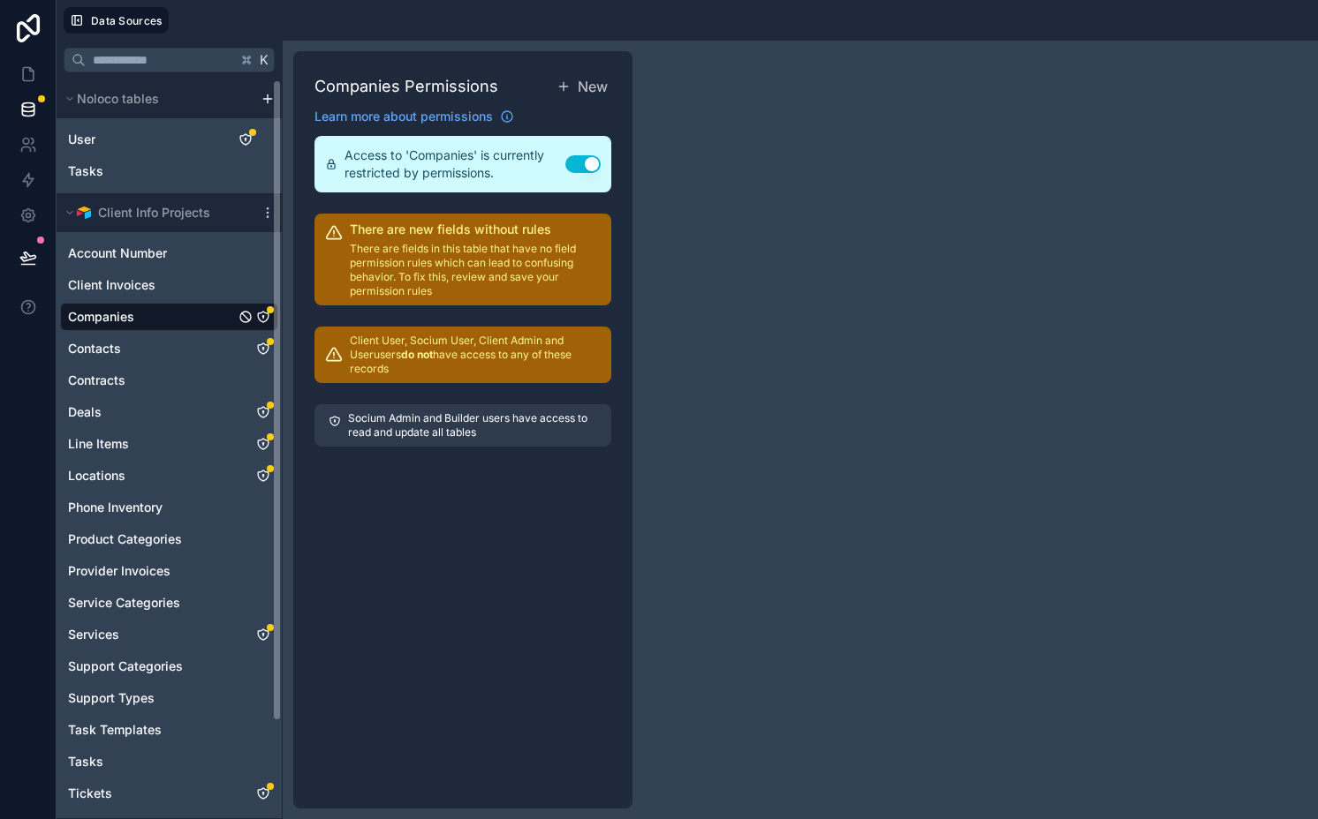
click at [265, 317] on icon "Companies" at bounding box center [263, 317] width 14 height 14
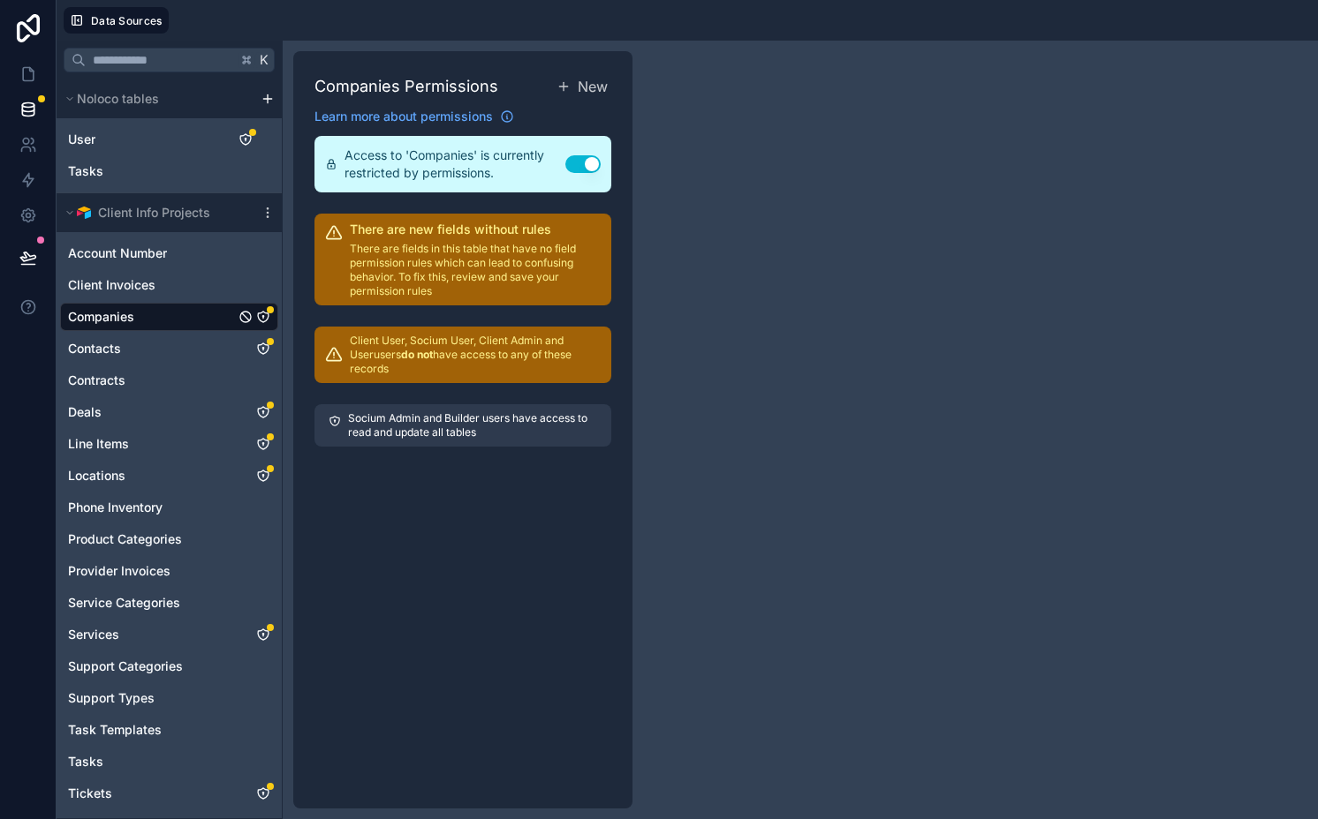
click at [265, 317] on icon "Companies" at bounding box center [263, 317] width 14 height 14
click at [250, 316] on icon "Companies" at bounding box center [245, 317] width 11 height 11
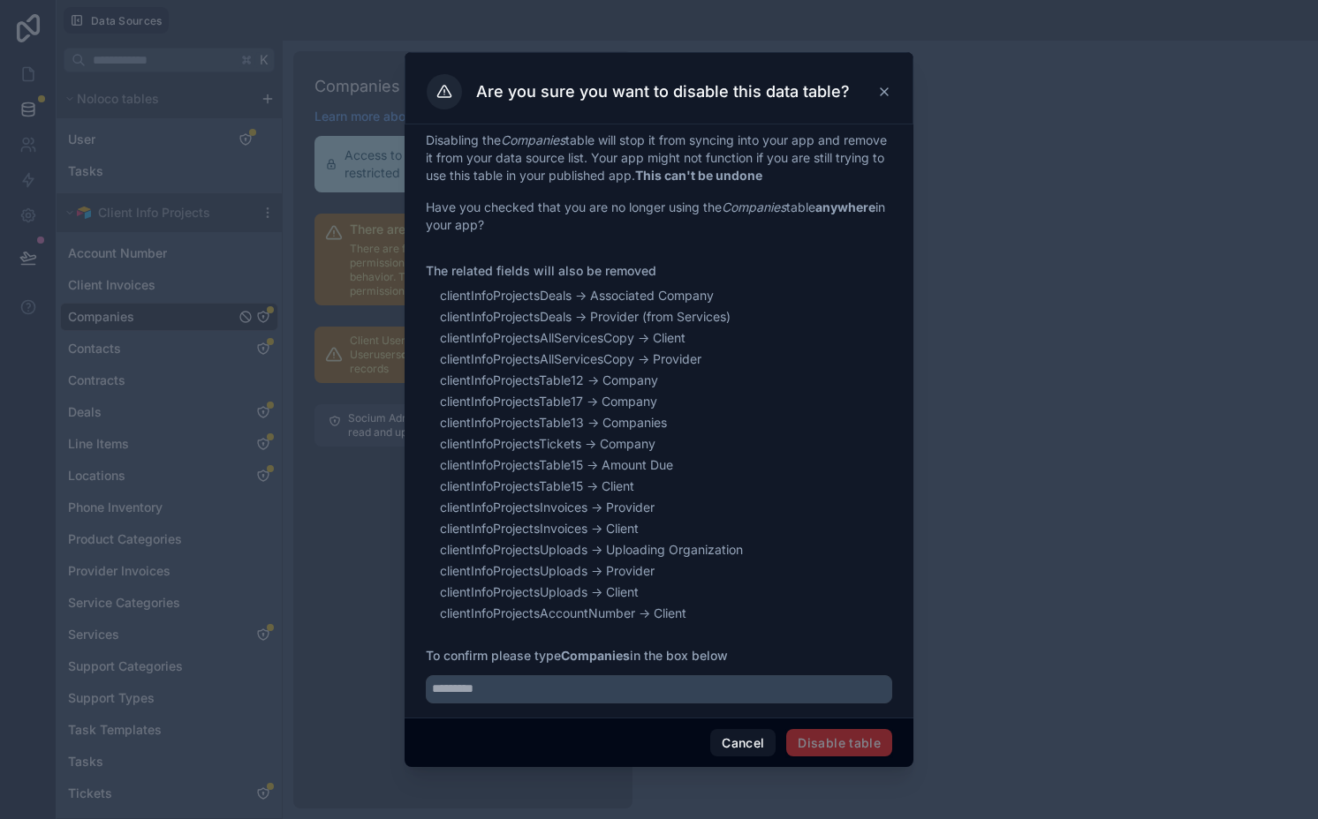
click at [344, 364] on div at bounding box center [659, 409] width 1318 height 819
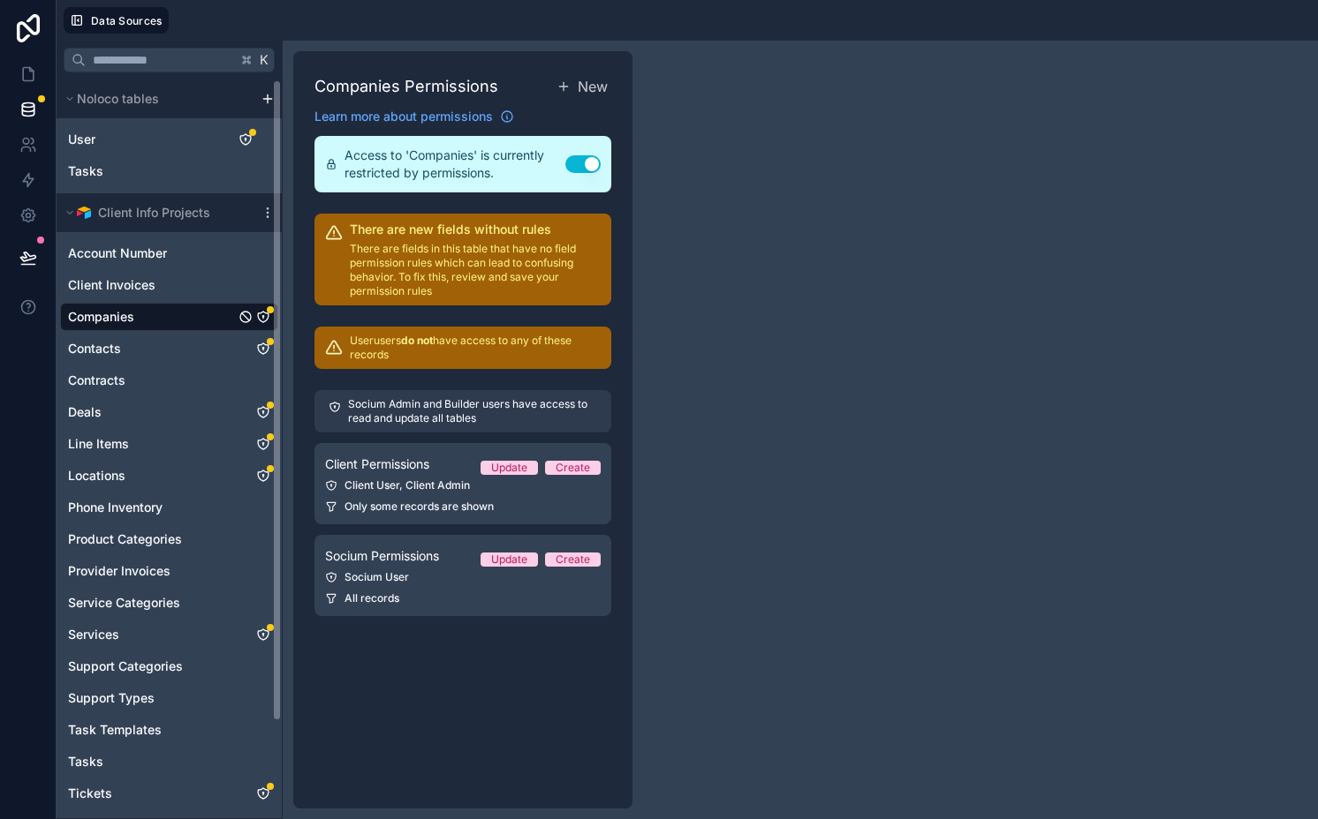
click at [154, 313] on link "Companies" at bounding box center [151, 317] width 167 height 18
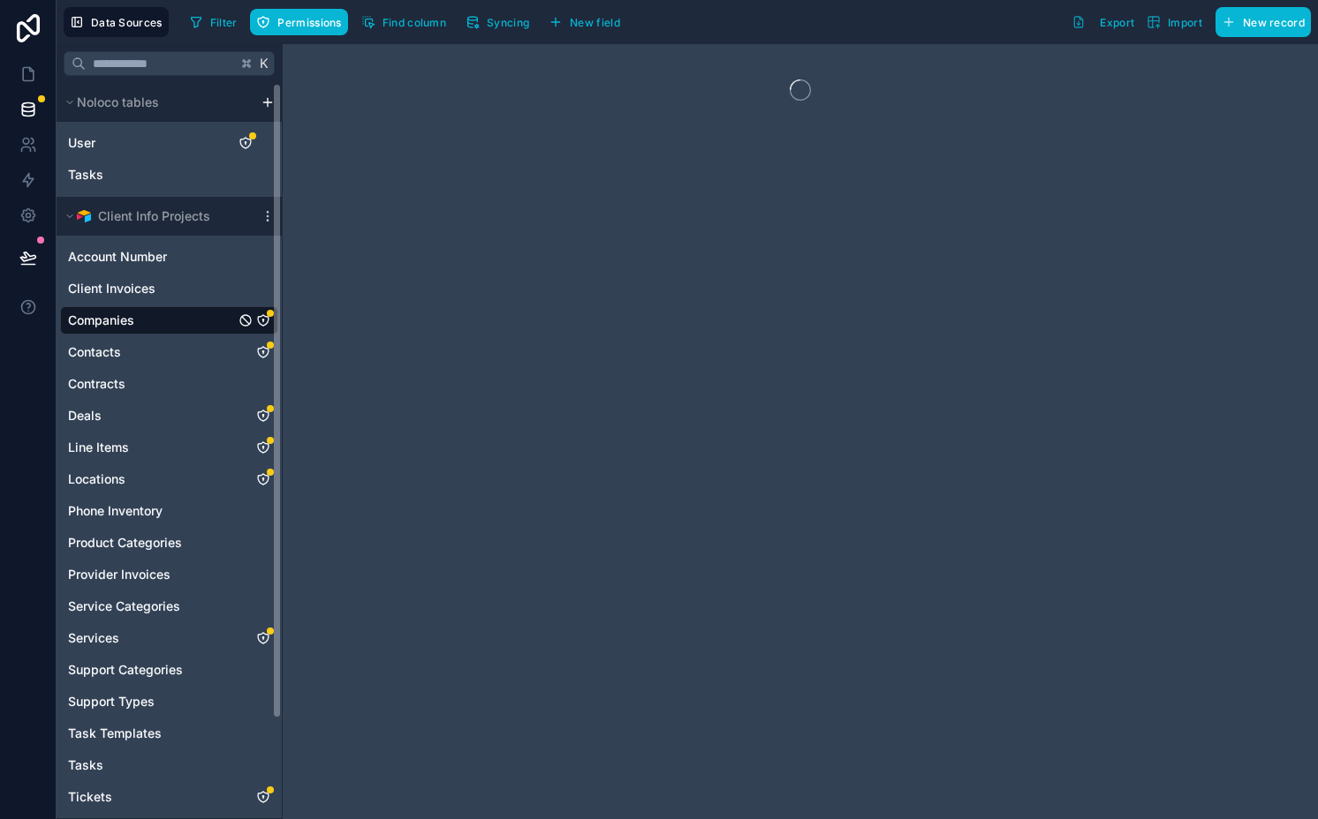
click at [261, 321] on icon "Companies" at bounding box center [263, 320] width 14 height 14
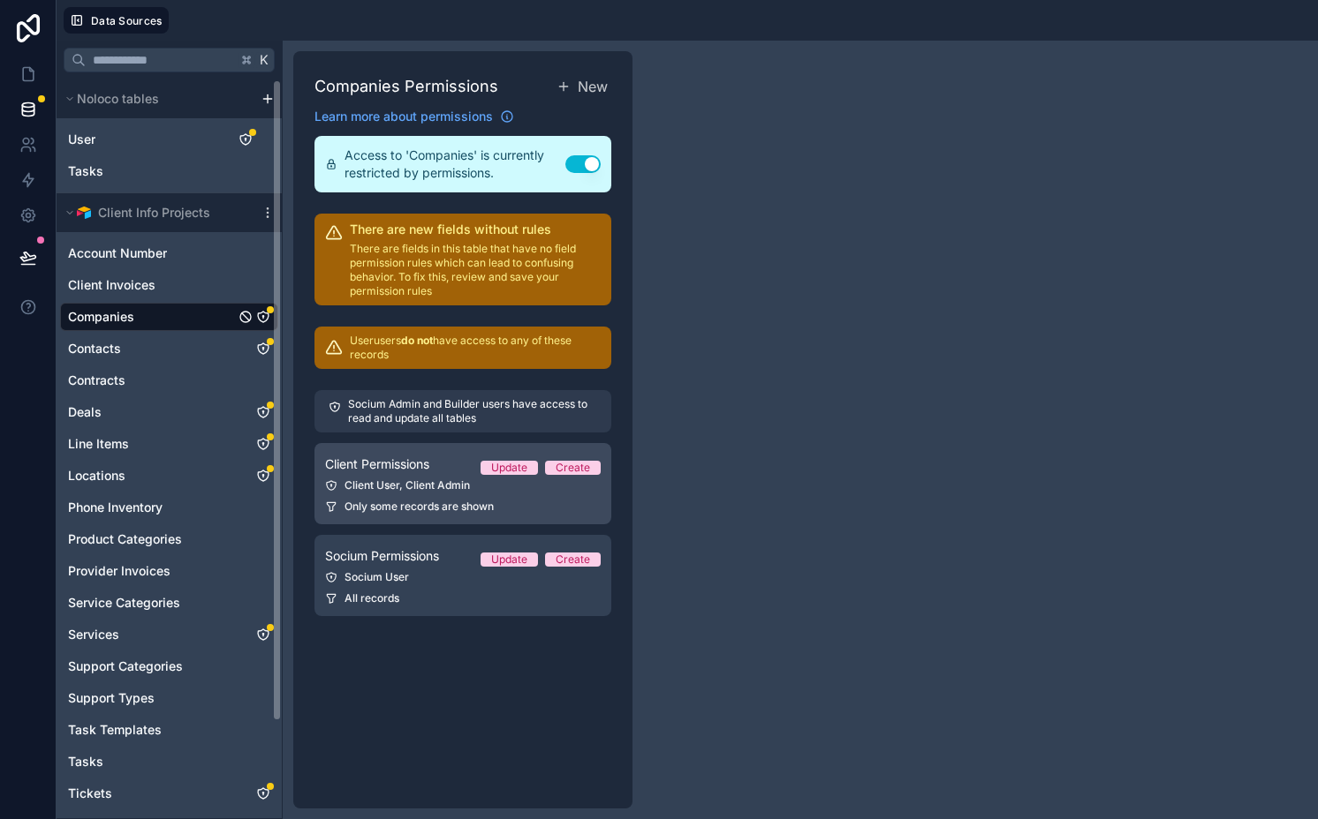
click at [408, 489] on div "Client User, Client Admin" at bounding box center [463, 486] width 276 height 14
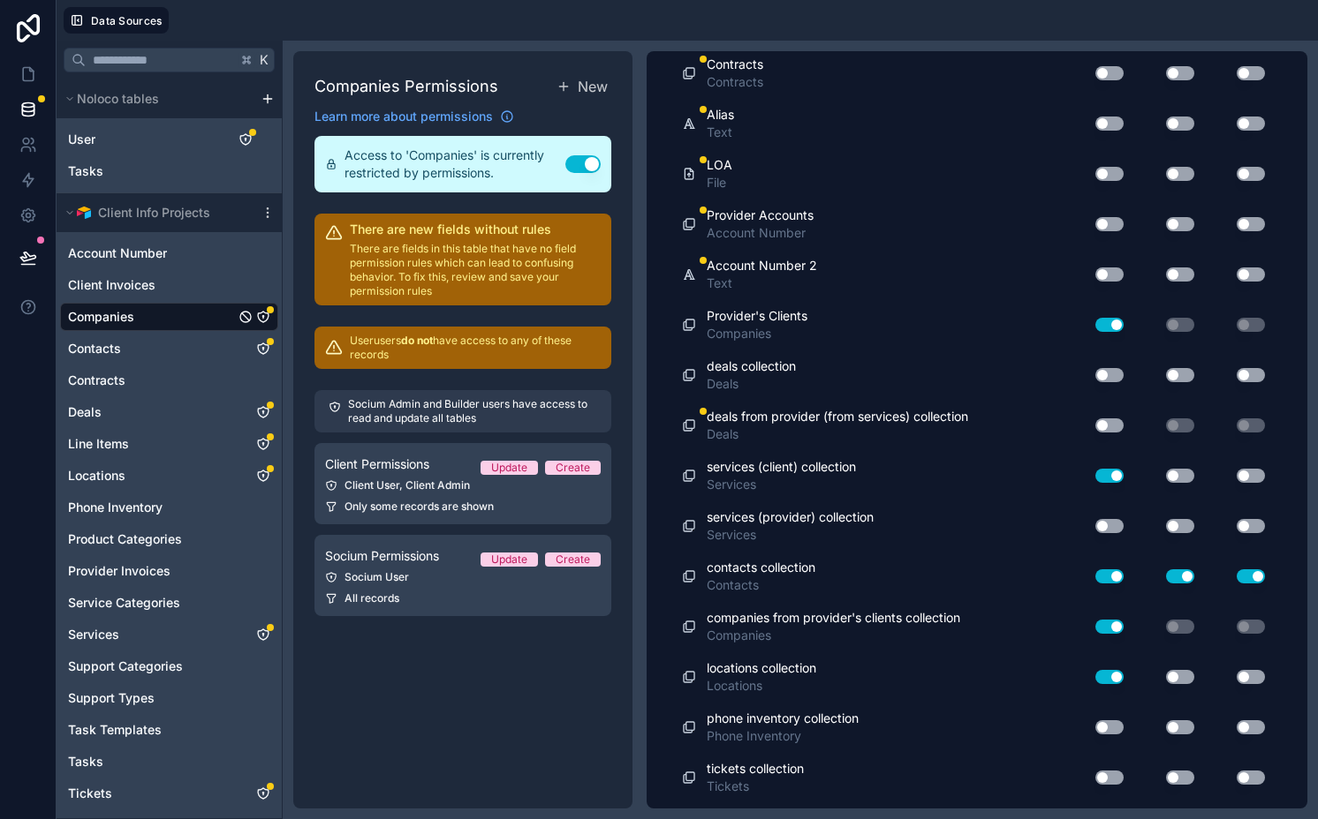
scroll to position [2477, 0]
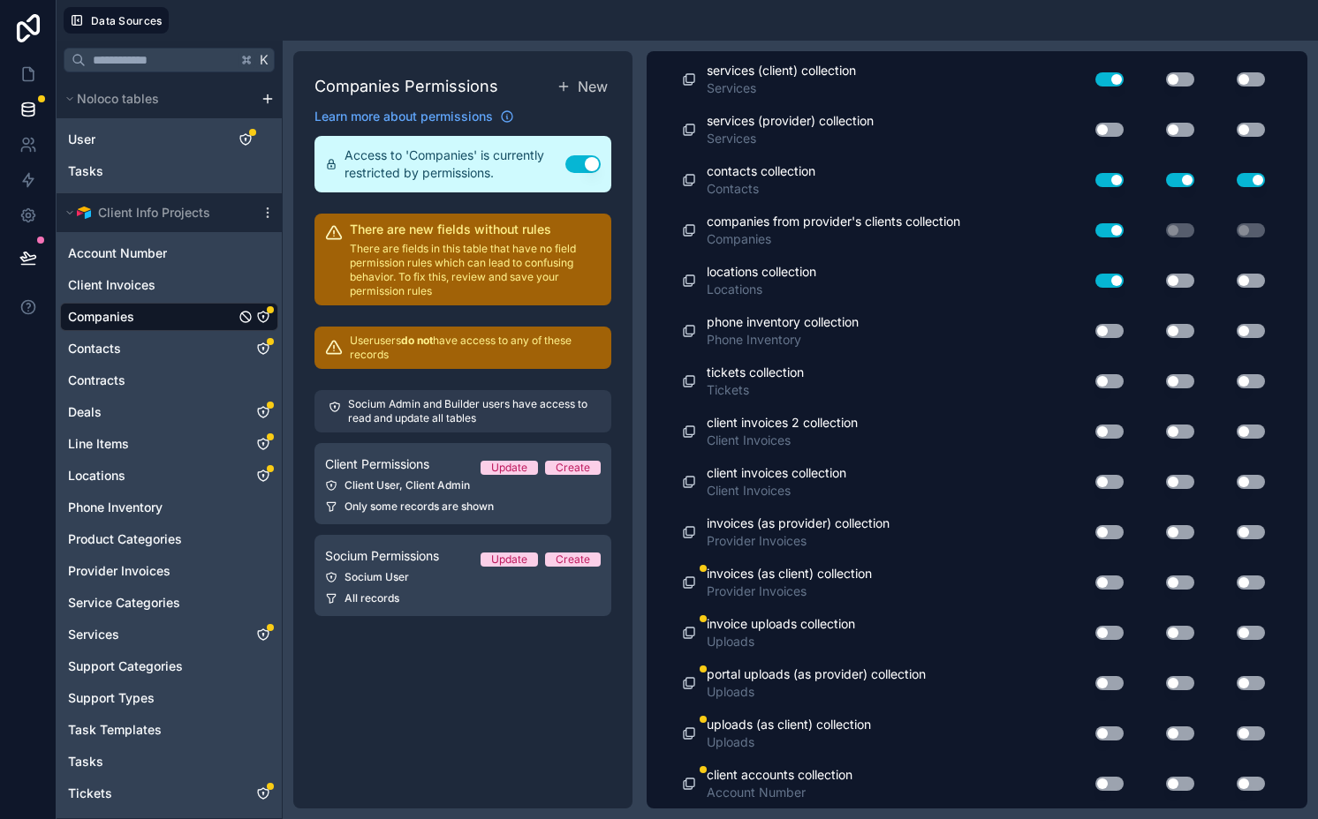
click at [1097, 585] on button "Use setting" at bounding box center [1109, 583] width 28 height 14
click at [1095, 529] on button "Use setting" at bounding box center [1109, 532] width 28 height 14
click at [1166, 529] on button "Use setting" at bounding box center [1180, 532] width 28 height 14
click at [1167, 581] on button "Use setting" at bounding box center [1180, 583] width 28 height 14
click at [1236, 527] on button "Use setting" at bounding box center [1250, 532] width 28 height 14
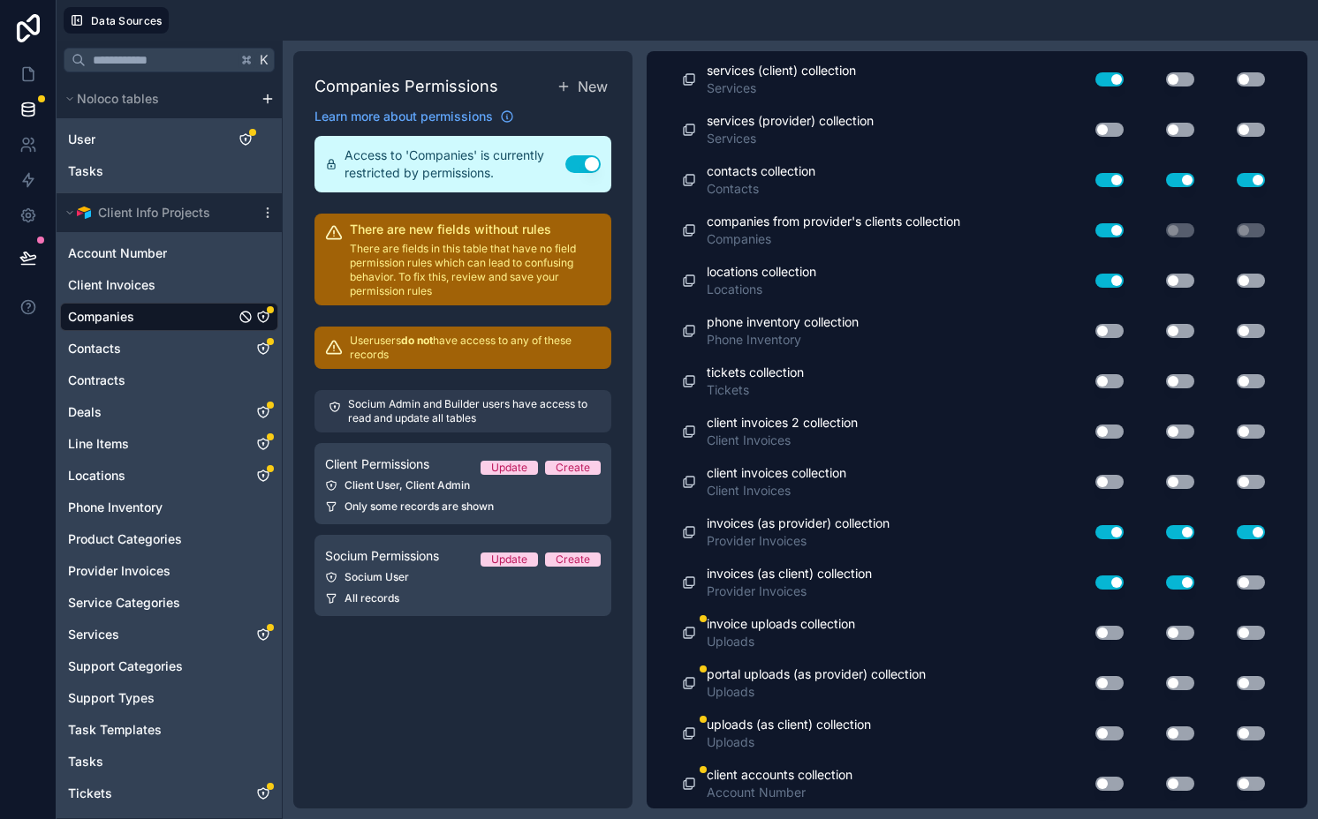
click at [1236, 581] on button "Use setting" at bounding box center [1250, 583] width 28 height 14
click at [1098, 636] on button "Use setting" at bounding box center [1109, 633] width 28 height 14
click at [1166, 636] on button "Use setting" at bounding box center [1180, 633] width 28 height 14
click at [1236, 635] on button "Use setting" at bounding box center [1250, 633] width 28 height 14
click at [1111, 679] on div "Use setting" at bounding box center [1102, 683] width 57 height 28
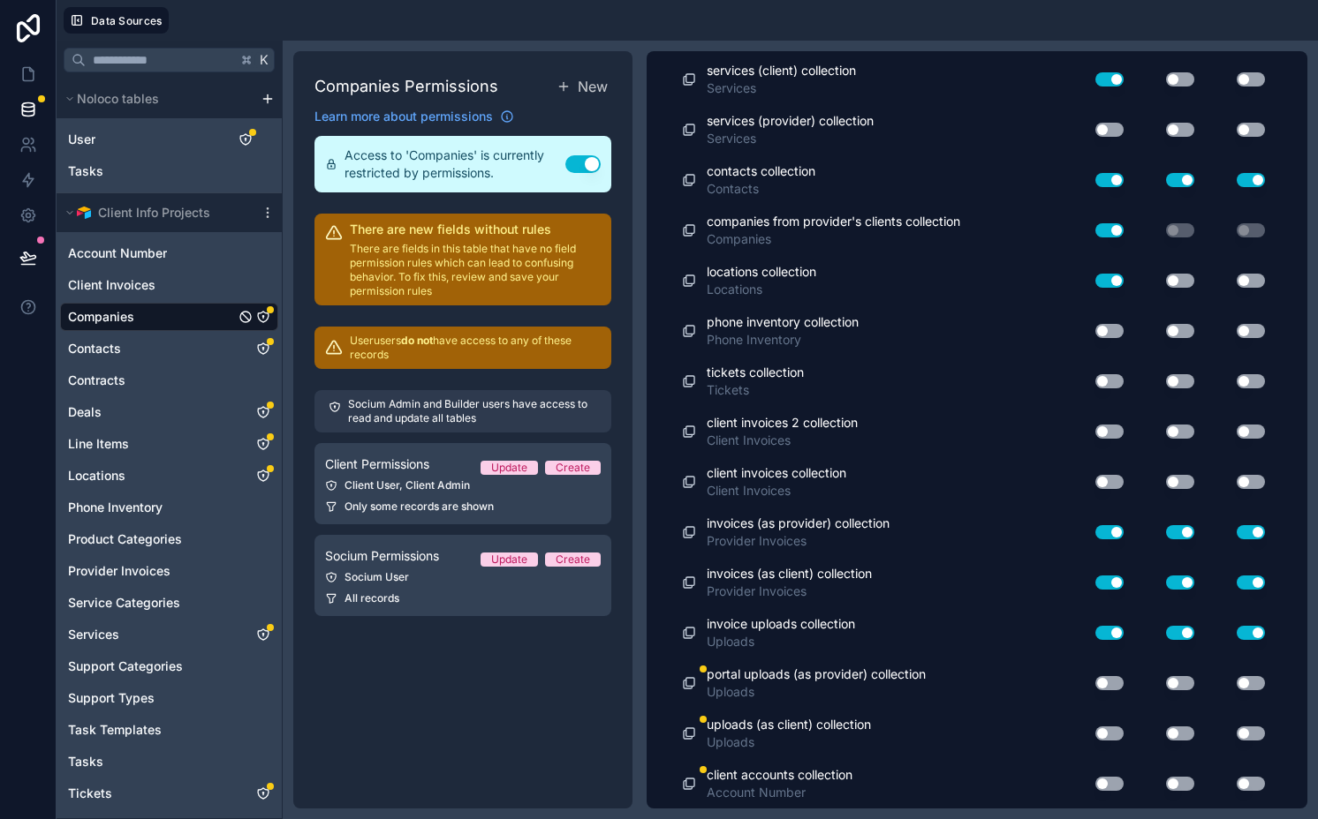
click at [1171, 679] on button "Use setting" at bounding box center [1180, 683] width 28 height 14
click at [1095, 681] on button "Use setting" at bounding box center [1109, 683] width 28 height 14
click at [1236, 682] on button "Use setting" at bounding box center [1250, 683] width 28 height 14
drag, startPoint x: 1091, startPoint y: 738, endPoint x: 1129, endPoint y: 738, distance: 38.9
click at [1095, 738] on button "Use setting" at bounding box center [1109, 734] width 28 height 14
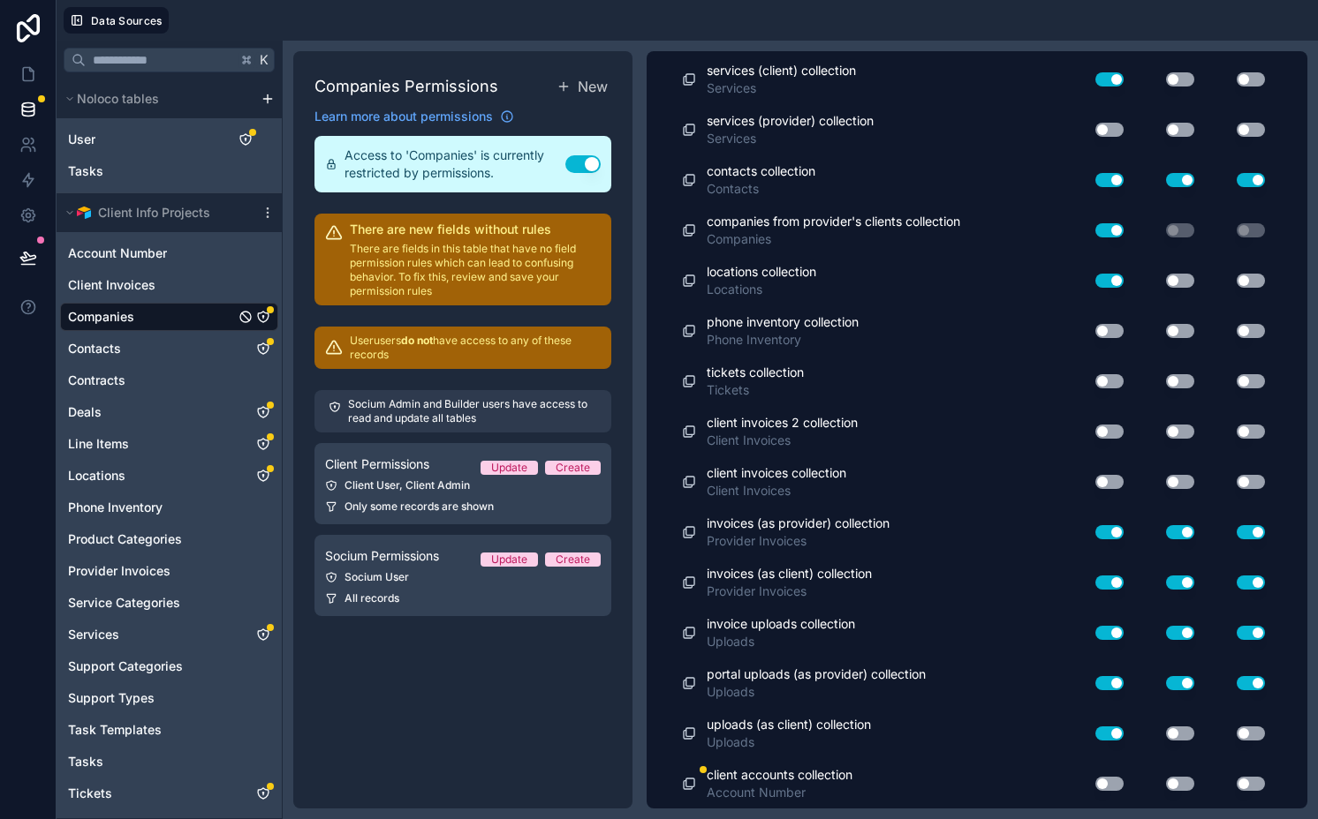
click at [1166, 738] on button "Use setting" at bounding box center [1180, 734] width 28 height 14
click at [1239, 735] on button "Use setting" at bounding box center [1250, 734] width 28 height 14
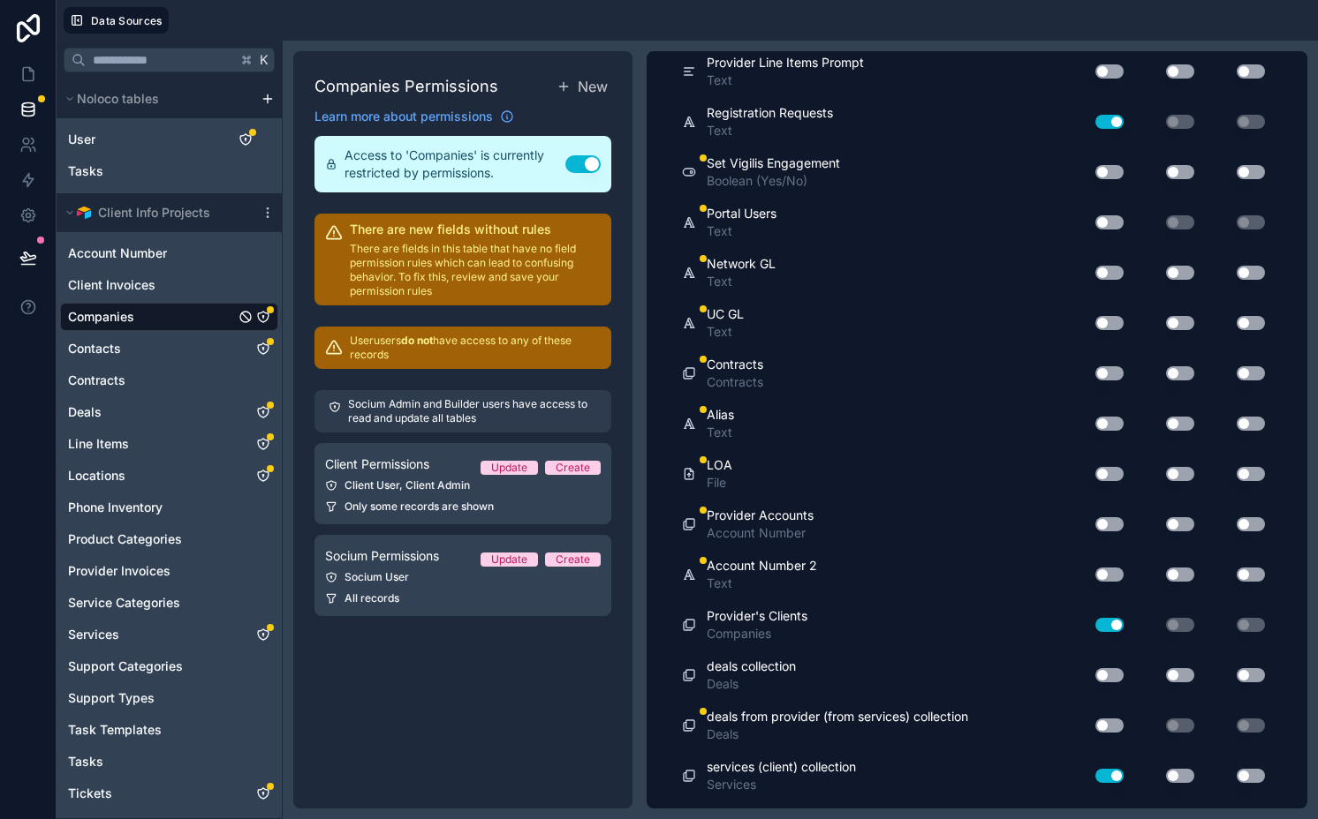
scroll to position [0, 0]
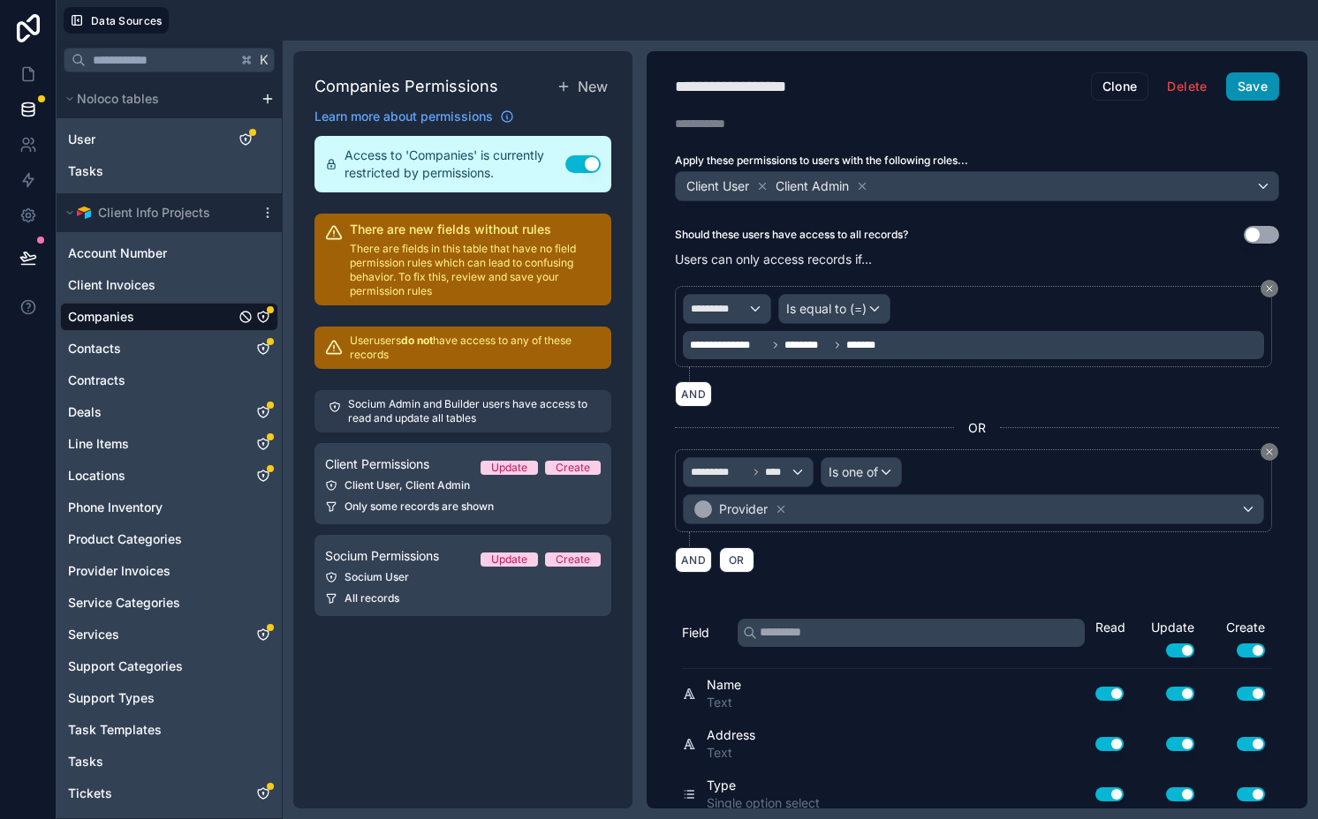
click at [1233, 91] on button "Save" at bounding box center [1252, 86] width 53 height 28
click at [145, 317] on link "Companies" at bounding box center [151, 317] width 167 height 18
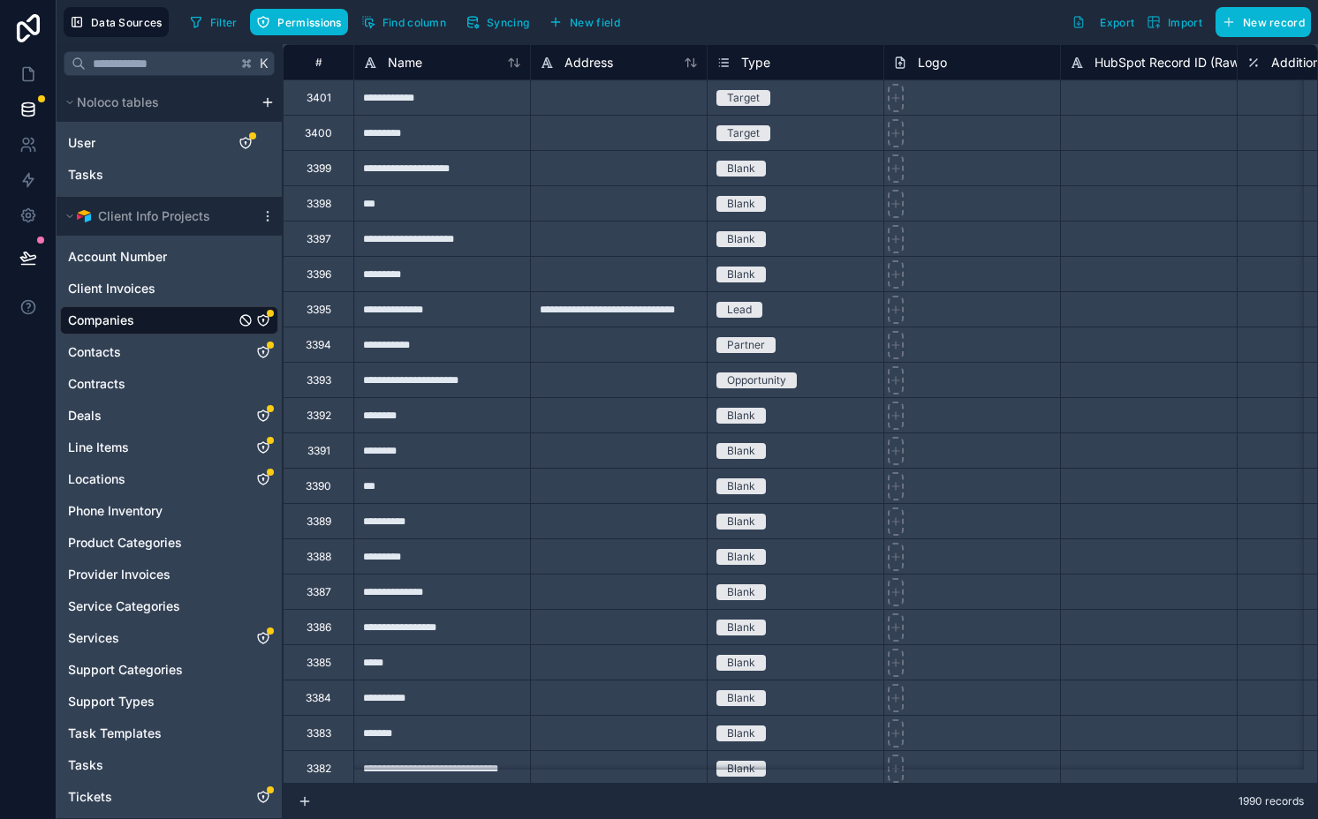
click at [263, 321] on icon "Companies" at bounding box center [263, 322] width 0 height 2
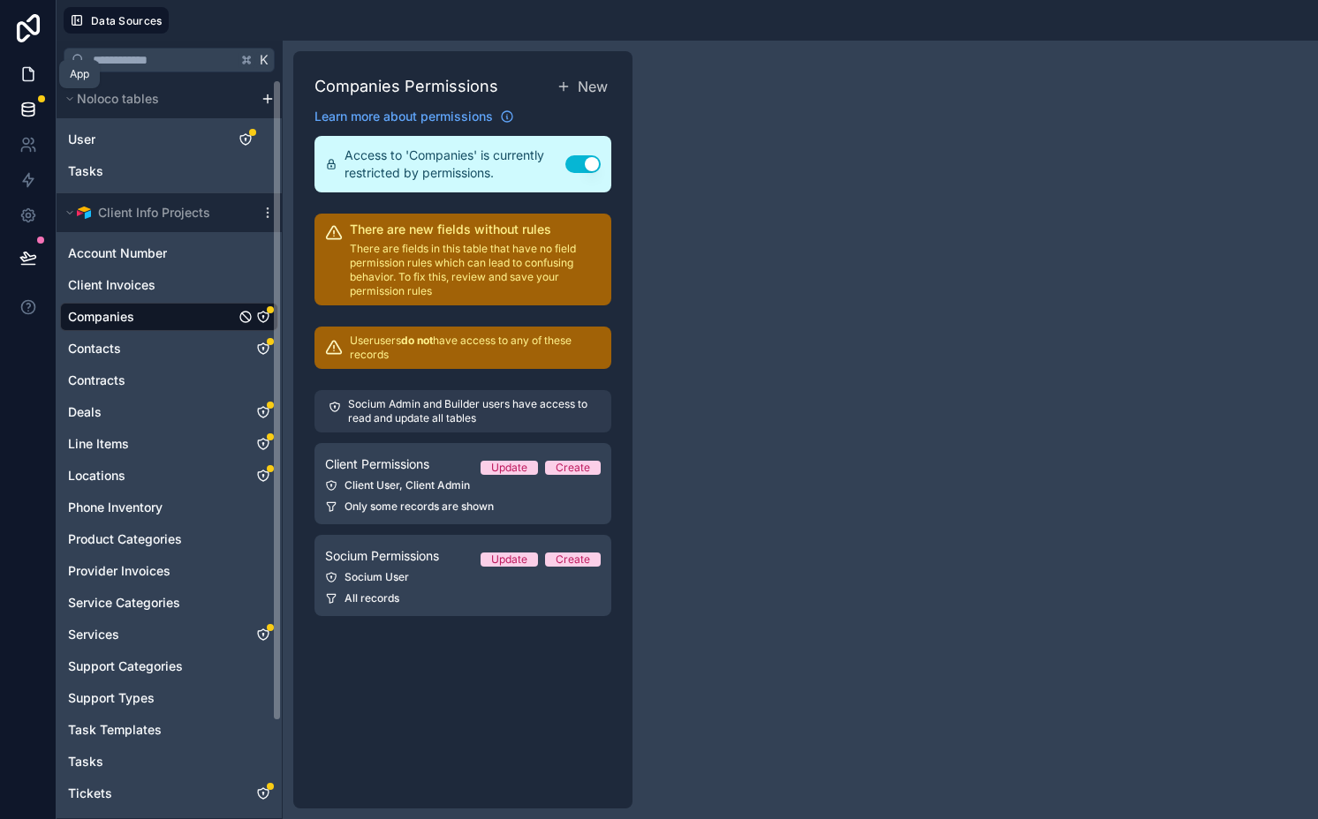
click at [16, 72] on link at bounding box center [28, 74] width 56 height 35
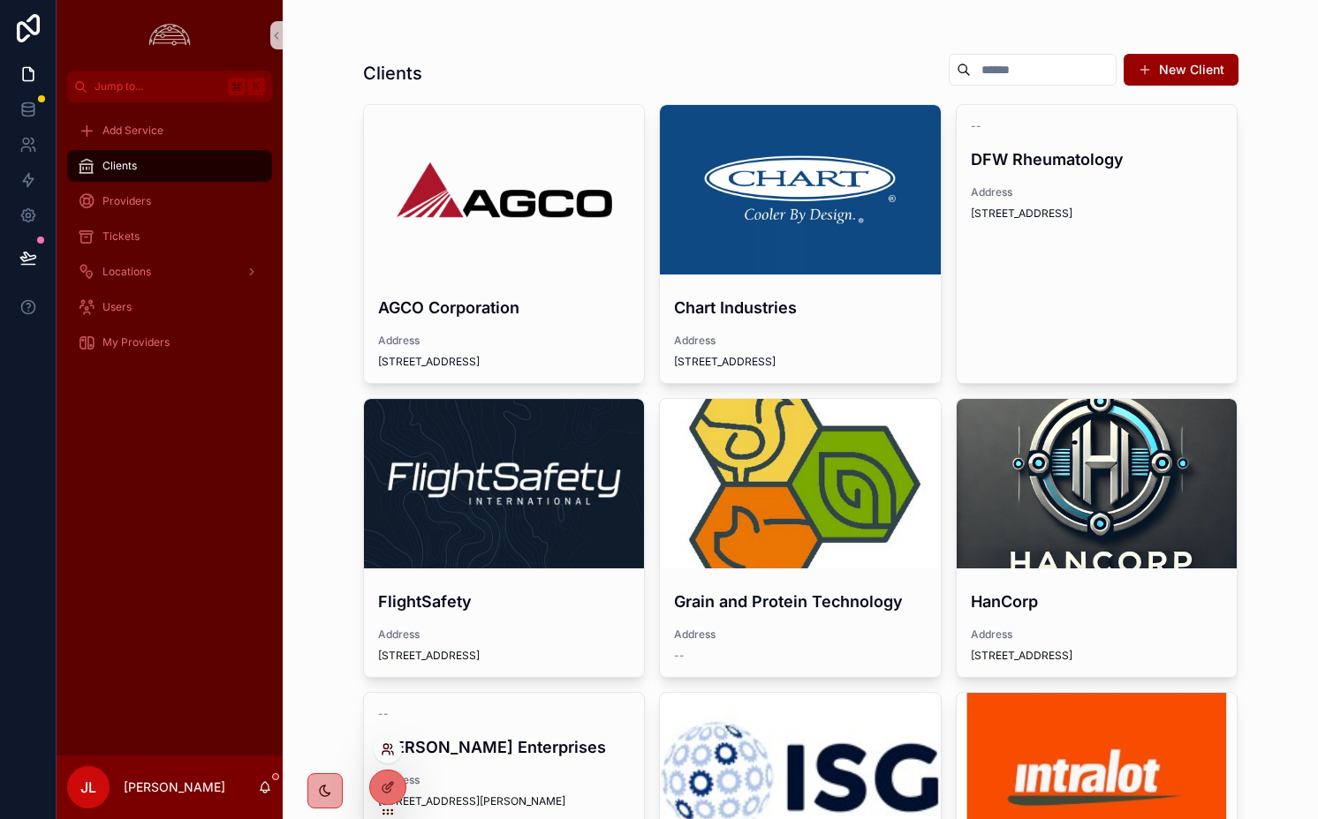
click at [387, 752] on icon at bounding box center [388, 750] width 14 height 14
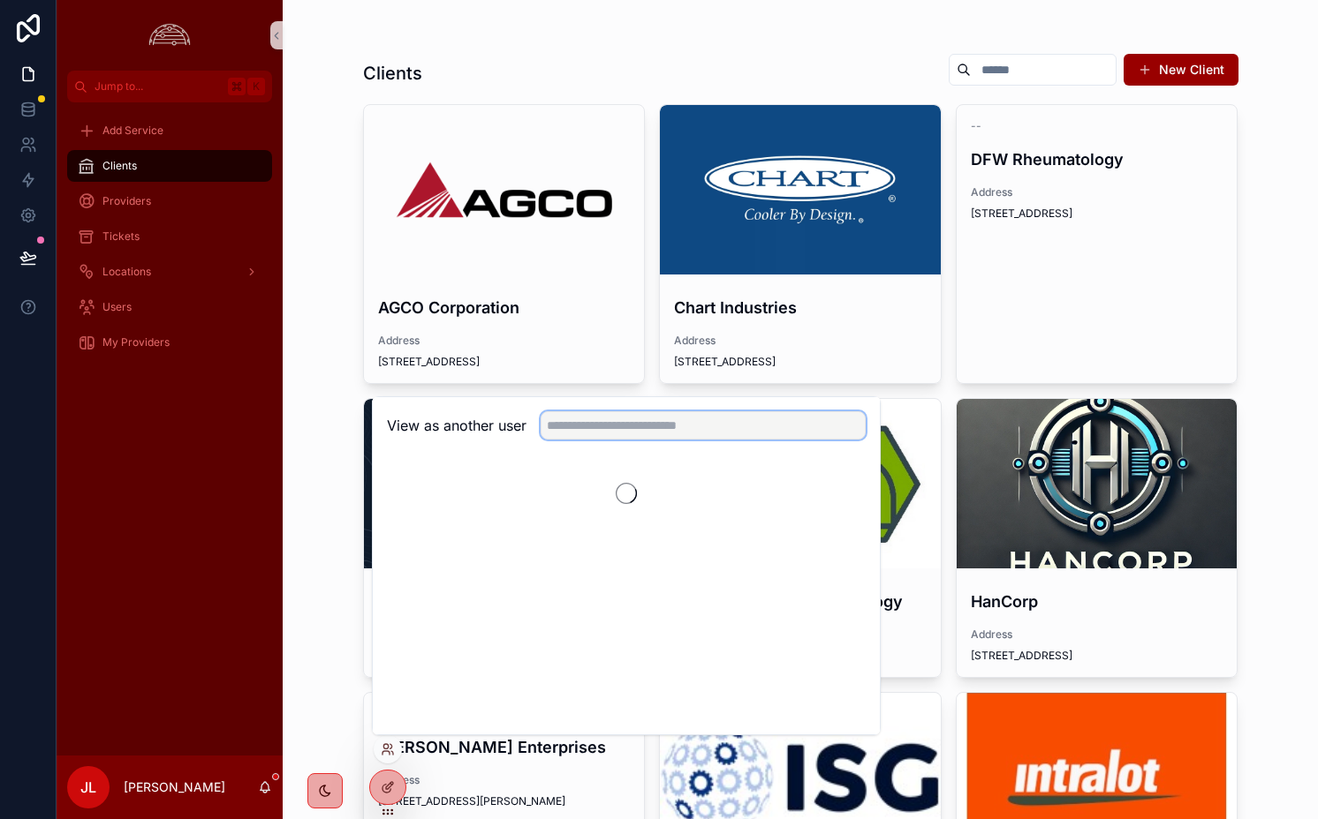
click at [636, 414] on input "text" at bounding box center [702, 426] width 325 height 28
type input "*****"
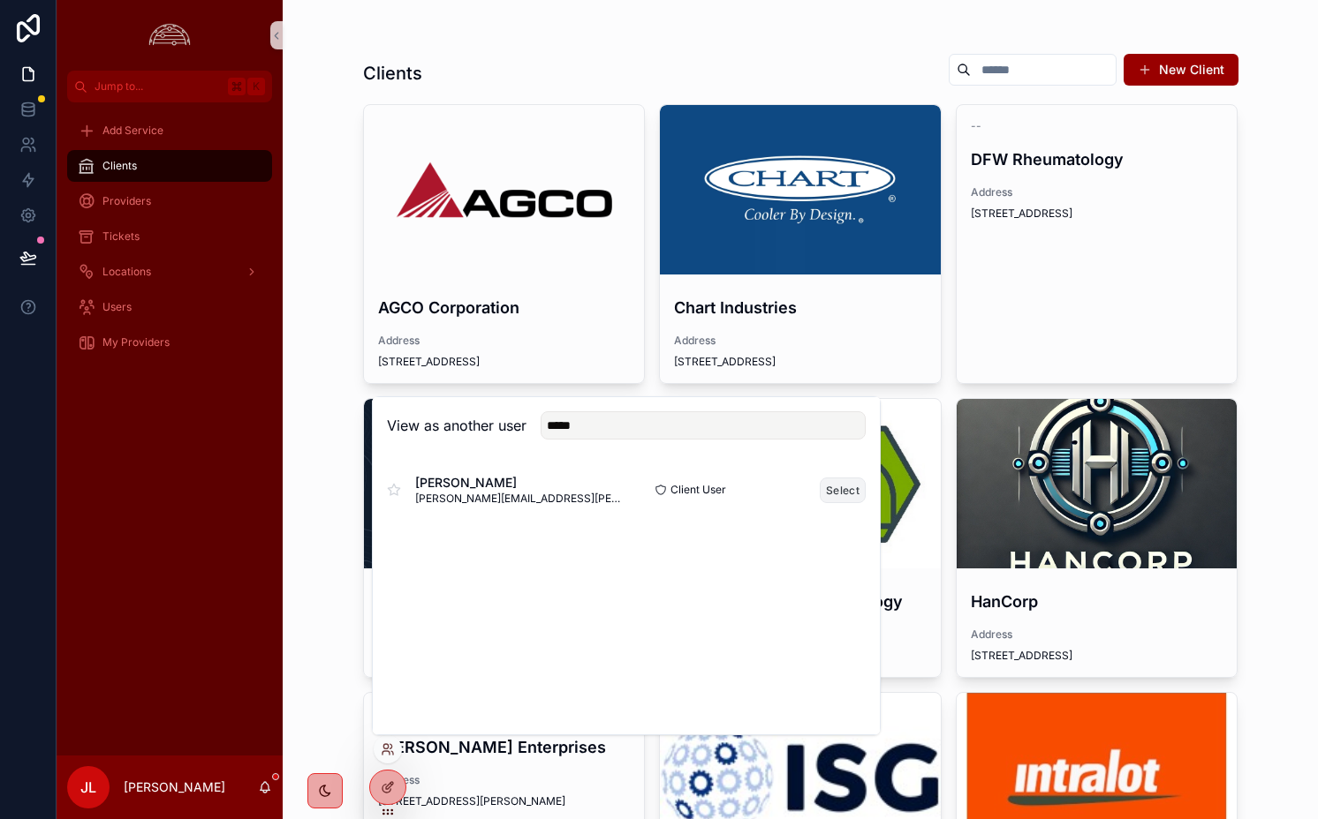
click at [839, 492] on button "Select" at bounding box center [842, 491] width 46 height 26
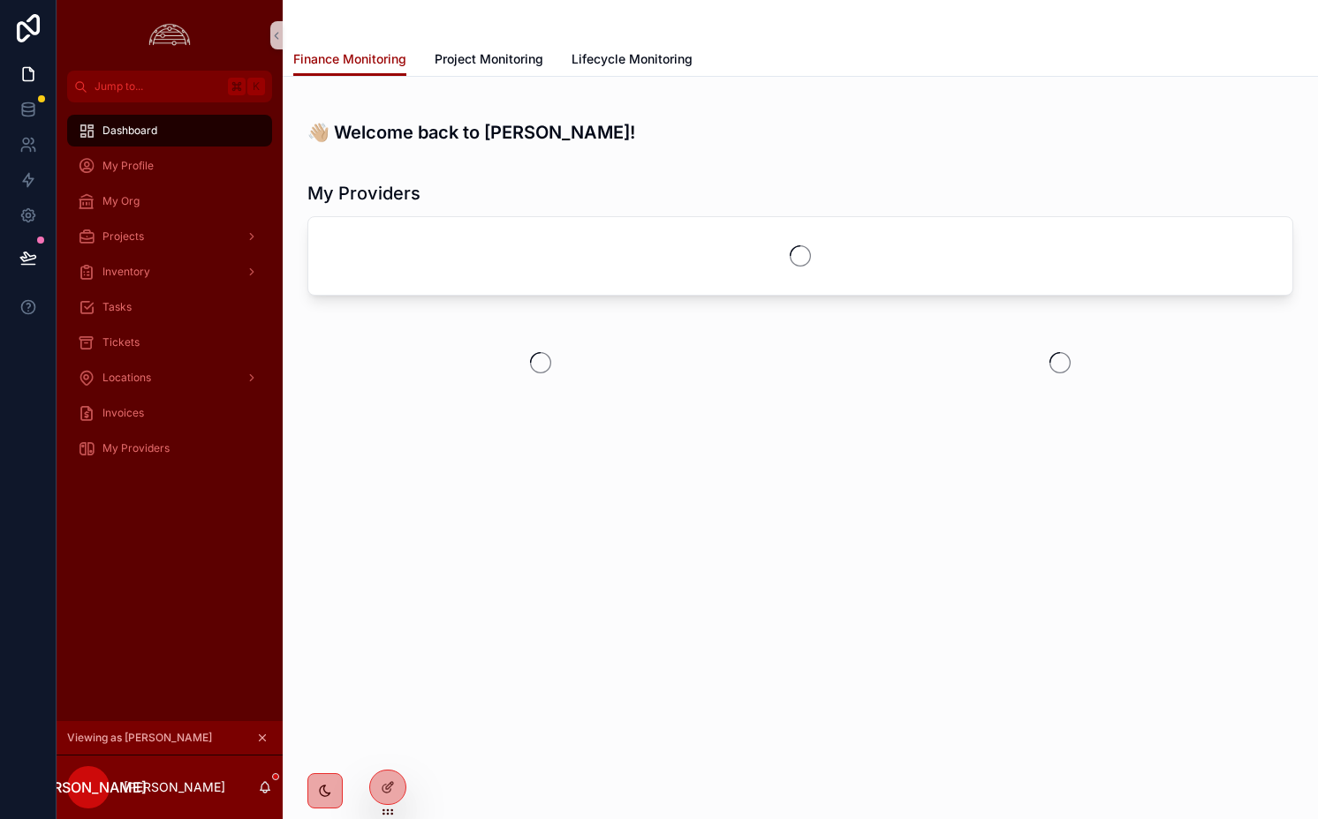
click at [123, 479] on div "Dashboard My Profile My Org Projects Inventory Tasks Tickets Locations Invoices…" at bounding box center [170, 294] width 226 height 385
click at [123, 410] on span "Invoices" at bounding box center [123, 413] width 42 height 14
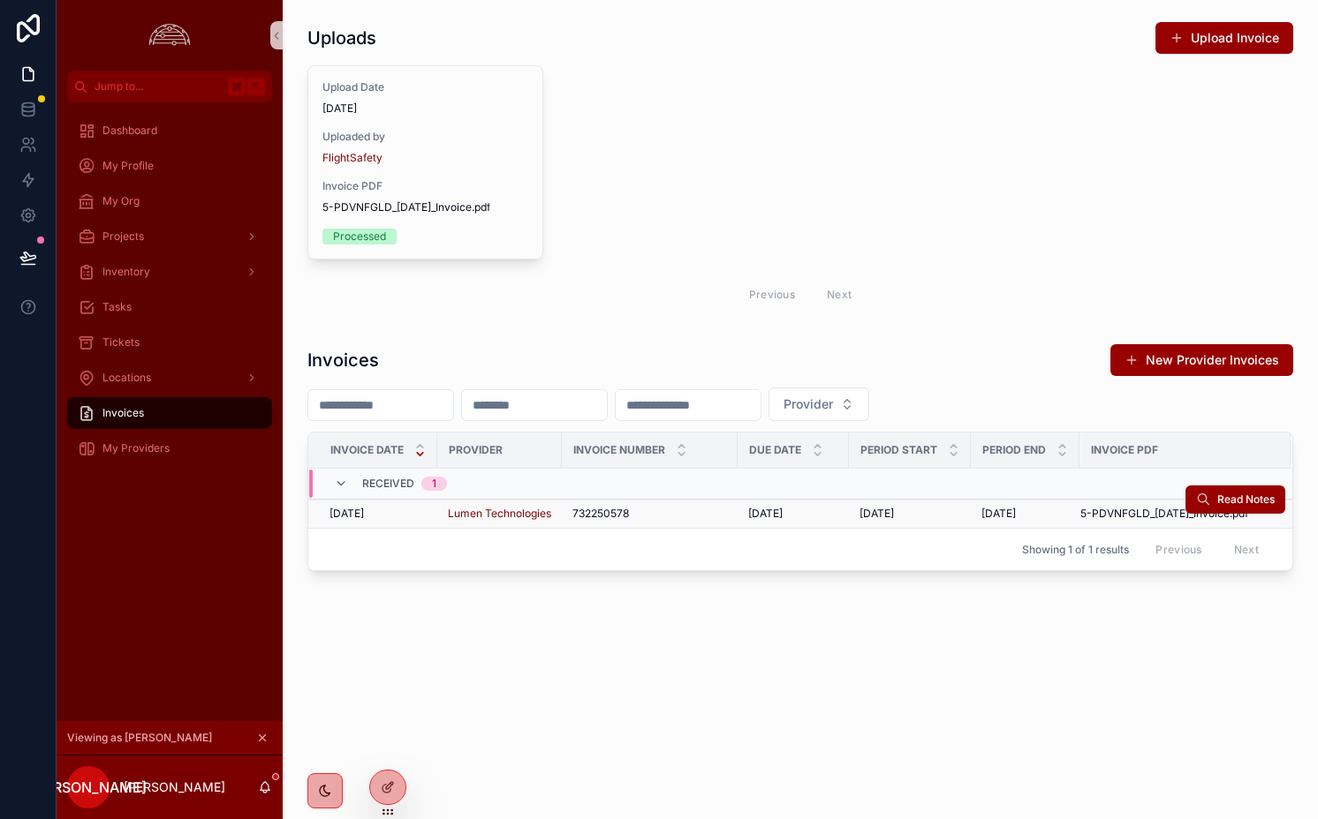
click at [580, 513] on span "732250578" at bounding box center [600, 514] width 57 height 14
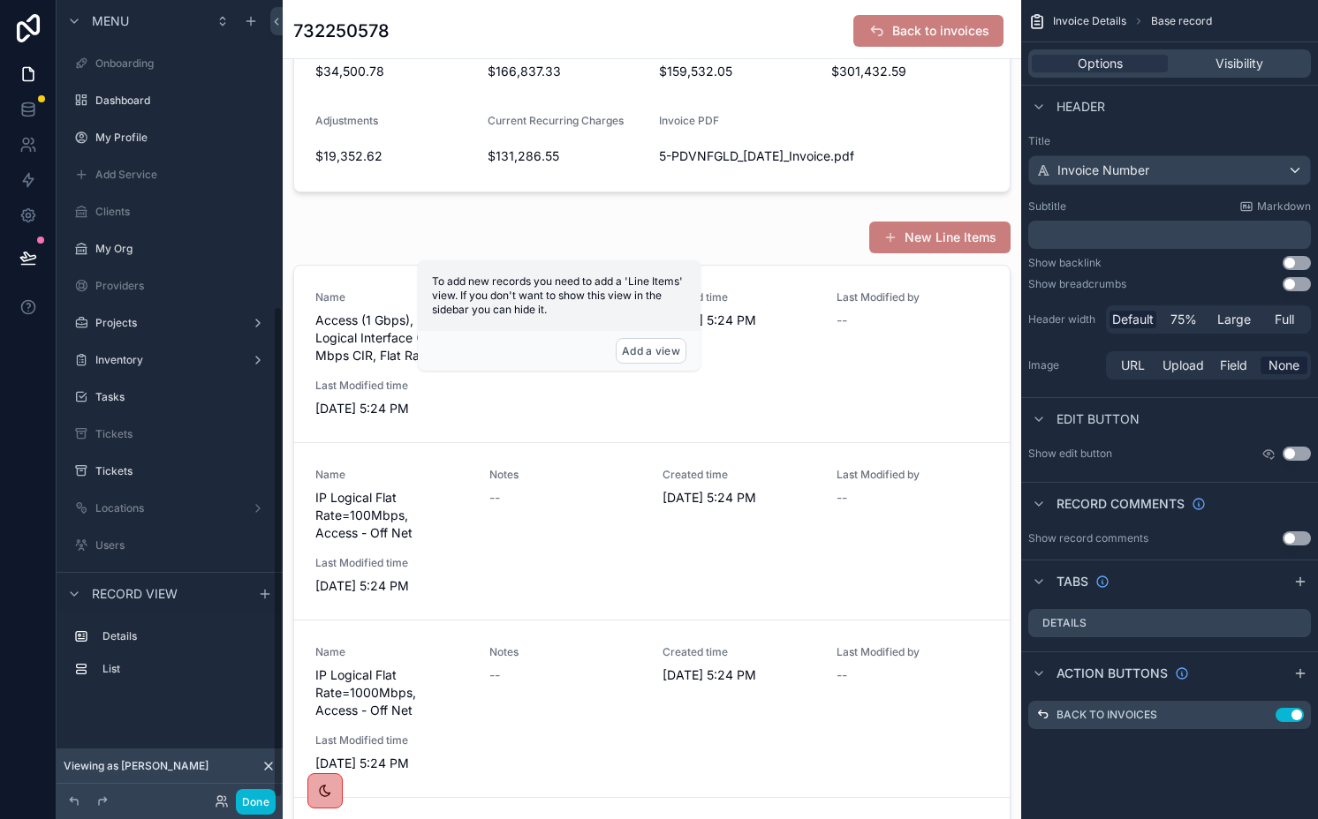
scroll to position [496, 0]
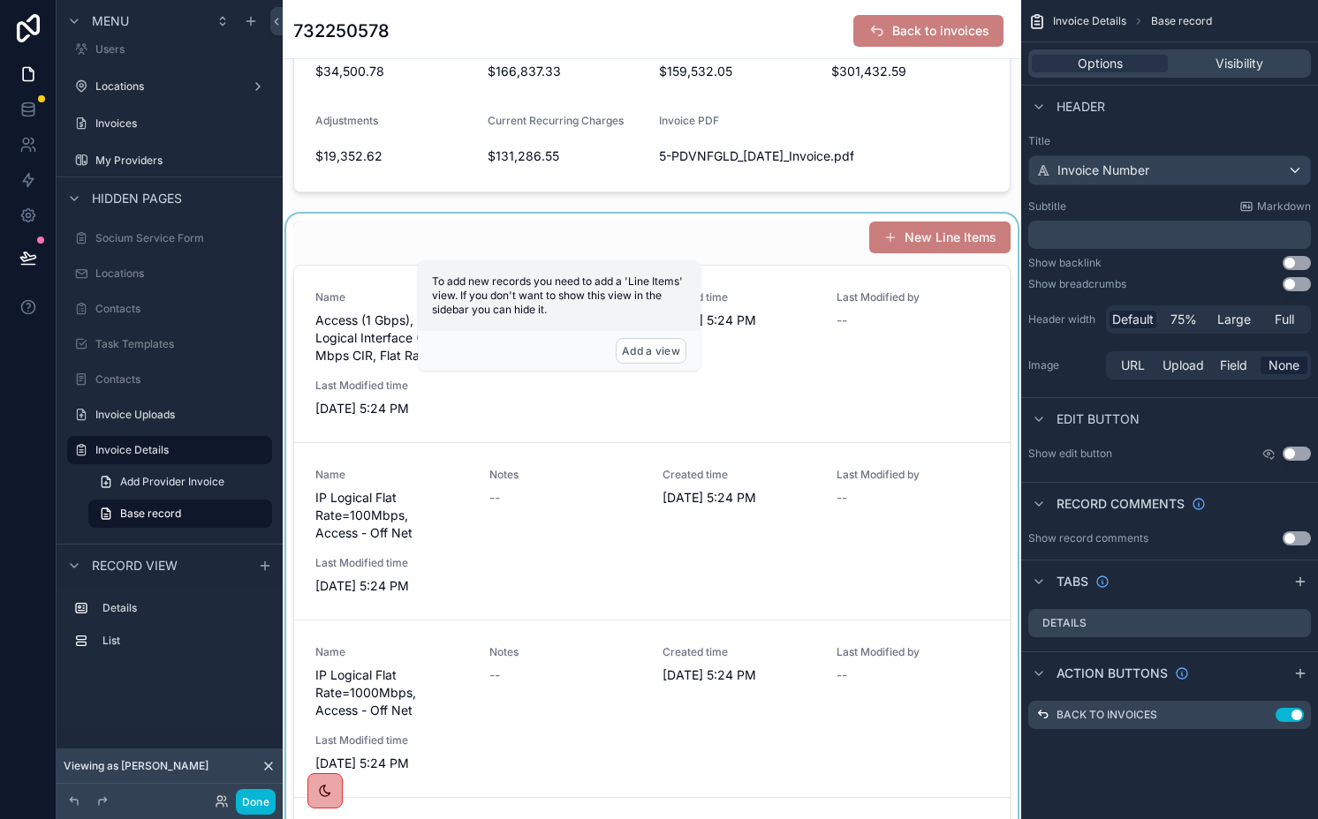
click at [419, 218] on div "scrollable content" at bounding box center [652, 550] width 738 height 673
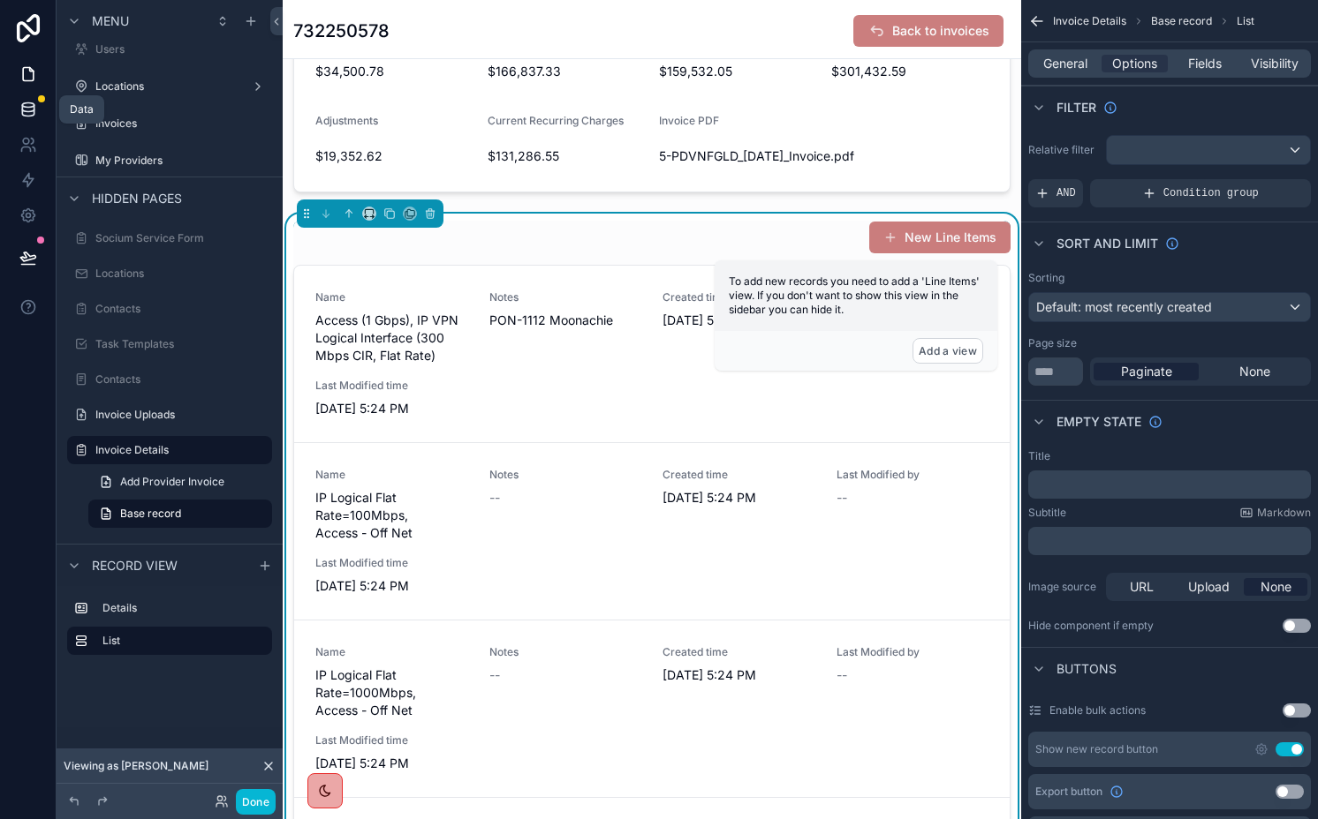
click at [29, 116] on icon at bounding box center [27, 112] width 11 height 7
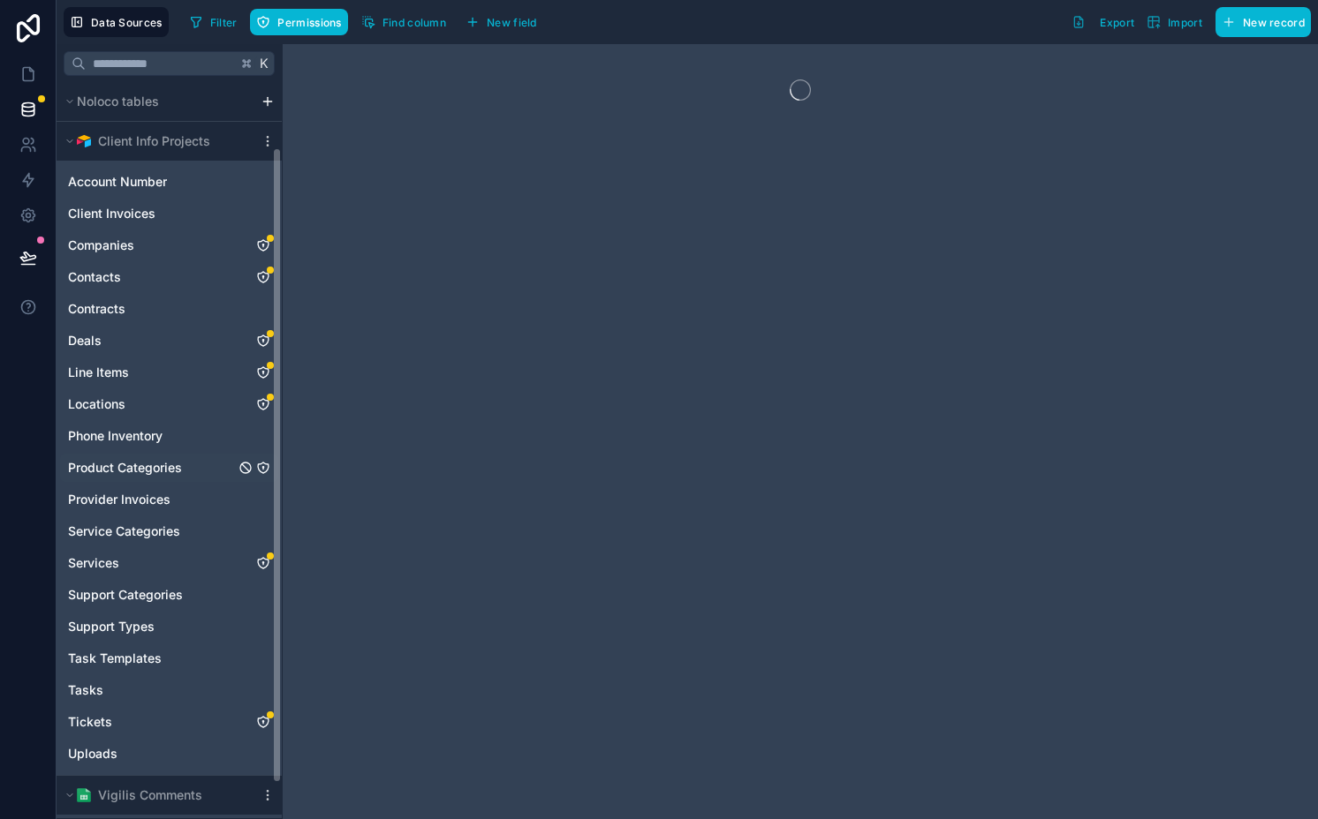
scroll to position [74, 0]
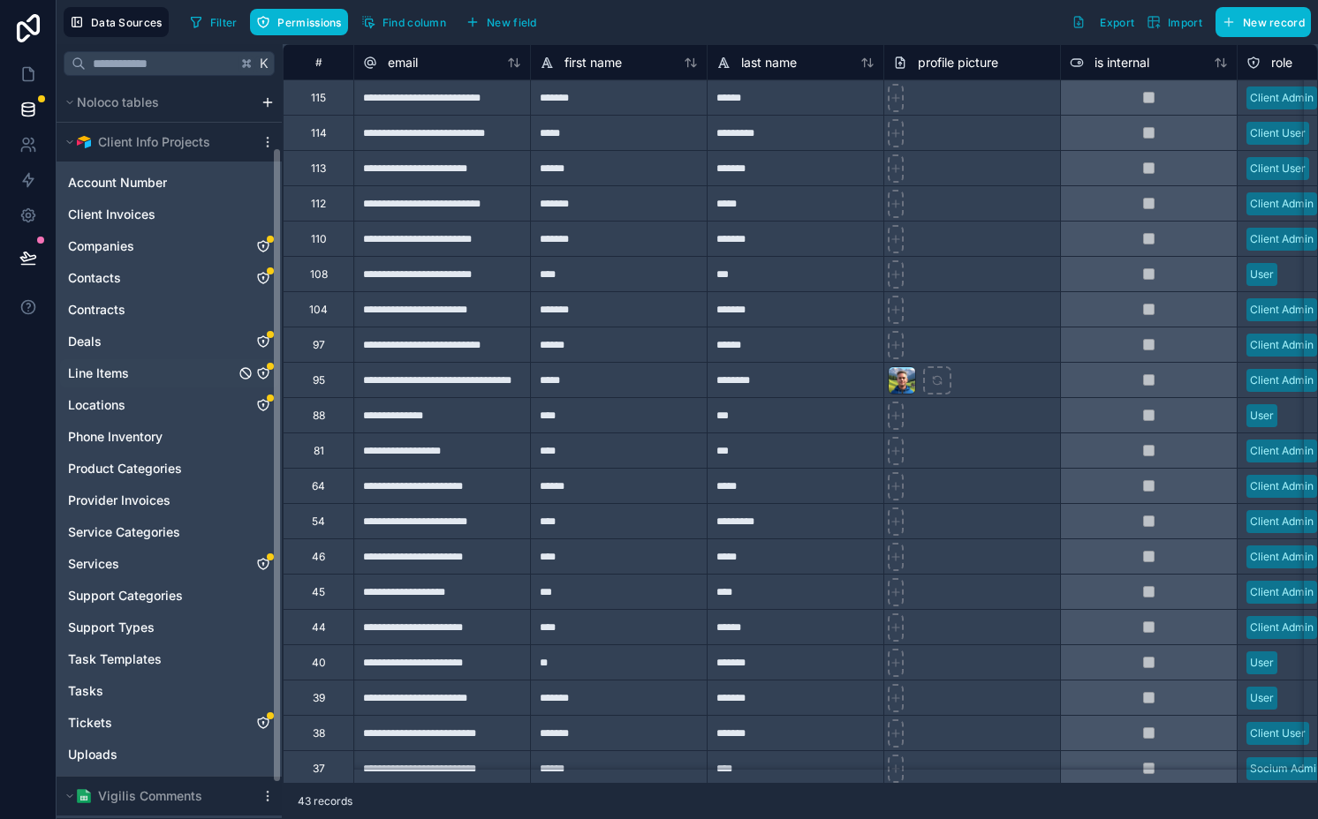
click at [265, 374] on icon "Line Items" at bounding box center [263, 373] width 14 height 14
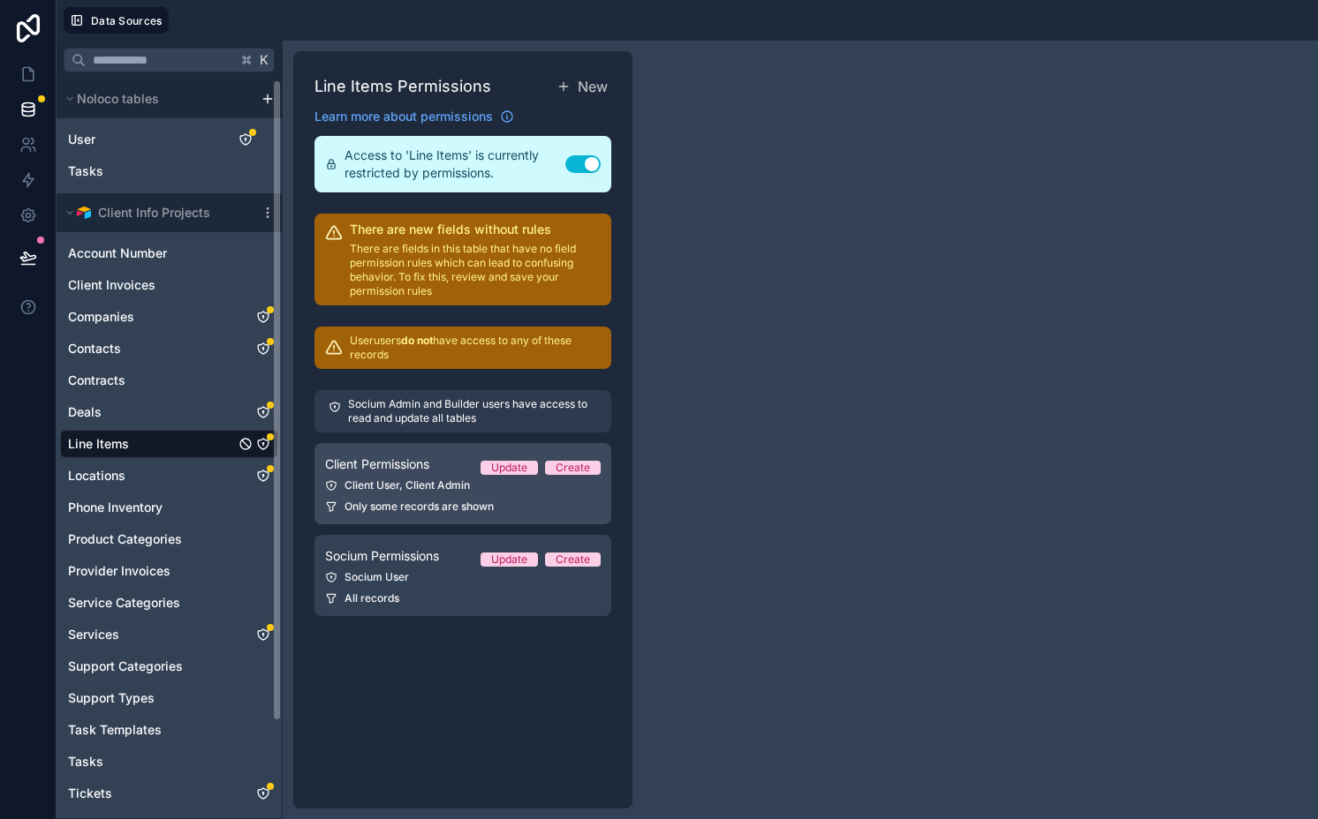
click at [442, 484] on div "Client User, Client Admin" at bounding box center [463, 486] width 276 height 14
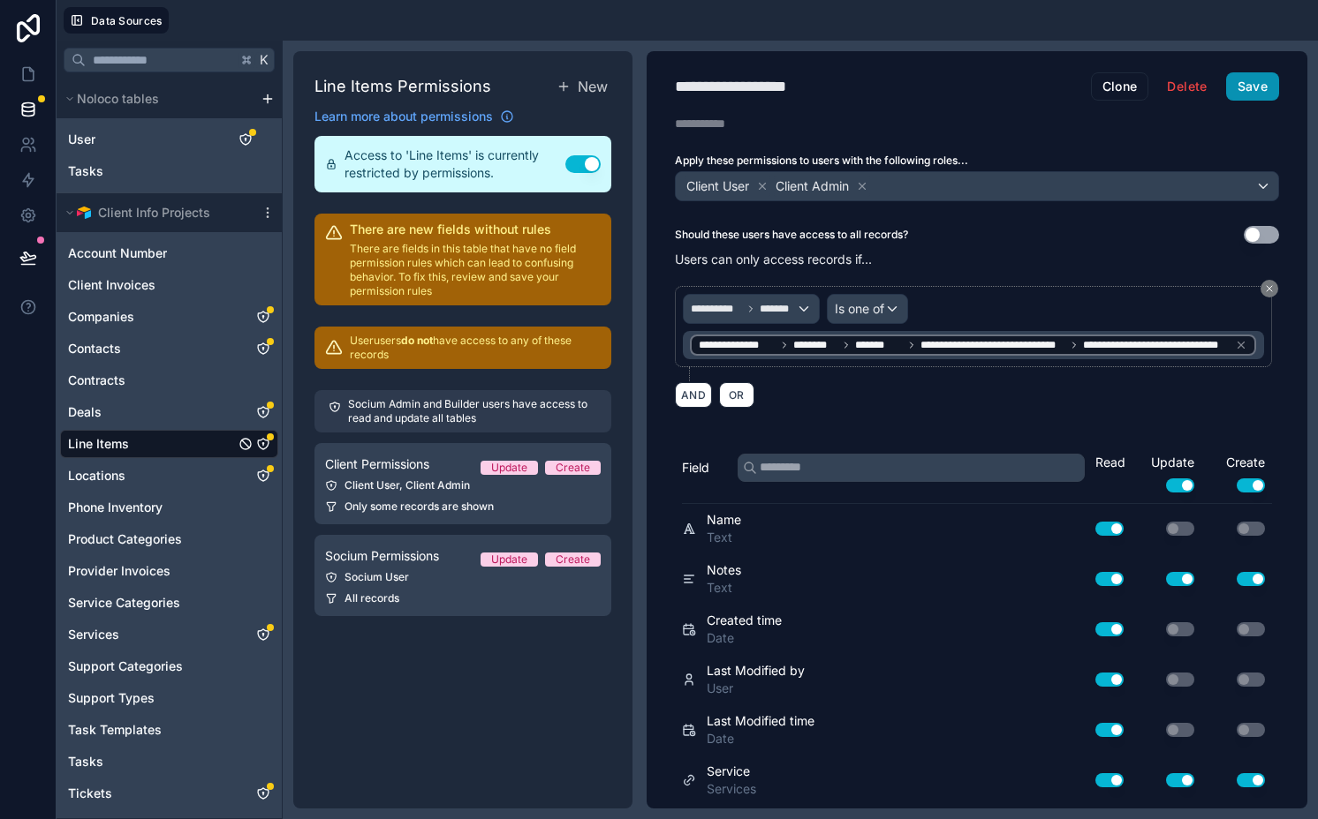
click at [1241, 92] on button "Save" at bounding box center [1252, 86] width 53 height 28
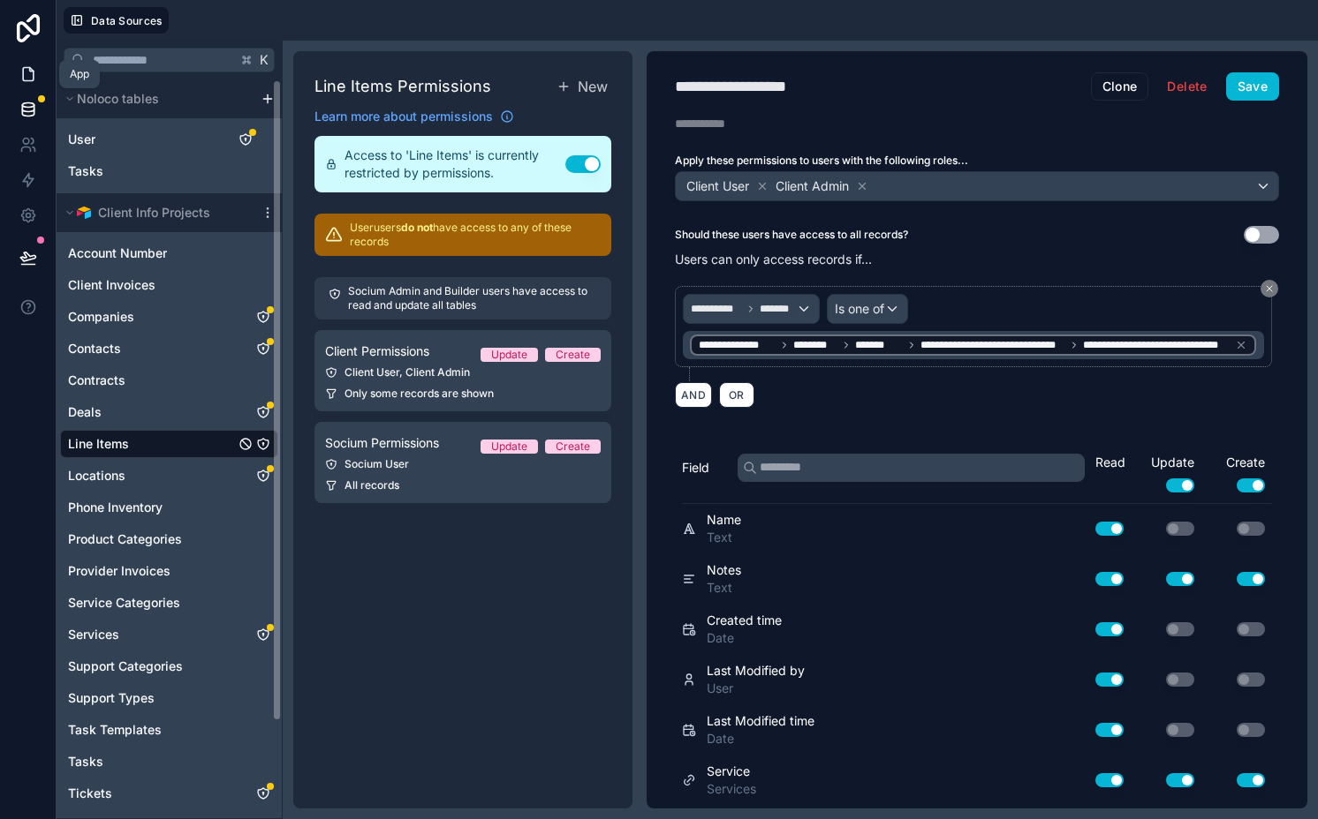
click at [42, 81] on link at bounding box center [28, 74] width 56 height 35
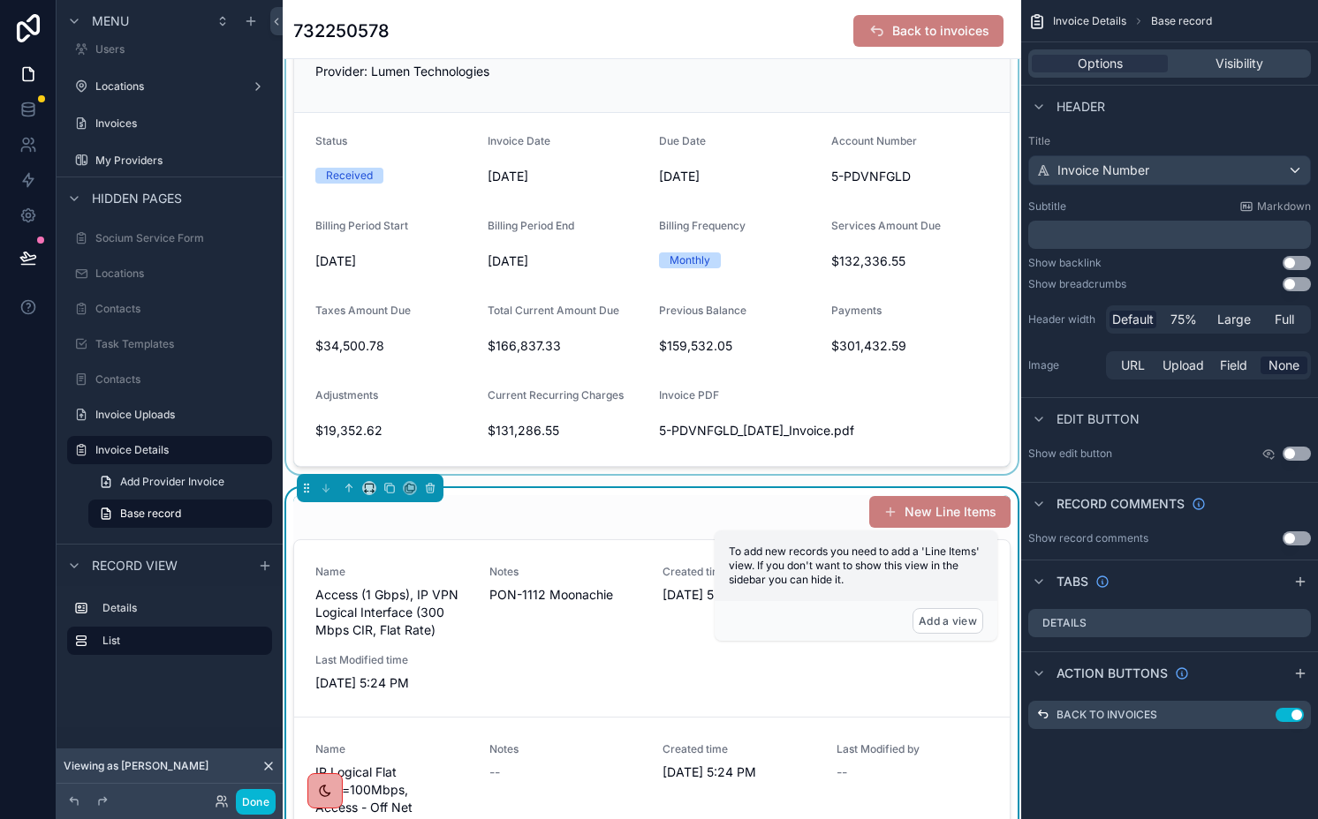
scroll to position [193, 0]
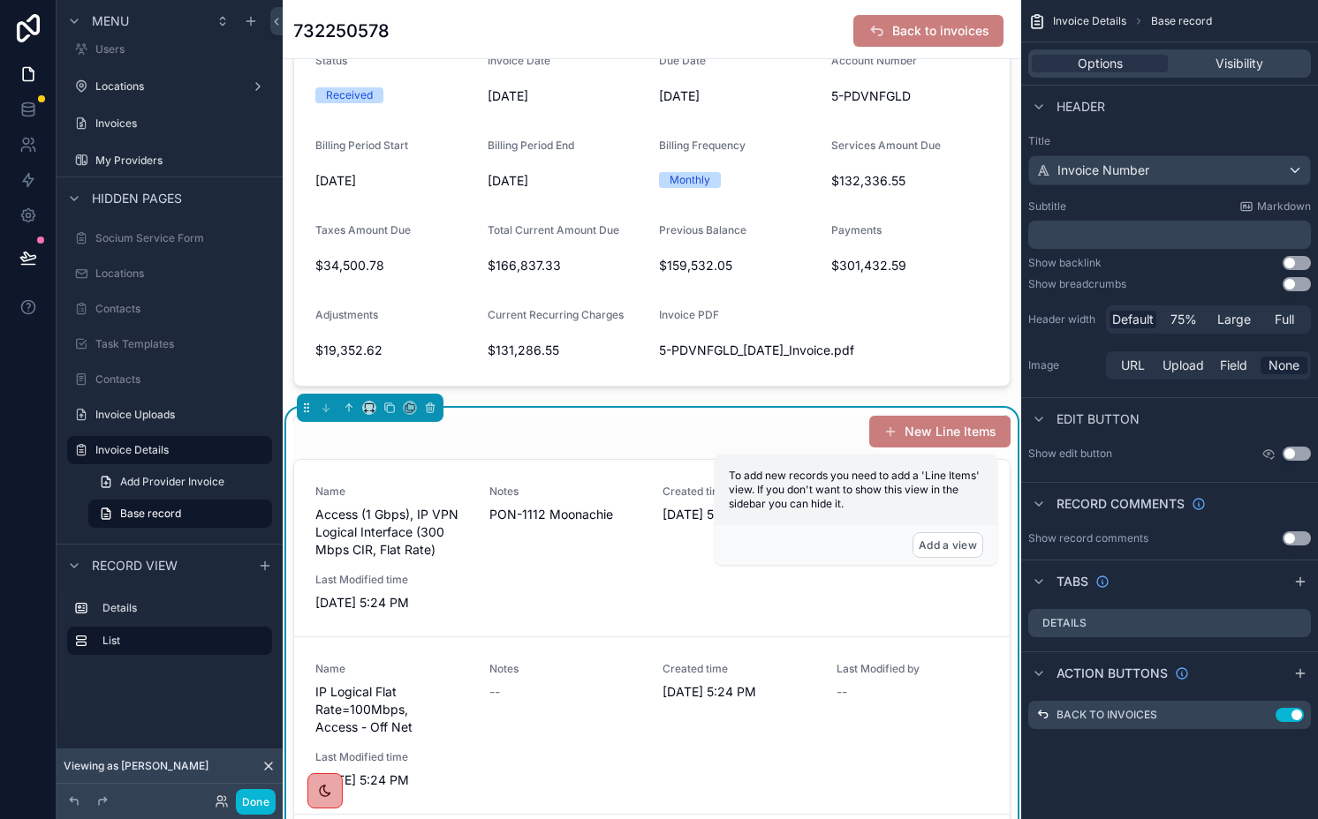
click at [634, 412] on div "New Line Items Name Access (1 Gbps), IP VPN Logical Interface (300 Mbps CIR, Fl…" at bounding box center [652, 744] width 738 height 673
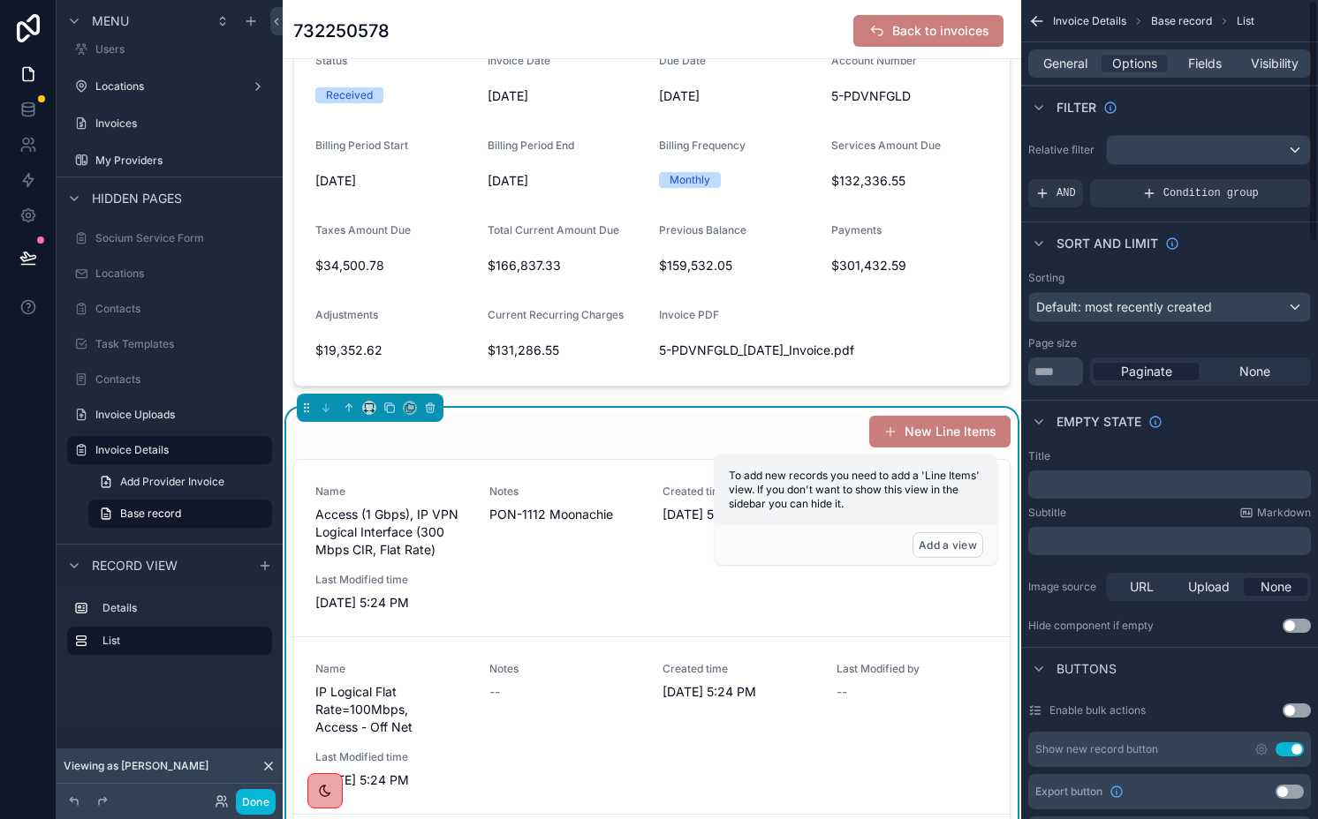
drag, startPoint x: 1056, startPoint y: 66, endPoint x: 1068, endPoint y: 76, distance: 15.7
click at [1056, 65] on span "General" at bounding box center [1065, 64] width 44 height 18
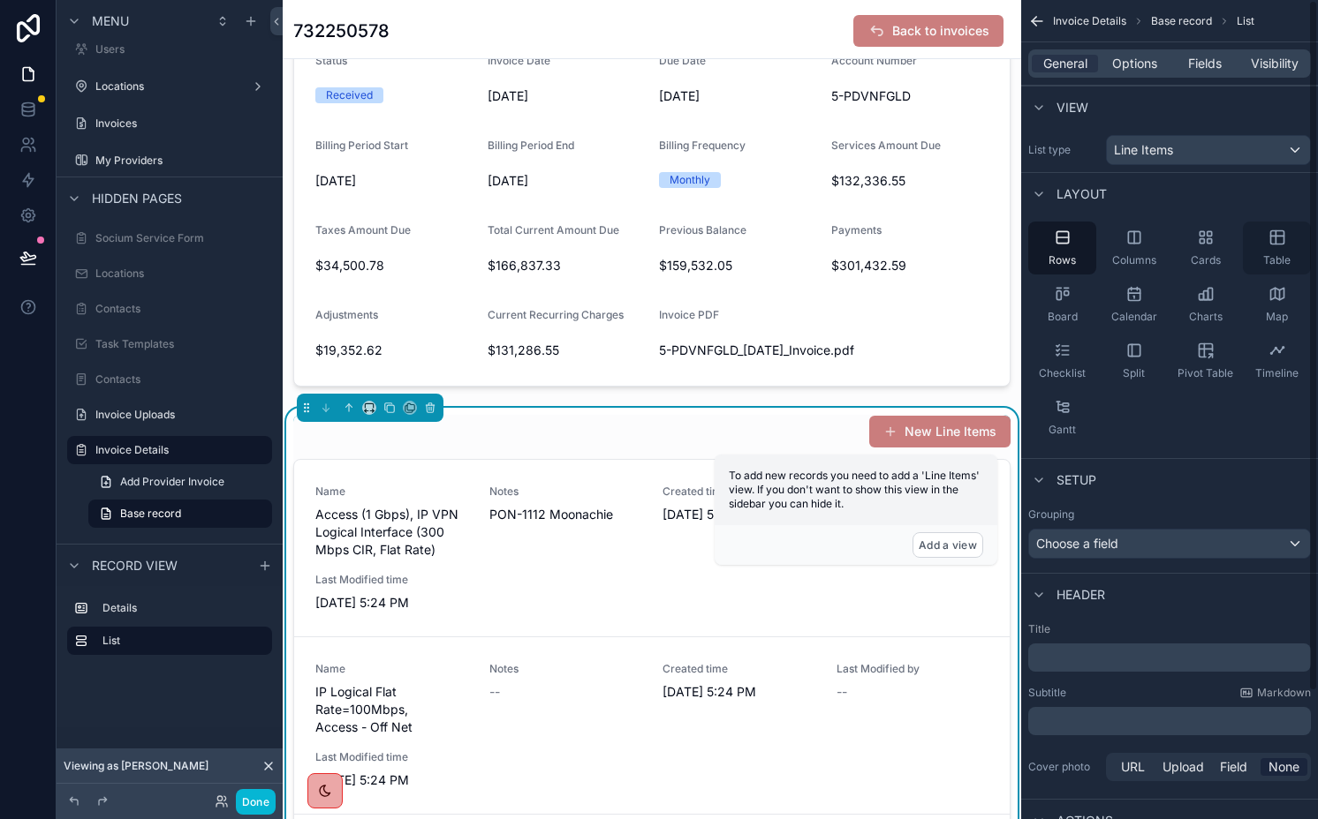
click at [1282, 238] on icon "scrollable content" at bounding box center [1276, 237] width 13 height 13
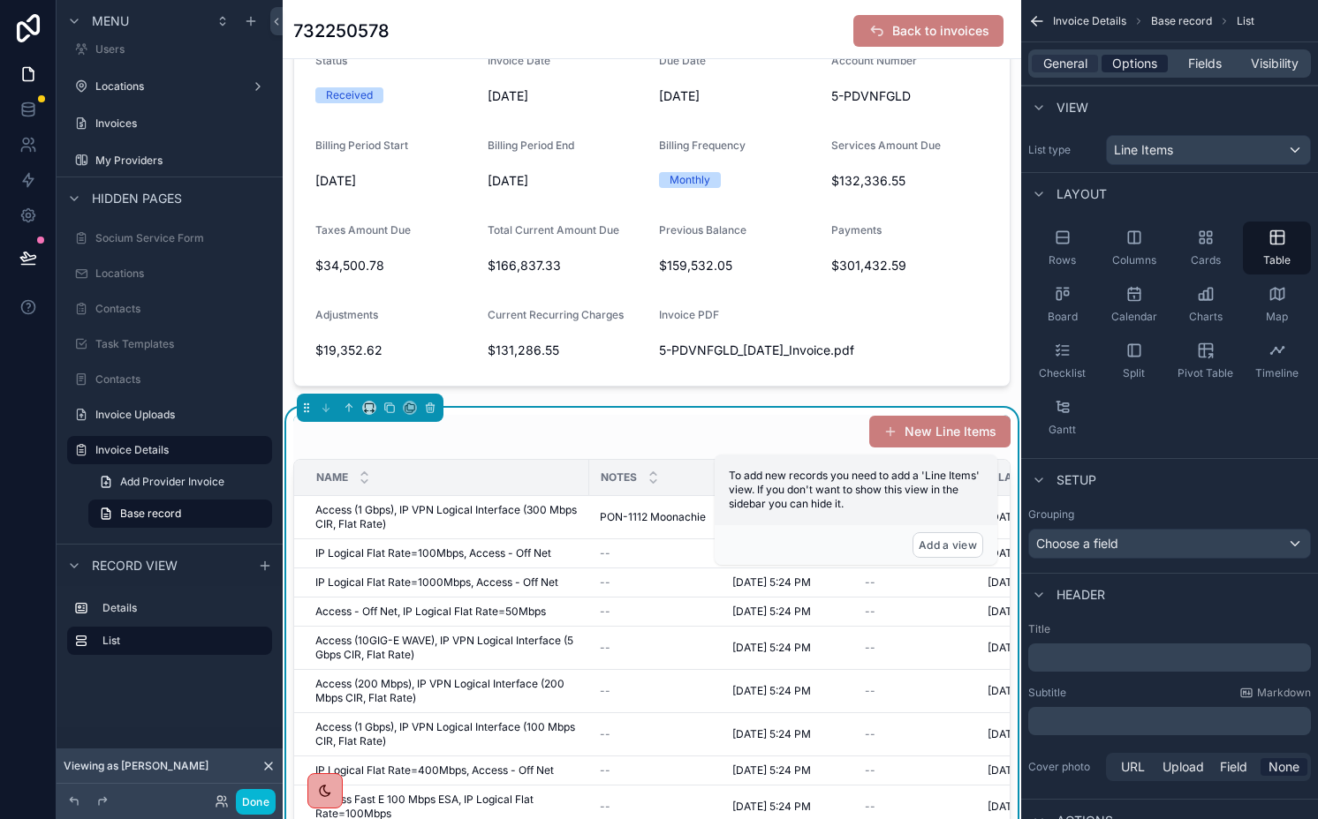
click at [1119, 63] on span "Options" at bounding box center [1134, 64] width 45 height 18
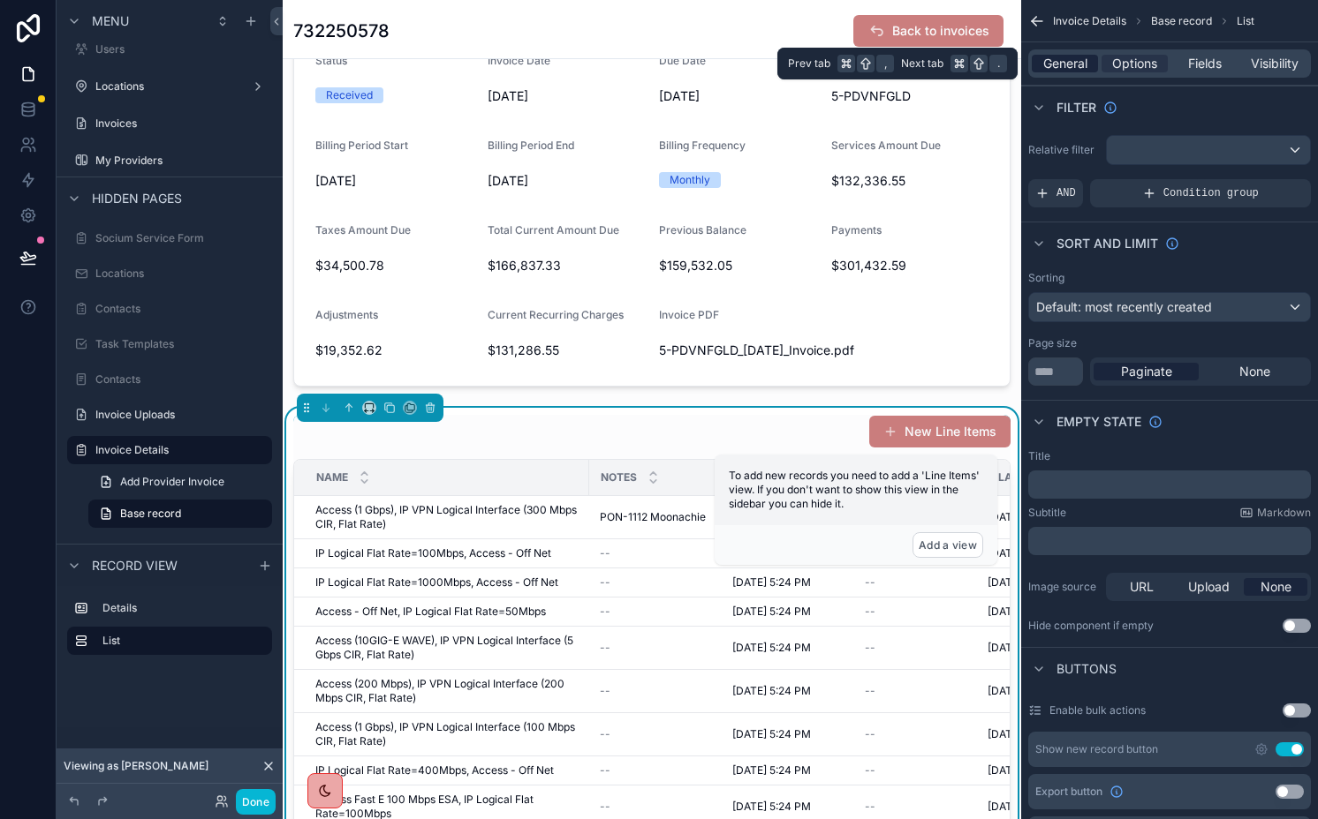
click at [1061, 61] on span "General" at bounding box center [1065, 64] width 44 height 18
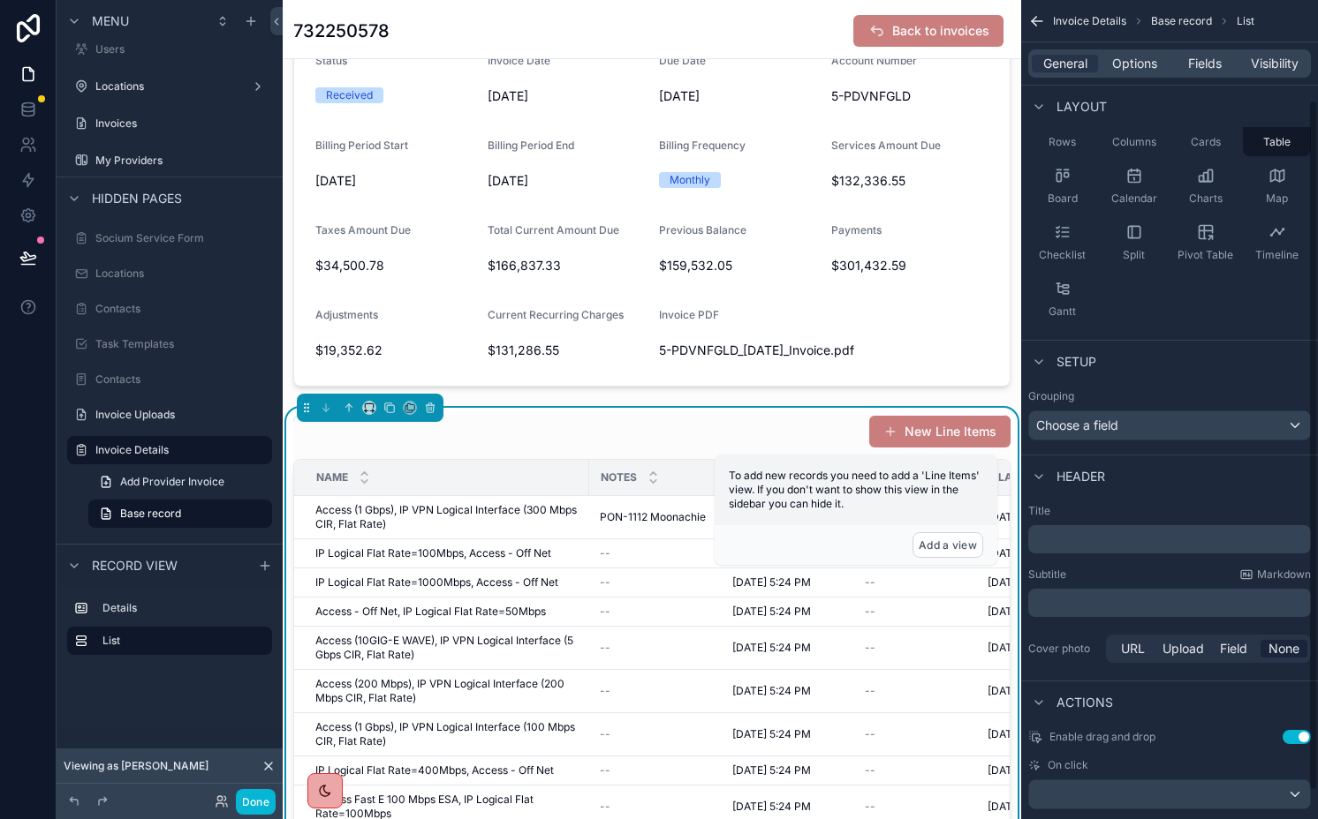
scroll to position [151, 0]
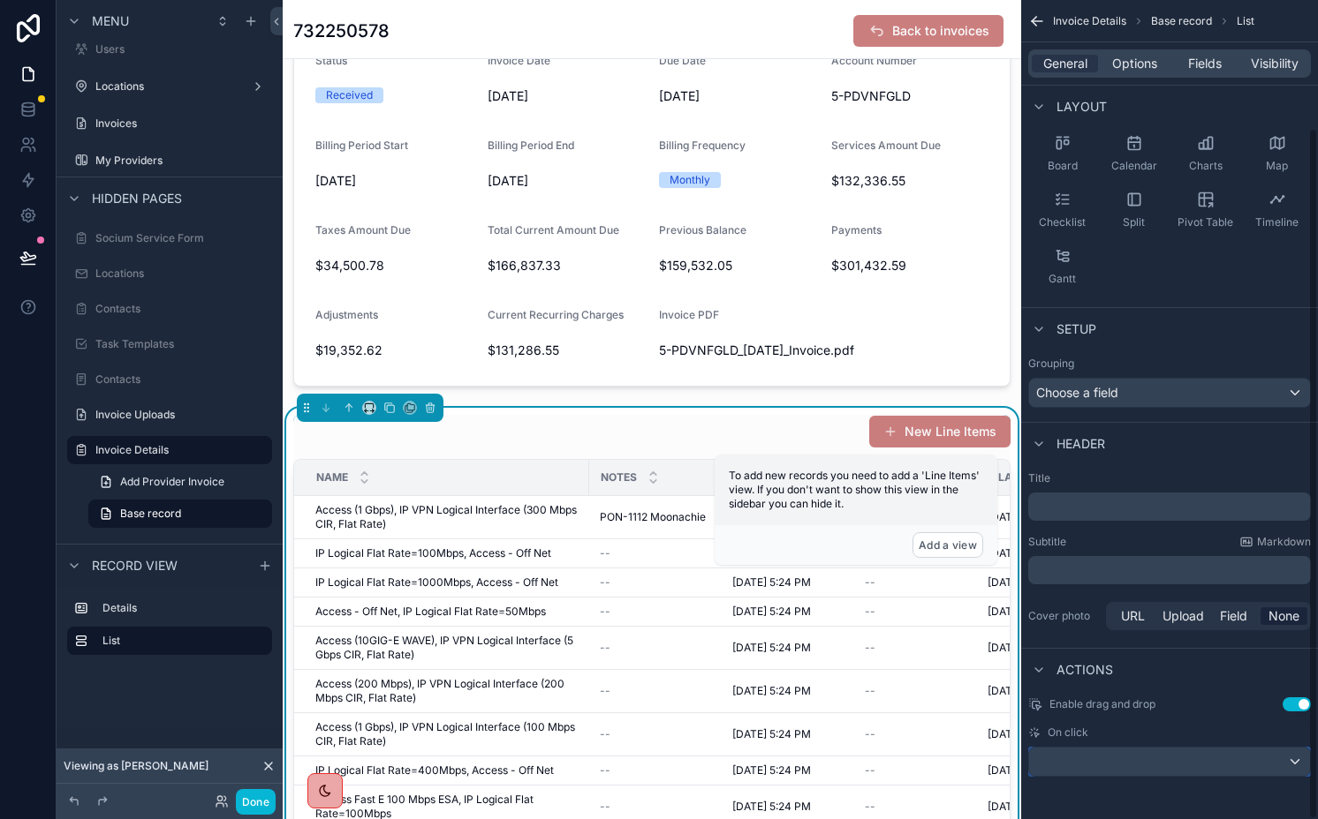
click at [1105, 777] on div "Enable drag and drop Use setting On click" at bounding box center [1169, 738] width 297 height 94
click at [1102, 758] on div "scrollable content" at bounding box center [1169, 762] width 281 height 28
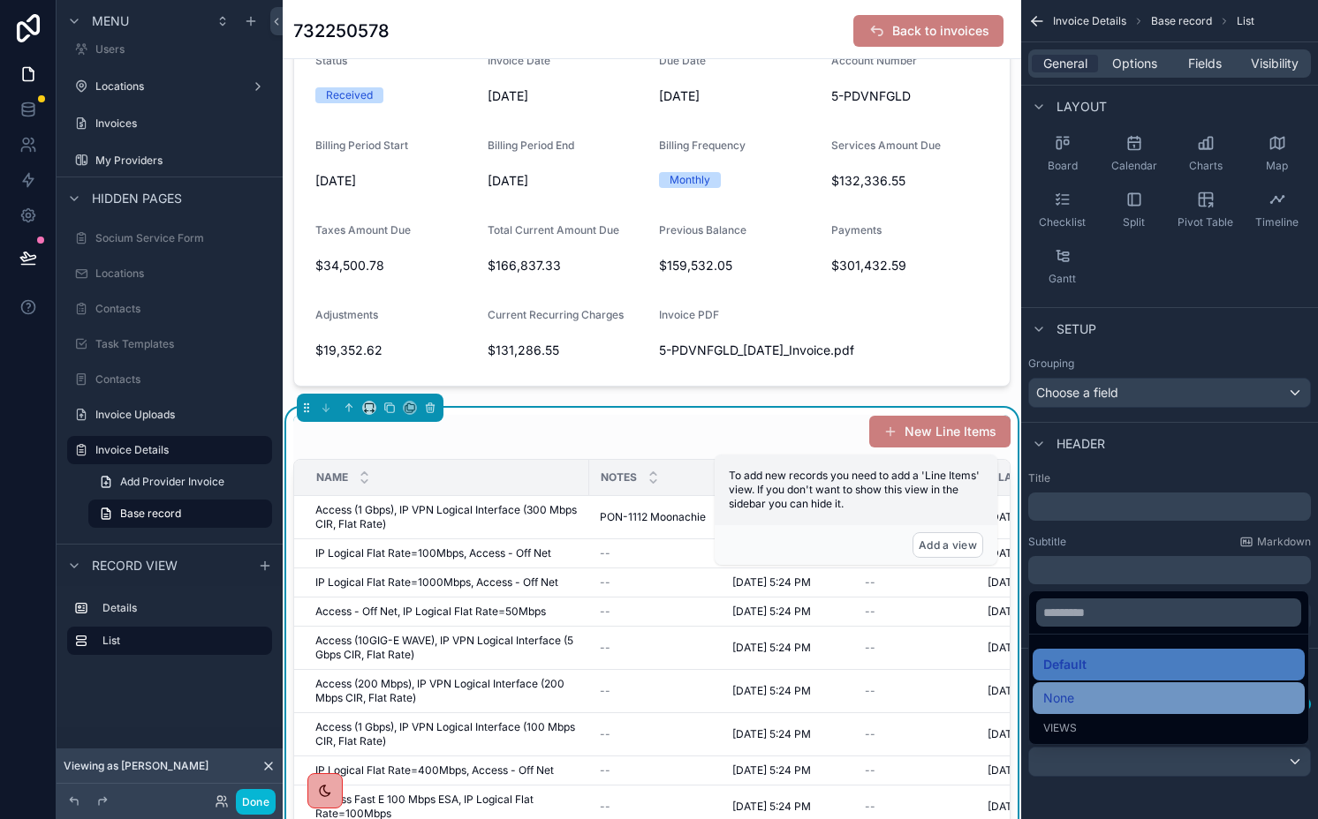
click at [1092, 690] on div "None" at bounding box center [1168, 698] width 251 height 21
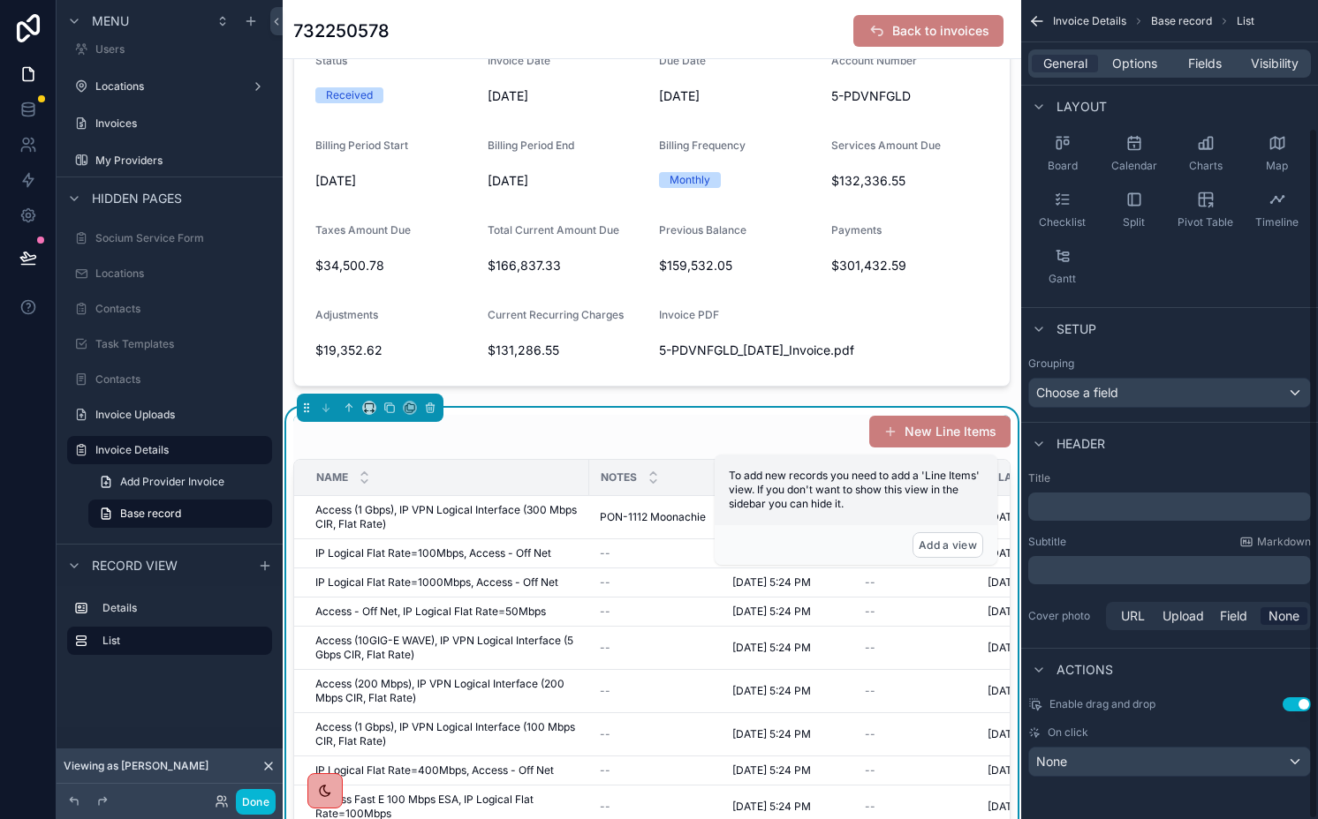
click at [1296, 706] on button "Use setting" at bounding box center [1296, 705] width 28 height 14
click at [1130, 57] on span "Options" at bounding box center [1134, 64] width 45 height 18
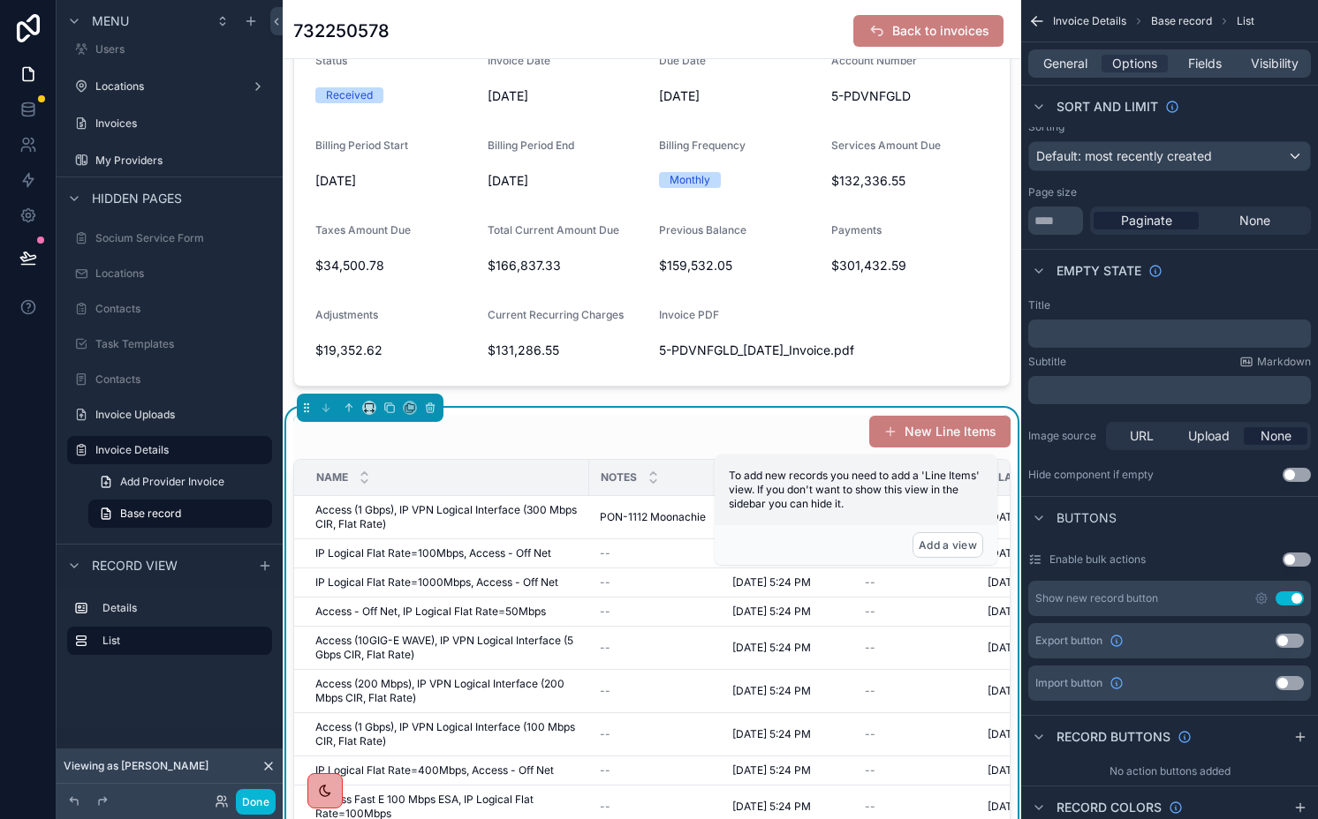
click at [1285, 592] on button "Use setting" at bounding box center [1289, 599] width 28 height 14
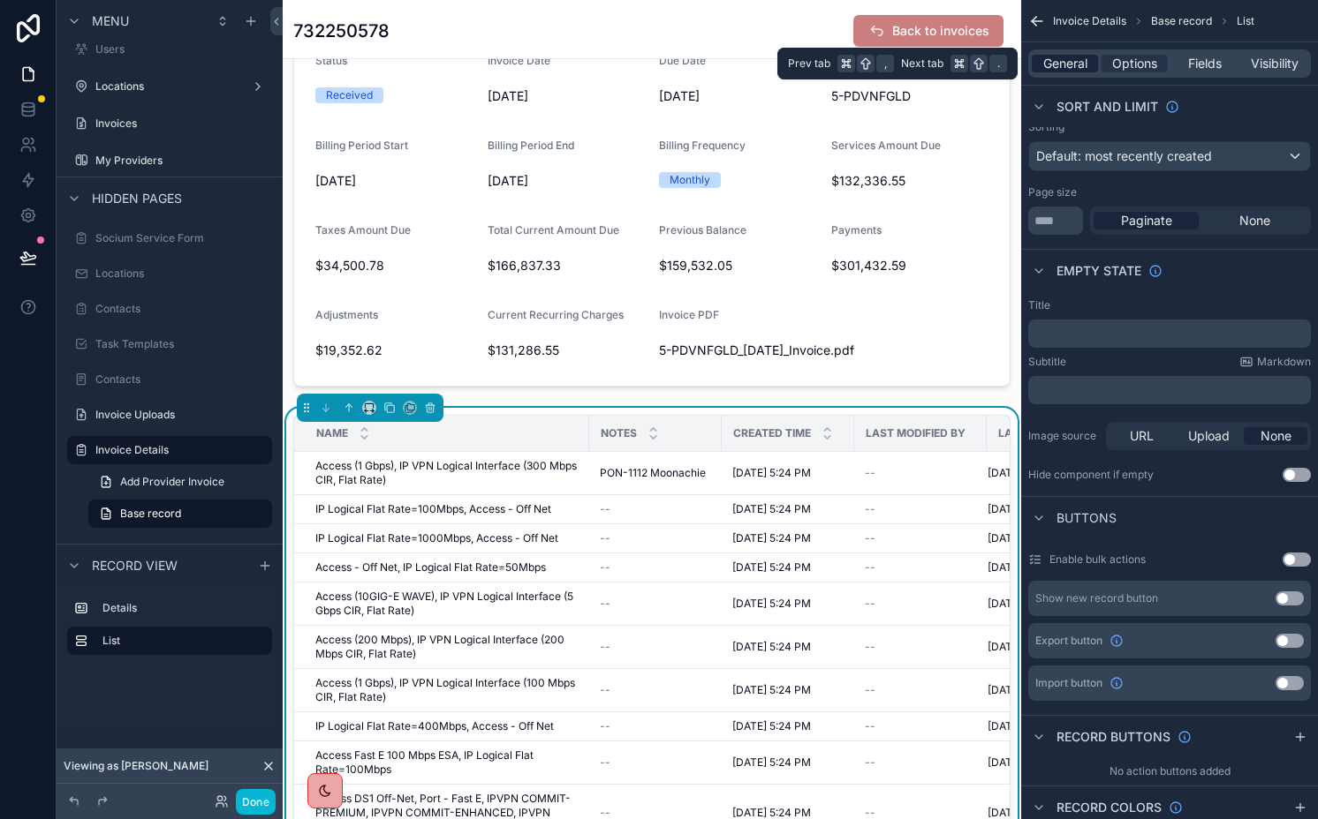
click at [1073, 61] on span "General" at bounding box center [1065, 64] width 44 height 18
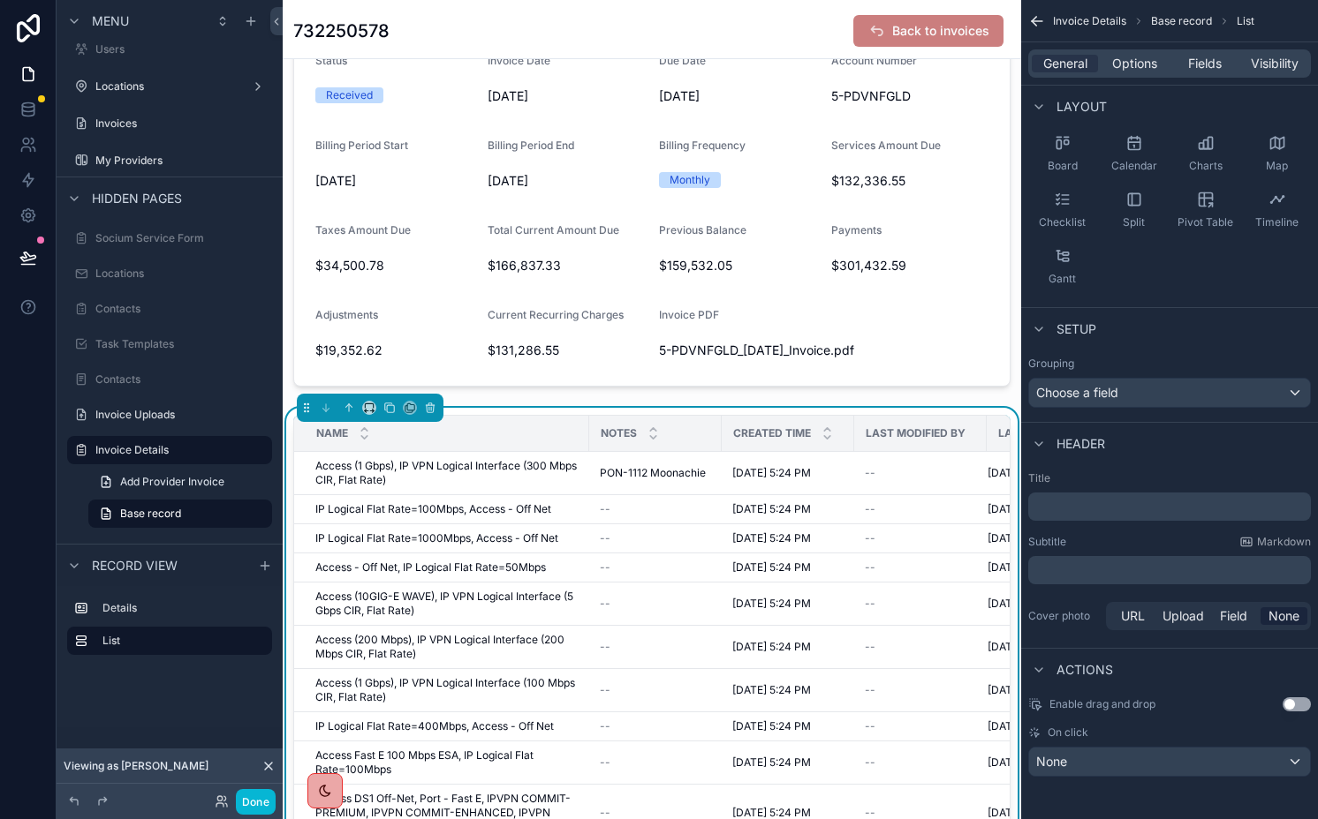
click at [1078, 513] on p "﻿" at bounding box center [1171, 507] width 272 height 18
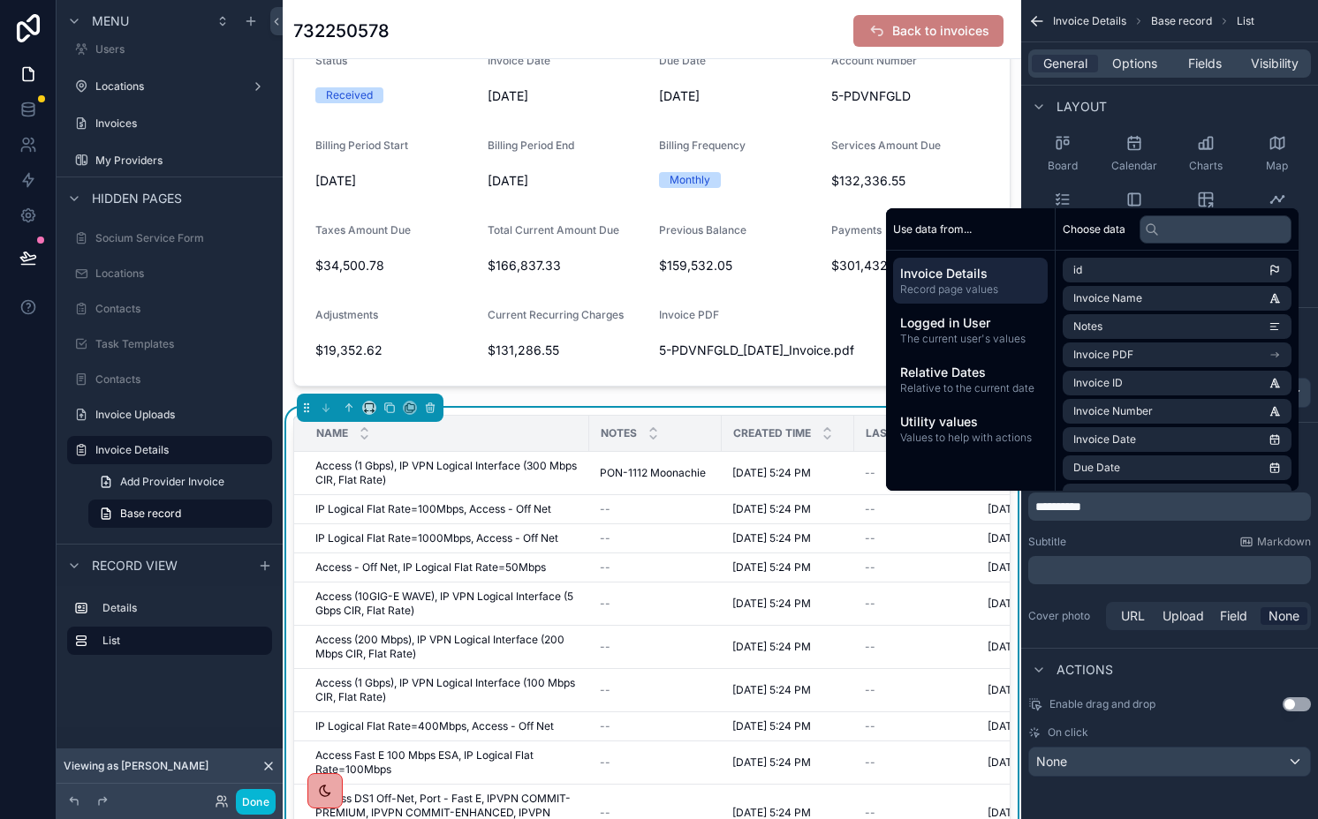
click at [1095, 537] on div "Subtitle Markdown" at bounding box center [1169, 542] width 283 height 14
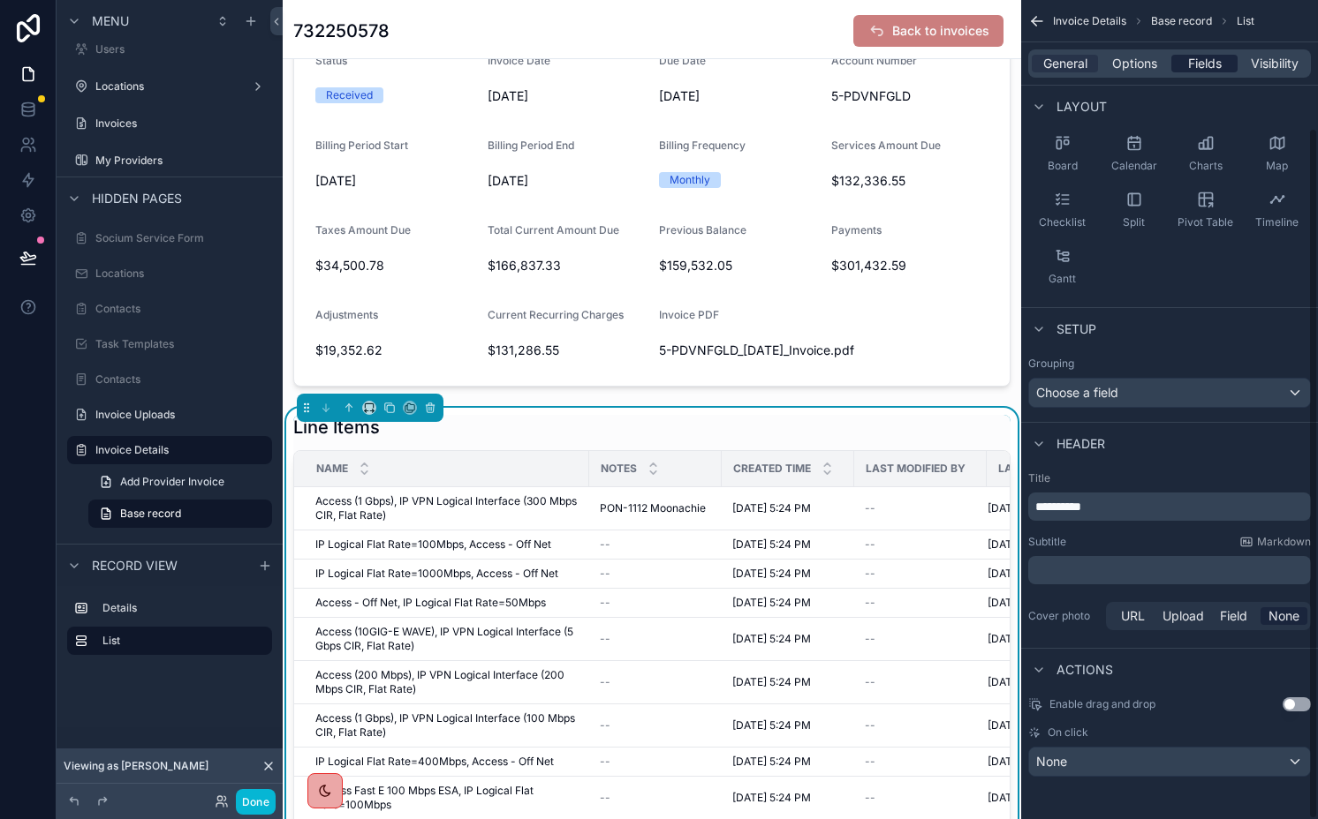
click at [1207, 72] on span "Fields" at bounding box center [1205, 64] width 34 height 18
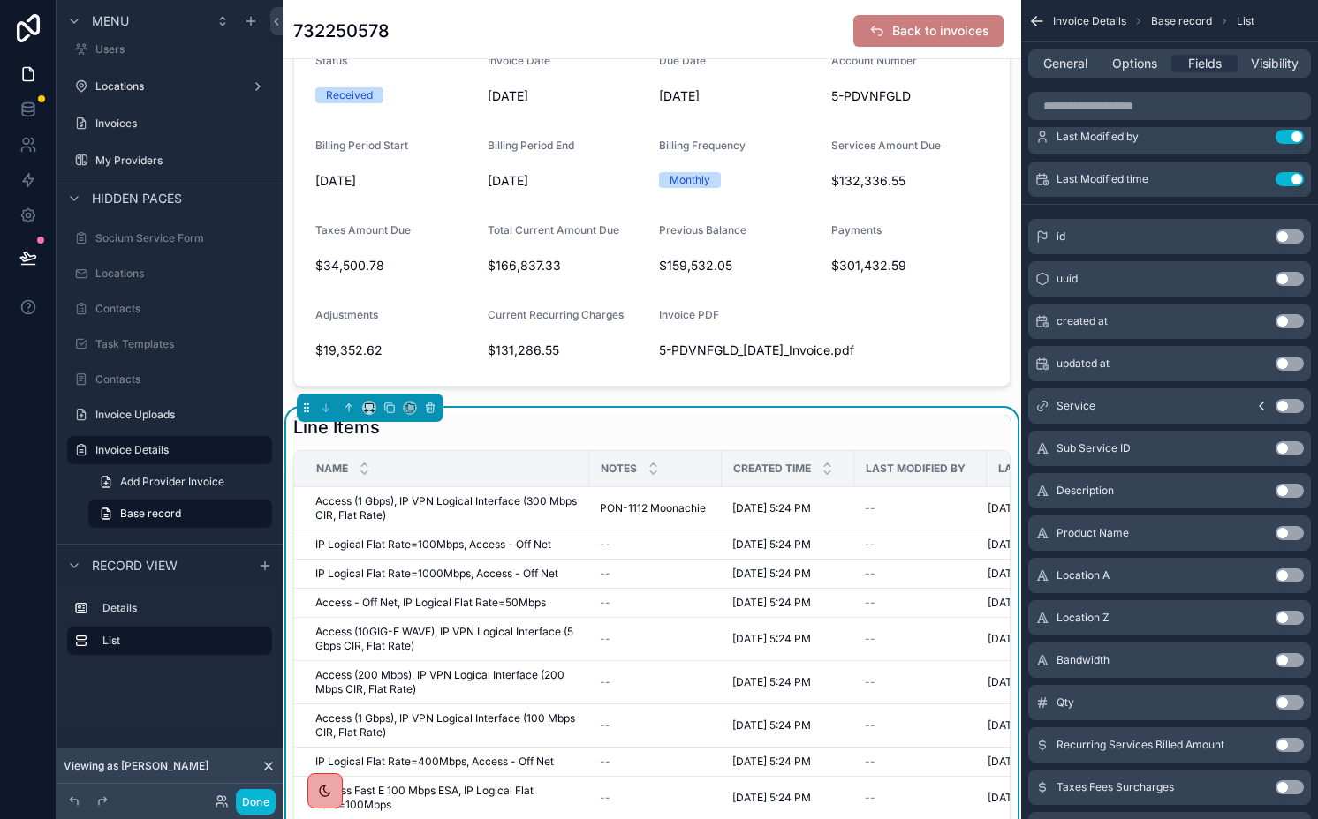
scroll to position [0, 0]
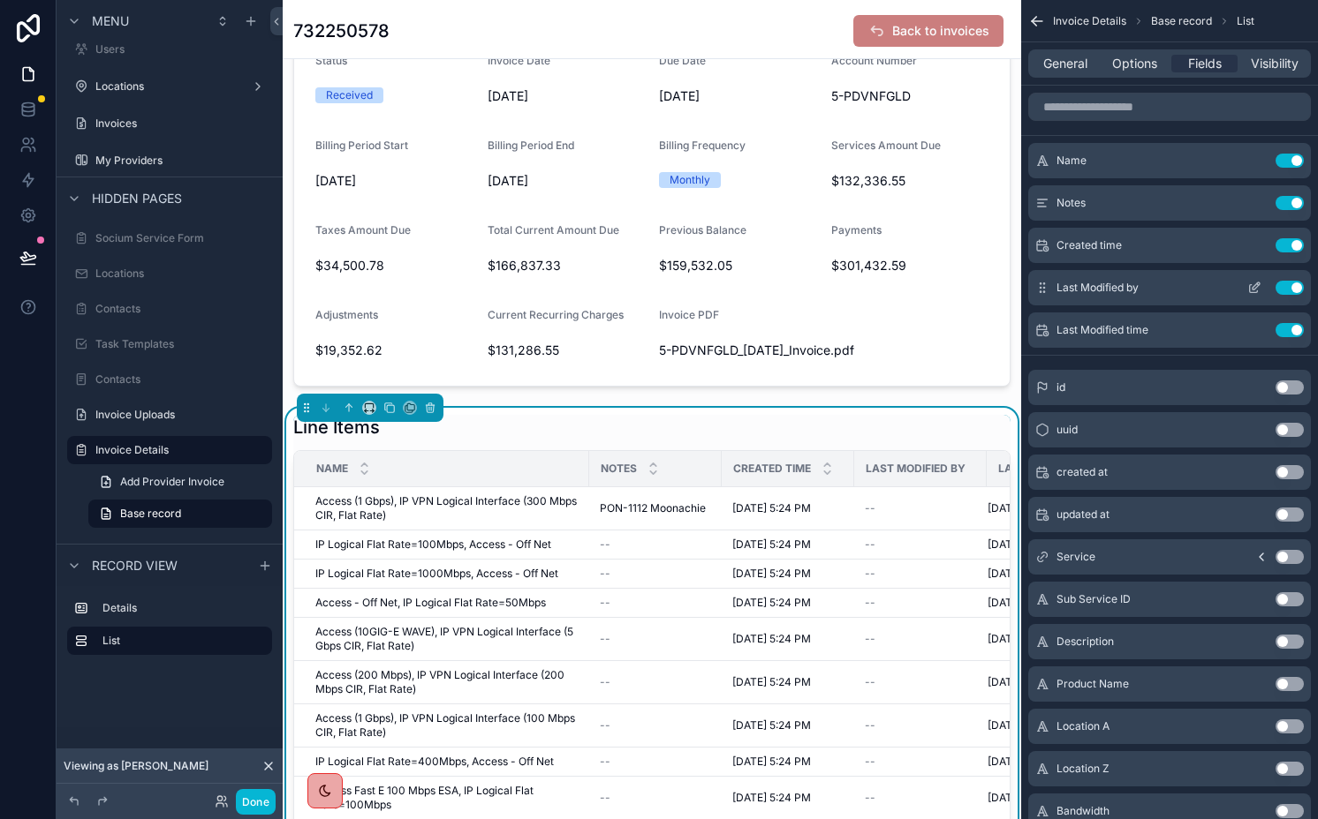
click at [1284, 290] on button "Use setting" at bounding box center [1289, 288] width 28 height 14
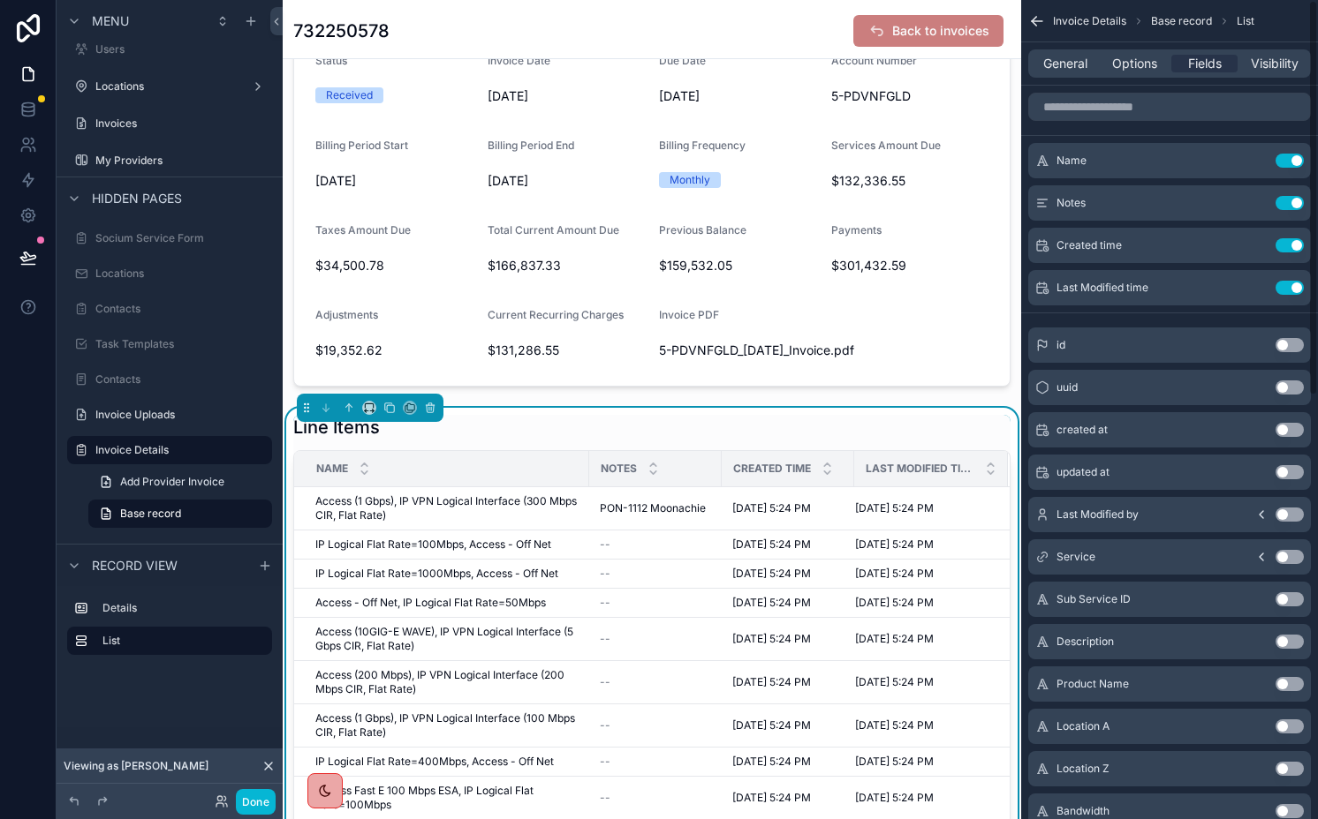
click at [1284, 290] on button "Use setting" at bounding box center [1289, 288] width 28 height 14
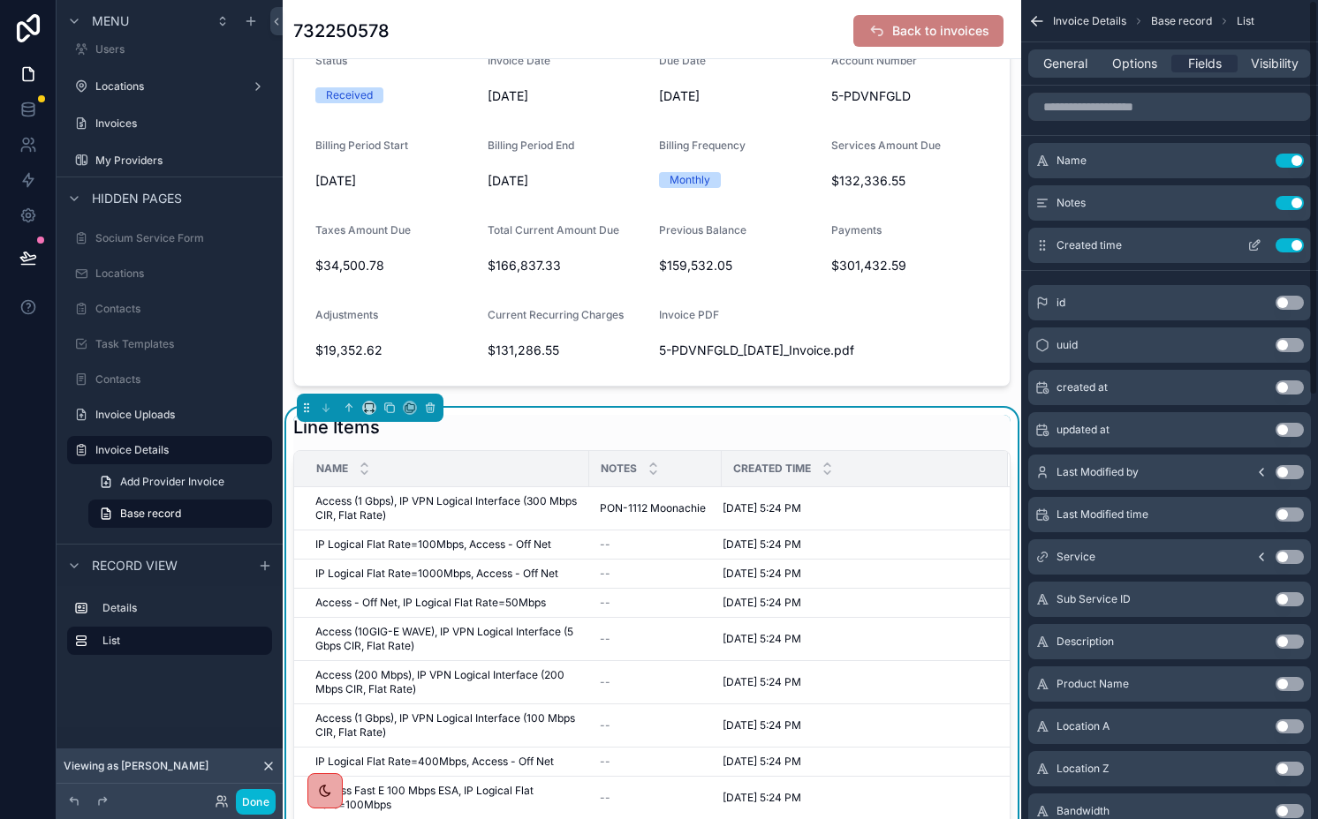
click at [1283, 241] on button "Use setting" at bounding box center [1289, 245] width 28 height 14
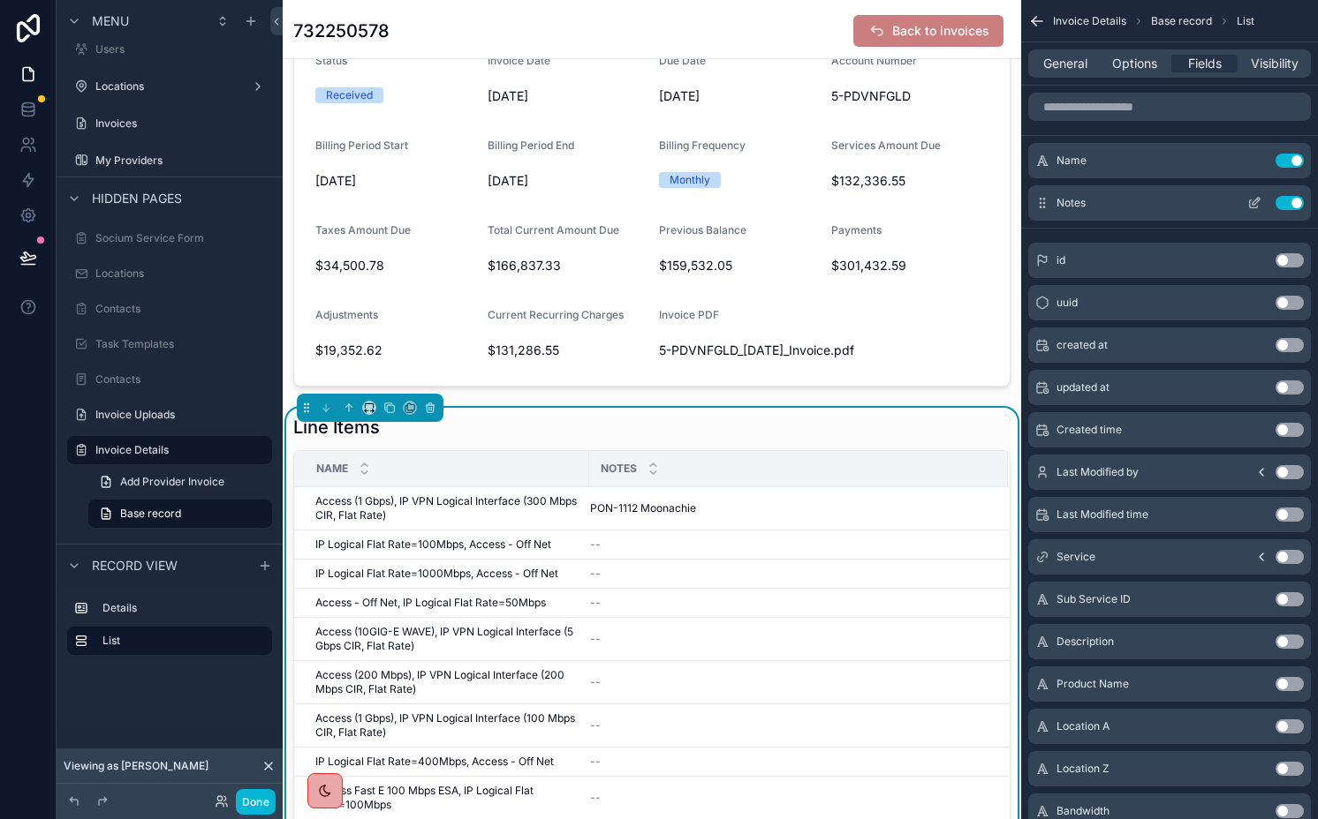
click at [1284, 203] on button "Use setting" at bounding box center [1289, 203] width 28 height 14
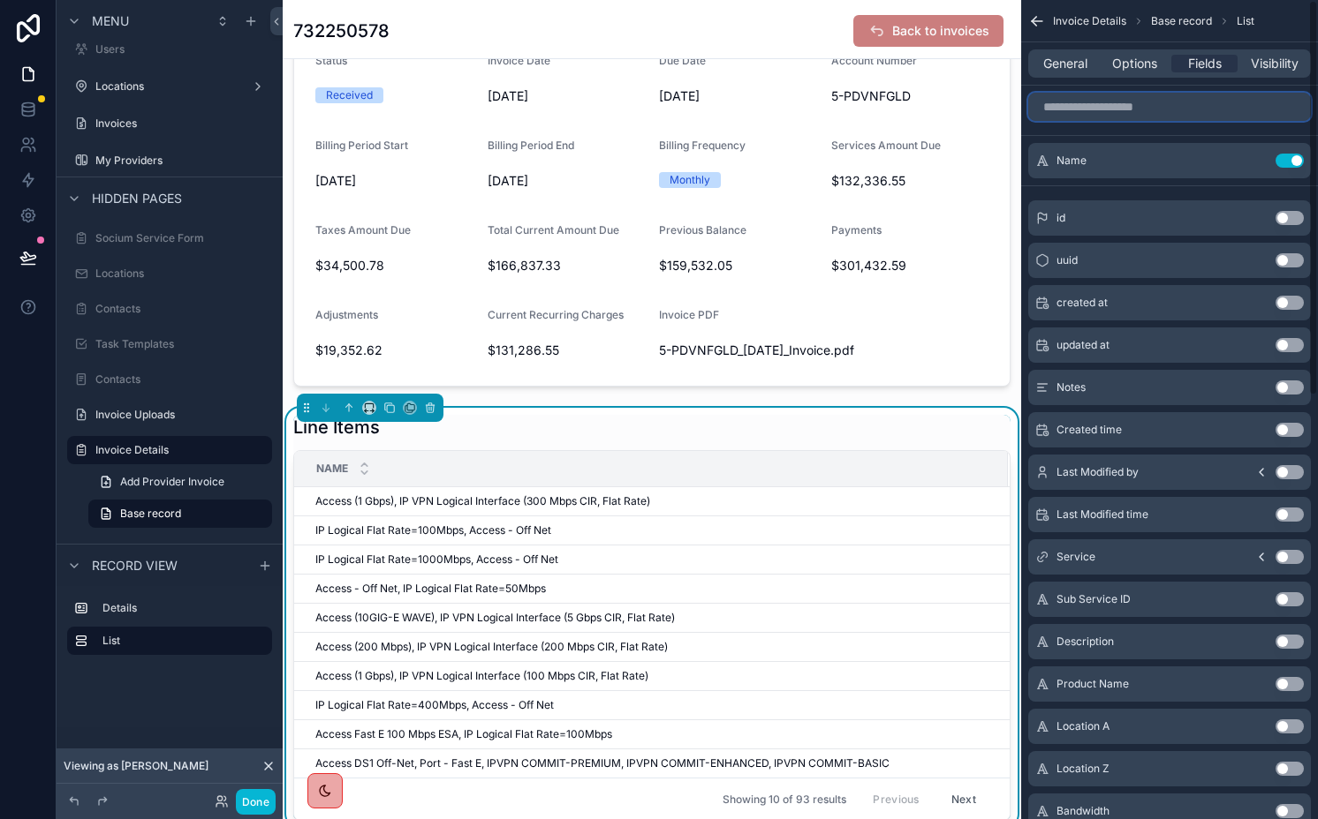
click at [1147, 103] on input "scrollable content" at bounding box center [1169, 107] width 283 height 28
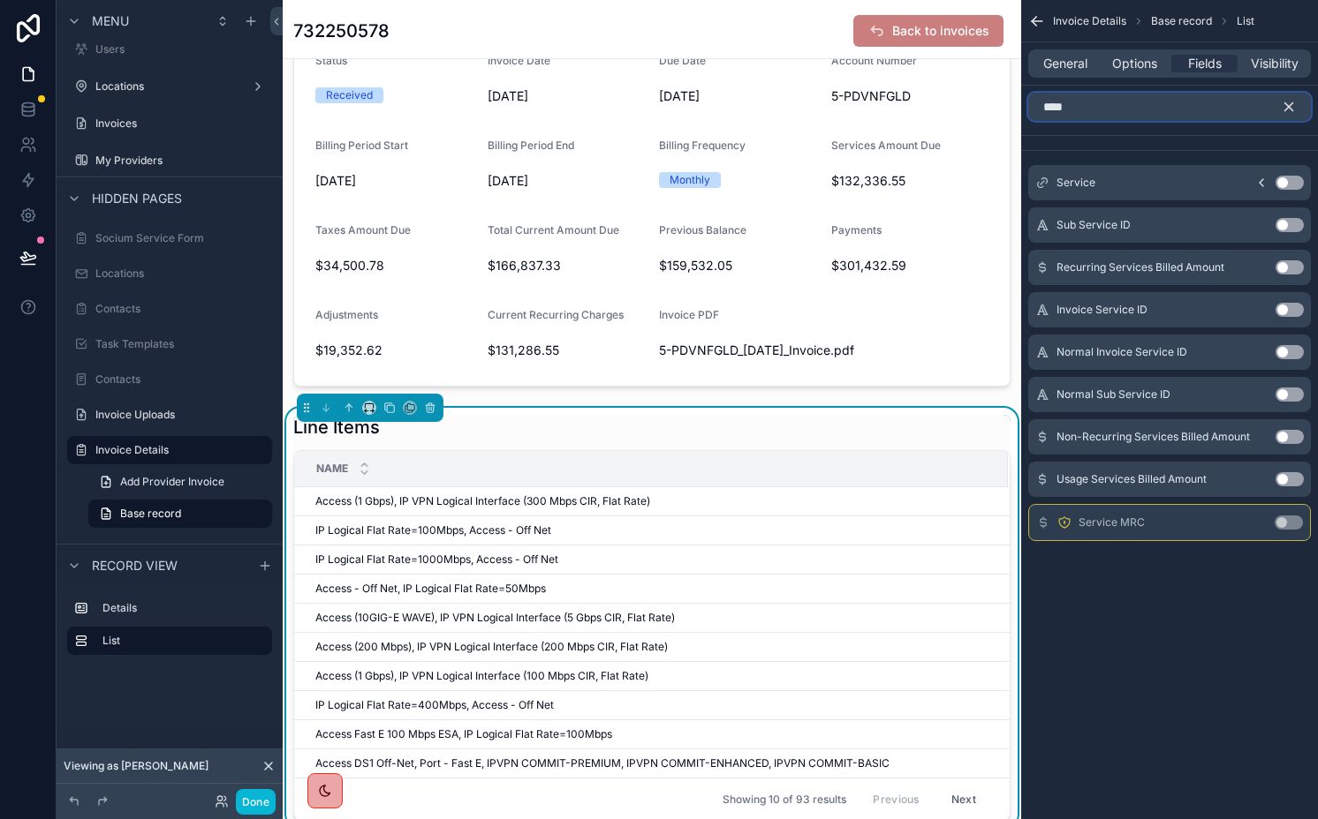
type input "****"
click at [1287, 177] on button "Use setting" at bounding box center [1289, 183] width 28 height 14
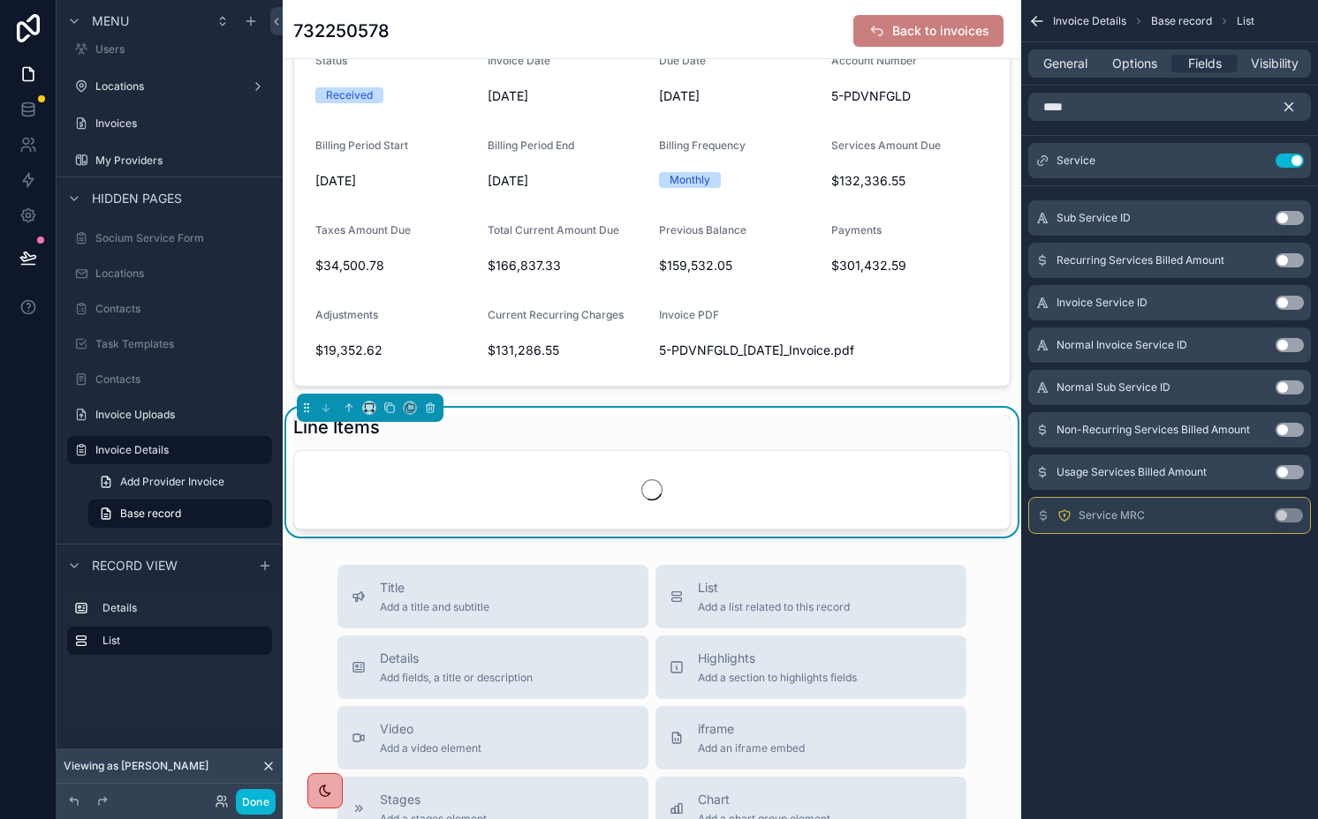
click at [1282, 106] on icon "scrollable content" at bounding box center [1288, 107] width 16 height 16
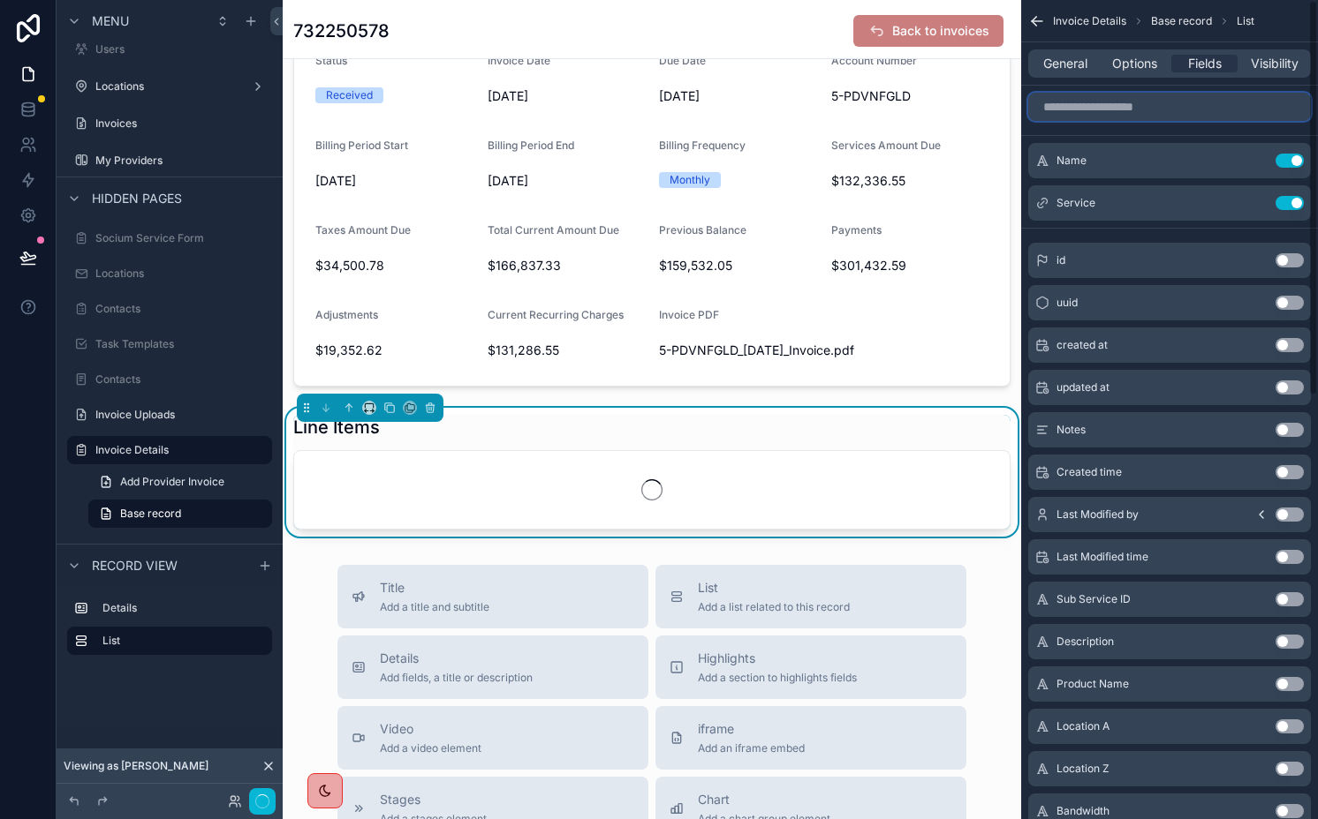
click at [1201, 106] on input "scrollable content" at bounding box center [1169, 107] width 283 height 28
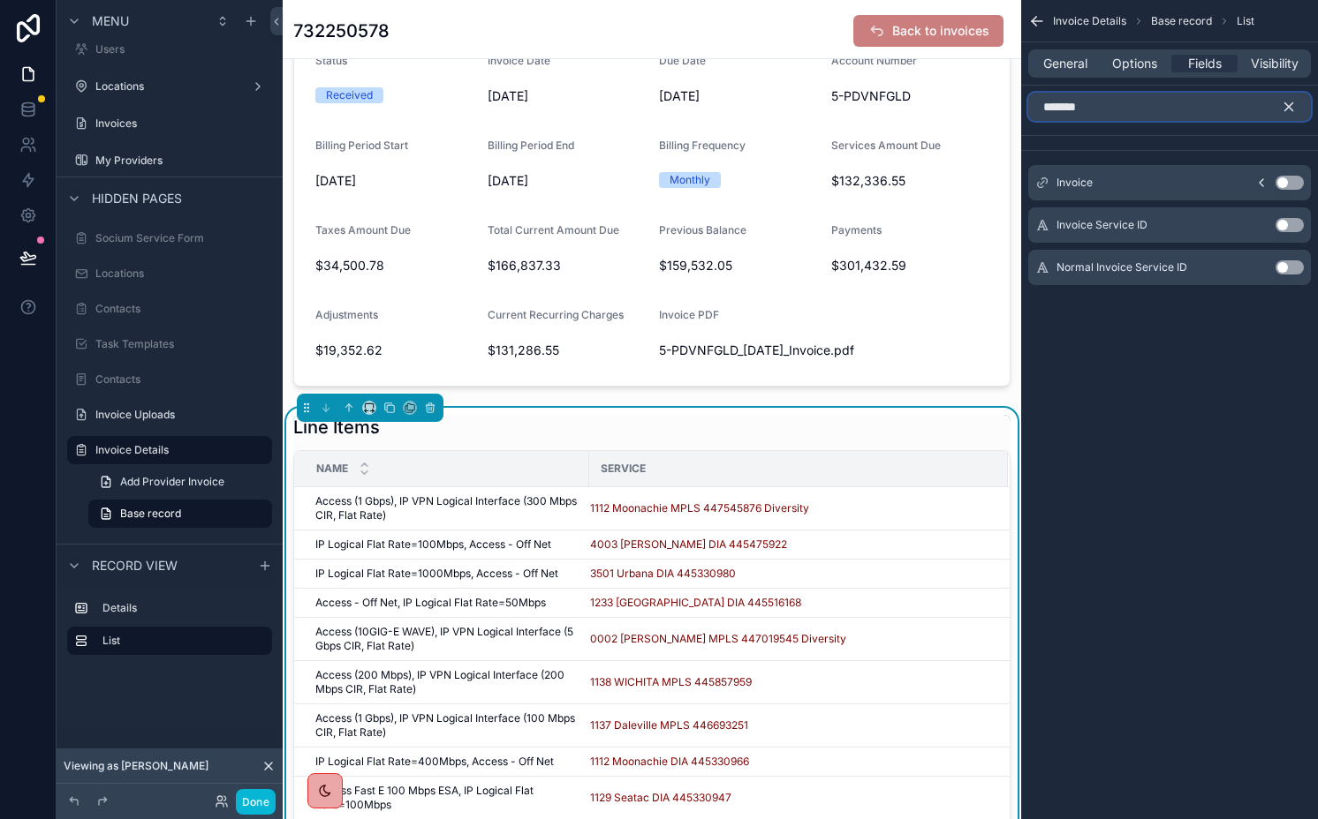
type input "*******"
click at [1282, 230] on button "Use setting" at bounding box center [1289, 225] width 28 height 14
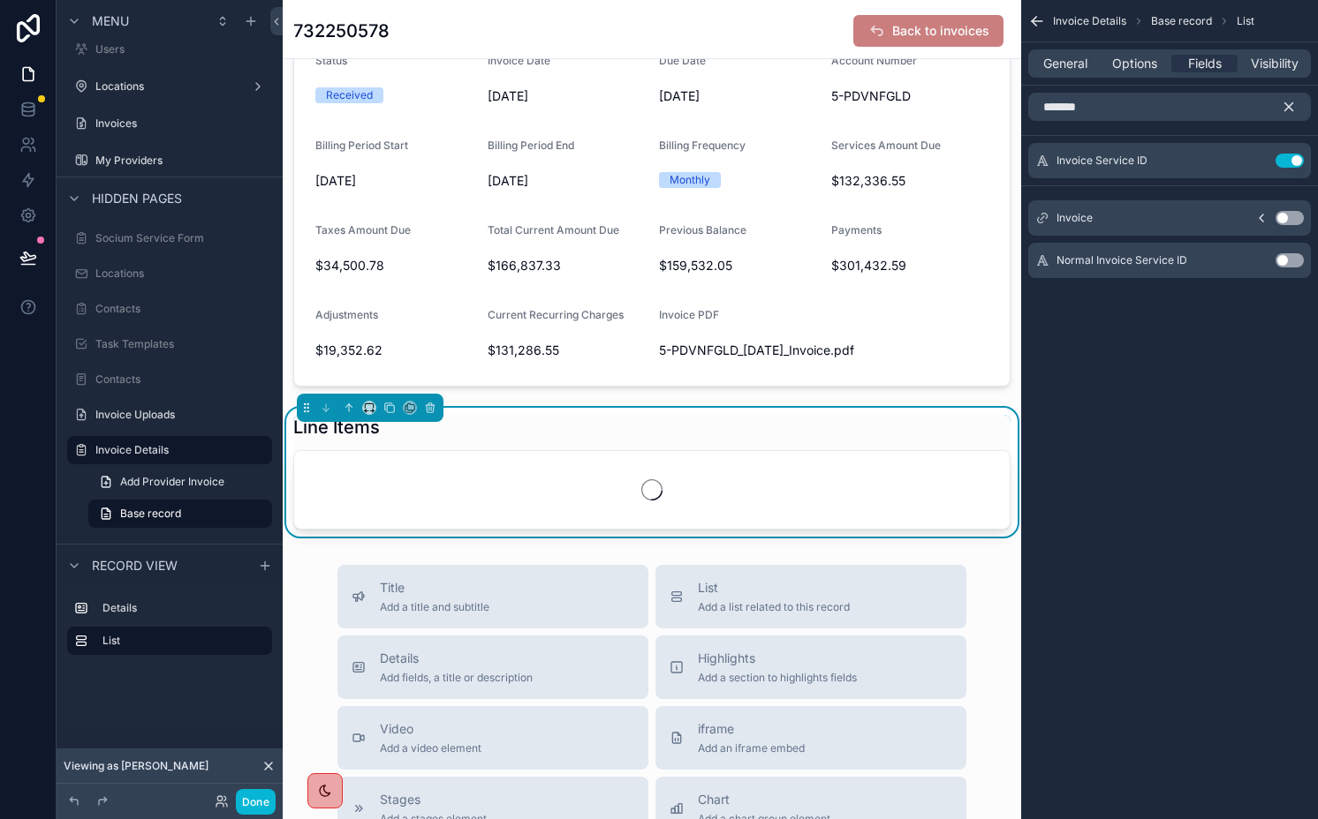
click at [1284, 103] on icon "scrollable content" at bounding box center [1288, 107] width 16 height 16
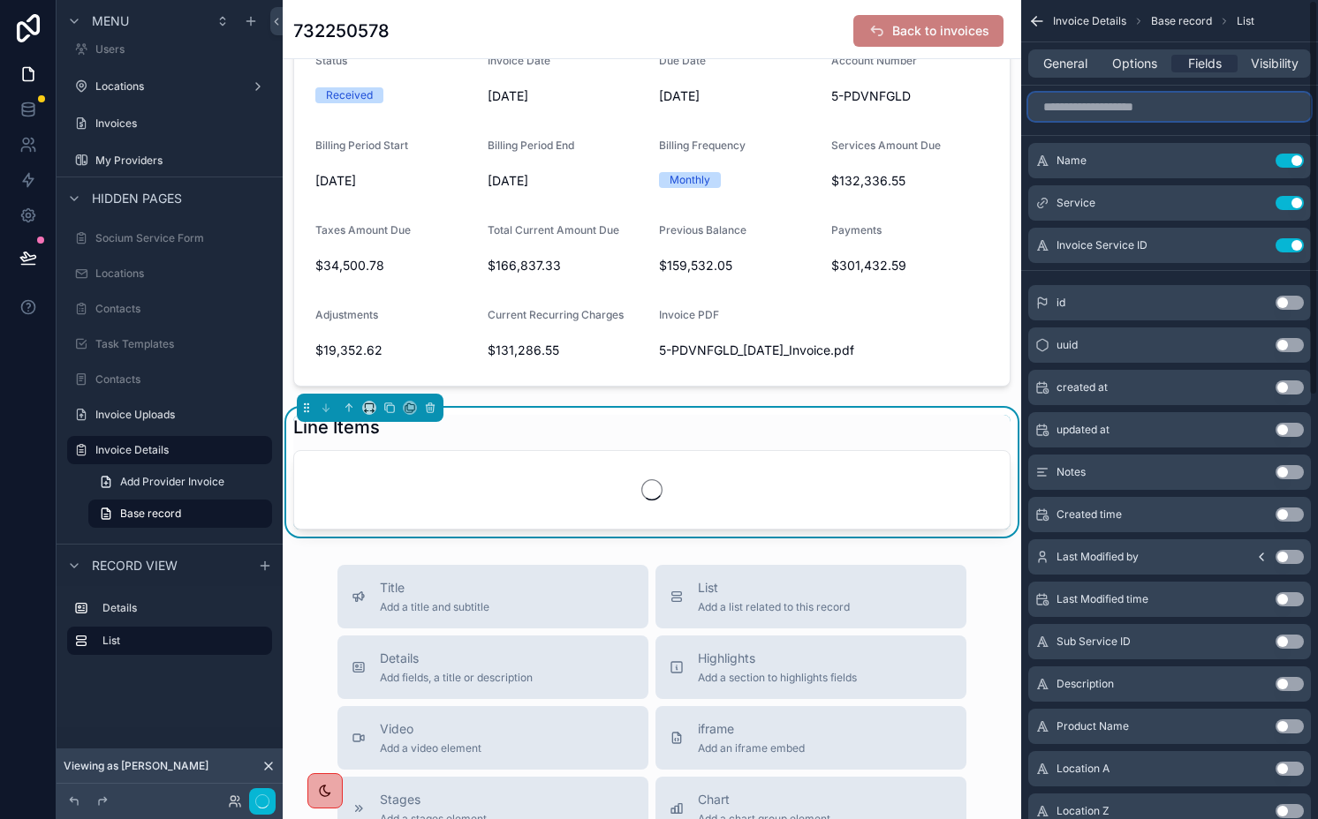
click at [1221, 103] on input "scrollable content" at bounding box center [1169, 107] width 283 height 28
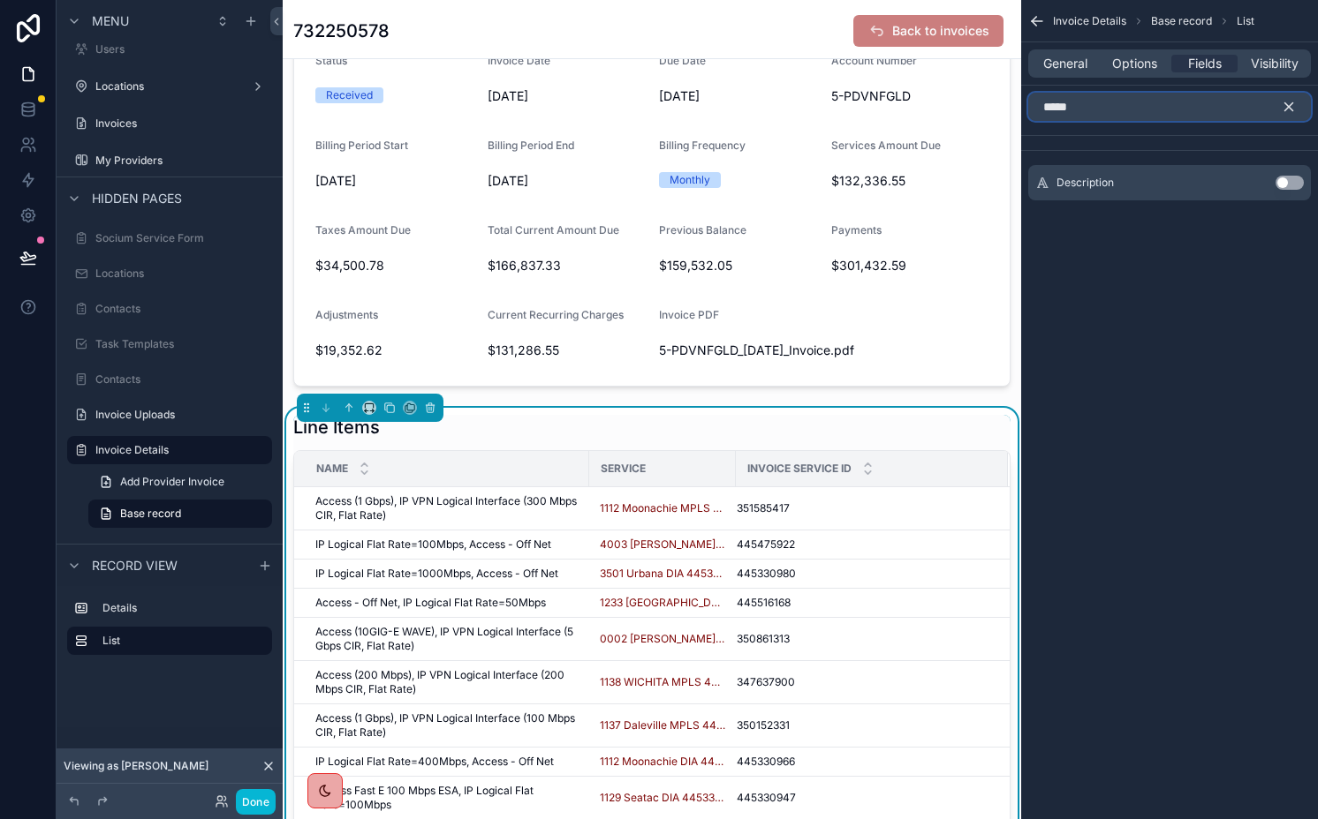
type input "*****"
click at [1291, 179] on button "Use setting" at bounding box center [1289, 183] width 28 height 14
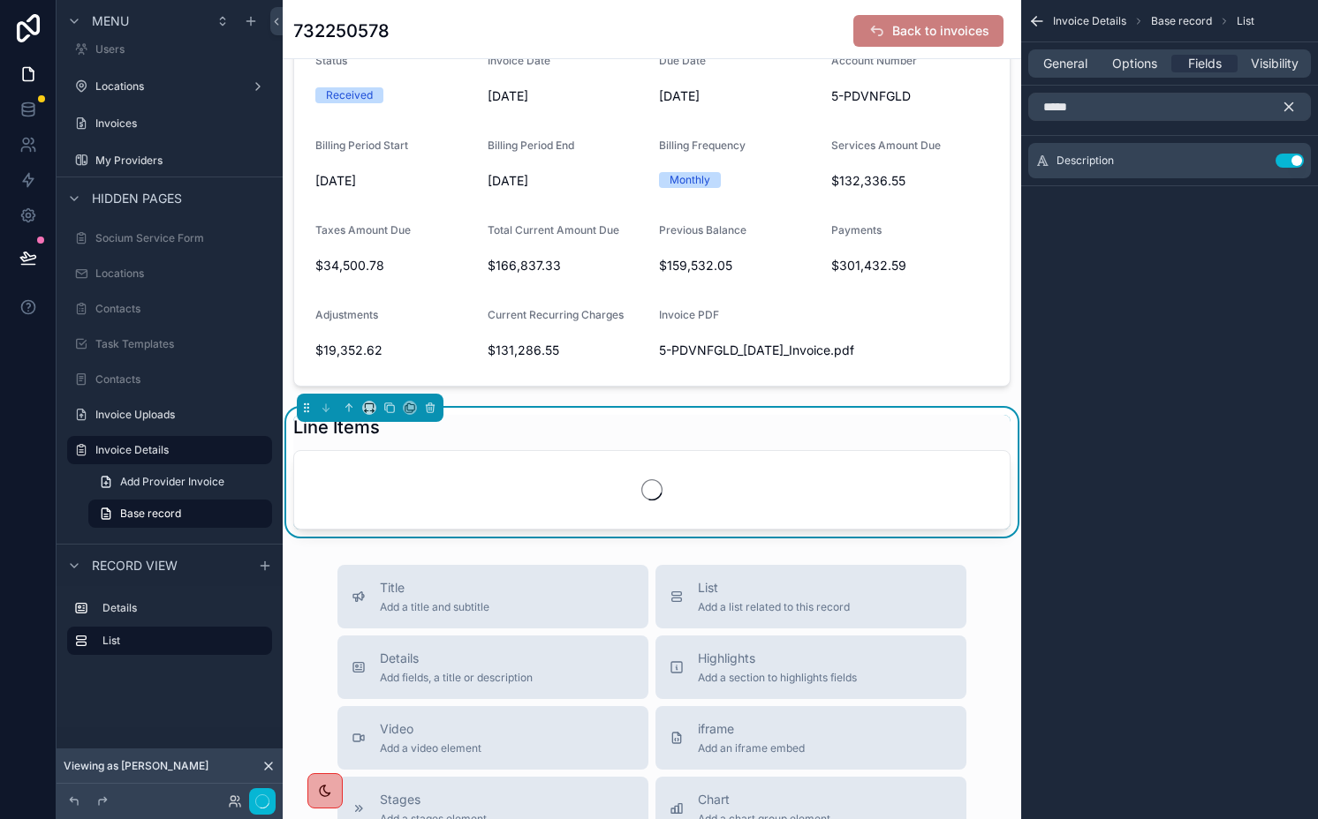
click at [1288, 107] on icon "scrollable content" at bounding box center [1289, 107] width 8 height 8
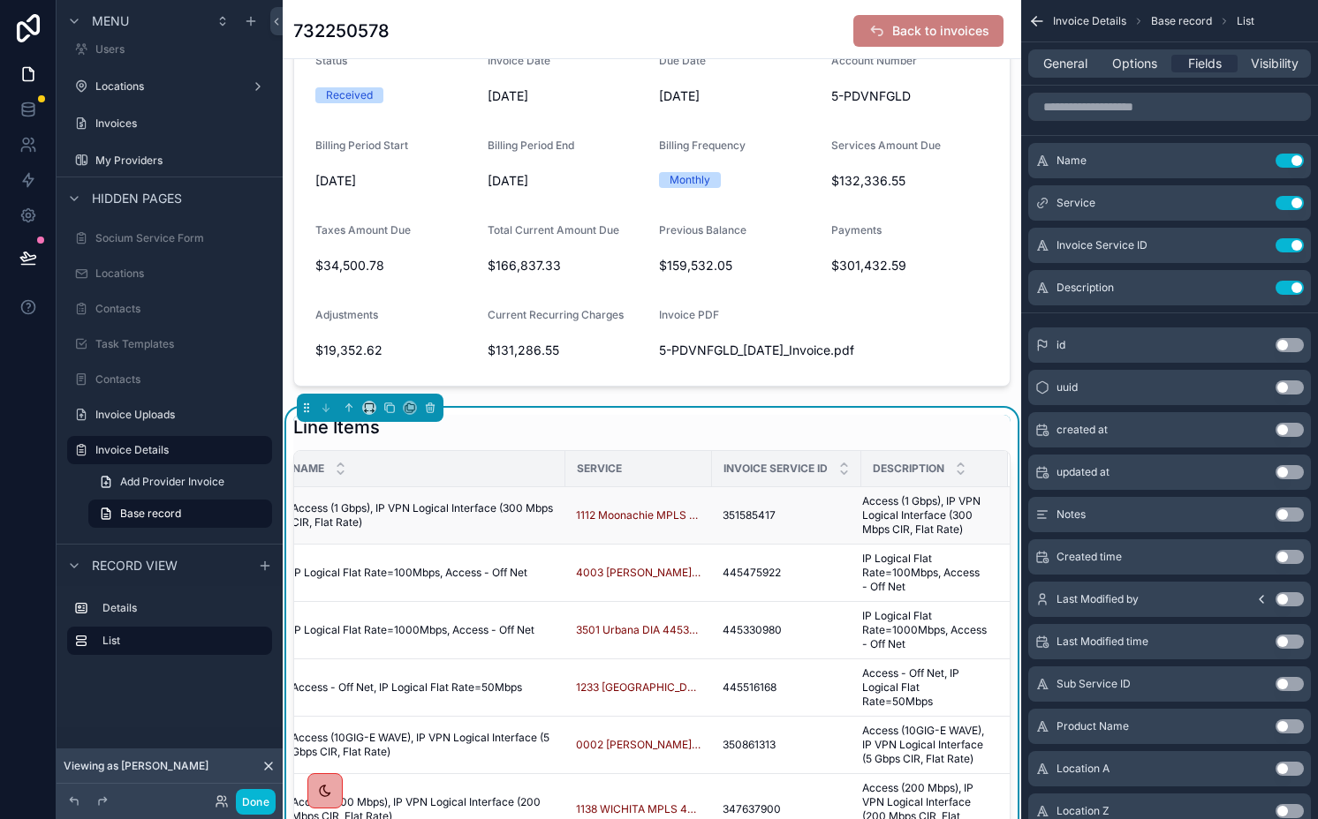
scroll to position [0, 51]
click at [1282, 289] on button "Use setting" at bounding box center [1289, 288] width 28 height 14
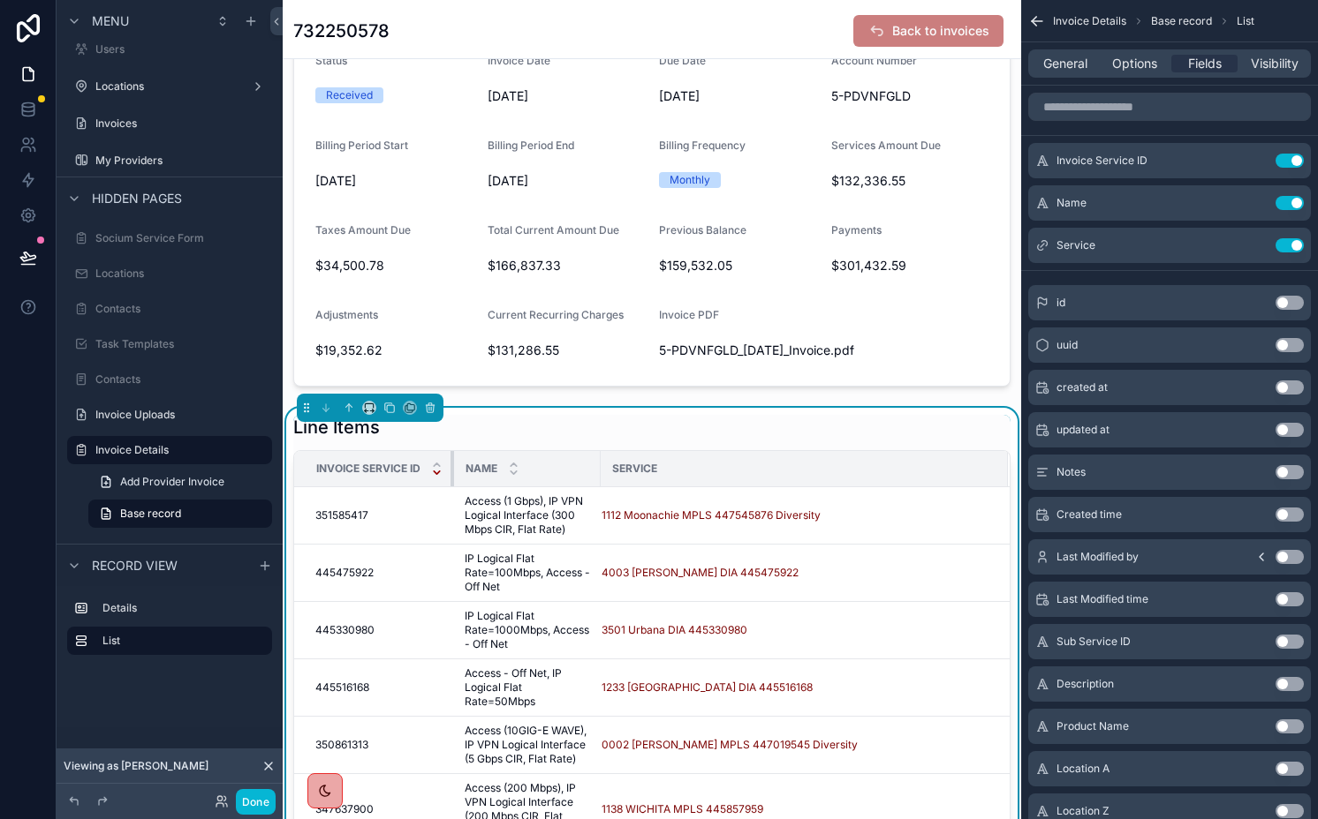
drag, startPoint x: 572, startPoint y: 471, endPoint x: 433, endPoint y: 472, distance: 139.5
click at [433, 472] on th "Invoice Service ID" at bounding box center [374, 469] width 160 height 36
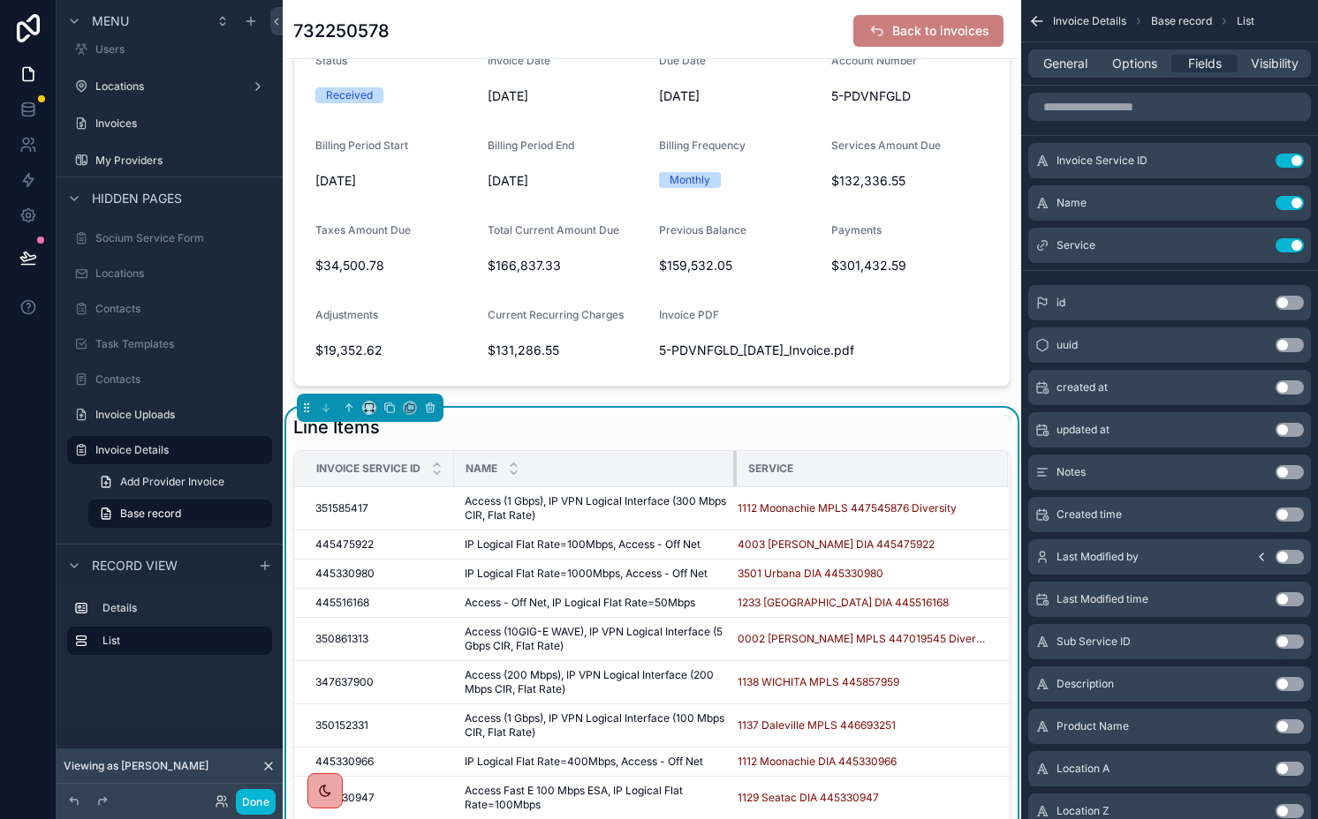
drag, startPoint x: 598, startPoint y: 470, endPoint x: 729, endPoint y: 479, distance: 131.0
click at [733, 479] on div "scrollable content" at bounding box center [736, 468] width 7 height 35
click at [1163, 104] on input "scrollable content" at bounding box center [1169, 107] width 283 height 28
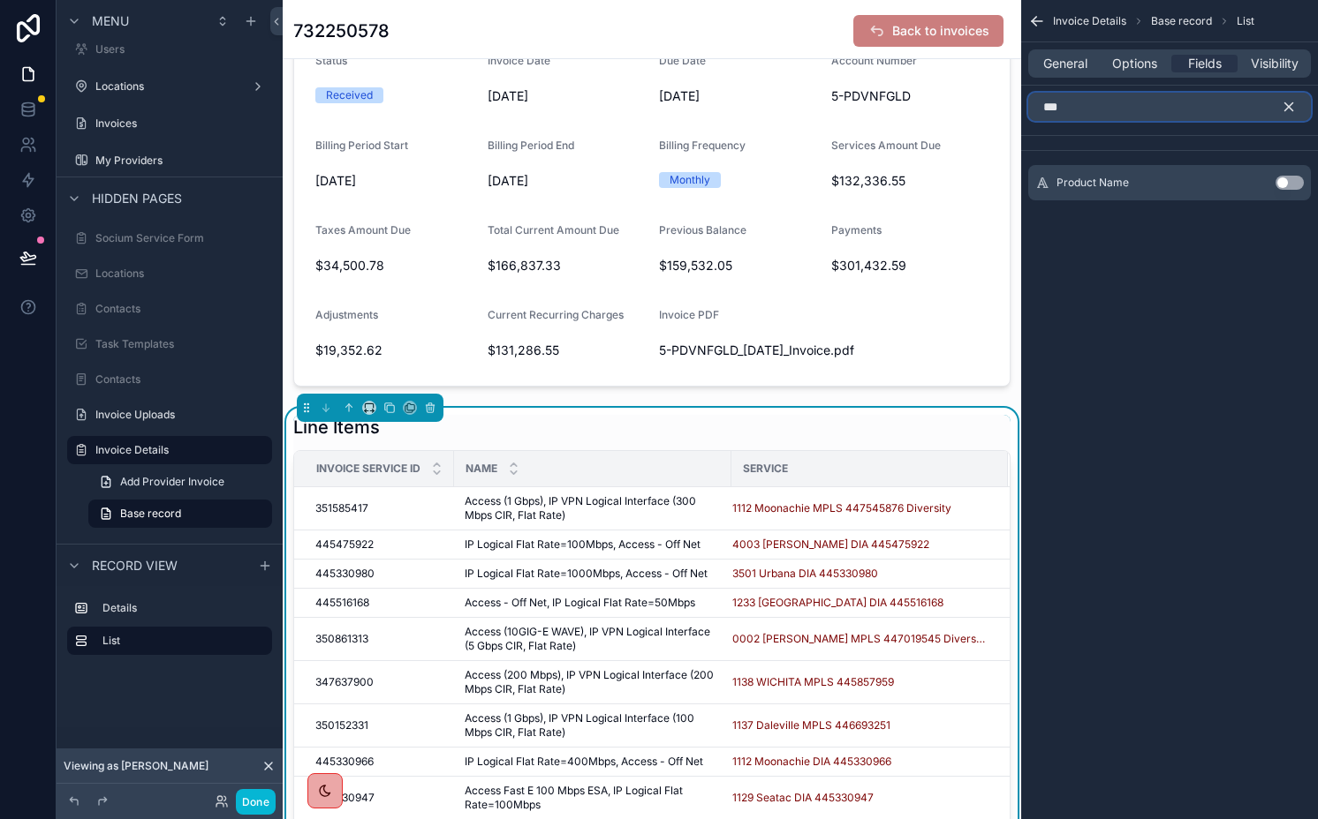
type input "***"
click at [1290, 179] on button "Use setting" at bounding box center [1289, 183] width 28 height 14
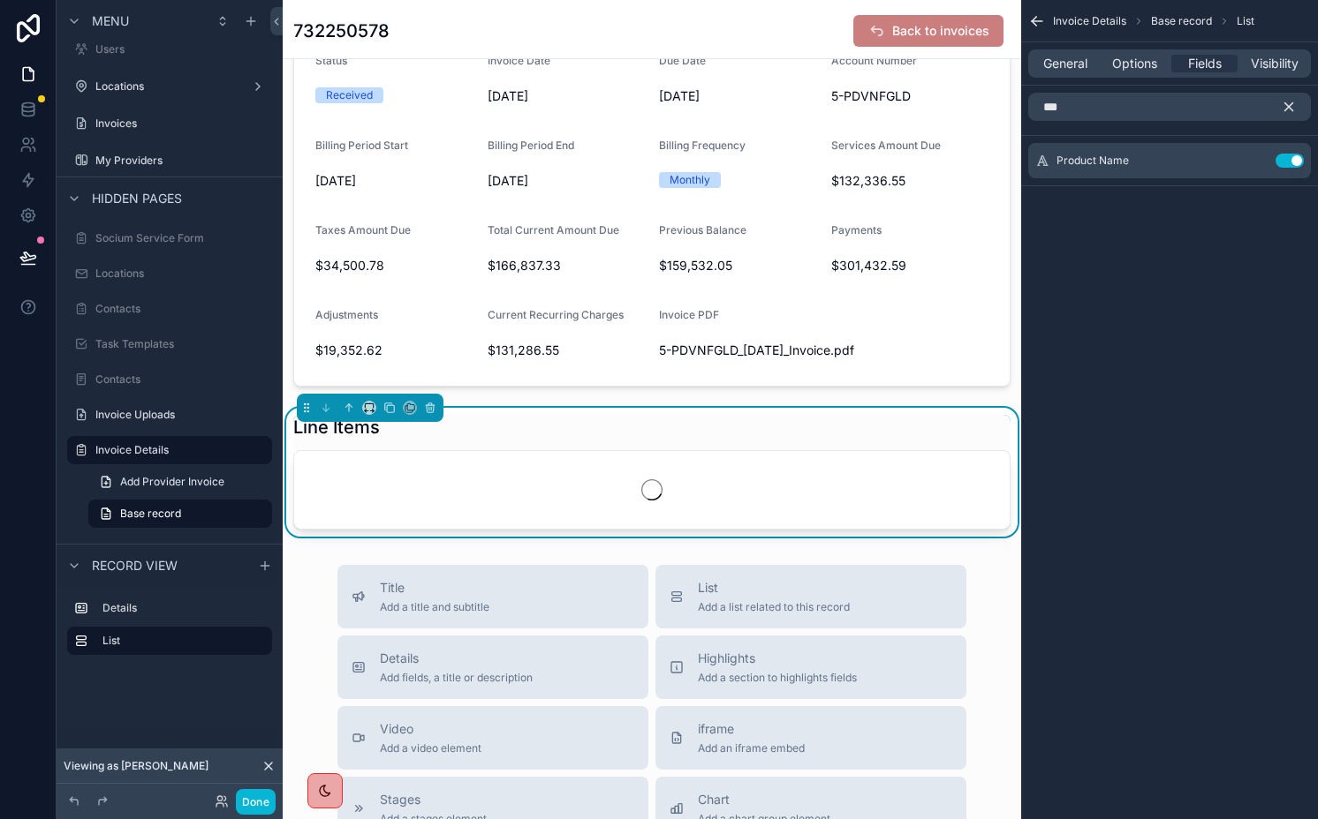
click at [1290, 100] on icon "scrollable content" at bounding box center [1288, 107] width 16 height 16
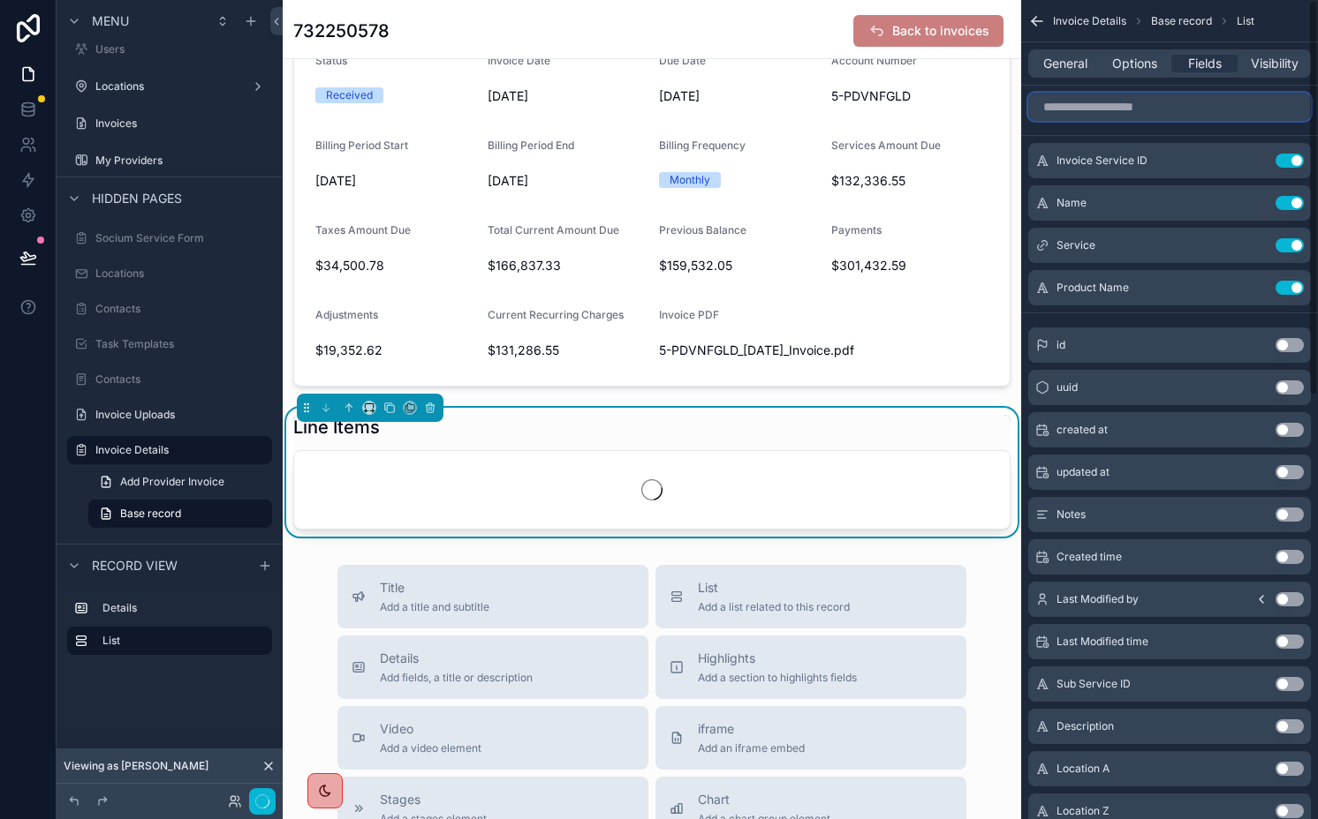
click at [1259, 100] on input "scrollable content" at bounding box center [1169, 107] width 283 height 28
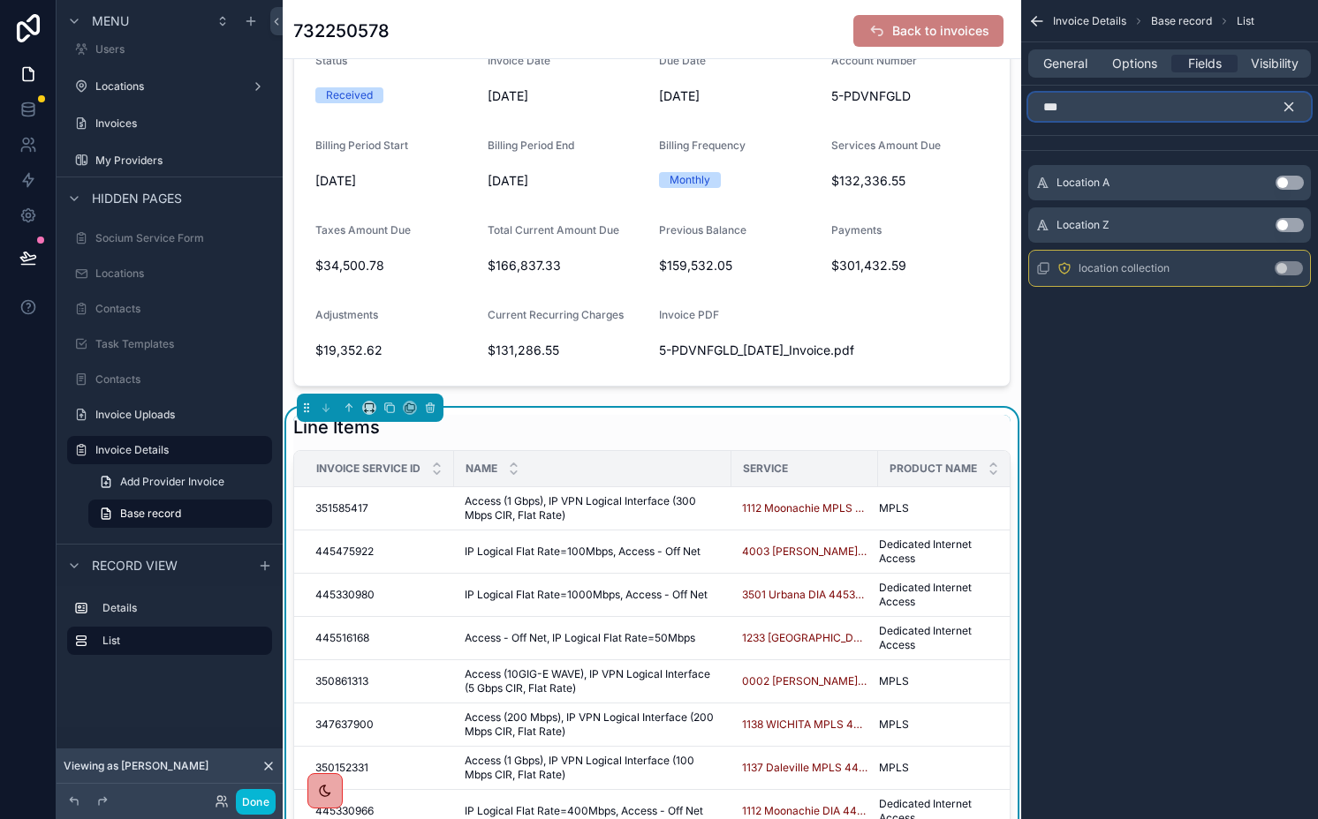
type input "***"
click at [1287, 180] on button "Use setting" at bounding box center [1289, 183] width 28 height 14
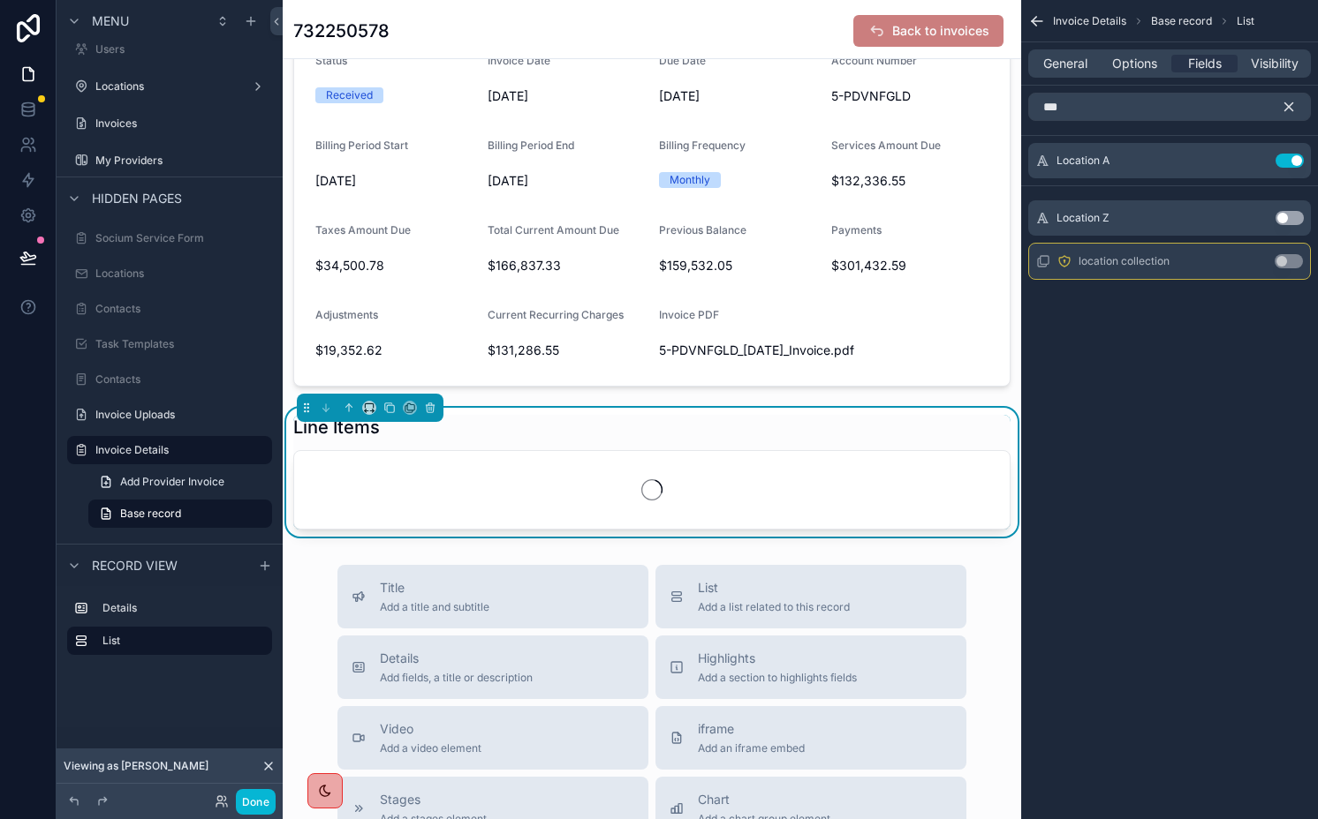
click at [1287, 106] on icon "scrollable content" at bounding box center [1289, 107] width 8 height 8
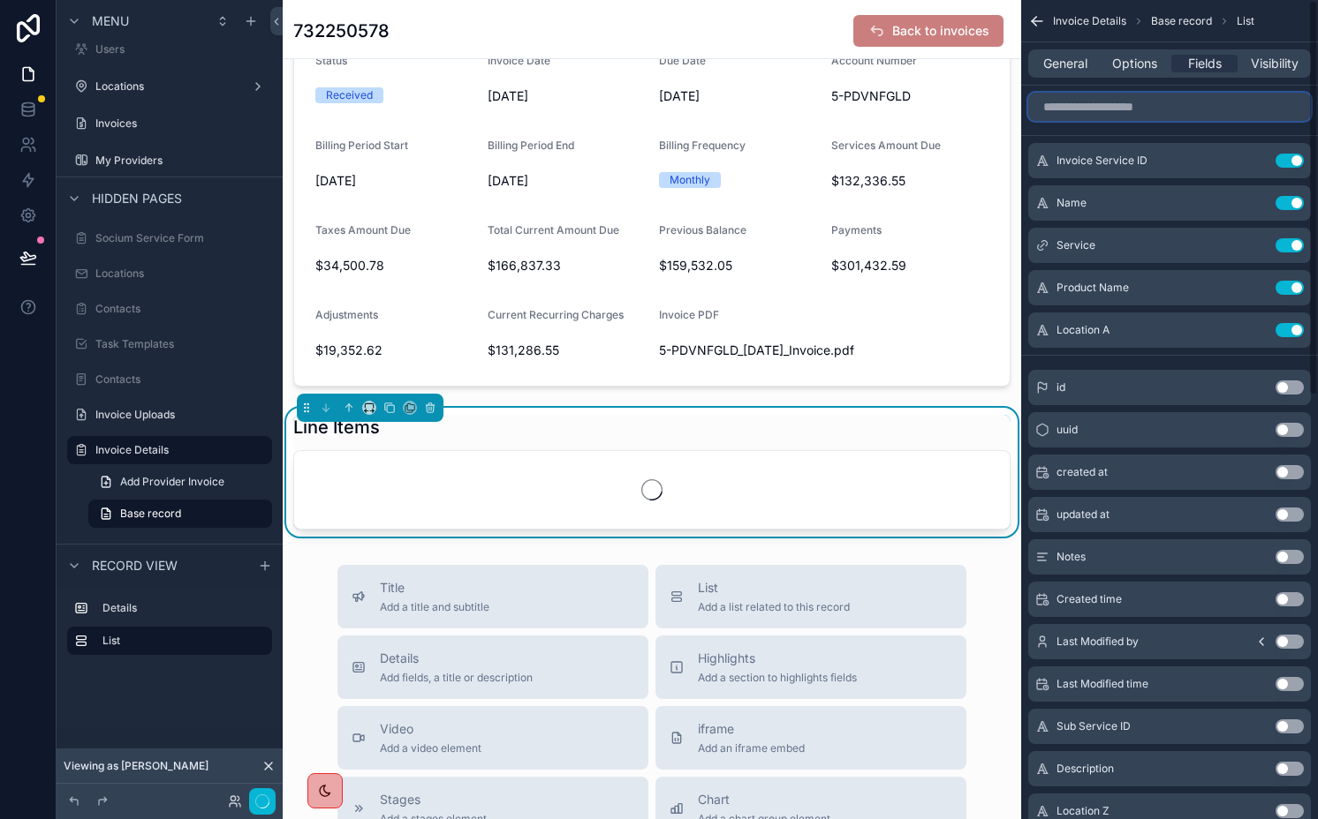
click at [1253, 106] on input "scrollable content" at bounding box center [1169, 107] width 283 height 28
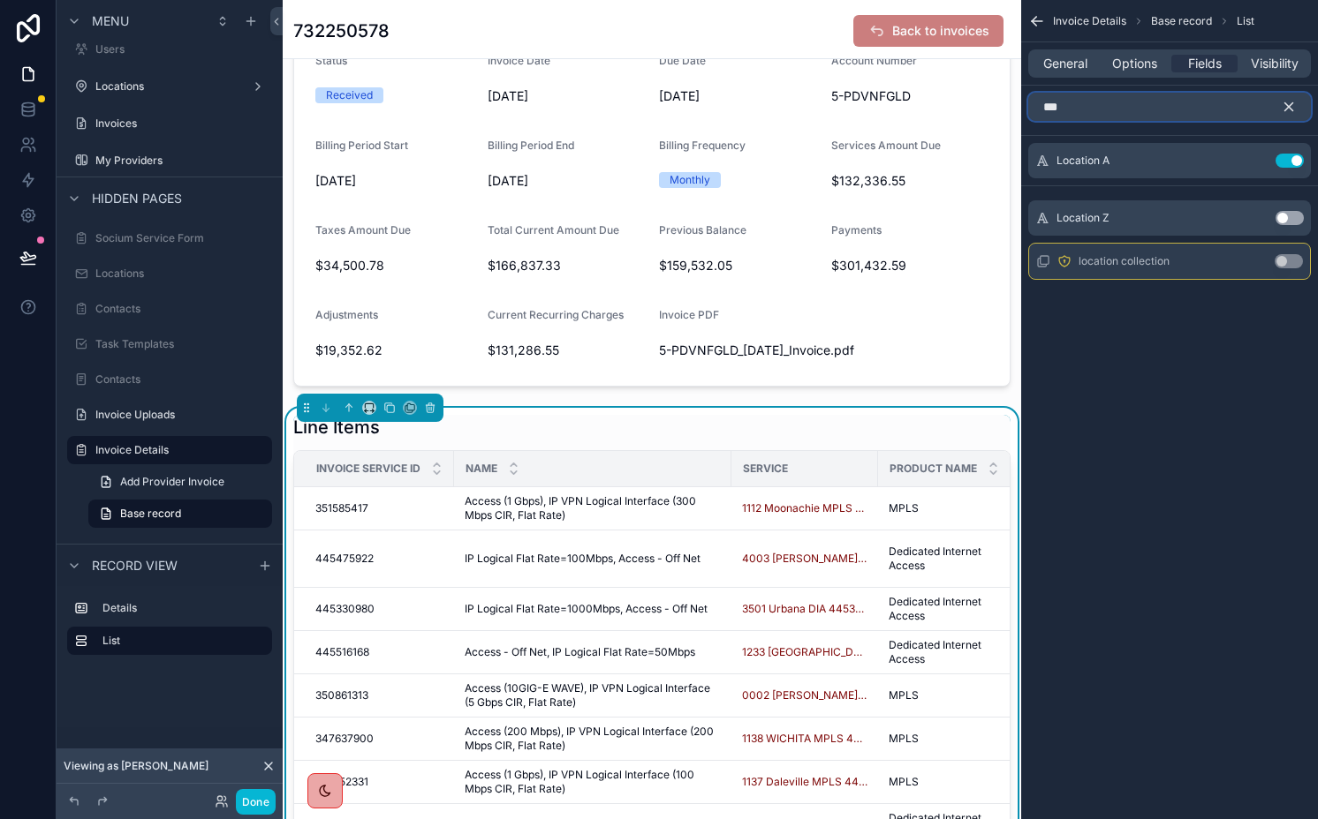
type input "***"
drag, startPoint x: 1282, startPoint y: 215, endPoint x: 1282, endPoint y: 166, distance: 48.6
click at [1282, 215] on button "Use setting" at bounding box center [1289, 218] width 28 height 14
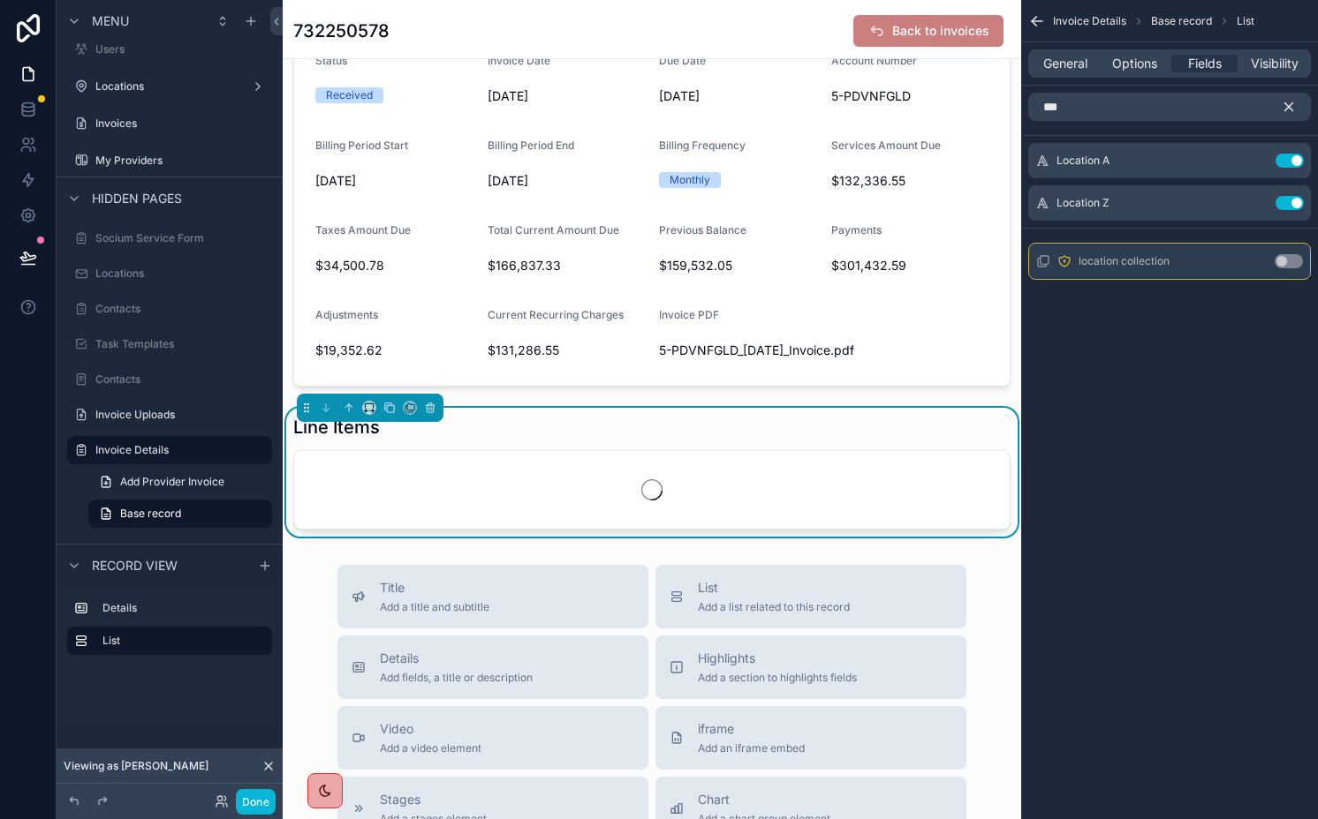
click at [1282, 110] on icon "scrollable content" at bounding box center [1288, 107] width 16 height 16
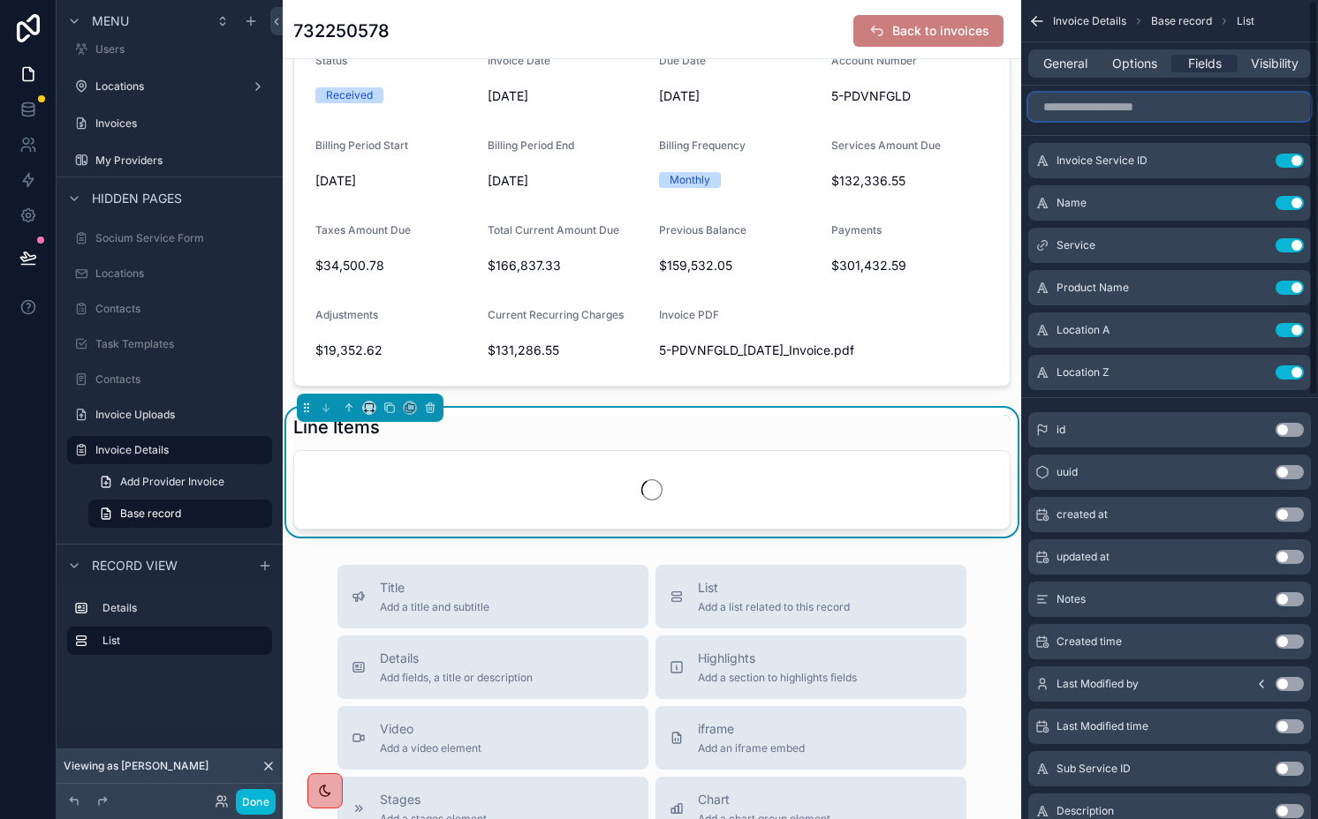
click at [1236, 110] on input "scrollable content" at bounding box center [1169, 107] width 283 height 28
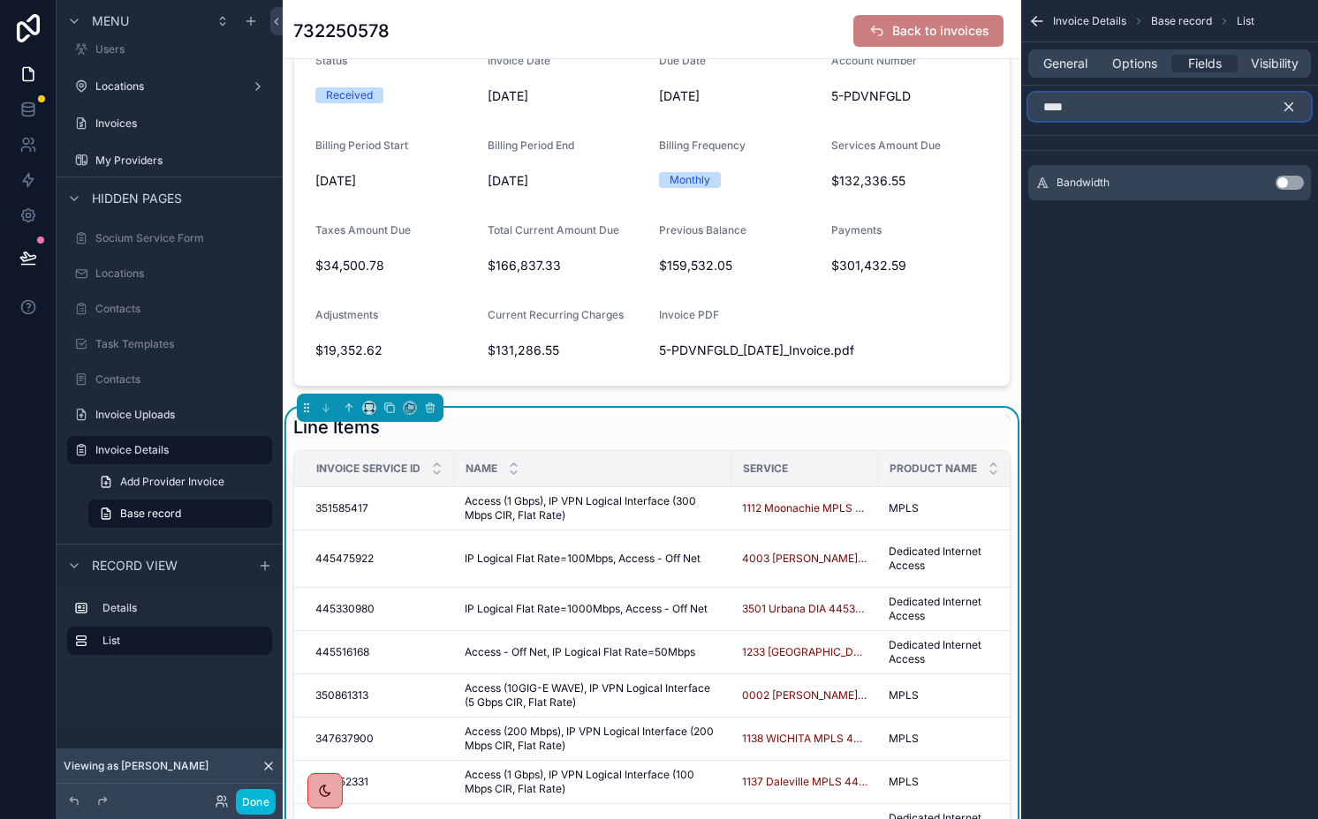
type input "****"
drag, startPoint x: 1293, startPoint y: 184, endPoint x: 1293, endPoint y: 126, distance: 57.4
click at [1293, 184] on button "Use setting" at bounding box center [1289, 183] width 28 height 14
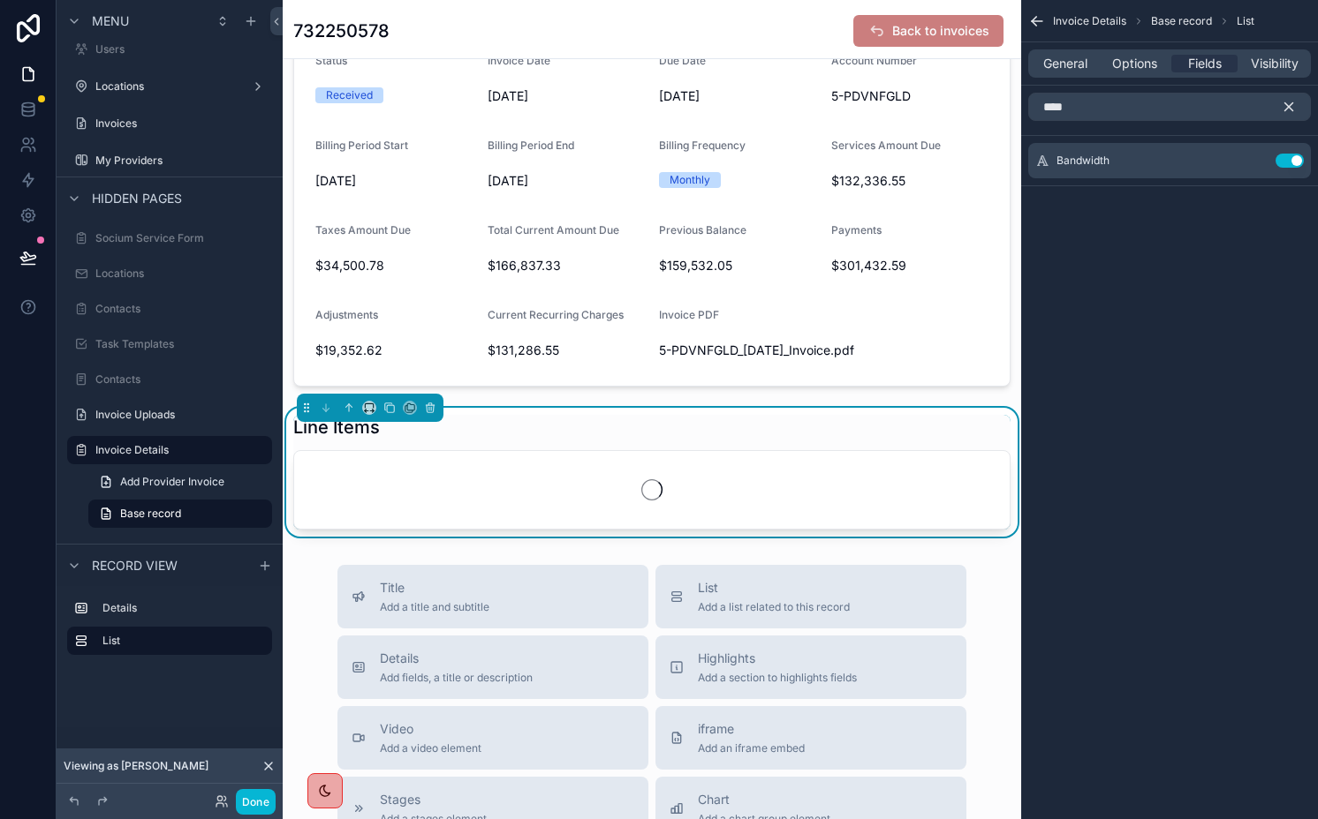
click at [1293, 94] on button "scrollable content" at bounding box center [1295, 107] width 30 height 28
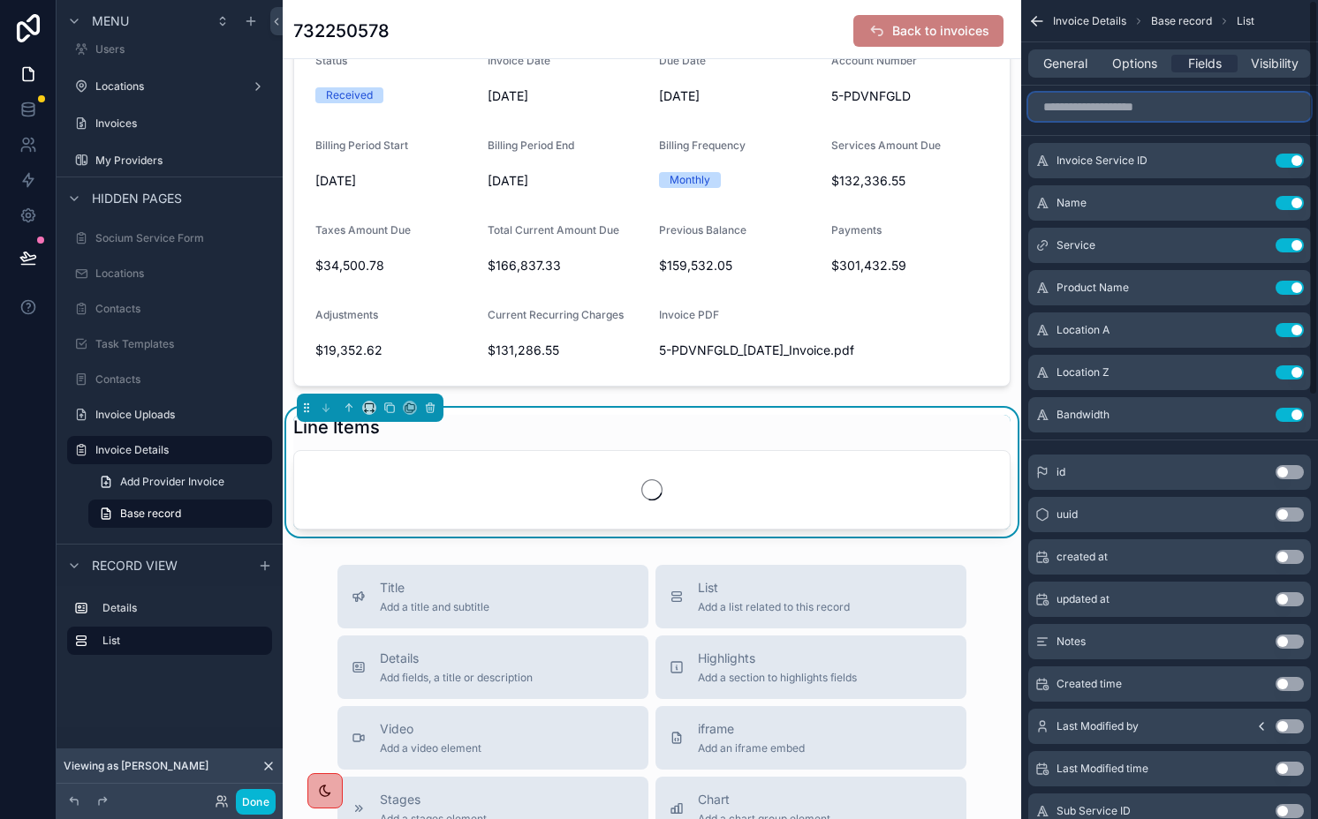
click at [1263, 98] on input "scrollable content" at bounding box center [1169, 107] width 283 height 28
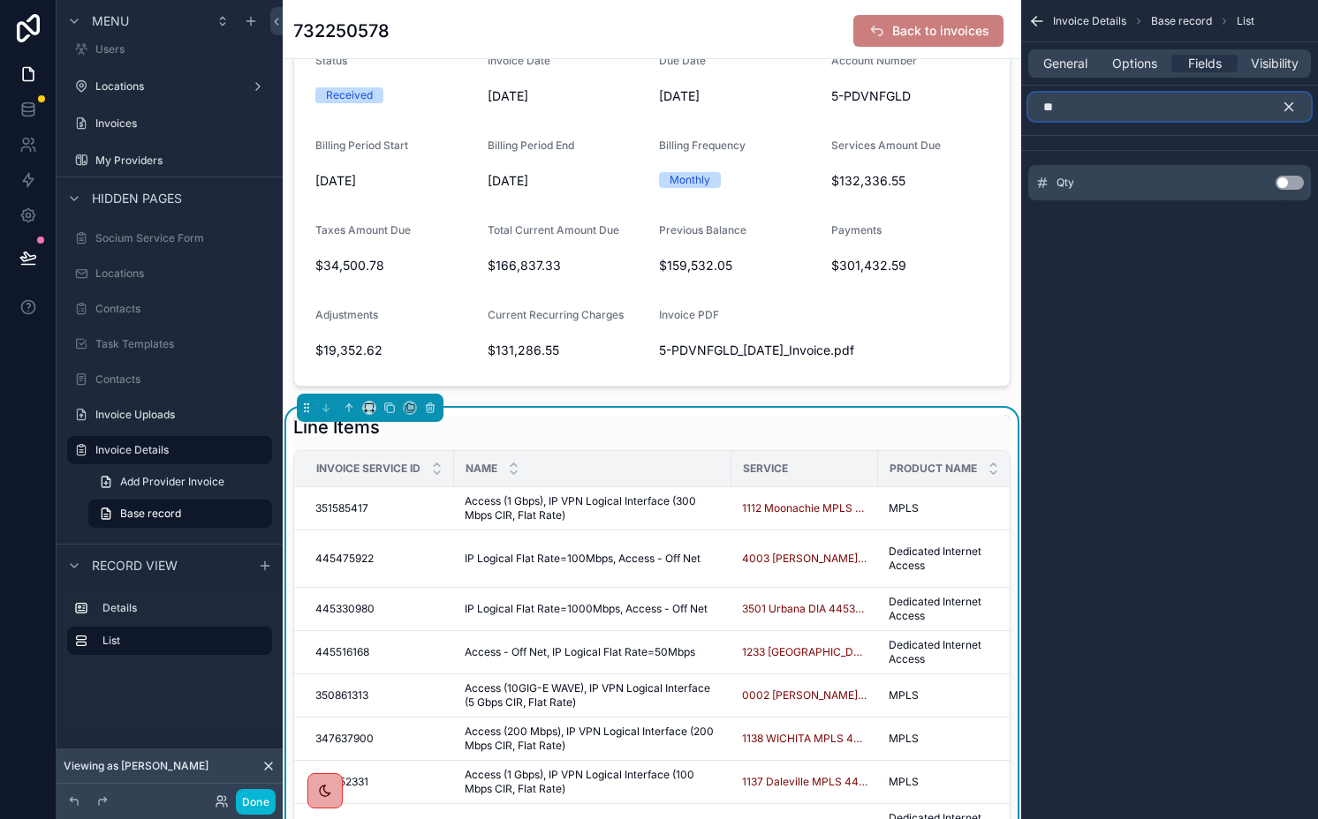
type input "**"
click at [1284, 183] on button "Use setting" at bounding box center [1289, 183] width 28 height 14
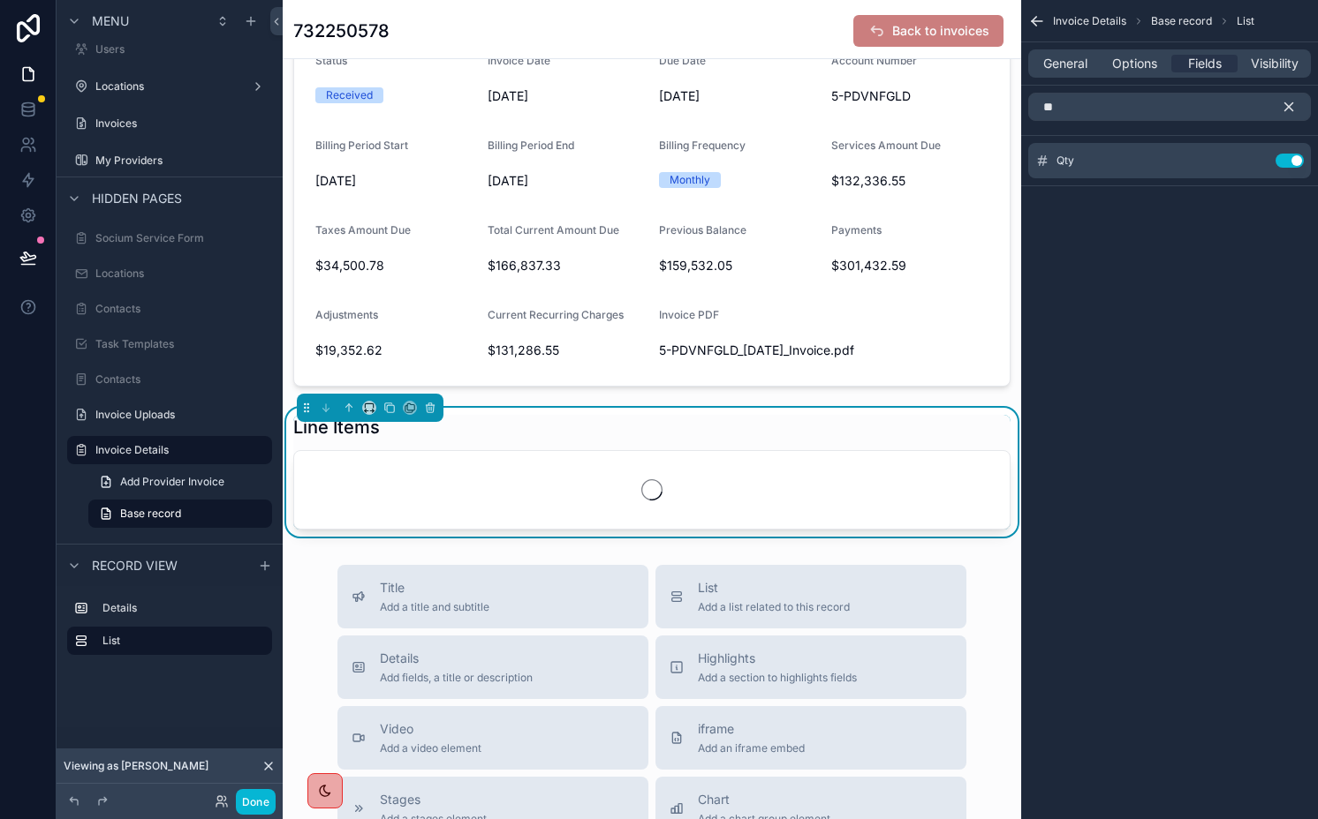
click at [1284, 109] on icon "scrollable content" at bounding box center [1288, 107] width 16 height 16
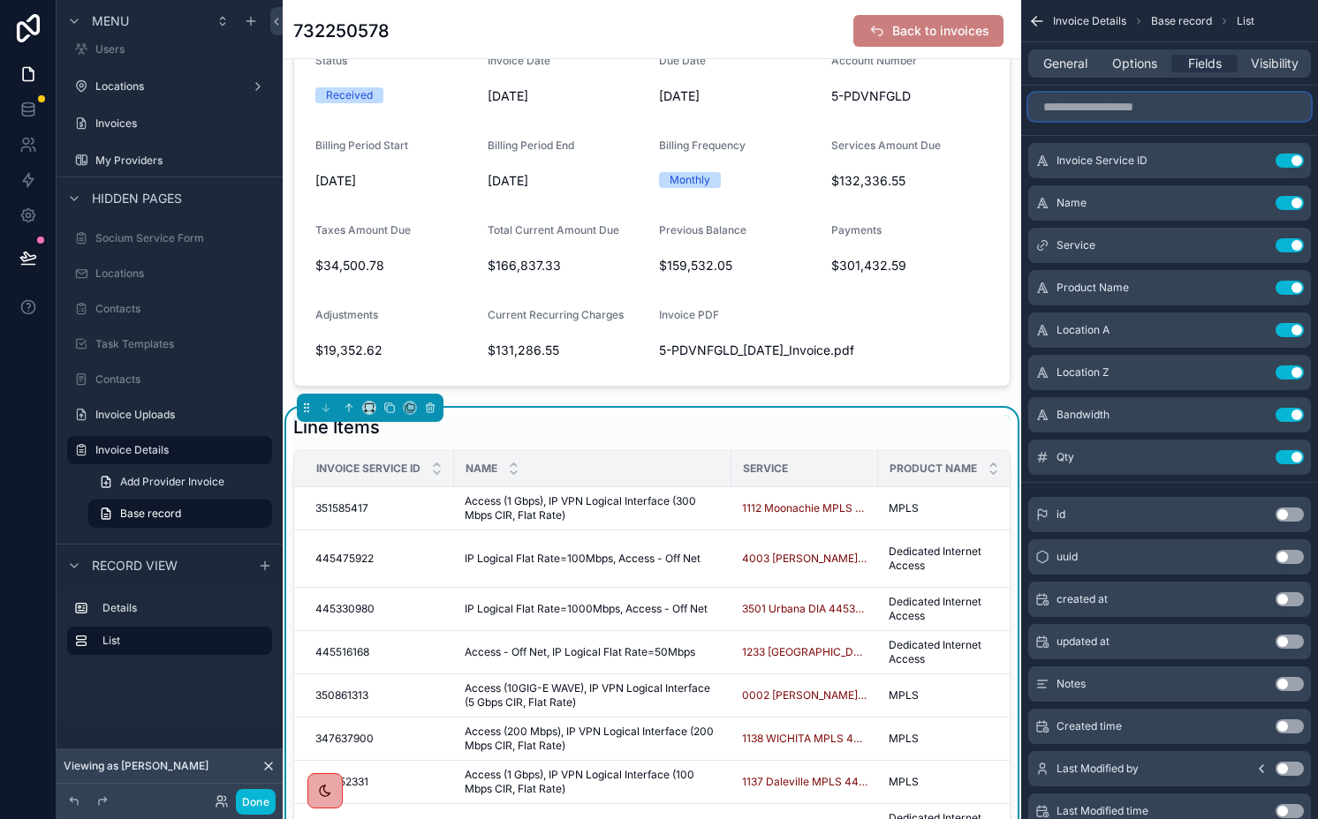
click at [1241, 106] on input "scrollable content" at bounding box center [1169, 107] width 283 height 28
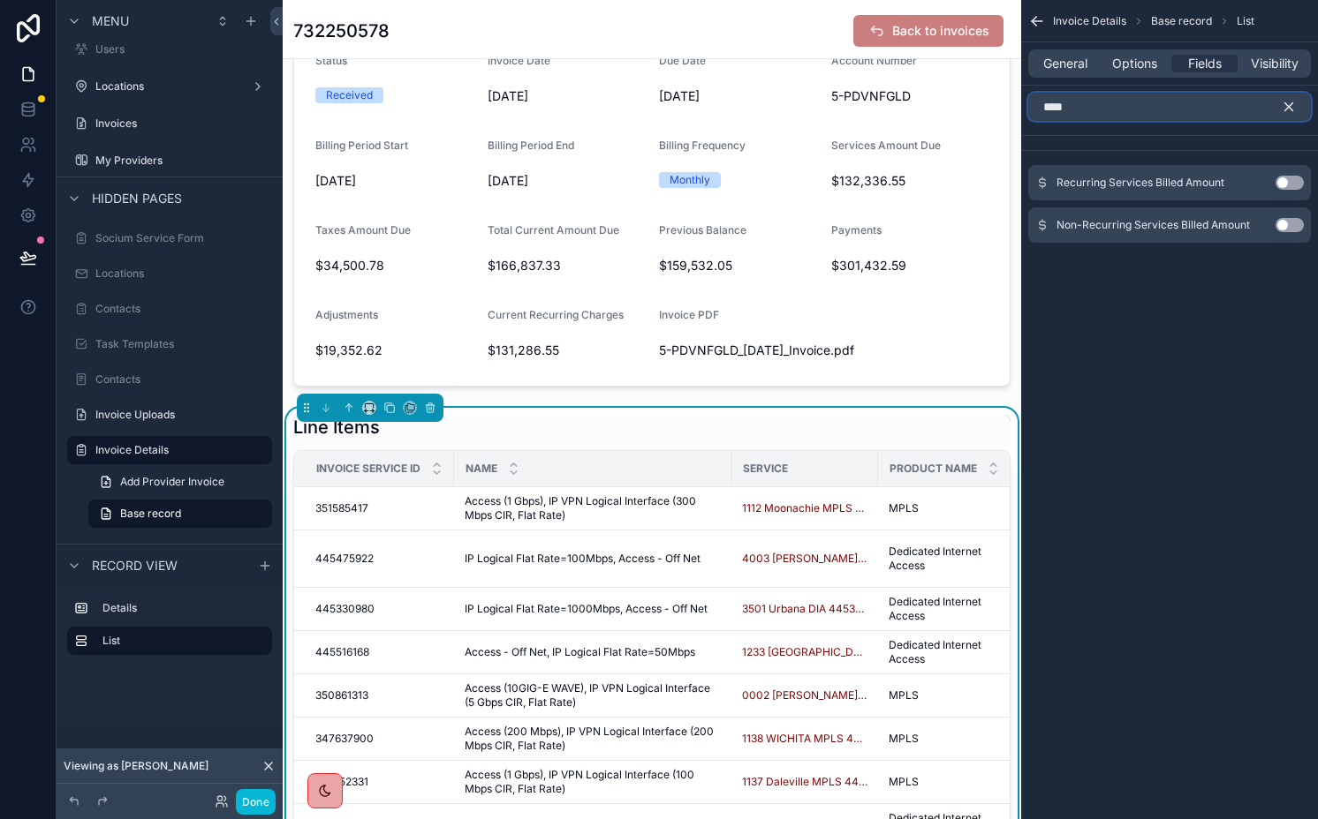
type input "****"
click at [1296, 181] on button "Use setting" at bounding box center [1289, 183] width 28 height 14
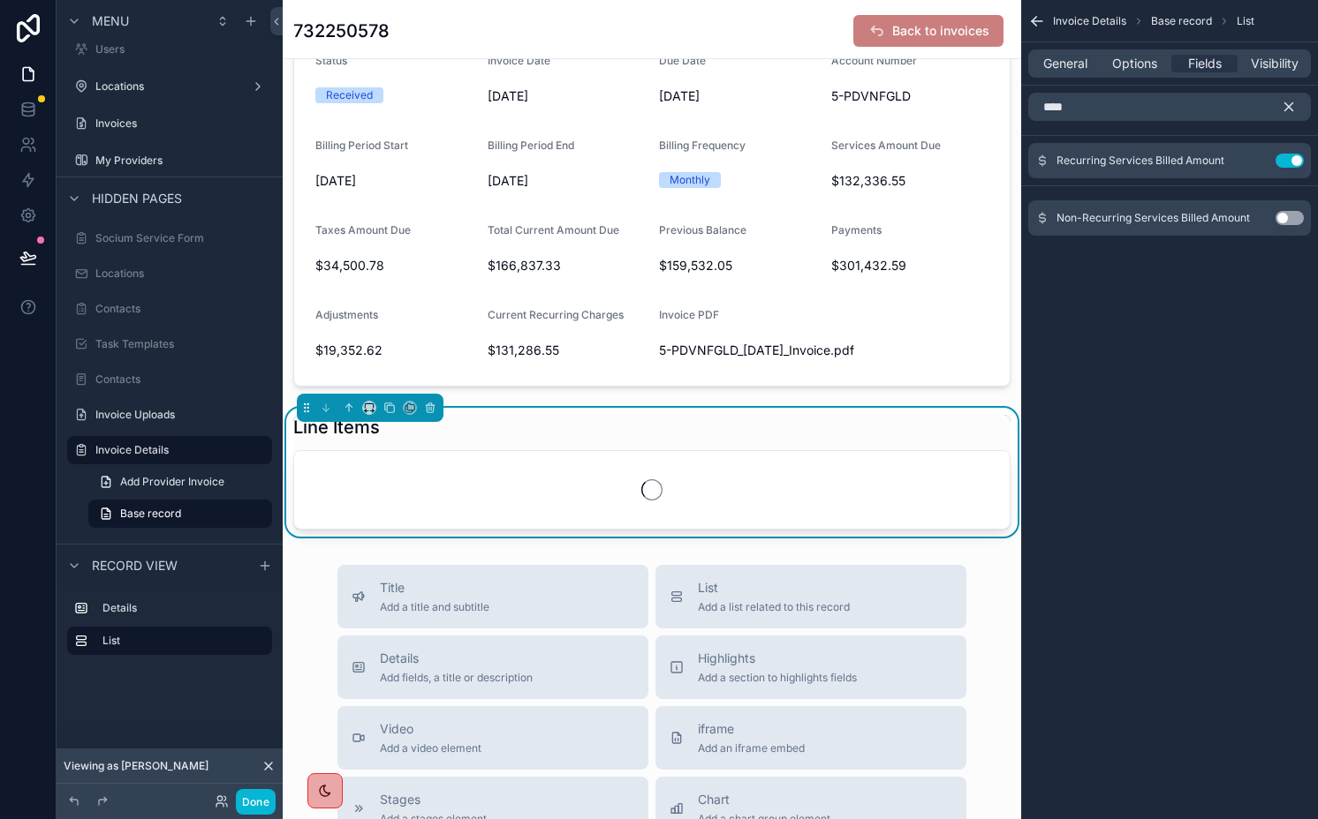
click at [1289, 111] on icon "scrollable content" at bounding box center [1288, 107] width 16 height 16
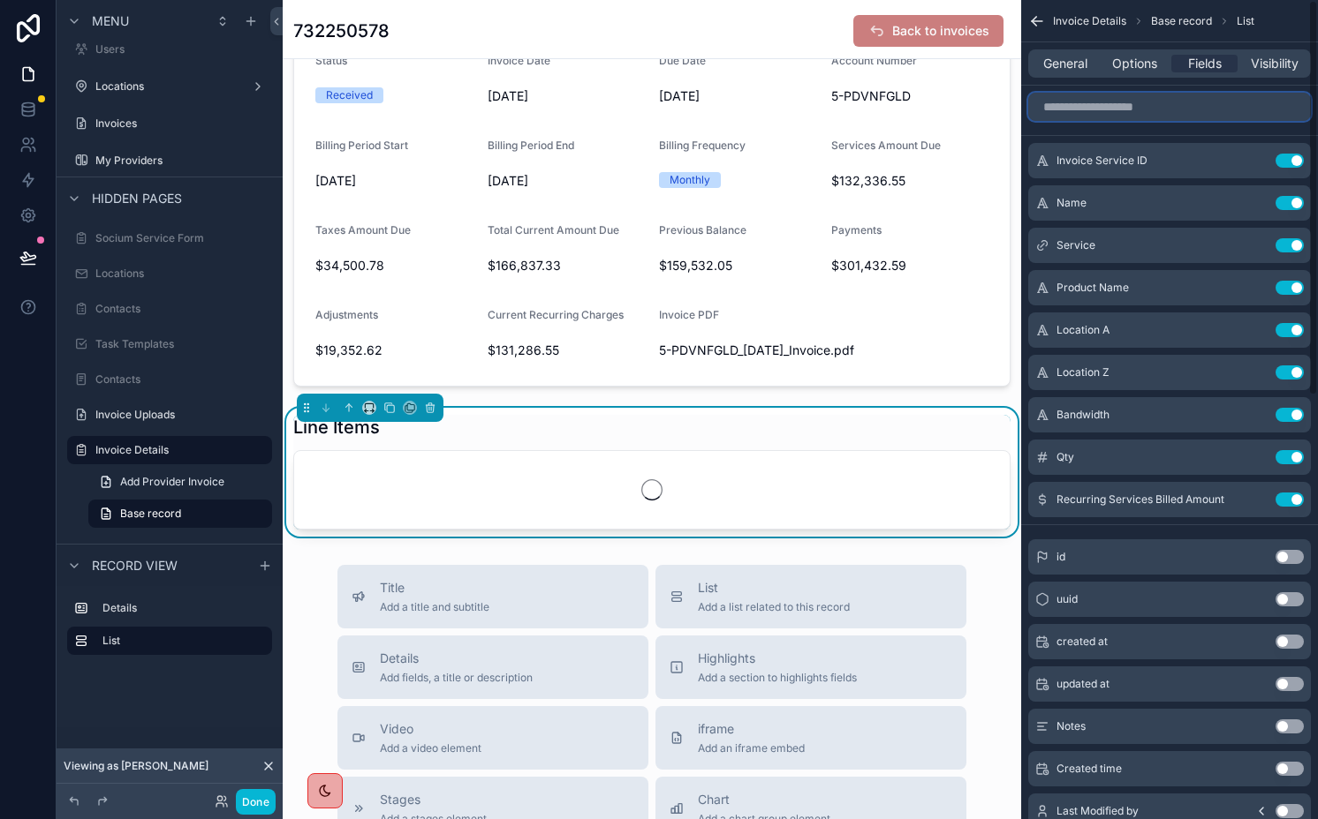
click at [1259, 111] on input "scrollable content" at bounding box center [1169, 107] width 283 height 28
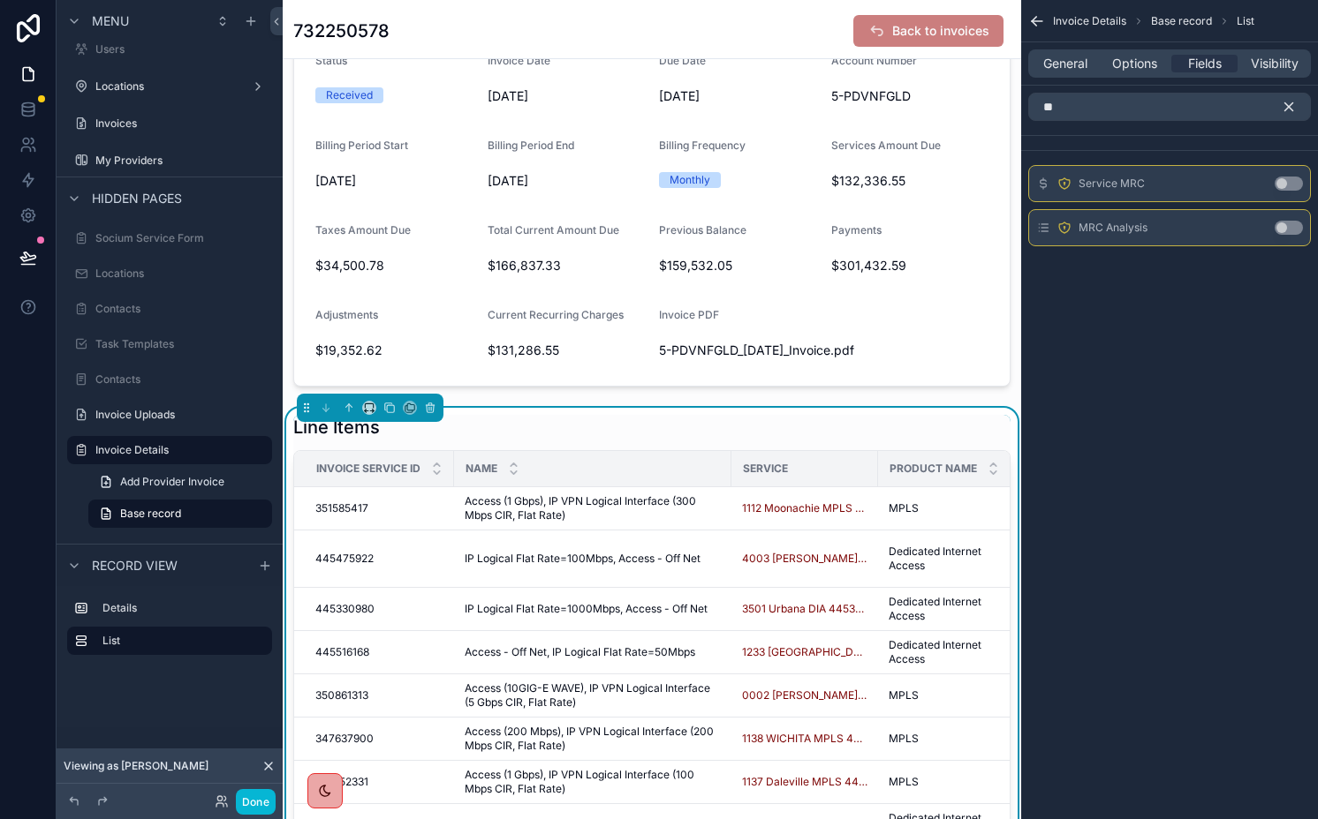
drag, startPoint x: 1287, startPoint y: 226, endPoint x: 1287, endPoint y: 215, distance: 11.5
click at [1287, 226] on button "Use setting" at bounding box center [1288, 228] width 28 height 14
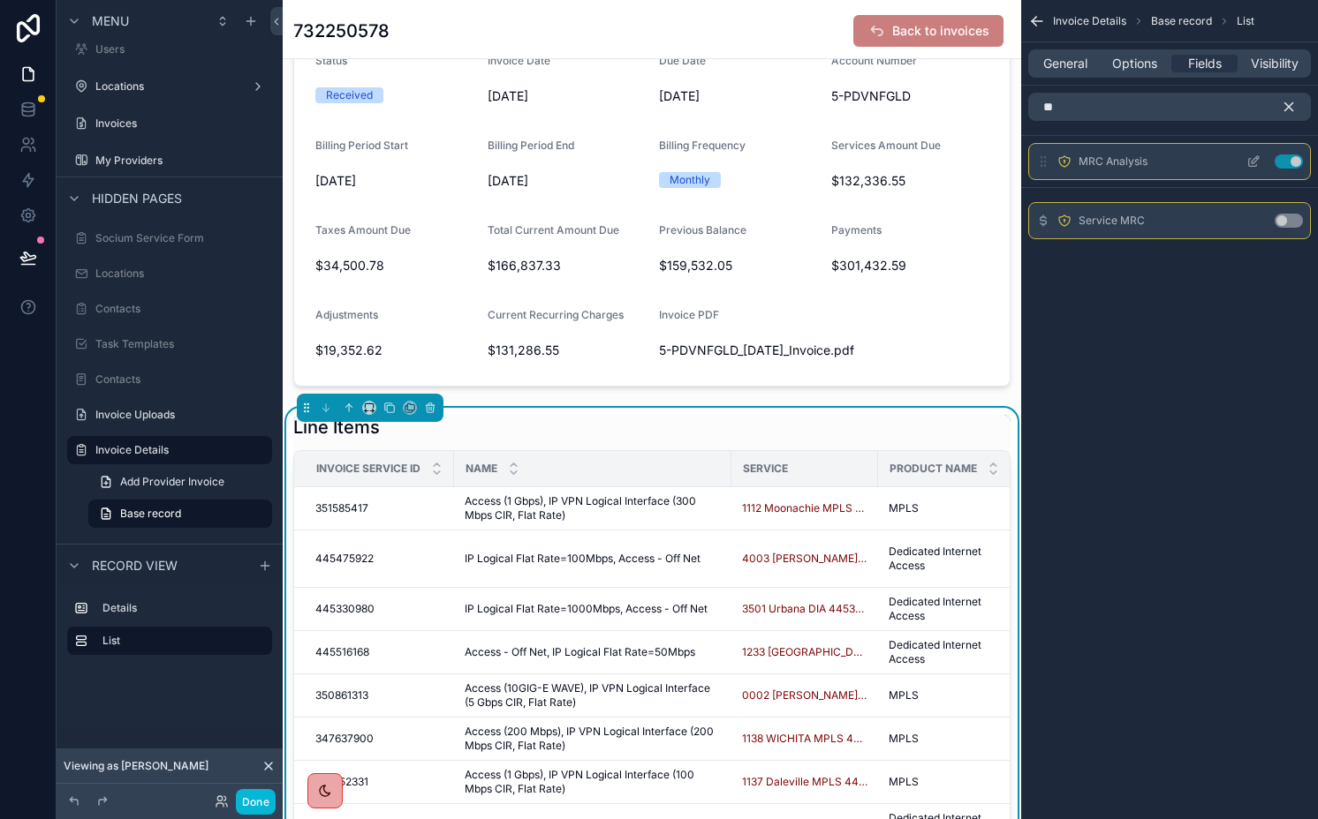
click at [1288, 158] on button "Use setting" at bounding box center [1288, 162] width 28 height 14
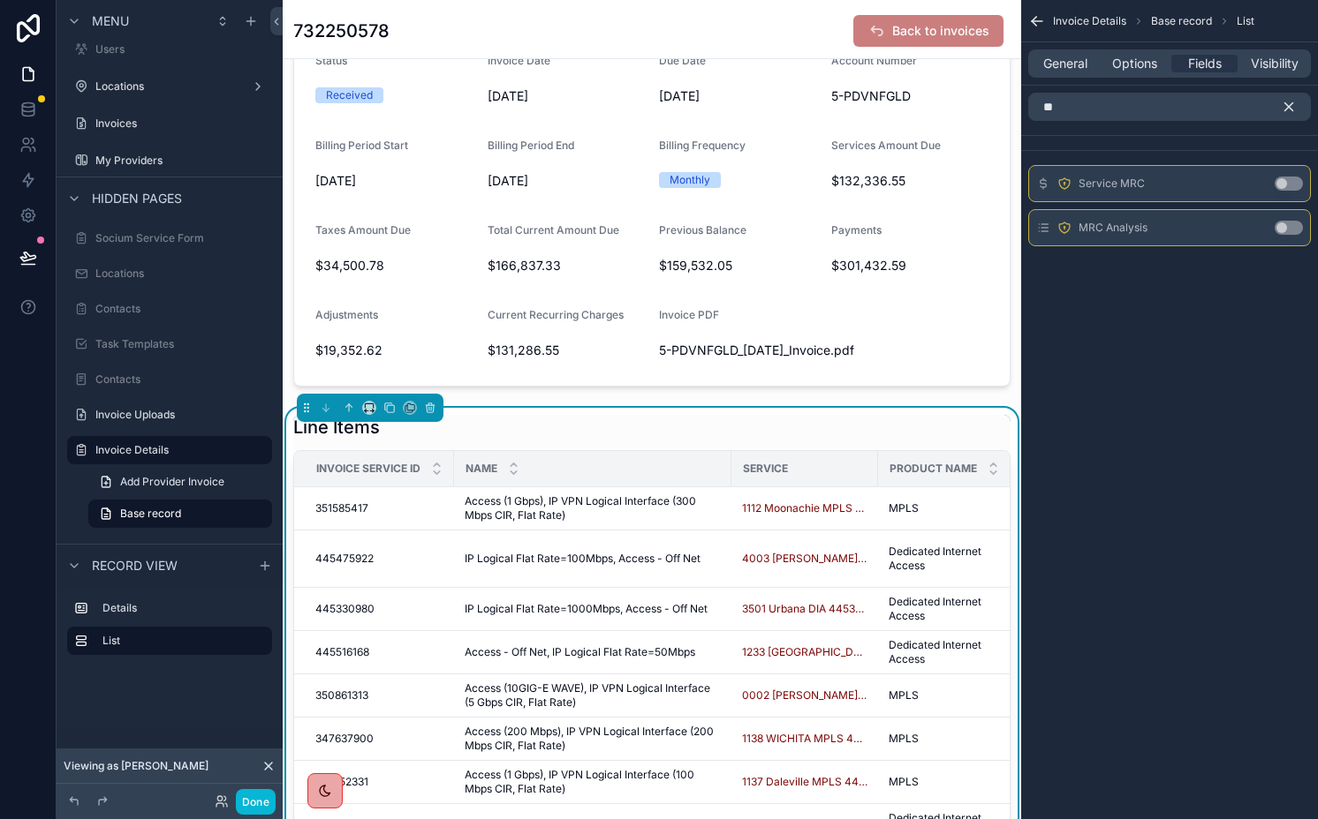
click at [1283, 226] on button "Use setting" at bounding box center [1288, 228] width 28 height 14
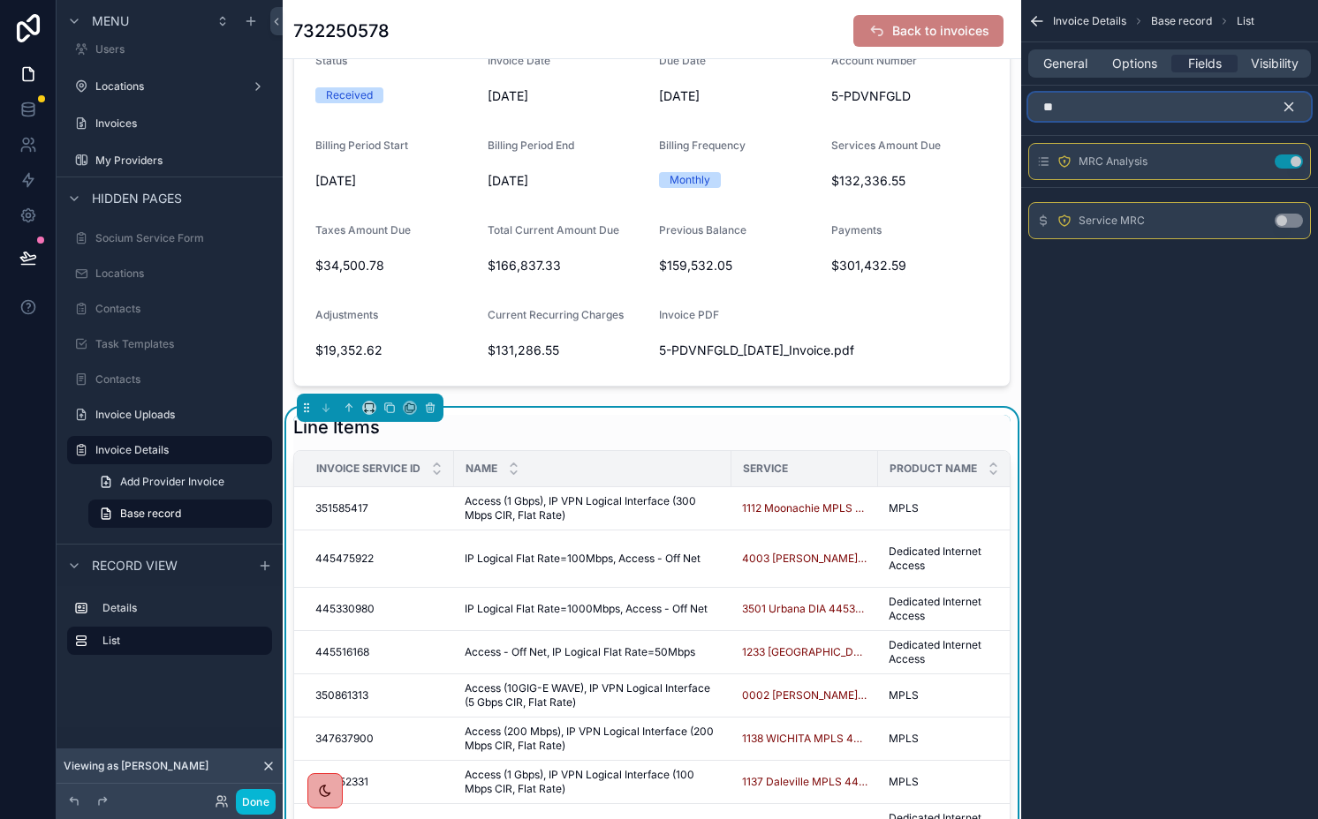
click at [1147, 112] on input "**" at bounding box center [1169, 107] width 283 height 28
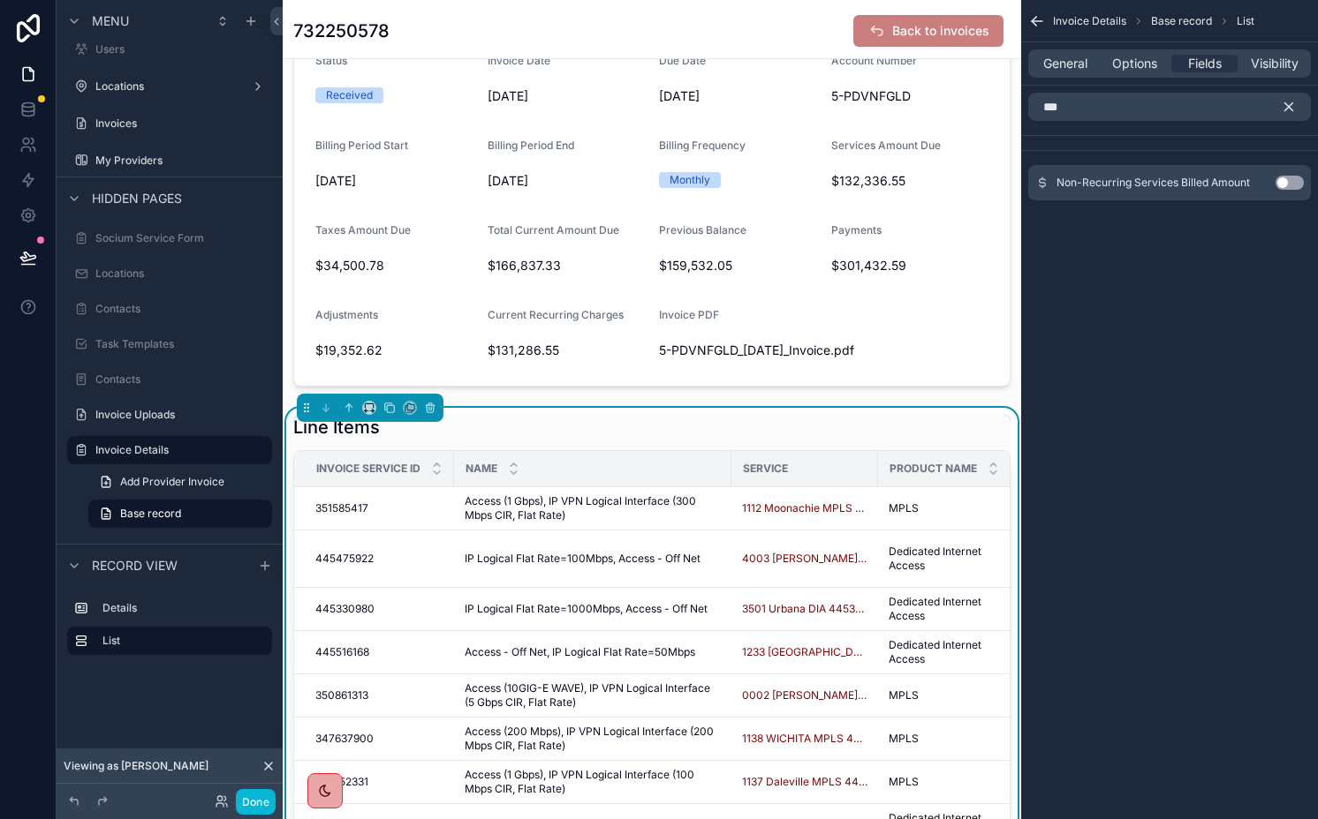
click at [1287, 185] on button "Use setting" at bounding box center [1289, 183] width 28 height 14
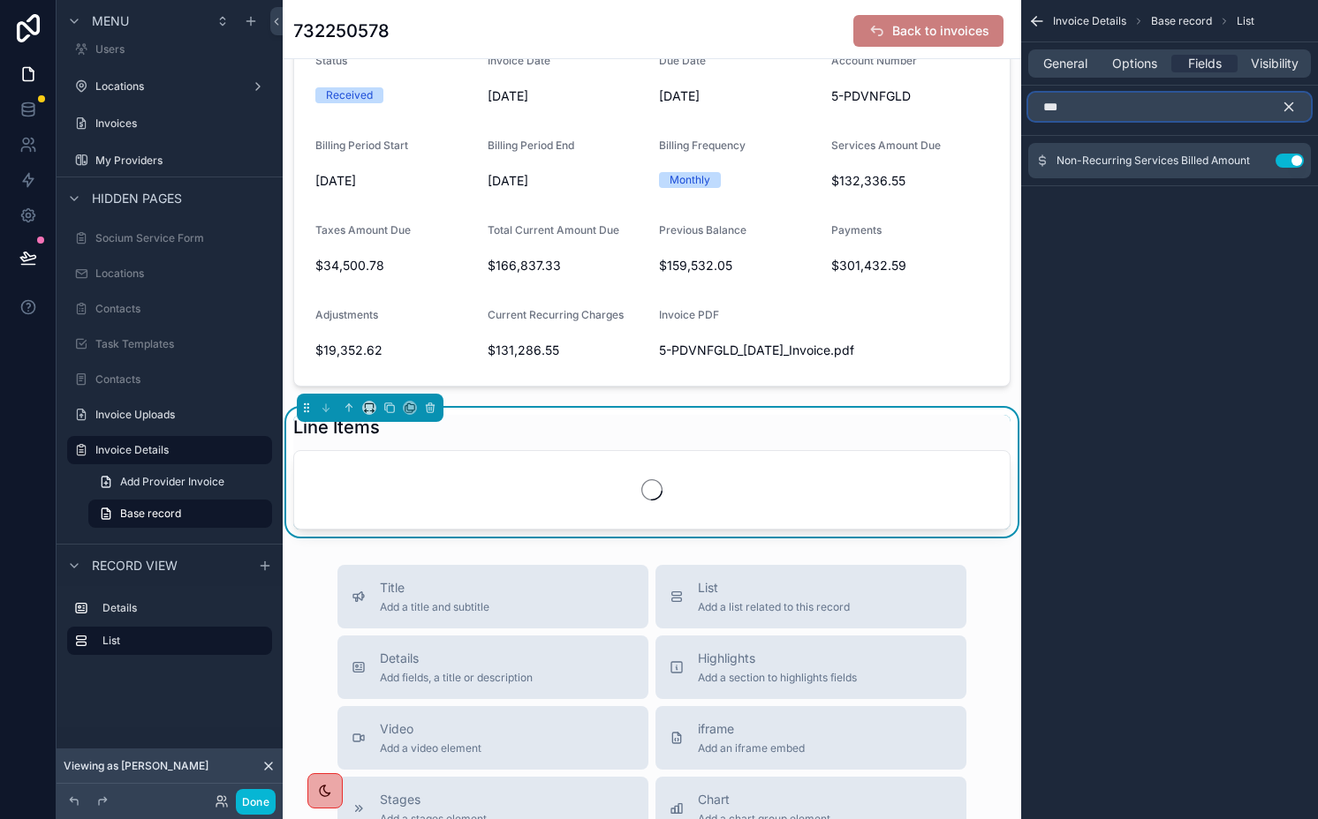
click at [1232, 107] on input "***" at bounding box center [1169, 107] width 283 height 28
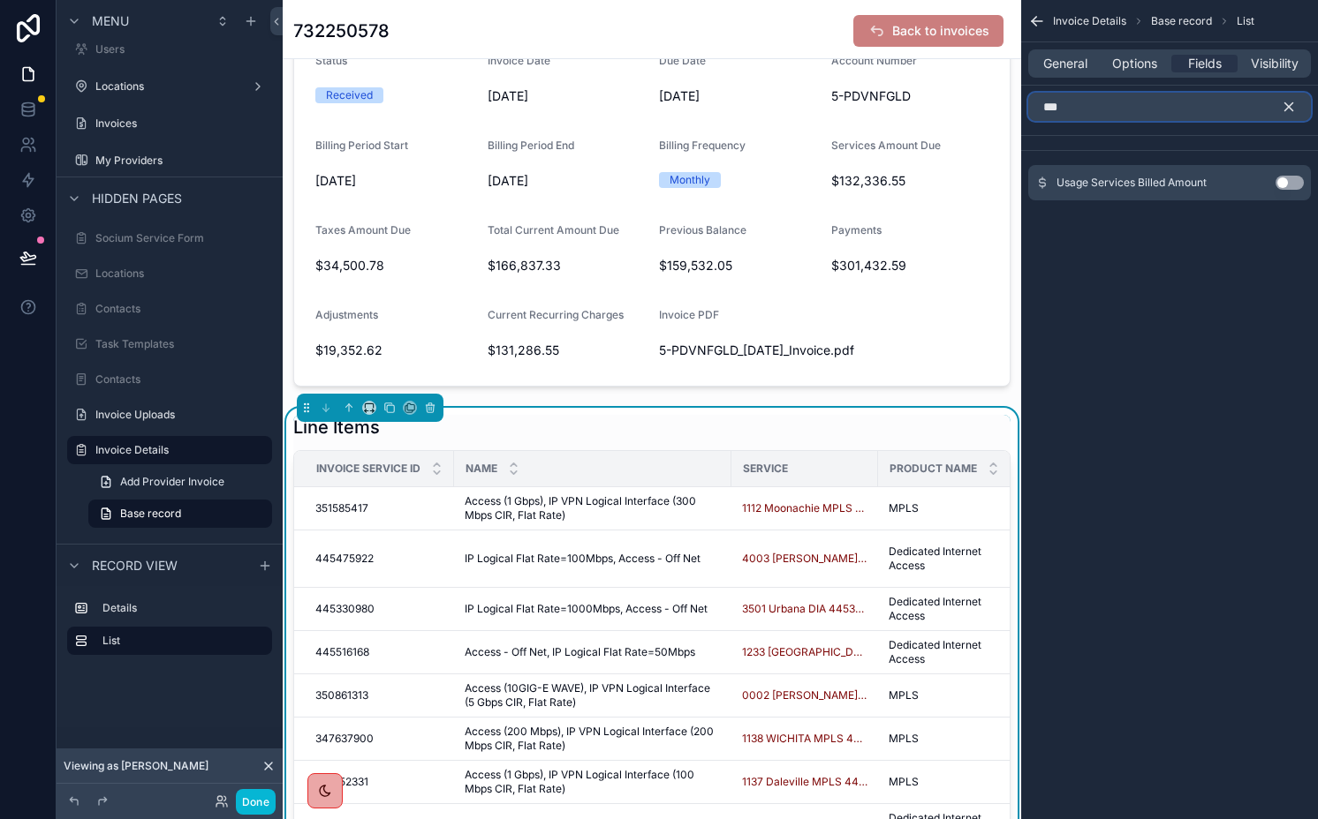
type input "***"
click at [1288, 178] on button "Use setting" at bounding box center [1289, 183] width 28 height 14
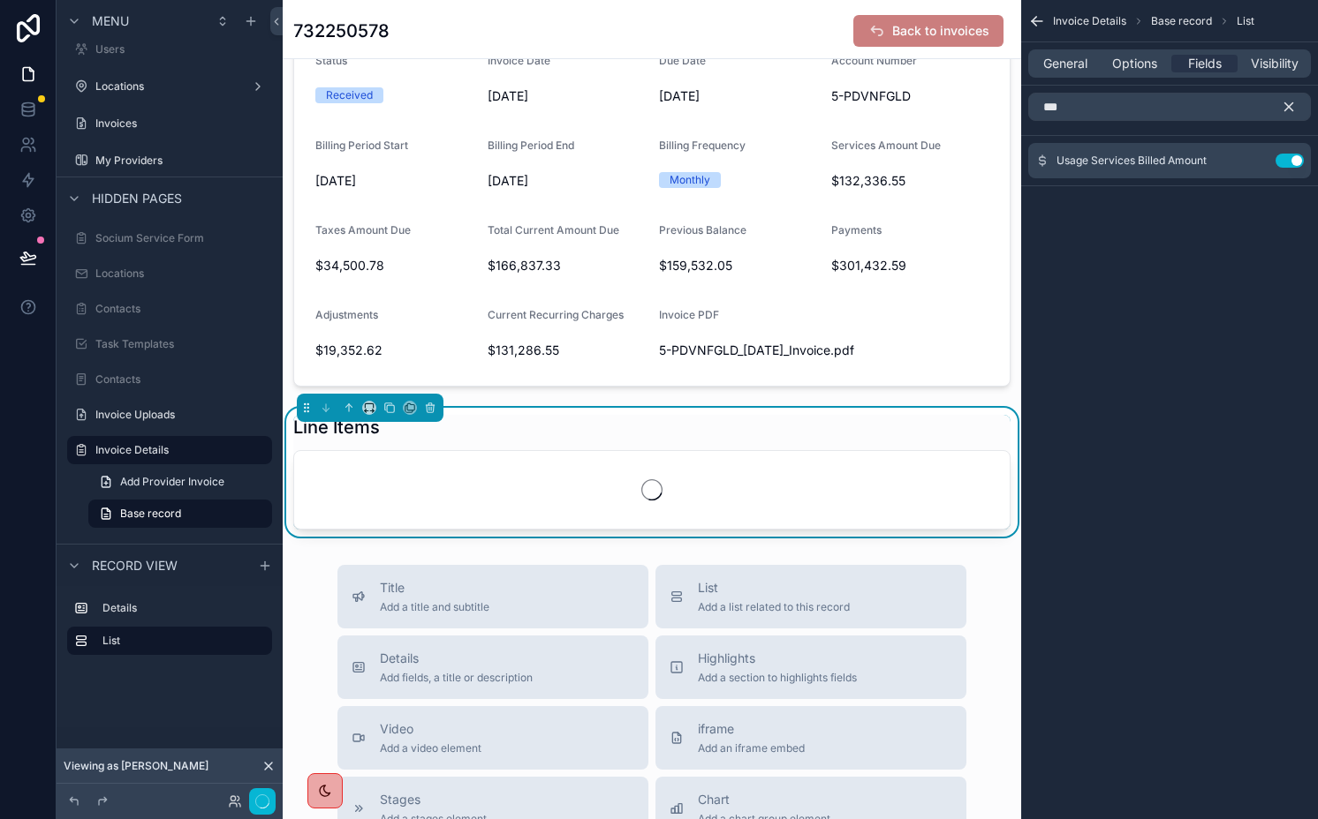
click at [1287, 105] on icon "scrollable content" at bounding box center [1288, 107] width 16 height 16
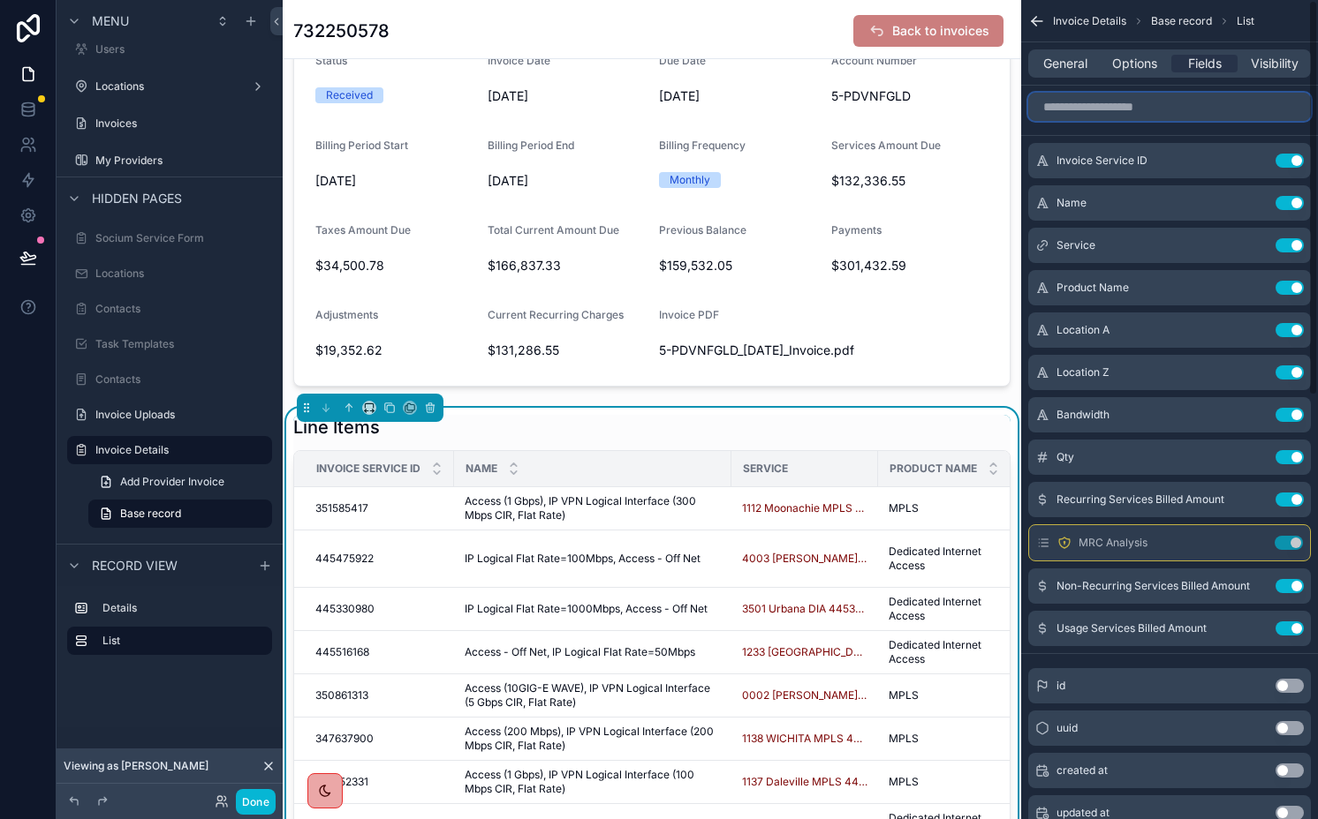
click at [1245, 105] on input "scrollable content" at bounding box center [1169, 107] width 283 height 28
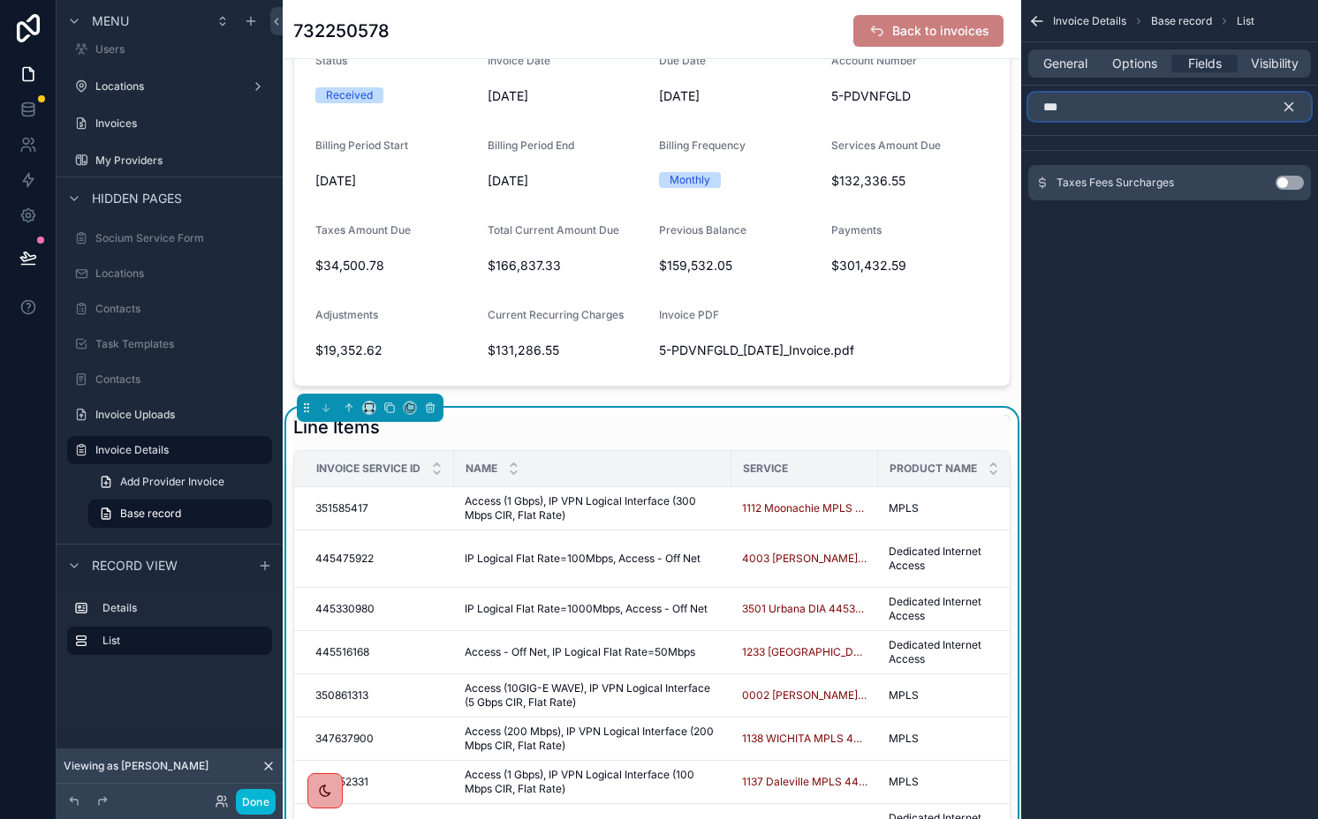
type input "***"
click at [1287, 185] on button "Use setting" at bounding box center [1289, 183] width 28 height 14
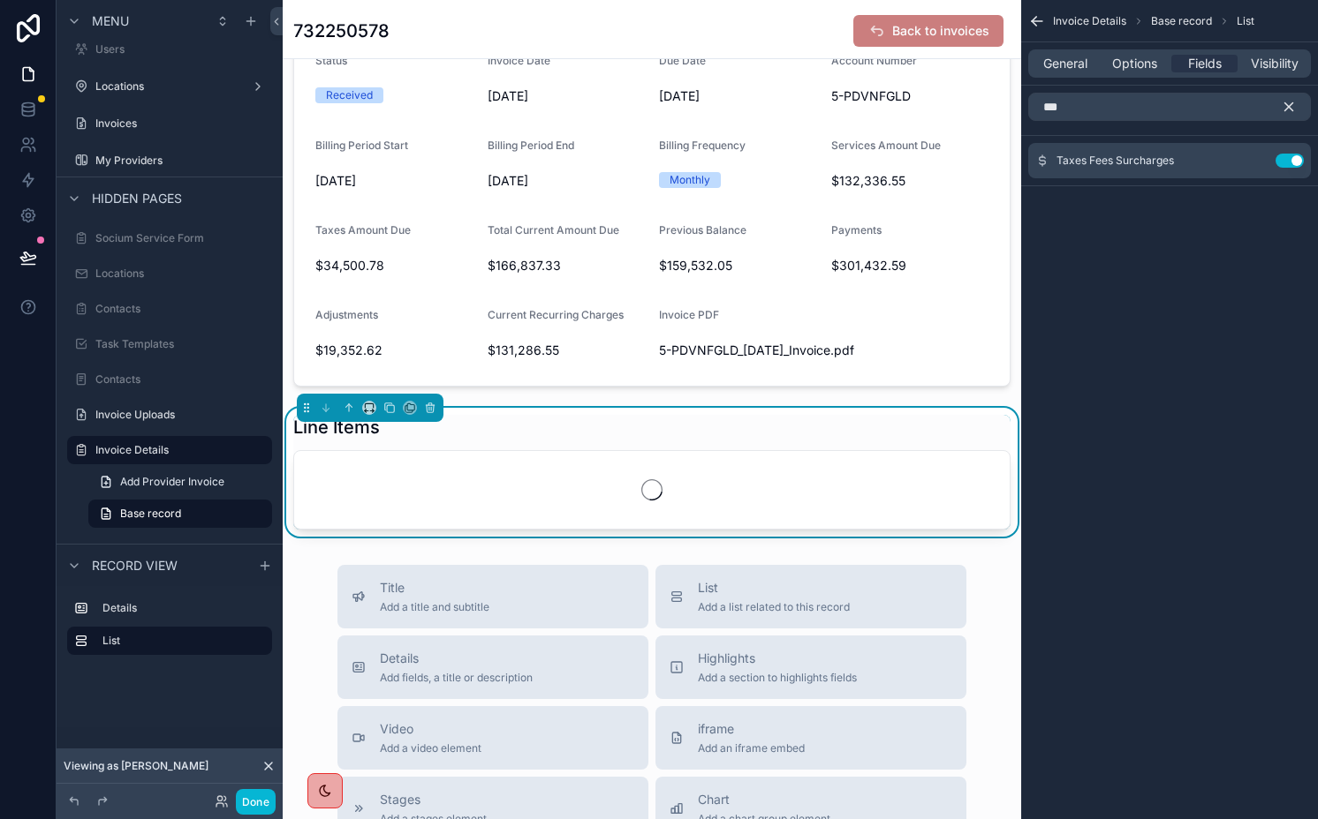
click at [1287, 114] on icon "scrollable content" at bounding box center [1288, 107] width 16 height 16
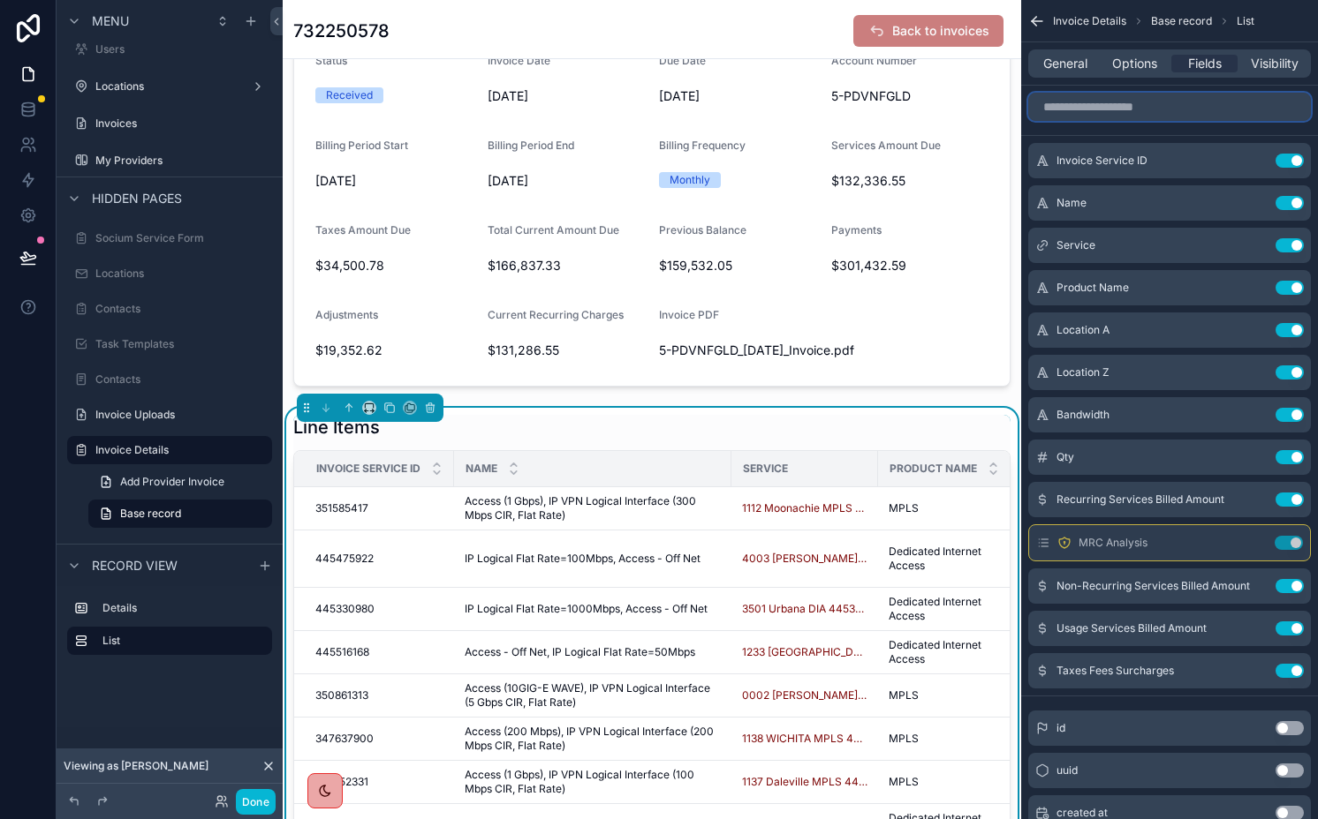
click at [1145, 107] on input "scrollable content" at bounding box center [1169, 107] width 283 height 28
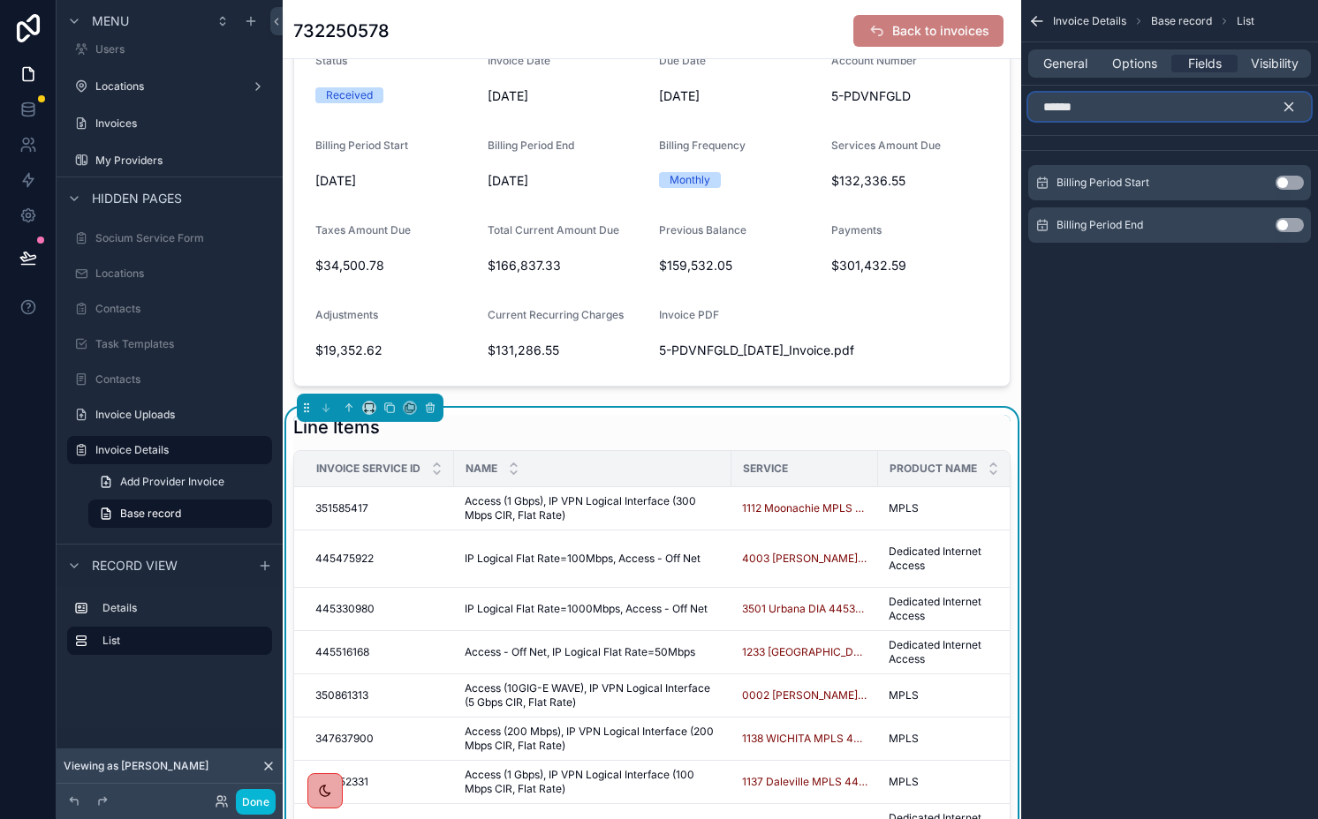
type input "******"
click at [1295, 181] on button "Use setting" at bounding box center [1289, 183] width 28 height 14
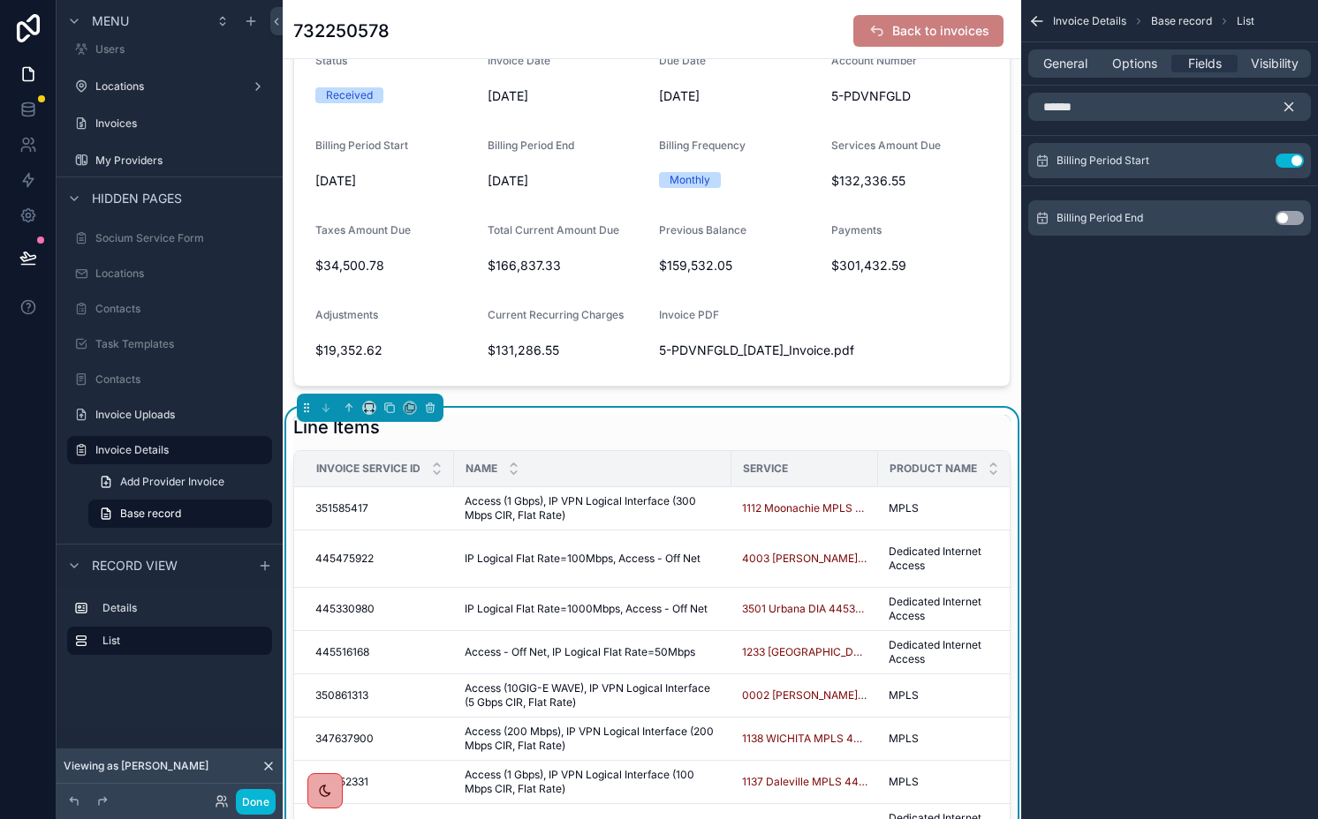
click at [1282, 161] on button "Use setting" at bounding box center [1289, 161] width 28 height 14
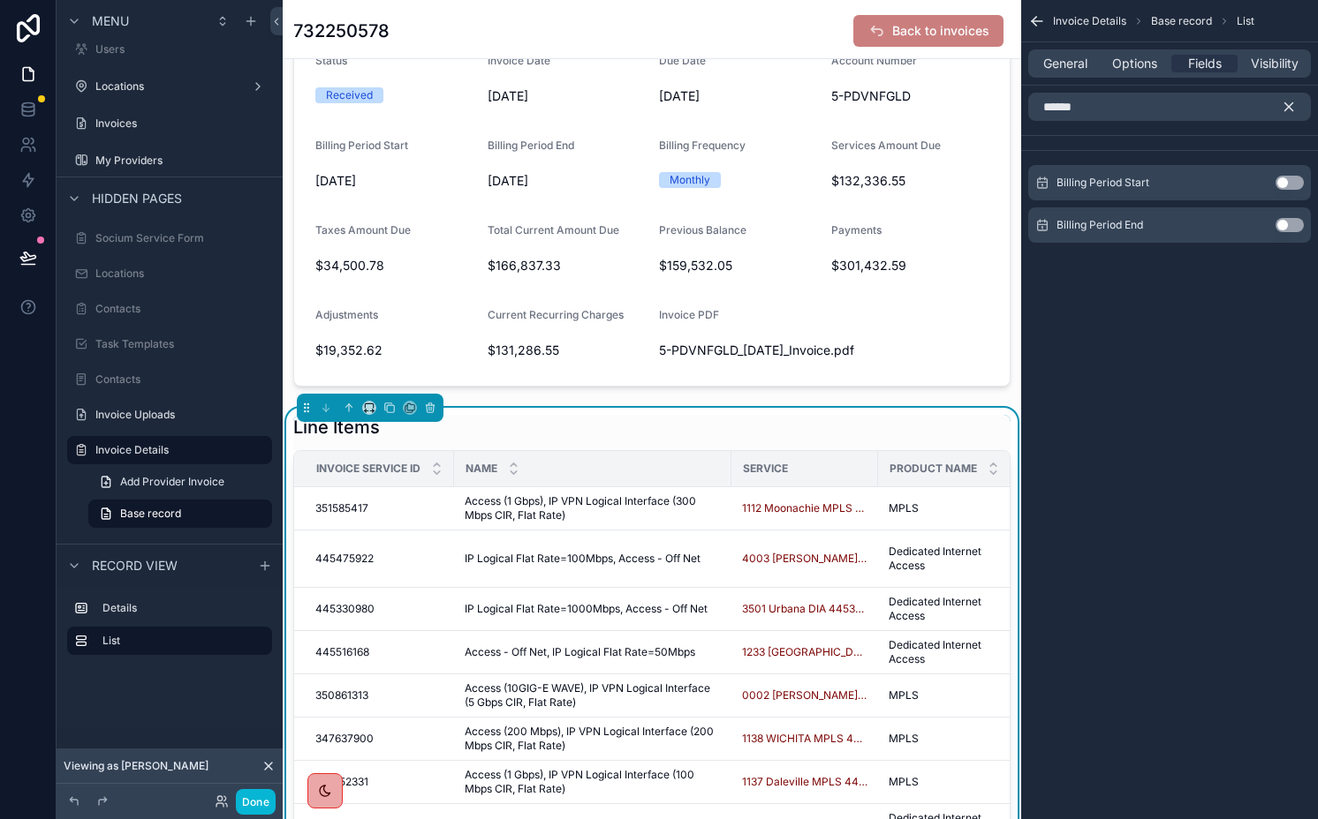
click at [1288, 184] on button "Use setting" at bounding box center [1289, 183] width 28 height 14
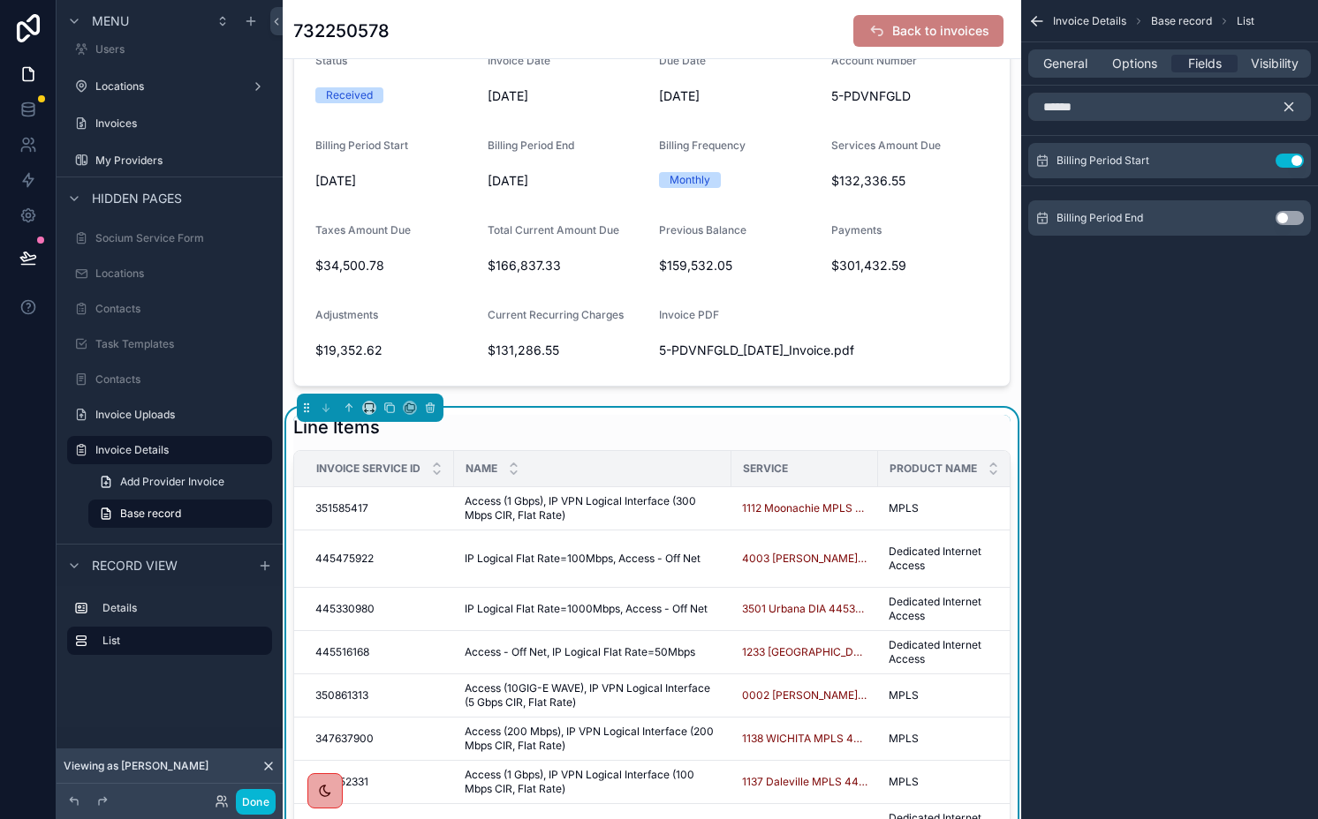
click at [1292, 215] on button "Use setting" at bounding box center [1289, 218] width 28 height 14
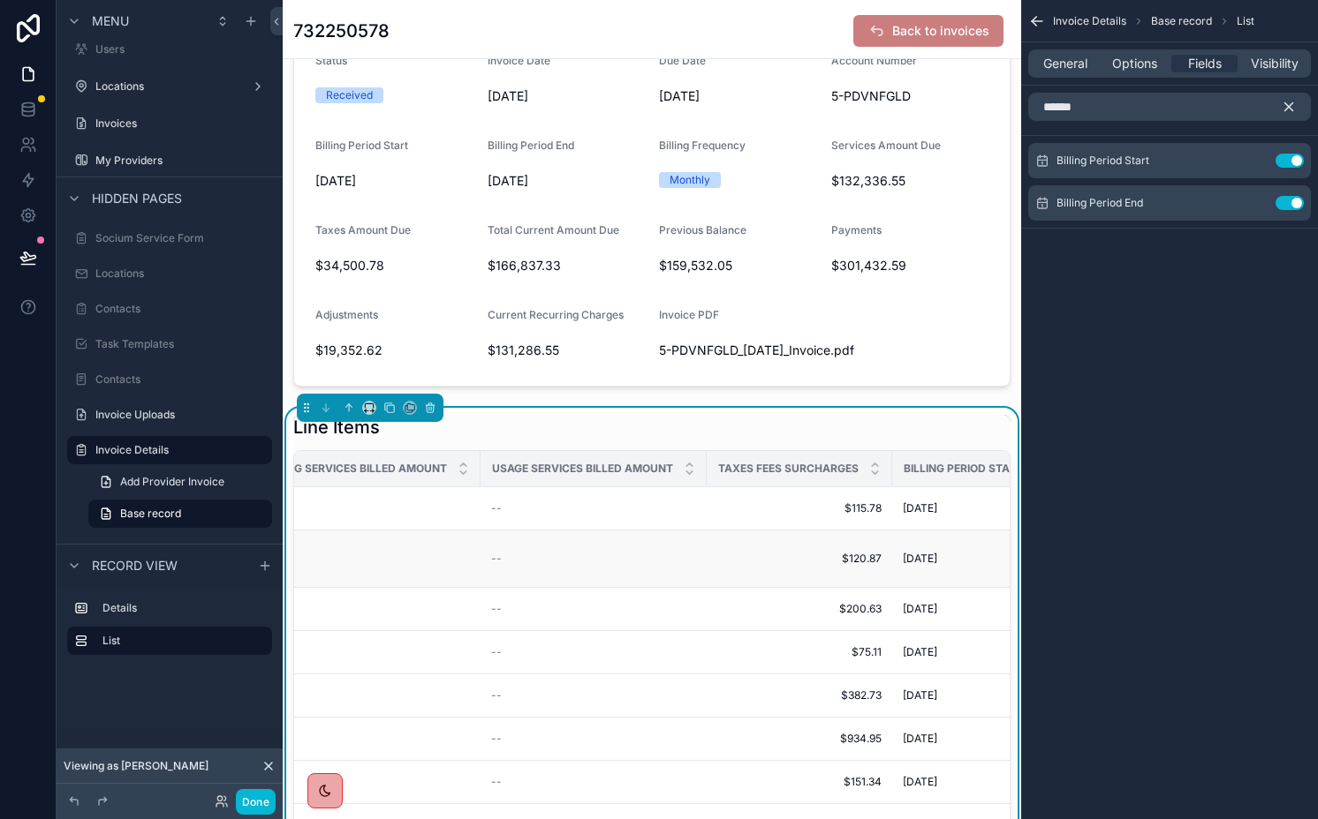
scroll to position [0, 1830]
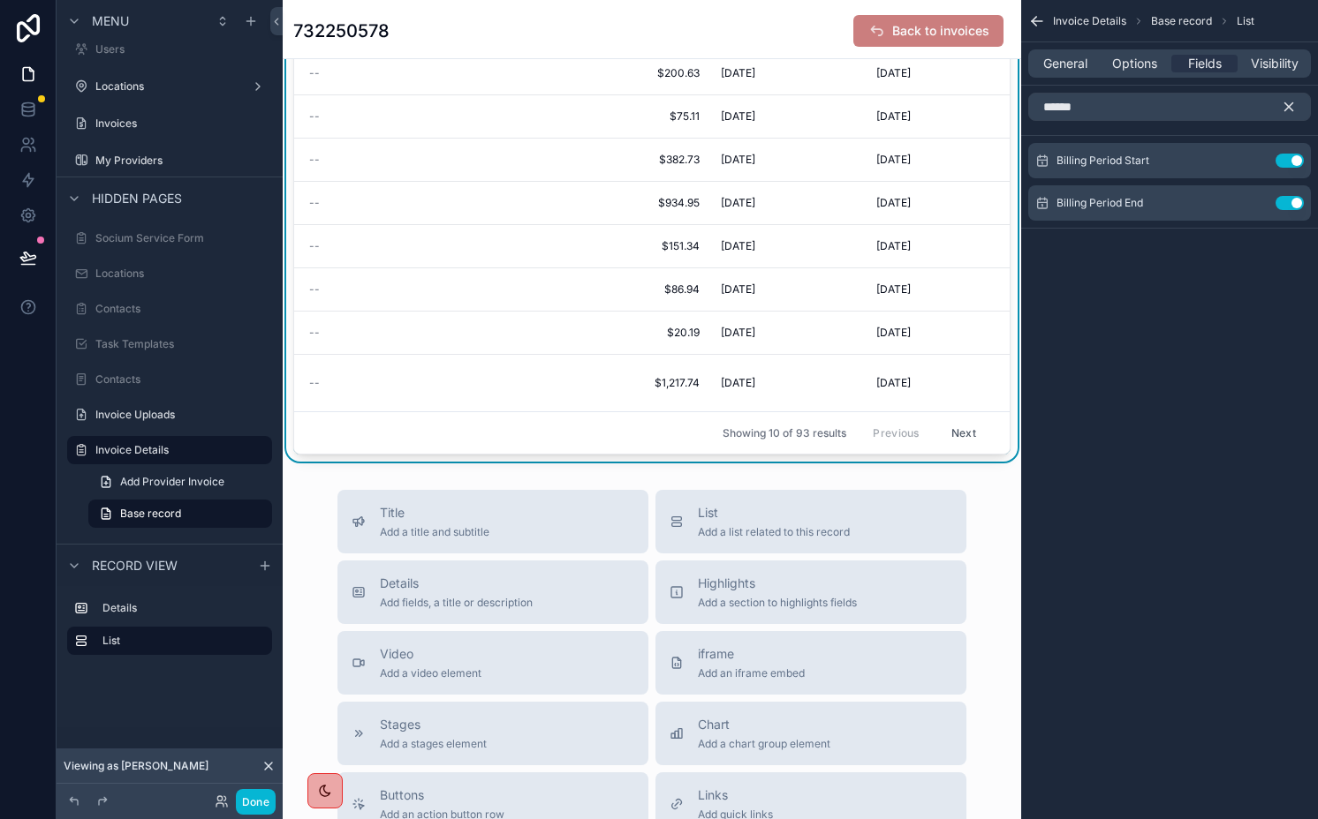
click at [940, 447] on button "Next" at bounding box center [963, 432] width 49 height 27
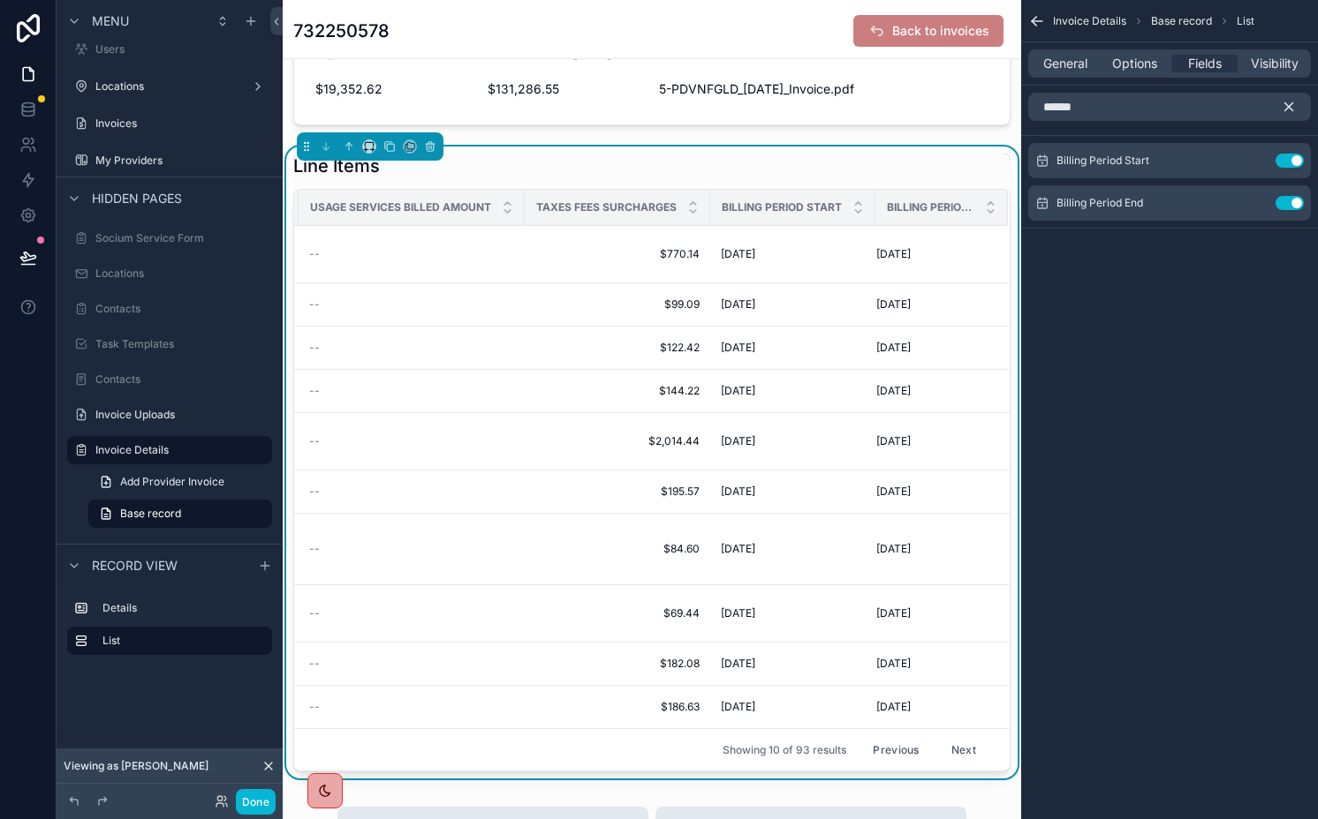
scroll to position [456, 0]
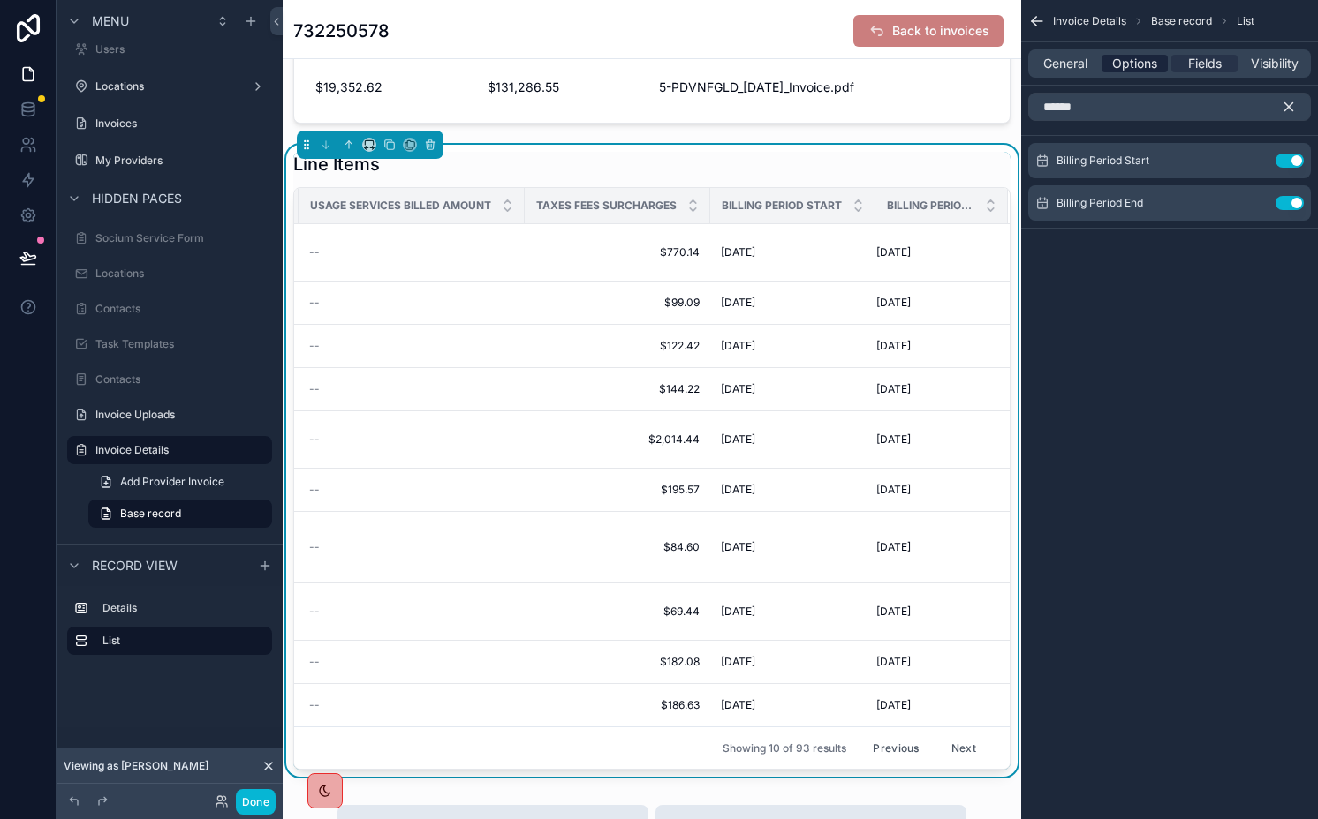
click at [1122, 57] on span "Options" at bounding box center [1134, 64] width 45 height 18
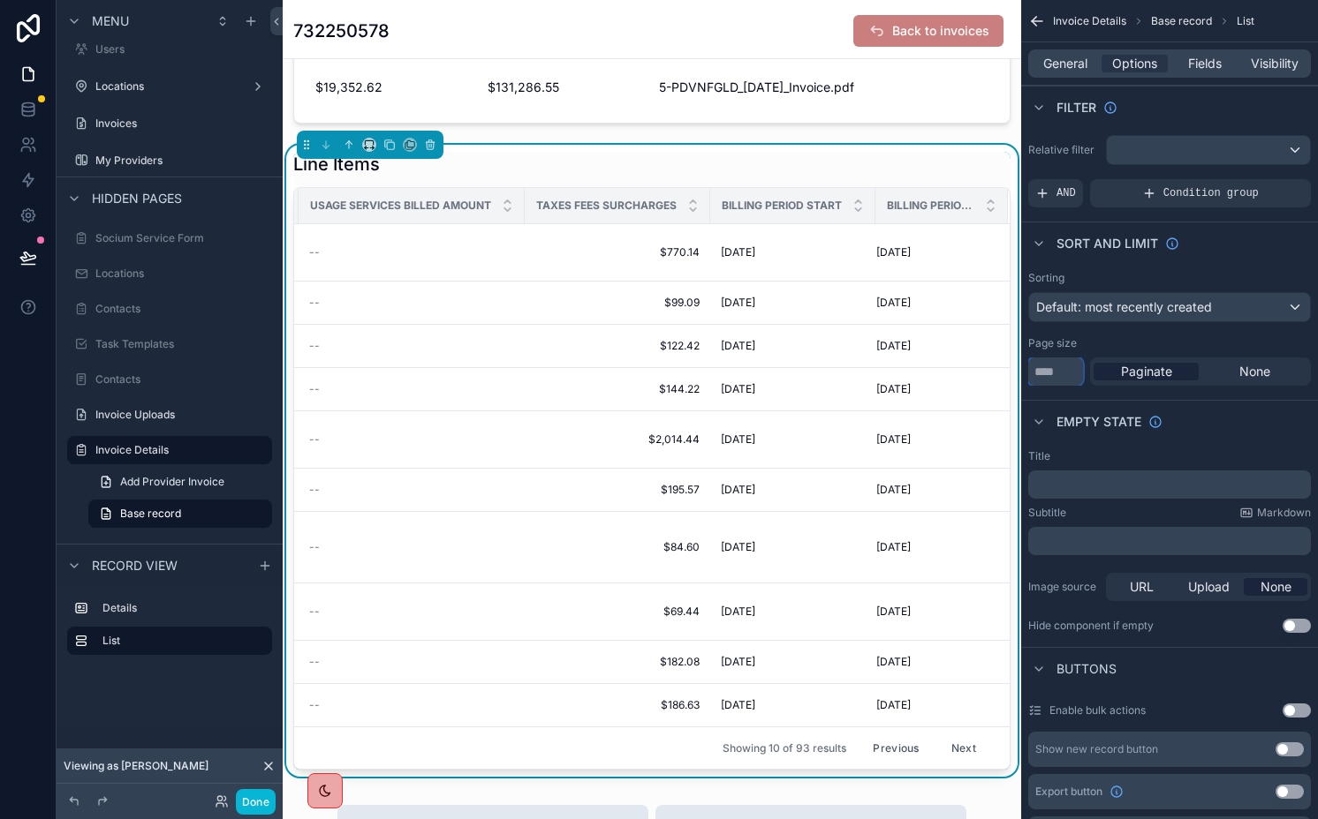
click at [1040, 367] on input "**" at bounding box center [1055, 372] width 55 height 28
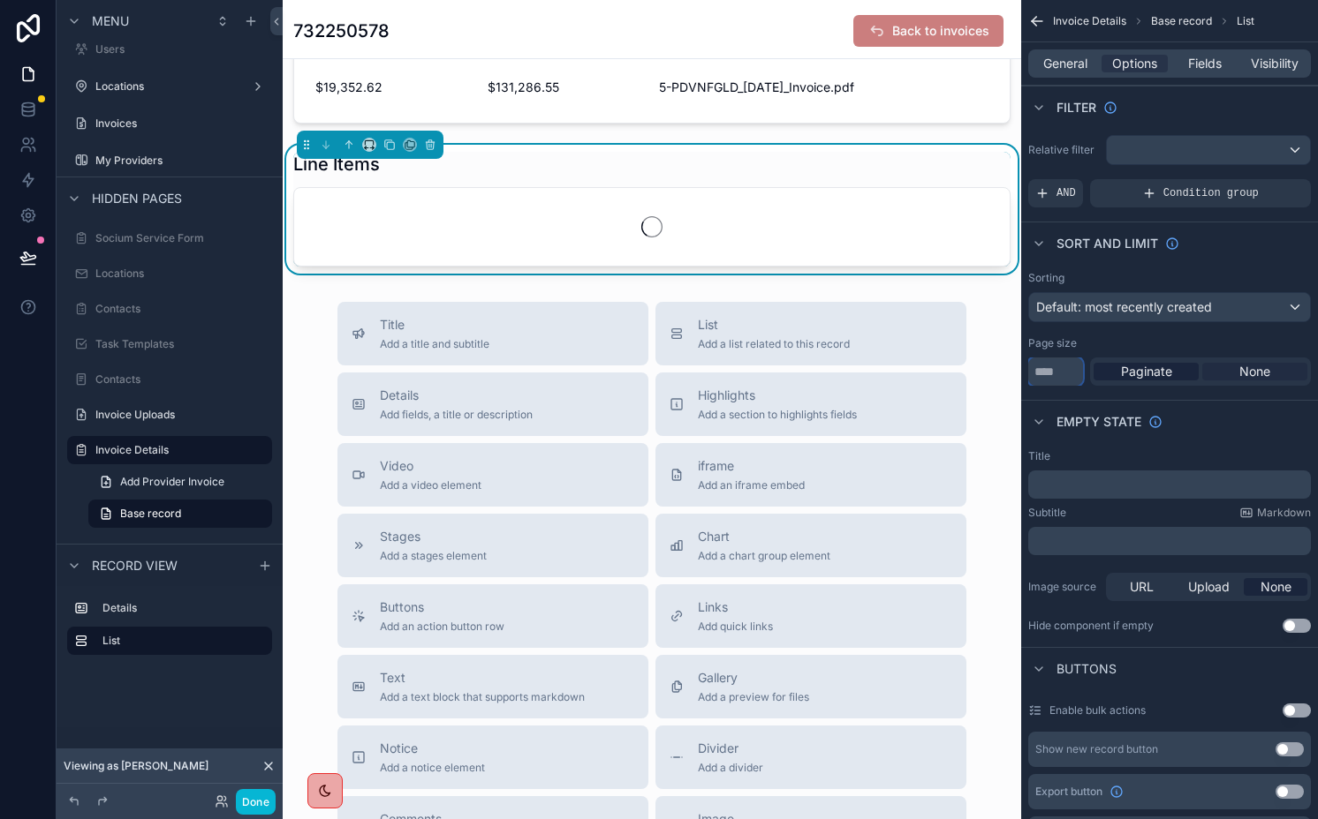
type input "****"
click at [1236, 367] on div "None" at bounding box center [1254, 372] width 105 height 18
click at [1154, 317] on div "Default: most recently created" at bounding box center [1169, 307] width 281 height 28
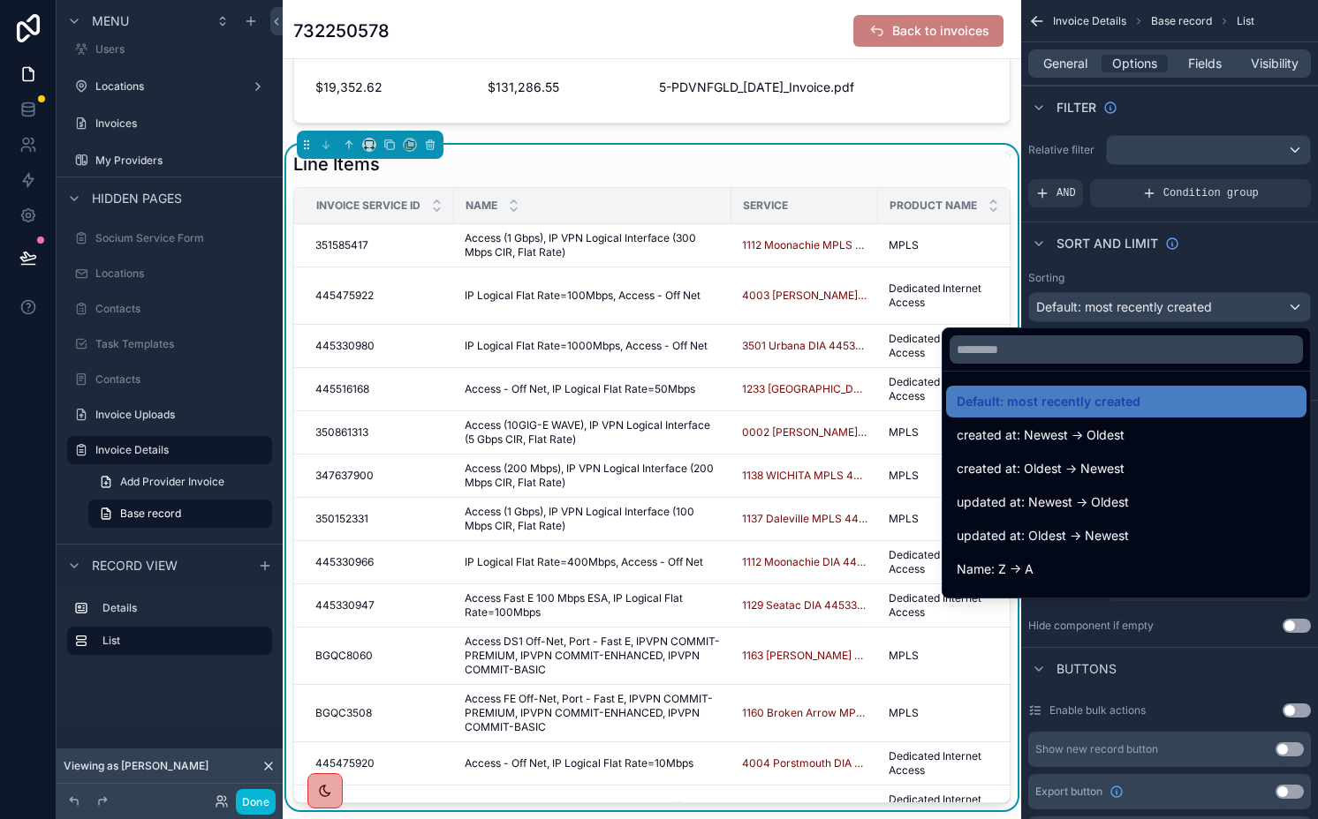
click at [1170, 277] on div "scrollable content" at bounding box center [659, 409] width 1318 height 819
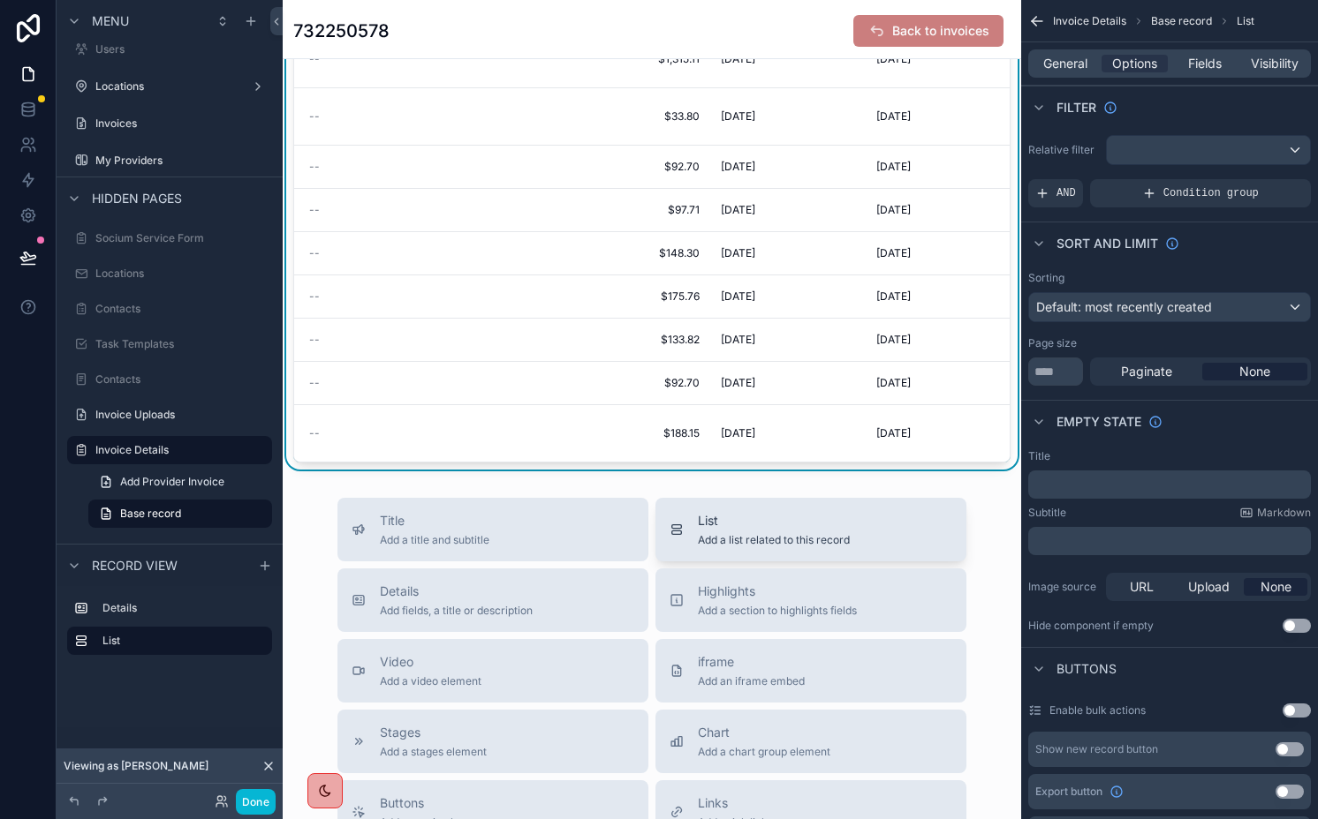
scroll to position [411, 0]
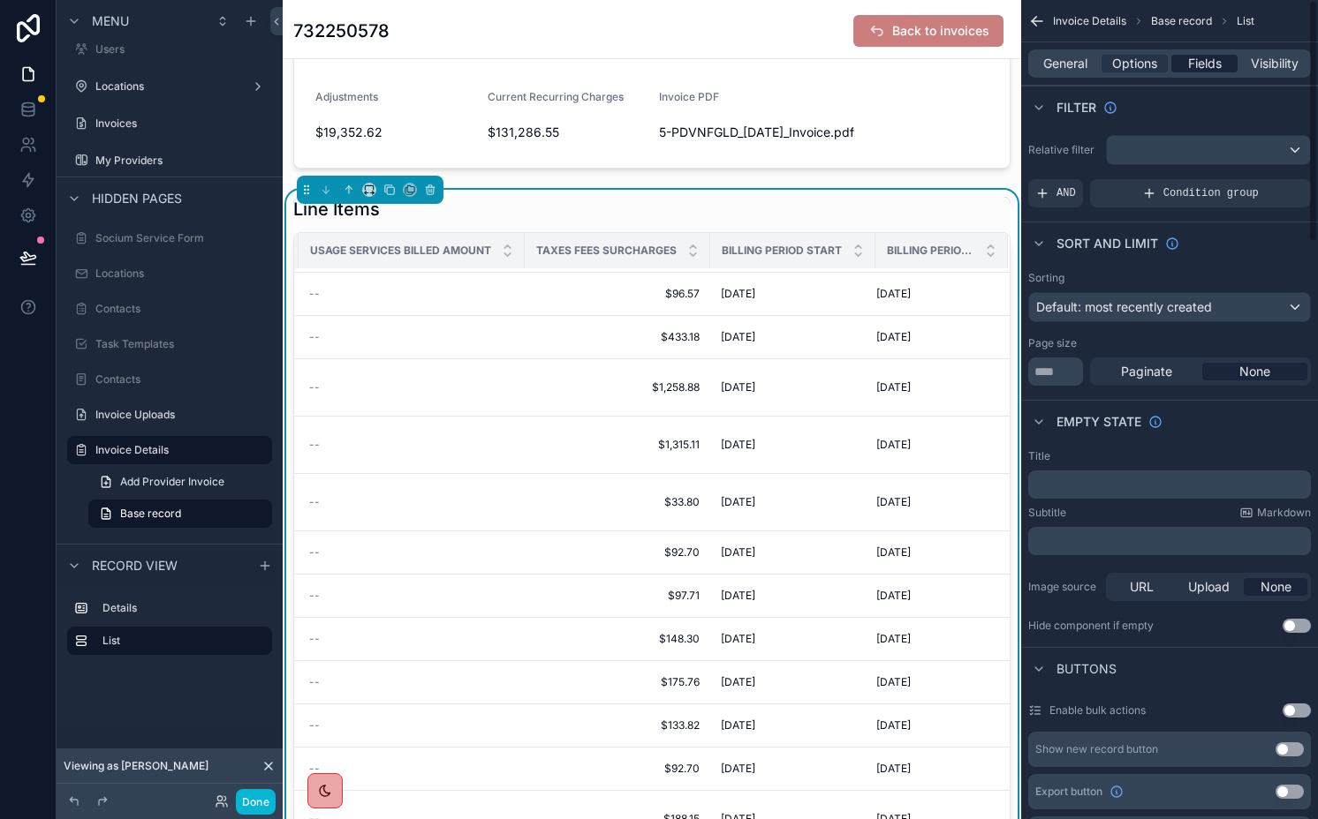
click at [1211, 58] on span "Fields" at bounding box center [1205, 64] width 34 height 18
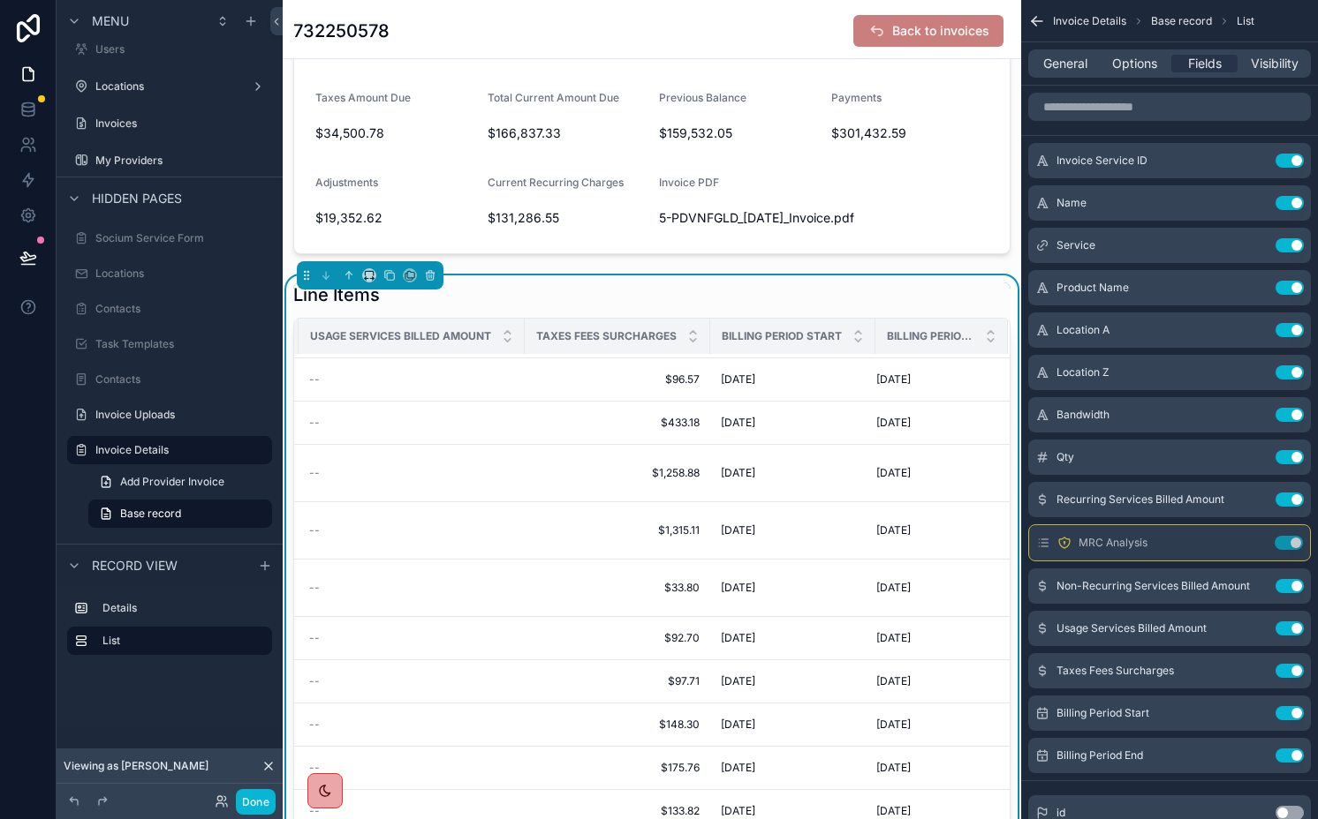
scroll to position [0, 0]
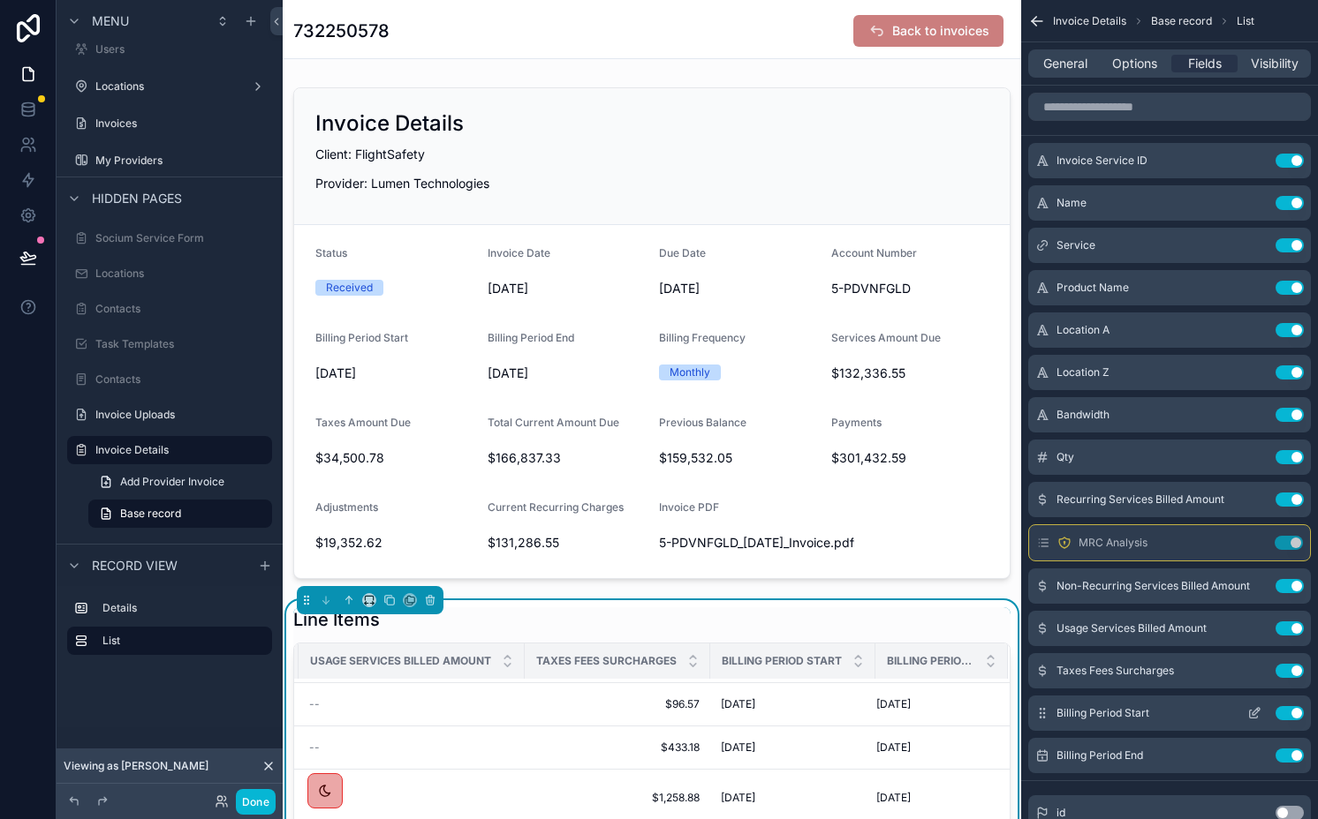
click at [1288, 706] on button "Use setting" at bounding box center [1289, 713] width 28 height 14
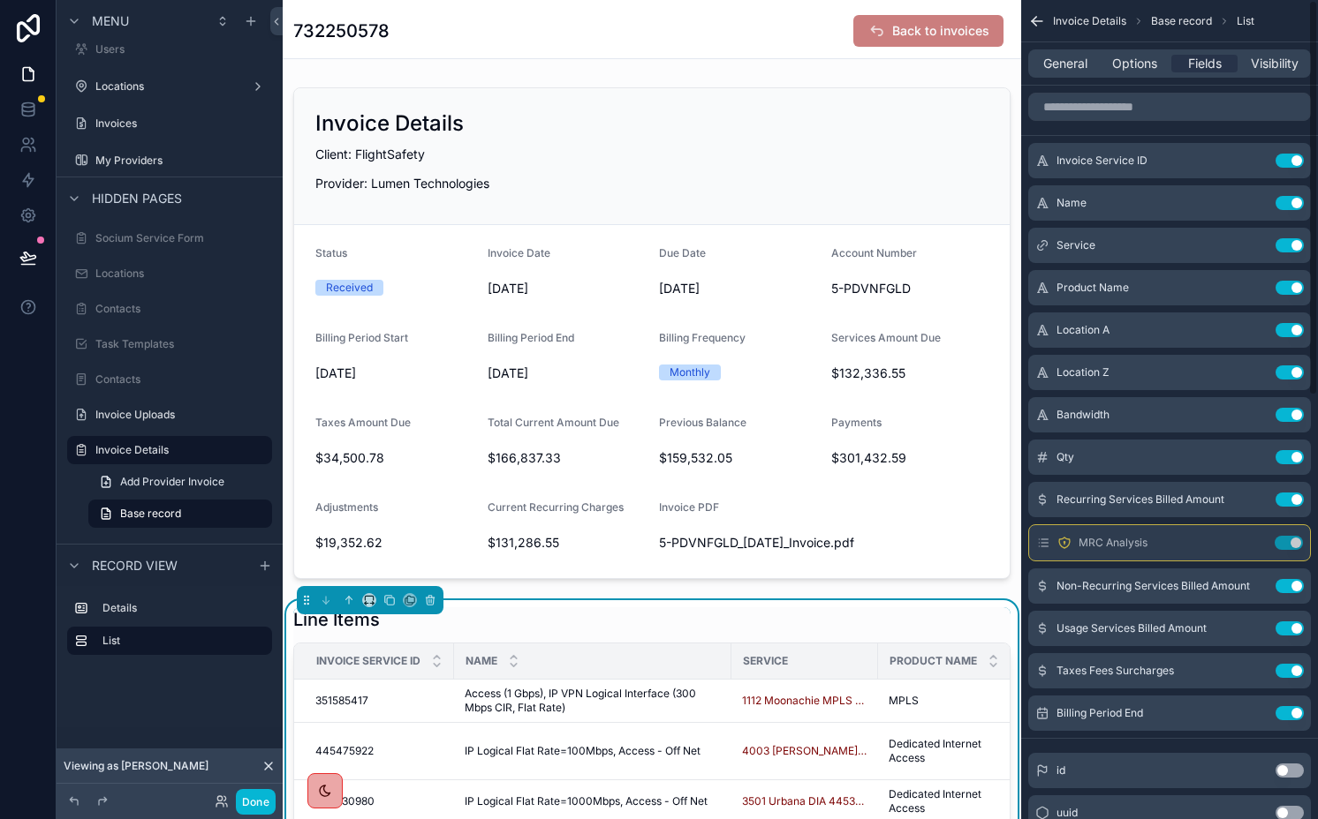
click at [1288, 706] on button "Use setting" at bounding box center [1289, 713] width 28 height 14
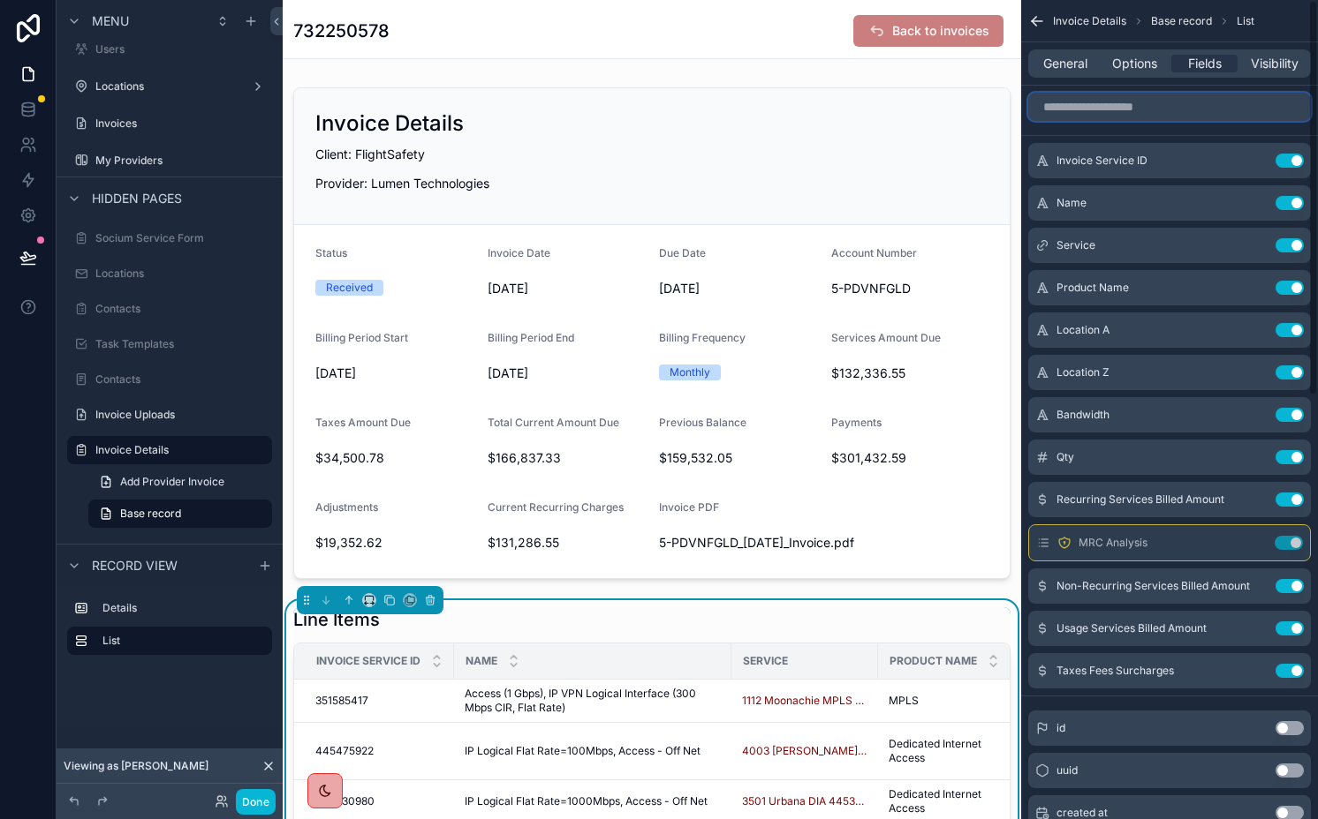
click at [1130, 107] on input "scrollable content" at bounding box center [1169, 107] width 283 height 28
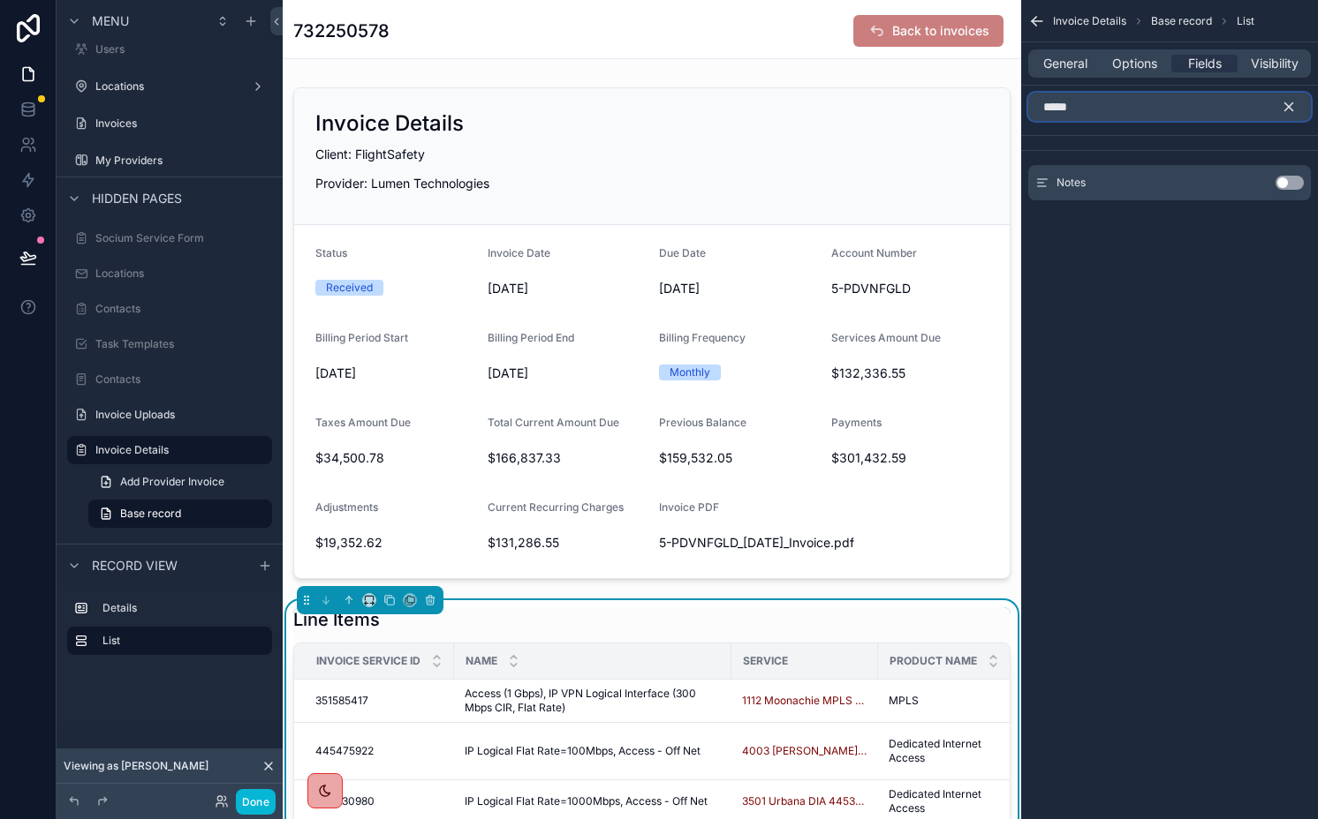
type input "*****"
click at [1301, 181] on button "Use setting" at bounding box center [1289, 183] width 28 height 14
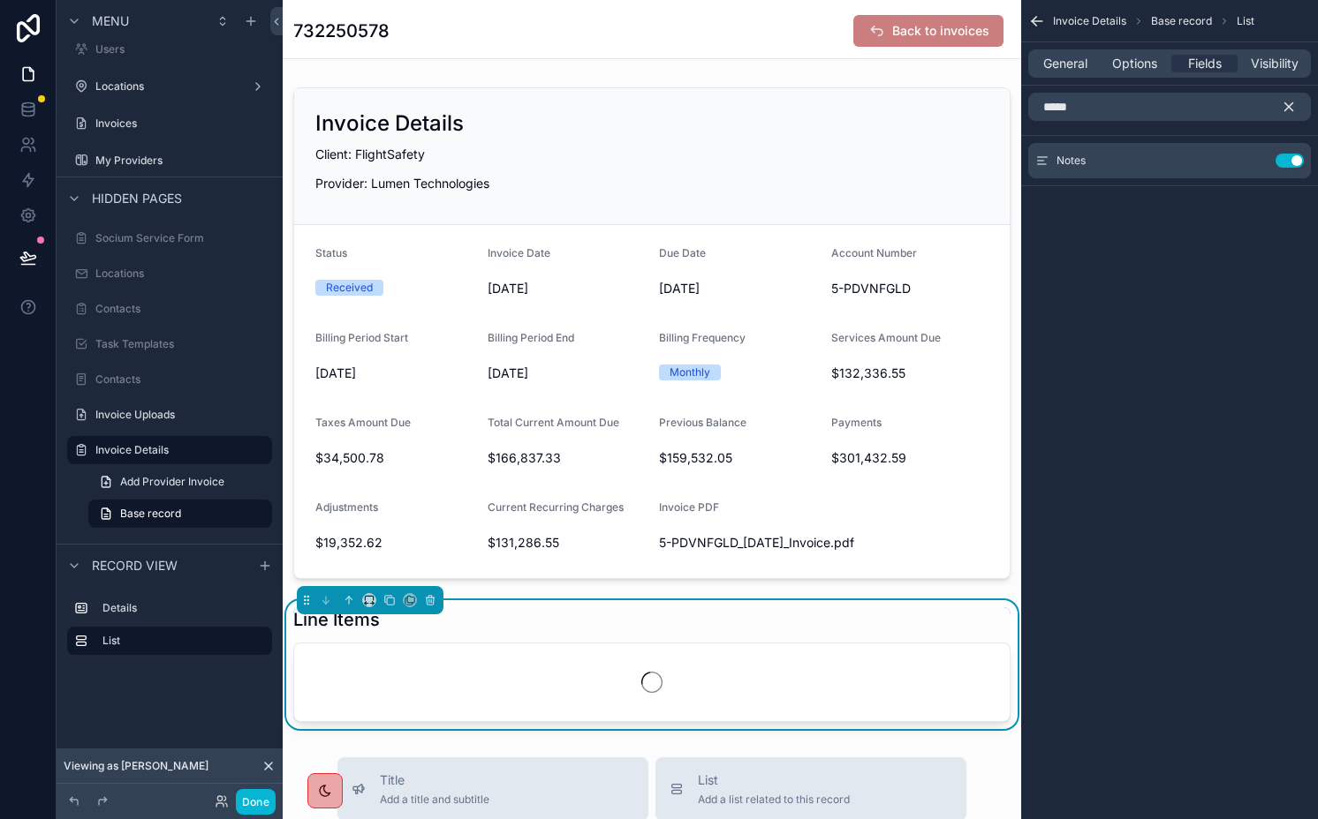
click at [1300, 102] on button "scrollable content" at bounding box center [1295, 107] width 30 height 28
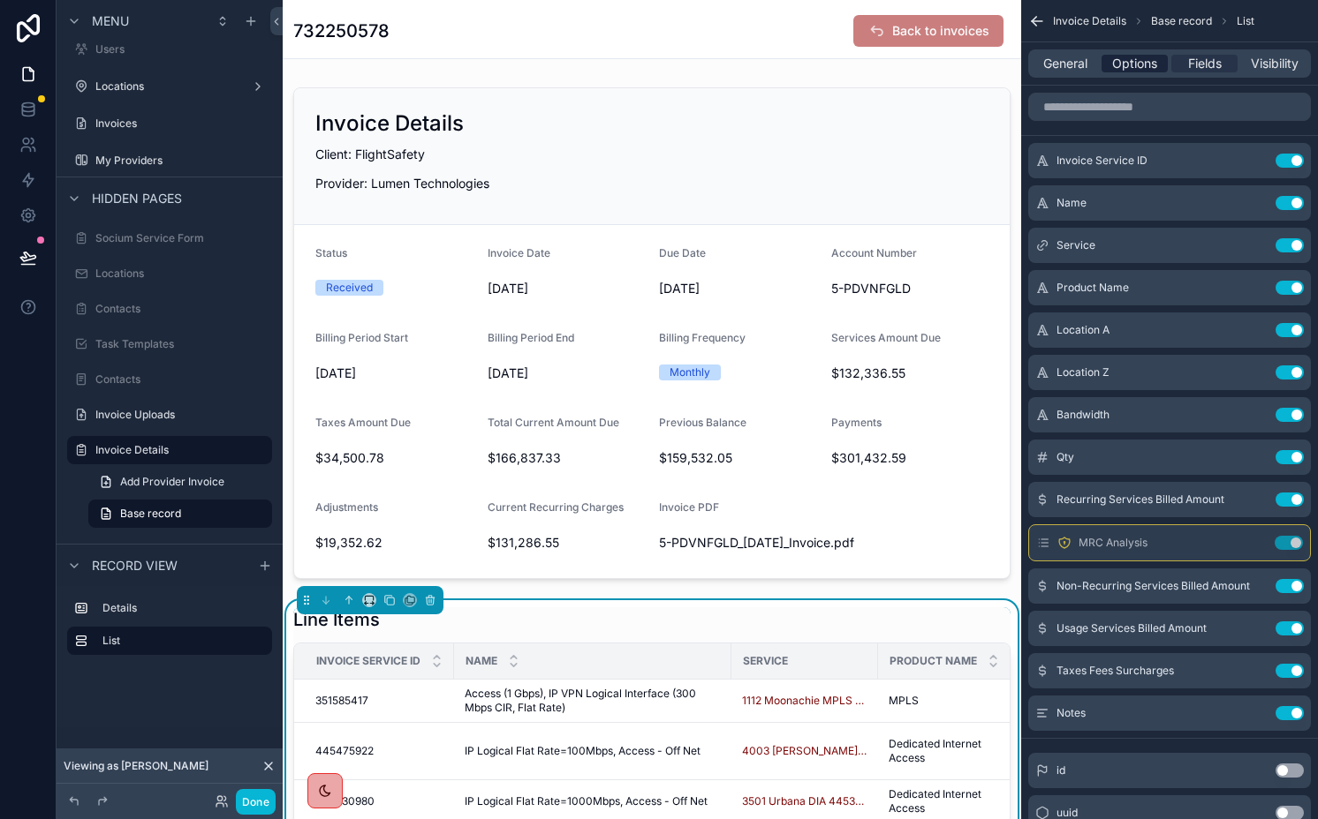
click at [1112, 64] on span "Options" at bounding box center [1134, 64] width 45 height 18
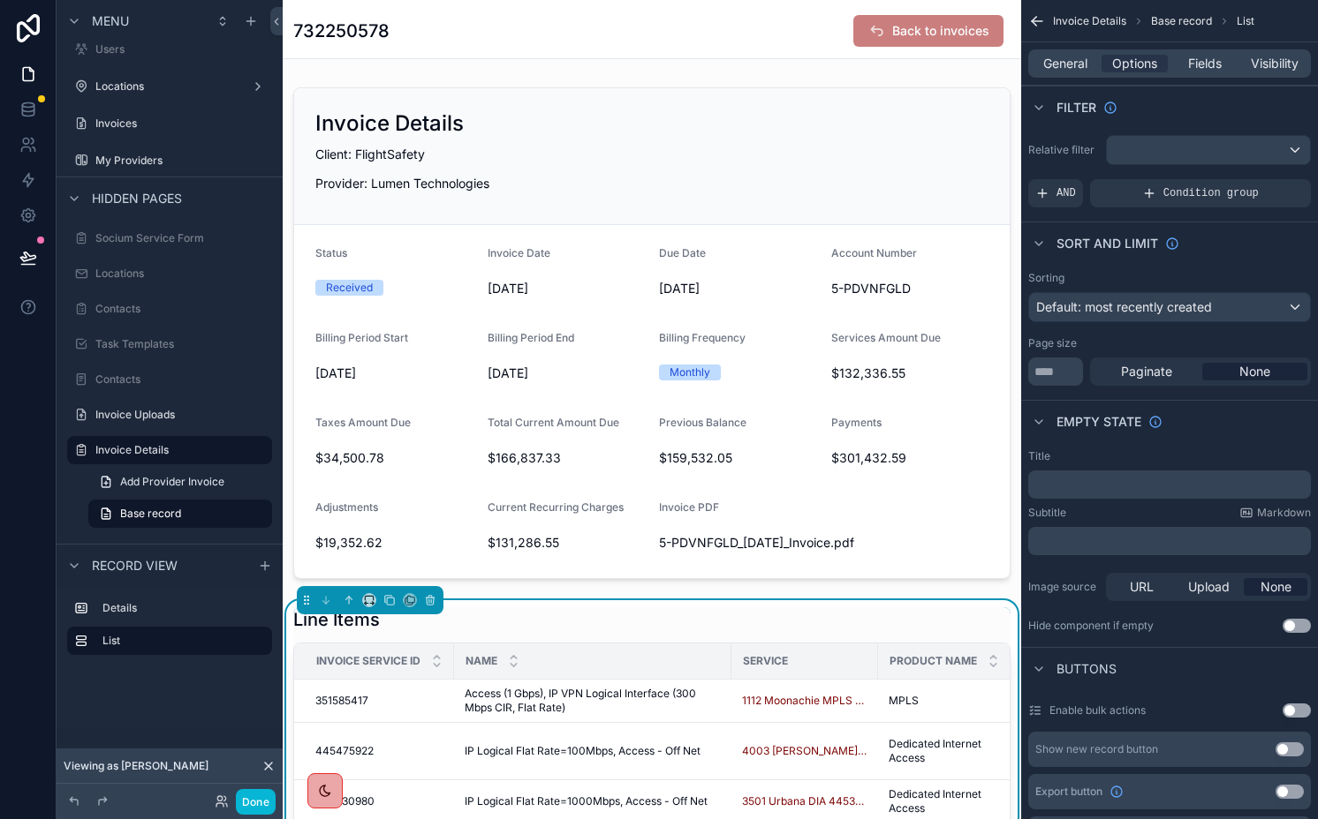
click at [1129, 290] on div "Sorting Default: most recently created" at bounding box center [1169, 296] width 283 height 51
click at [1129, 307] on span "Default: most recently created" at bounding box center [1124, 306] width 176 height 15
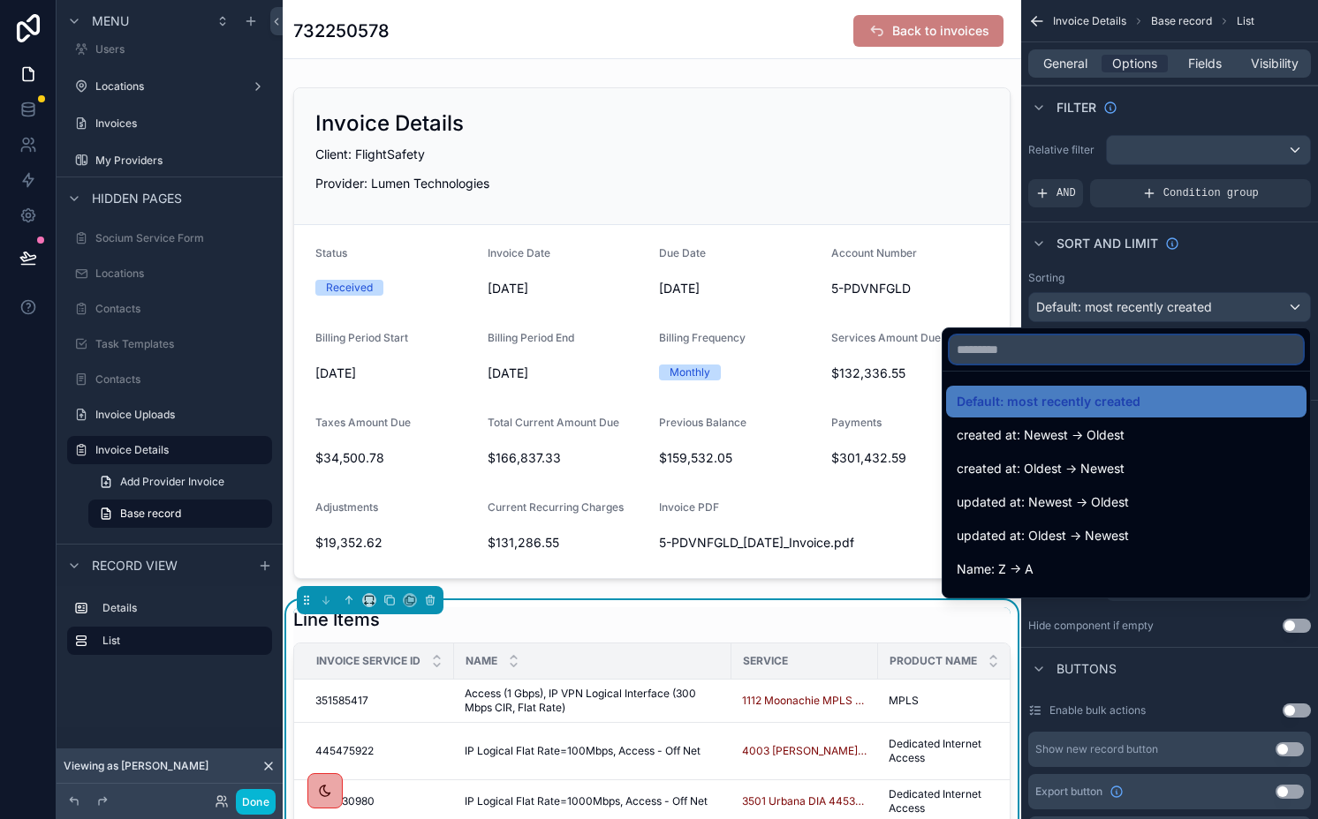
click at [1129, 344] on input "text" at bounding box center [1125, 350] width 353 height 28
type input "****"
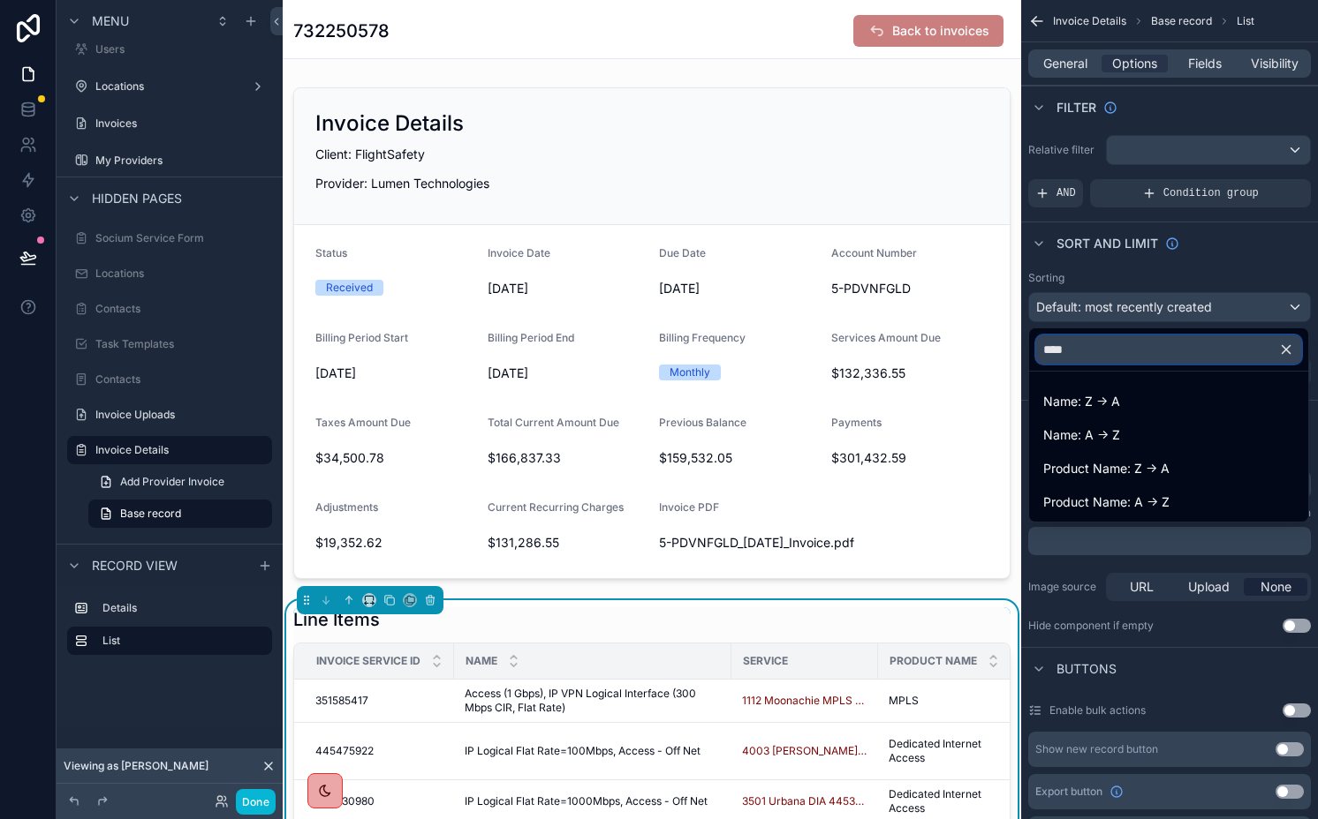
type input "****"
click at [1089, 418] on ul "Name: Z -> A Name: A -> Z Product Name: Z -> A Product Name: A -> Z" at bounding box center [1168, 447] width 279 height 150
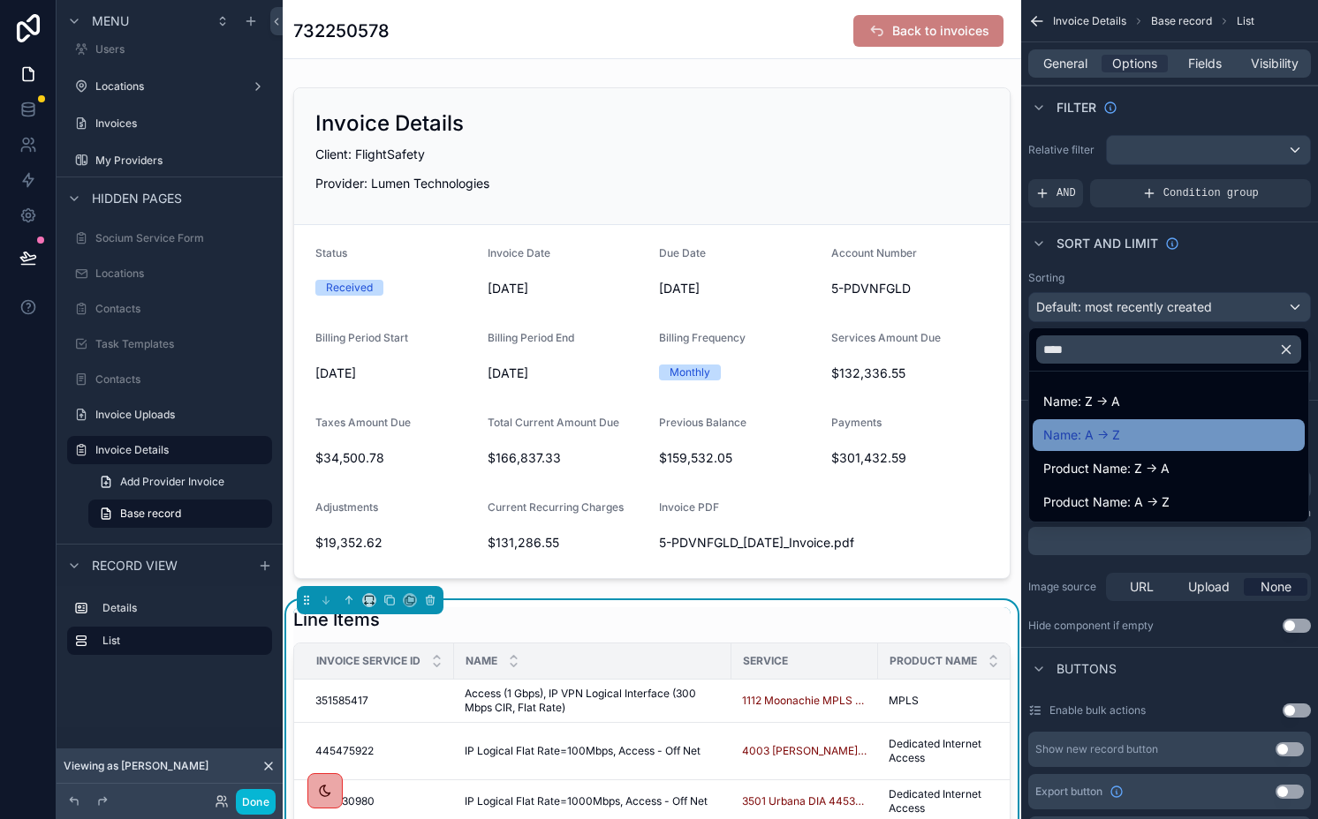
click at [1089, 427] on span "Name: A -> Z" at bounding box center [1081, 435] width 77 height 21
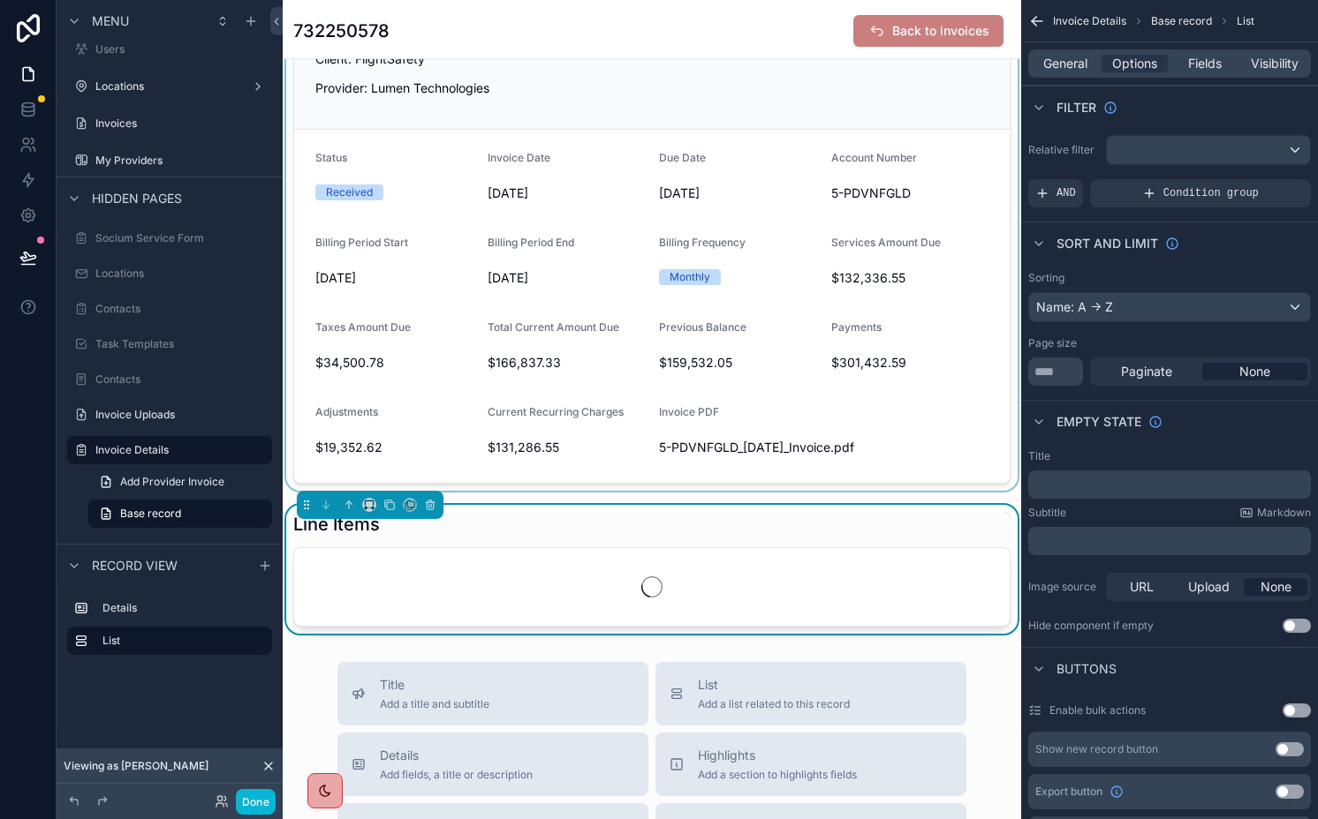
scroll to position [158, 0]
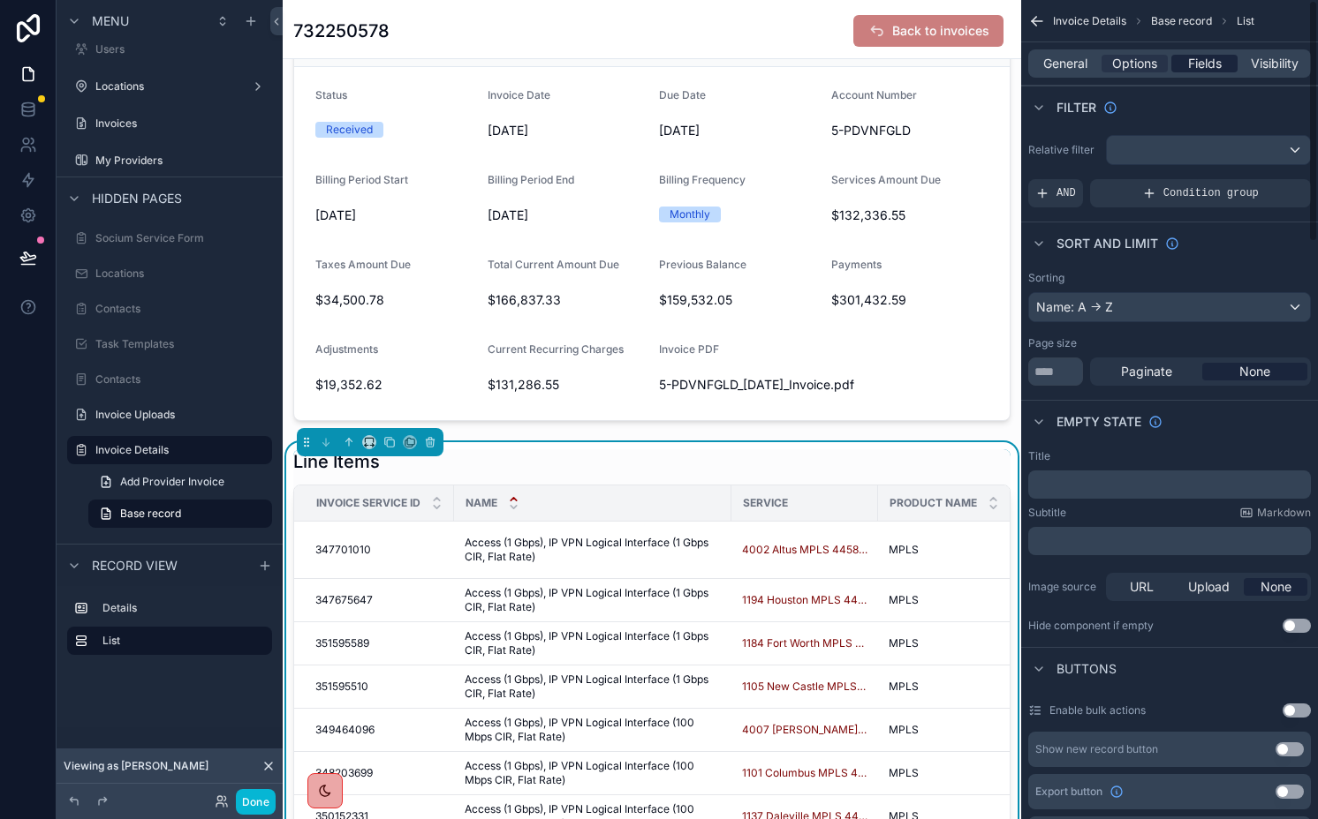
click at [1192, 71] on span "Fields" at bounding box center [1205, 64] width 34 height 18
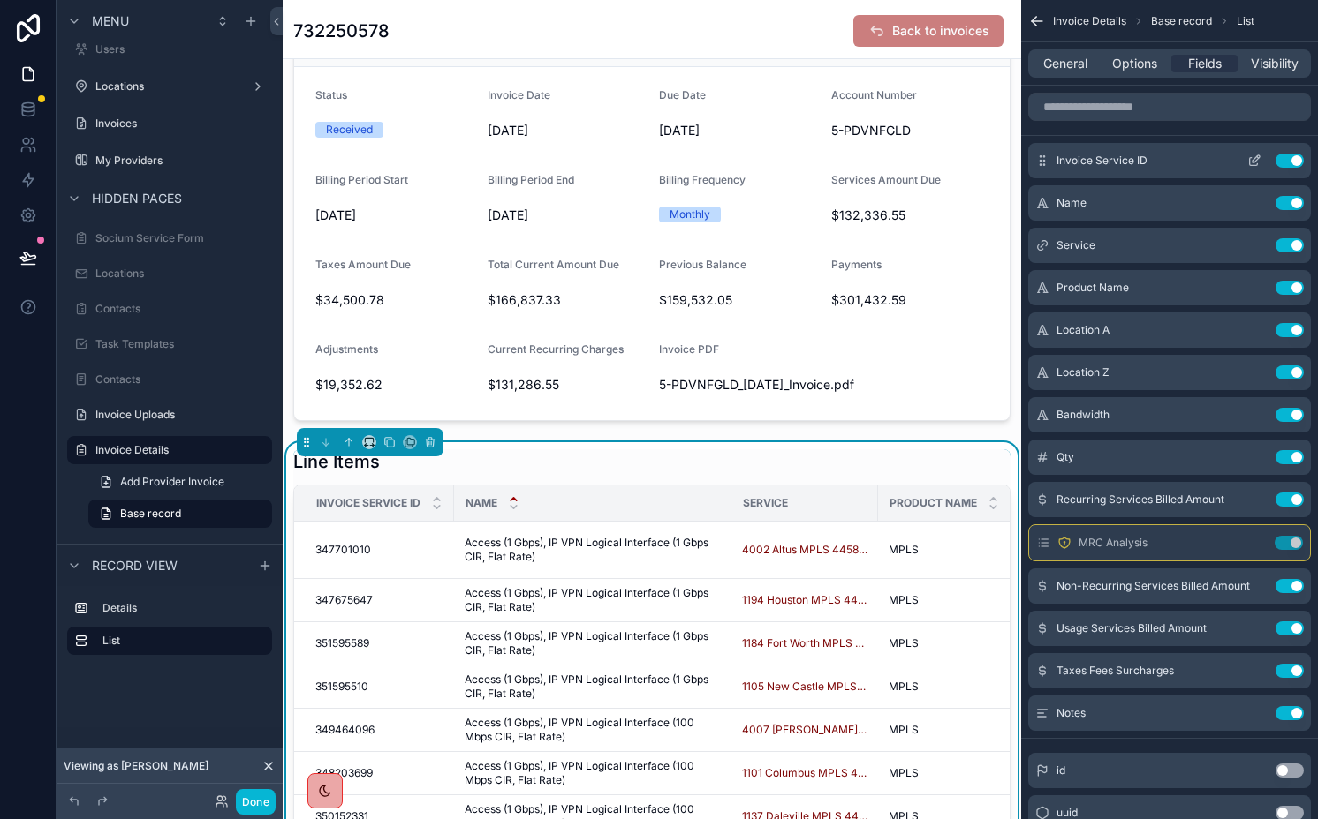
click at [1250, 161] on icon "scrollable content" at bounding box center [1254, 162] width 8 height 8
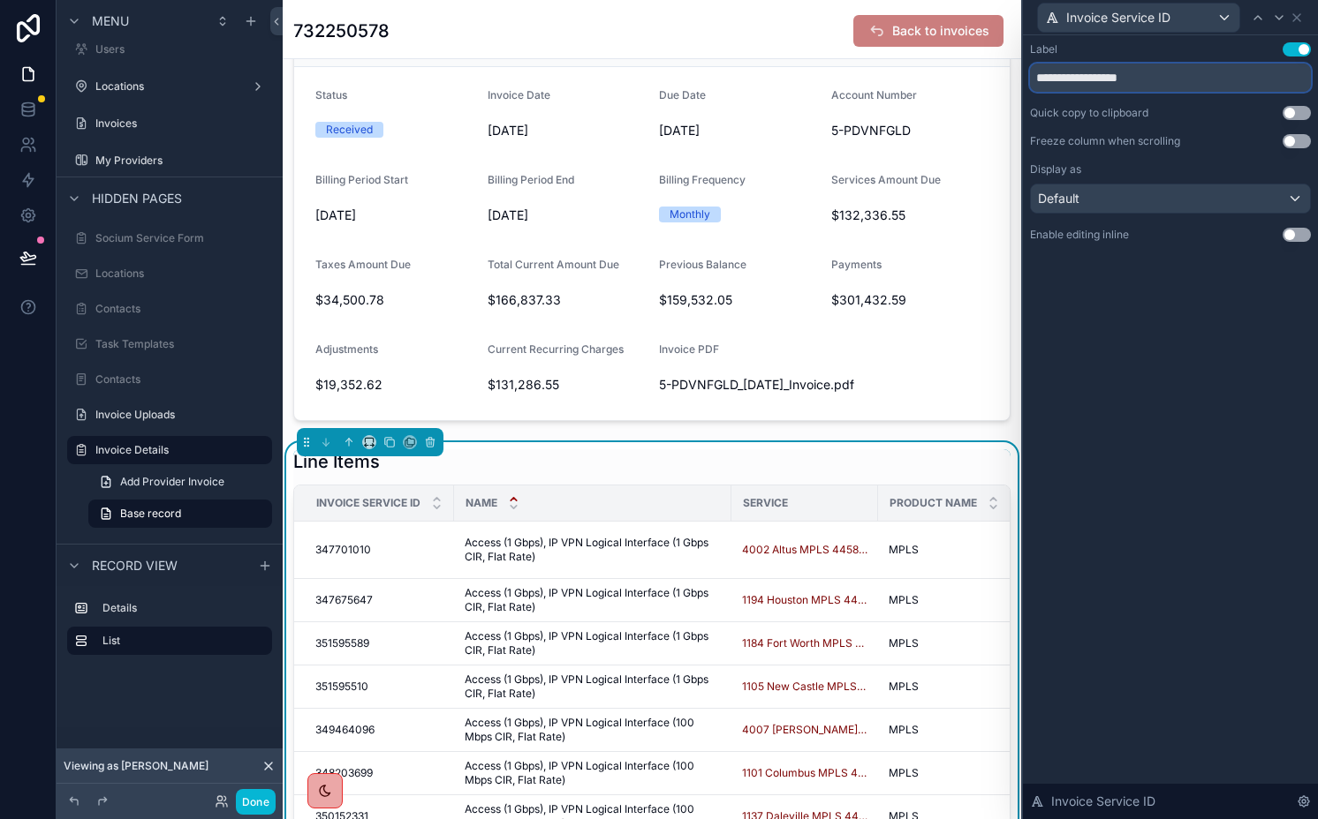
click at [1156, 80] on input "**********" at bounding box center [1170, 78] width 281 height 28
type input "**********"
click at [1274, 11] on icon at bounding box center [1279, 18] width 14 height 14
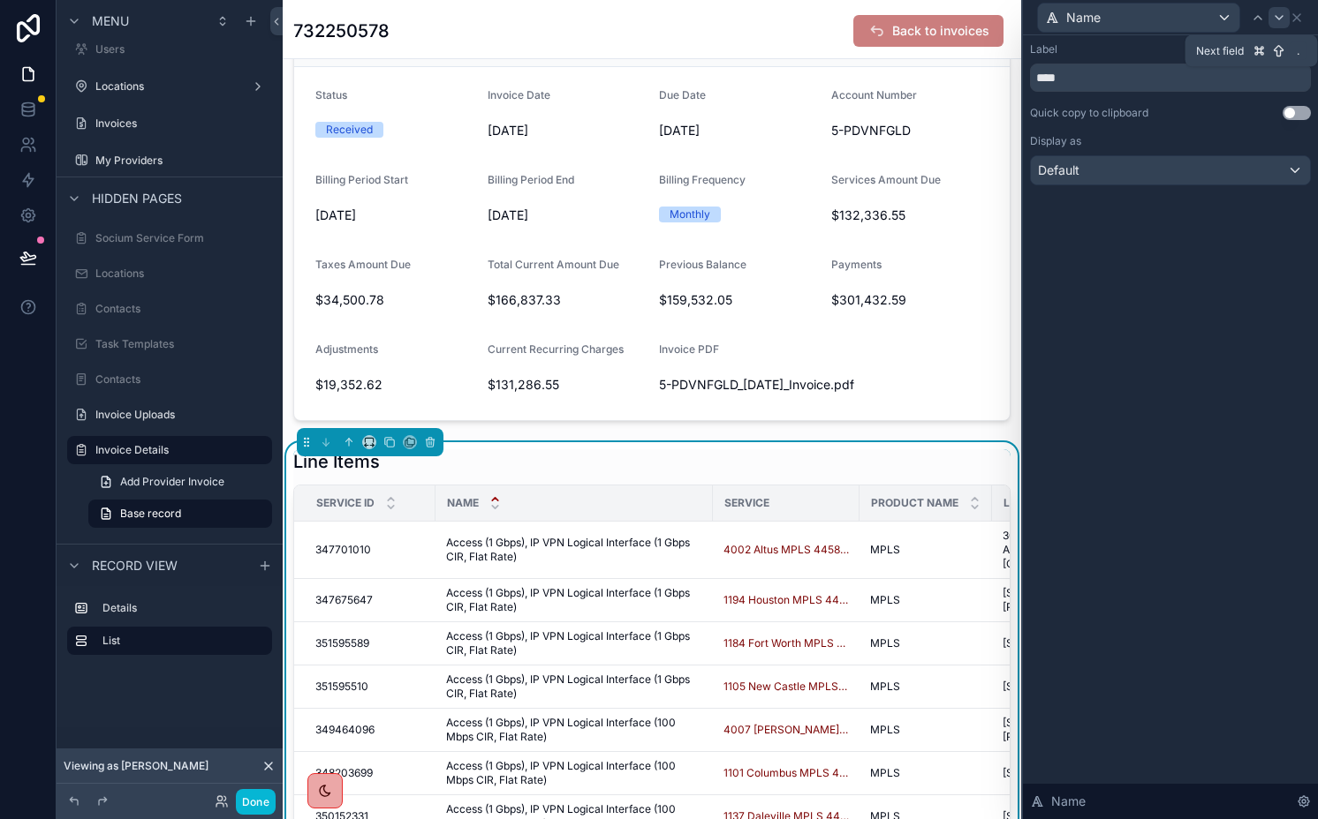
click at [1279, 22] on icon at bounding box center [1279, 18] width 14 height 14
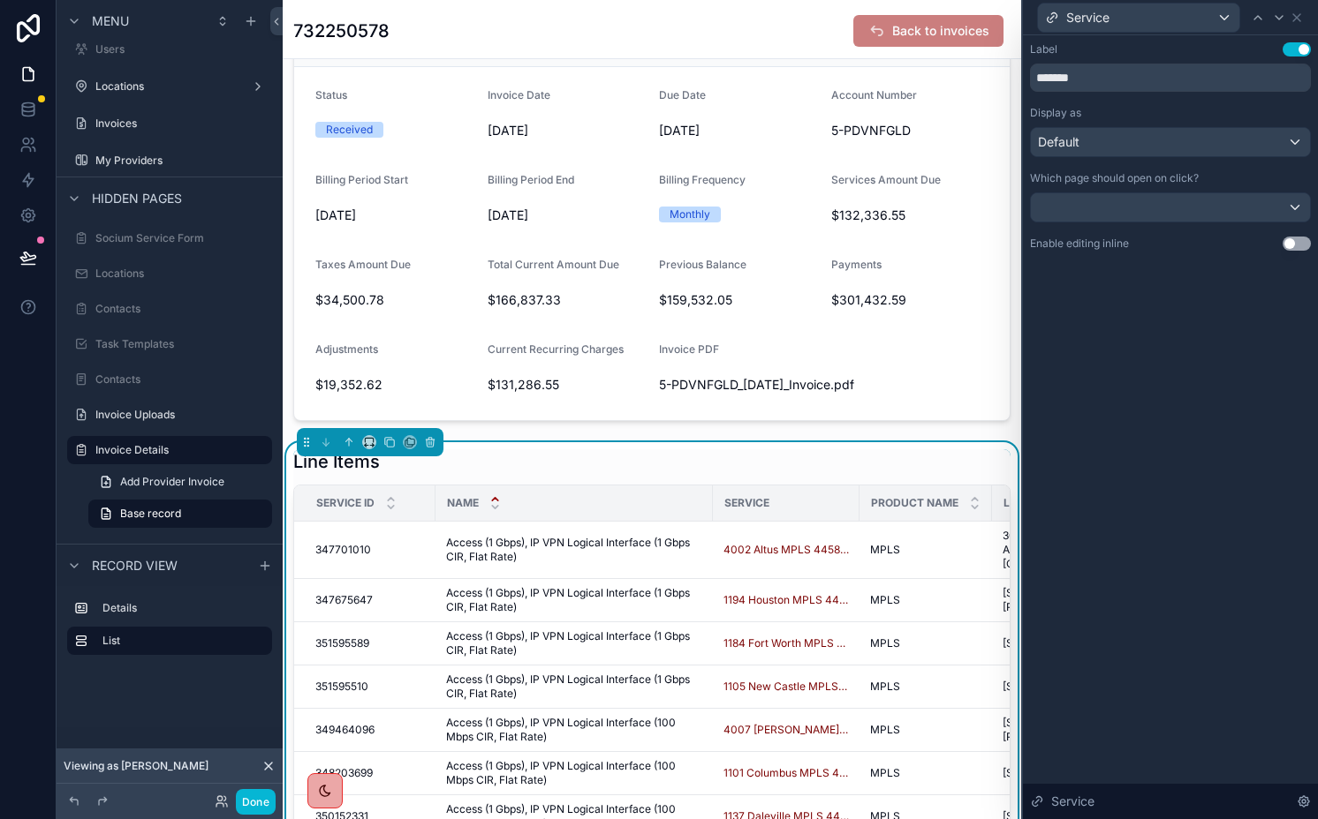
click at [1304, 21] on div "Service" at bounding box center [1170, 17] width 281 height 34
click at [1299, 20] on icon at bounding box center [1296, 17] width 7 height 7
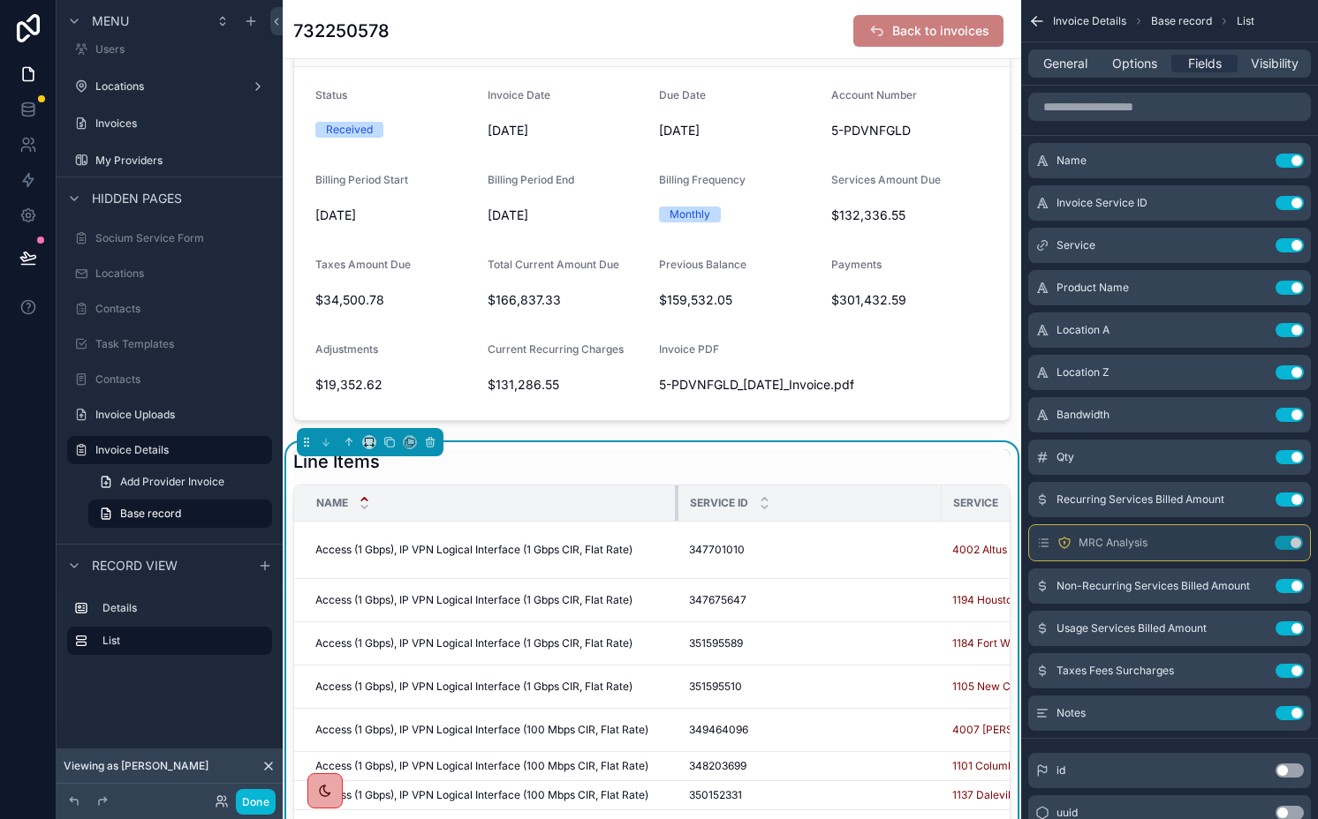
drag, startPoint x: 447, startPoint y: 498, endPoint x: 669, endPoint y: 498, distance: 222.5
click at [675, 498] on div "scrollable content" at bounding box center [678, 503] width 7 height 35
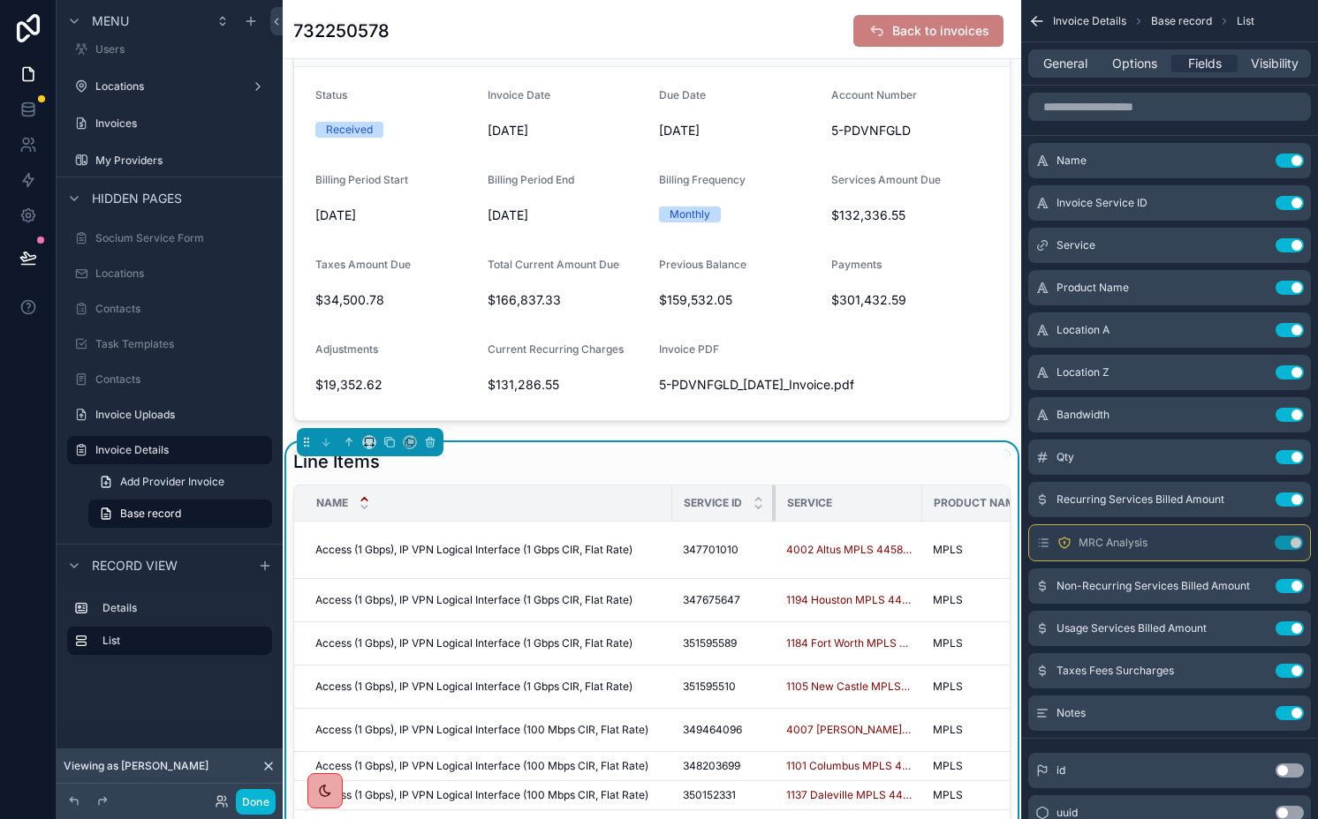
drag, startPoint x: 933, startPoint y: 510, endPoint x: 741, endPoint y: 510, distance: 192.5
click at [741, 510] on th "Service ID" at bounding box center [723, 504] width 103 height 36
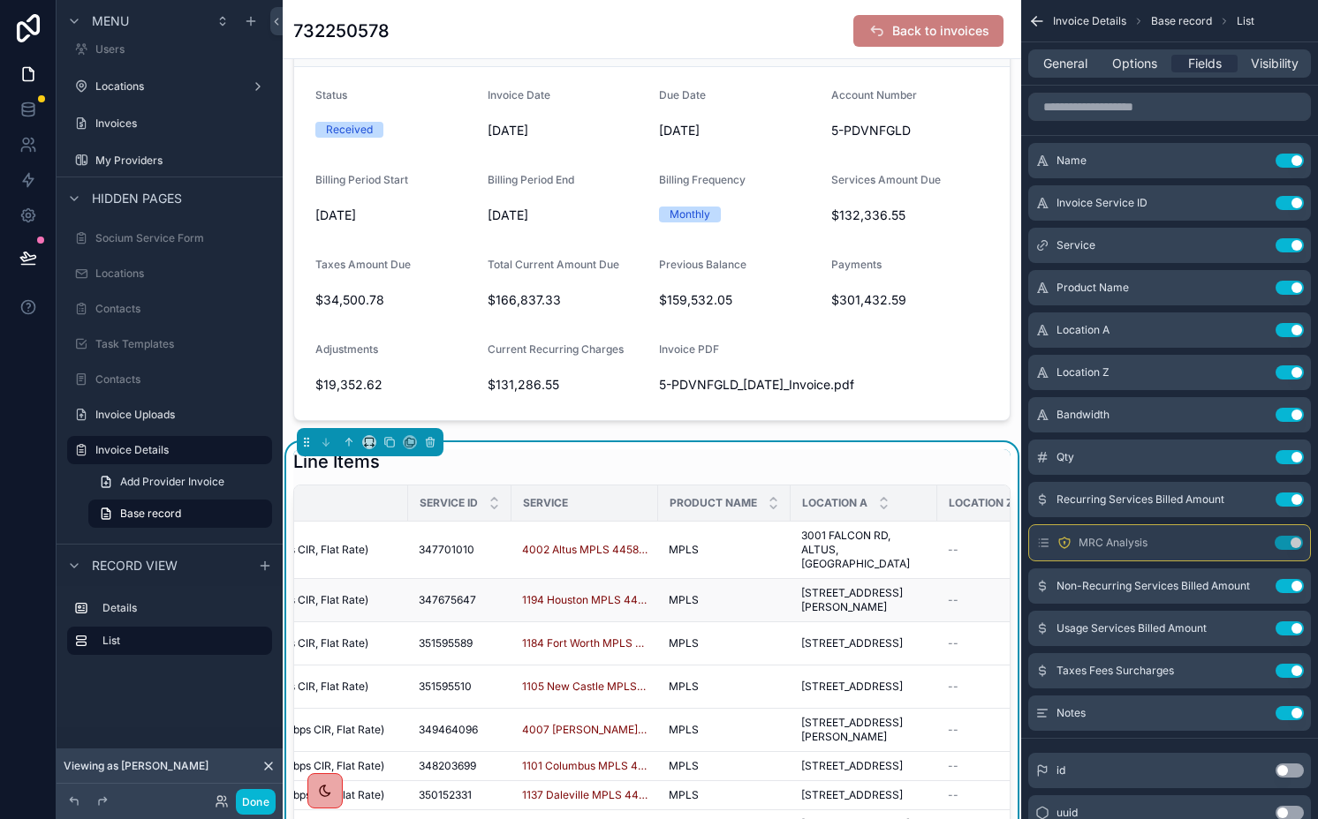
scroll to position [0, 267]
click at [1250, 291] on icon "scrollable content" at bounding box center [1254, 288] width 14 height 14
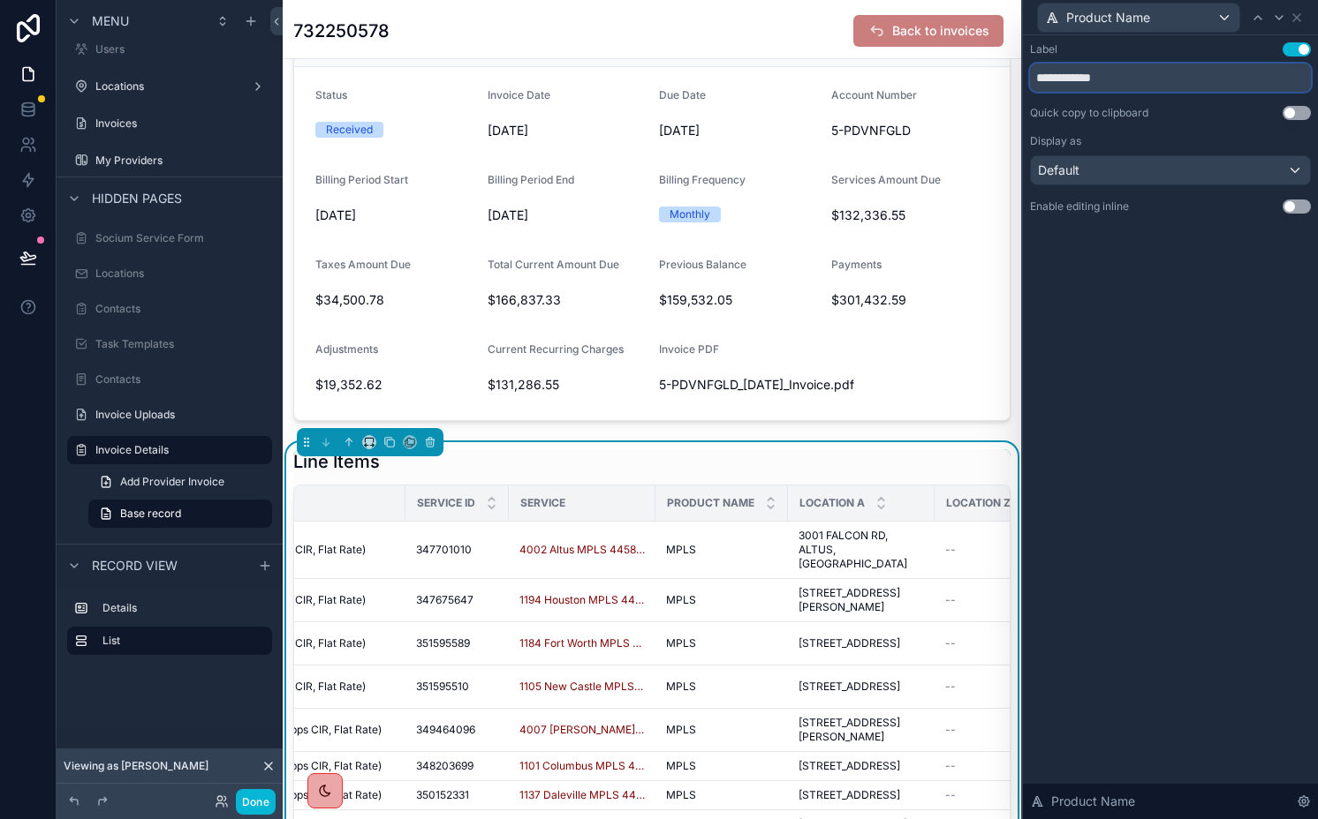
click at [1131, 72] on input "**********" at bounding box center [1170, 78] width 281 height 28
type input "*******"
click at [1273, 15] on icon at bounding box center [1279, 18] width 14 height 14
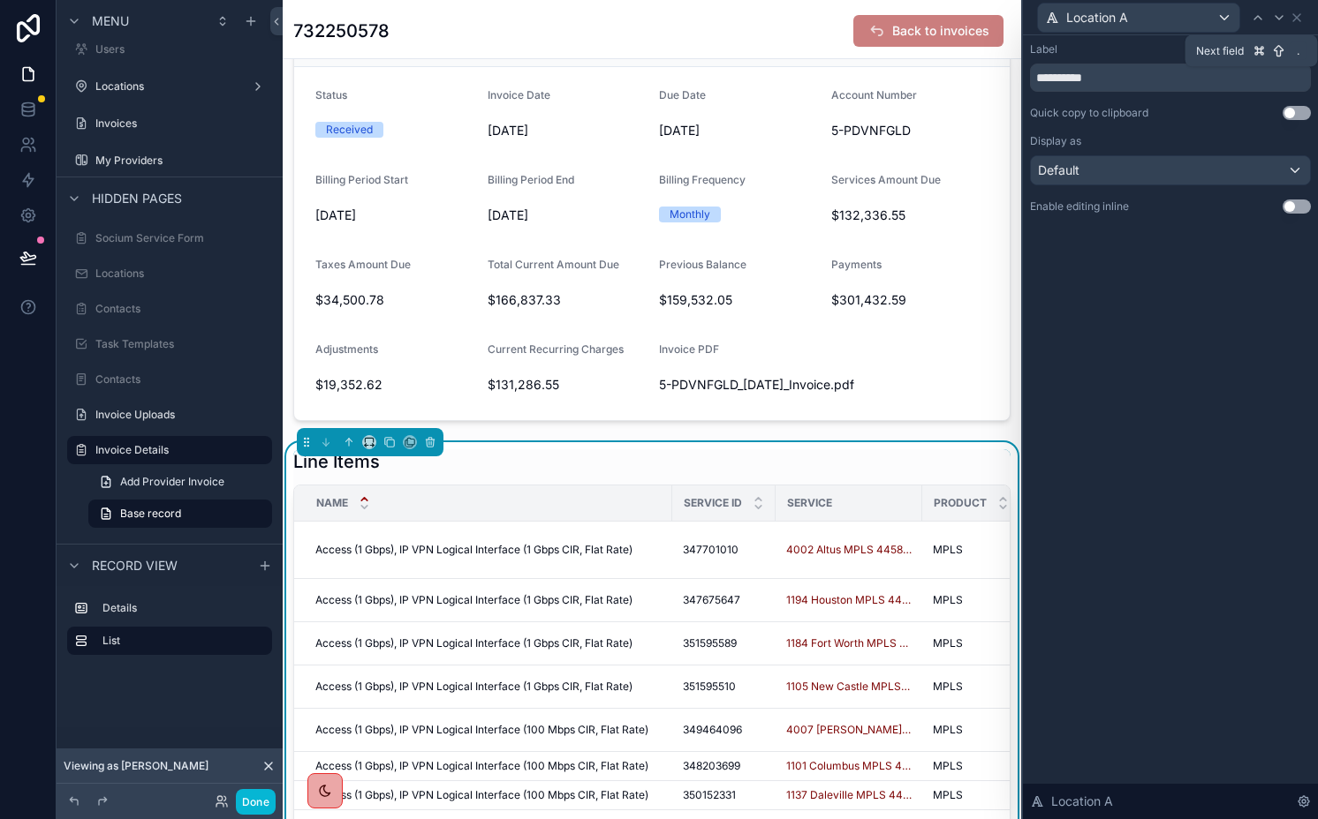
click at [1273, 15] on icon at bounding box center [1279, 18] width 14 height 14
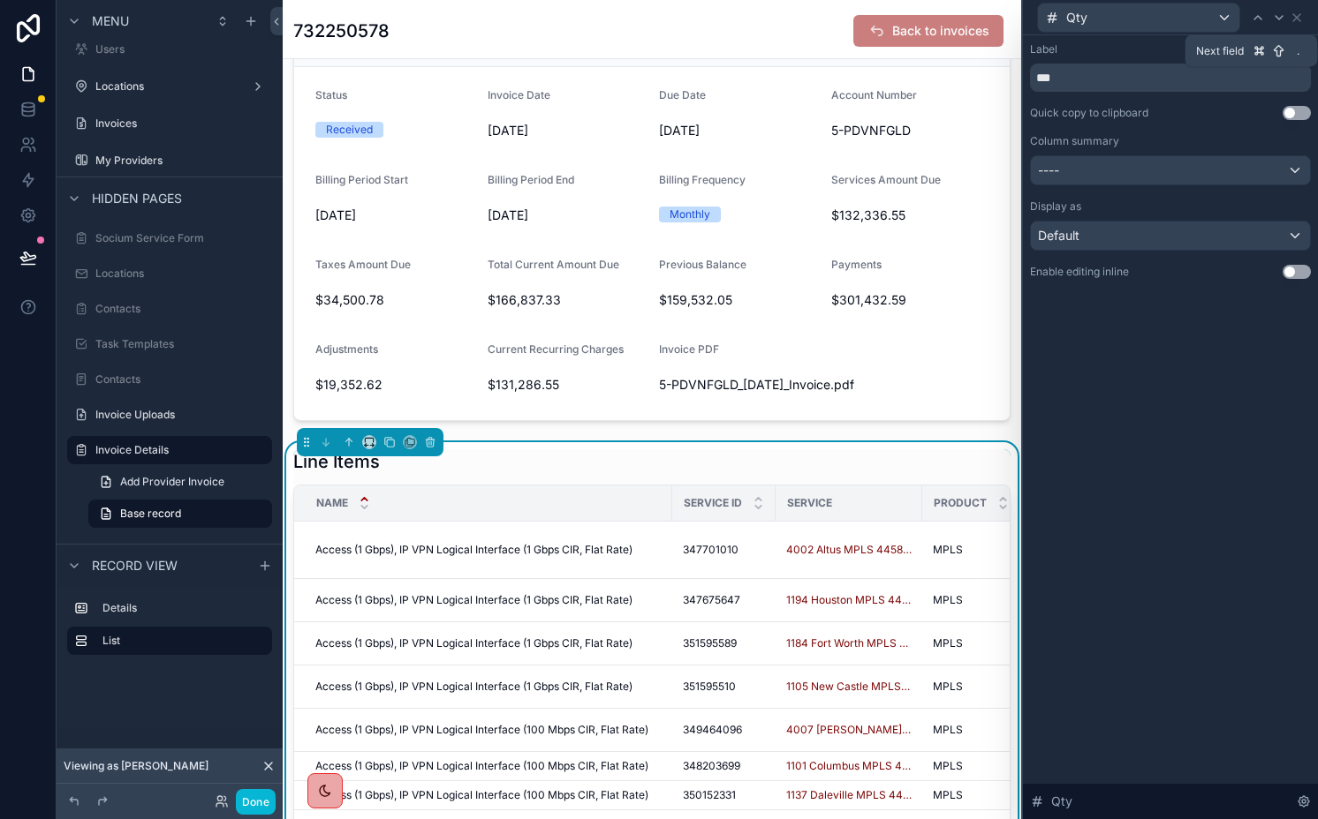
click at [1273, 15] on icon at bounding box center [1279, 18] width 14 height 14
click at [1286, 12] on icon at bounding box center [1287, 18] width 14 height 14
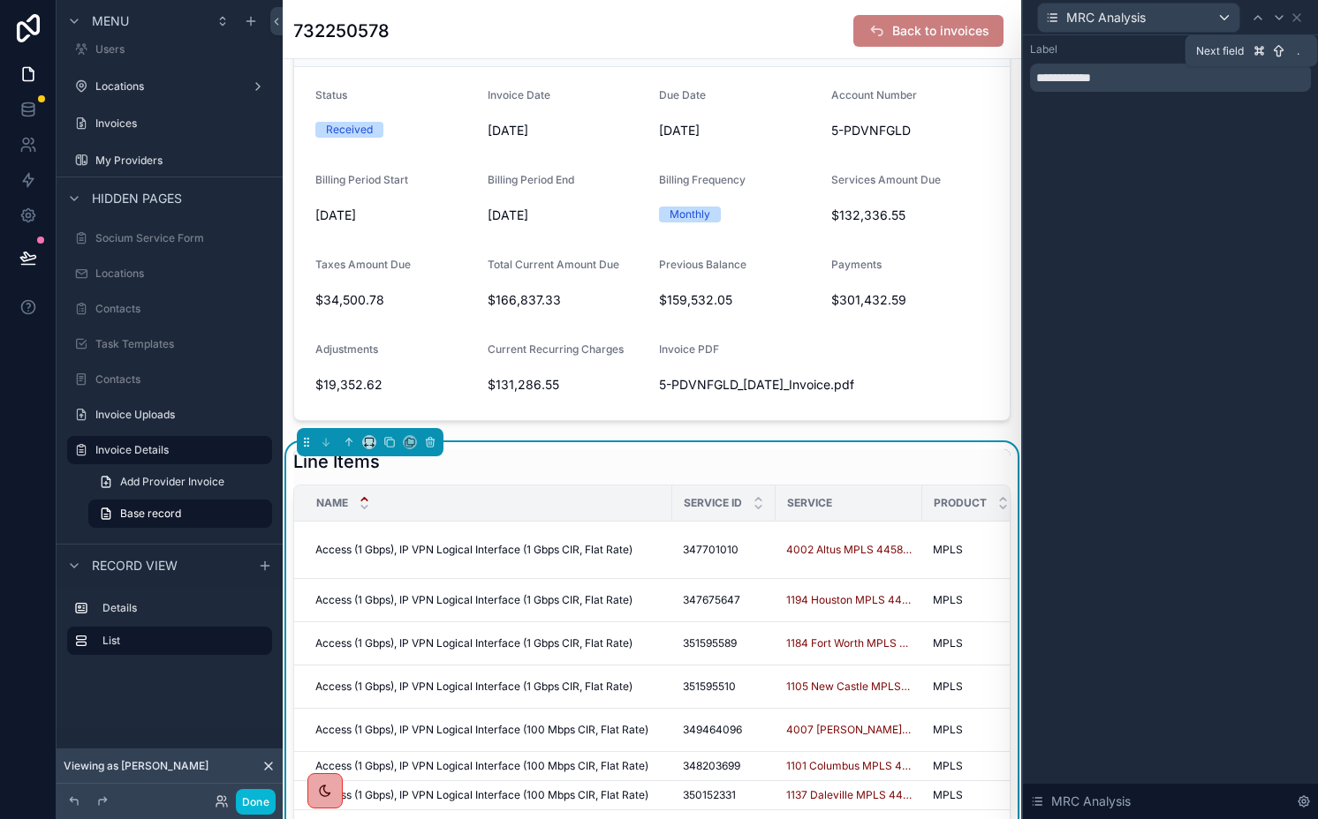
click at [1286, 12] on div at bounding box center [1278, 17] width 21 height 21
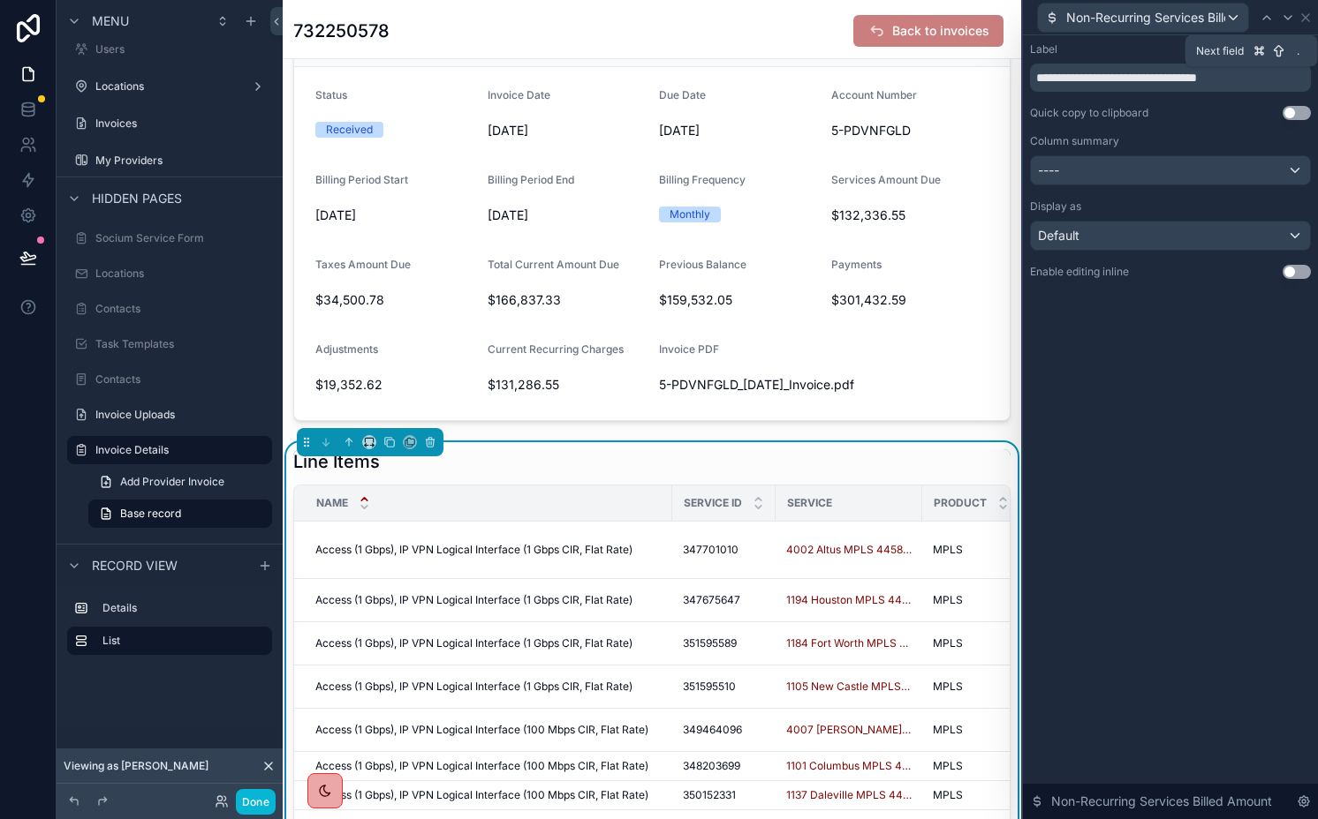
click at [1286, 12] on icon at bounding box center [1287, 18] width 14 height 14
click at [1286, 12] on div at bounding box center [1278, 17] width 21 height 21
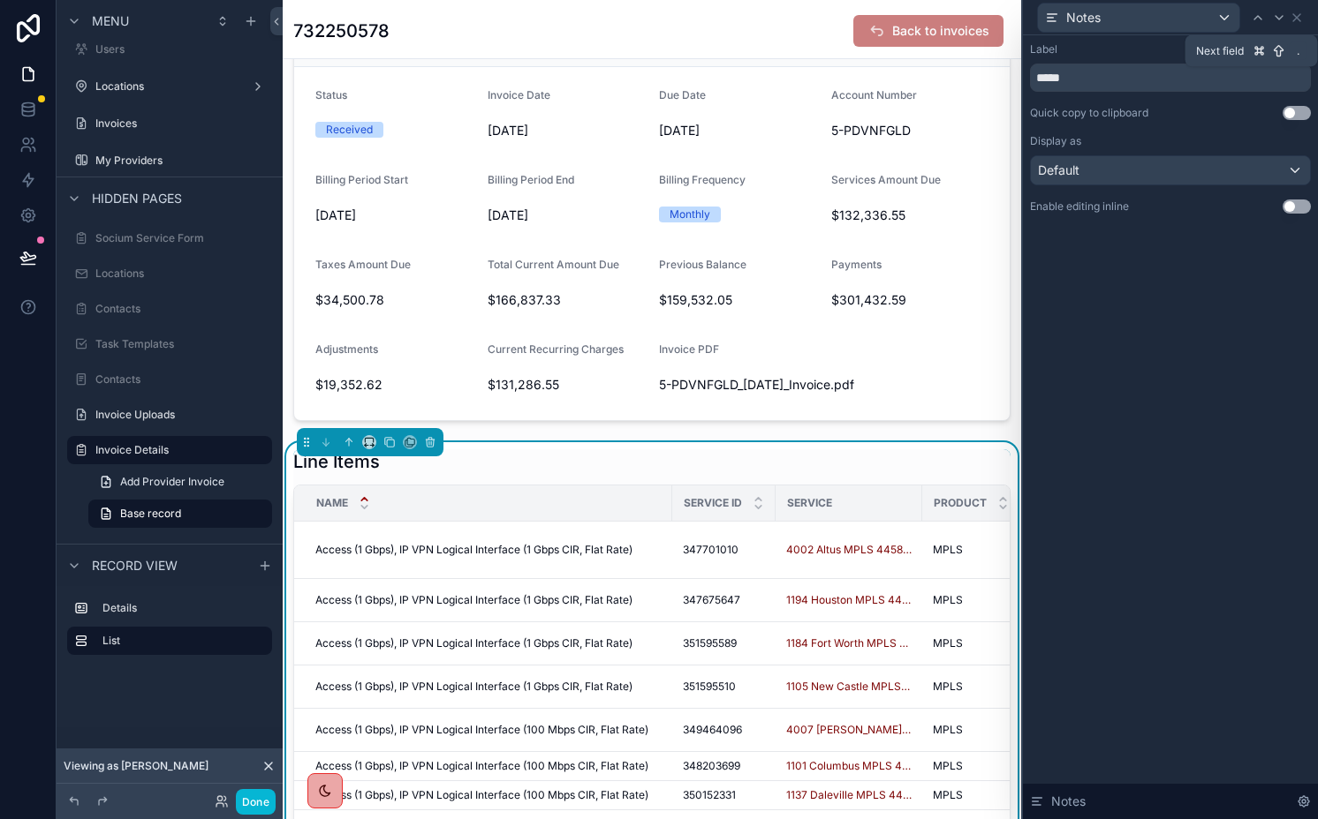
click at [1286, 12] on div at bounding box center [1278, 17] width 21 height 21
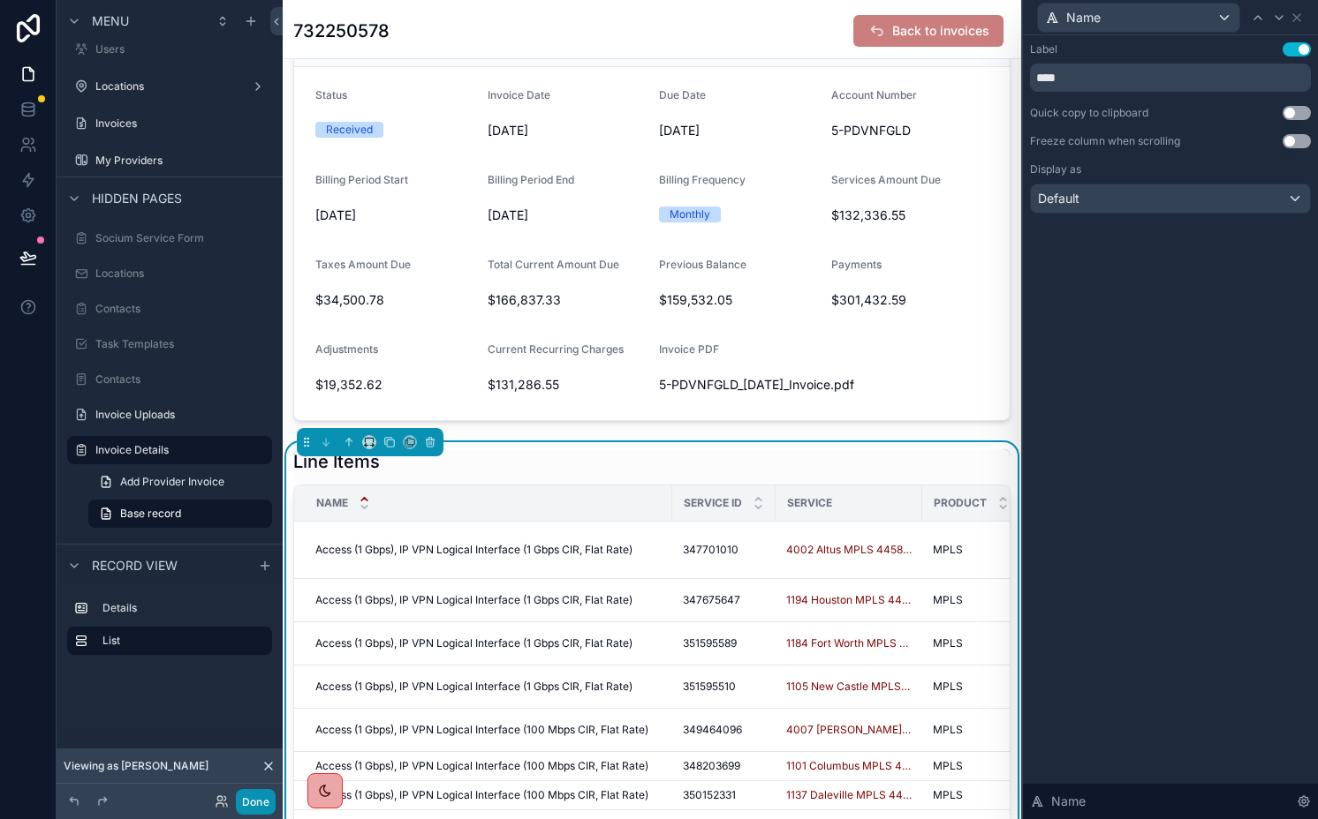
click at [254, 809] on button "Done" at bounding box center [256, 802] width 40 height 26
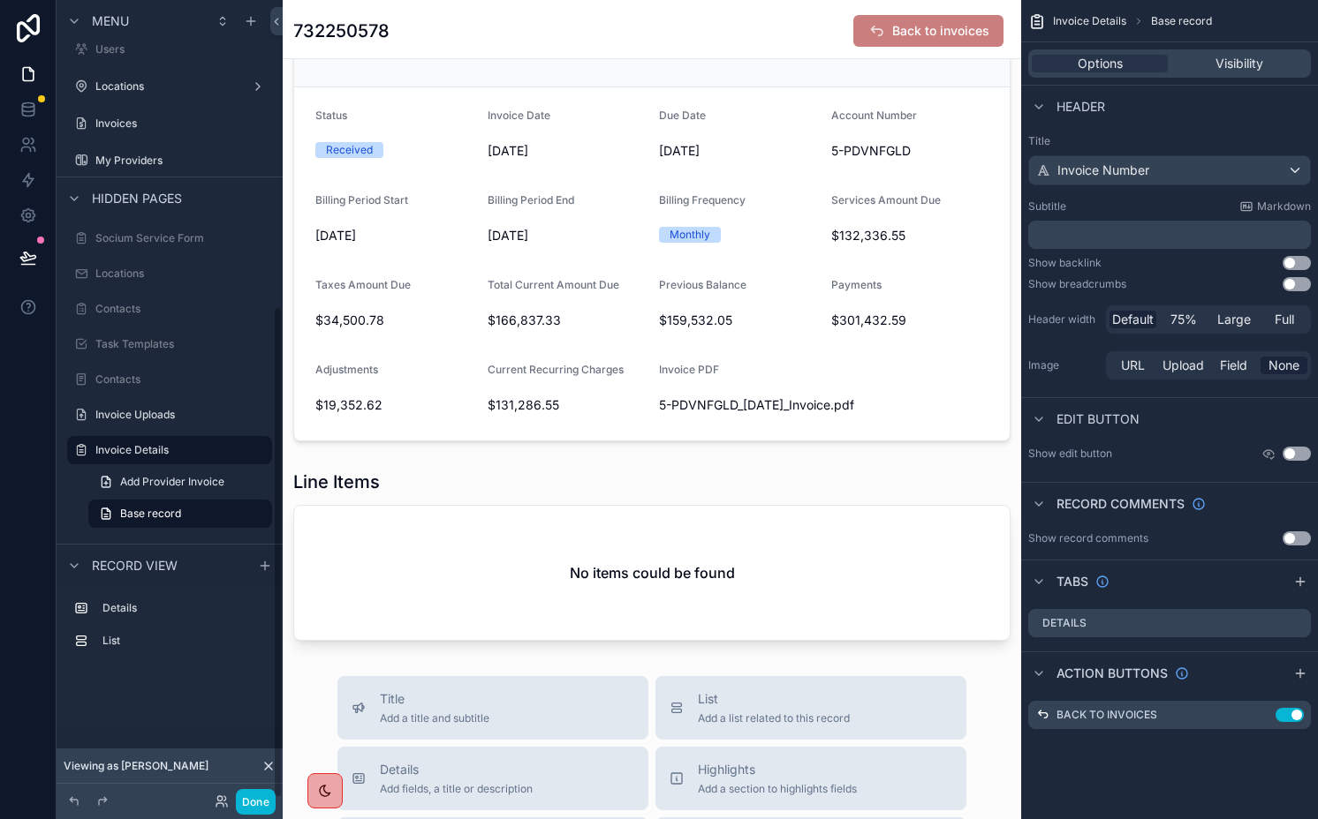
scroll to position [157, 0]
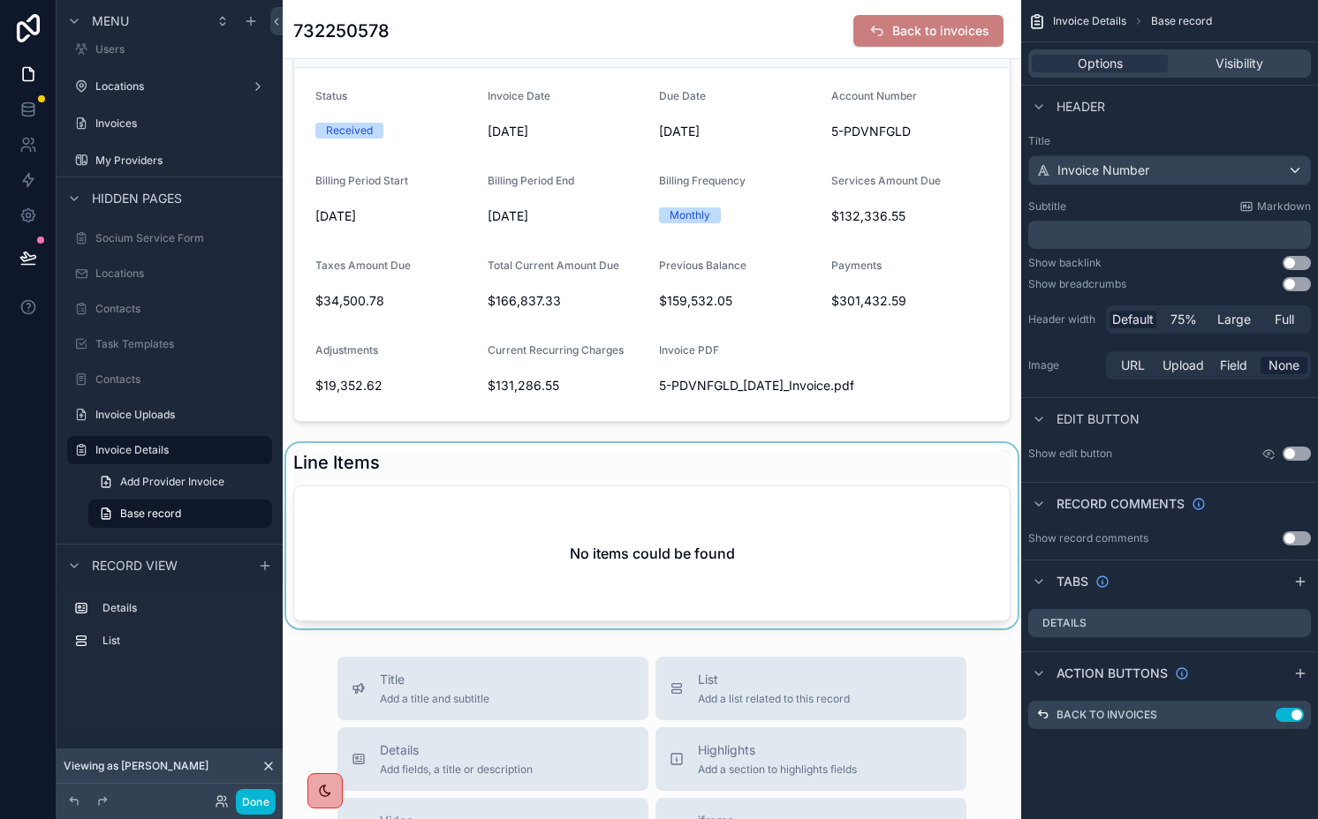
click at [597, 487] on div "scrollable content" at bounding box center [652, 535] width 738 height 185
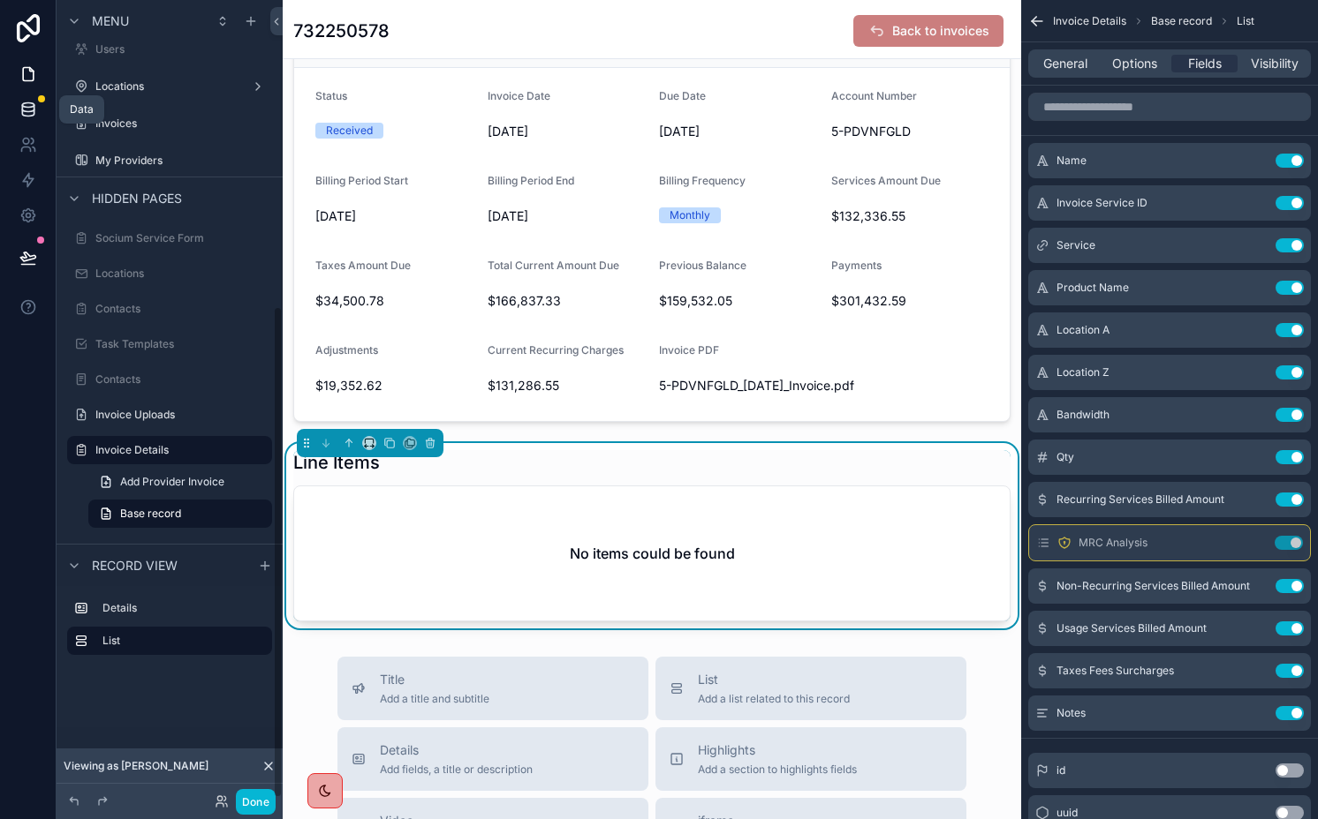
click at [13, 107] on link at bounding box center [28, 109] width 56 height 35
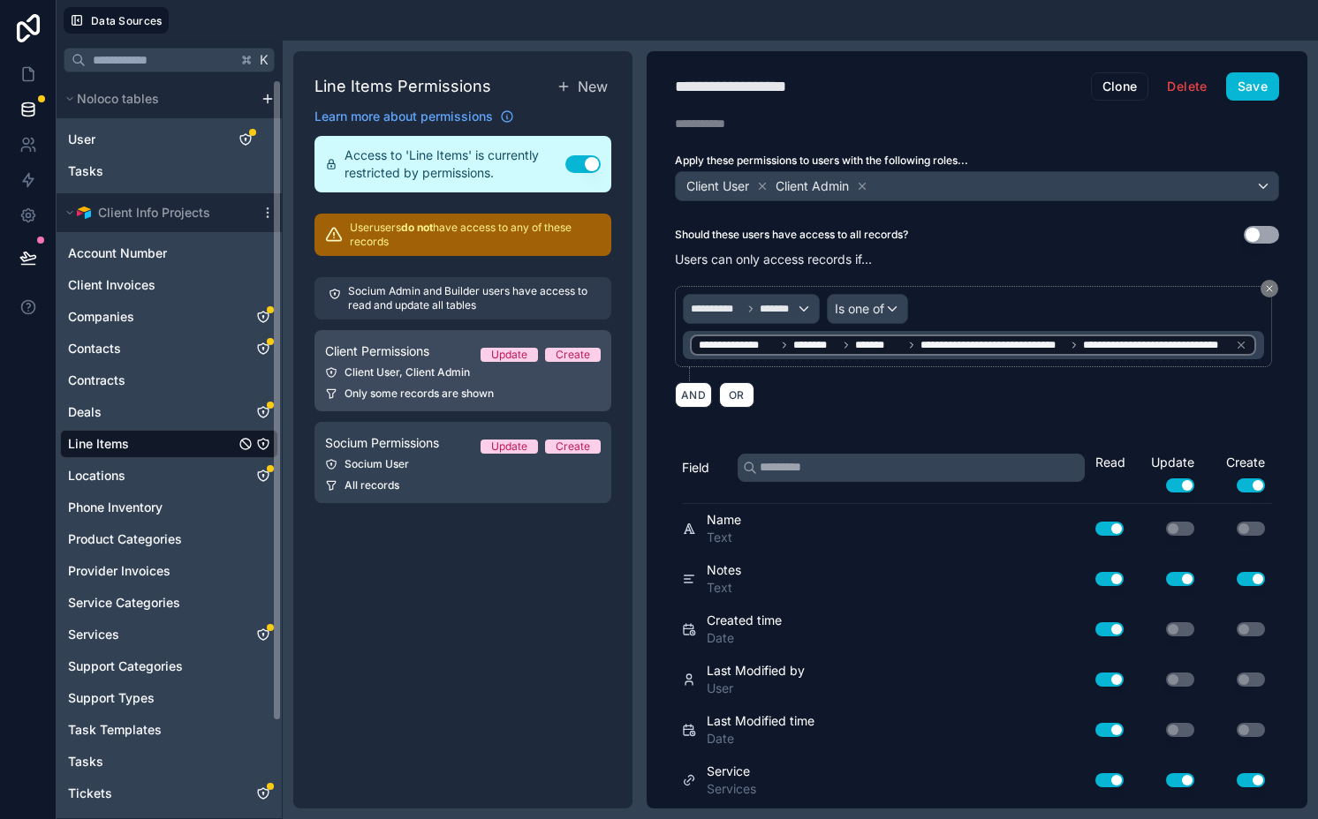
click at [440, 373] on div "Client User, Client Admin" at bounding box center [463, 373] width 276 height 14
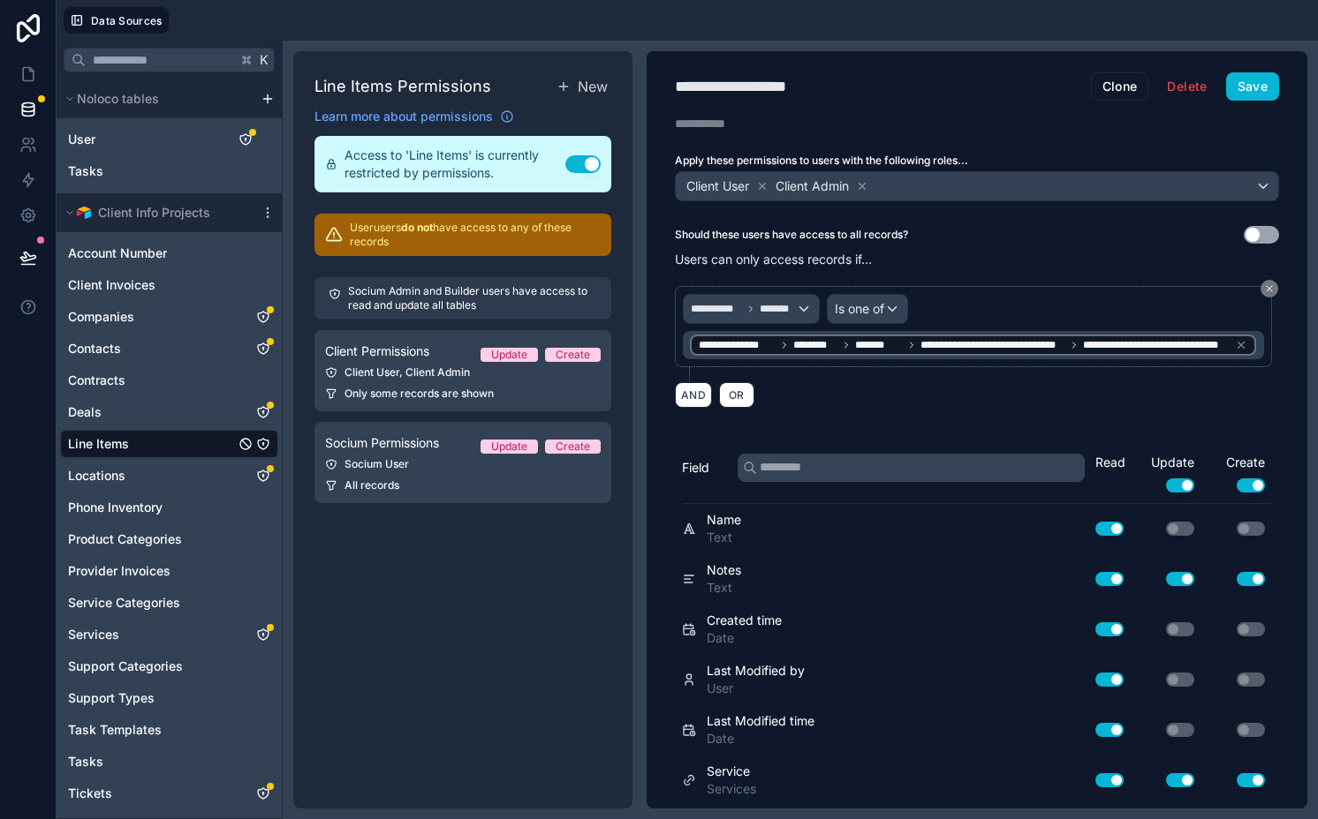
scroll to position [1255, 0]
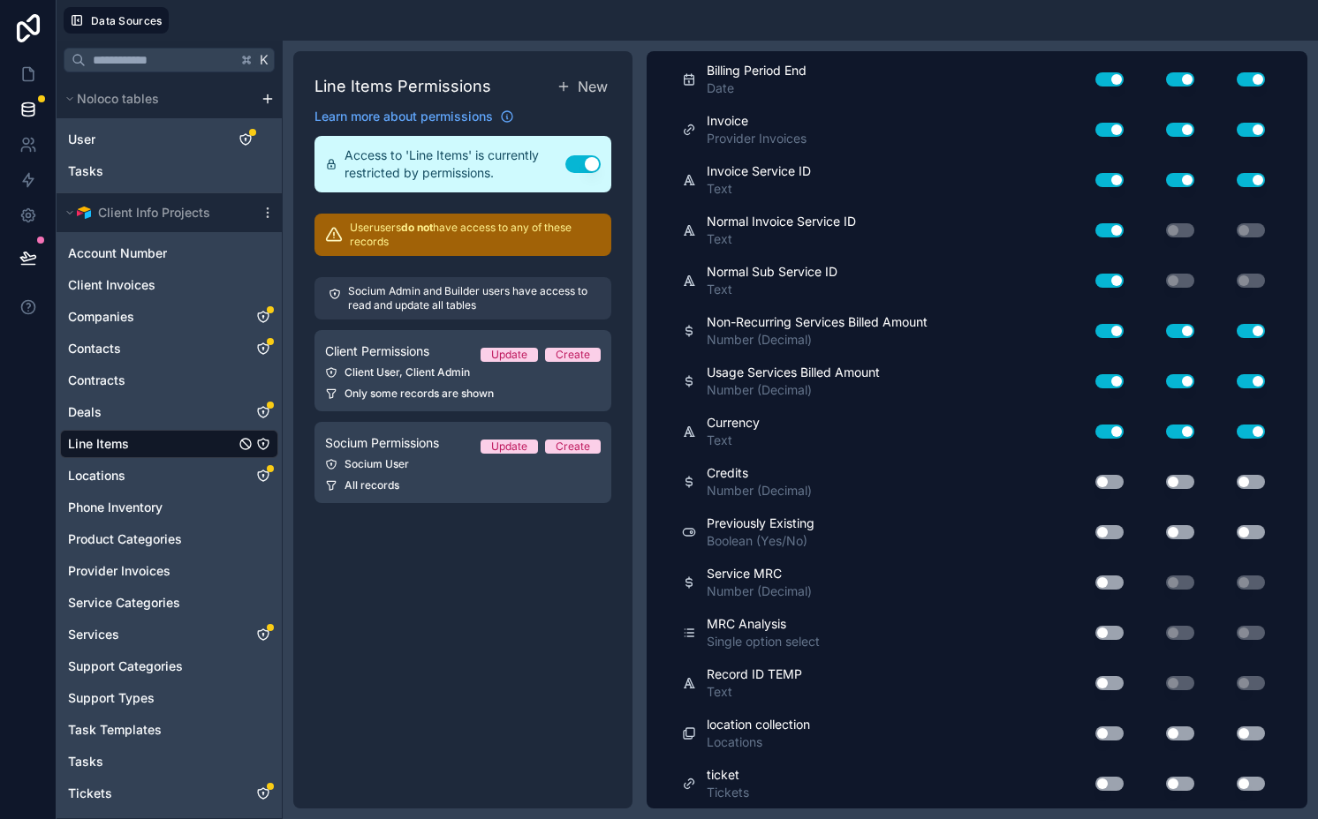
click at [1095, 631] on button "Use setting" at bounding box center [1109, 633] width 28 height 14
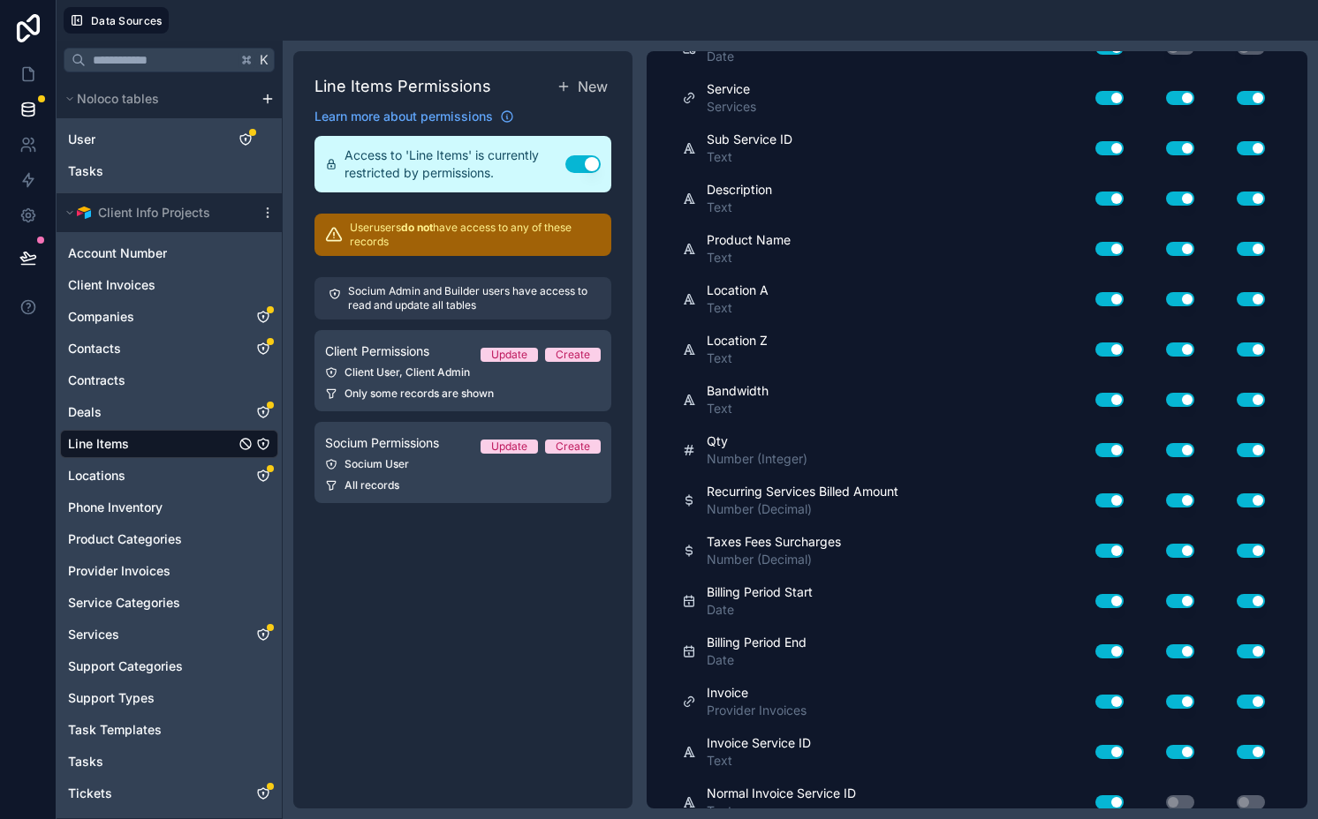
scroll to position [0, 0]
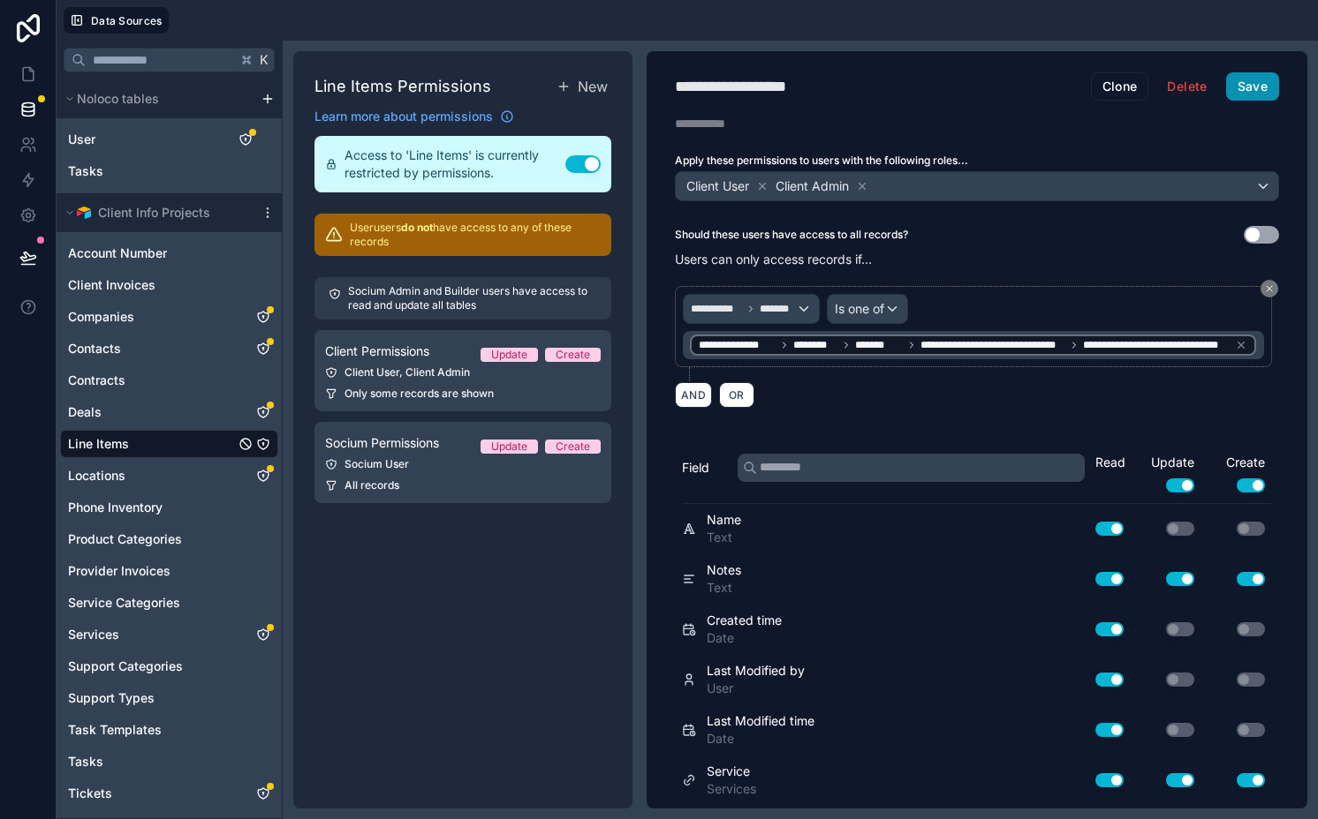
click at [1236, 91] on button "Save" at bounding box center [1252, 86] width 53 height 28
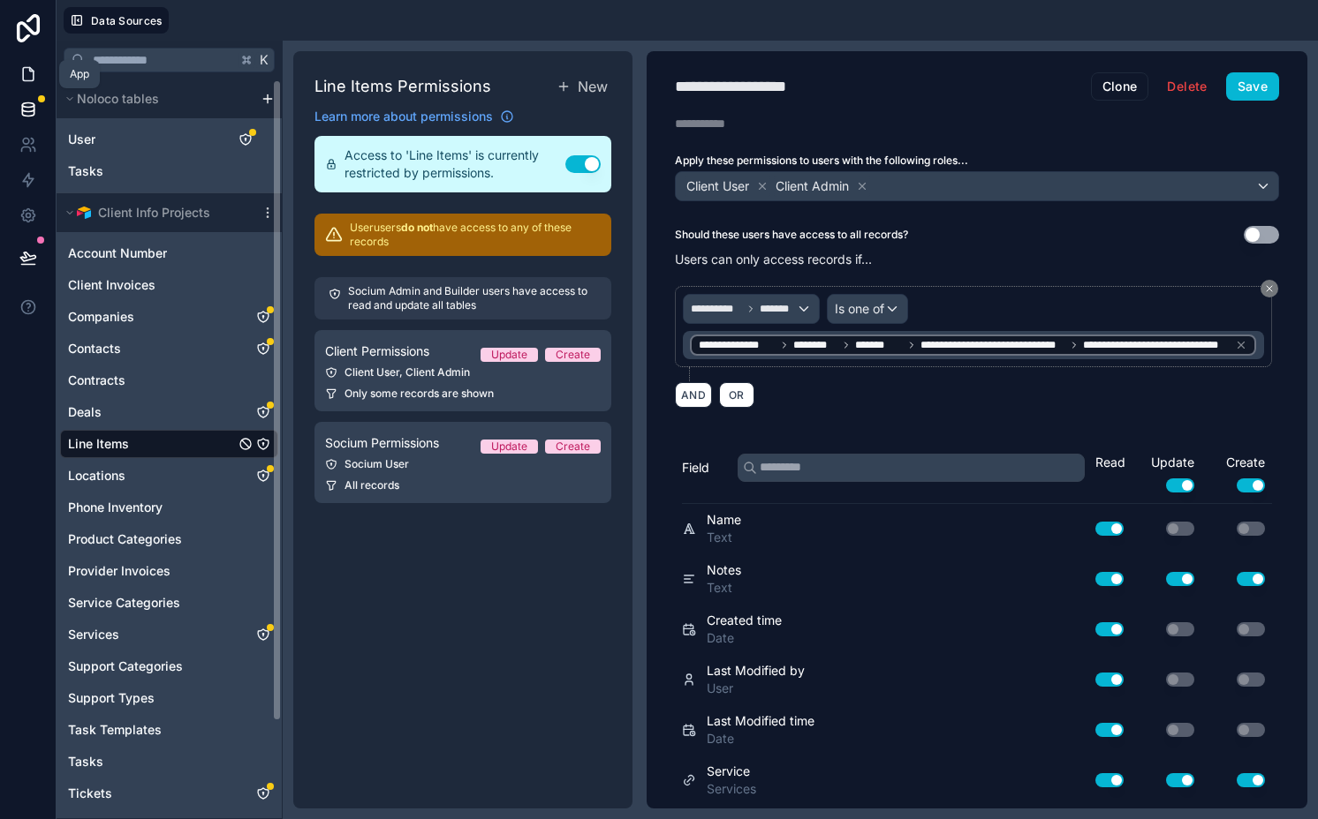
click at [24, 72] on icon at bounding box center [28, 74] width 18 height 18
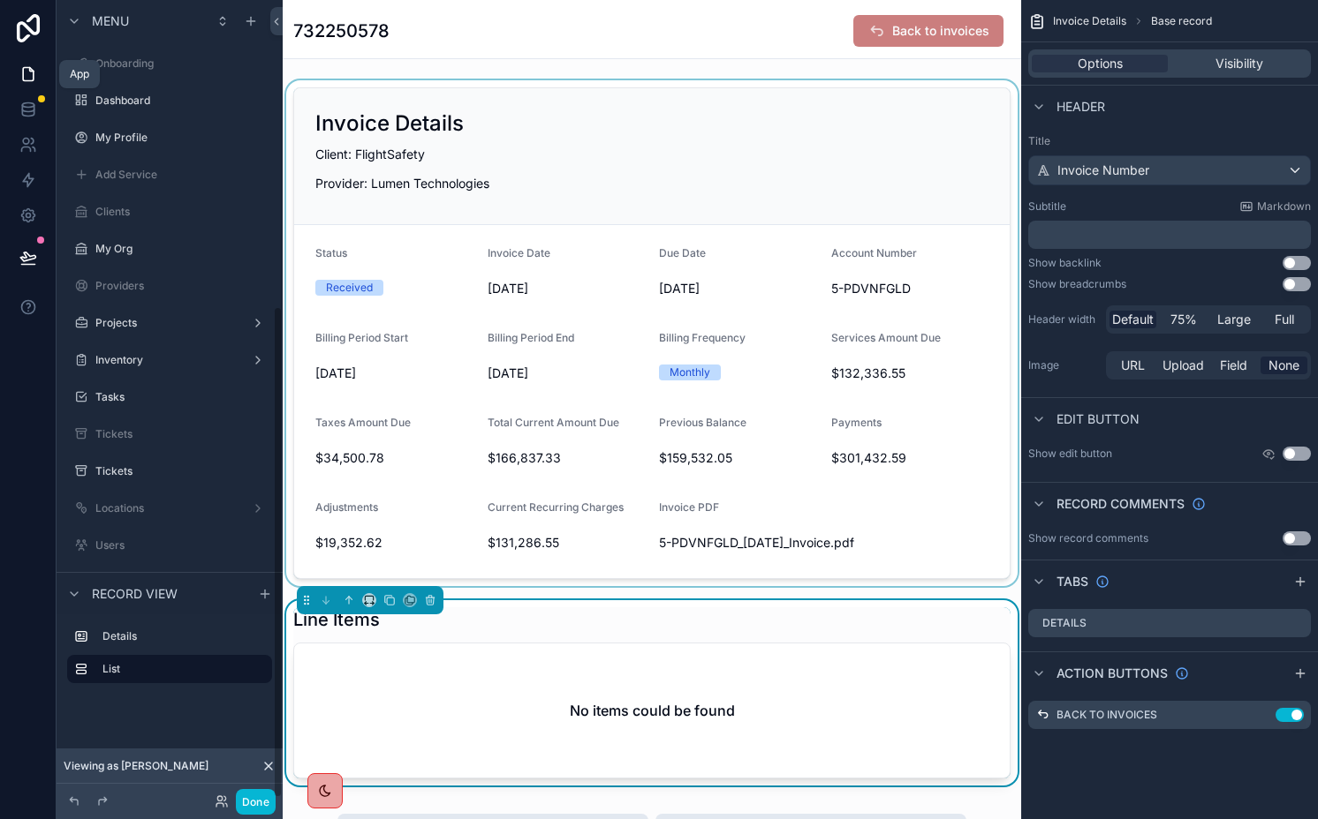
scroll to position [496, 0]
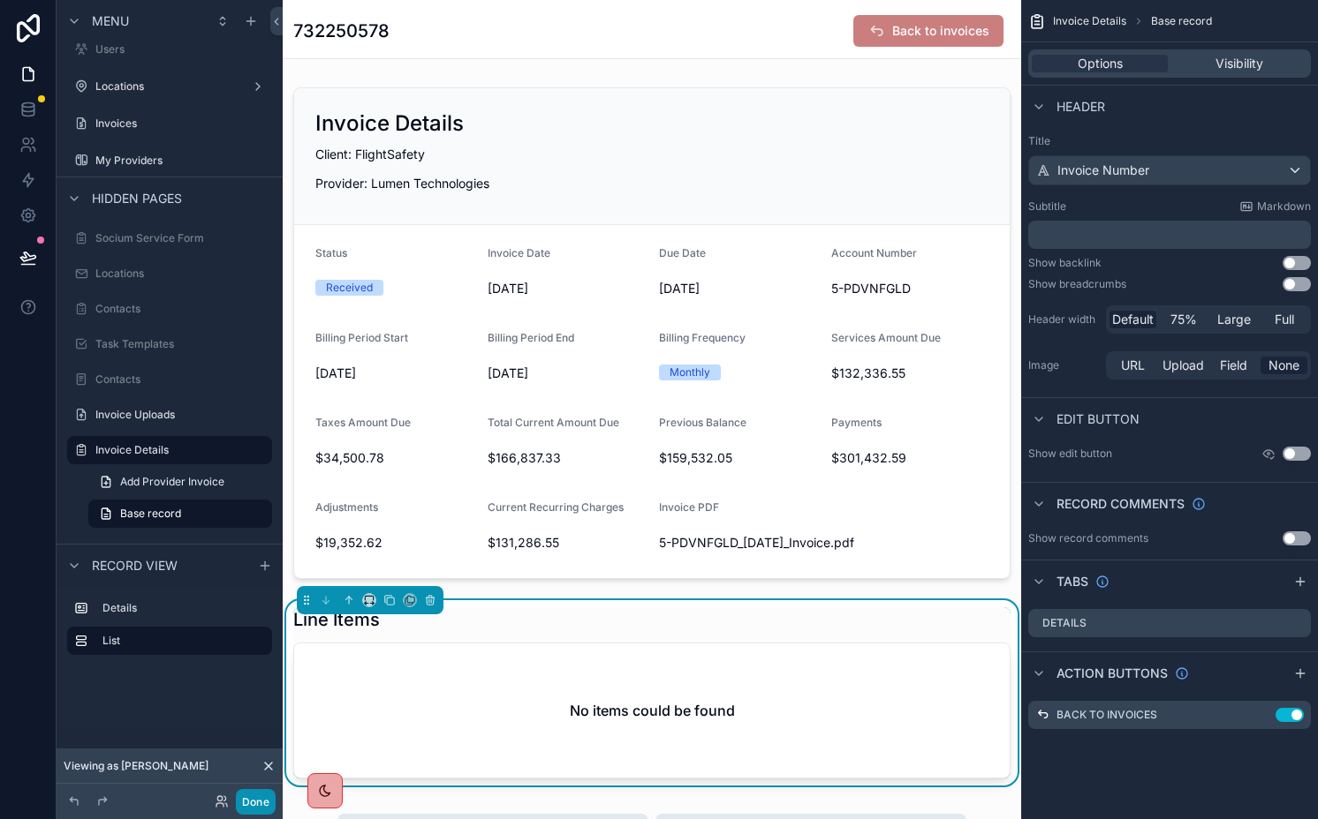
click at [260, 803] on button "Done" at bounding box center [256, 802] width 40 height 26
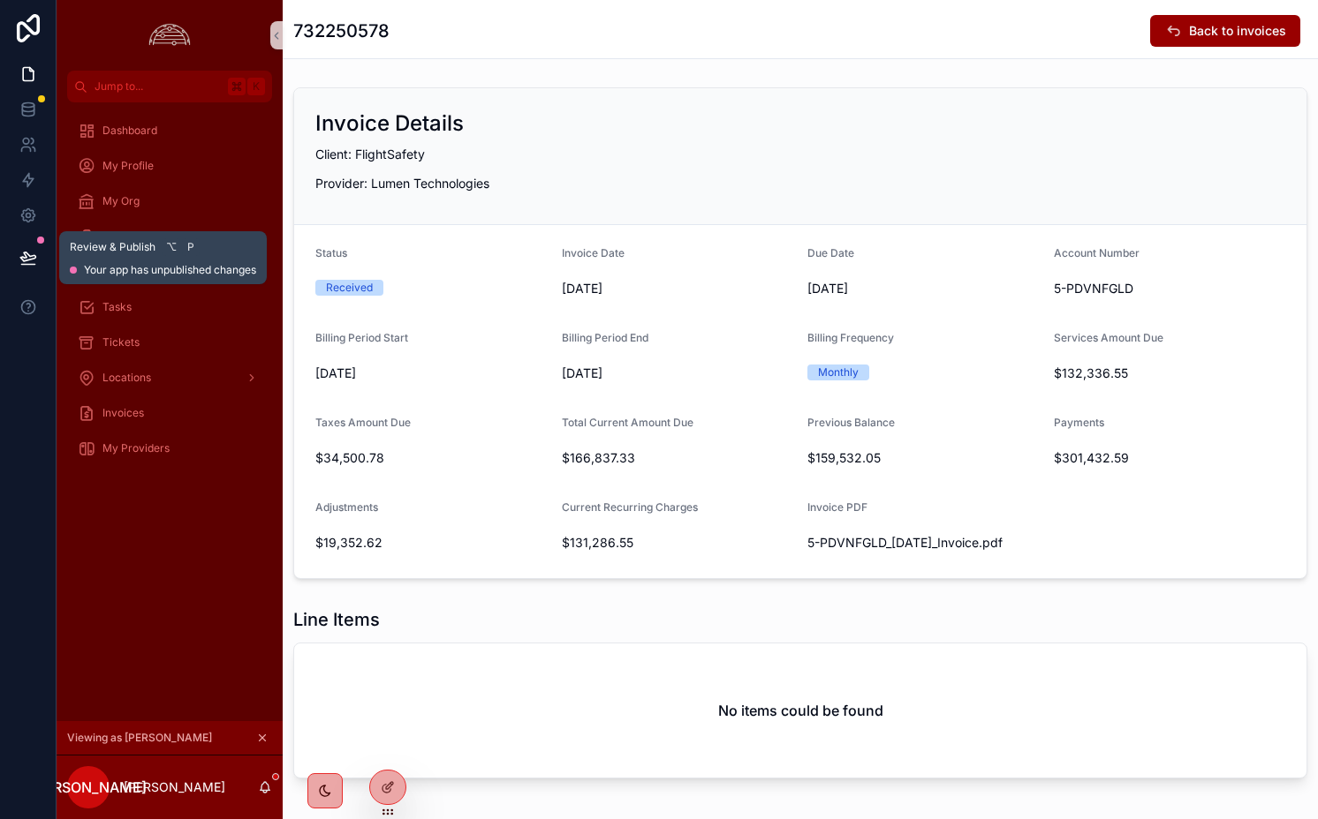
click at [18, 256] on button at bounding box center [28, 257] width 39 height 49
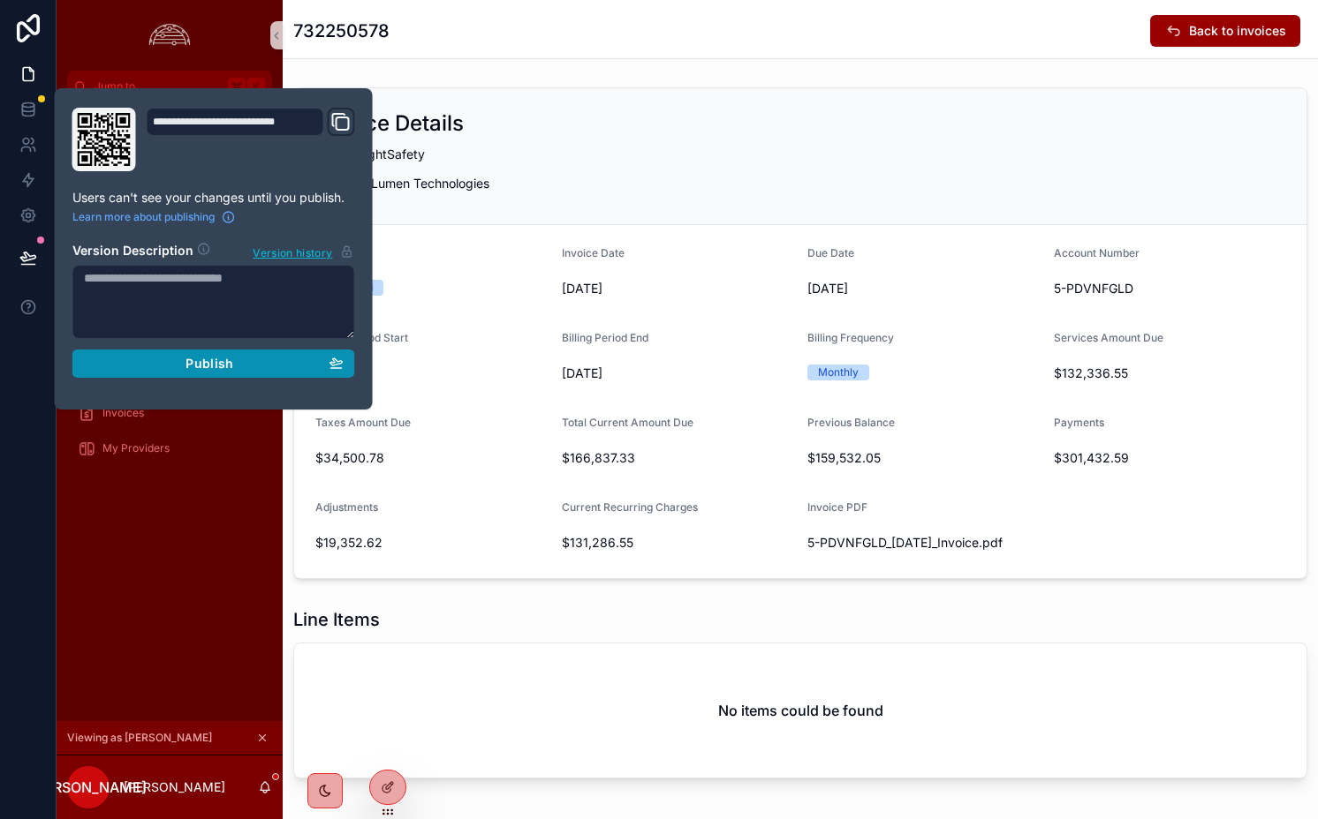
click at [215, 365] on span "Publish" at bounding box center [209, 364] width 48 height 16
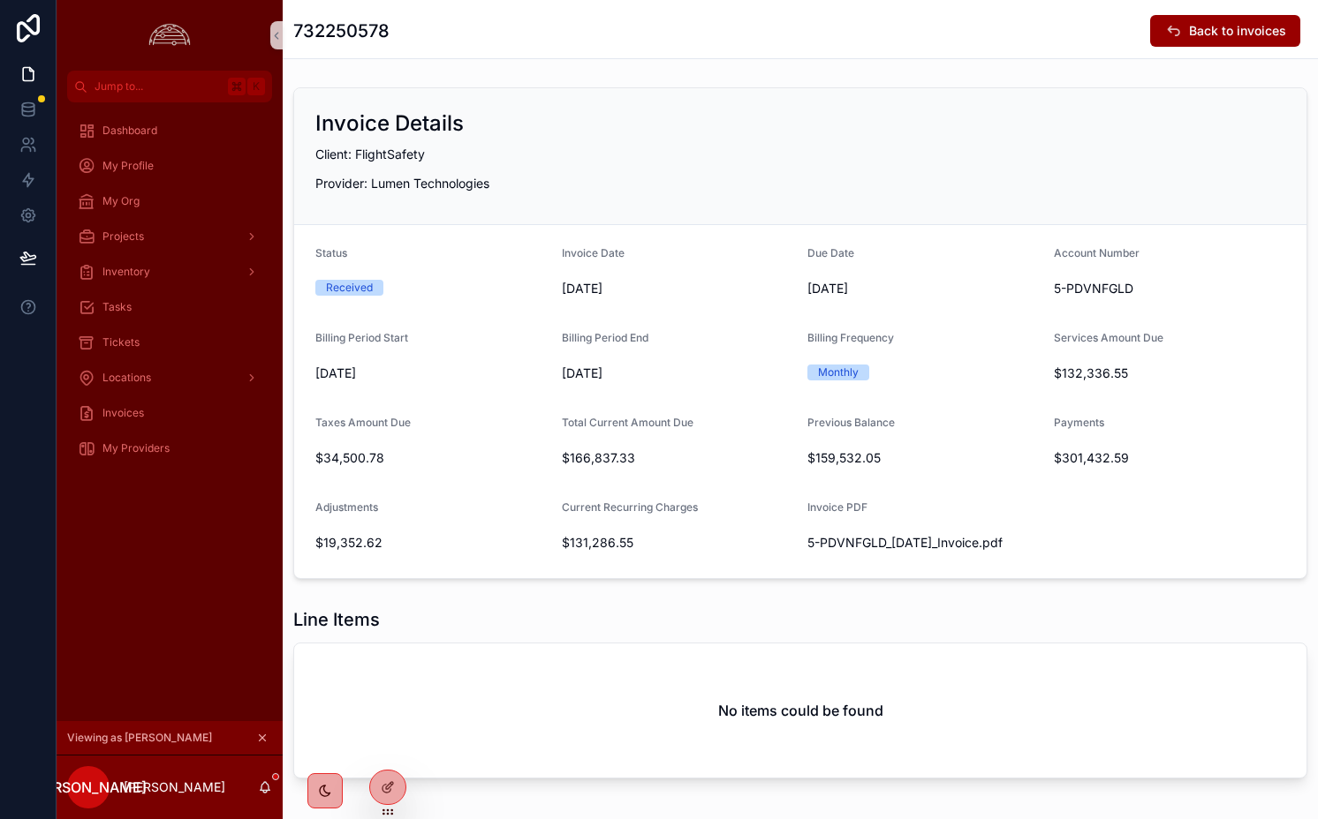
click at [693, 123] on div "Invoice Details" at bounding box center [800, 123] width 970 height 28
drag, startPoint x: 718, startPoint y: 687, endPoint x: 704, endPoint y: 670, distance: 21.9
click at [718, 688] on div "No items could be found" at bounding box center [800, 711] width 1012 height 134
click at [1194, 31] on span "Back to invoices" at bounding box center [1237, 31] width 97 height 18
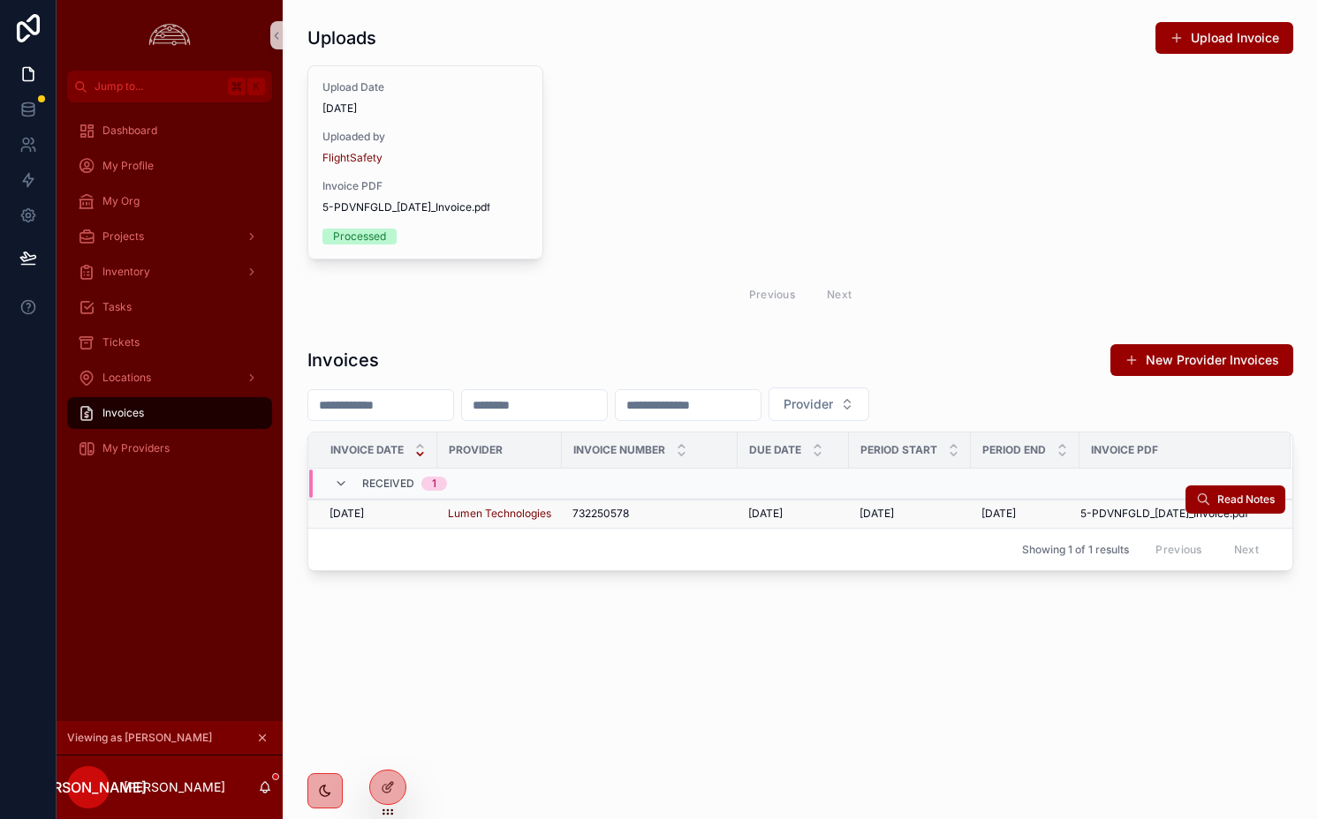
click at [594, 510] on span "732250578" at bounding box center [600, 514] width 57 height 14
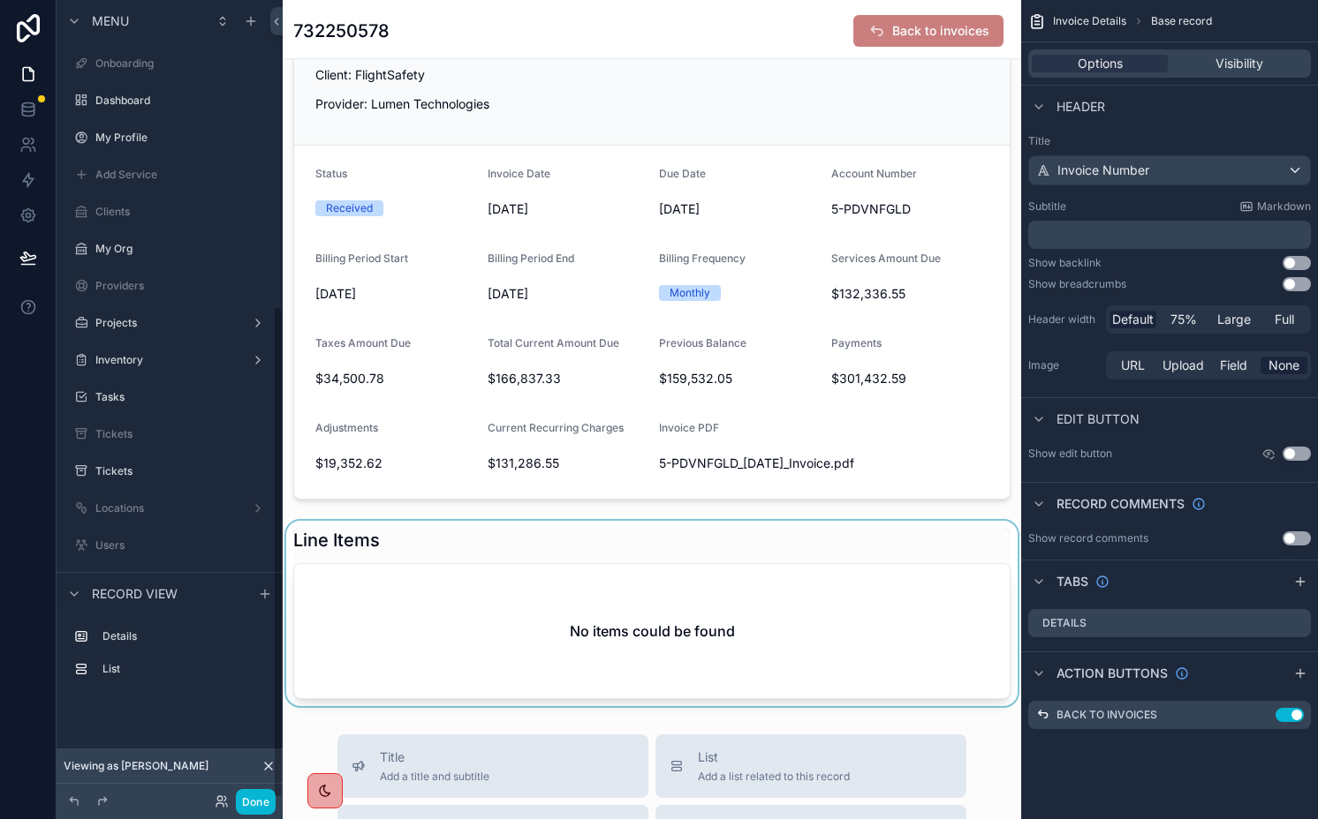
scroll to position [496, 0]
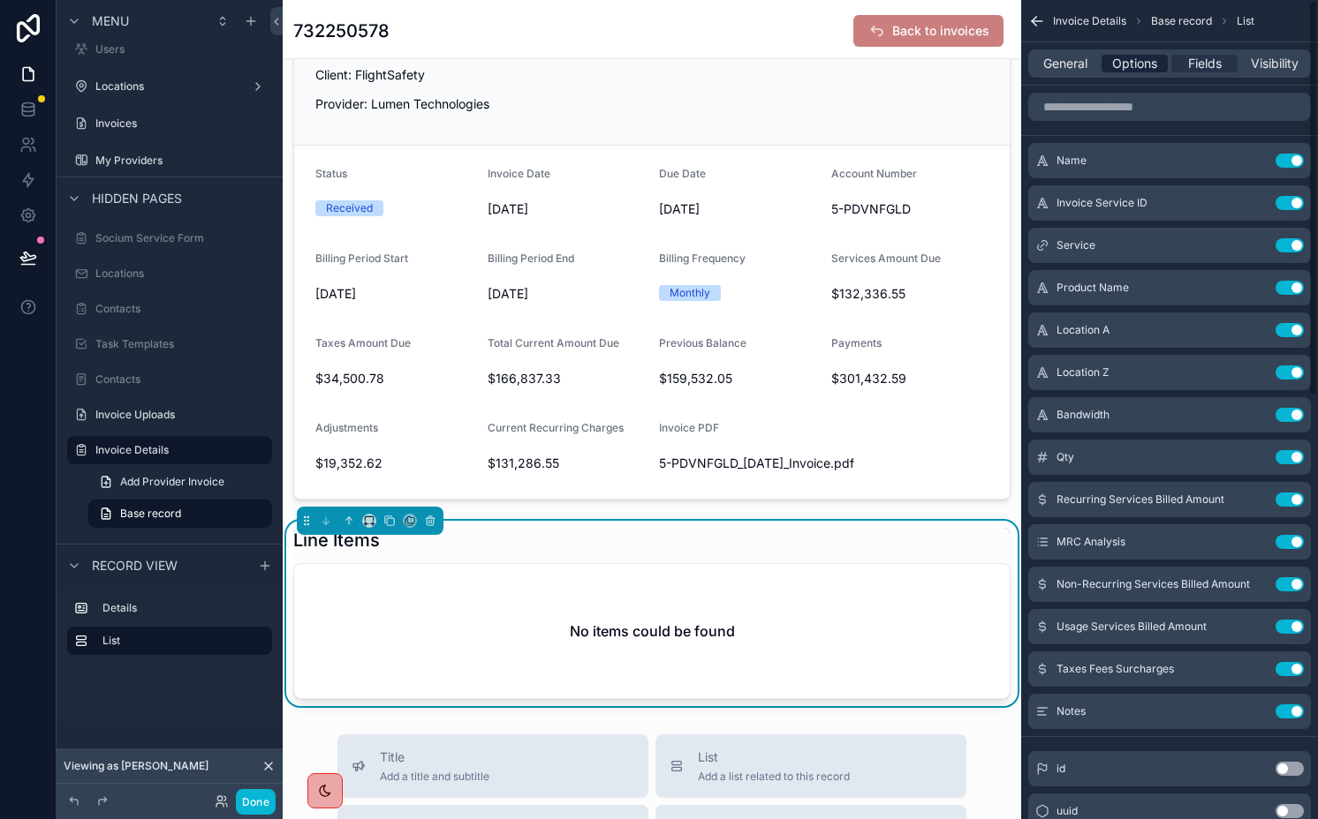
click at [1121, 62] on span "Options" at bounding box center [1134, 64] width 45 height 18
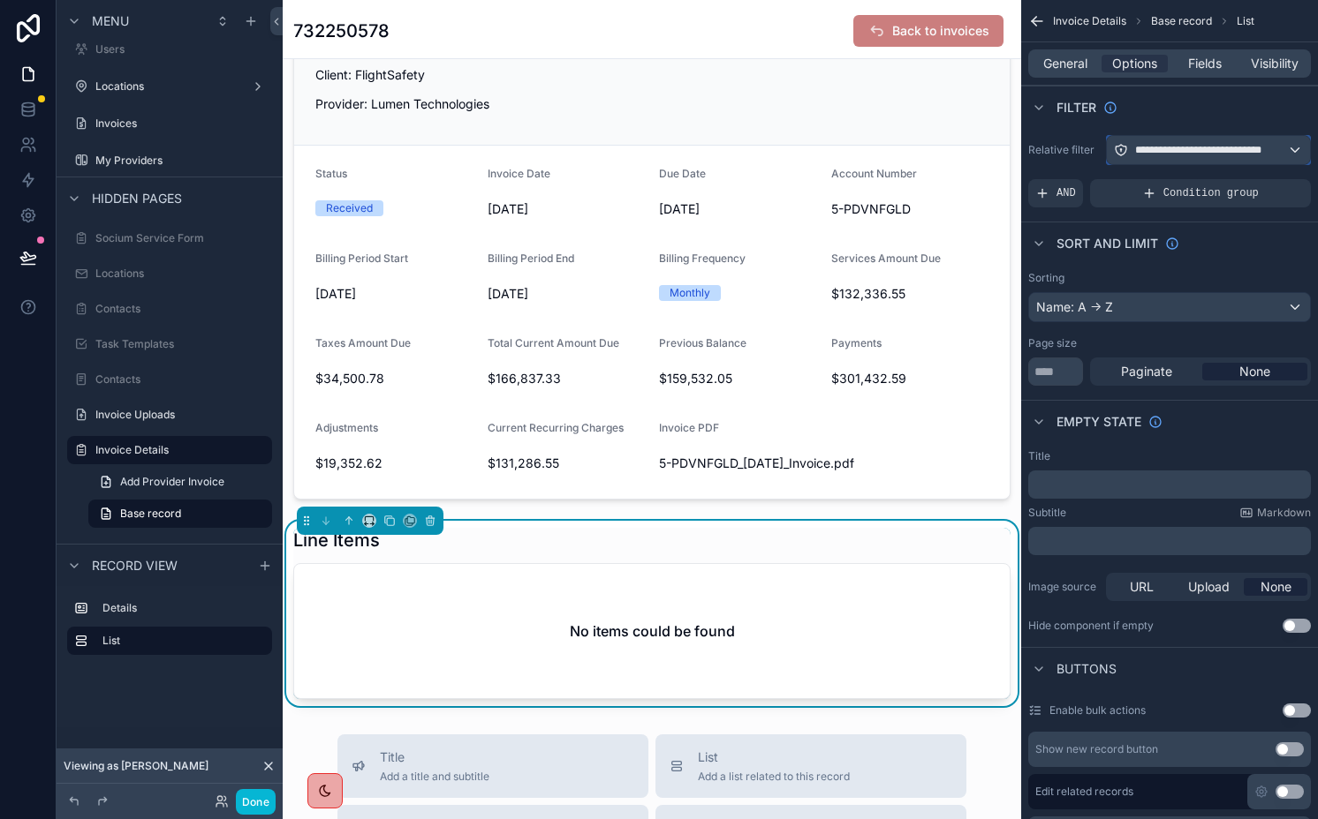
click at [1139, 154] on span "**********" at bounding box center [1204, 150] width 138 height 14
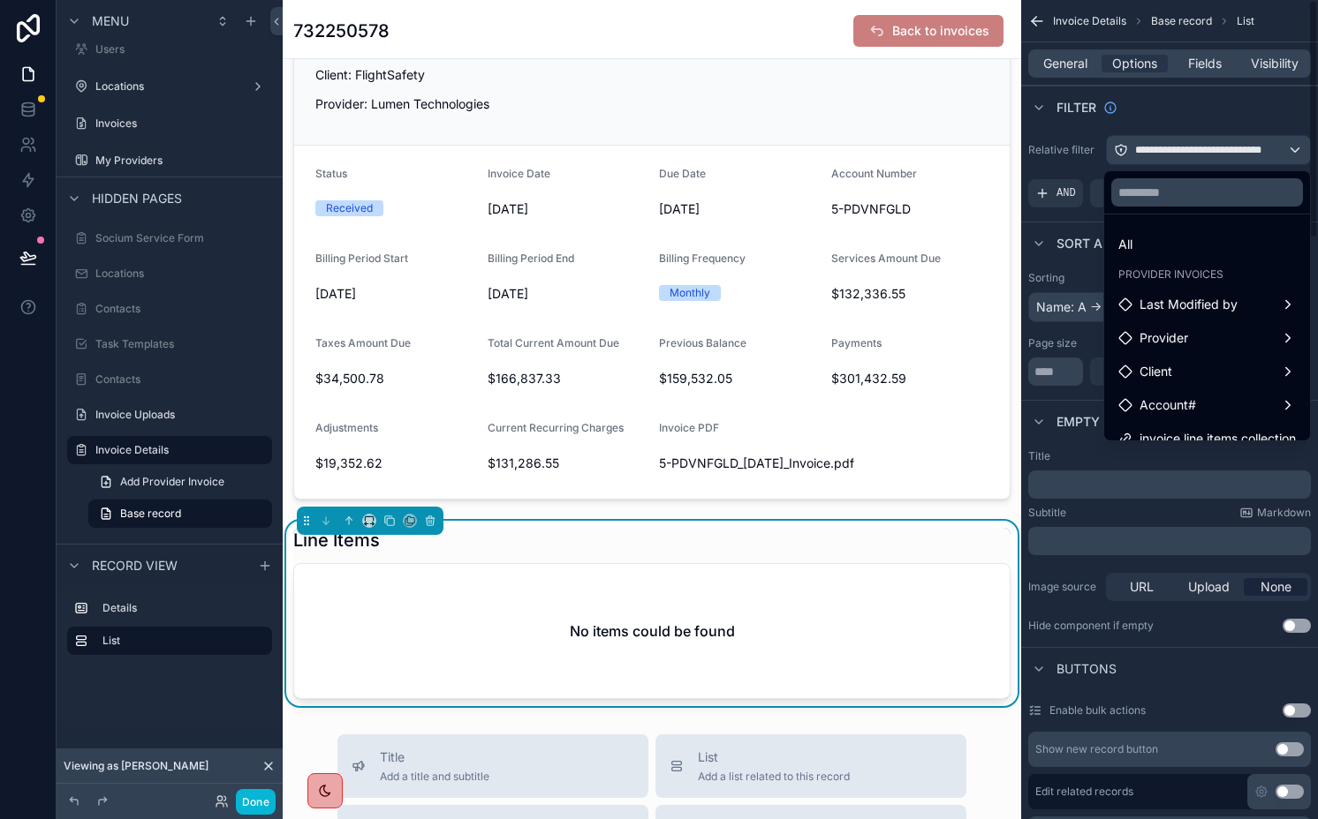
click at [1118, 147] on div "scrollable content" at bounding box center [659, 409] width 1318 height 819
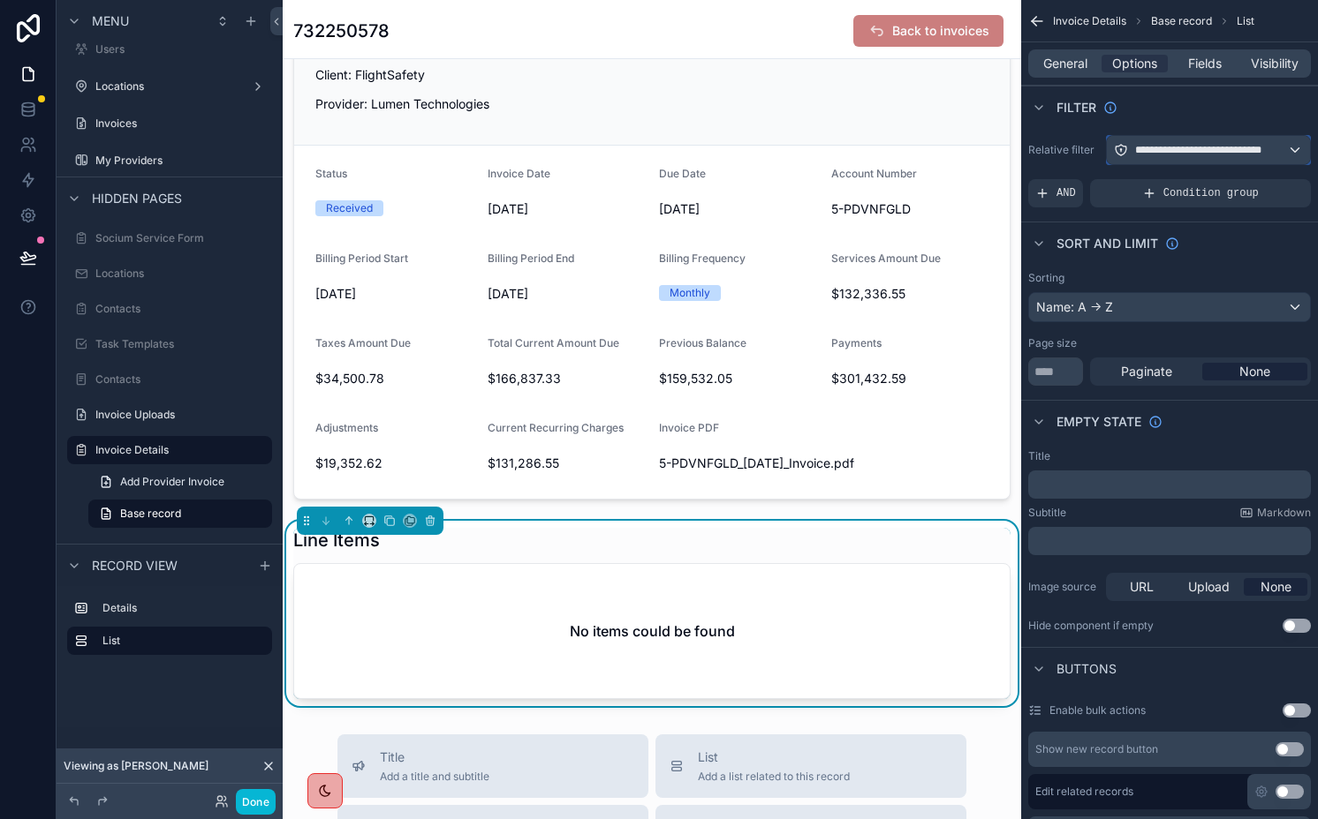
click at [1118, 142] on div "**********" at bounding box center [1207, 150] width 203 height 28
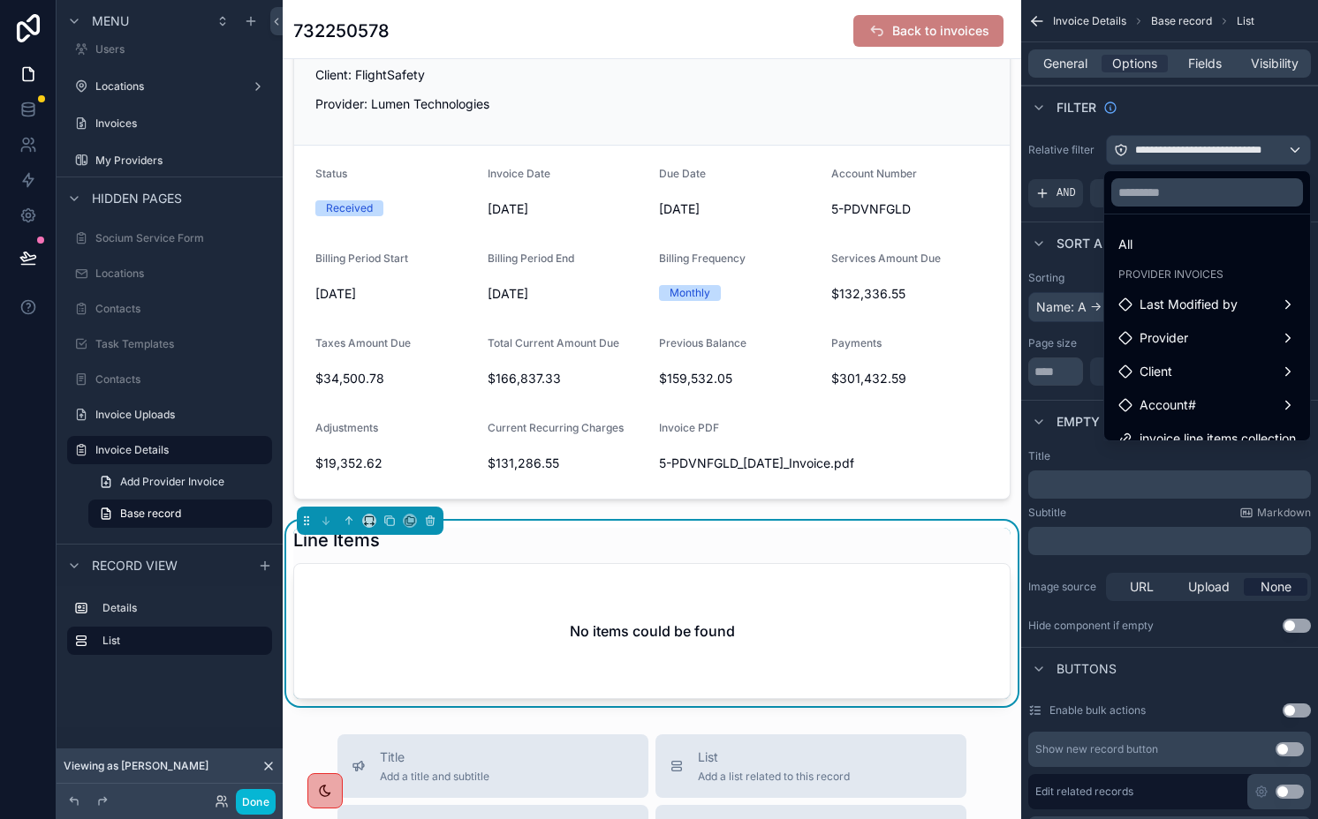
click at [1114, 150] on div "scrollable content" at bounding box center [659, 409] width 1318 height 819
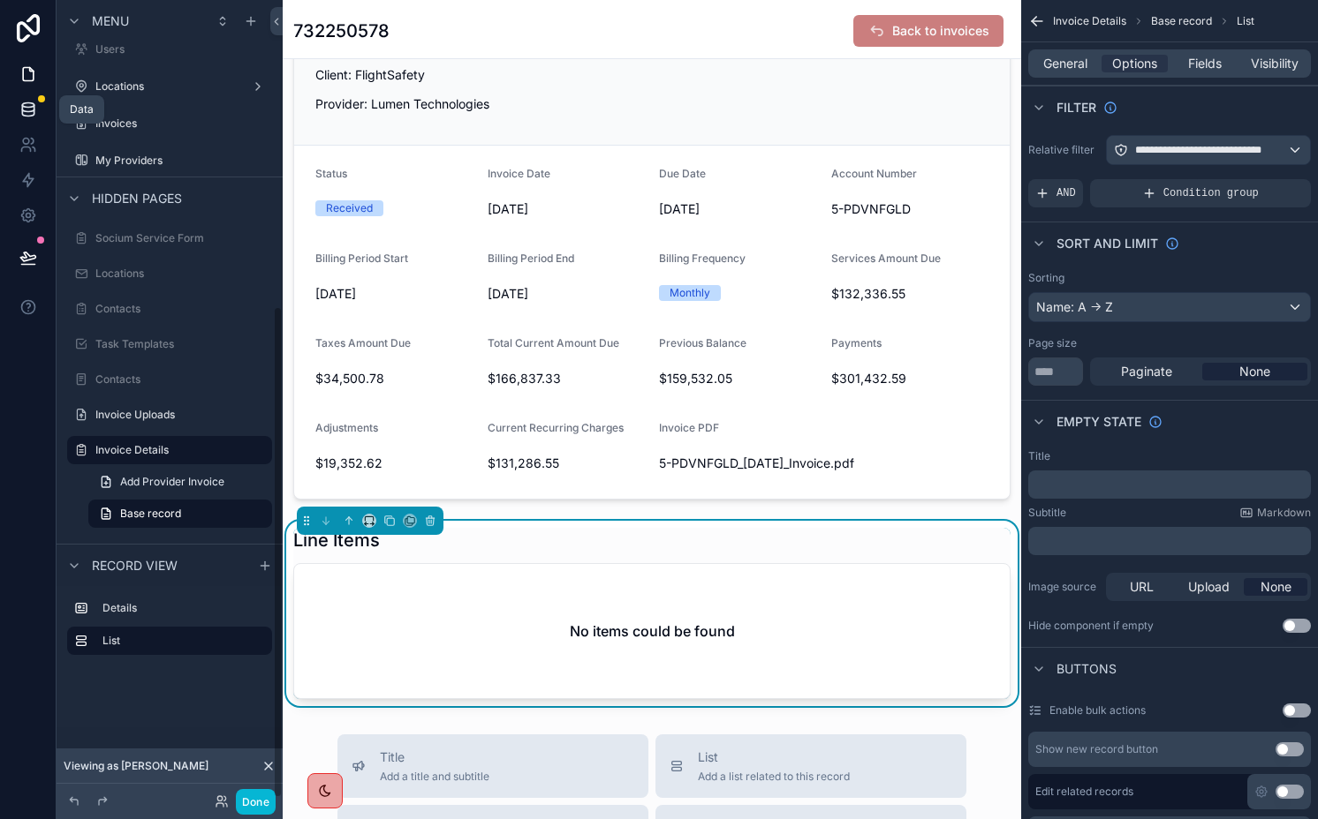
click at [28, 123] on link at bounding box center [28, 109] width 56 height 35
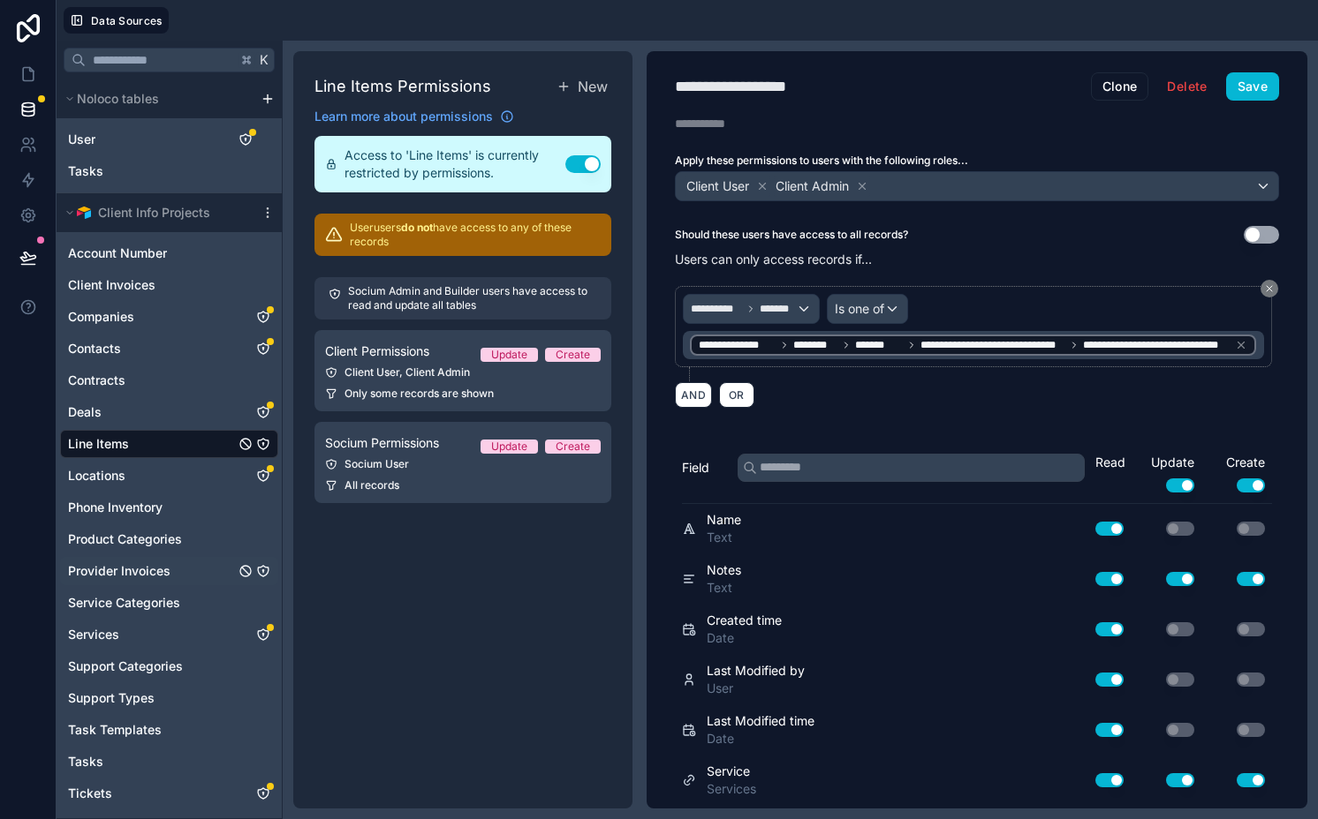
click at [158, 571] on span "Provider Invoices" at bounding box center [119, 572] width 102 height 18
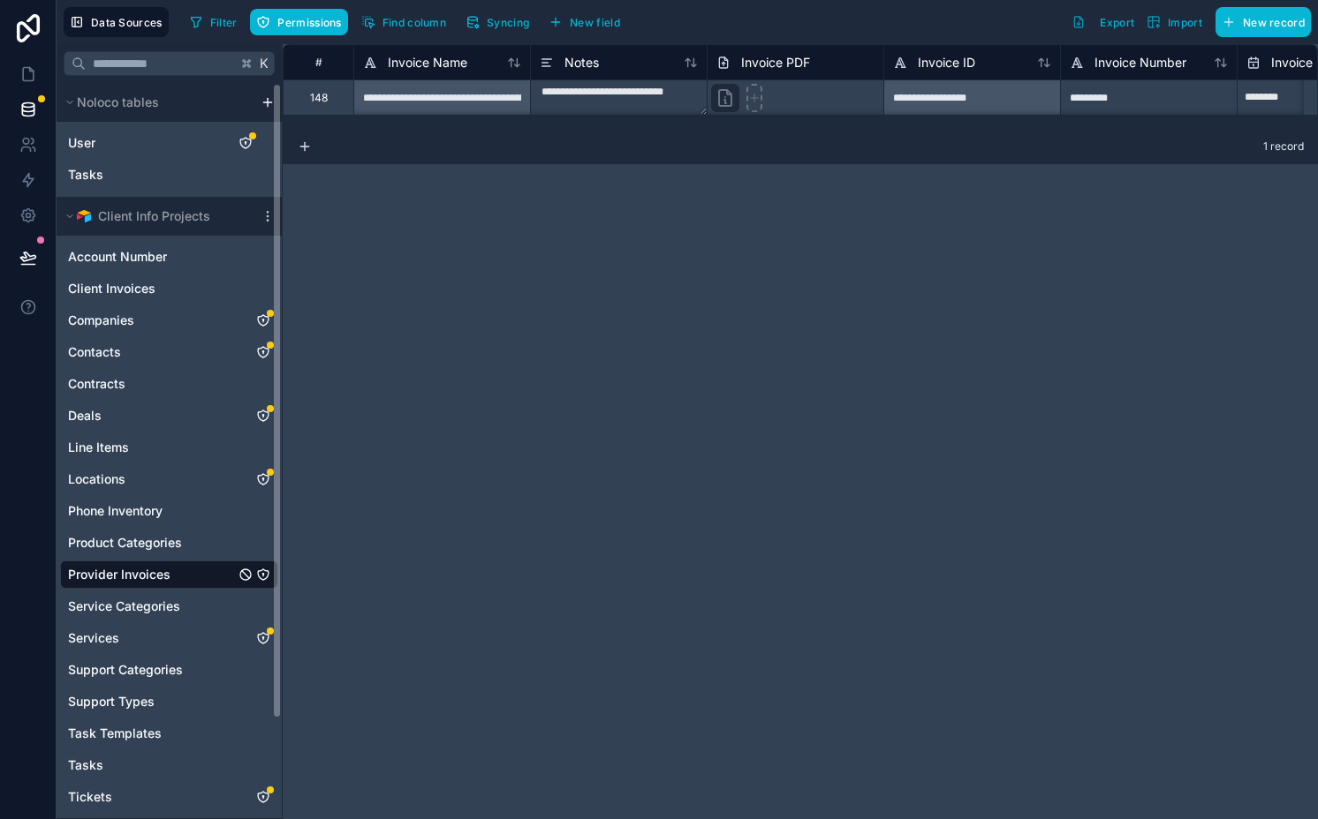
click at [261, 575] on icon "Provider Invoices" at bounding box center [263, 575] width 14 height 14
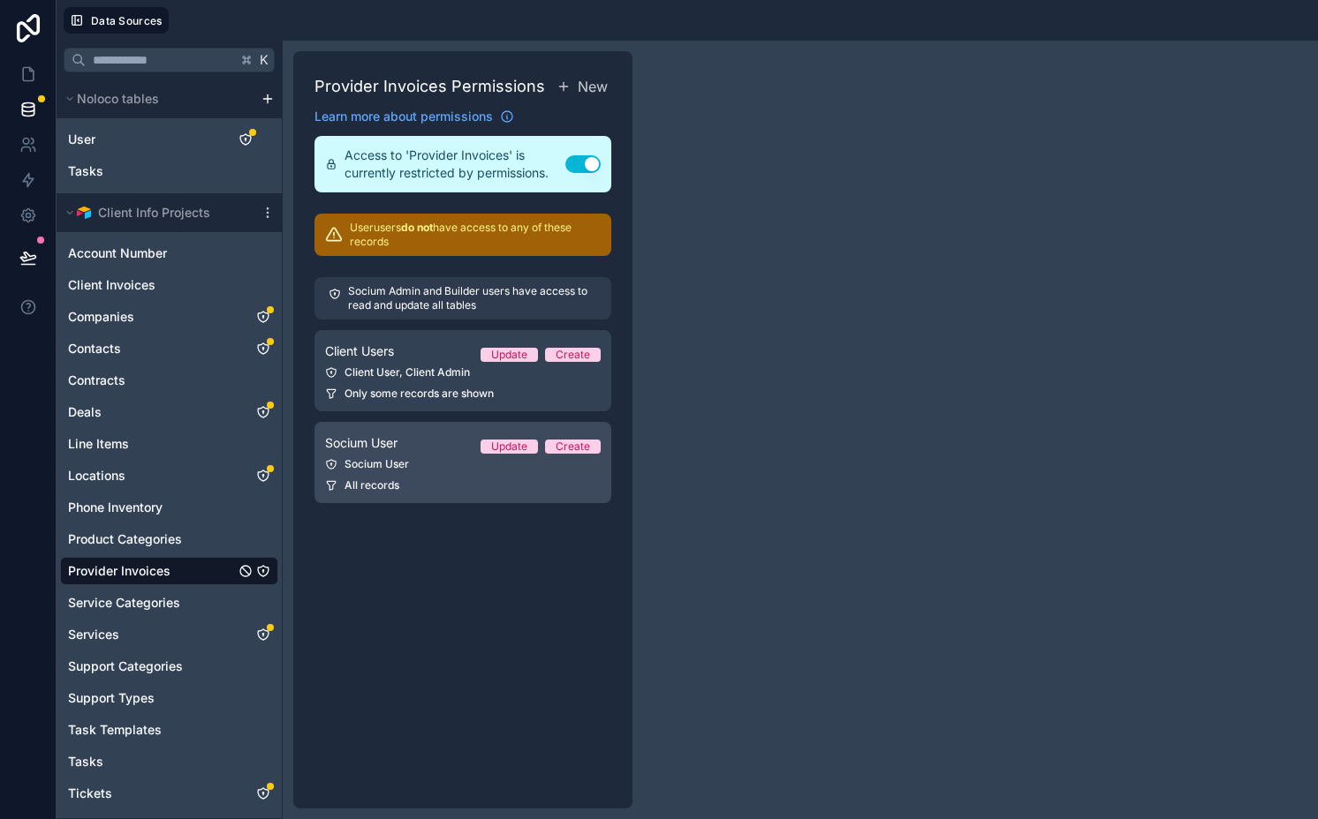
click at [393, 453] on div "Socium User Update Create" at bounding box center [463, 443] width 276 height 21
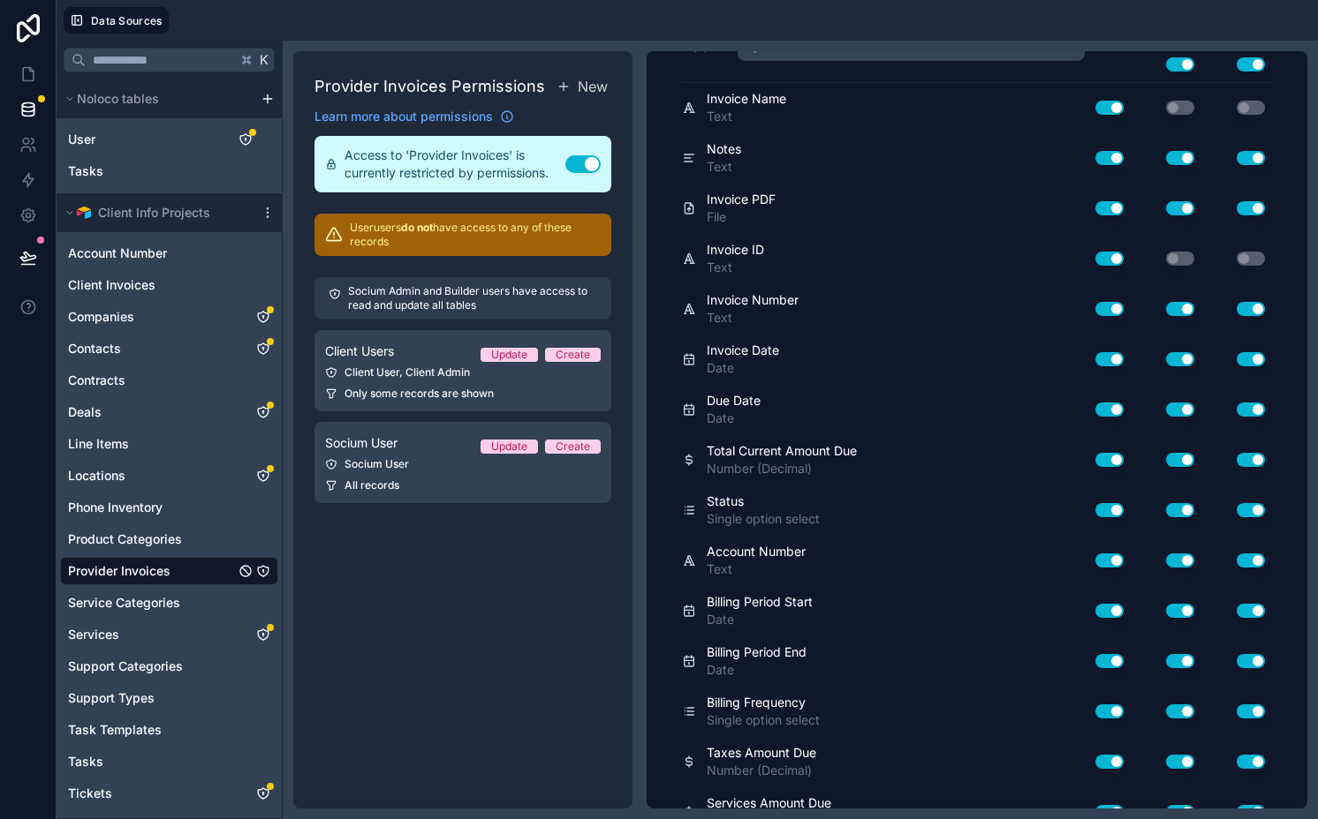
scroll to position [1407, 0]
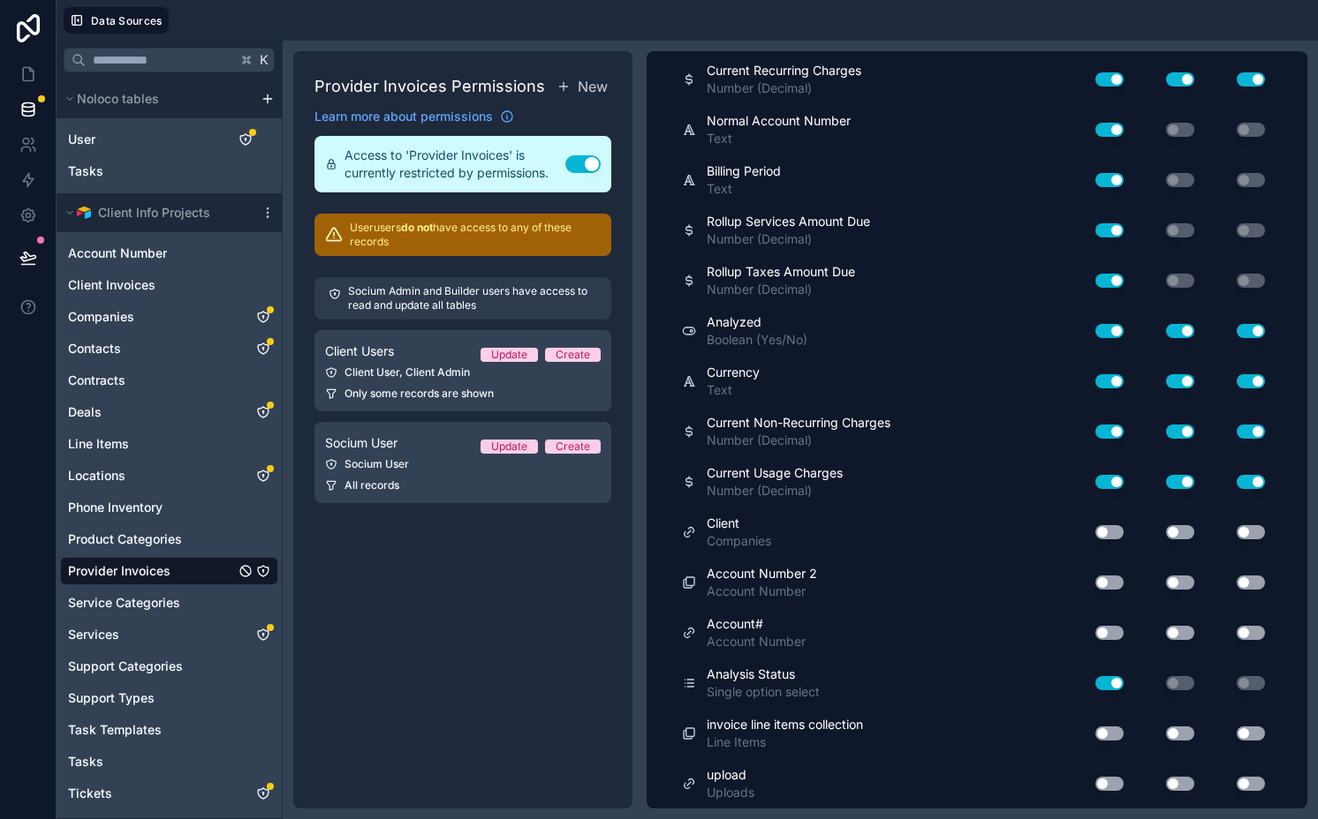
click at [1130, 727] on div "Use setting" at bounding box center [1165, 734] width 71 height 14
click at [1103, 727] on button "Use setting" at bounding box center [1109, 734] width 28 height 14
click at [1168, 734] on button "Use setting" at bounding box center [1180, 734] width 28 height 14
click at [1236, 727] on button "Use setting" at bounding box center [1250, 734] width 28 height 14
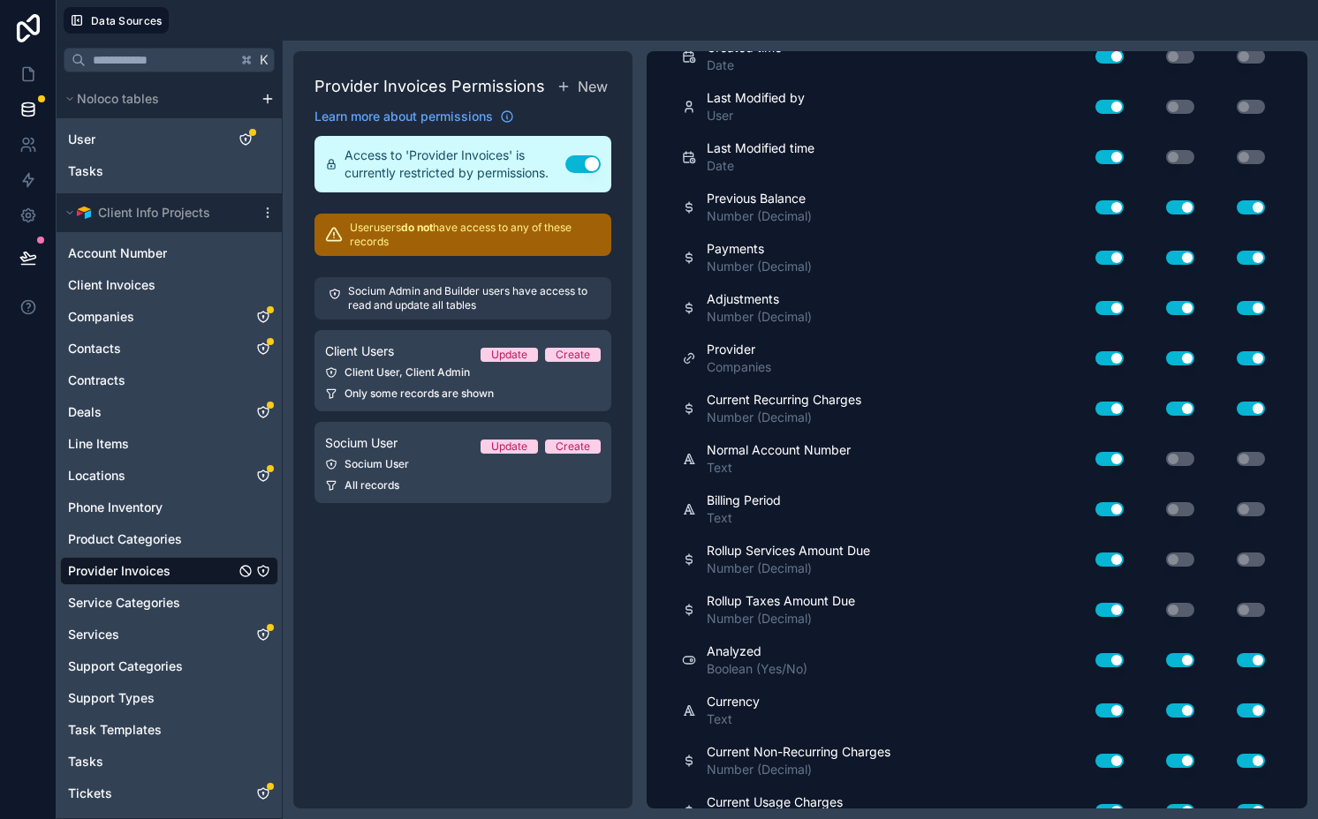
scroll to position [0, 0]
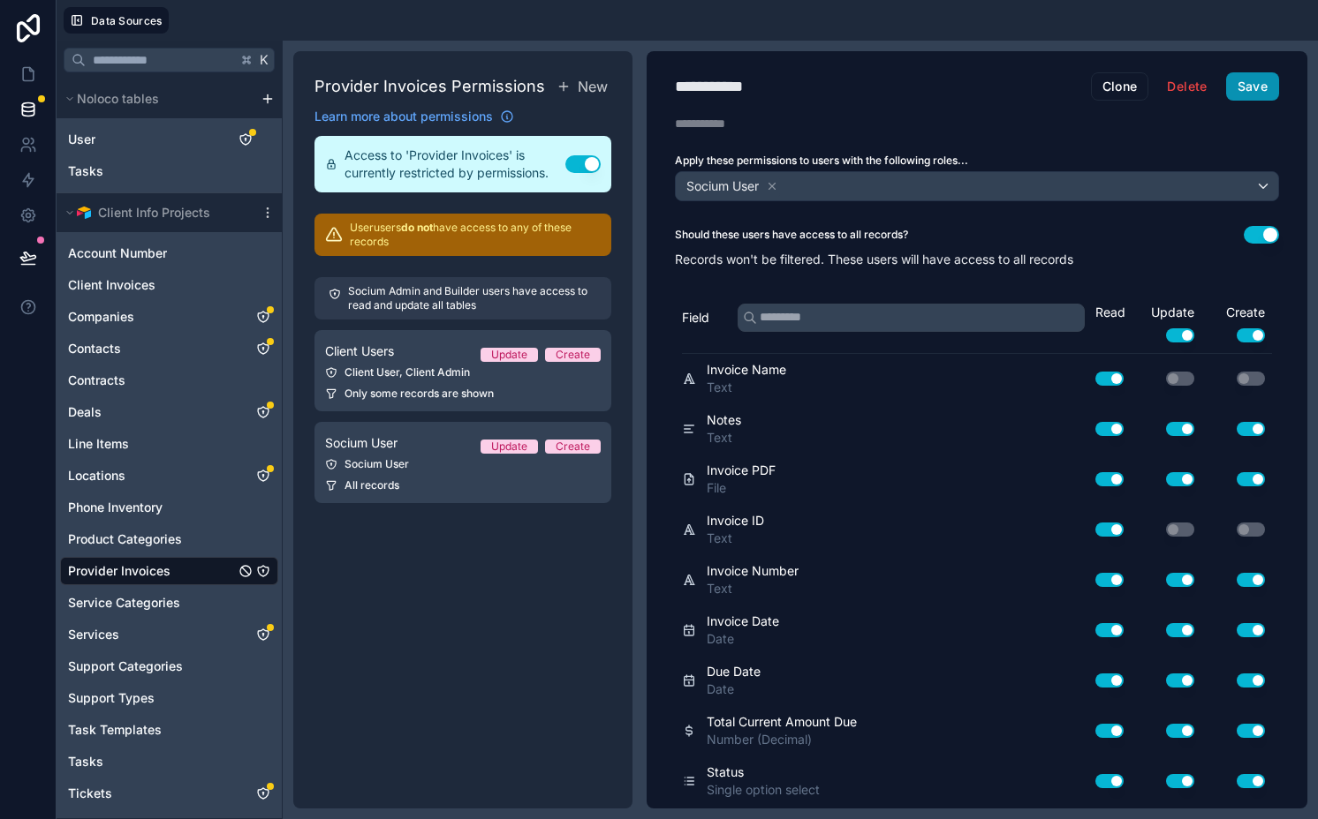
click at [1229, 87] on button "Save" at bounding box center [1252, 86] width 53 height 28
click at [26, 68] on icon at bounding box center [28, 74] width 18 height 18
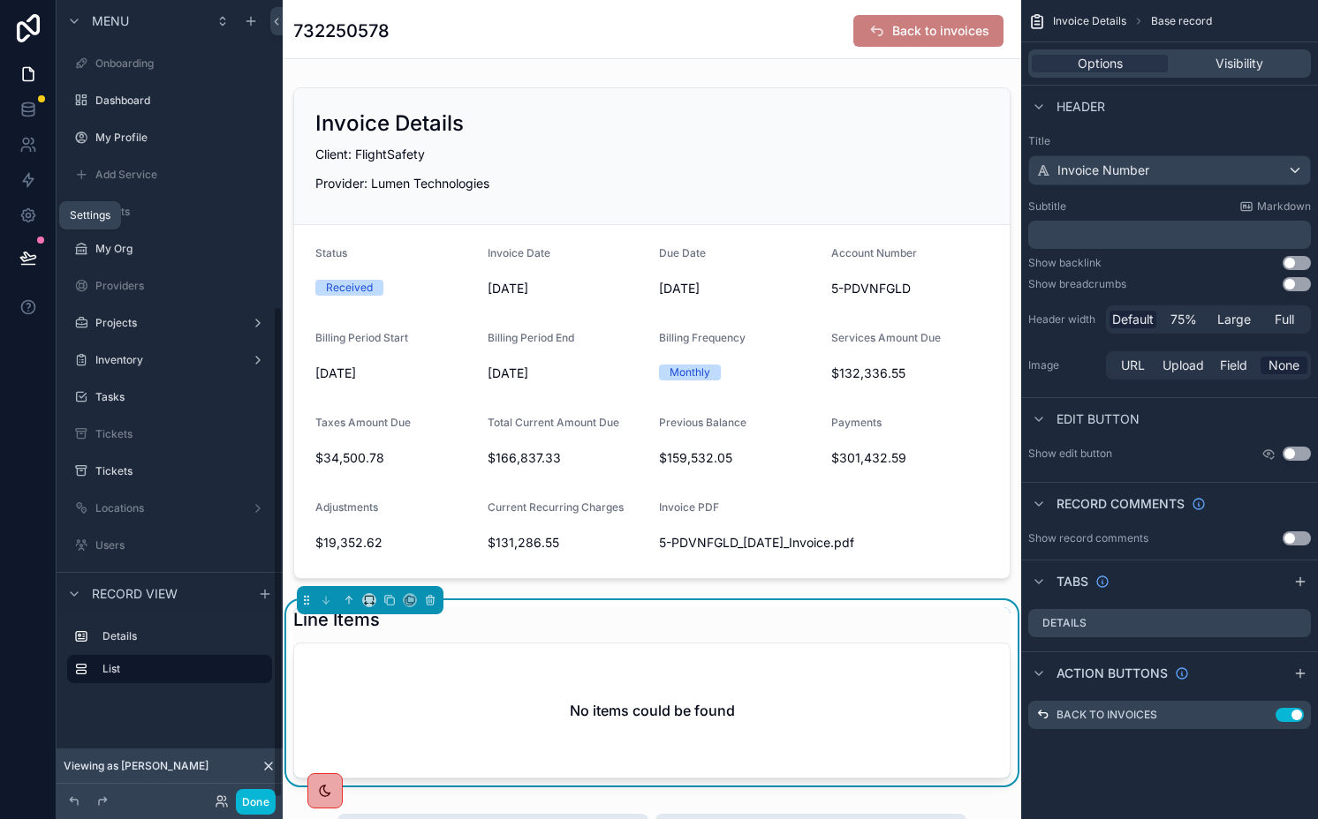
scroll to position [496, 0]
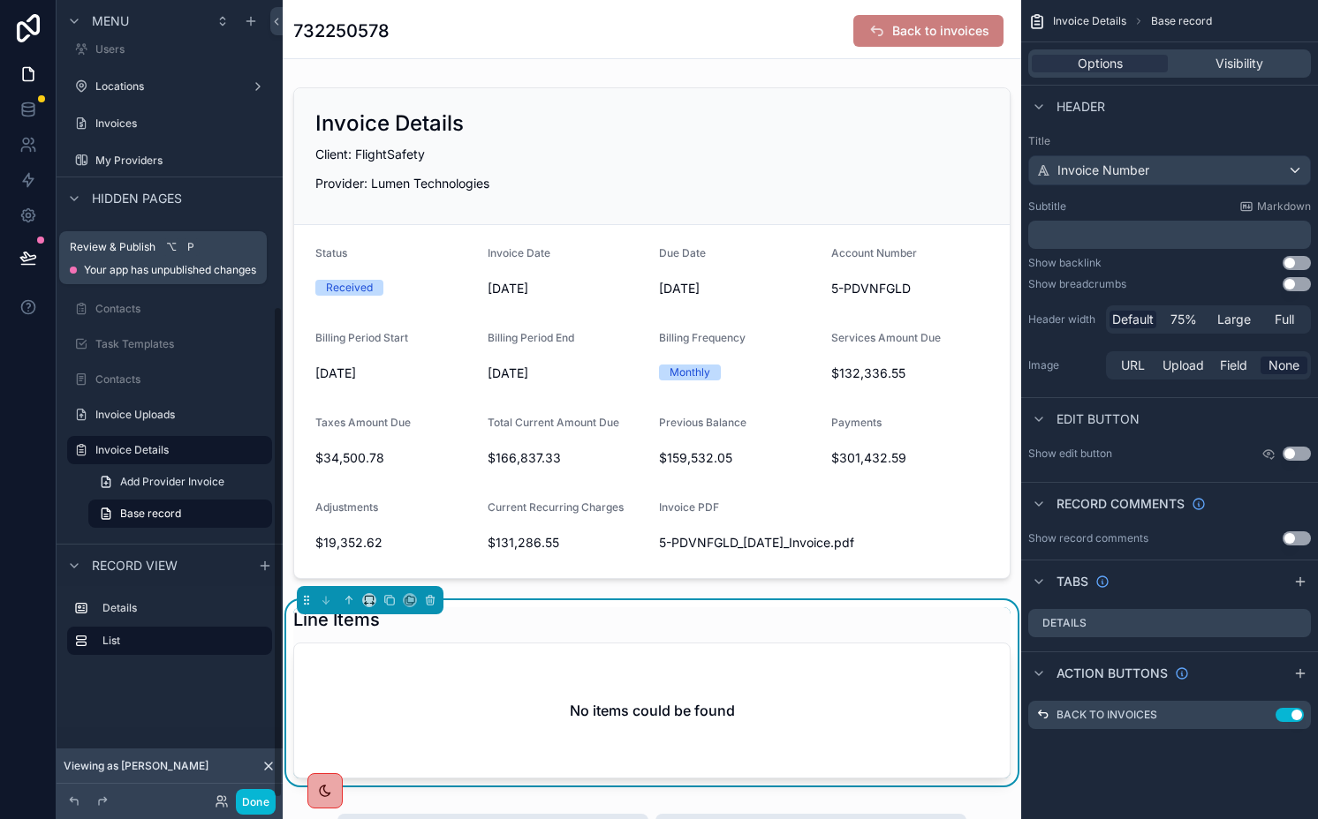
click at [35, 264] on icon at bounding box center [28, 258] width 18 height 18
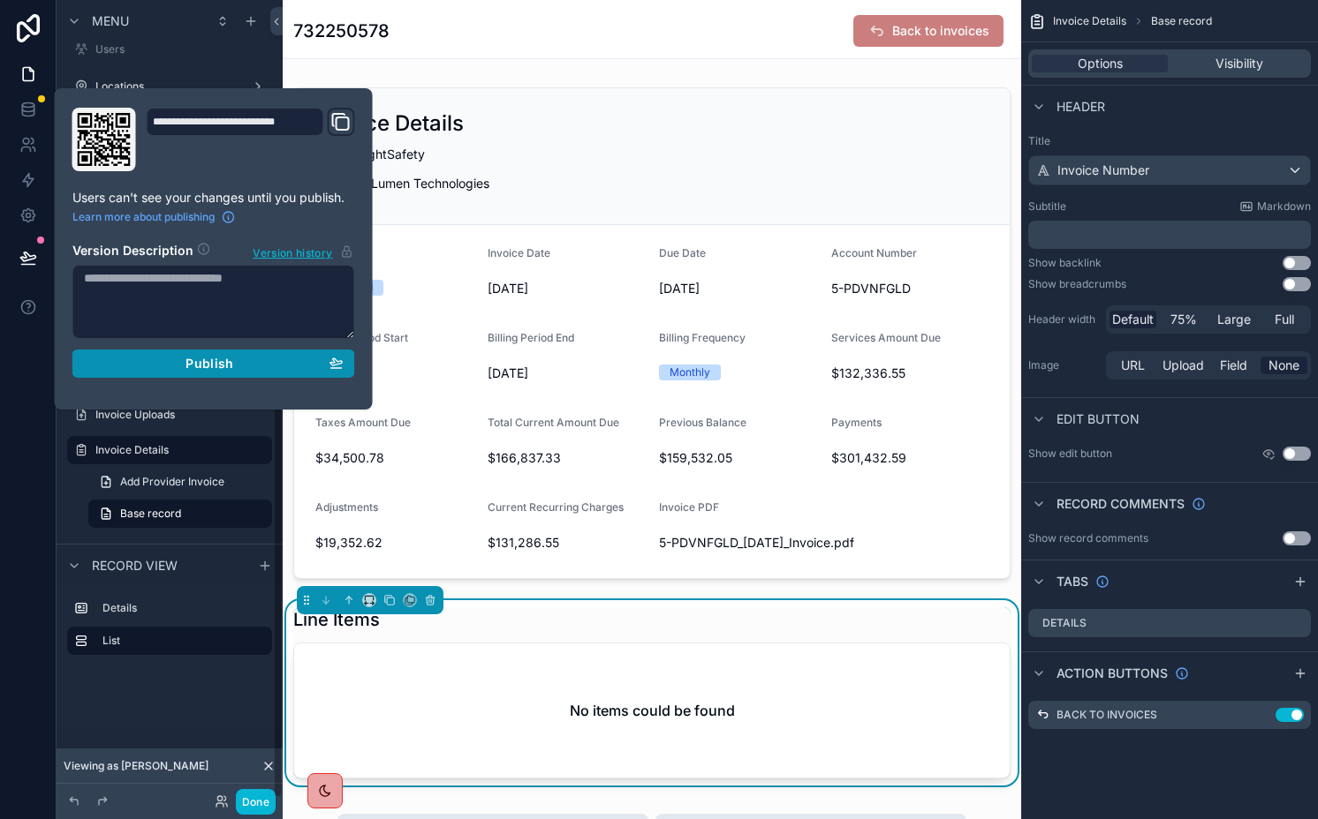
click at [139, 364] on div "Publish" at bounding box center [214, 364] width 260 height 16
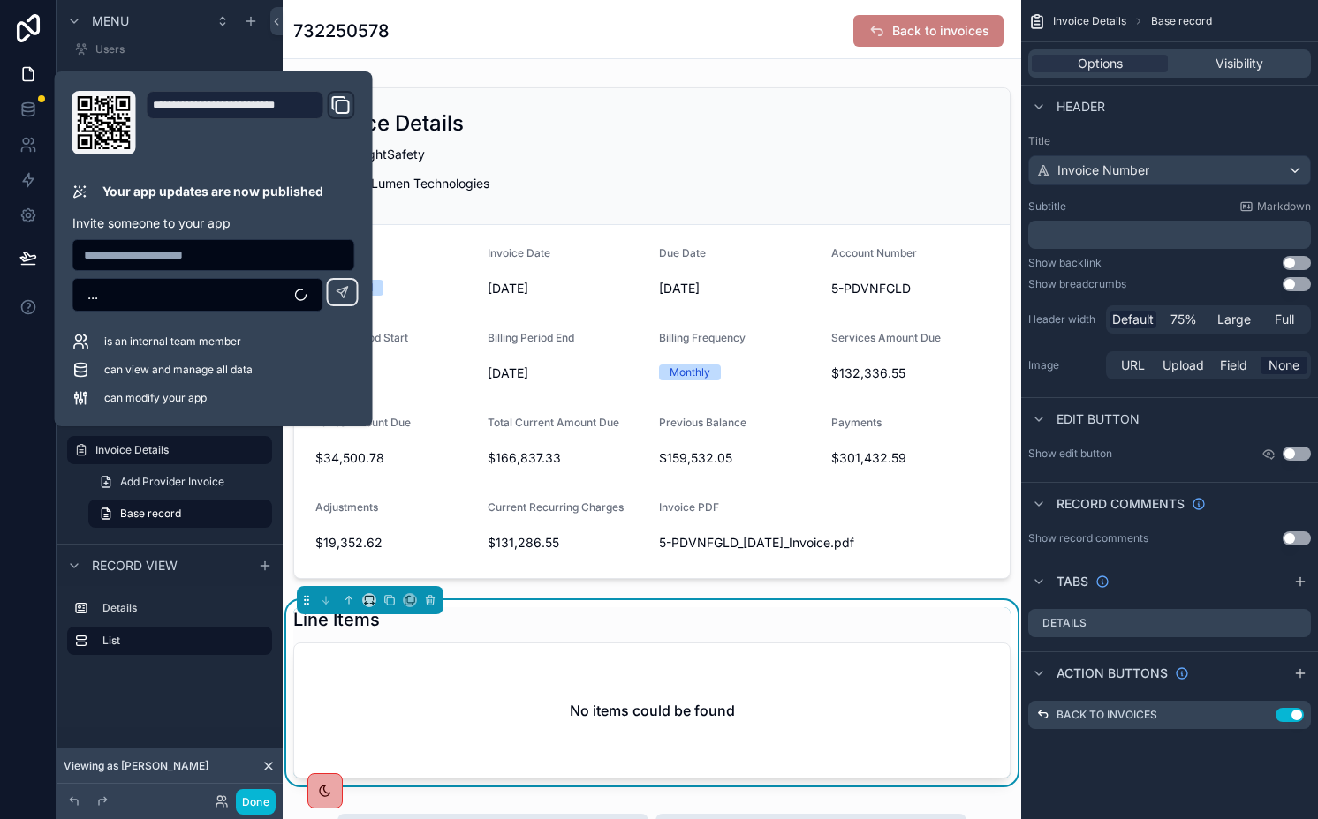
click at [623, 621] on div "Line Items" at bounding box center [651, 620] width 717 height 25
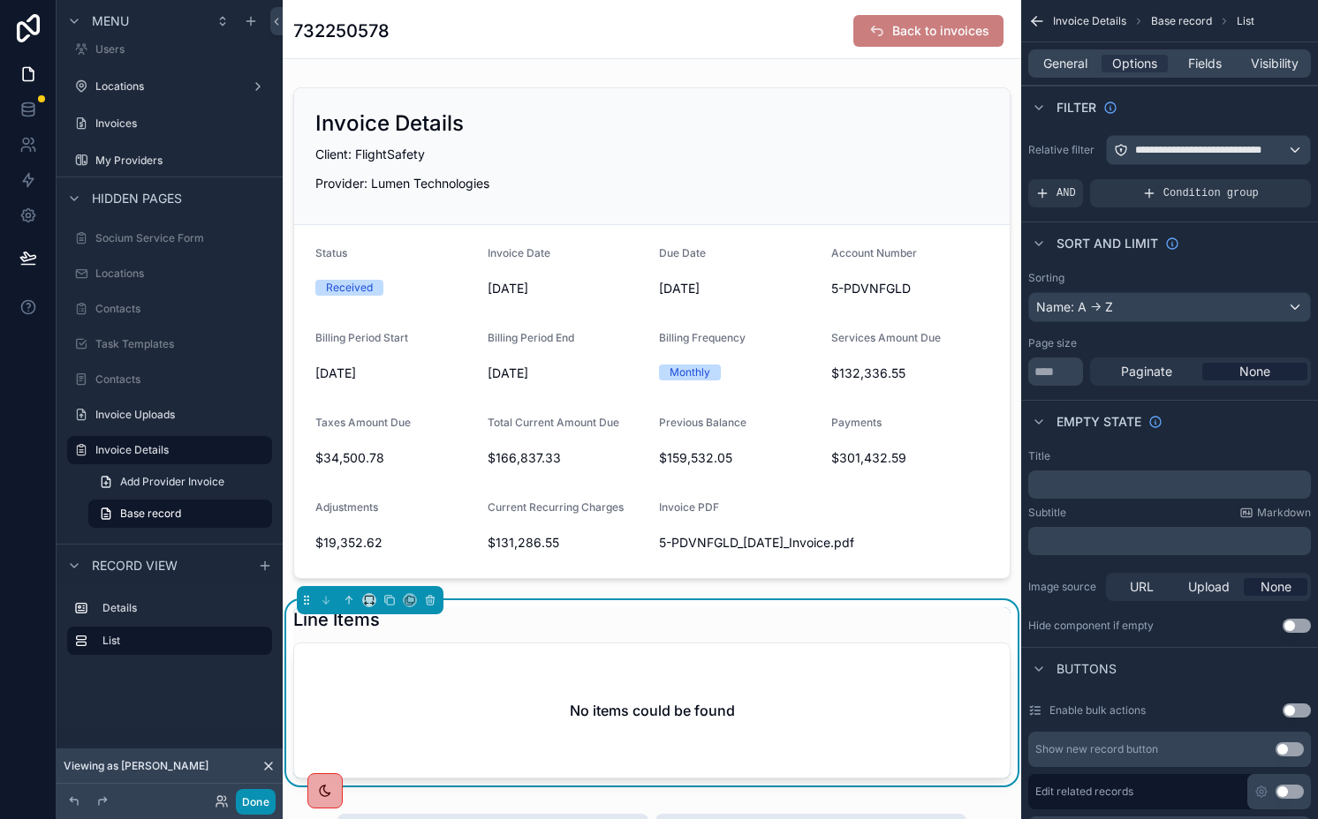
click at [250, 804] on button "Done" at bounding box center [256, 802] width 40 height 26
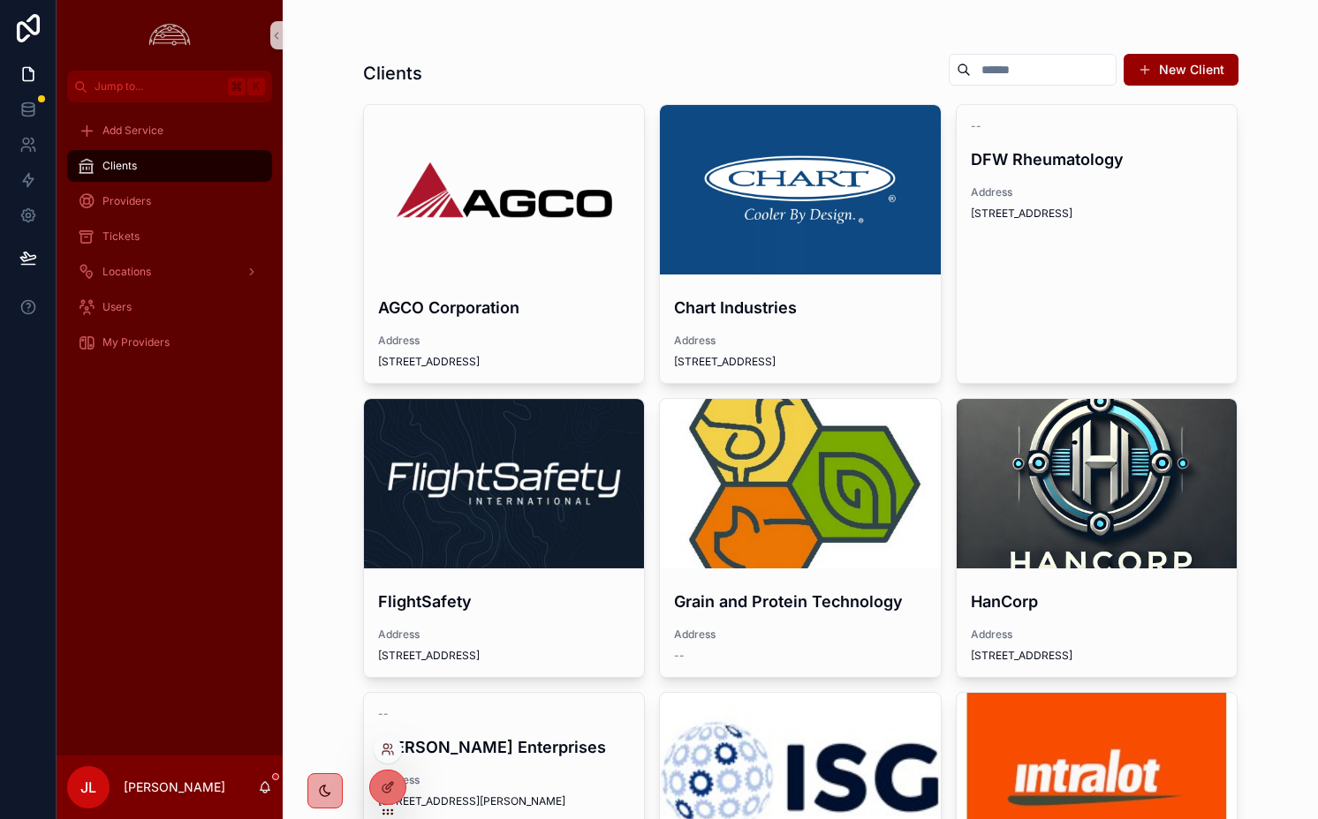
click at [384, 737] on div at bounding box center [388, 750] width 28 height 28
click at [385, 747] on icon at bounding box center [388, 750] width 14 height 14
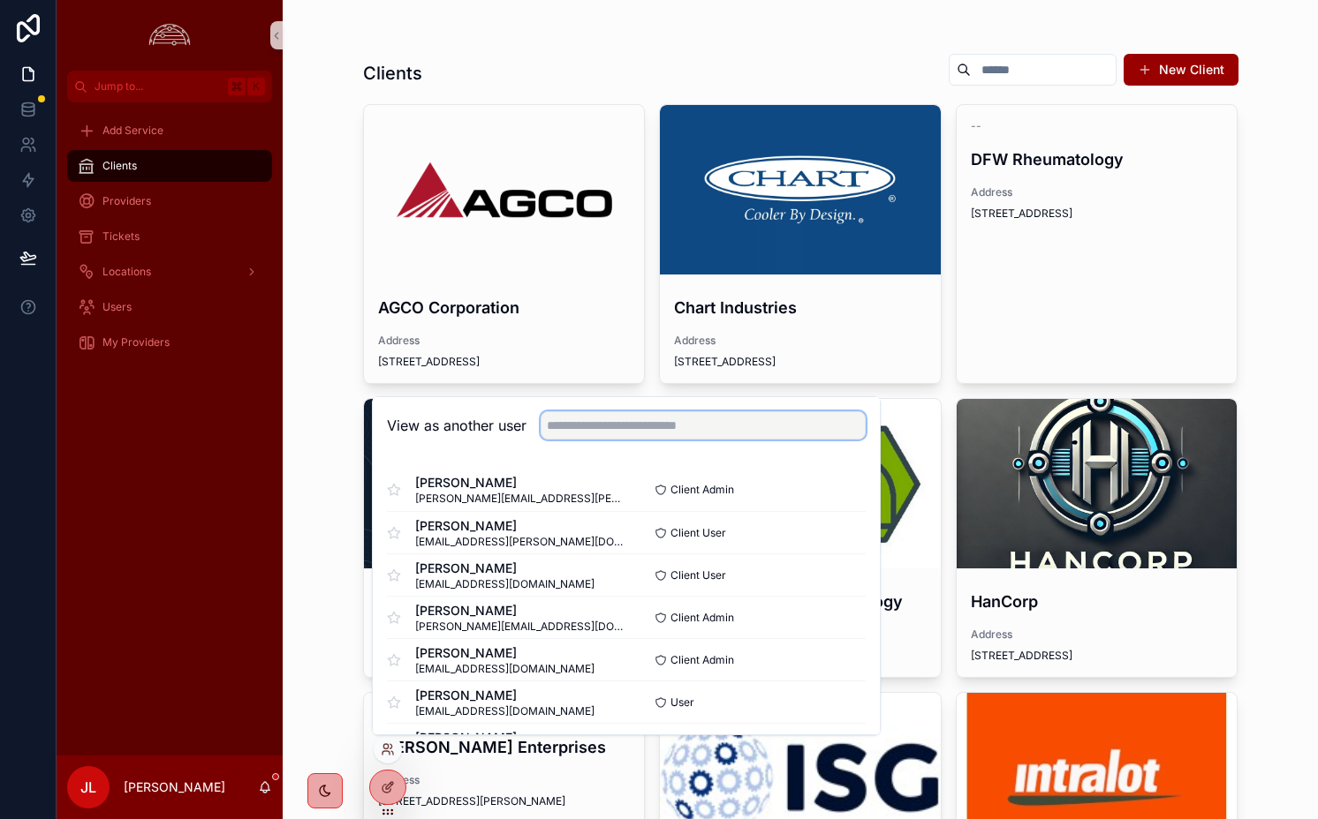
click at [606, 434] on input "text" at bounding box center [702, 426] width 325 height 28
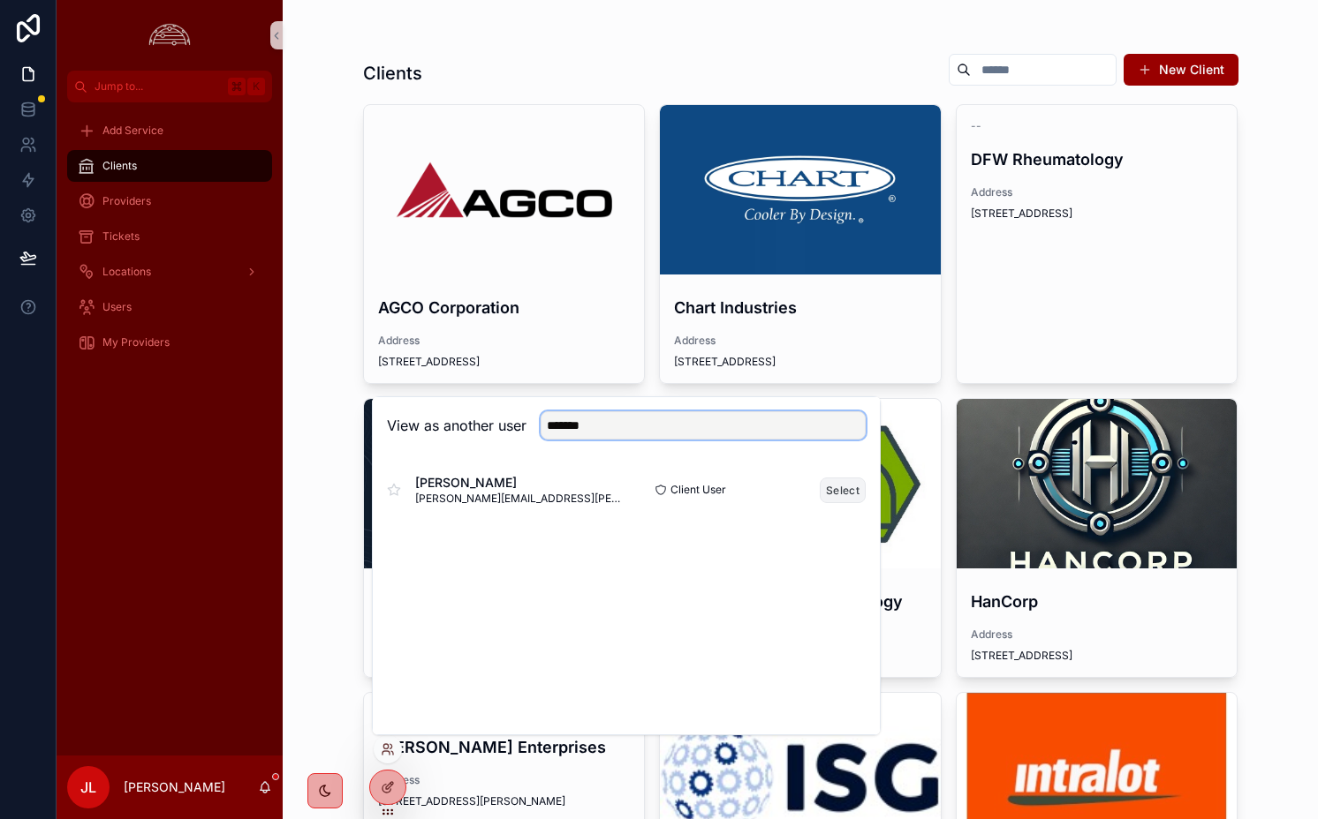
type input "*******"
click at [827, 485] on button "Select" at bounding box center [842, 491] width 46 height 26
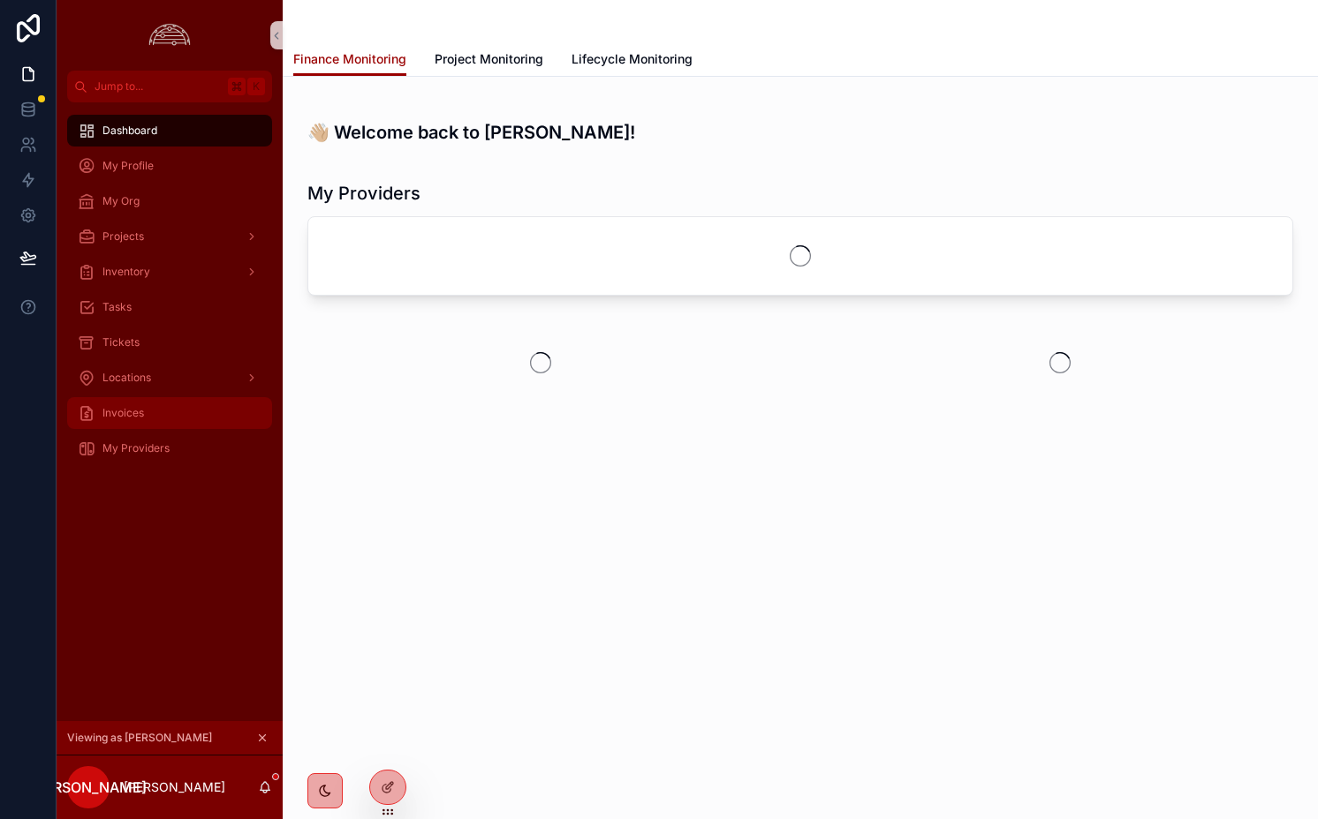
click at [157, 415] on div "Invoices" at bounding box center [170, 413] width 184 height 28
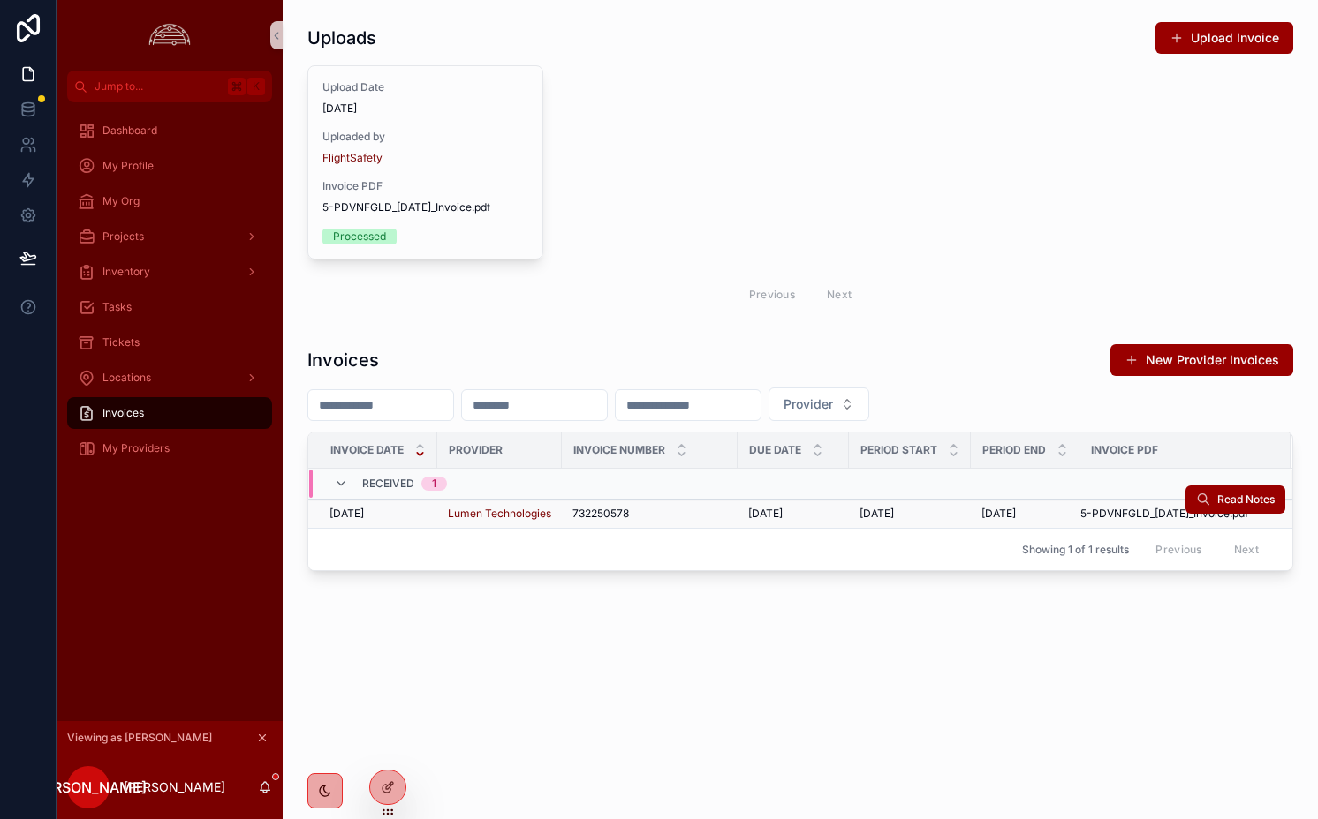
click at [648, 514] on div "732250578 732250578" at bounding box center [649, 514] width 155 height 14
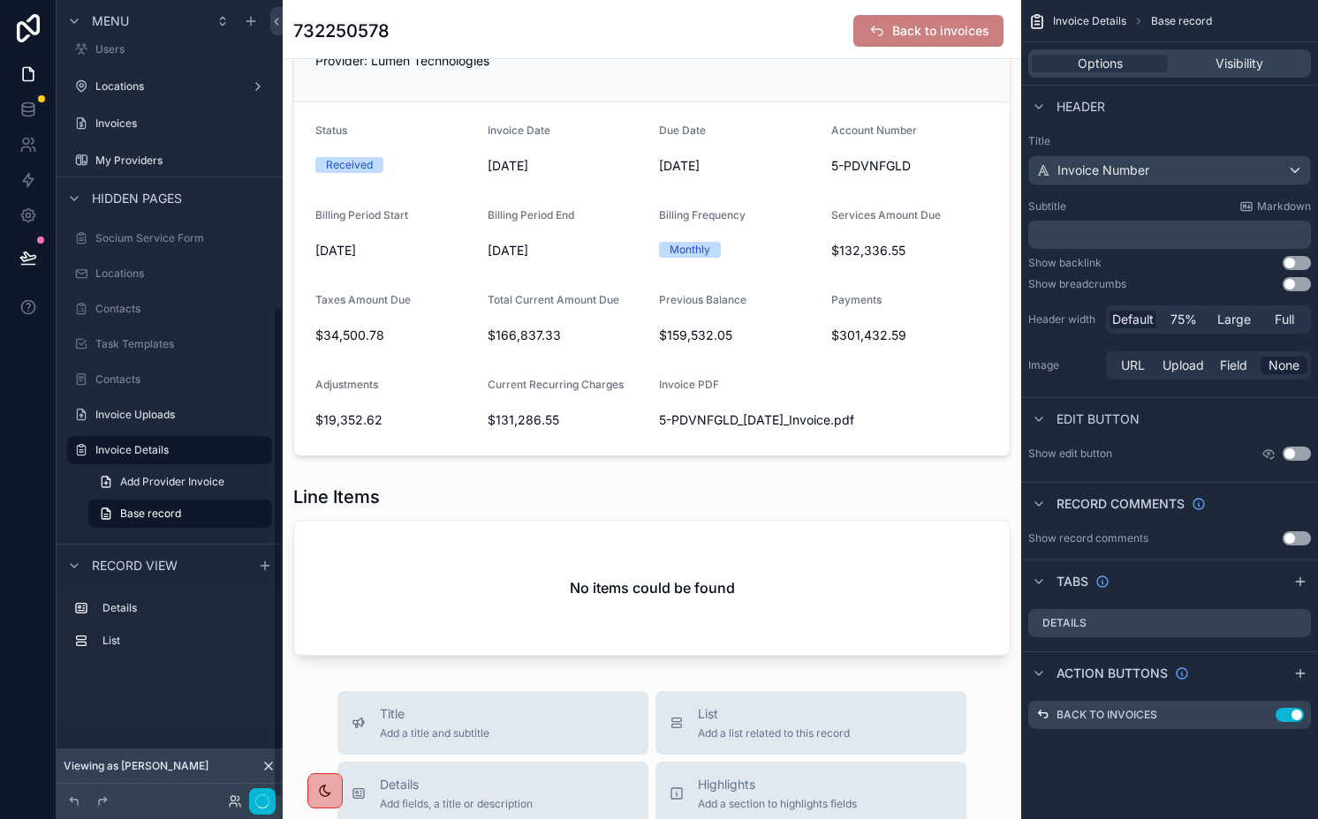
scroll to position [125, 0]
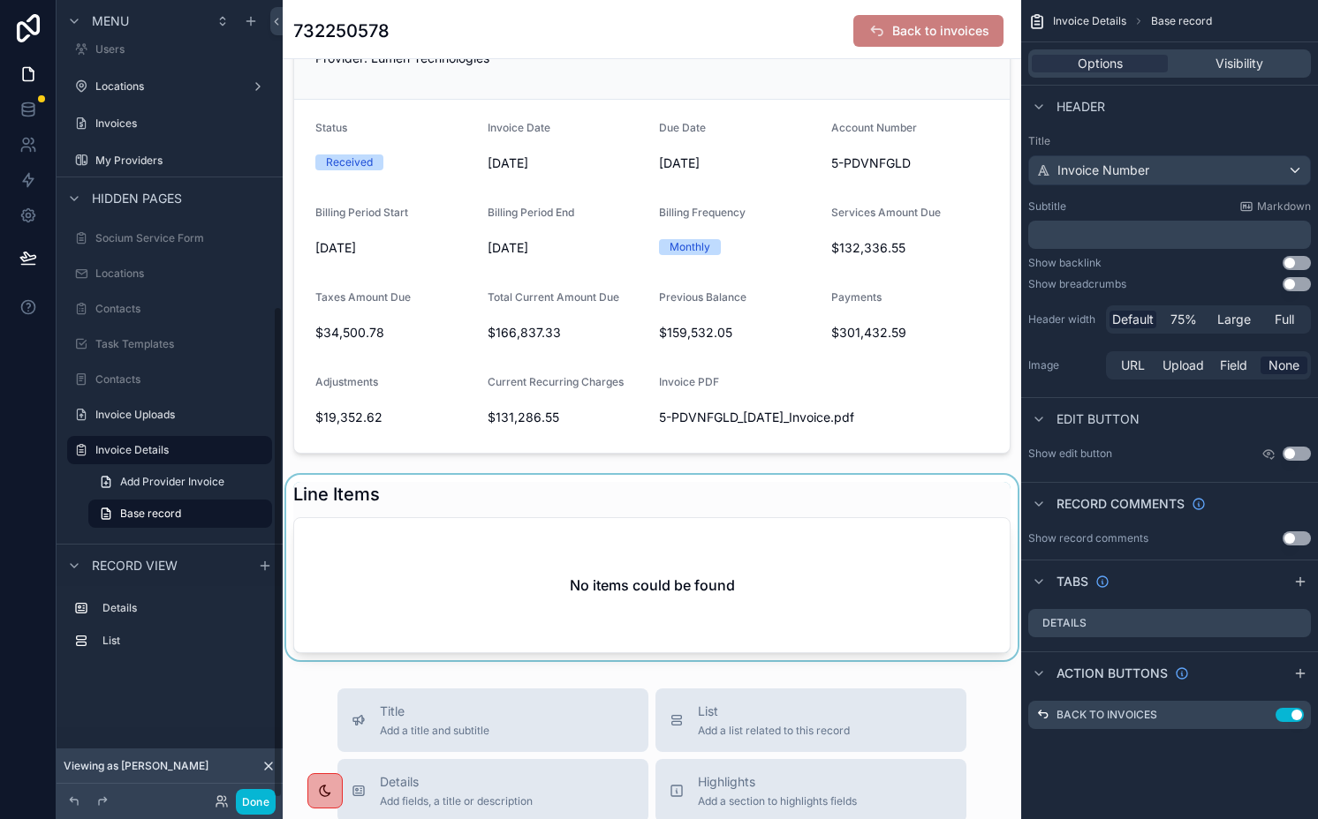
click at [552, 509] on div "scrollable content" at bounding box center [652, 567] width 738 height 185
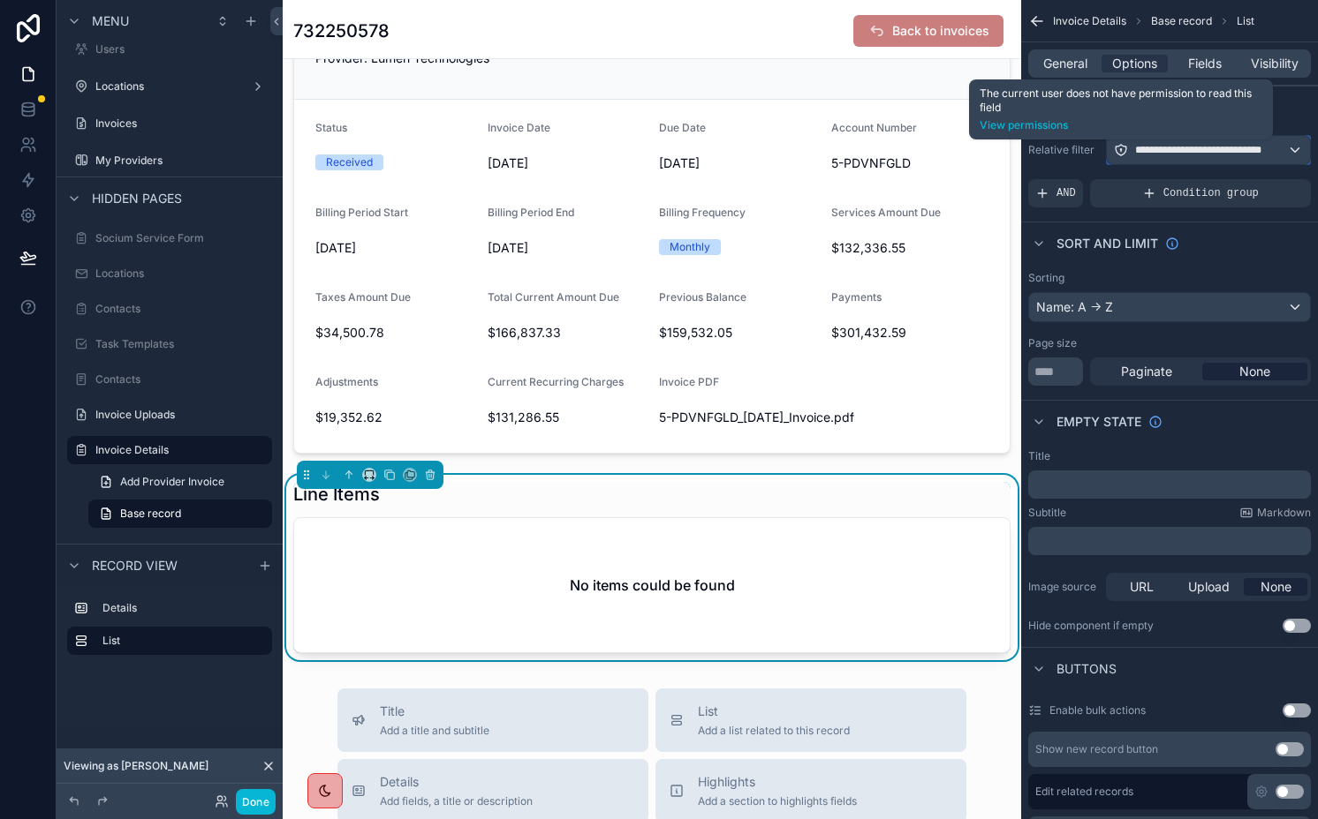
click at [1114, 151] on icon "scrollable content" at bounding box center [1121, 150] width 14 height 14
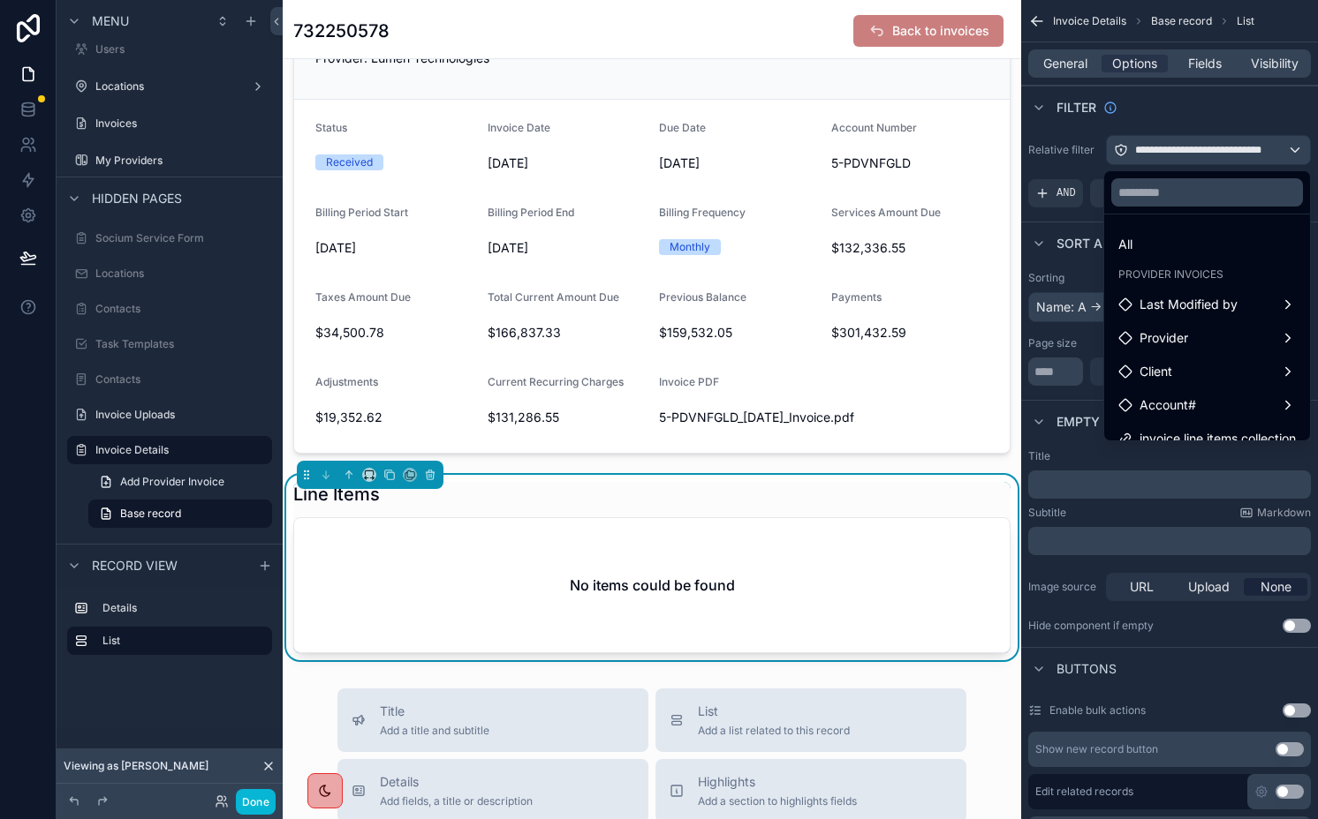
click at [1114, 151] on div "scrollable content" at bounding box center [659, 409] width 1318 height 819
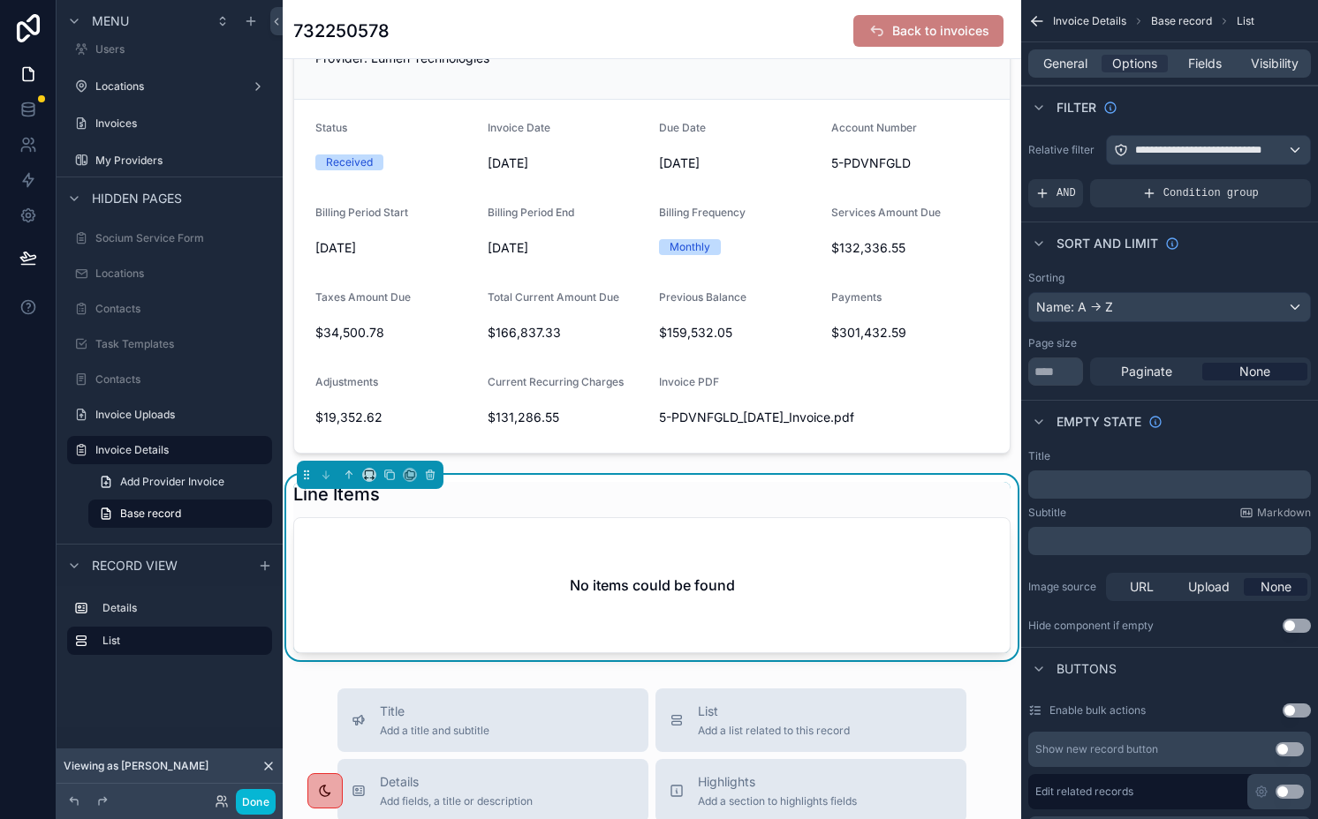
click at [1197, 53] on div "General Options Fields Visibility" at bounding box center [1169, 63] width 283 height 28
drag, startPoint x: 1197, startPoint y: 61, endPoint x: 1197, endPoint y: 84, distance: 23.0
click at [1197, 61] on span "Fields" at bounding box center [1205, 64] width 34 height 18
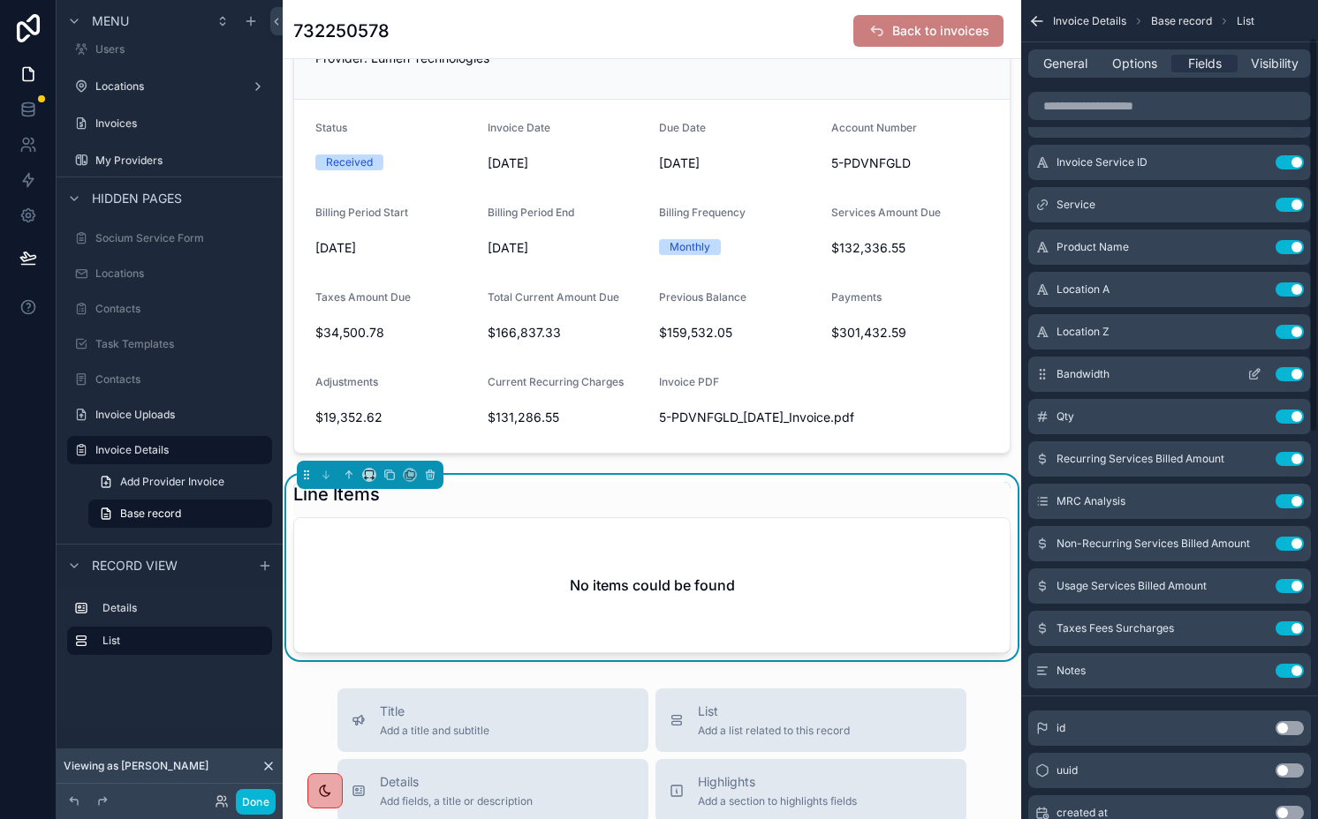
scroll to position [0, 0]
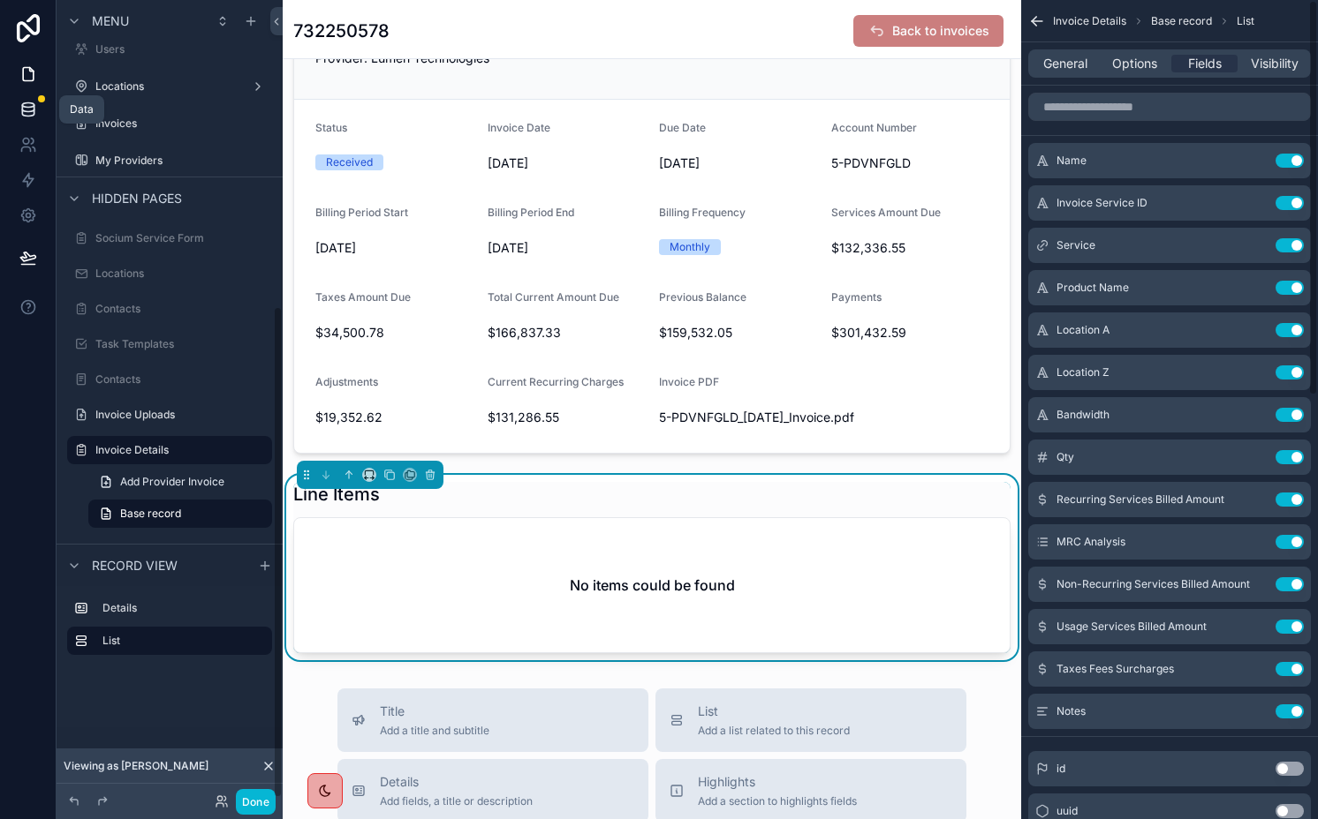
click at [34, 122] on link at bounding box center [28, 109] width 56 height 35
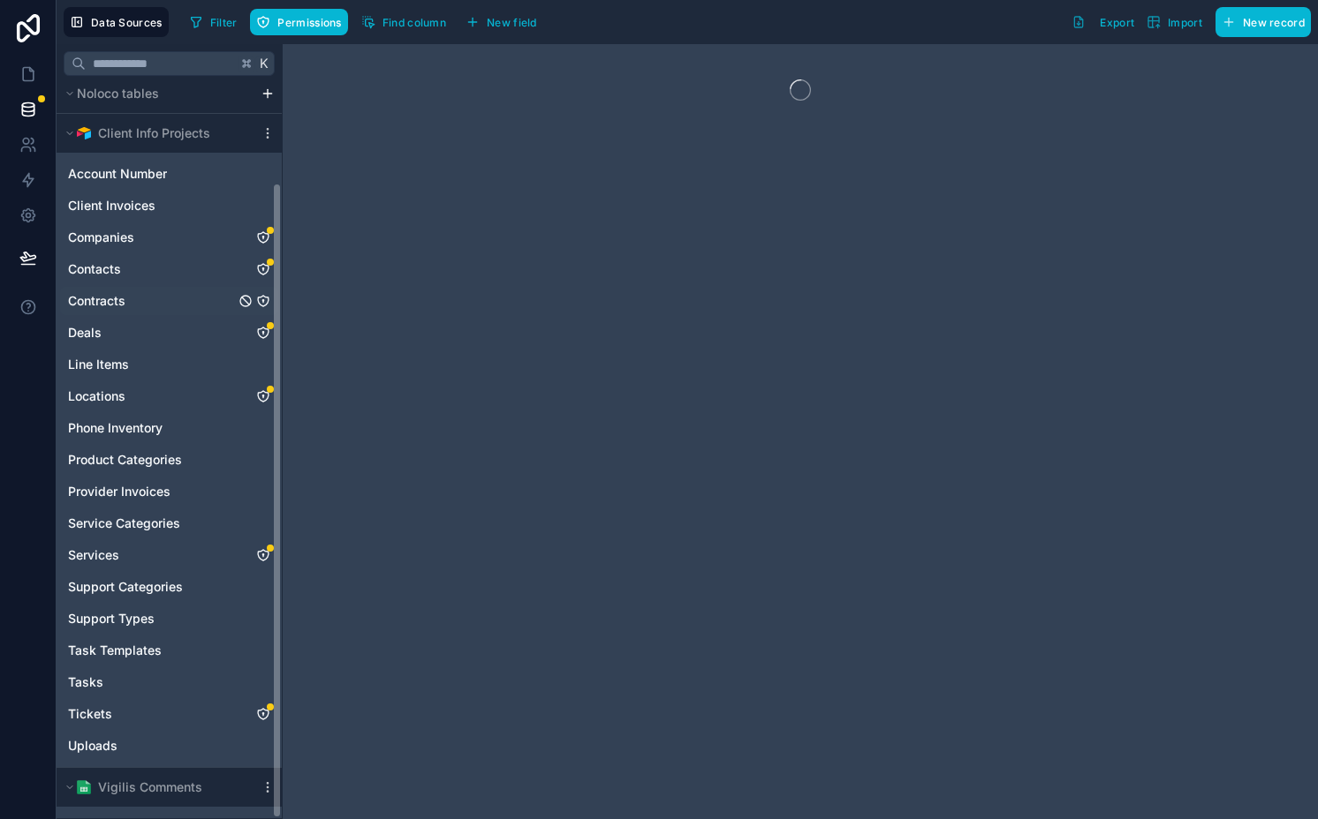
scroll to position [115, 0]
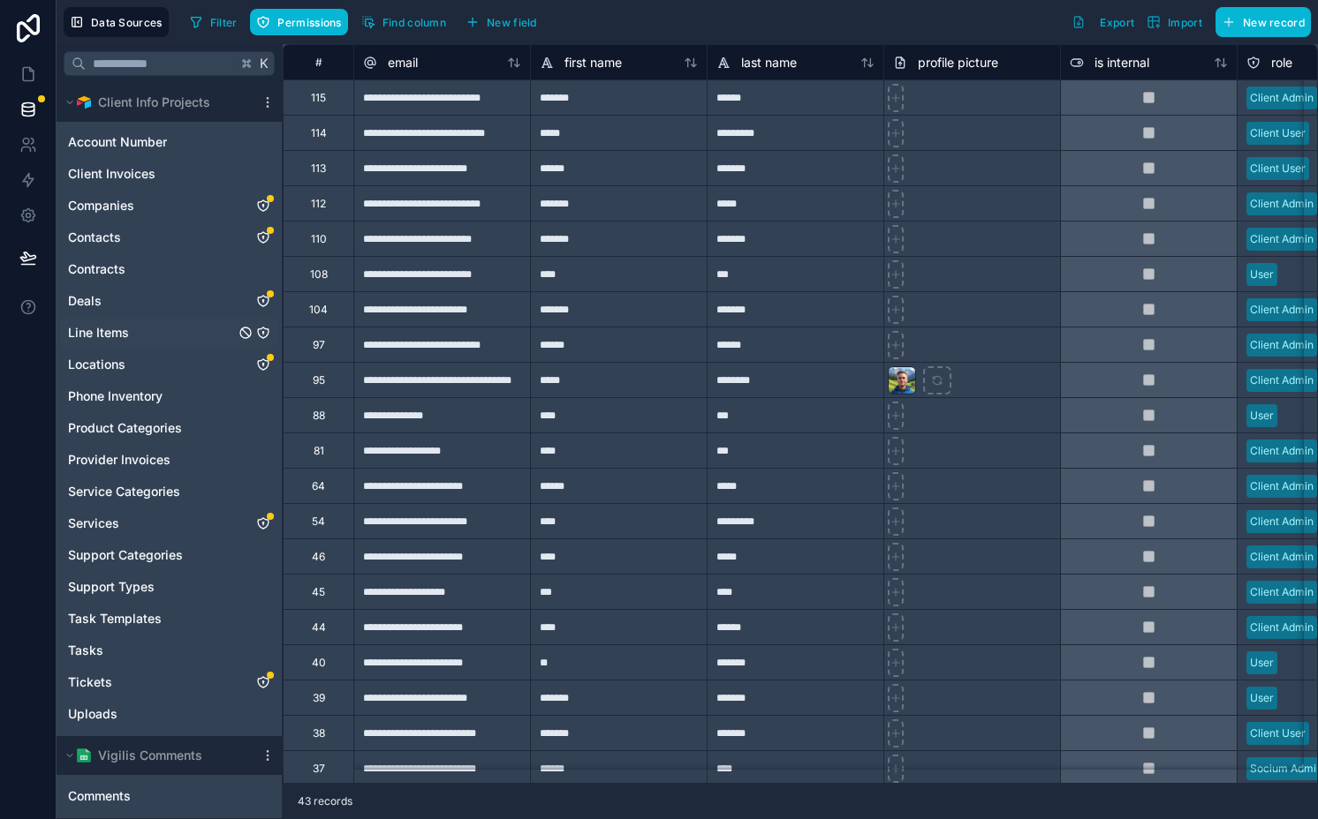
click at [171, 332] on link "Line Items" at bounding box center [151, 333] width 167 height 18
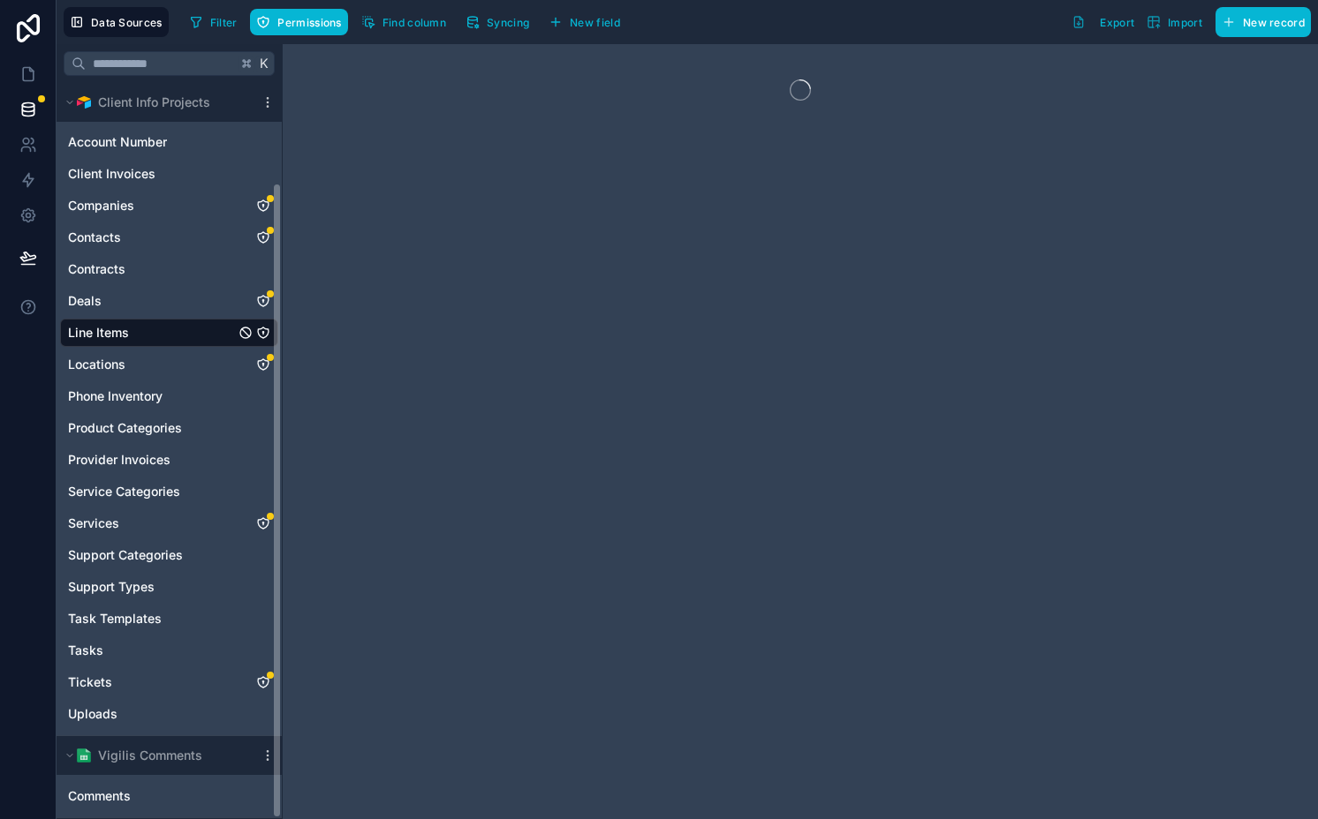
click at [266, 334] on icon "Line Items" at bounding box center [263, 333] width 14 height 14
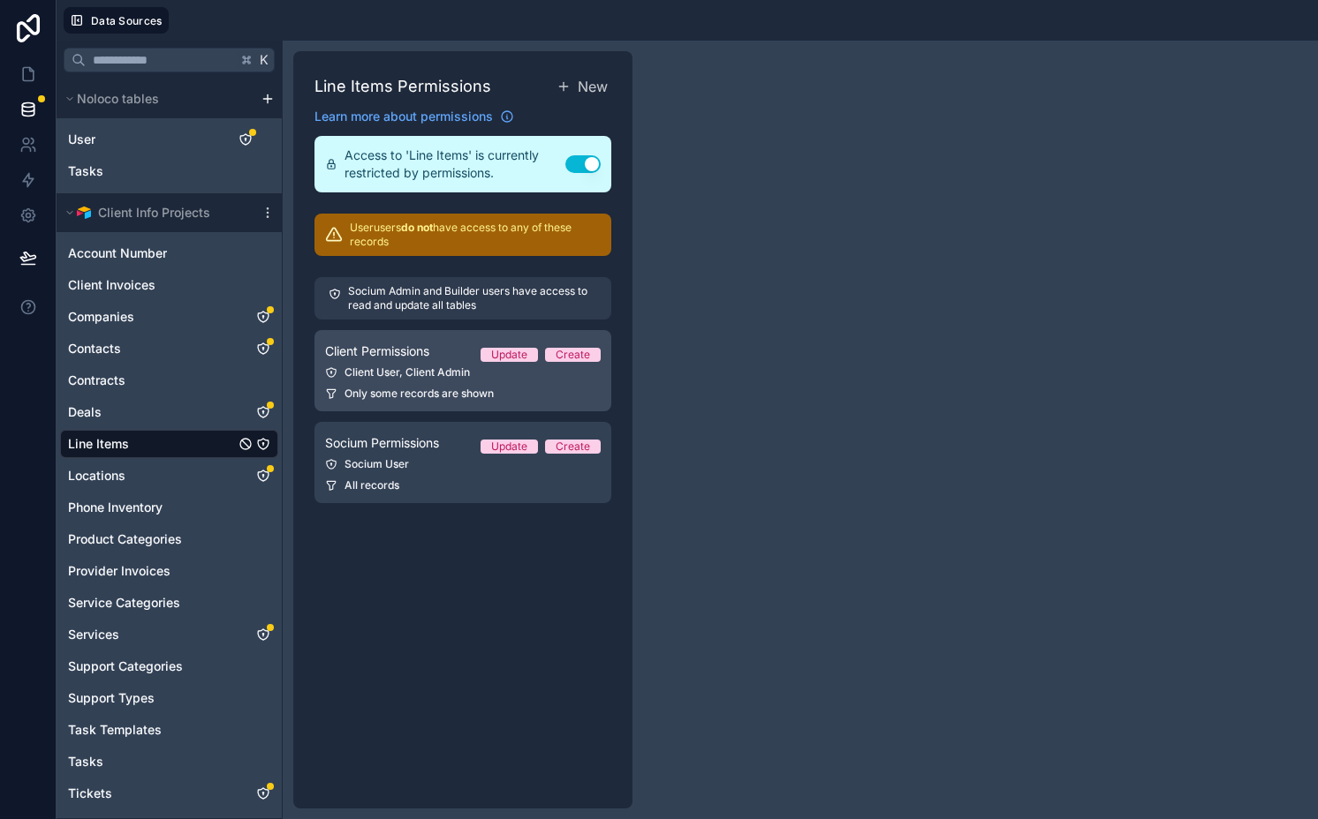
click at [404, 386] on link "Client Permissions Update Create Client User, Client Admin Only some records ar…" at bounding box center [462, 370] width 297 height 81
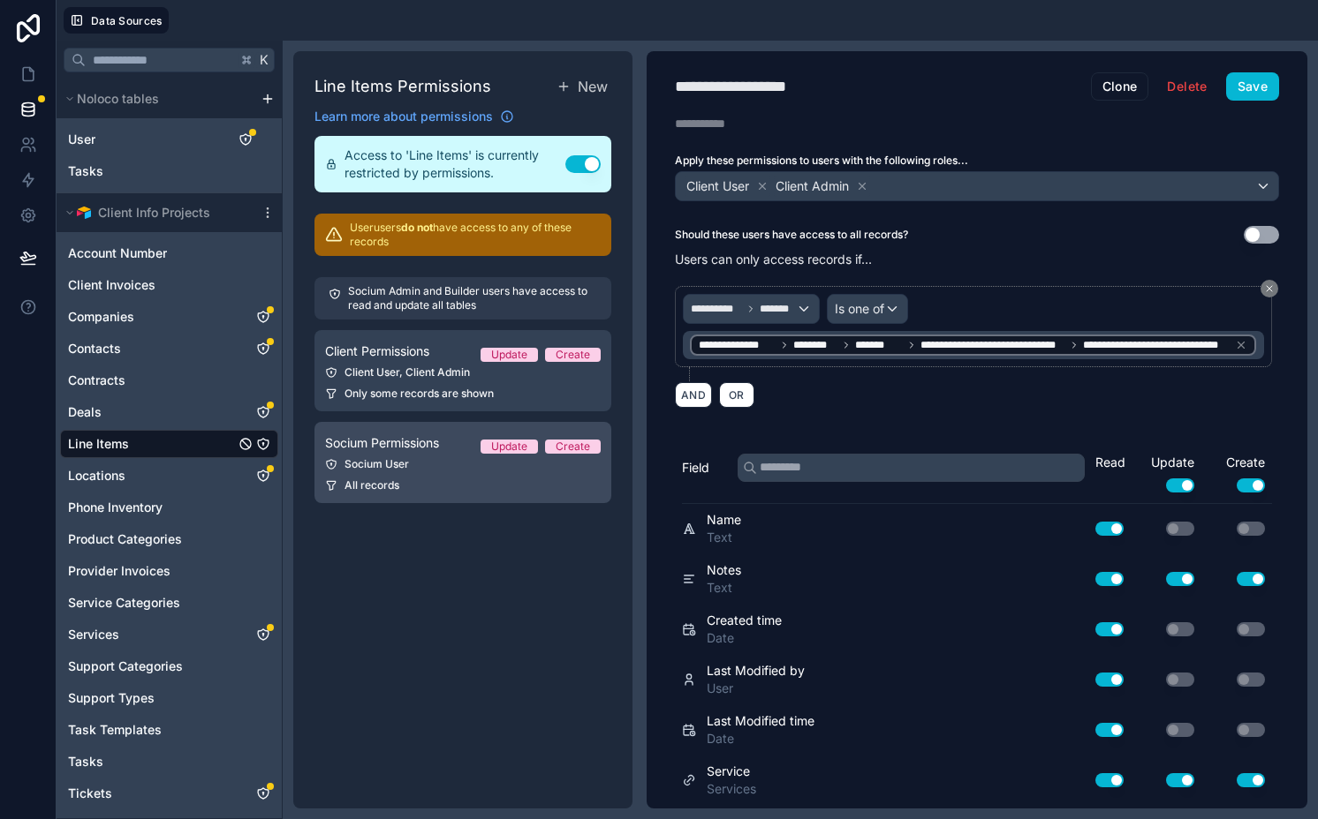
click at [427, 476] on link "Socium Permissions Update Create Socium User All records" at bounding box center [462, 462] width 297 height 81
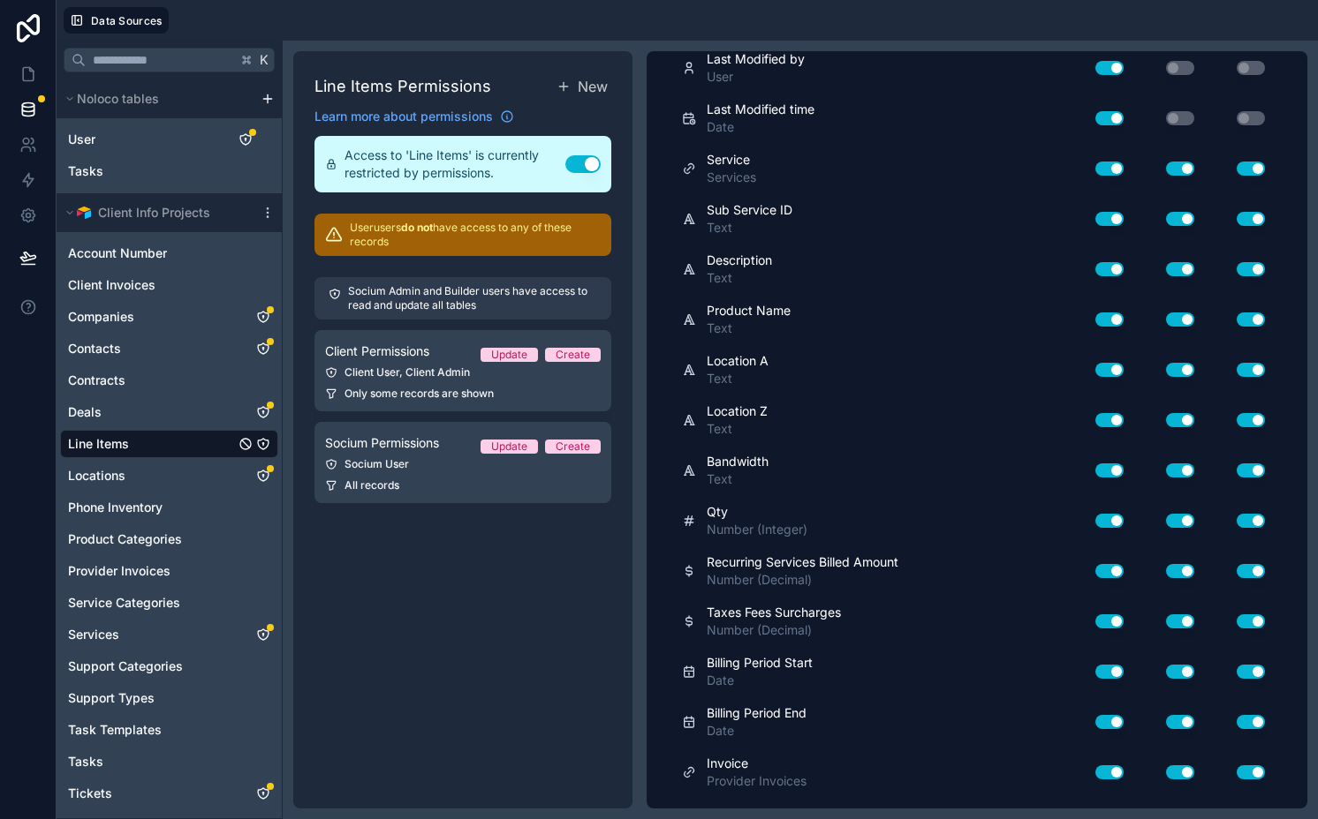
scroll to position [1105, 0]
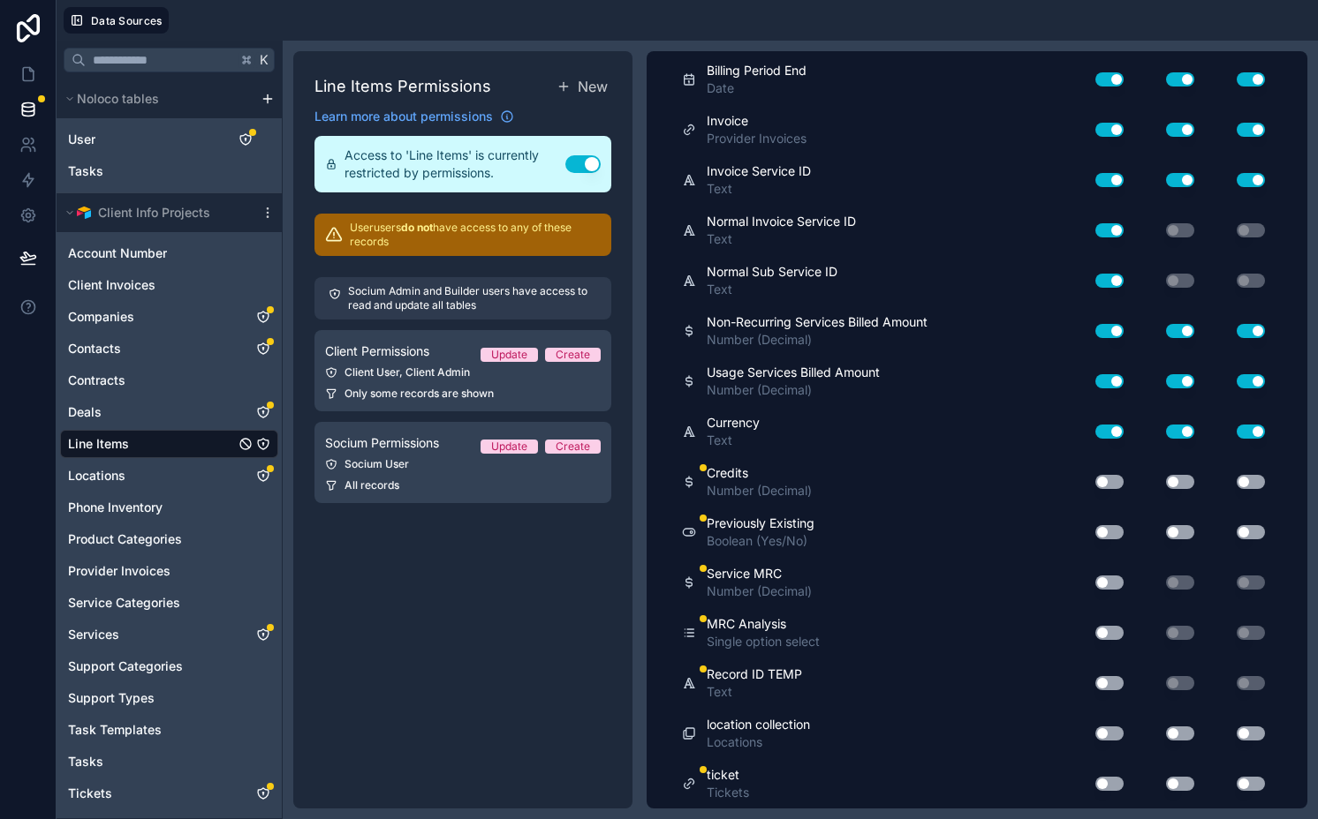
click at [1096, 630] on button "Use setting" at bounding box center [1109, 633] width 28 height 14
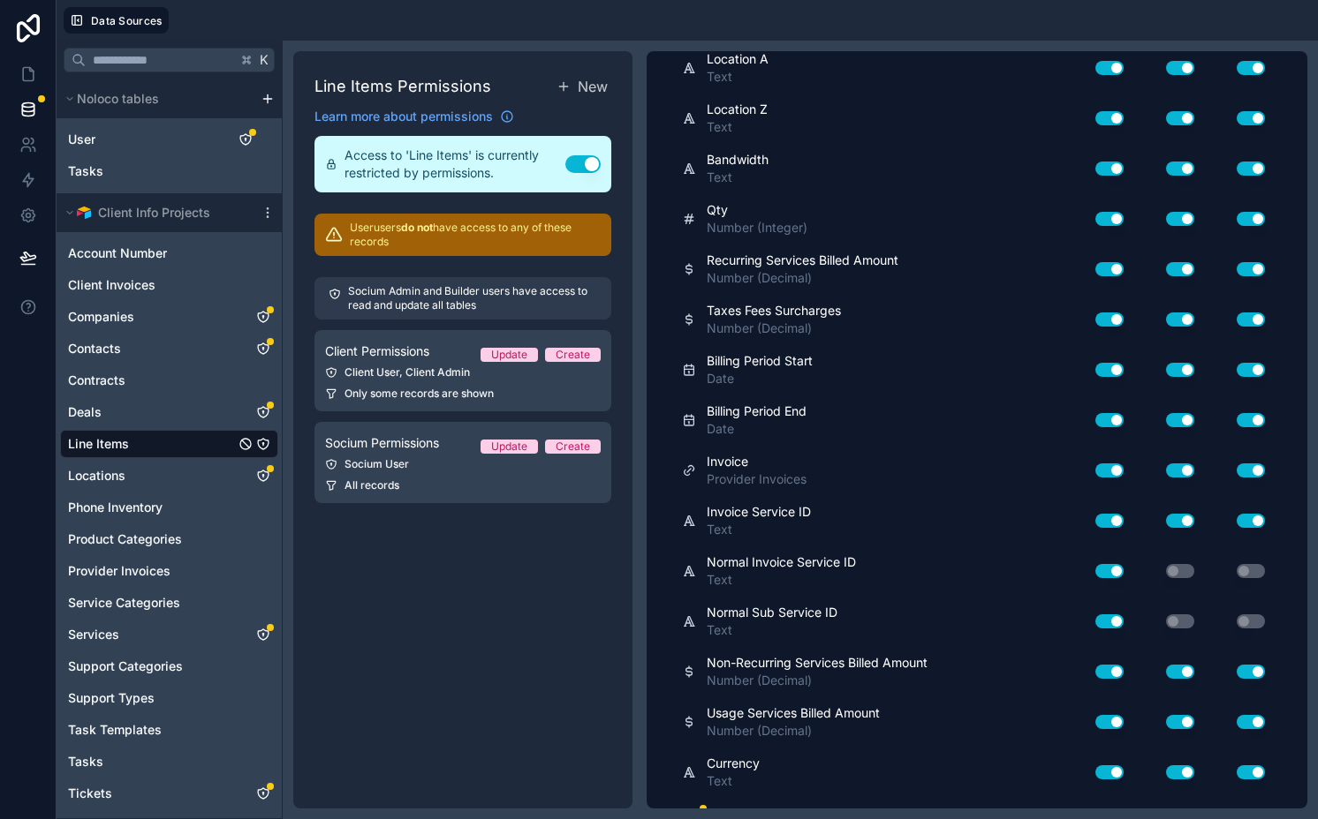
scroll to position [0, 0]
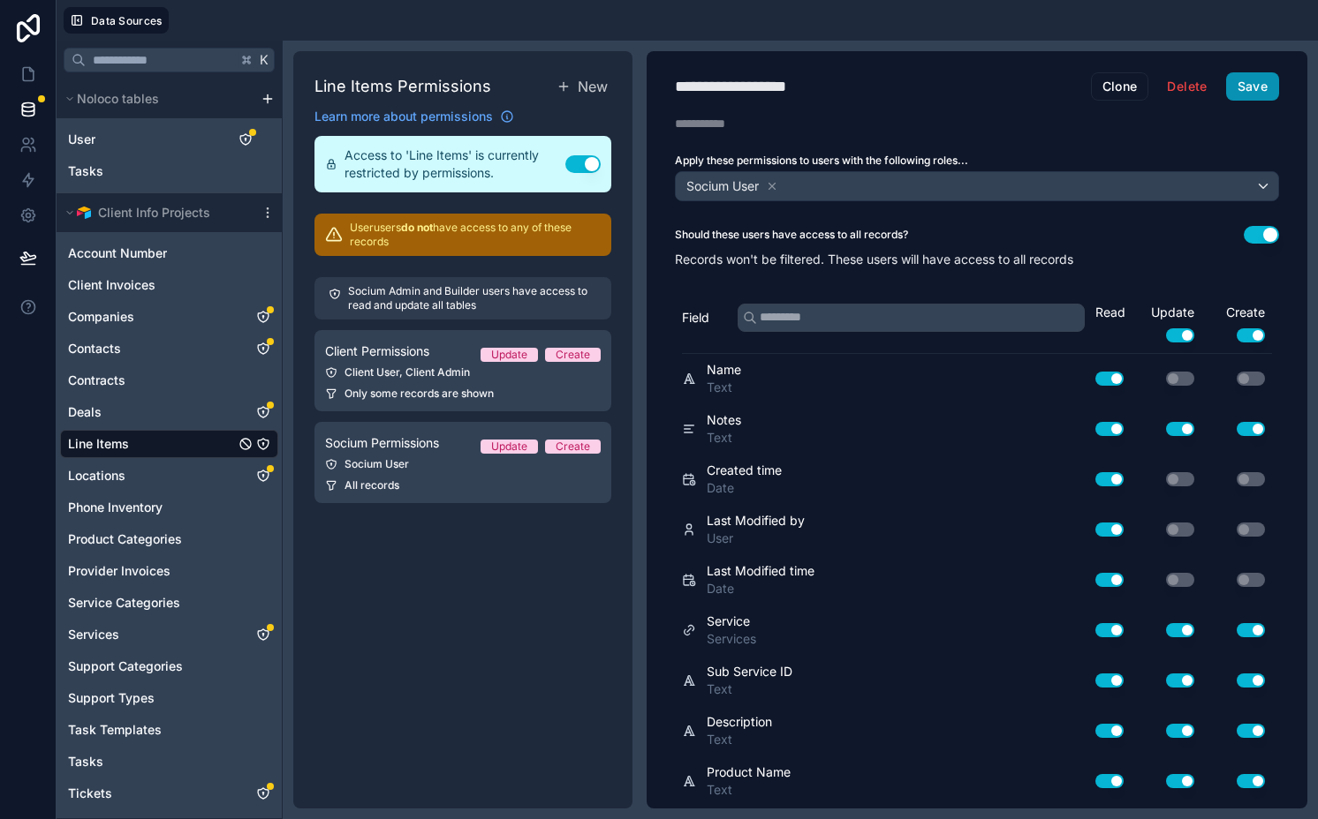
click at [1235, 94] on button "Save" at bounding box center [1252, 86] width 53 height 28
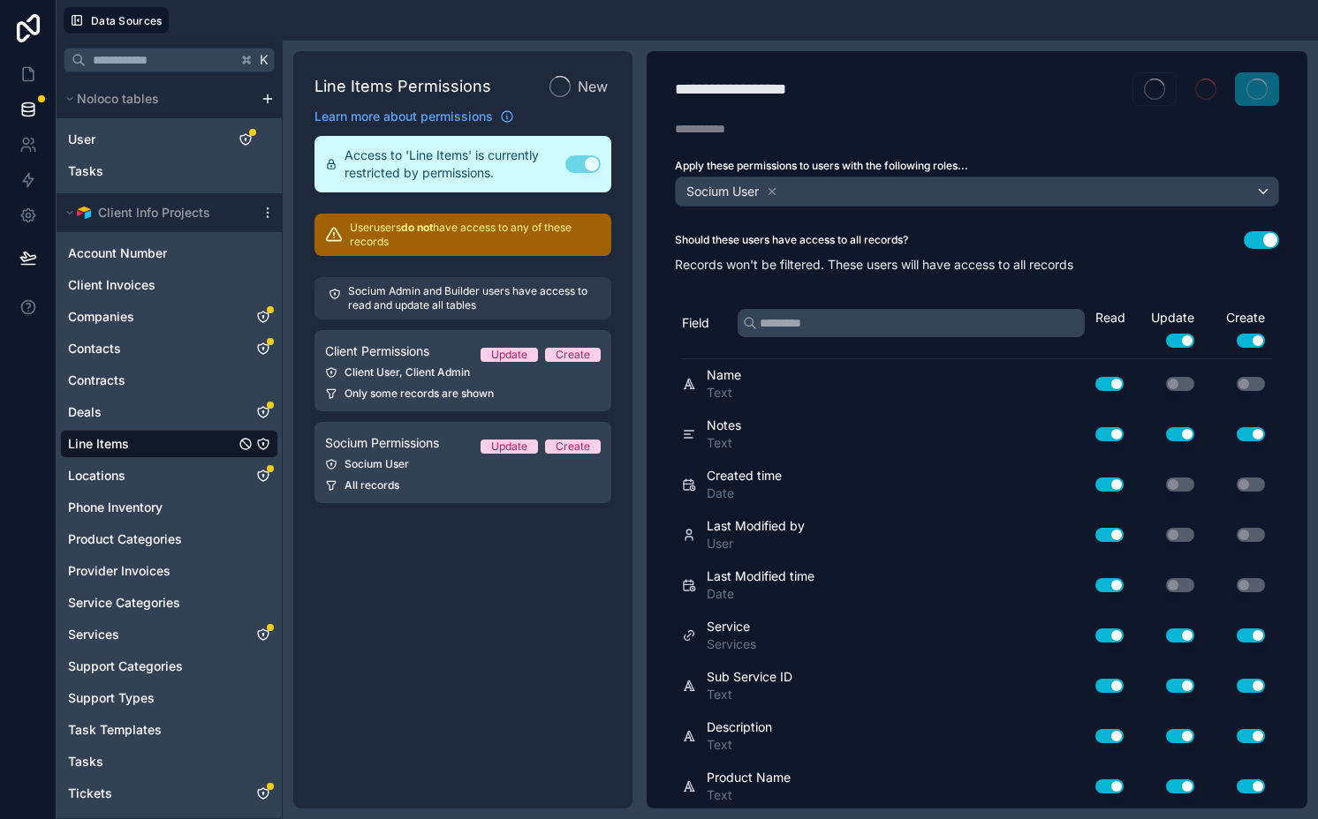
click at [410, 367] on div "Client User, Client Admin" at bounding box center [463, 373] width 276 height 14
click at [397, 359] on span "Client Permissions" at bounding box center [377, 352] width 104 height 18
click at [415, 354] on span "Client Permissions" at bounding box center [377, 352] width 104 height 18
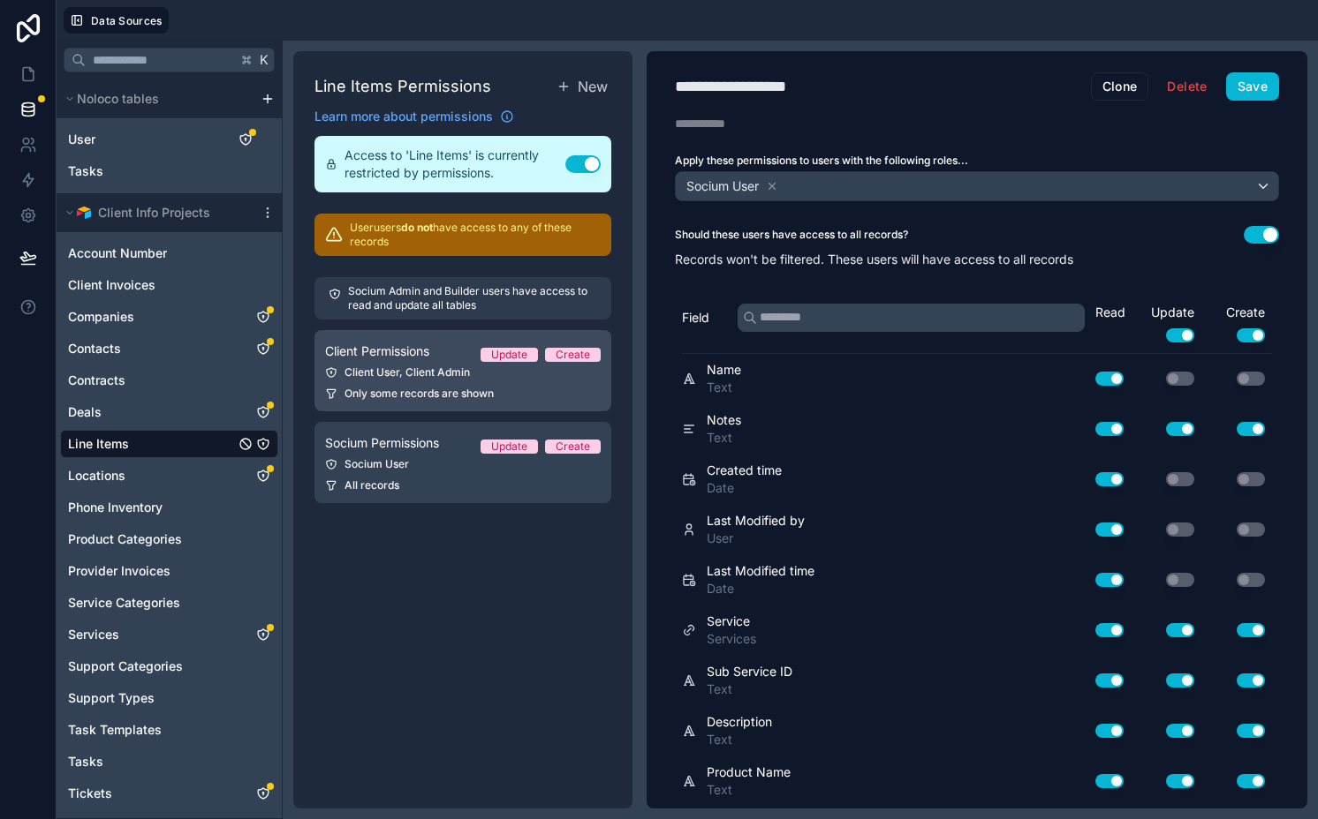
click at [442, 354] on div "Client Permissions Update Create" at bounding box center [463, 351] width 276 height 21
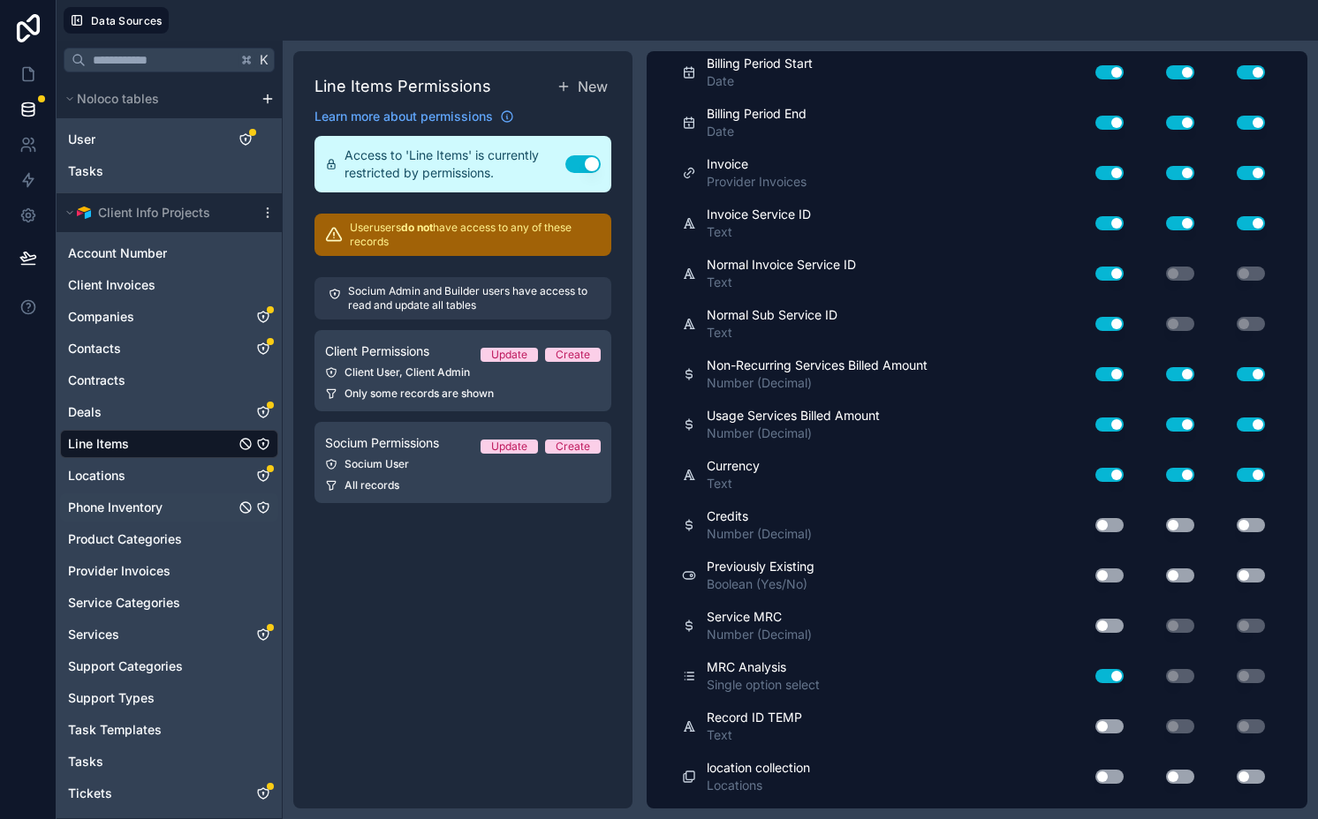
scroll to position [1255, 0]
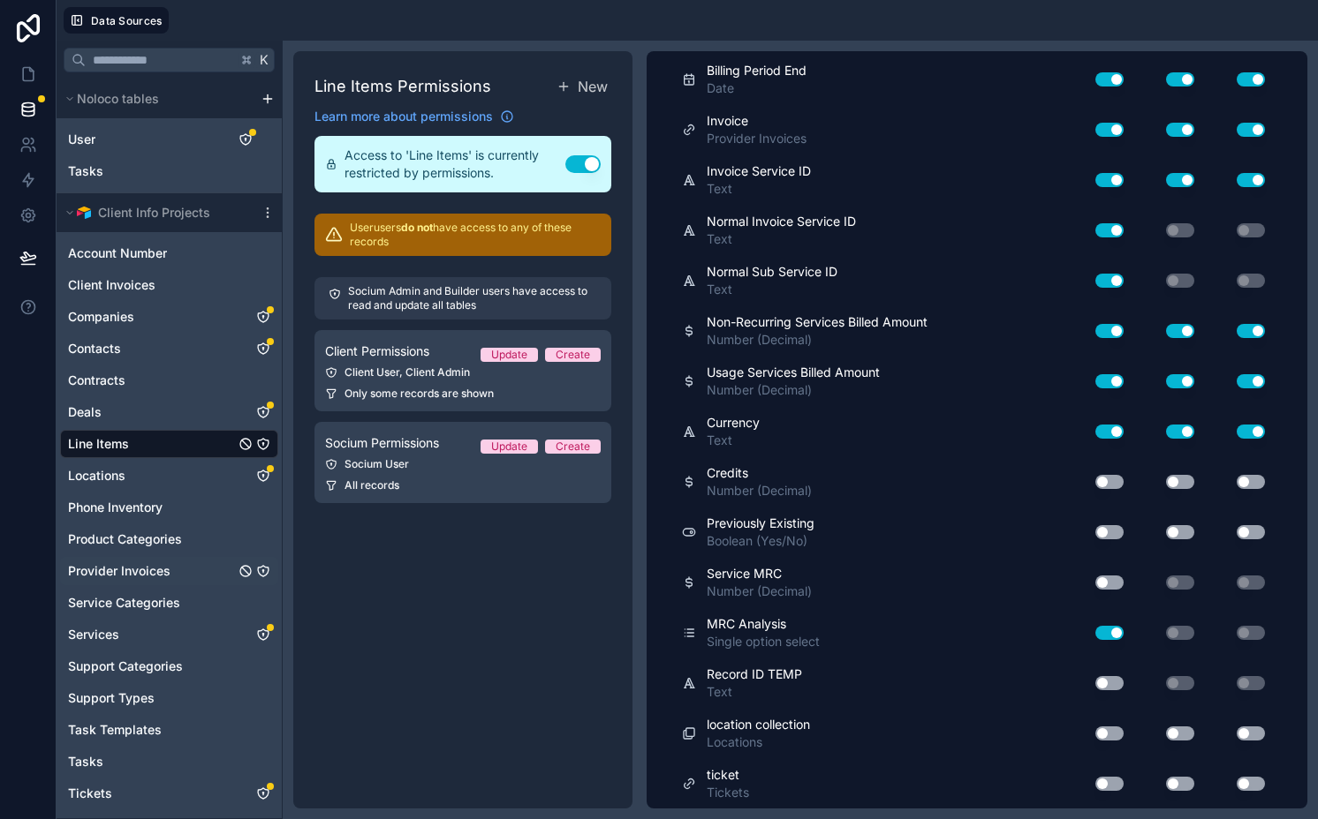
click at [265, 569] on icon "Provider Invoices" at bounding box center [263, 571] width 14 height 14
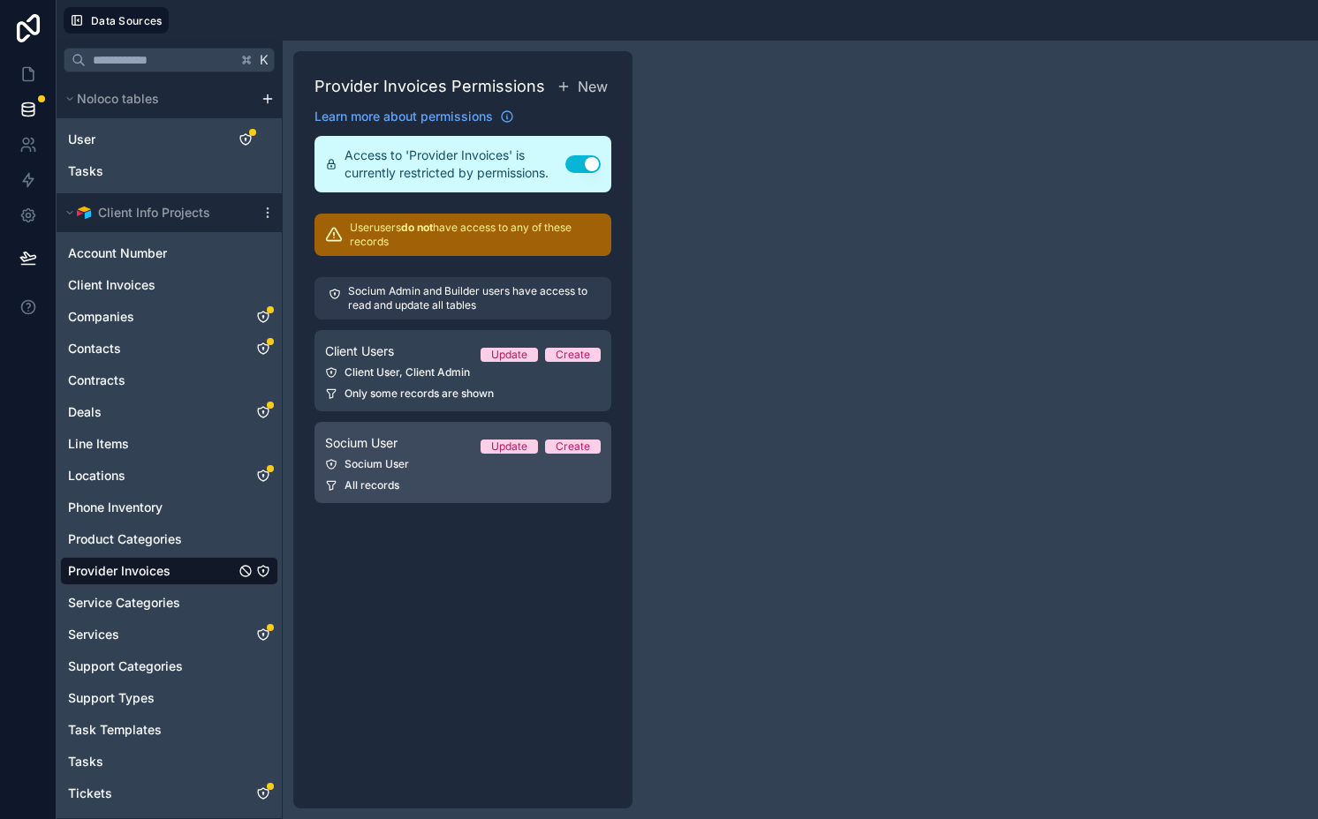
click at [414, 489] on div "All records" at bounding box center [463, 486] width 276 height 14
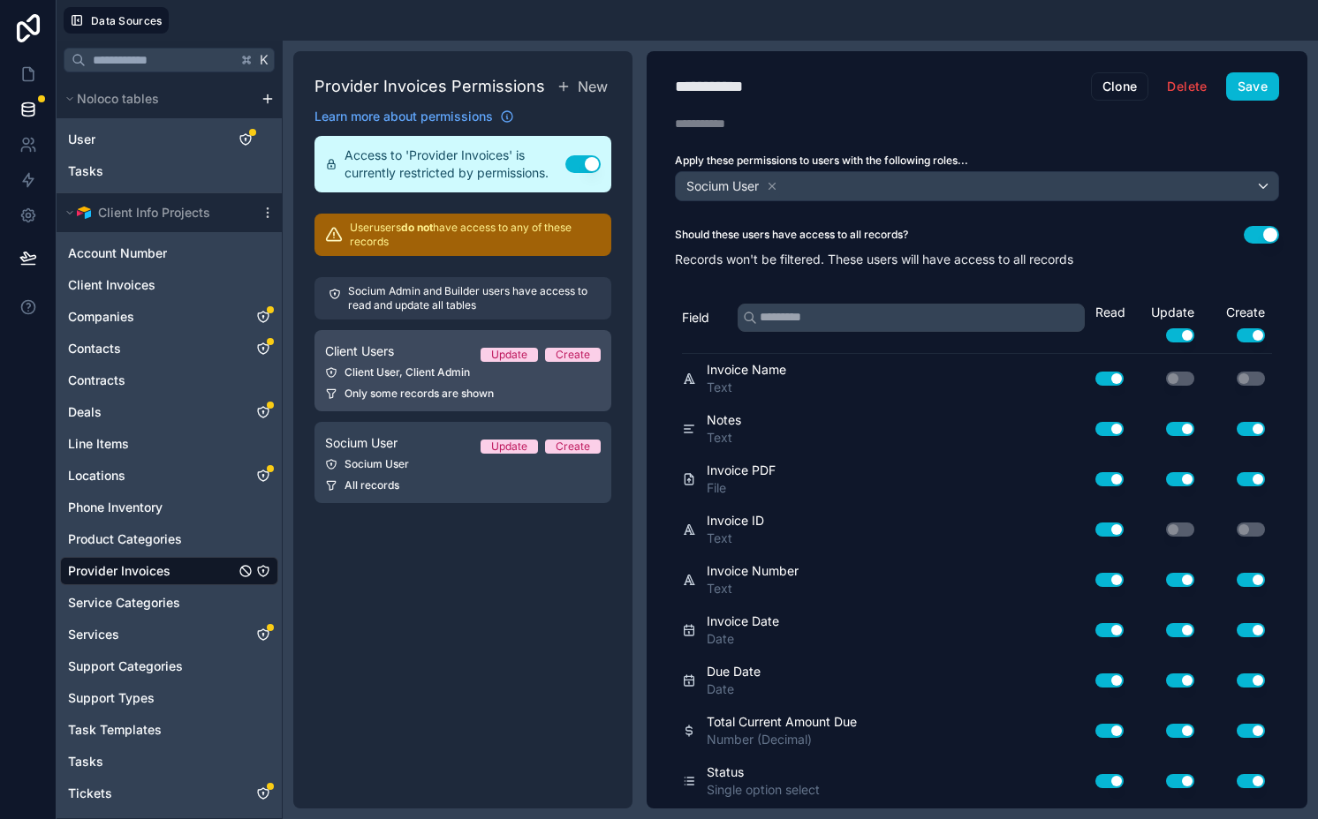
click at [403, 347] on div "Client Users Update Create" at bounding box center [463, 351] width 276 height 21
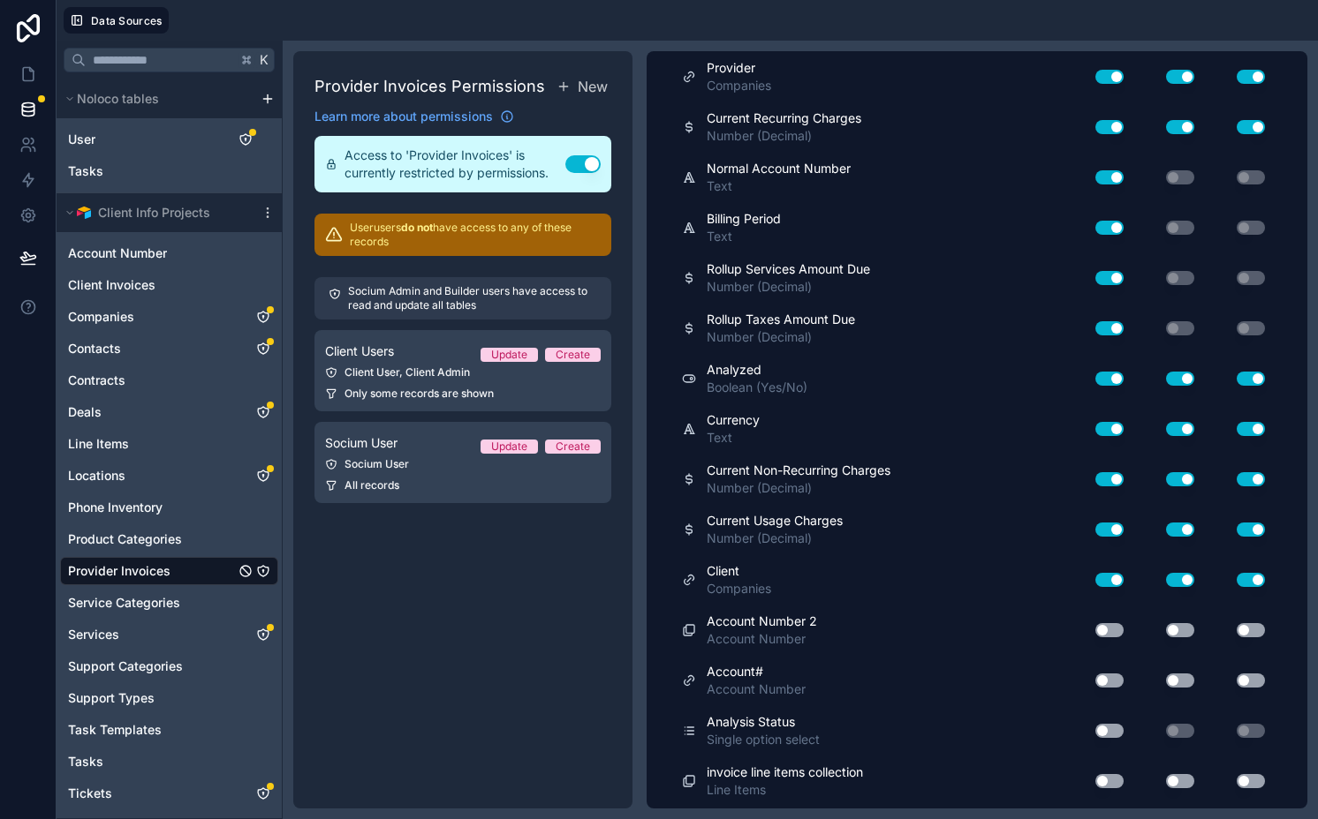
scroll to position [1557, 0]
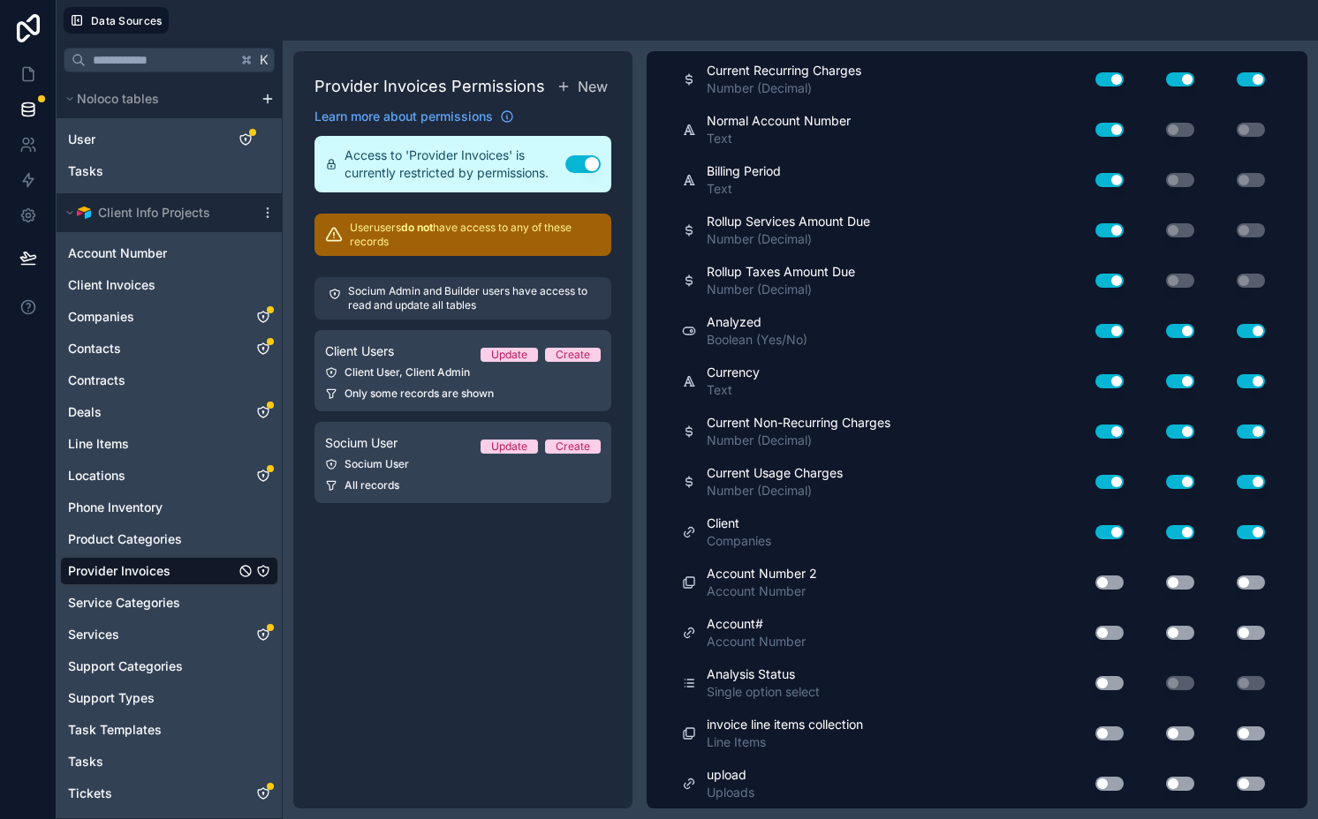
click at [1095, 730] on button "Use setting" at bounding box center [1109, 734] width 28 height 14
click at [1166, 730] on button "Use setting" at bounding box center [1180, 734] width 28 height 14
click at [1236, 732] on button "Use setting" at bounding box center [1250, 734] width 28 height 14
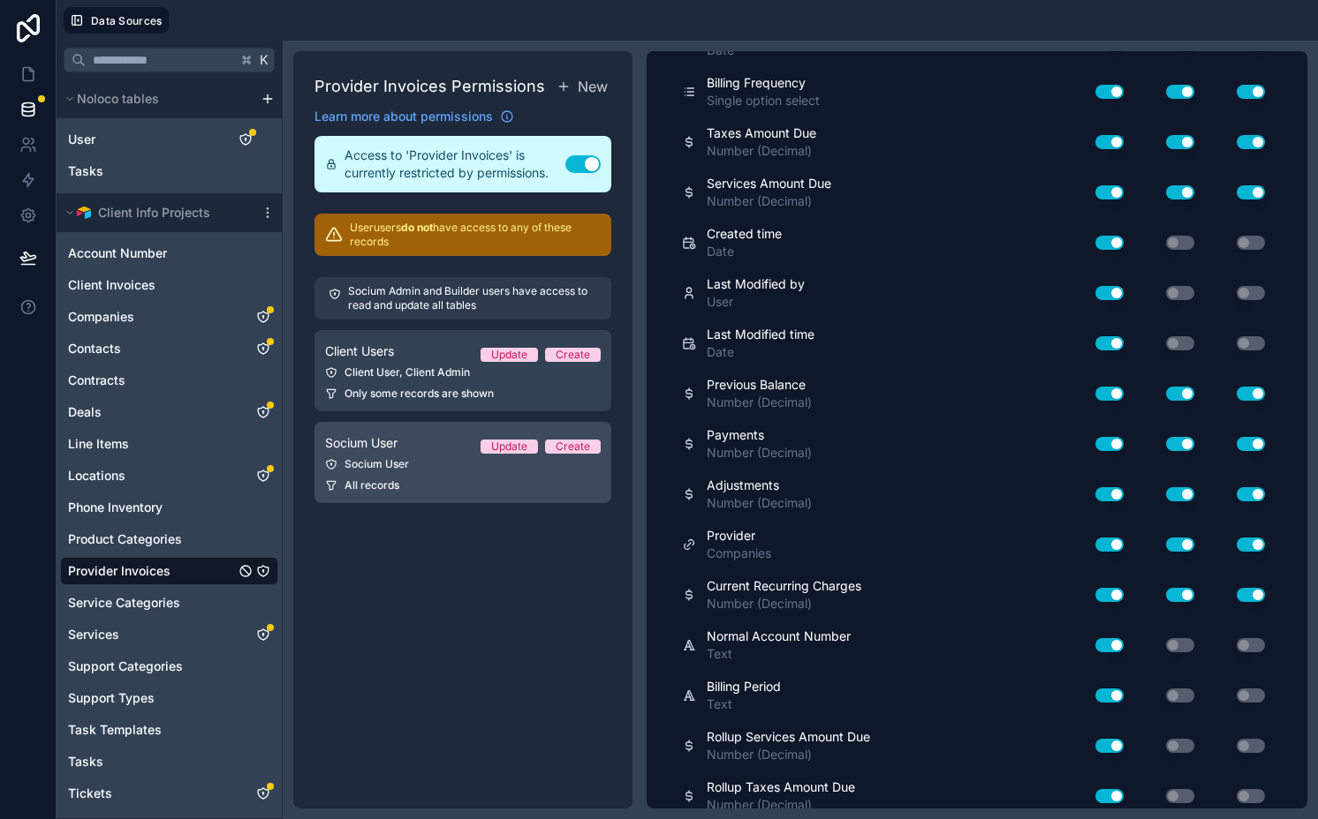
scroll to position [0, 0]
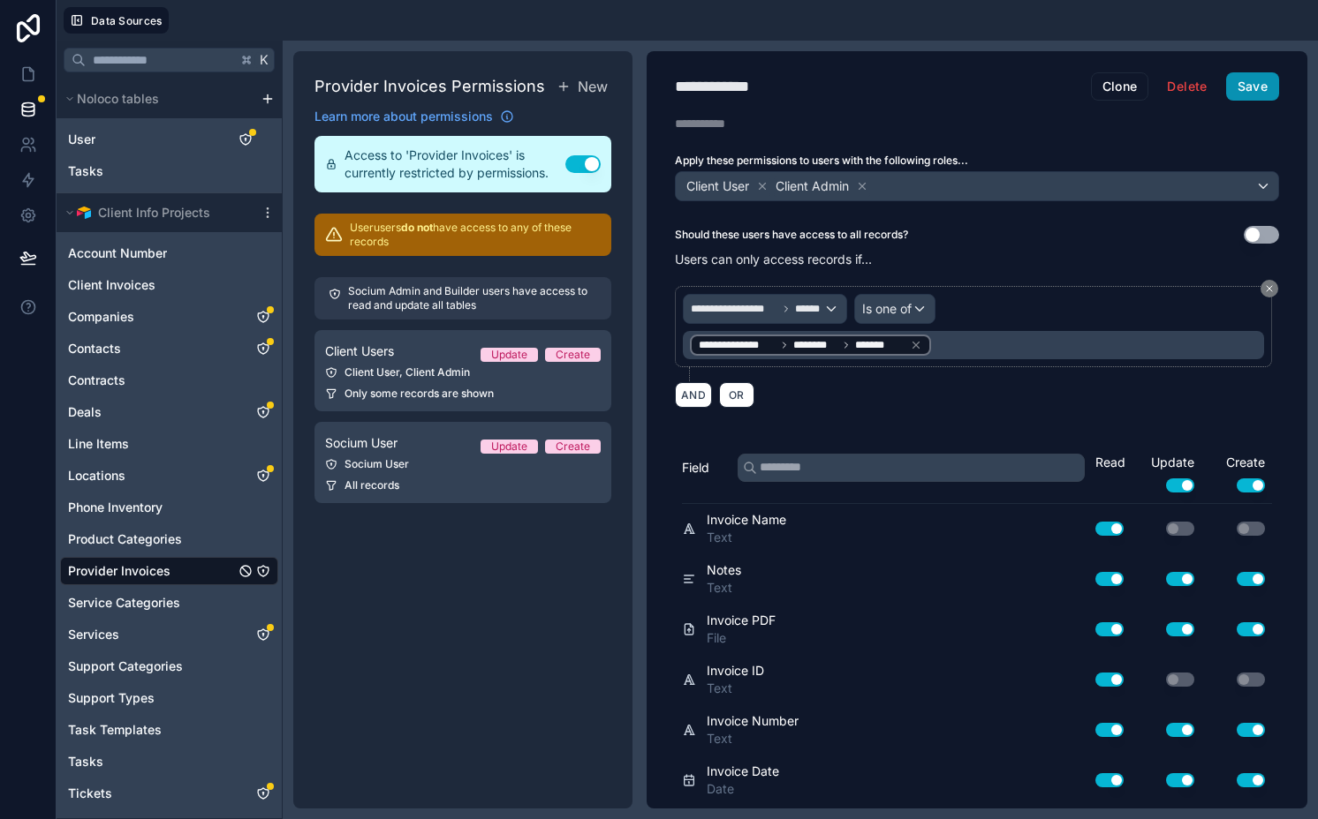
click at [1247, 85] on button "Save" at bounding box center [1252, 86] width 53 height 28
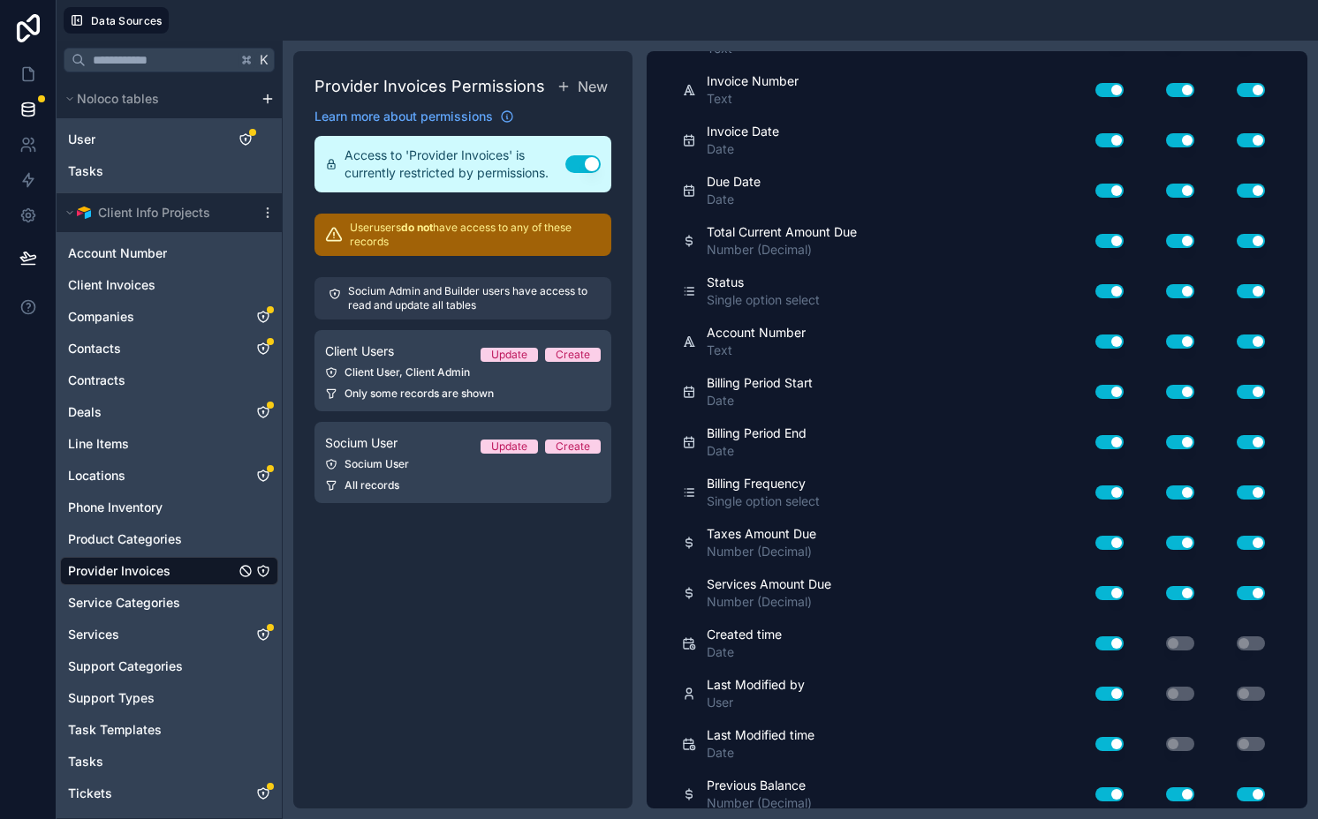
scroll to position [1557, 0]
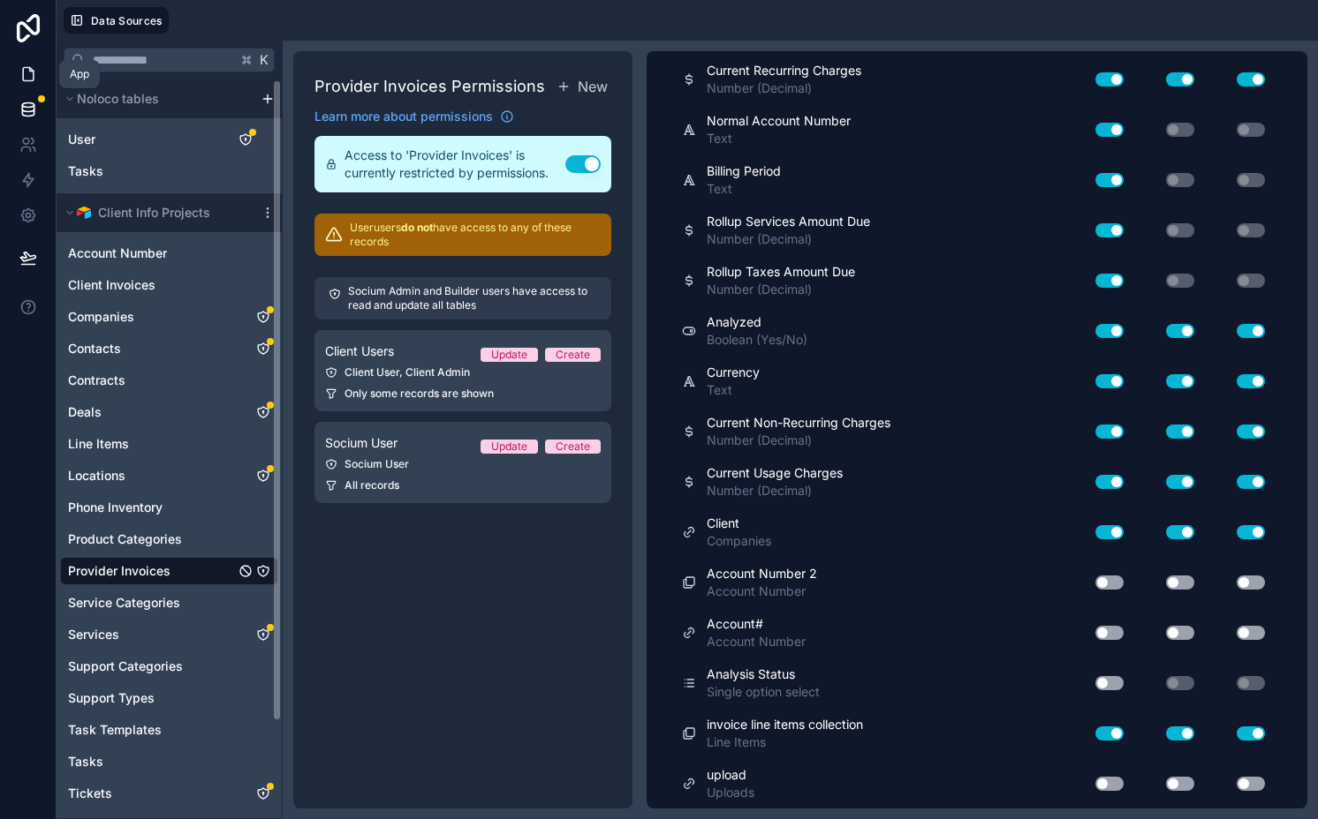
click at [31, 76] on icon at bounding box center [28, 74] width 18 height 18
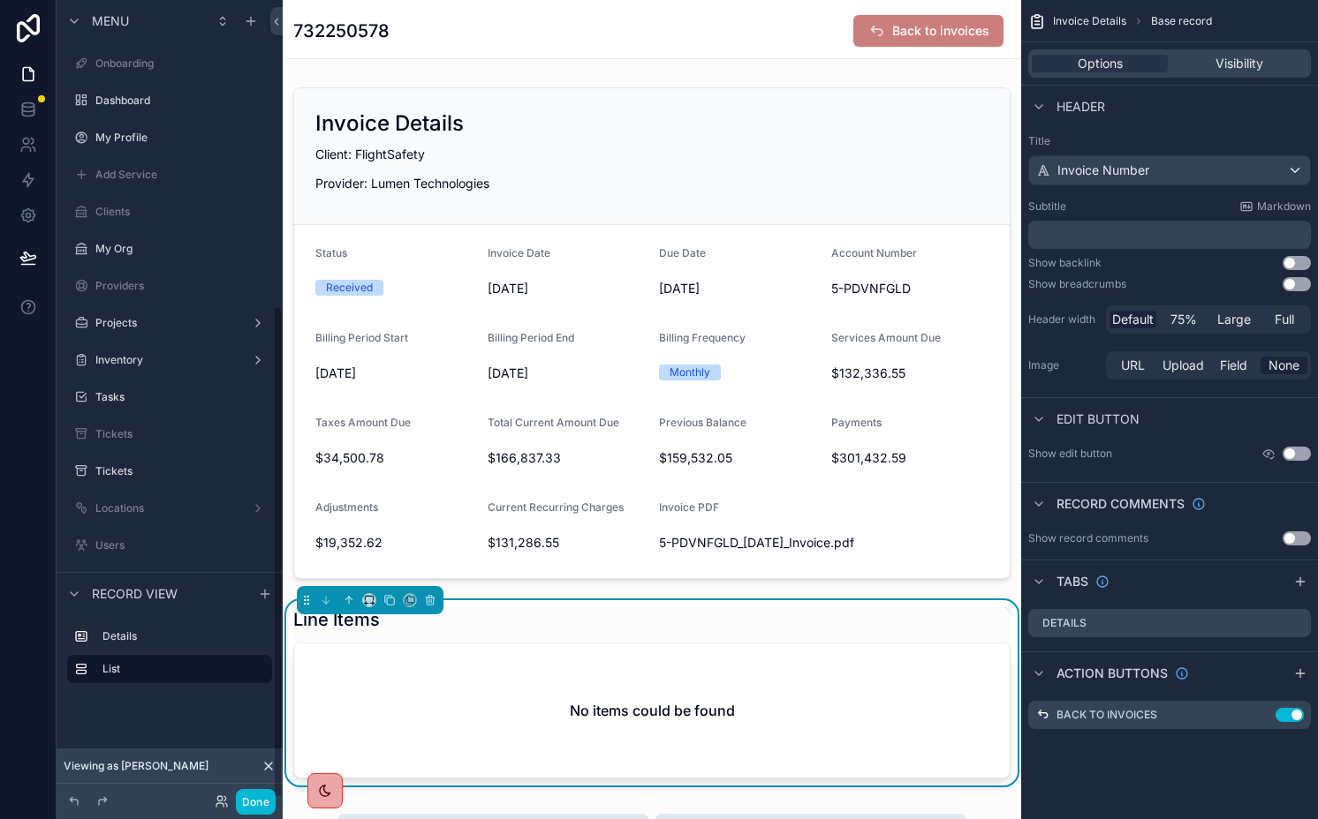
scroll to position [496, 0]
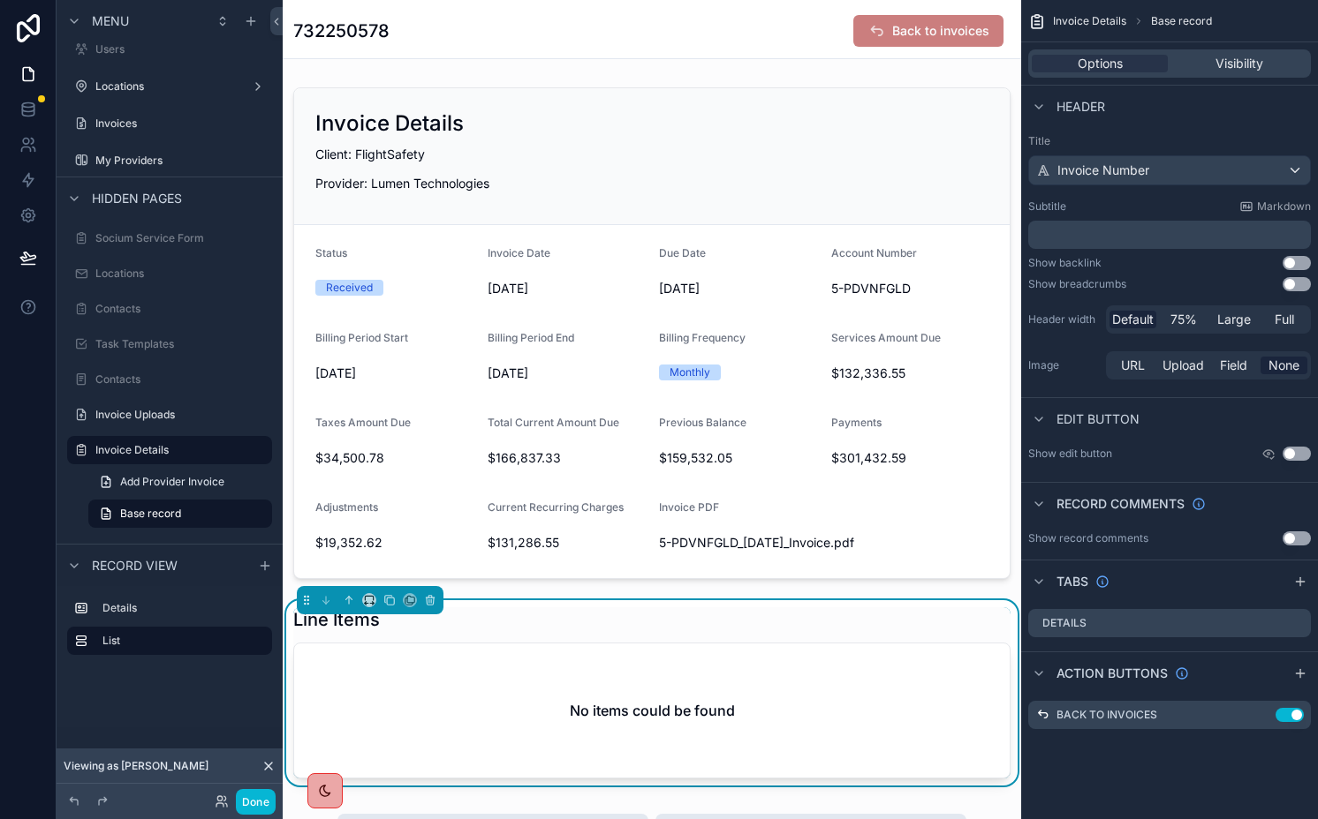
click at [469, 620] on div "Line Items" at bounding box center [651, 620] width 717 height 25
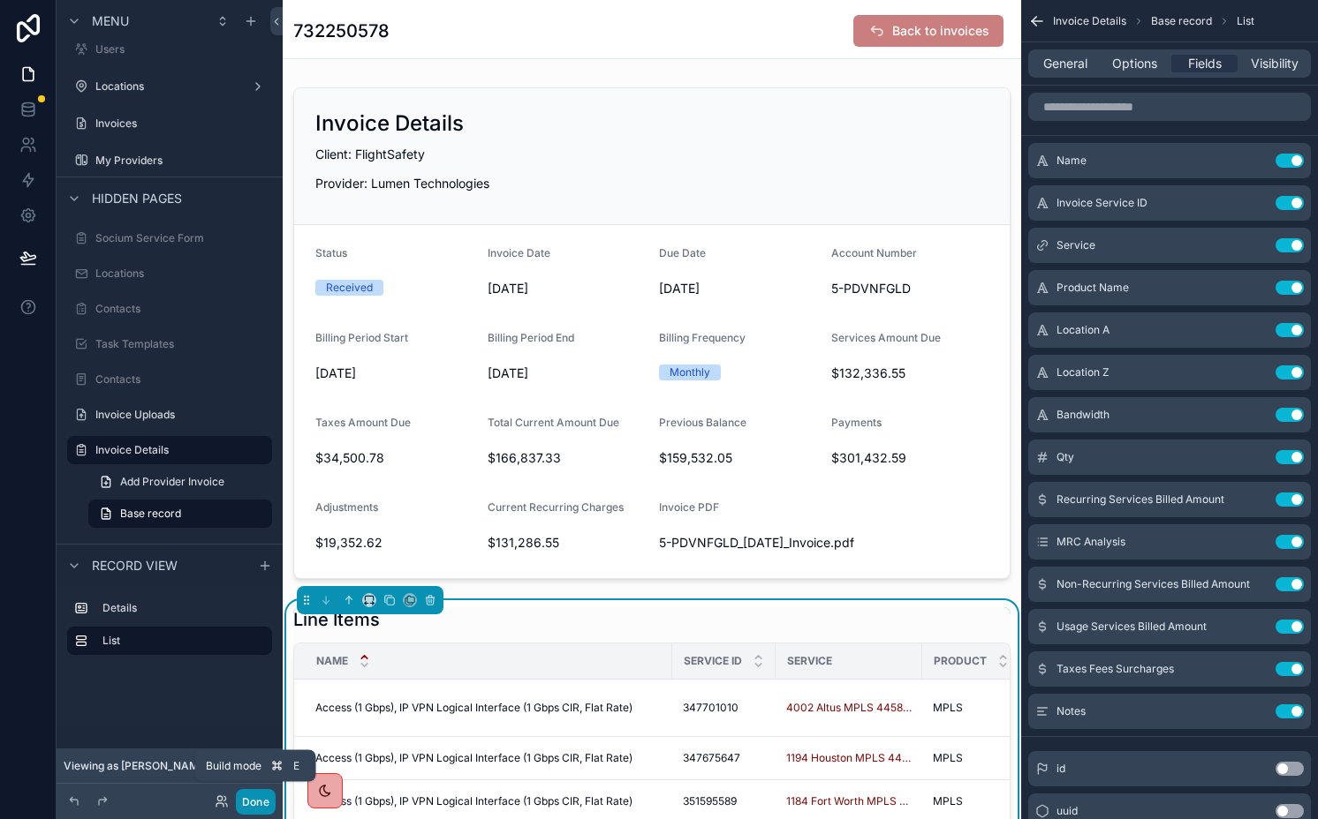
click at [260, 800] on button "Done" at bounding box center [256, 802] width 40 height 26
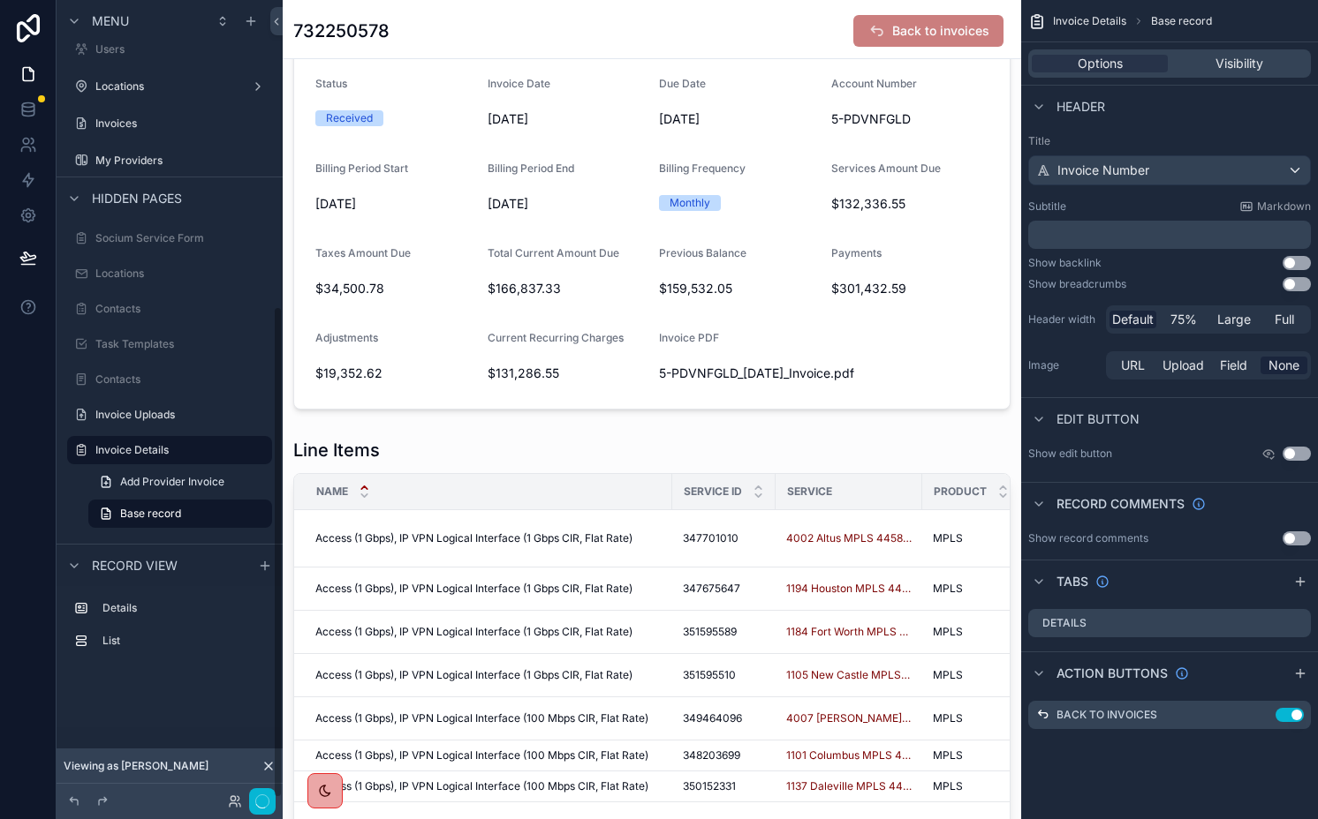
click at [570, 470] on div "scrollable content" at bounding box center [652, 764] width 738 height 666
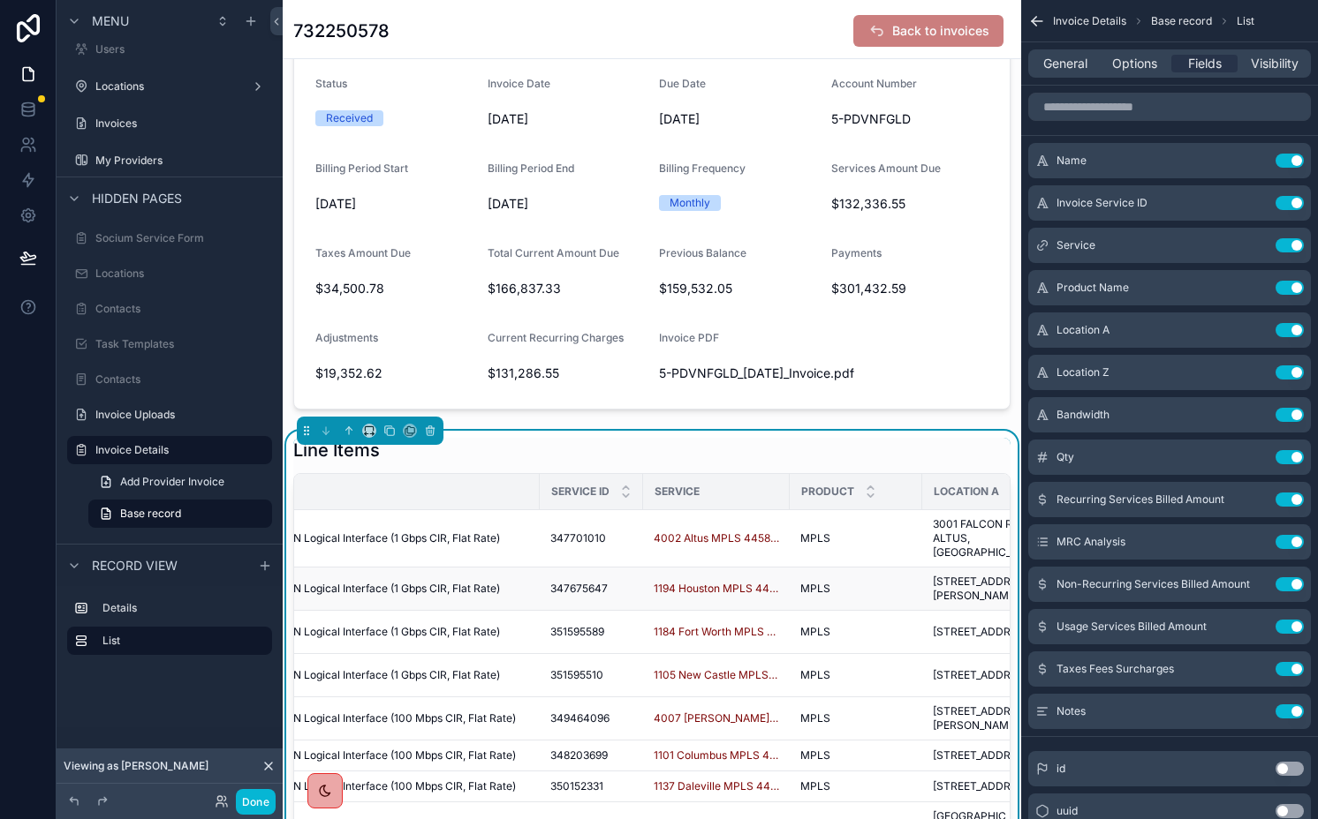
scroll to position [0, 324]
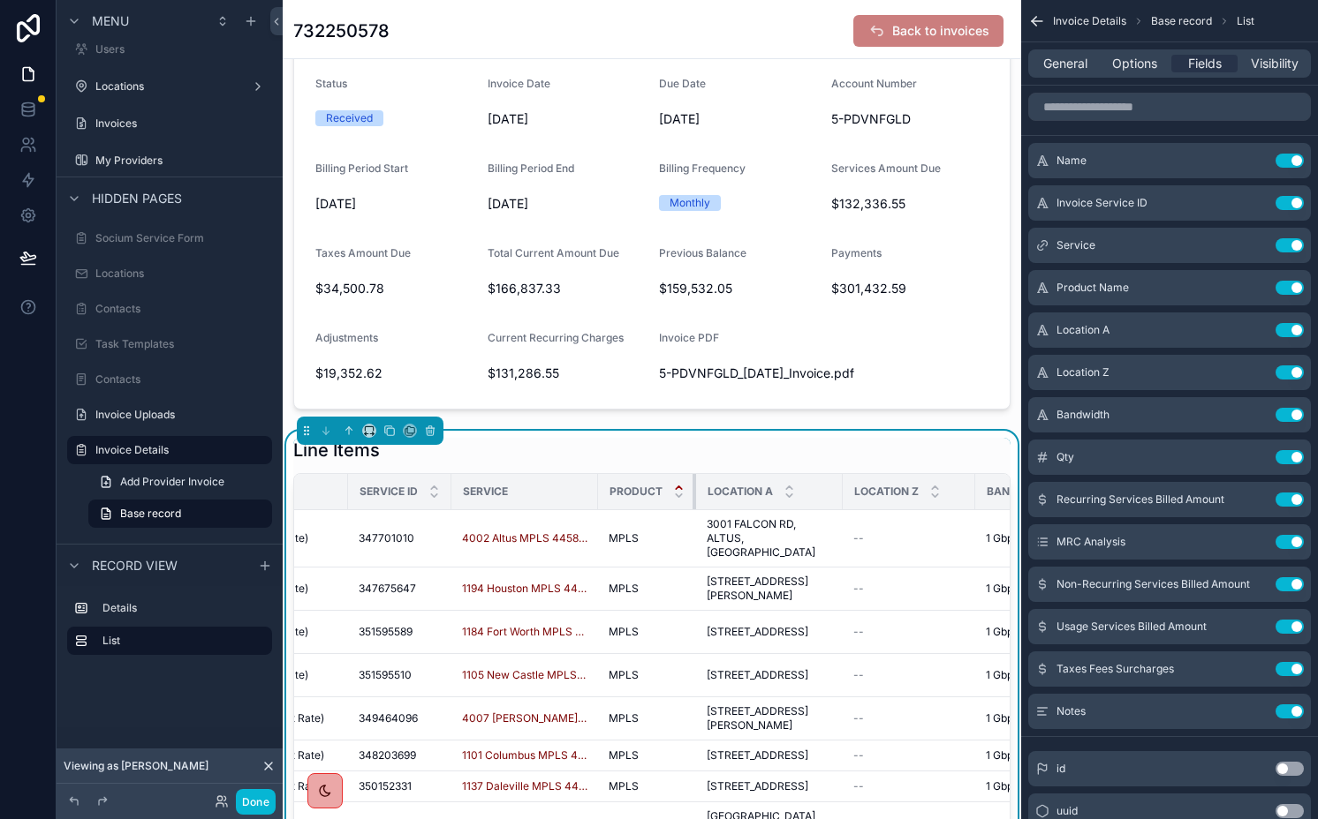
drag, startPoint x: 711, startPoint y: 491, endPoint x: 676, endPoint y: 491, distance: 35.3
click at [676, 491] on th "Product" at bounding box center [647, 492] width 98 height 36
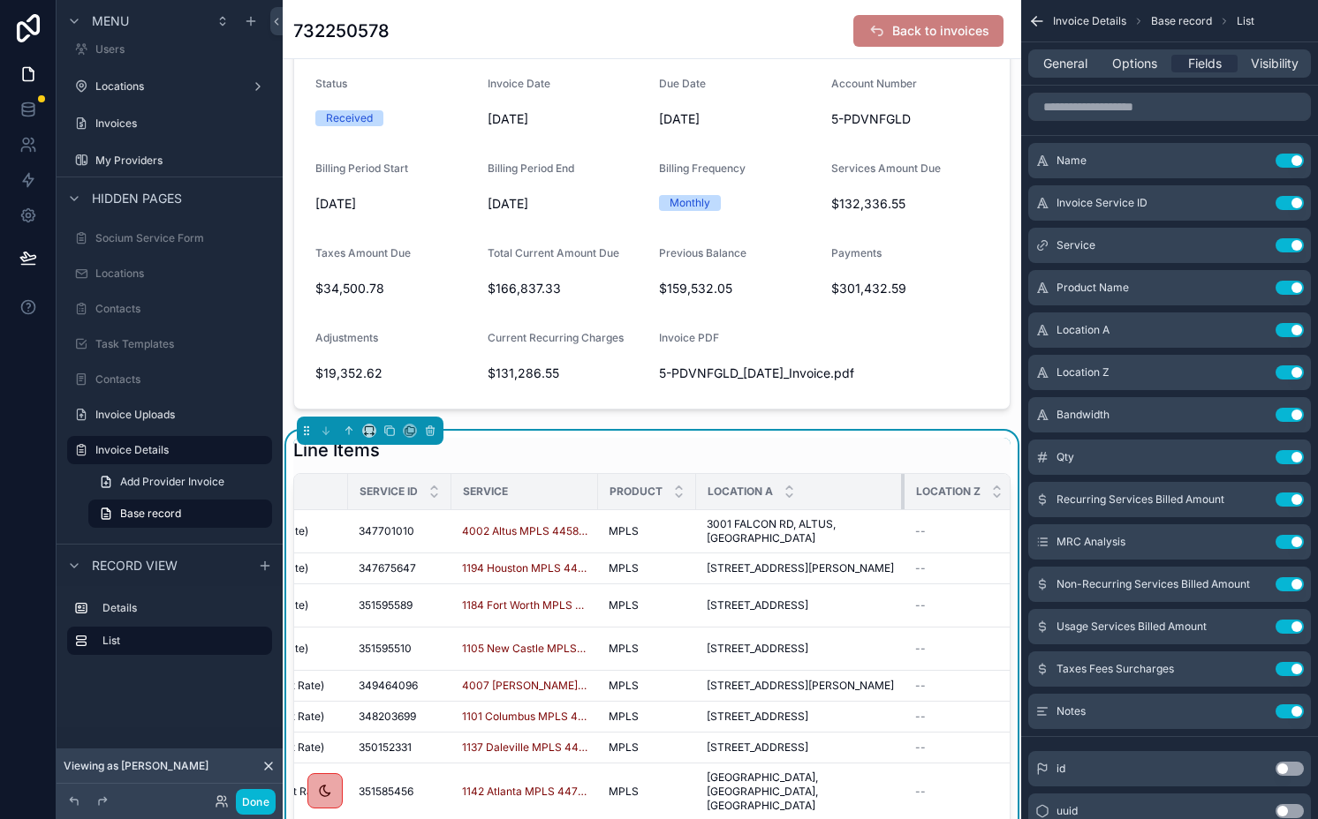
drag, startPoint x: 839, startPoint y: 493, endPoint x: 901, endPoint y: 493, distance: 61.8
click at [901, 493] on div "scrollable content" at bounding box center [904, 491] width 7 height 35
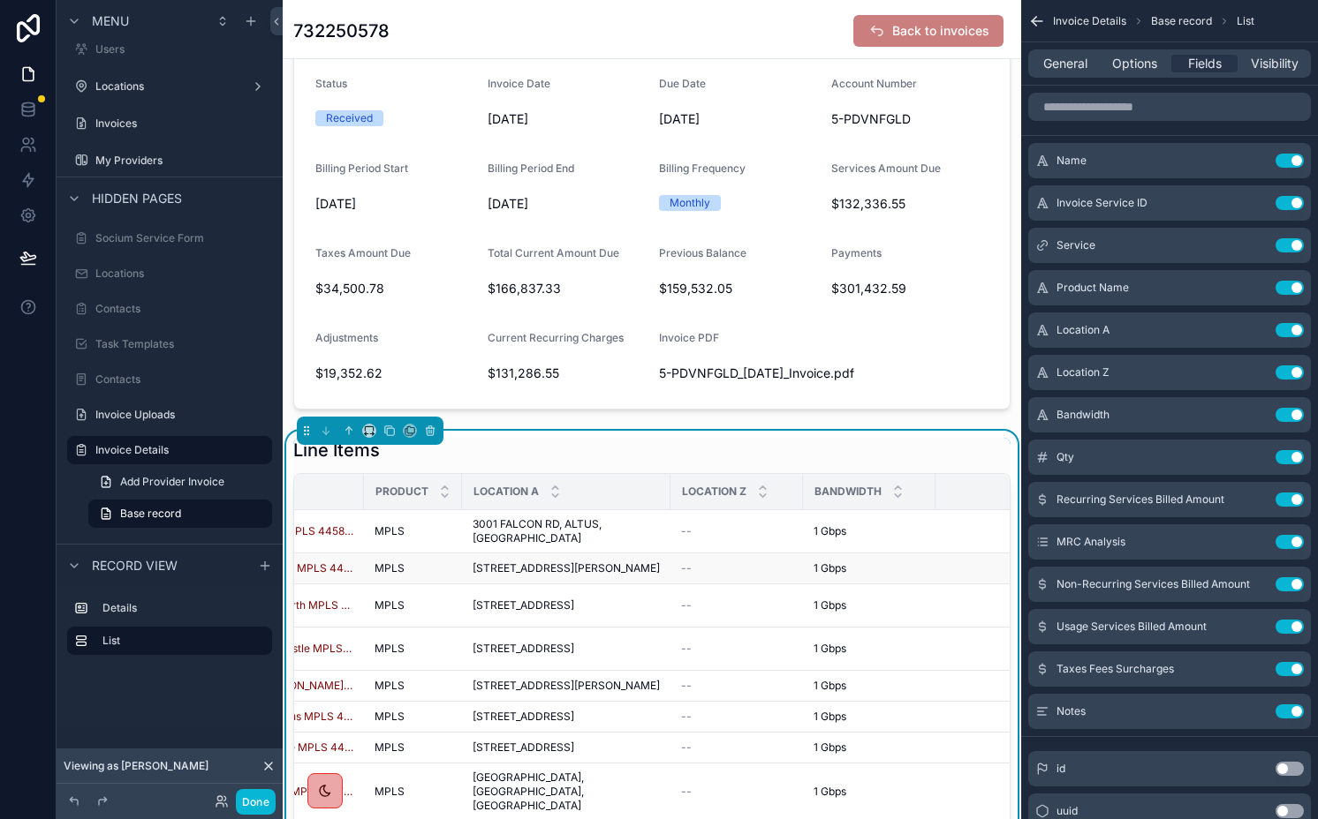
scroll to position [0, 631]
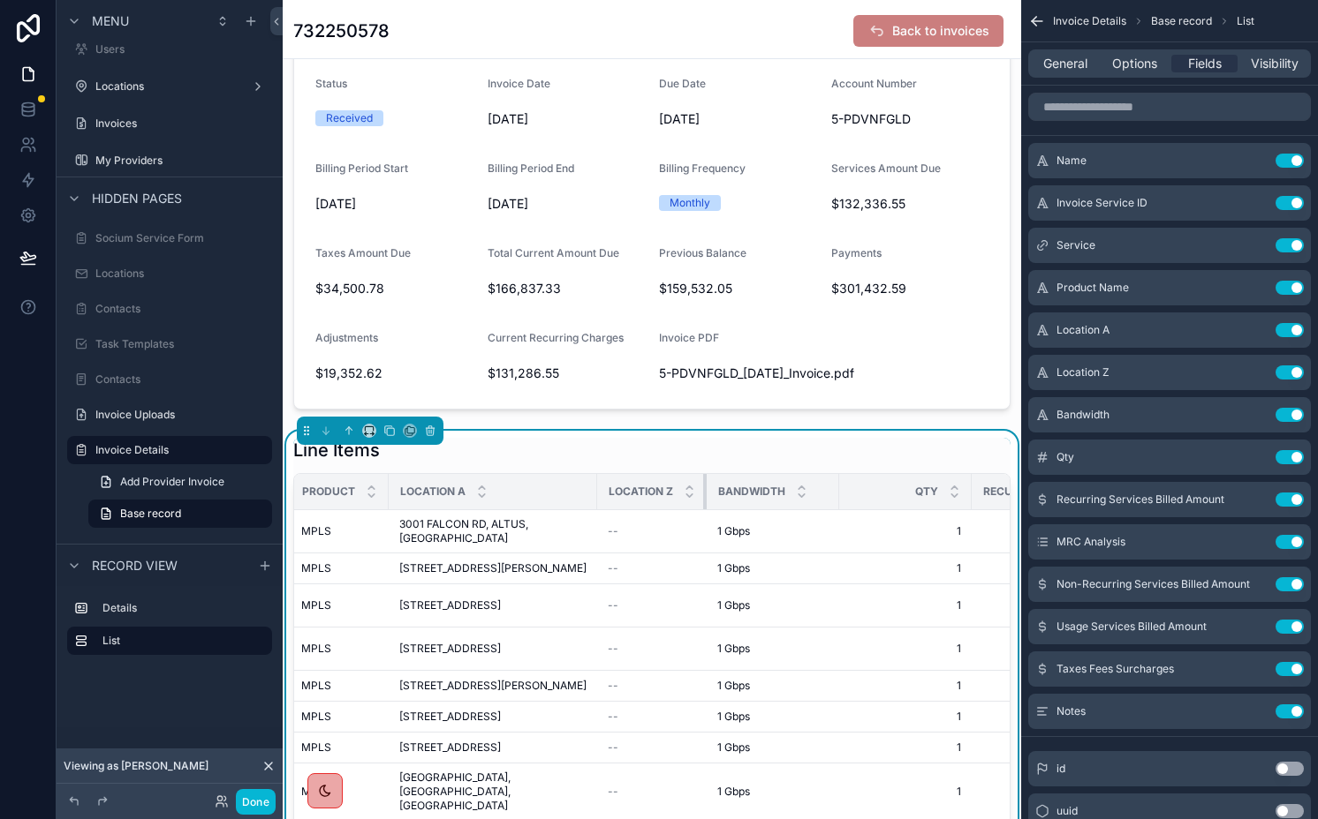
drag, startPoint x: 741, startPoint y: 486, endPoint x: 646, endPoint y: 486, distance: 94.5
click at [646, 486] on th "Location Z" at bounding box center [651, 492] width 109 height 36
drag, startPoint x: 835, startPoint y: 487, endPoint x: 776, endPoint y: 487, distance: 59.2
click at [776, 487] on th "Bandwidth" at bounding box center [762, 492] width 112 height 36
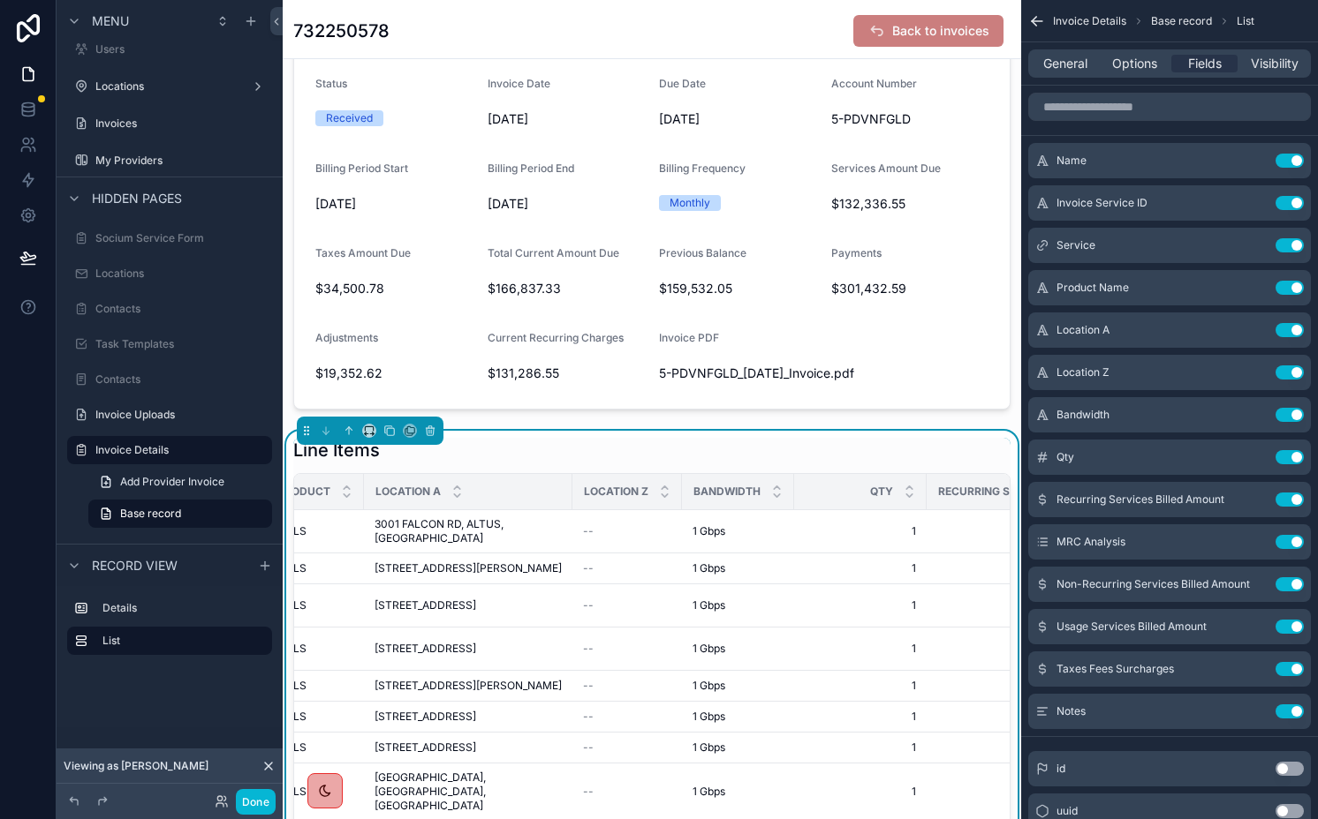
scroll to position [0, 782]
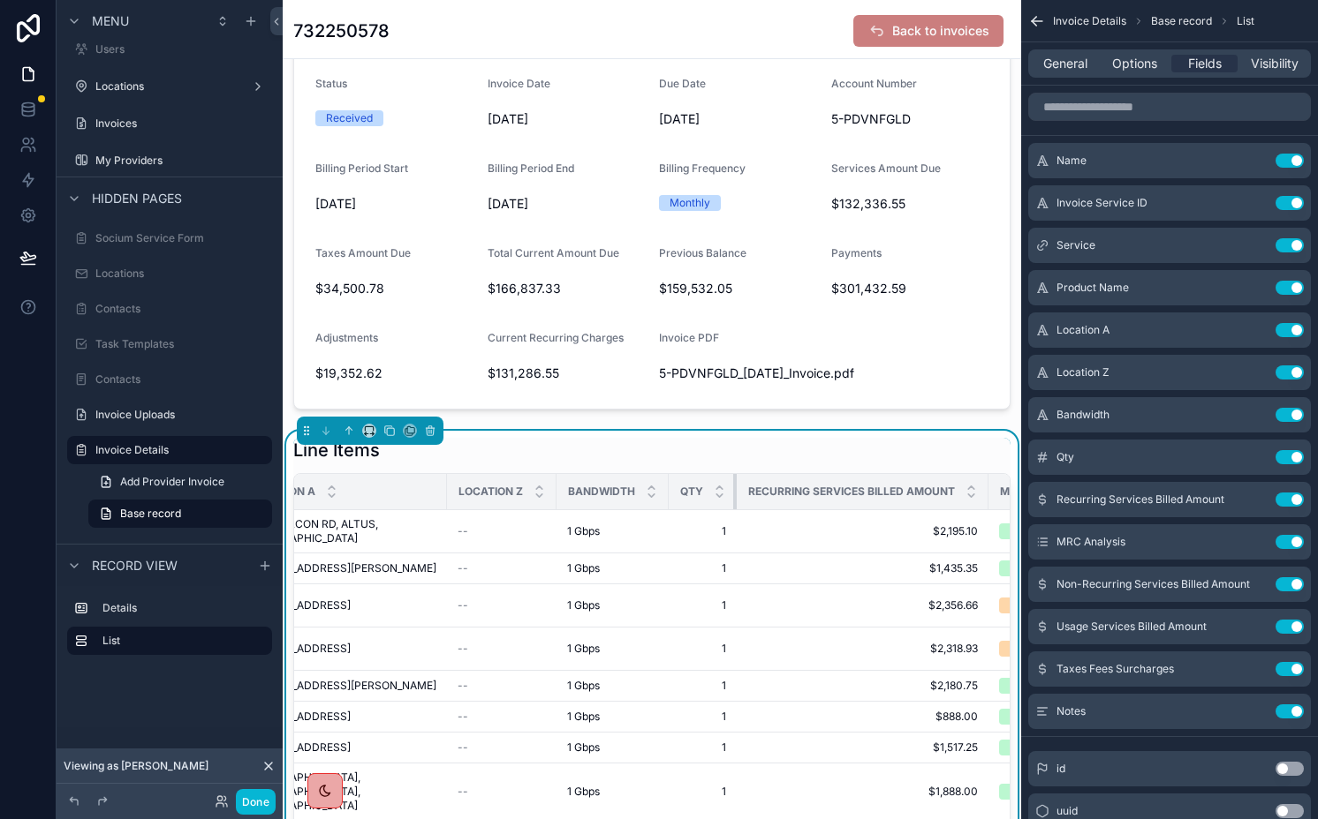
drag, startPoint x: 799, startPoint y: 495, endPoint x: 676, endPoint y: 495, distance: 123.6
click at [678, 495] on th "Qty" at bounding box center [702, 492] width 68 height 36
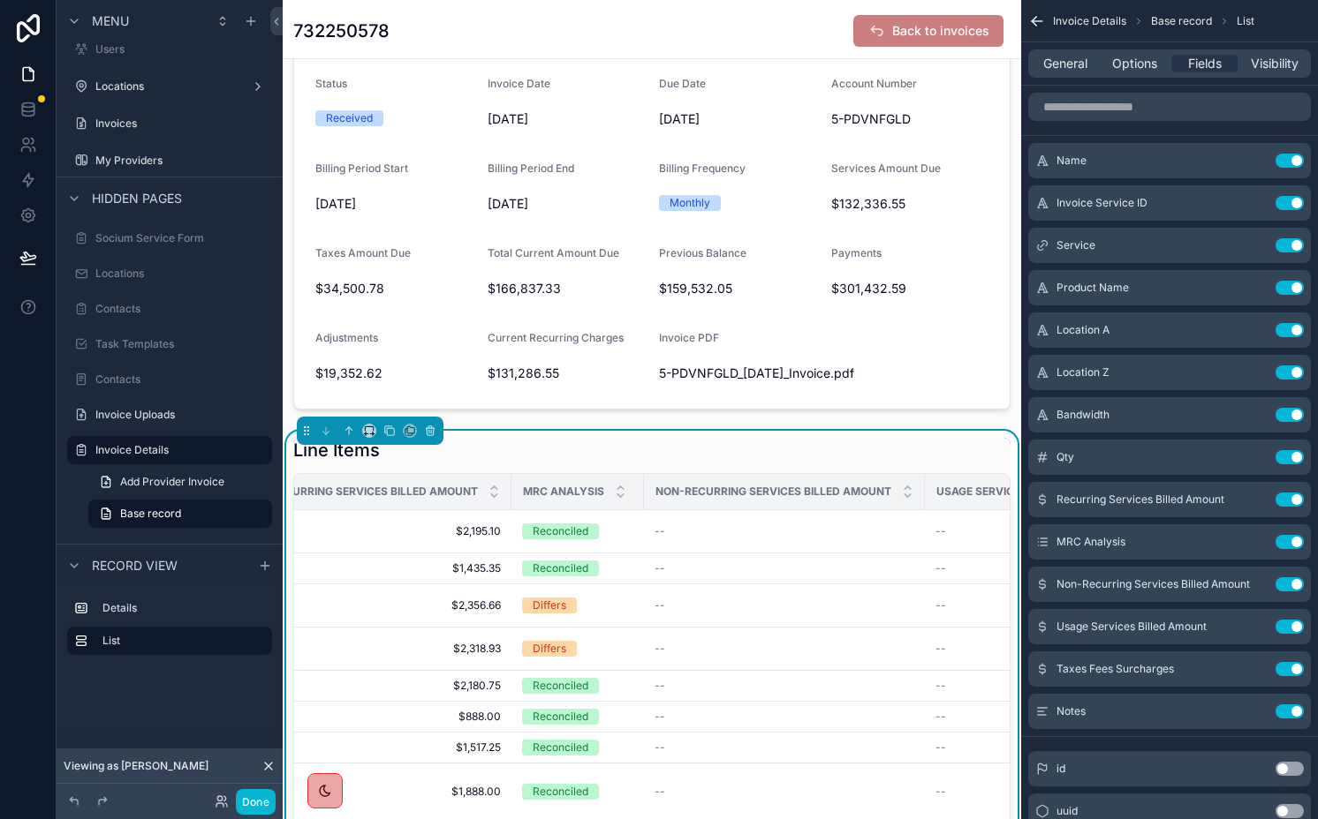
scroll to position [0, 1429]
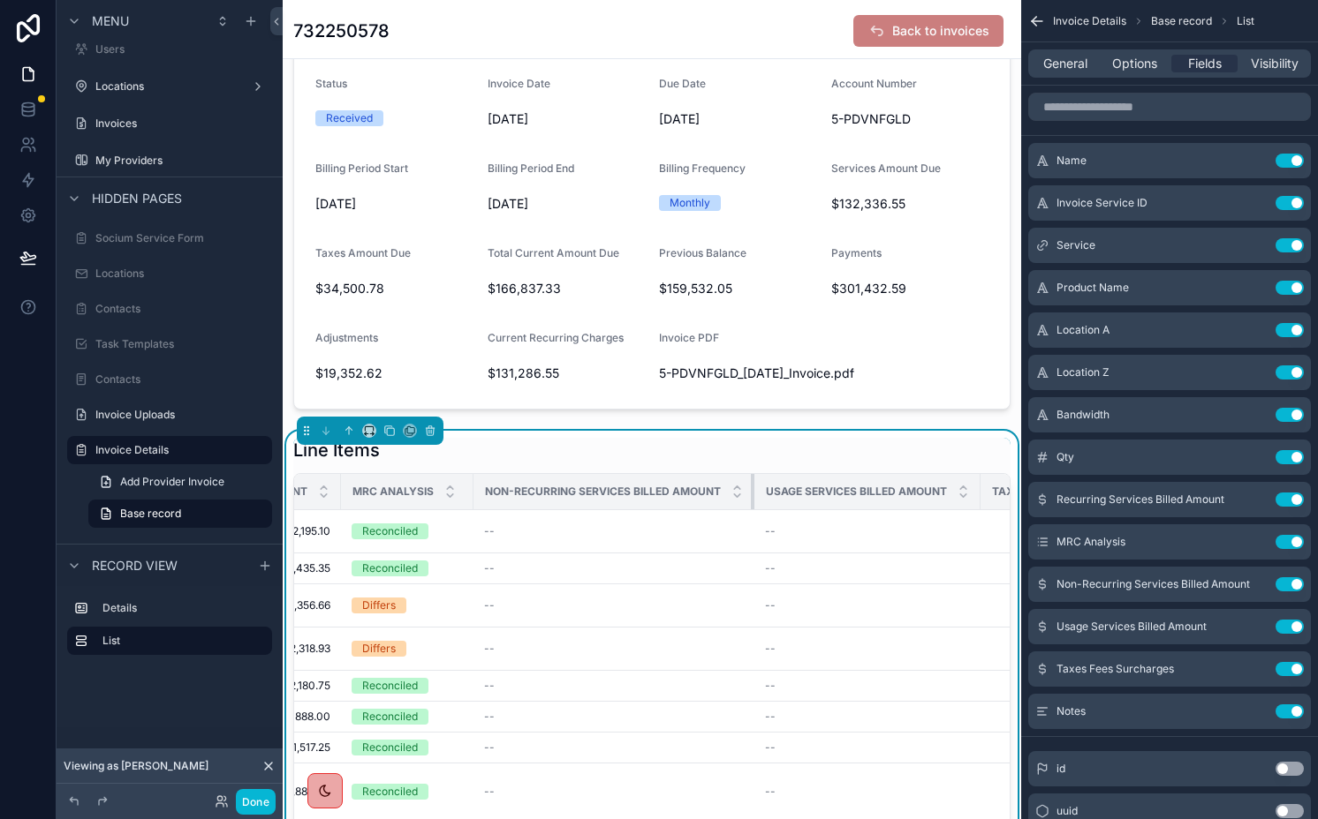
click at [751, 493] on tr "Name Service ID Service Product Location A Location Z Bandwidth Qty Recurring S…" at bounding box center [89, 492] width 2449 height 36
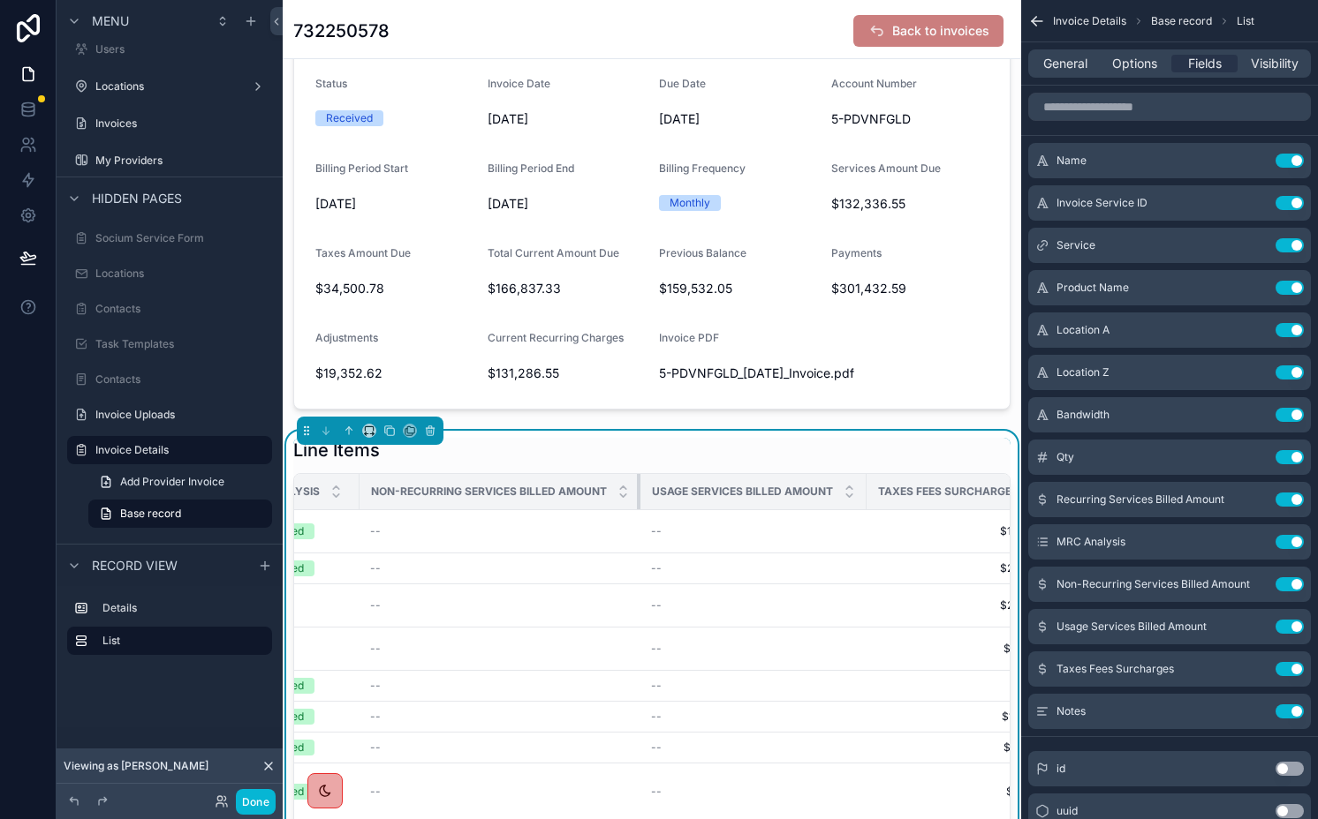
scroll to position [0, 1744]
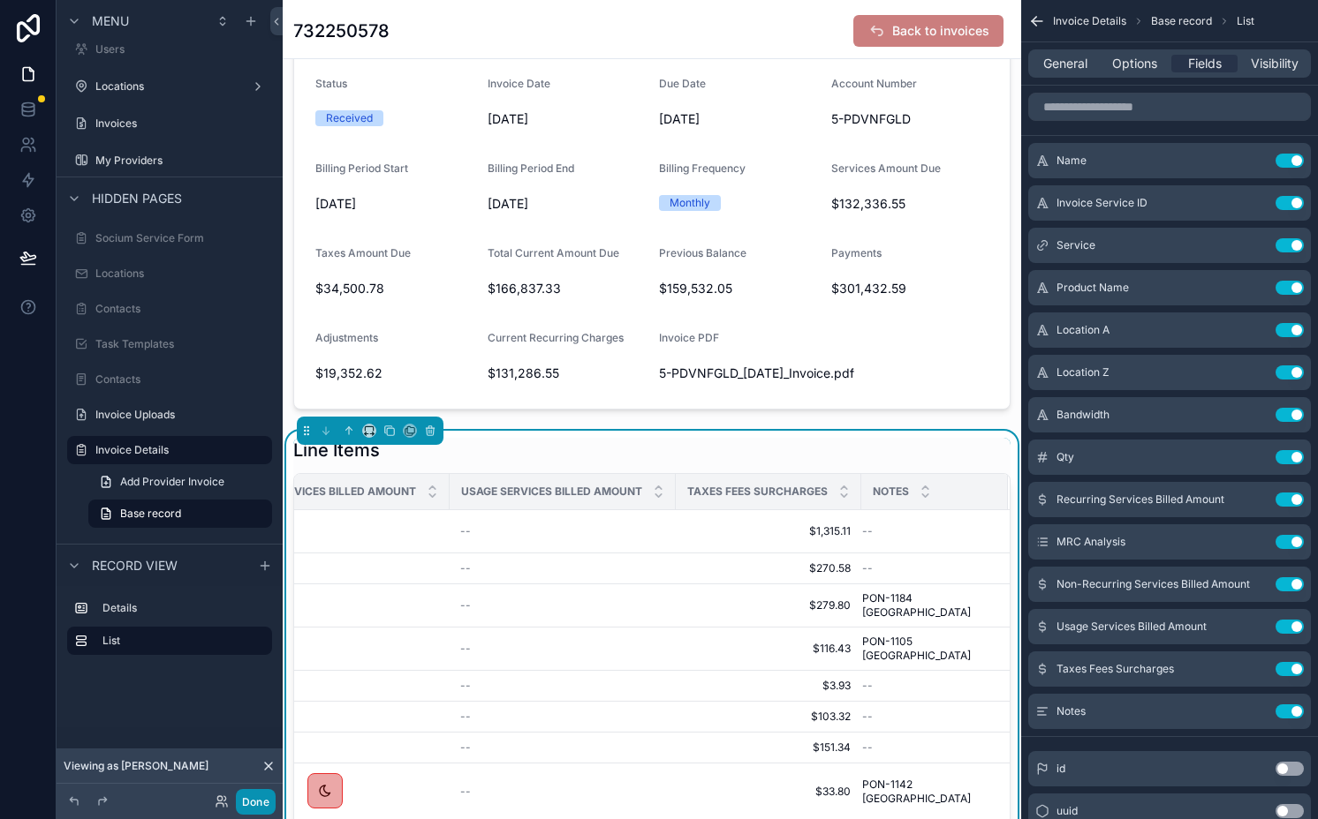
click at [248, 803] on button "Done" at bounding box center [256, 802] width 40 height 26
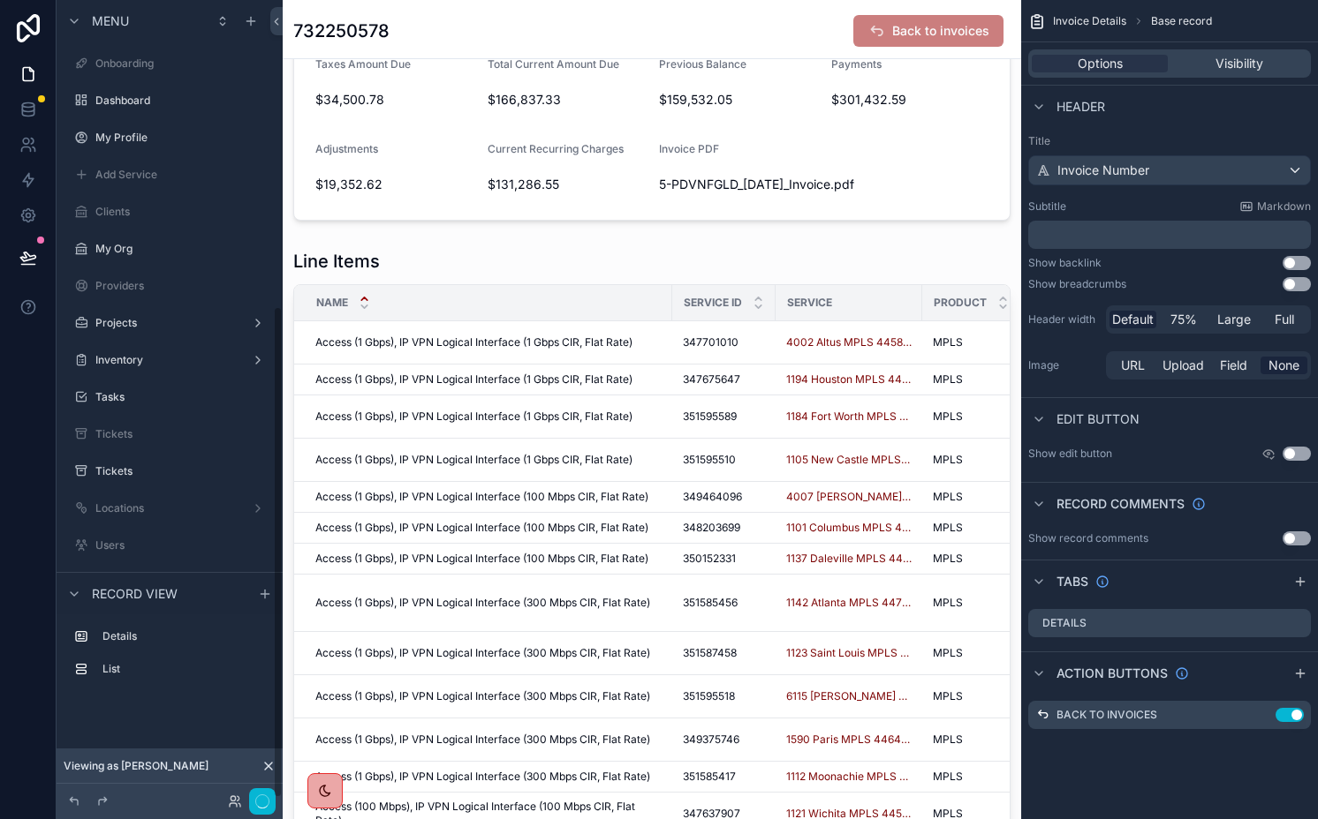
scroll to position [496, 0]
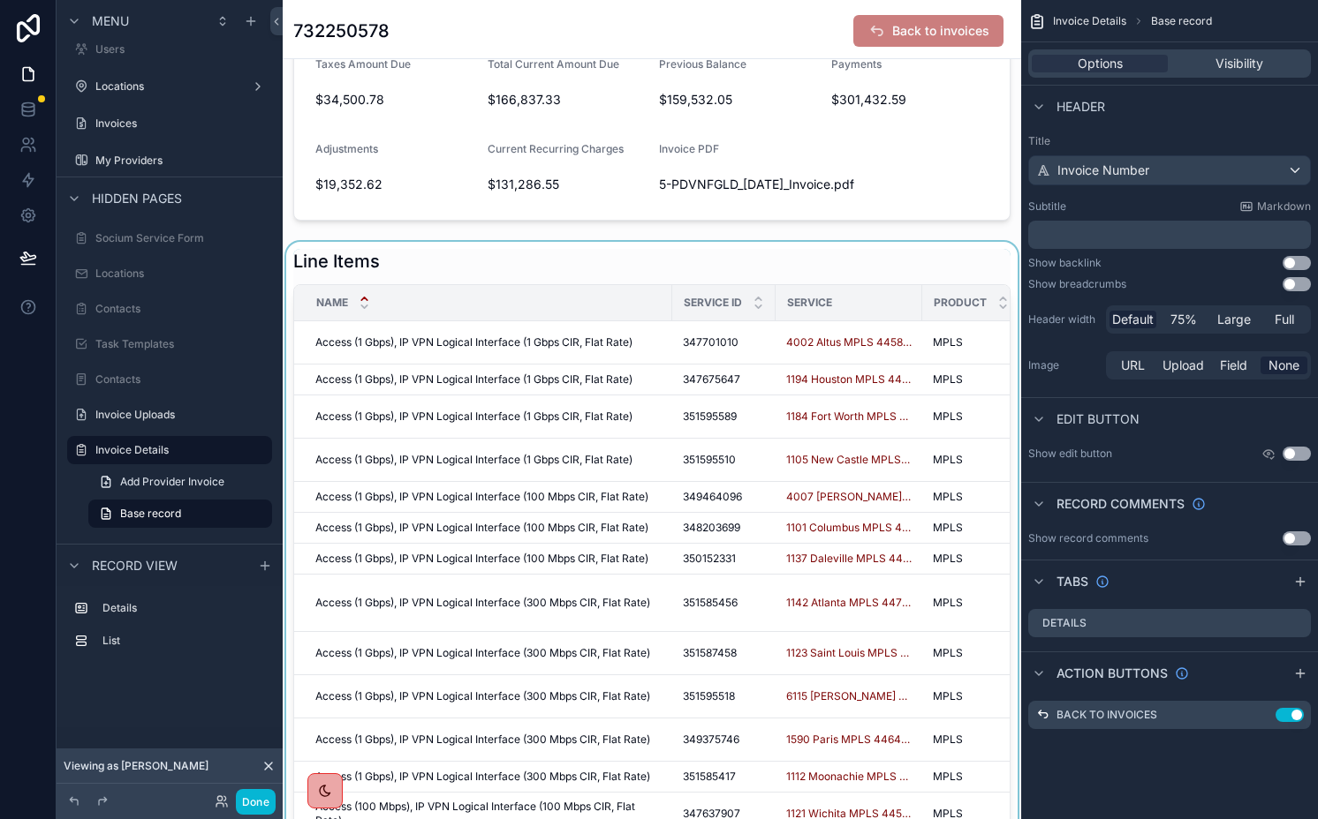
click at [779, 275] on div "scrollable content" at bounding box center [652, 575] width 738 height 666
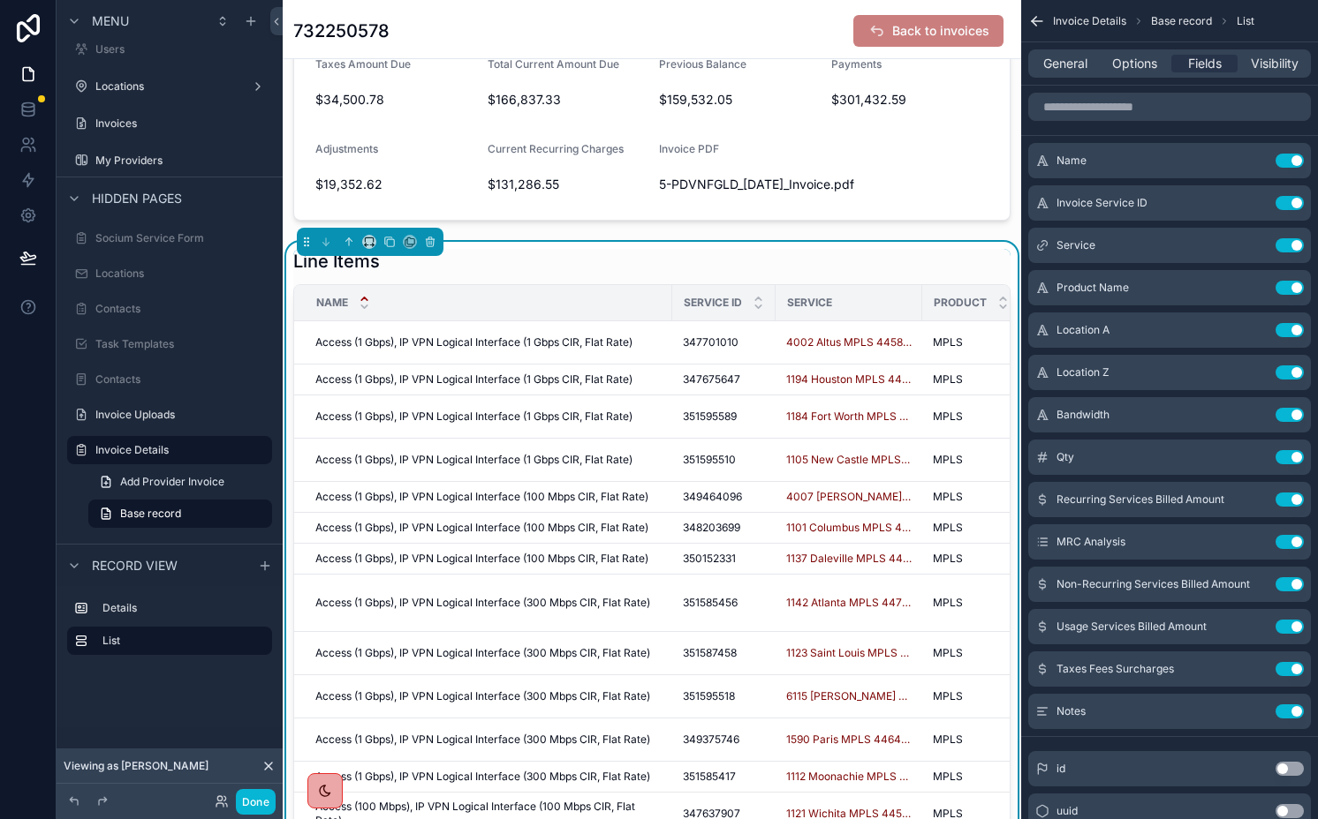
click at [1130, 68] on span "Options" at bounding box center [1134, 64] width 45 height 18
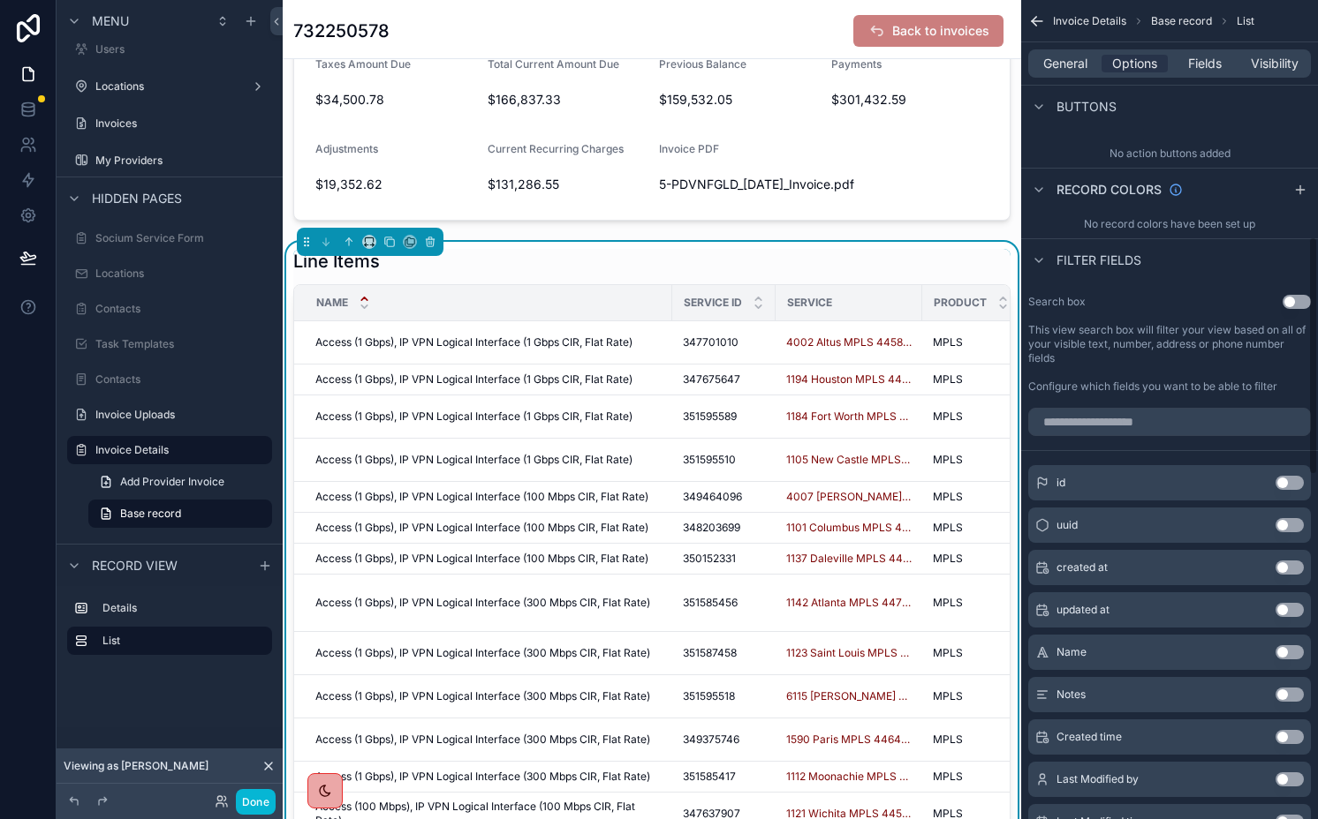
scroll to position [855, 0]
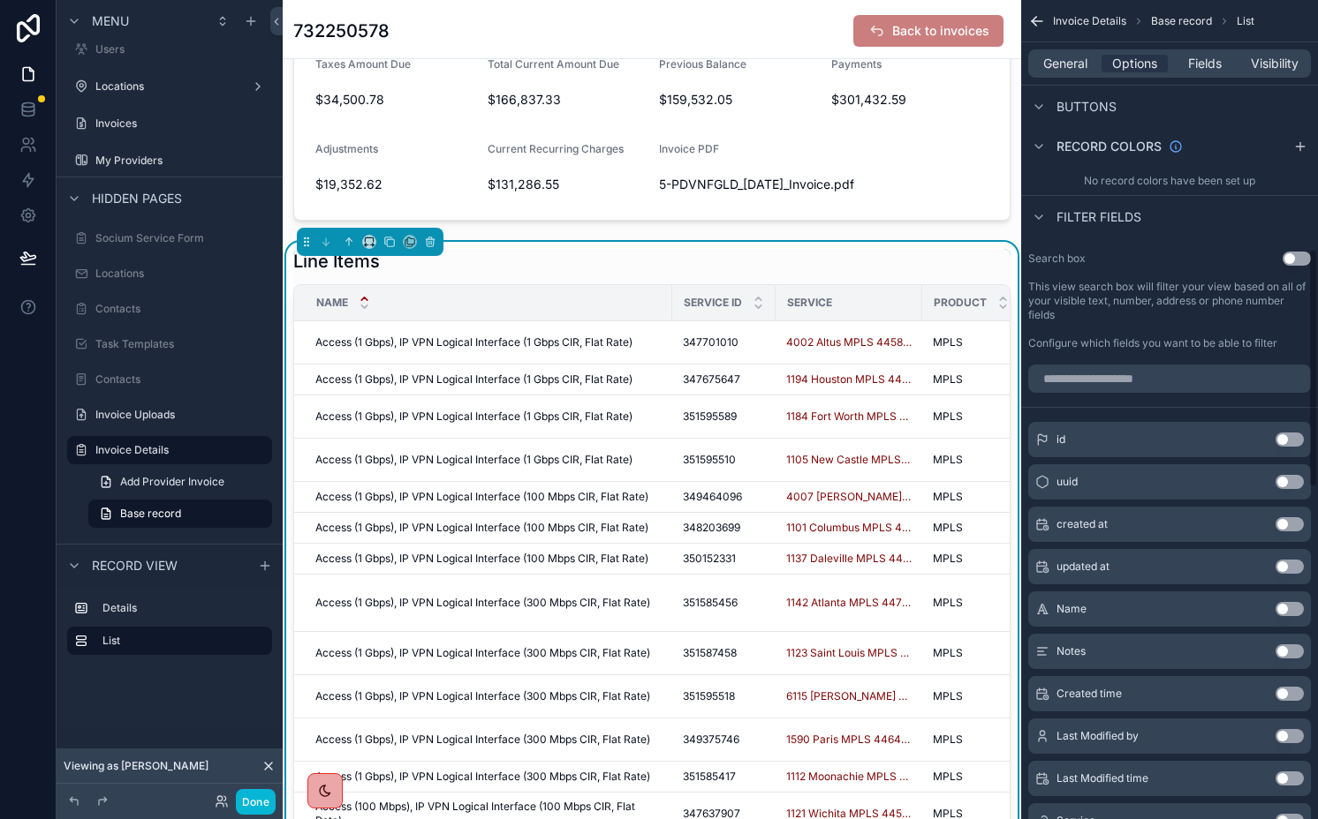
click at [1287, 612] on button "Use setting" at bounding box center [1289, 609] width 28 height 14
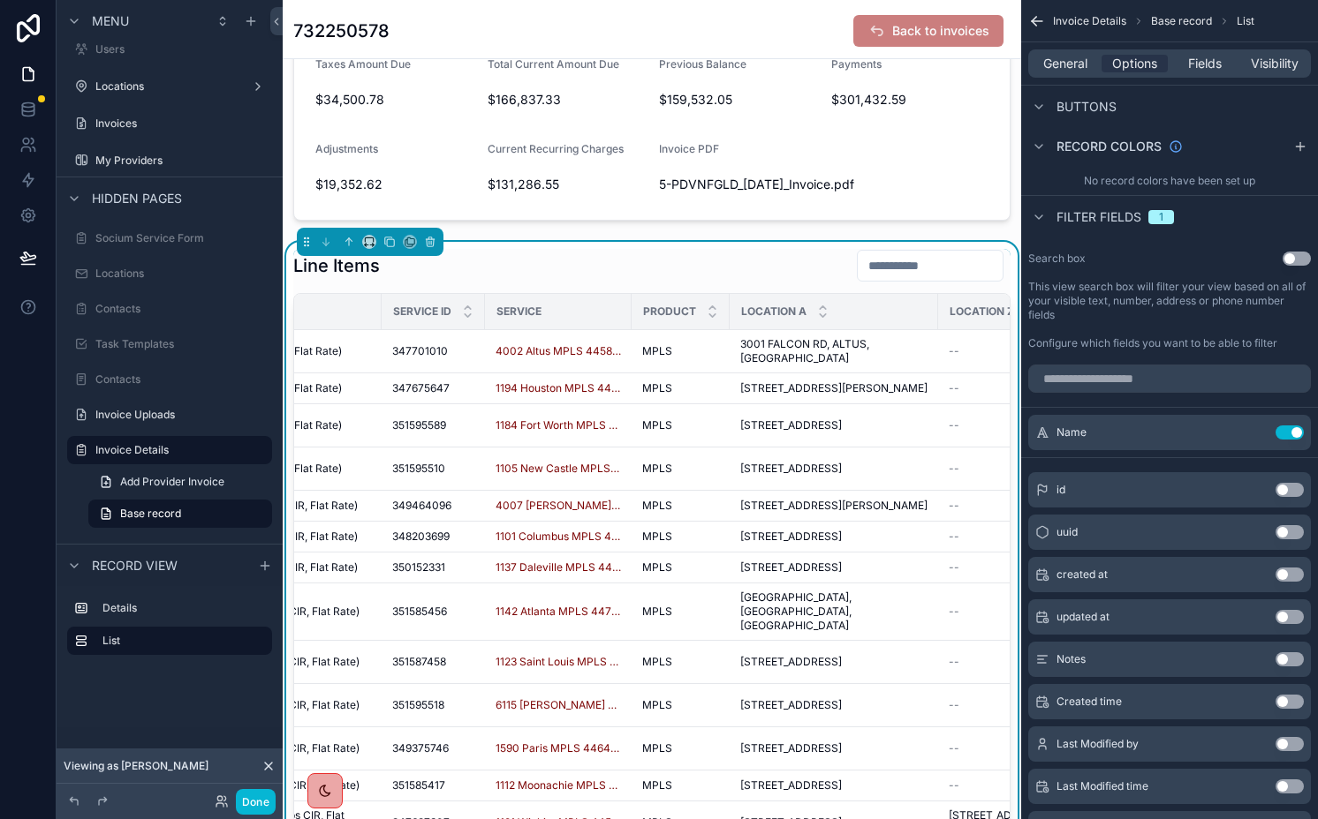
scroll to position [0, 321]
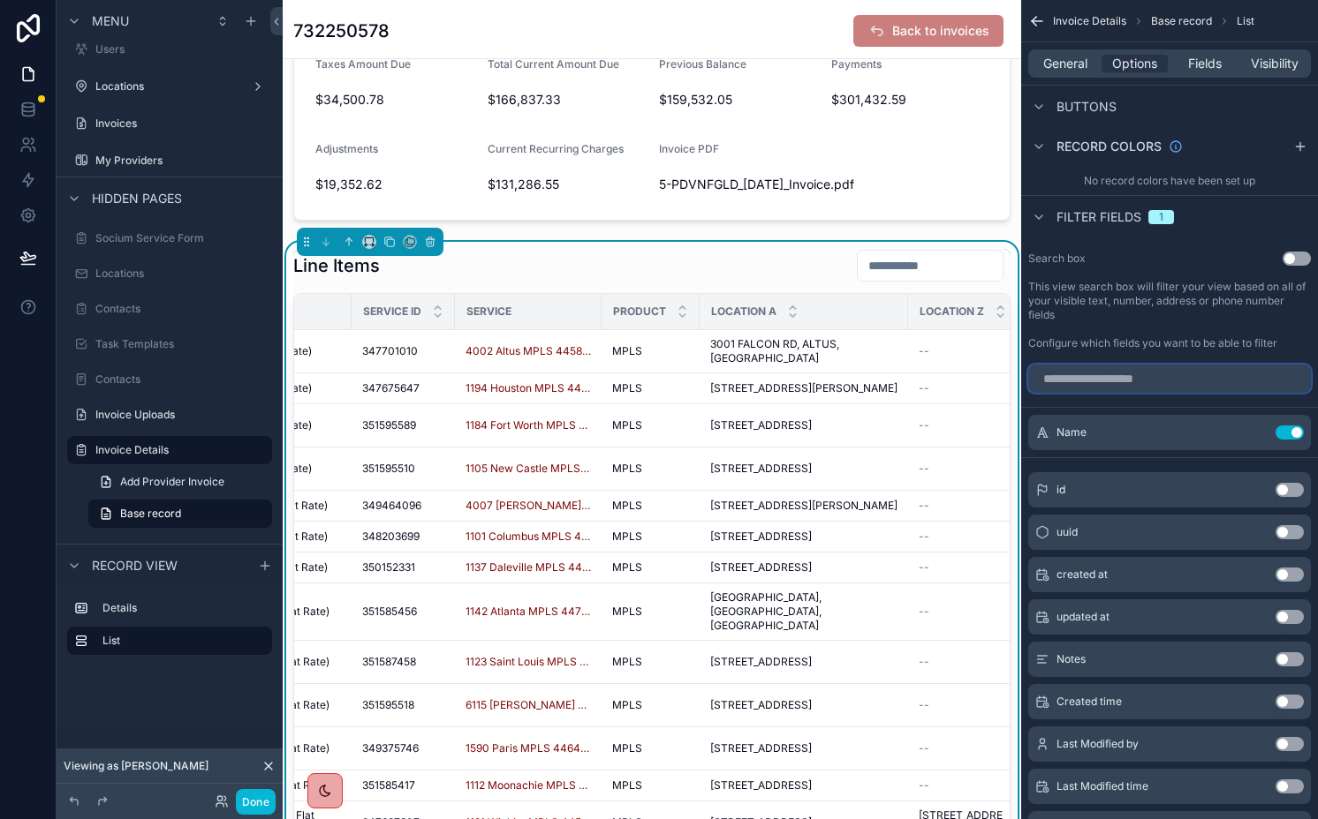
click at [1141, 379] on input "scrollable content" at bounding box center [1169, 379] width 283 height 28
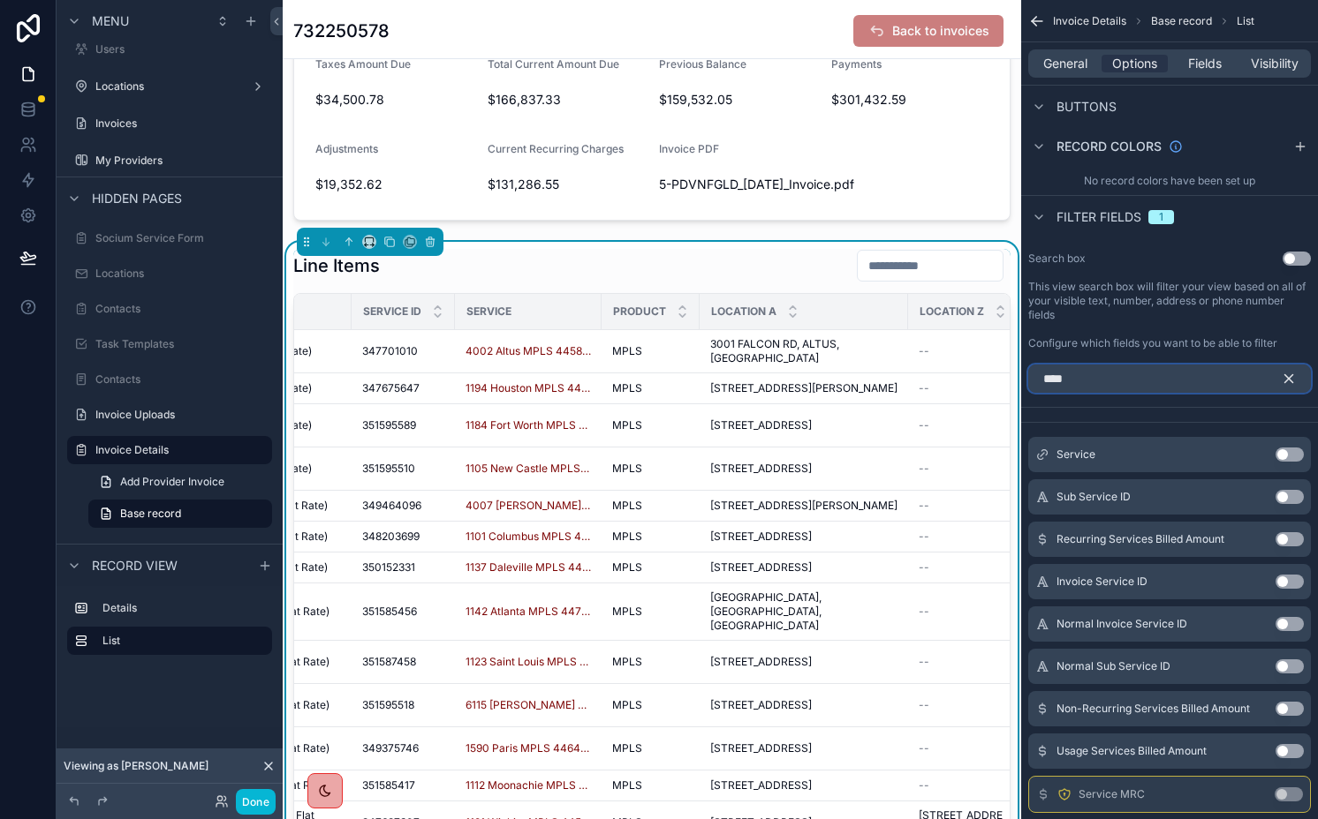
type input "****"
click at [1281, 455] on button "Use setting" at bounding box center [1289, 455] width 28 height 14
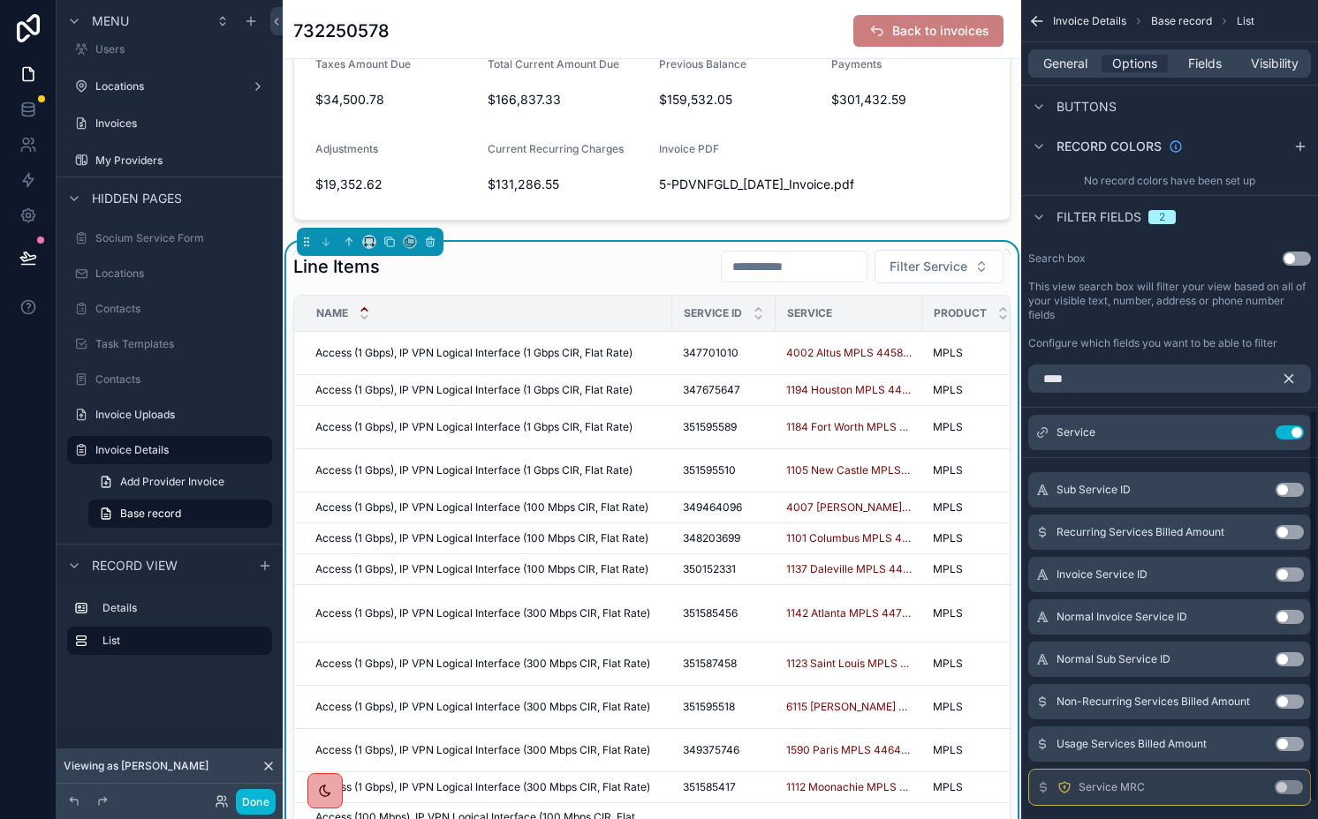
click at [1287, 376] on icon "scrollable content" at bounding box center [1289, 379] width 8 height 8
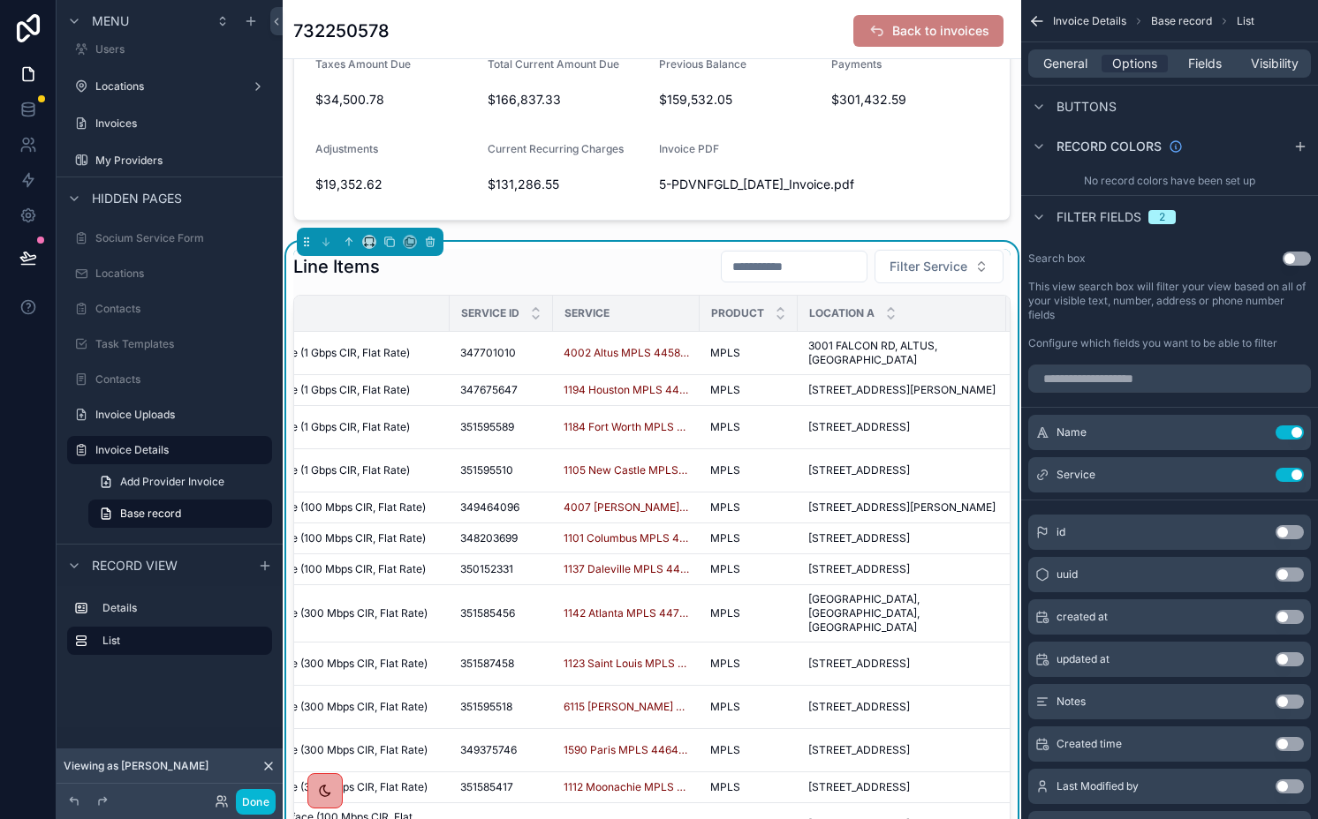
scroll to position [0, 294]
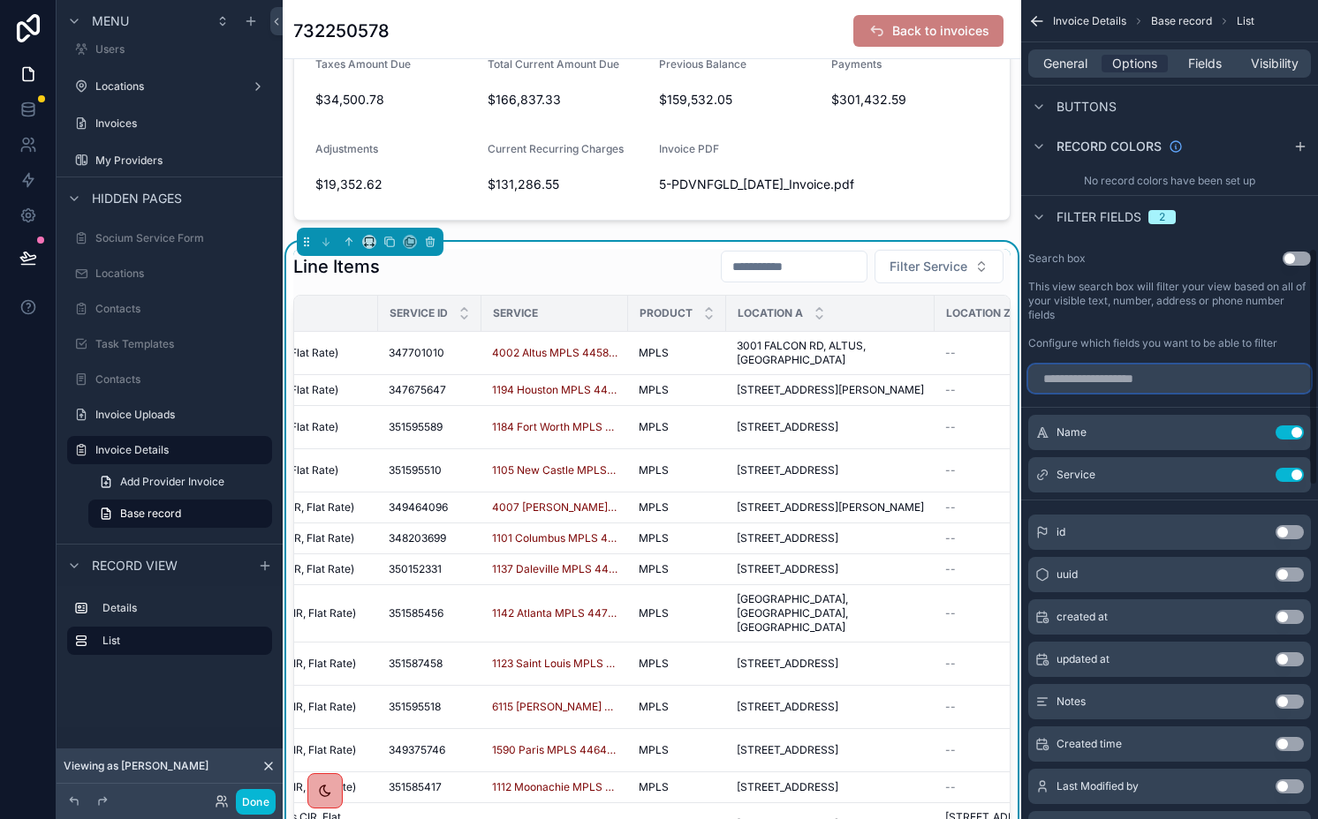
click at [1097, 385] on input "scrollable content" at bounding box center [1169, 379] width 283 height 28
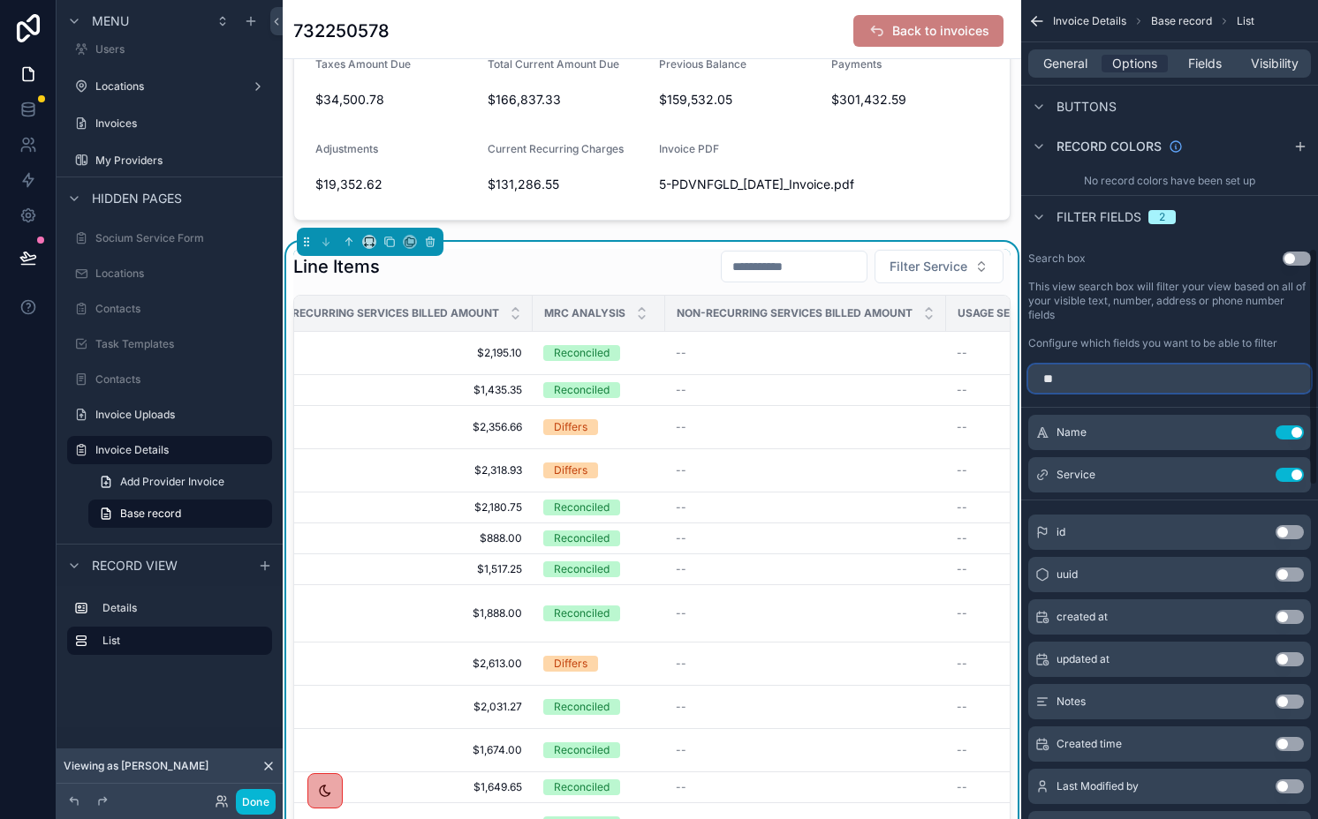
scroll to position [601, 0]
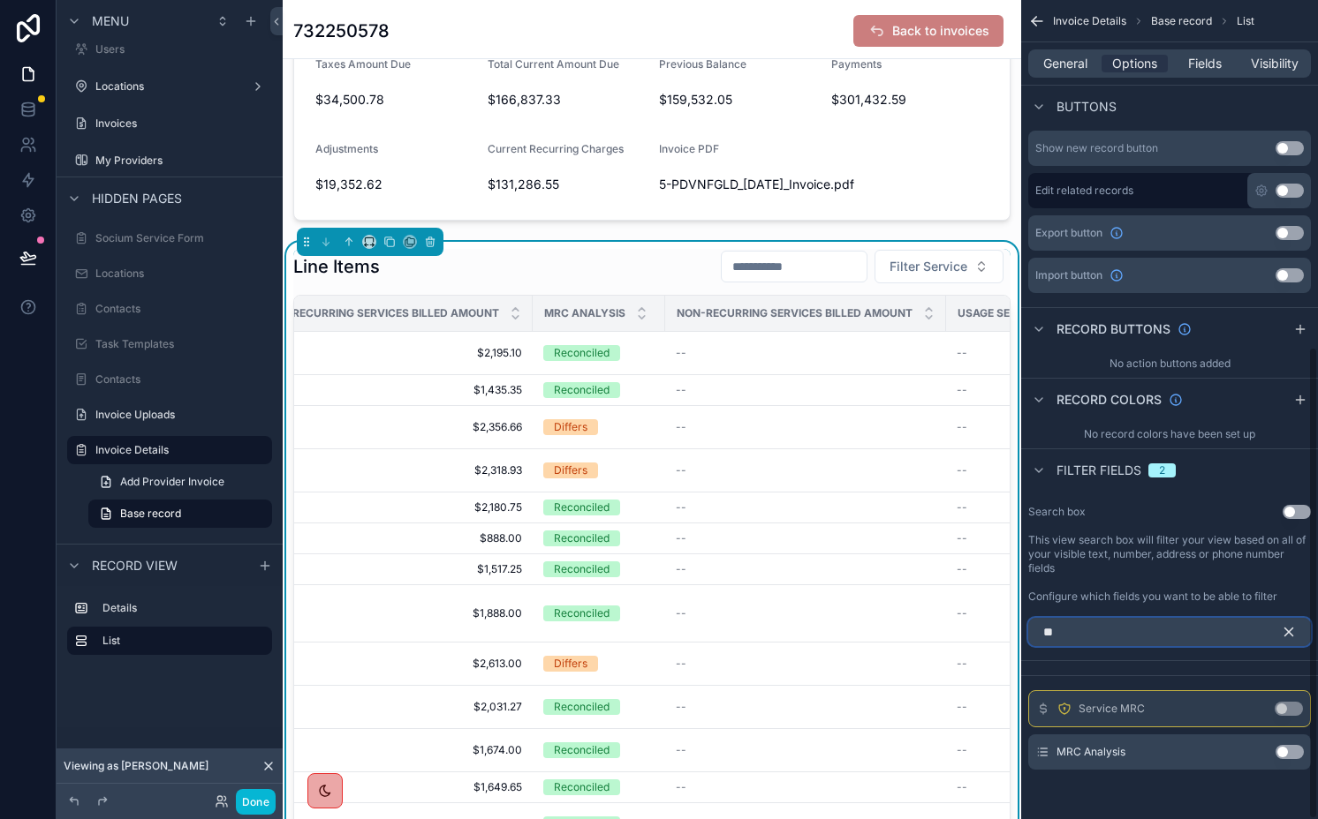
type input "**"
click at [1281, 749] on button "Use setting" at bounding box center [1289, 752] width 28 height 14
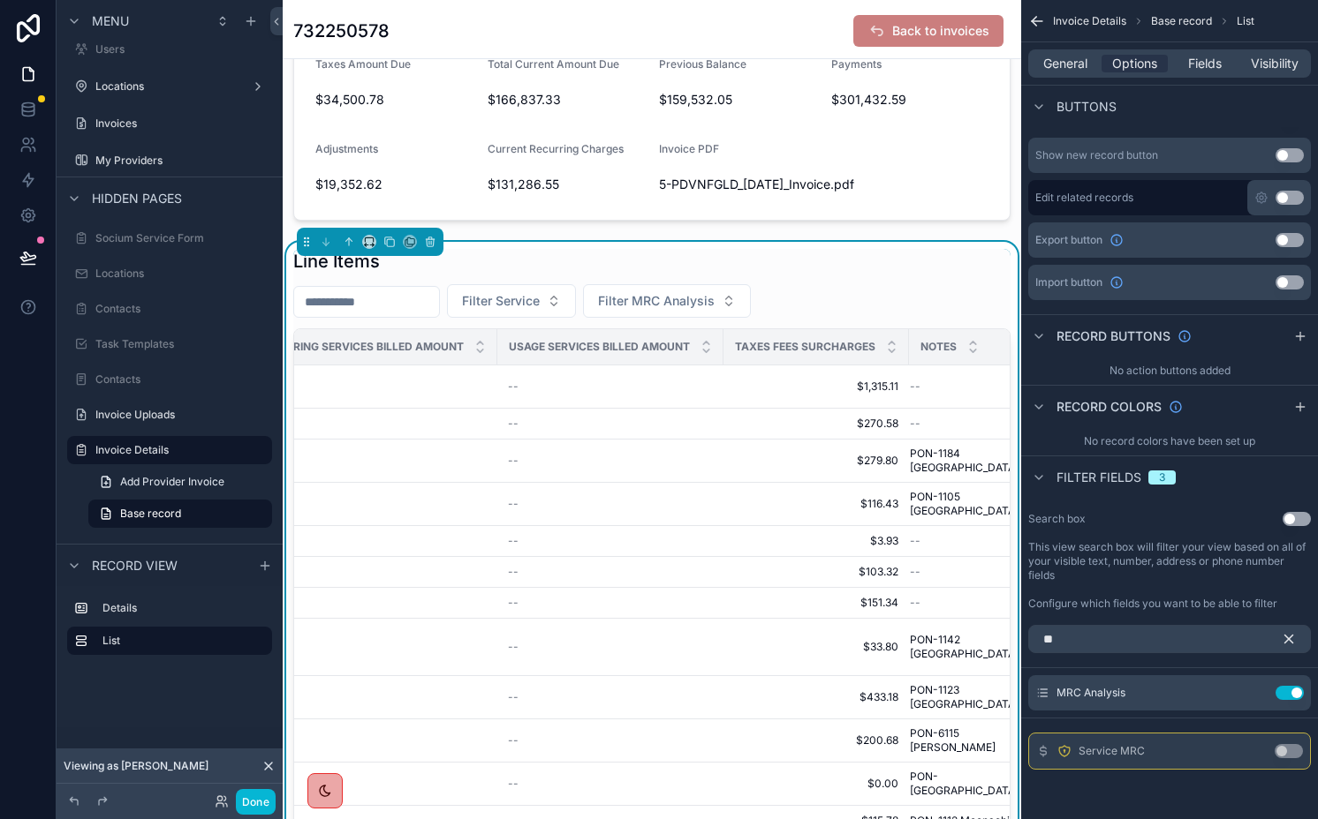
scroll to position [0, 1744]
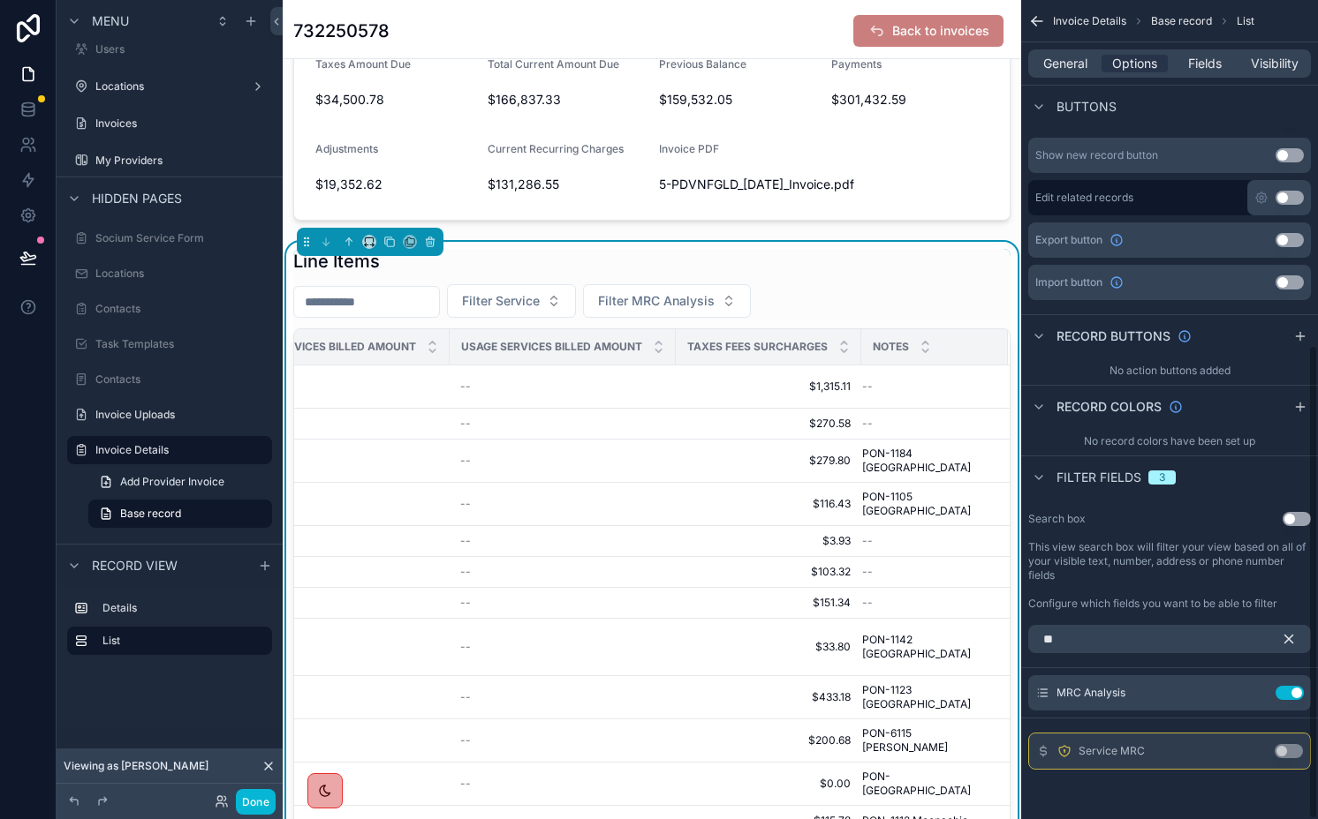
click at [1287, 634] on icon "scrollable content" at bounding box center [1288, 639] width 16 height 16
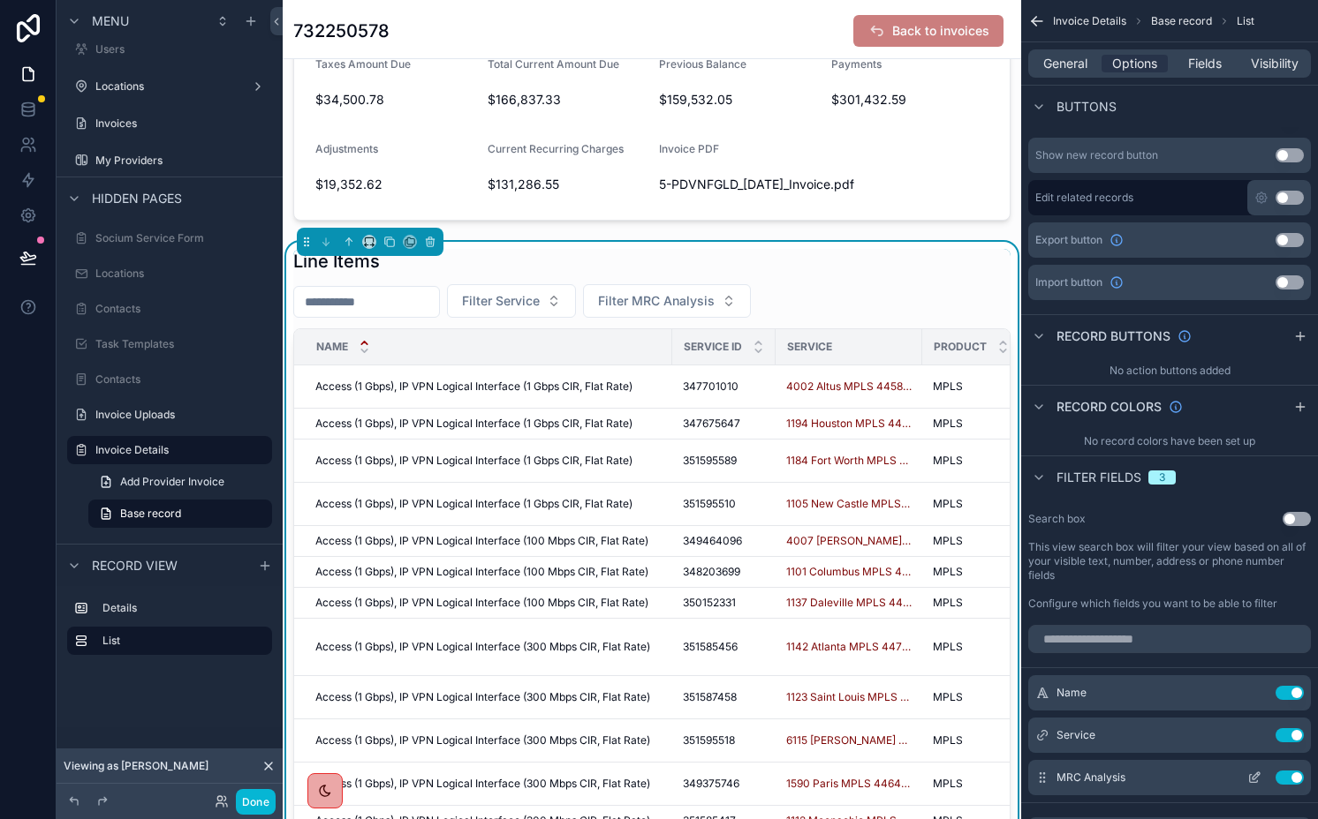
click at [1247, 782] on icon "scrollable content" at bounding box center [1254, 778] width 14 height 14
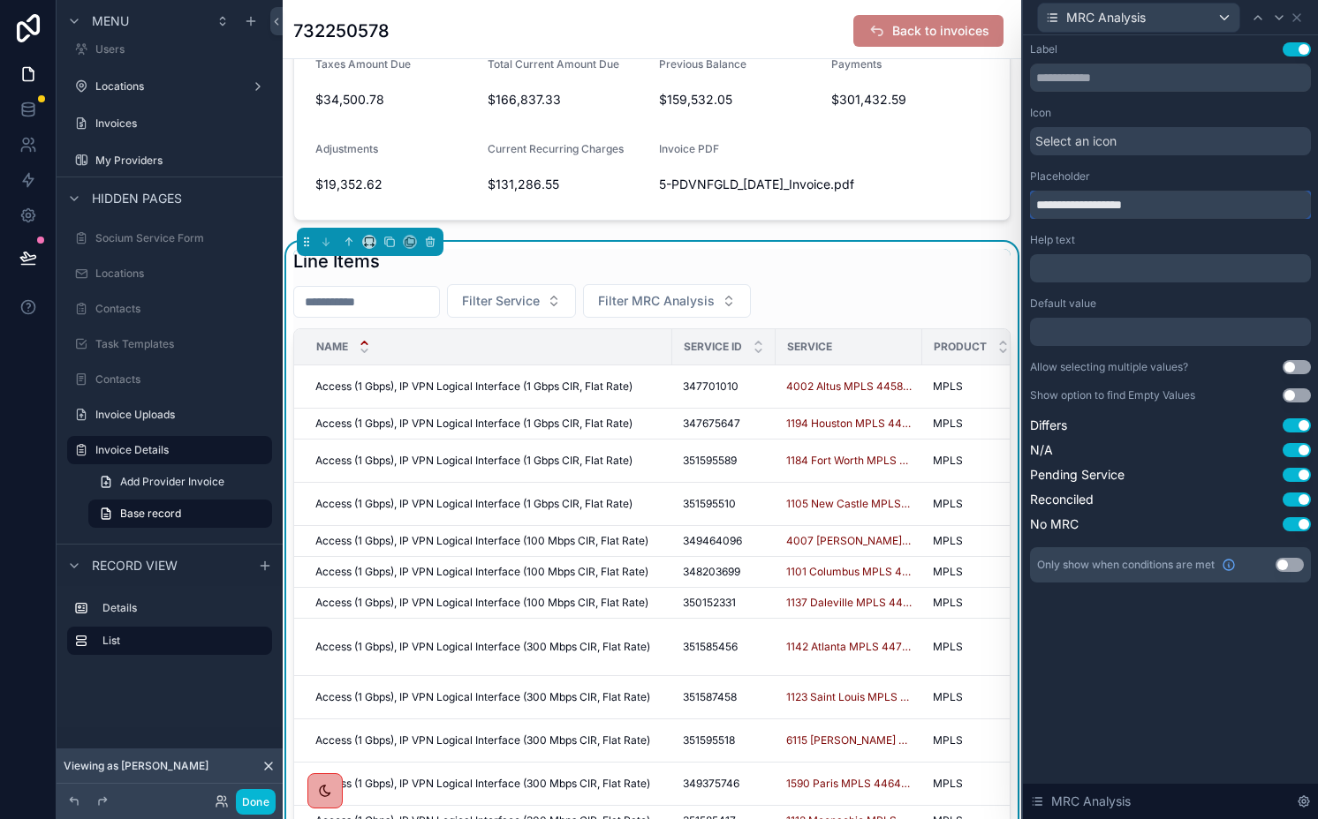
click at [1055, 205] on input "**********" at bounding box center [1170, 205] width 281 height 28
type input "**********"
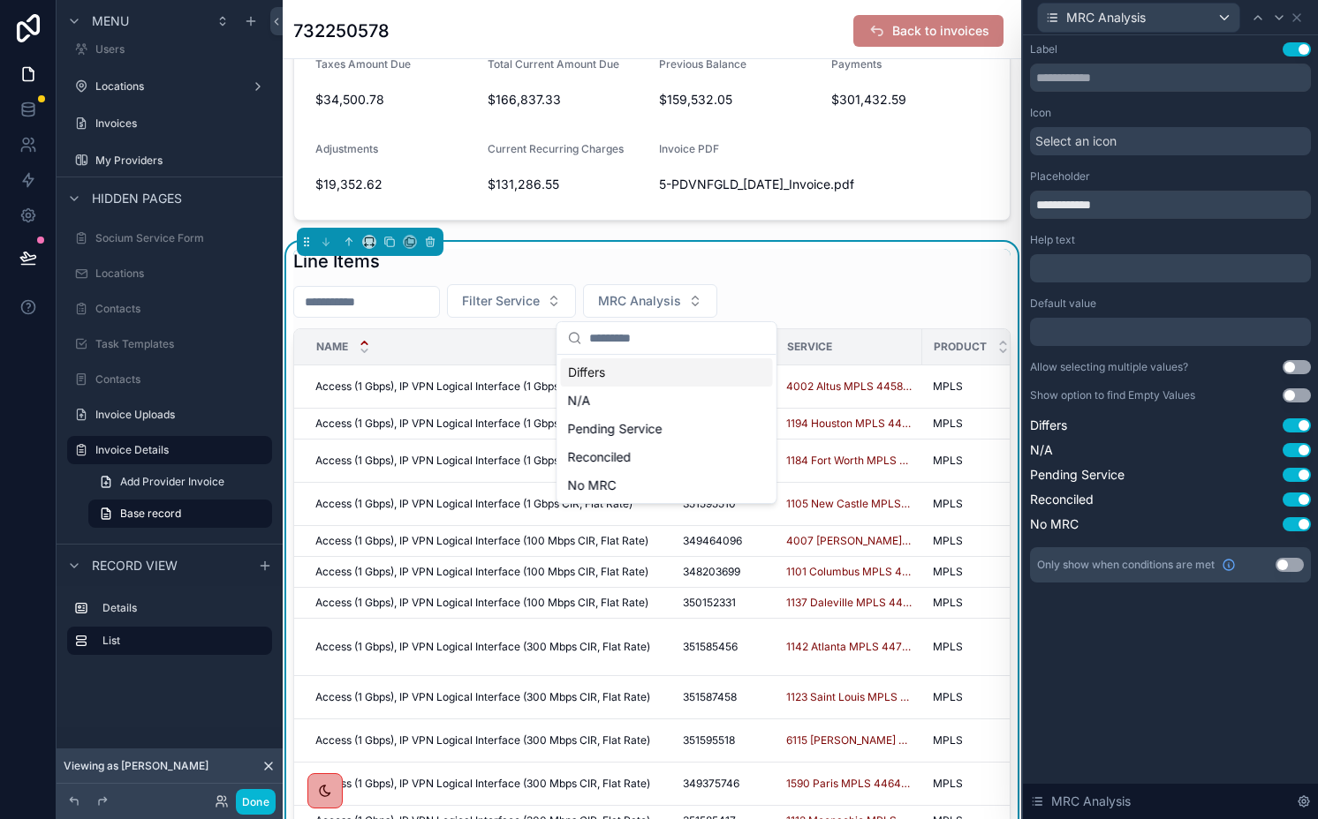
click at [641, 306] on span "MRC Analysis" at bounding box center [639, 301] width 83 height 18
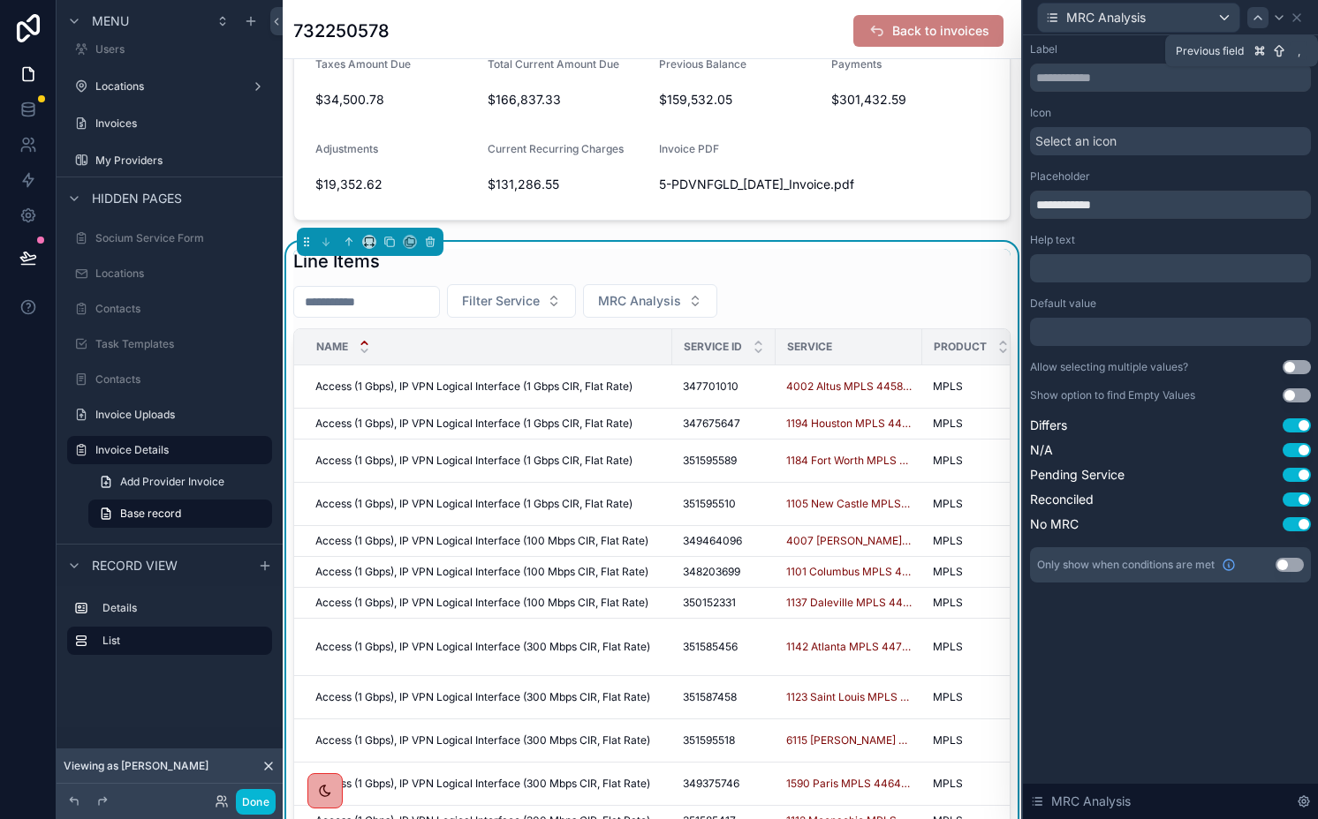
click at [1255, 21] on icon at bounding box center [1257, 18] width 14 height 14
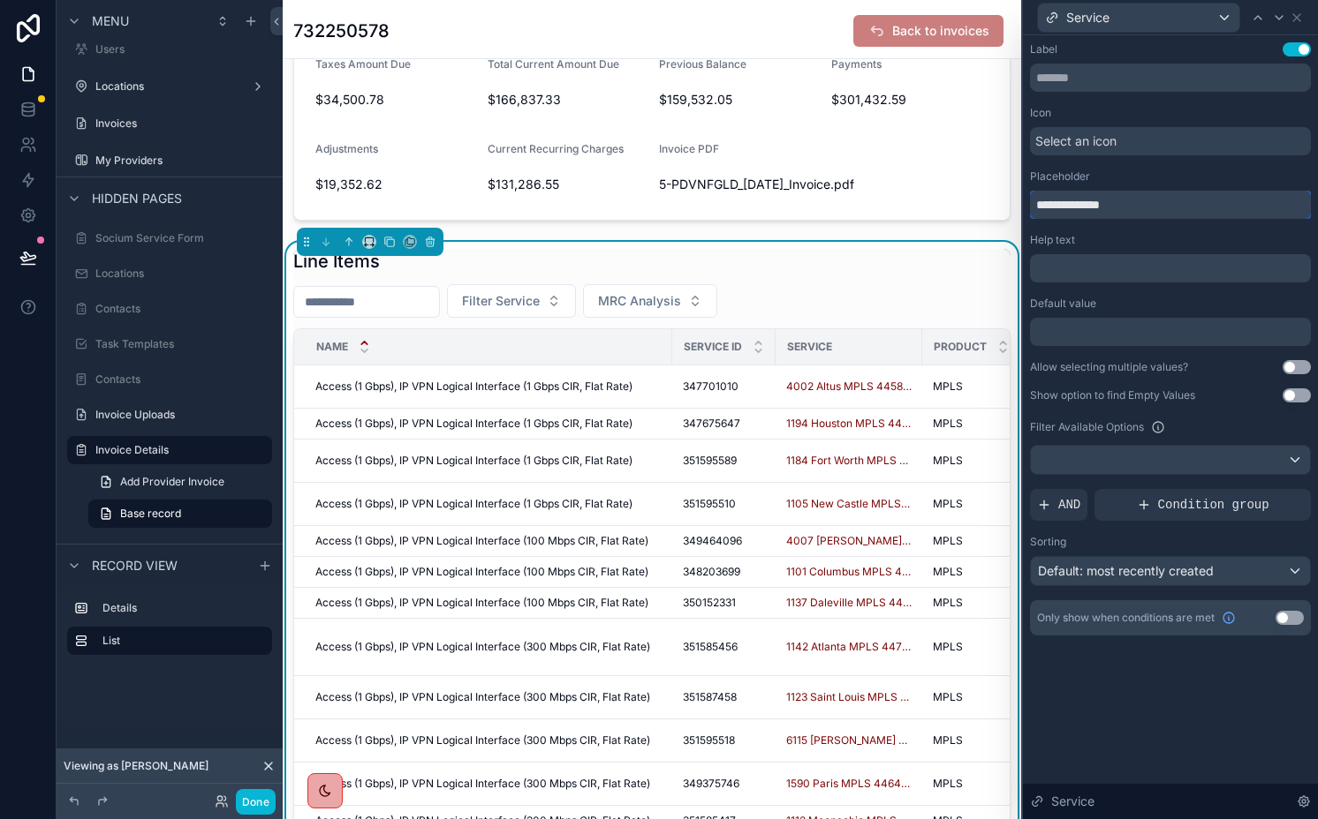
click at [1054, 203] on input "**********" at bounding box center [1170, 205] width 281 height 28
type input "*******"
click at [628, 299] on span "MRC Analysis" at bounding box center [605, 301] width 83 height 18
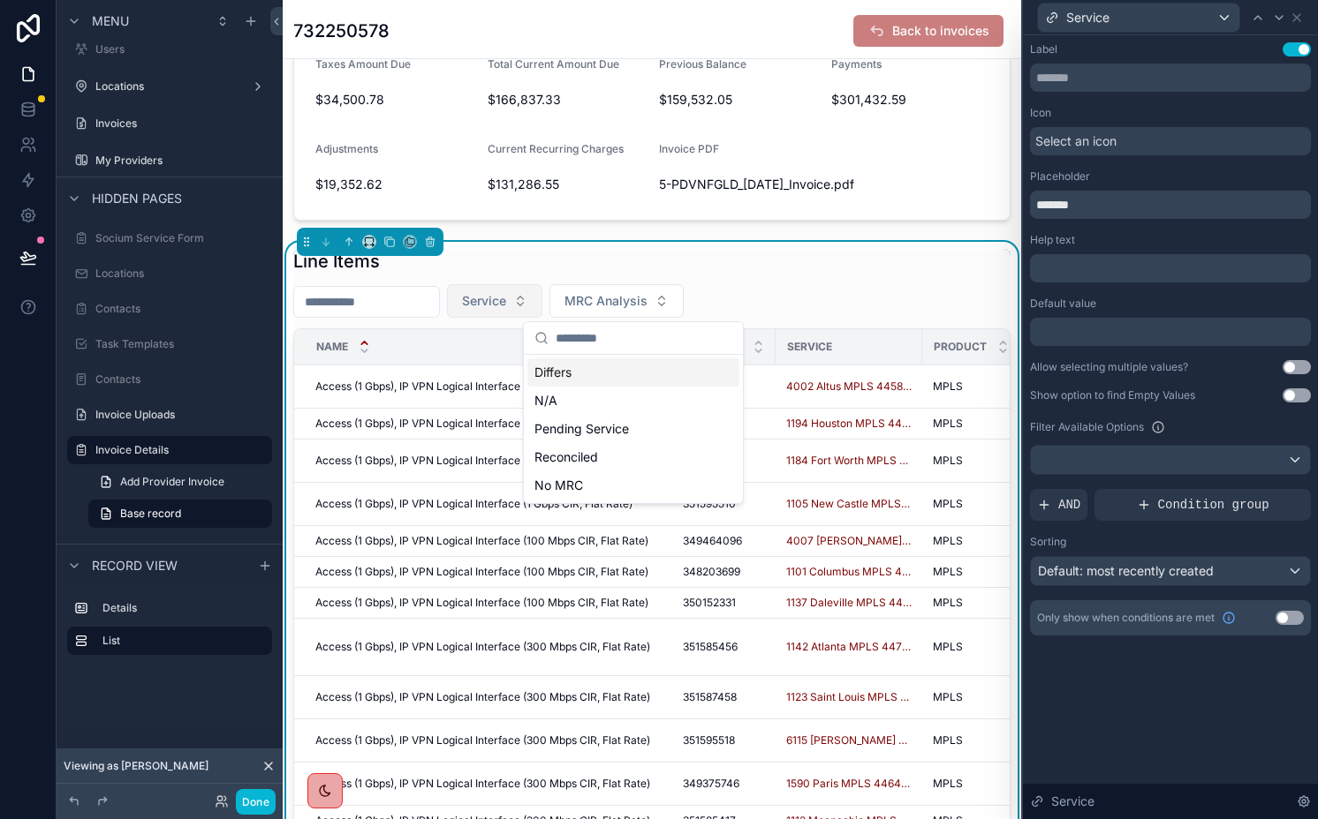
click at [506, 298] on span "Service" at bounding box center [484, 301] width 44 height 18
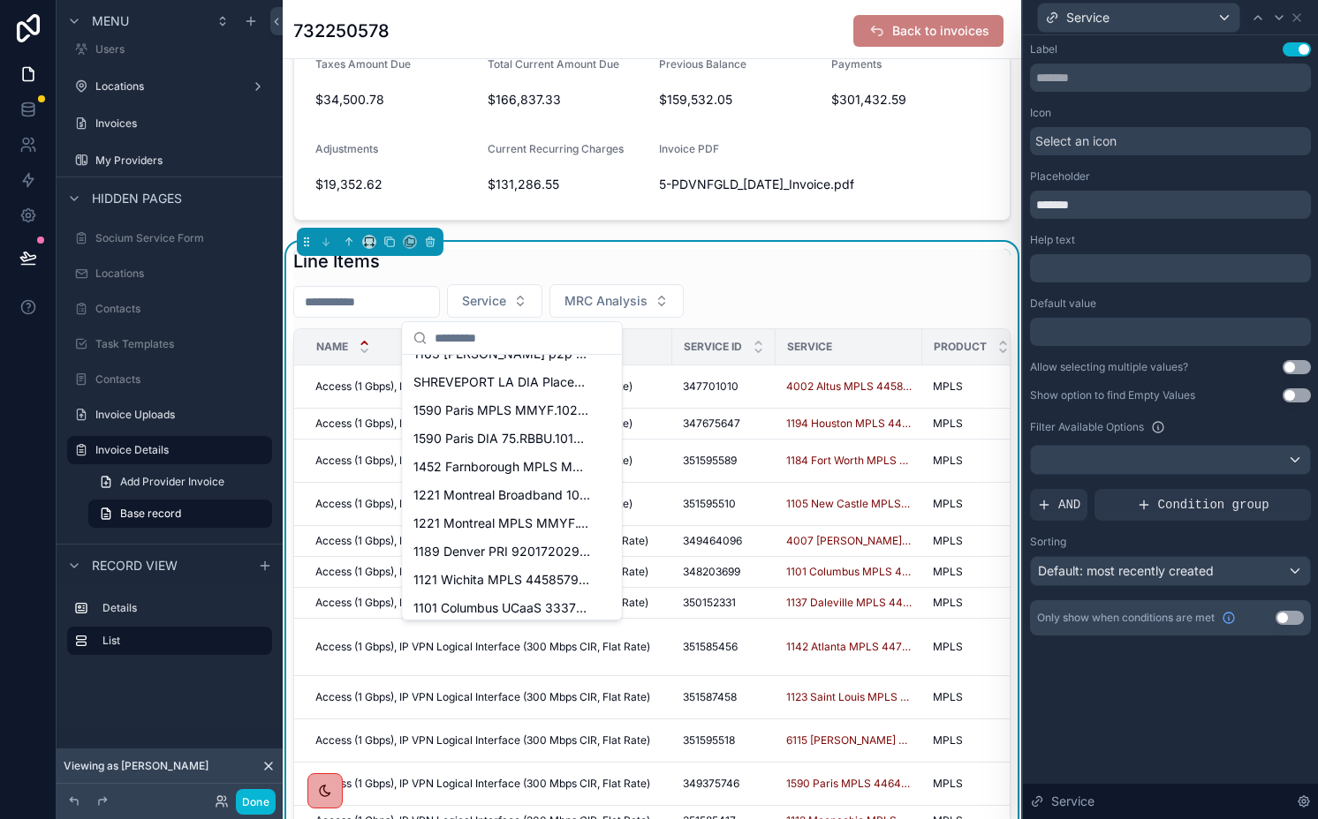
scroll to position [1197, 0]
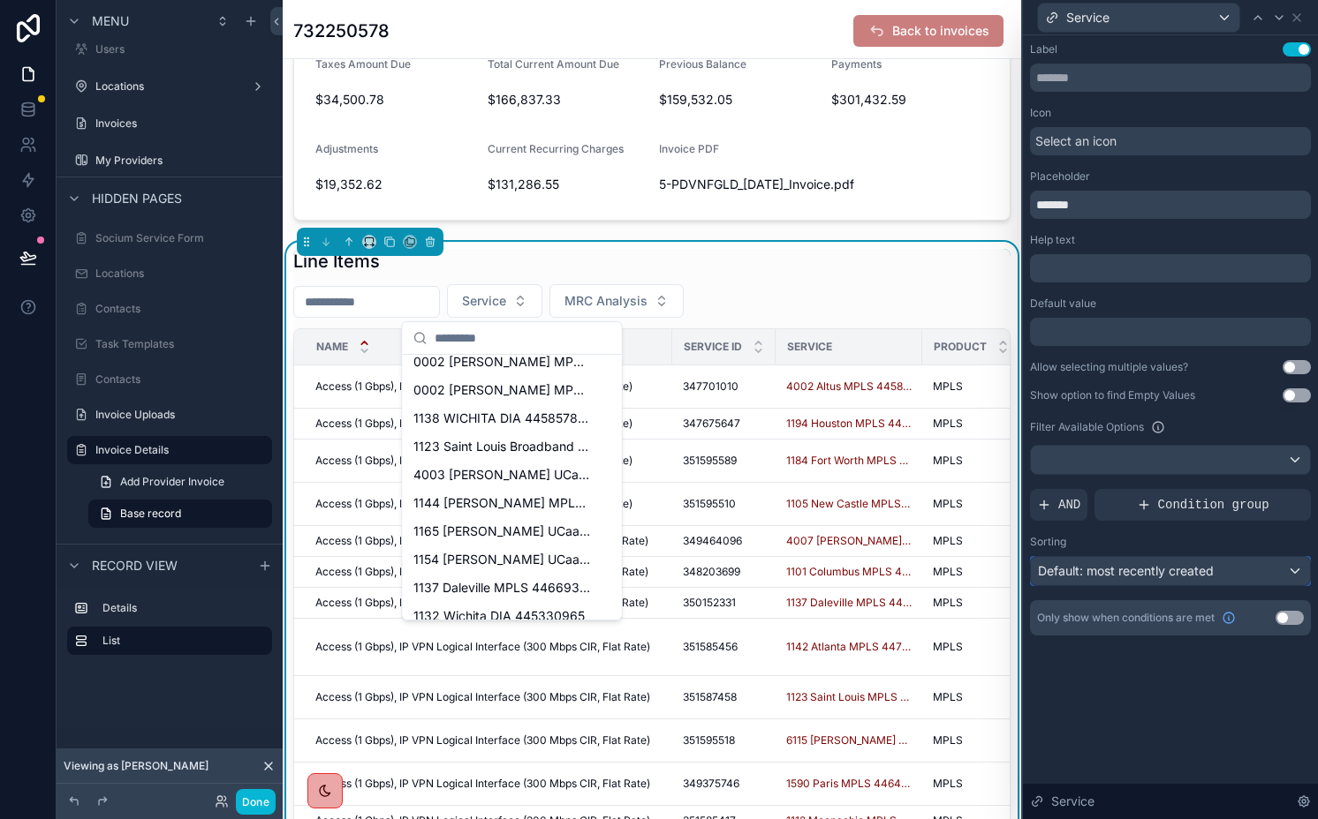
click at [1167, 569] on span "Default: most recently created" at bounding box center [1126, 570] width 176 height 15
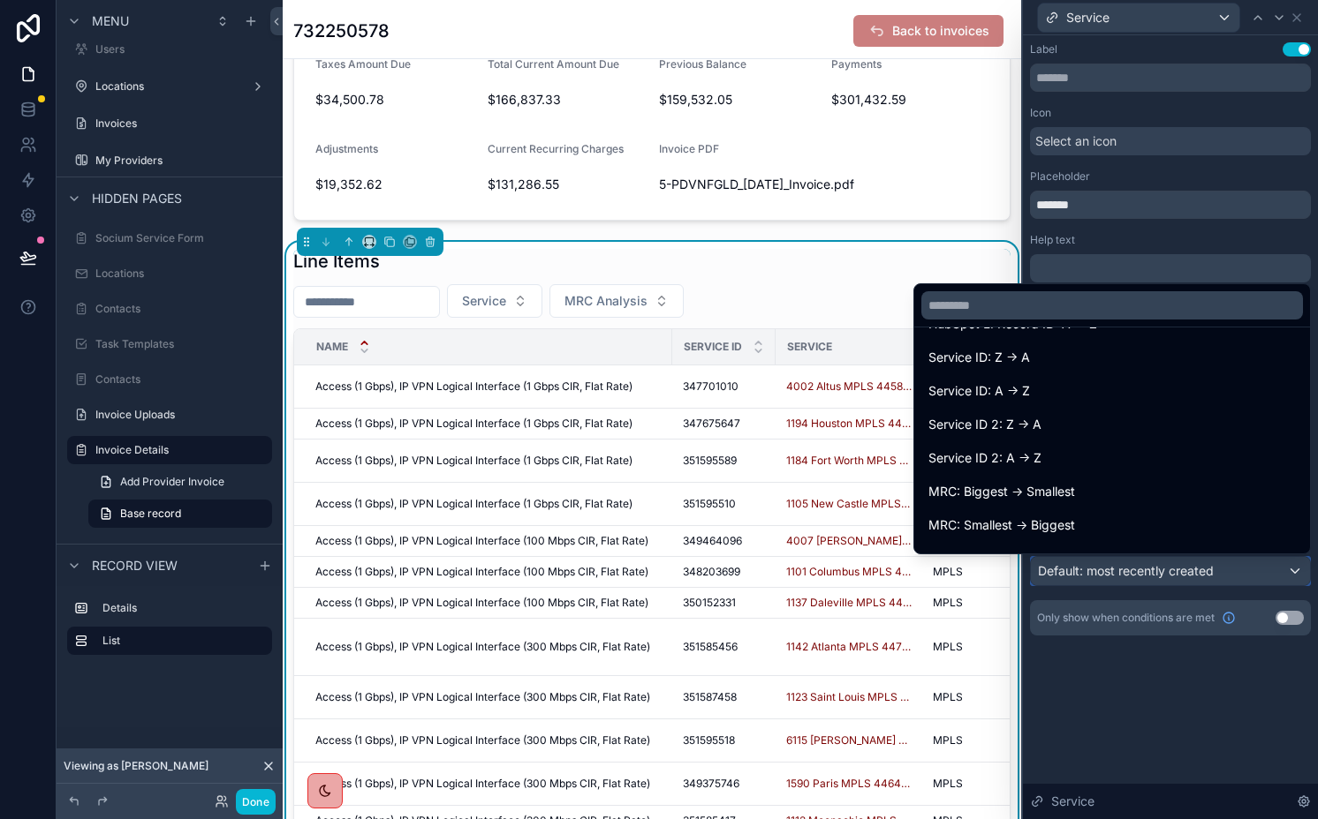
scroll to position [434, 0]
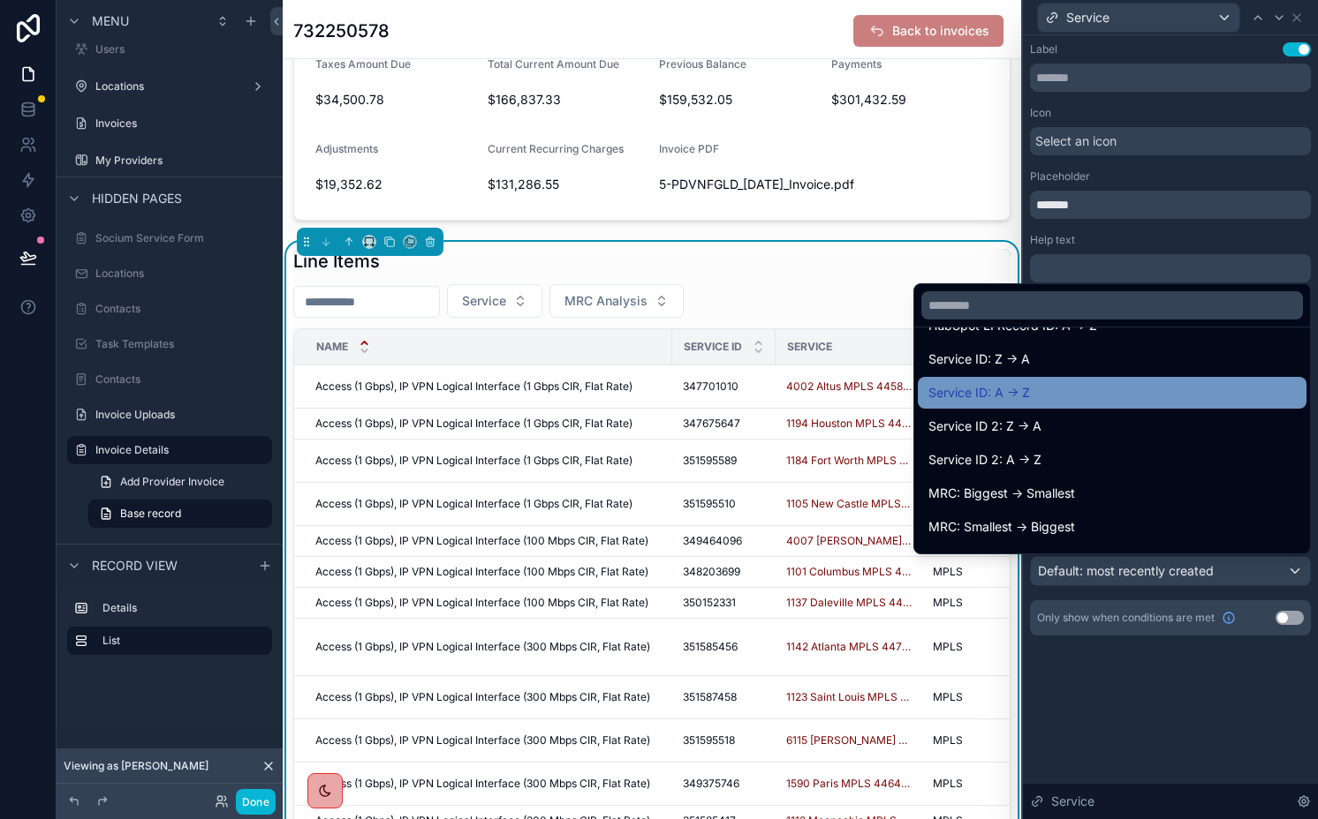
click at [1052, 396] on div "Service ID: A -> Z" at bounding box center [1111, 392] width 367 height 21
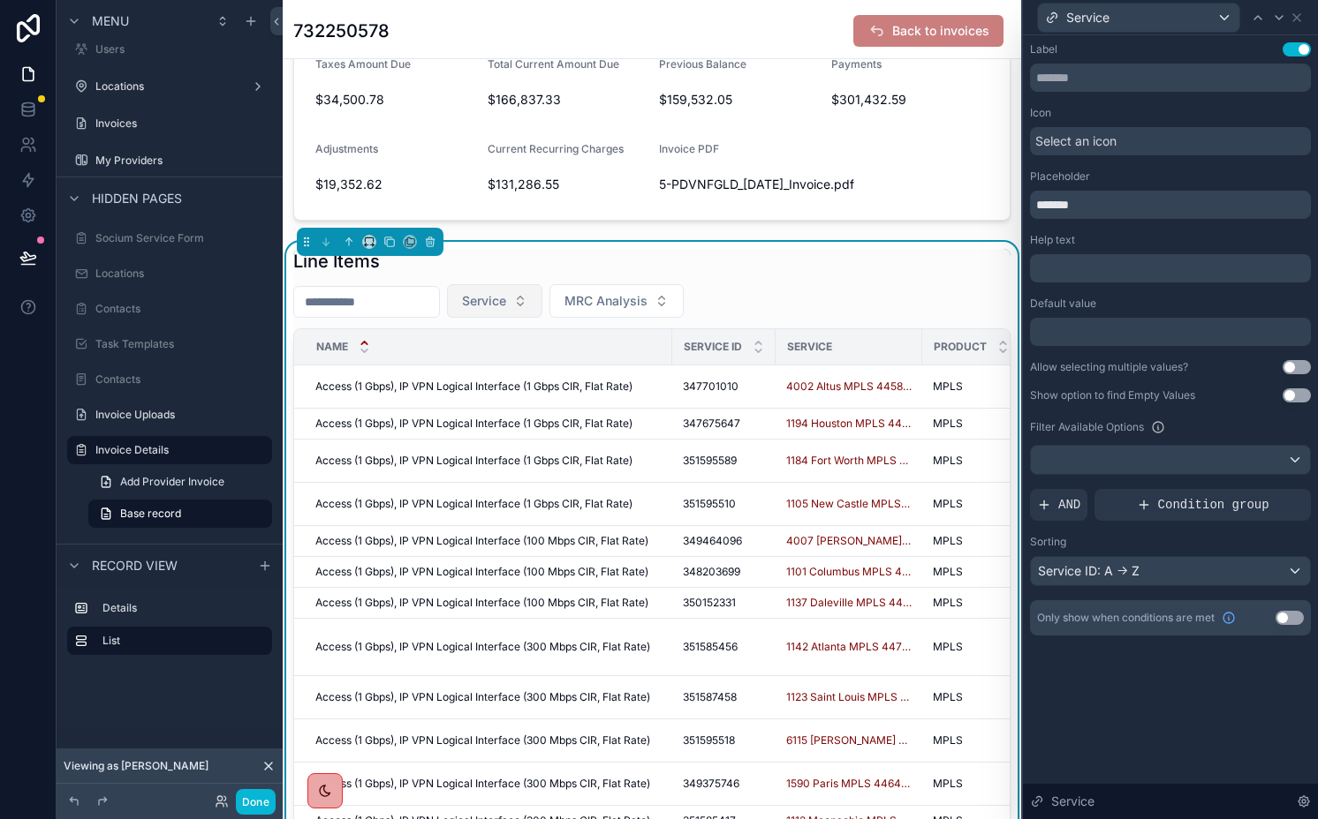
click at [506, 307] on span "Service" at bounding box center [484, 301] width 44 height 18
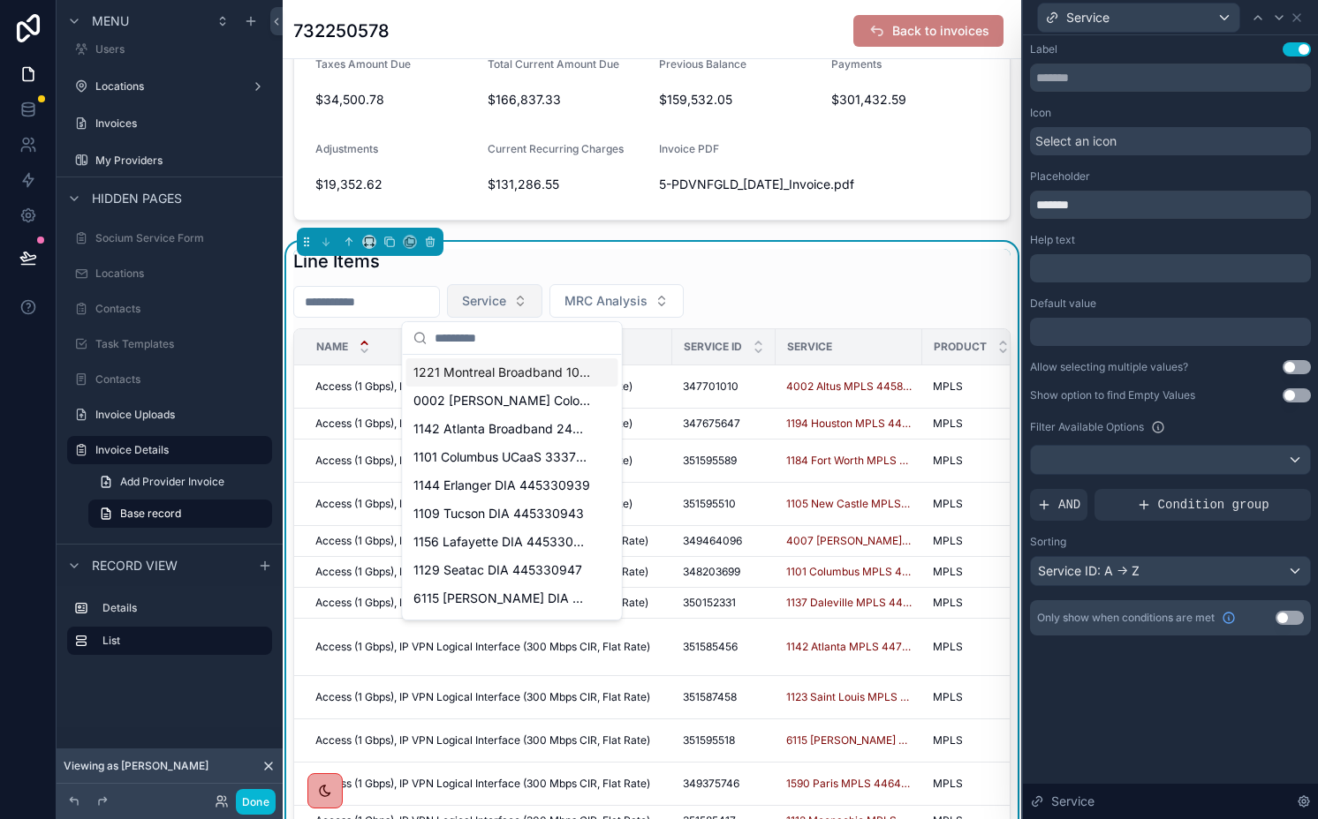
click at [506, 307] on span "Service" at bounding box center [484, 301] width 44 height 18
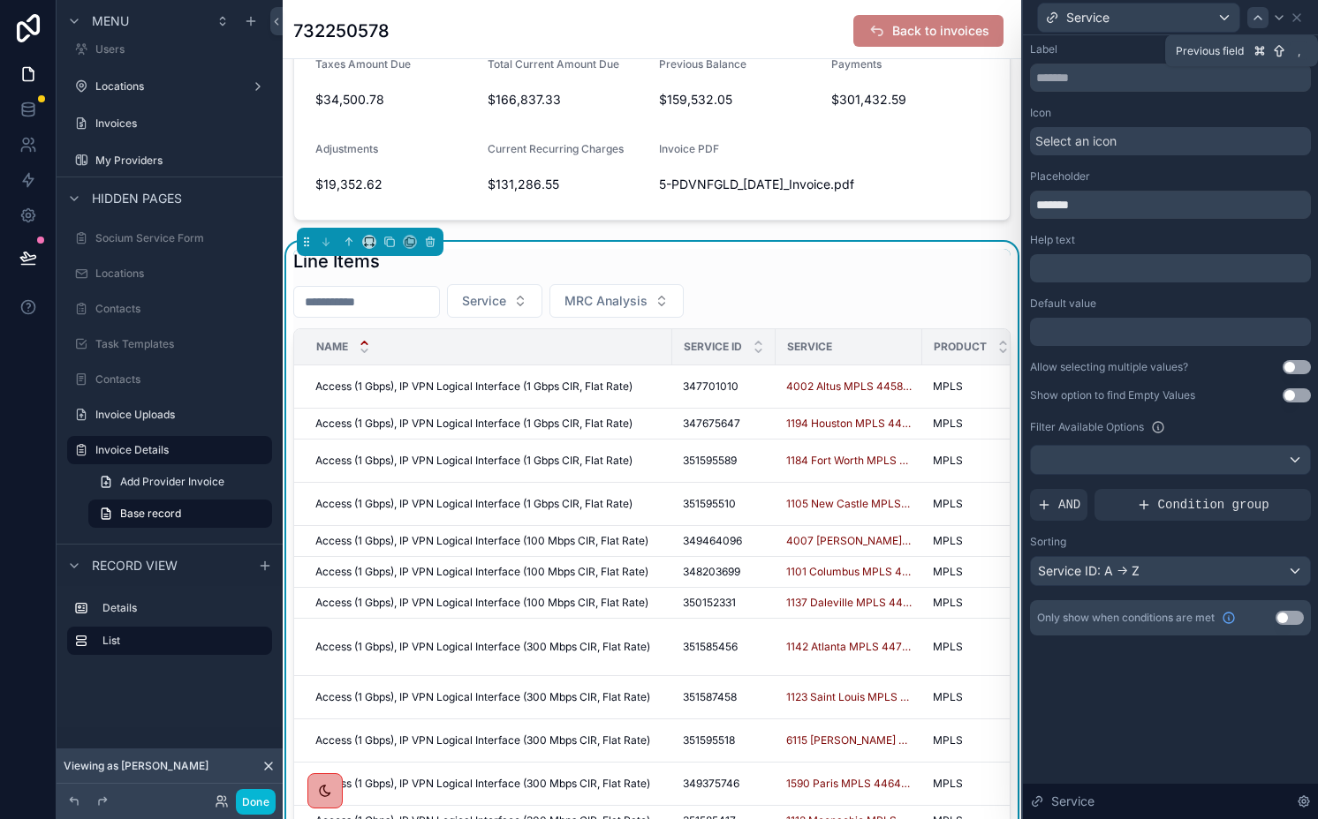
click at [1255, 18] on icon at bounding box center [1257, 18] width 7 height 4
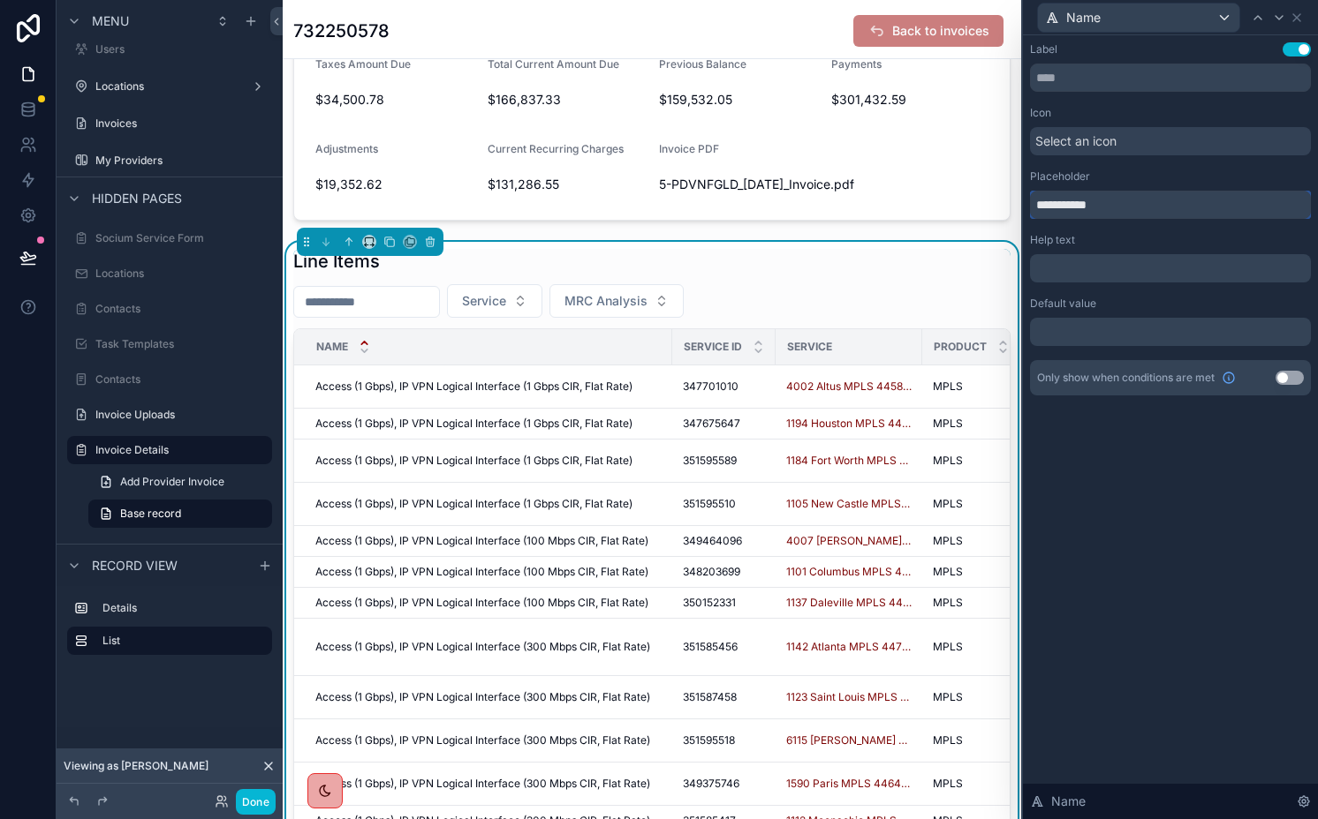
click at [1048, 201] on input "**********" at bounding box center [1170, 205] width 281 height 28
type input "****"
click at [248, 803] on button "Done" at bounding box center [256, 802] width 40 height 26
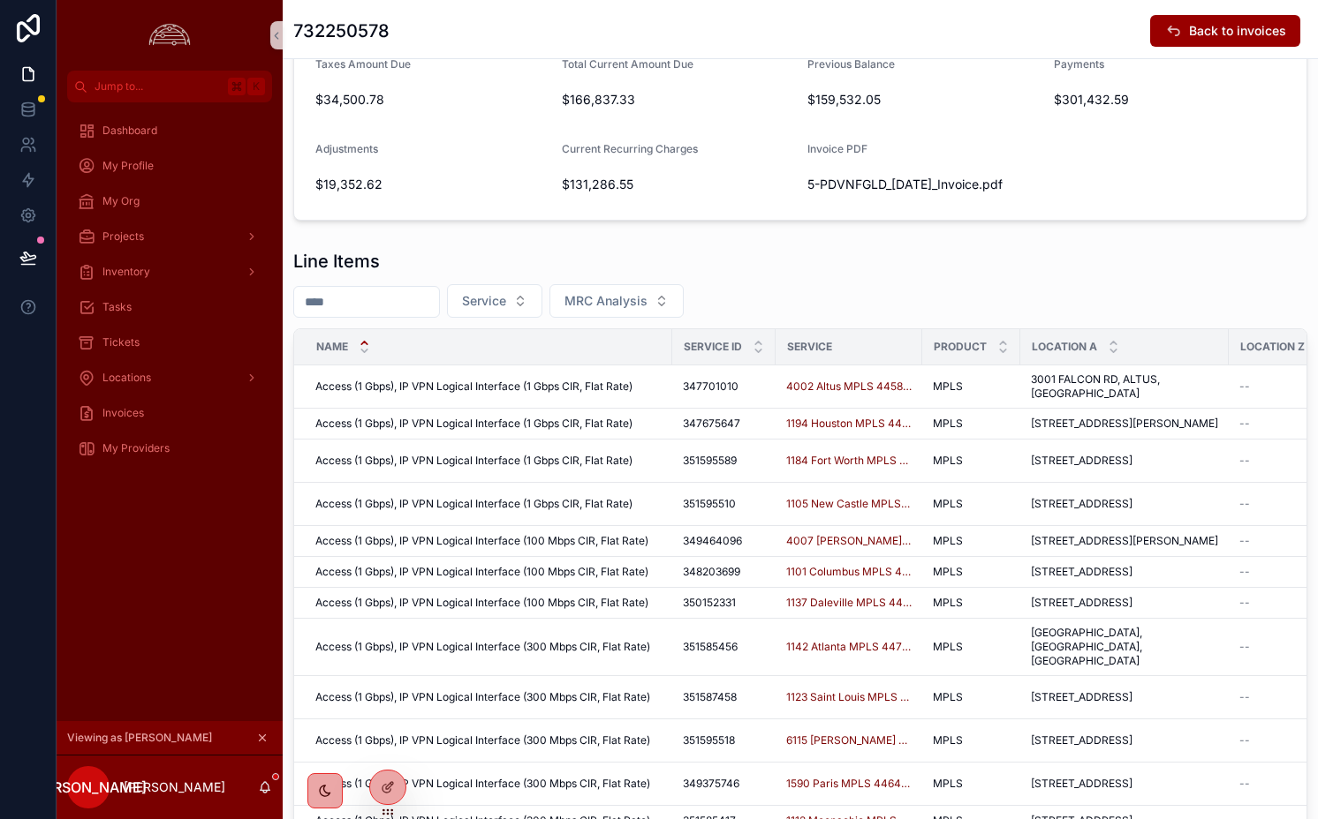
click at [383, 311] on input "scrollable content" at bounding box center [366, 302] width 145 height 25
click at [519, 254] on div "Line Items" at bounding box center [800, 261] width 1014 height 25
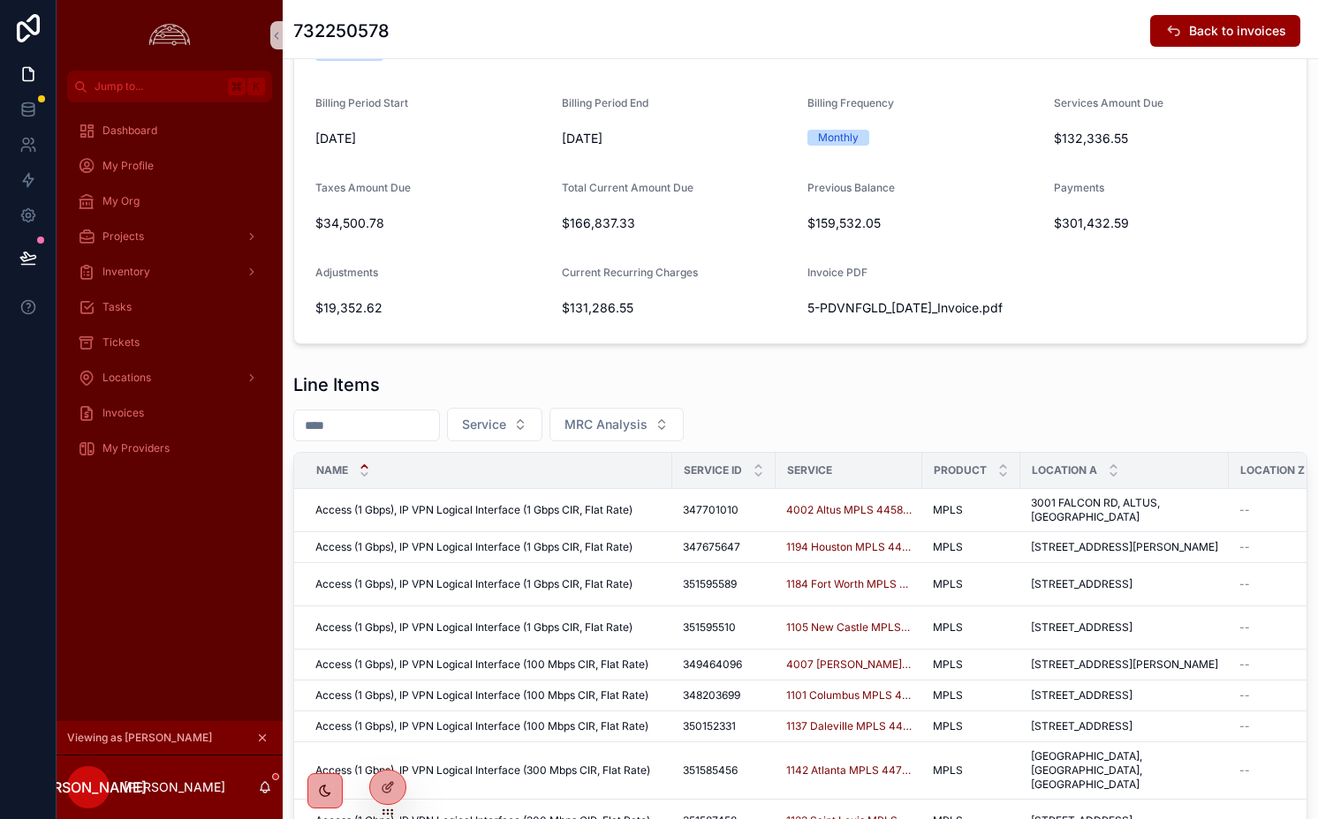
scroll to position [0, 0]
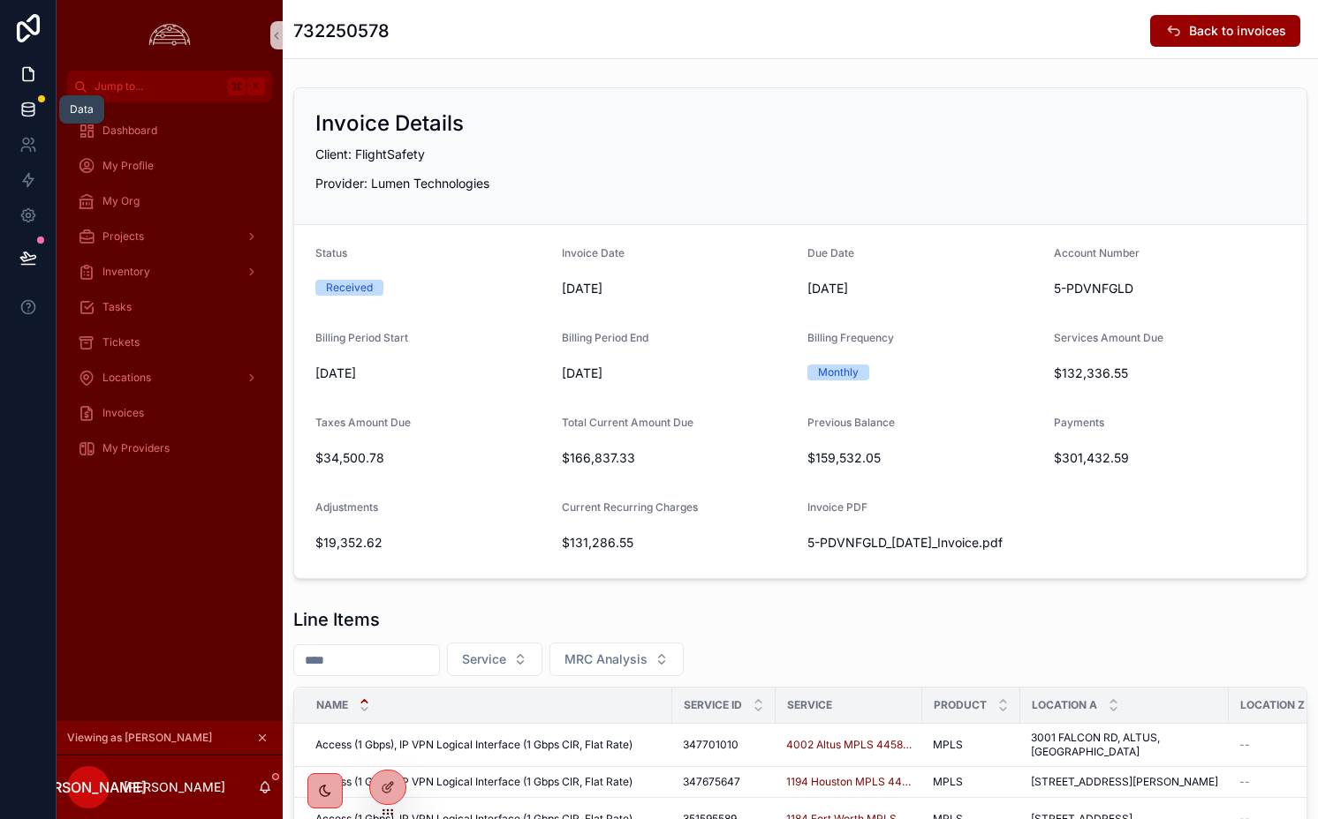
click at [26, 109] on icon at bounding box center [28, 110] width 18 height 18
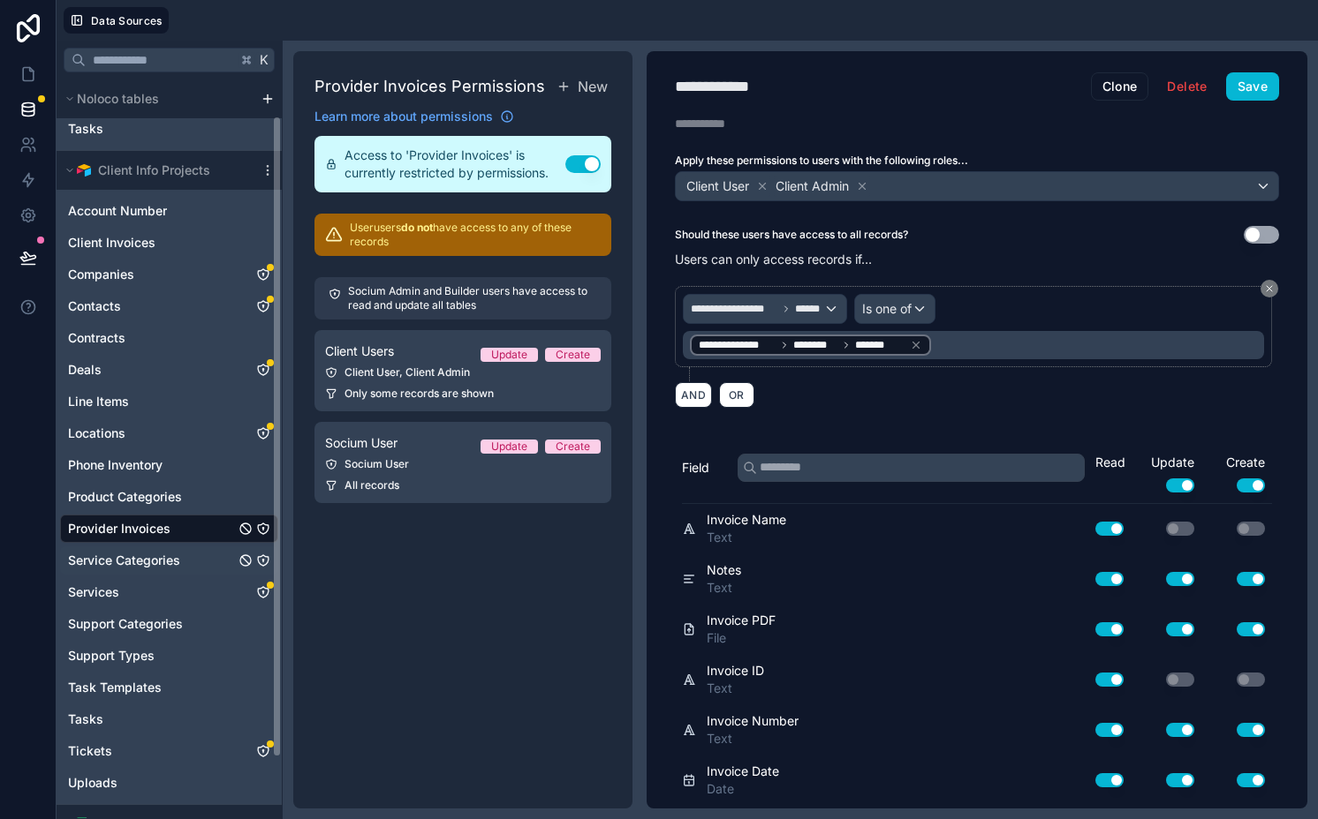
scroll to position [111, 0]
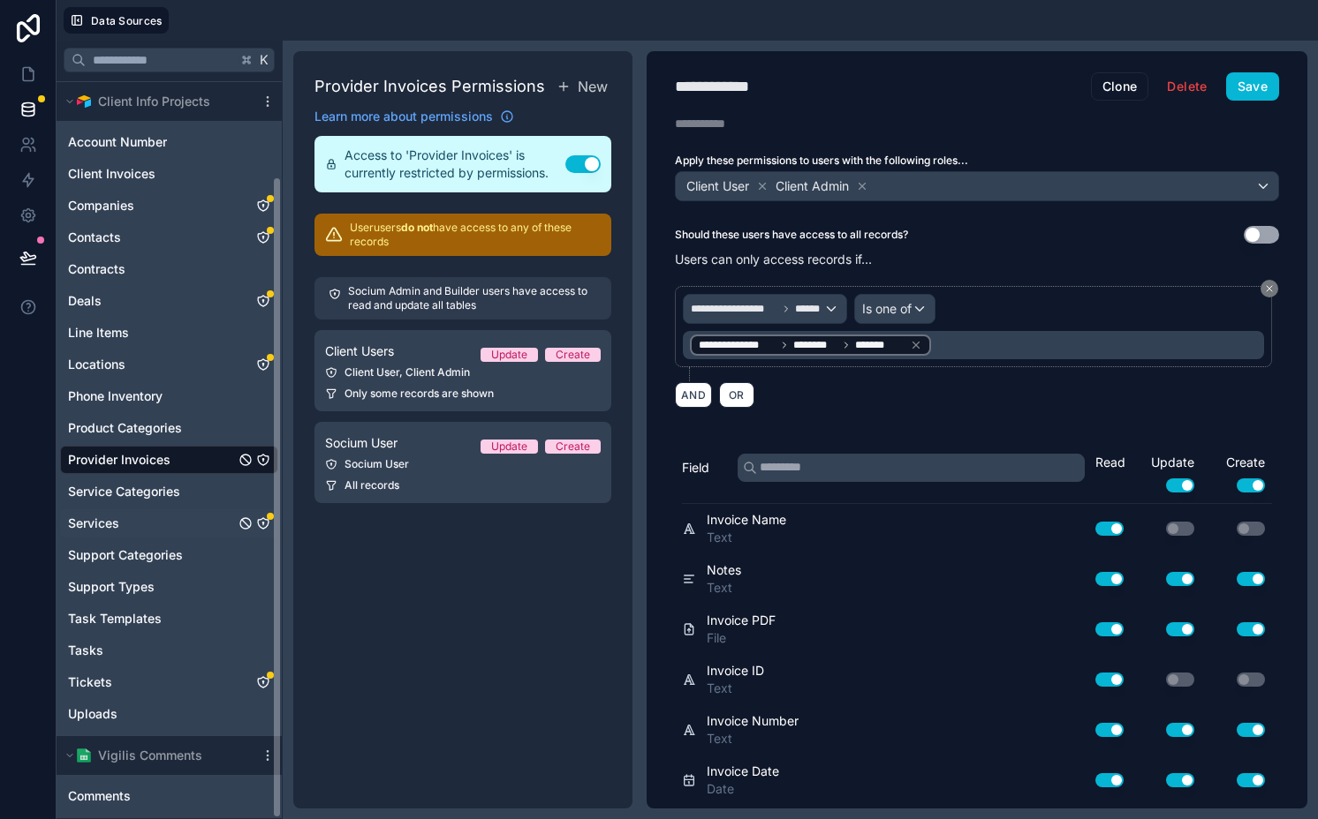
click at [181, 525] on link "Services" at bounding box center [151, 524] width 167 height 18
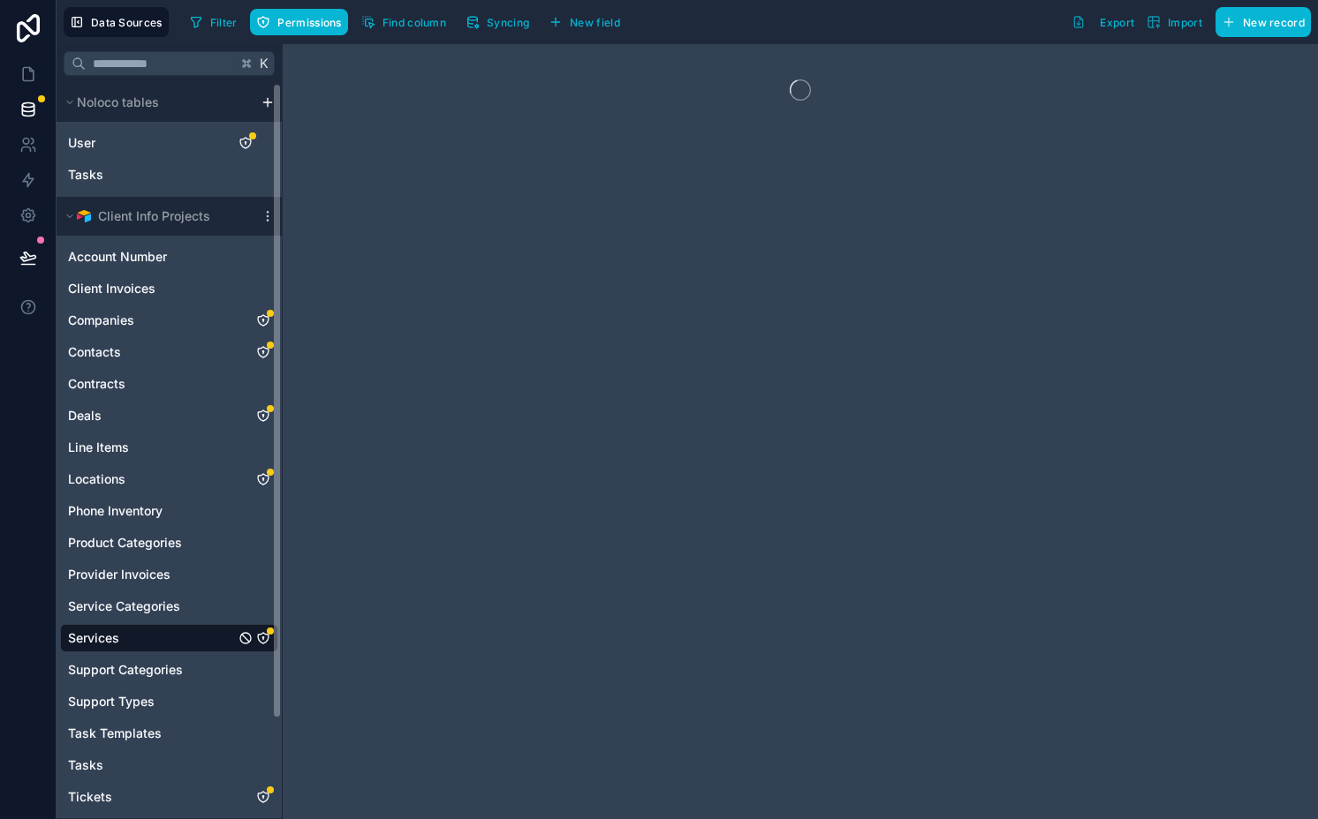
click at [263, 638] on icon "Services" at bounding box center [263, 639] width 0 height 2
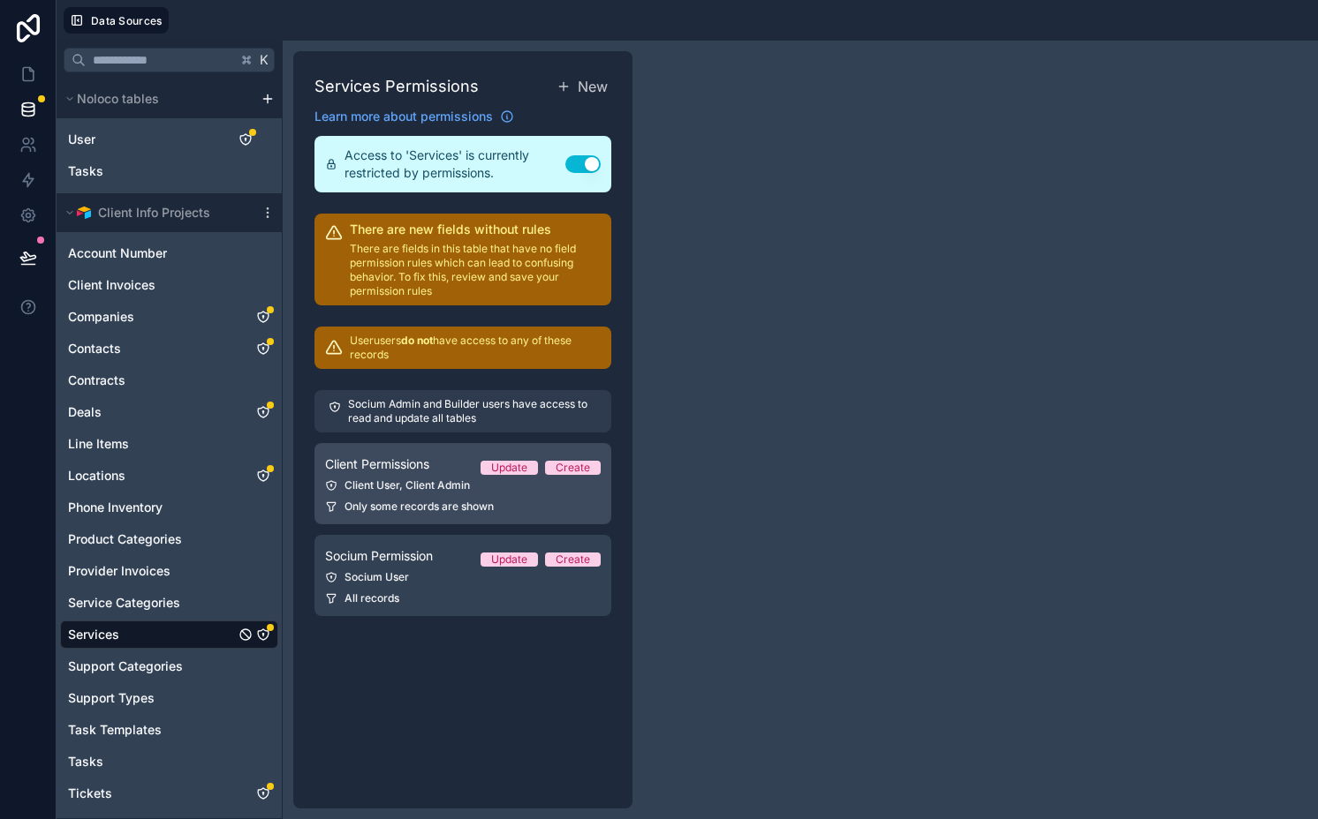
click at [426, 487] on div "Client User, Client Admin" at bounding box center [463, 486] width 276 height 14
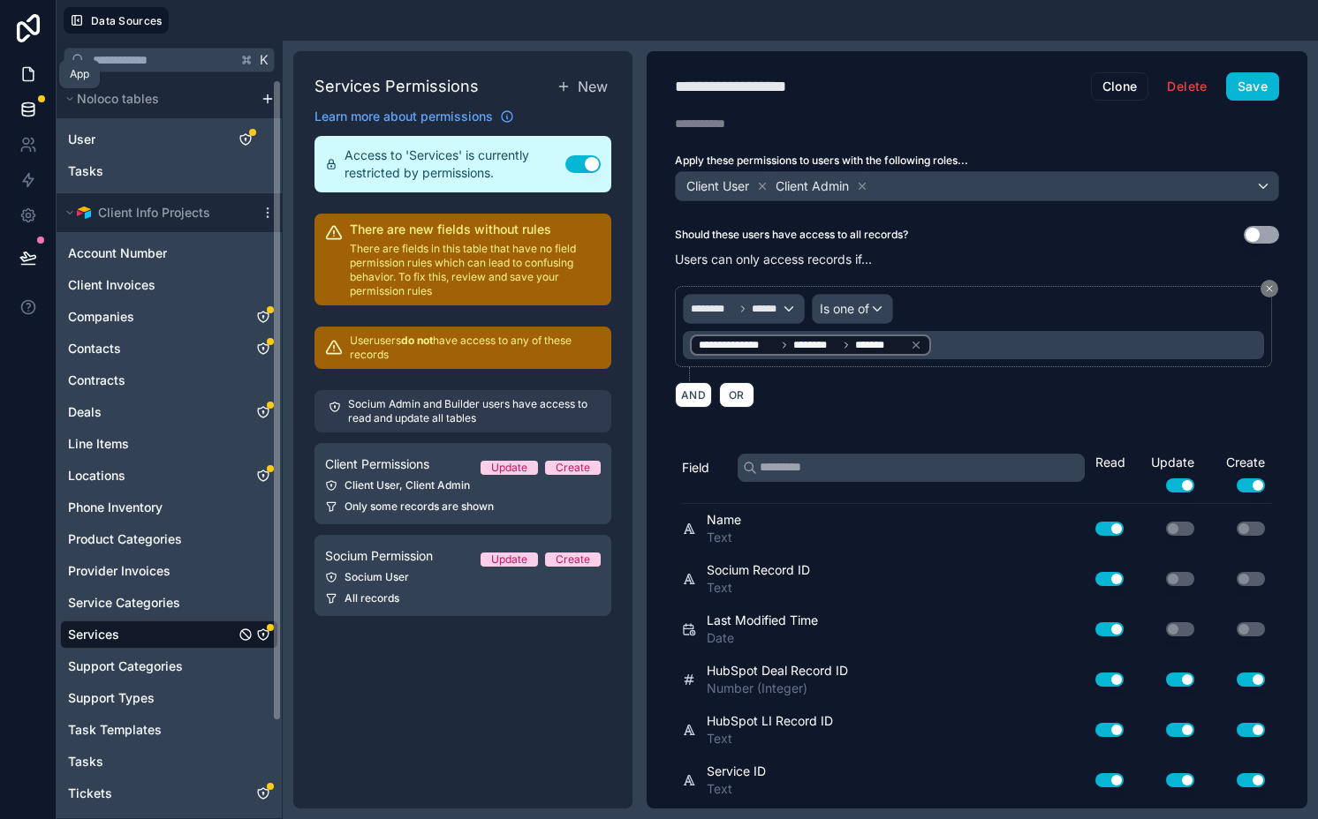
click at [49, 72] on link at bounding box center [28, 74] width 56 height 35
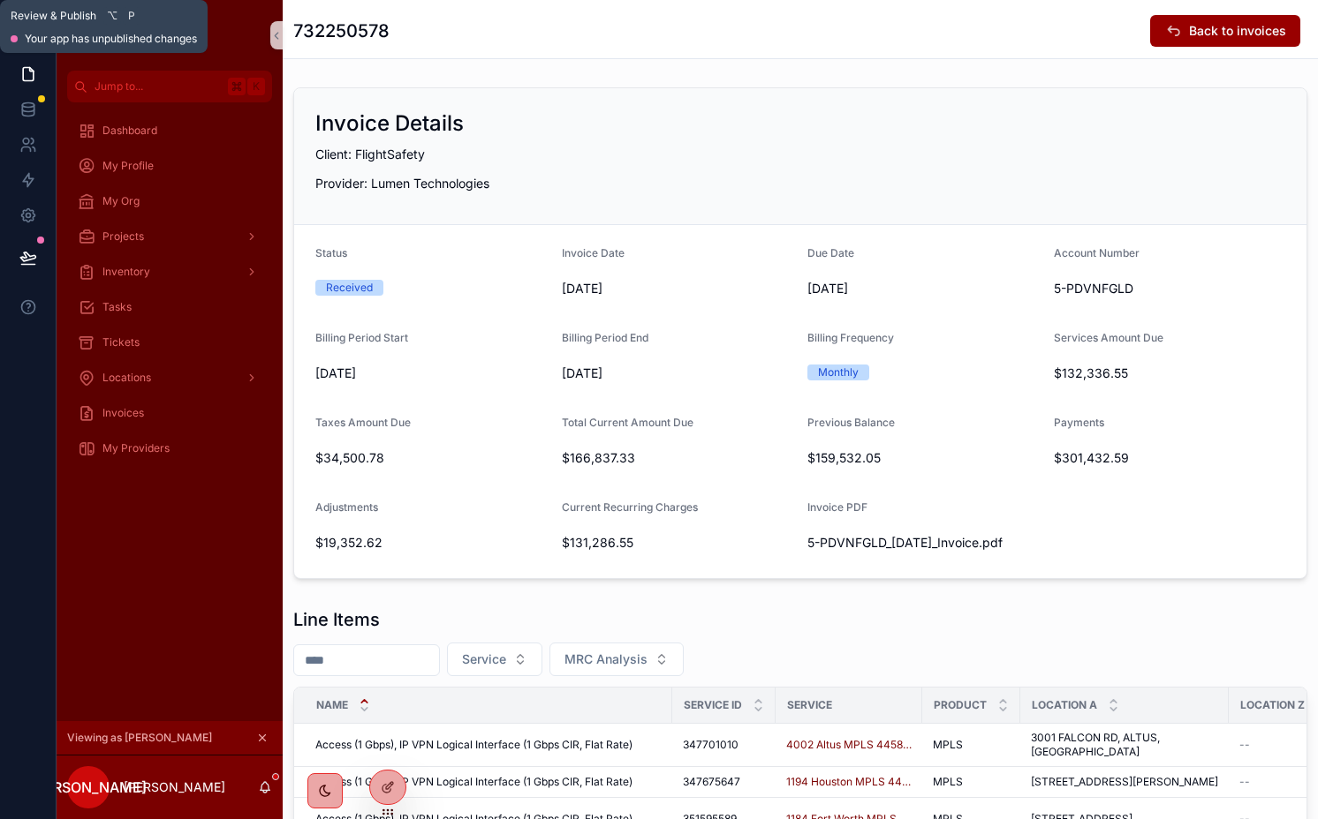
click at [31, 266] on icon at bounding box center [28, 258] width 18 height 18
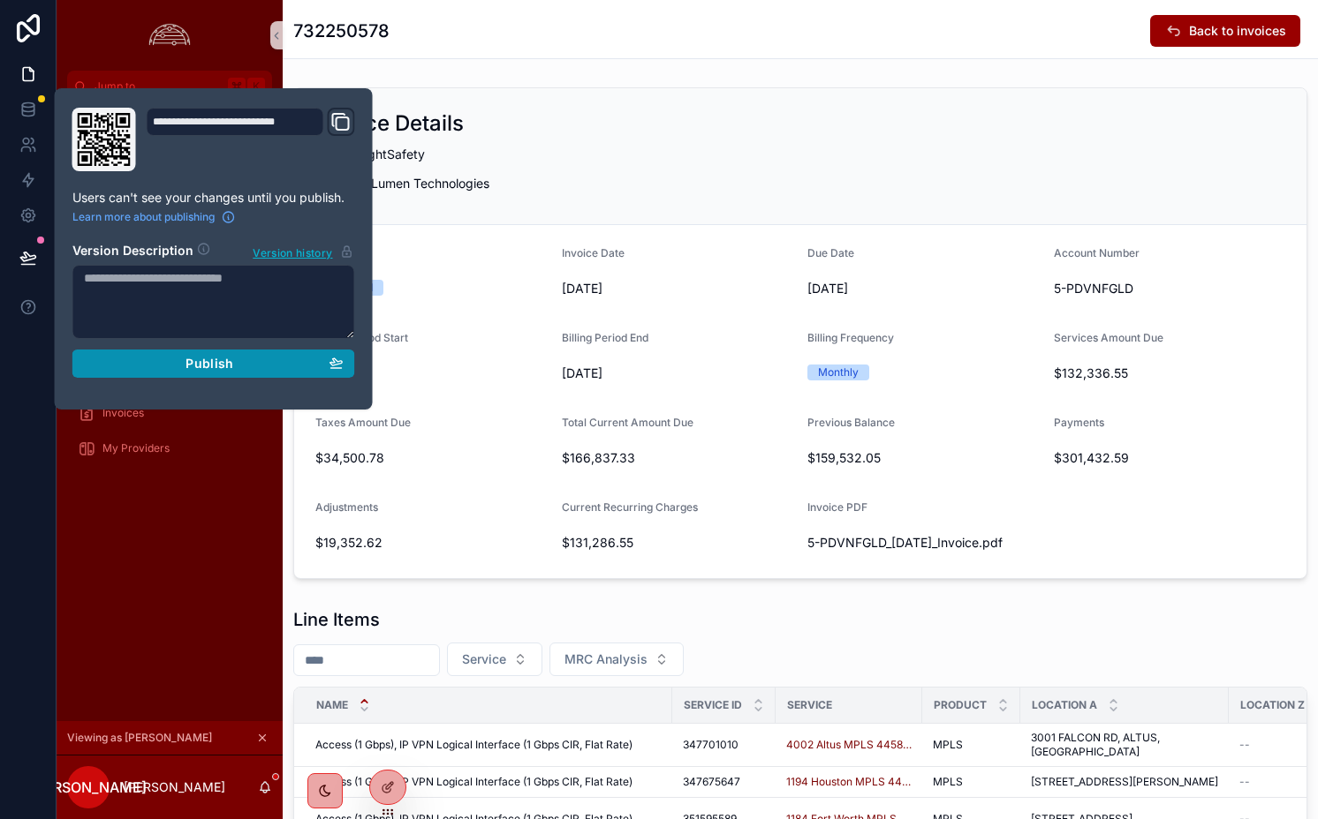
click at [204, 376] on button "Publish" at bounding box center [213, 364] width 283 height 28
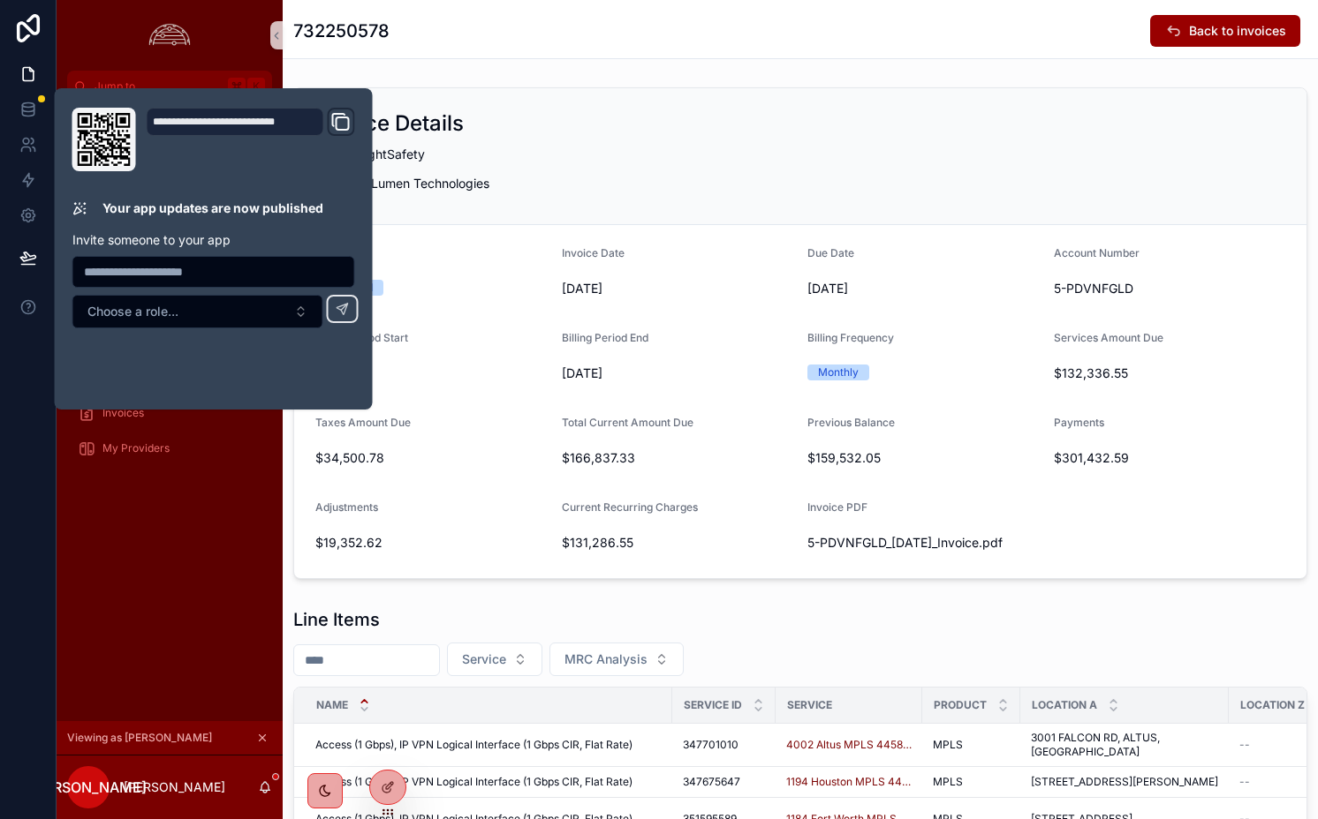
click at [784, 153] on p "Client: FlightSafety" at bounding box center [800, 154] width 970 height 19
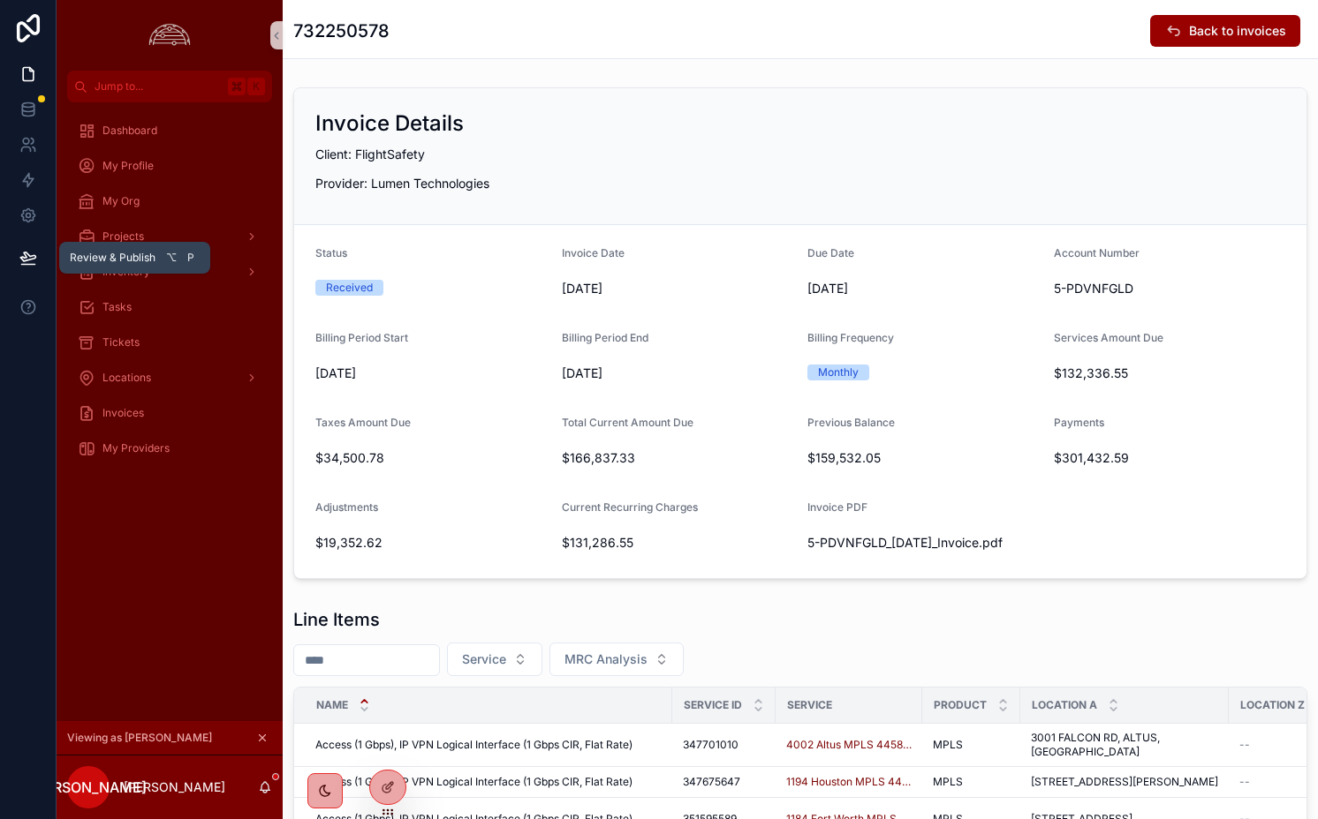
click at [31, 258] on icon at bounding box center [28, 258] width 18 height 18
